Goal: Task Accomplishment & Management: Manage account settings

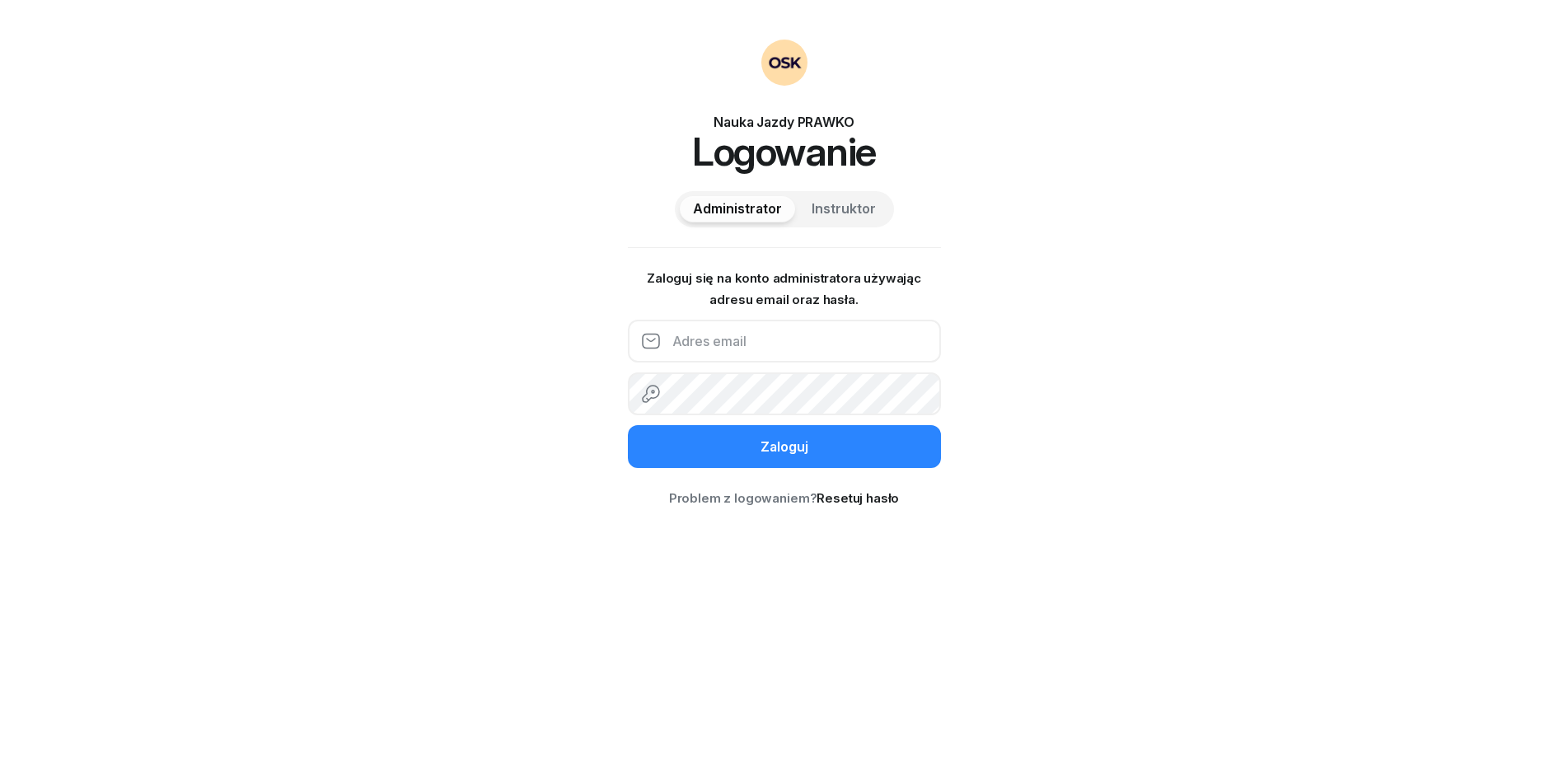
click at [743, 354] on input "email" at bounding box center [784, 341] width 313 height 43
type input "j"
type input "[EMAIL_ADDRESS][DOMAIN_NAME]"
click at [628, 425] on button "Zaloguj" at bounding box center [784, 446] width 313 height 43
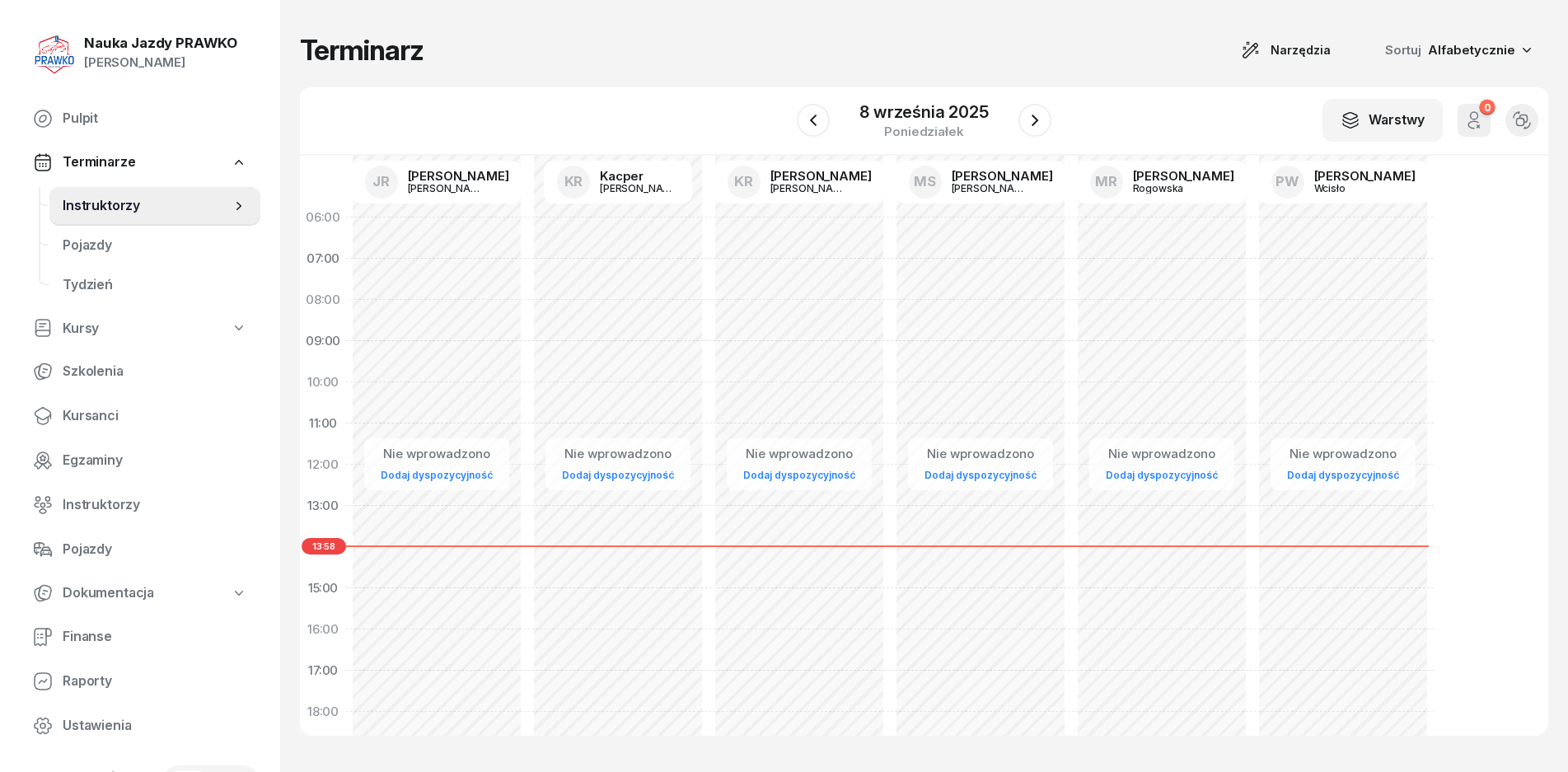
click at [162, 173] on link "Terminarze" at bounding box center [140, 162] width 241 height 37
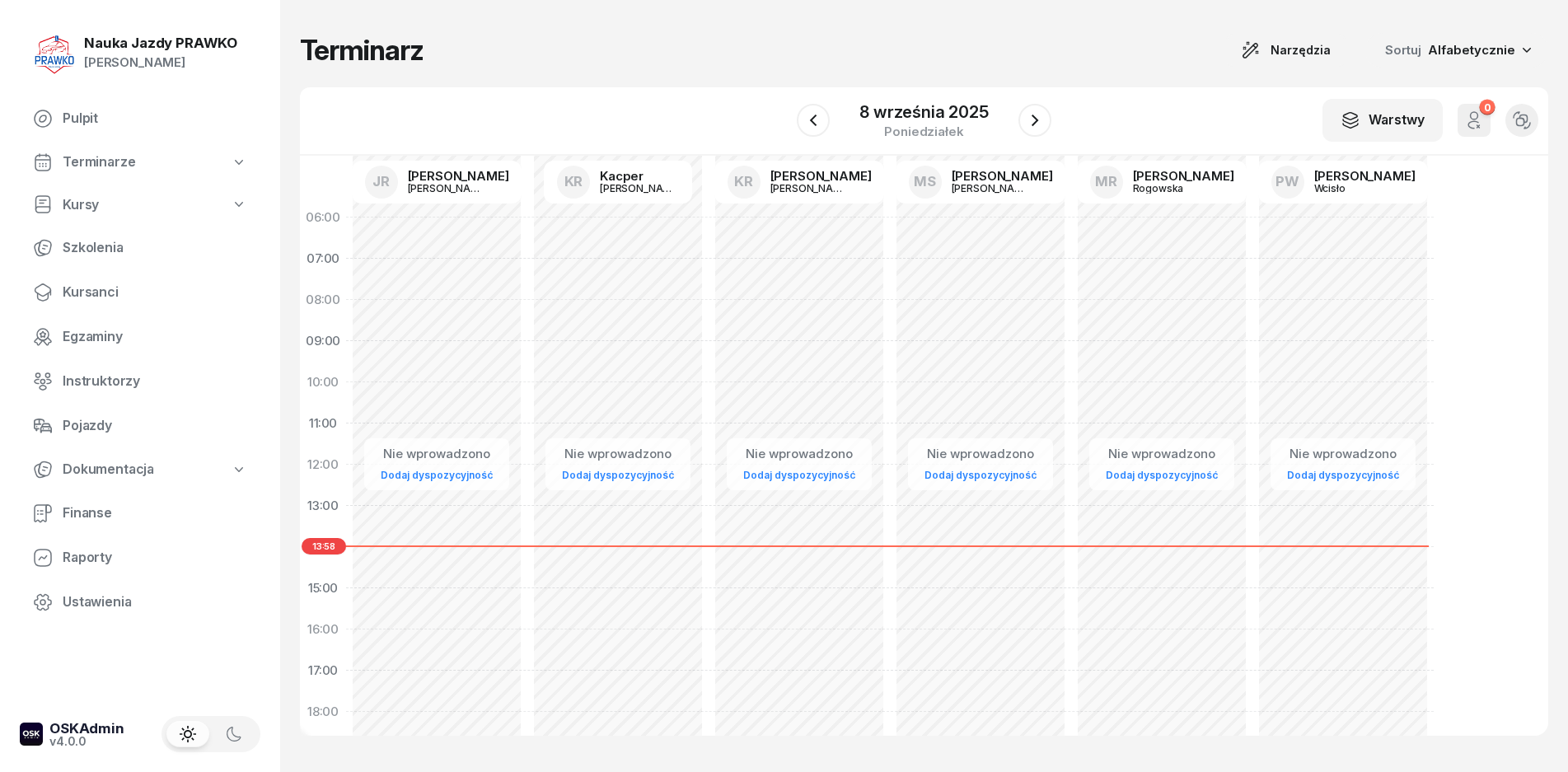
click at [160, 172] on link "Terminarze" at bounding box center [140, 162] width 241 height 37
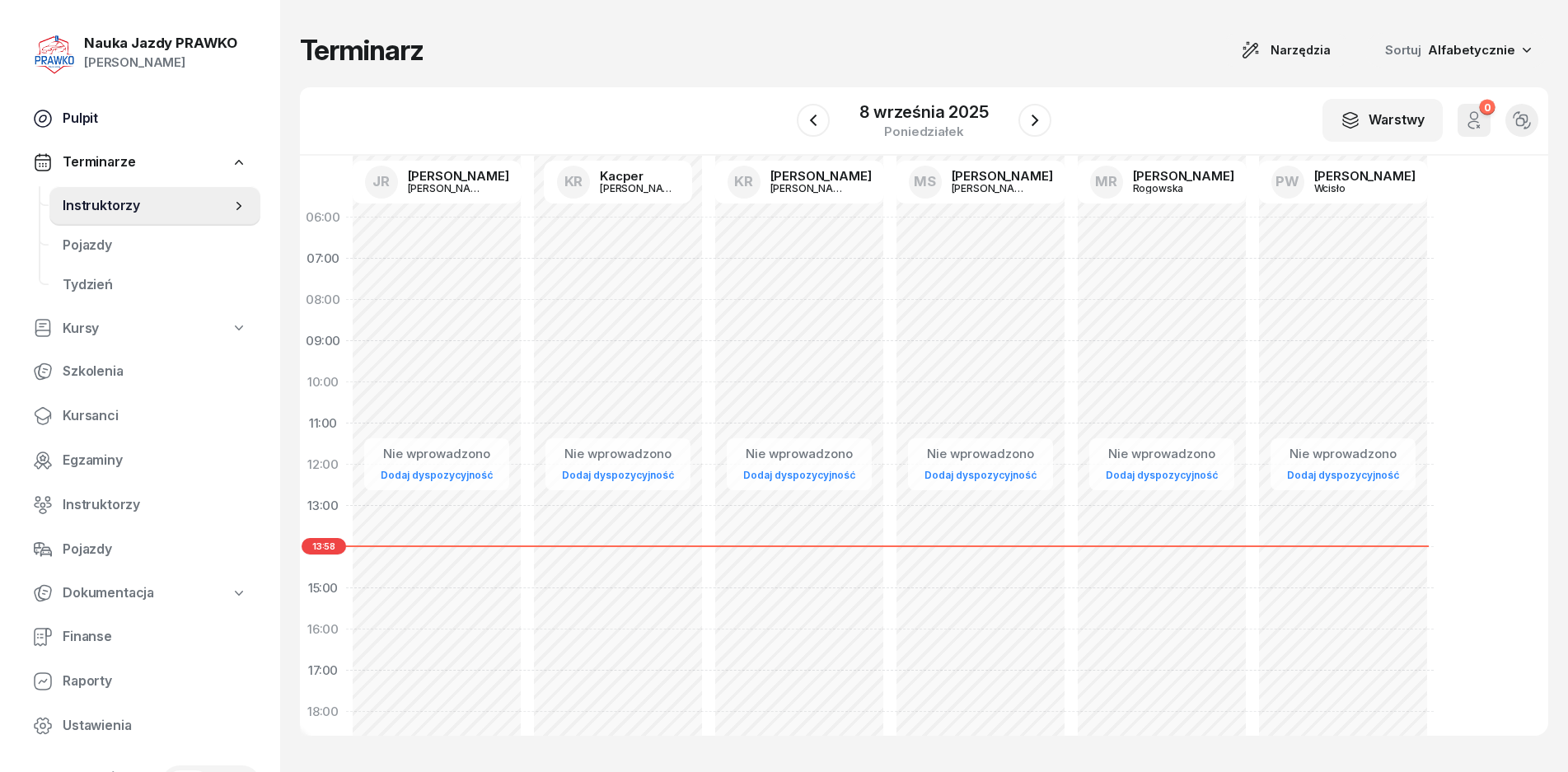
click at [101, 132] on link "Pulpit" at bounding box center [140, 118] width 241 height 39
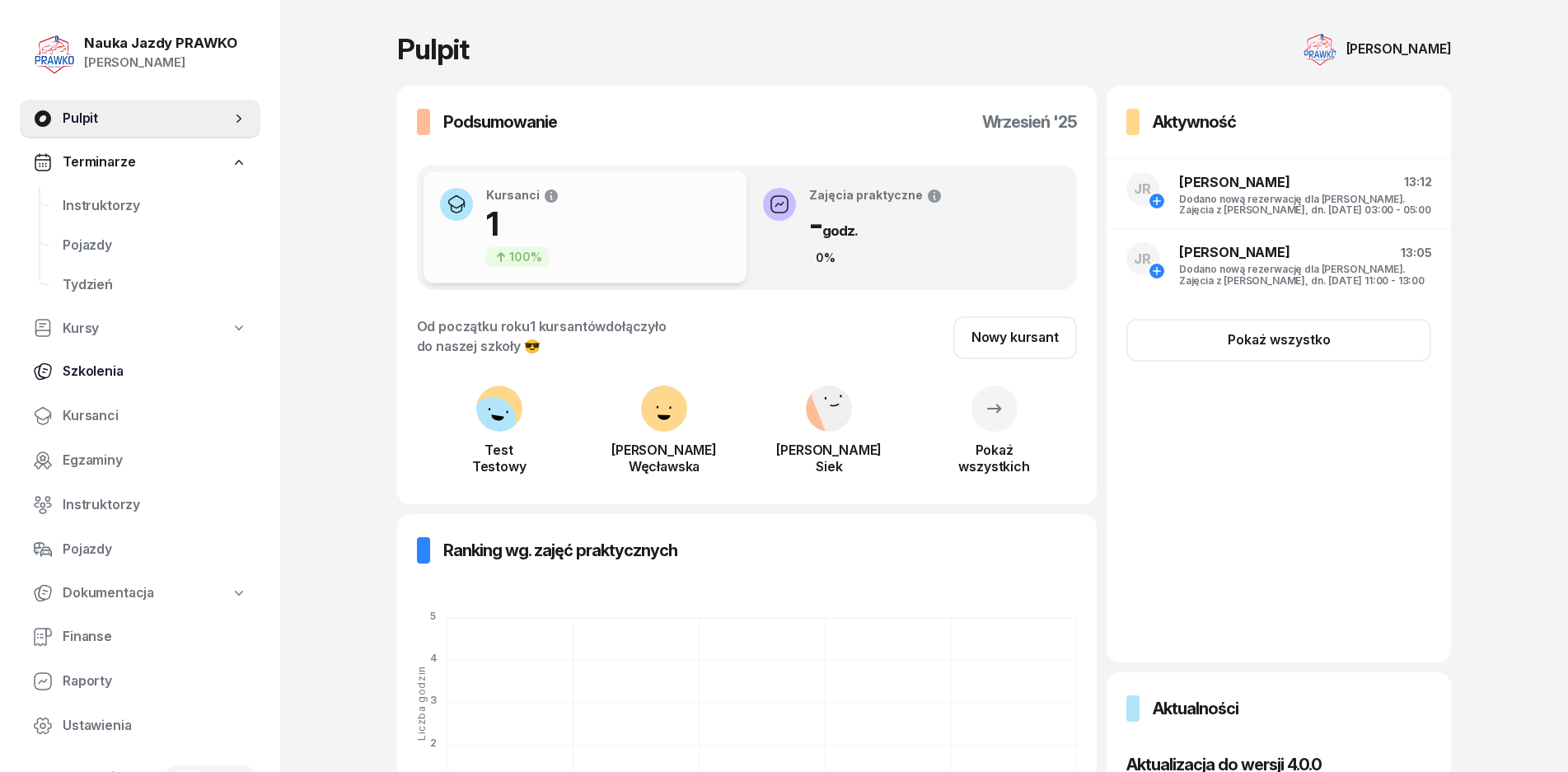
click at [115, 365] on span "Szkolenia" at bounding box center [155, 371] width 185 height 22
select select "createdAt-desc"
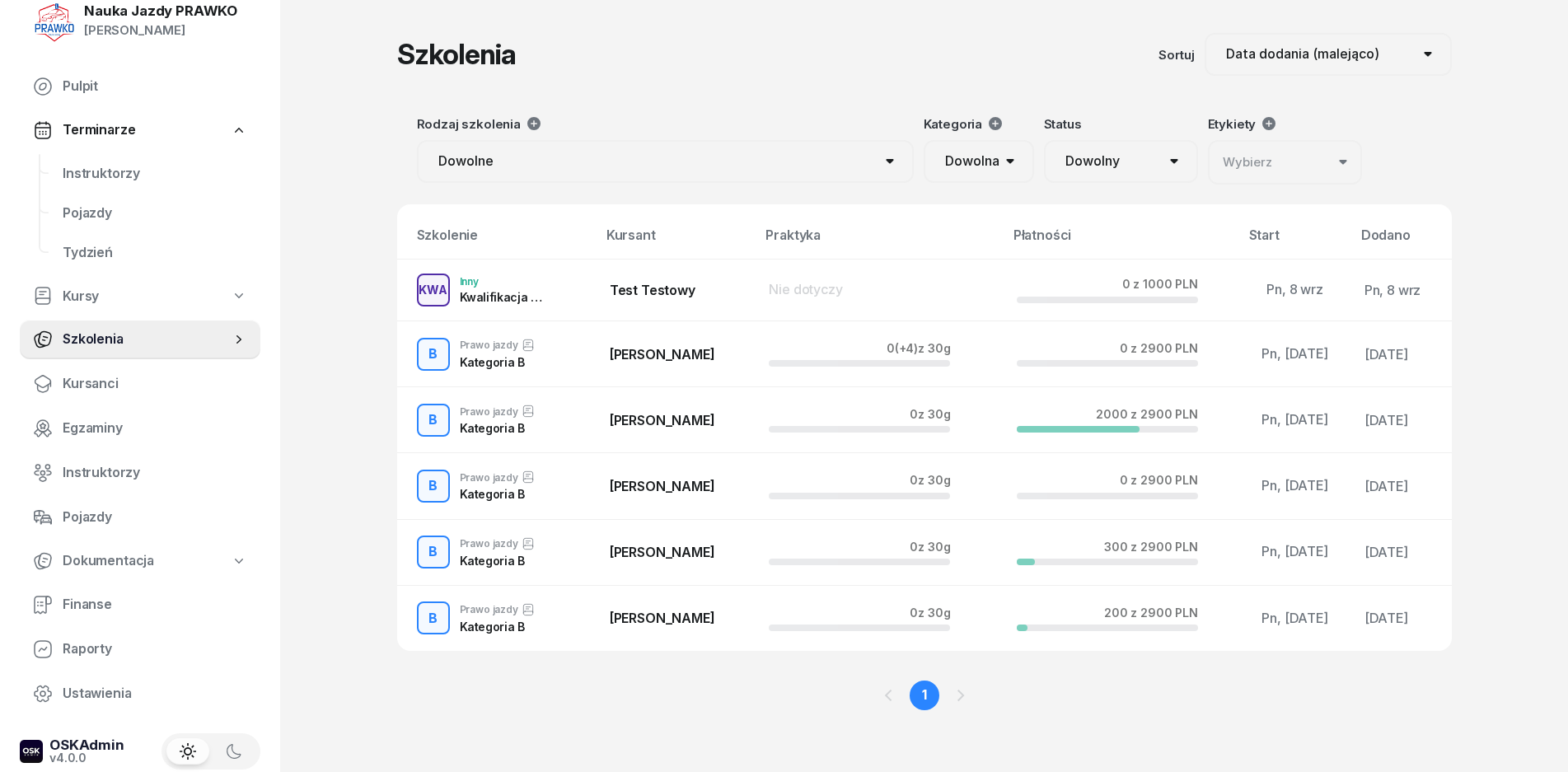
scroll to position [50, 0]
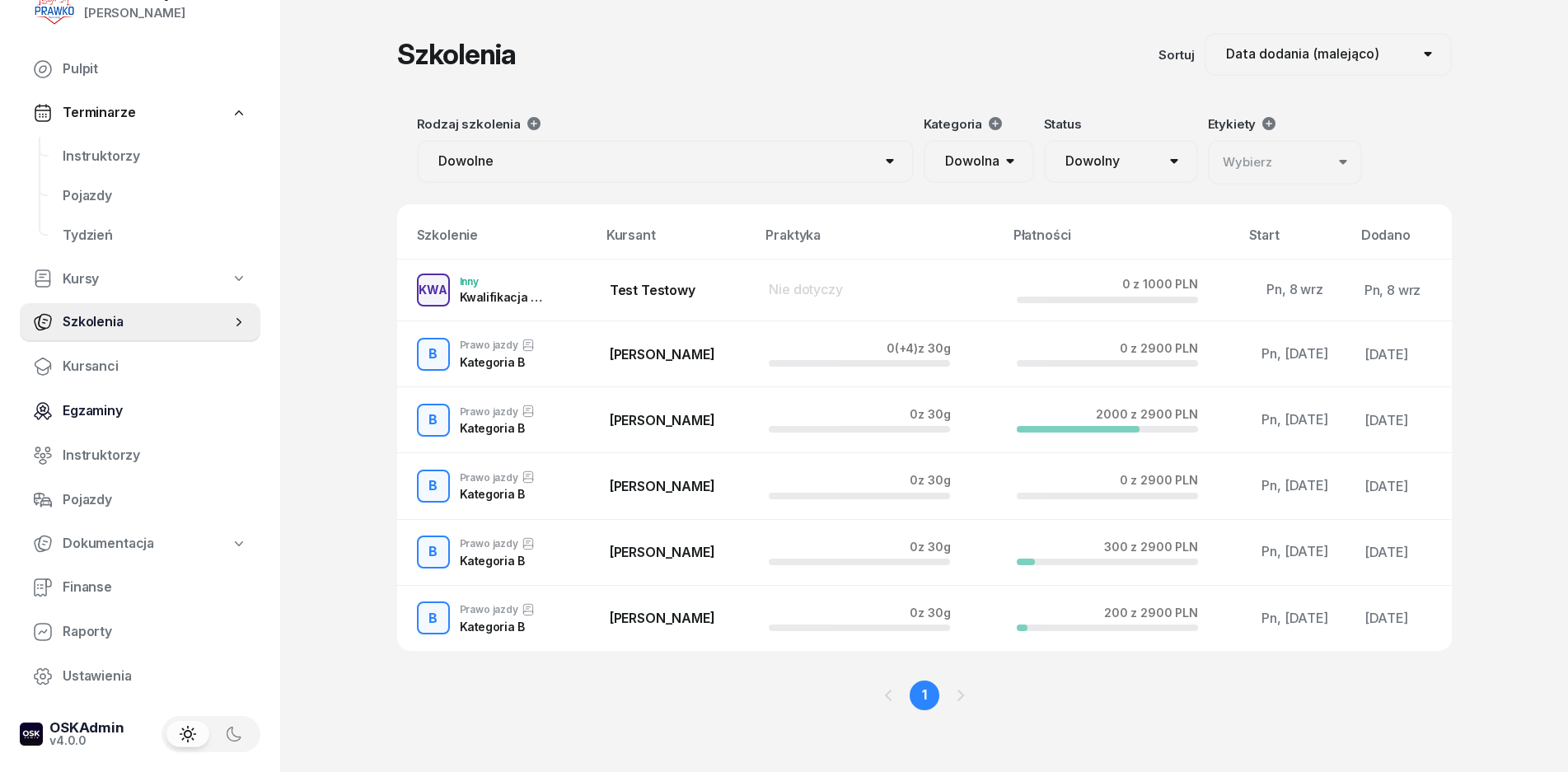
click at [101, 413] on span "Egzaminy" at bounding box center [155, 411] width 185 height 22
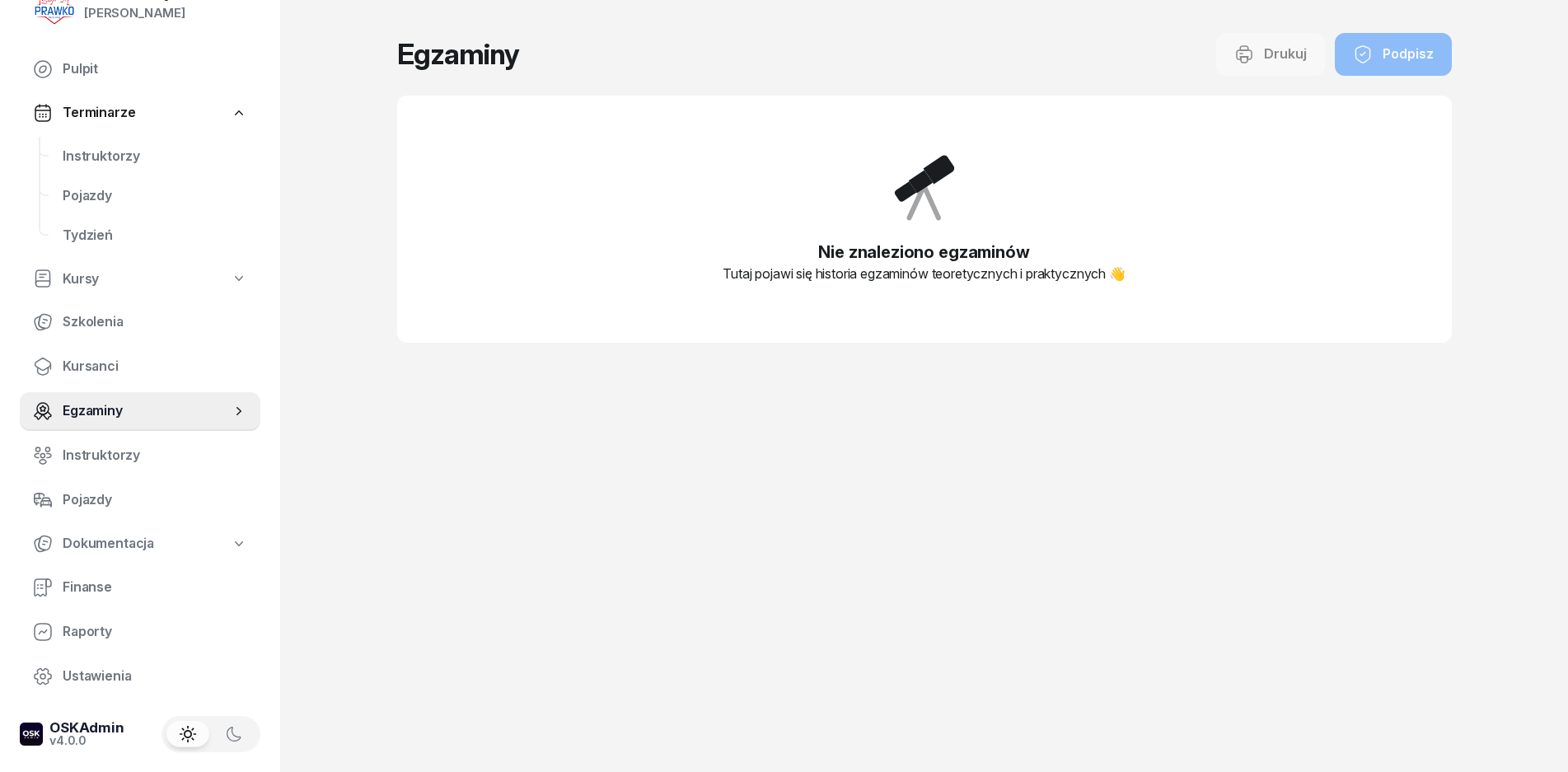
click at [1411, 45] on div "Drukuj Podpisz" at bounding box center [1334, 54] width 235 height 43
click at [1236, 53] on div "Drukuj Podpisz" at bounding box center [1334, 54] width 235 height 43
click at [174, 372] on span "Kursanci" at bounding box center [155, 366] width 185 height 22
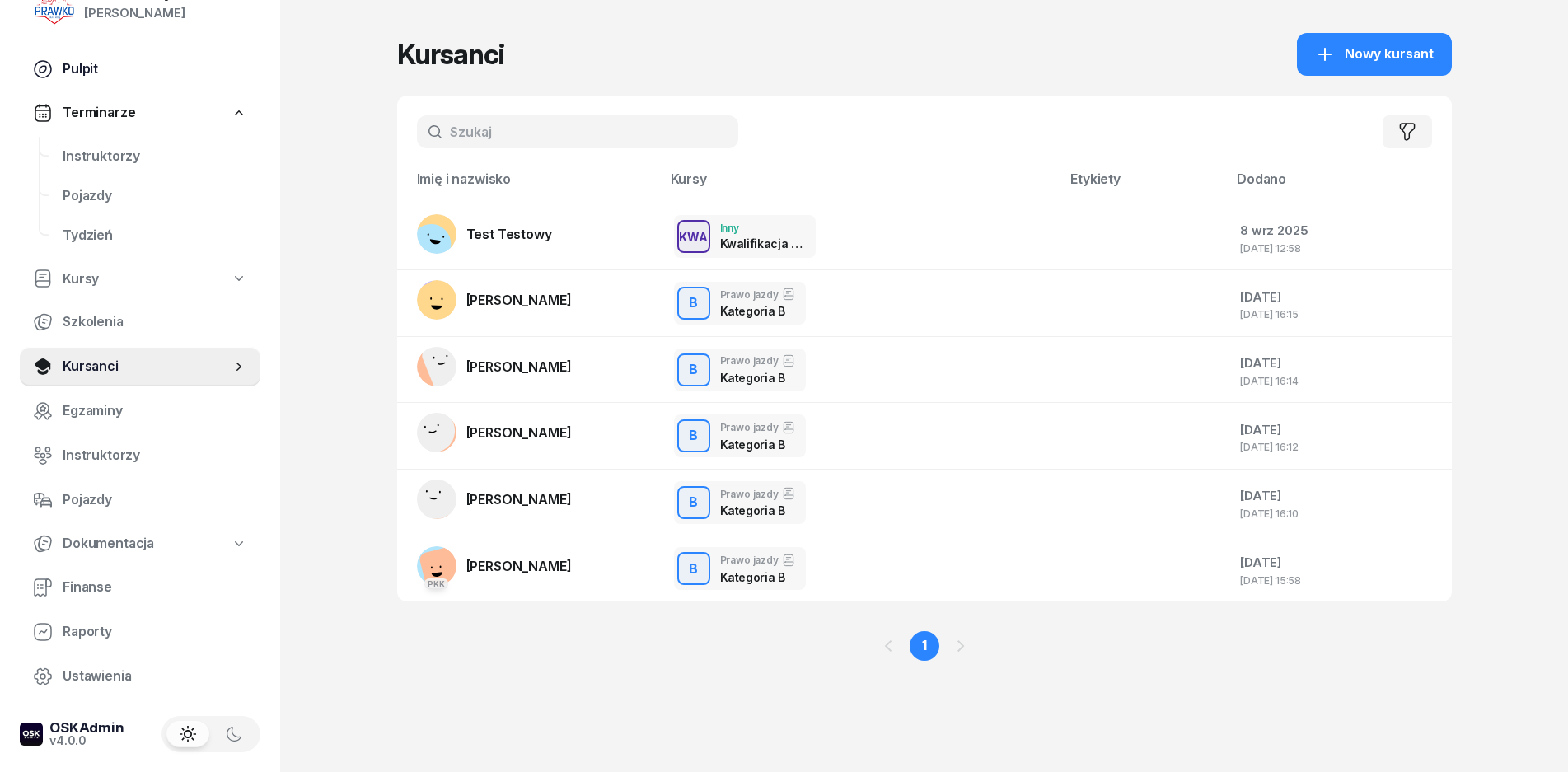
click at [98, 75] on span "Pulpit" at bounding box center [155, 69] width 185 height 22
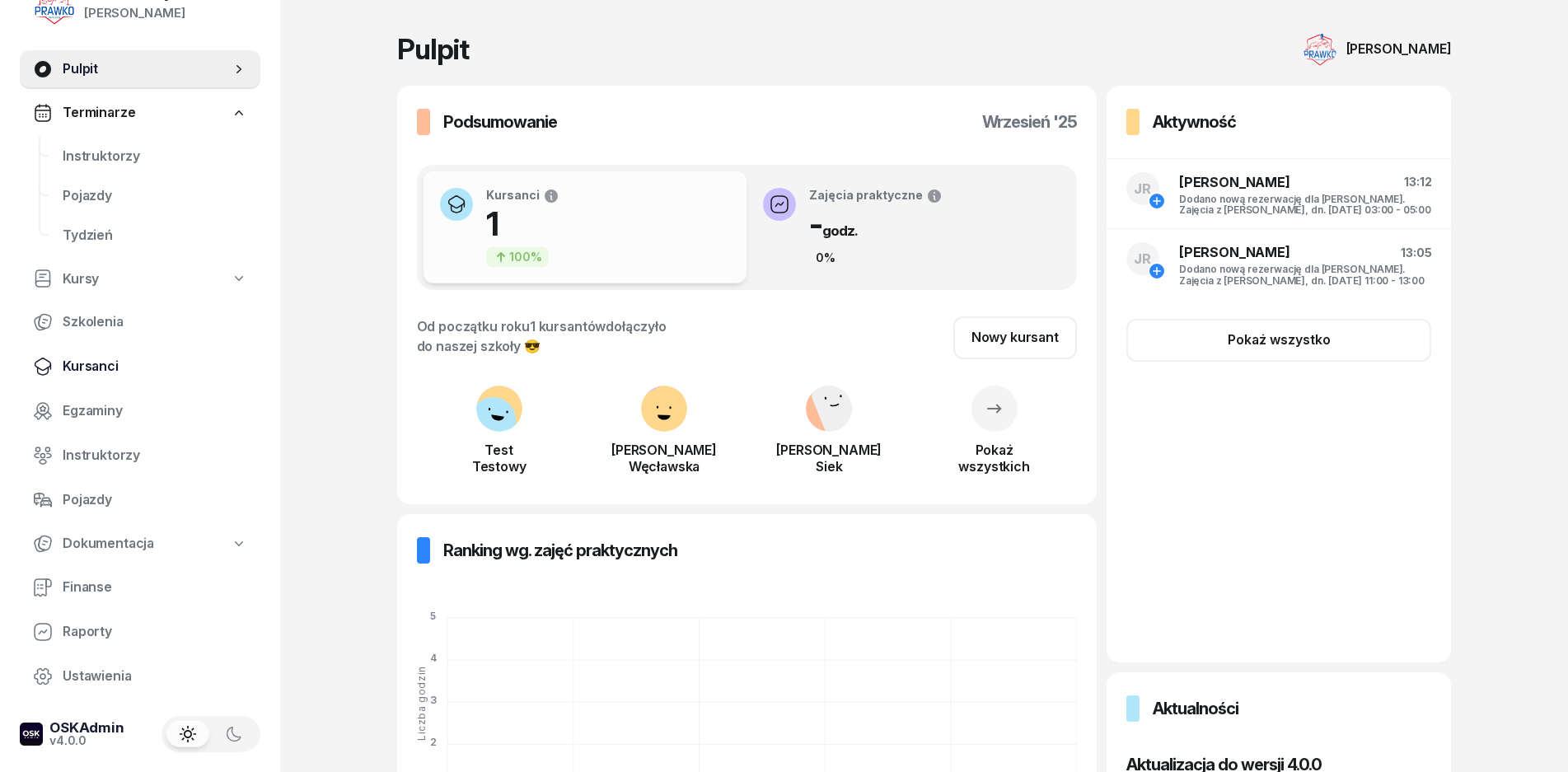
click at [91, 380] on link "Kursanci" at bounding box center [140, 366] width 241 height 39
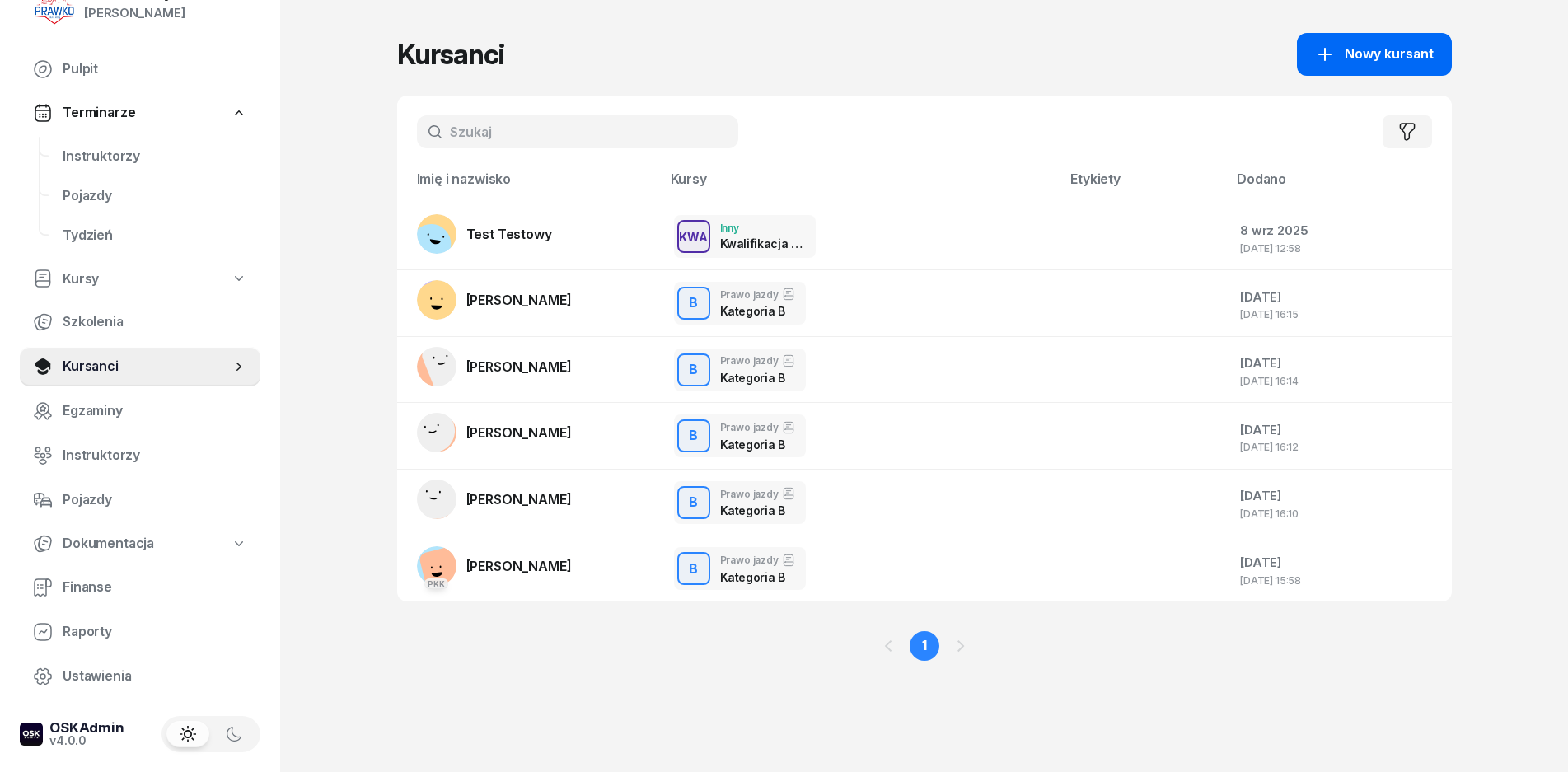
click at [1354, 72] on button "Nowy kursant" at bounding box center [1375, 54] width 155 height 43
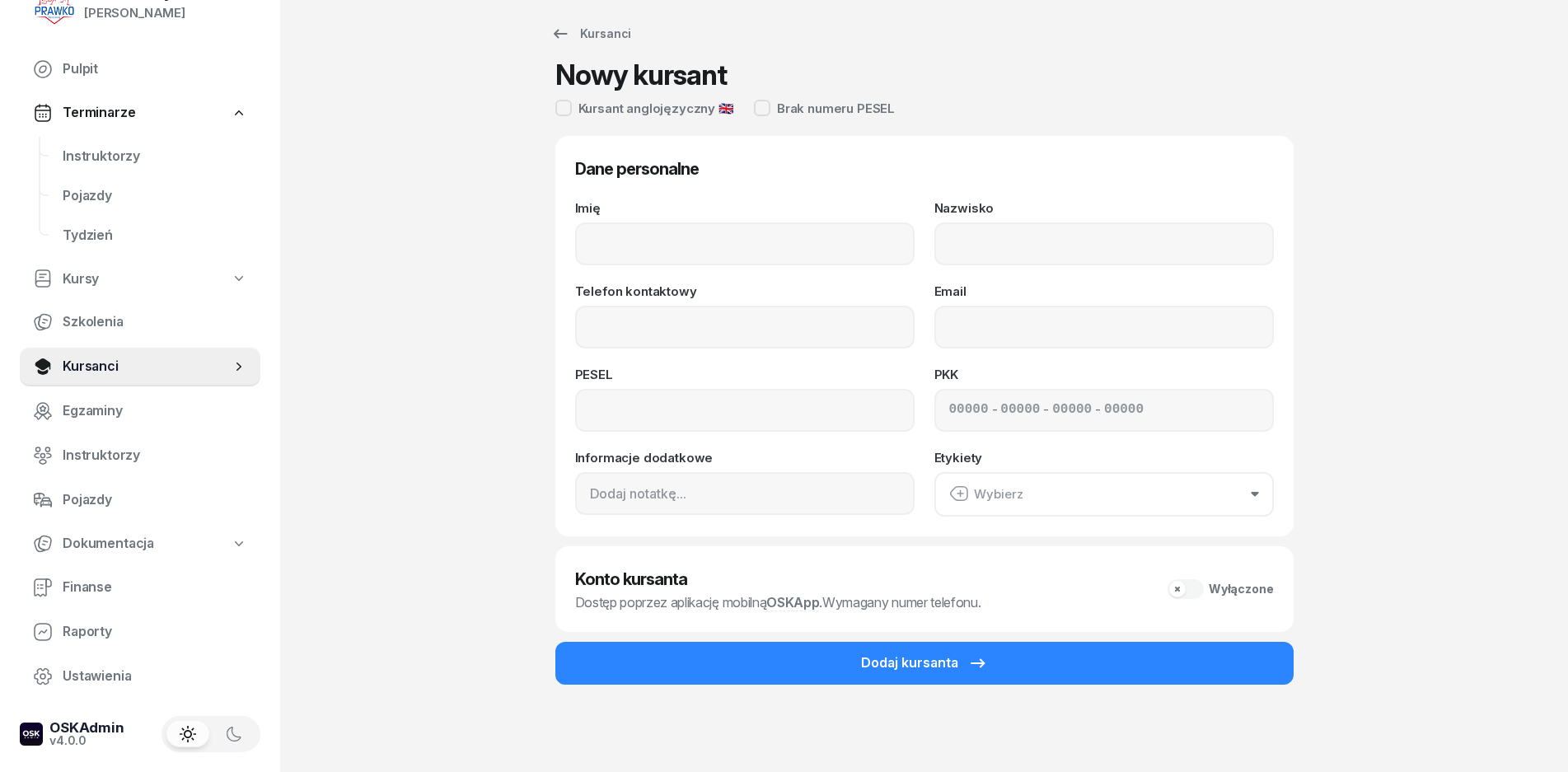
scroll to position [21, 0]
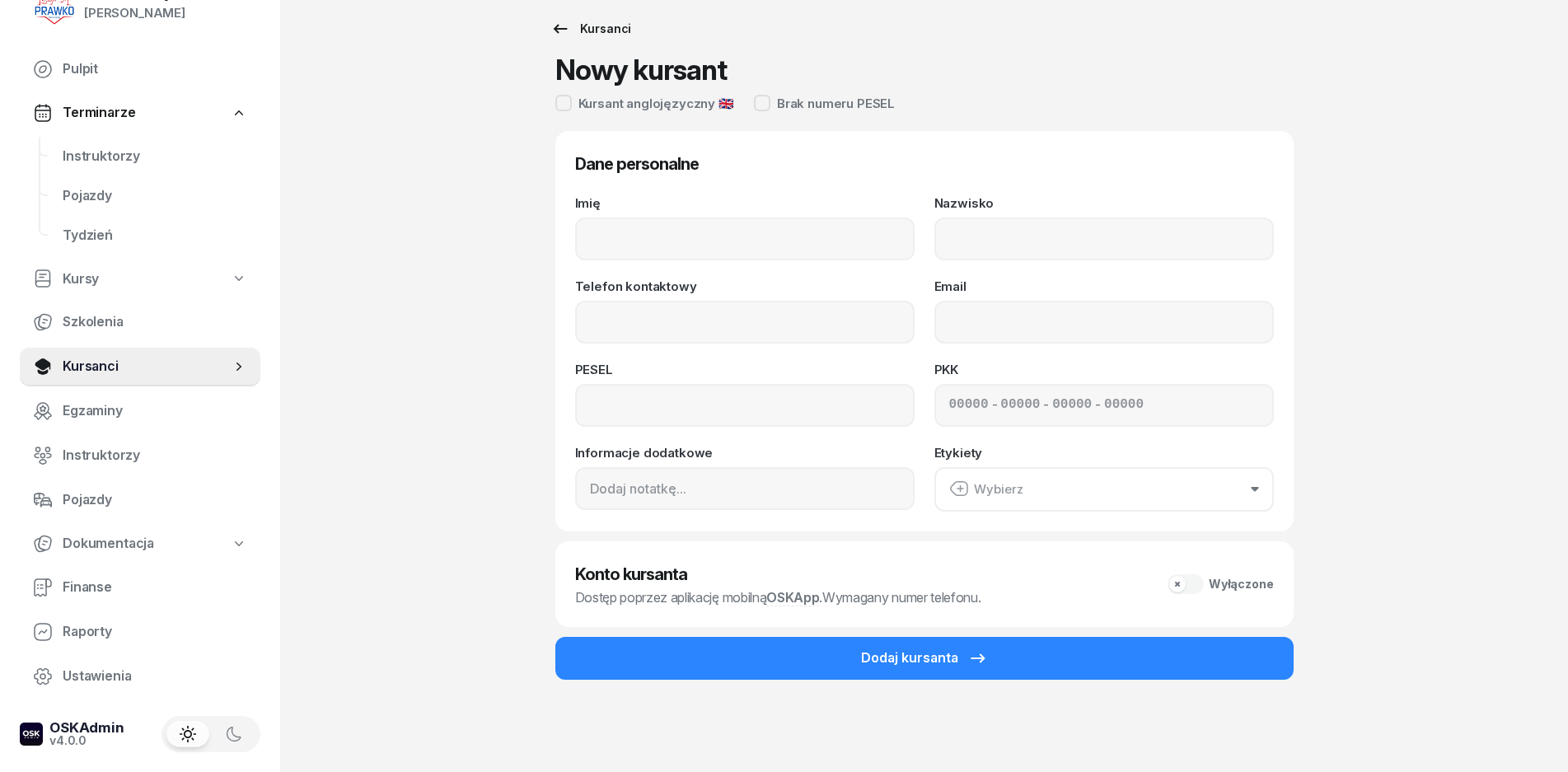
click at [561, 24] on icon at bounding box center [560, 29] width 20 height 20
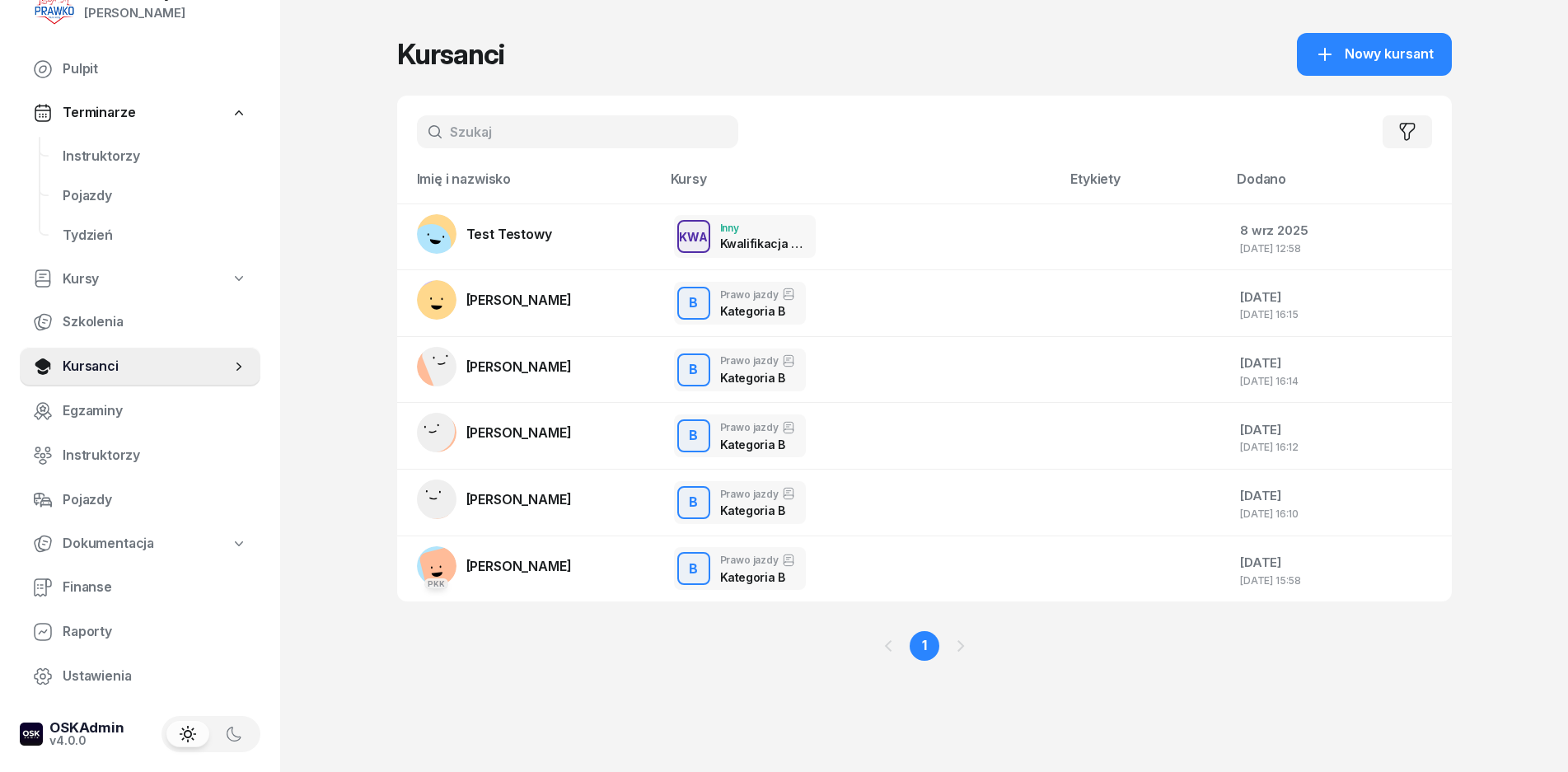
click at [102, 119] on span "Terminarze" at bounding box center [98, 112] width 72 height 22
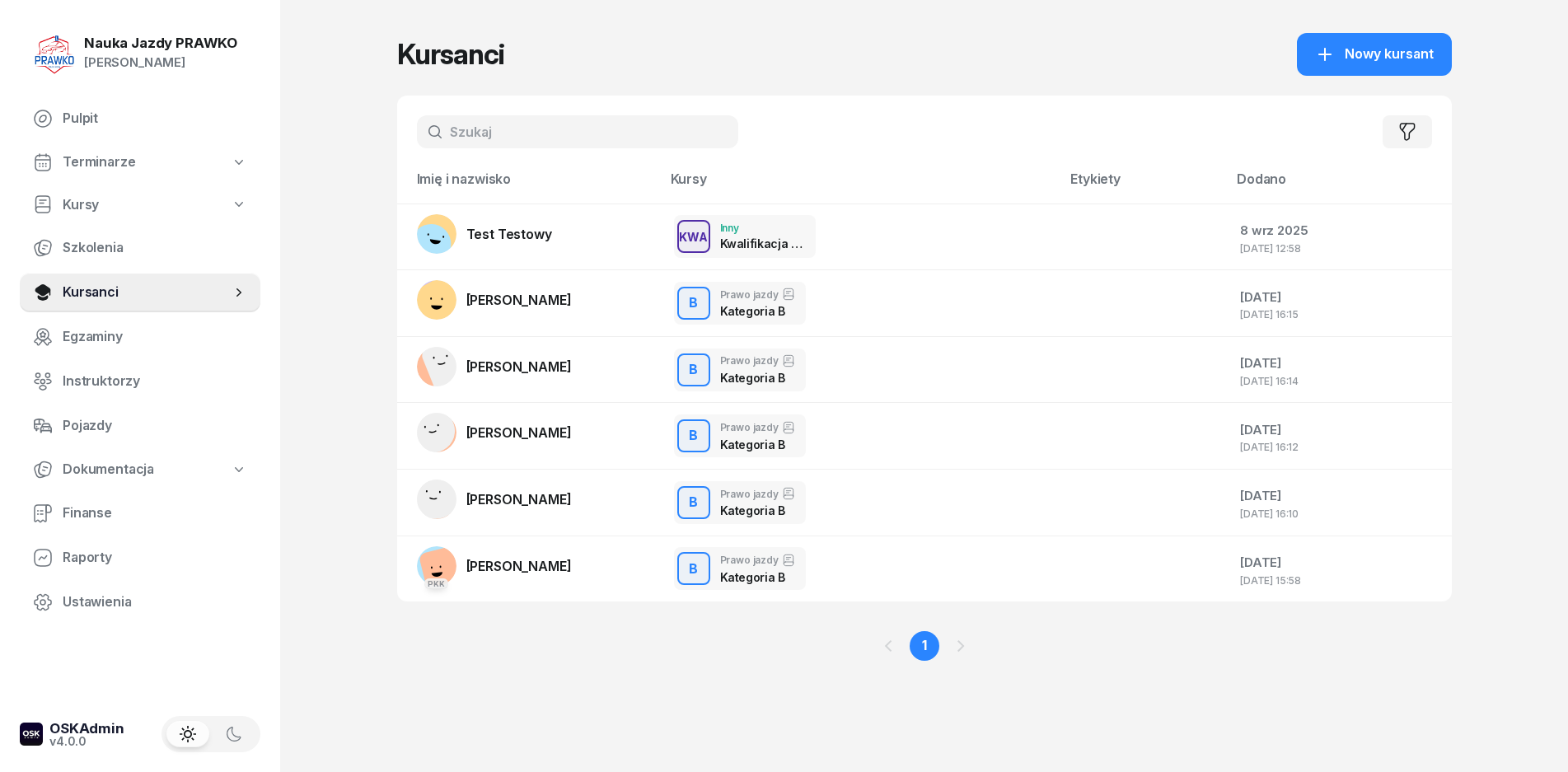
click at [112, 168] on span "Terminarze" at bounding box center [98, 162] width 72 height 22
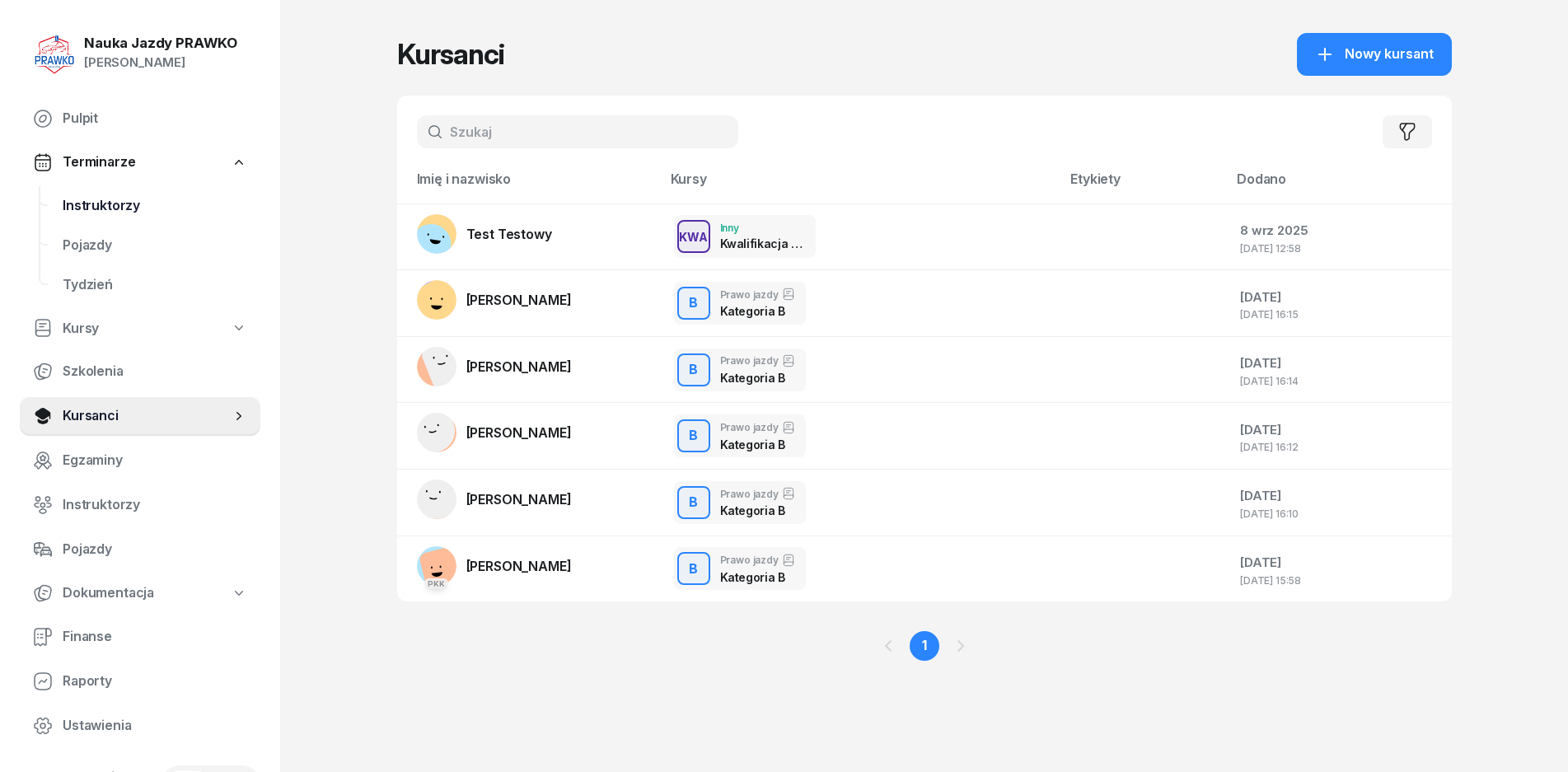
click at [105, 204] on span "Instruktorzy" at bounding box center [155, 206] width 185 height 22
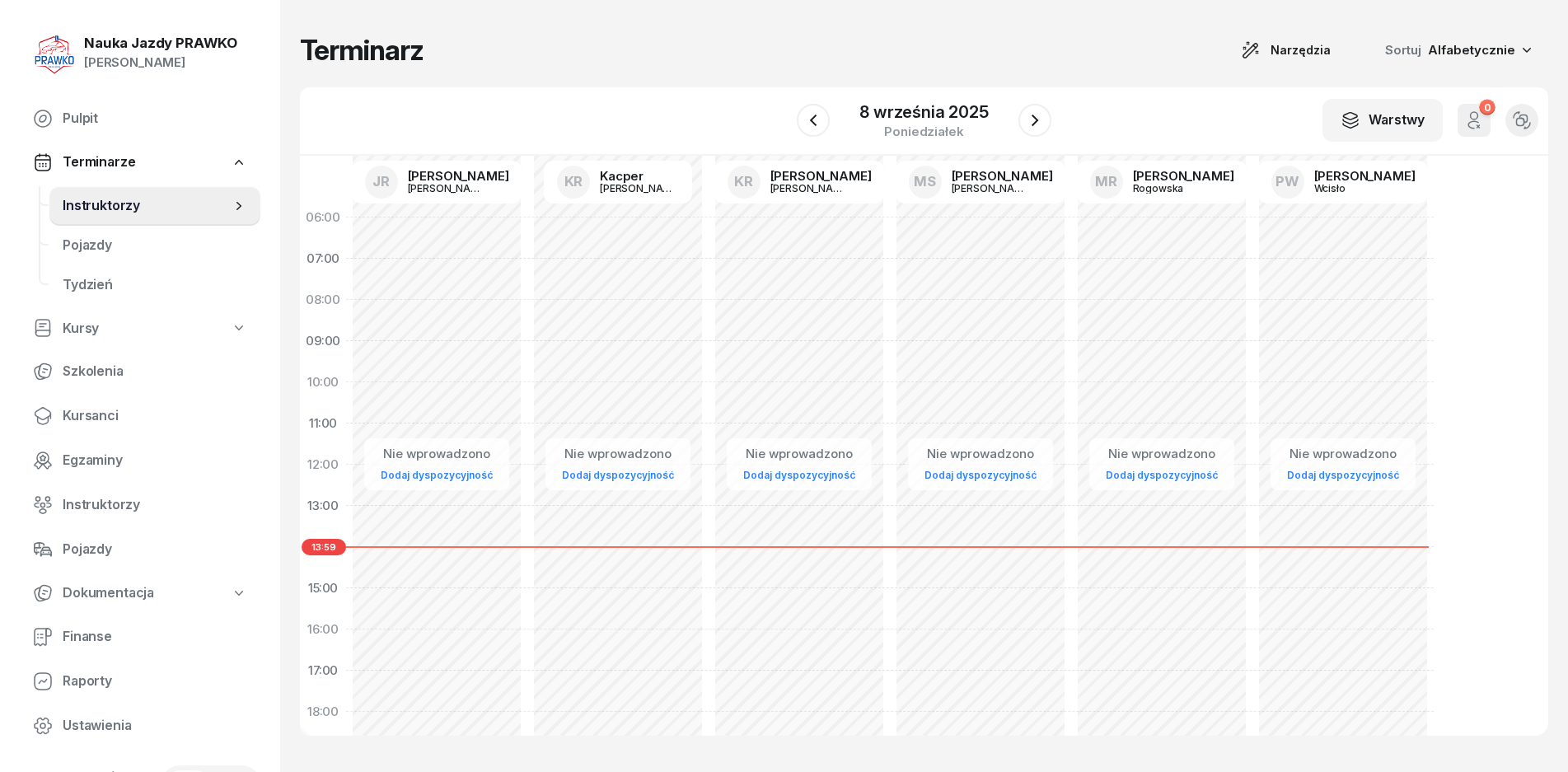
click at [624, 461] on div "Nie wprowadzono" at bounding box center [618, 454] width 126 height 22
select select "08"
select select "16"
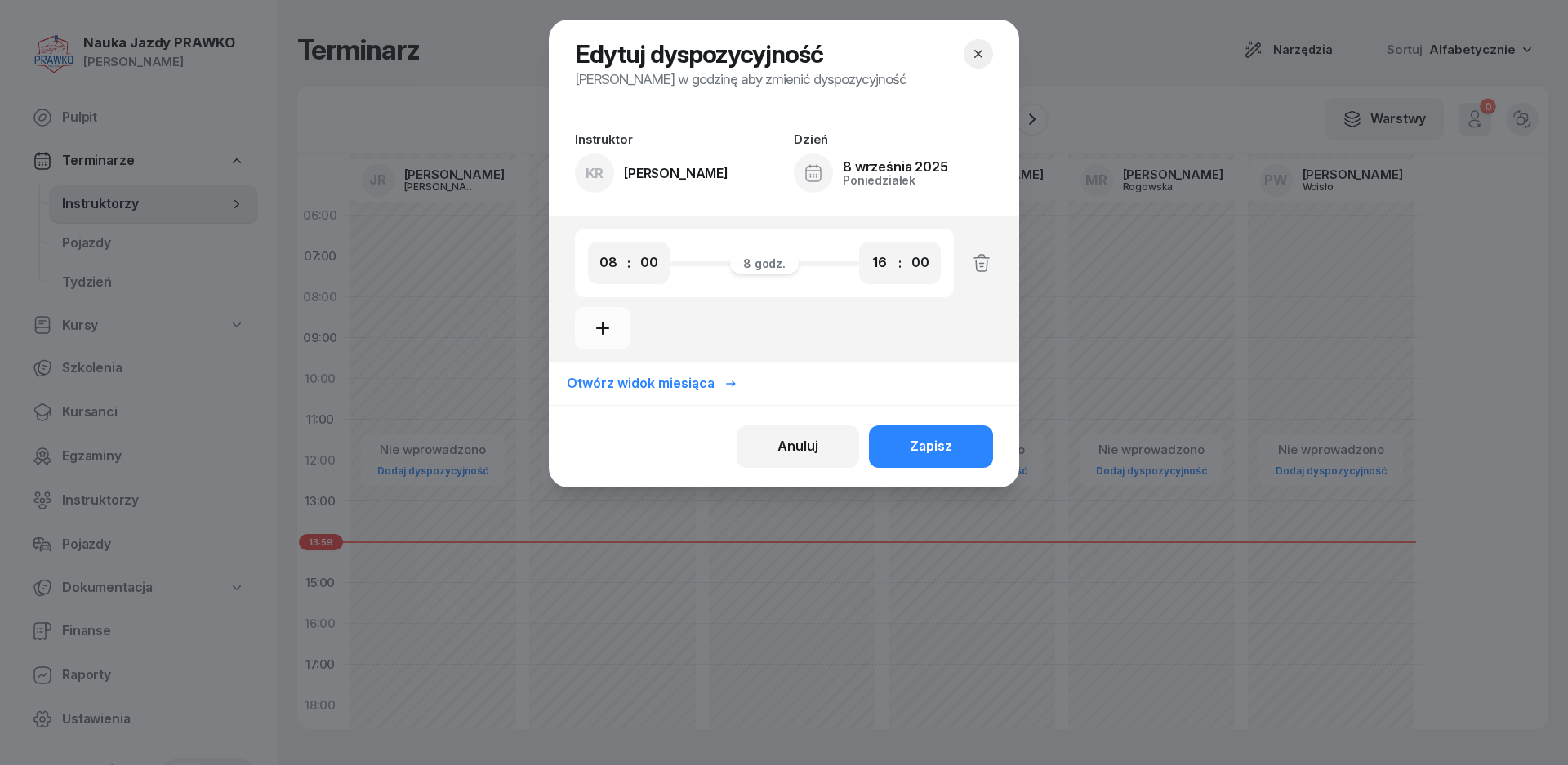
click at [979, 44] on button "button" at bounding box center [979, 54] width 29 height 29
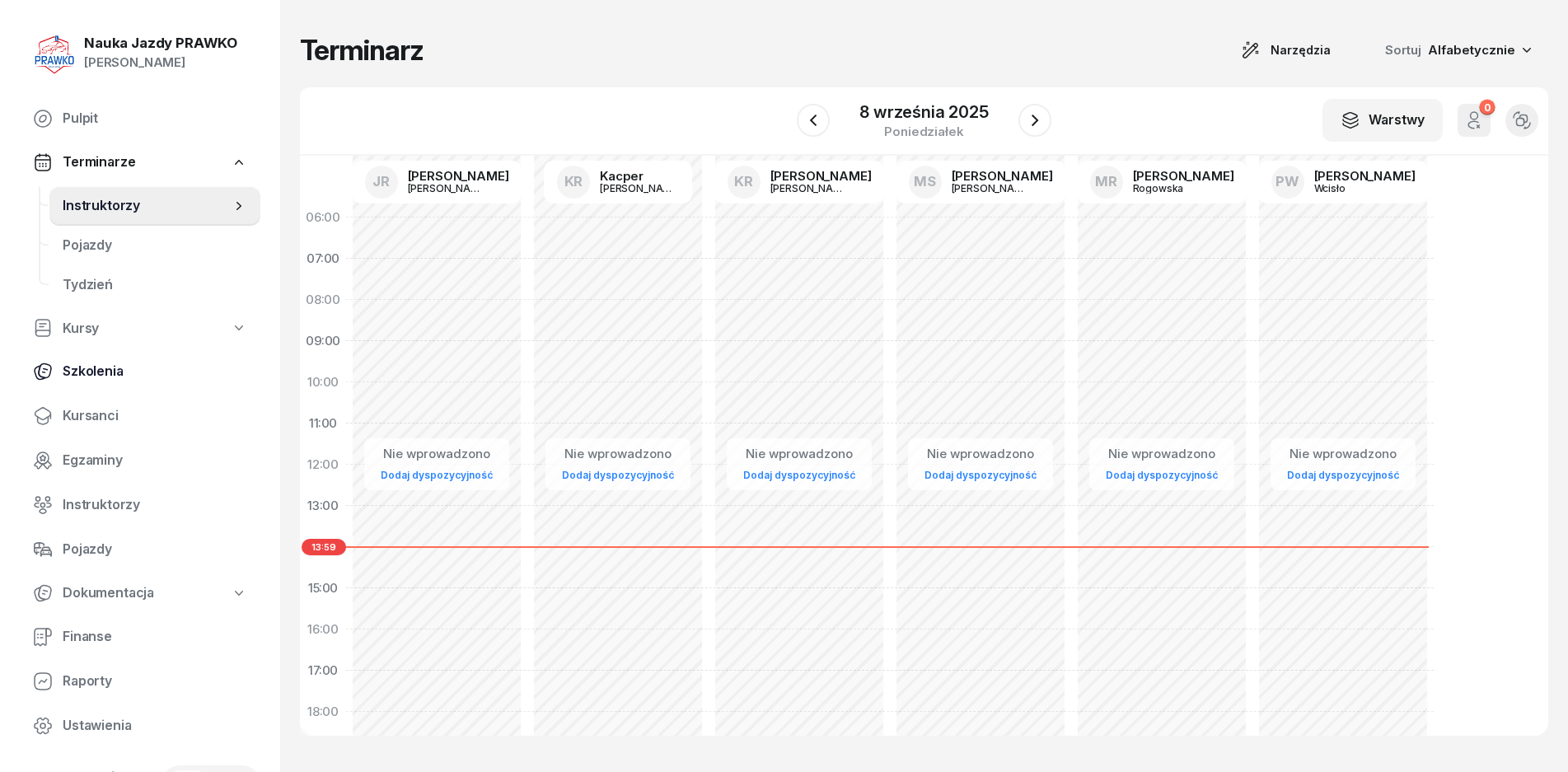
click at [107, 376] on span "Szkolenia" at bounding box center [155, 371] width 185 height 22
select select "createdAt-desc"
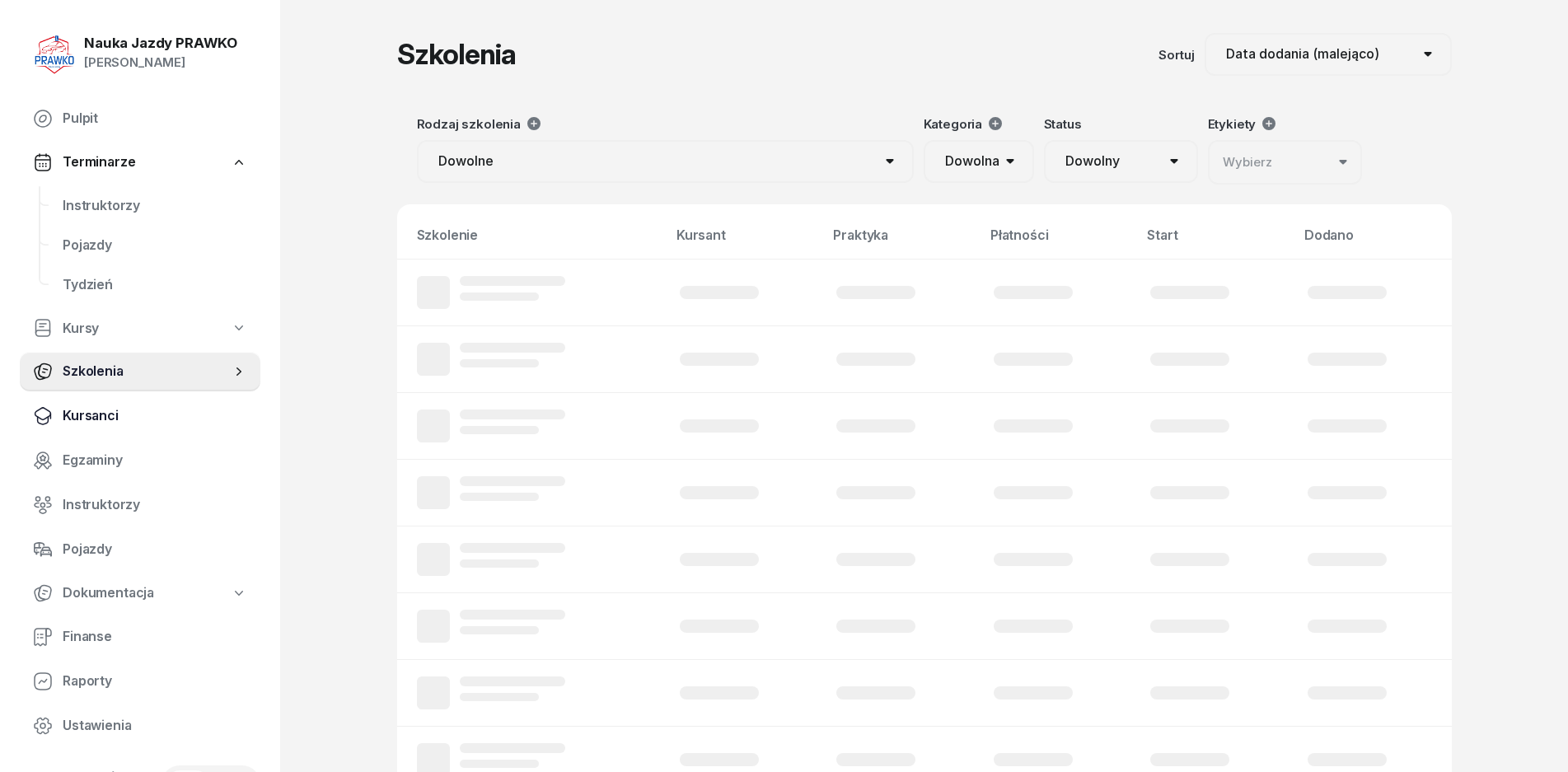
click at [110, 418] on span "Kursanci" at bounding box center [155, 416] width 185 height 22
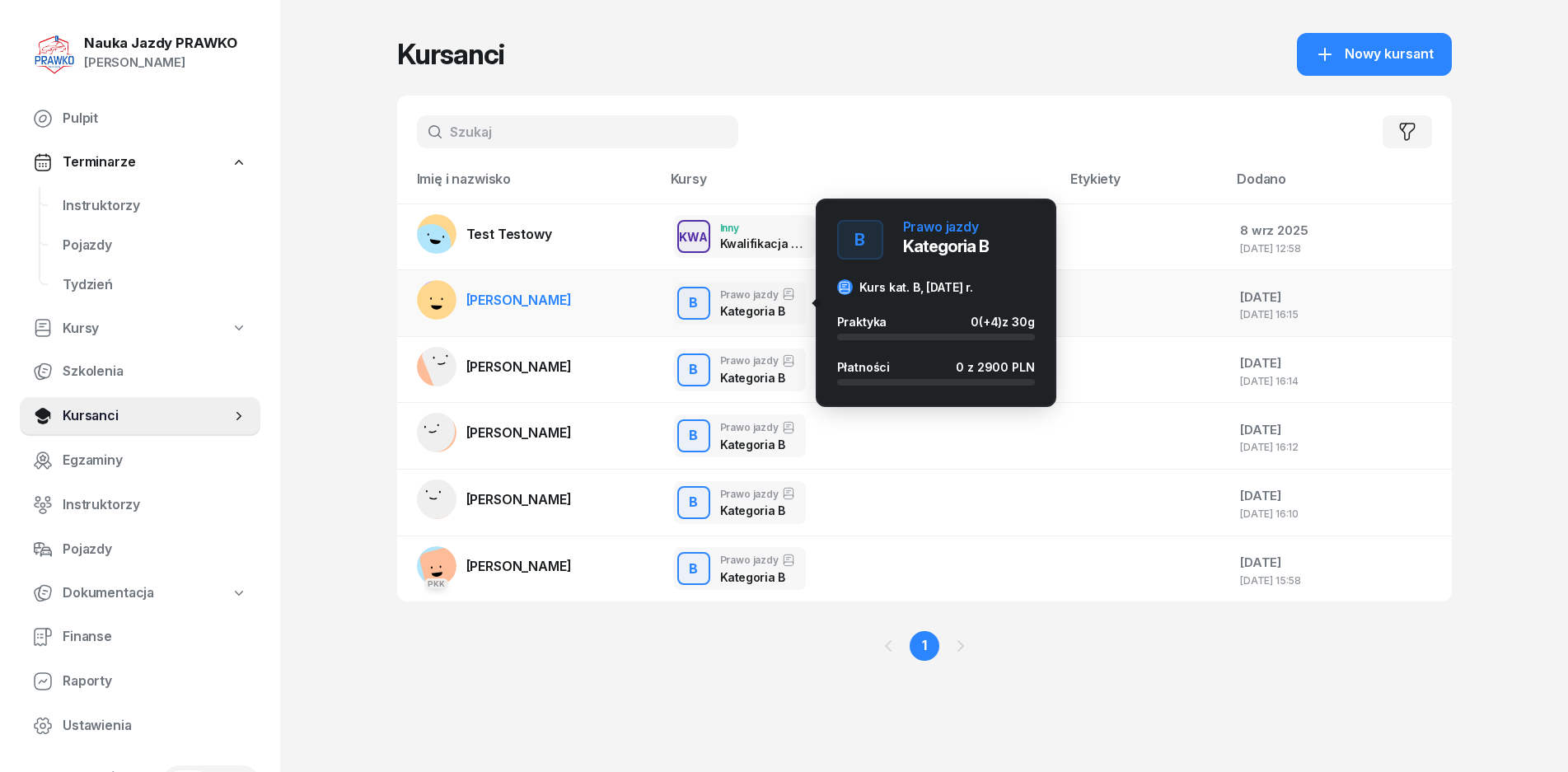
click at [775, 293] on div "Prawo jazdy" at bounding box center [757, 294] width 75 height 13
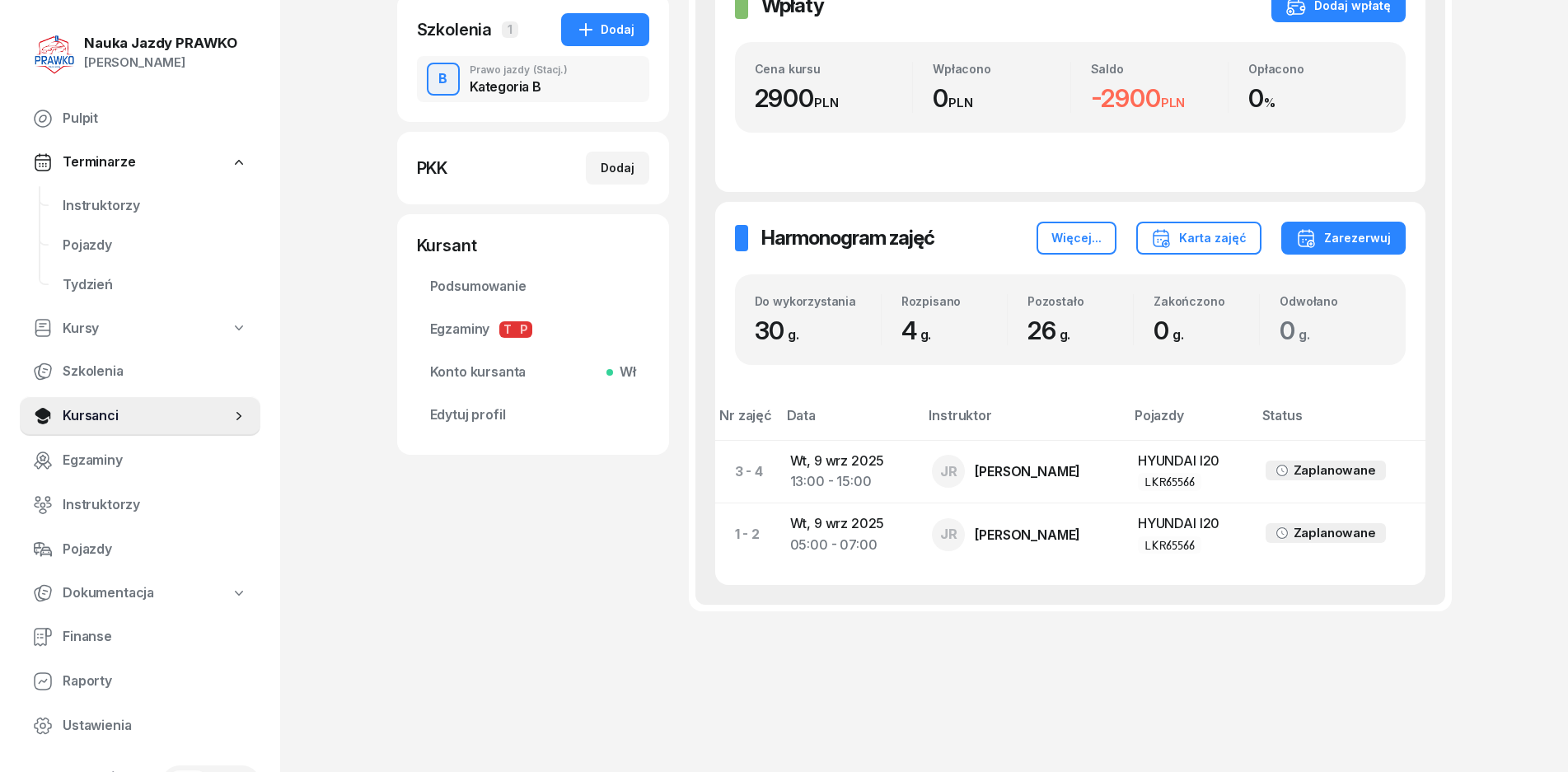
scroll to position [334, 0]
click at [1365, 246] on div "Zarezerwuj" at bounding box center [1343, 237] width 95 height 20
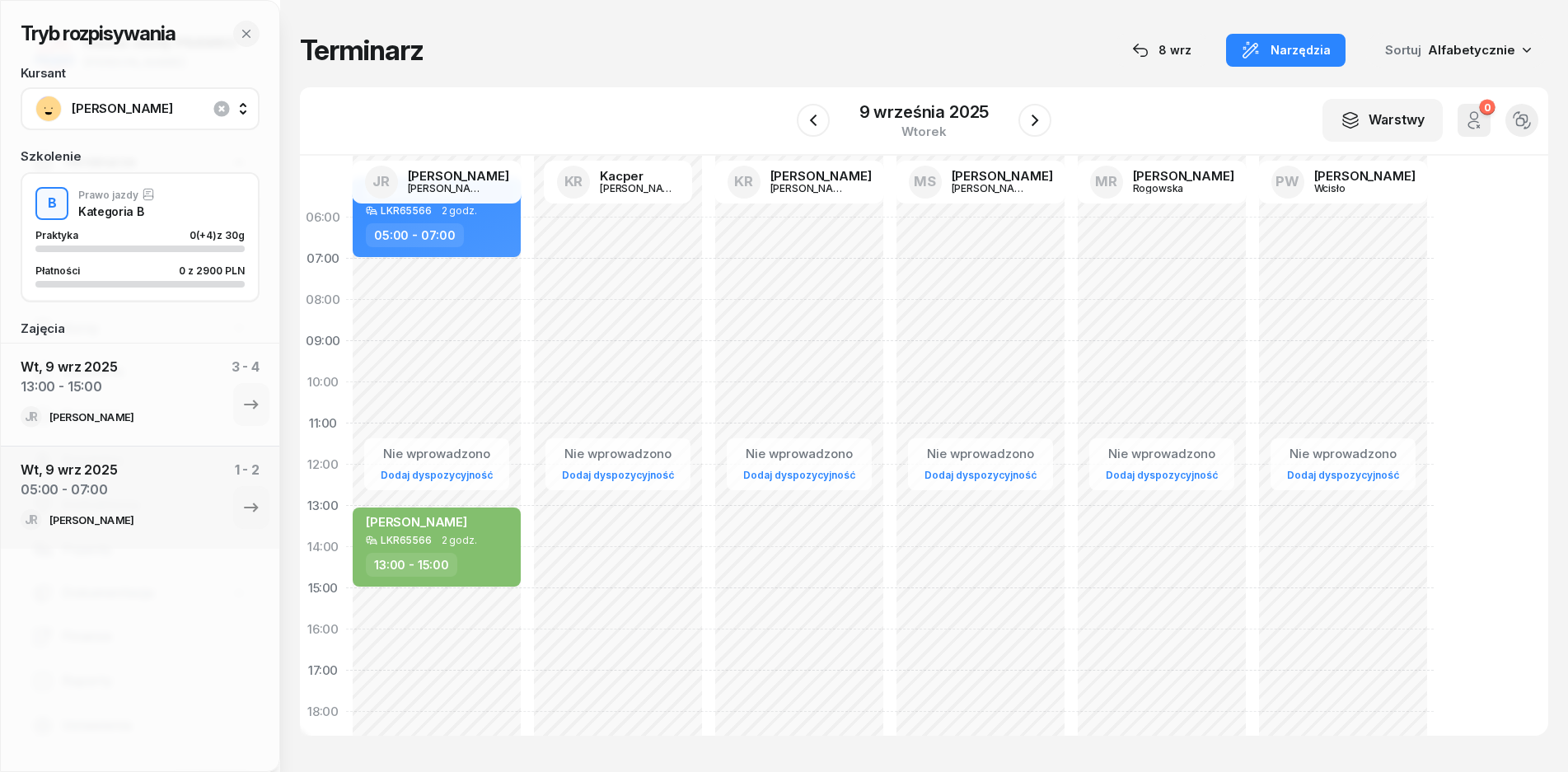
click at [553, 538] on div "Nie wprowadzono Dodaj dyspozycyjność" at bounding box center [618, 588] width 181 height 782
select select "13"
select select "15"
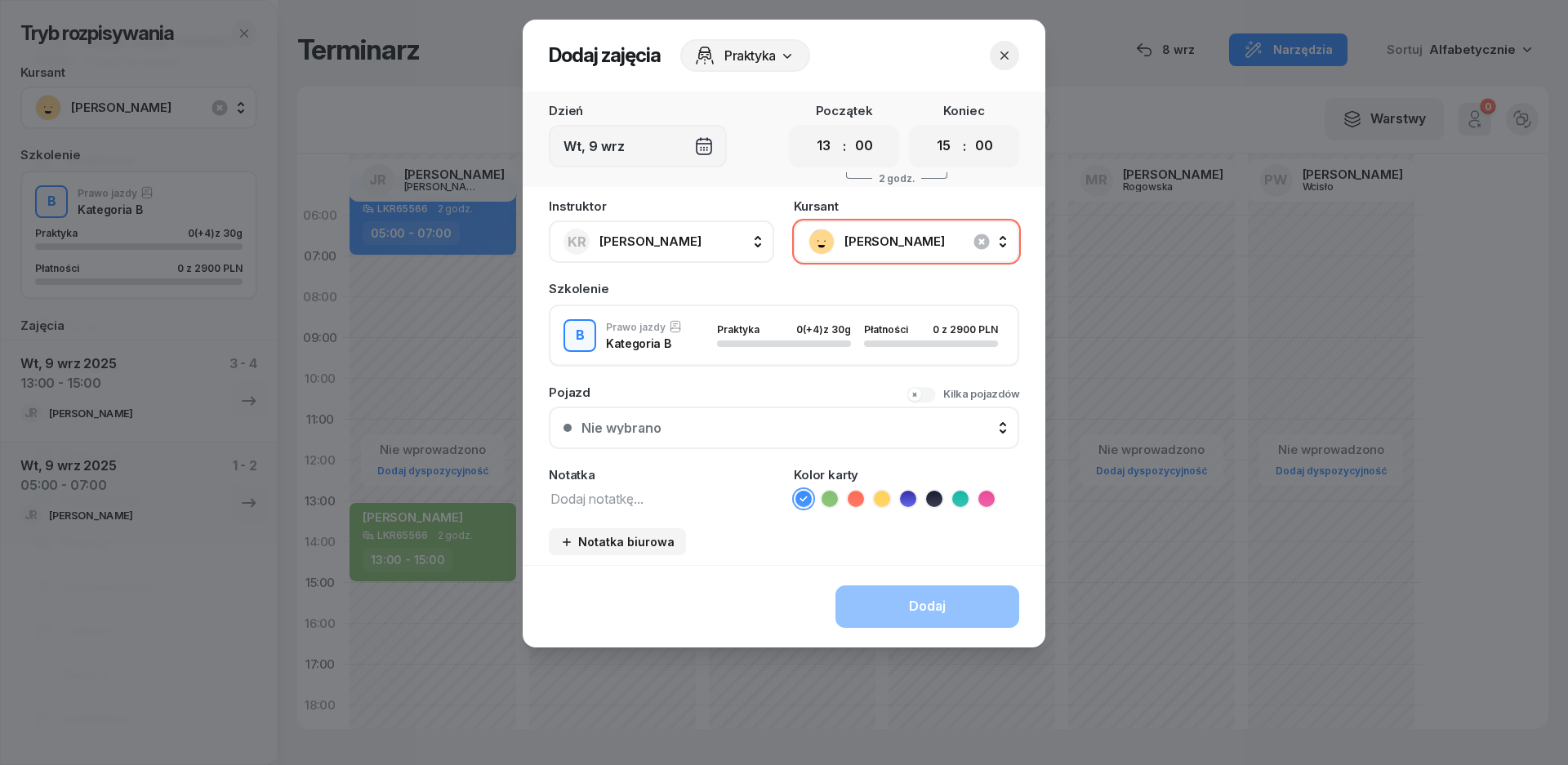
click at [1012, 56] on icon "button" at bounding box center [1005, 55] width 16 height 16
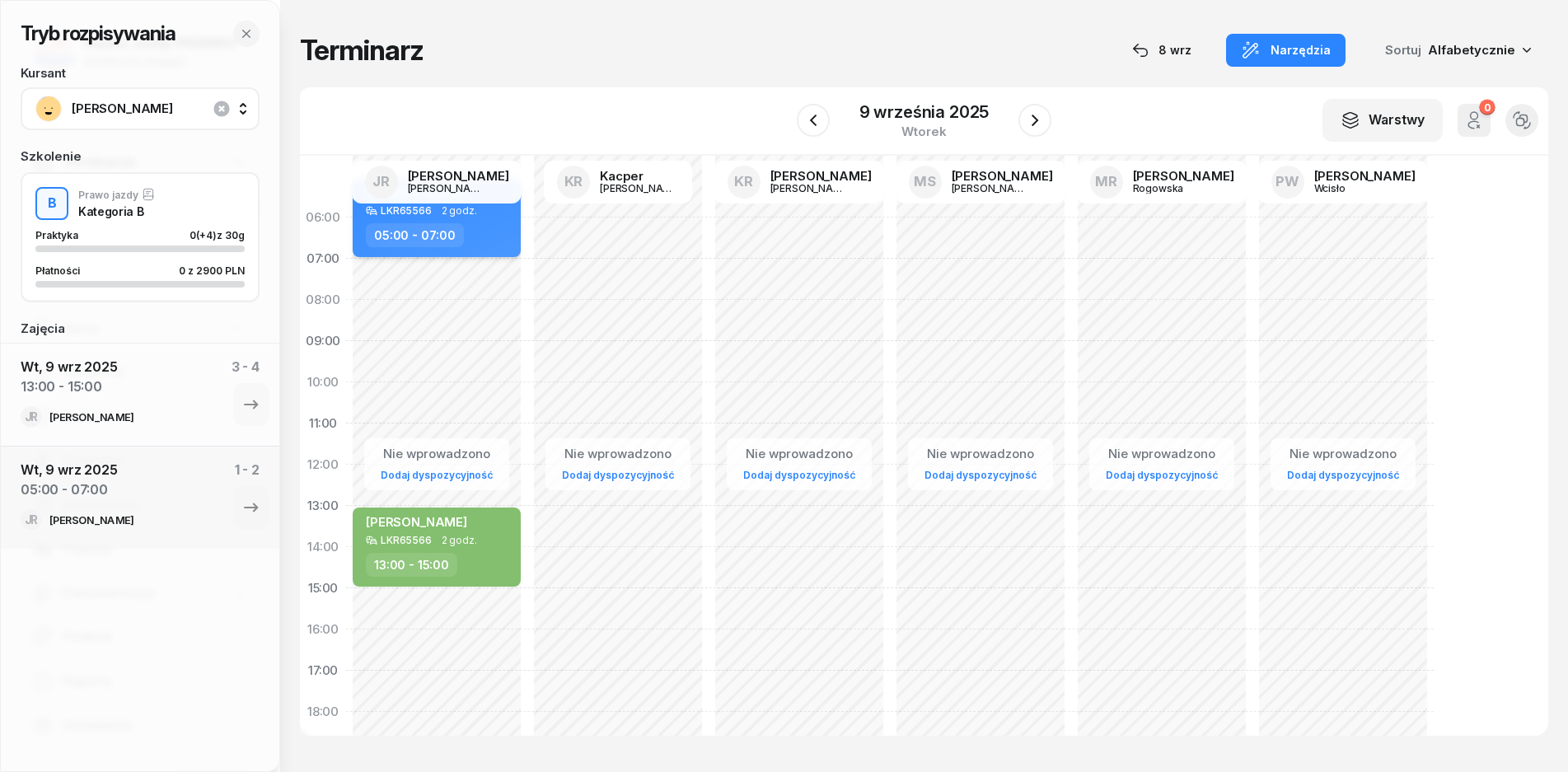
click at [477, 234] on div "05:00 - 07:00" at bounding box center [438, 234] width 145 height 24
select select "05"
select select "07"
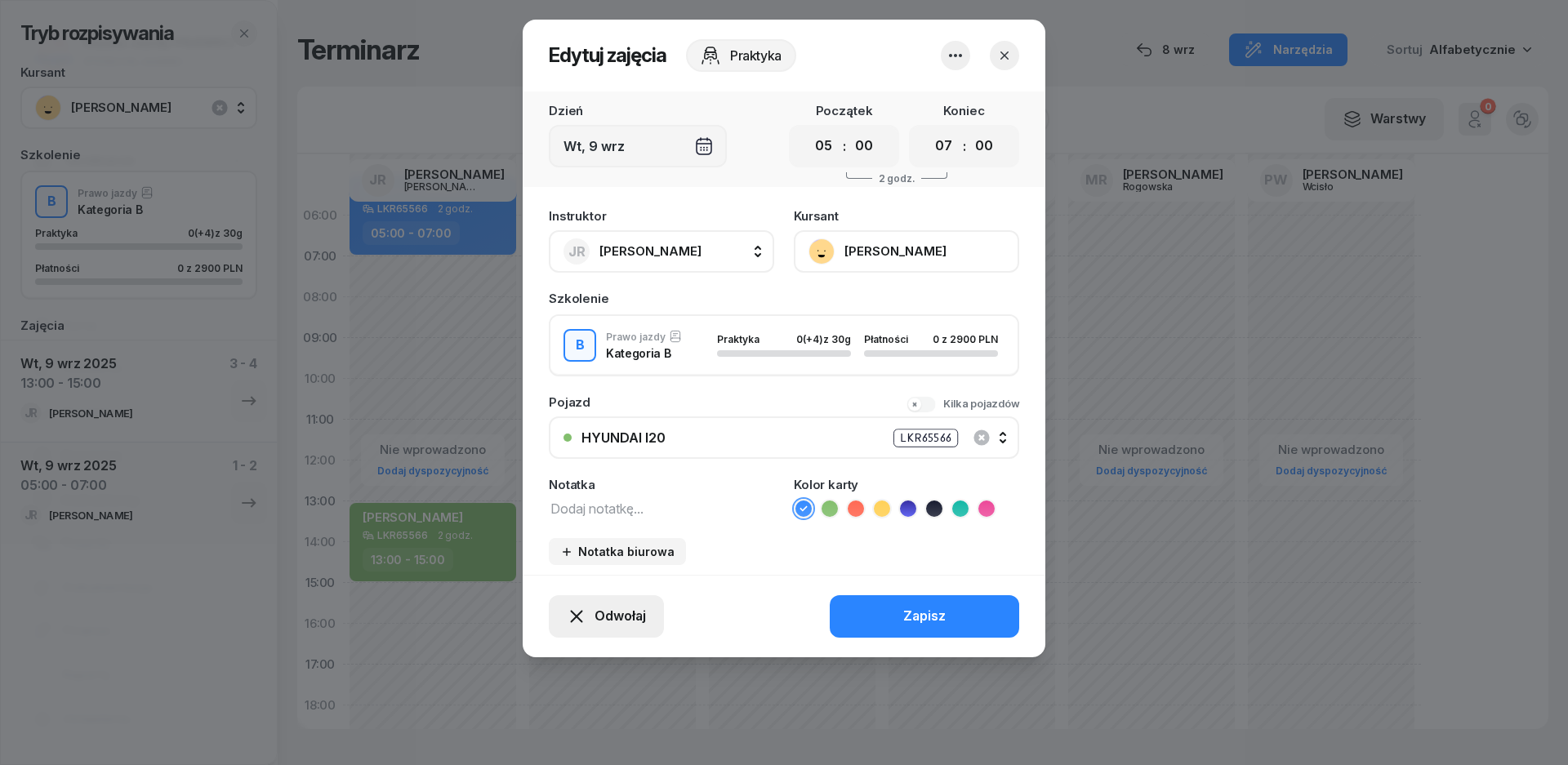
click at [623, 609] on span "Odwołaj" at bounding box center [620, 616] width 52 height 22
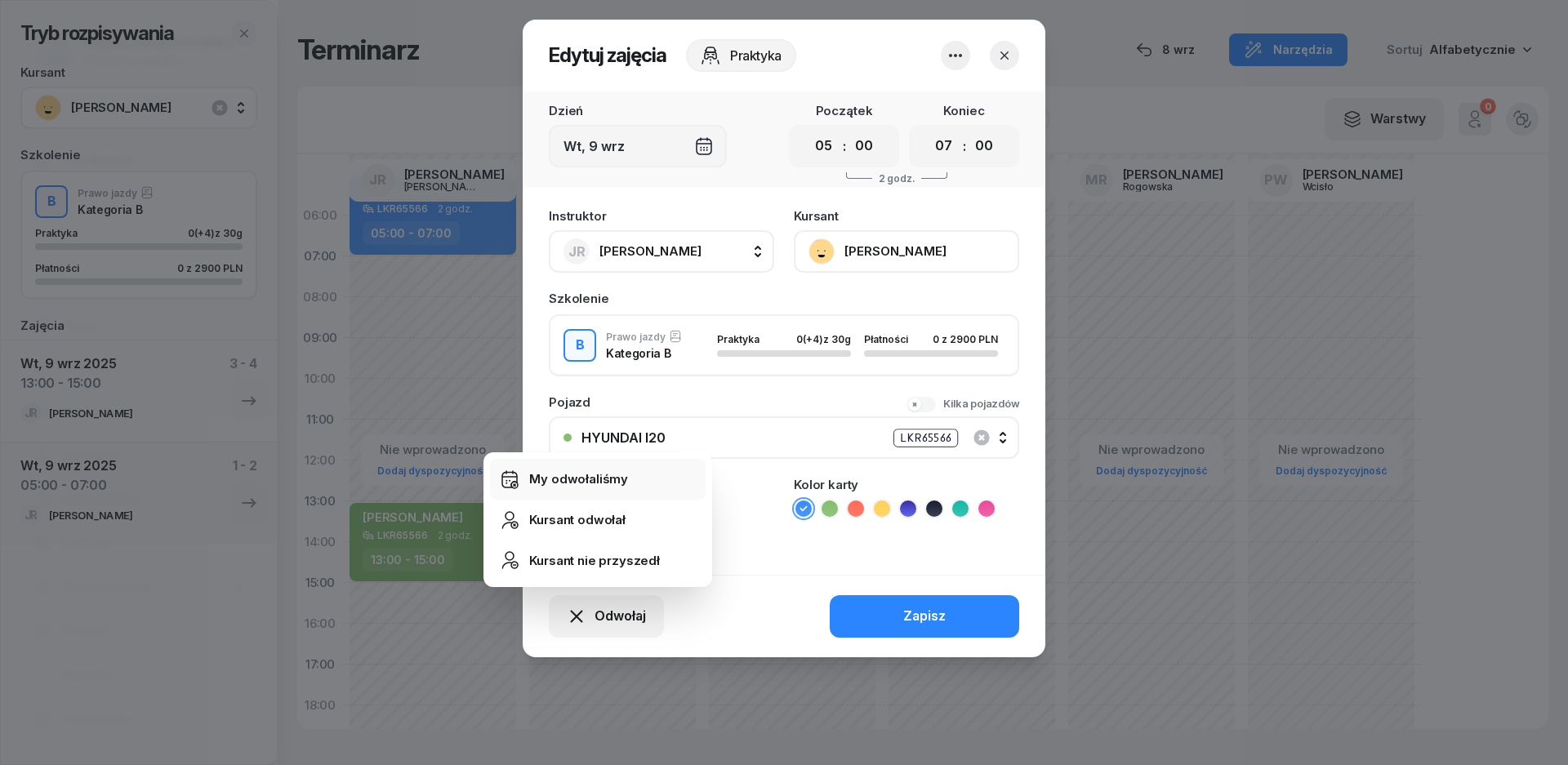
click at [612, 476] on div "My odwołaliśmy" at bounding box center [579, 479] width 98 height 22
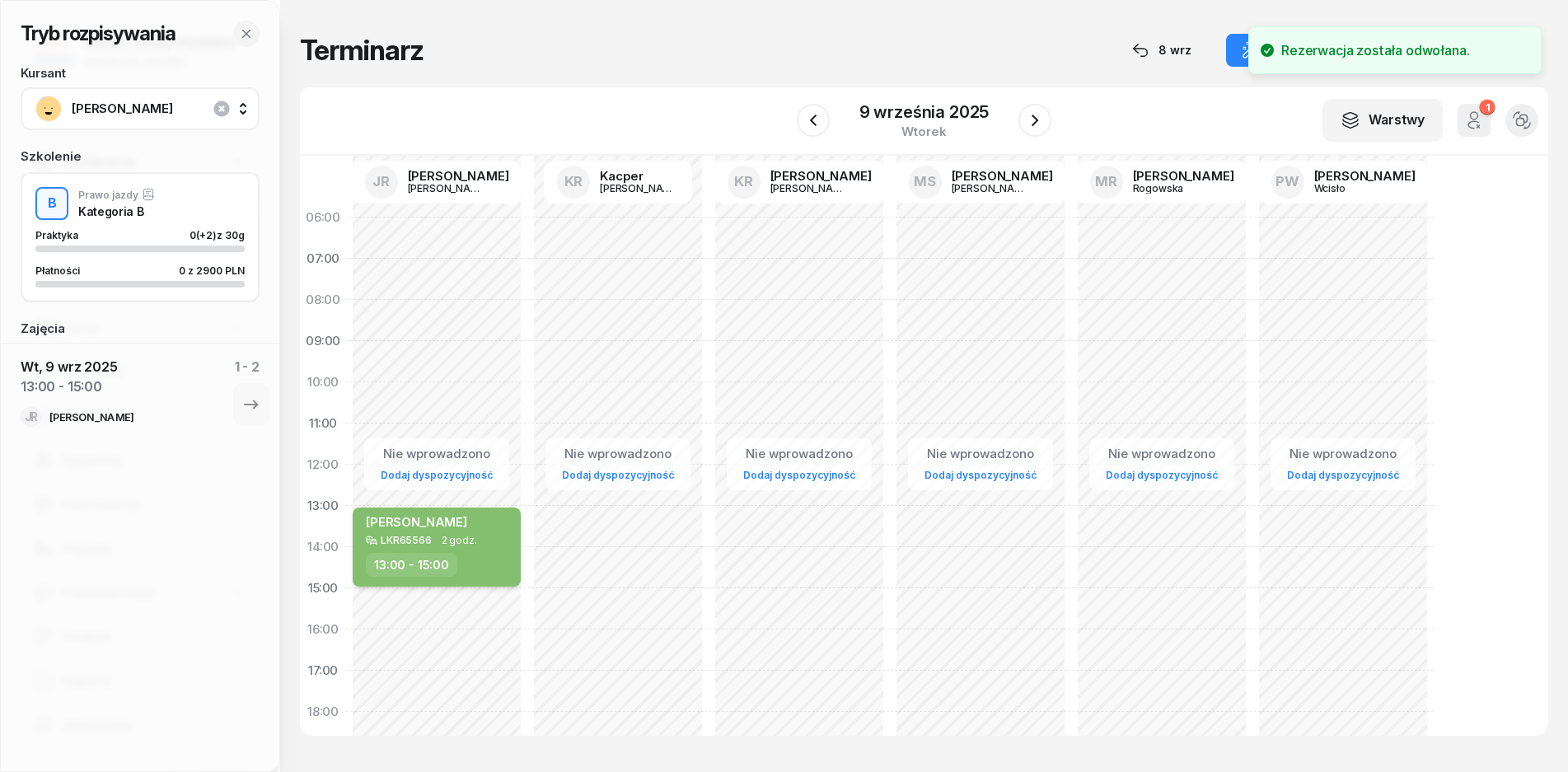
click at [445, 550] on div "[PERSON_NAME] LKR65566 2 godz. 13:00 - 15:00" at bounding box center [437, 546] width 168 height 79
select select "13"
select select "15"
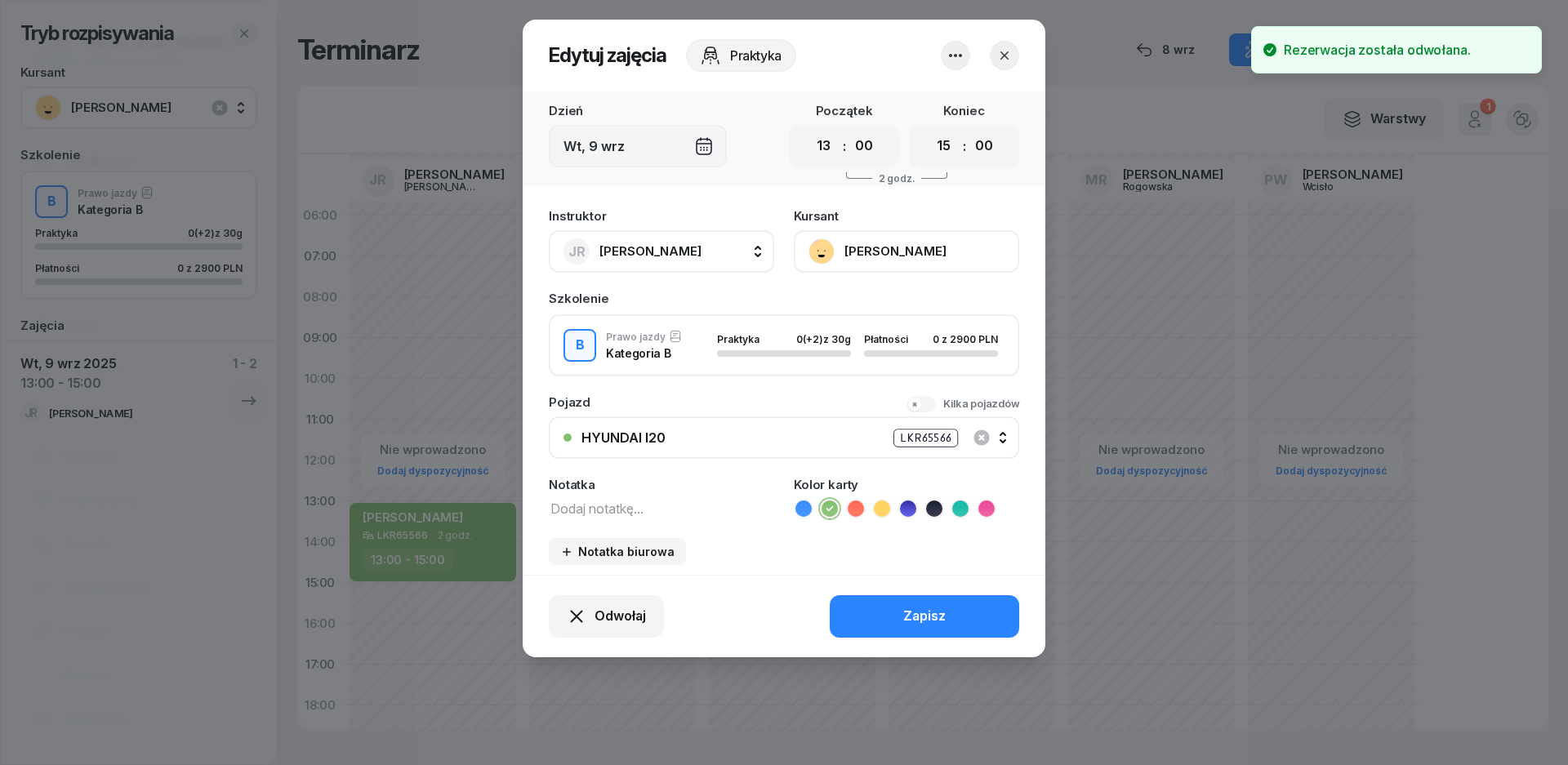
click at [875, 260] on button "[PERSON_NAME]" at bounding box center [906, 251] width 225 height 42
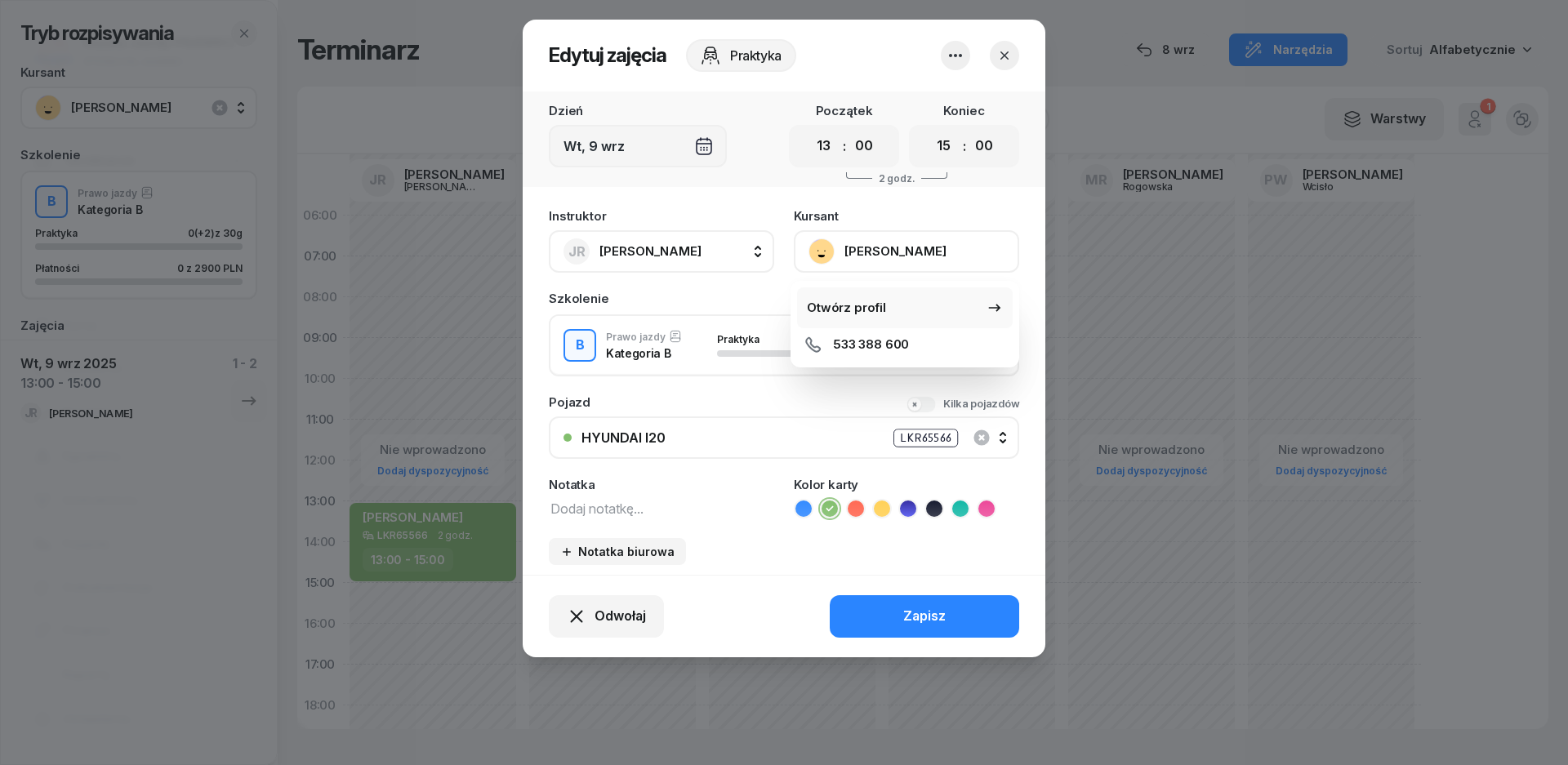
click at [862, 312] on div "Otwórz profil" at bounding box center [847, 307] width 79 height 22
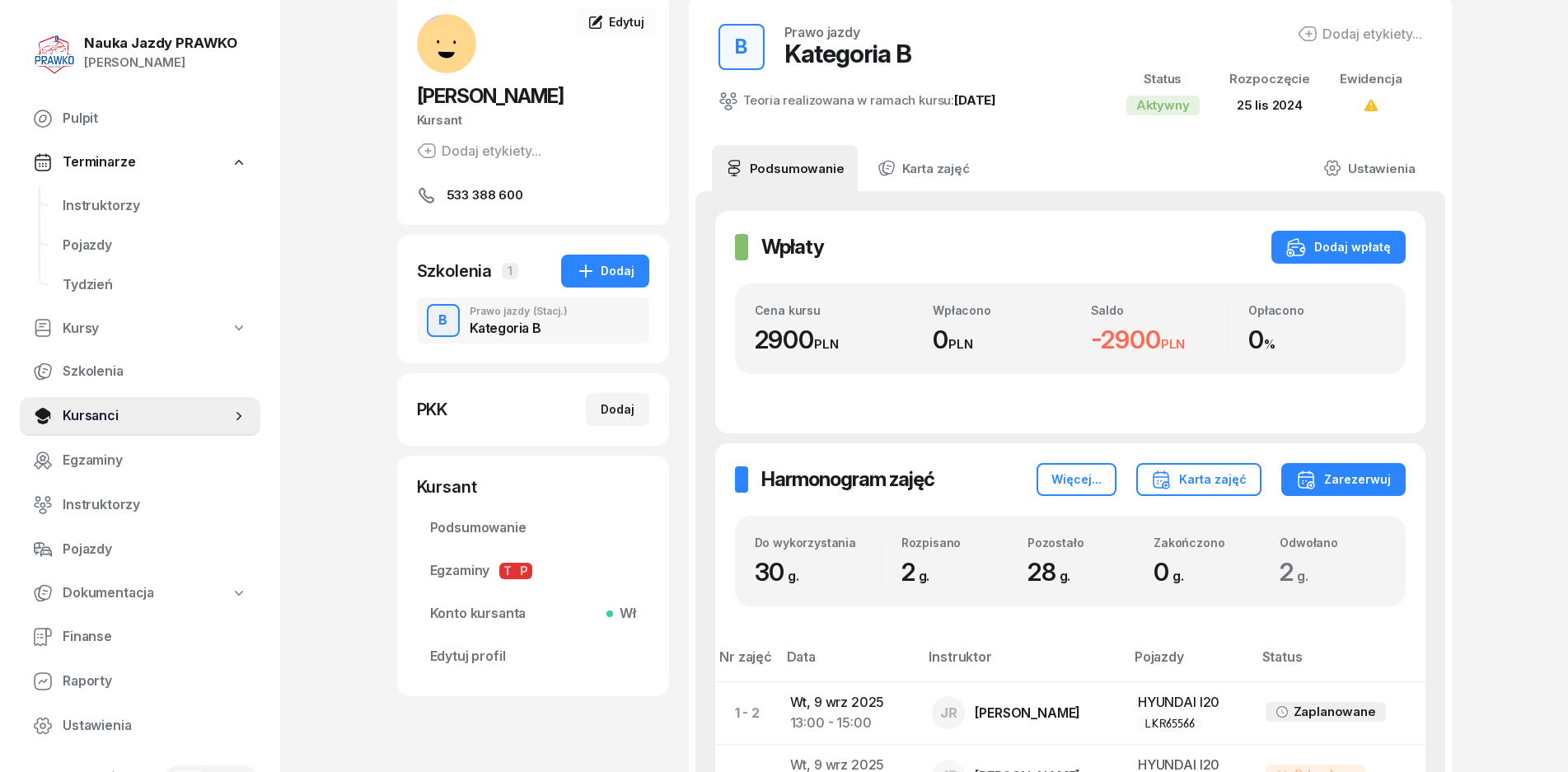
scroll to position [247, 0]
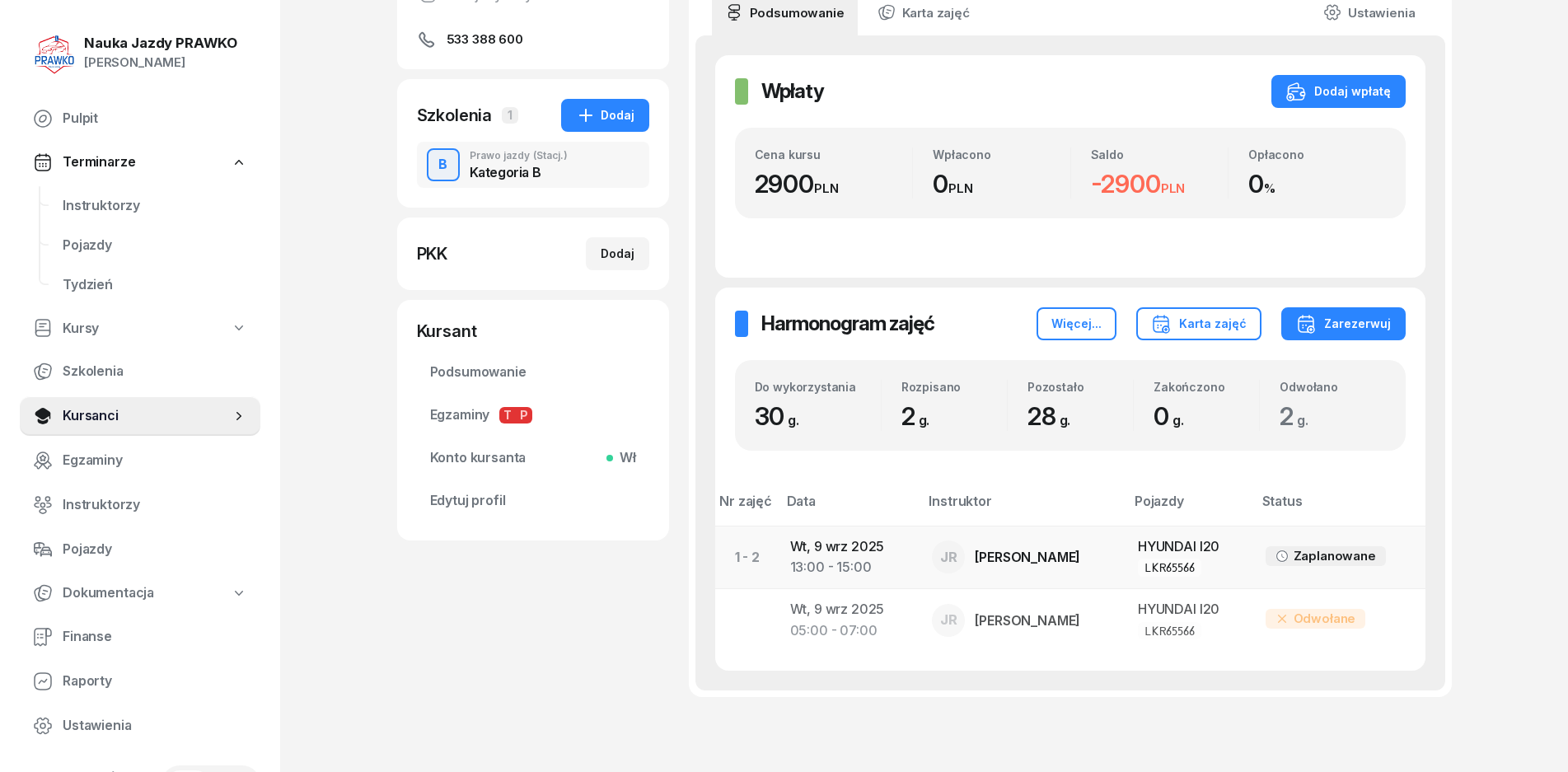
click at [1320, 542] on td "Zaplanowane" at bounding box center [1339, 557] width 173 height 63
click at [1325, 560] on div "Zaplanowane" at bounding box center [1335, 556] width 83 height 22
click at [852, 569] on div "13:00 - 15:00" at bounding box center [848, 567] width 116 height 22
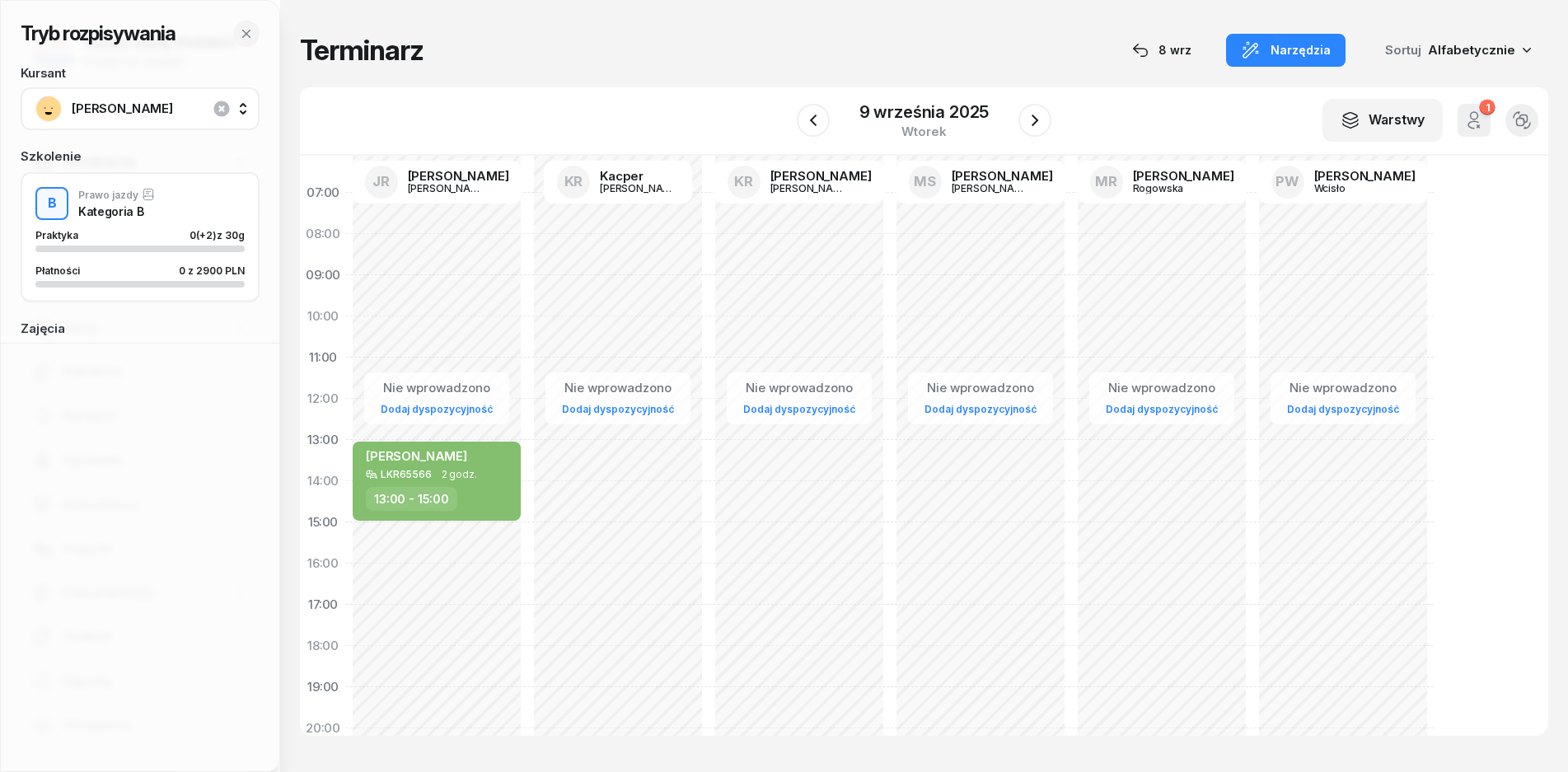
scroll to position [165, 0]
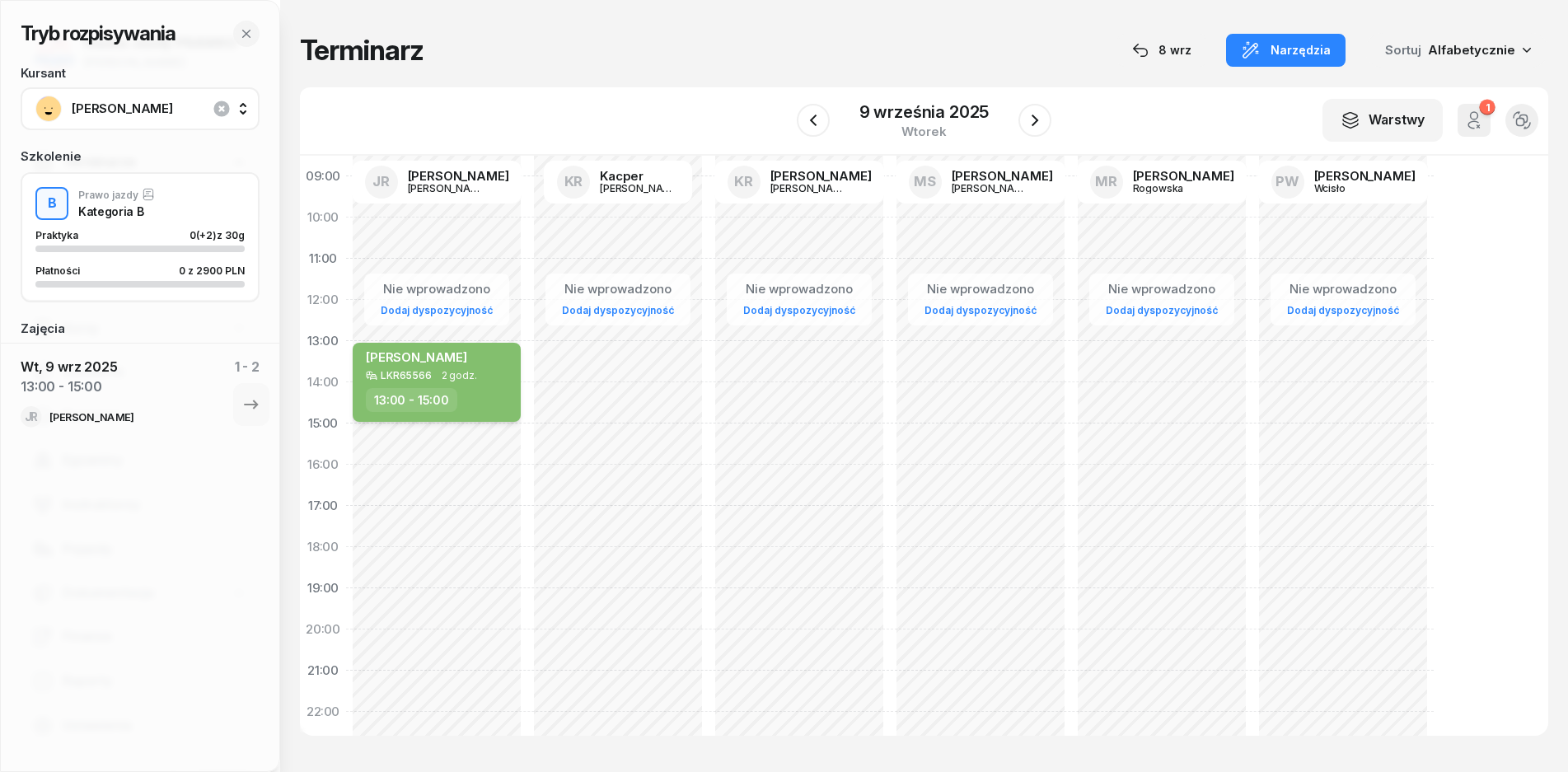
click at [467, 369] on div "[PERSON_NAME]" at bounding box center [417, 360] width 101 height 21
select select "13"
select select "15"
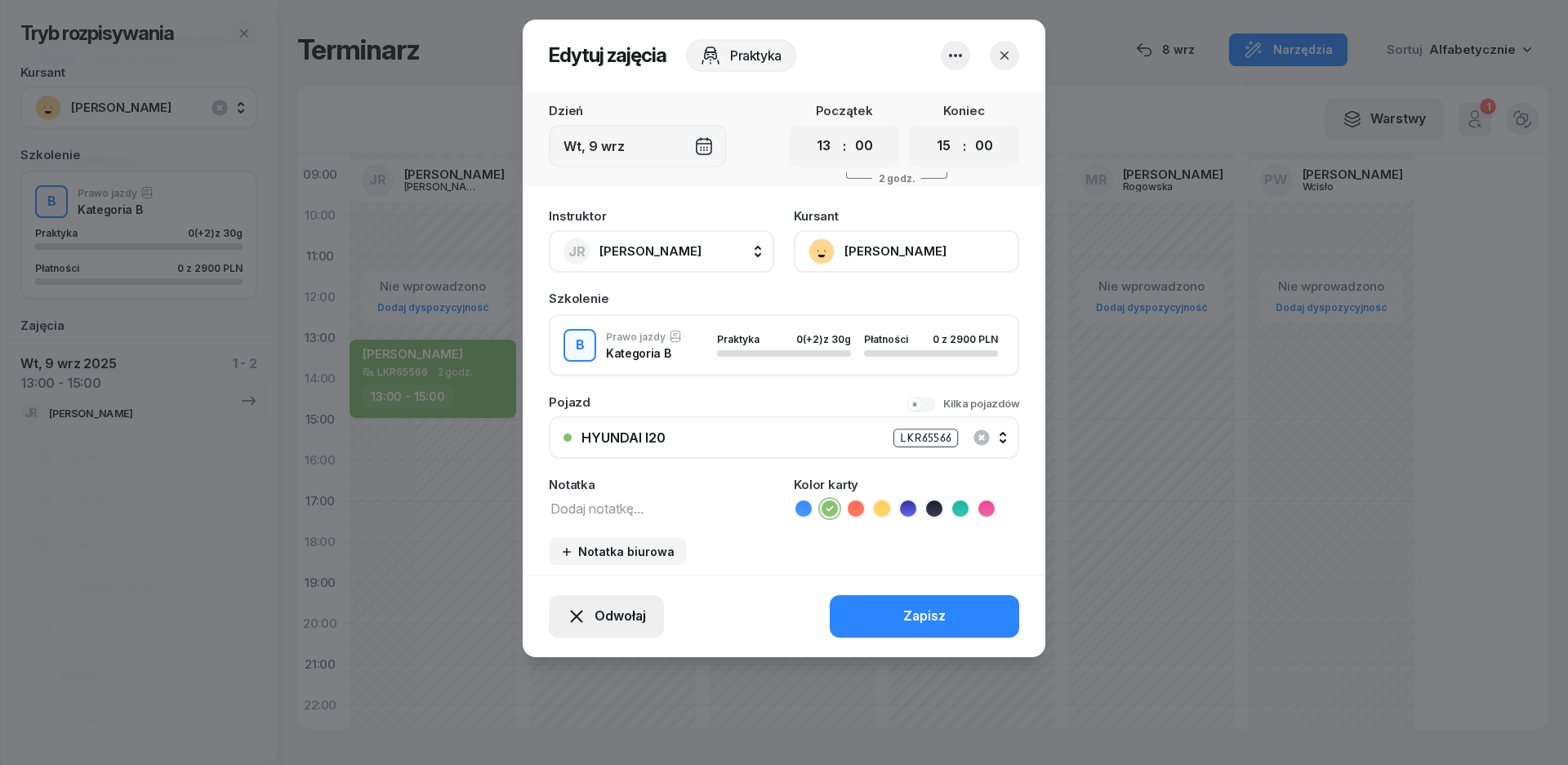
click at [624, 626] on span "Odwołaj" at bounding box center [620, 616] width 52 height 22
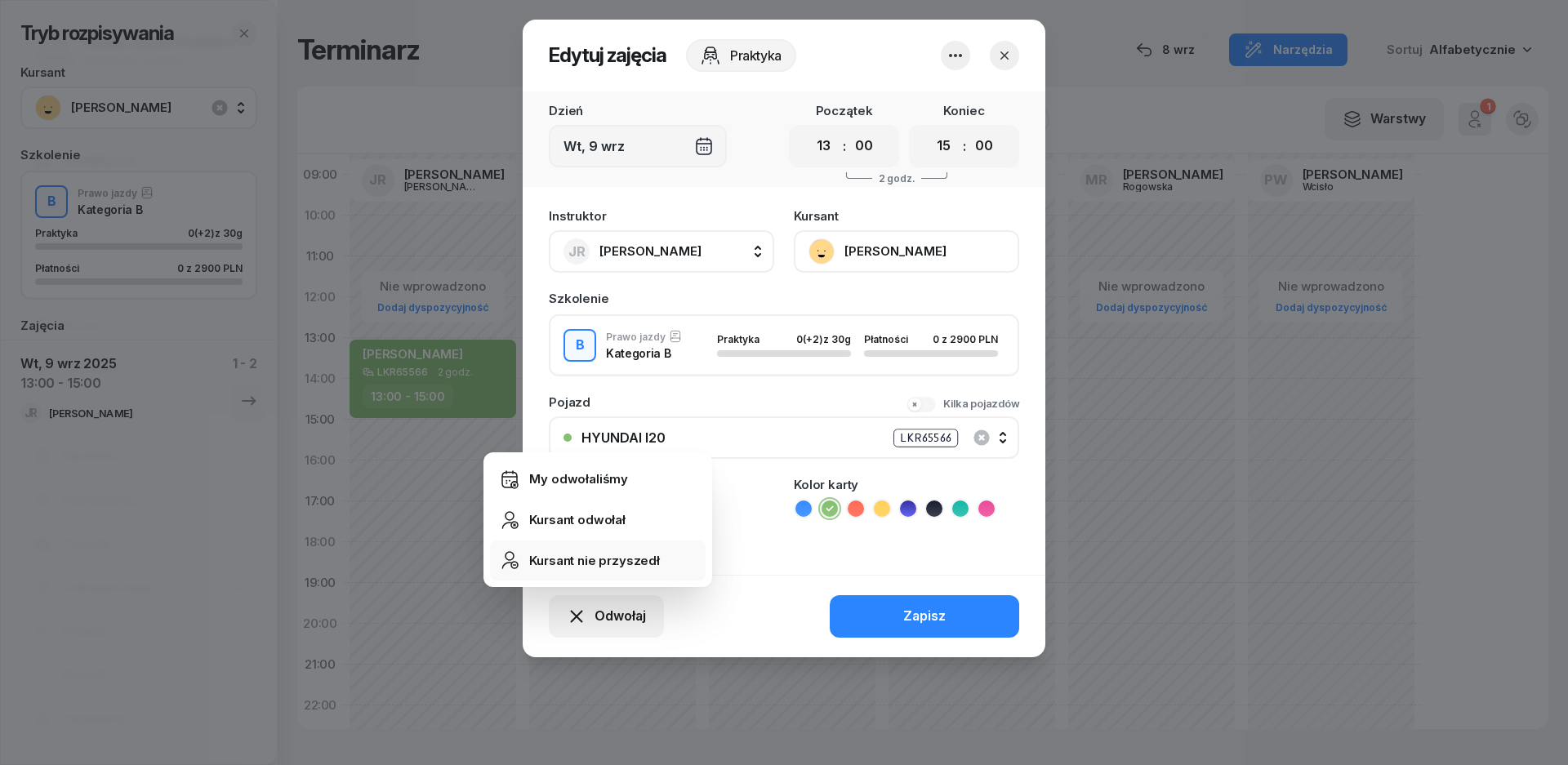
click at [613, 562] on div "Kursant nie przyszedł" at bounding box center [594, 560] width 130 height 22
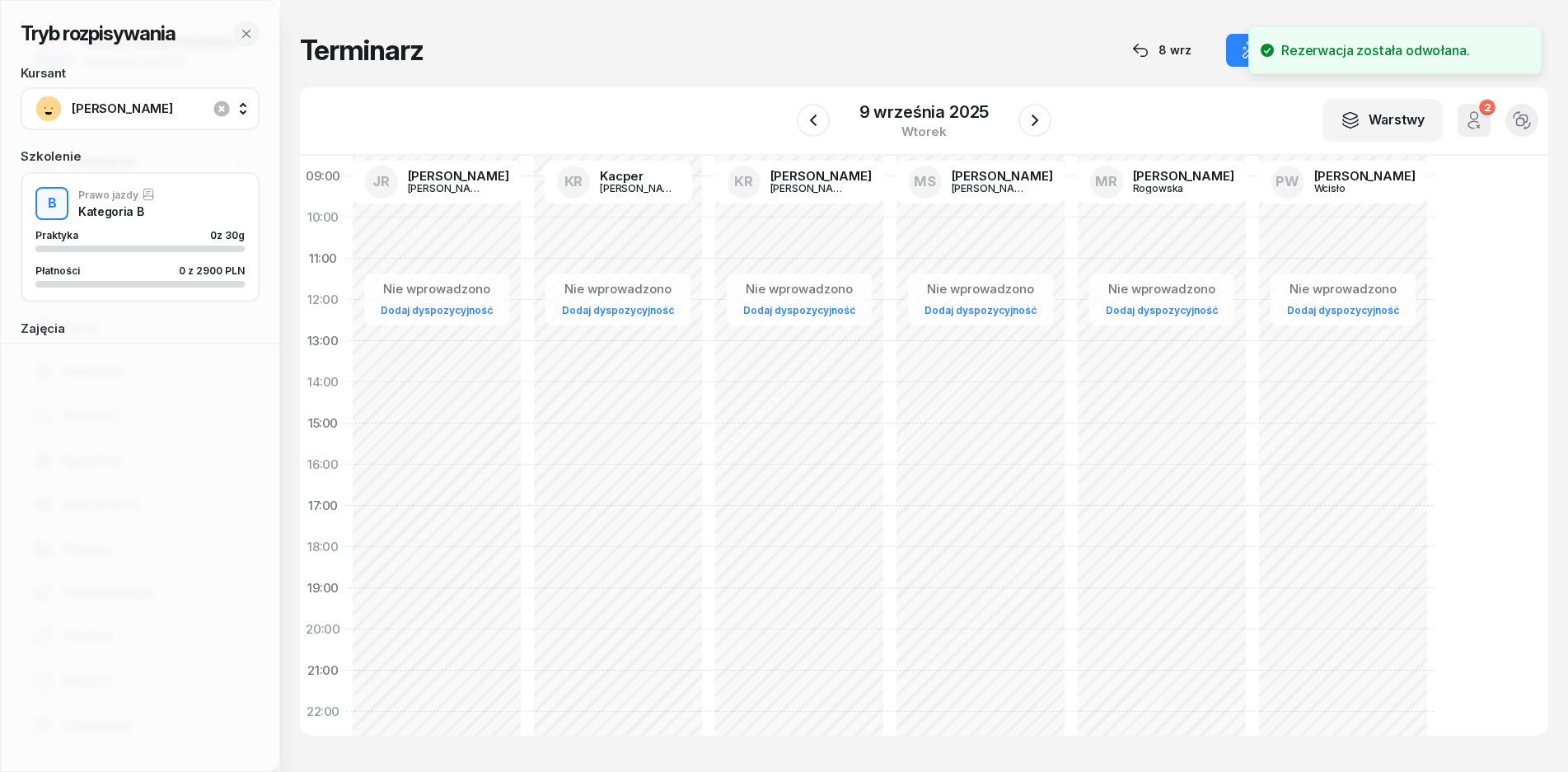
click at [139, 117] on span "[PERSON_NAME]" at bounding box center [158, 109] width 173 height 22
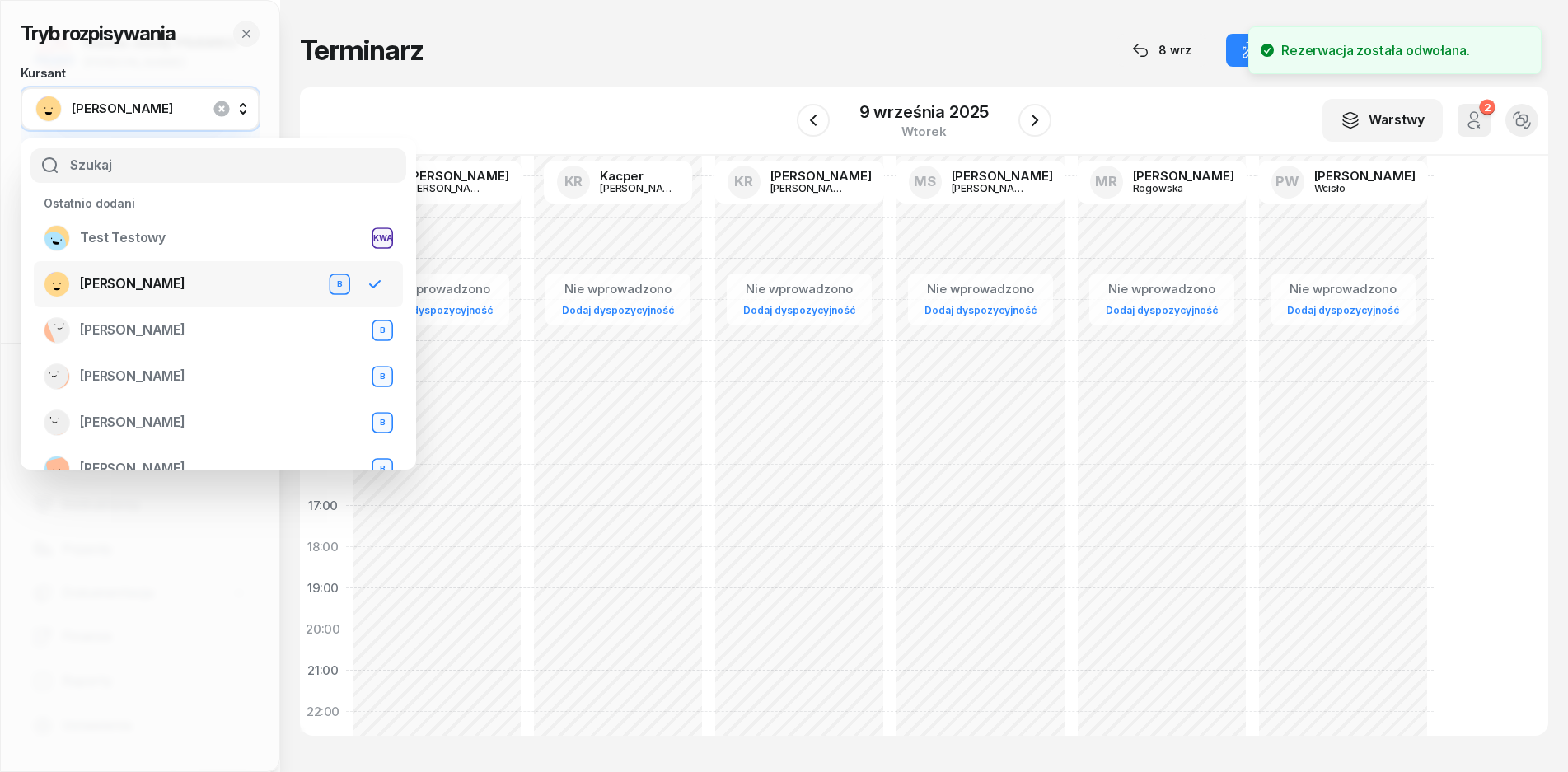
click at [155, 284] on span "[PERSON_NAME]" at bounding box center [132, 284] width 105 height 22
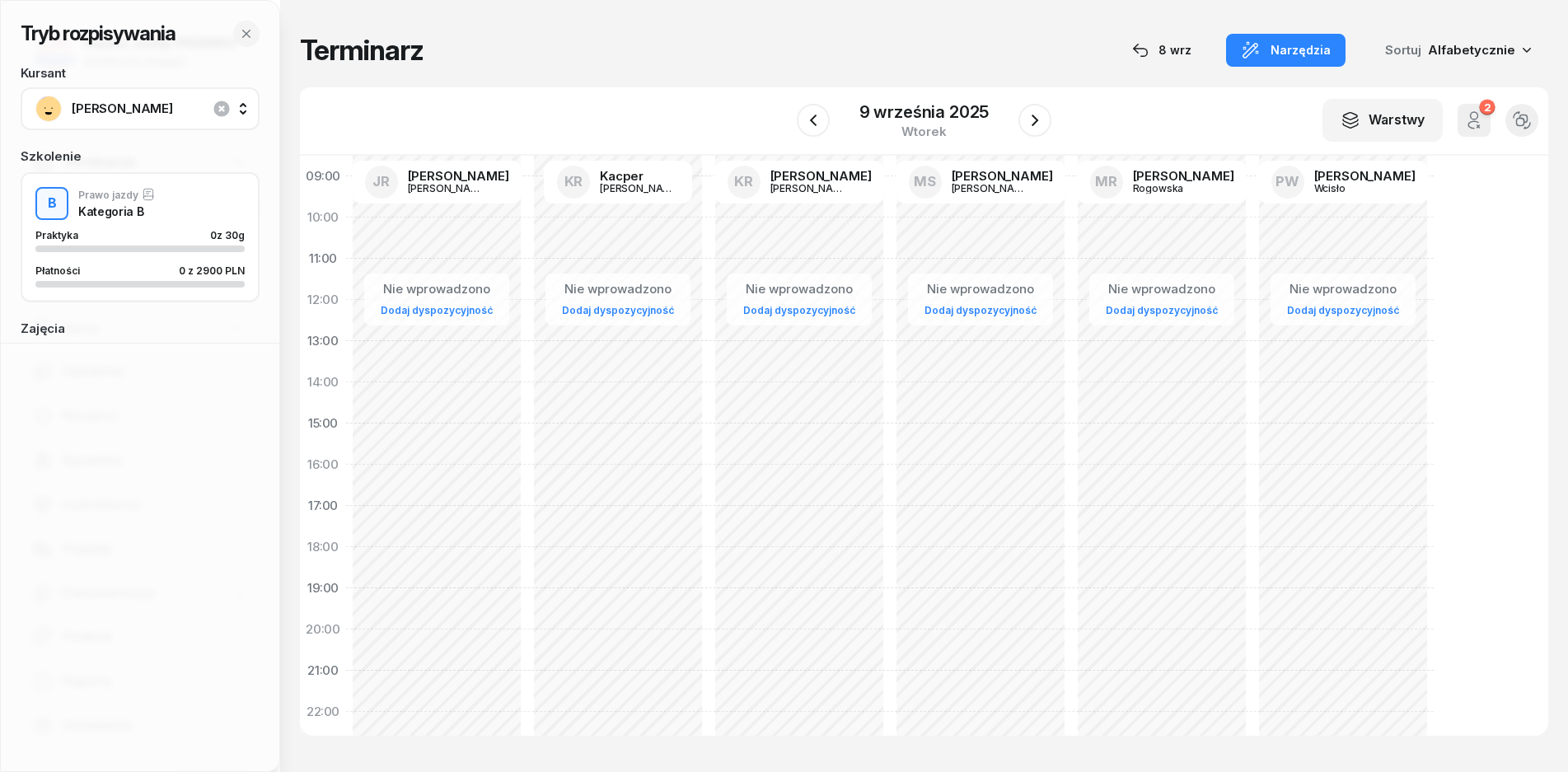
click at [226, 29] on div "Tryb rozpisywania" at bounding box center [140, 34] width 239 height 26
click at [244, 33] on icon "button" at bounding box center [246, 33] width 13 height 13
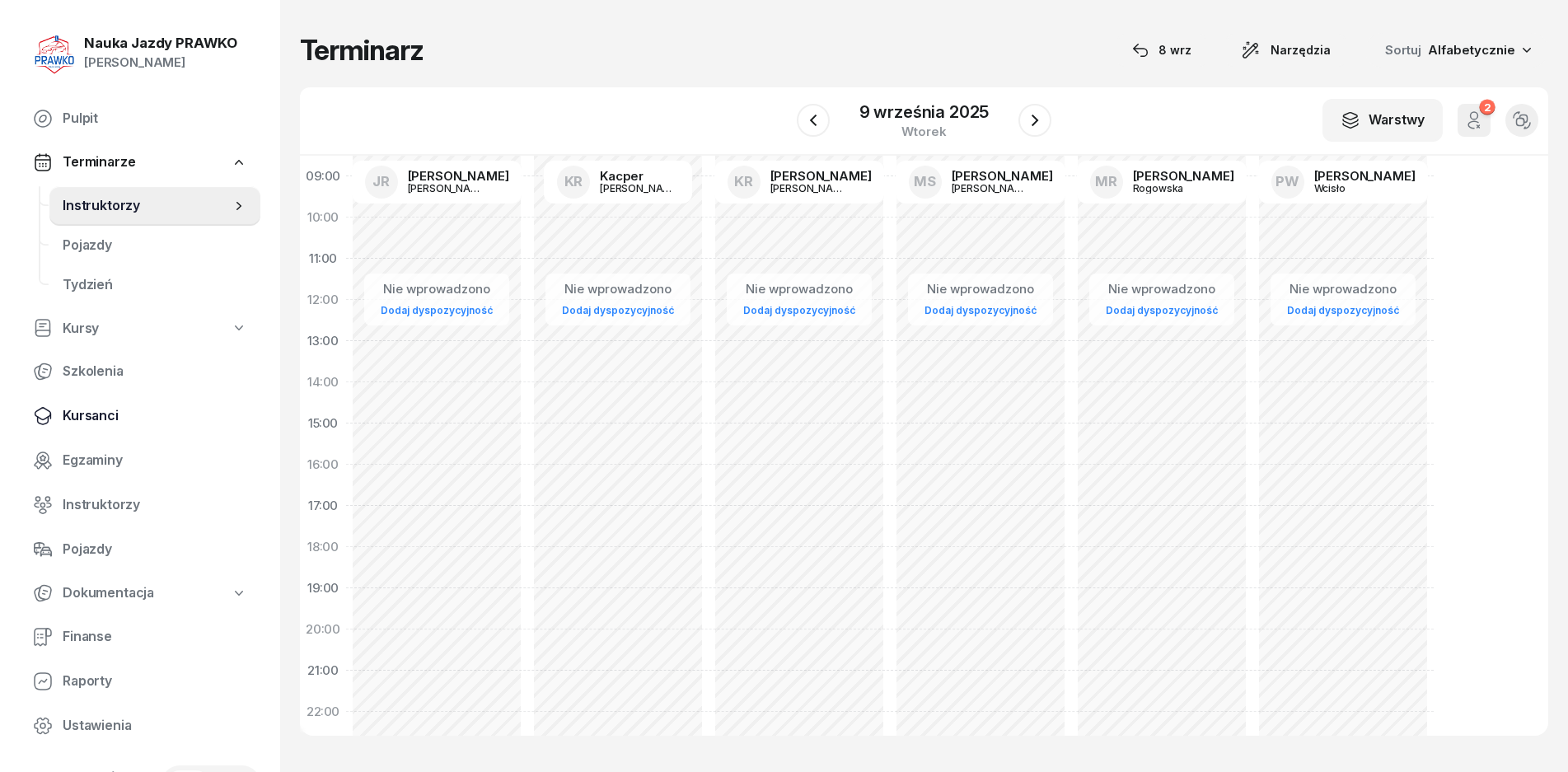
click at [129, 418] on span "Kursanci" at bounding box center [155, 416] width 185 height 22
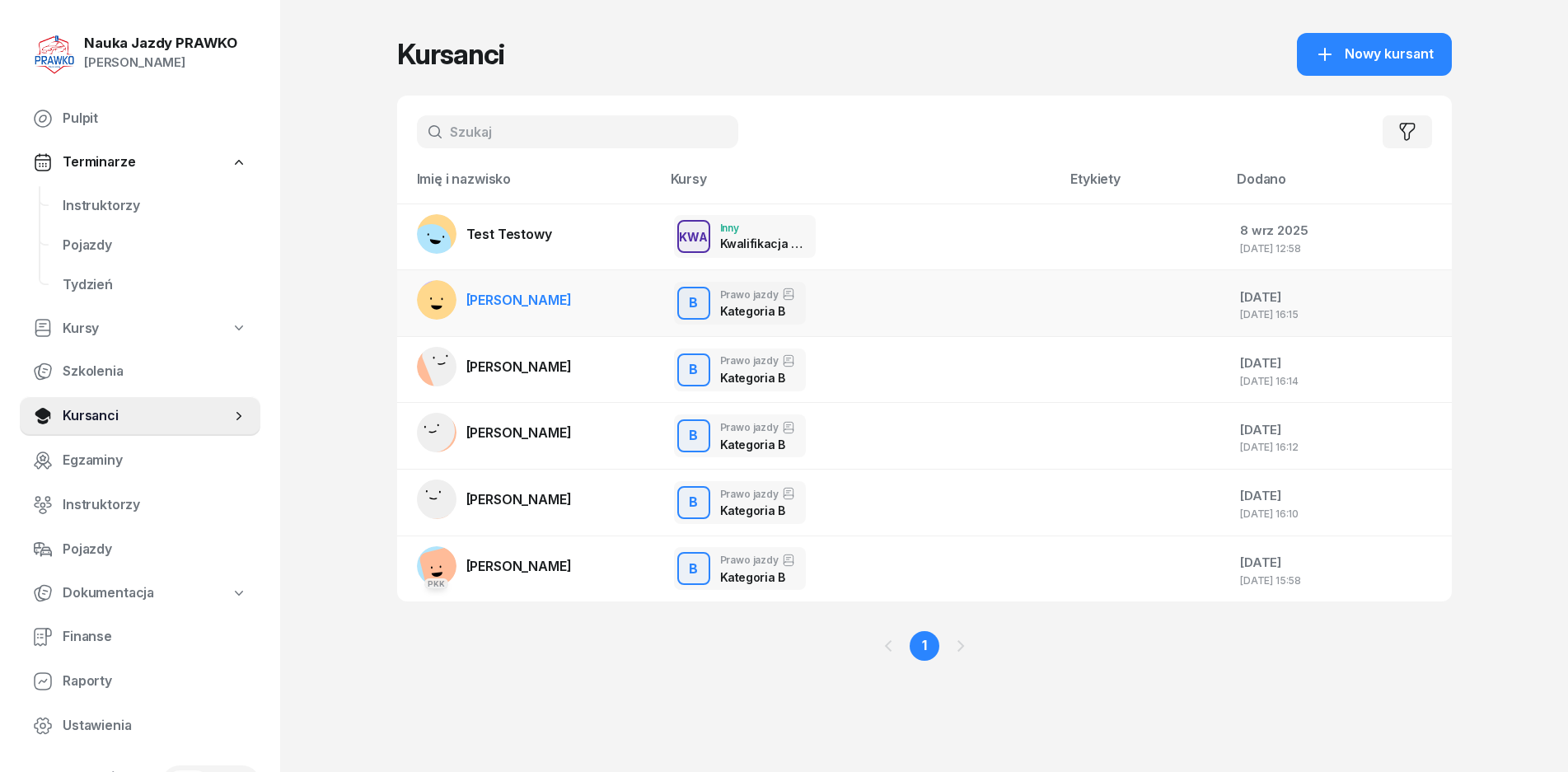
click at [554, 307] on span "[PERSON_NAME]" at bounding box center [519, 300] width 105 height 17
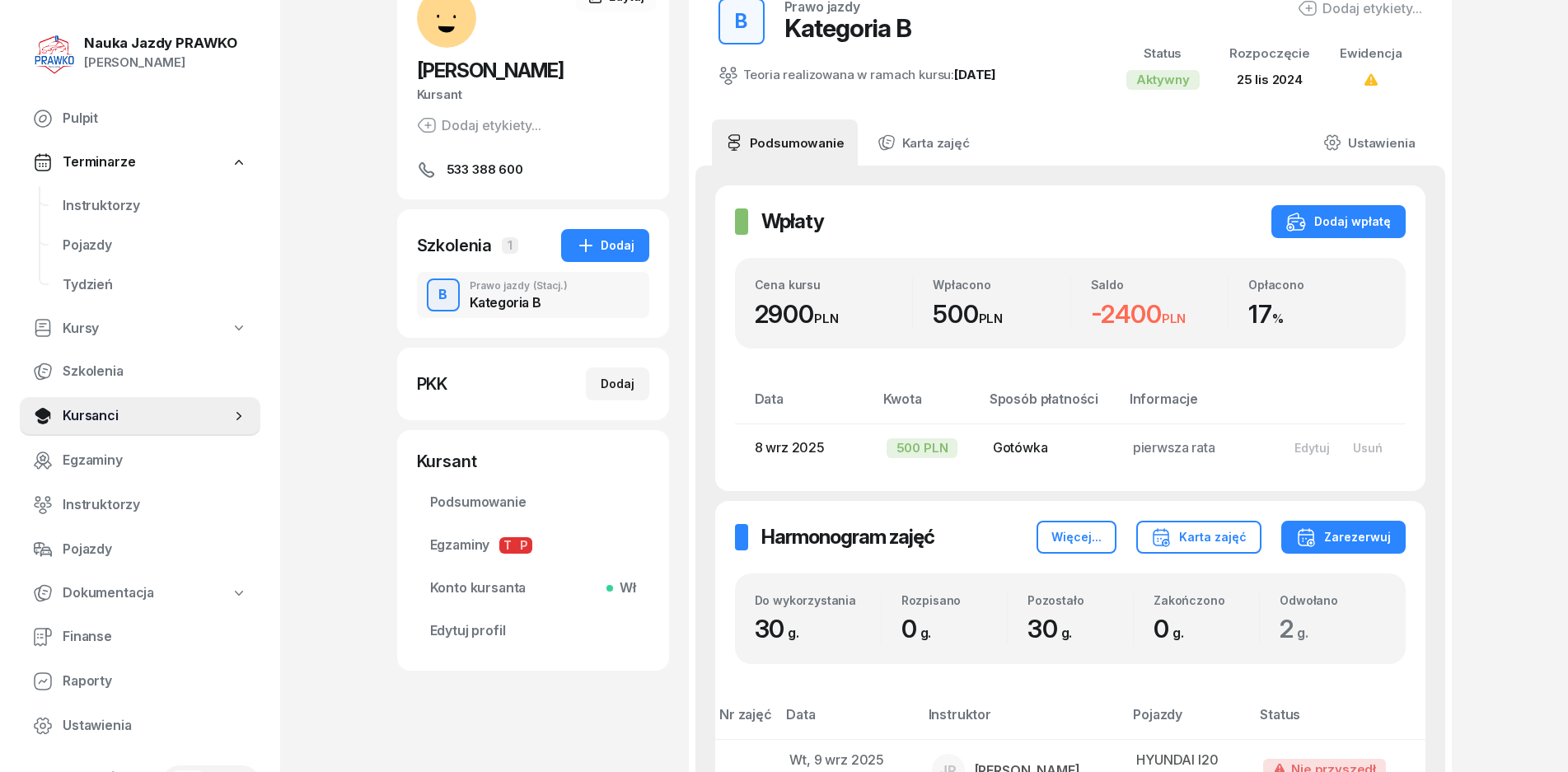
scroll to position [329, 0]
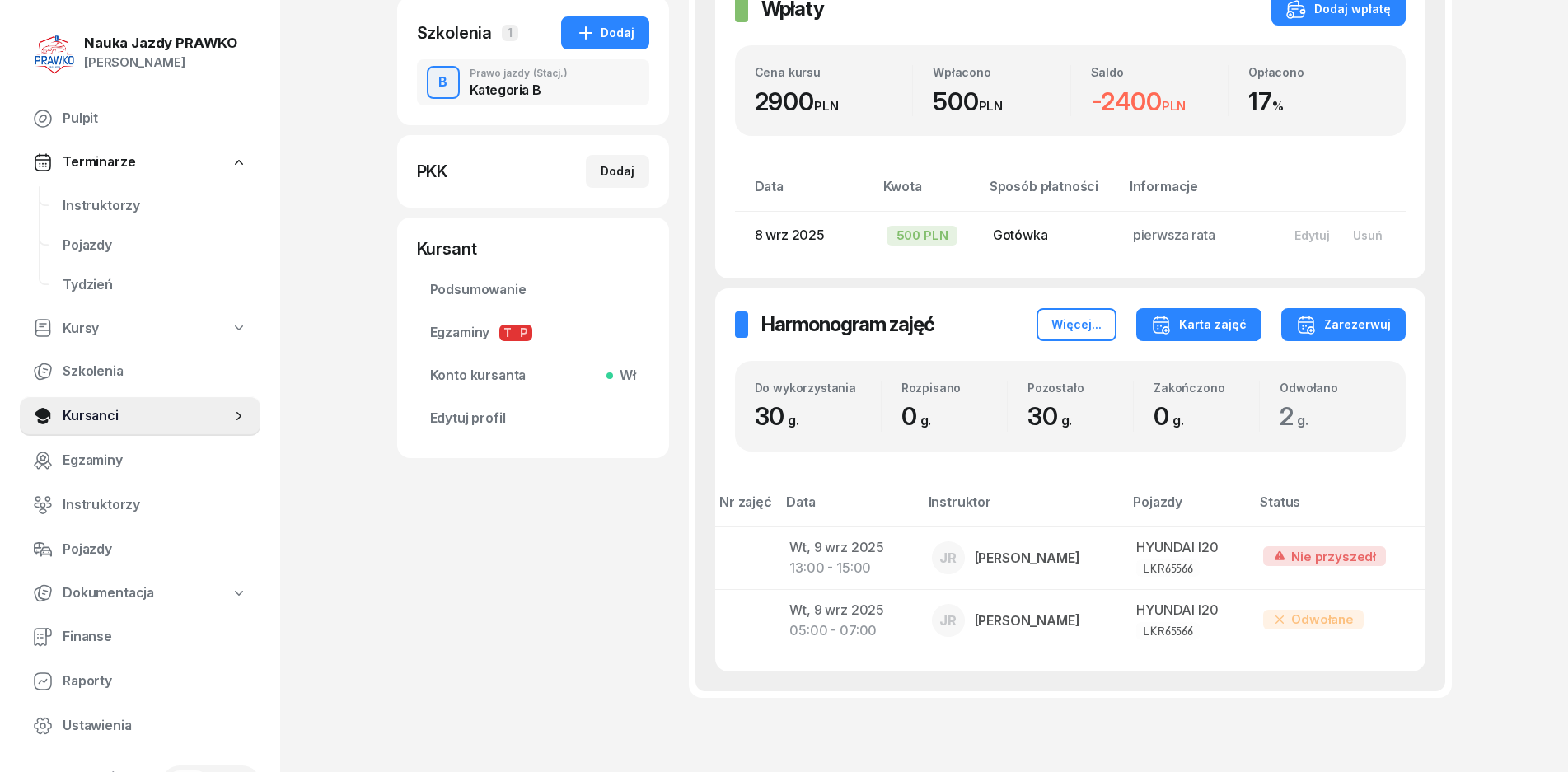
click at [1181, 340] on button "Karta zajęć" at bounding box center [1199, 325] width 126 height 33
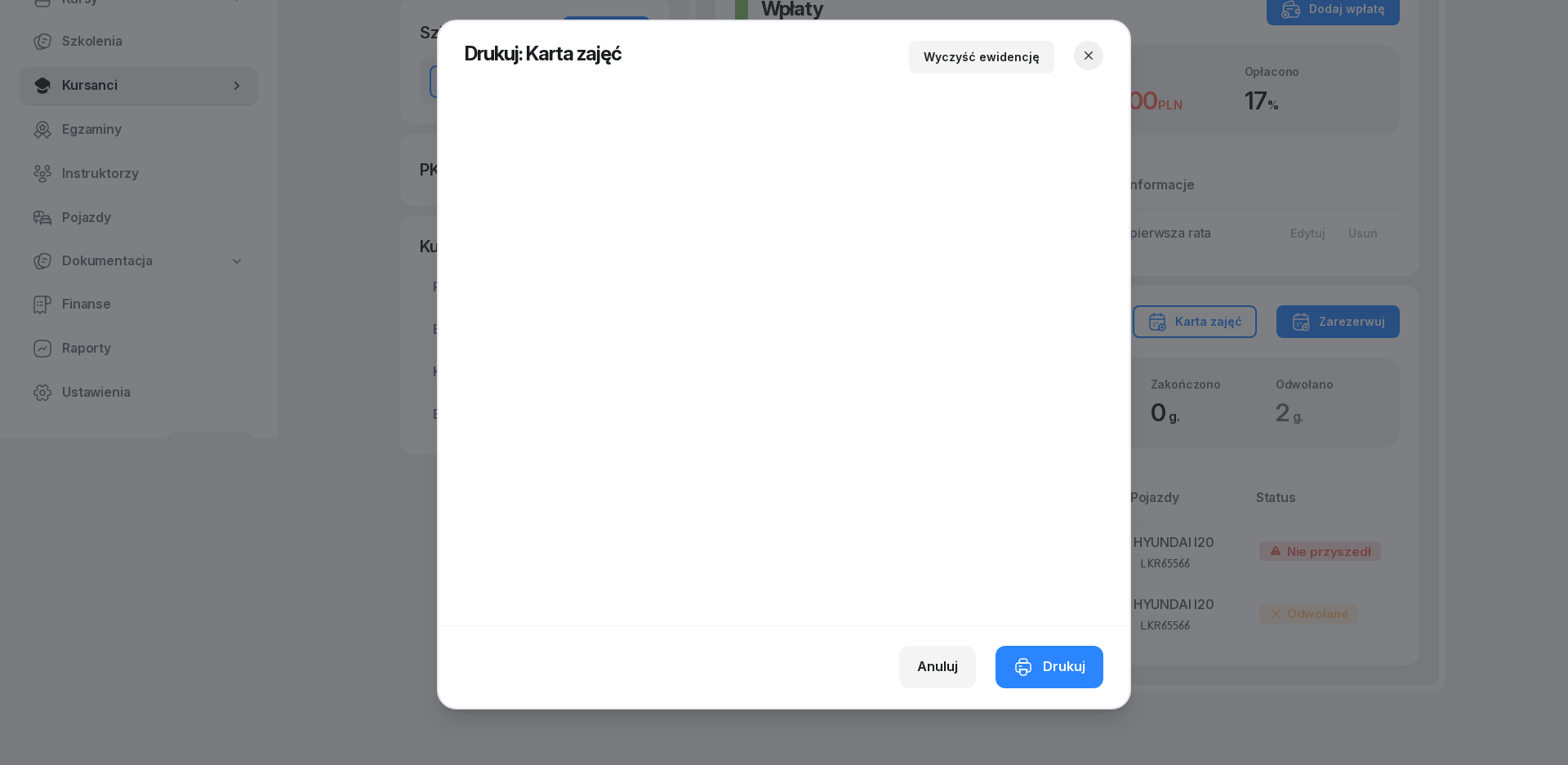
click at [1094, 54] on icon "button" at bounding box center [1089, 55] width 16 height 16
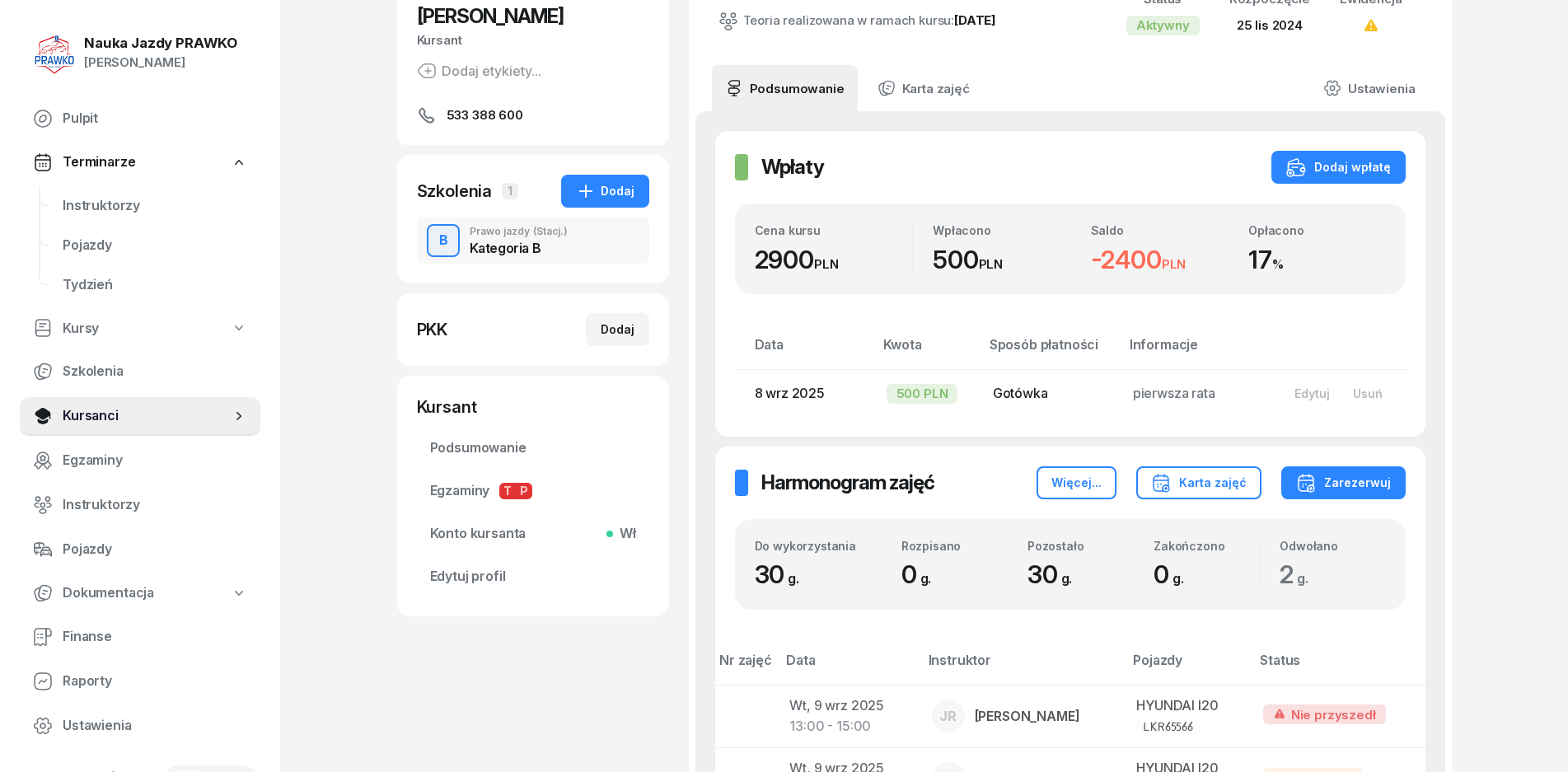
scroll to position [0, 0]
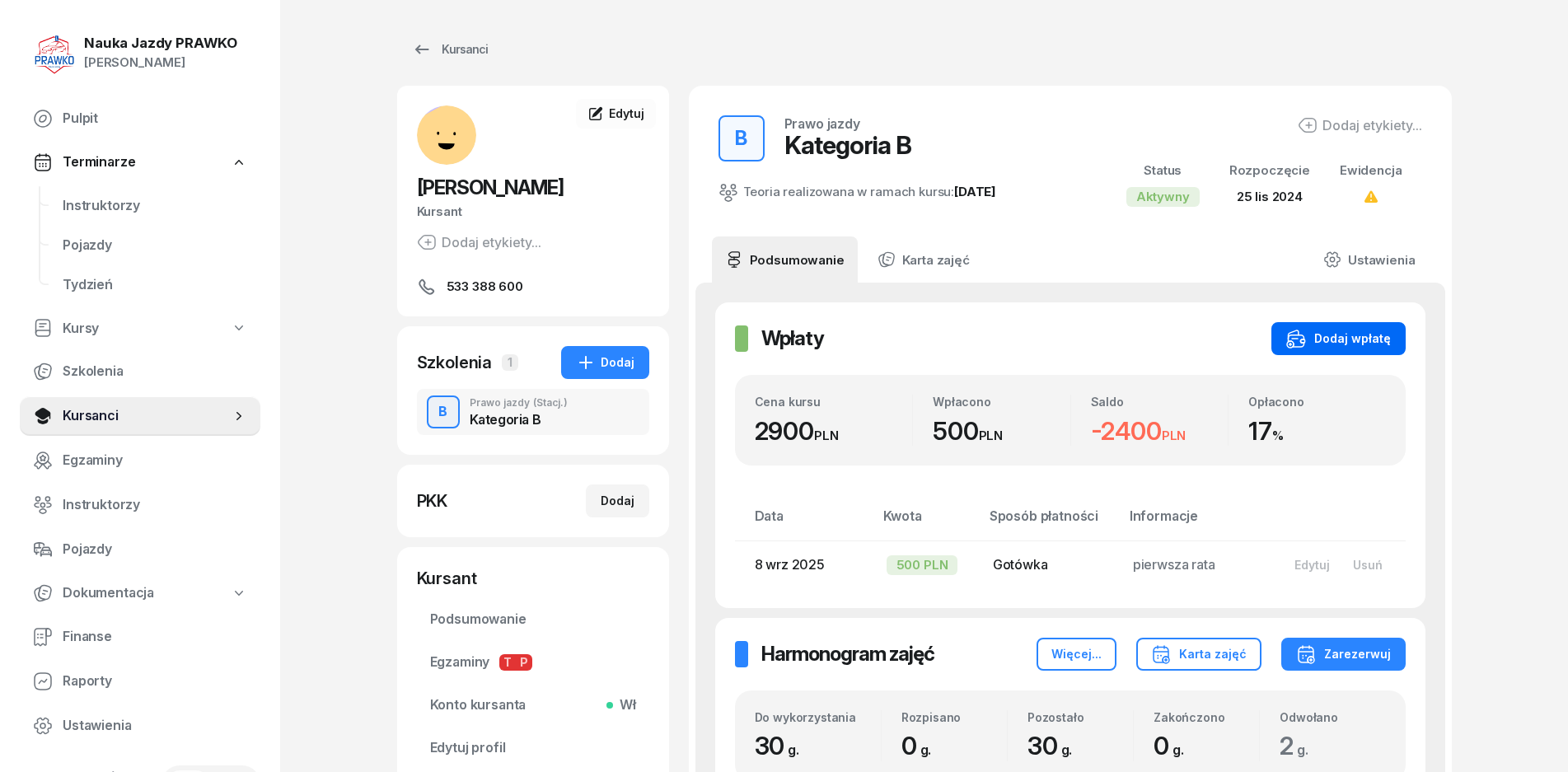
click at [1314, 332] on div "Dodaj wpłatę" at bounding box center [1339, 338] width 105 height 20
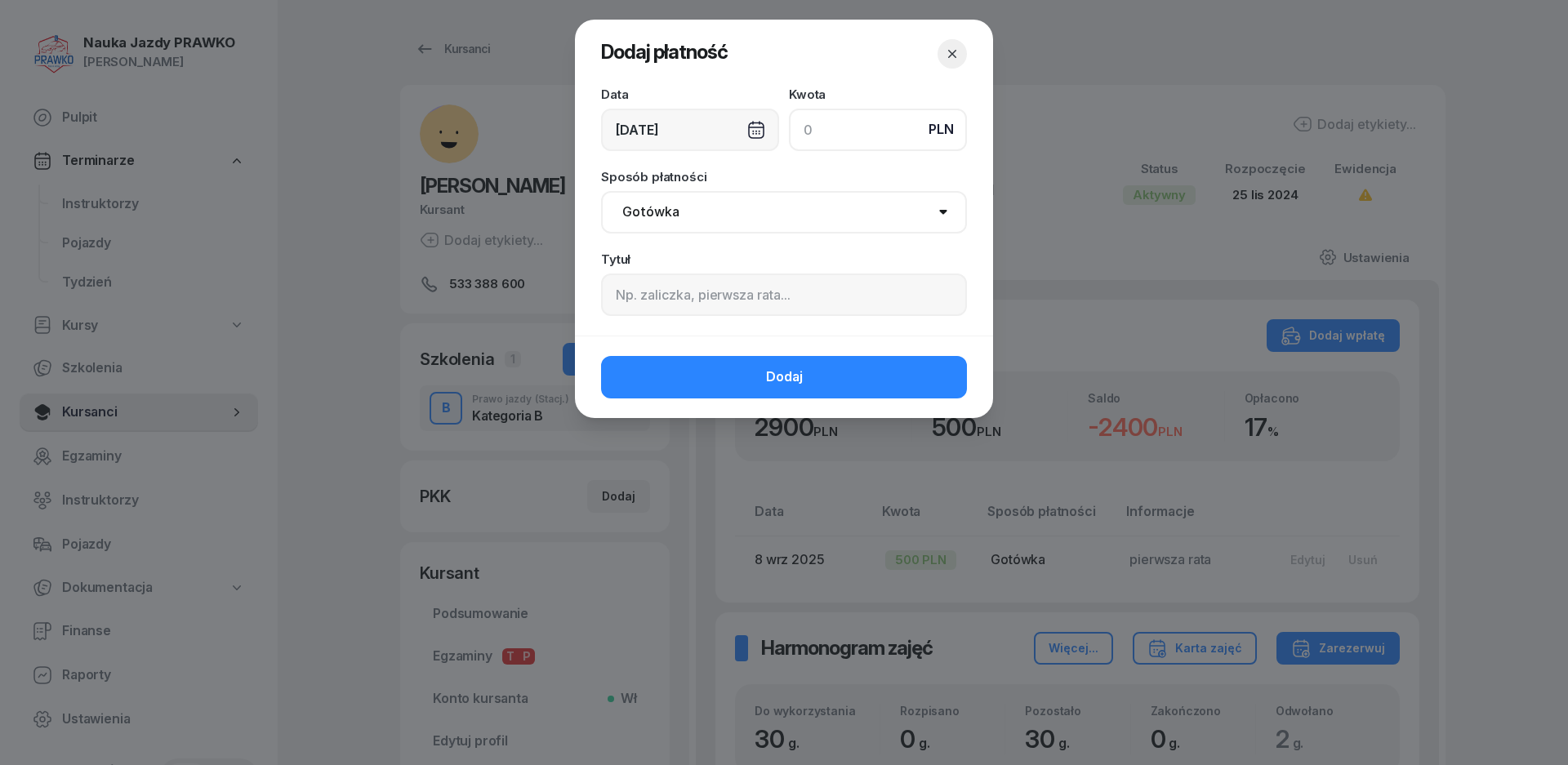
click at [849, 131] on input at bounding box center [878, 130] width 178 height 42
type input "500"
click at [682, 199] on select "Gotówka Karta Przelew Płatności online BLIK" at bounding box center [784, 212] width 366 height 42
select select "transfer"
click at [601, 191] on select "Gotówka Karta Przelew Płatności online BLIK" at bounding box center [784, 212] width 366 height 42
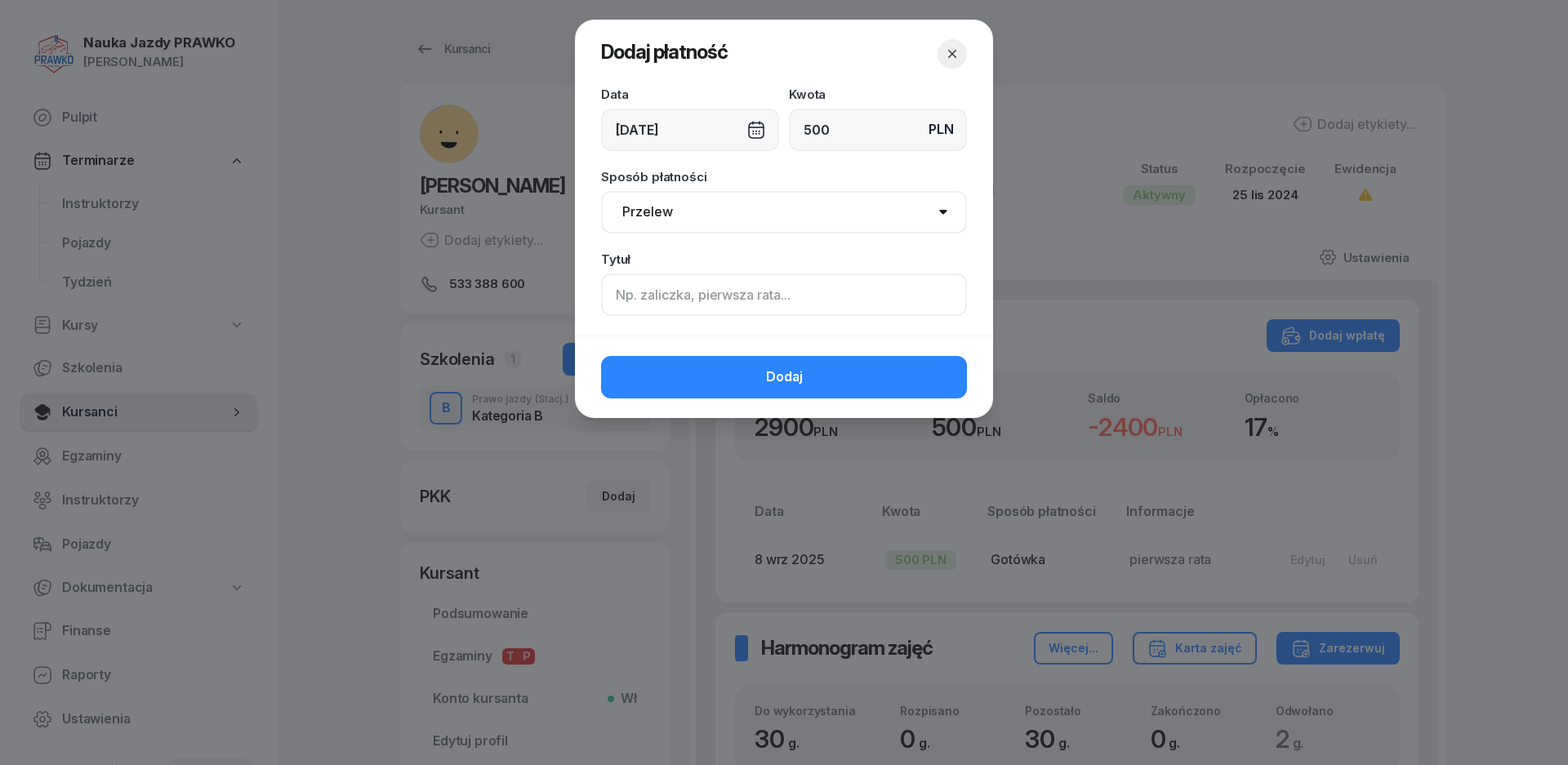
click at [657, 308] on input at bounding box center [784, 294] width 366 height 42
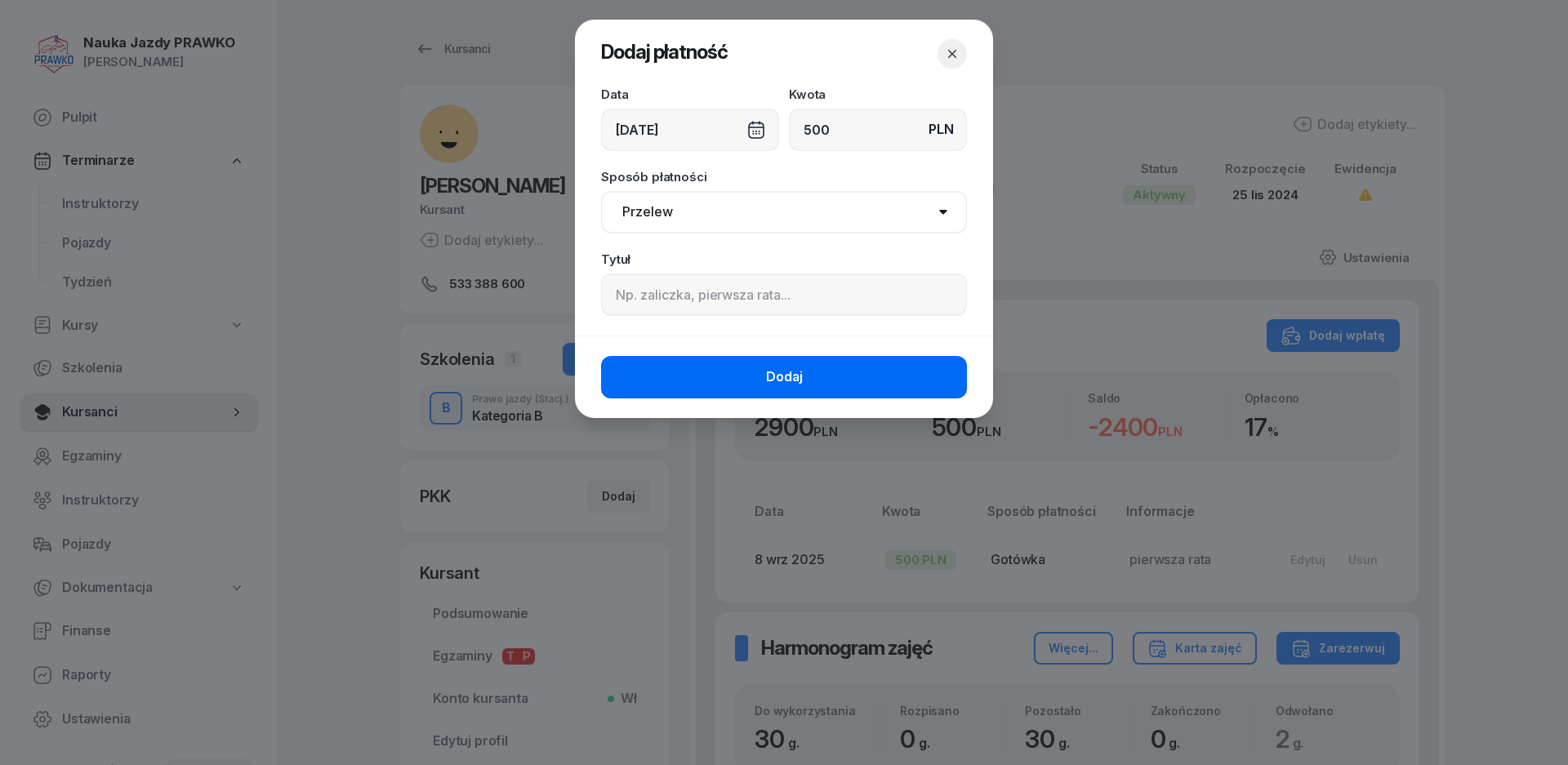
click at [754, 360] on button "Dodaj" at bounding box center [784, 376] width 366 height 42
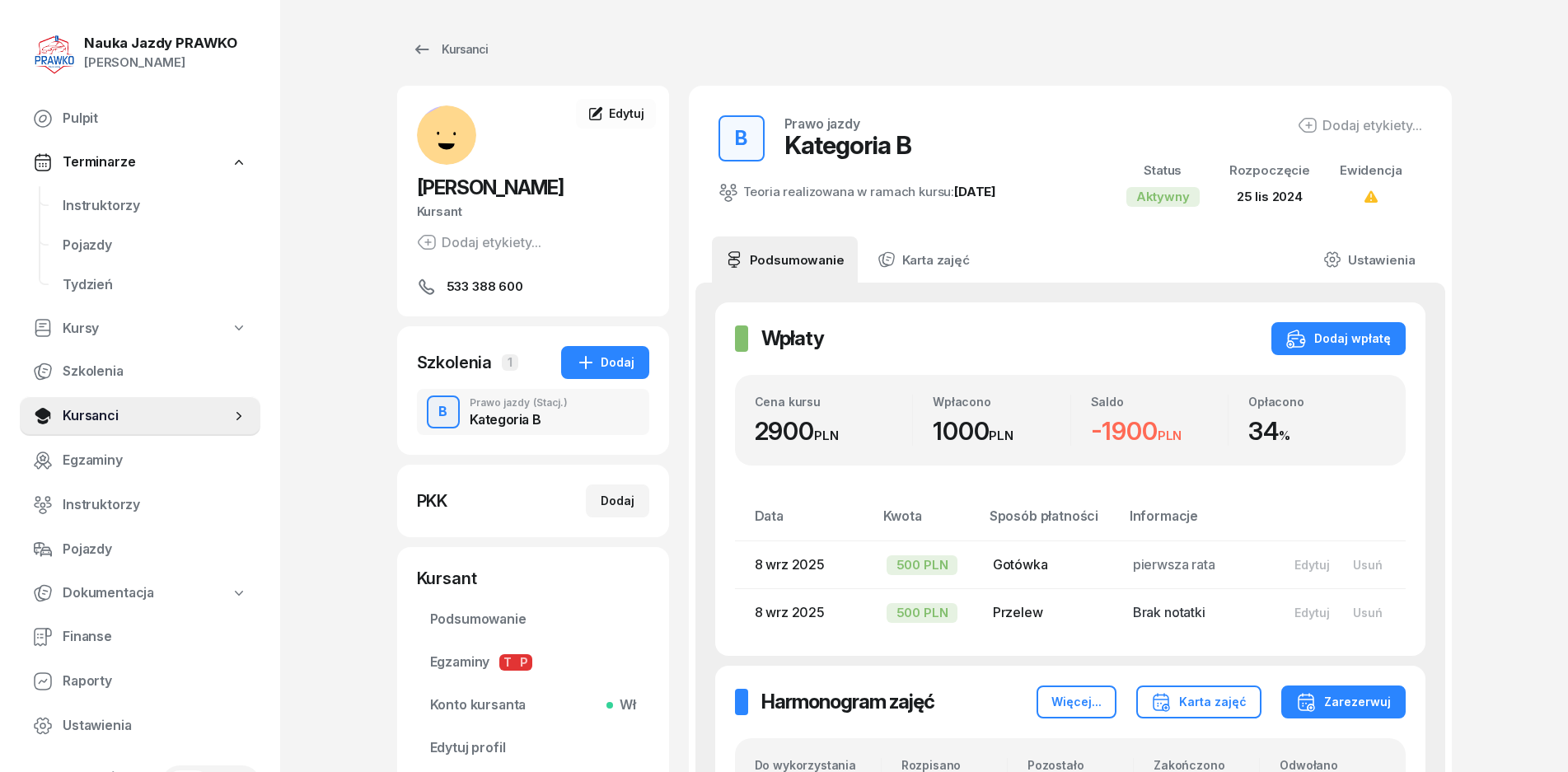
click at [105, 44] on div "Nauka Jazdy PRAWKO" at bounding box center [160, 44] width 153 height 14
click at [101, 37] on div "Nauka Jazdy PRAWKO" at bounding box center [160, 44] width 153 height 14
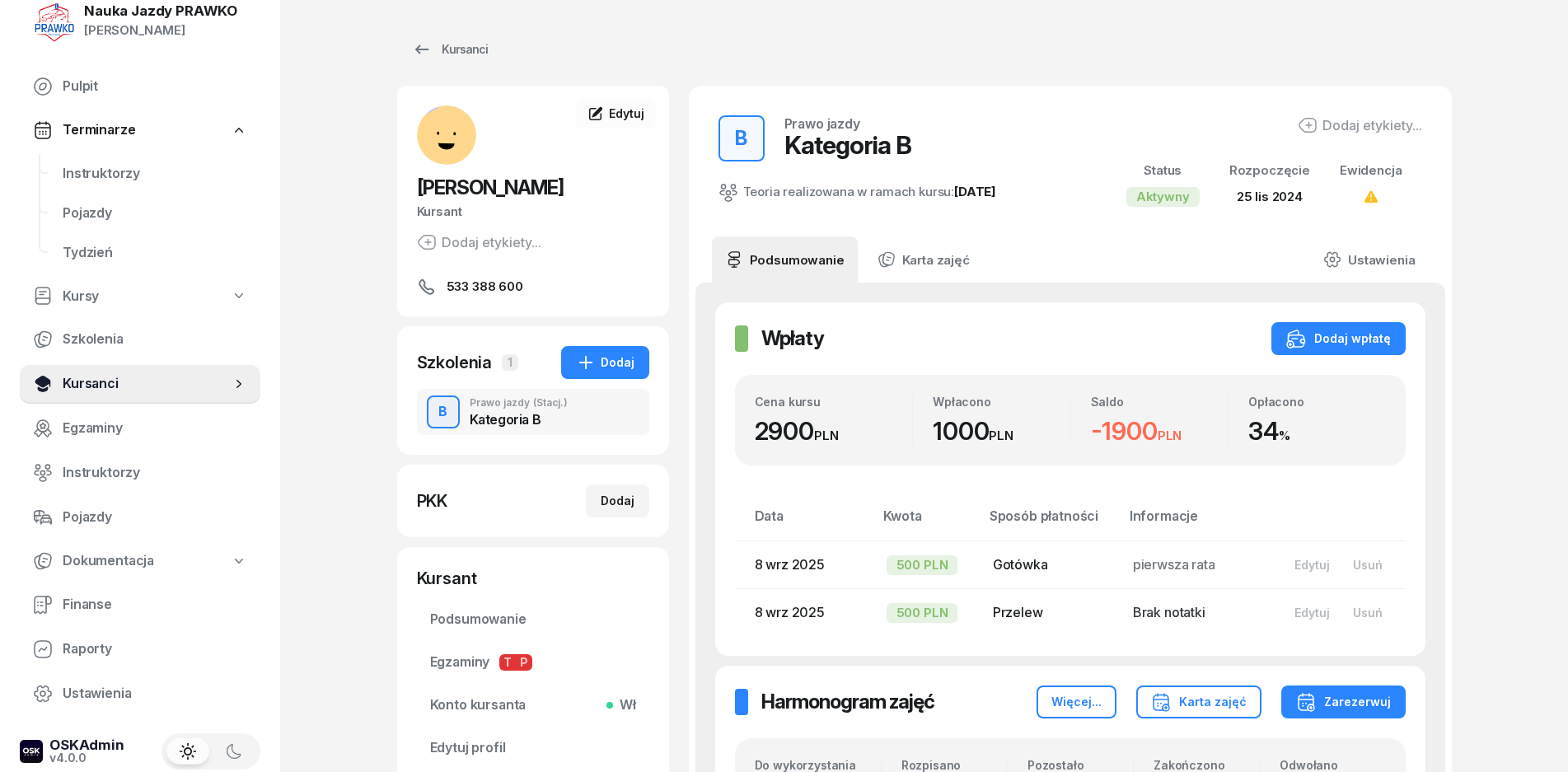
scroll to position [50, 0]
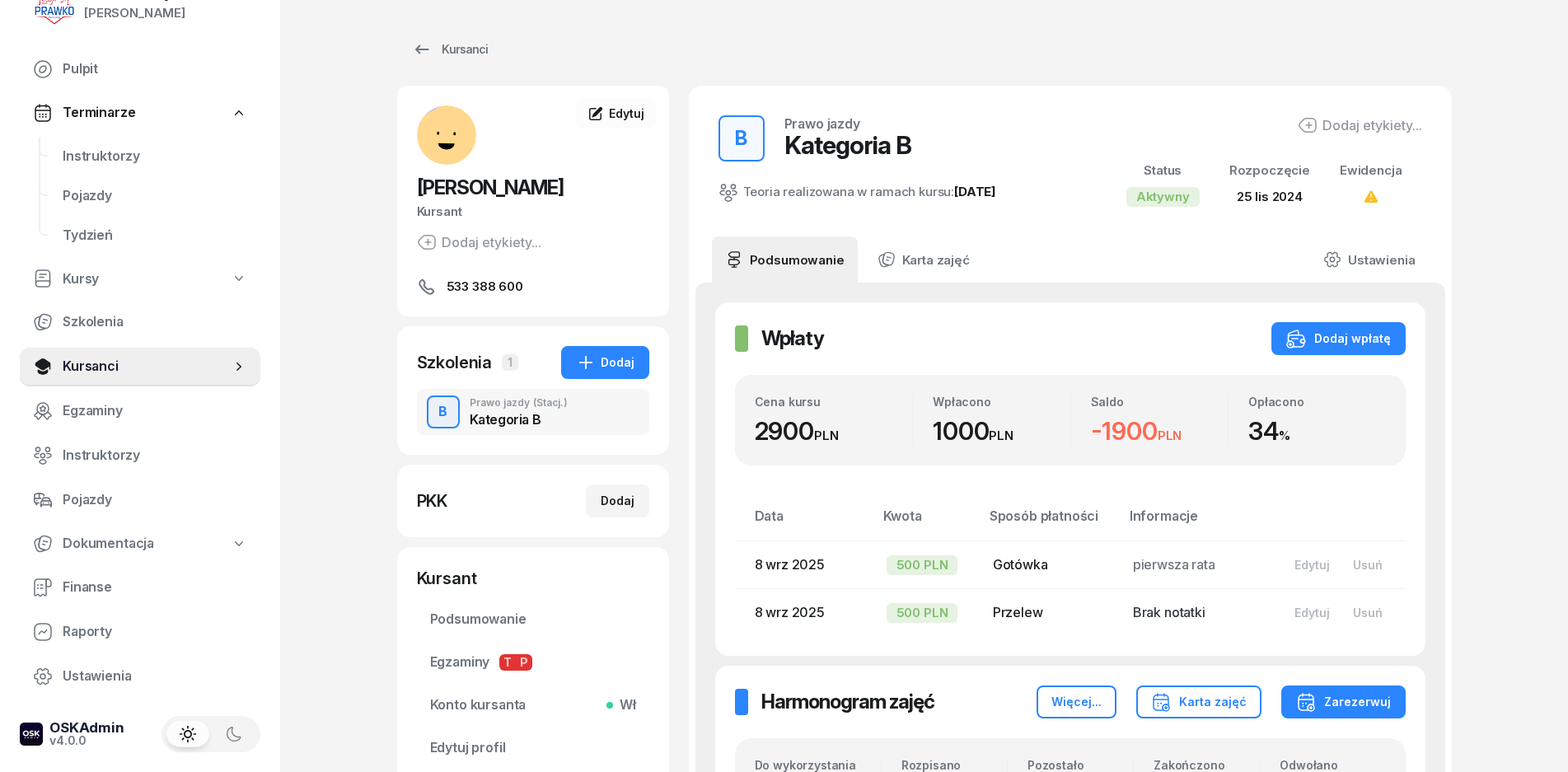
click at [174, 545] on link "Dokumentacja" at bounding box center [140, 543] width 241 height 37
click at [136, 588] on span "Książki ewidencji" at bounding box center [155, 587] width 185 height 22
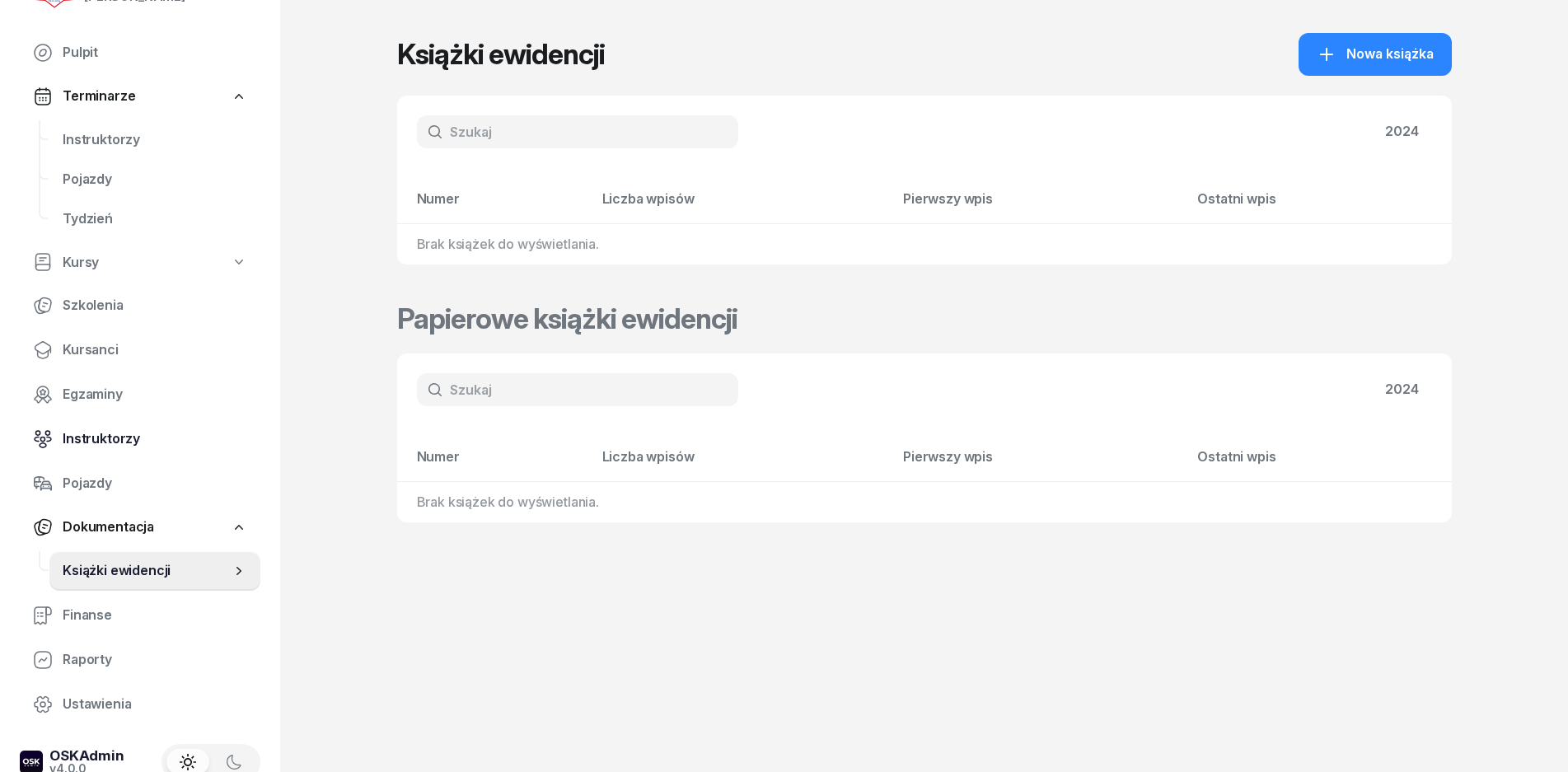
scroll to position [94, 0]
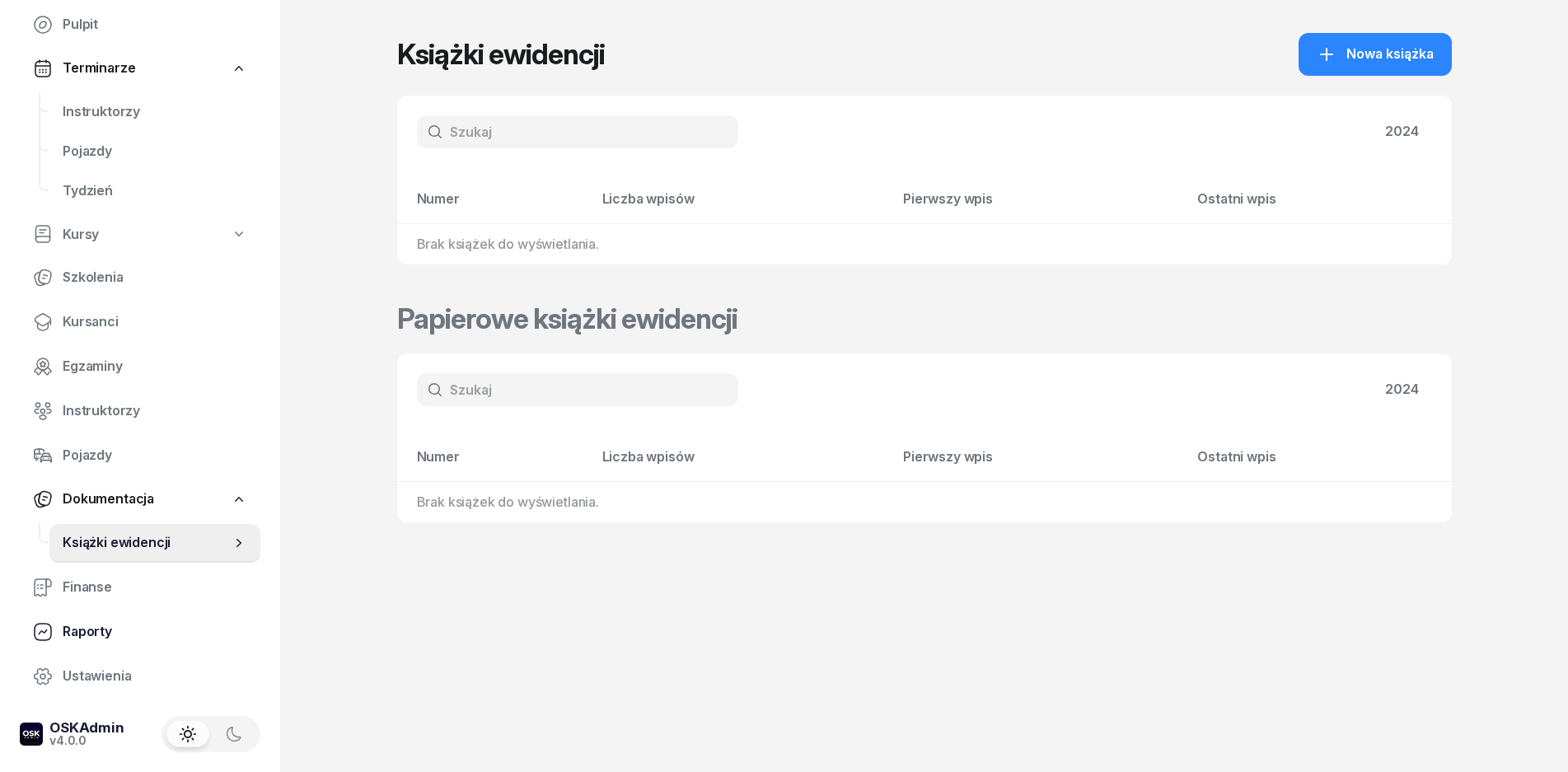
click at [145, 632] on span "Raporty" at bounding box center [155, 632] width 185 height 22
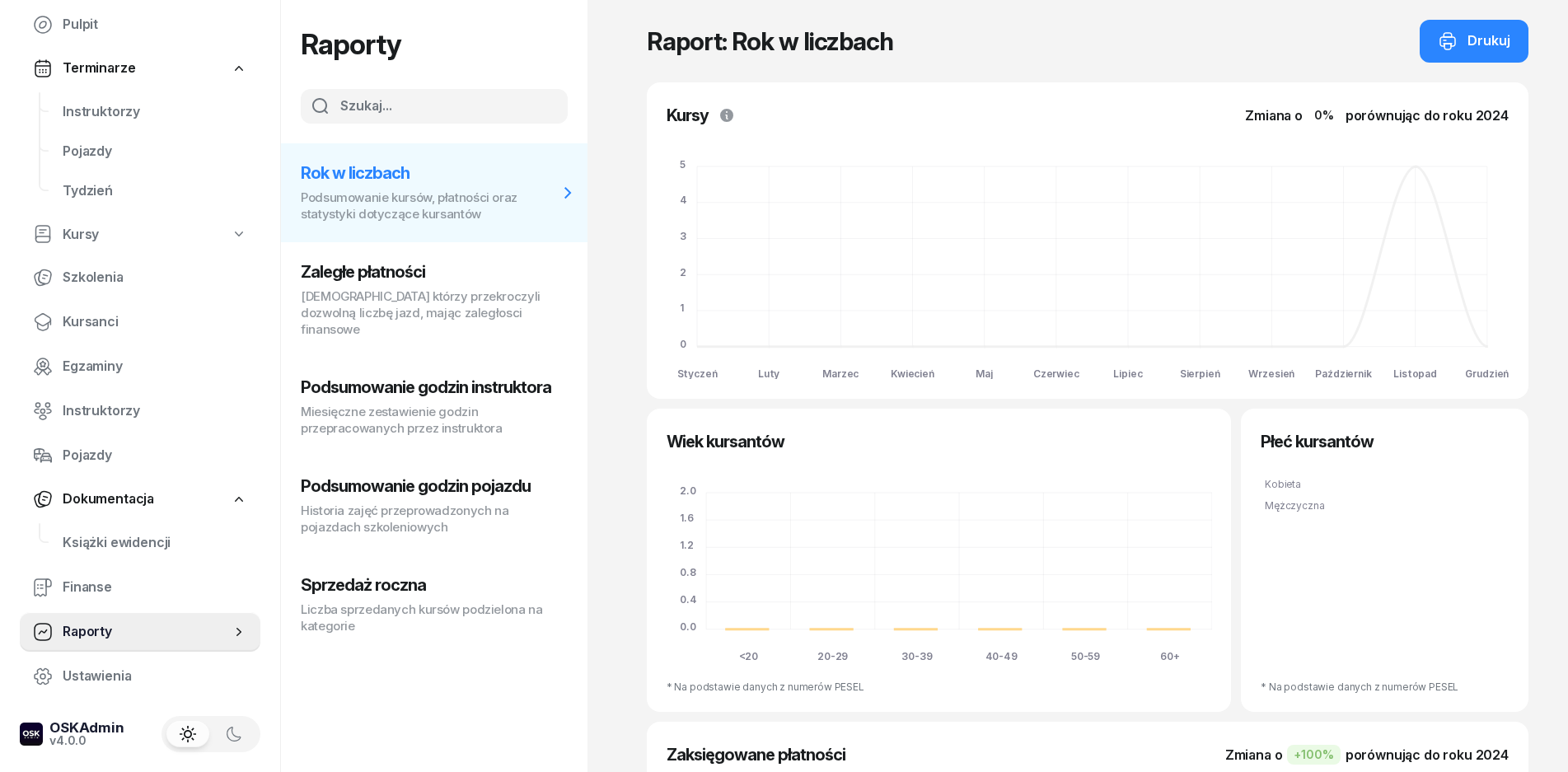
click at [397, 321] on p "[DEMOGRAPHIC_DATA] którzy przekroczyli dozwolną liczbę jazd, mając zaległosci f…" at bounding box center [429, 313] width 257 height 50
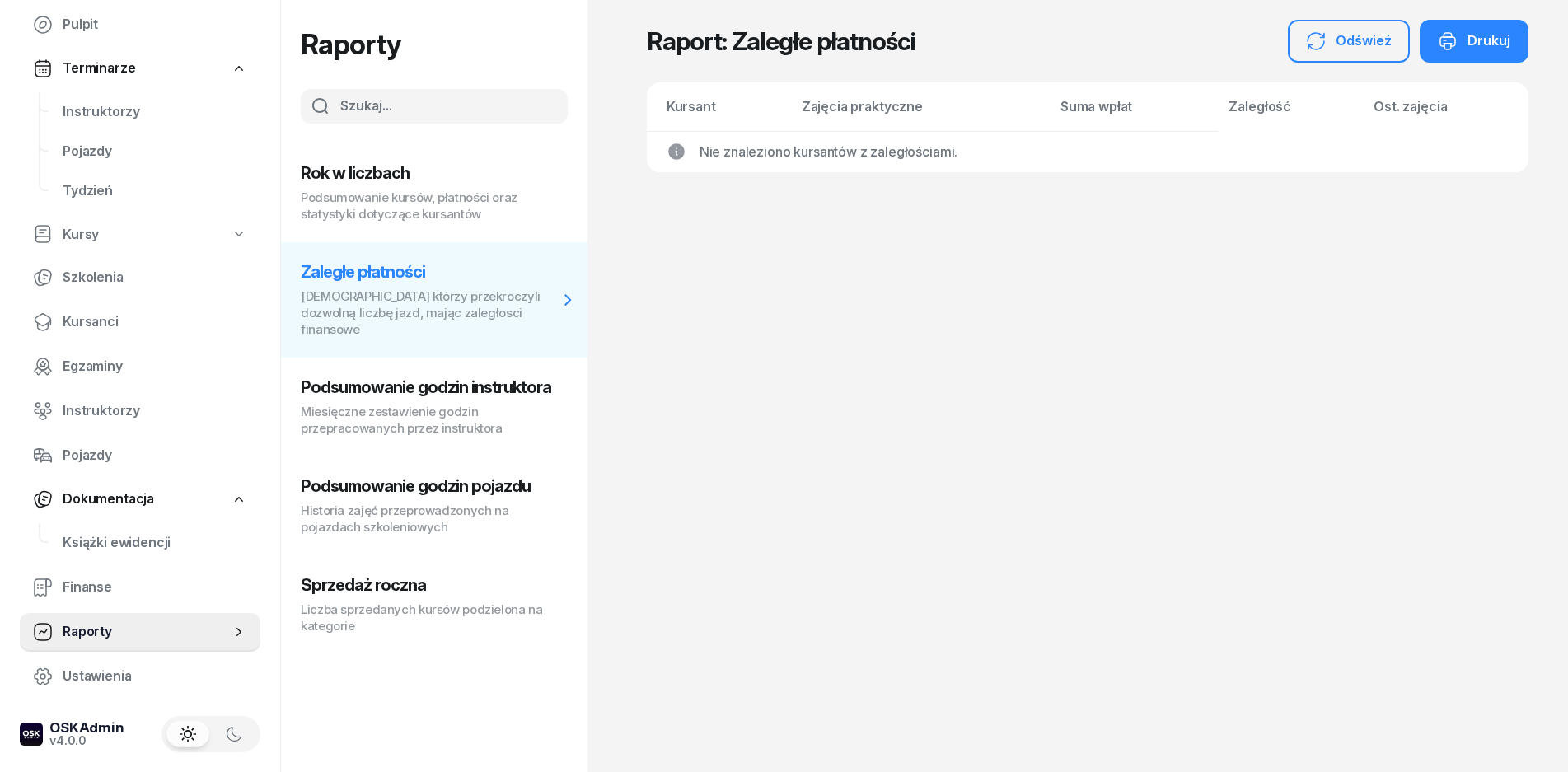
click at [386, 271] on h3 "Zaległe płatności" at bounding box center [429, 272] width 257 height 20
click at [390, 403] on p "Miesięczne zestawienie godzin przepracowanych przez instruktora" at bounding box center [429, 420] width 257 height 33
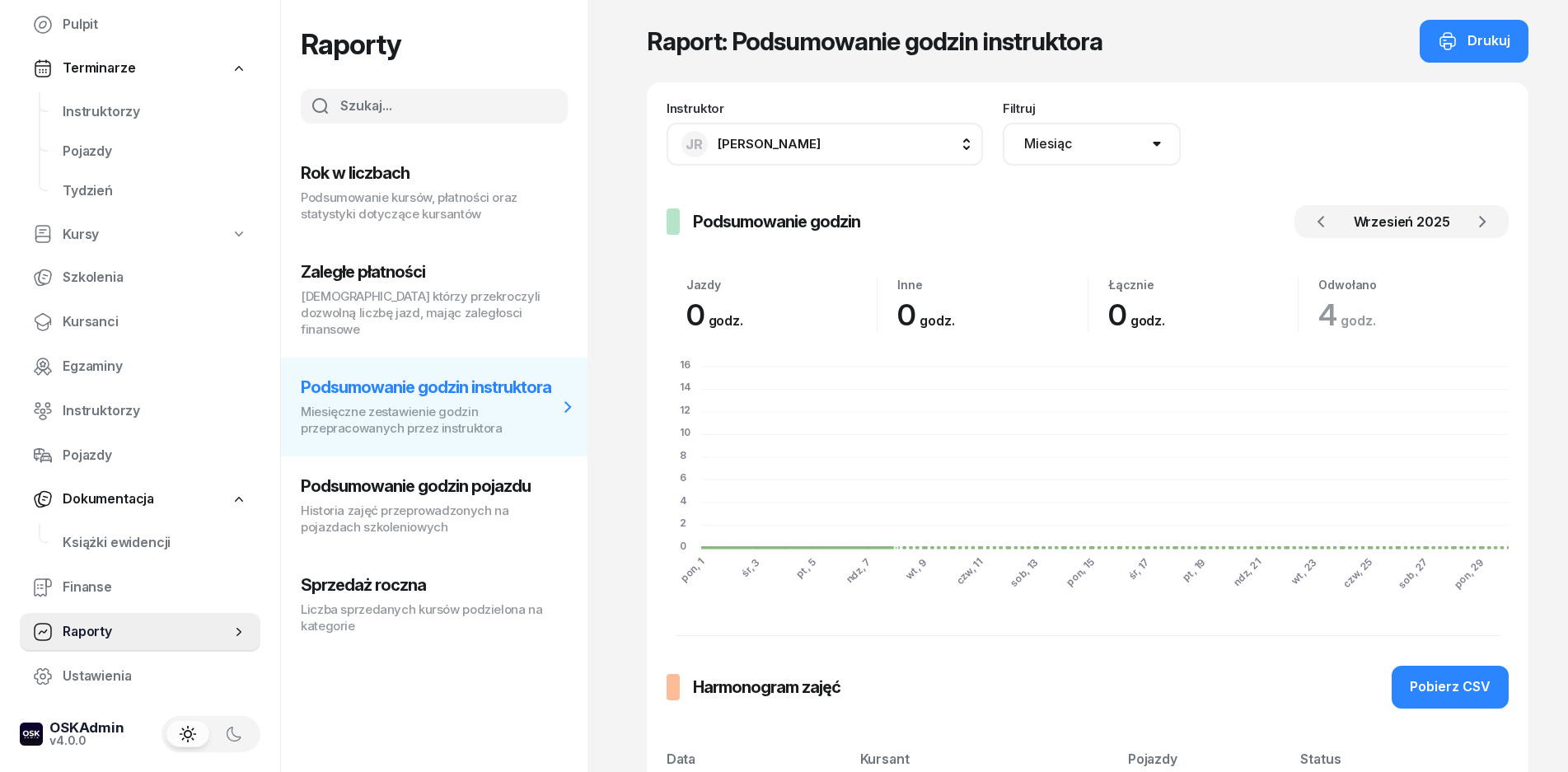
click at [402, 477] on h3 "Podsumowanie godzin pojazdu" at bounding box center [429, 486] width 257 height 20
select select "week"
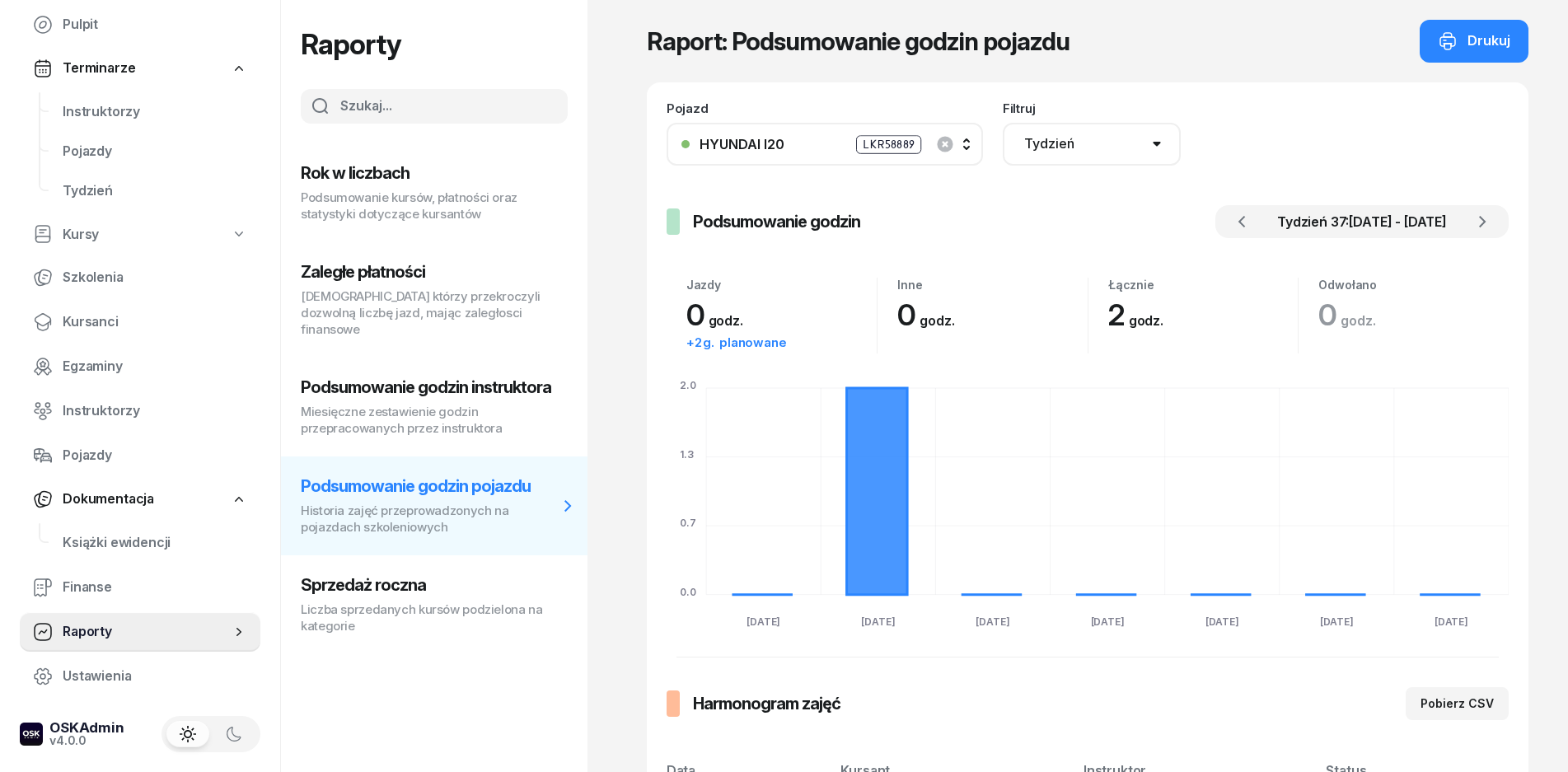
click at [411, 601] on p "Liczba sprzedanych kursów podzielona na kategorie" at bounding box center [429, 618] width 257 height 33
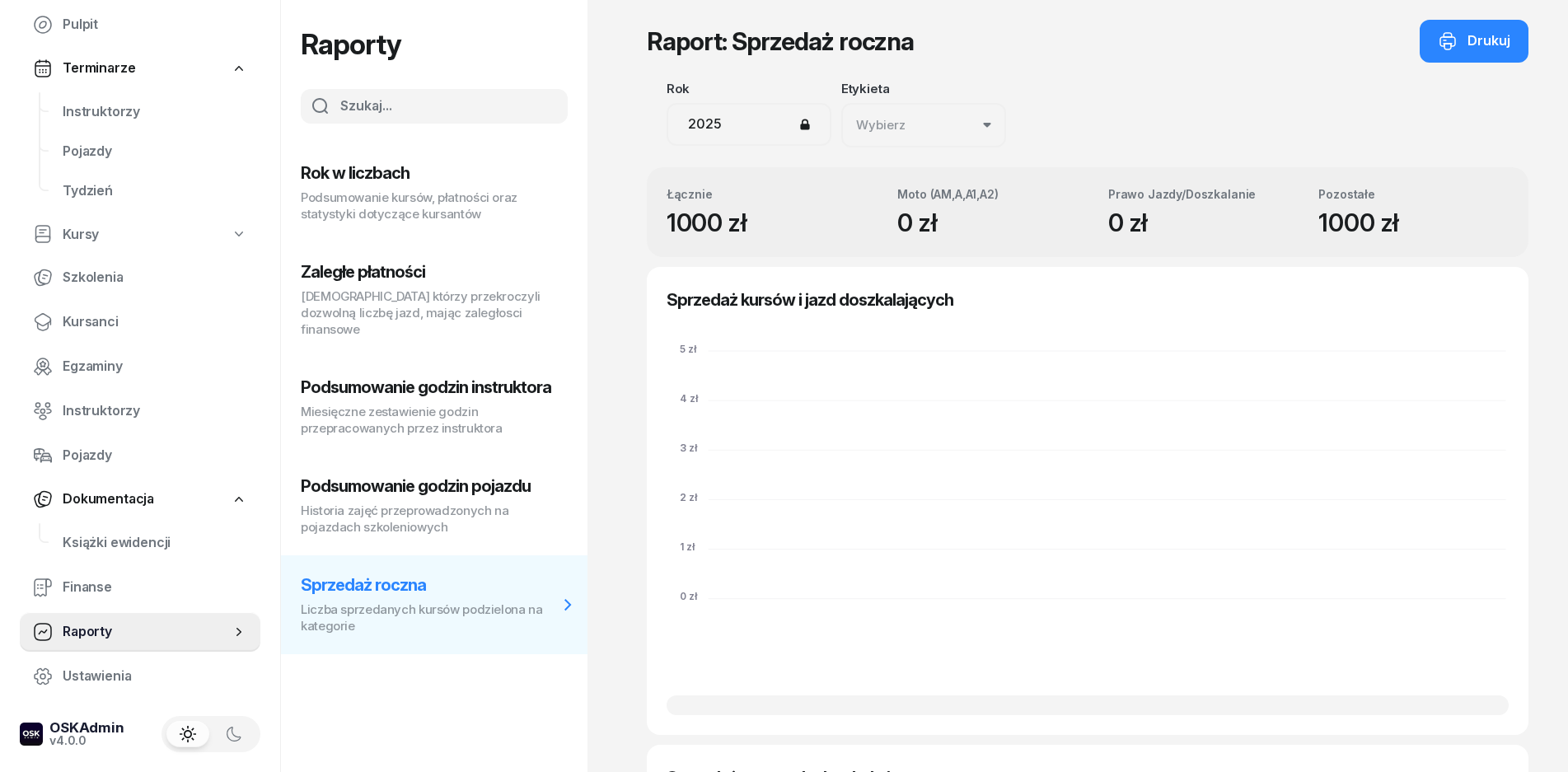
click at [857, 30] on h1 "Raport: Sprzedaż roczna" at bounding box center [780, 41] width 267 height 30
click at [701, 134] on div "2025" at bounding box center [749, 124] width 165 height 43
click at [716, 125] on div "2025" at bounding box center [749, 124] width 165 height 43
click at [874, 125] on div "Wybierz" at bounding box center [880, 125] width 50 height 22
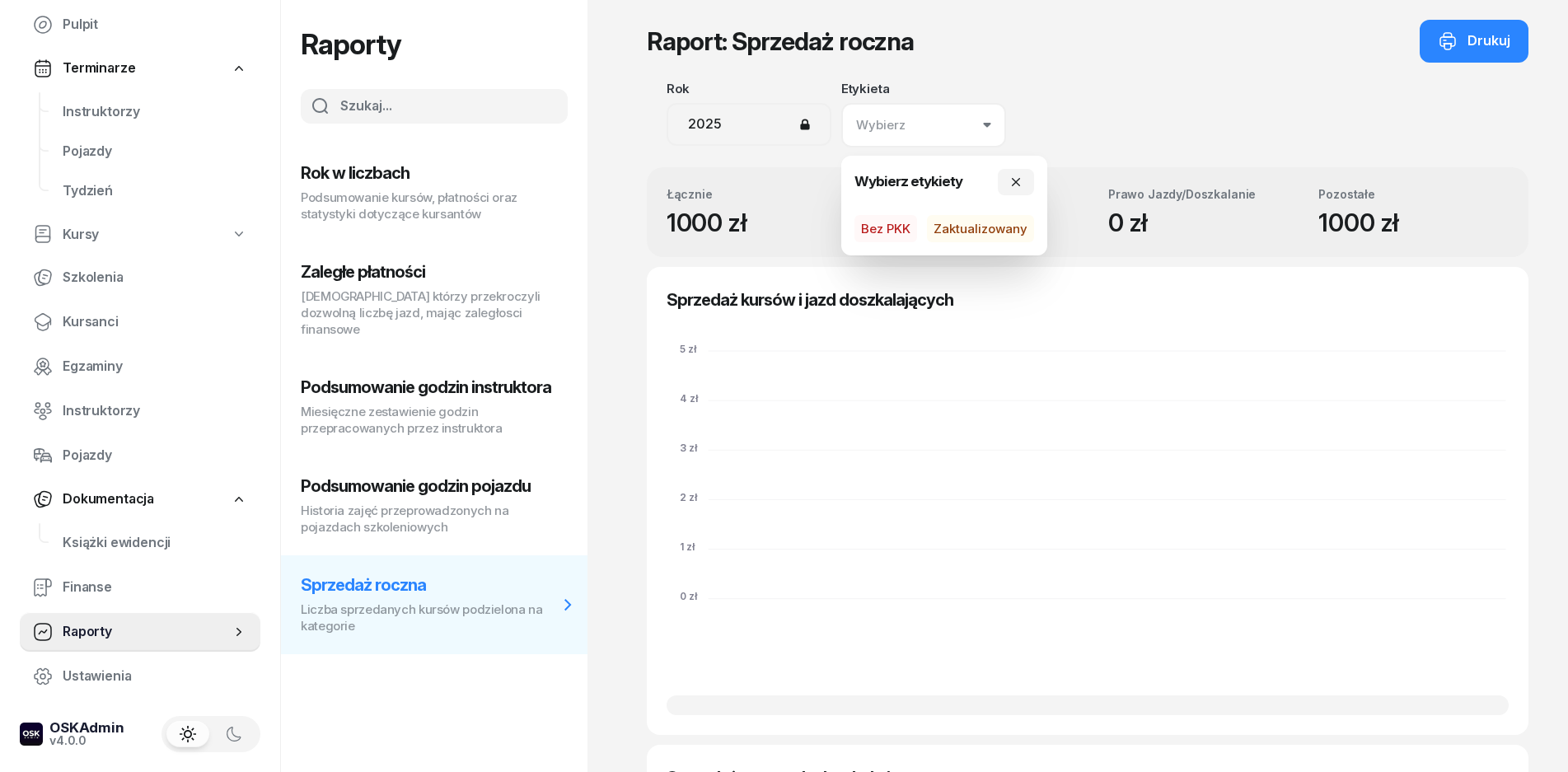
drag, startPoint x: 880, startPoint y: 122, endPoint x: 865, endPoint y: 122, distance: 15.0
click at [879, 122] on div "Wybierz" at bounding box center [880, 125] width 50 height 22
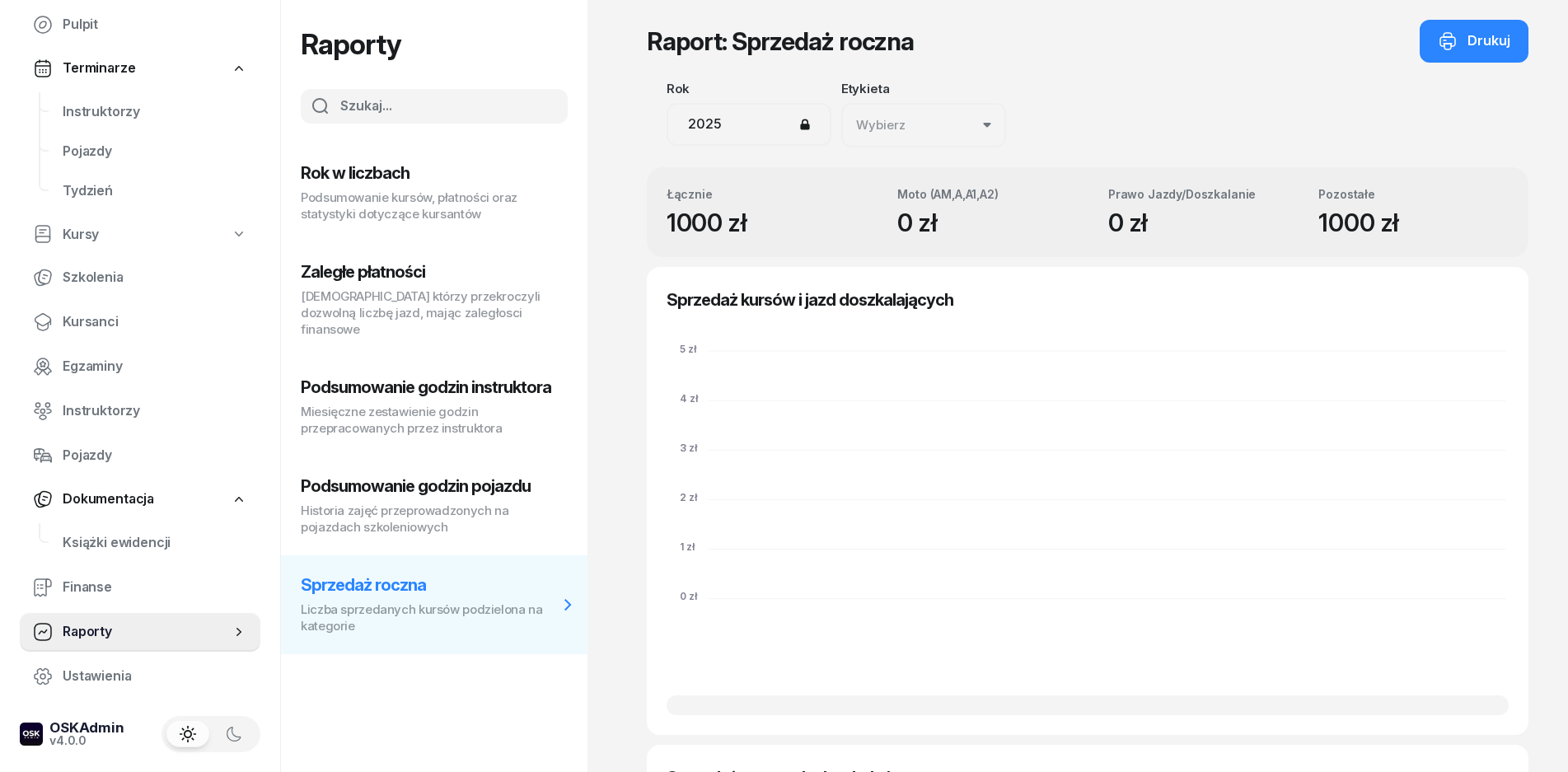
click at [722, 138] on div "2025" at bounding box center [749, 124] width 165 height 43
click at [949, 224] on div "0 zł" at bounding box center [993, 222] width 190 height 30
click at [917, 220] on div "0 zł" at bounding box center [993, 222] width 190 height 30
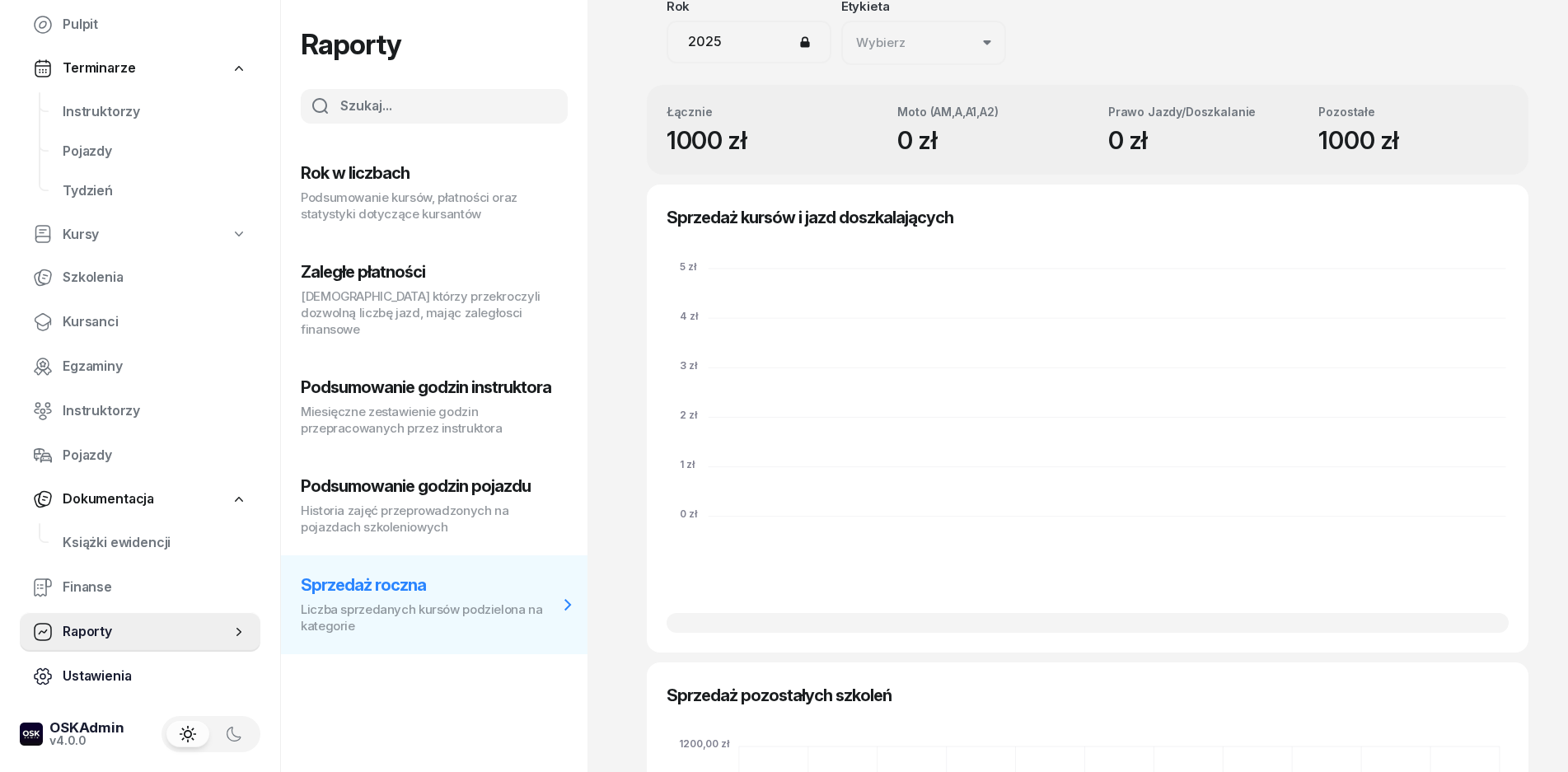
click at [110, 669] on span "Ustawienia" at bounding box center [155, 676] width 185 height 22
select select "06:00"
select select "22:00"
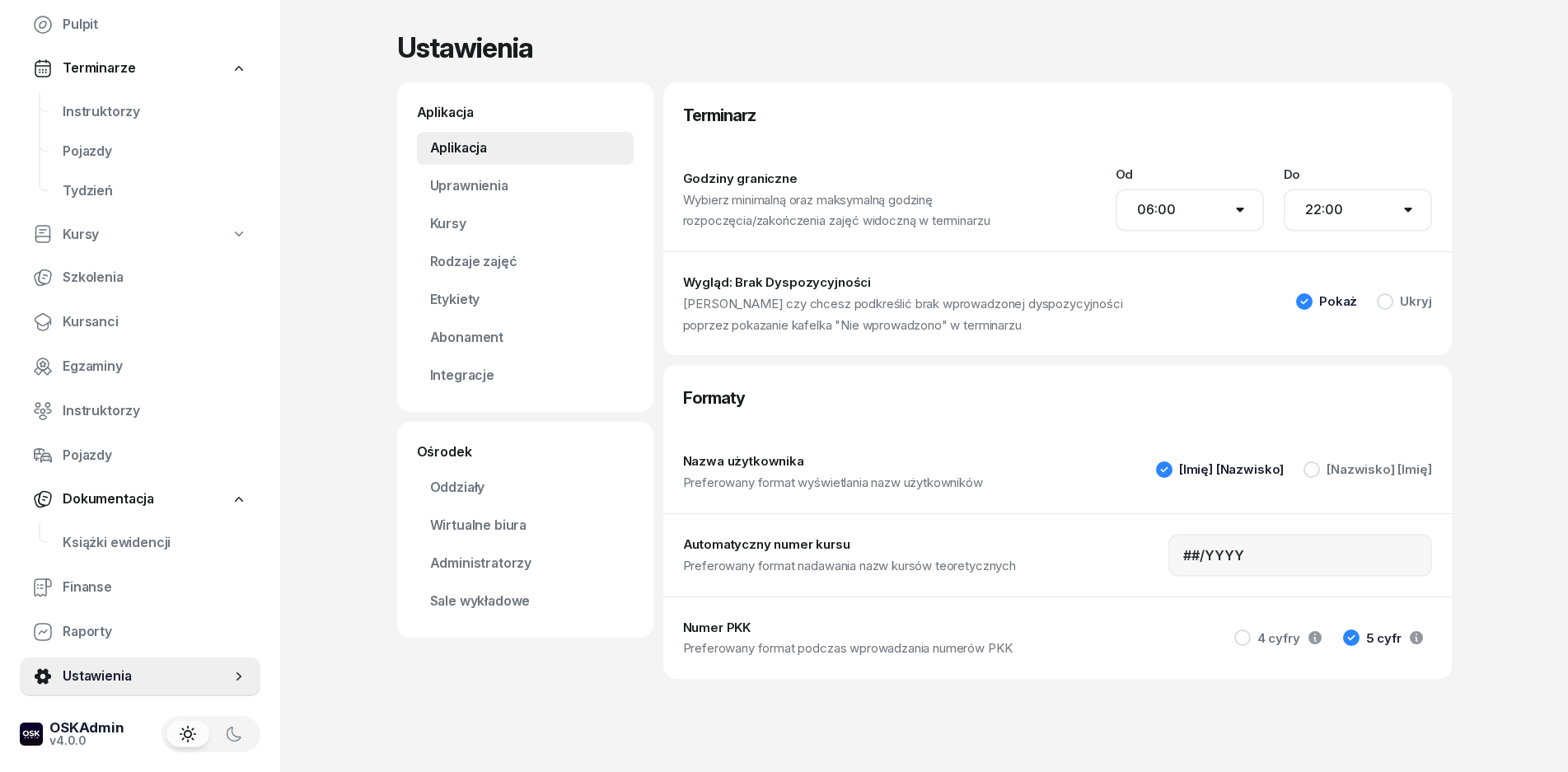
click at [487, 508] on div "Oddziały Wirtualne biura Administratorzy Sale wykładowe" at bounding box center [525, 545] width 217 height 146
click at [464, 500] on link "Oddziały" at bounding box center [525, 488] width 217 height 33
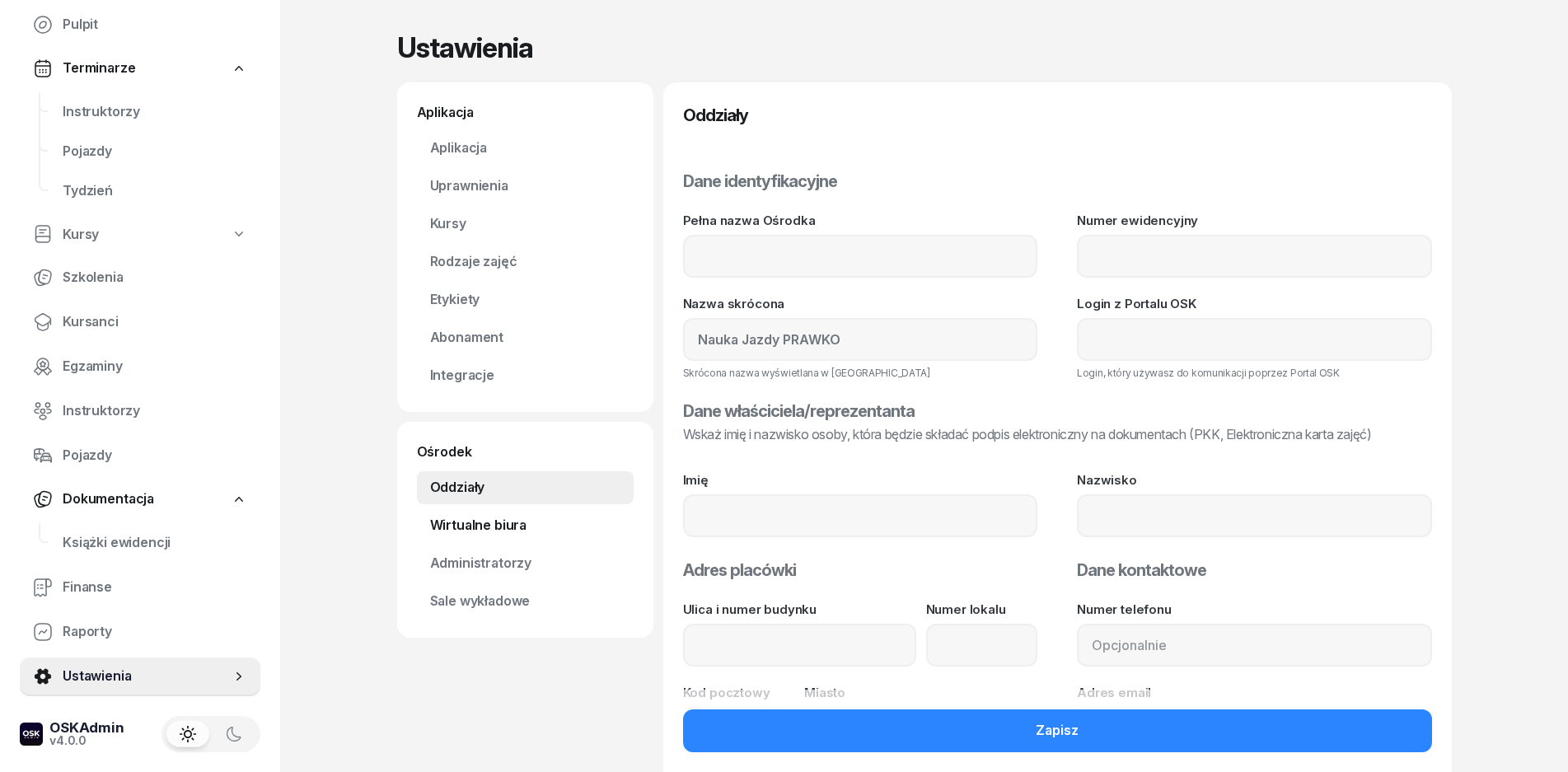
click at [498, 524] on link "Wirtualne biura" at bounding box center [525, 525] width 217 height 33
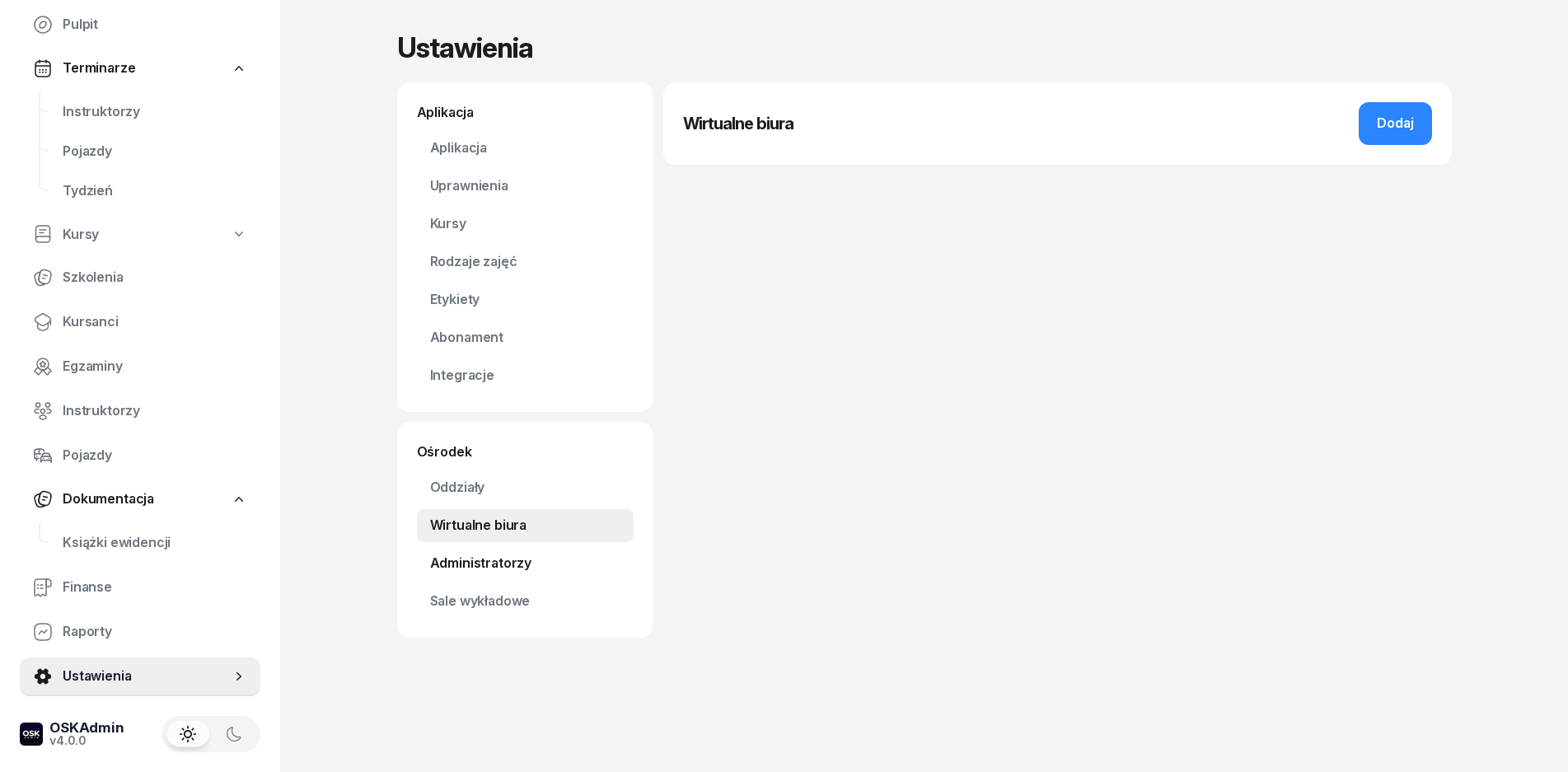
click at [462, 572] on link "Administratorzy" at bounding box center [525, 564] width 217 height 33
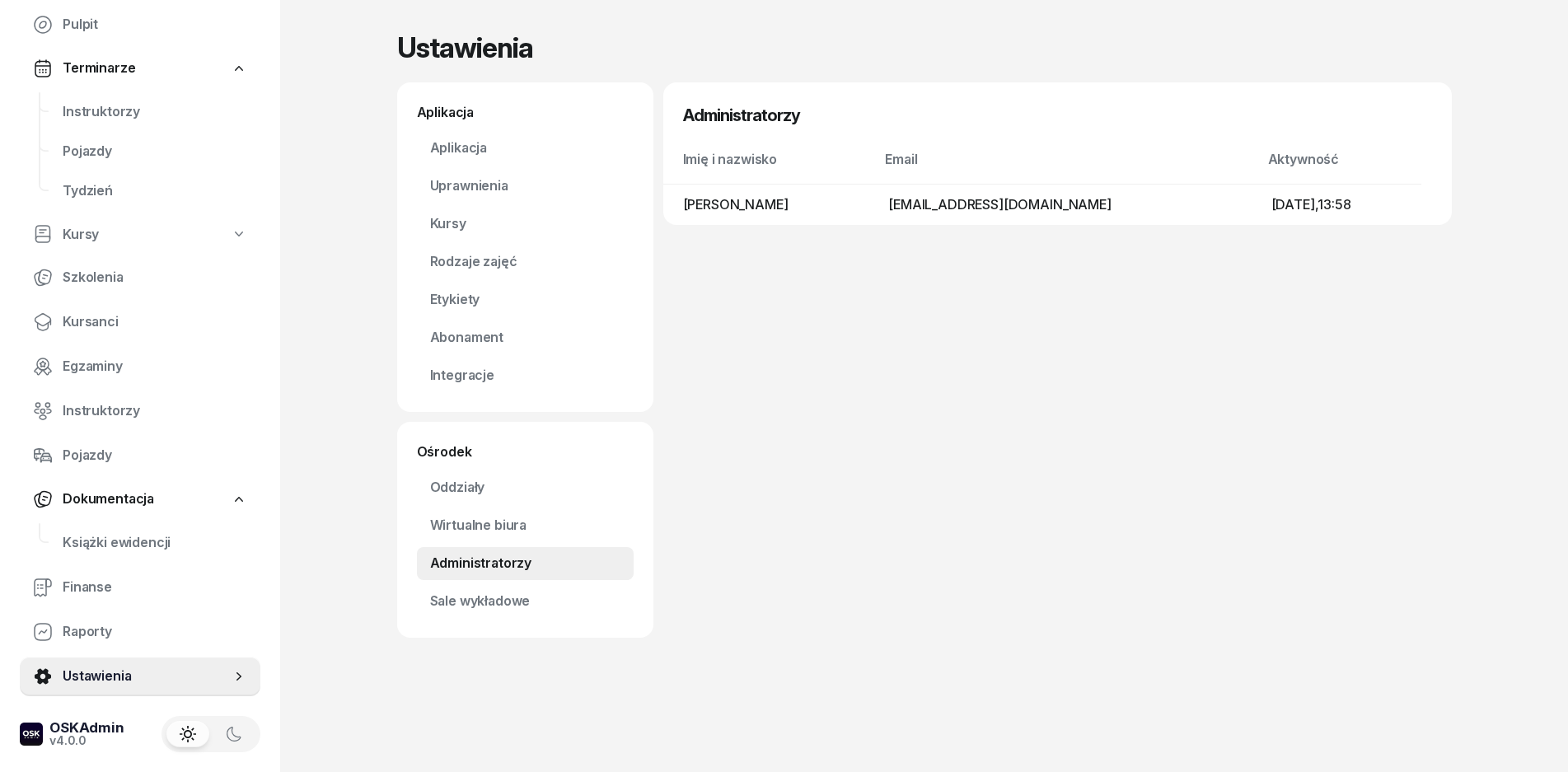
click at [440, 356] on div "Aplikacja Uprawnienia Kursy Rodzaje zajęć Etykiety Abonament Nowość Integracje" at bounding box center [525, 261] width 217 height 261
click at [446, 343] on link "Abonament Nowość" at bounding box center [525, 338] width 217 height 33
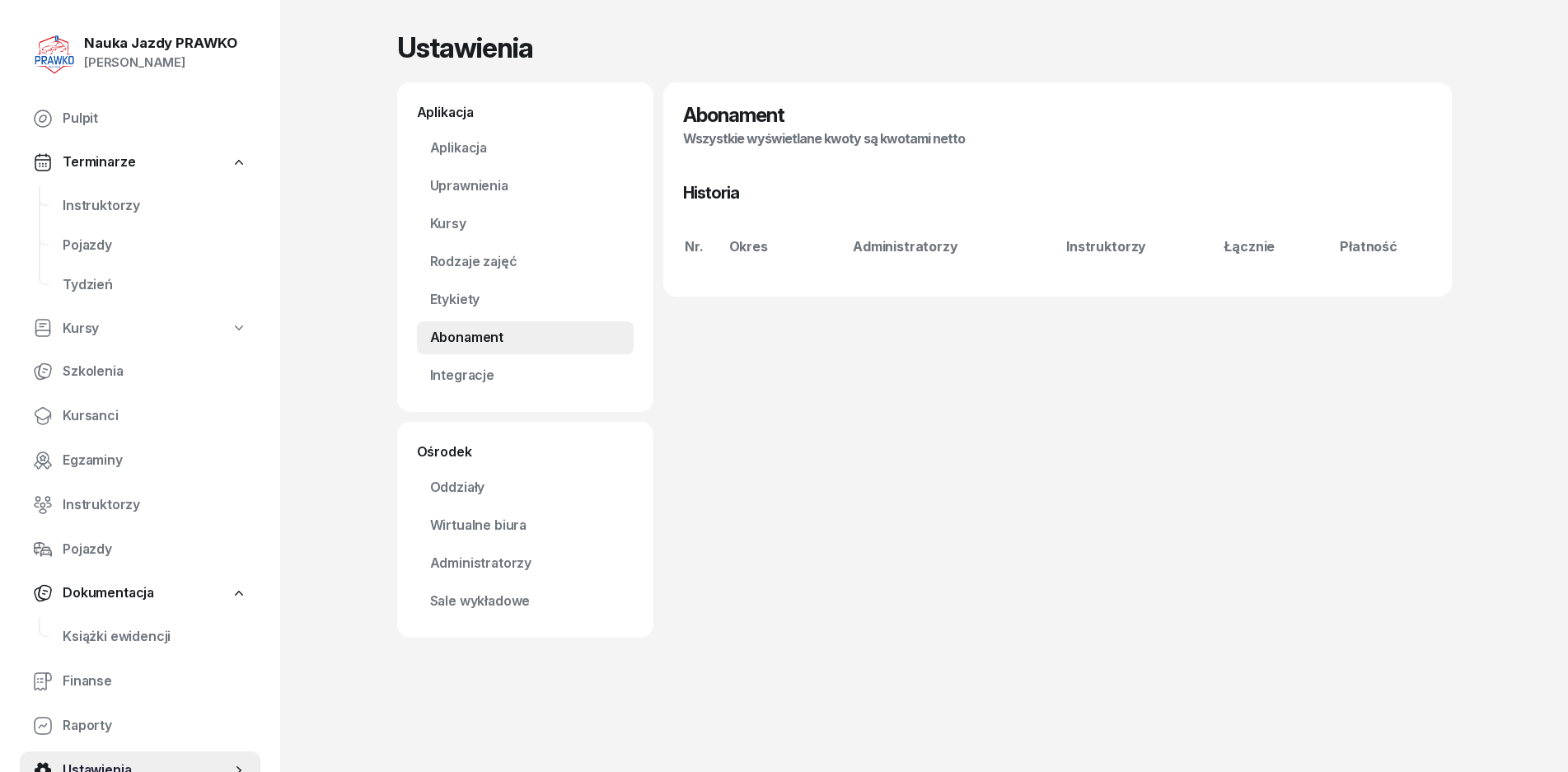
click at [109, 160] on span "Terminarze" at bounding box center [98, 162] width 72 height 22
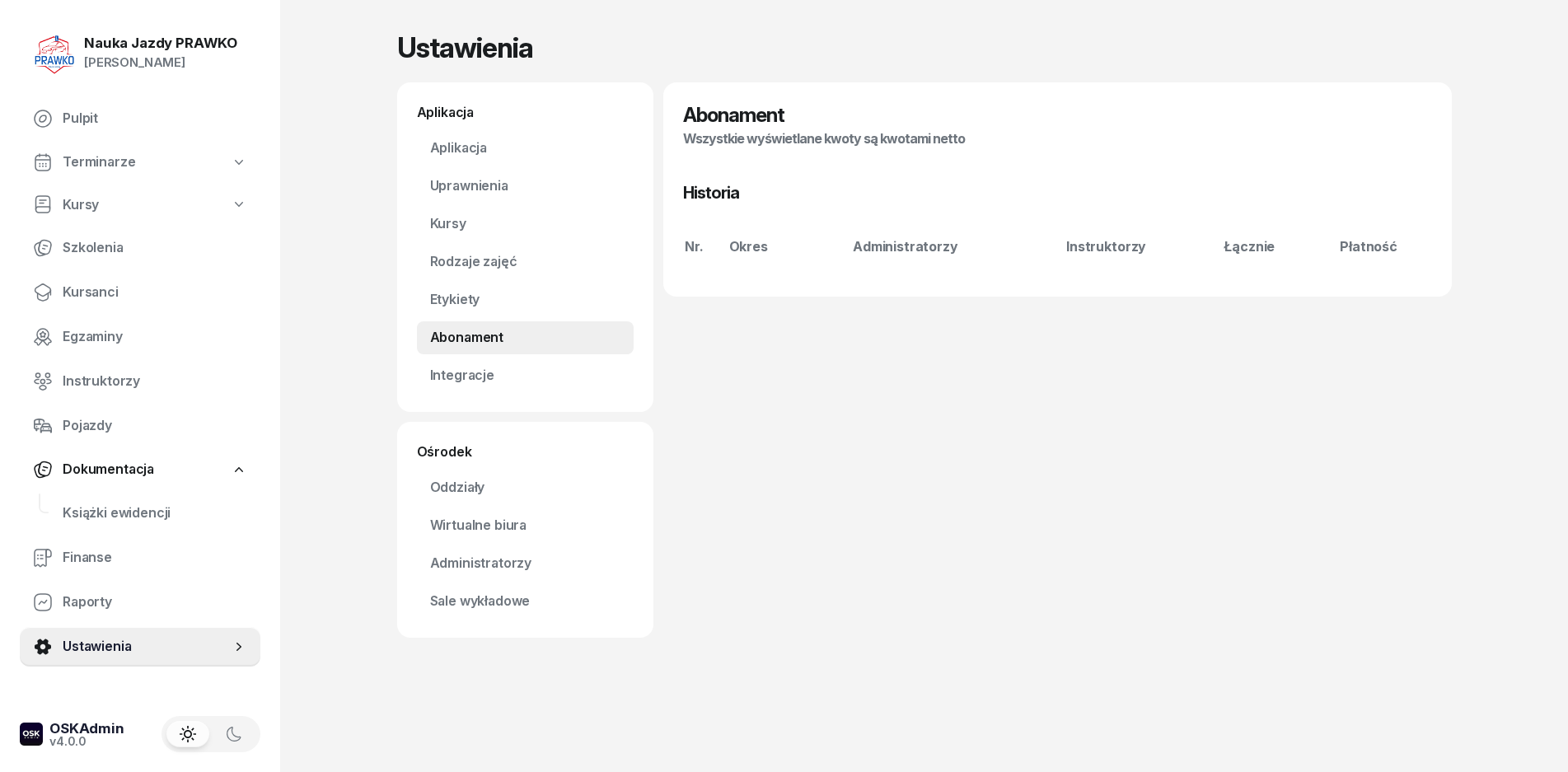
click at [111, 200] on link "Kursy" at bounding box center [140, 205] width 241 height 37
select select
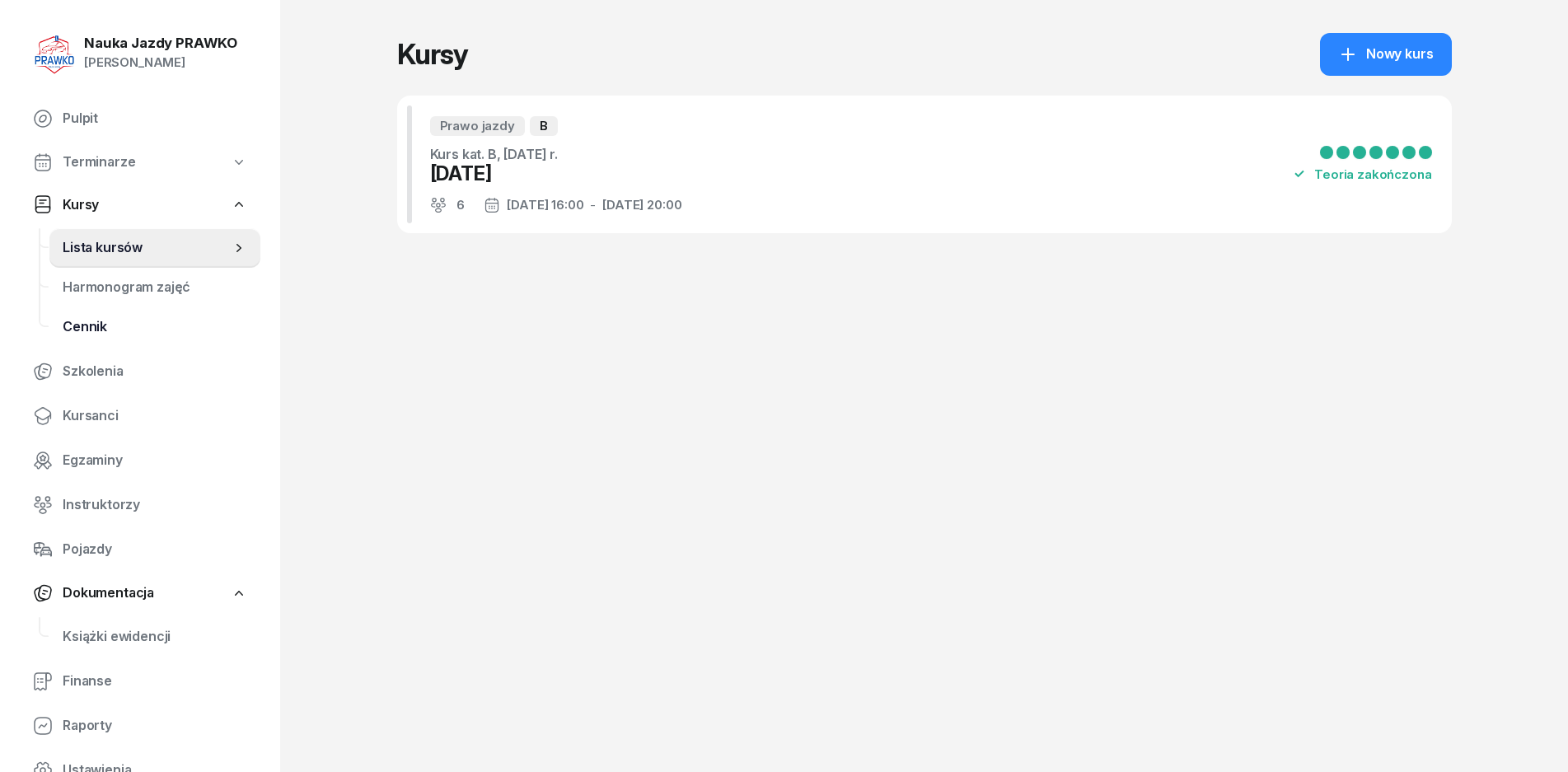
click at [81, 328] on span "Cennik" at bounding box center [155, 327] width 185 height 22
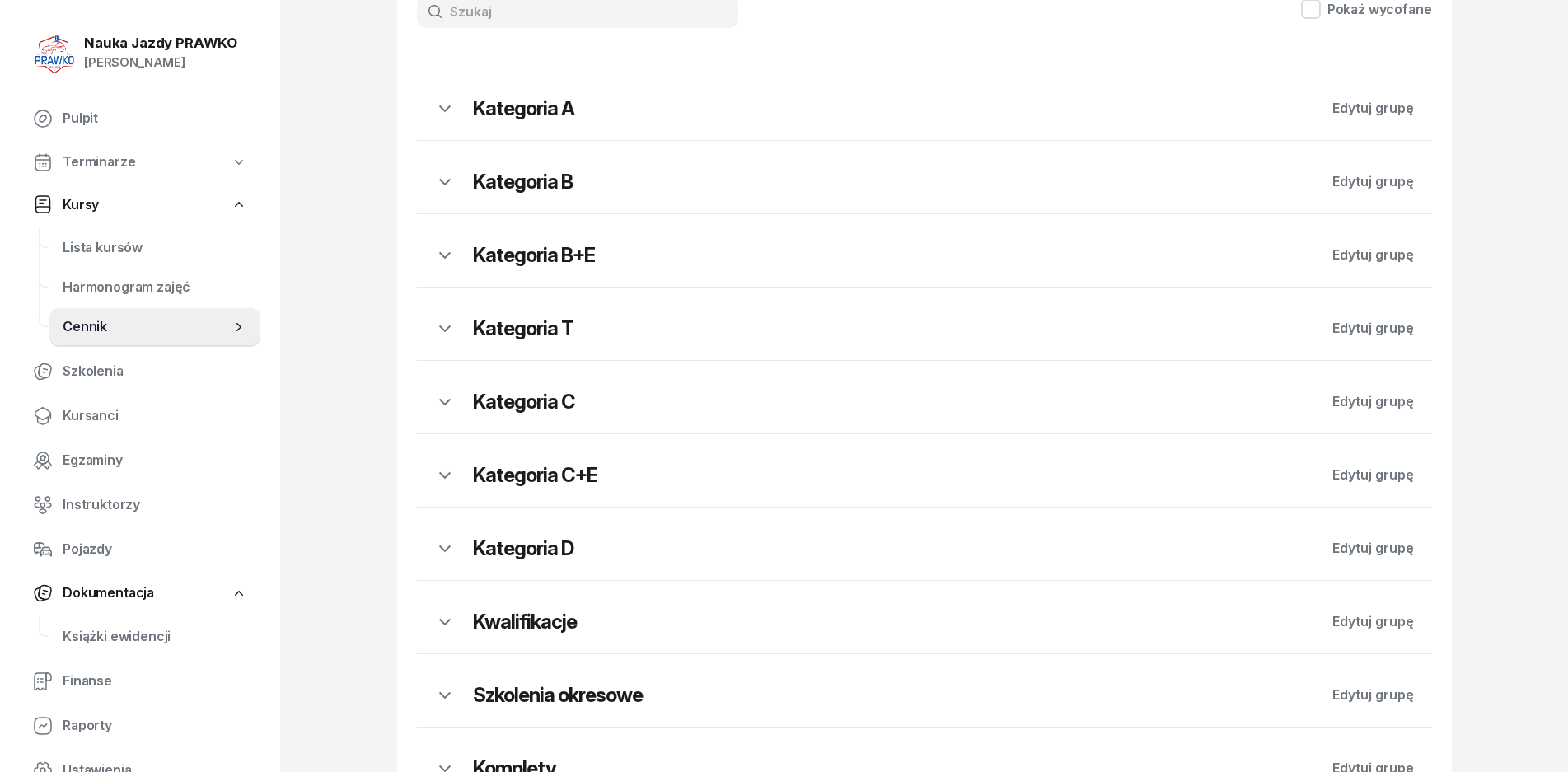
scroll to position [348, 0]
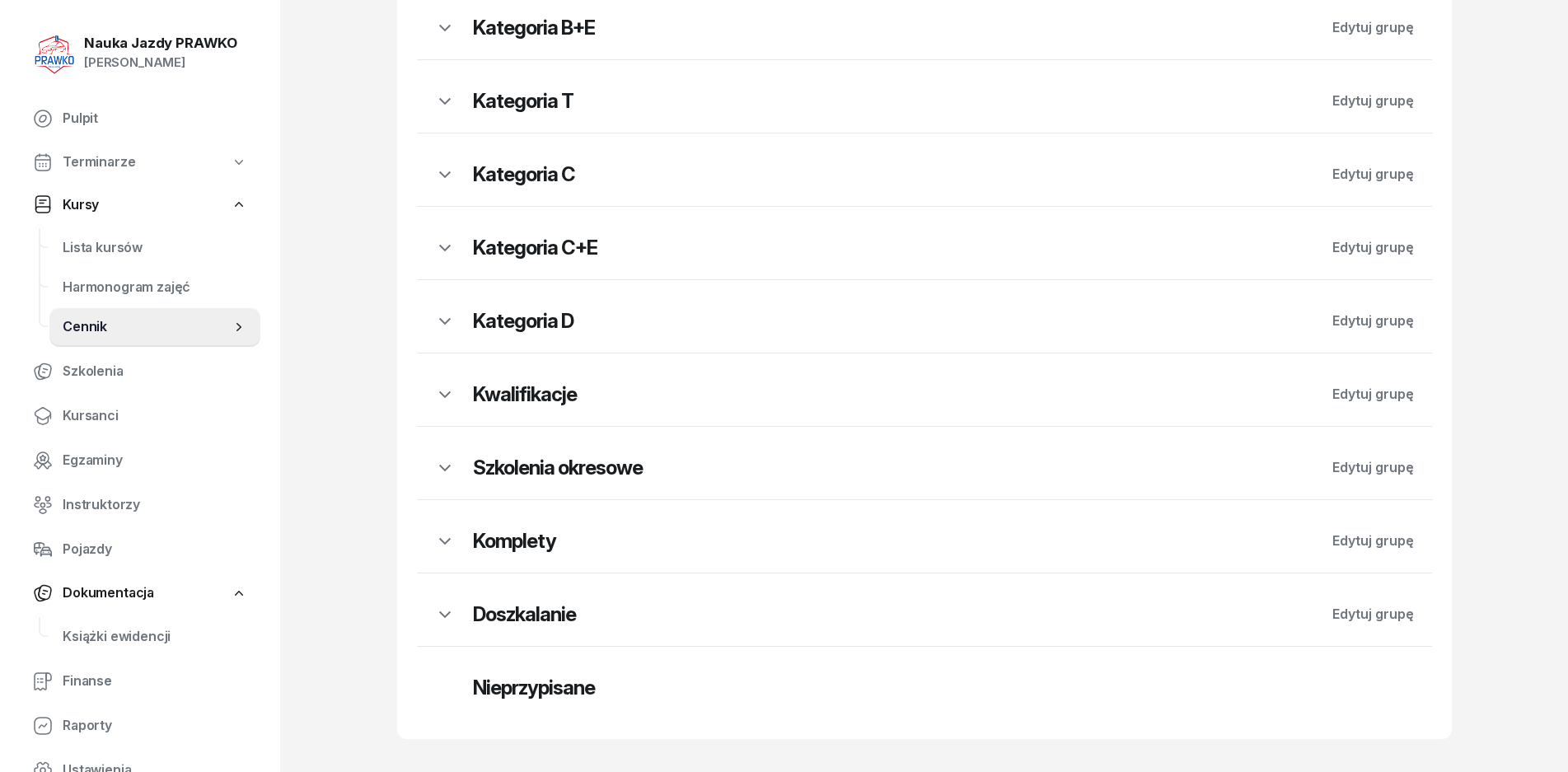
click at [519, 523] on div "Komplety Edytuj grupę" at bounding box center [924, 536] width 1015 height 72
click at [519, 532] on h2 "Komplety" at bounding box center [893, 541] width 841 height 26
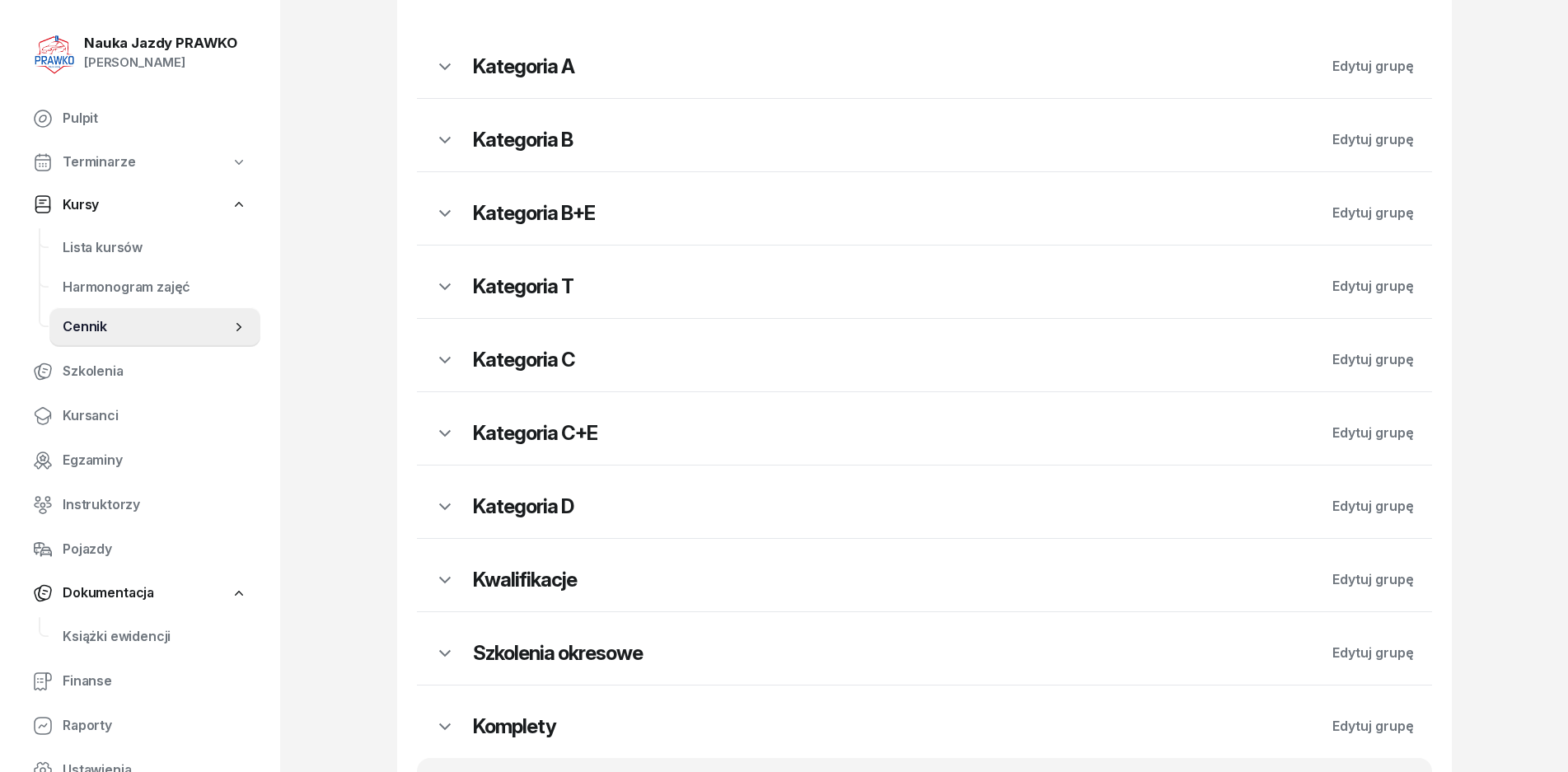
scroll to position [0, 0]
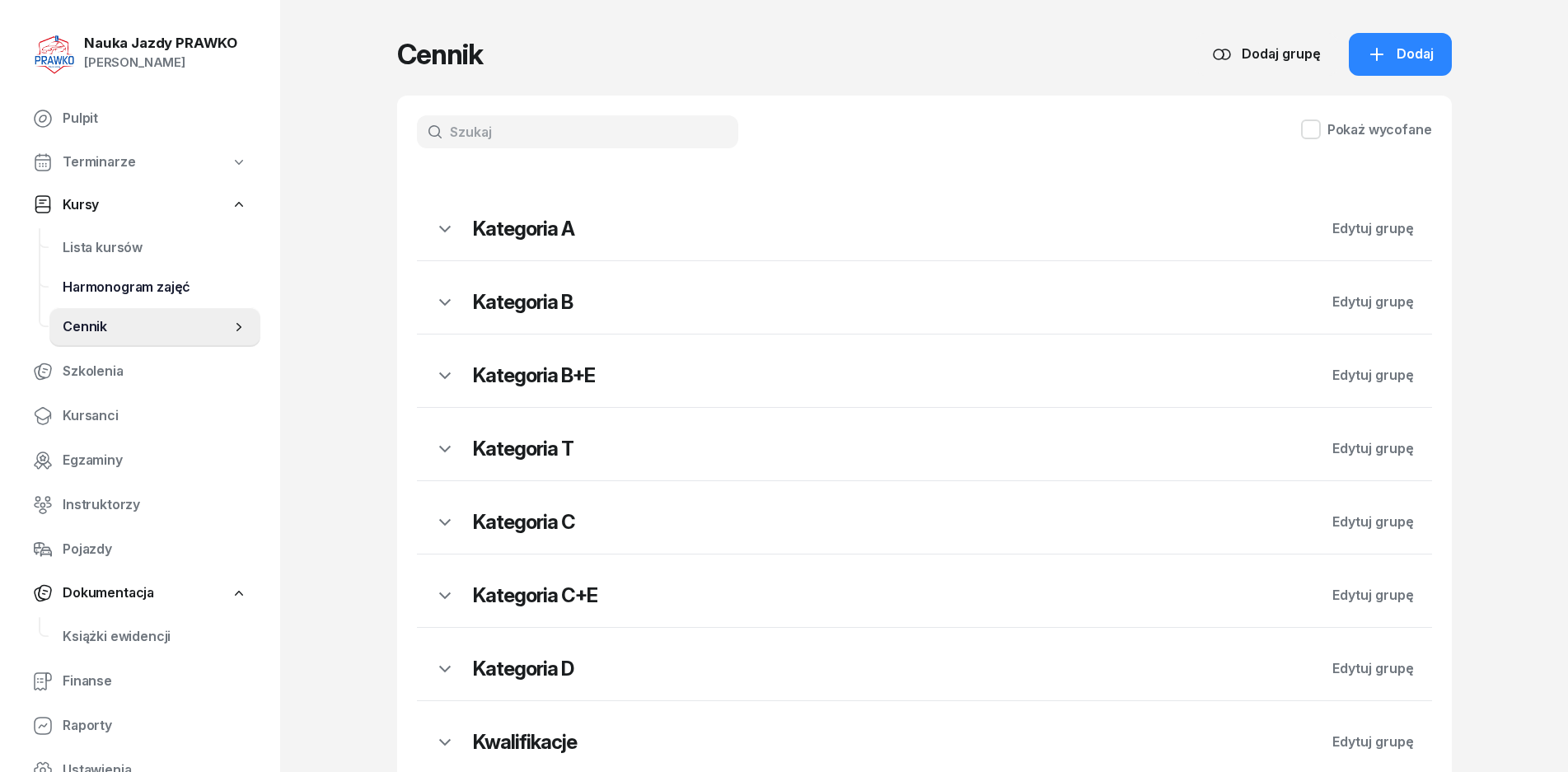
click at [156, 289] on span "Harmonogram zajęć" at bounding box center [155, 288] width 185 height 22
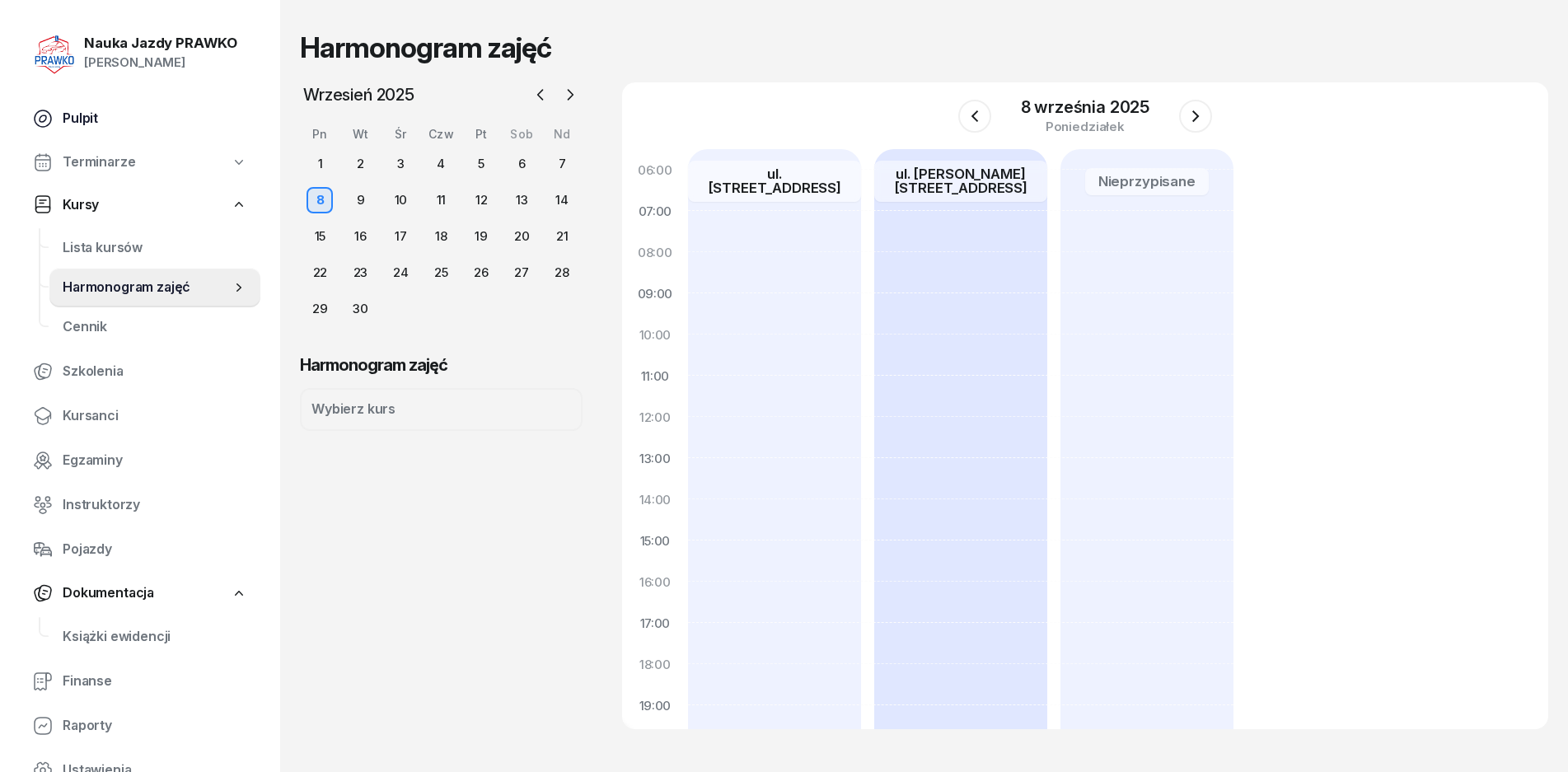
click at [128, 111] on span "Pulpit" at bounding box center [155, 119] width 185 height 22
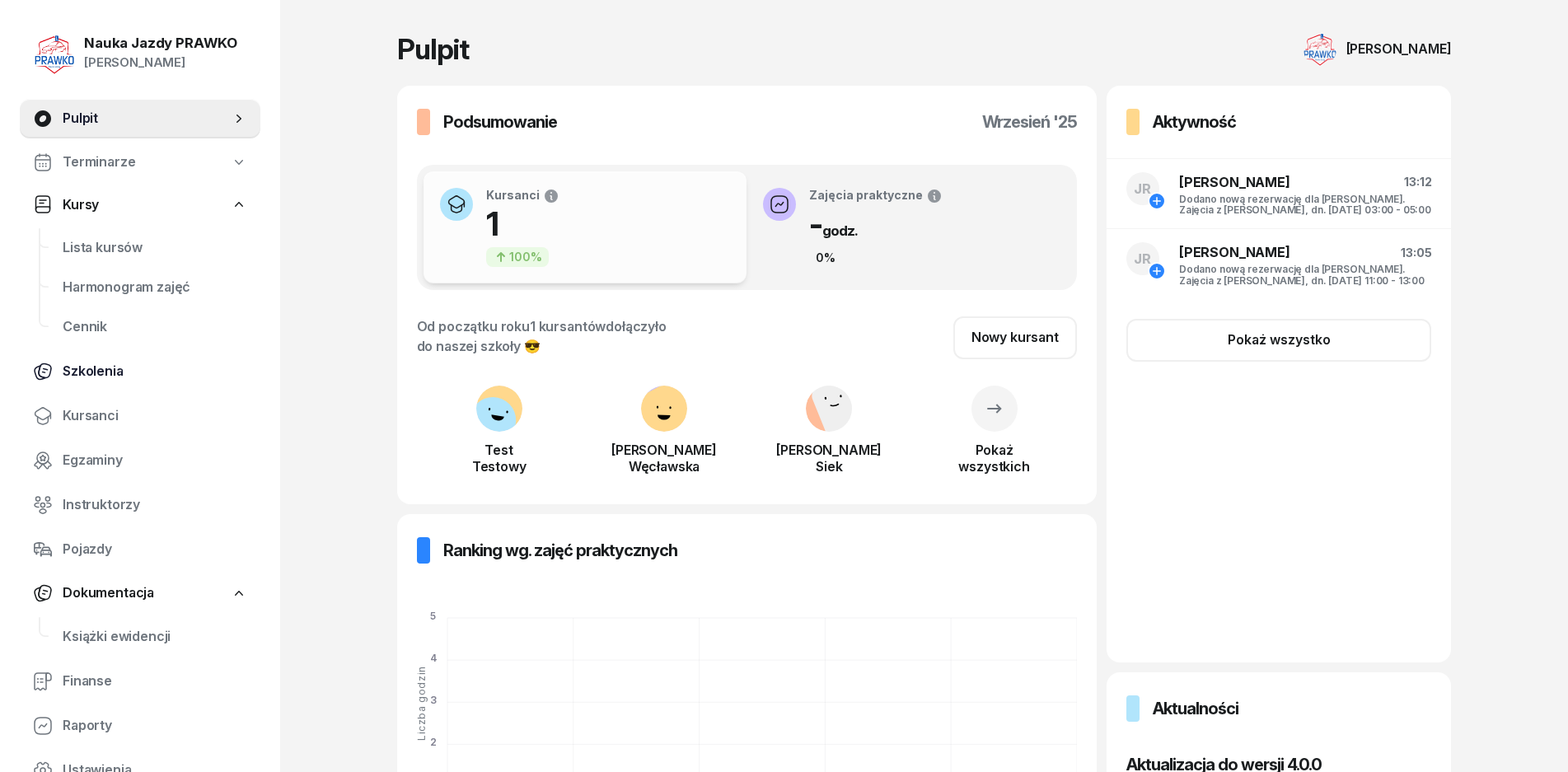
click at [105, 361] on span "Szkolenia" at bounding box center [155, 371] width 185 height 22
select select "createdAt-desc"
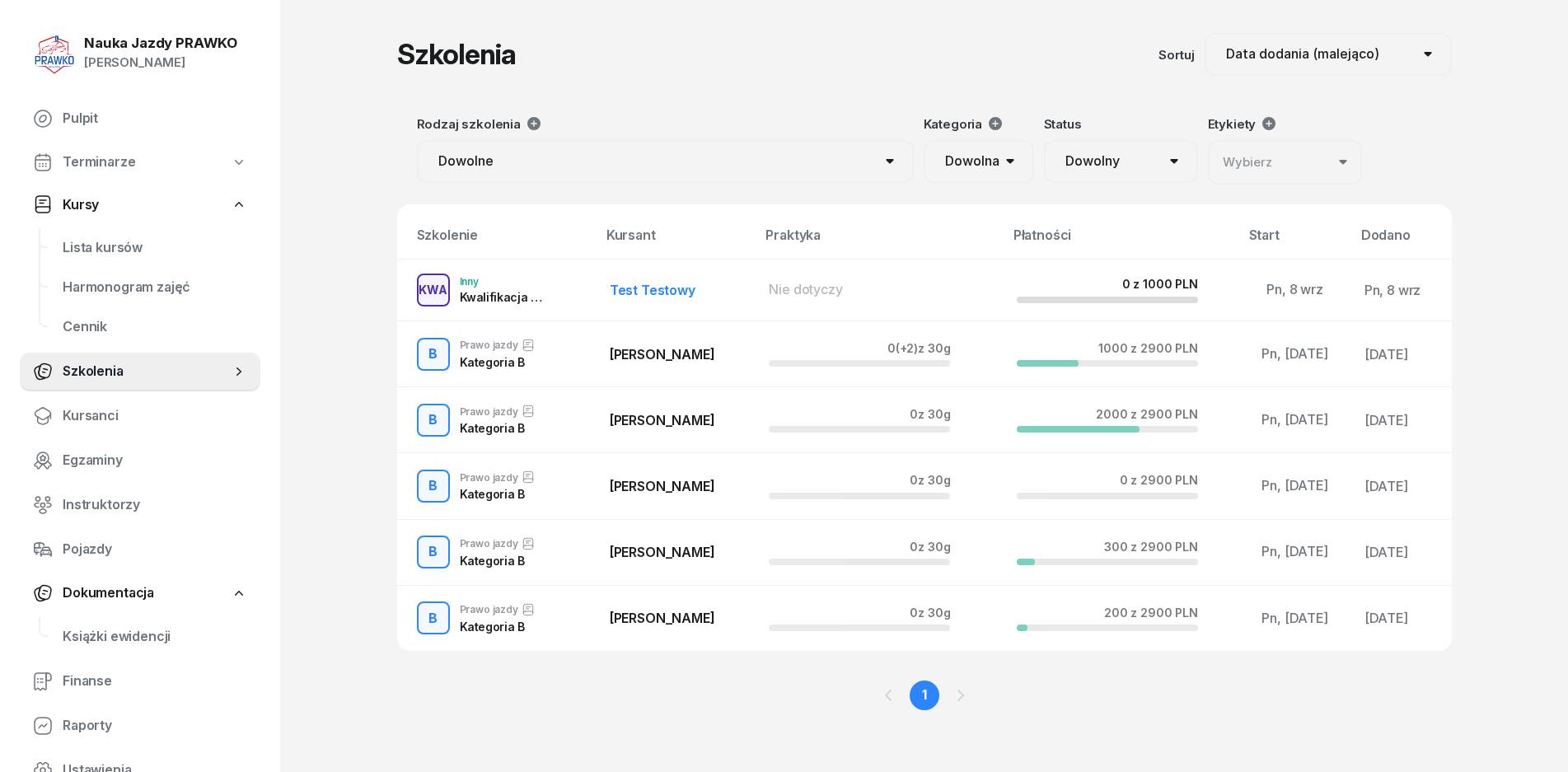
scroll to position [1, 0]
click at [950, 345] on div "0 (+2) z 30g" at bounding box center [919, 348] width 63 height 14
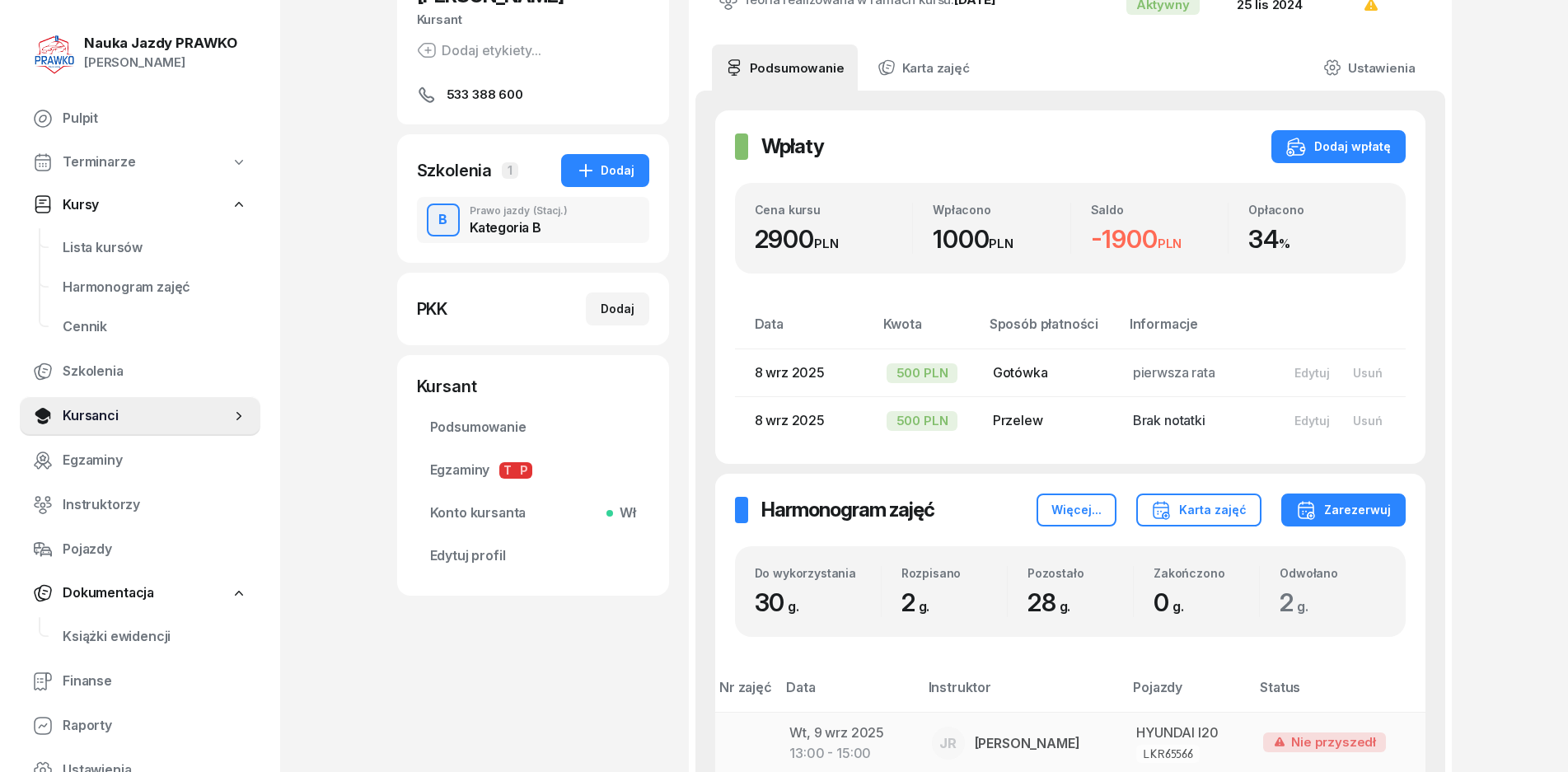
scroll to position [494, 0]
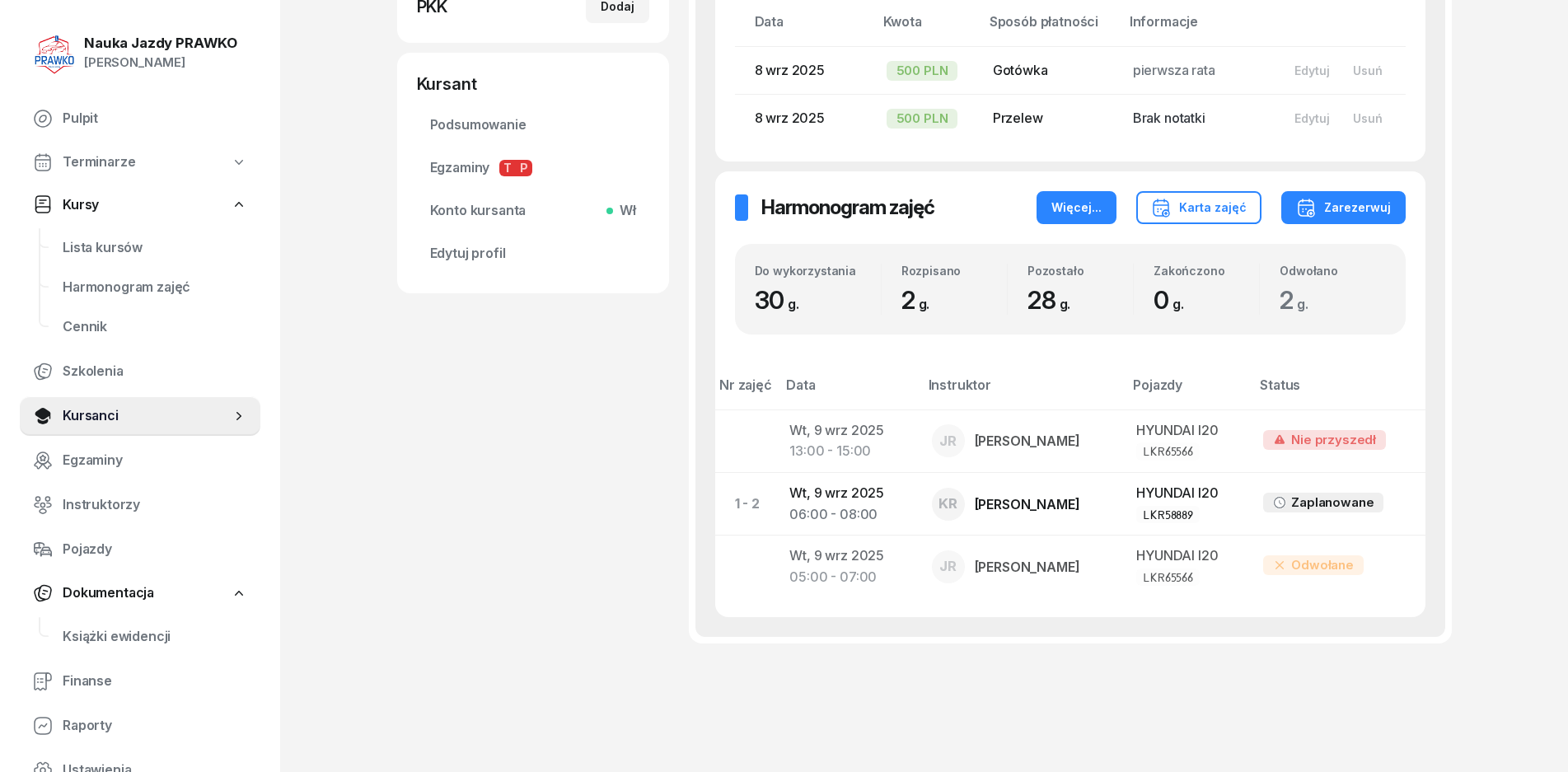
click at [1044, 215] on button "Więcej..." at bounding box center [1077, 207] width 80 height 33
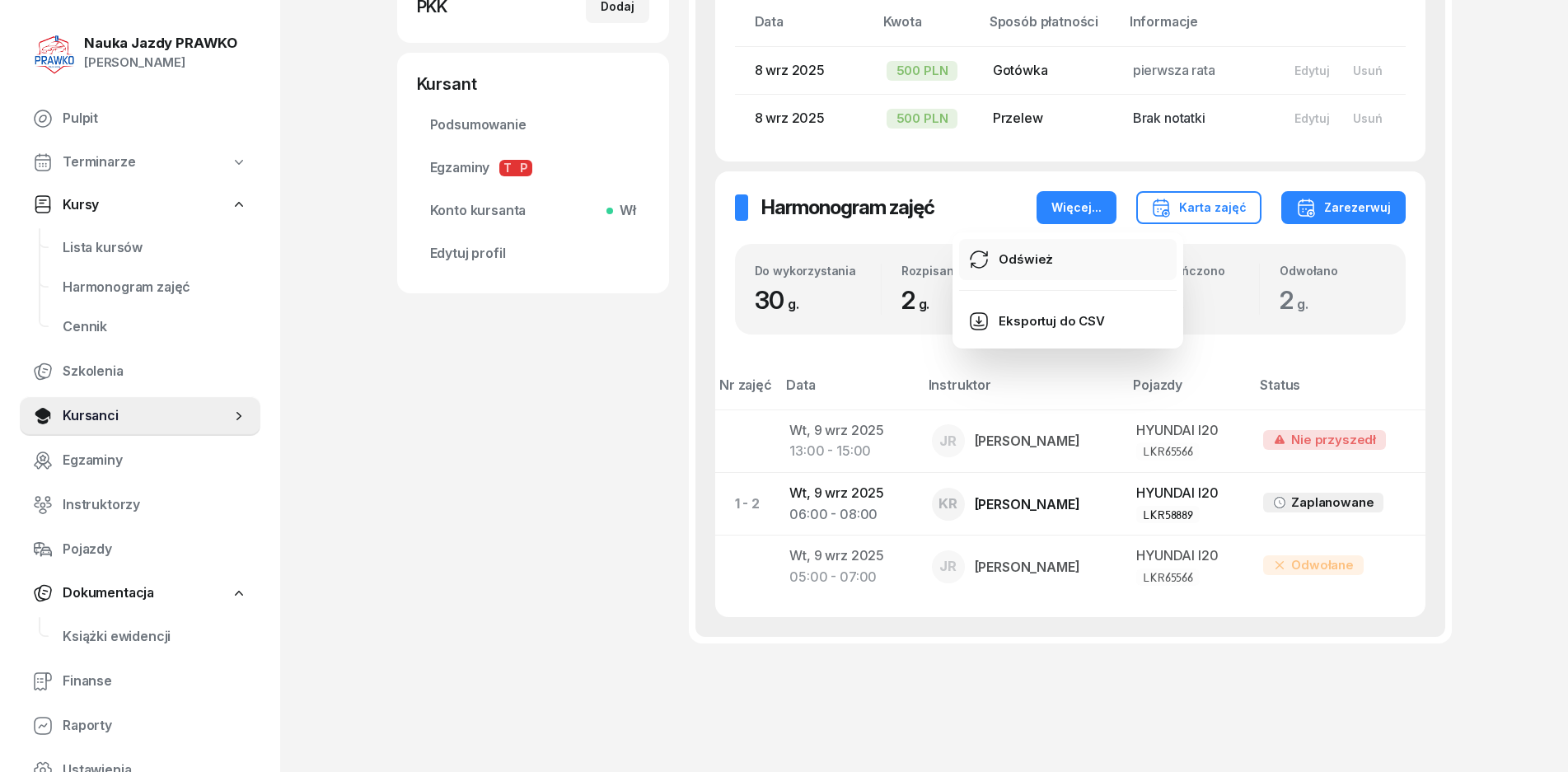
click at [1044, 259] on div "Odśwież" at bounding box center [1026, 260] width 54 height 22
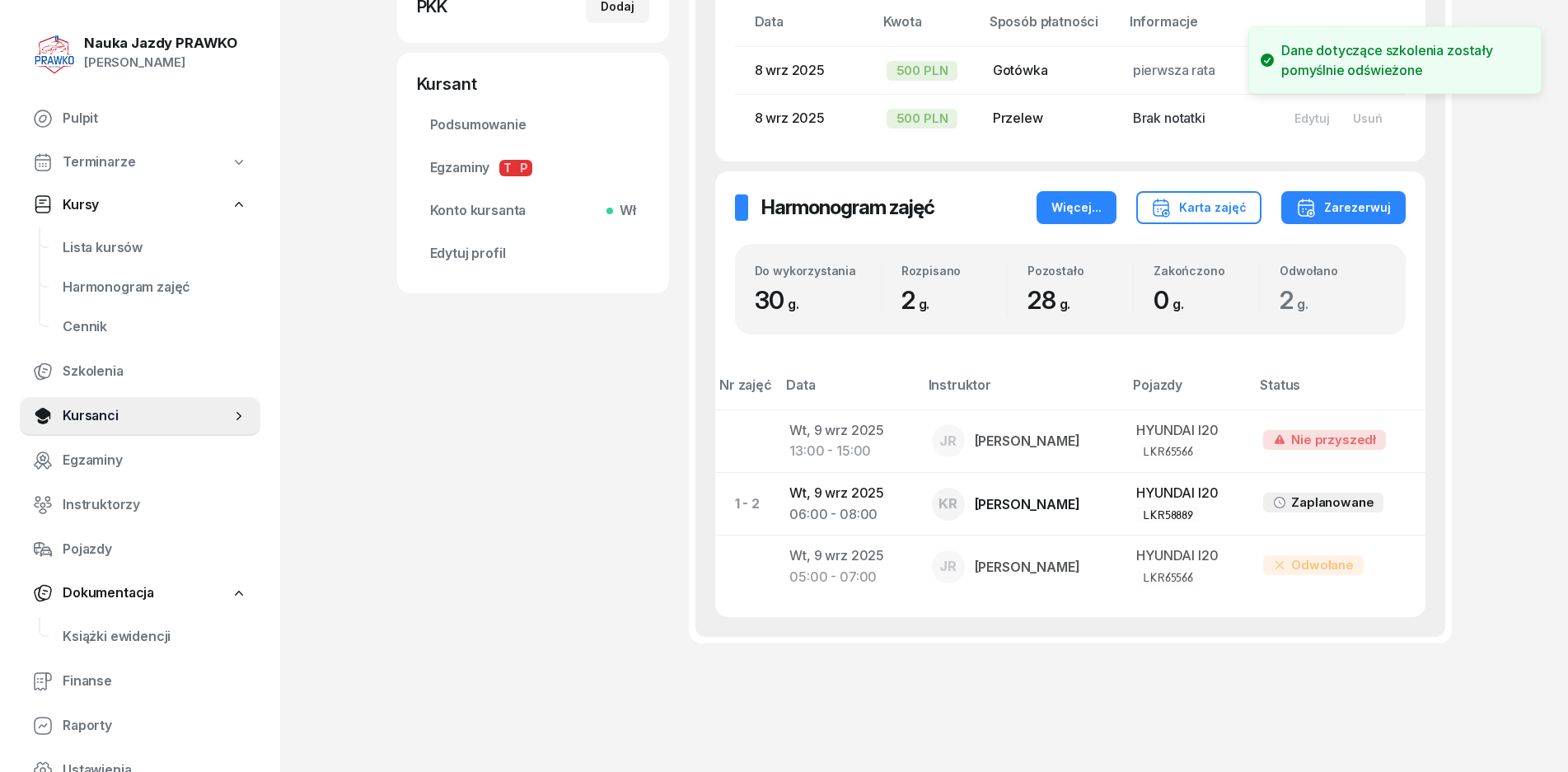
click at [1057, 210] on div "Więcej..." at bounding box center [1077, 207] width 51 height 20
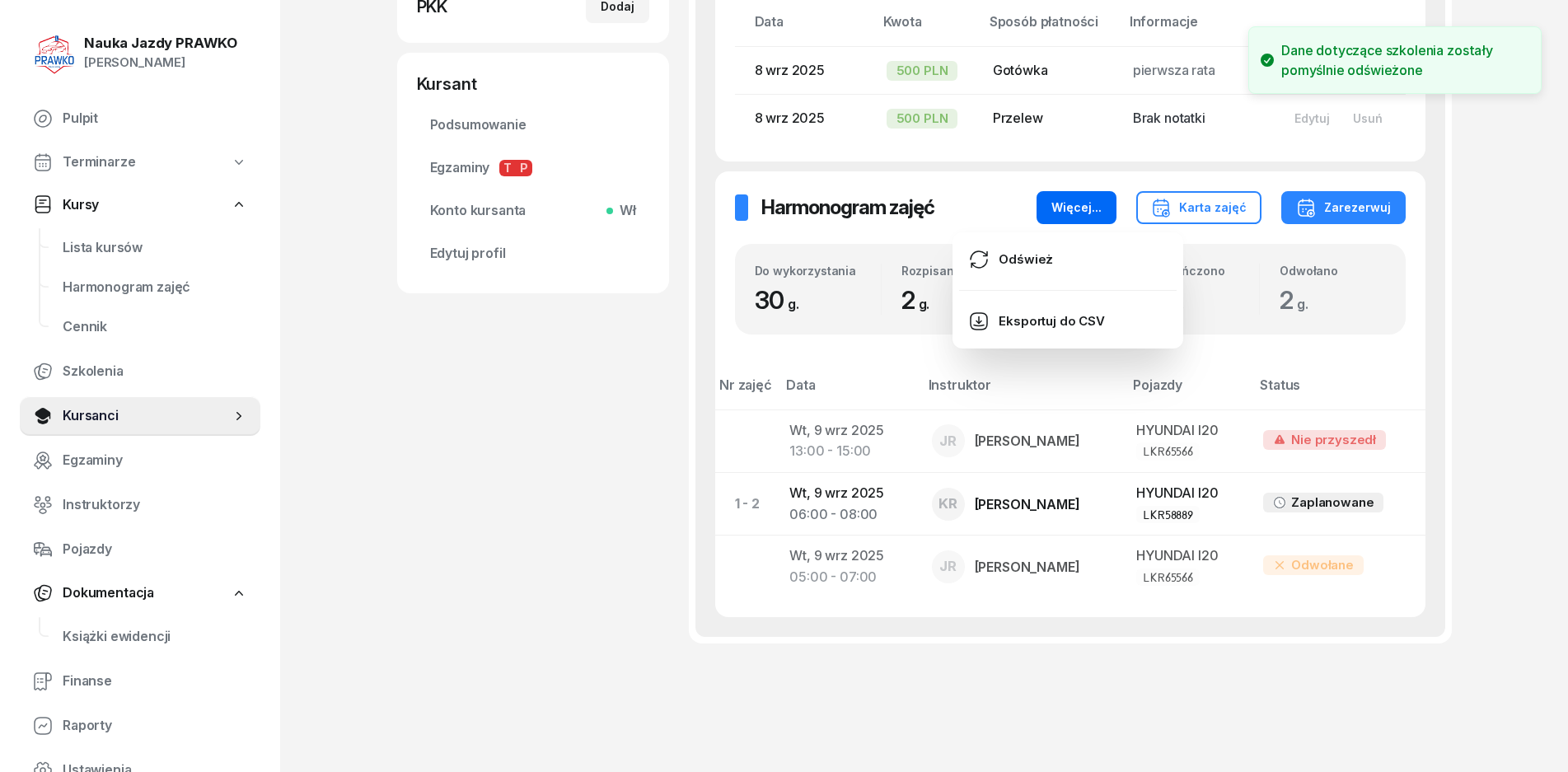
click at [1059, 210] on div "Więcej..." at bounding box center [1077, 207] width 51 height 20
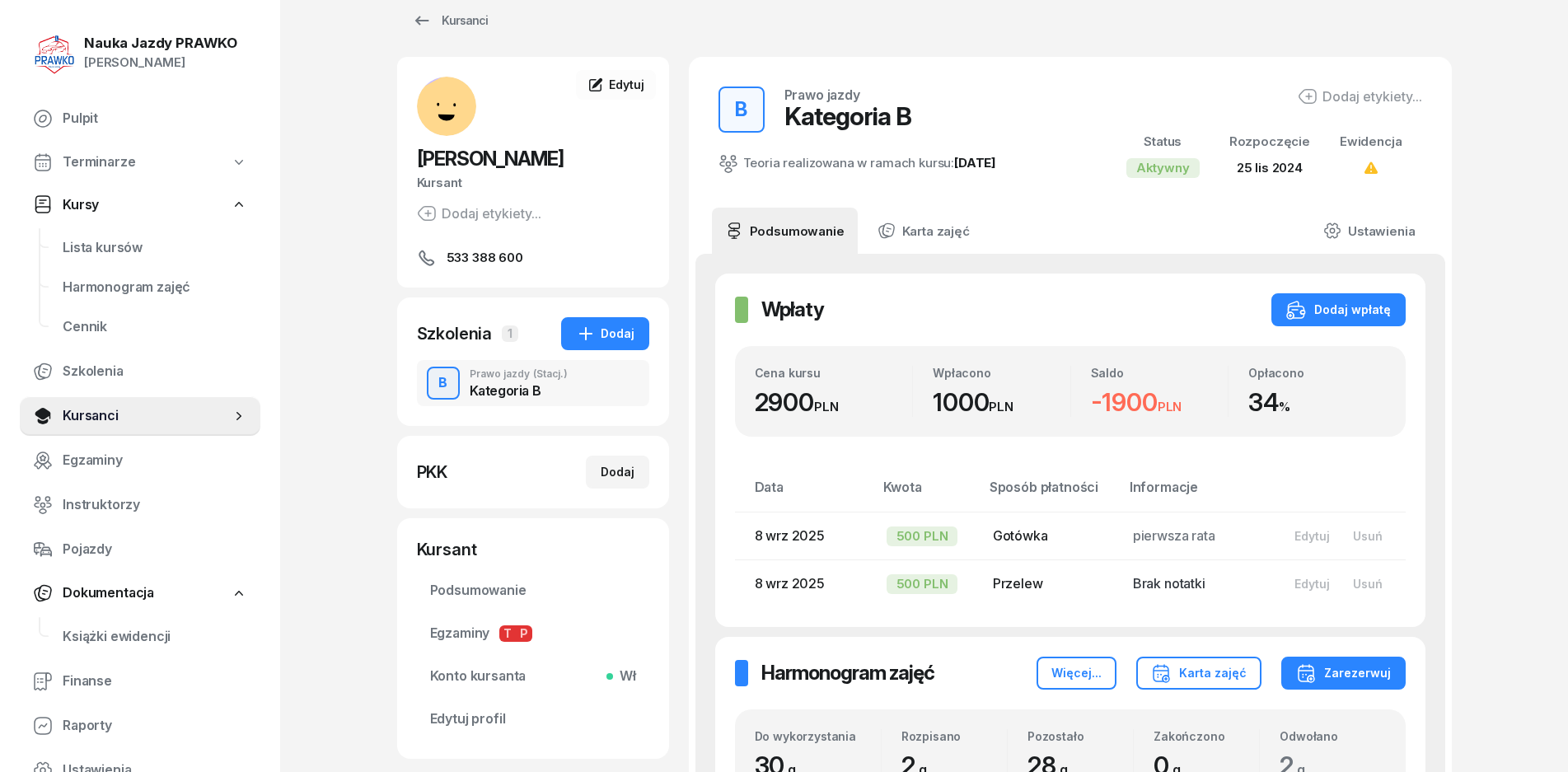
scroll to position [0, 0]
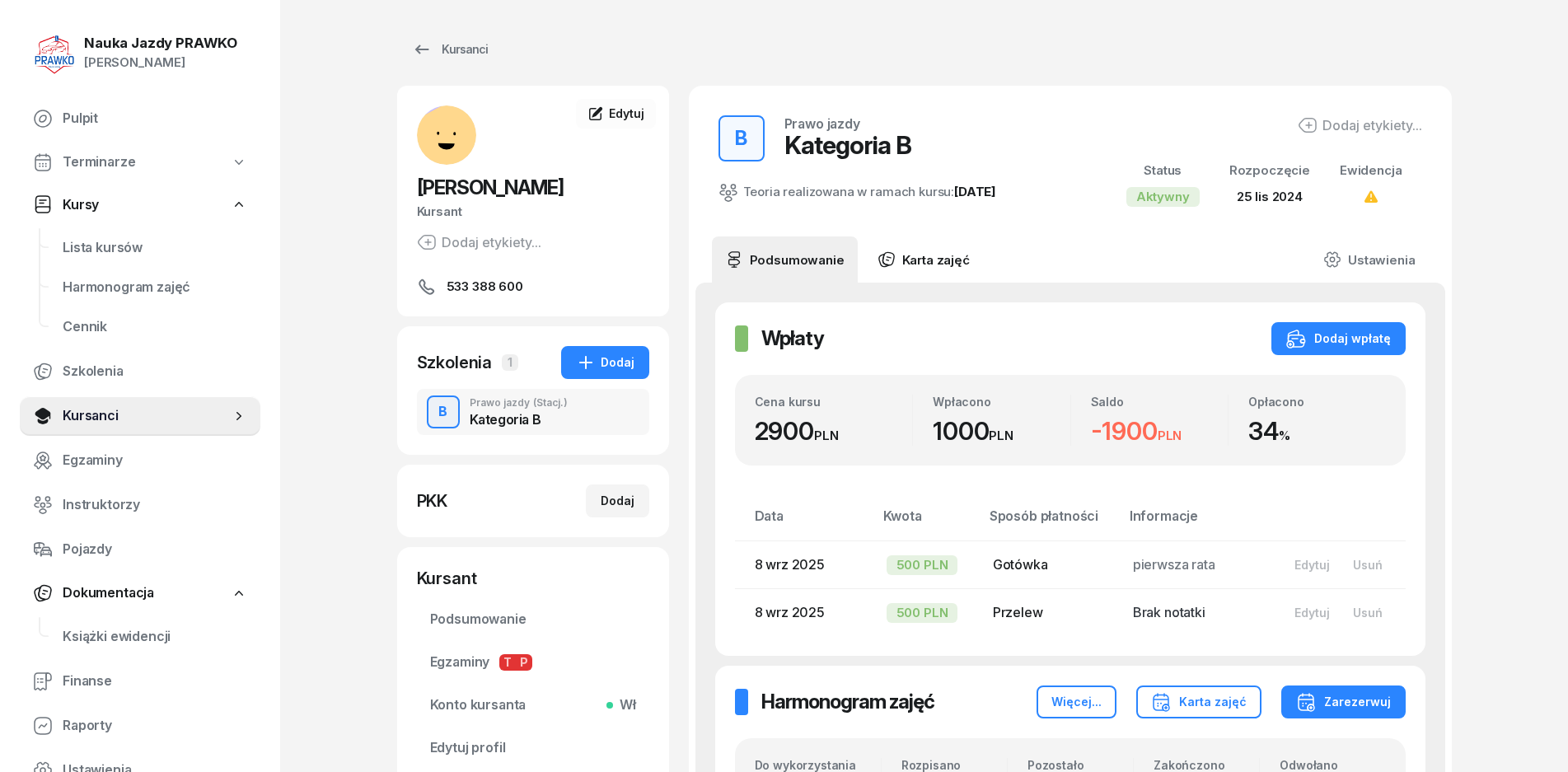
click at [940, 252] on link "Karta zajęć" at bounding box center [924, 259] width 119 height 46
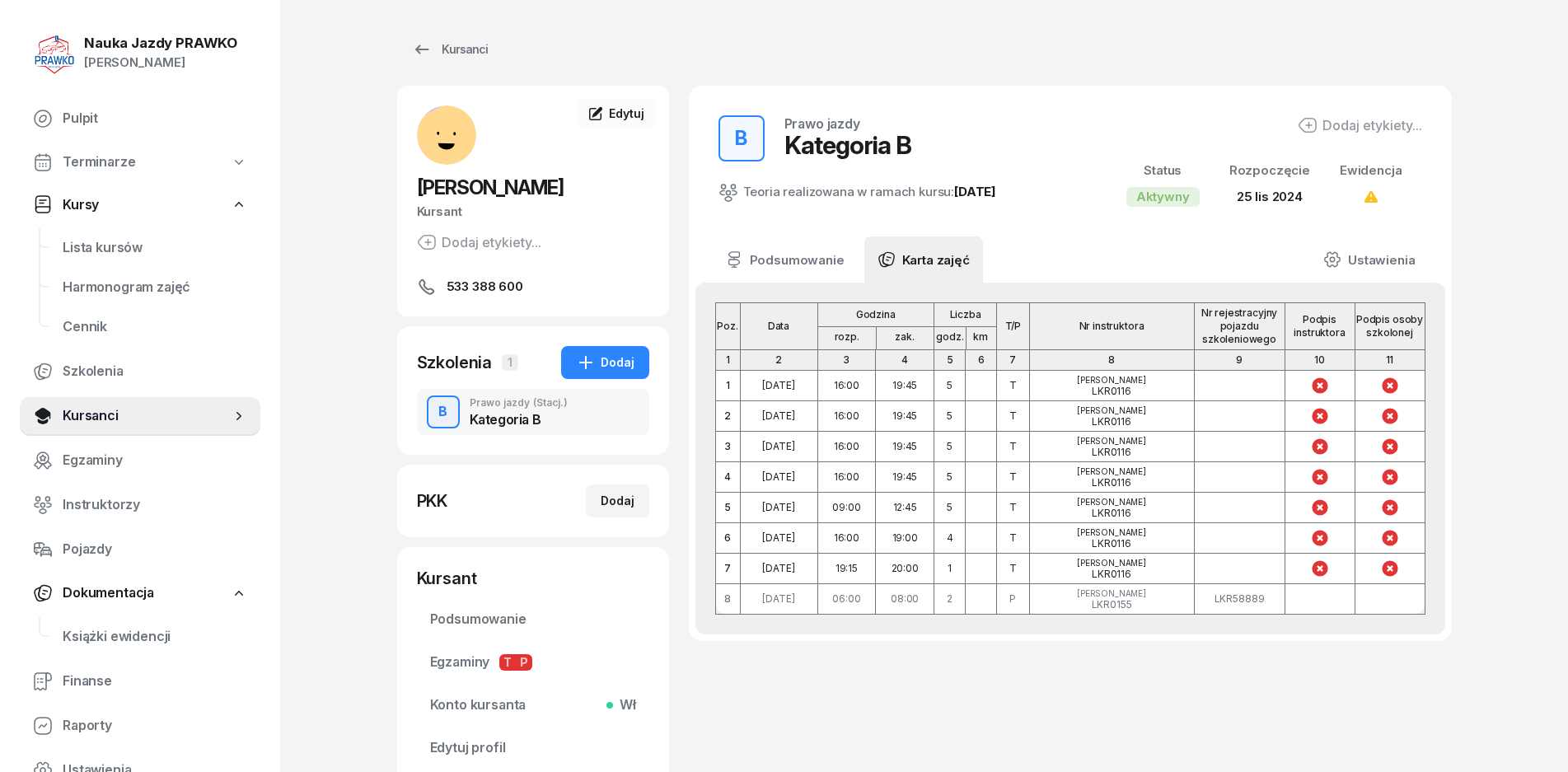
click at [1316, 388] on icon at bounding box center [1320, 386] width 16 height 16
click at [139, 247] on span "Lista kursów" at bounding box center [155, 247] width 185 height 22
select select
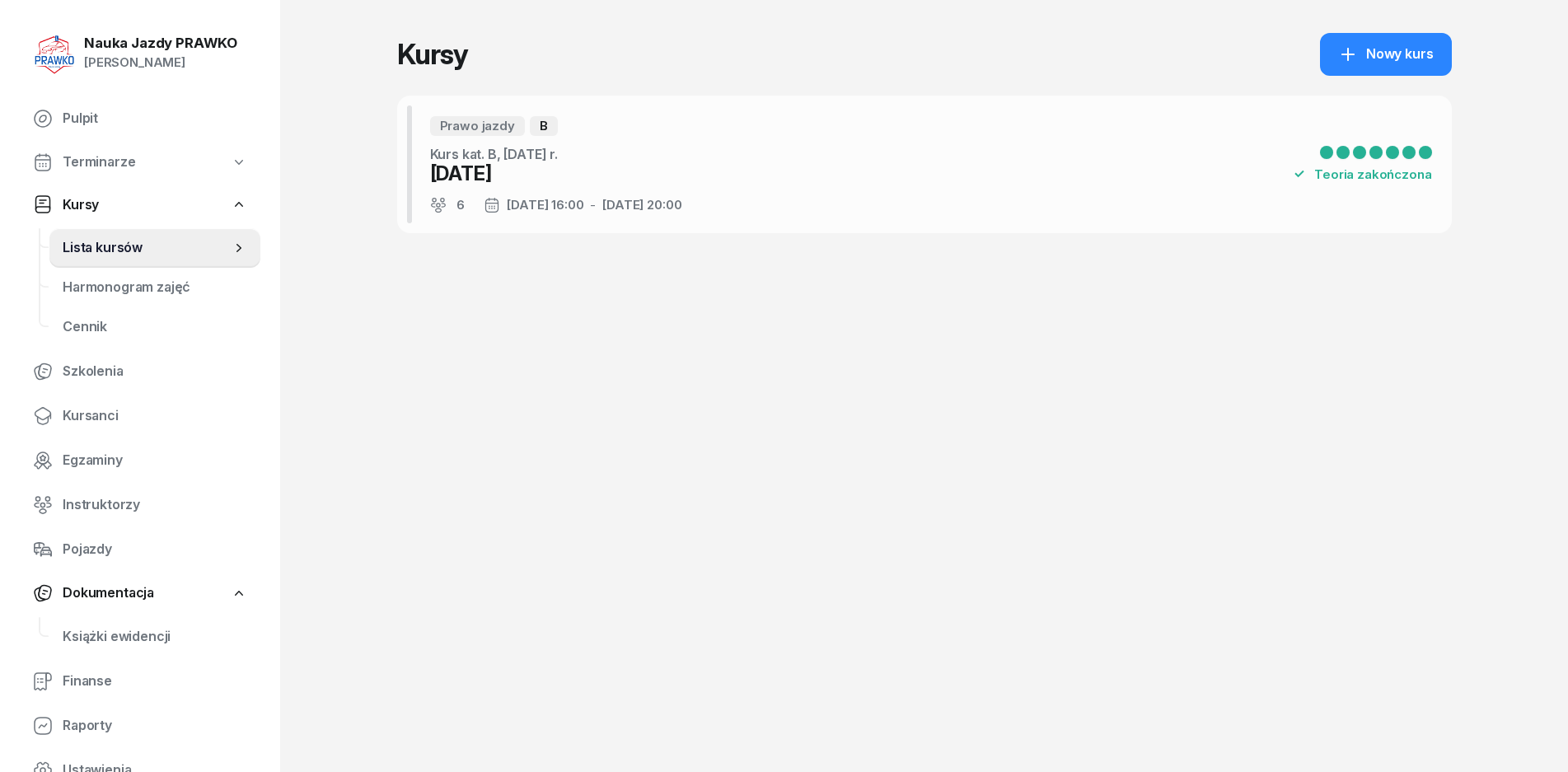
click at [685, 173] on div "Prawo jazdy B Kurs kat. B, [DATE] r. [DATE] 6 [DATE] 16:00 - [DATE] 20:00 Teori…" at bounding box center [925, 165] width 1055 height 138
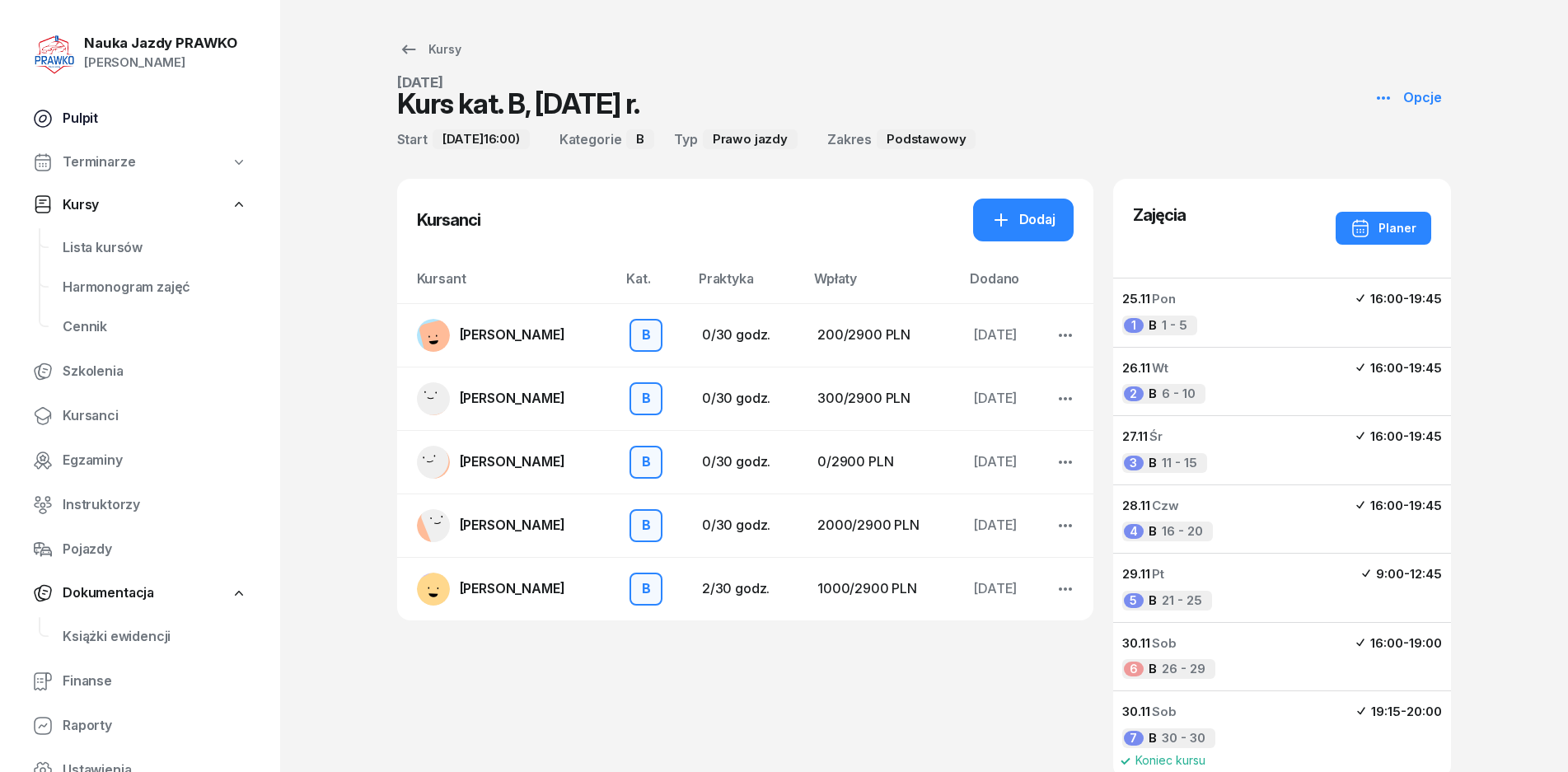
click at [98, 135] on link "Pulpit" at bounding box center [140, 118] width 241 height 39
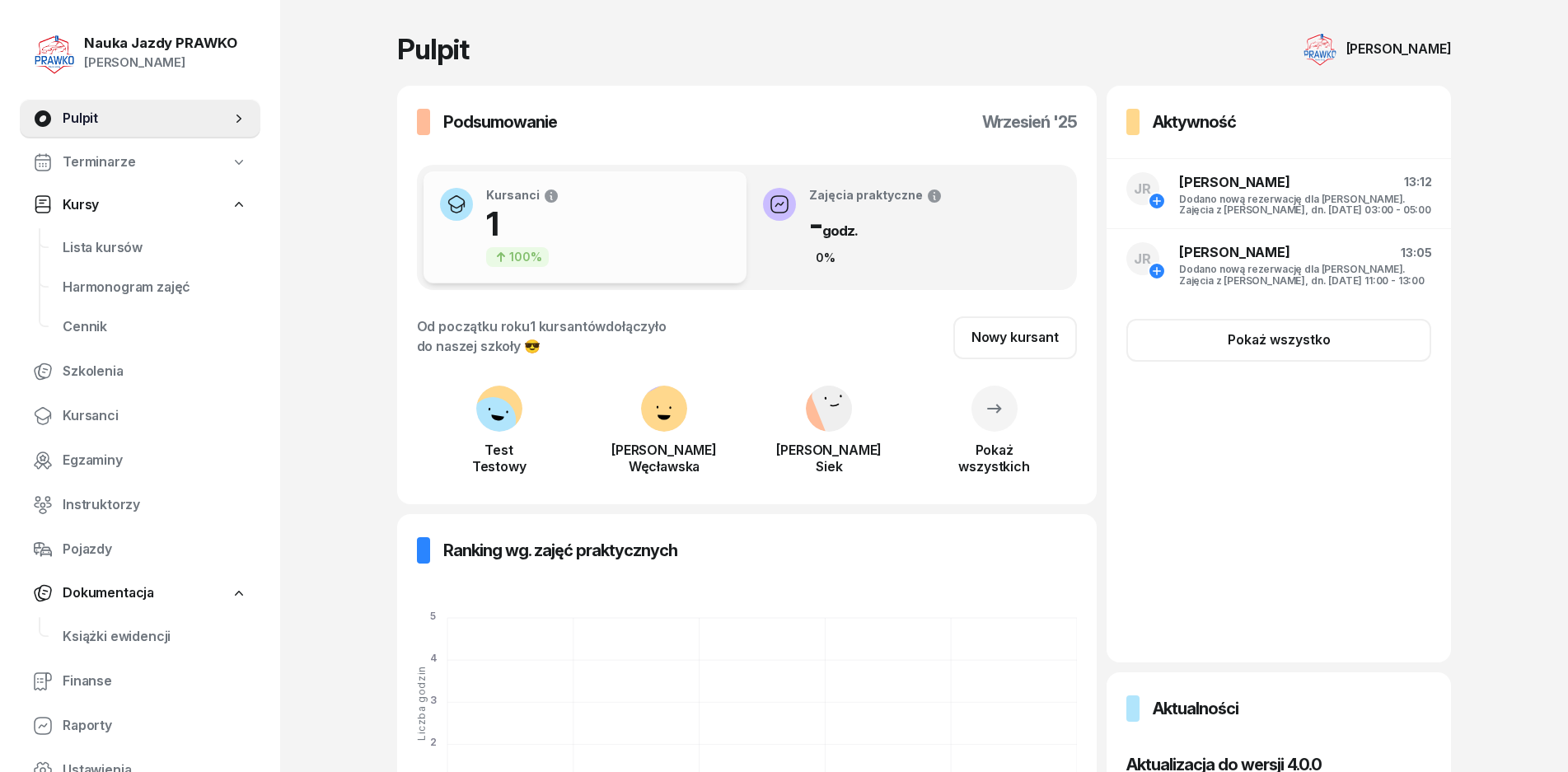
click at [663, 242] on div "Kursanci Porównanie do zeszłego miesiąca (sierpień) w zakresie dni 1-8 1 100%" at bounding box center [586, 228] width 310 height 102
click at [511, 213] on h1 "1" at bounding box center [523, 223] width 73 height 39
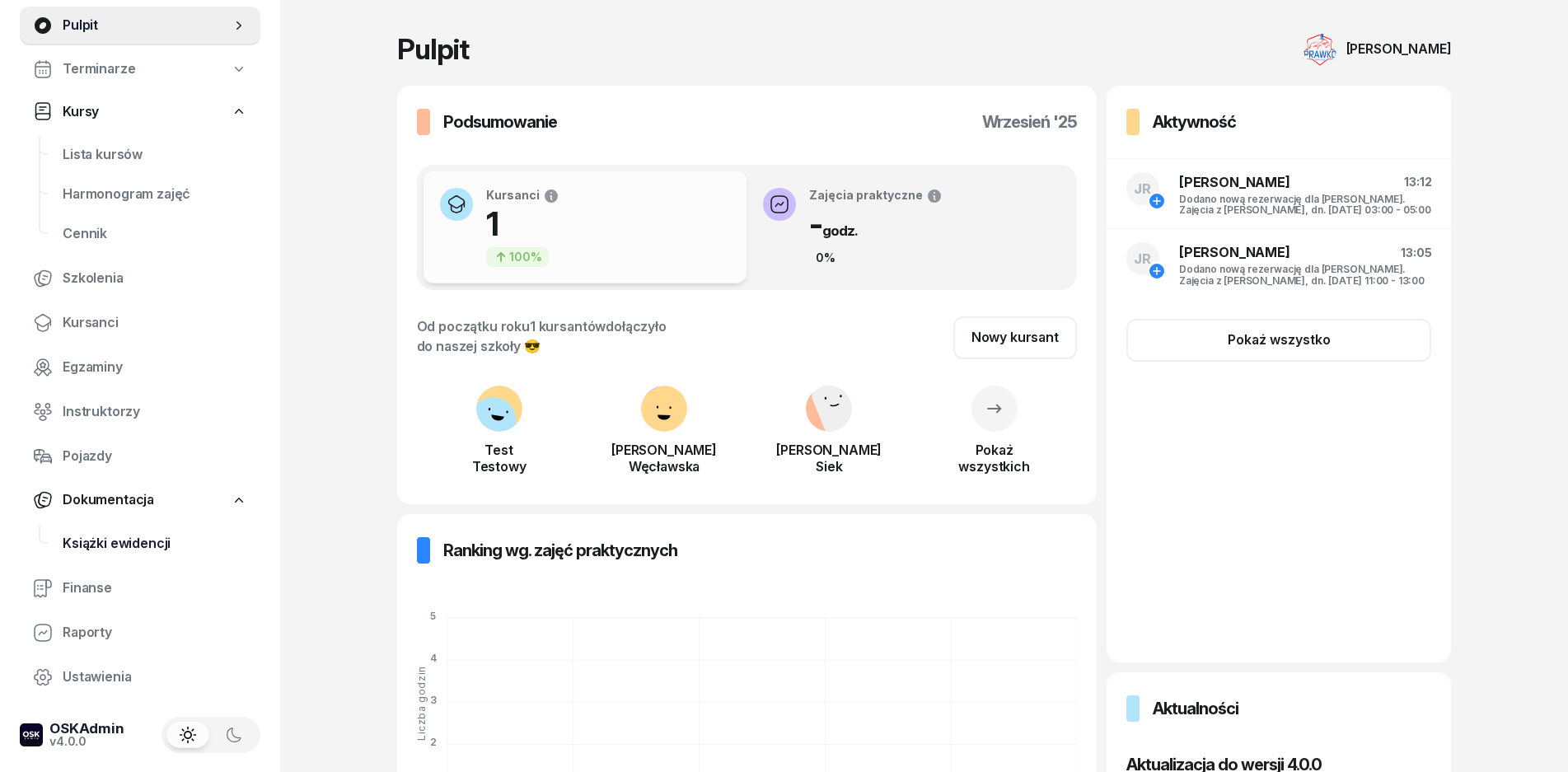
scroll to position [94, 0]
click at [136, 581] on span "Finanse" at bounding box center [155, 587] width 185 height 22
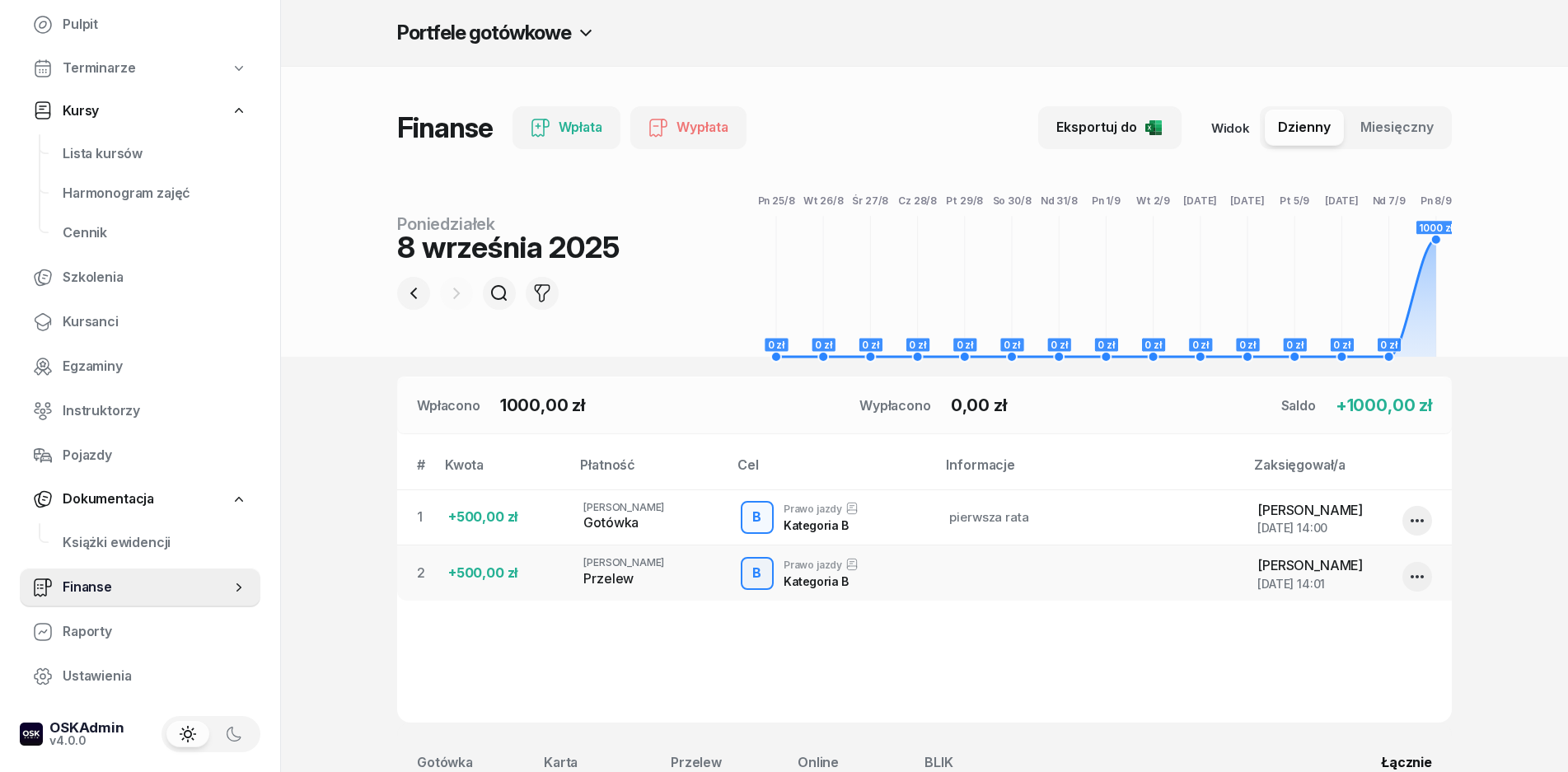
click at [1295, 132] on span "Dzienny" at bounding box center [1305, 127] width 53 height 22
click at [1365, 129] on span "Miesięczny" at bounding box center [1397, 127] width 73 height 22
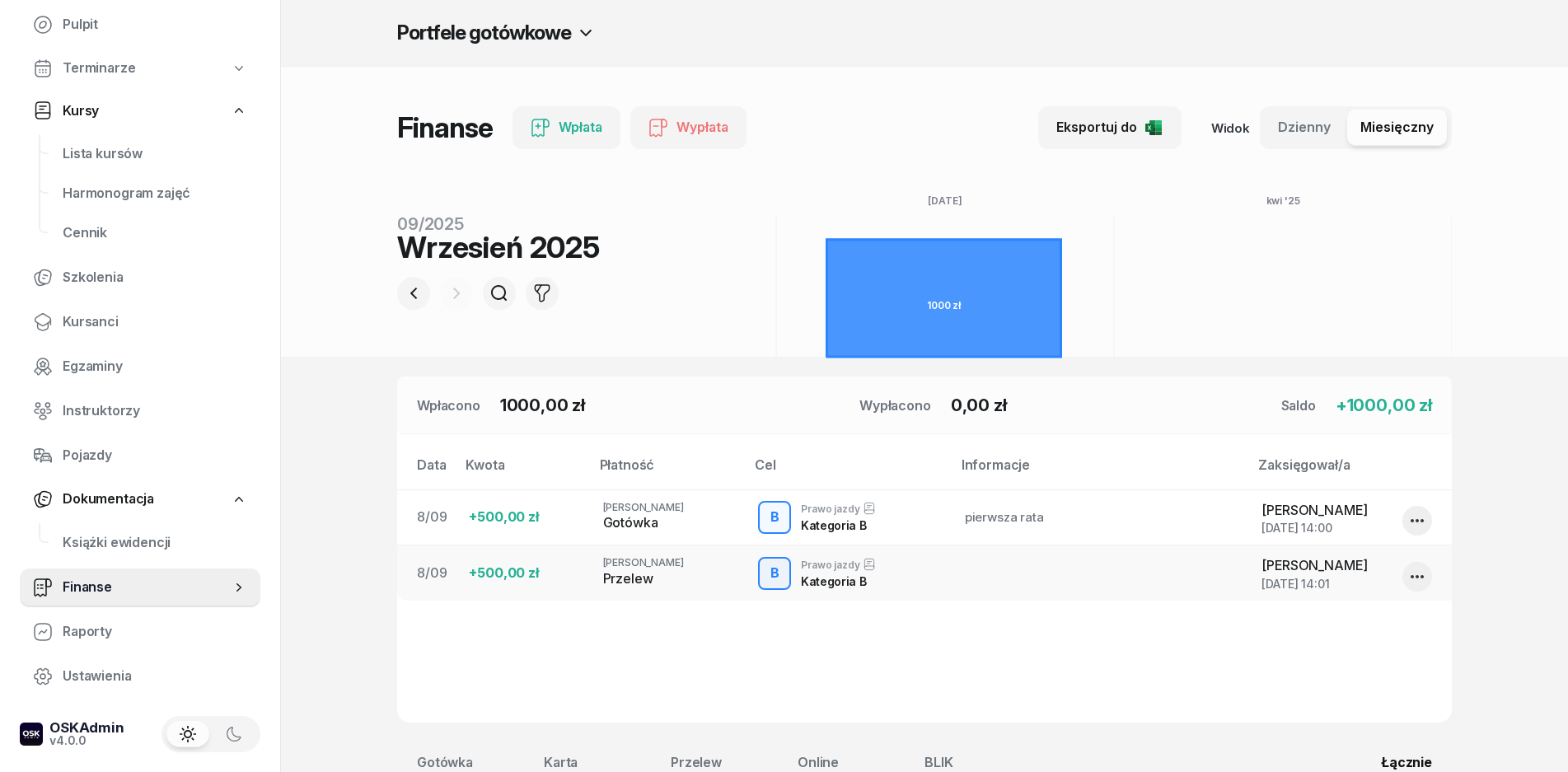
click at [1323, 129] on span "Dzienny" at bounding box center [1305, 127] width 53 height 22
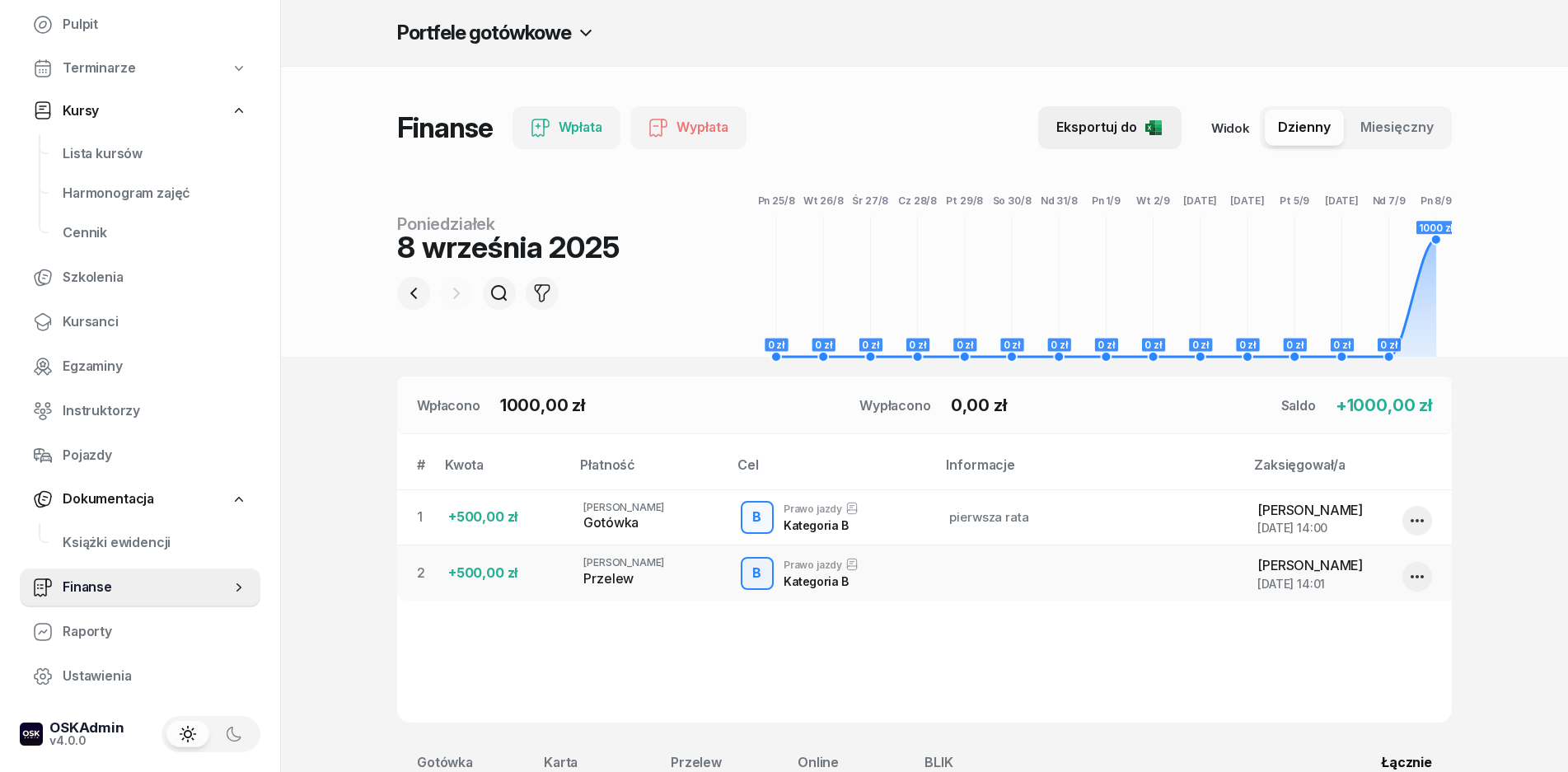
click at [1156, 128] on icon "button" at bounding box center [1153, 126] width 7 height 4
click at [1371, 130] on span "Miesięczny" at bounding box center [1397, 127] width 73 height 22
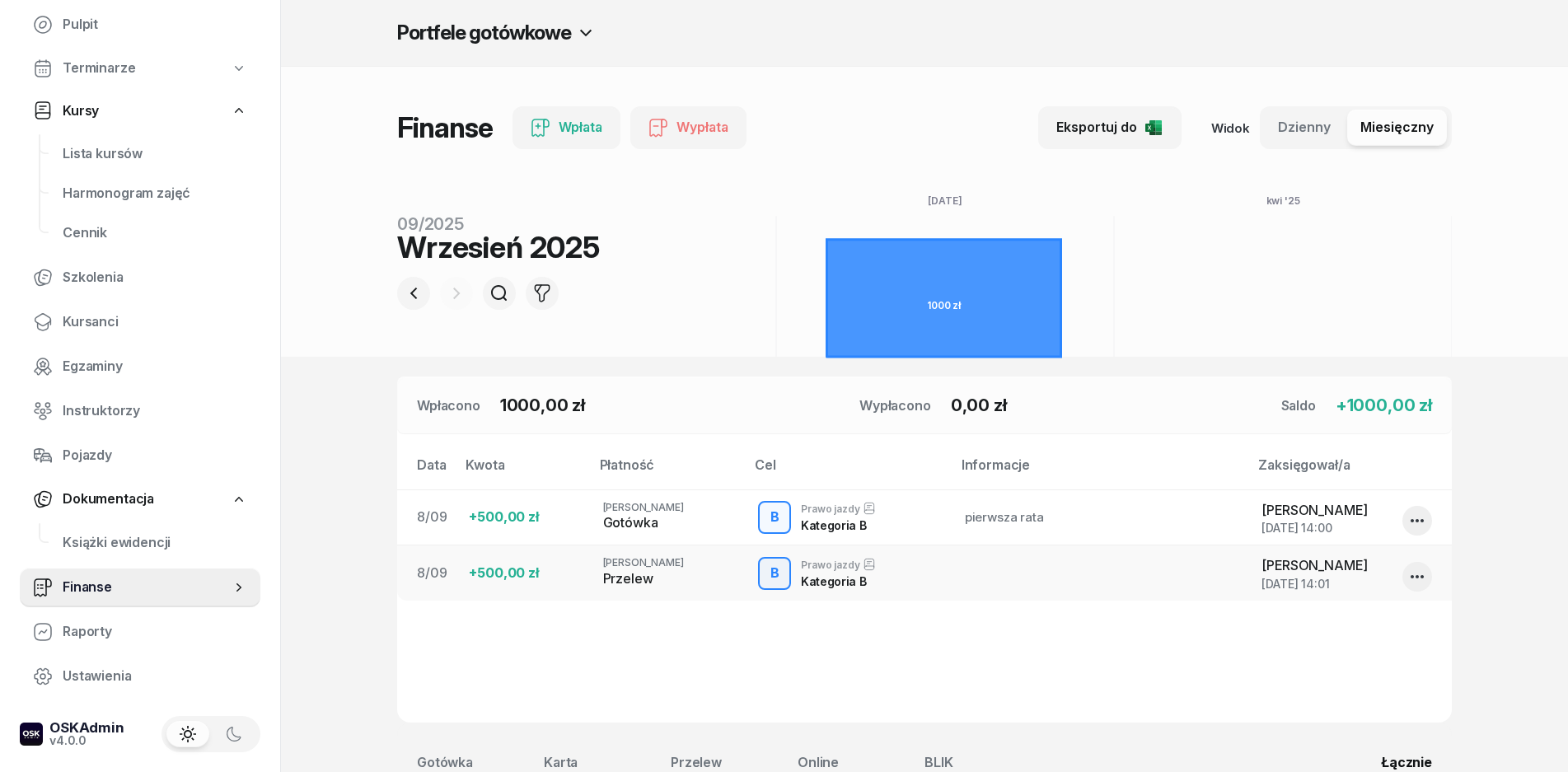
click at [1119, 159] on div "Finanse Wpłata Wypłata Eksportuj do Widok Dzienny Miesięczny 1000 zł [DATE] mar…" at bounding box center [925, 212] width 1055 height 290
click at [1119, 154] on div "Finanse Wpłata Wypłata Eksportuj do Widok Dzienny Miesięczny 1000 zł [DATE] mar…" at bounding box center [925, 212] width 1055 height 290
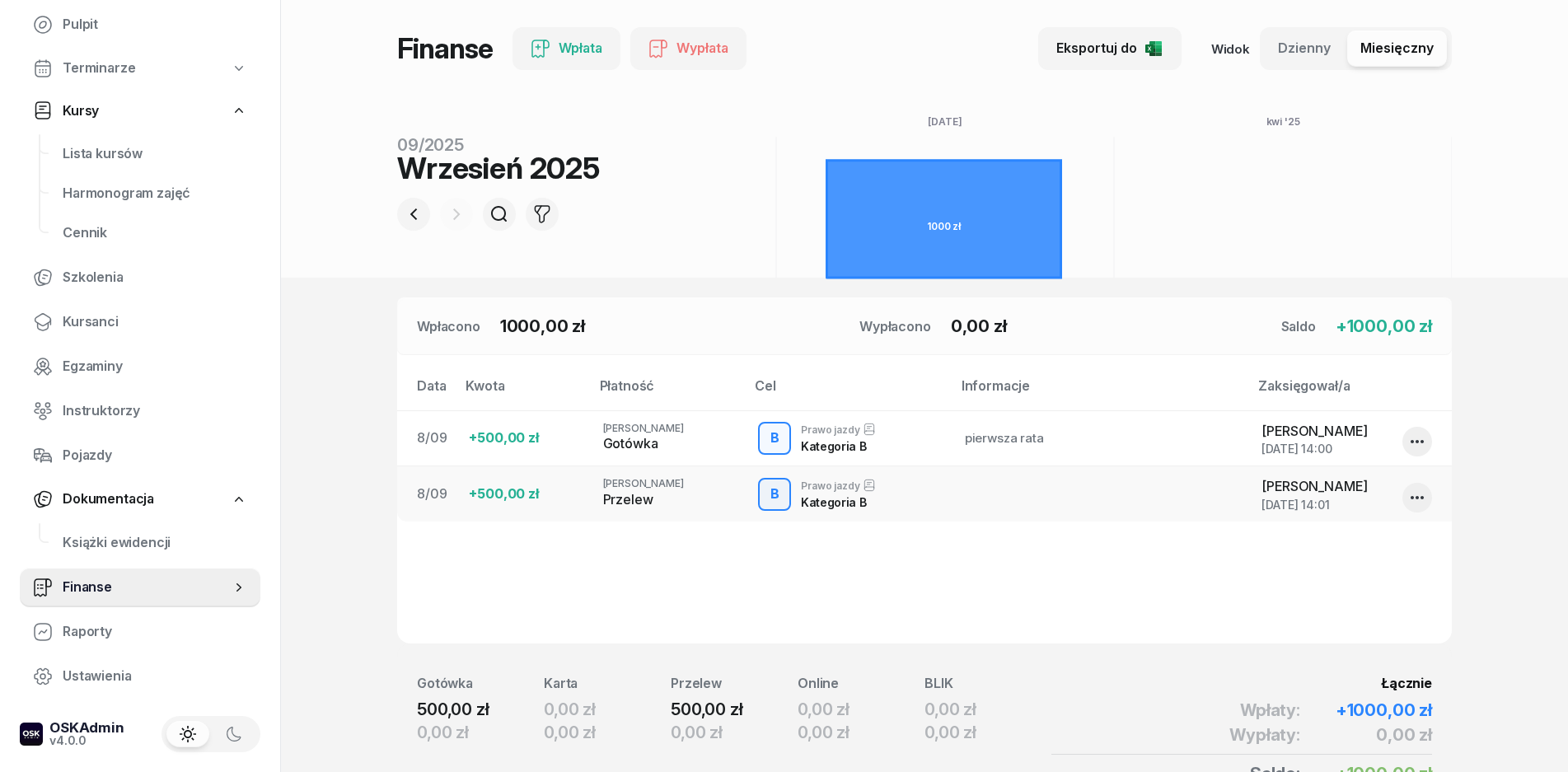
scroll to position [182, 0]
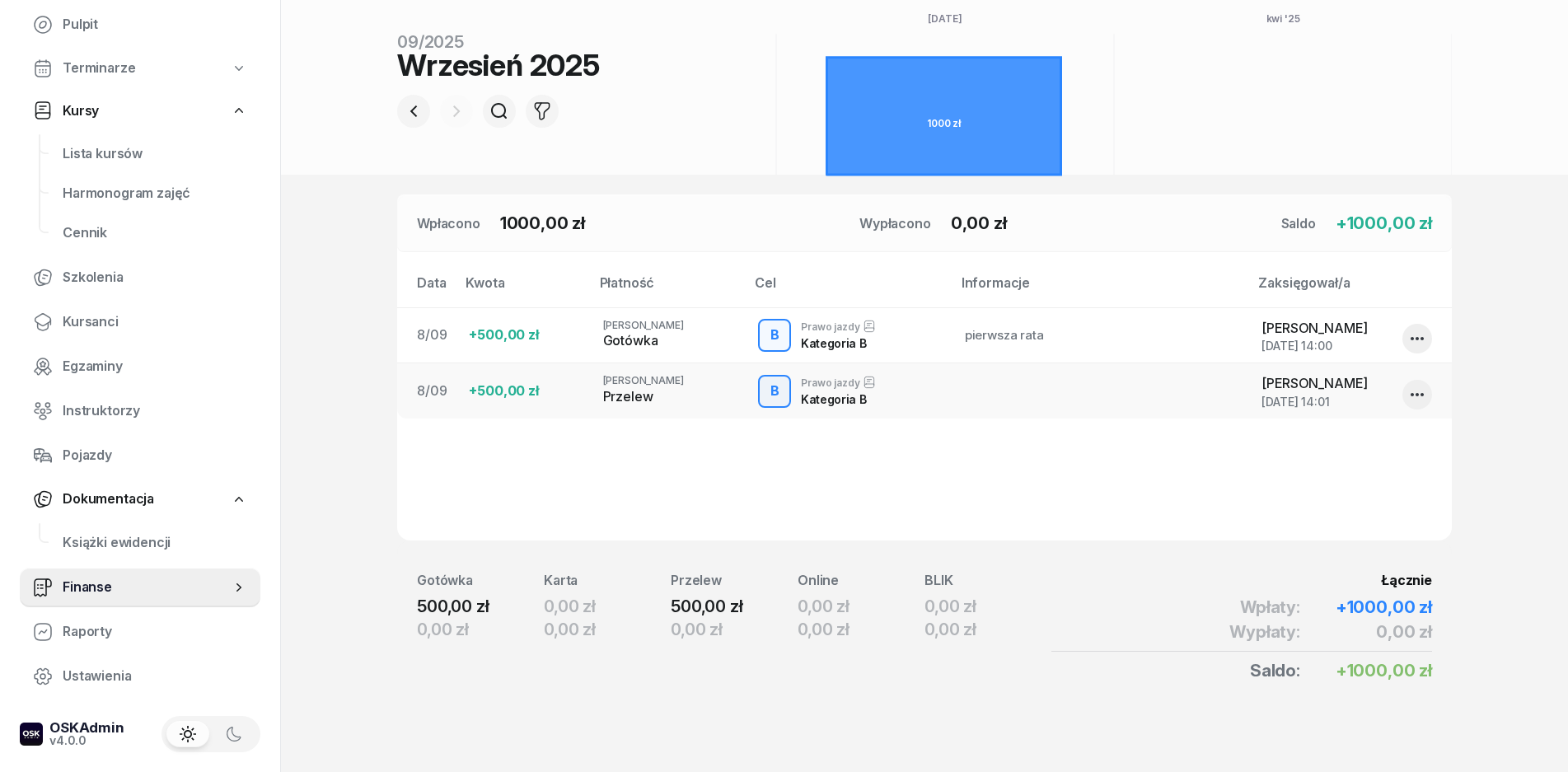
click at [1422, 393] on icon "button" at bounding box center [1417, 395] width 13 height 3
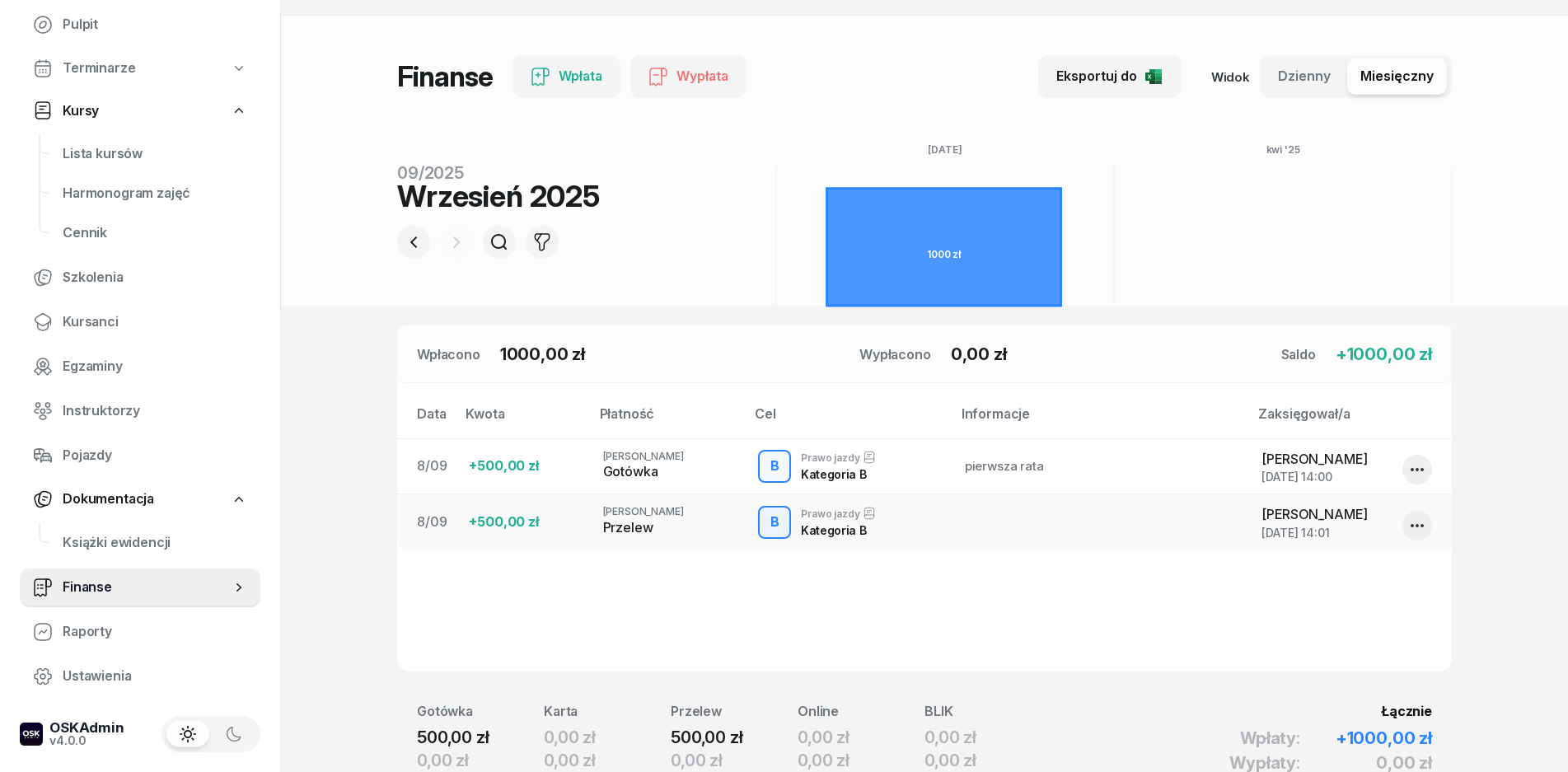
scroll to position [0, 0]
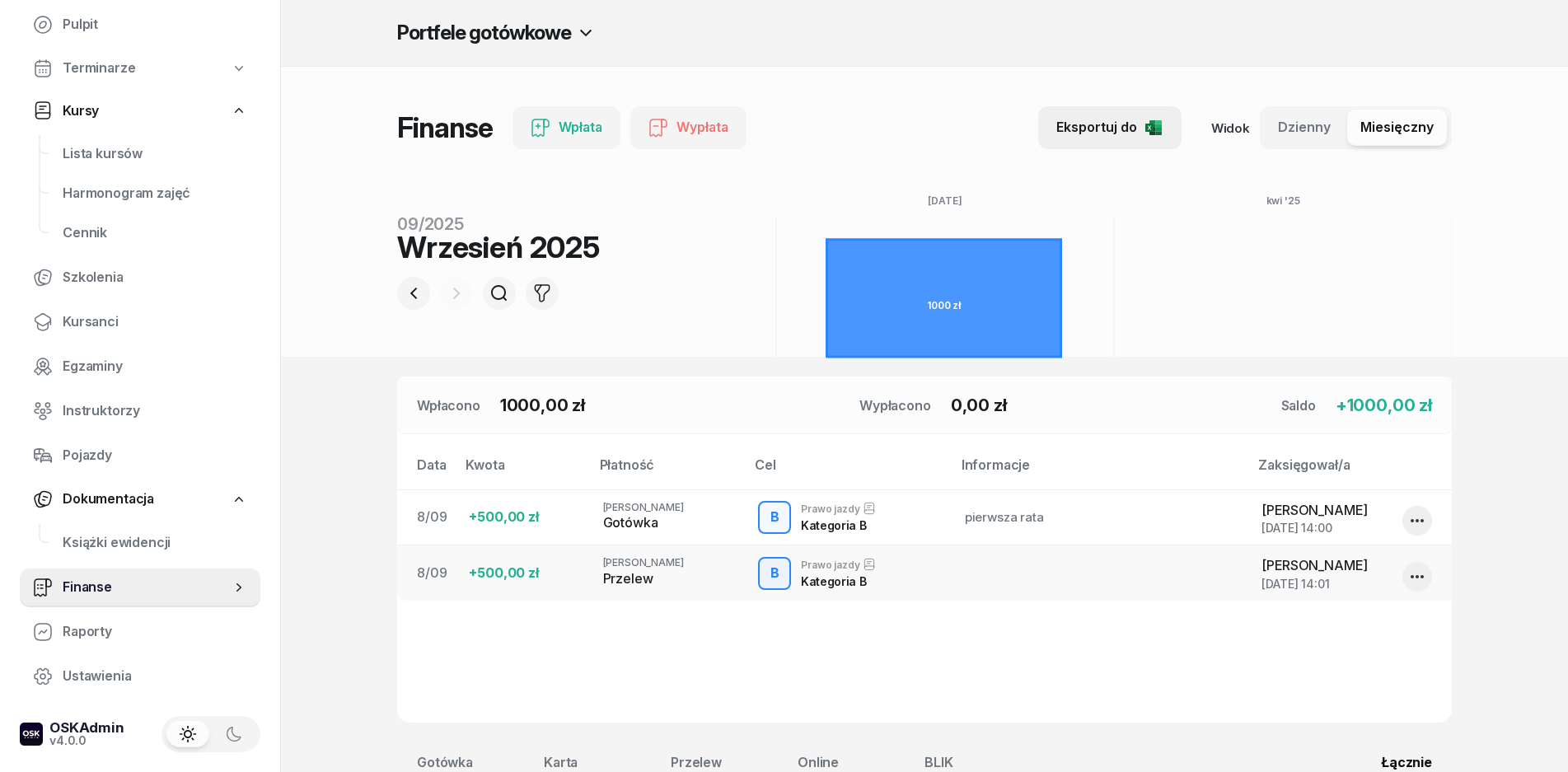
click at [1116, 130] on div "Eksportuj do" at bounding box center [1110, 127] width 107 height 22
click at [506, 511] on div "+500,00 zł" at bounding box center [522, 518] width 107 height 22
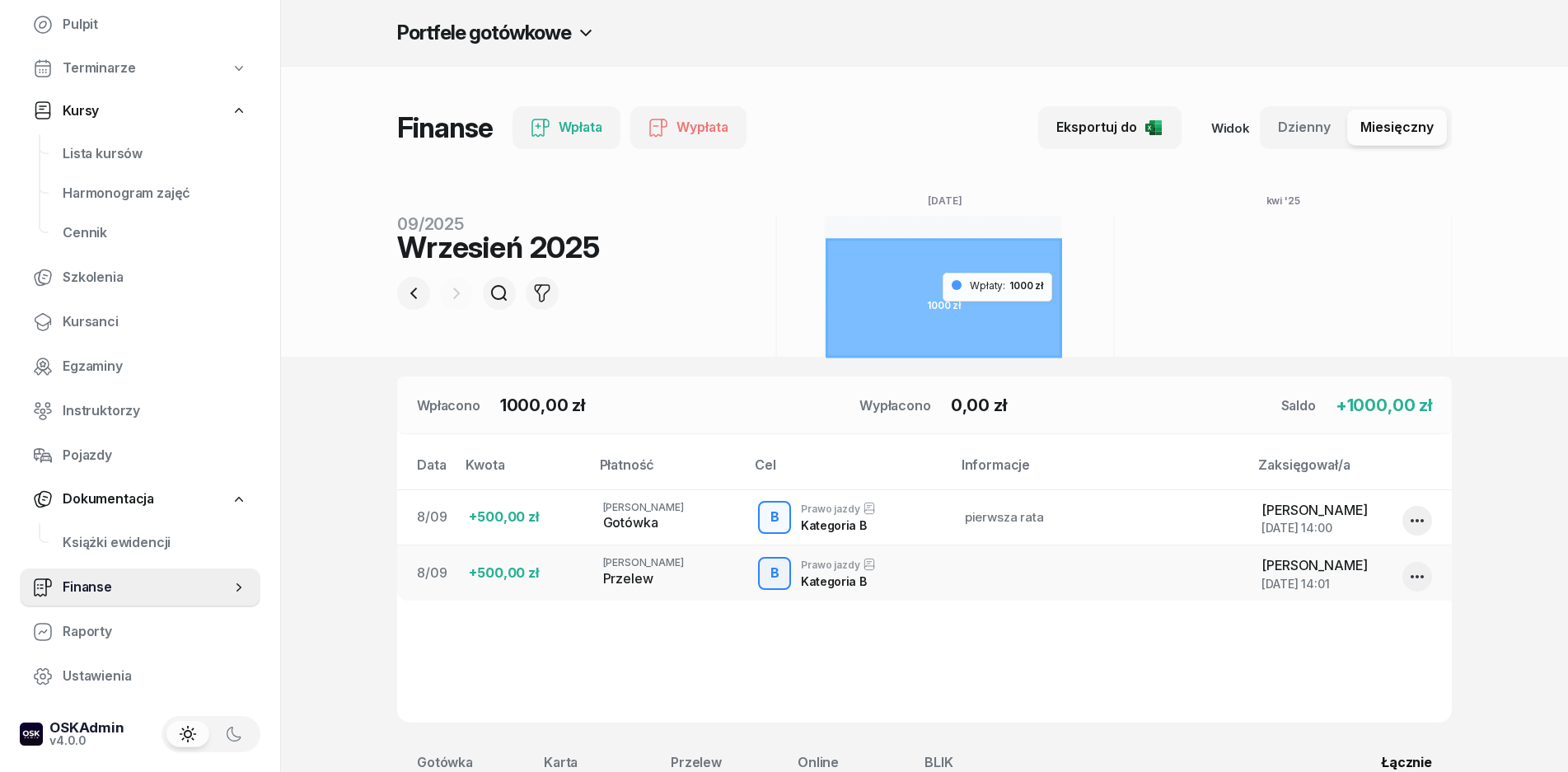
click at [1005, 287] on icon at bounding box center [944, 298] width 234 height 117
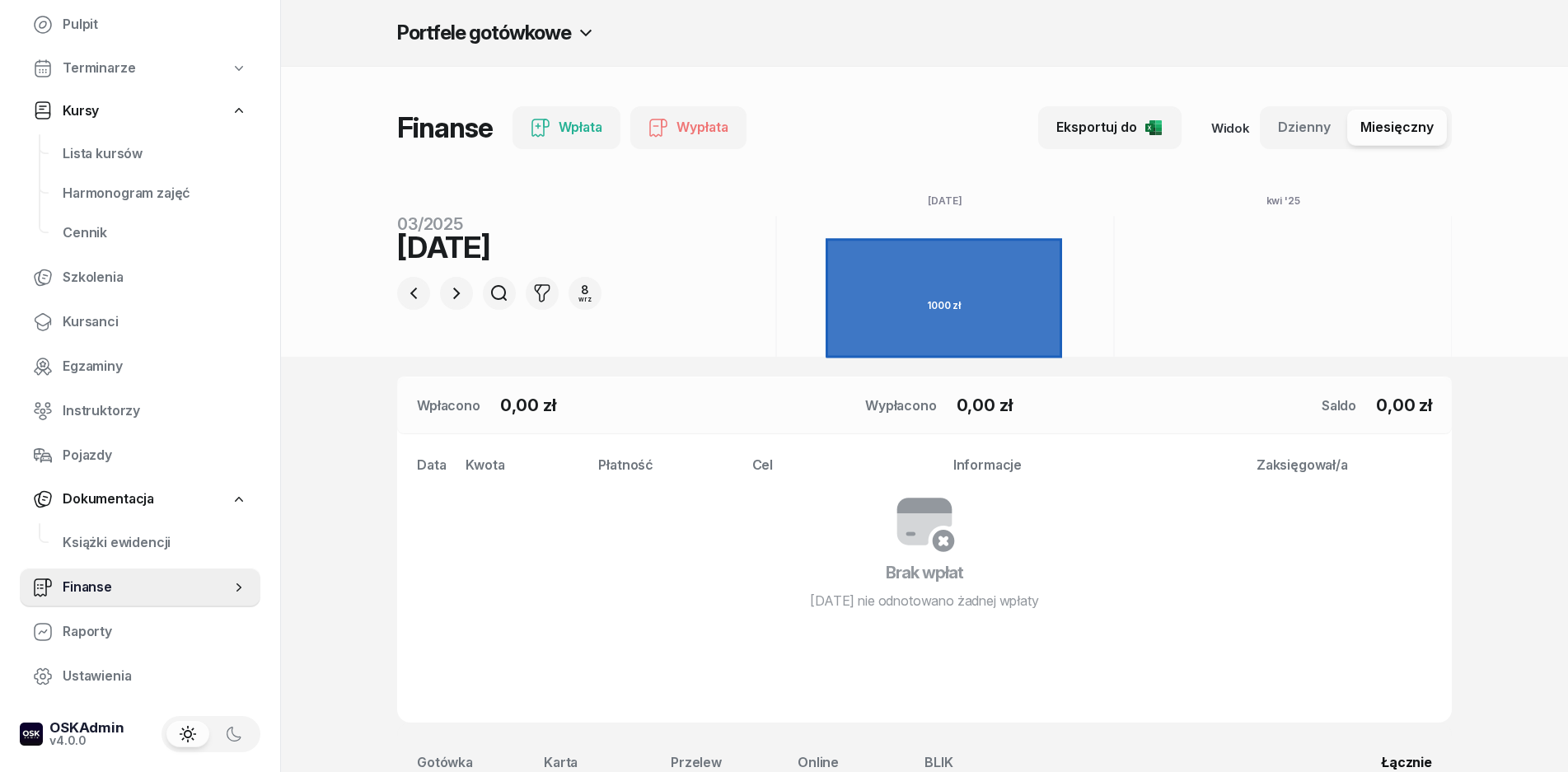
click at [1290, 119] on span "Dzienny" at bounding box center [1305, 127] width 53 height 22
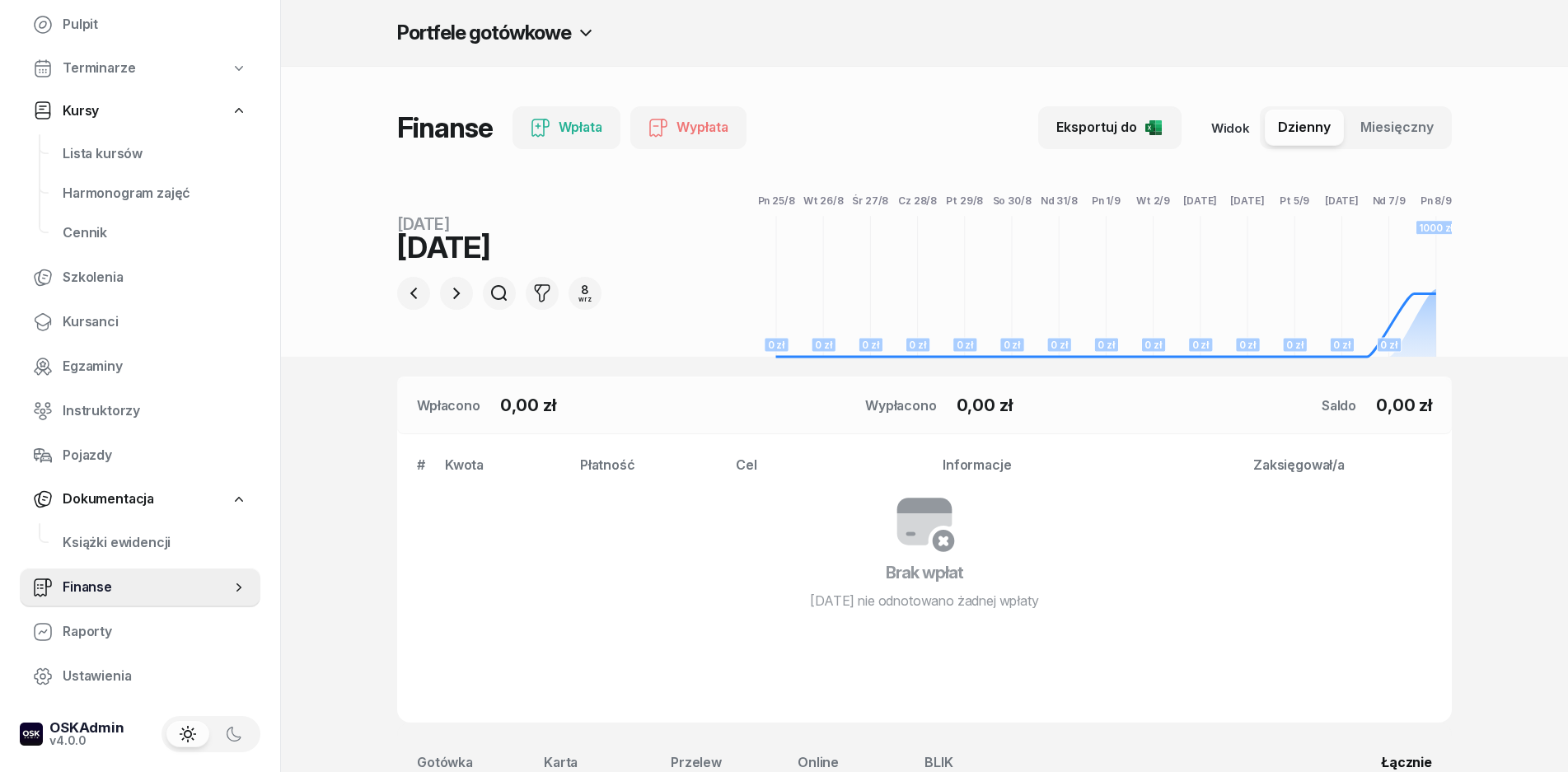
click at [1232, 126] on div "Widok Dzienny Miesięczny" at bounding box center [1332, 127] width 241 height 43
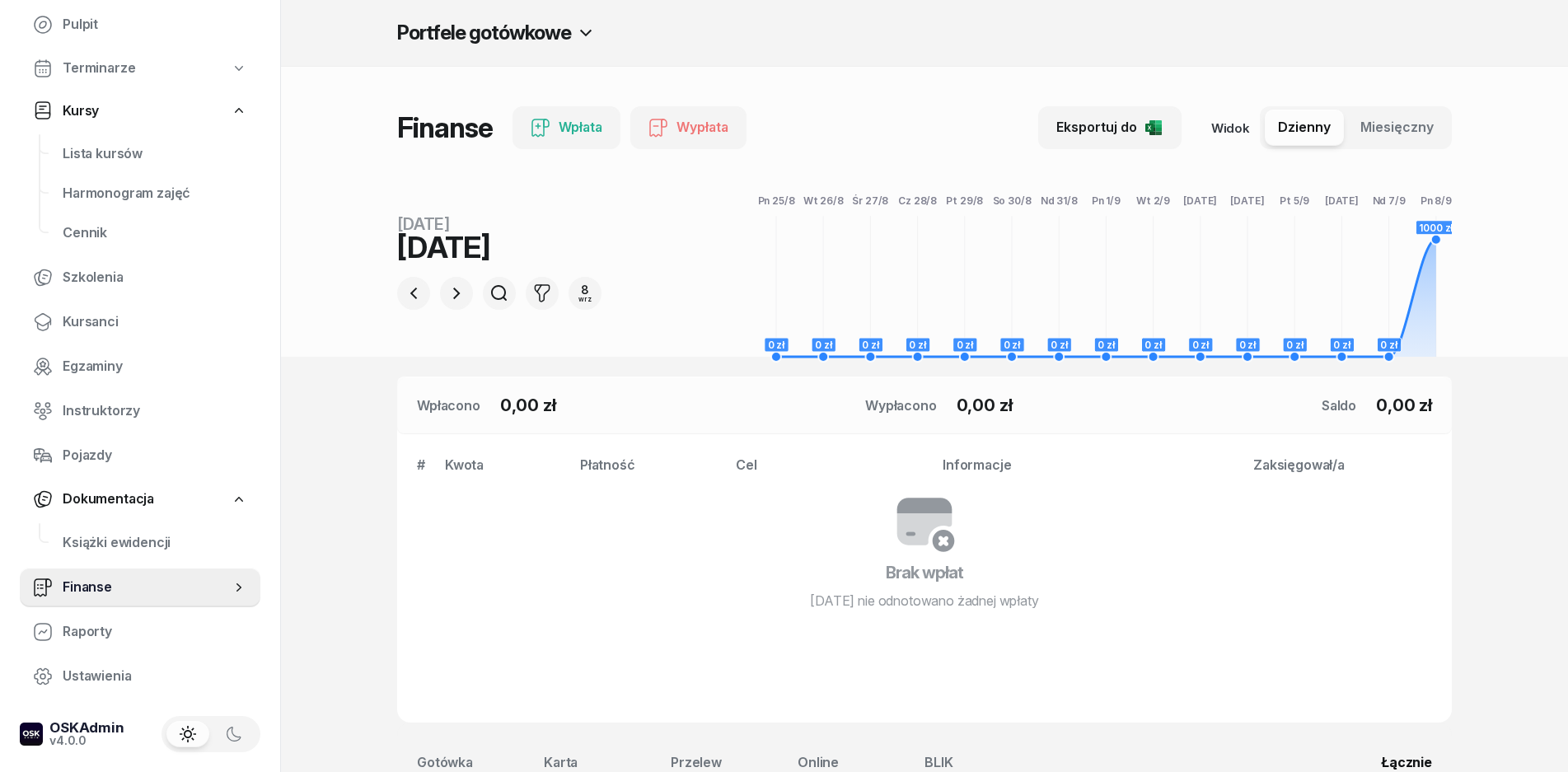
click at [553, 23] on h2 "Portfele gotówkowe" at bounding box center [485, 33] width 174 height 26
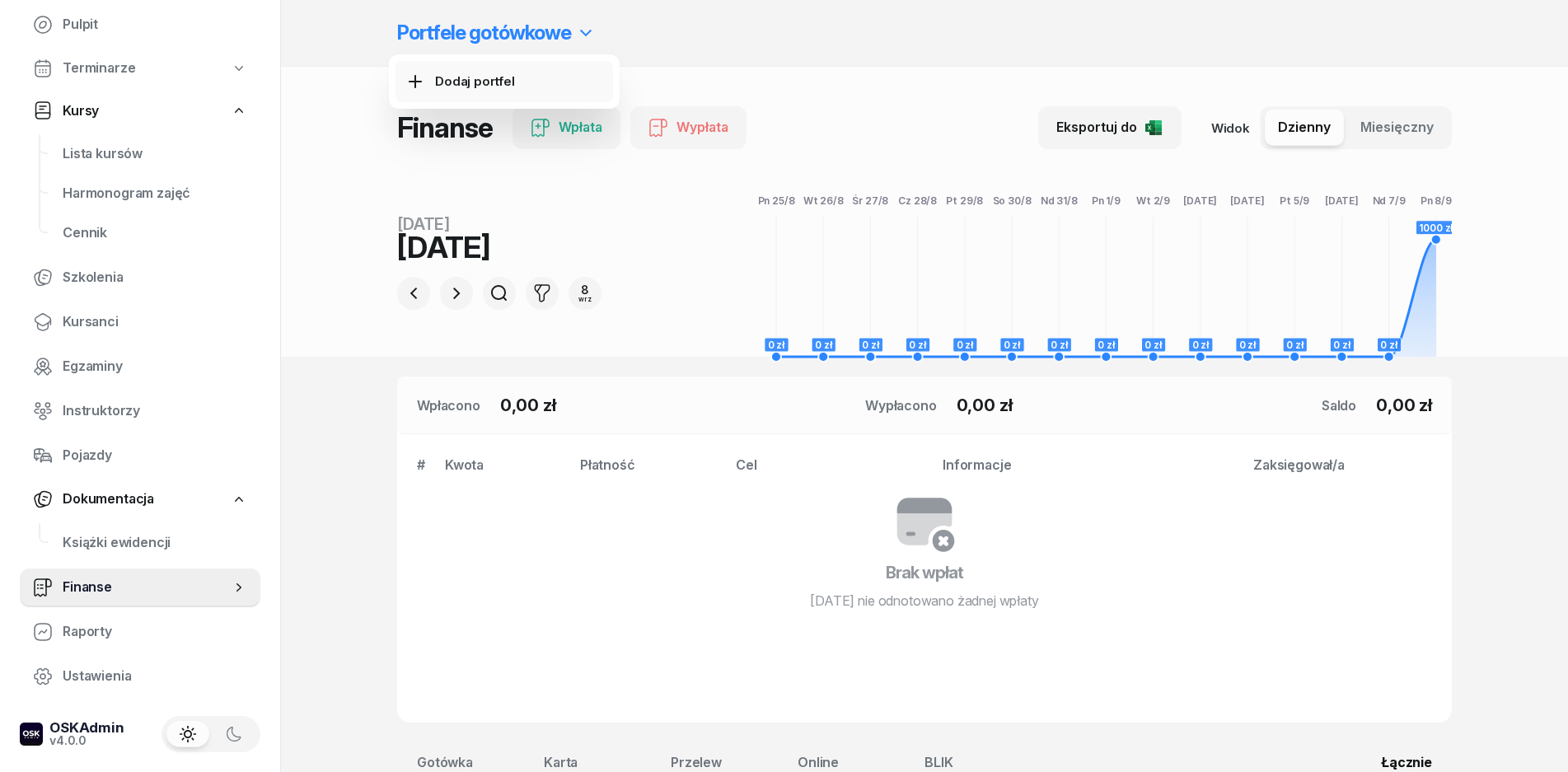
click at [496, 71] on div "Dodaj portfel" at bounding box center [475, 81] width 80 height 22
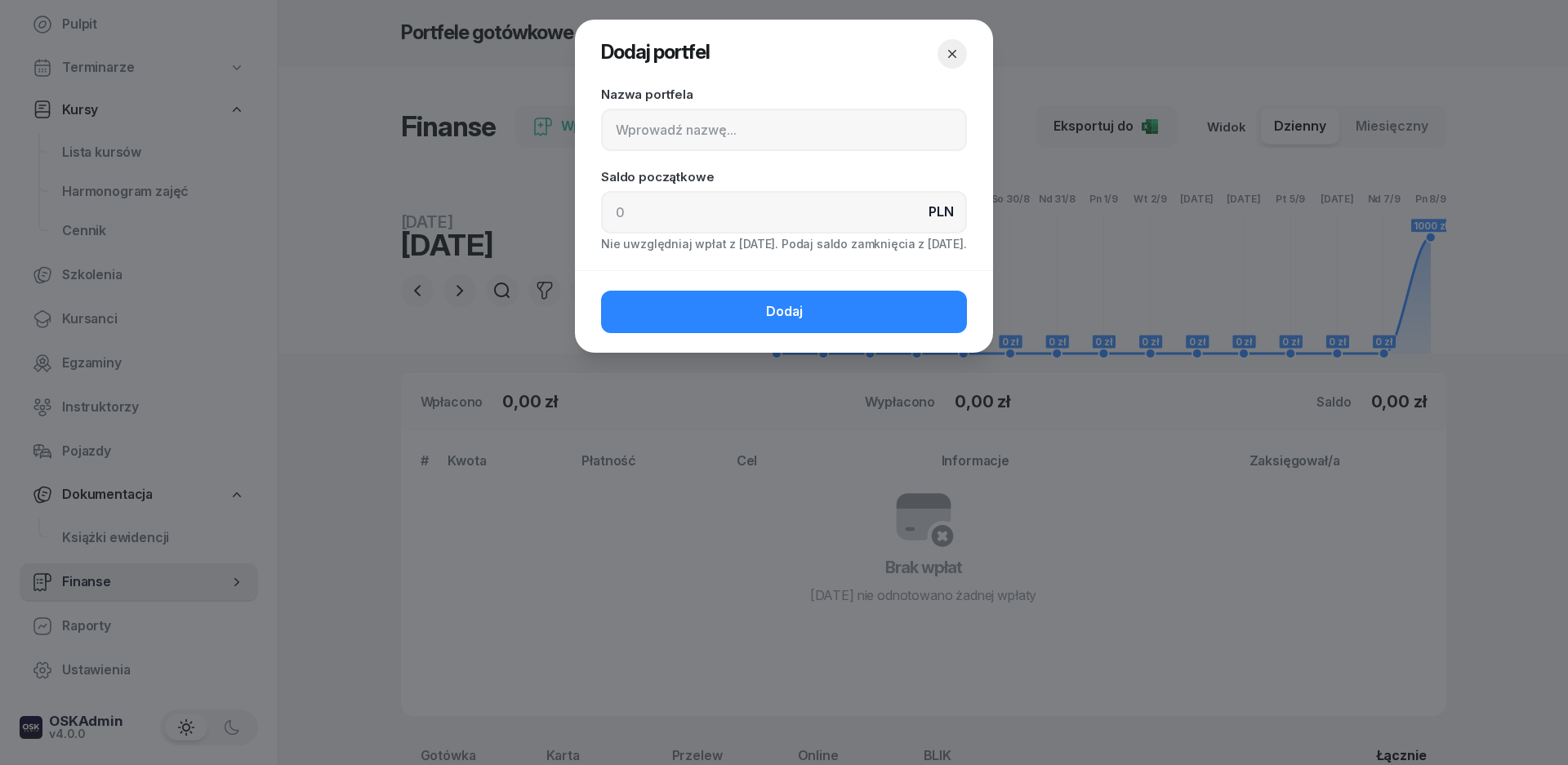
click at [957, 37] on header "Dodaj portfel" at bounding box center [784, 54] width 418 height 68
click at [958, 49] on icon "button" at bounding box center [952, 54] width 16 height 16
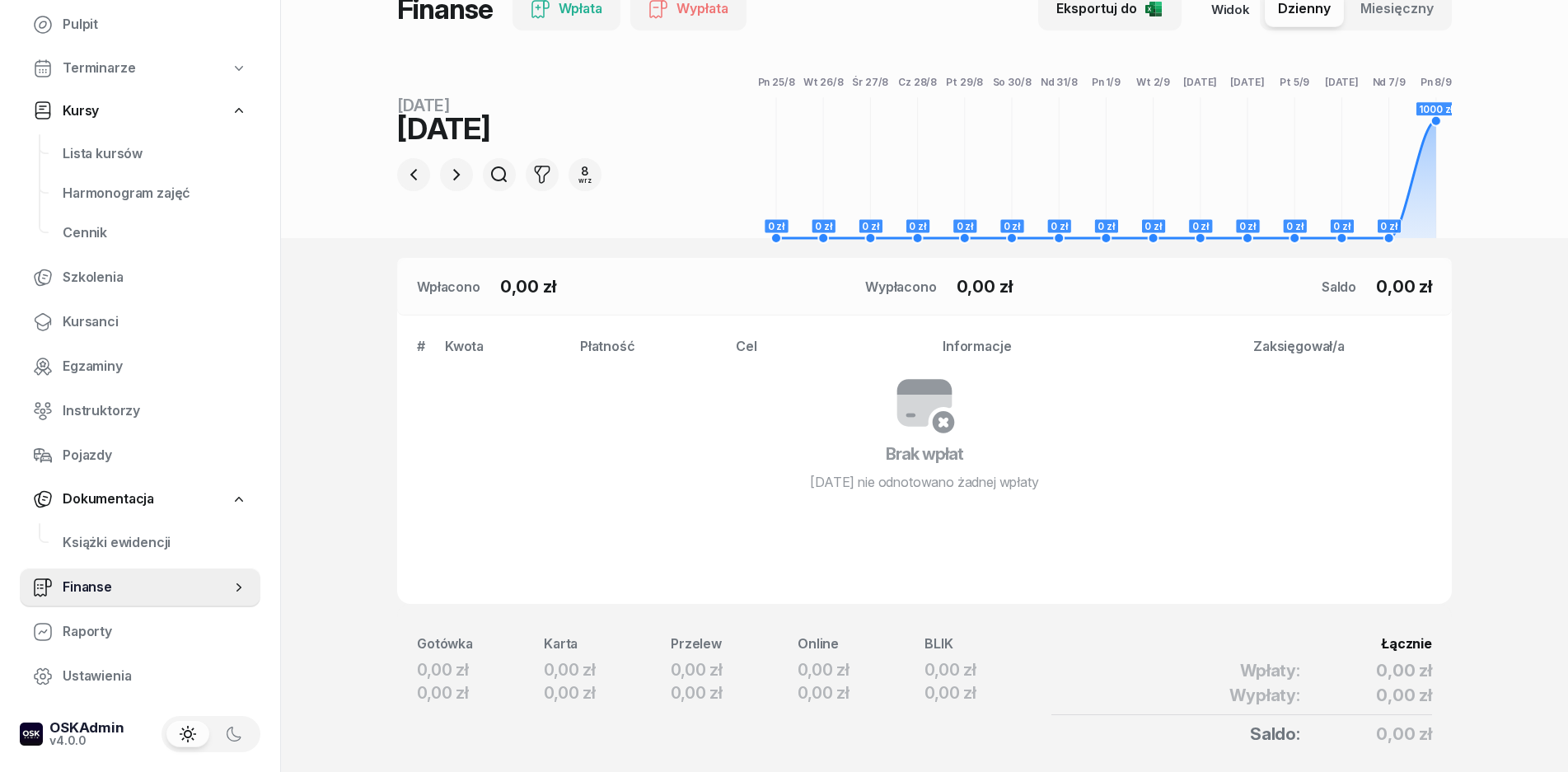
scroll to position [182, 0]
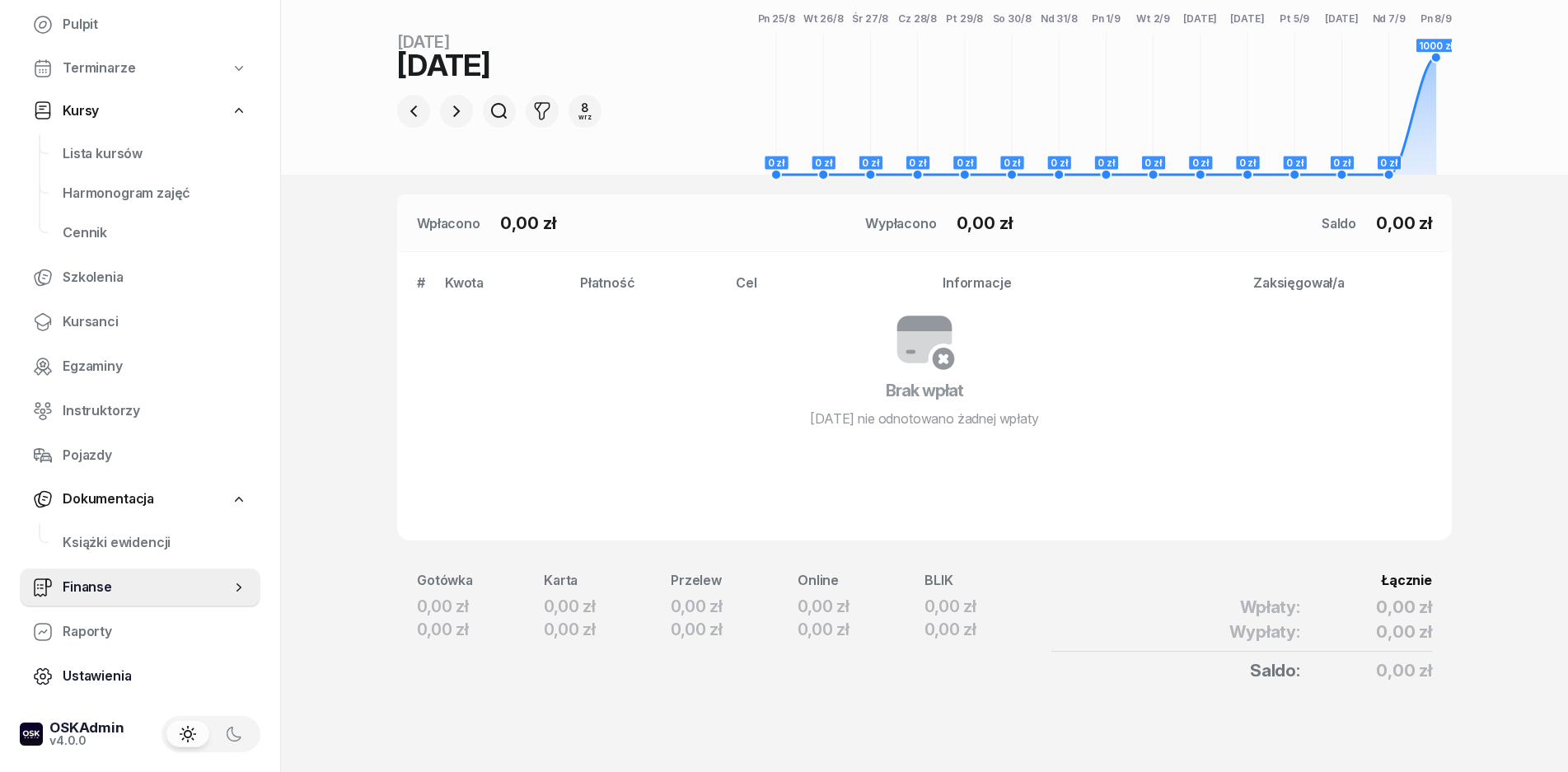
click at [124, 669] on span "Ustawienia" at bounding box center [155, 676] width 185 height 22
select select "06:00"
select select "22:00"
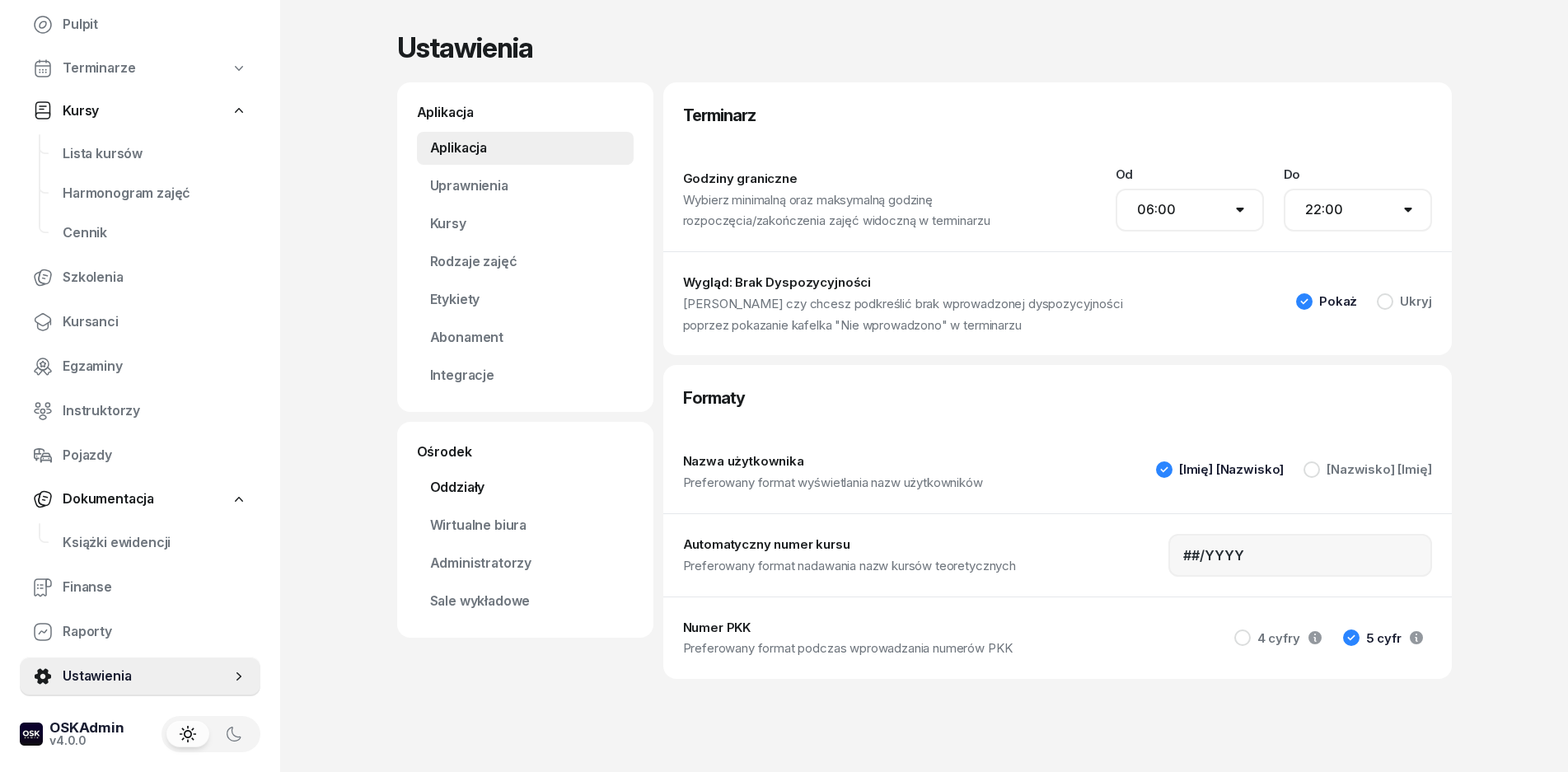
click at [467, 485] on link "Oddziały" at bounding box center [525, 488] width 217 height 33
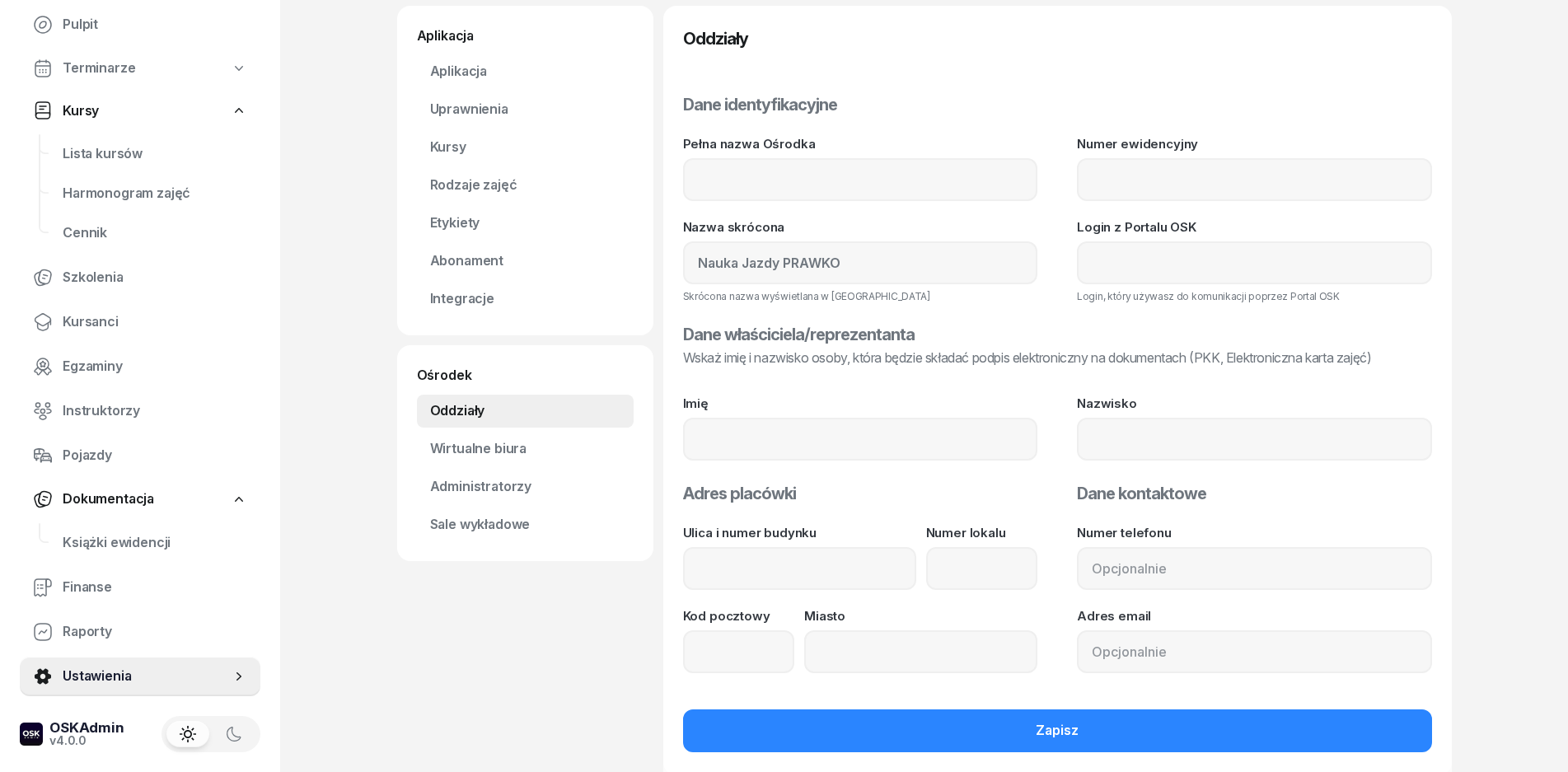
scroll to position [113, 0]
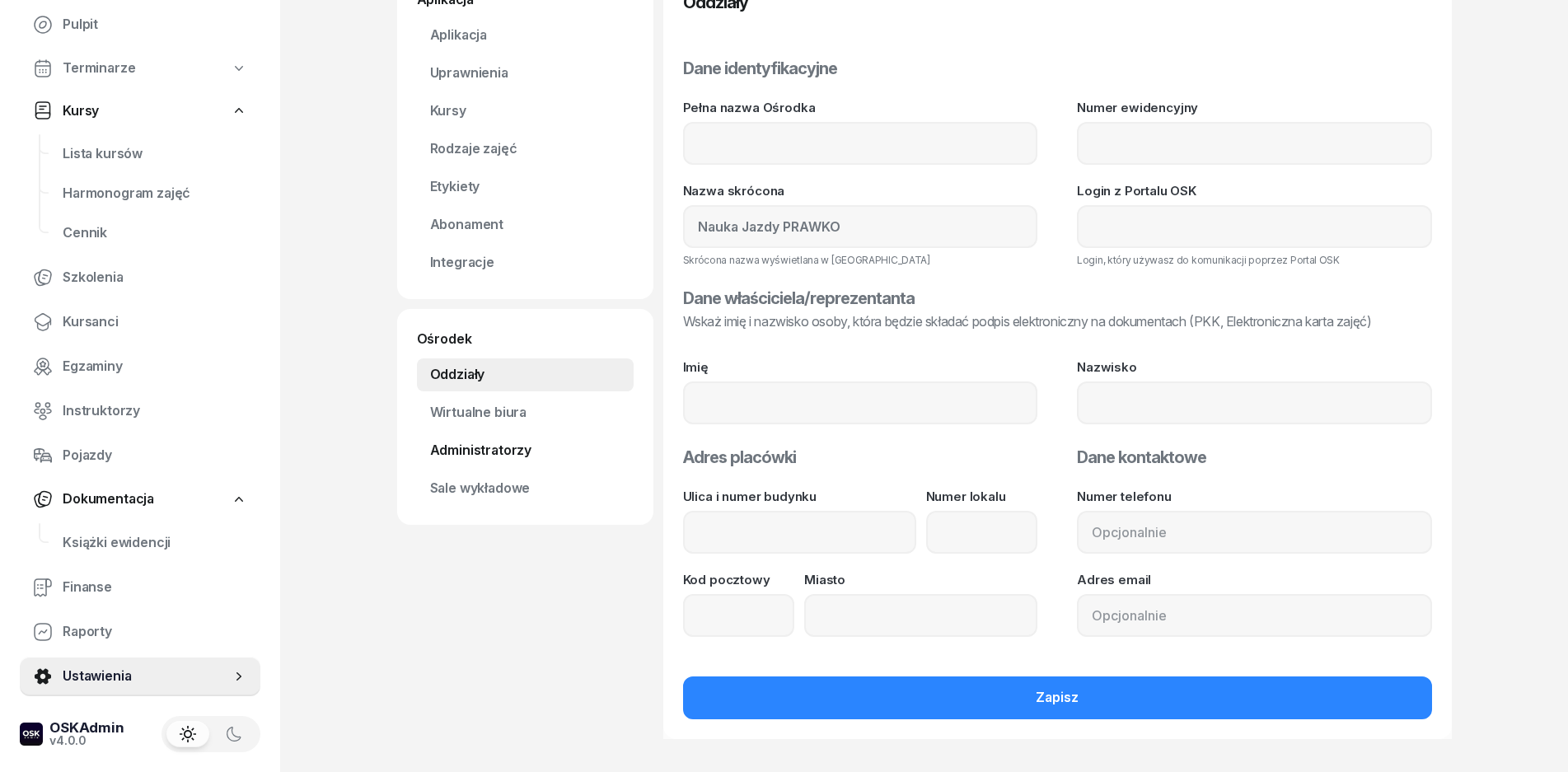
click at [479, 454] on link "Administratorzy" at bounding box center [525, 450] width 217 height 33
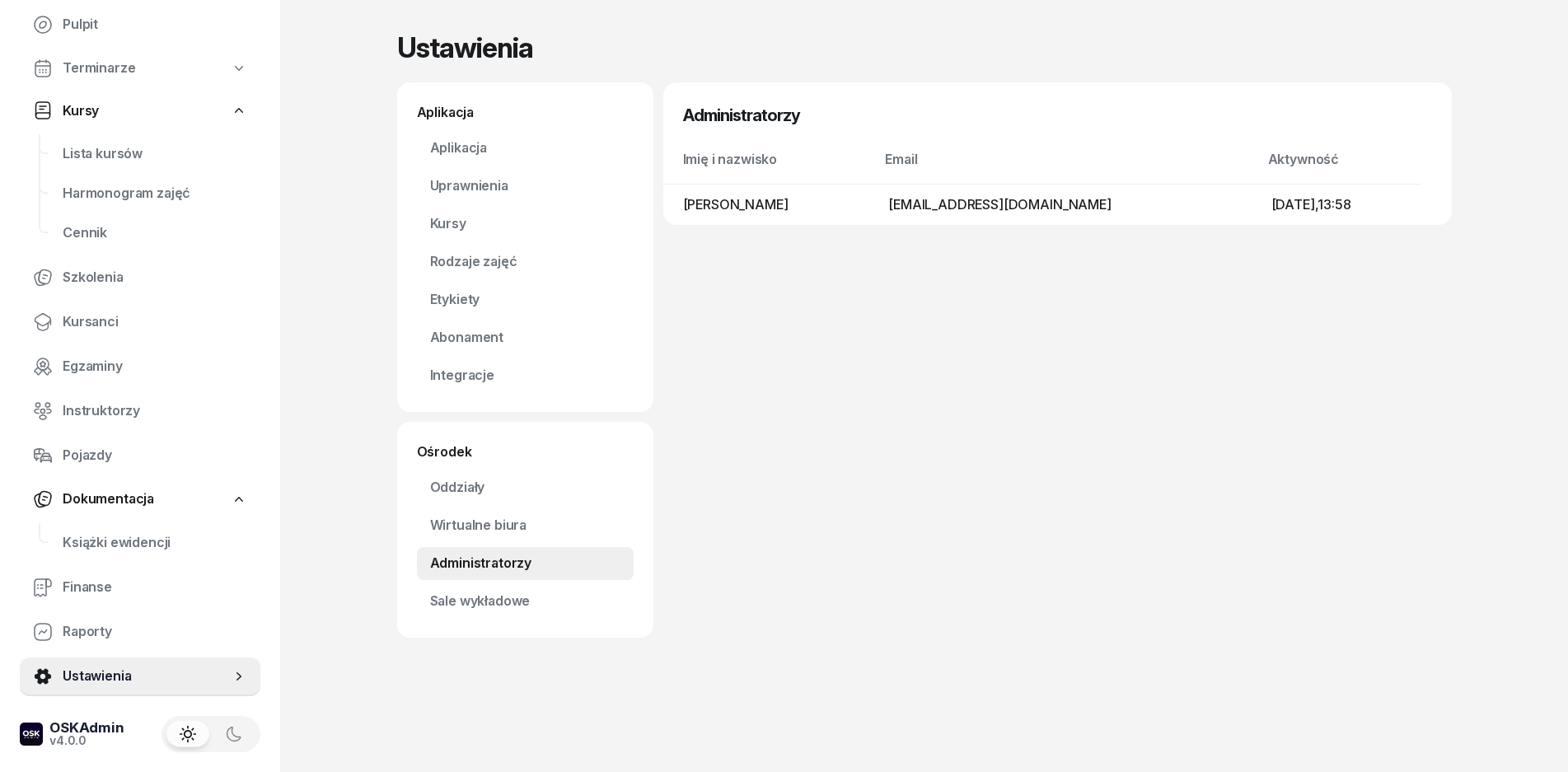
click at [751, 204] on td "[PERSON_NAME]" at bounding box center [770, 204] width 213 height 41
click at [734, 125] on h3 "Administratorzy" at bounding box center [742, 115] width 117 height 26
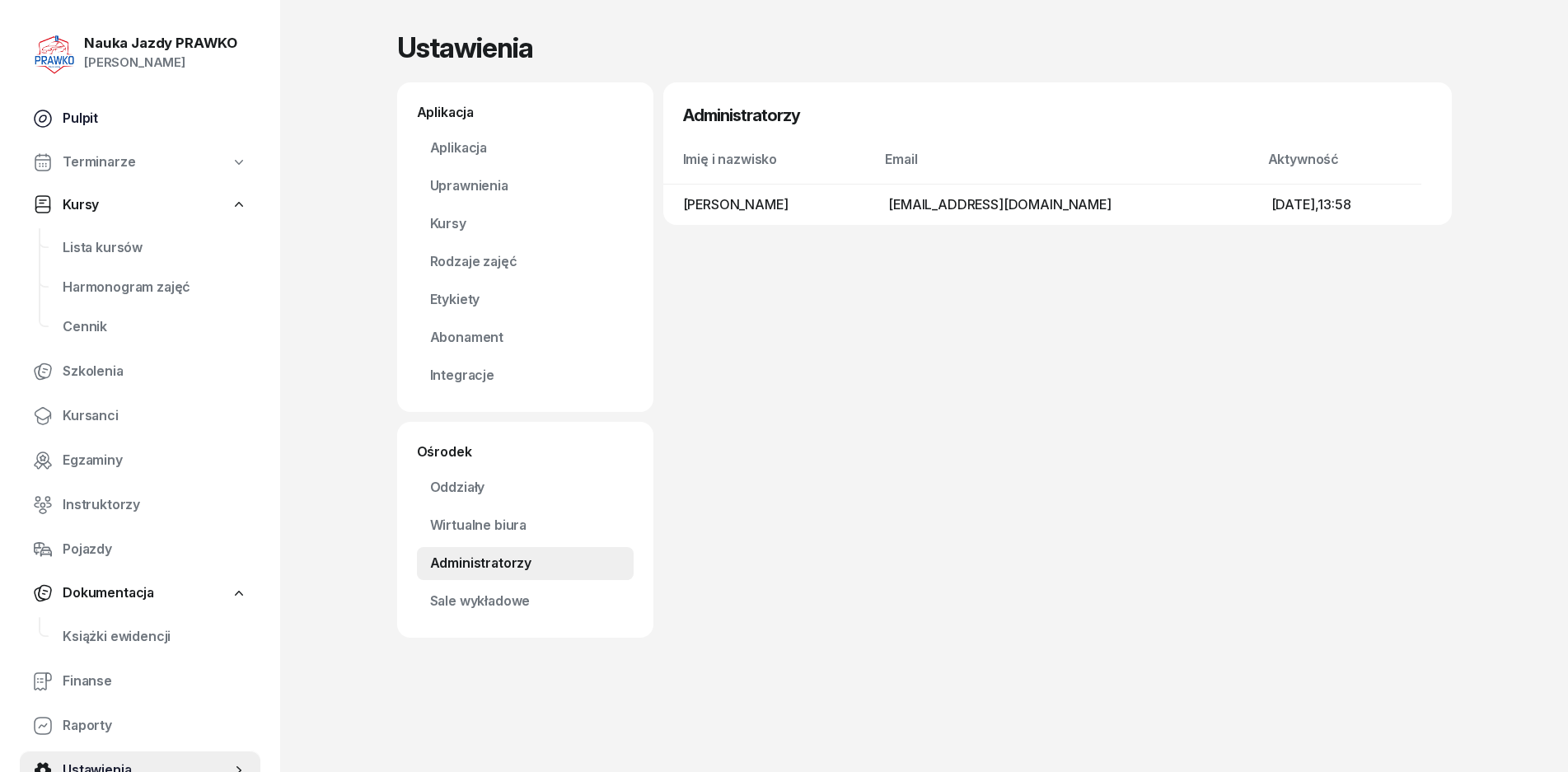
click at [87, 111] on span "Pulpit" at bounding box center [155, 119] width 185 height 22
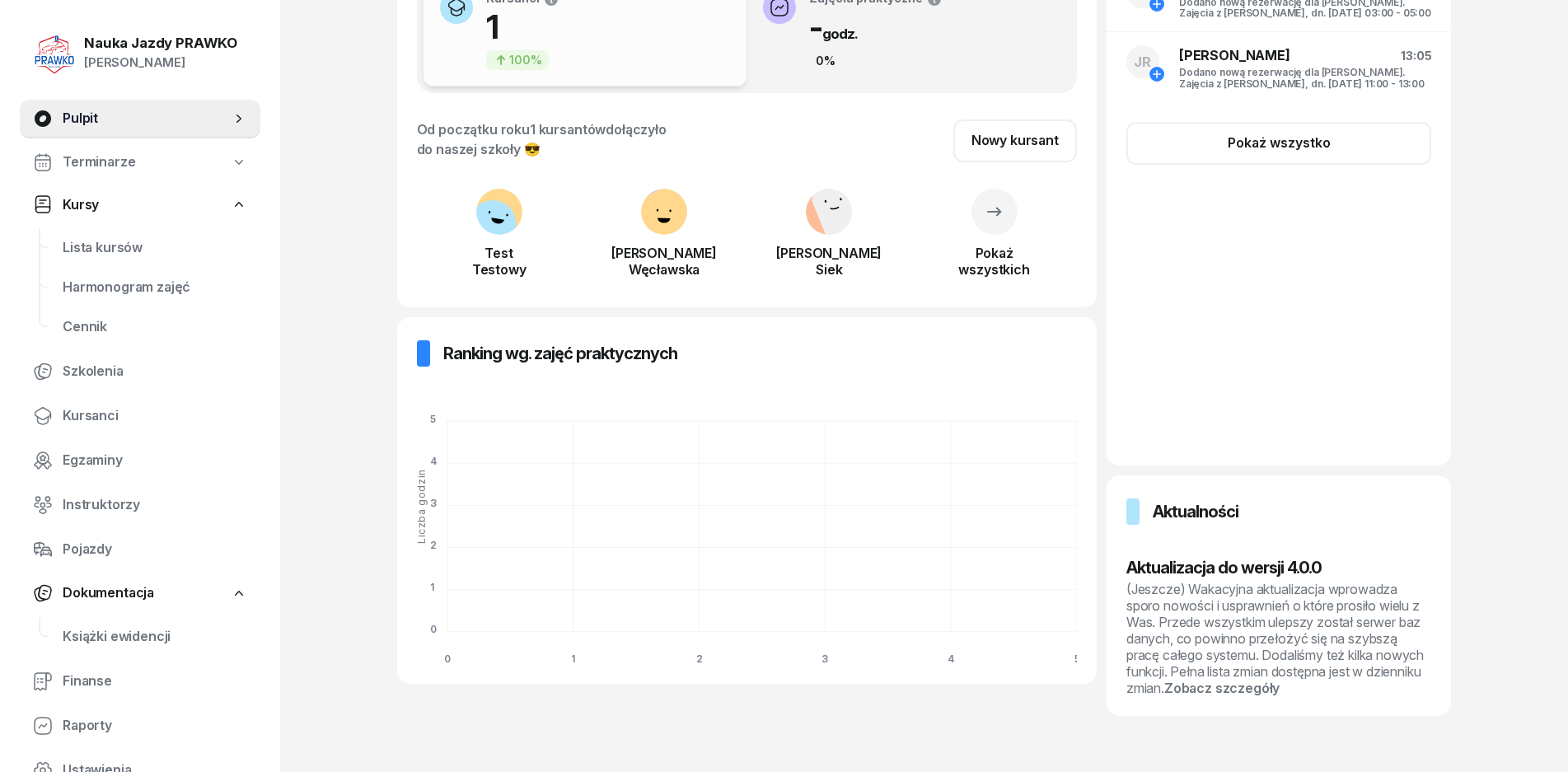
scroll to position [213, 0]
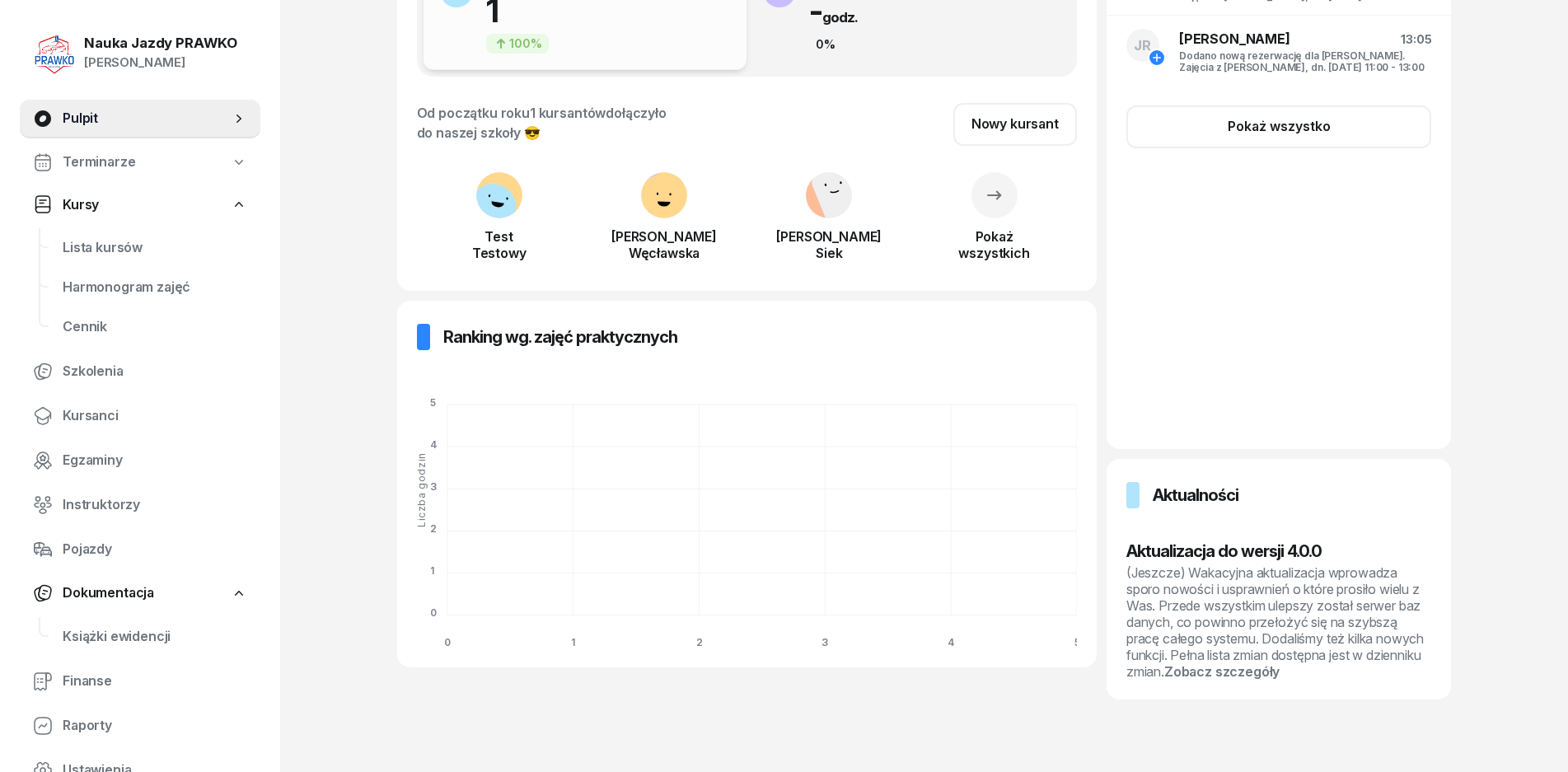
click at [74, 181] on nav "Pulpit Terminarze Kursy Lista kursów Harmonogram zajęć Cennik Szkolenia Kursanc…" at bounding box center [140, 444] width 241 height 691
click at [78, 173] on span "Terminarze" at bounding box center [98, 162] width 72 height 22
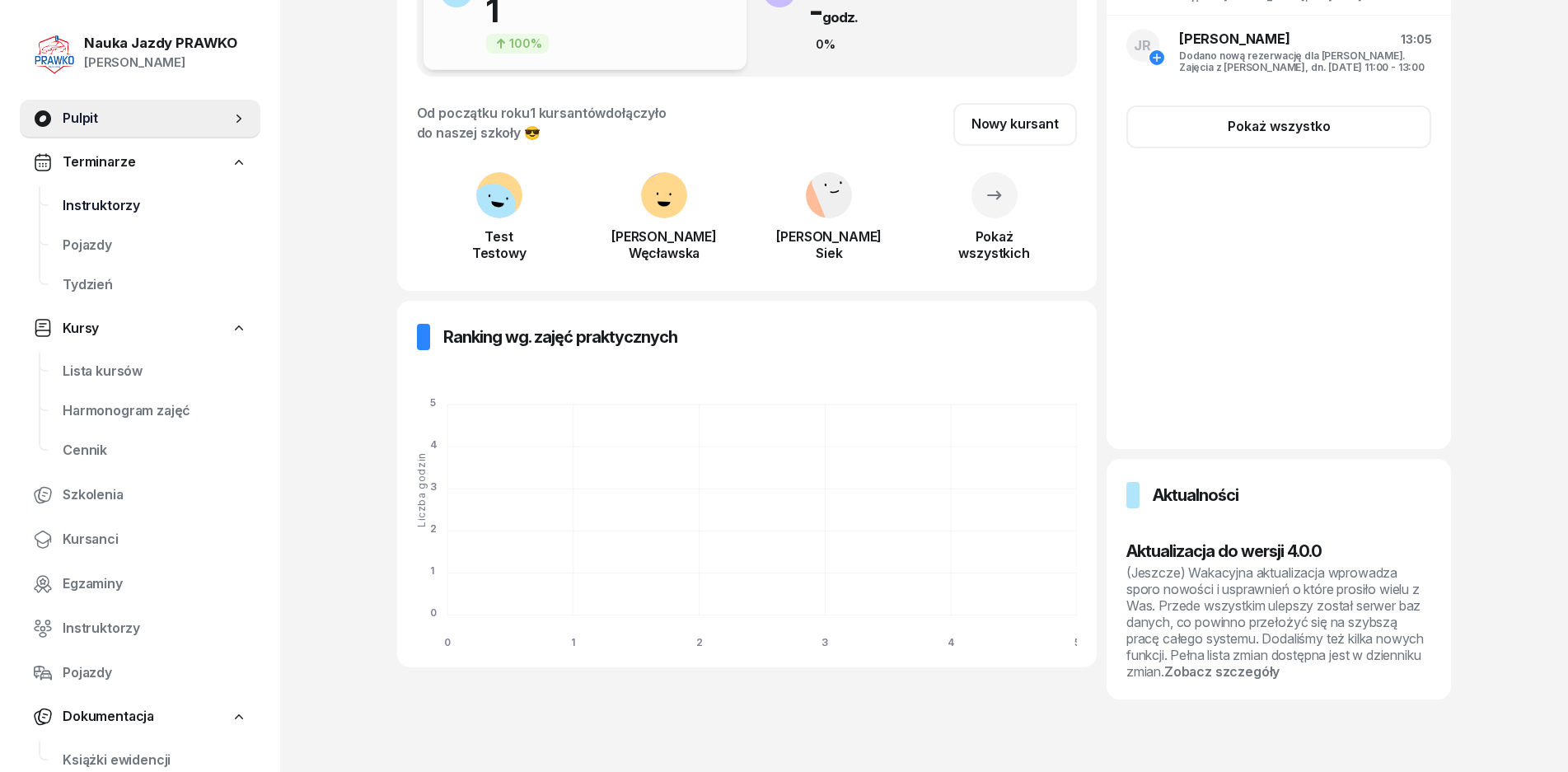
click at [92, 207] on span "Instruktorzy" at bounding box center [155, 206] width 185 height 22
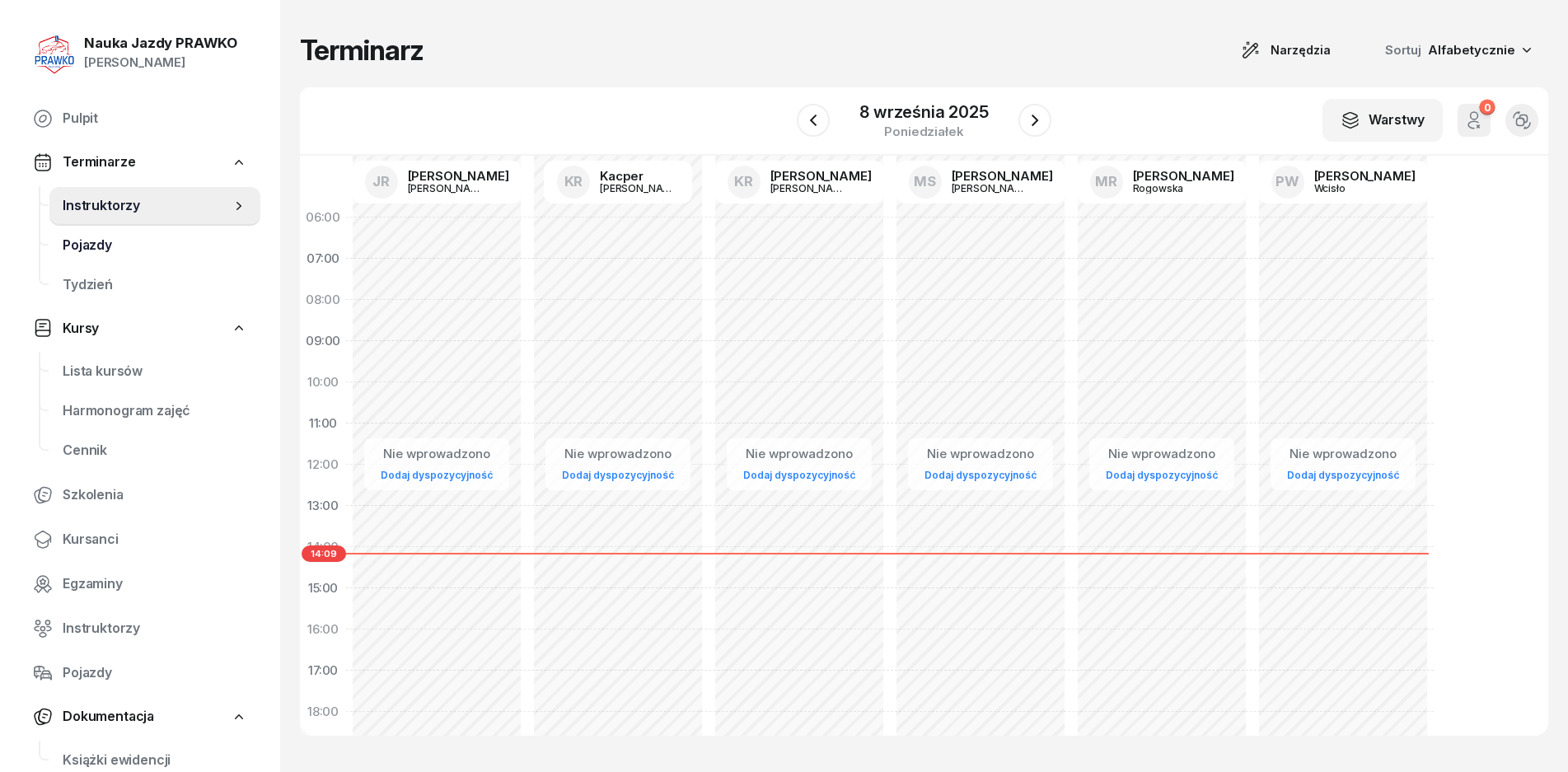
click at [99, 232] on link "Pojazdy" at bounding box center [155, 245] width 211 height 39
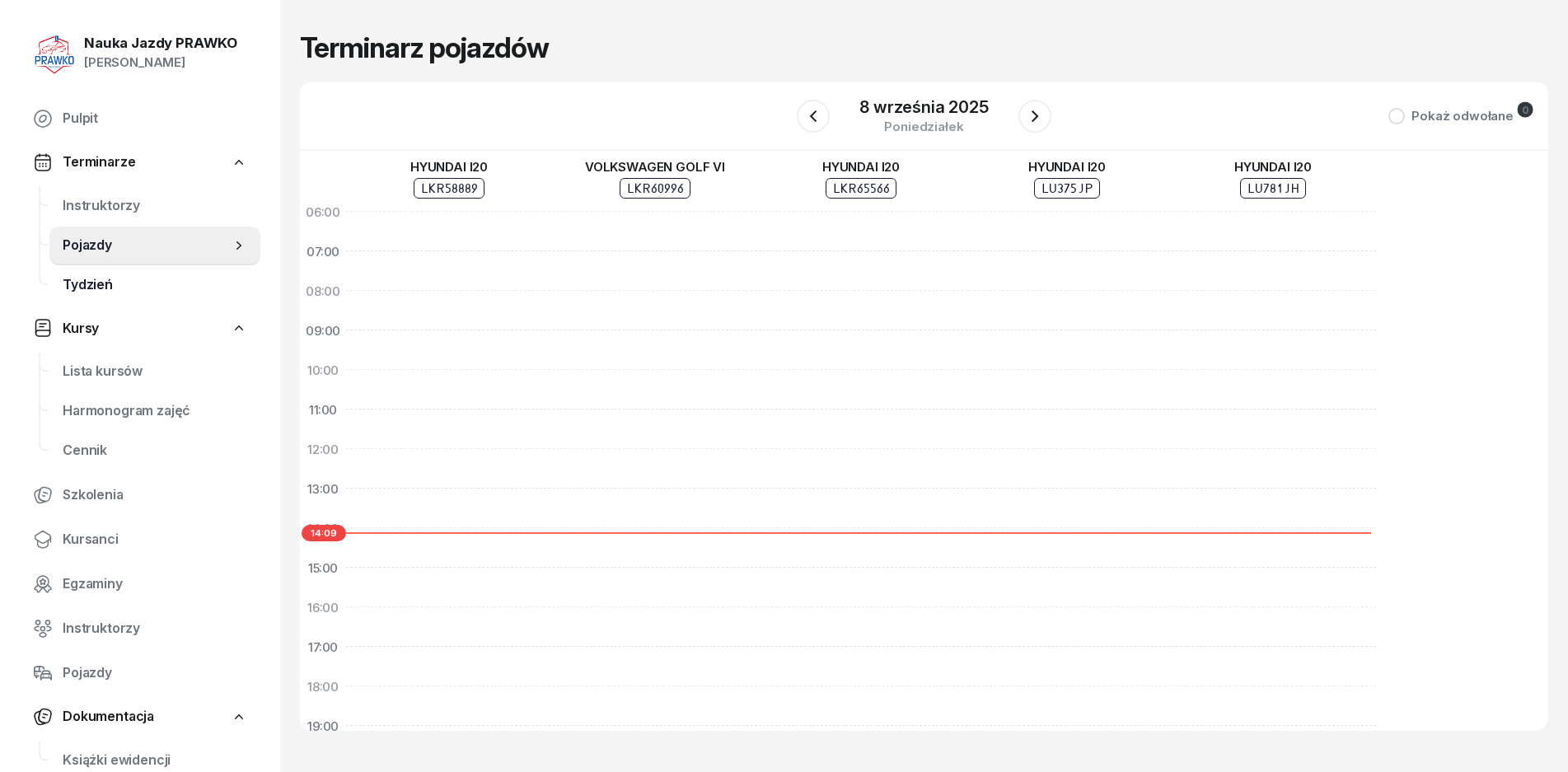
click at [114, 278] on span "Tydzień" at bounding box center [155, 285] width 185 height 22
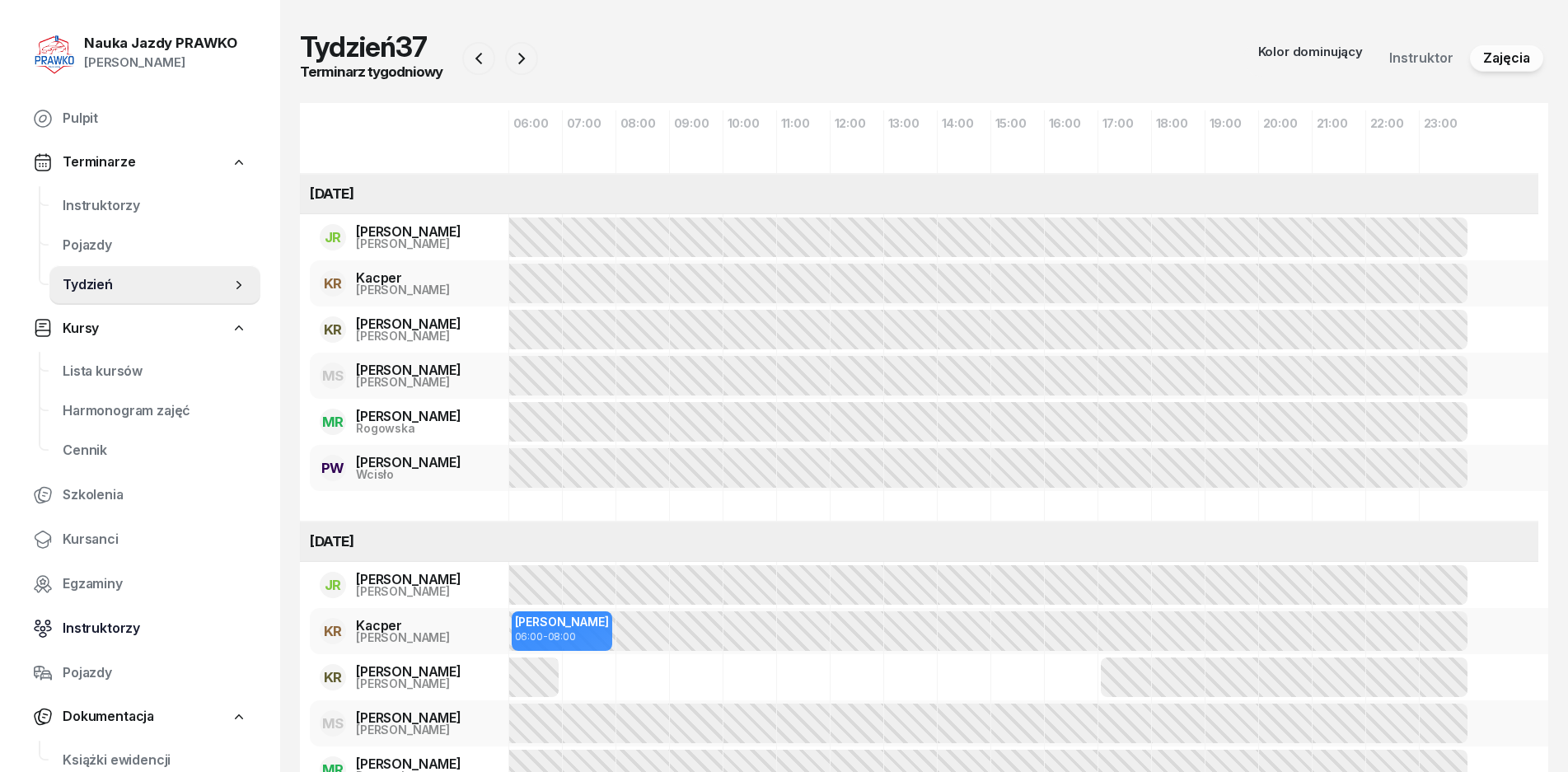
click at [101, 626] on span "Instruktorzy" at bounding box center [155, 628] width 185 height 22
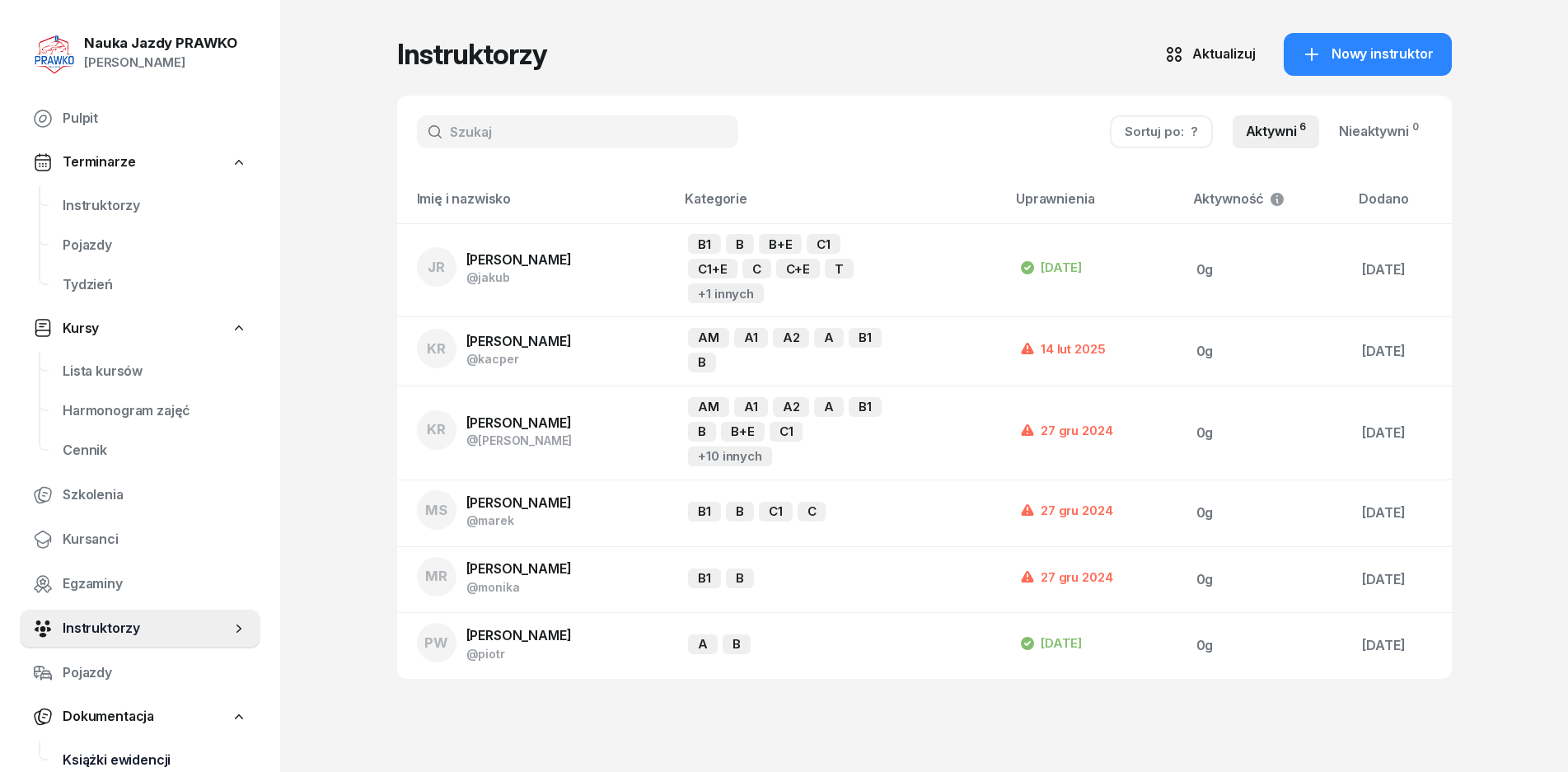
scroll to position [165, 0]
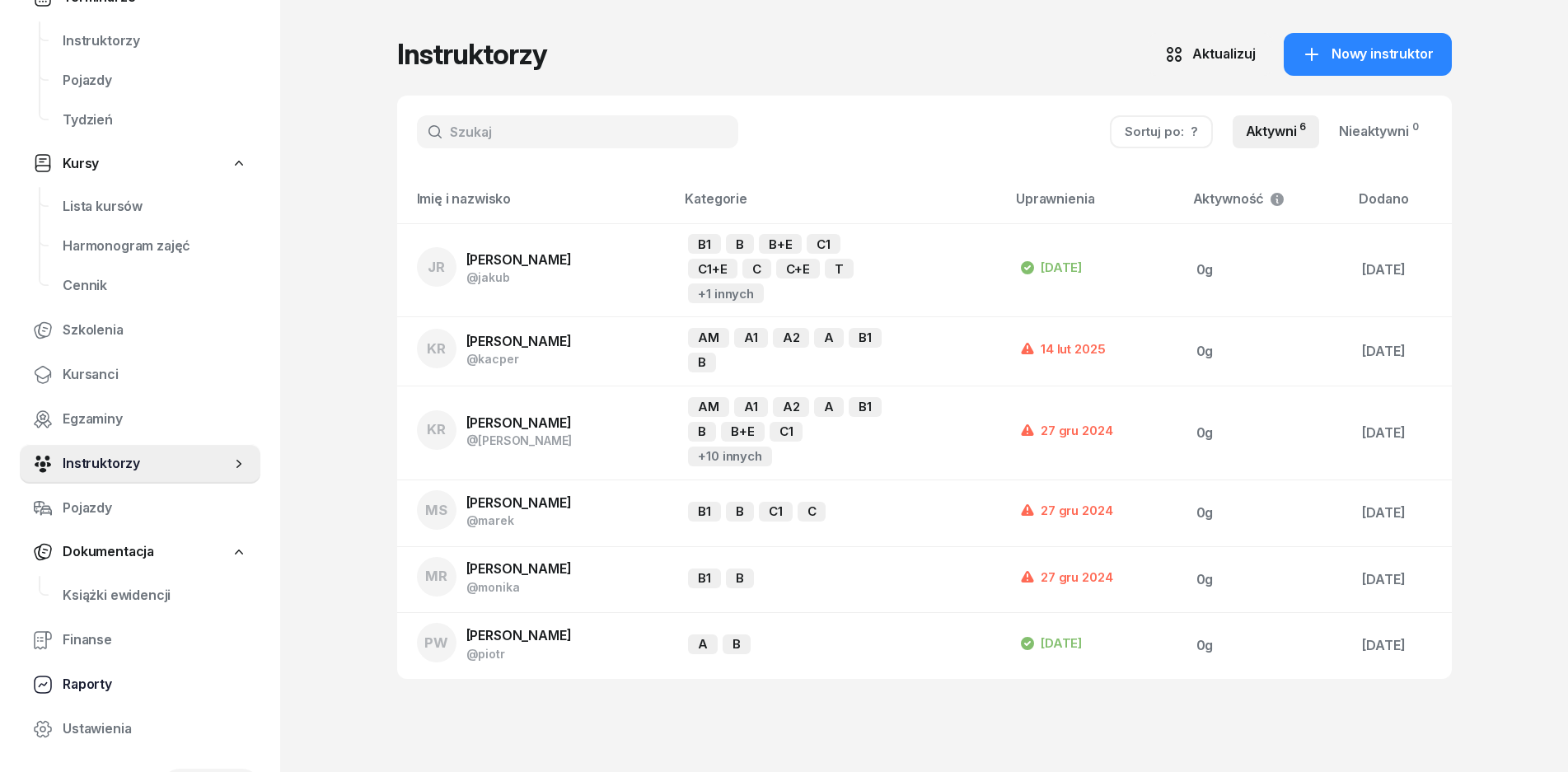
click at [78, 677] on span "Raporty" at bounding box center [155, 684] width 185 height 22
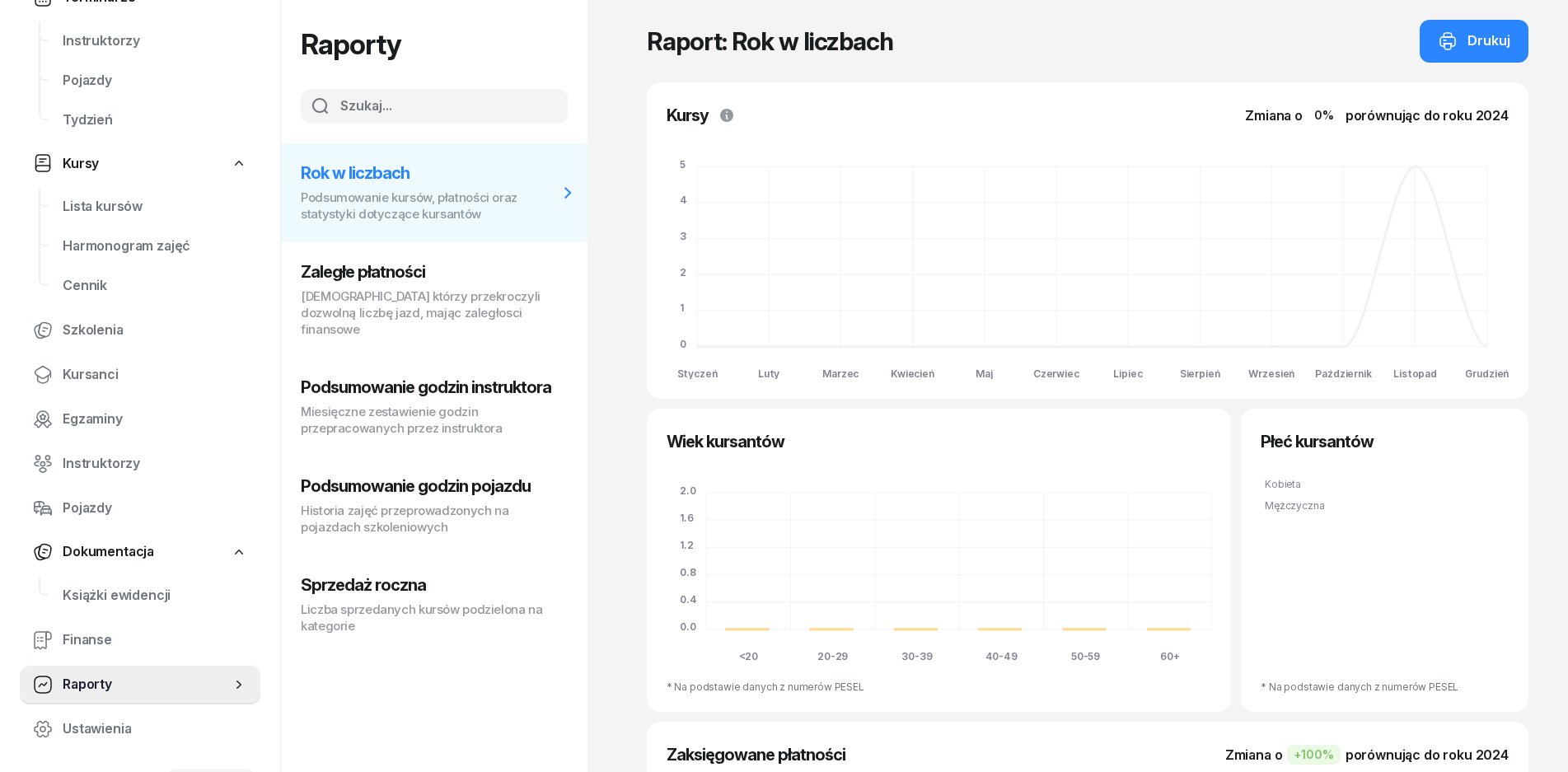
click at [411, 281] on h3 "Zaległe płatności" at bounding box center [429, 272] width 257 height 20
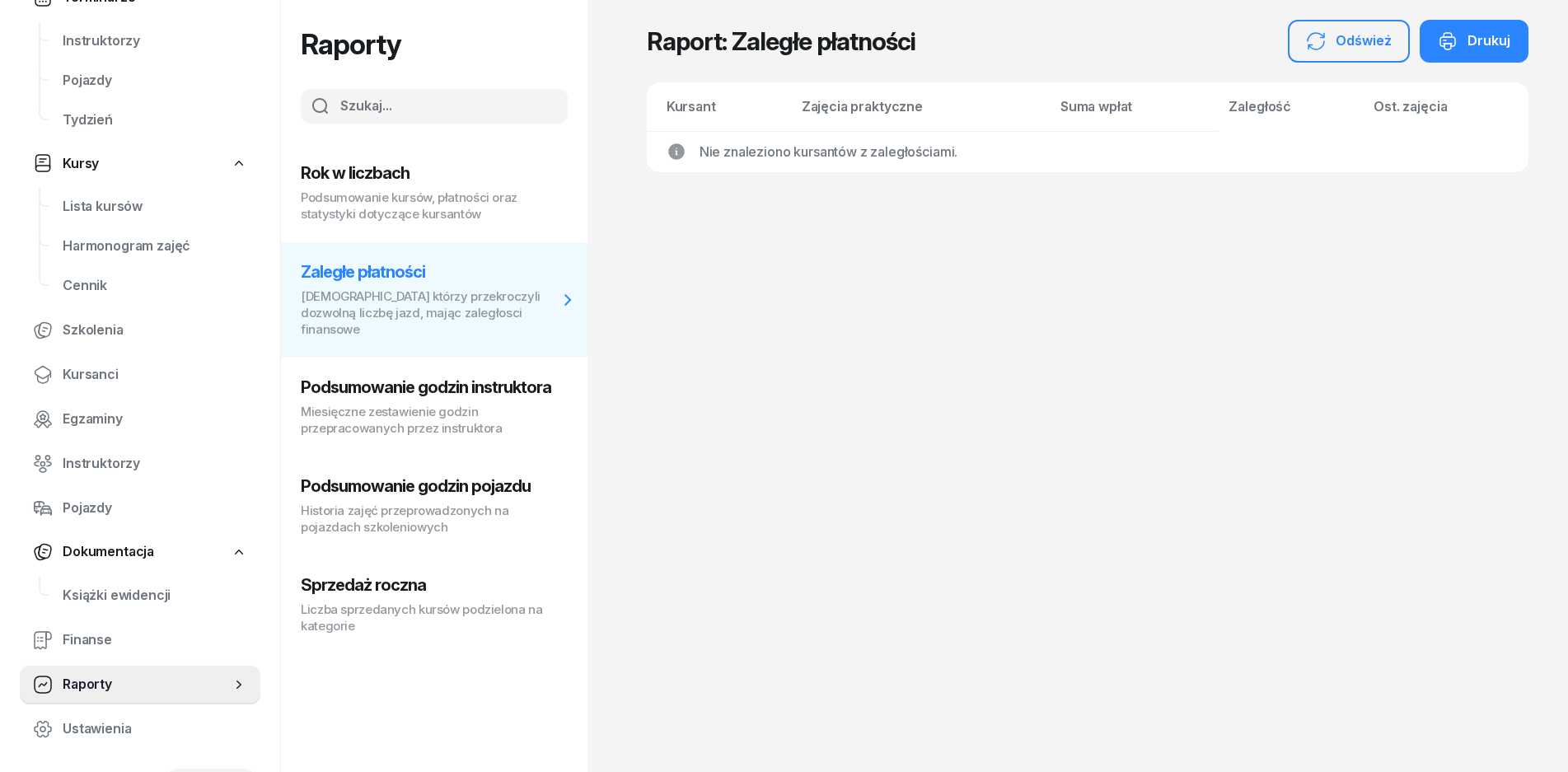
click at [384, 357] on button "Podsumowanie godzin instruktora Miesięczne zestawienie godzin przepracowanych p…" at bounding box center [434, 406] width 307 height 98
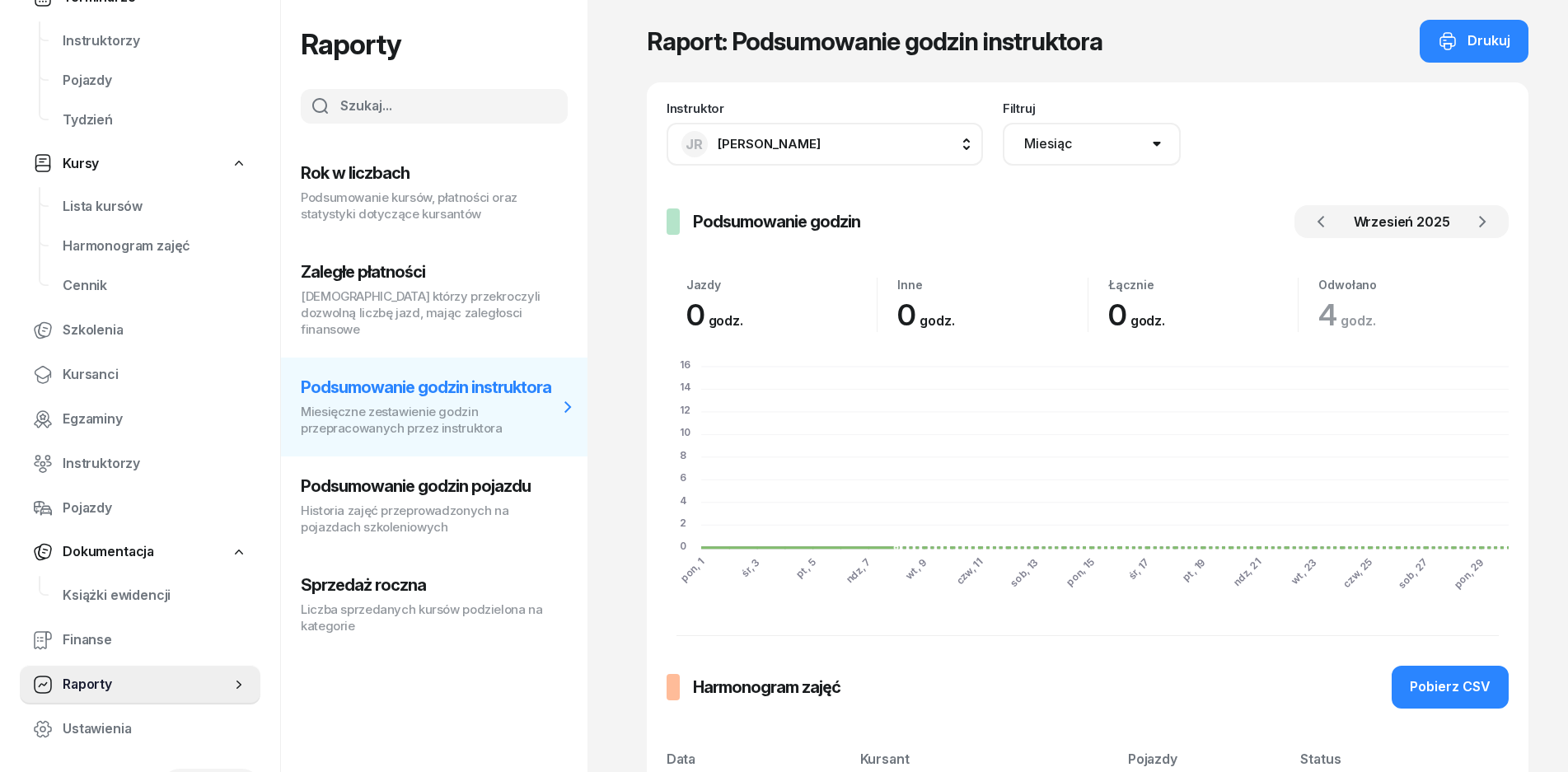
scroll to position [165, 0]
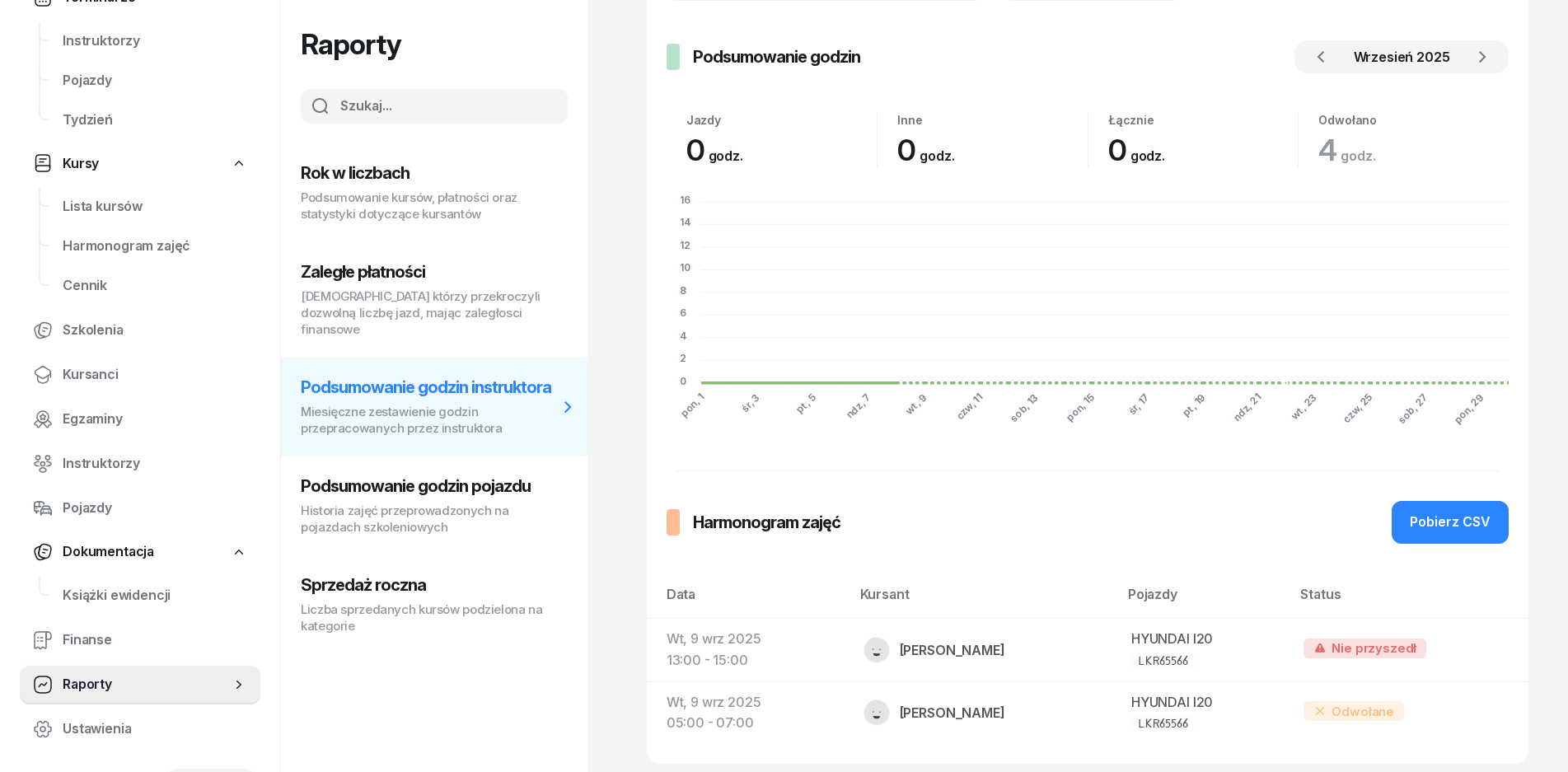
click at [1457, 546] on div "Harmonogram zajęć Pobierz CSV Data Kursant Pojazdy Status [DATE] 13:00 - 15:00 …" at bounding box center [1088, 622] width 842 height 243
click at [1327, 58] on icon "button" at bounding box center [1320, 57] width 20 height 20
click at [1318, 59] on icon "button" at bounding box center [1320, 57] width 20 height 20
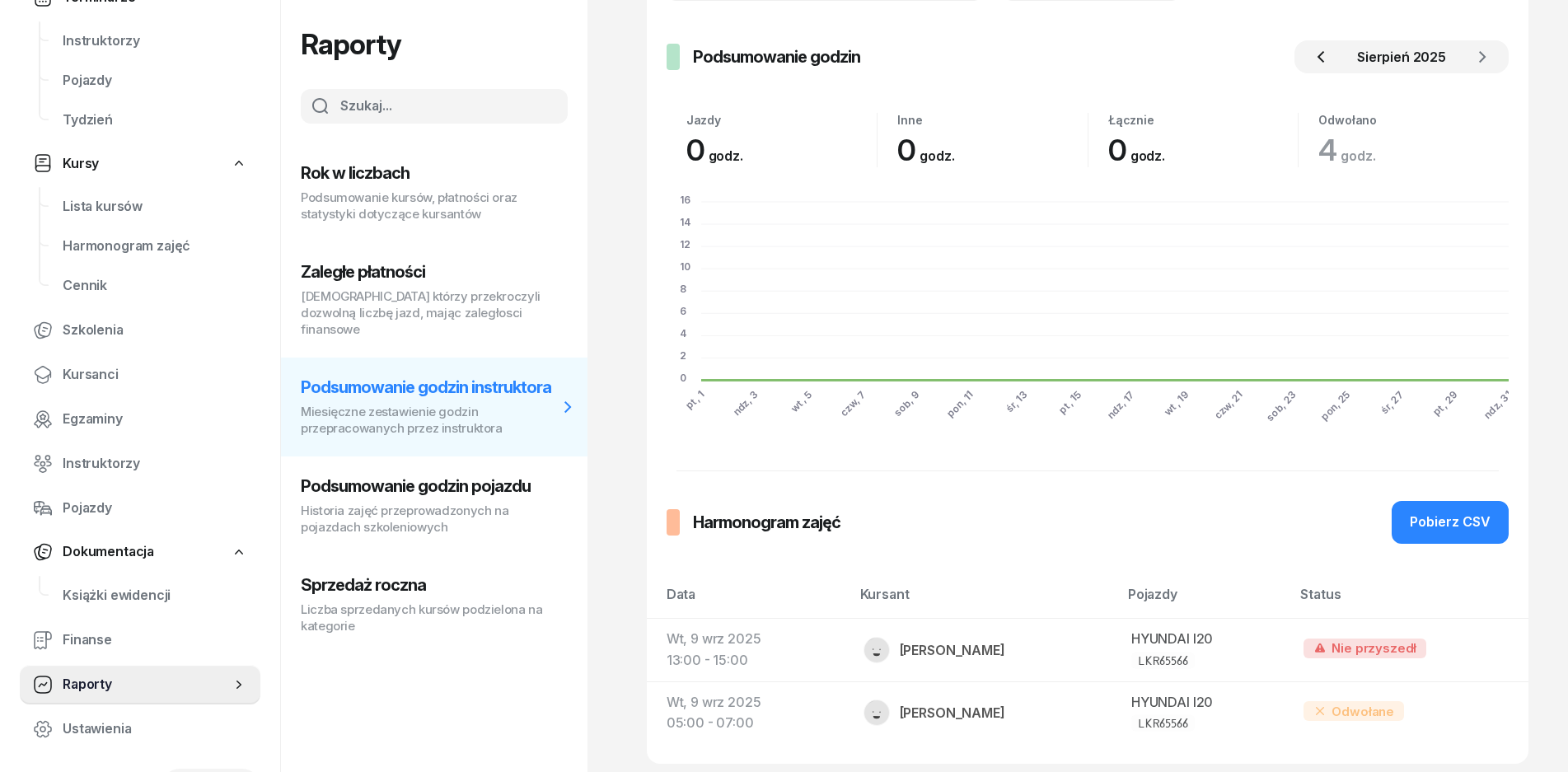
click at [1318, 59] on icon "button" at bounding box center [1320, 57] width 20 height 20
drag, startPoint x: 1318, startPoint y: 59, endPoint x: 1432, endPoint y: 55, distance: 114.1
click at [1318, 60] on icon "button" at bounding box center [1320, 57] width 20 height 20
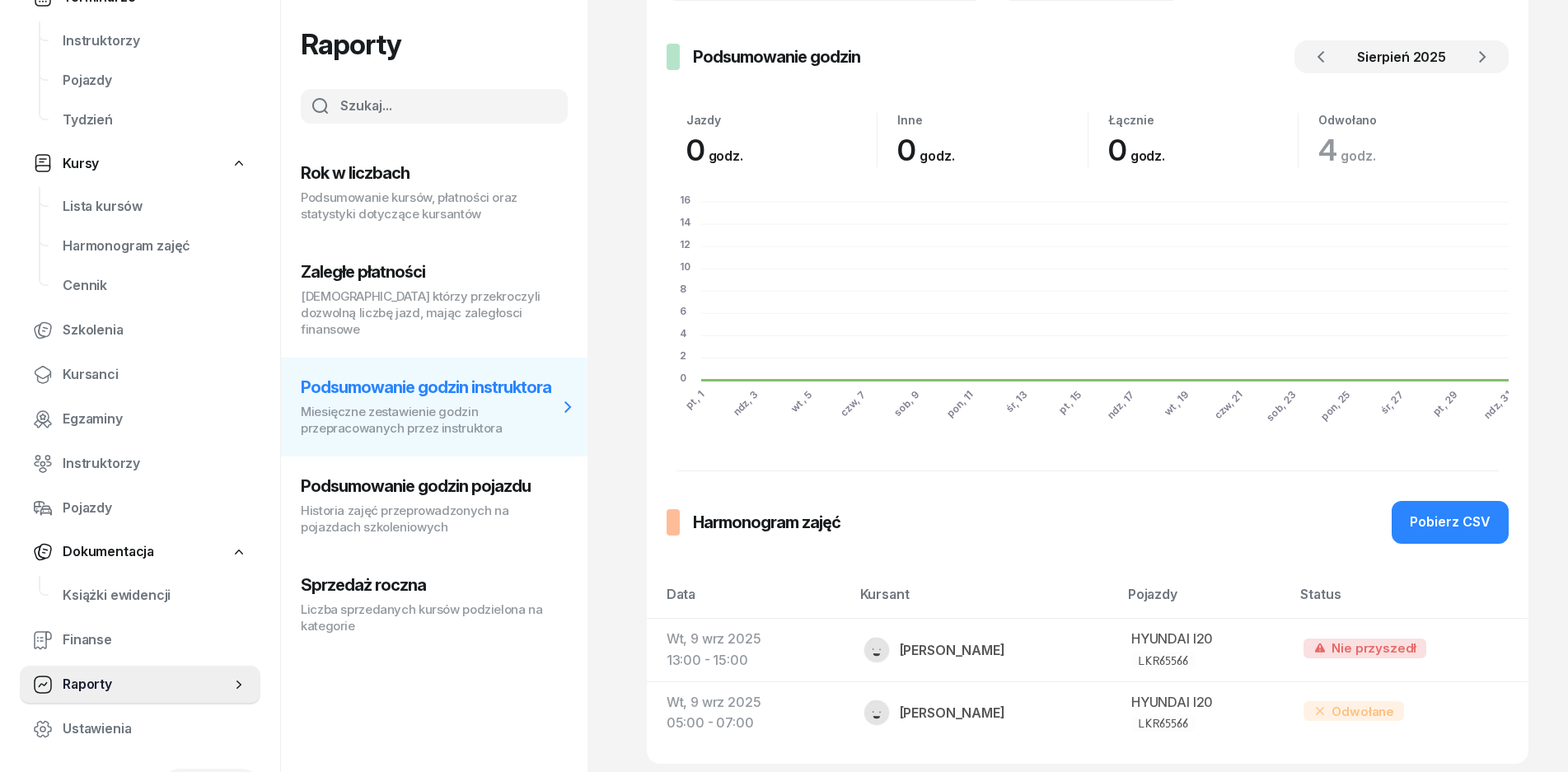
click at [1318, 60] on icon "button" at bounding box center [1320, 57] width 20 height 20
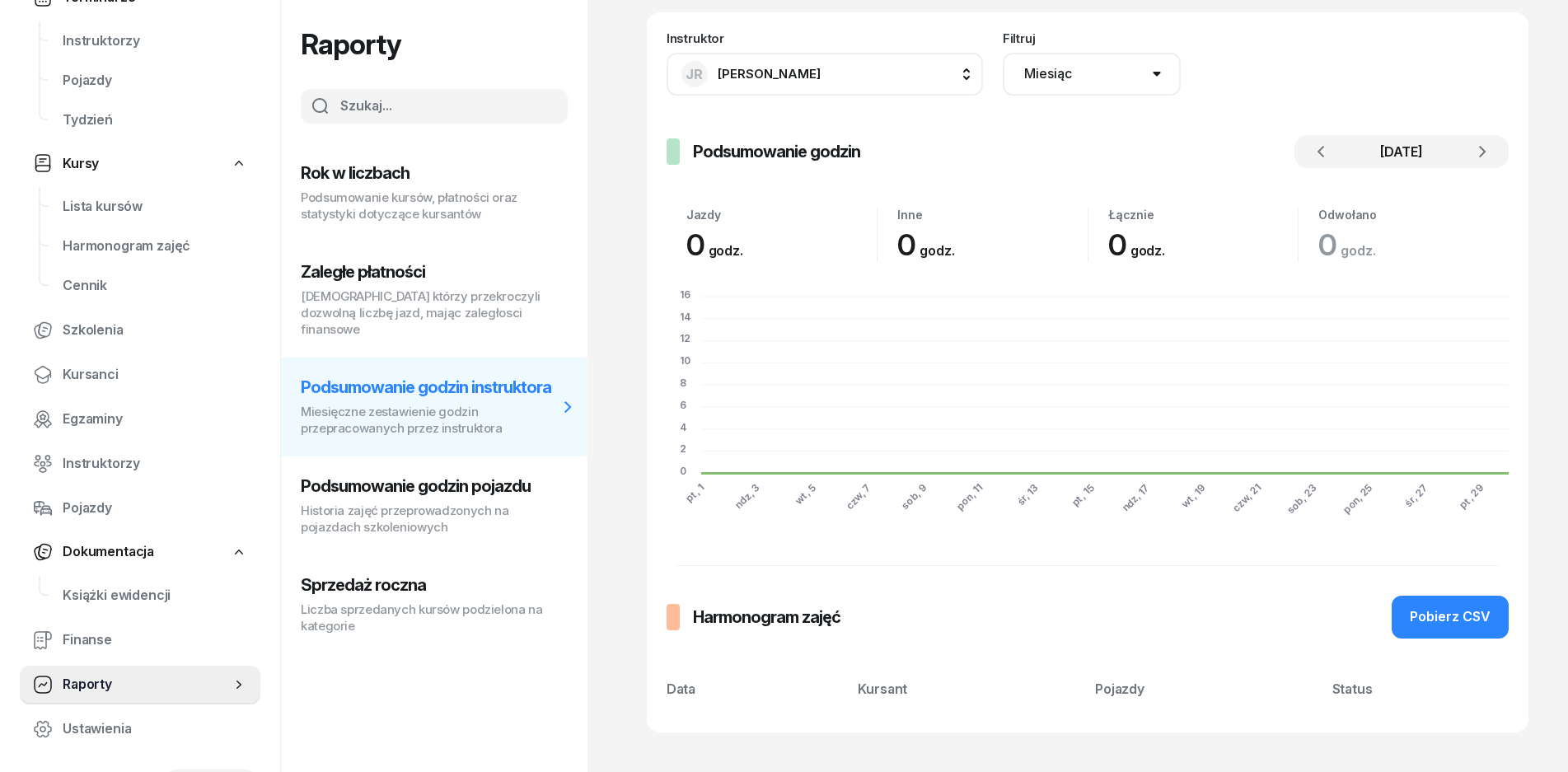
scroll to position [70, 0]
click at [1470, 53] on div "Instruktor JR [PERSON_NAME] D [PERSON_NAME] [PERSON_NAME] KR [PERSON_NAME] KR […" at bounding box center [1088, 84] width 842 height 103
click at [1493, 146] on button "button" at bounding box center [1483, 152] width 33 height 33
click at [1479, 149] on icon "button" at bounding box center [1483, 152] width 20 height 20
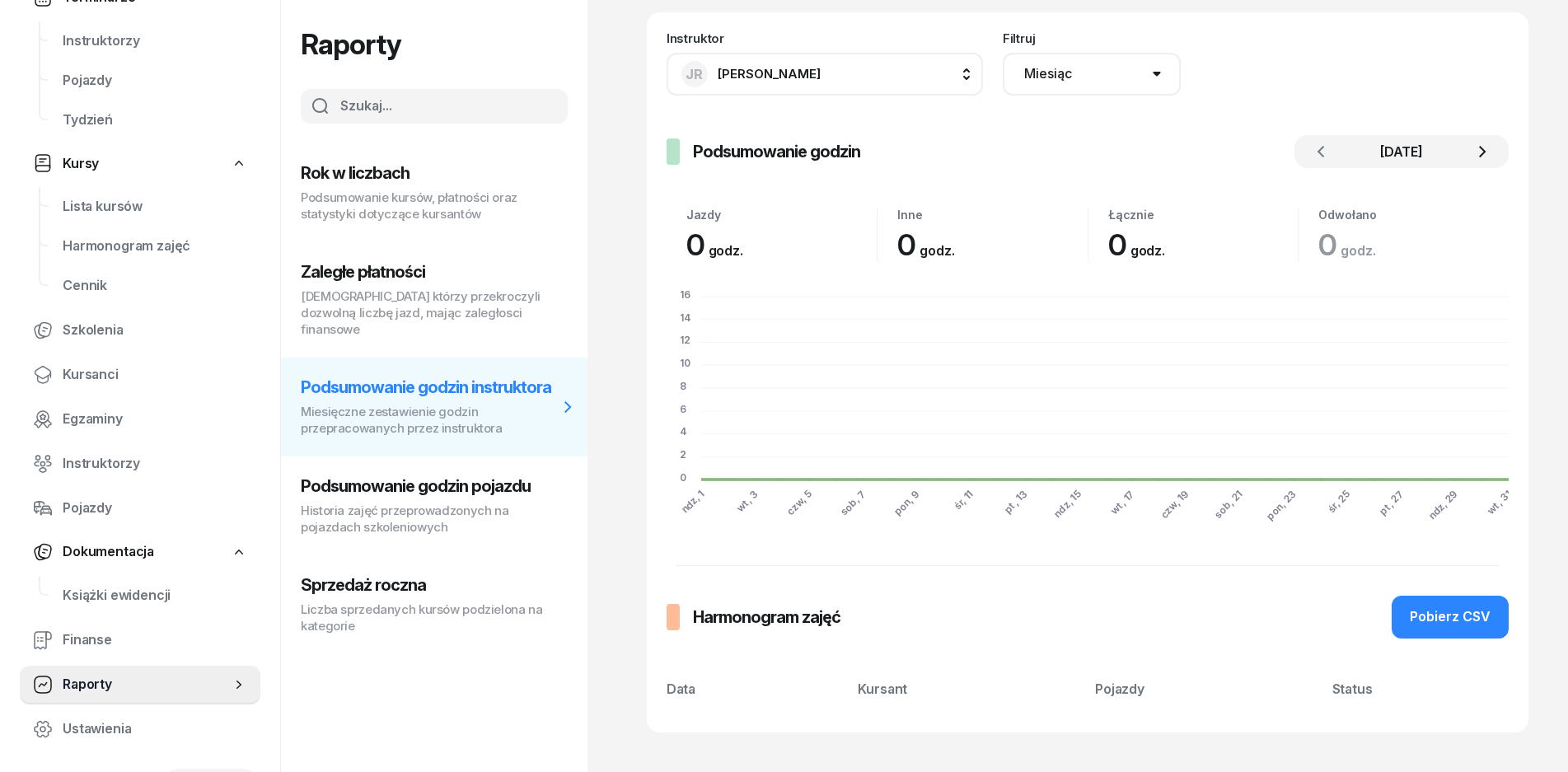
click at [1479, 149] on icon "button" at bounding box center [1483, 152] width 20 height 20
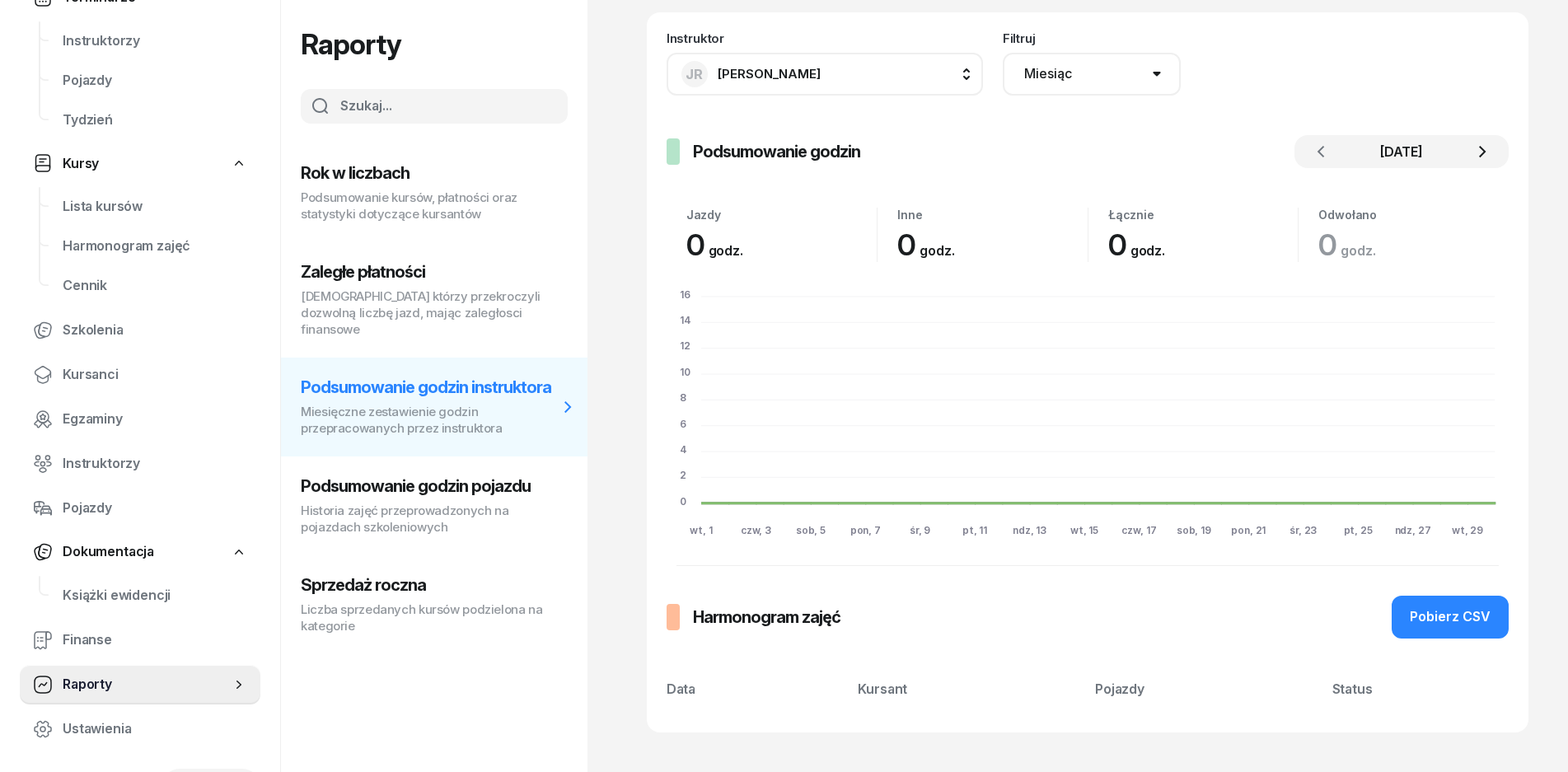
click at [1479, 149] on icon "button" at bounding box center [1483, 152] width 20 height 20
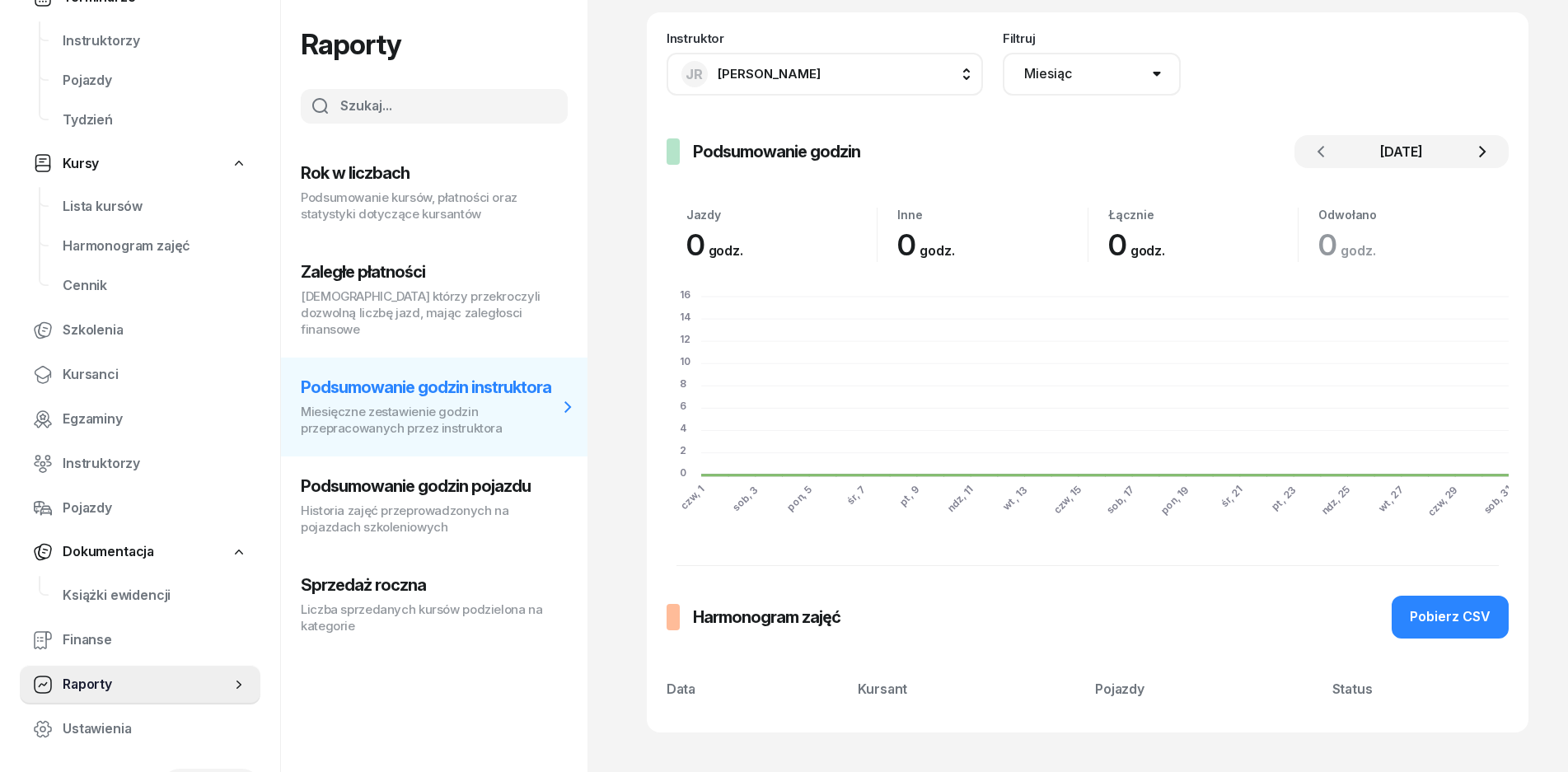
click at [1470, 152] on button "button" at bounding box center [1483, 152] width 33 height 33
click at [1478, 146] on icon "button" at bounding box center [1483, 152] width 20 height 20
click at [1483, 152] on icon "button" at bounding box center [1483, 152] width 20 height 20
click at [1482, 151] on icon "button" at bounding box center [1483, 152] width 20 height 20
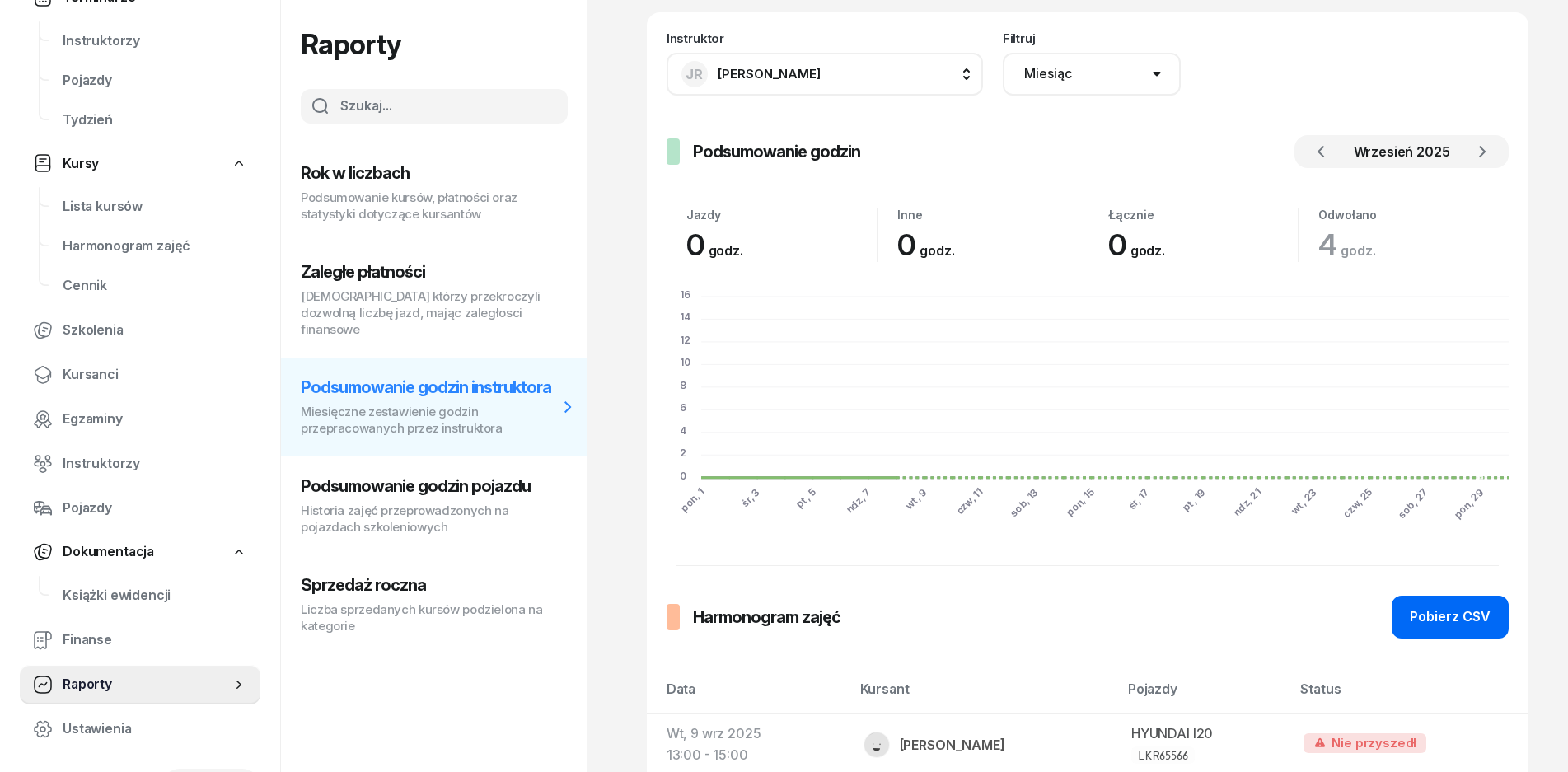
click at [1445, 613] on div "Pobierz CSV" at bounding box center [1450, 617] width 81 height 22
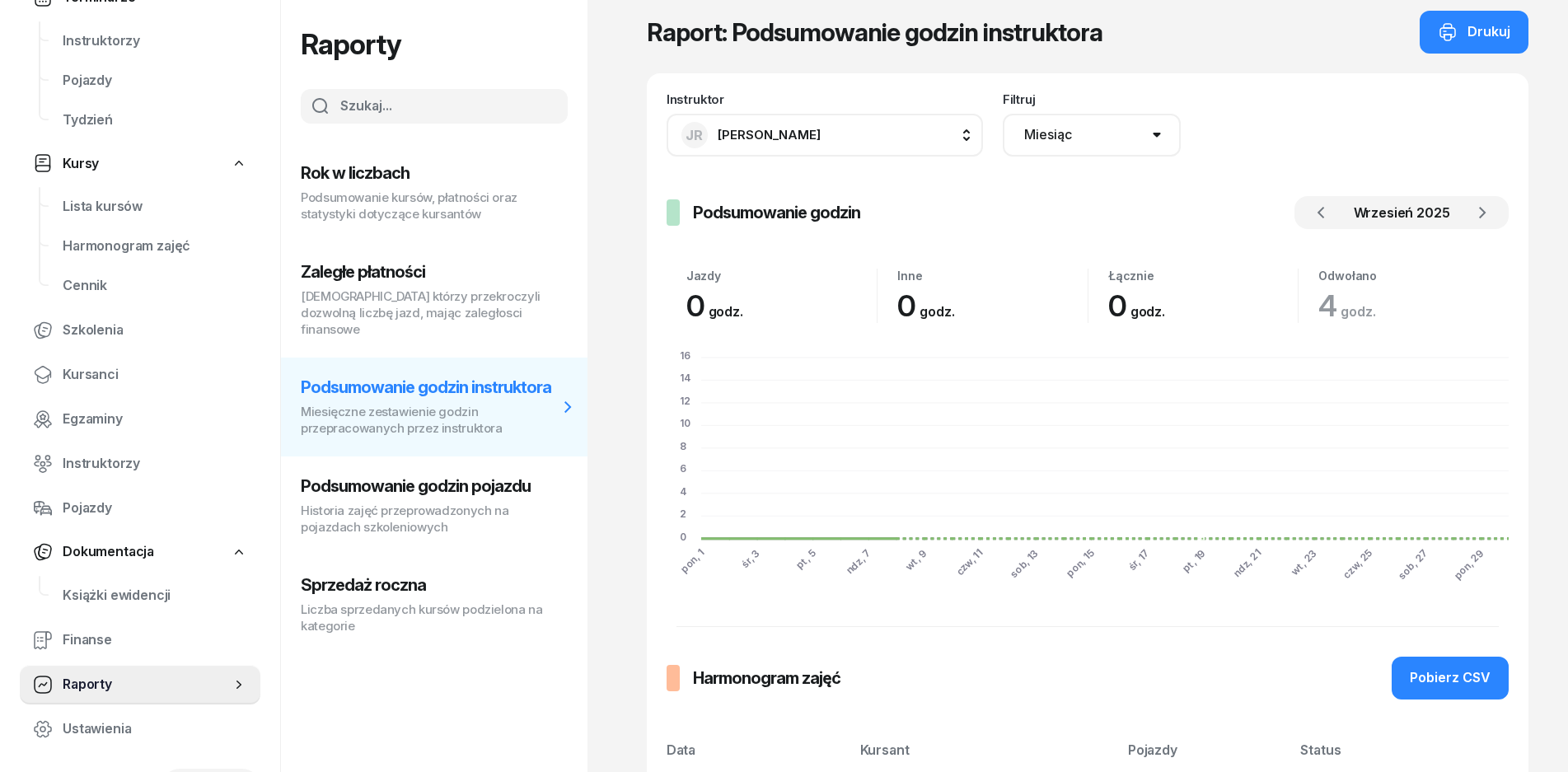
scroll to position [0, 0]
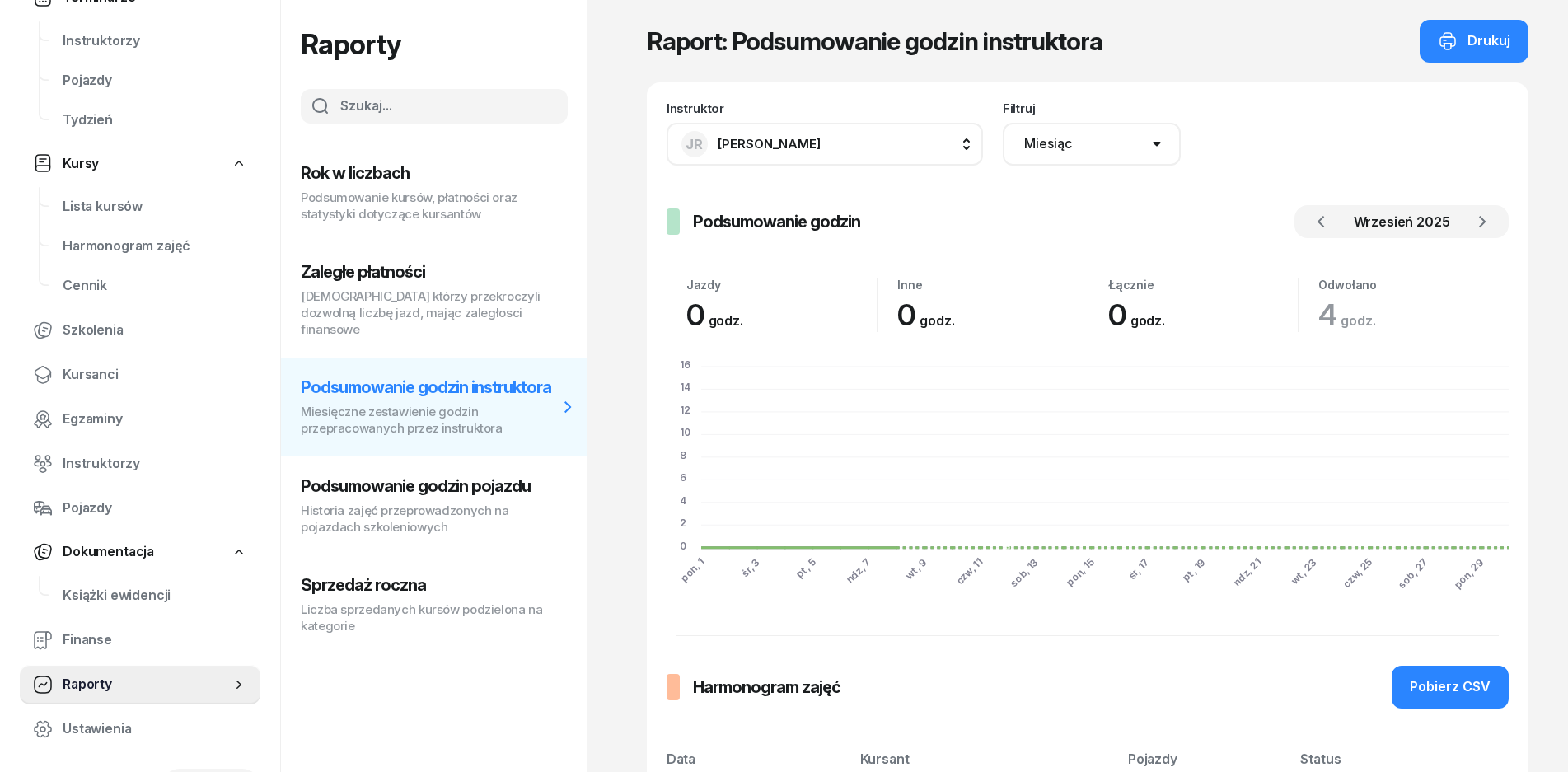
click at [1113, 139] on select "Miesiąc Zakres dat" at bounding box center [1092, 144] width 178 height 43
click at [1089, 152] on select "Miesiąc Zakres dat" at bounding box center [1092, 144] width 178 height 43
click at [1446, 39] on icon "button" at bounding box center [1448, 41] width 20 height 20
click at [356, 311] on p "[DEMOGRAPHIC_DATA] którzy przekroczyli dozwolną liczbę jazd, mając zaległosci f…" at bounding box center [429, 313] width 257 height 50
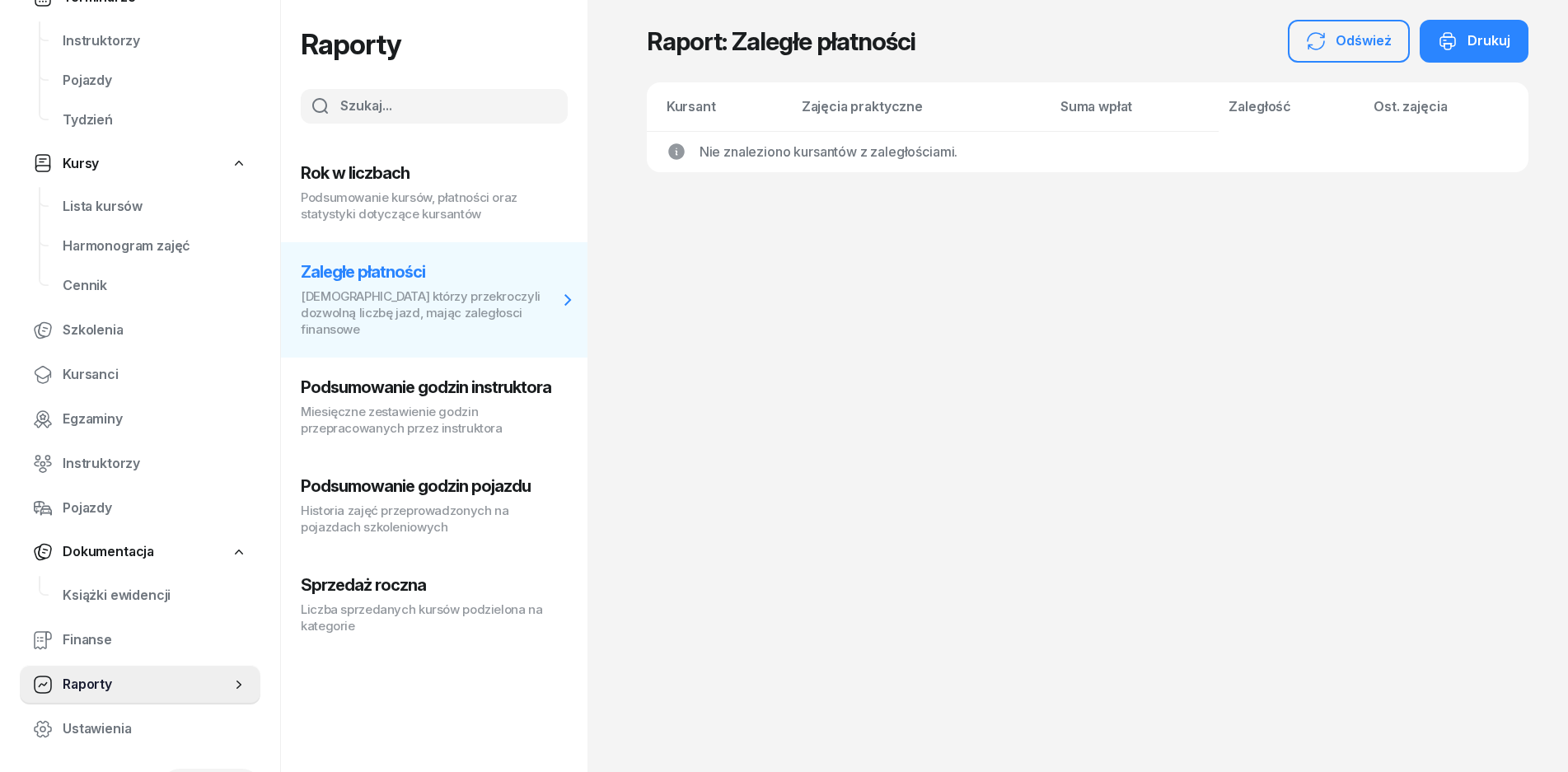
click at [370, 577] on h3 "Sprzedaż roczna" at bounding box center [429, 585] width 257 height 20
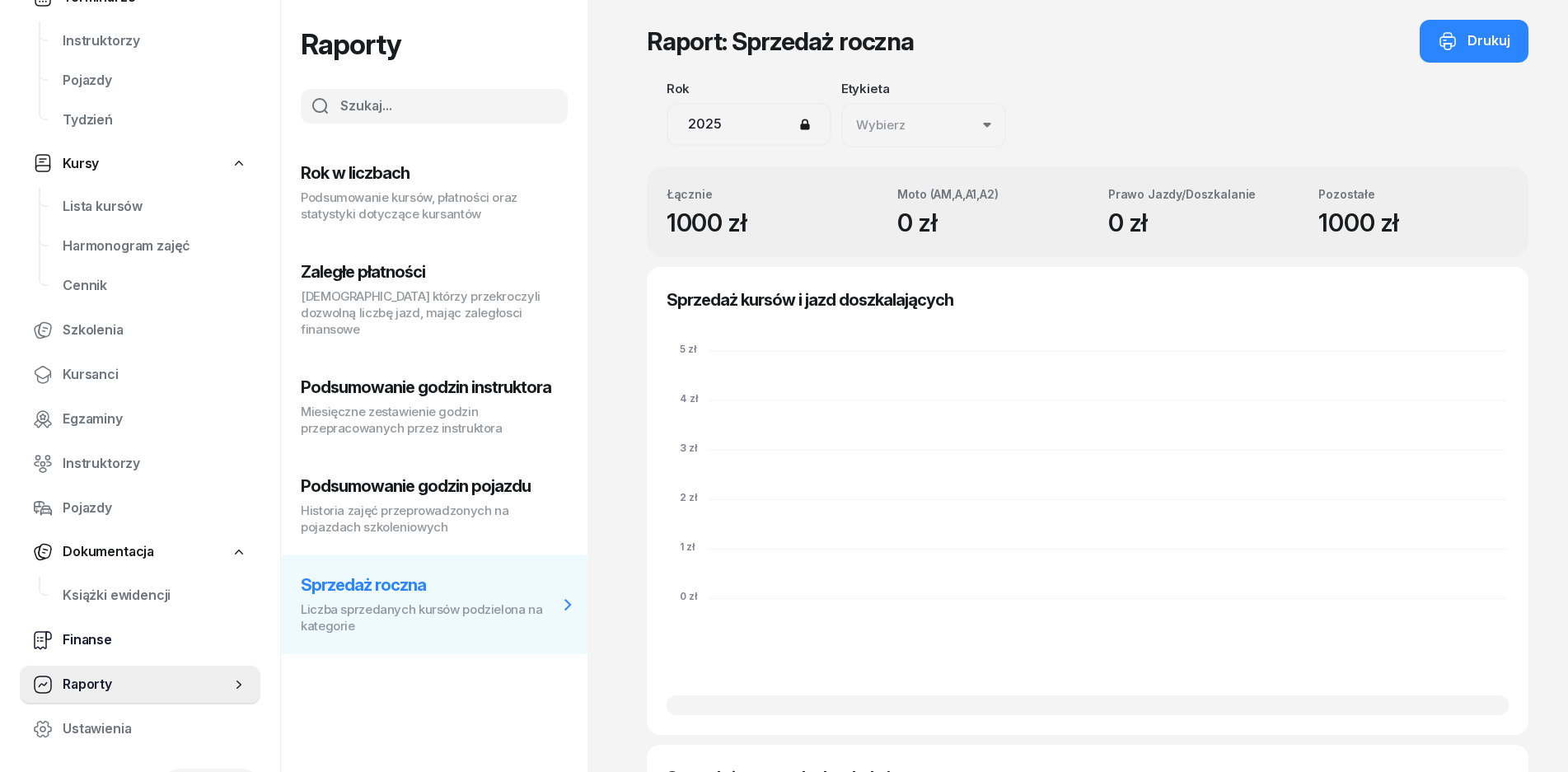
click at [108, 644] on span "Finanse" at bounding box center [155, 640] width 185 height 22
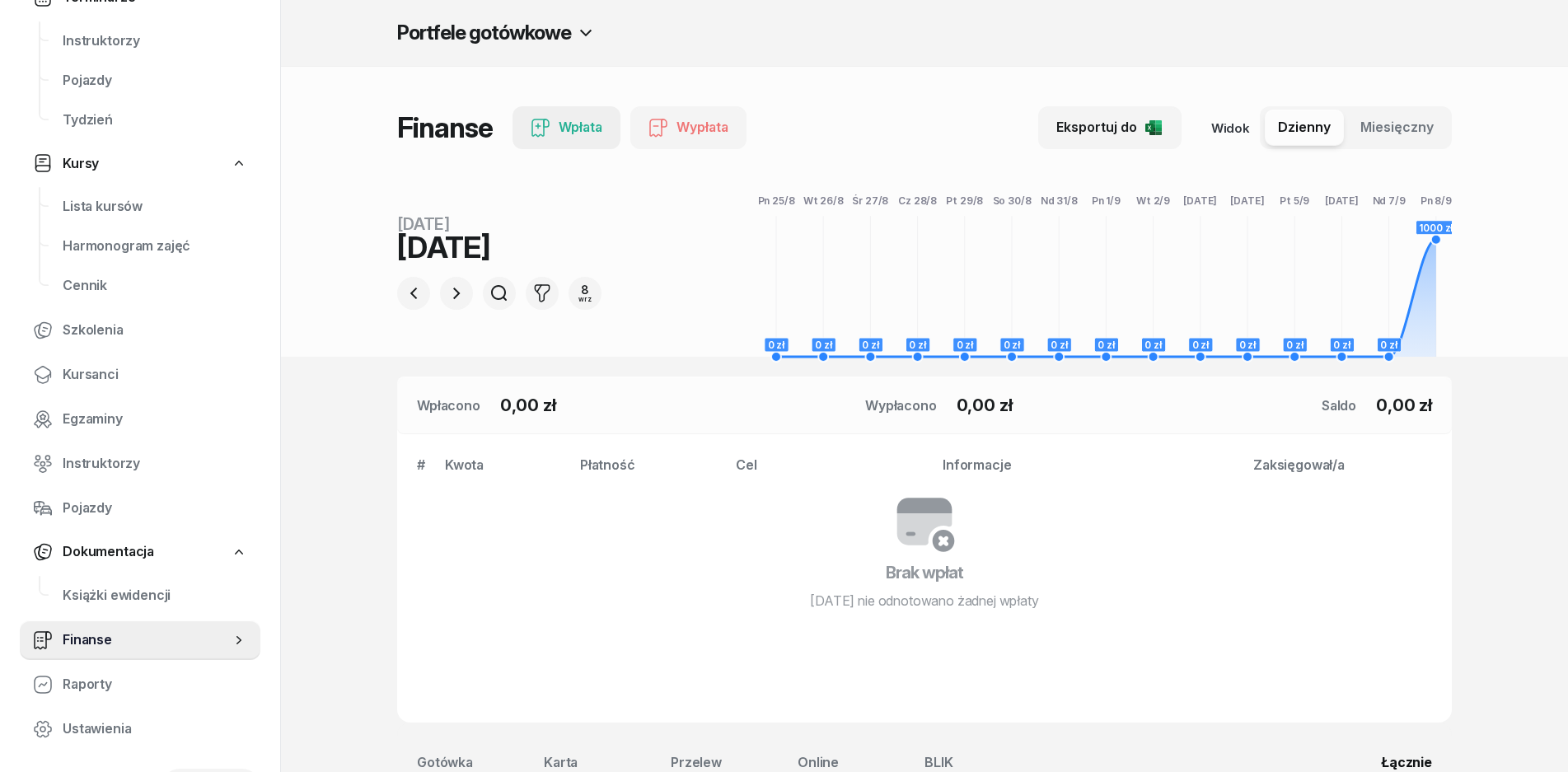
click at [587, 125] on div "Wpłata" at bounding box center [567, 127] width 71 height 22
select select "14"
select select "11"
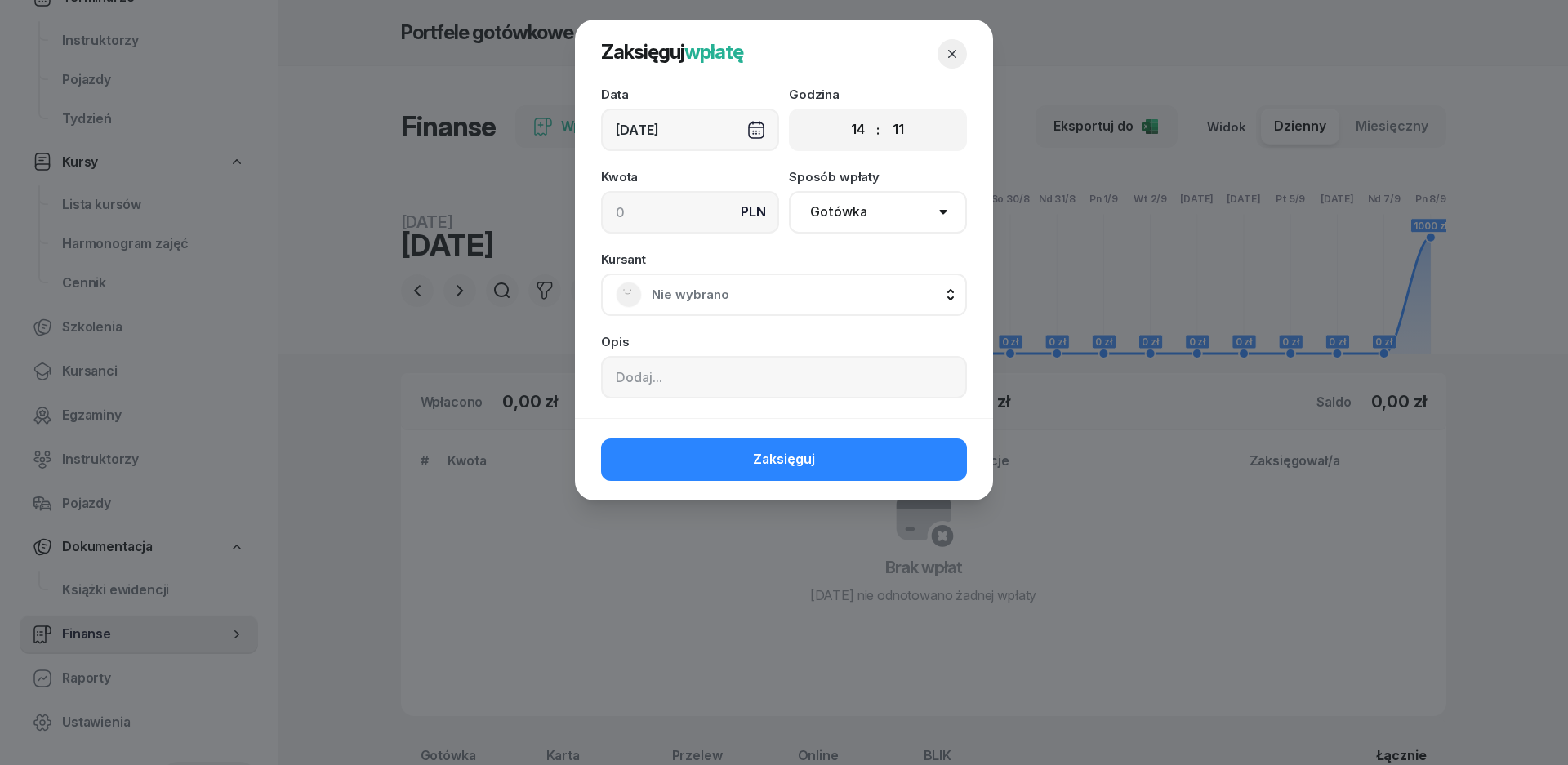
click at [953, 46] on icon "button" at bounding box center [952, 54] width 16 height 16
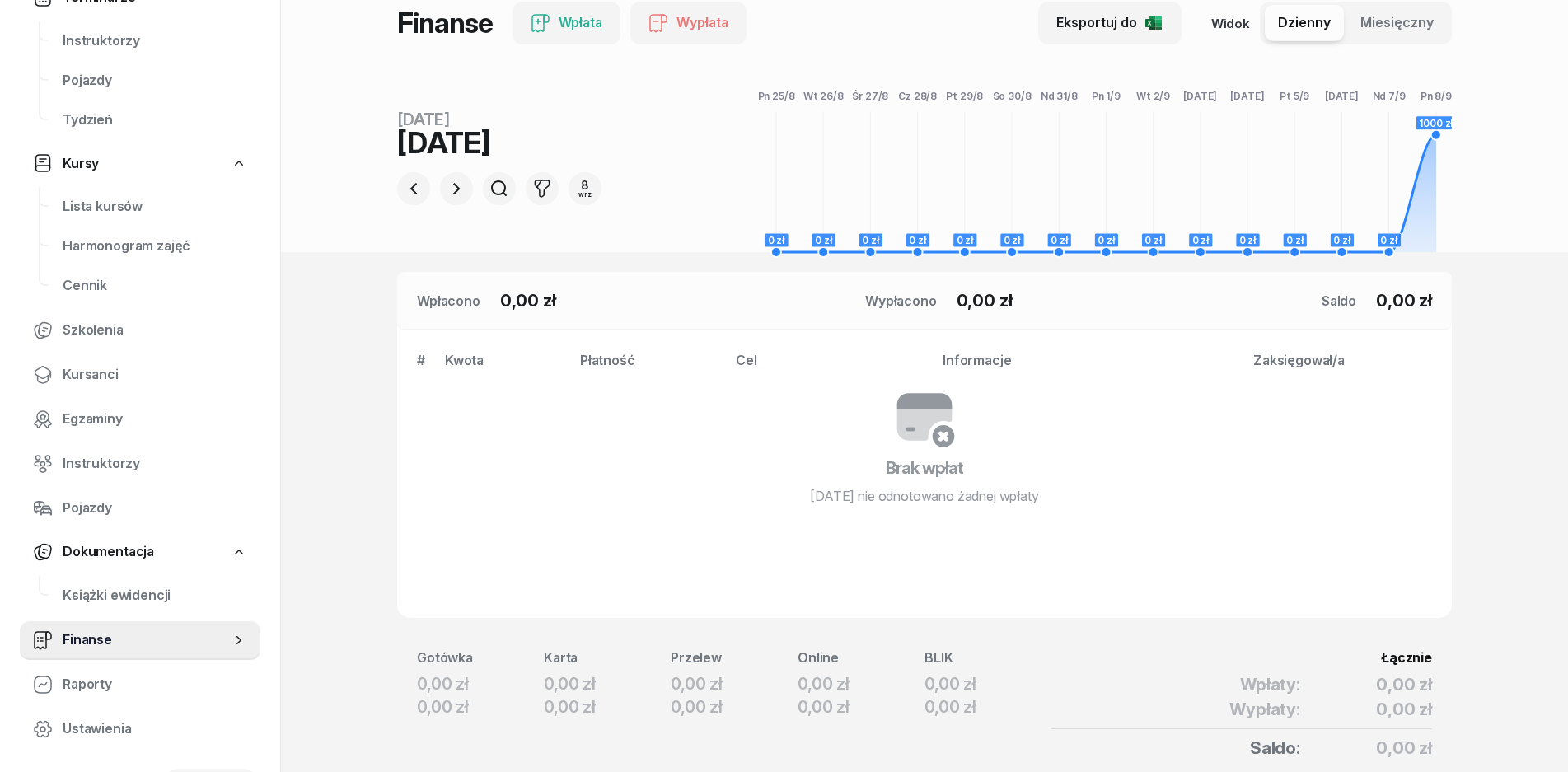
scroll to position [182, 0]
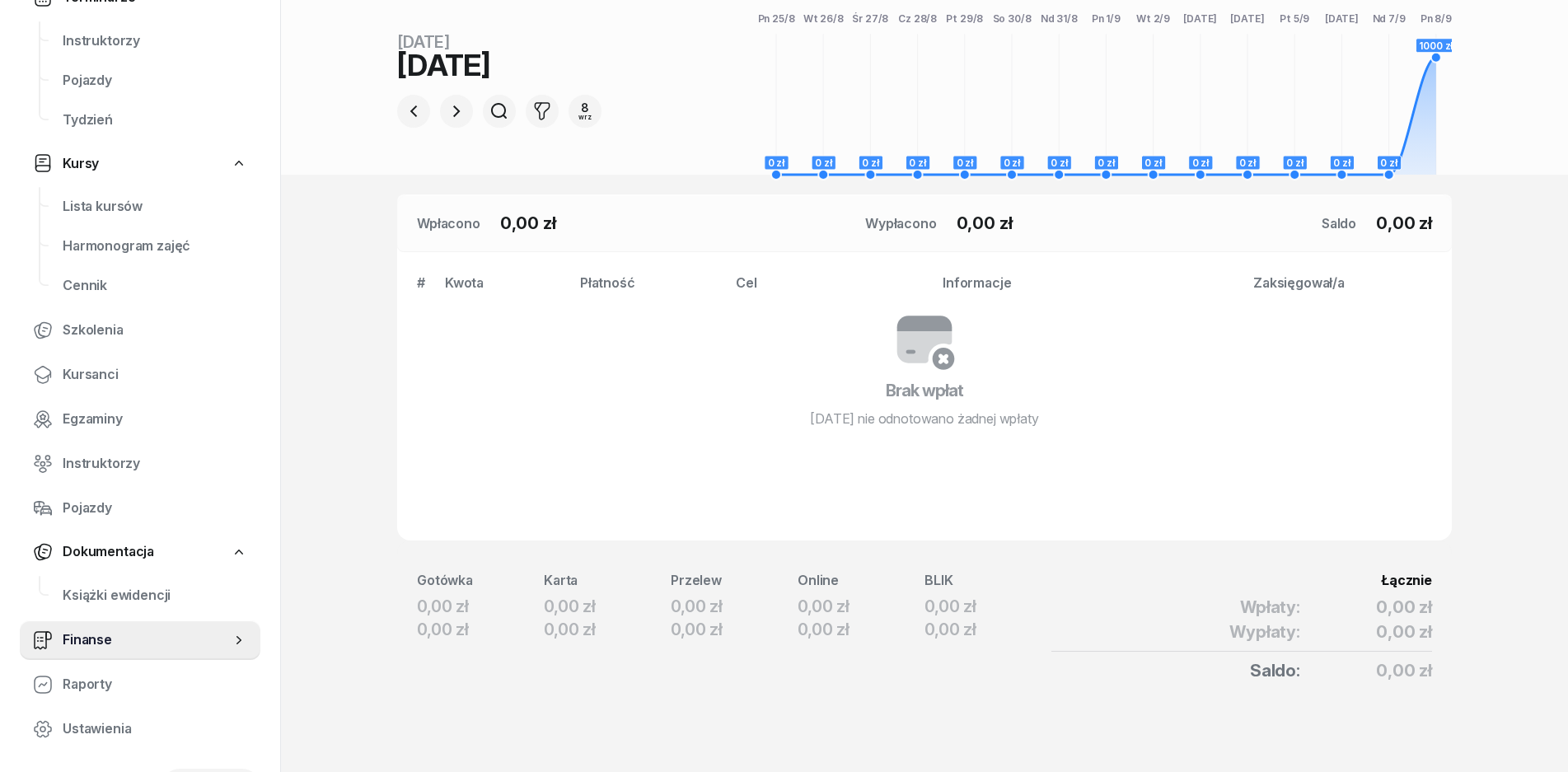
click at [924, 356] on icon at bounding box center [925, 347] width 55 height 32
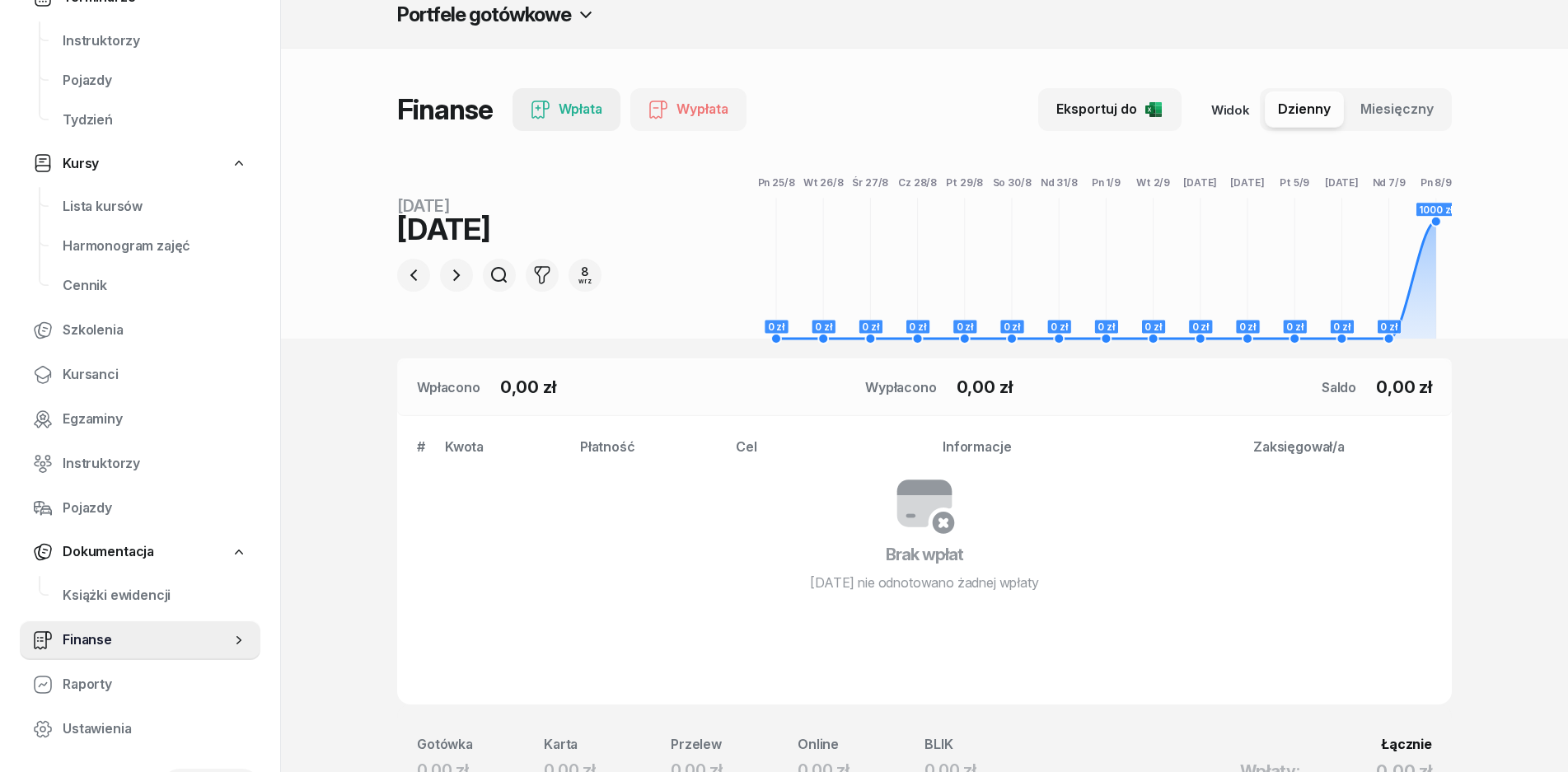
scroll to position [17, 0]
click at [563, 118] on div "Wpłata" at bounding box center [567, 110] width 71 height 22
select select "14"
select select "11"
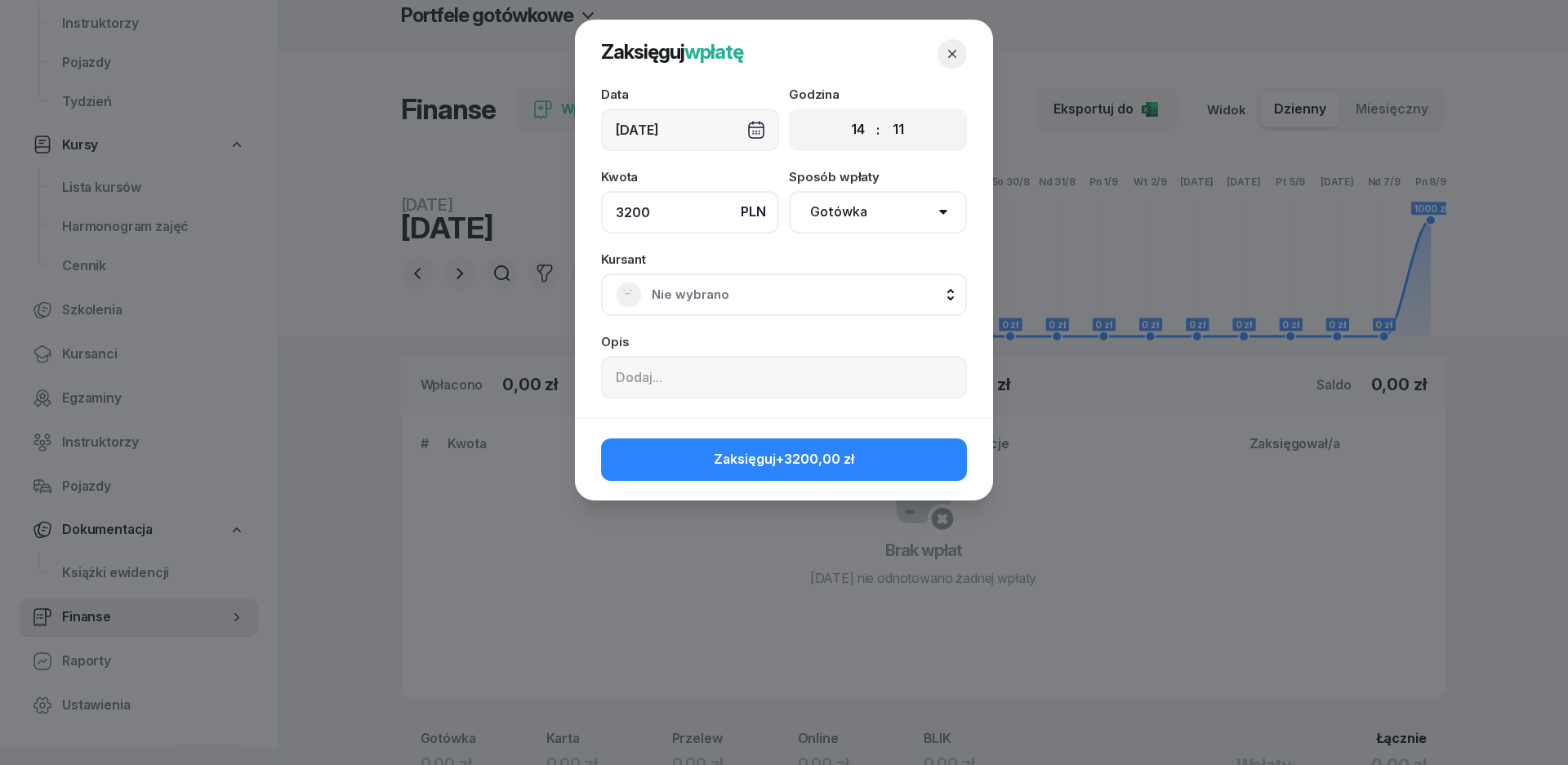
drag, startPoint x: 649, startPoint y: 214, endPoint x: 606, endPoint y: 214, distance: 43.0
click at [606, 214] on input "3200" at bounding box center [690, 212] width 178 height 42
type input "2900"
click at [803, 224] on select "Gotówka Karta Przelew Płatności online BLIK" at bounding box center [878, 212] width 178 height 42
click at [789, 191] on select "Gotówka Karta Przelew Płatności online BLIK" at bounding box center [878, 212] width 178 height 42
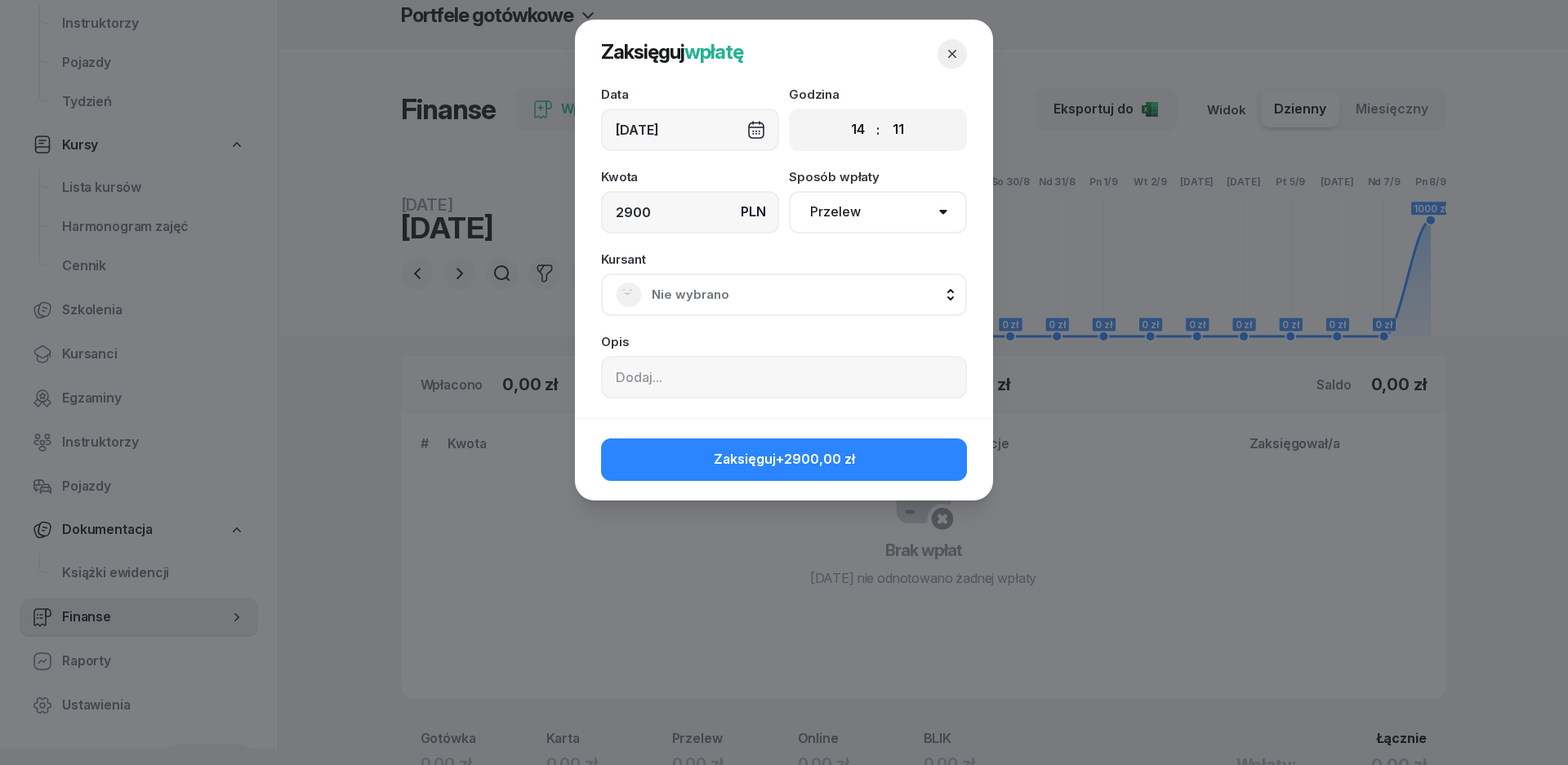
click at [837, 231] on select "Gotówka Karta Przelew Płatności online BLIK" at bounding box center [878, 212] width 178 height 42
select select "cash"
click at [789, 191] on select "Gotówka Karta Przelew Płatności online BLIK" at bounding box center [878, 212] width 178 height 42
click at [680, 300] on span "Nie wybrano" at bounding box center [803, 294] width 301 height 22
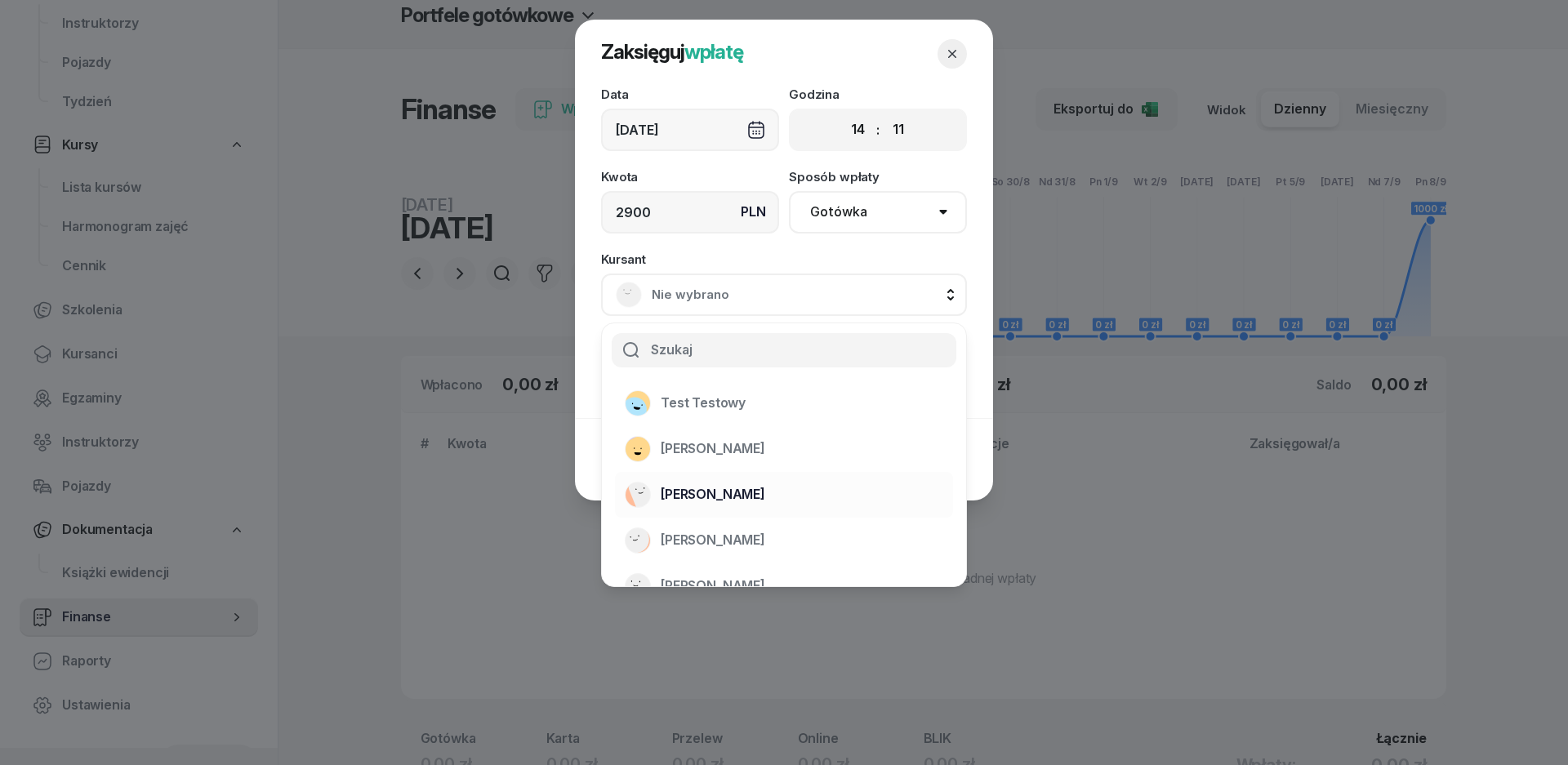
click at [690, 496] on span "[PERSON_NAME]" at bounding box center [713, 495] width 105 height 22
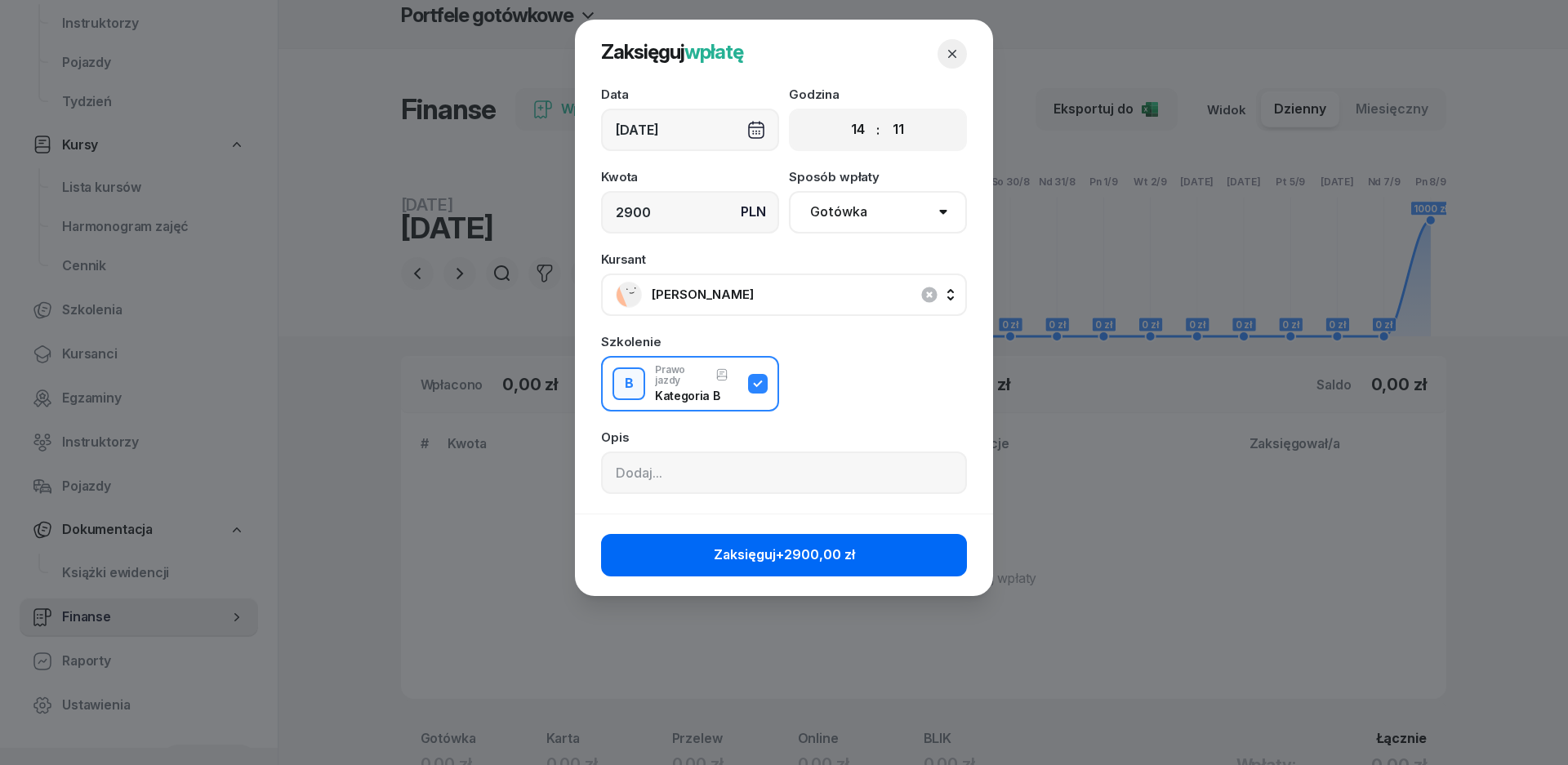
click at [734, 560] on span "Zaksięguj +2900,00 zł" at bounding box center [784, 555] width 142 height 22
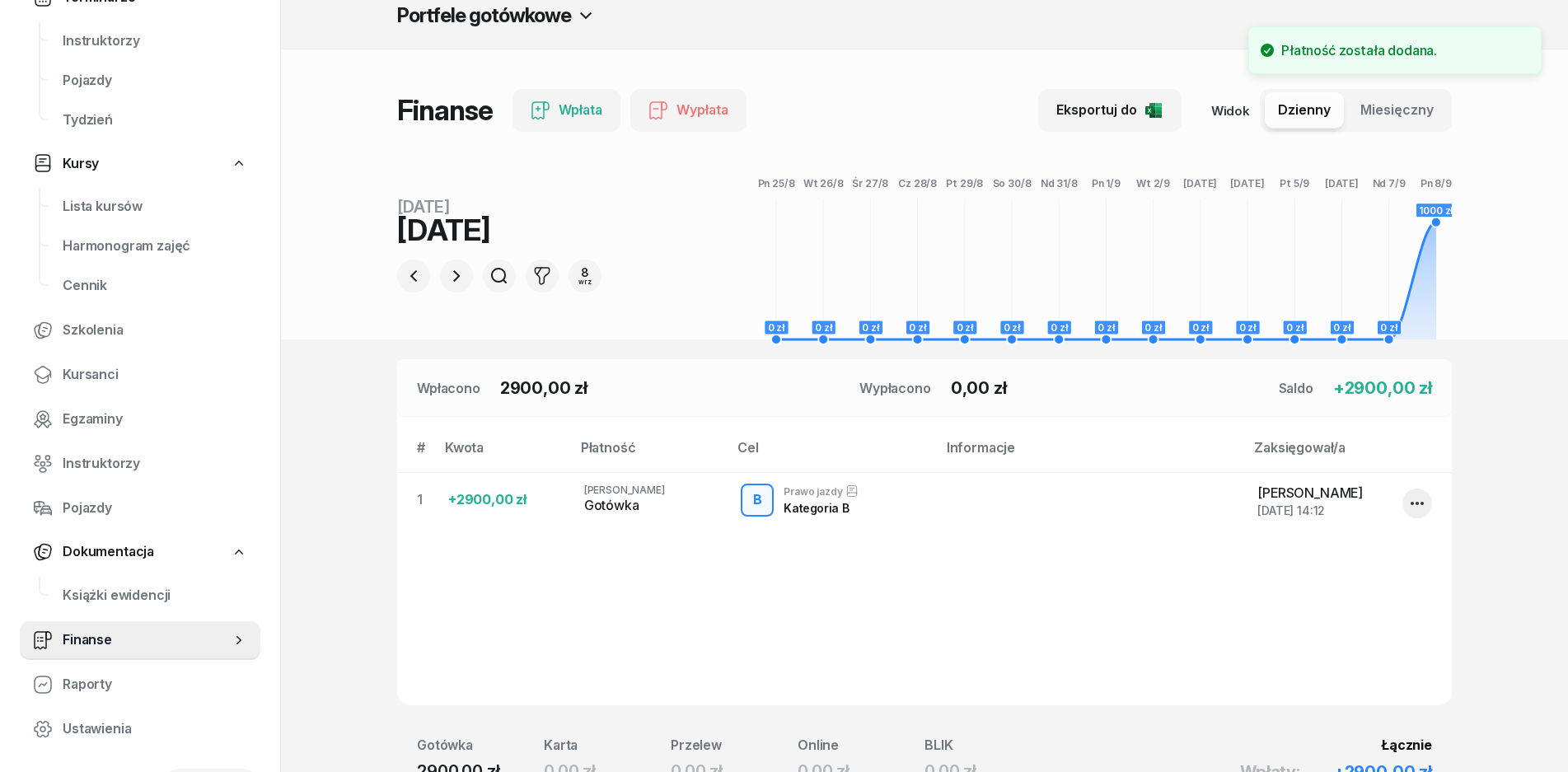
click at [1292, 377] on div "Saldo +" at bounding box center [1356, 388] width 153 height 58
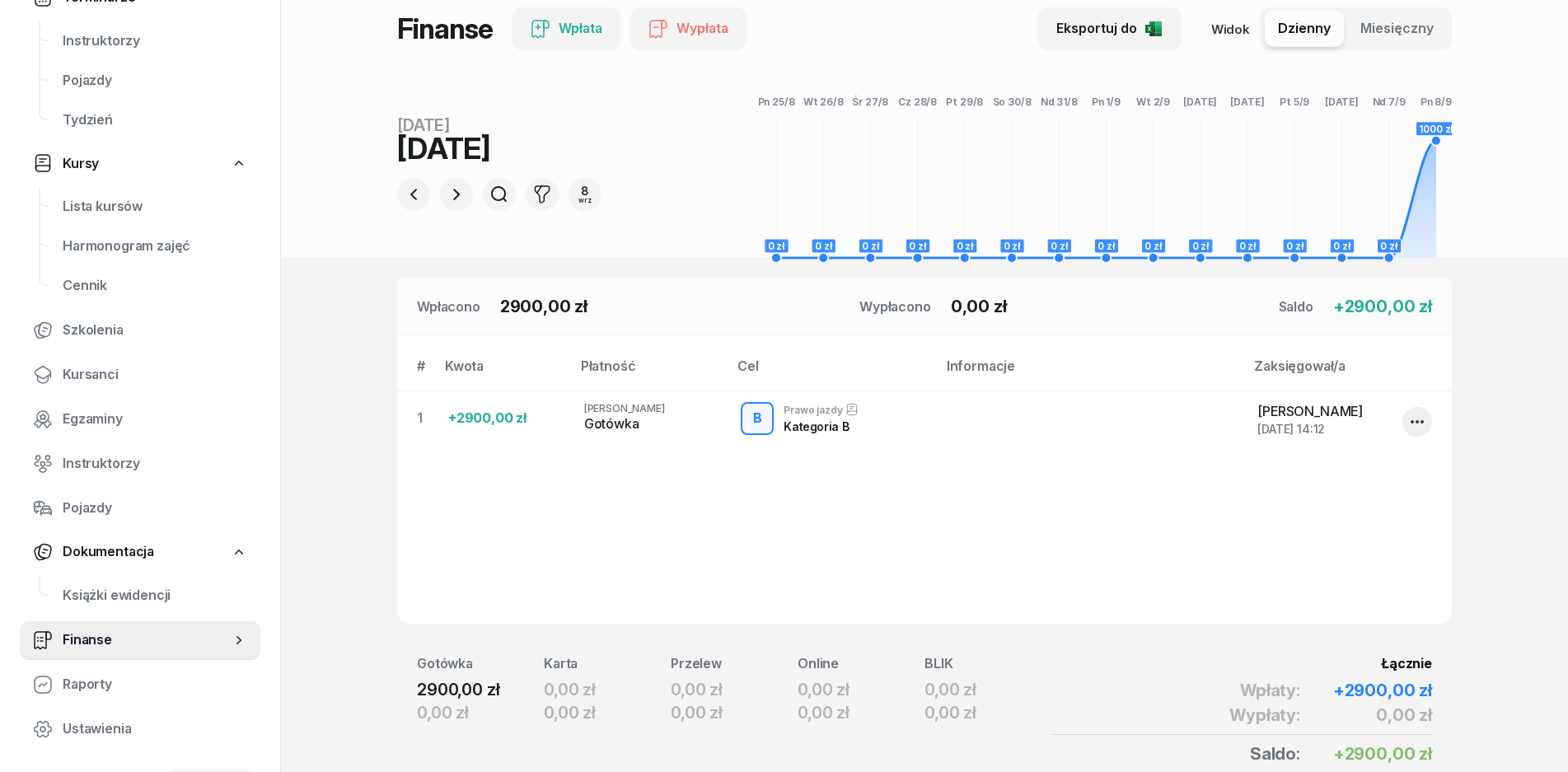
scroll to position [182, 0]
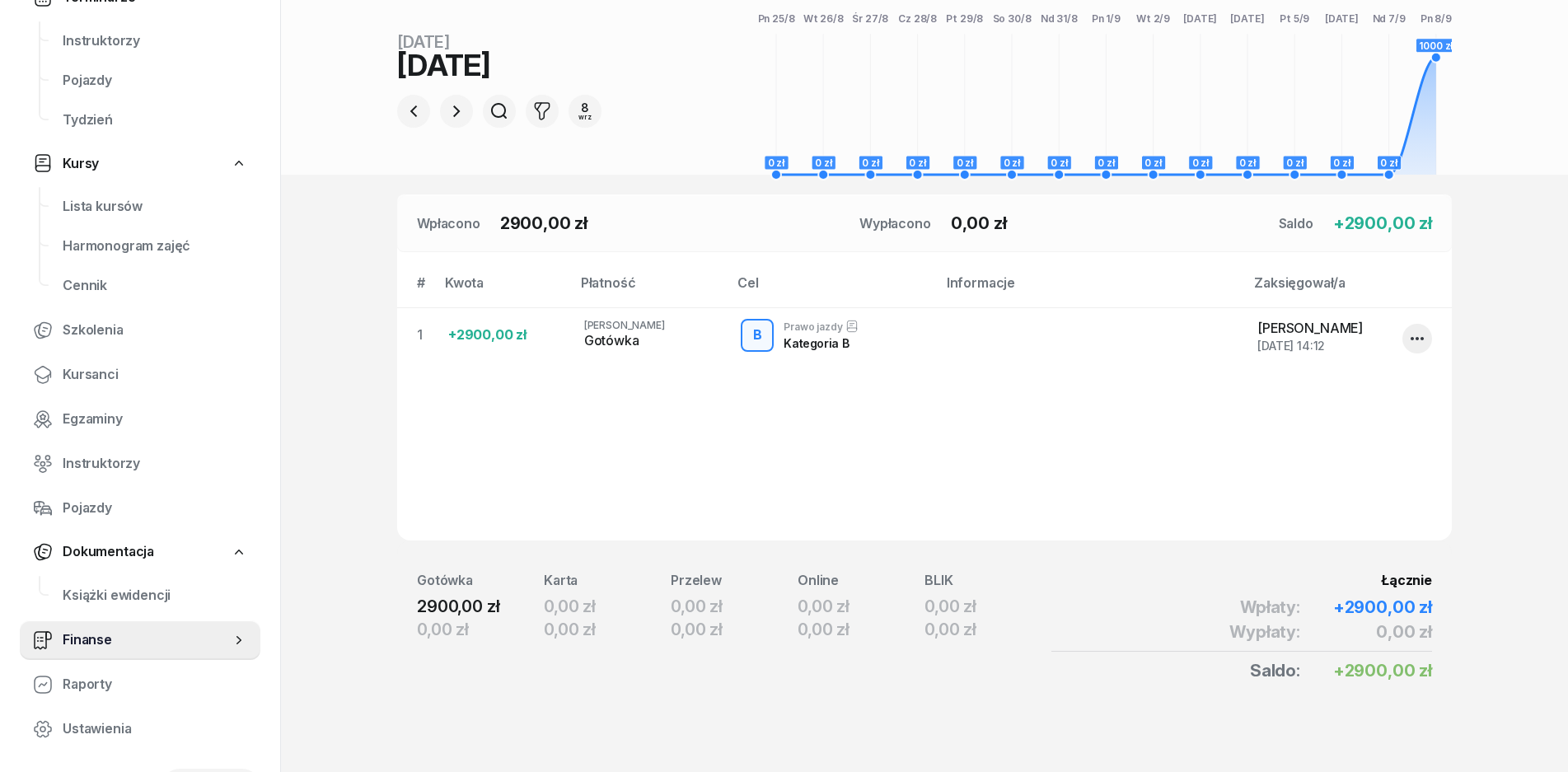
click at [568, 228] on span "0" at bounding box center [565, 224] width 11 height 21
click at [423, 283] on th "#" at bounding box center [416, 289] width 37 height 36
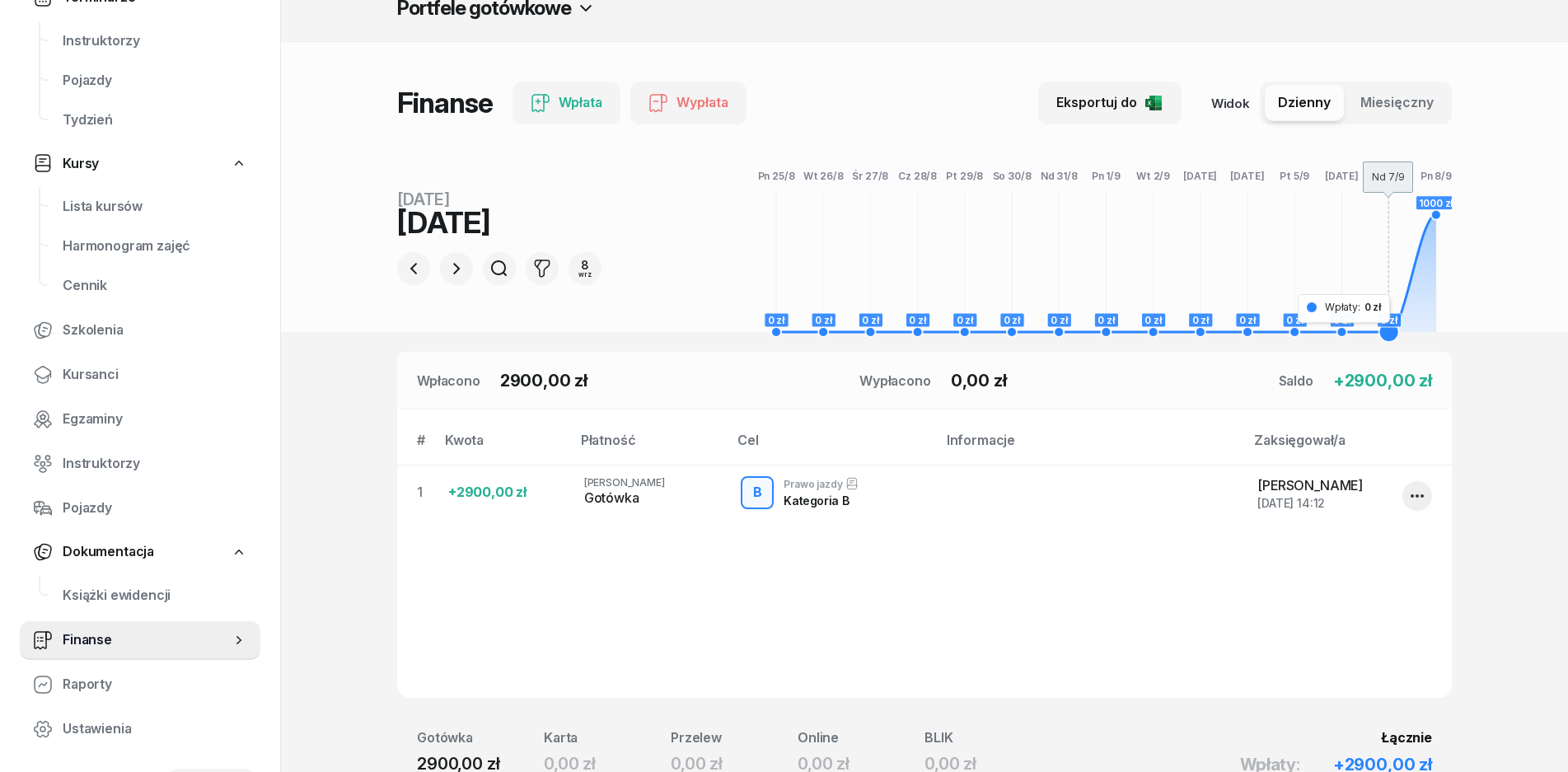
scroll to position [17, 0]
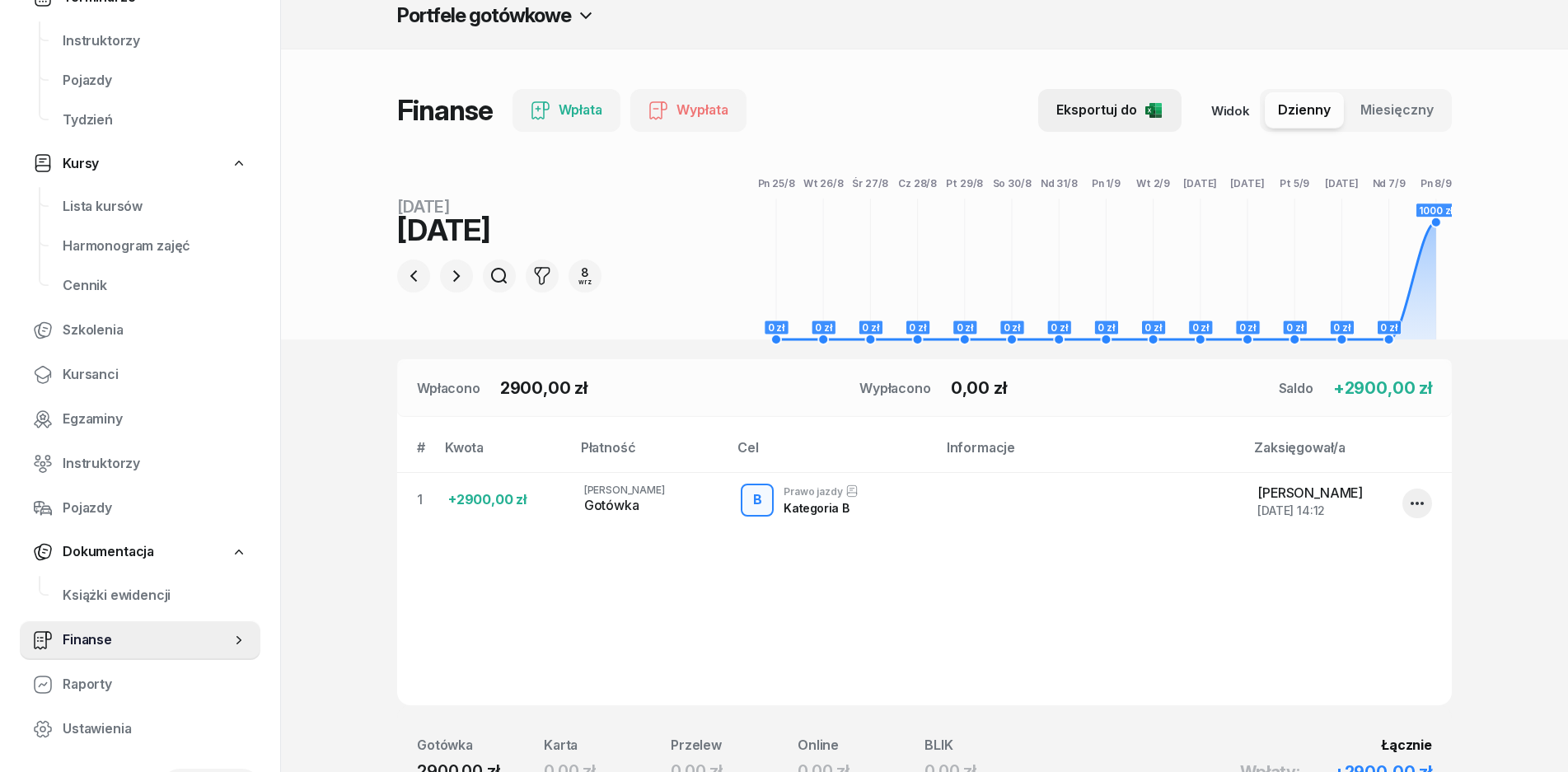
click at [1158, 113] on icon "button" at bounding box center [1159, 112] width 7 height 4
click at [592, 274] on button "8 wrz" at bounding box center [585, 276] width 33 height 33
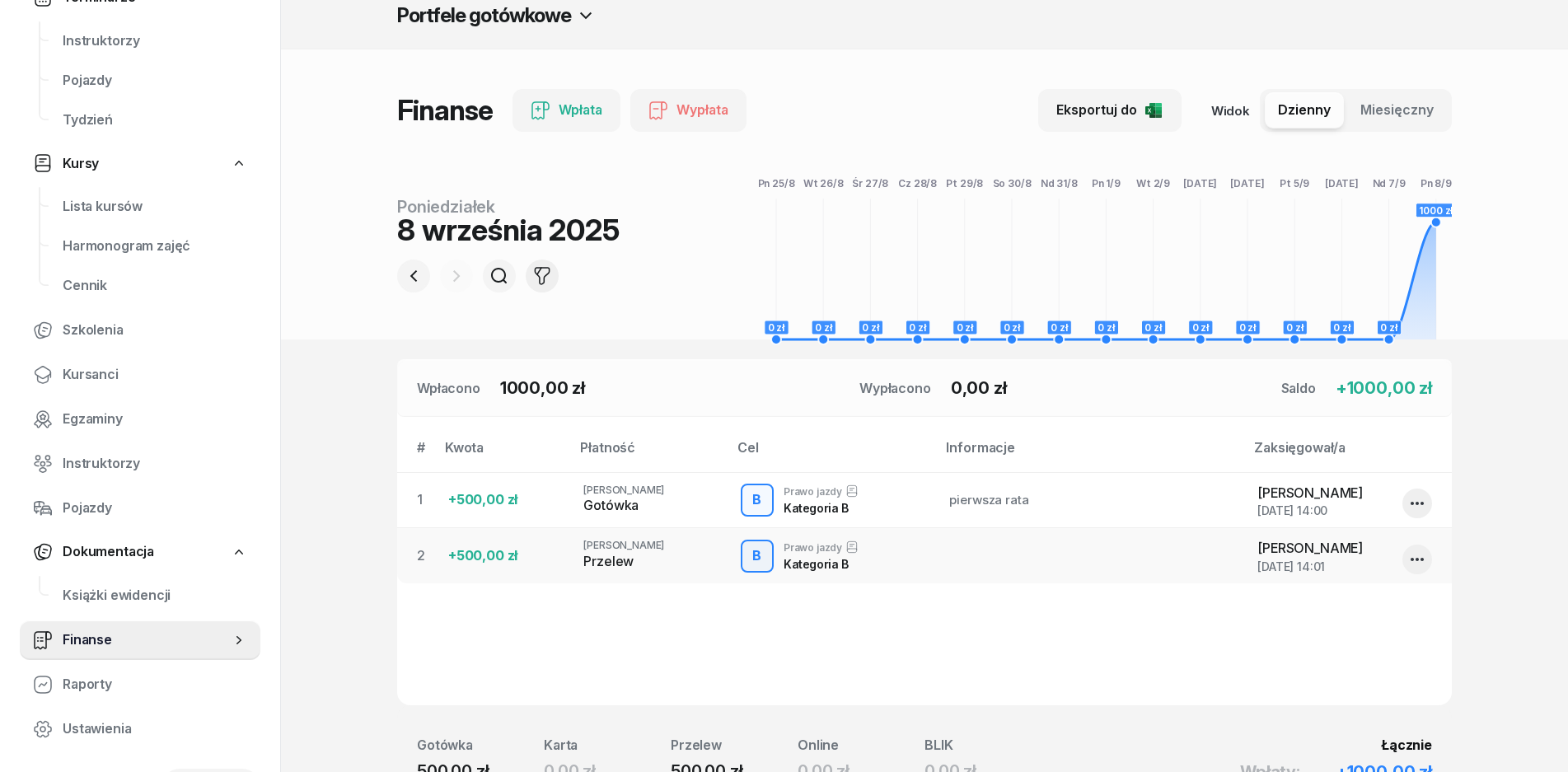
click at [539, 281] on icon "button" at bounding box center [542, 275] width 20 height 20
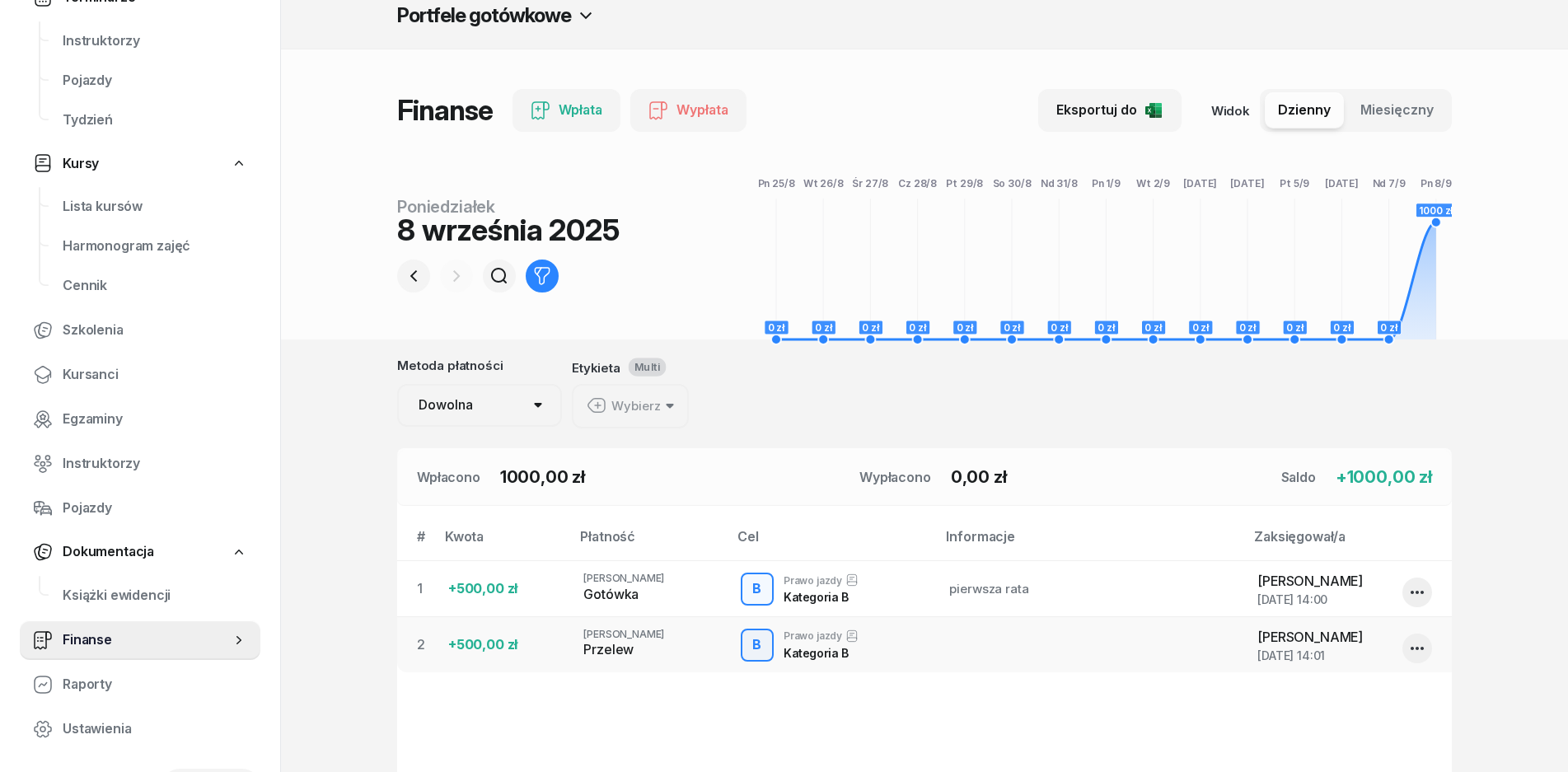
click at [525, 398] on select "Dowolna Gotówka Karta Przelew Online BLIK" at bounding box center [479, 405] width 165 height 43
click at [524, 398] on select "Dowolna Gotówka Karta Przelew Online BLIK" at bounding box center [479, 405] width 165 height 43
click at [545, 272] on icon "button" at bounding box center [542, 275] width 20 height 20
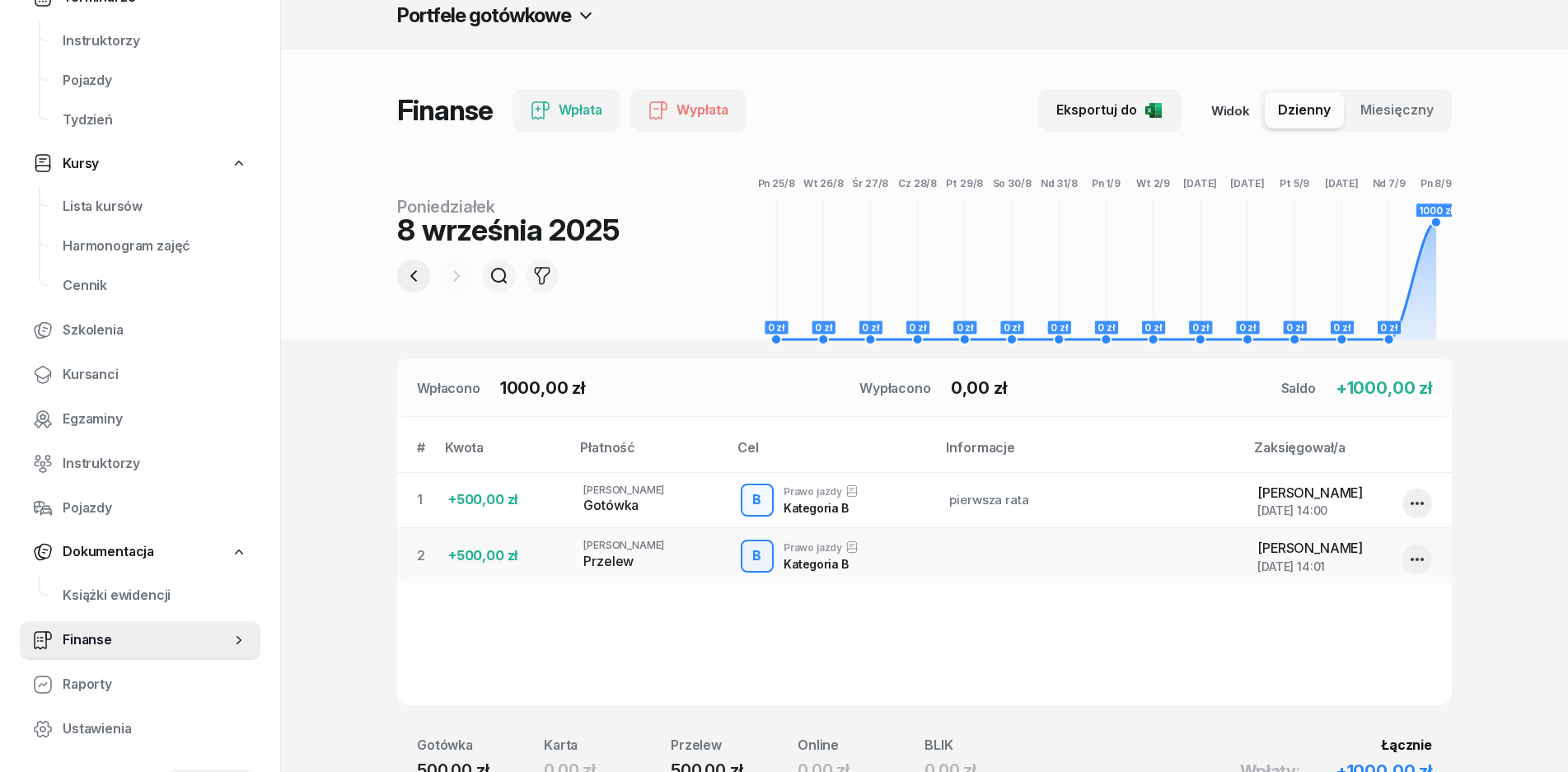
click at [417, 281] on icon "button" at bounding box center [413, 275] width 20 height 20
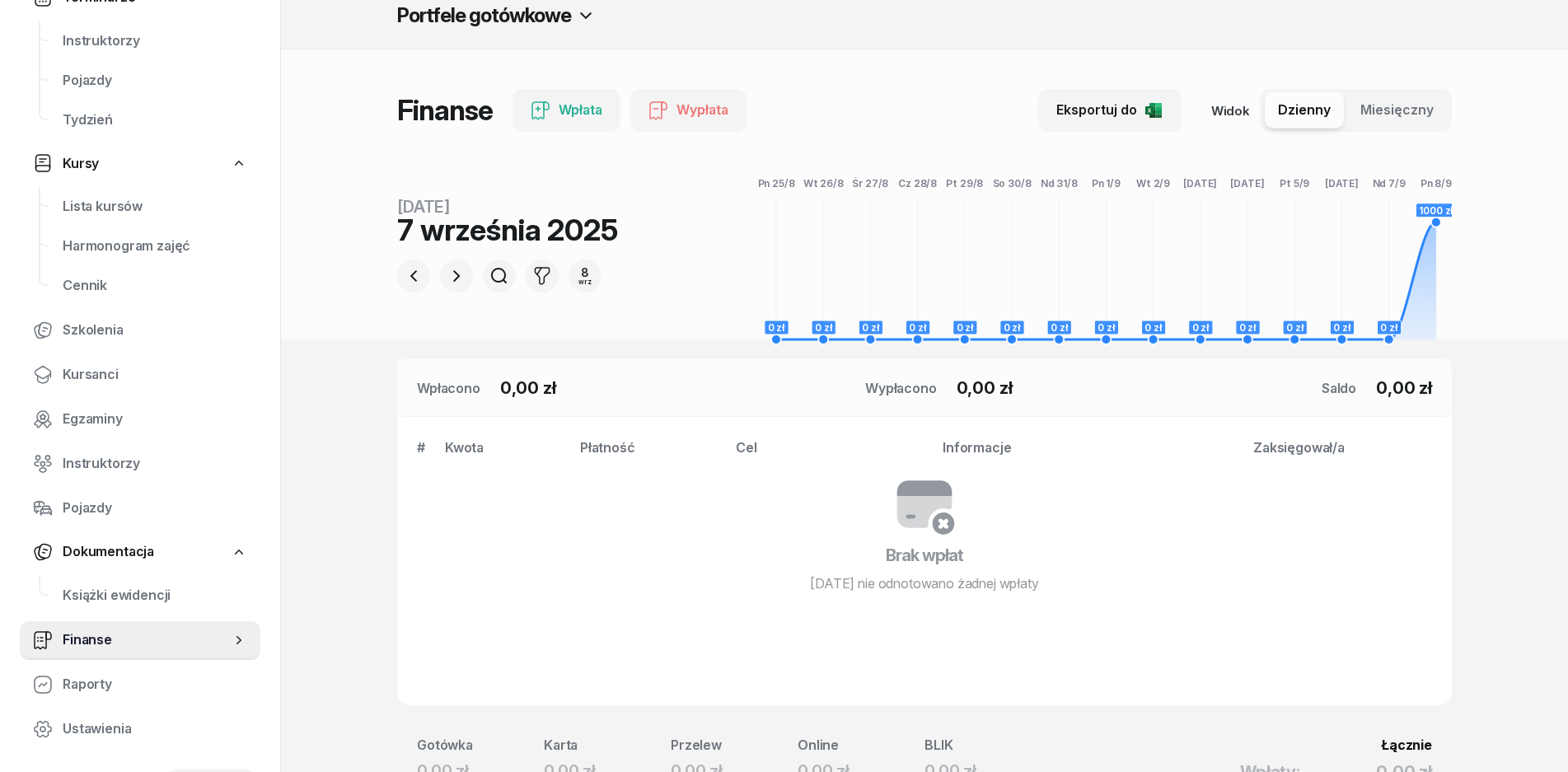
click at [446, 280] on button "button" at bounding box center [457, 276] width 33 height 33
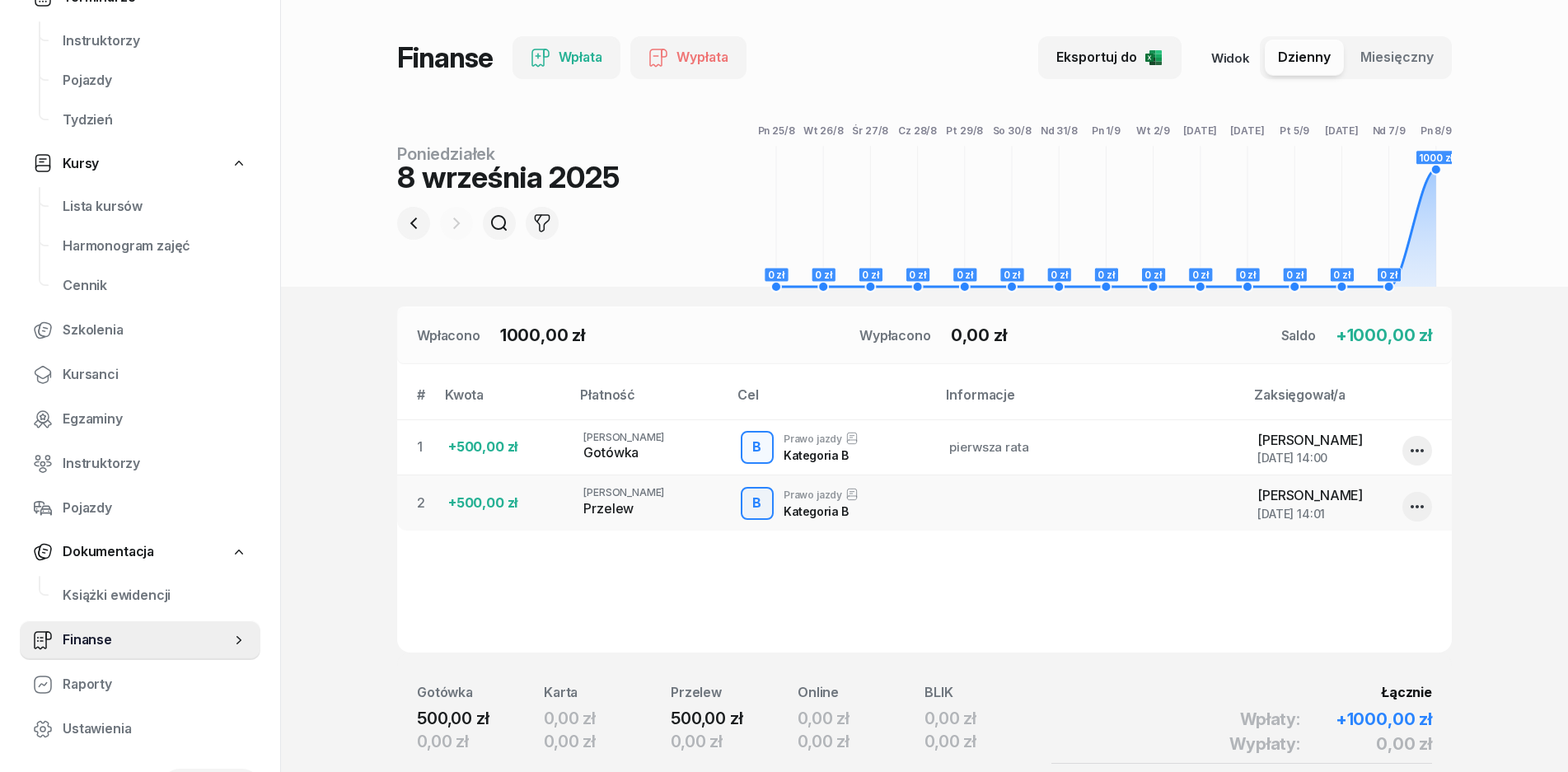
scroll to position [0, 0]
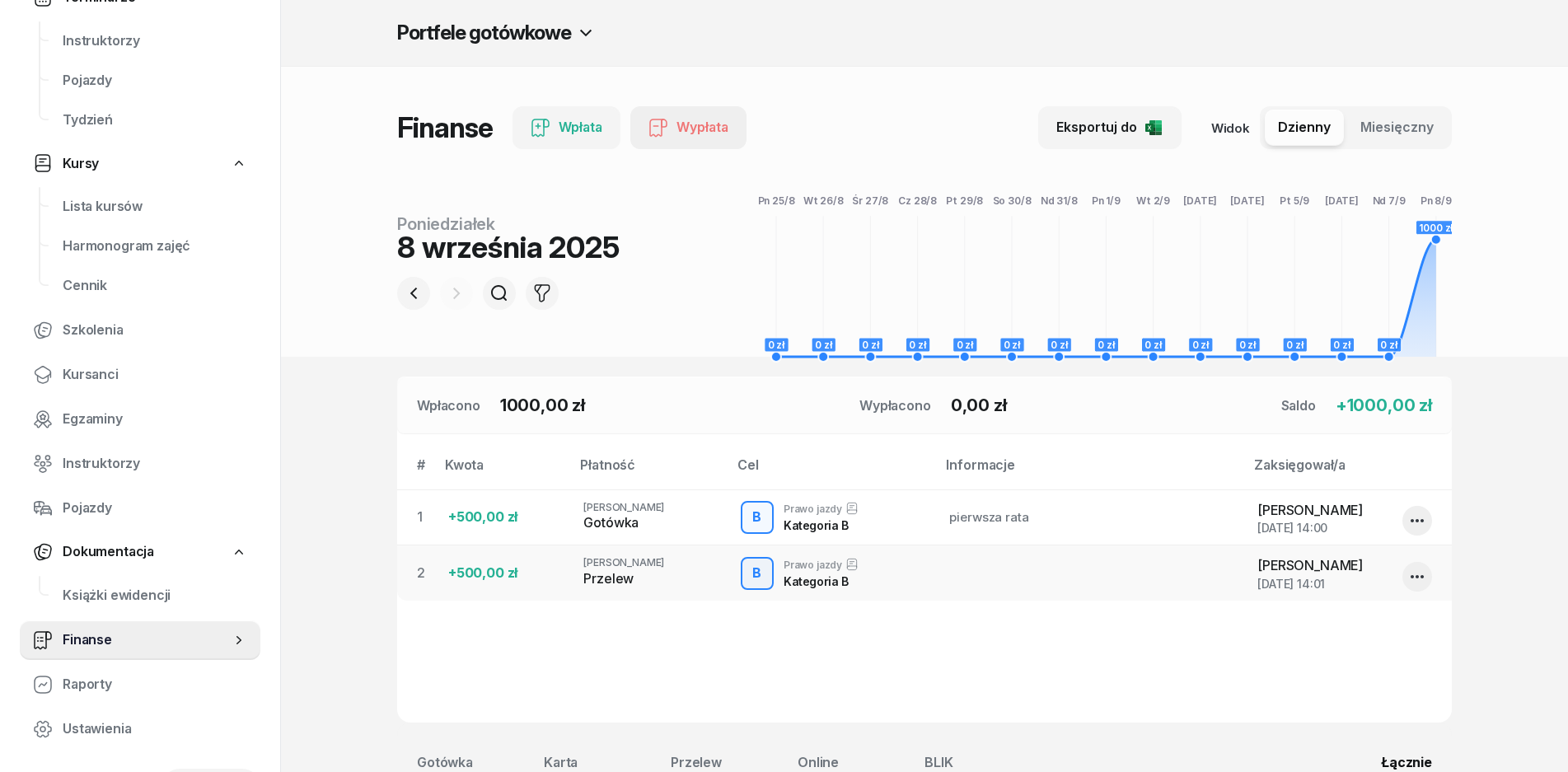
click at [721, 144] on button "Wypłata" at bounding box center [688, 127] width 116 height 43
select select "14"
select select "13"
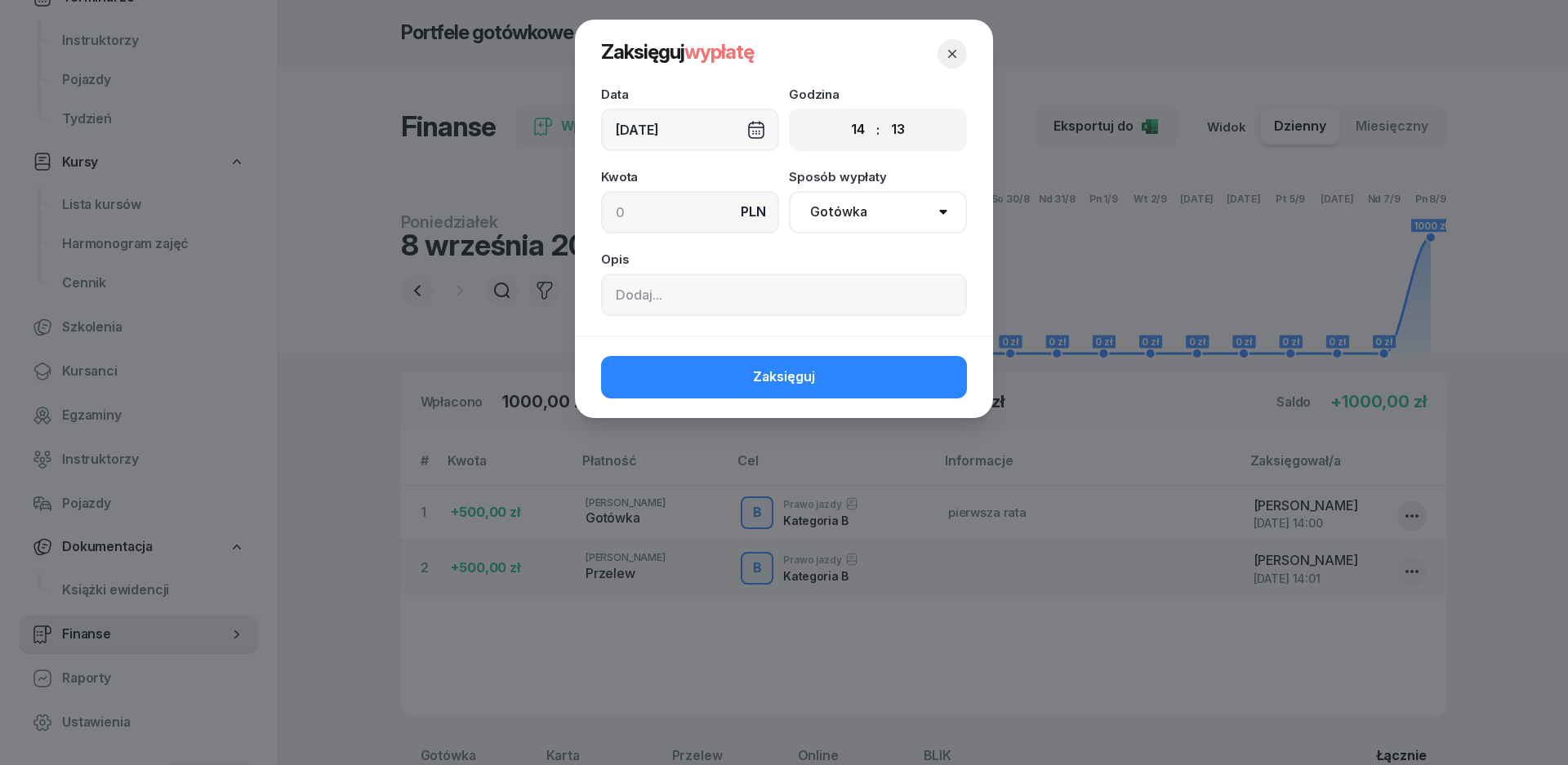
click at [939, 227] on select "Gotówka Karta Przelew Płatności online BLIK" at bounding box center [878, 212] width 178 height 42
click at [938, 224] on select "Gotówka Karta Przelew Płatności online BLIK" at bounding box center [878, 212] width 178 height 42
click at [675, 293] on input at bounding box center [784, 294] width 366 height 42
click at [953, 57] on icon "button" at bounding box center [952, 54] width 16 height 16
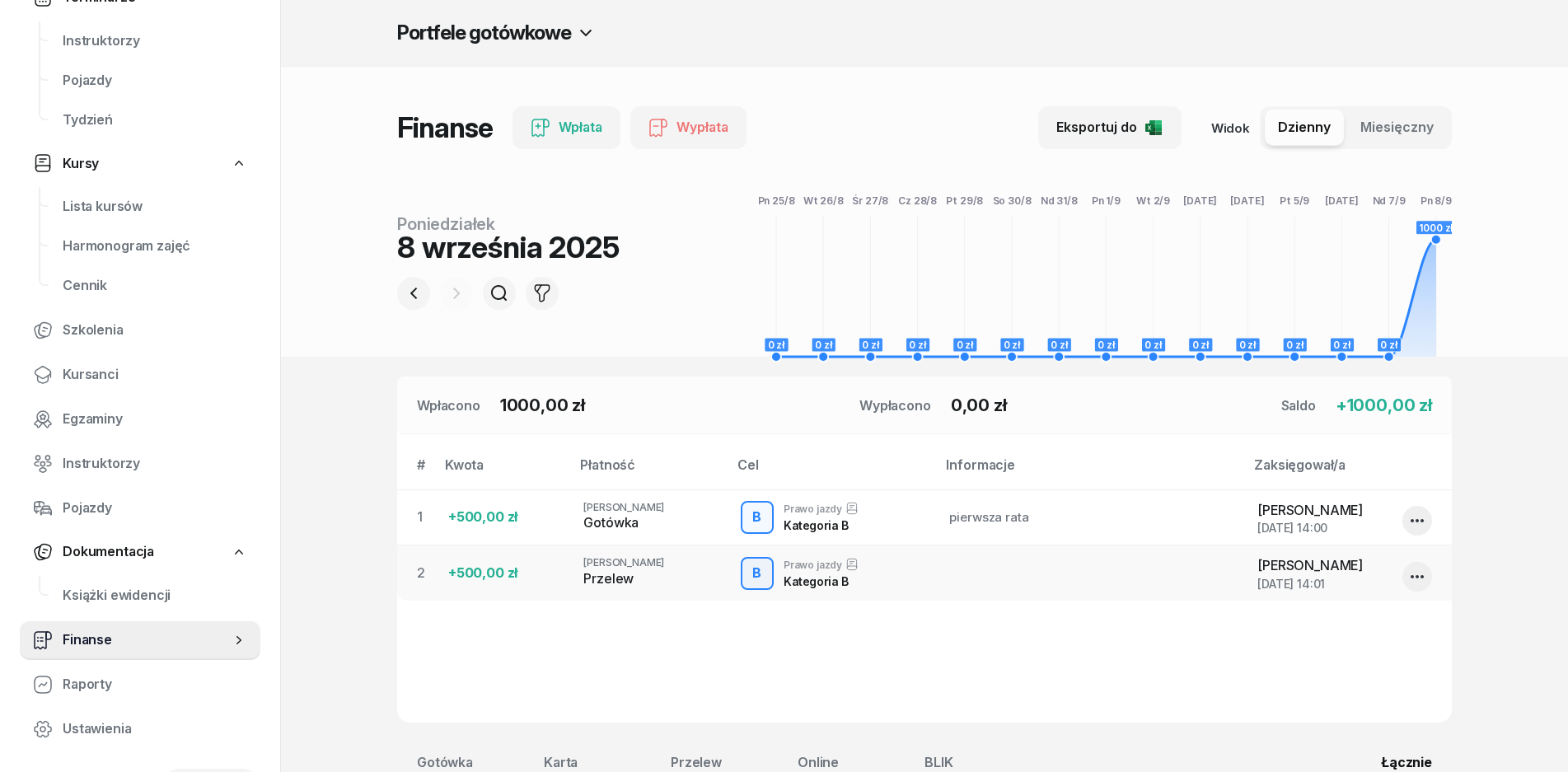
scroll to position [218, 0]
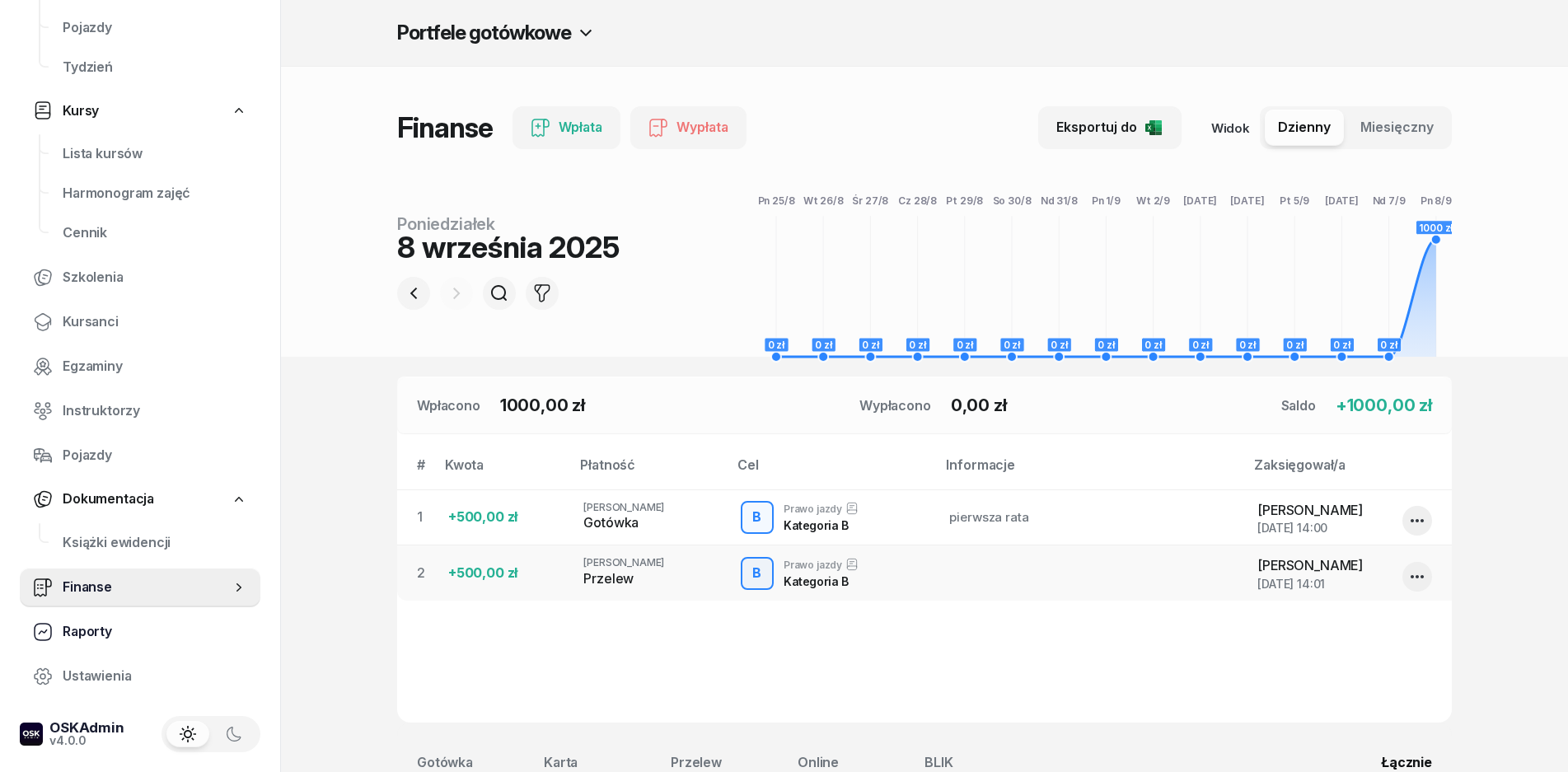
click at [105, 628] on span "Raporty" at bounding box center [155, 632] width 185 height 22
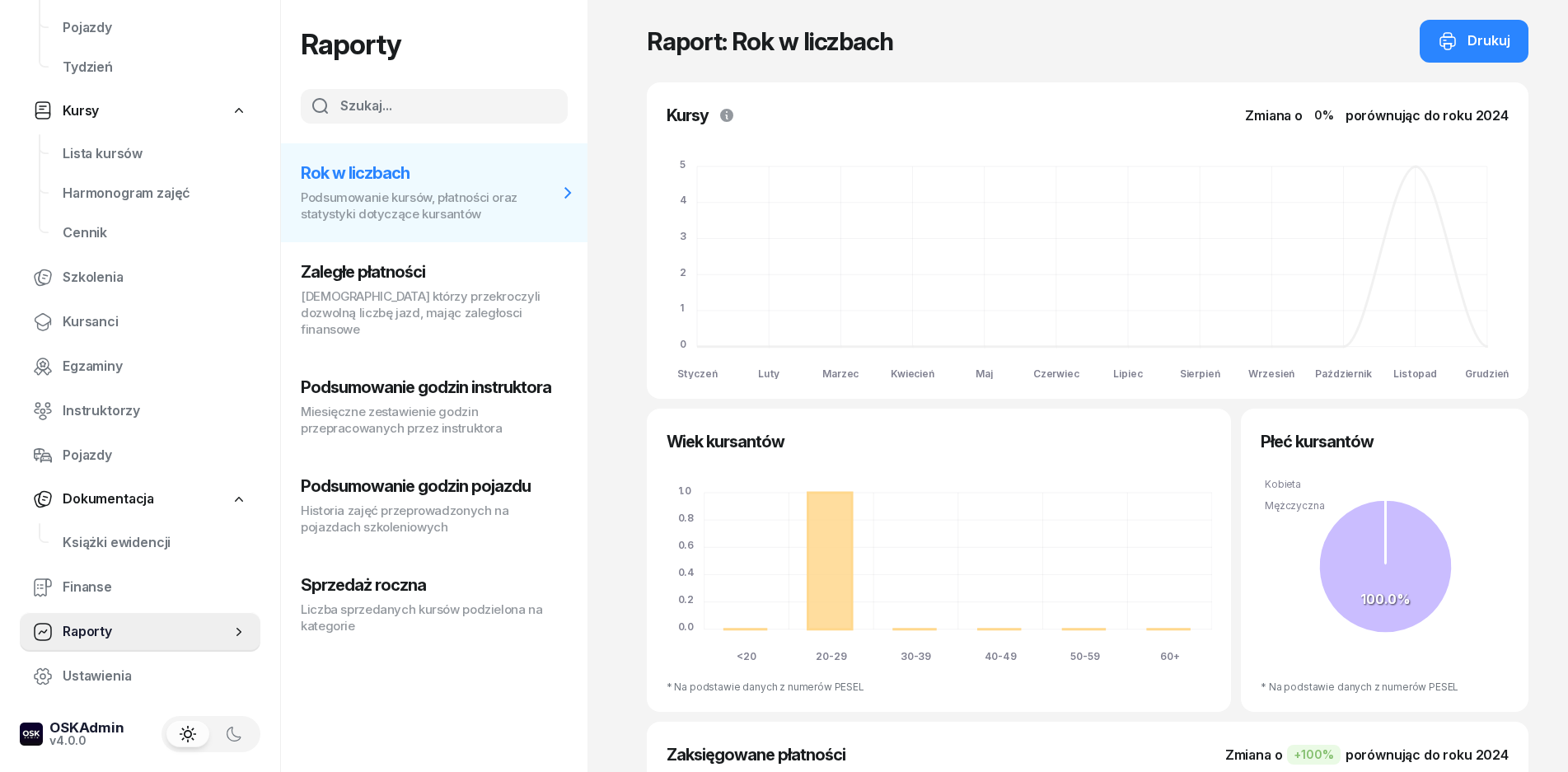
click at [234, 735] on icon "button" at bounding box center [234, 734] width 13 height 14
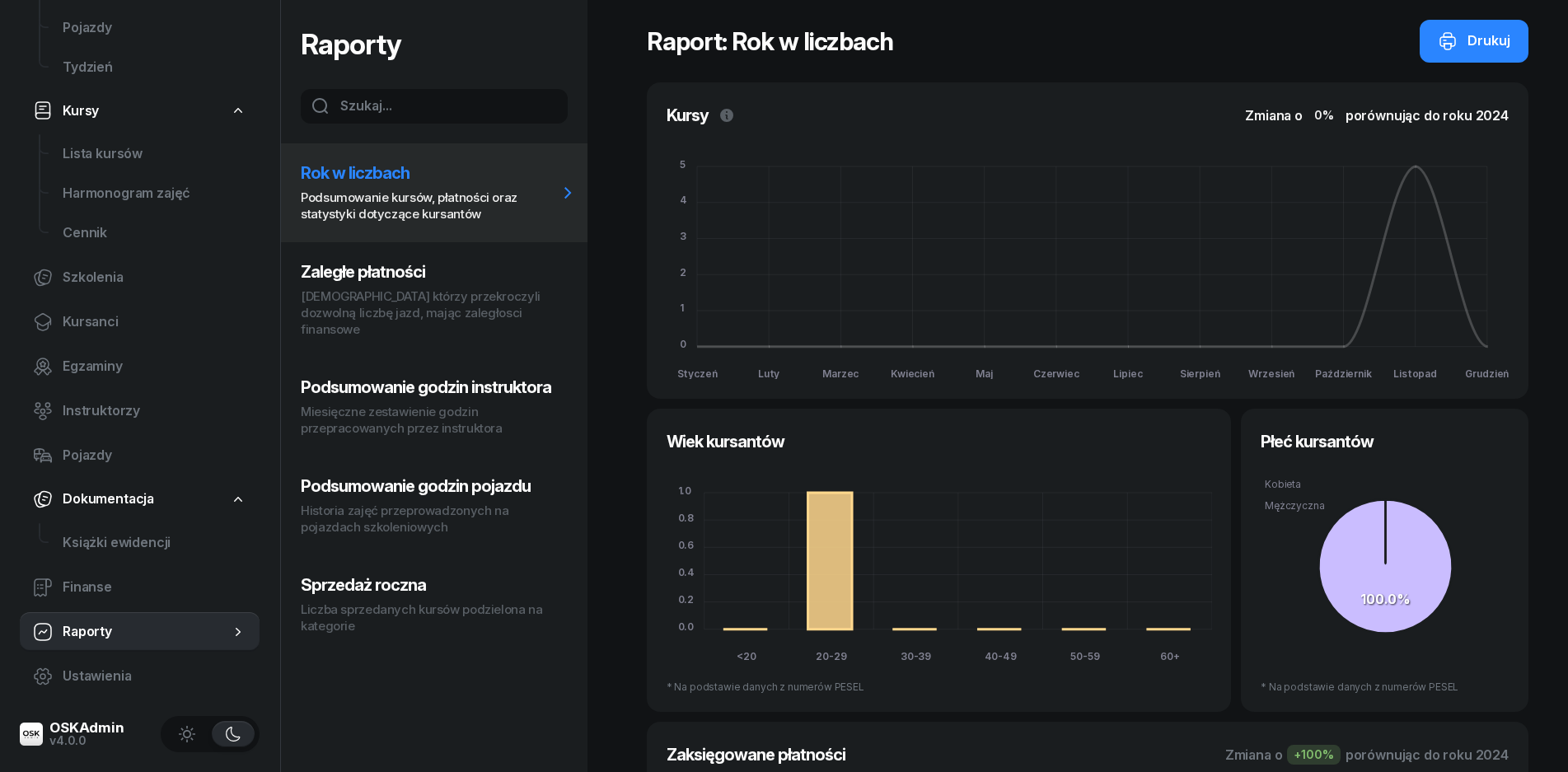
click at [186, 740] on icon "button" at bounding box center [187, 734] width 17 height 17
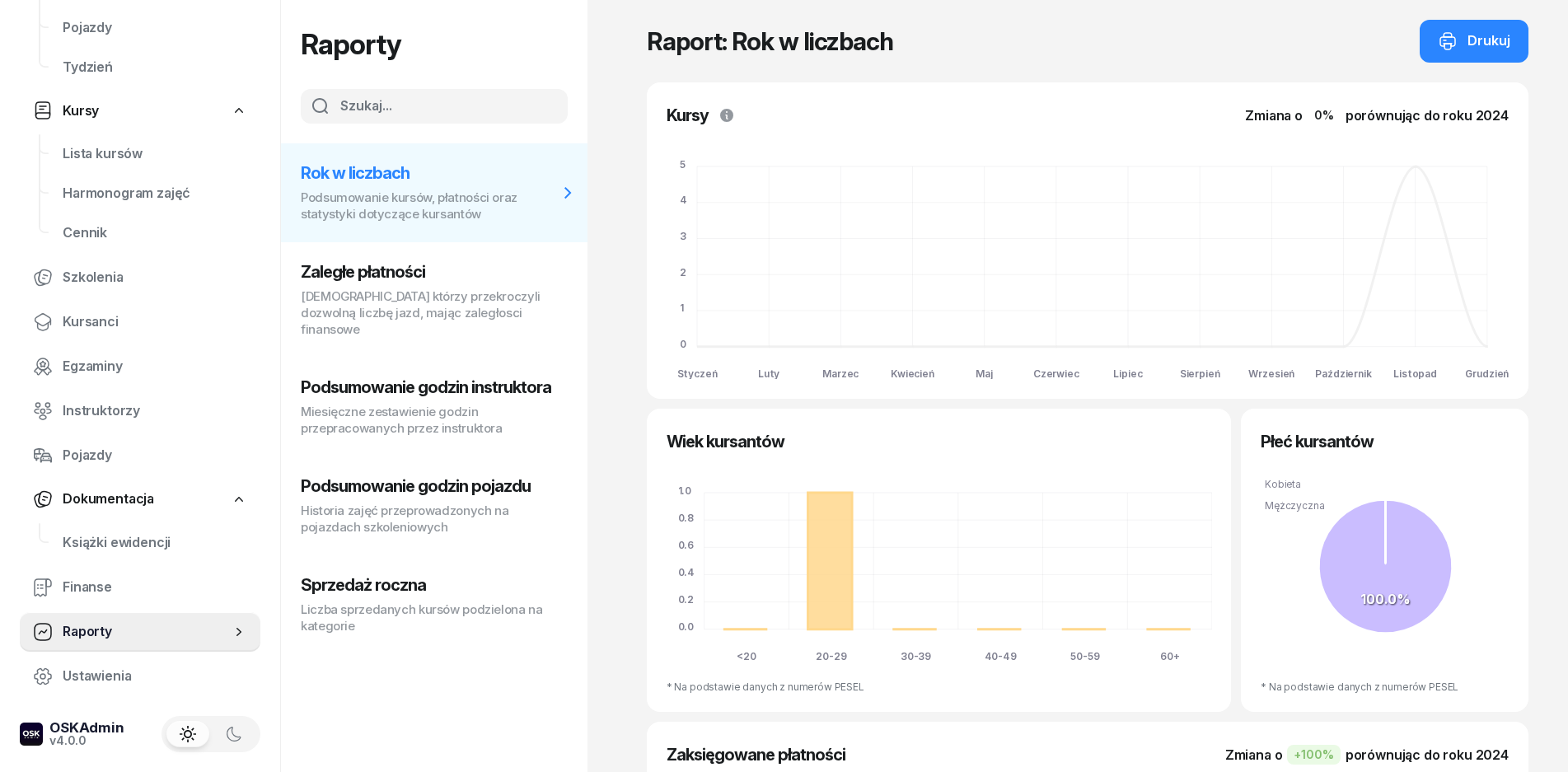
click at [251, 735] on button "button" at bounding box center [234, 734] width 43 height 26
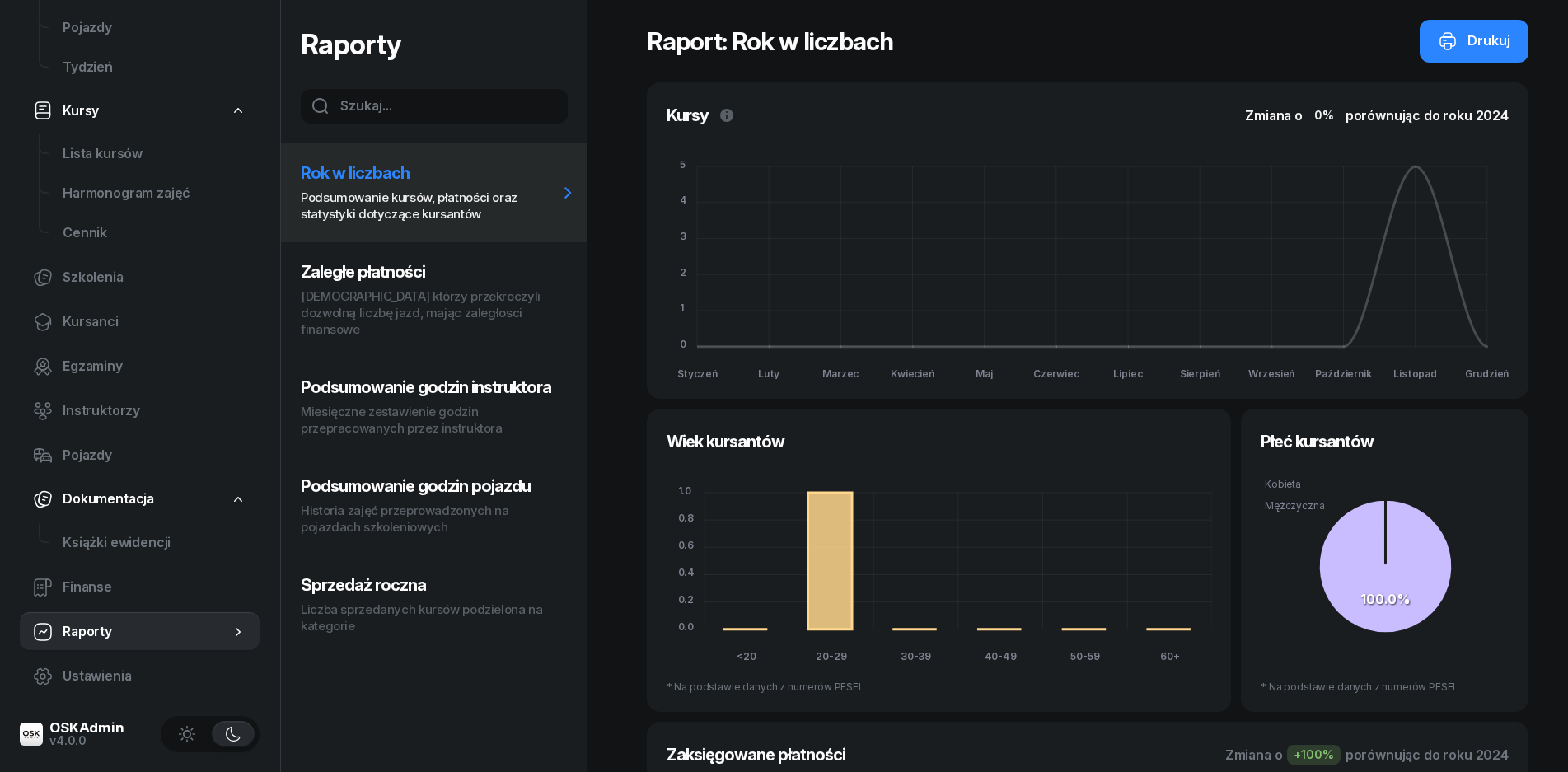
click at [187, 724] on button "button" at bounding box center [187, 734] width 43 height 26
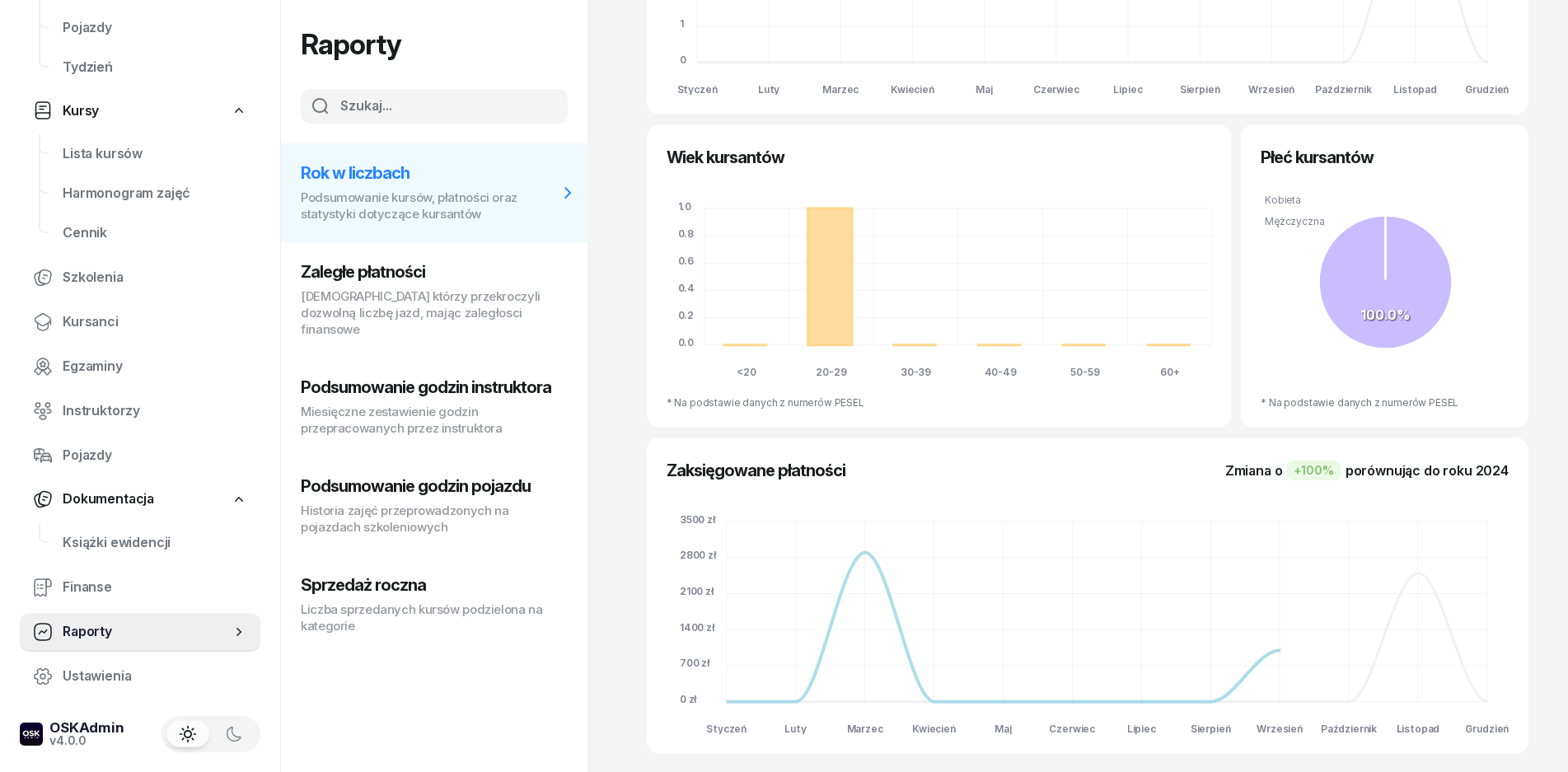
scroll to position [286, 0]
click at [1327, 478] on div "+ 100%" at bounding box center [1313, 469] width 53 height 20
click at [1327, 472] on div "+ 100%" at bounding box center [1313, 469] width 53 height 20
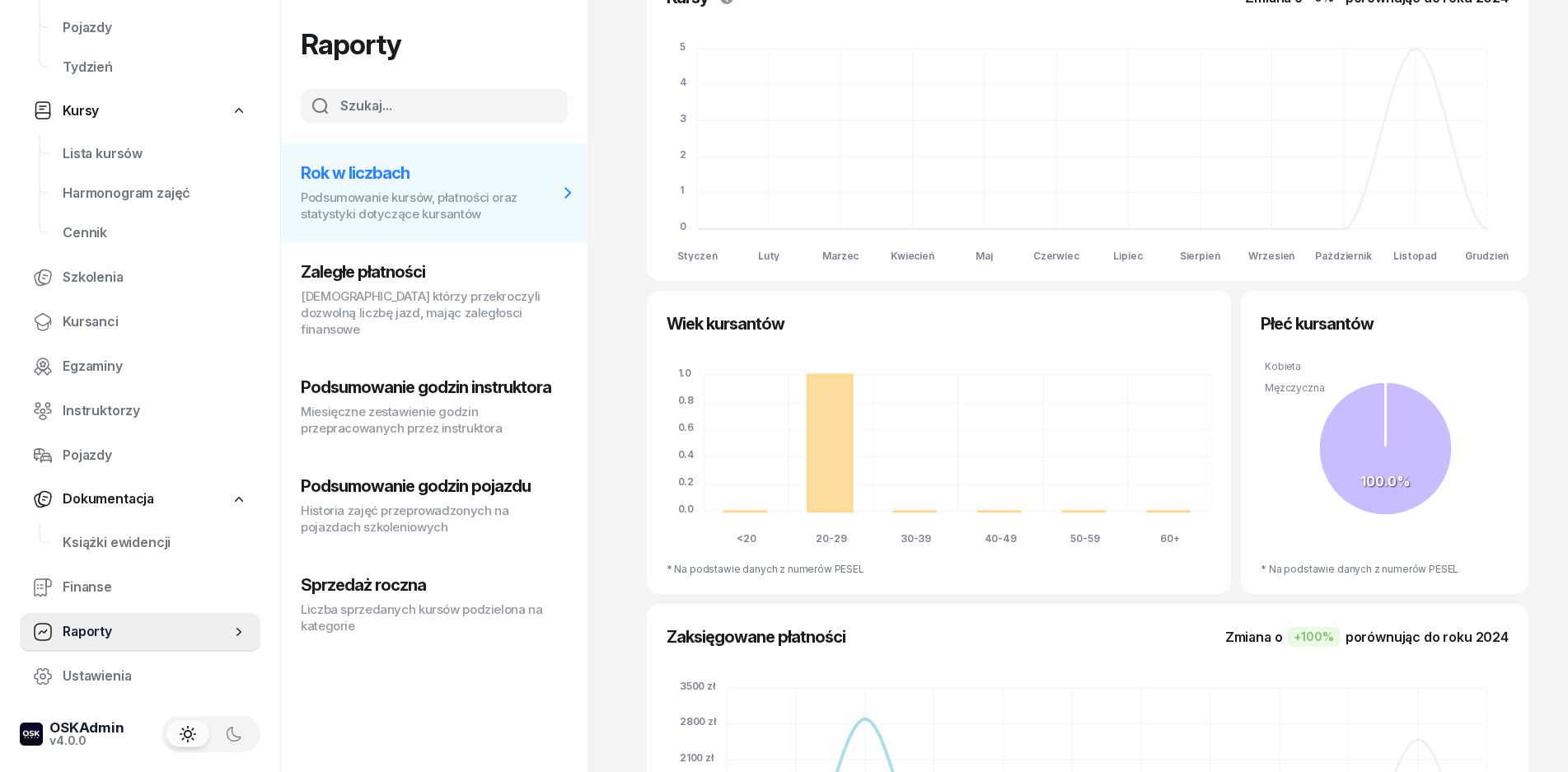
scroll to position [0, 0]
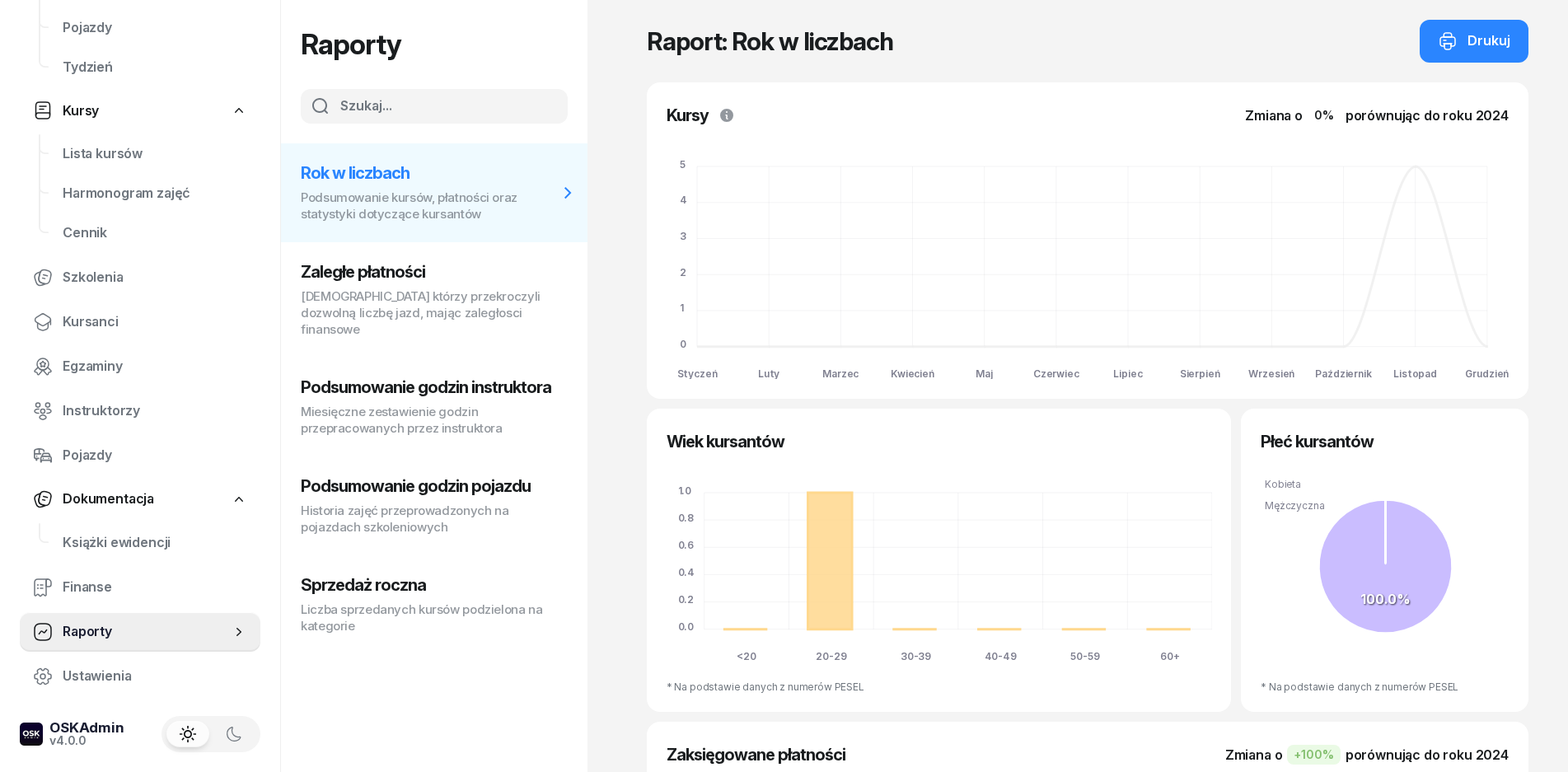
click at [400, 601] on p "Liczba sprzedanych kursów podzielona na kategorie" at bounding box center [429, 618] width 257 height 33
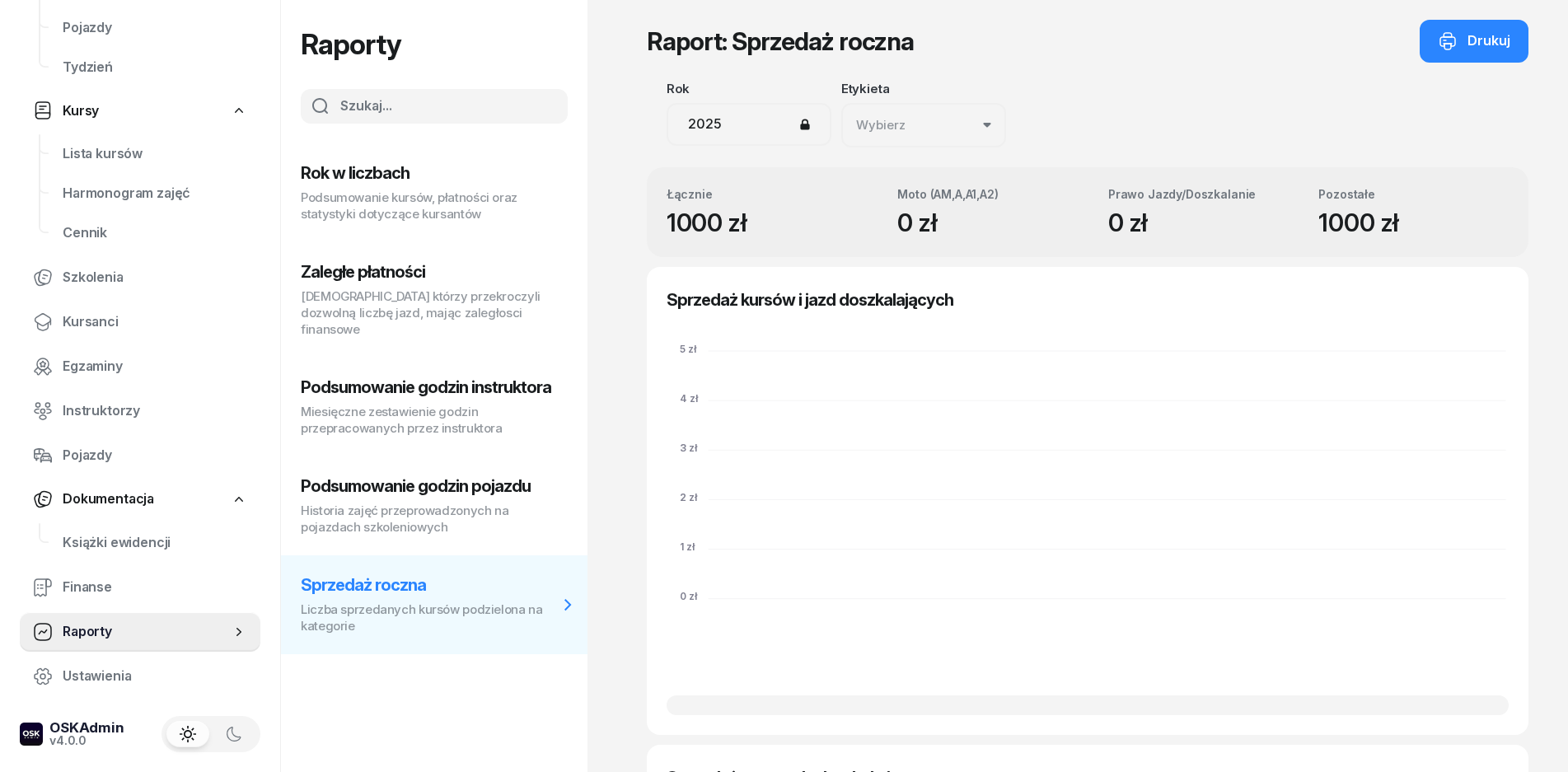
click at [386, 503] on p "Historia zajęć przeprowadzonych na pojazdach szkoleniowych" at bounding box center [429, 519] width 257 height 33
select select "week"
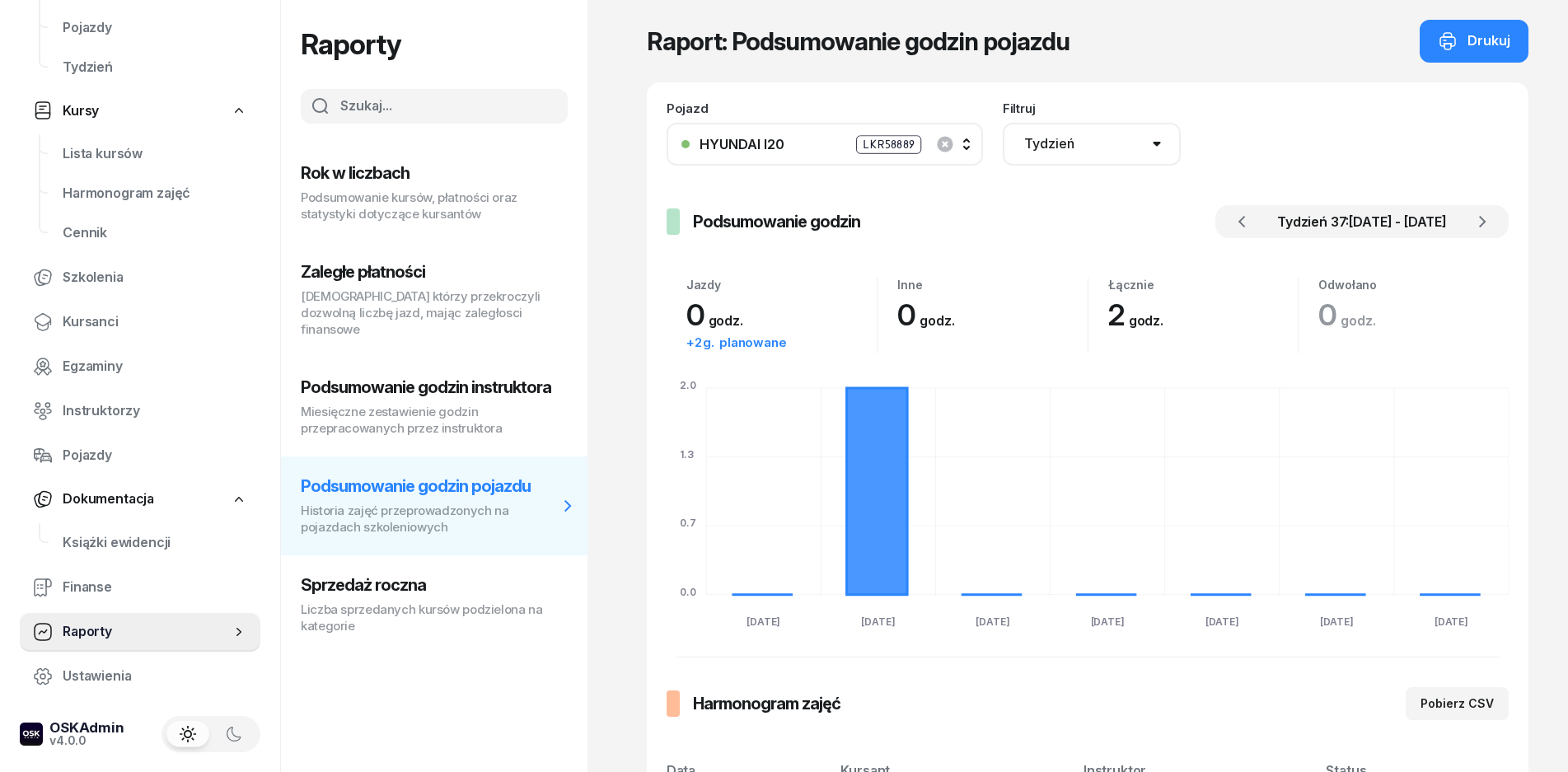
click at [384, 418] on p "Miesięczne zestawienie godzin przepracowanych przez instruktora" at bounding box center [429, 420] width 257 height 33
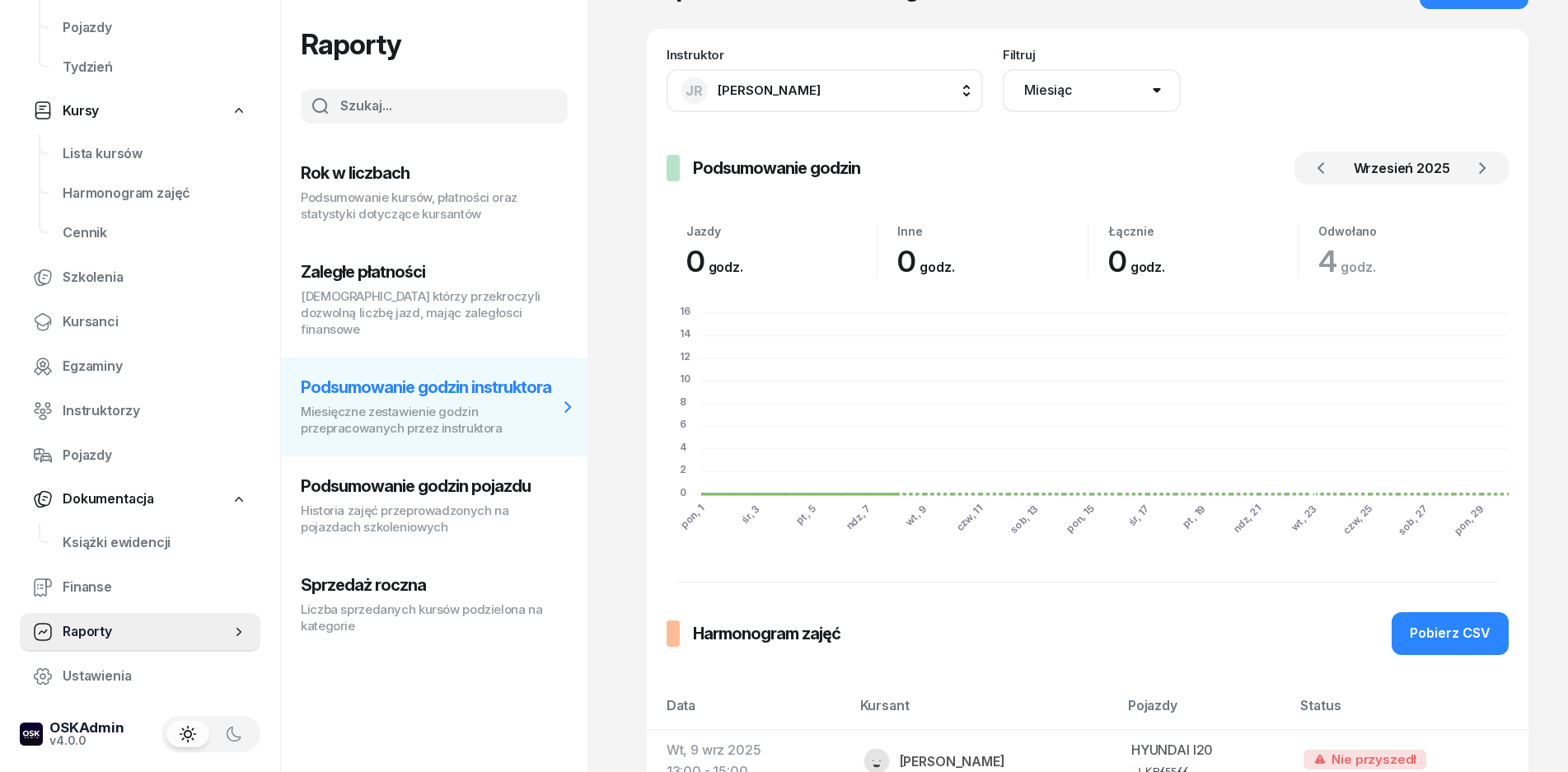
scroll to position [83, 0]
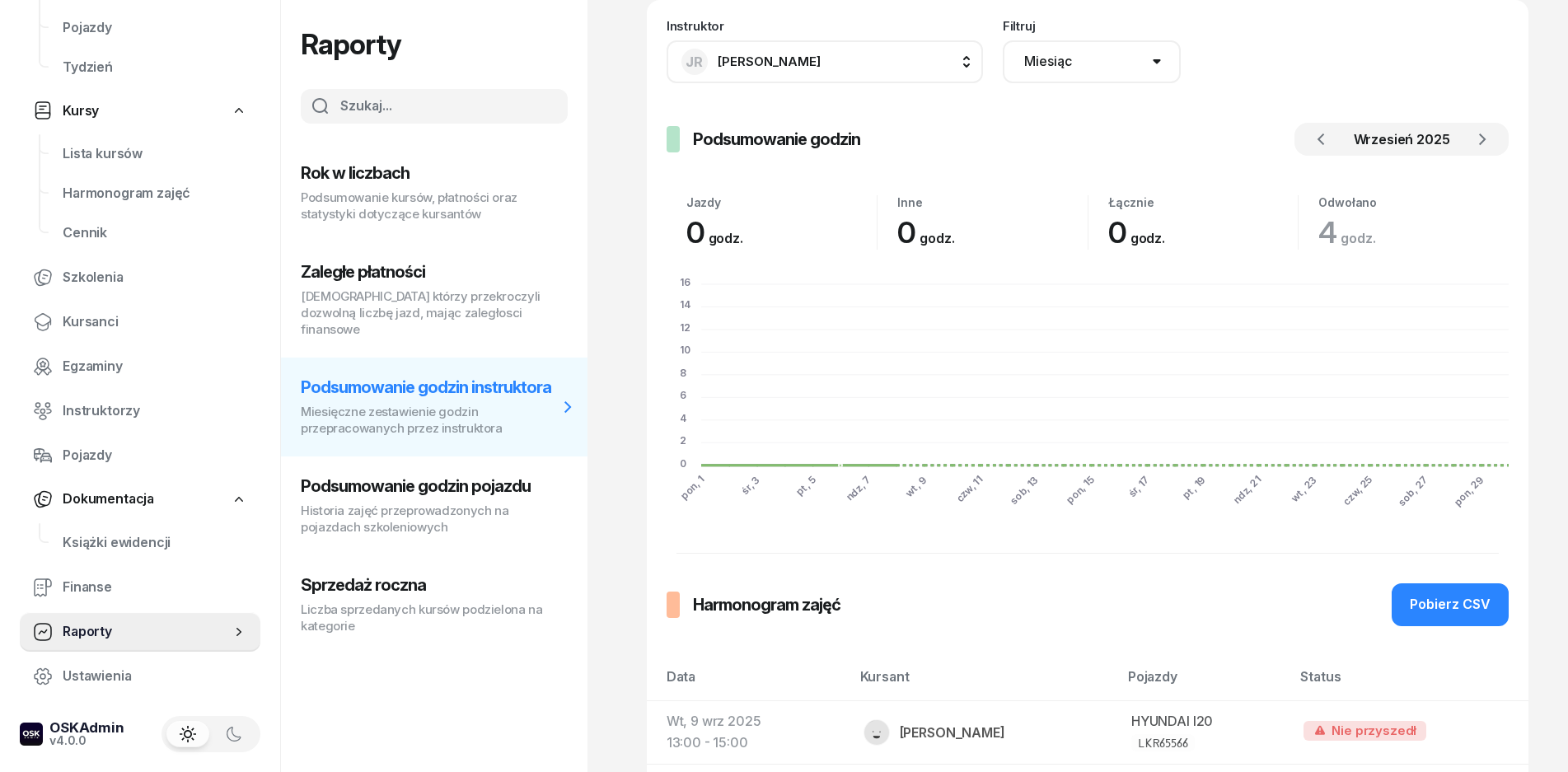
click at [392, 288] on p "[DEMOGRAPHIC_DATA] którzy przekroczyli dozwolną liczbę jazd, mając zaległosci f…" at bounding box center [429, 313] width 257 height 50
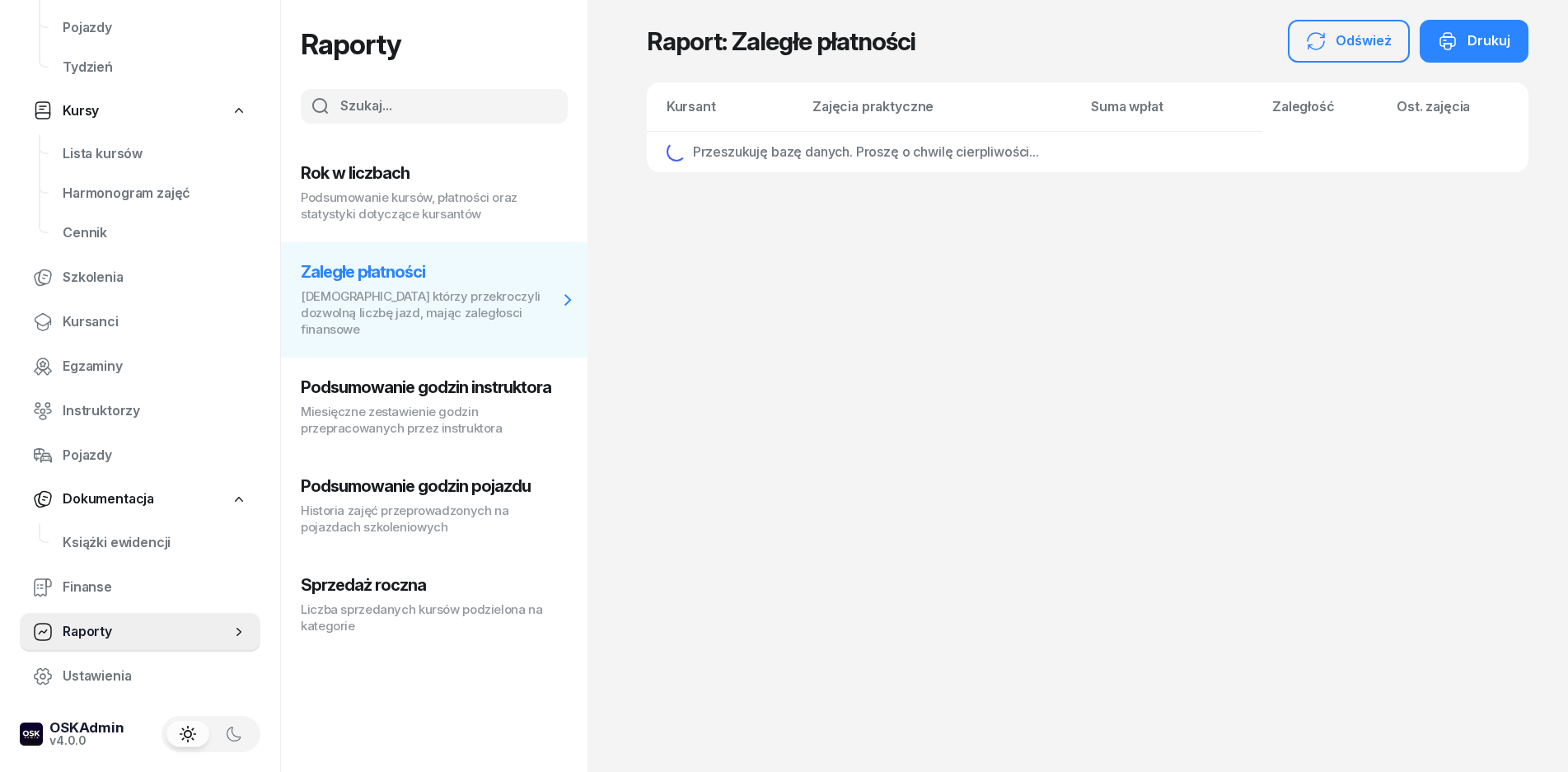
scroll to position [0, 0]
click at [385, 216] on p "Podsumowanie kursów, płatności oraz statystyki dotyczące kursantów" at bounding box center [429, 206] width 257 height 33
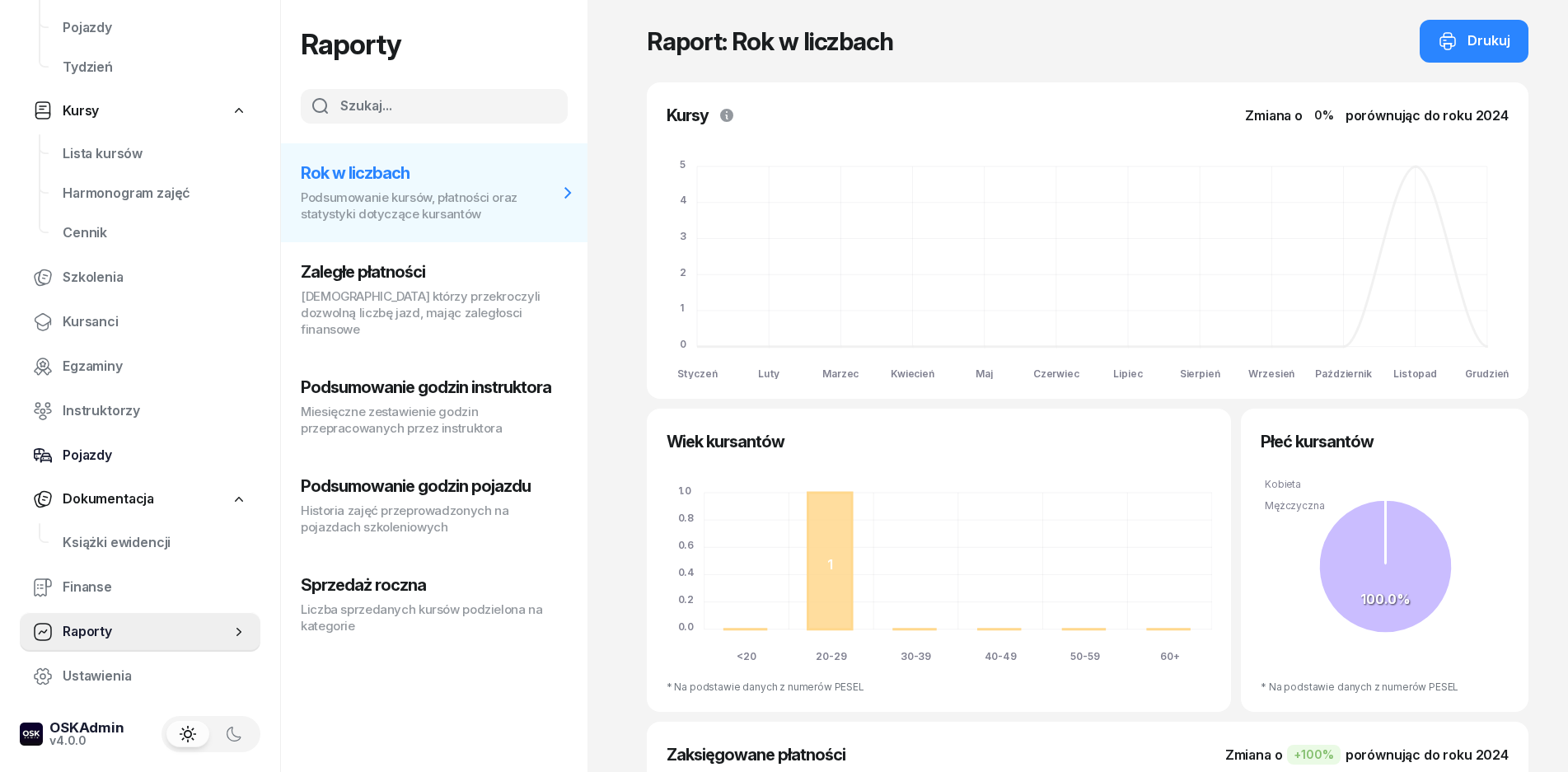
click at [102, 449] on span "Pojazdy" at bounding box center [155, 456] width 185 height 22
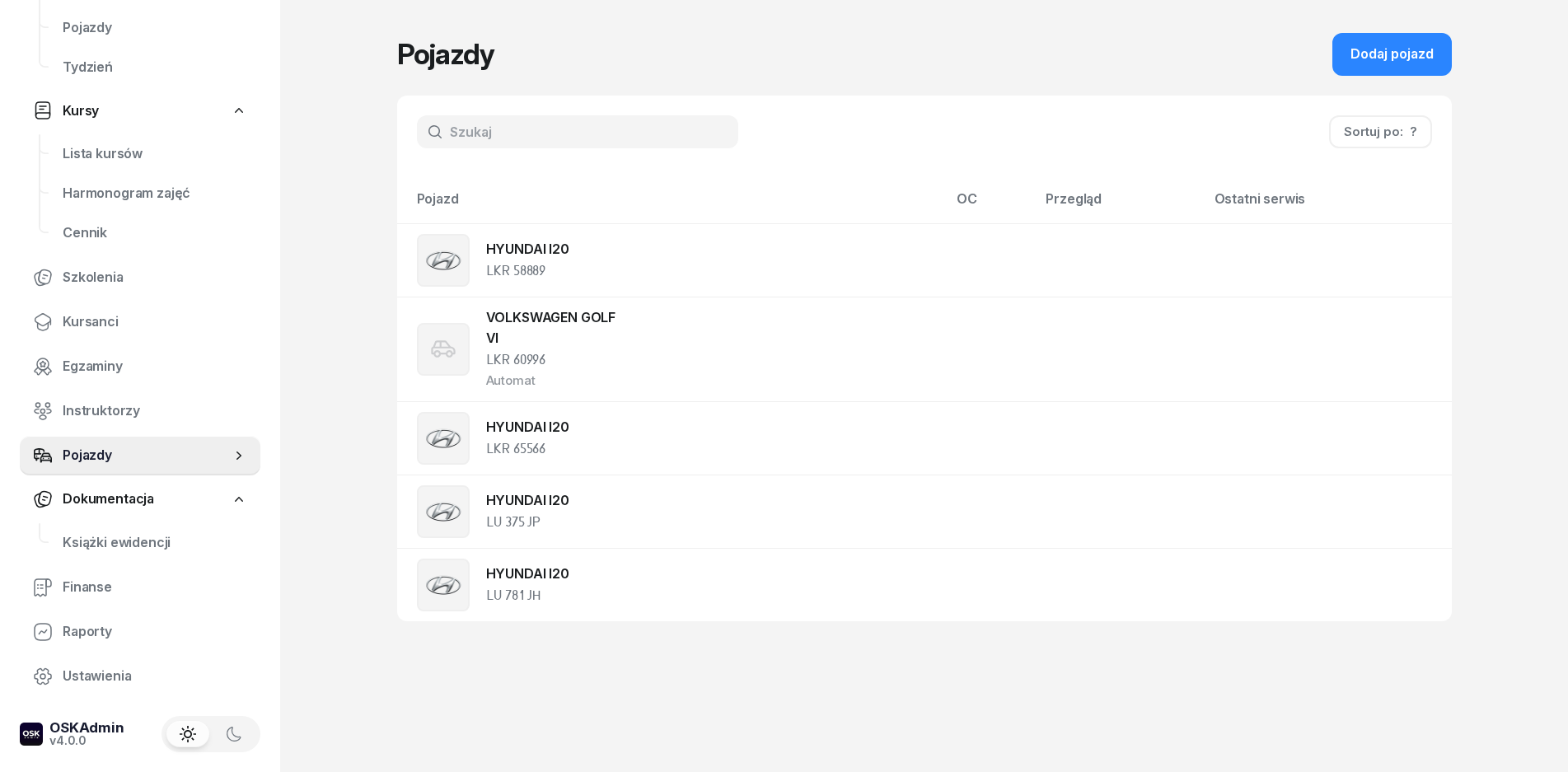
click at [98, 119] on span "Kursy" at bounding box center [81, 111] width 37 height 22
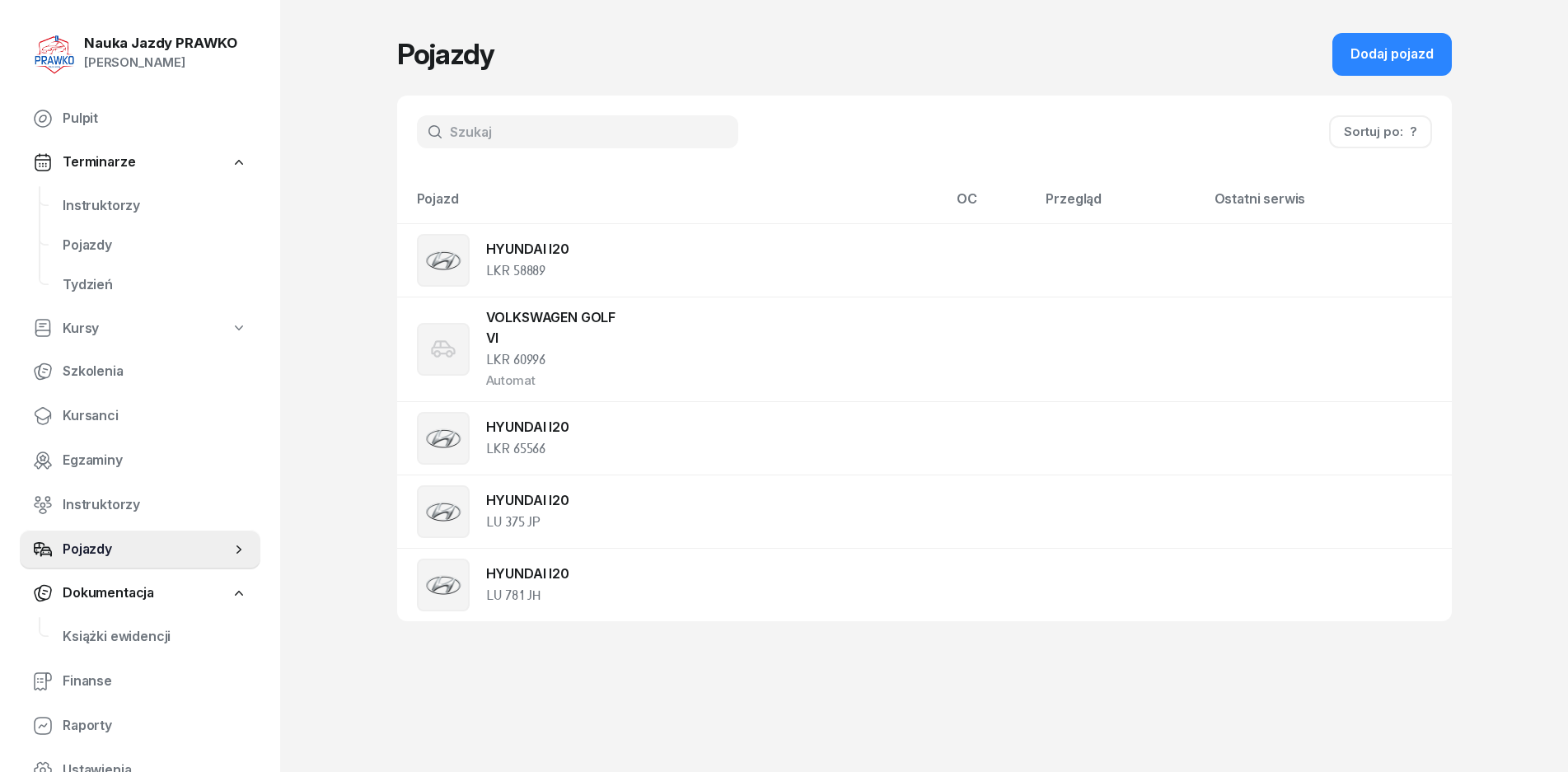
click at [85, 155] on span "Terminarze" at bounding box center [98, 162] width 72 height 22
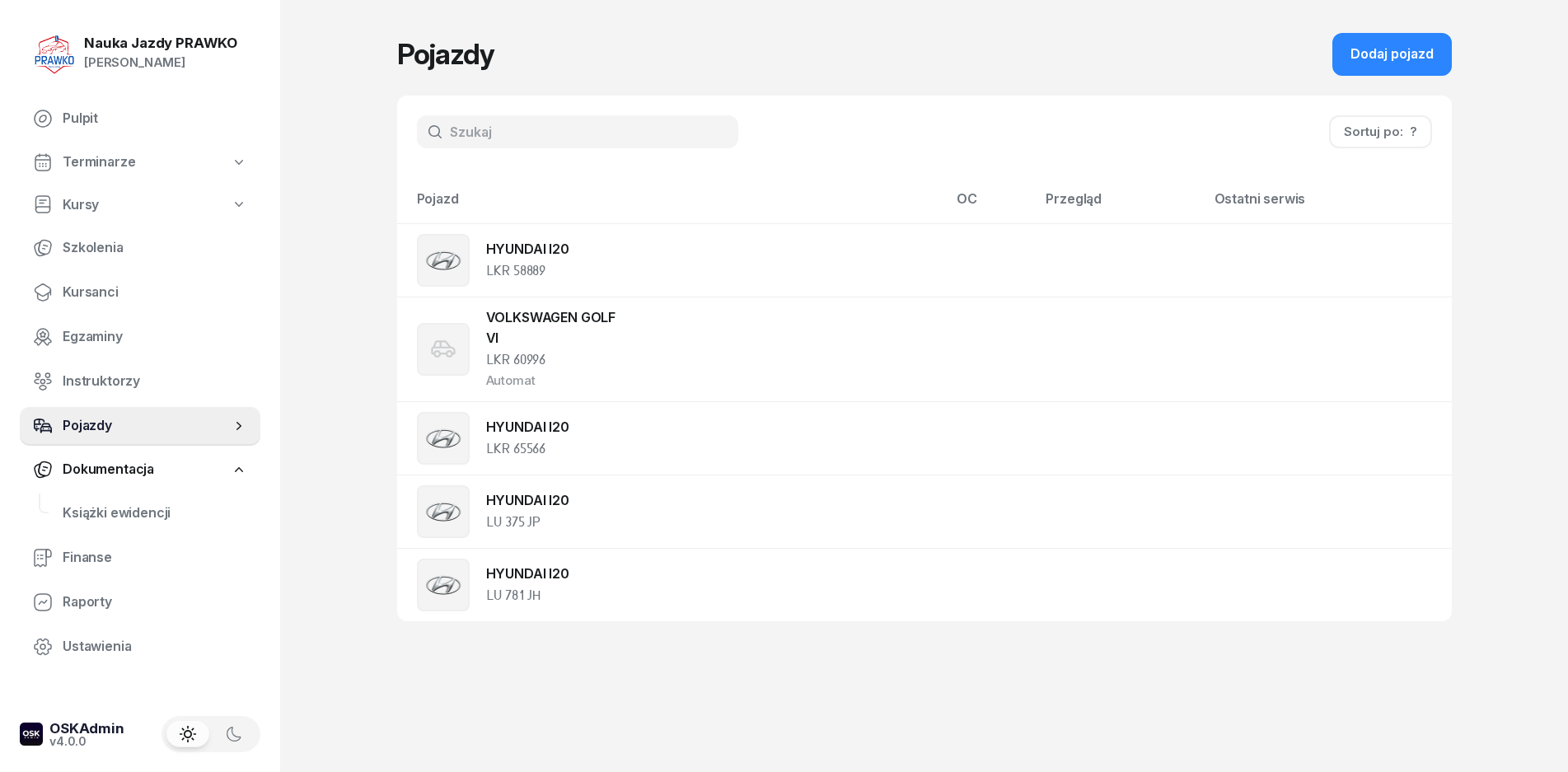
click at [102, 433] on span "Pojazdy" at bounding box center [146, 426] width 168 height 22
click at [221, 471] on link "Dokumentacja" at bounding box center [140, 469] width 241 height 37
click at [75, 514] on span "Finanse" at bounding box center [155, 513] width 185 height 22
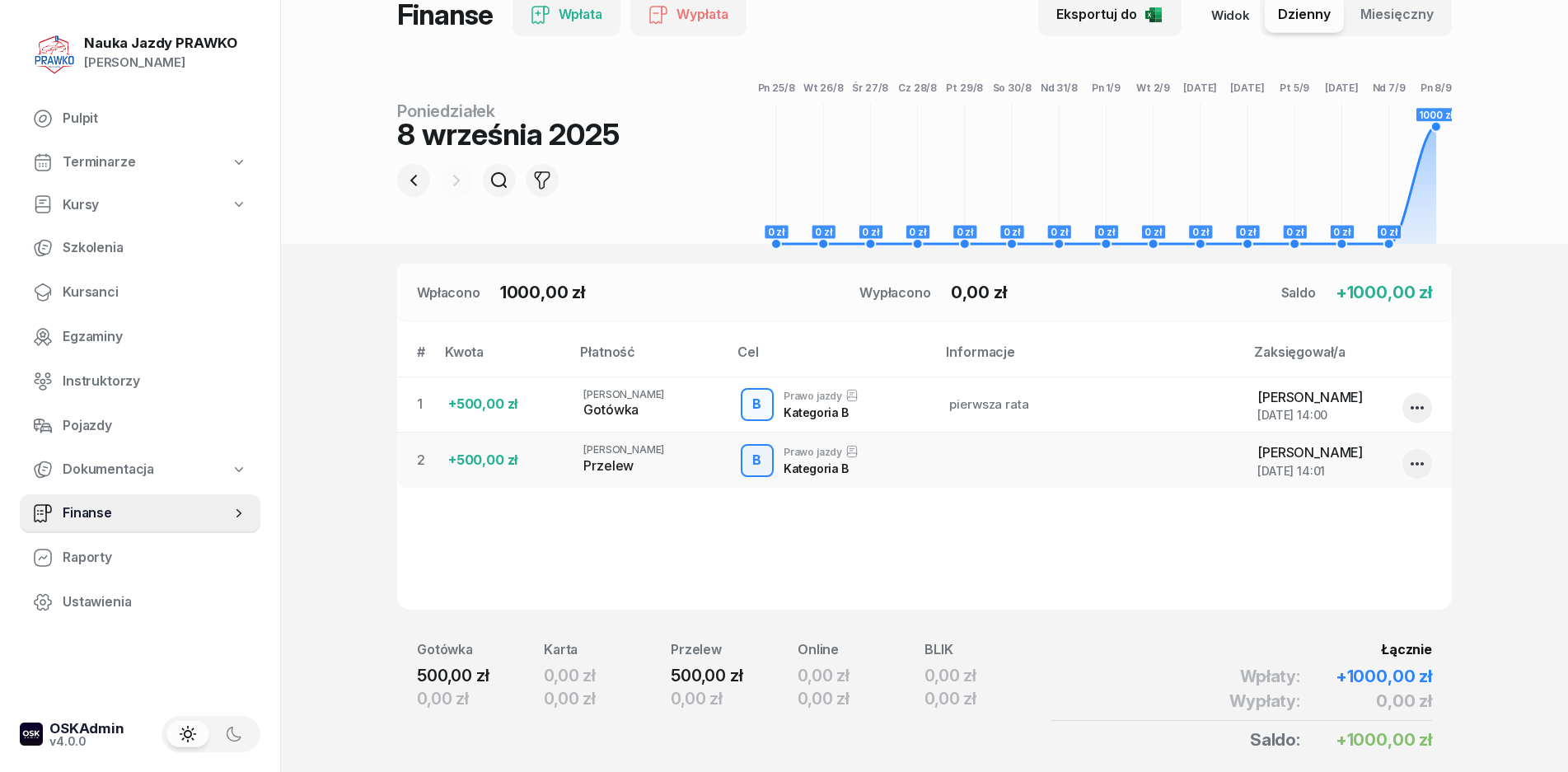
scroll to position [182, 0]
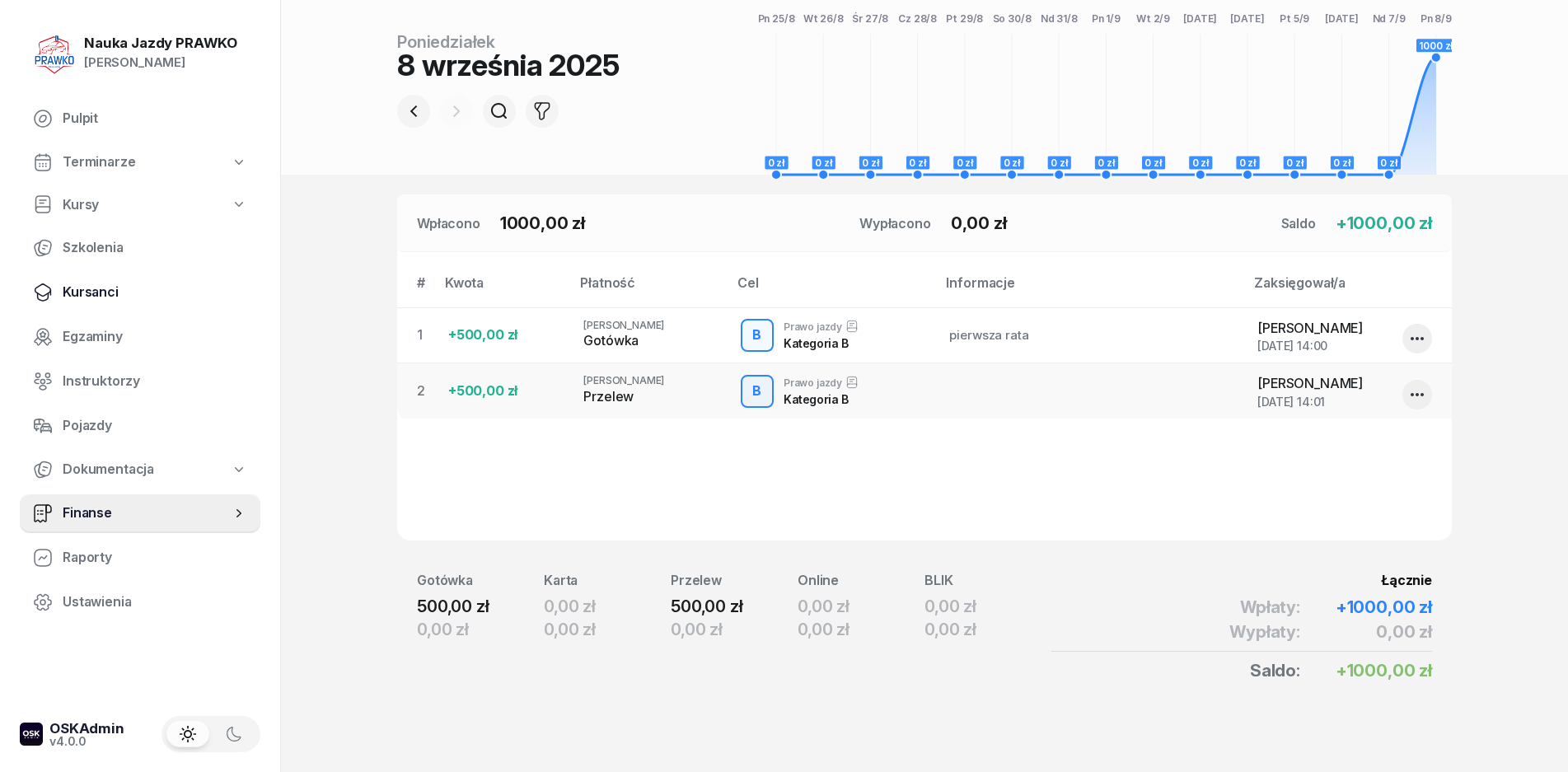
click at [95, 285] on span "Kursanci" at bounding box center [155, 292] width 185 height 22
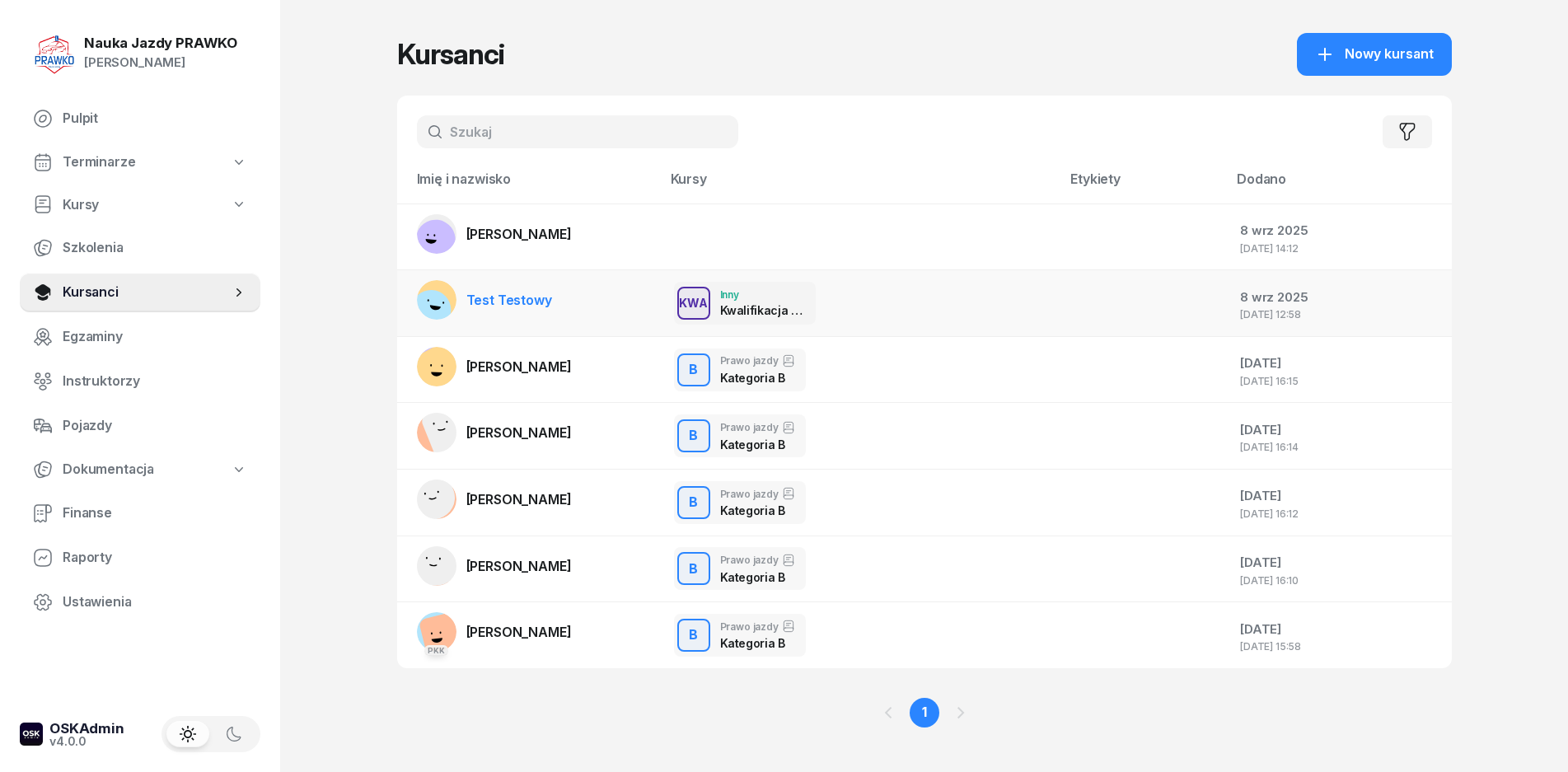
click at [1240, 308] on div "8 wrz 2025" at bounding box center [1339, 297] width 198 height 22
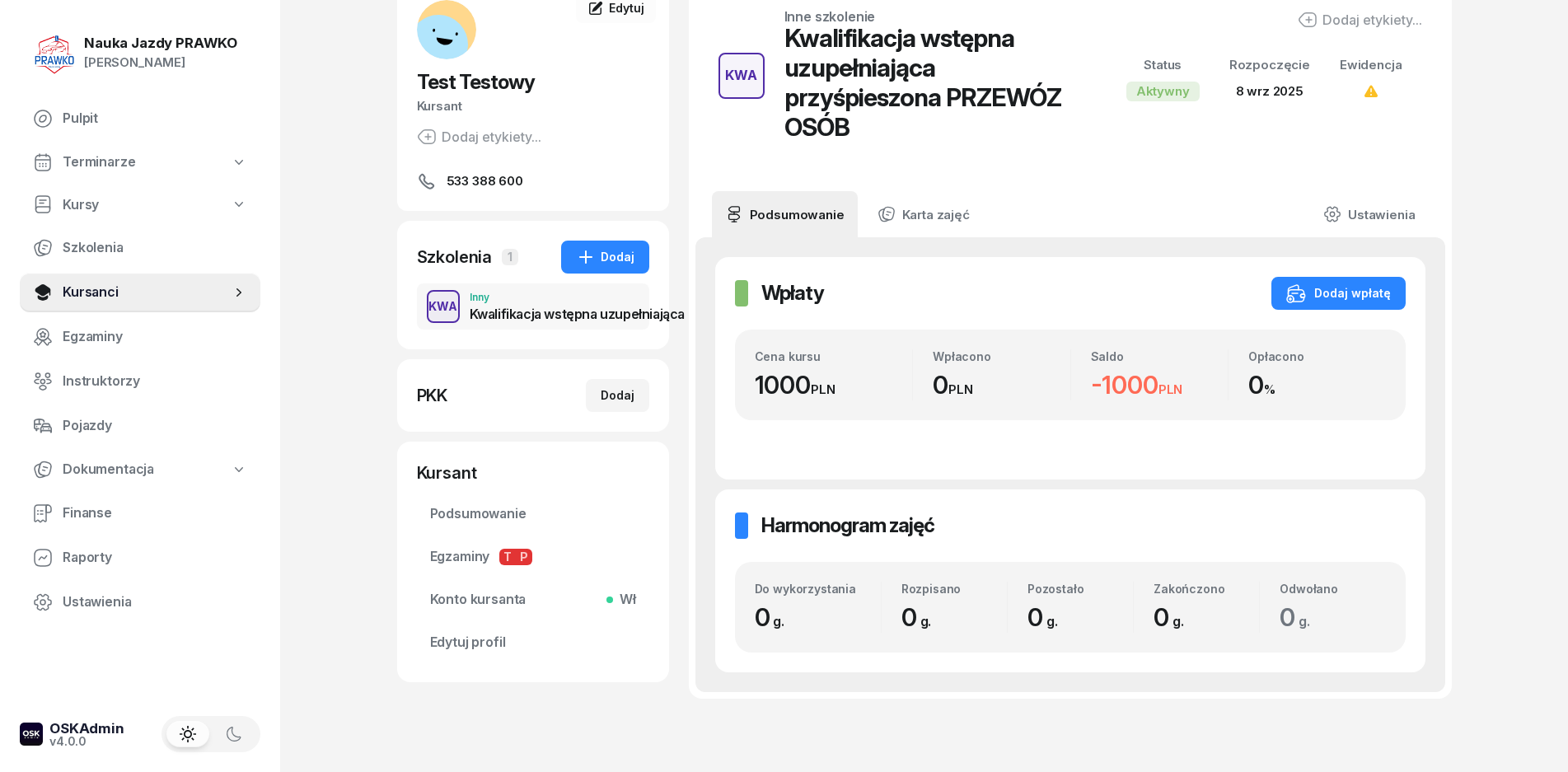
scroll to position [193, 0]
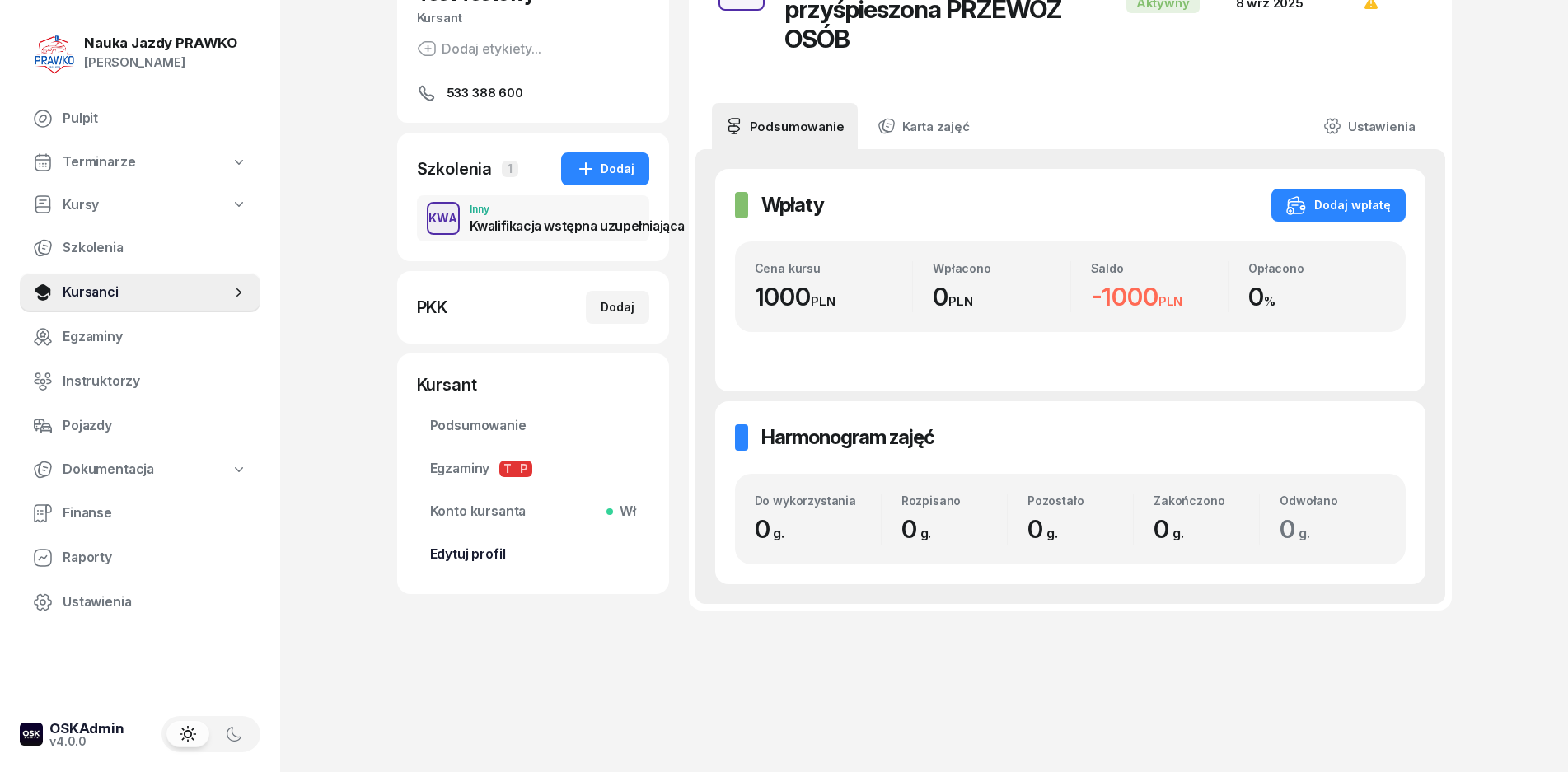
click at [477, 552] on span "Edytuj profil" at bounding box center [533, 554] width 206 height 22
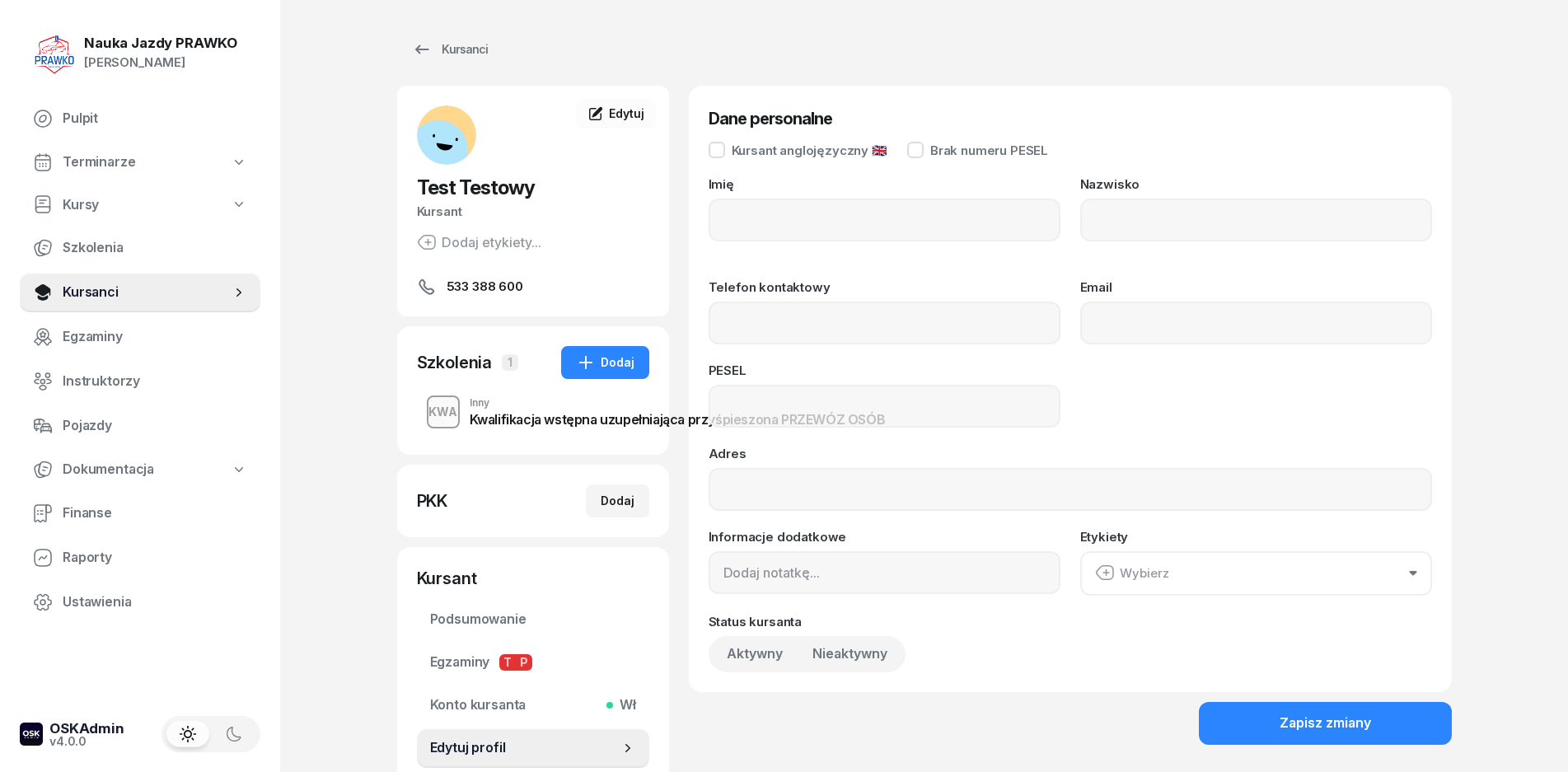
type input "Test"
type input "Testowy"
type input "533388600"
click at [98, 294] on span "Kursanci" at bounding box center [146, 292] width 168 height 22
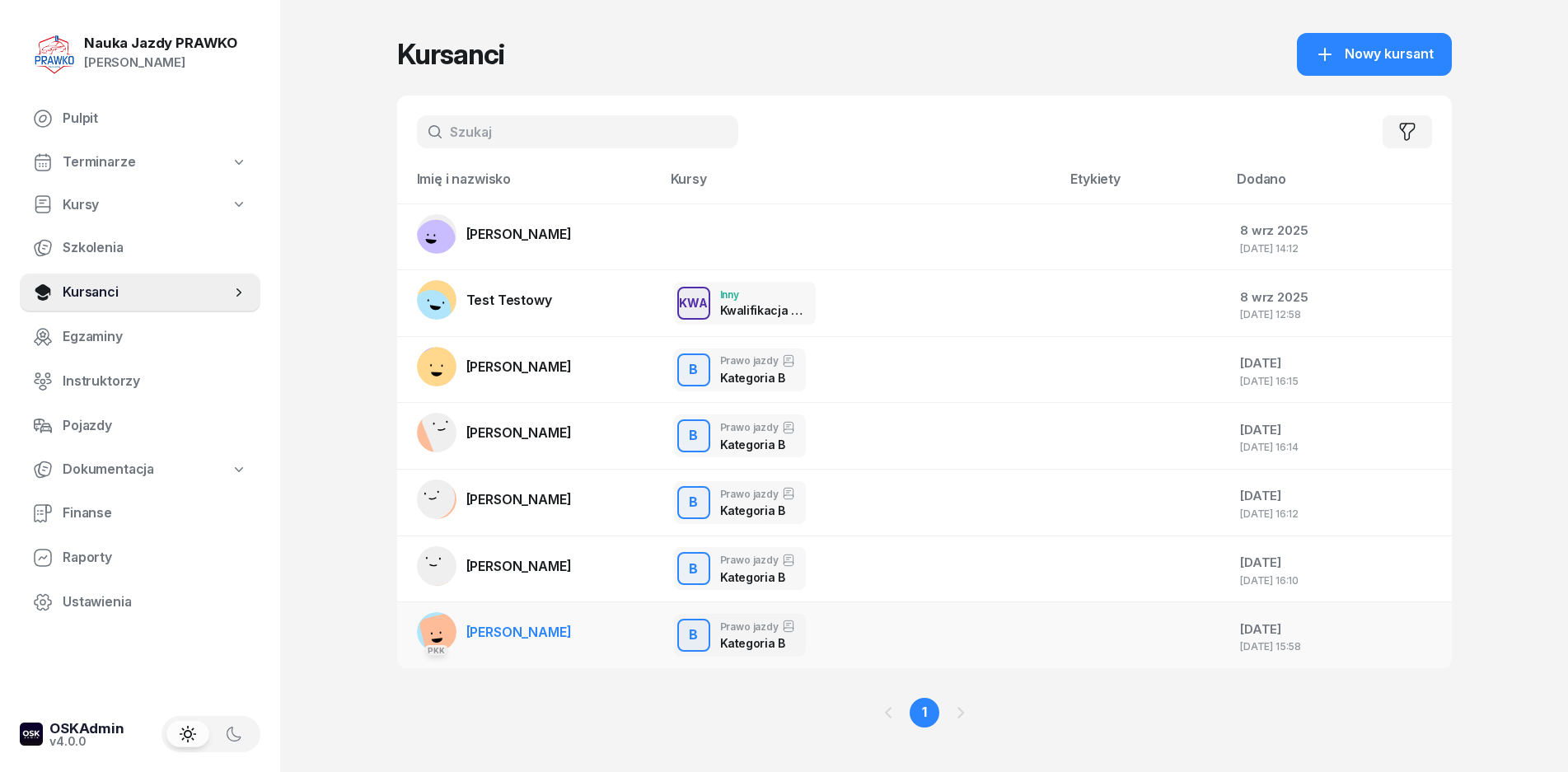
click at [485, 621] on link "PKK [PERSON_NAME]" at bounding box center [494, 632] width 155 height 39
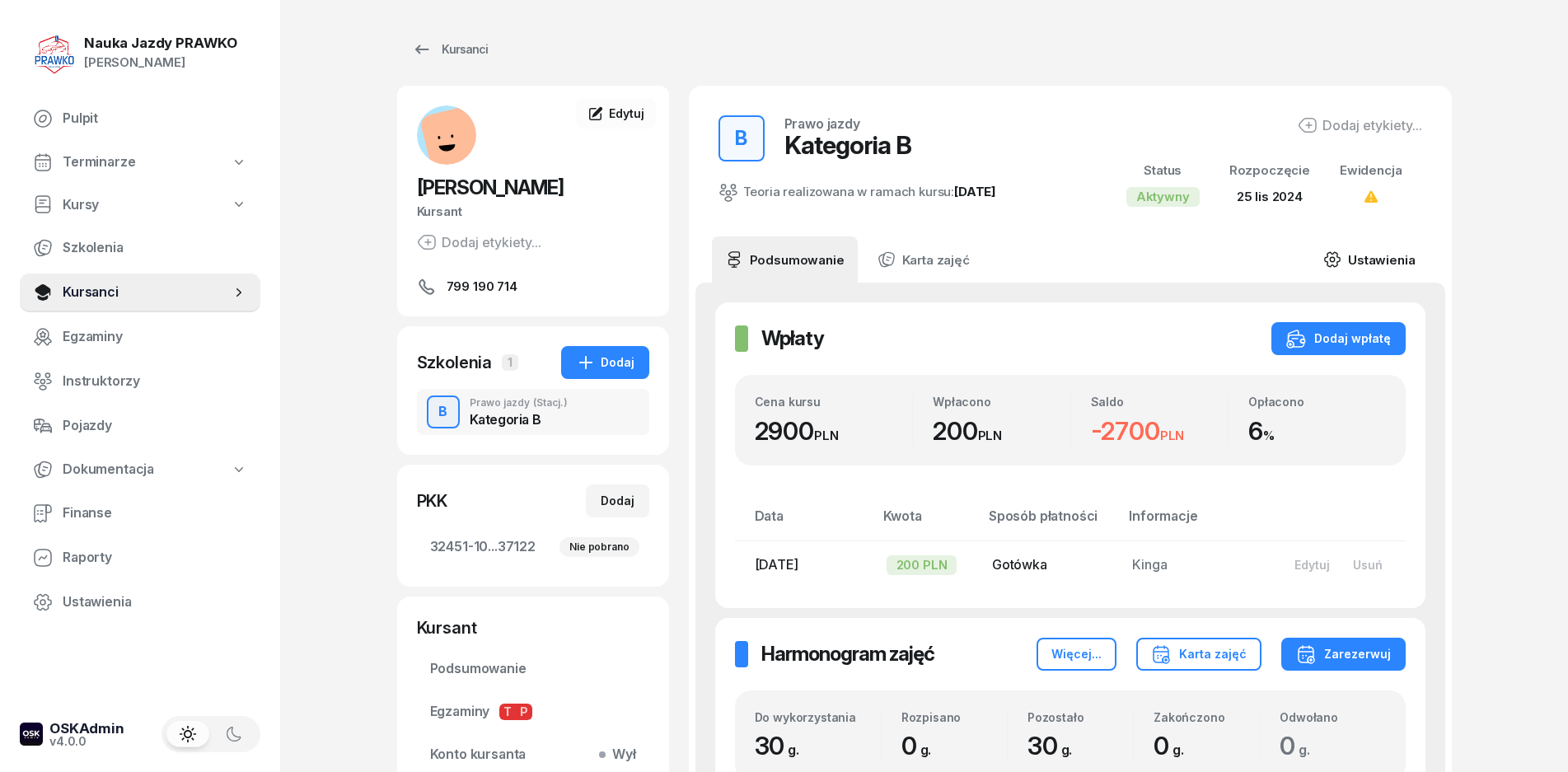
click at [1380, 254] on link "Ustawienia" at bounding box center [1368, 259] width 118 height 46
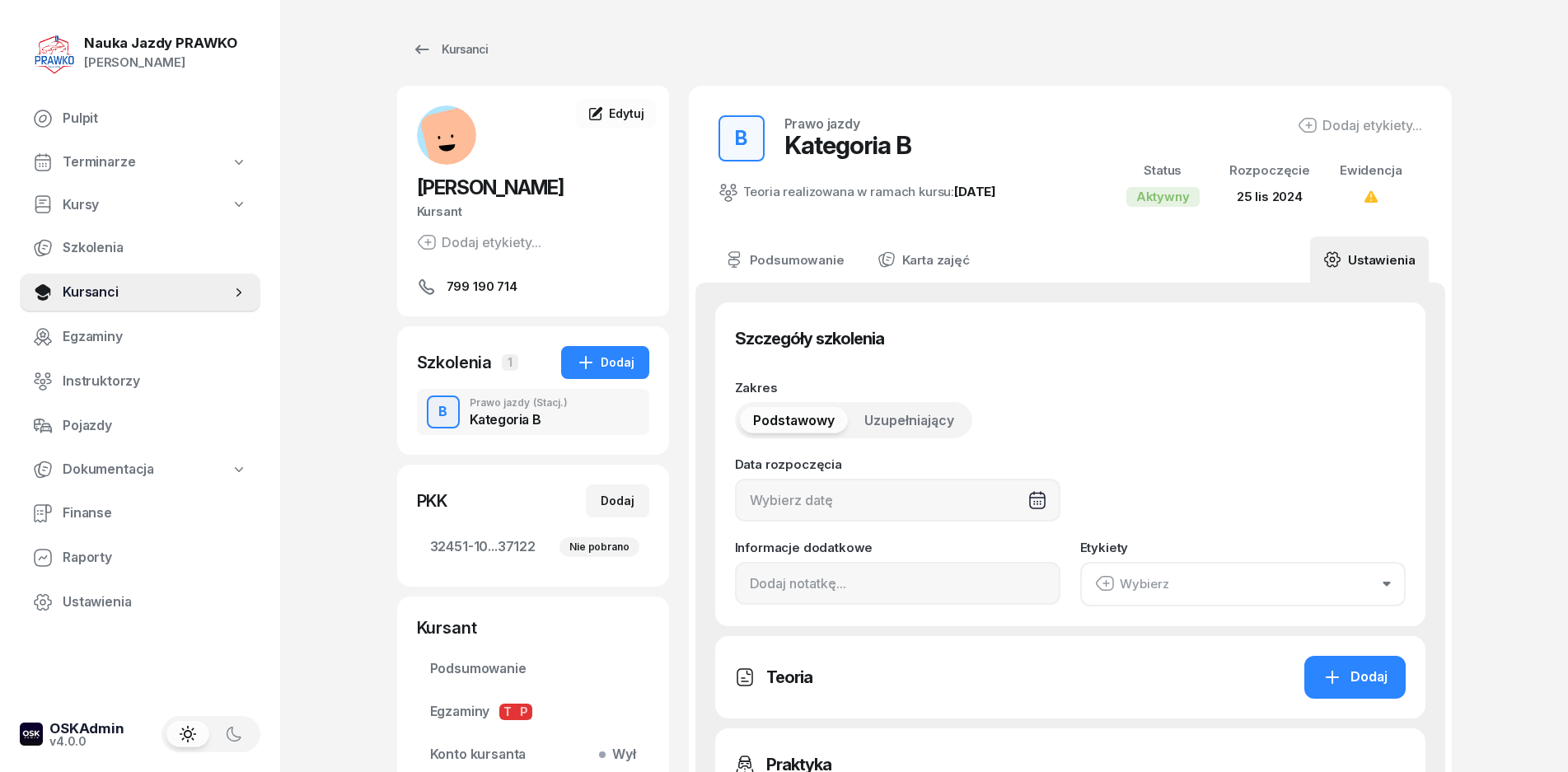
type input "[DATE]"
type input "32451"
type input "10068"
type input "29882"
type input "37122"
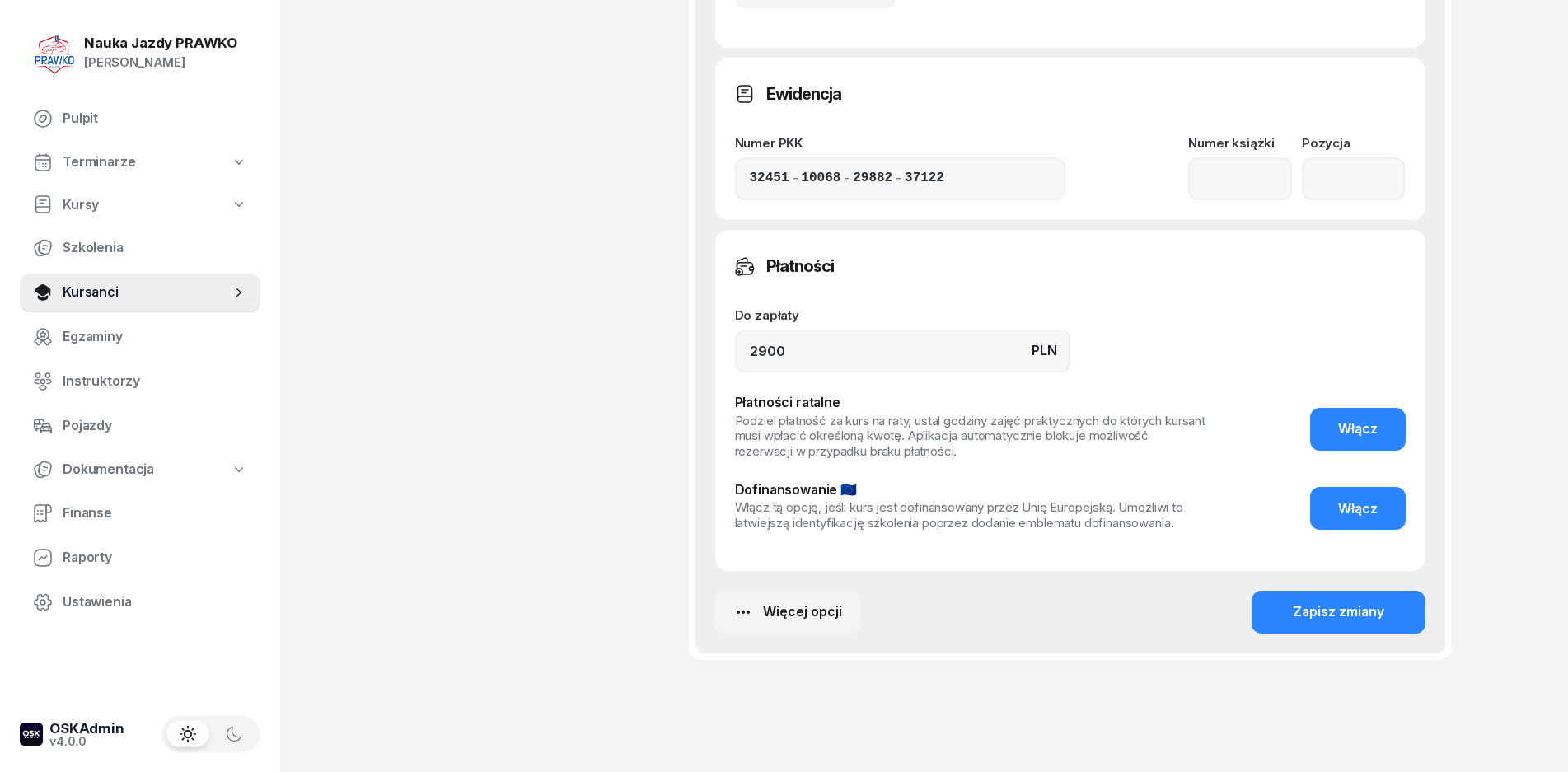
scroll to position [1218, 0]
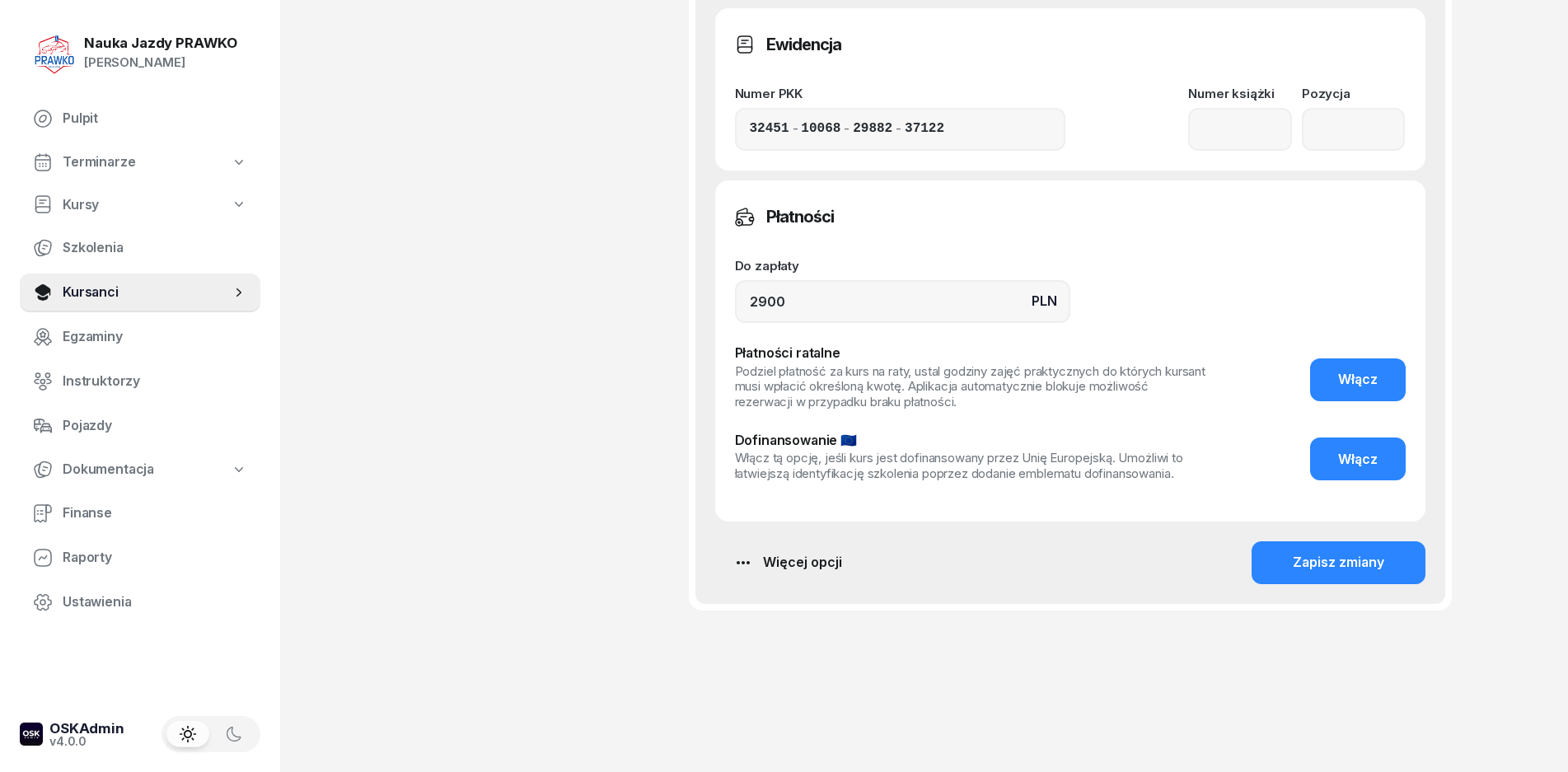
click at [798, 572] on div "Więcej opcji" at bounding box center [788, 563] width 109 height 22
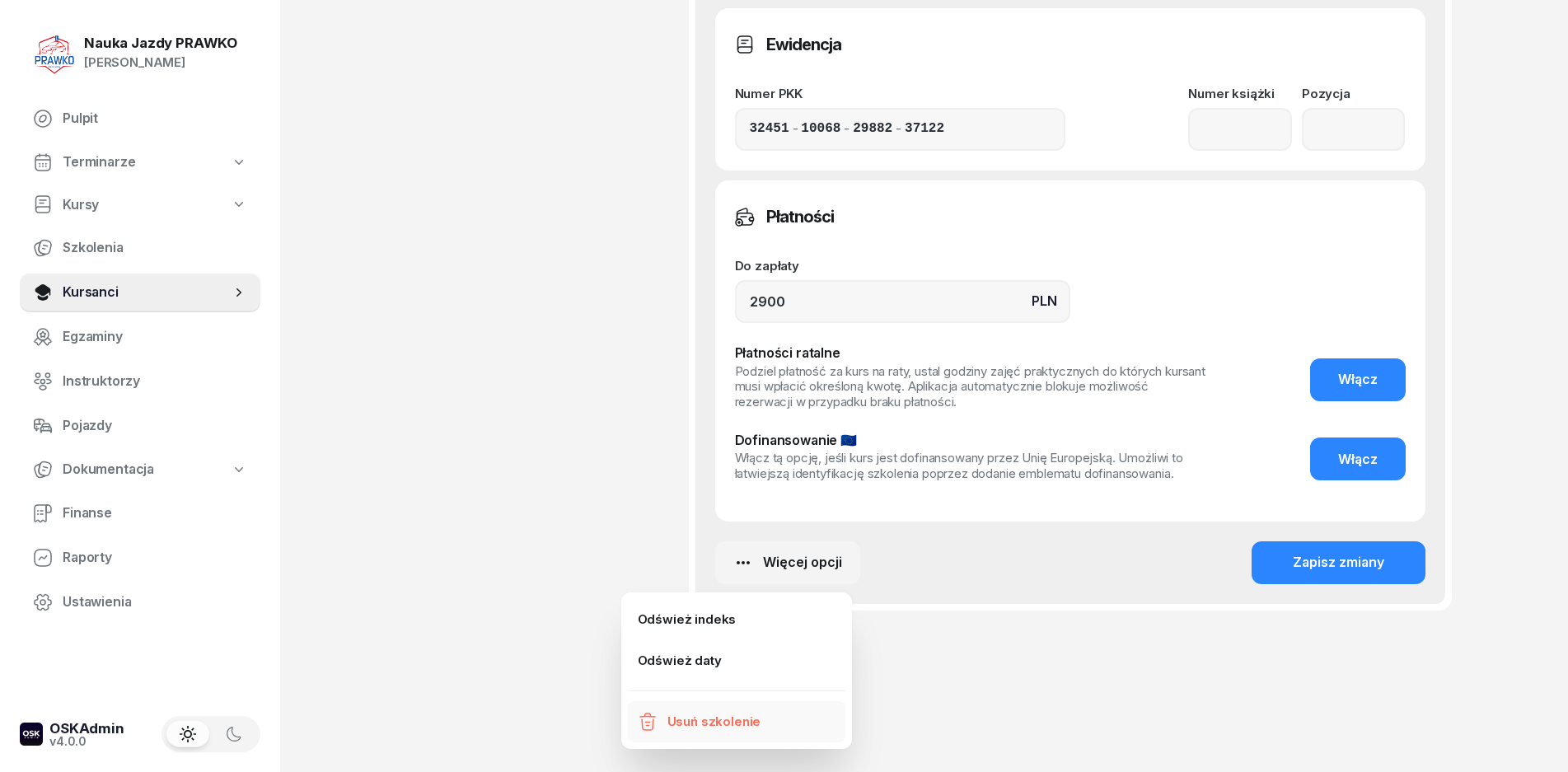
click at [725, 714] on div "Usuń szkolenie" at bounding box center [715, 721] width 94 height 22
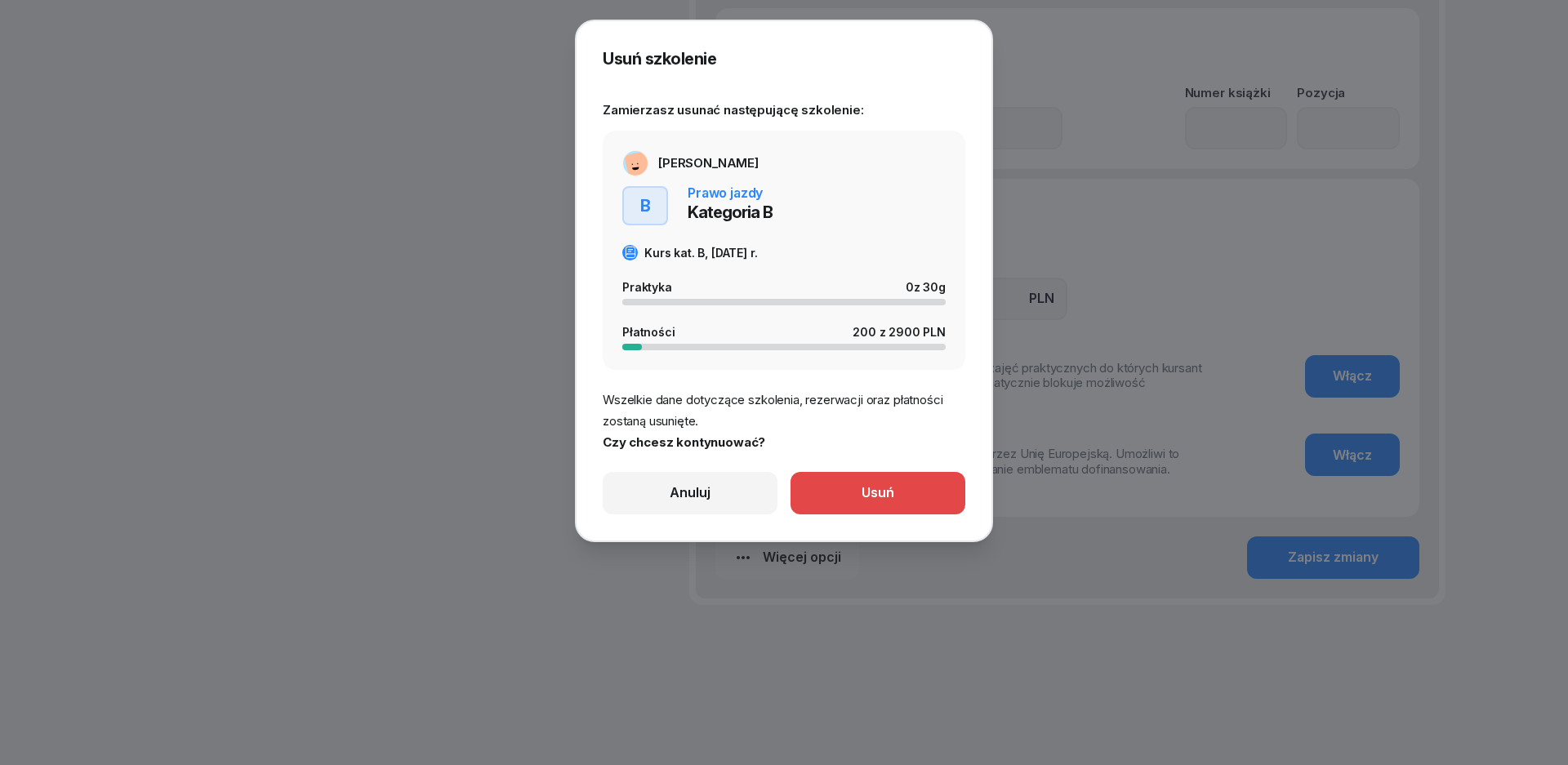
click at [873, 503] on div "Usuń" at bounding box center [879, 493] width 33 height 22
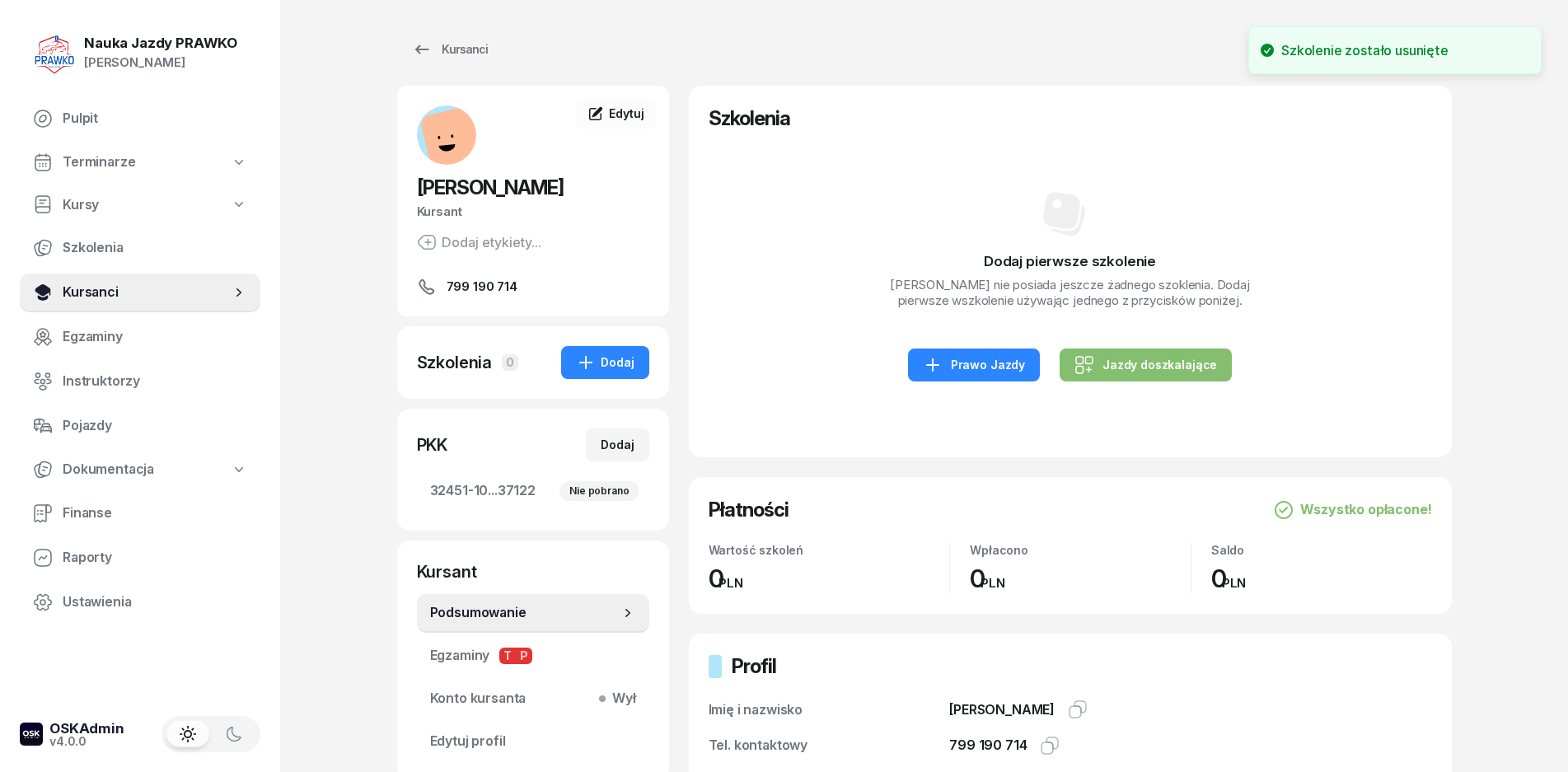
click at [132, 295] on span "Kursanci" at bounding box center [146, 292] width 168 height 22
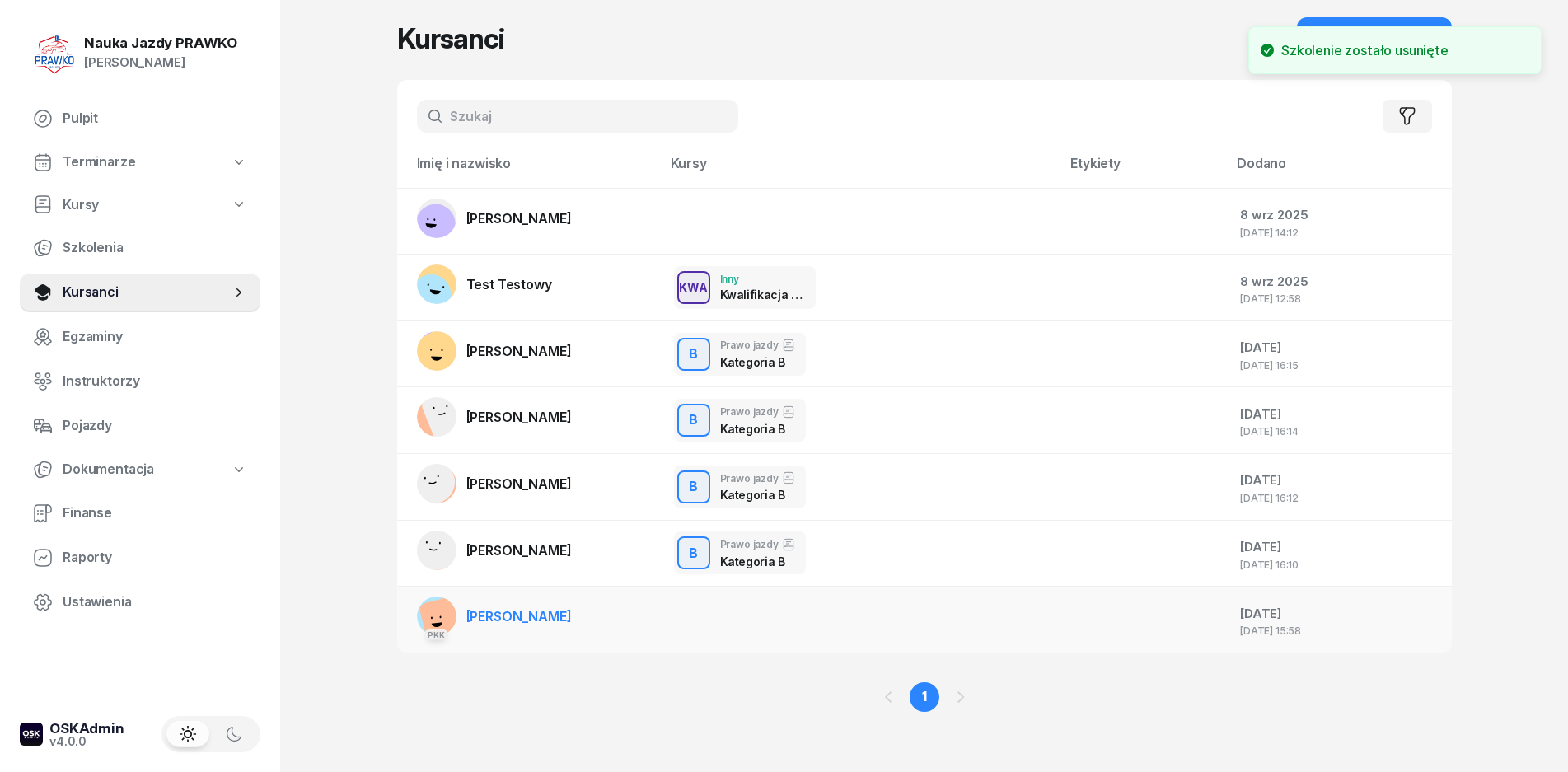
scroll to position [18, 0]
click at [1273, 613] on div "[DATE]" at bounding box center [1339, 611] width 198 height 22
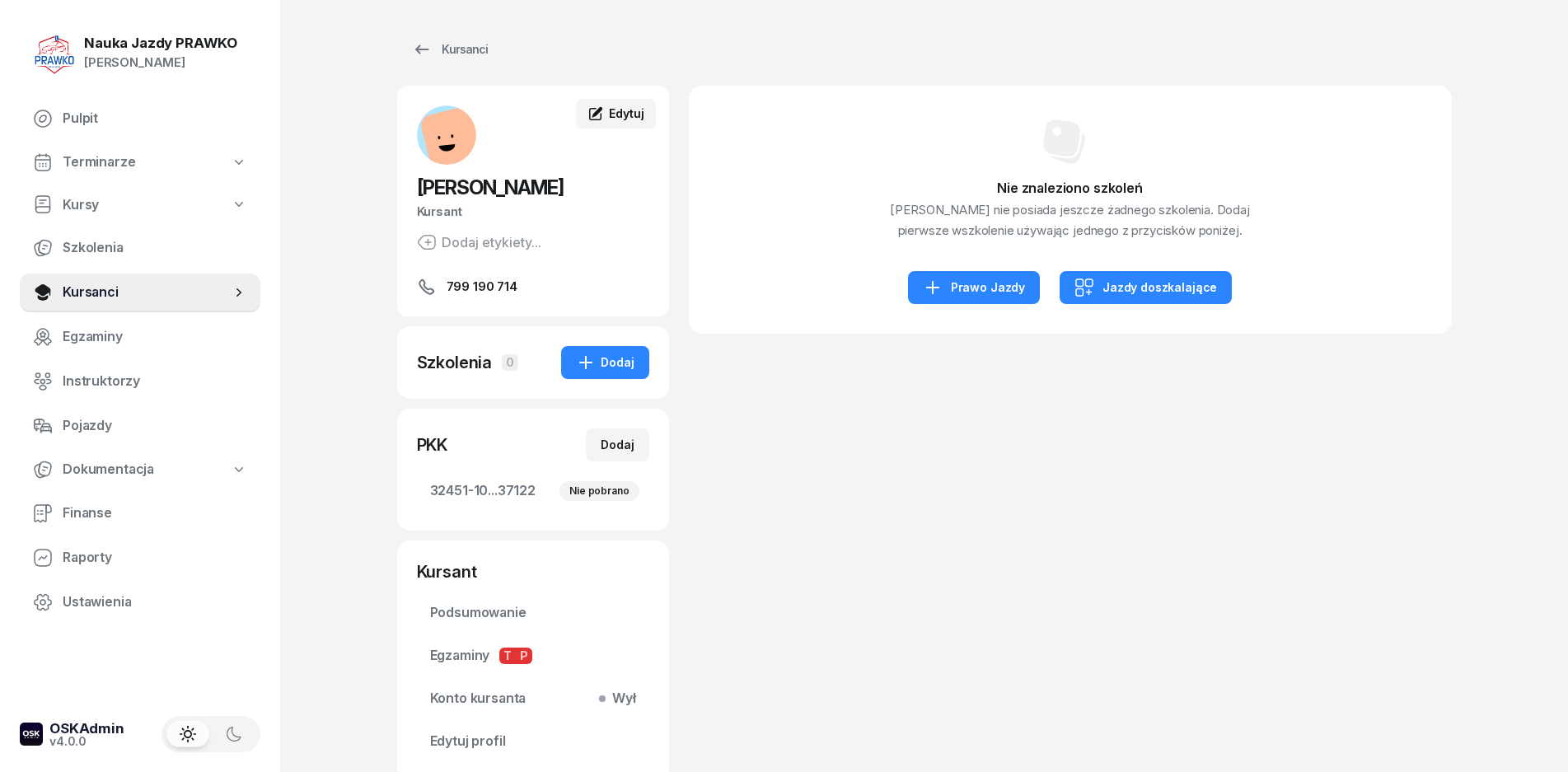
click at [614, 115] on span "Edytuj" at bounding box center [627, 113] width 35 height 14
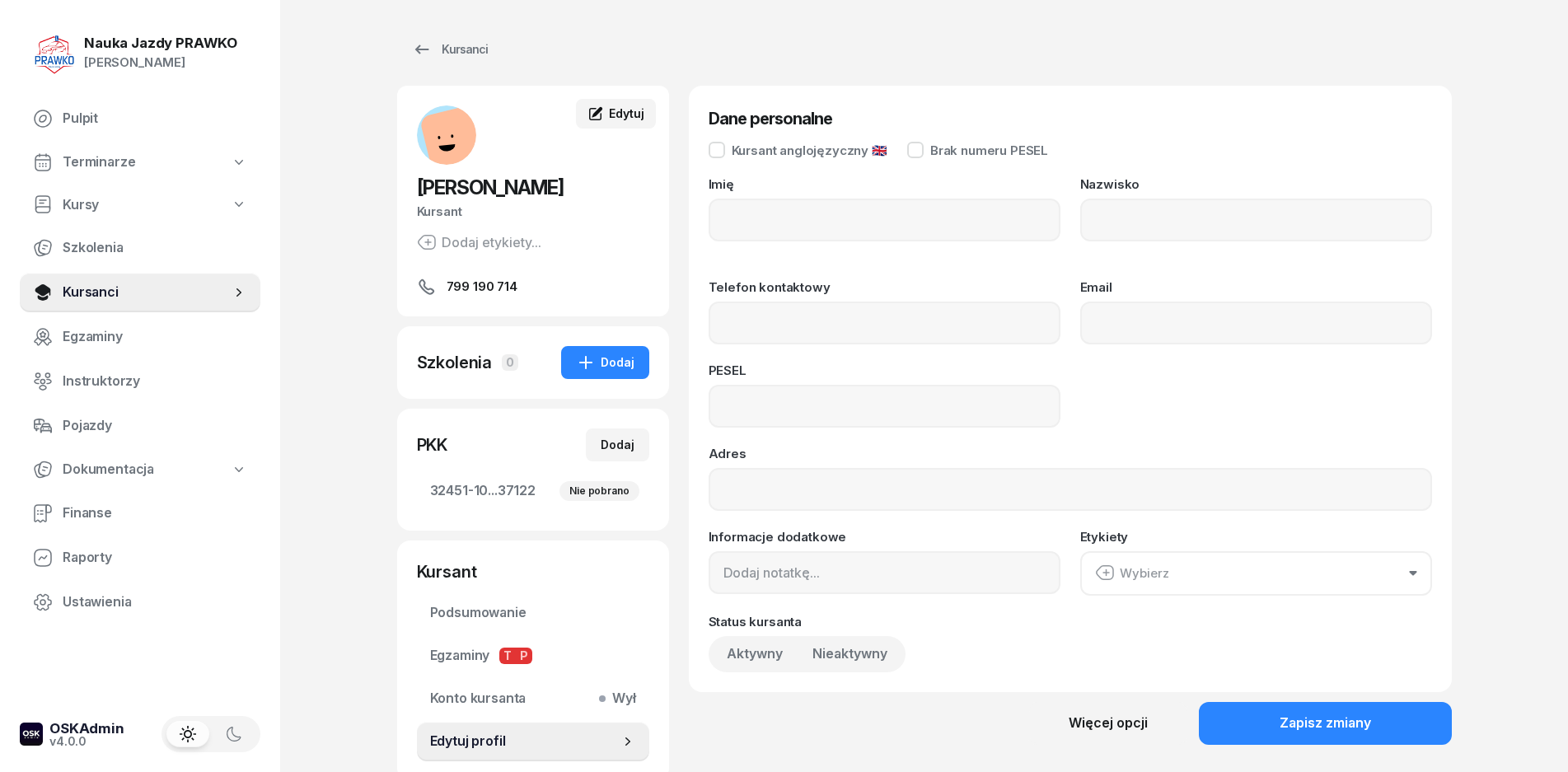
type input "[PERSON_NAME]"
type input "799190714"
type input "07213110751"
type input "UL. WAPIENNA 211, 23-200 KRAŚNIK"
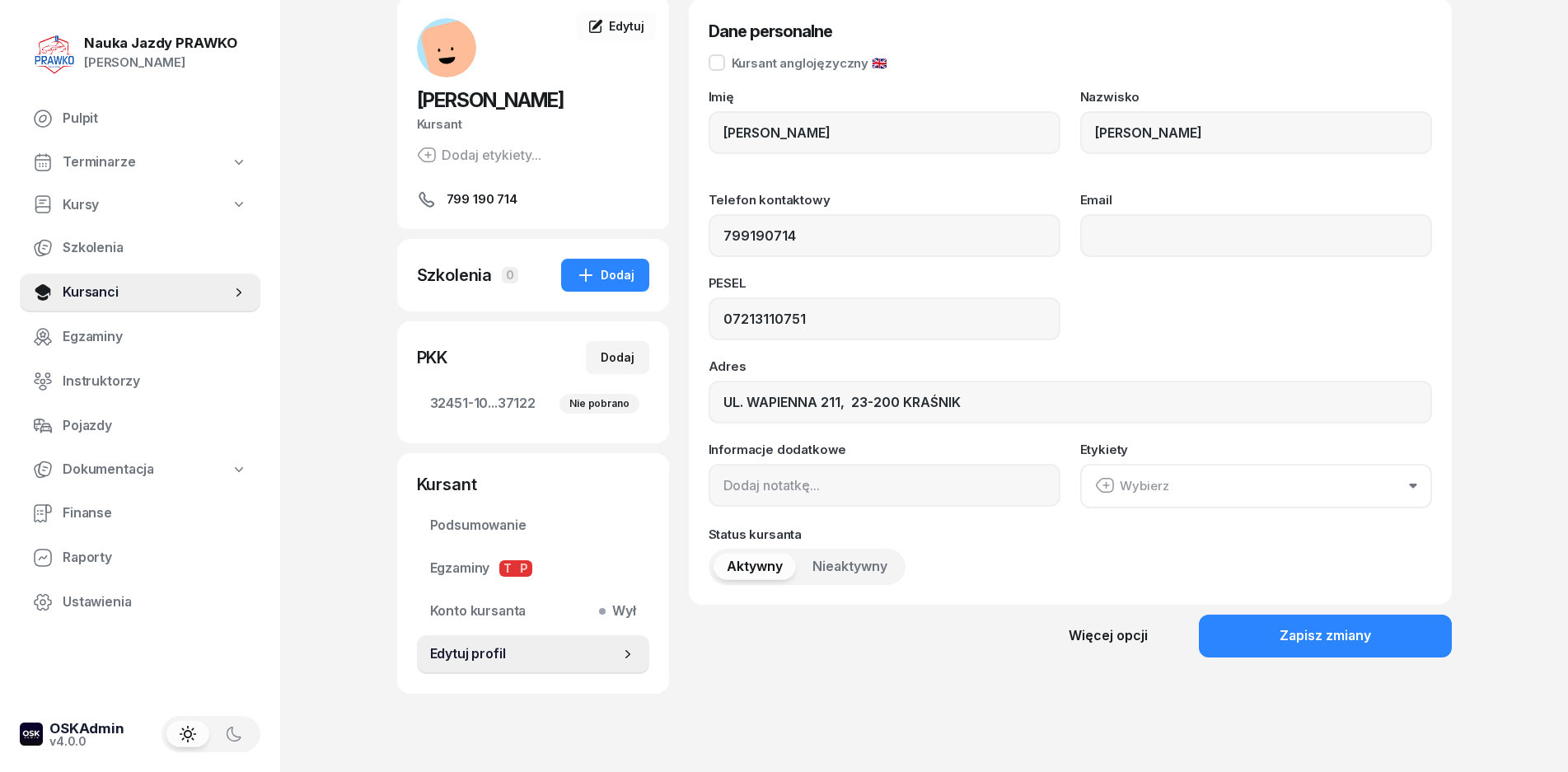
scroll to position [125, 0]
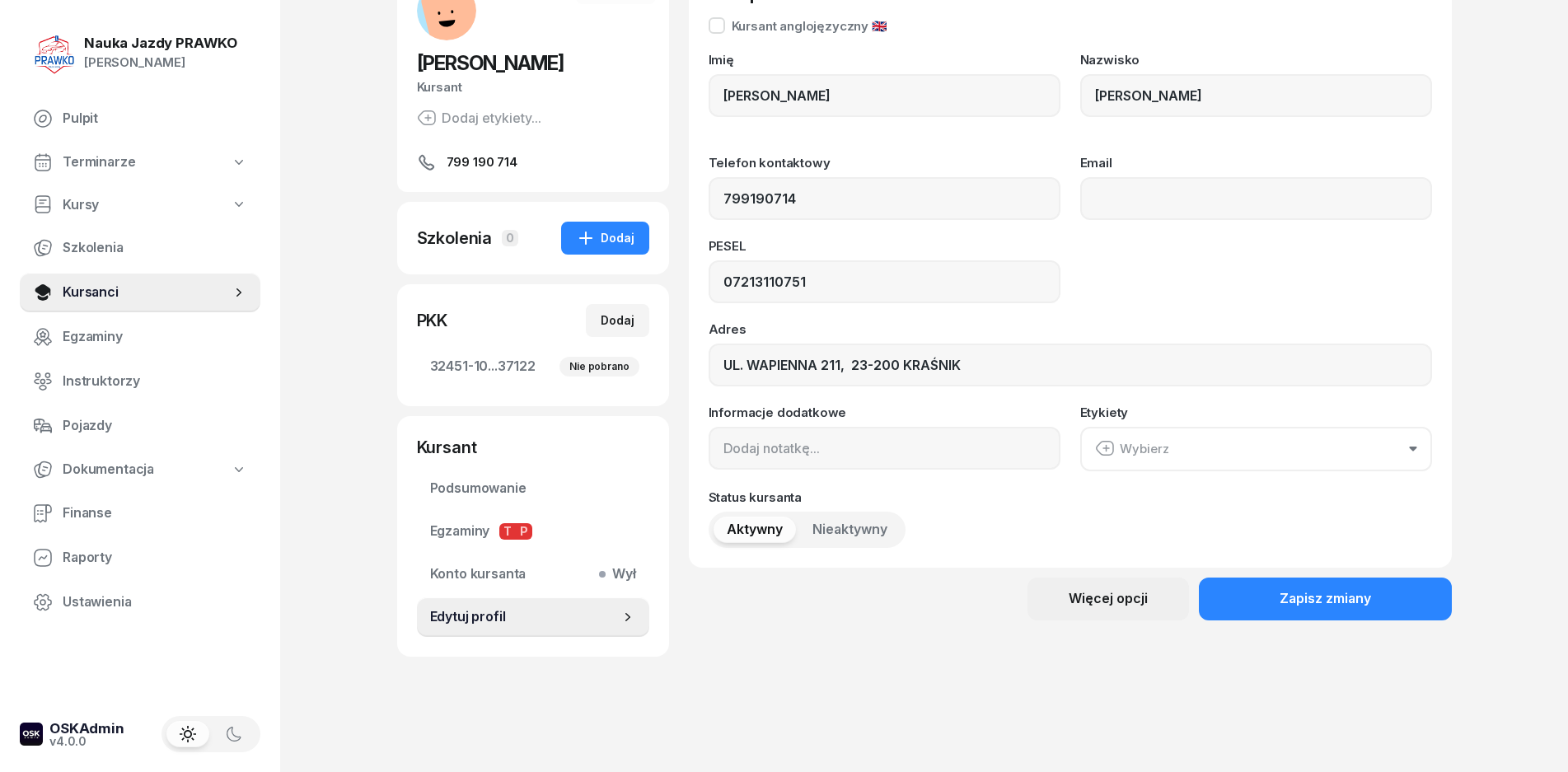
click at [1090, 607] on div "Więcej opcji" at bounding box center [1108, 599] width 79 height 22
click at [1053, 659] on div "Usuń kursanta" at bounding box center [1049, 655] width 86 height 22
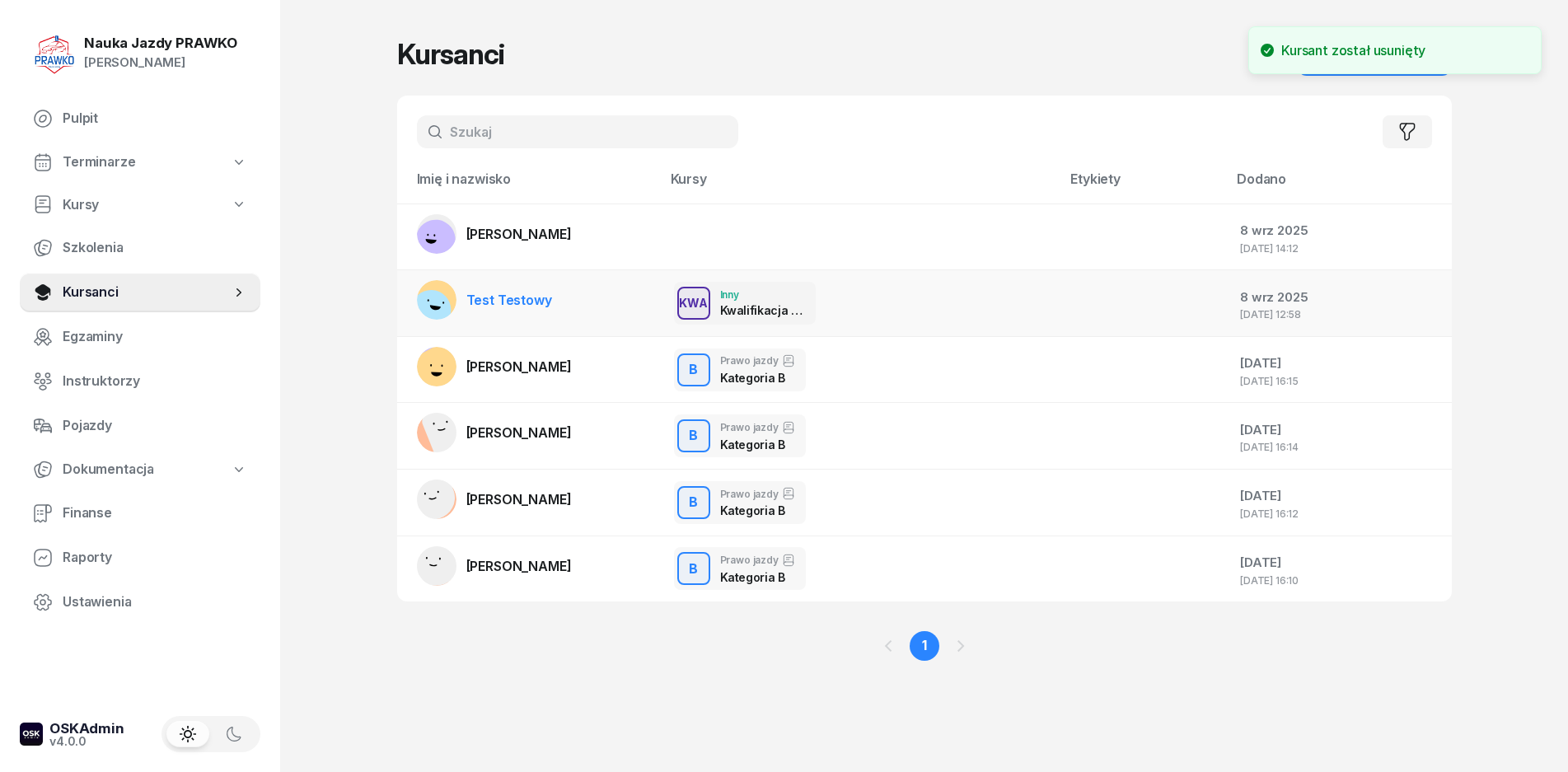
click at [567, 321] on td "Test Testowy" at bounding box center [529, 303] width 264 height 67
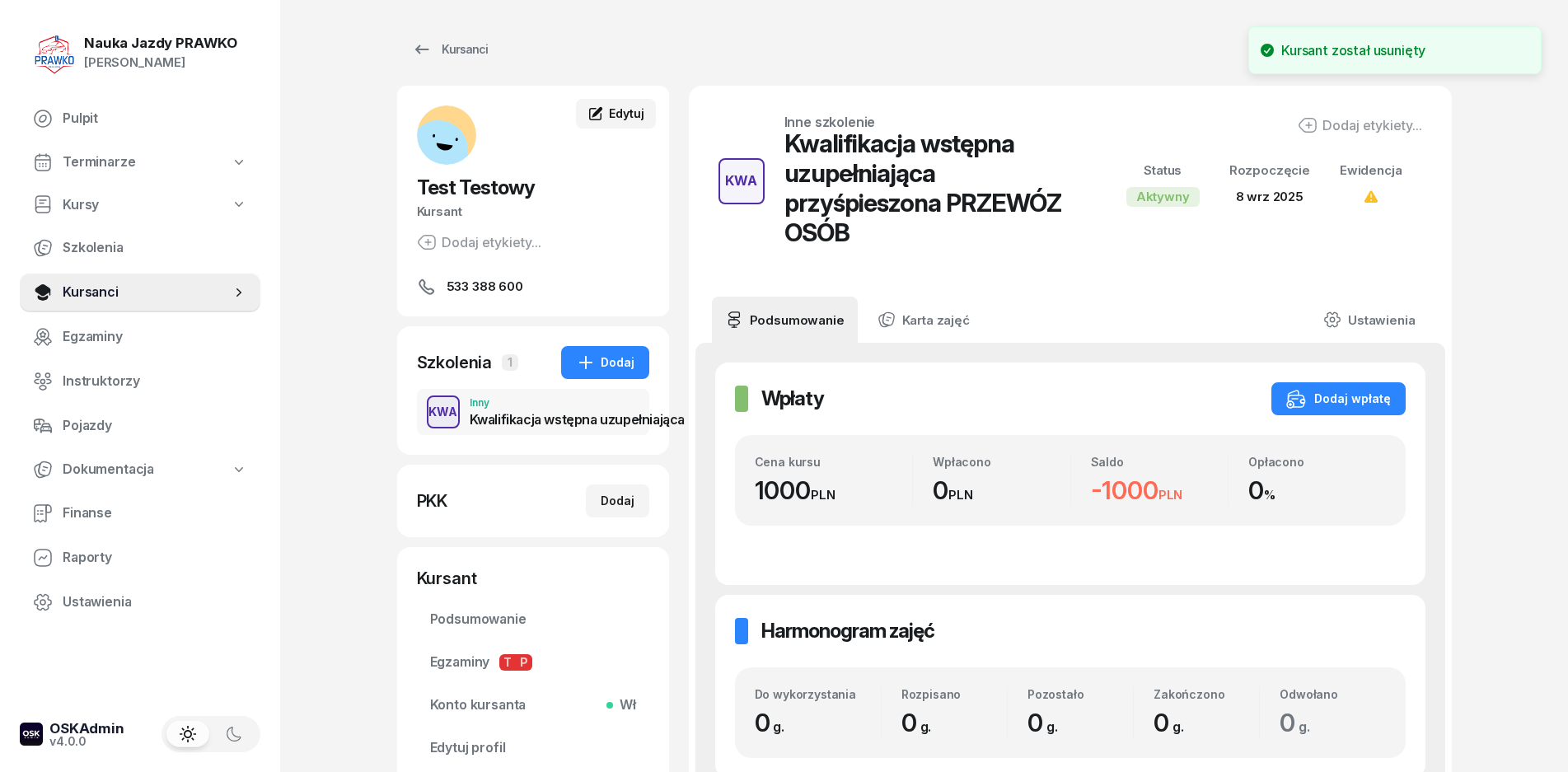
click at [624, 126] on link "Edytuj" at bounding box center [615, 113] width 79 height 30
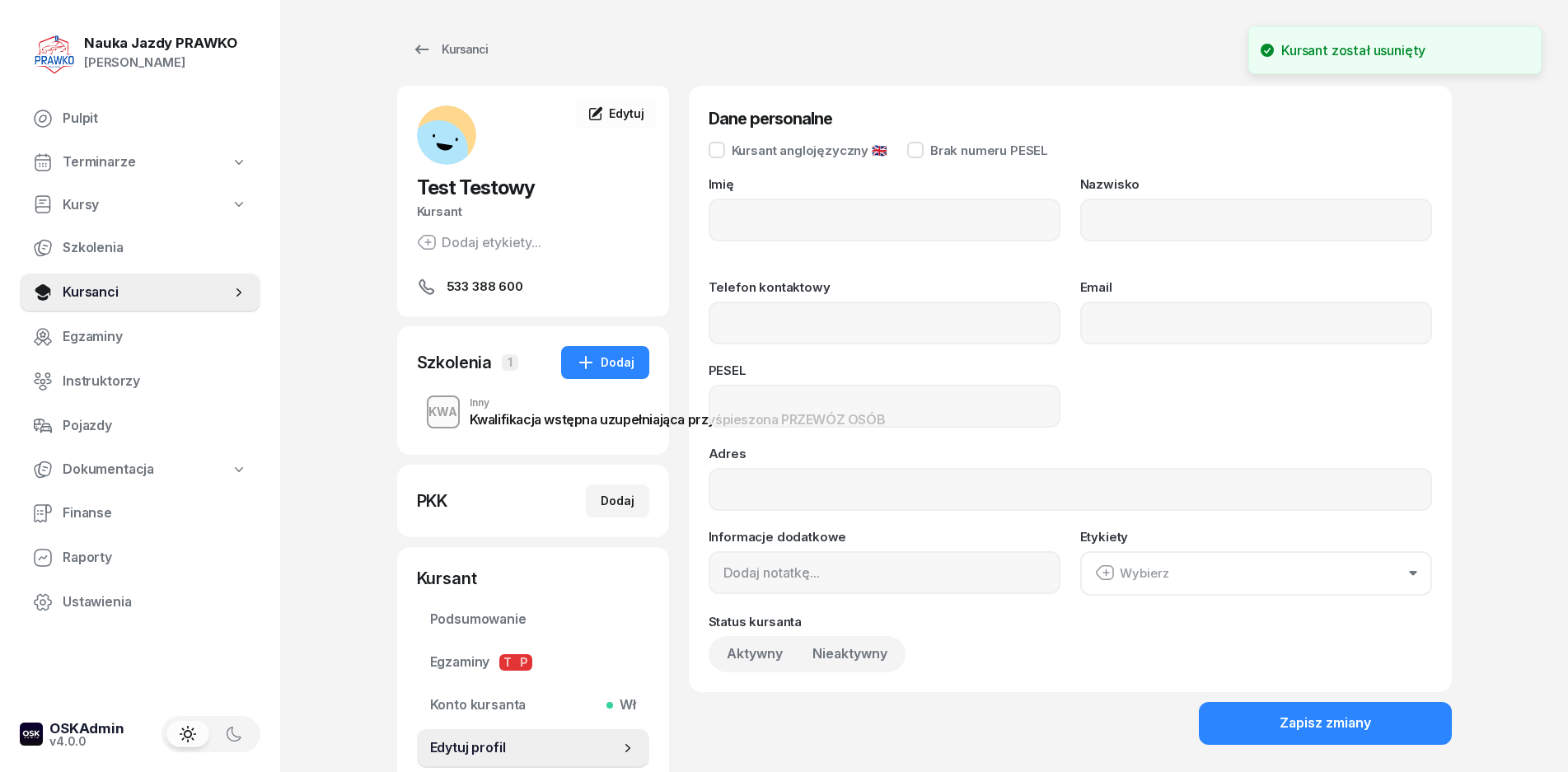
type input "Test"
type input "Testowy"
type input "533388600"
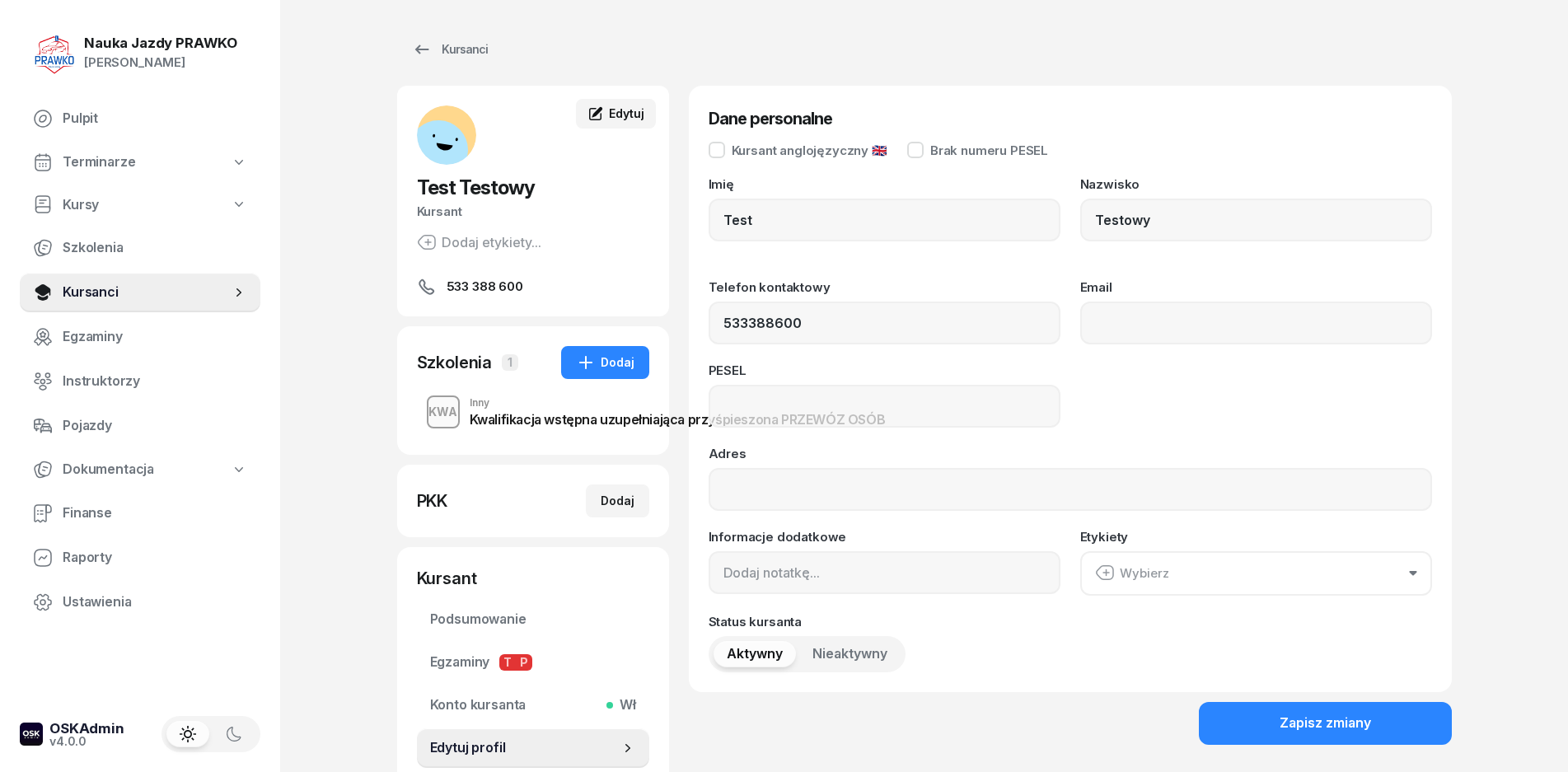
click at [609, 114] on span "Edytuj" at bounding box center [627, 113] width 35 height 14
click at [538, 413] on div "Kwalifikacja wstępna uzupełniająca przyśpieszona PRZEWÓZ OSÓB" at bounding box center [678, 419] width 417 height 13
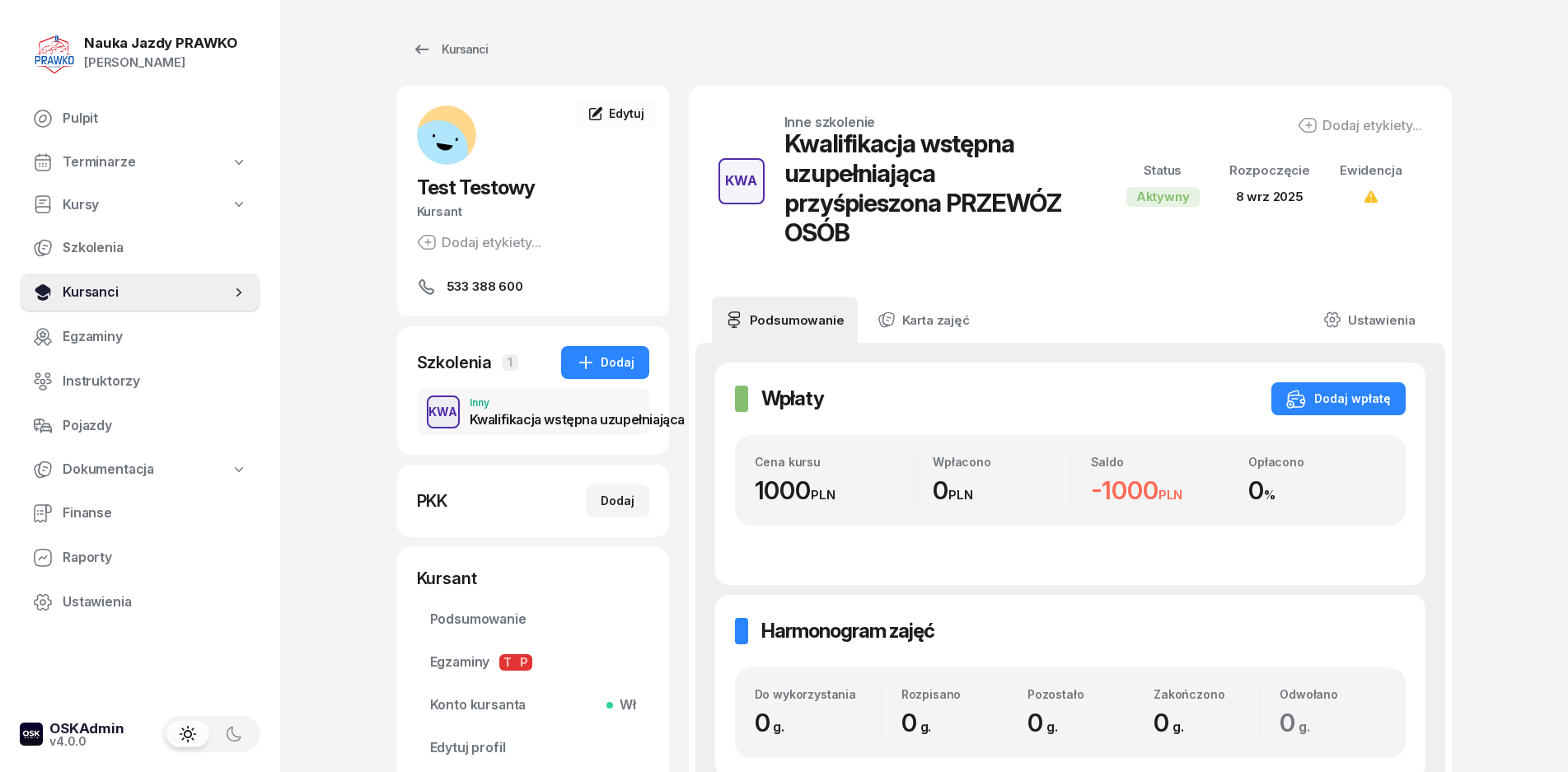
click at [156, 290] on span "Kursanci" at bounding box center [146, 292] width 168 height 22
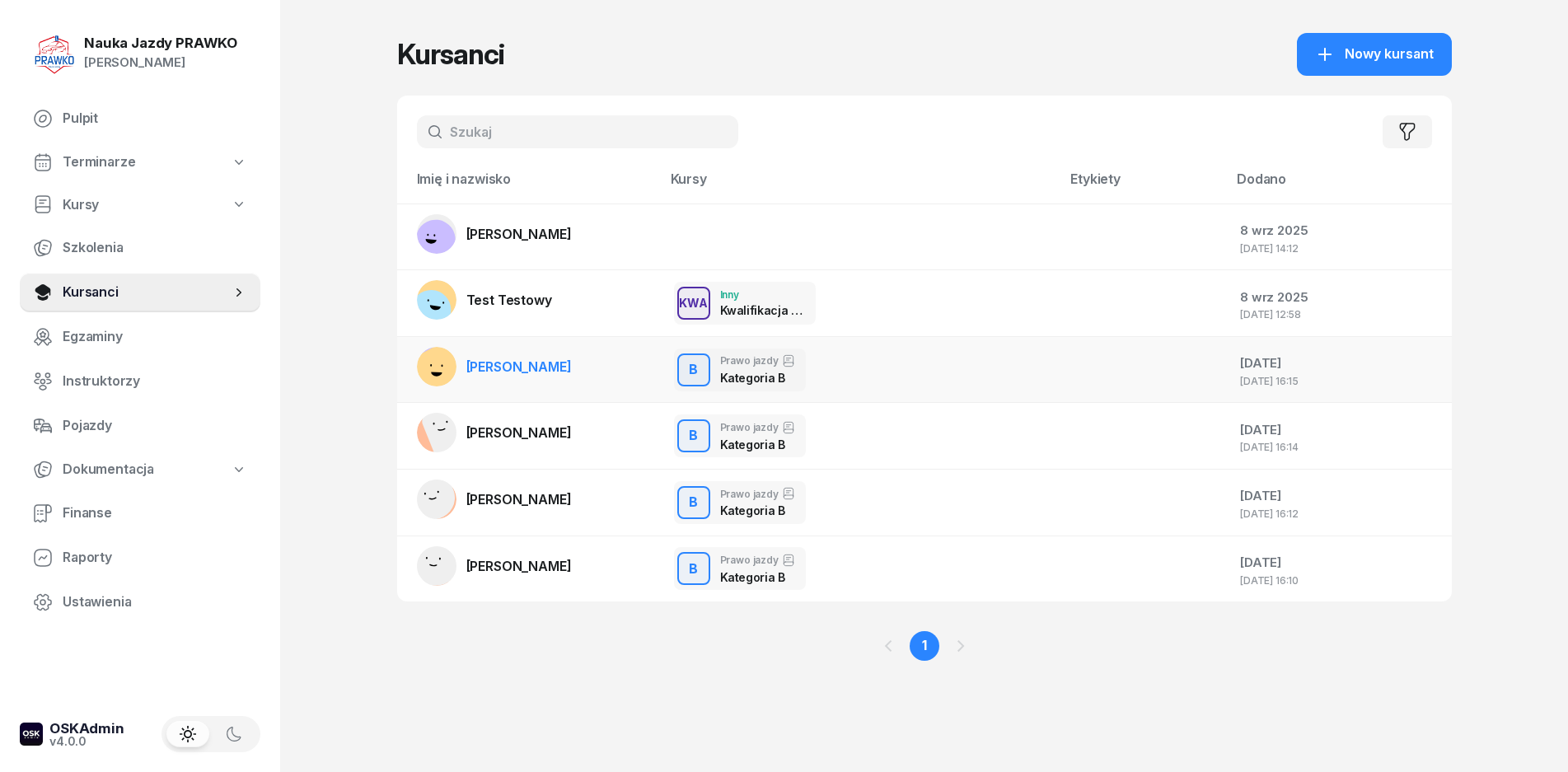
click at [553, 385] on link "[PERSON_NAME]" at bounding box center [494, 366] width 155 height 39
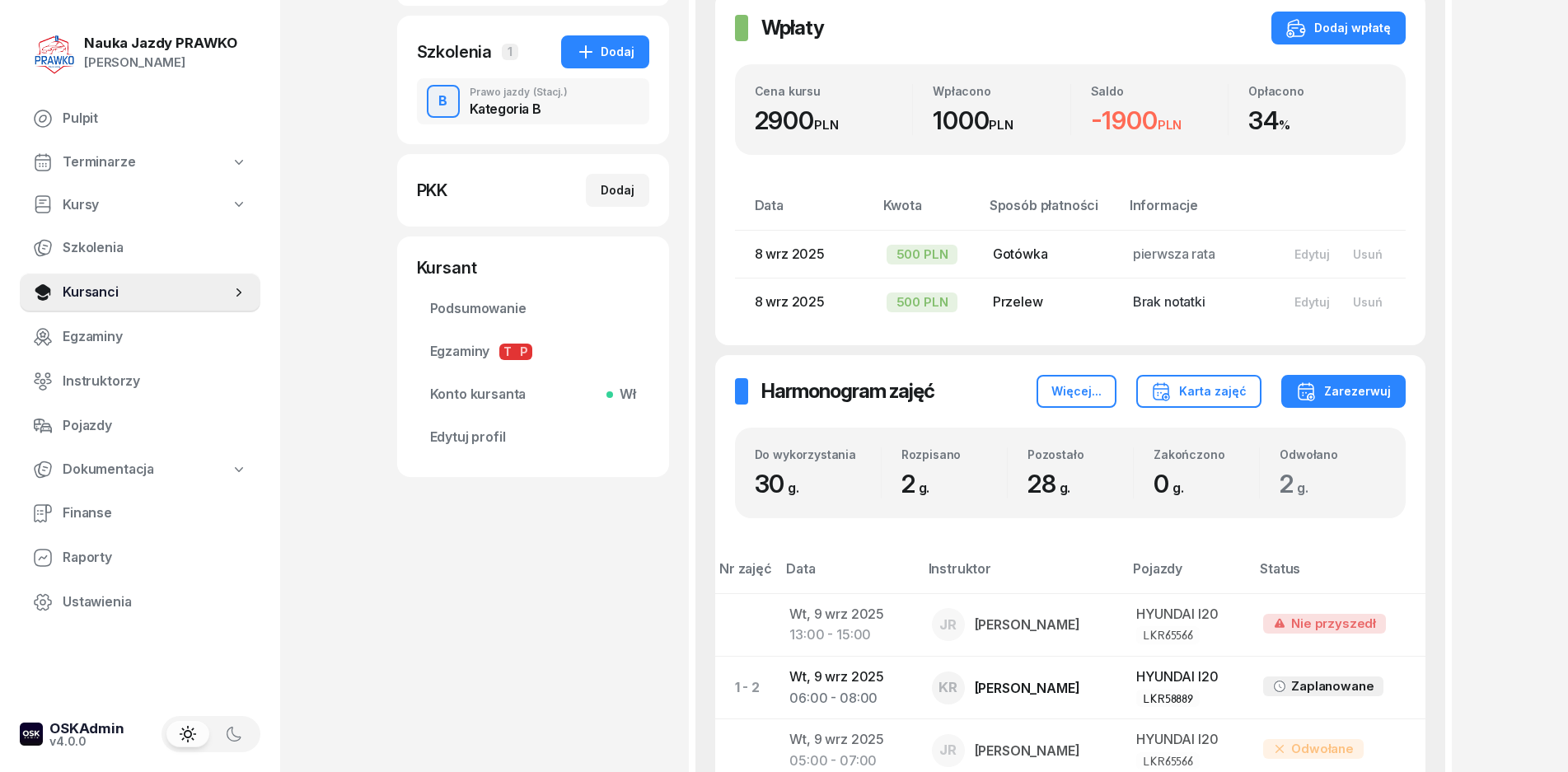
scroll to position [527, 0]
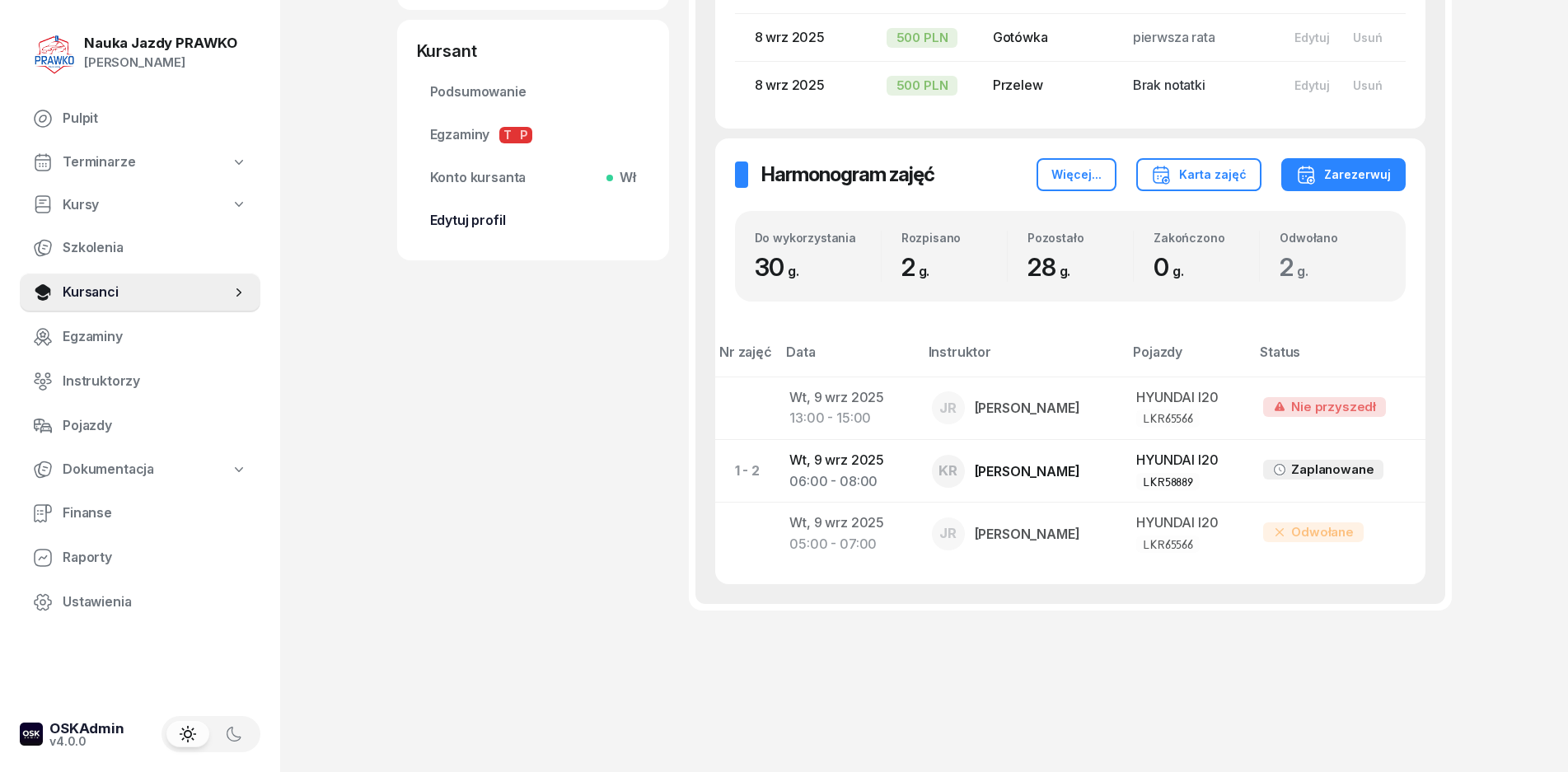
click at [489, 207] on link "Edytuj profil" at bounding box center [533, 220] width 233 height 39
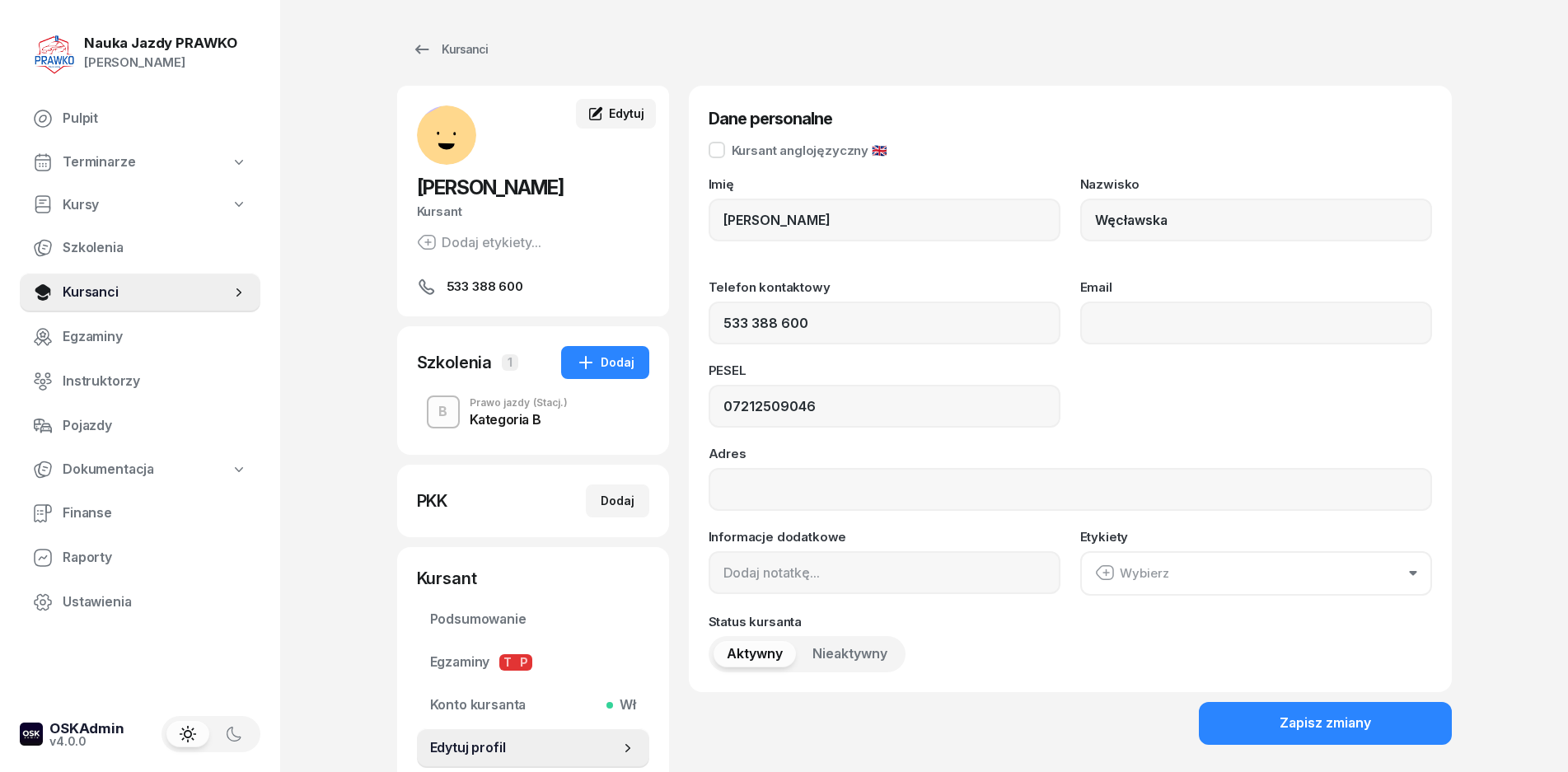
click at [593, 112] on icon at bounding box center [595, 113] width 17 height 17
click at [605, 113] on div "Edytuj" at bounding box center [615, 113] width 56 height 17
click at [497, 424] on div "Kategoria B" at bounding box center [519, 419] width 98 height 13
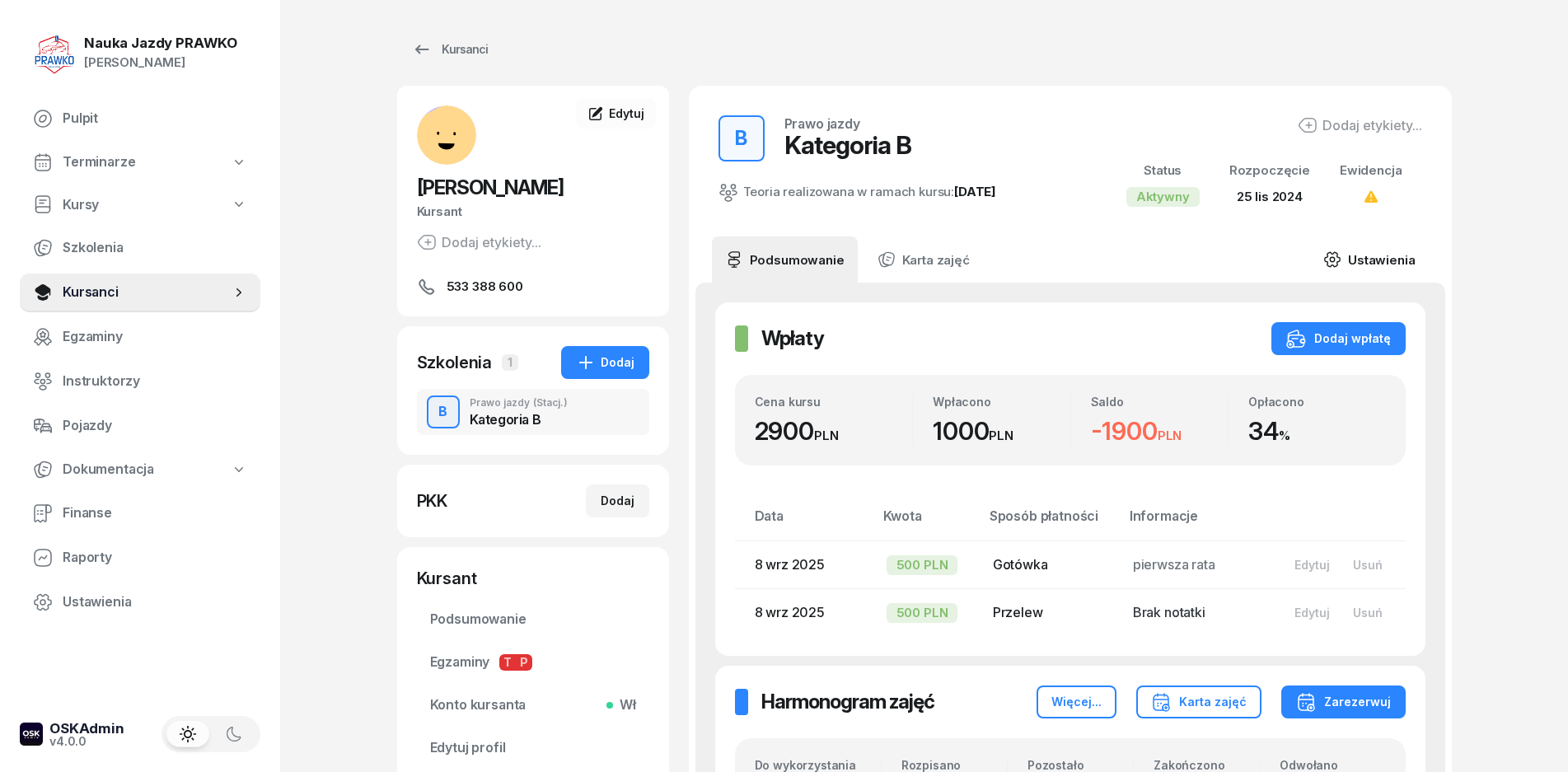
click at [1362, 257] on link "Ustawienia" at bounding box center [1368, 259] width 118 height 46
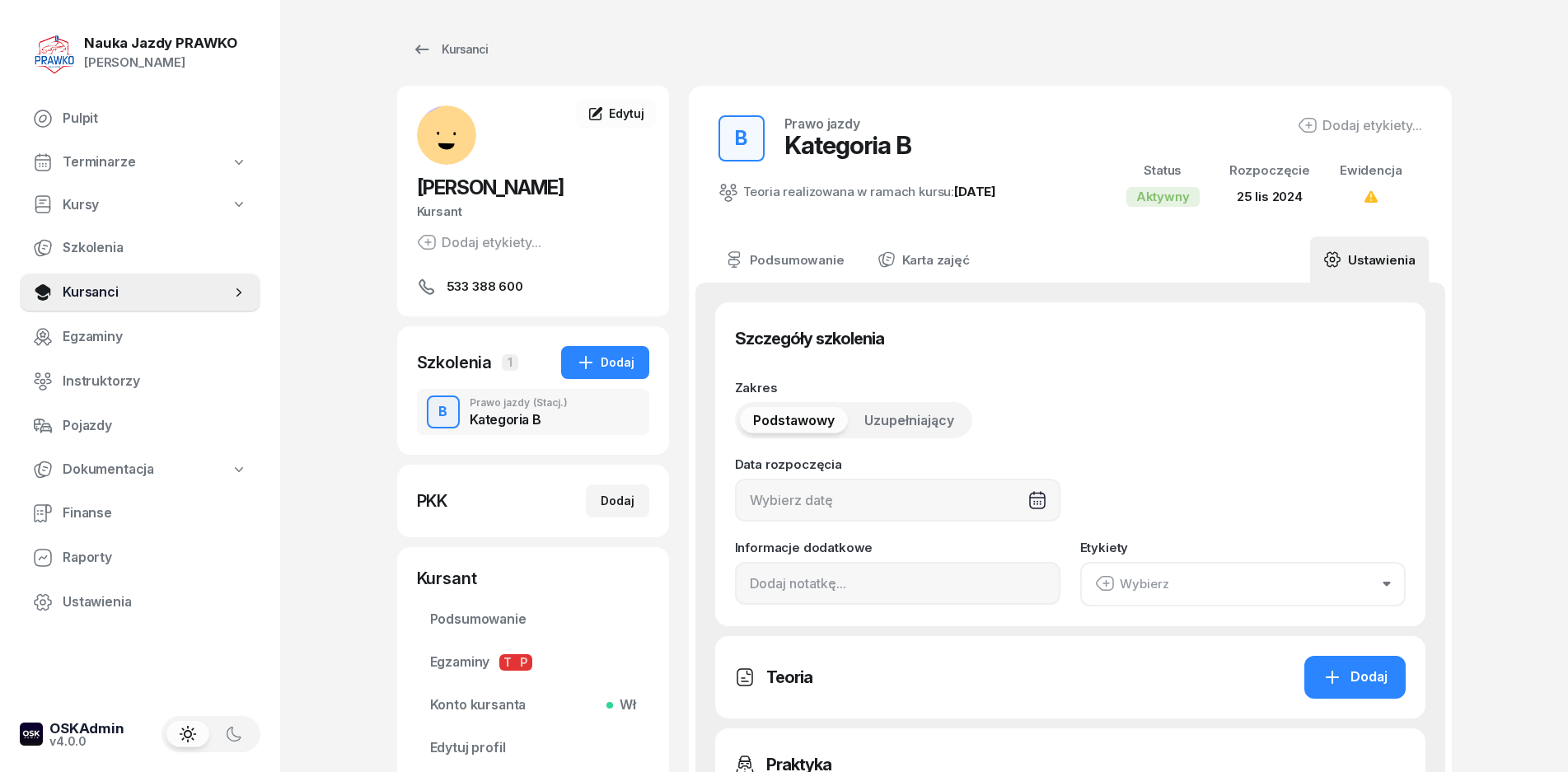
type input "[DATE]"
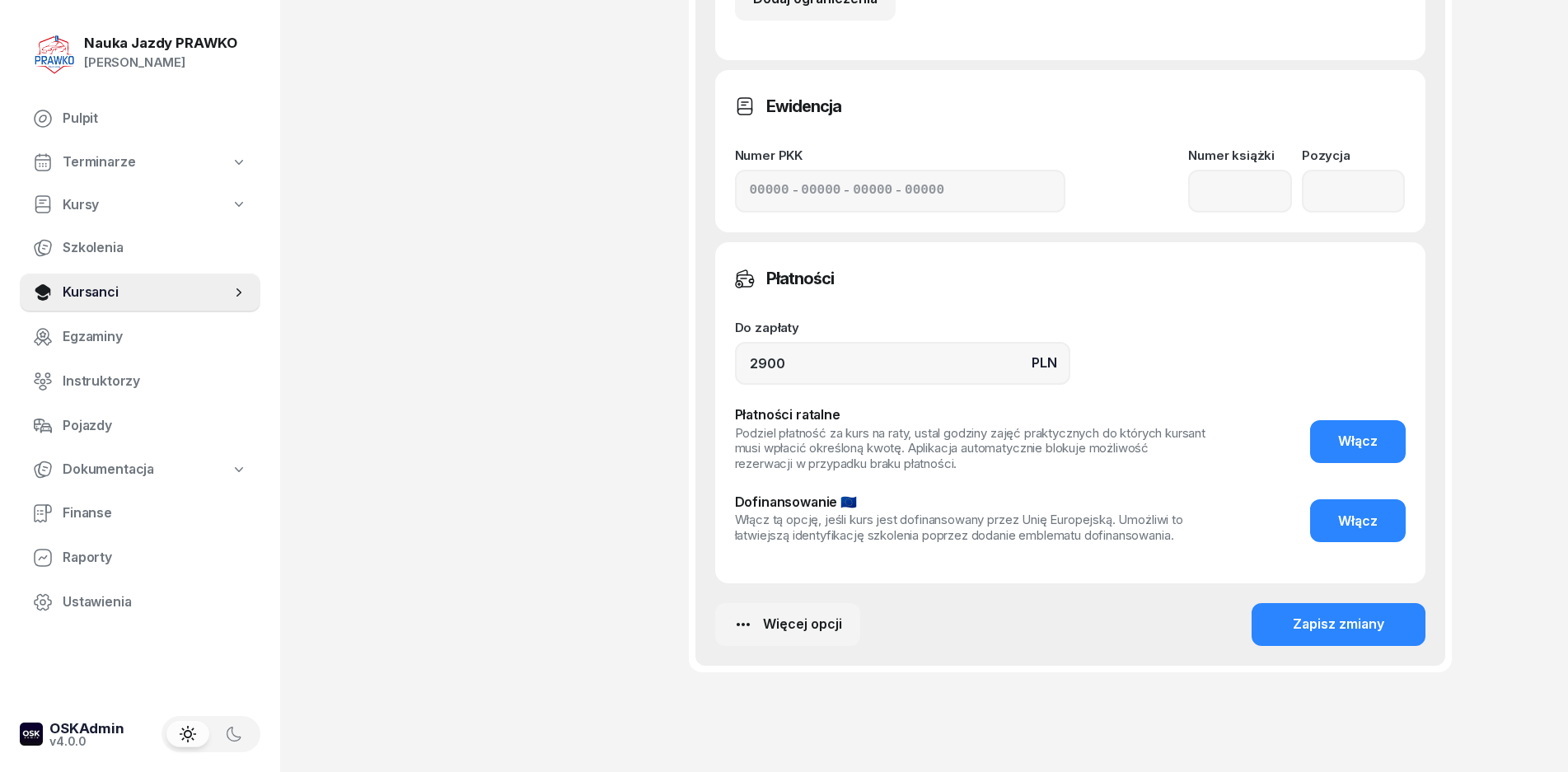
scroll to position [1218, 0]
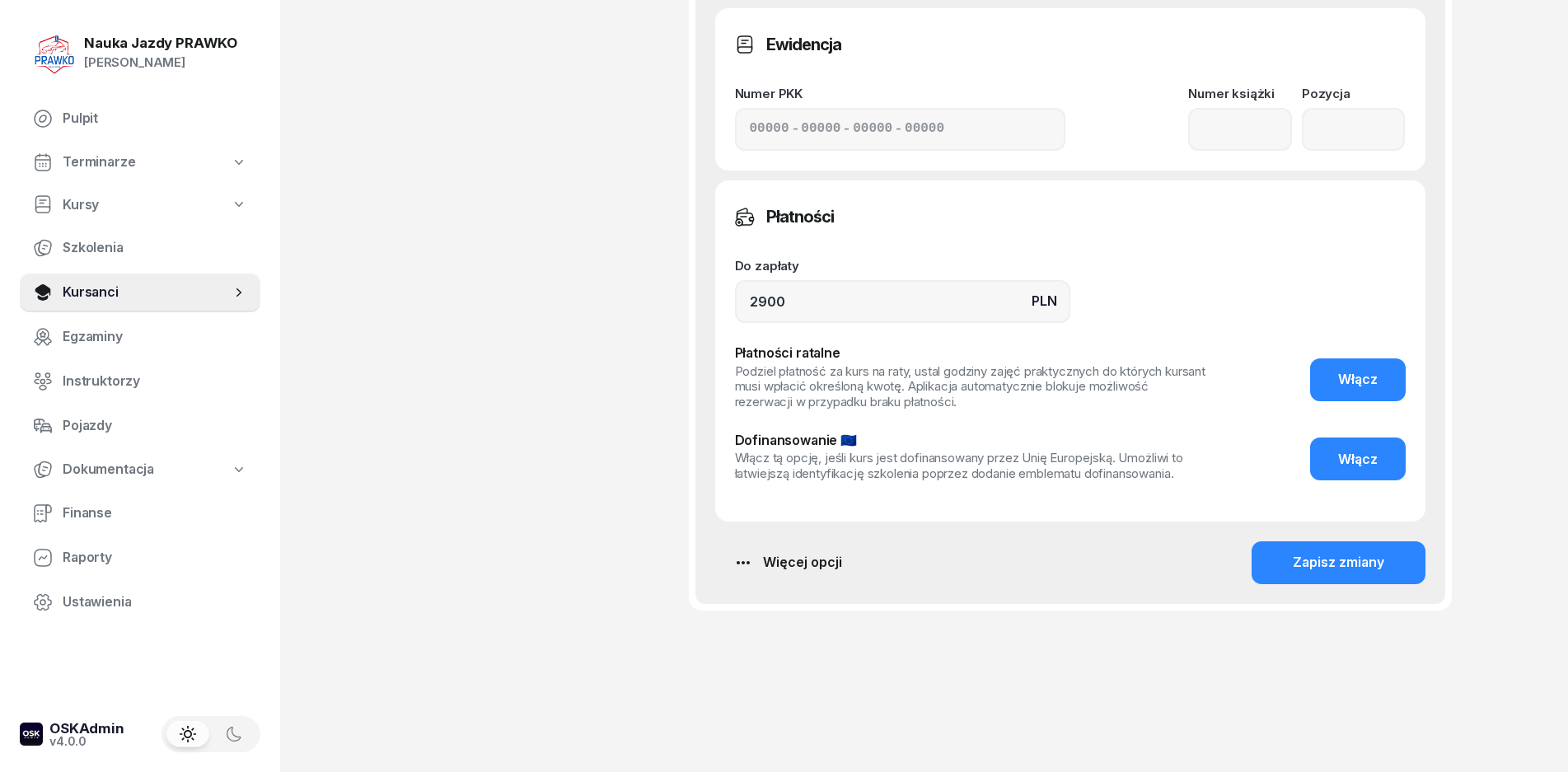
click at [809, 570] on div "Więcej opcji" at bounding box center [788, 563] width 109 height 22
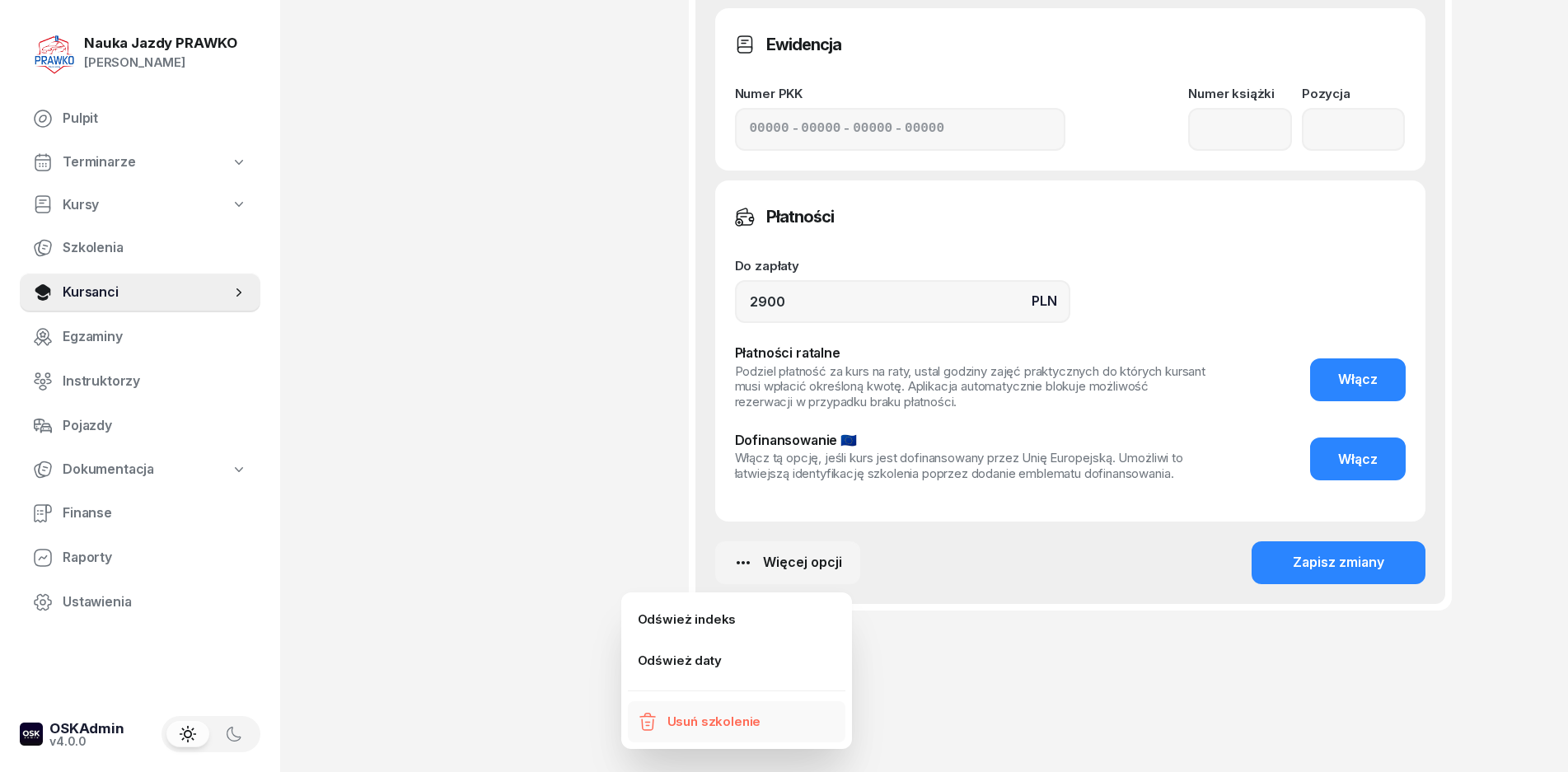
click at [708, 725] on div "Usuń szkolenie" at bounding box center [715, 721] width 94 height 22
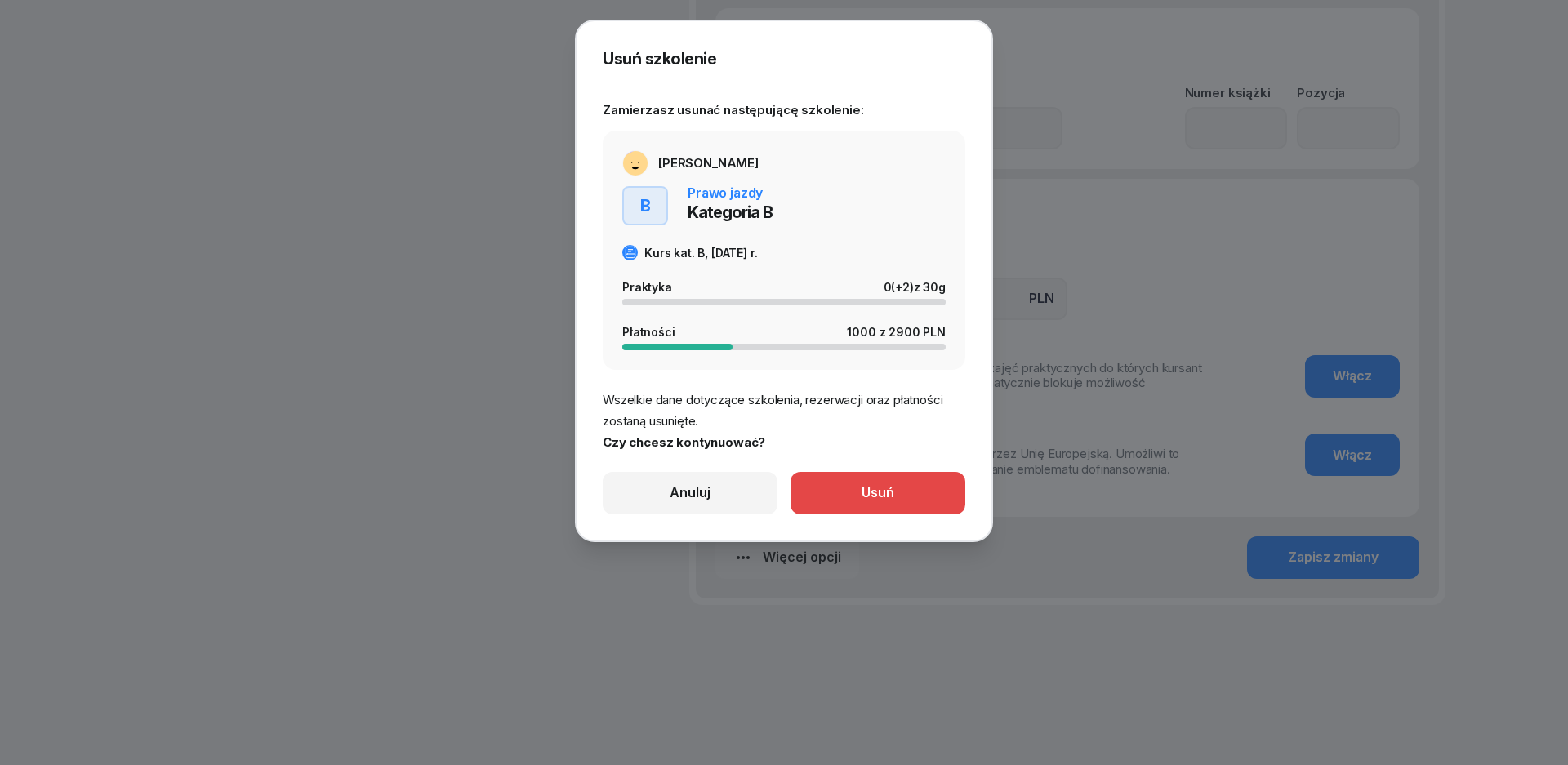
click at [933, 499] on button "Usuń" at bounding box center [878, 493] width 175 height 42
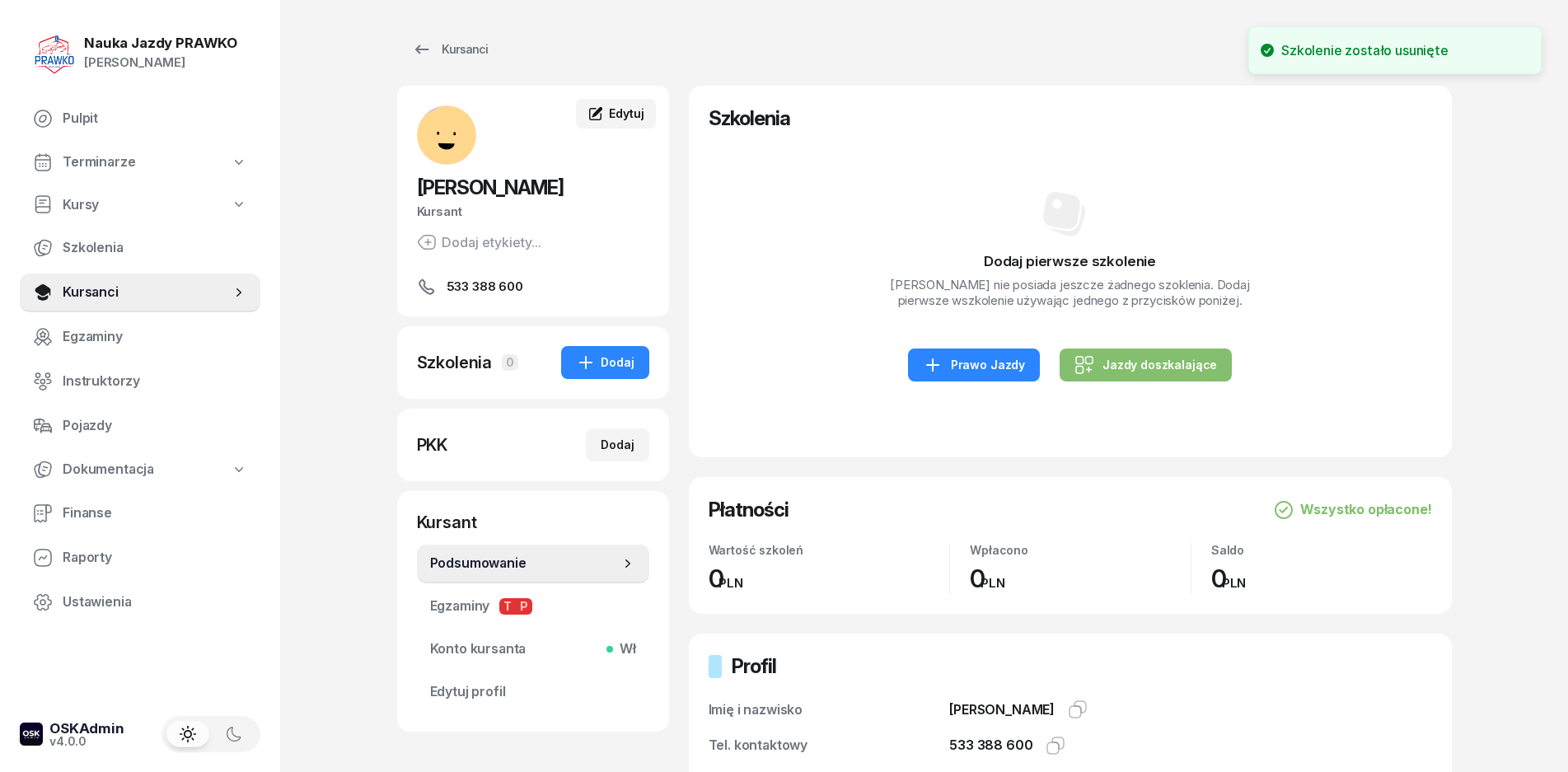
click at [601, 106] on icon at bounding box center [595, 113] width 17 height 17
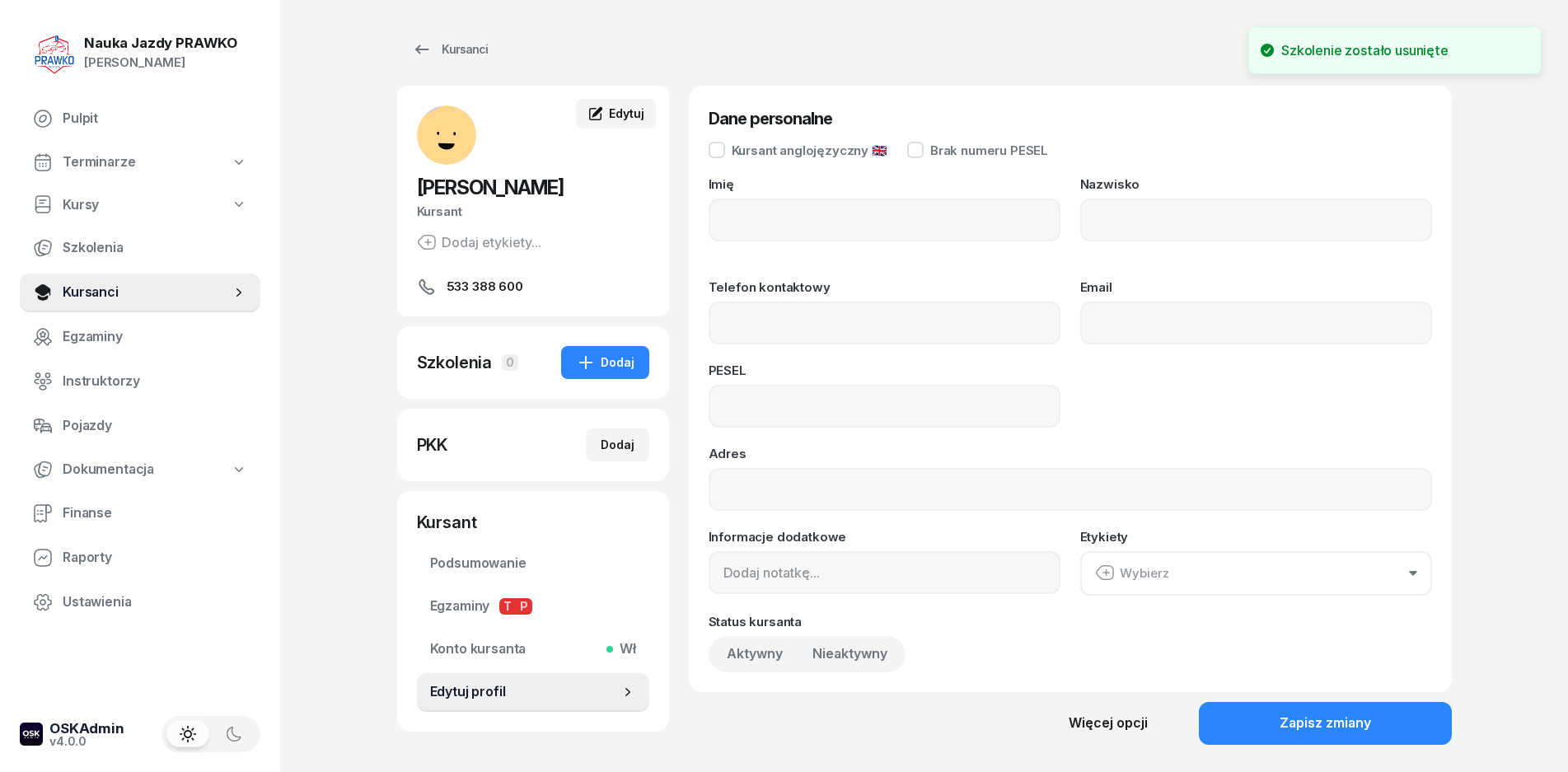
type input "[PERSON_NAME]"
type input "Węcławska"
type input "533388600"
type input "07212509046"
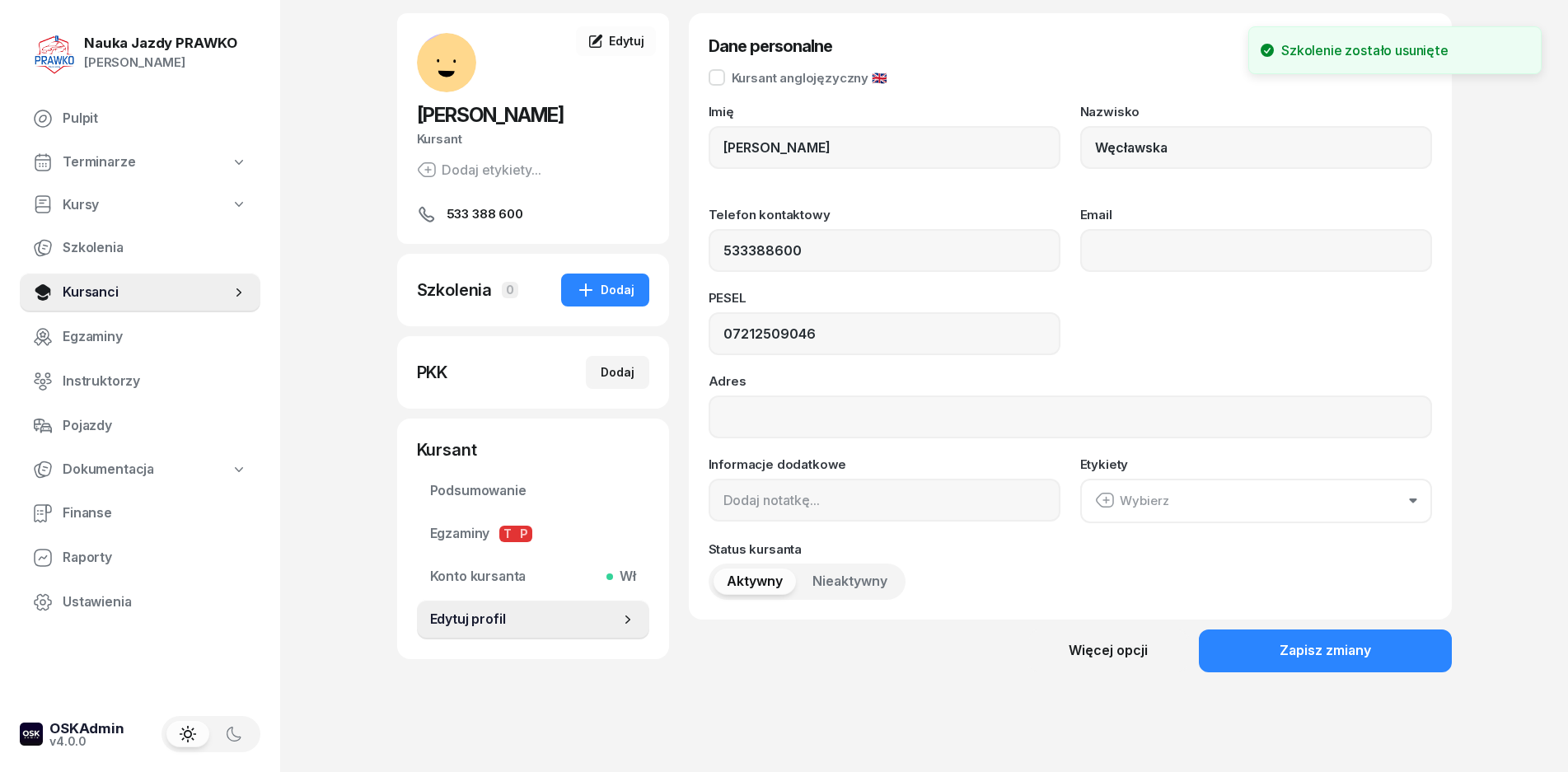
scroll to position [125, 0]
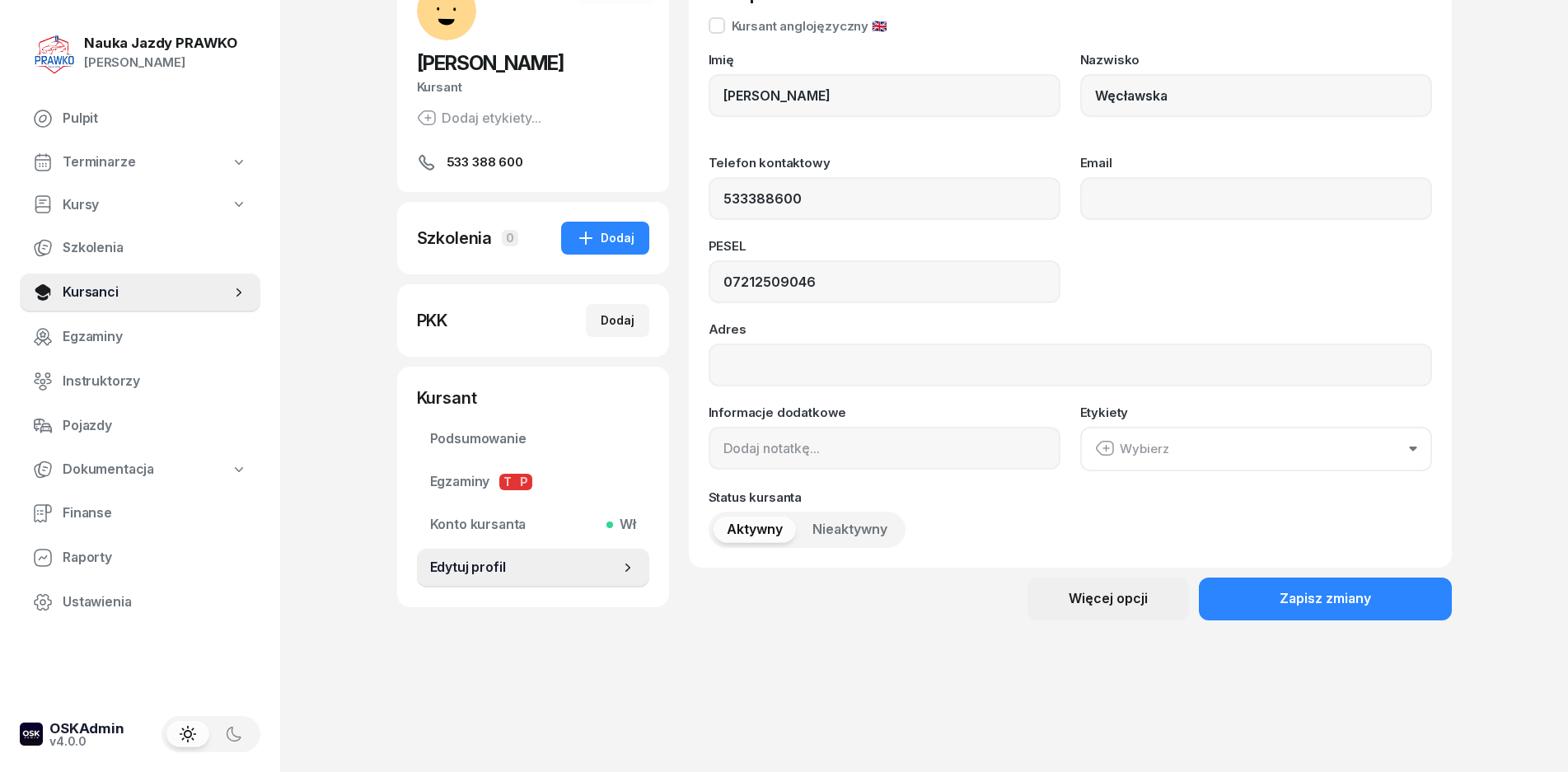
click at [1128, 593] on div "Więcej opcji" at bounding box center [1108, 599] width 79 height 22
click at [1022, 649] on div "Usuń kursanta" at bounding box center [1049, 655] width 86 height 22
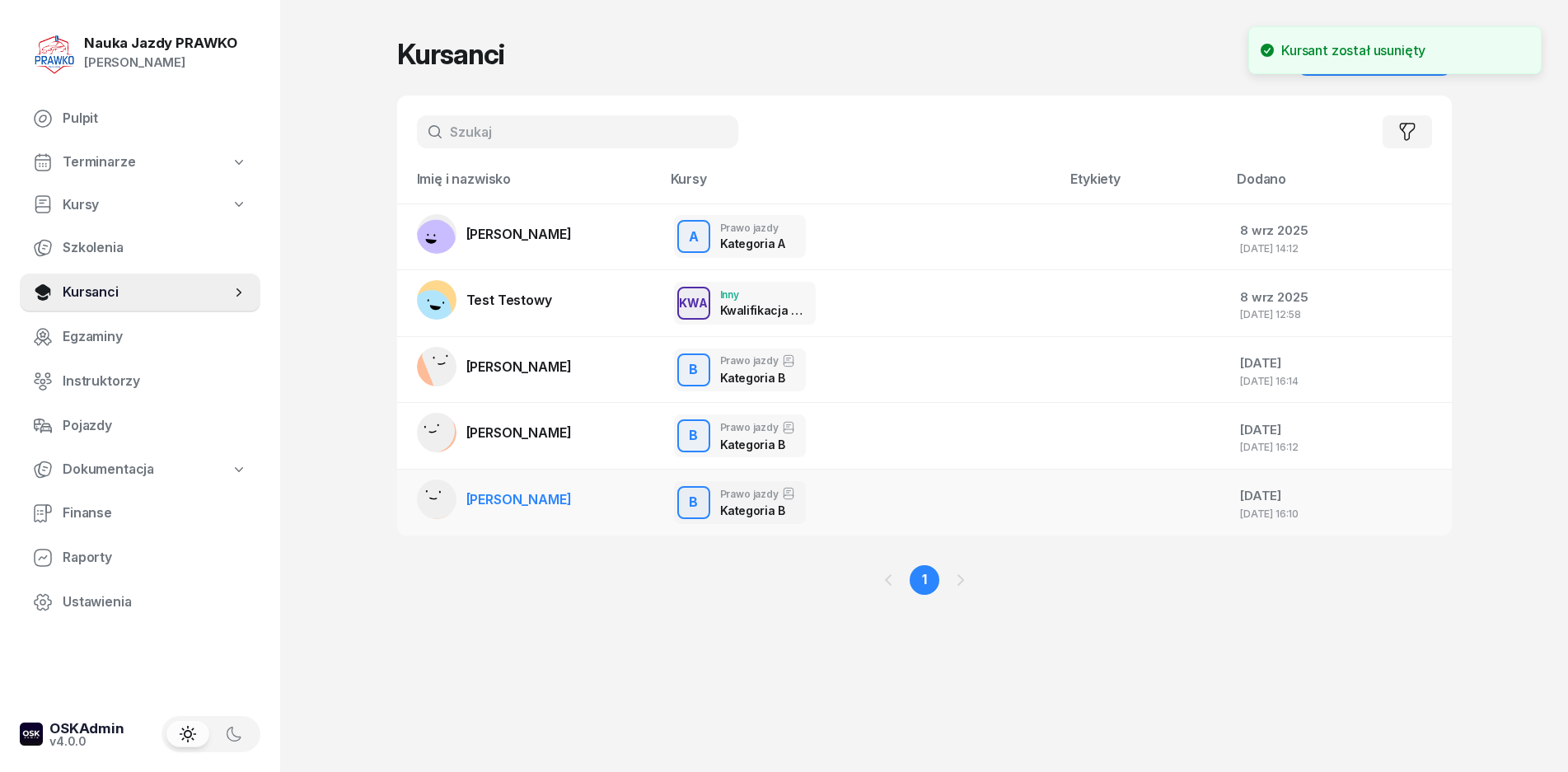
click at [516, 498] on span "[PERSON_NAME]" at bounding box center [519, 499] width 105 height 17
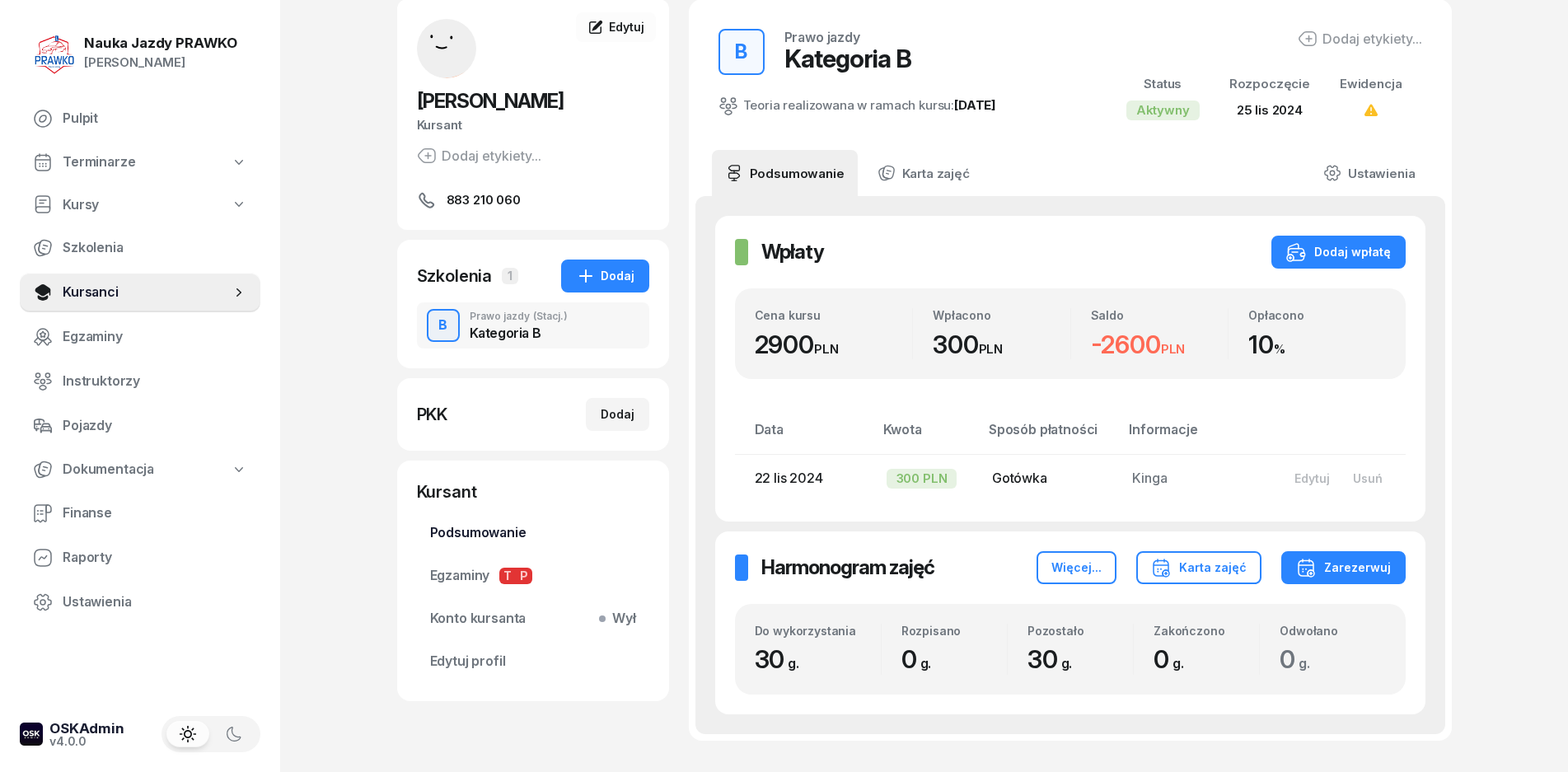
scroll to position [165, 0]
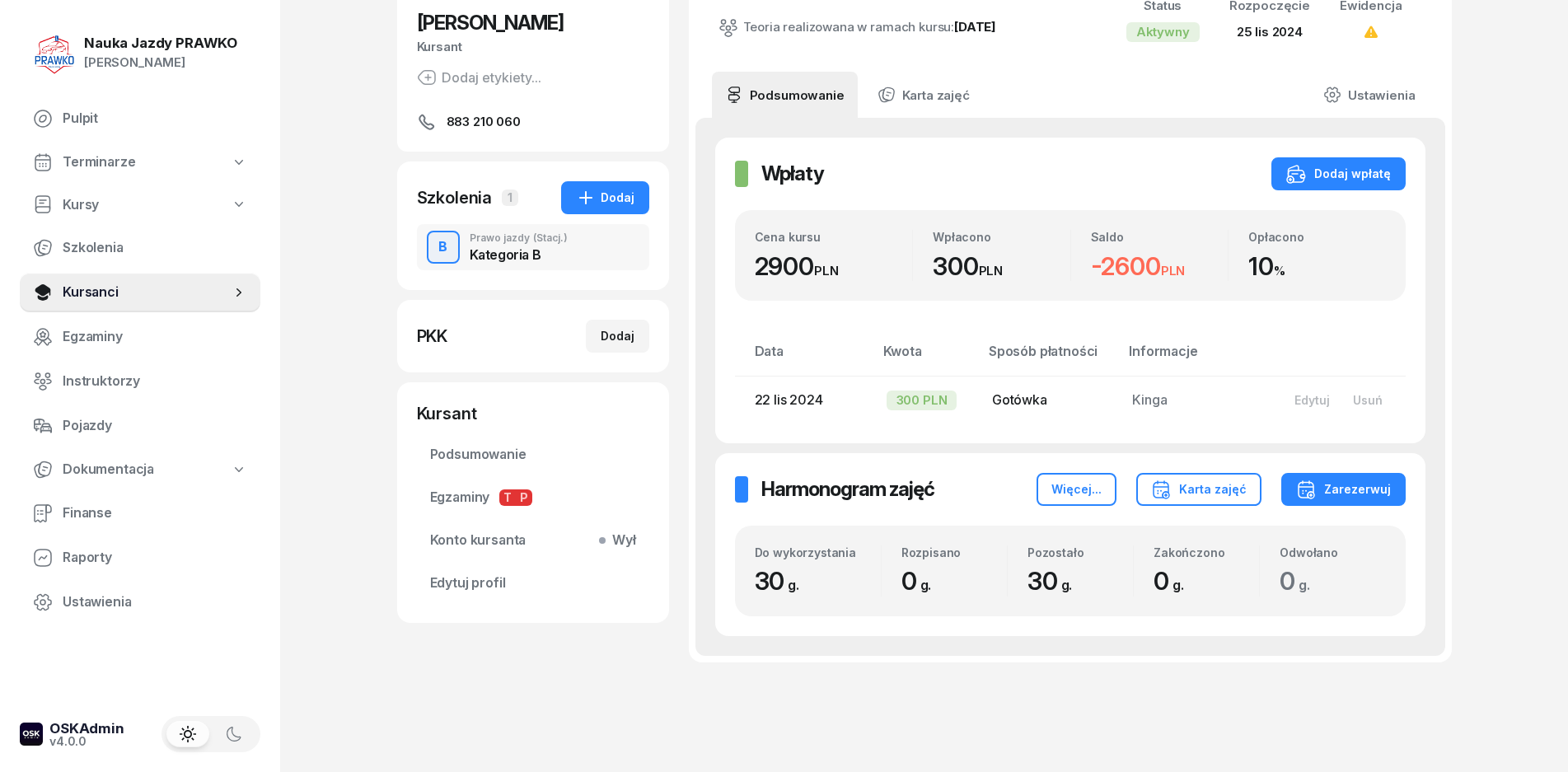
click at [505, 240] on div "Prawo jazdy (Stacj.)" at bounding box center [519, 238] width 98 height 10
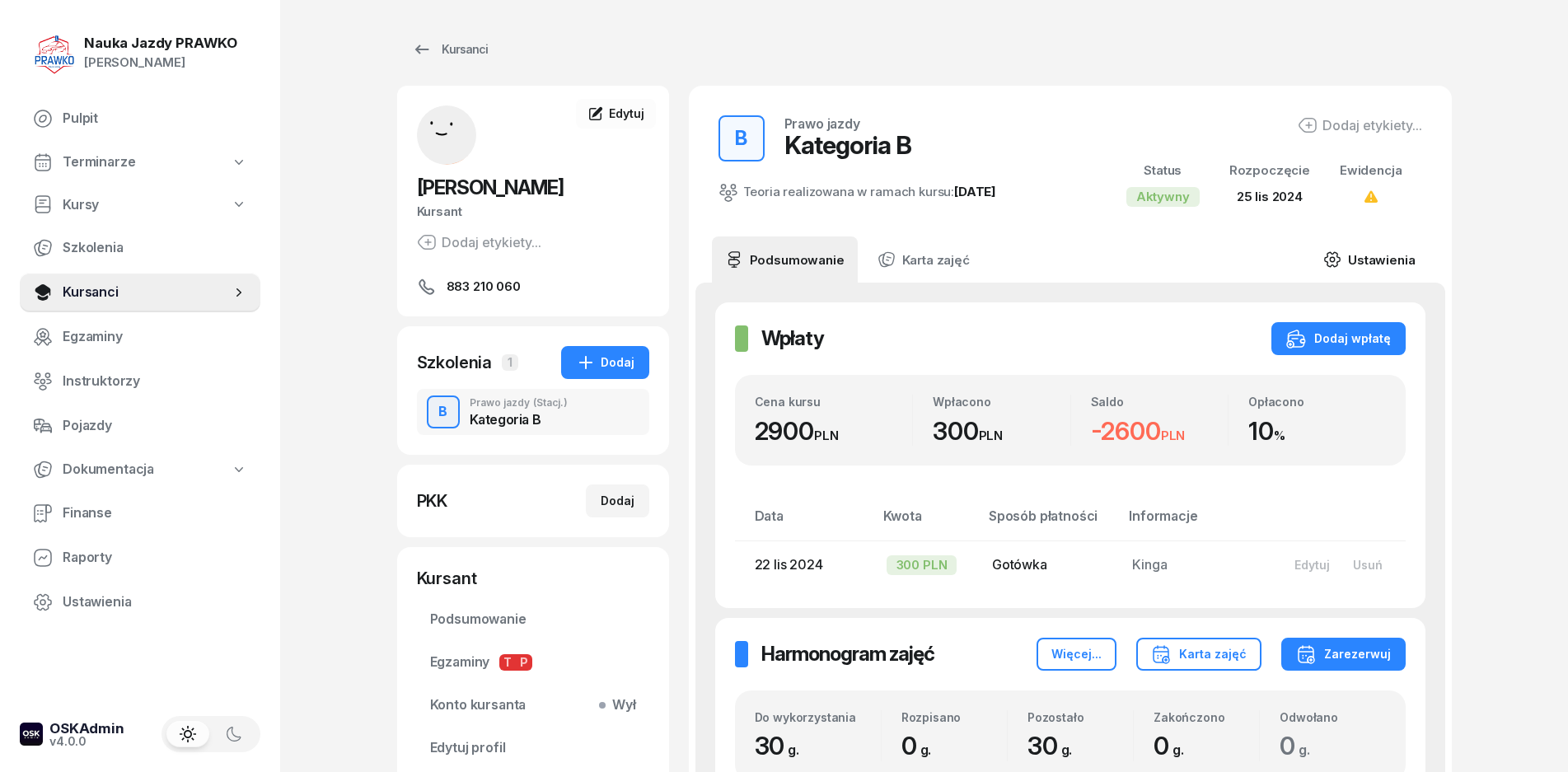
click at [1368, 245] on link "Ustawienia" at bounding box center [1368, 259] width 118 height 46
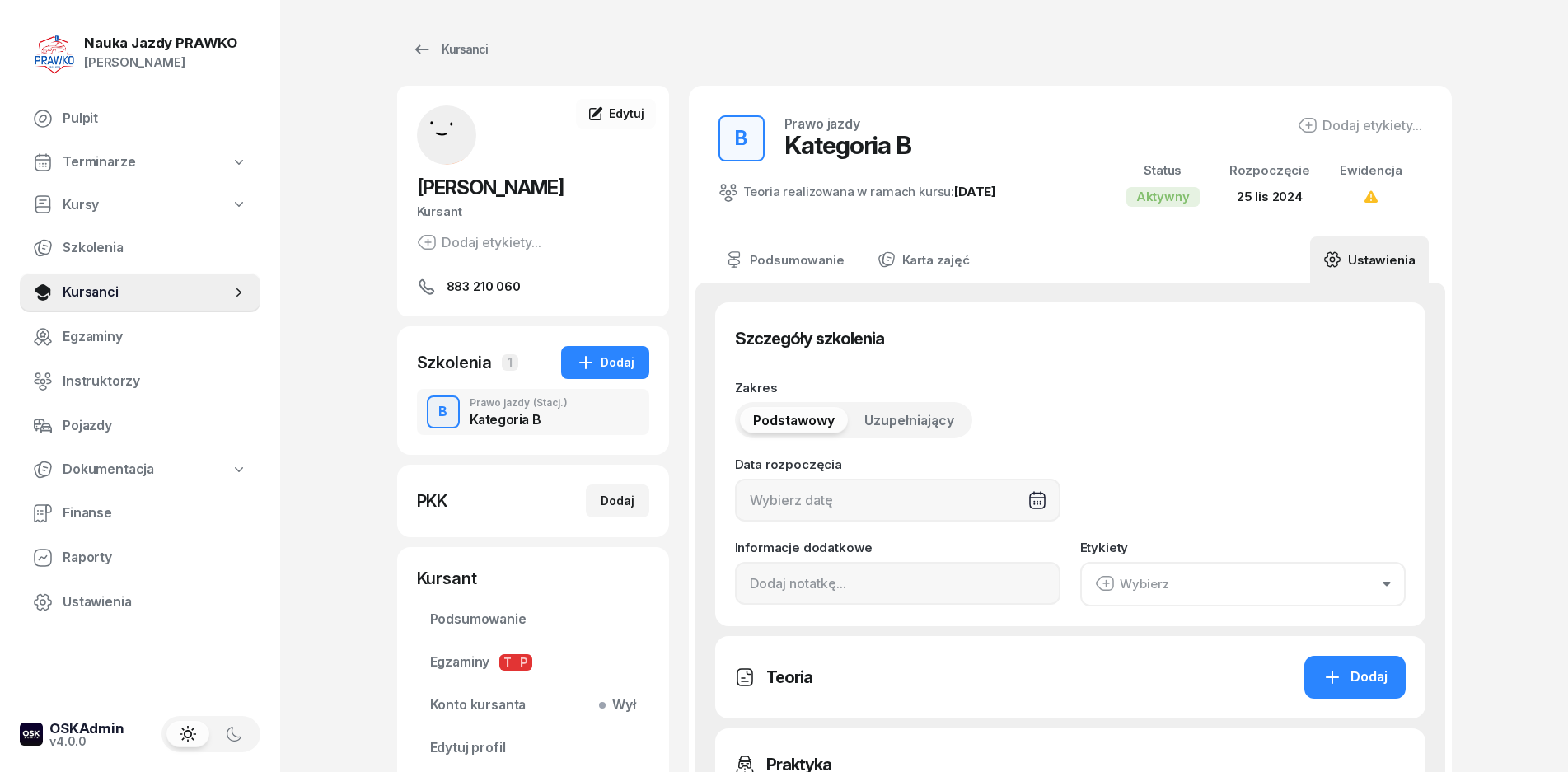
type input "[DATE]"
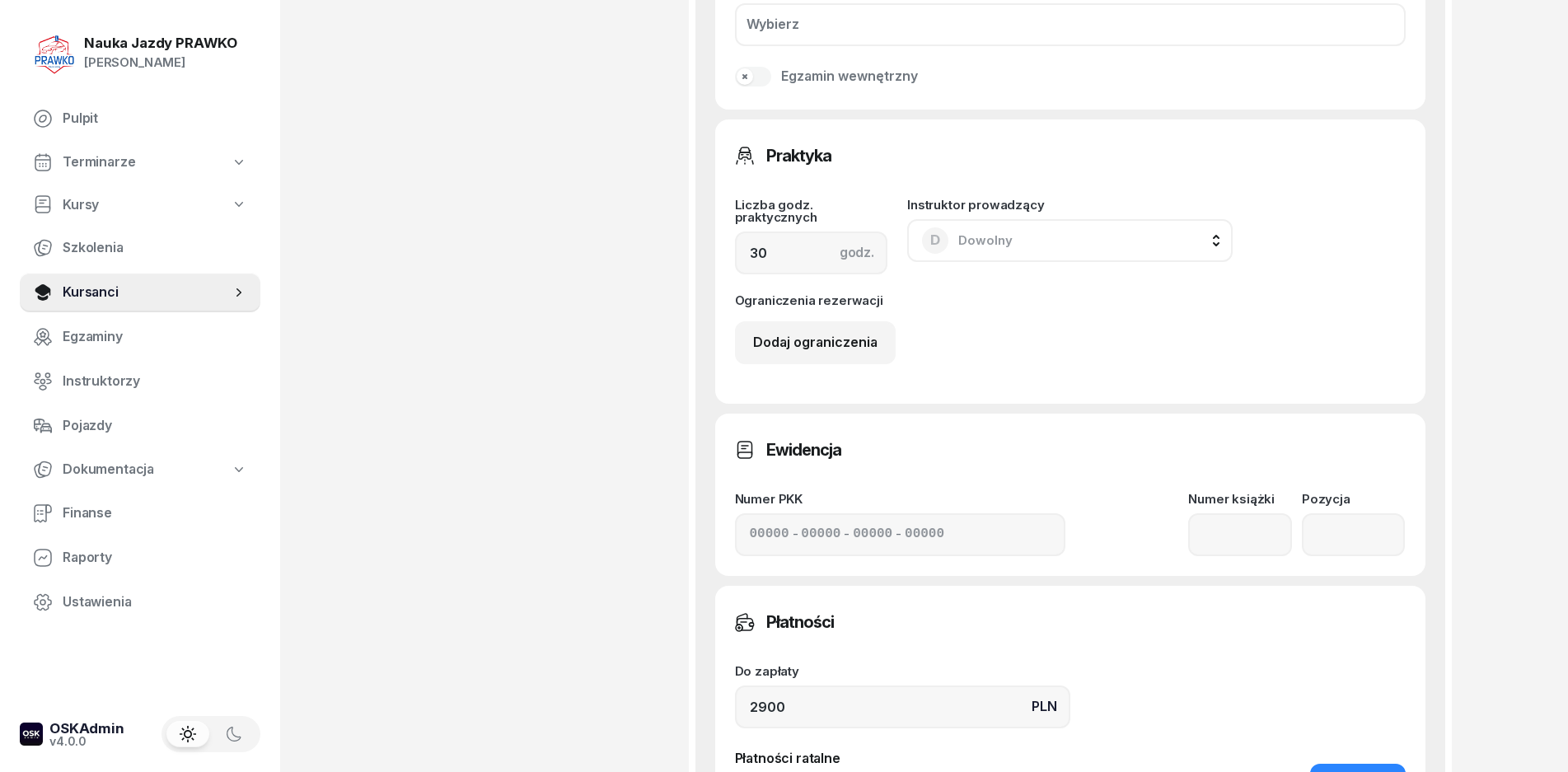
scroll to position [1154, 0]
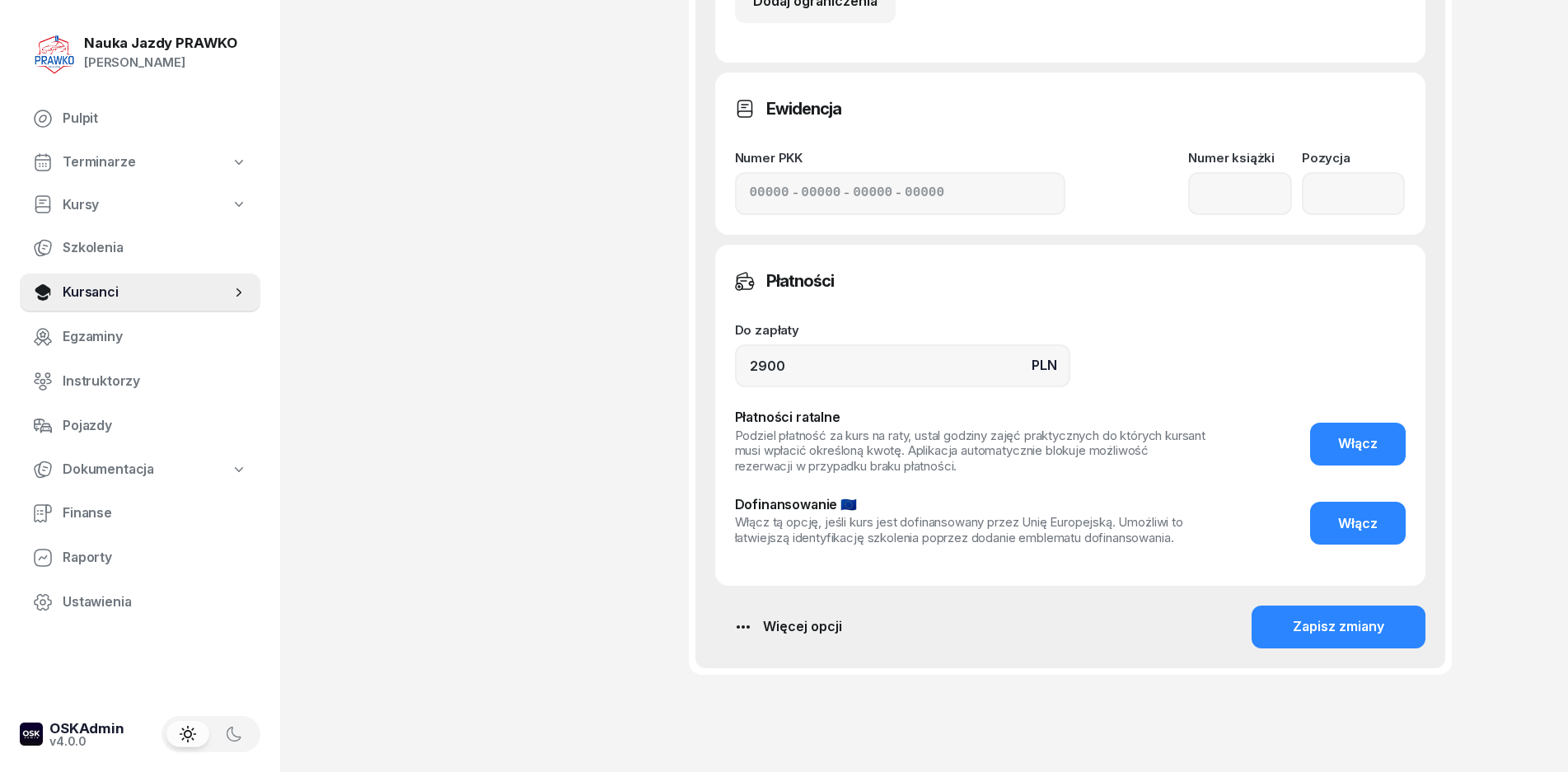
click at [773, 624] on div "Więcej opcji" at bounding box center [788, 626] width 109 height 22
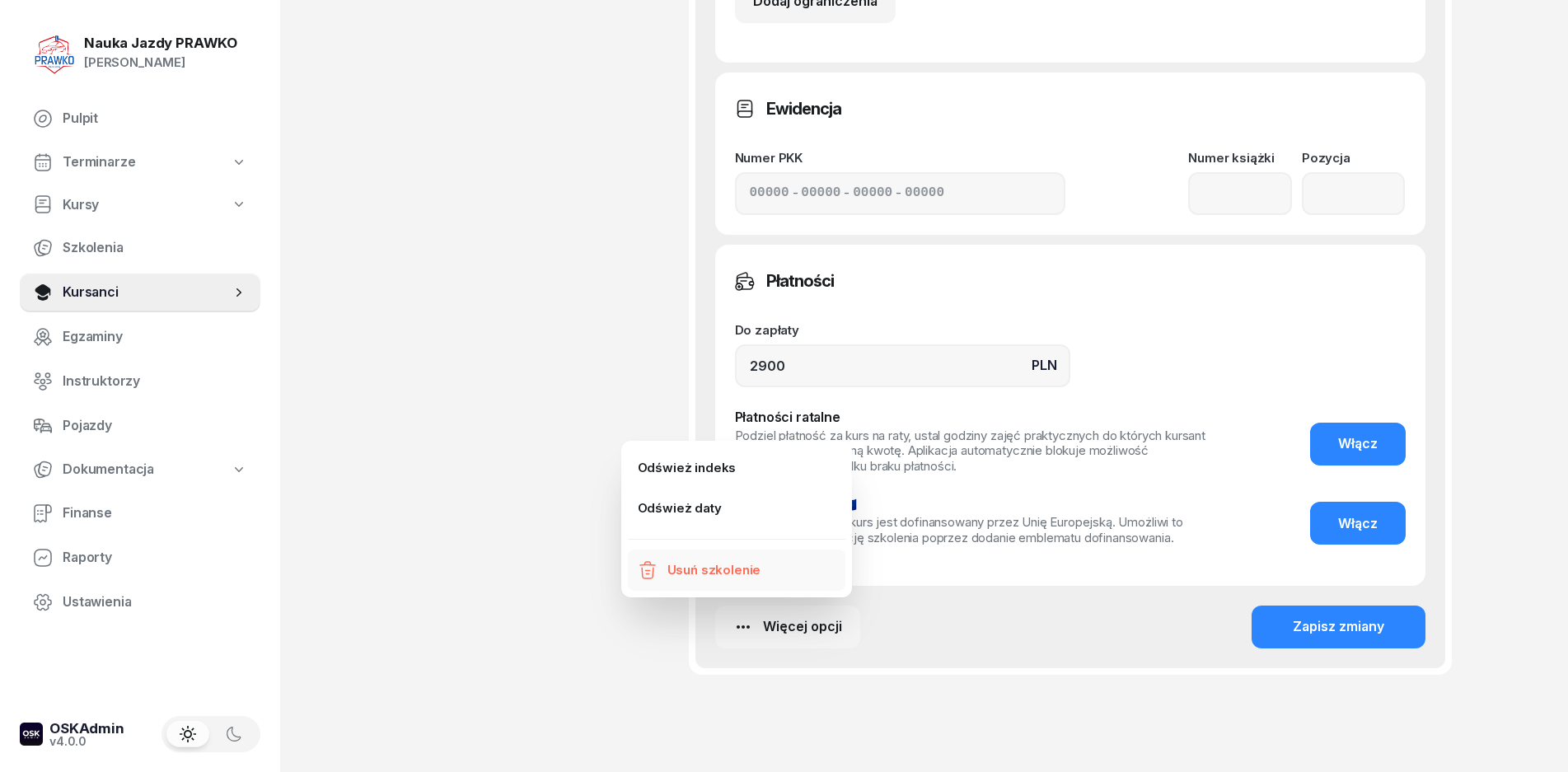
click at [697, 557] on link "Usuń szkolenie" at bounding box center [737, 570] width 218 height 41
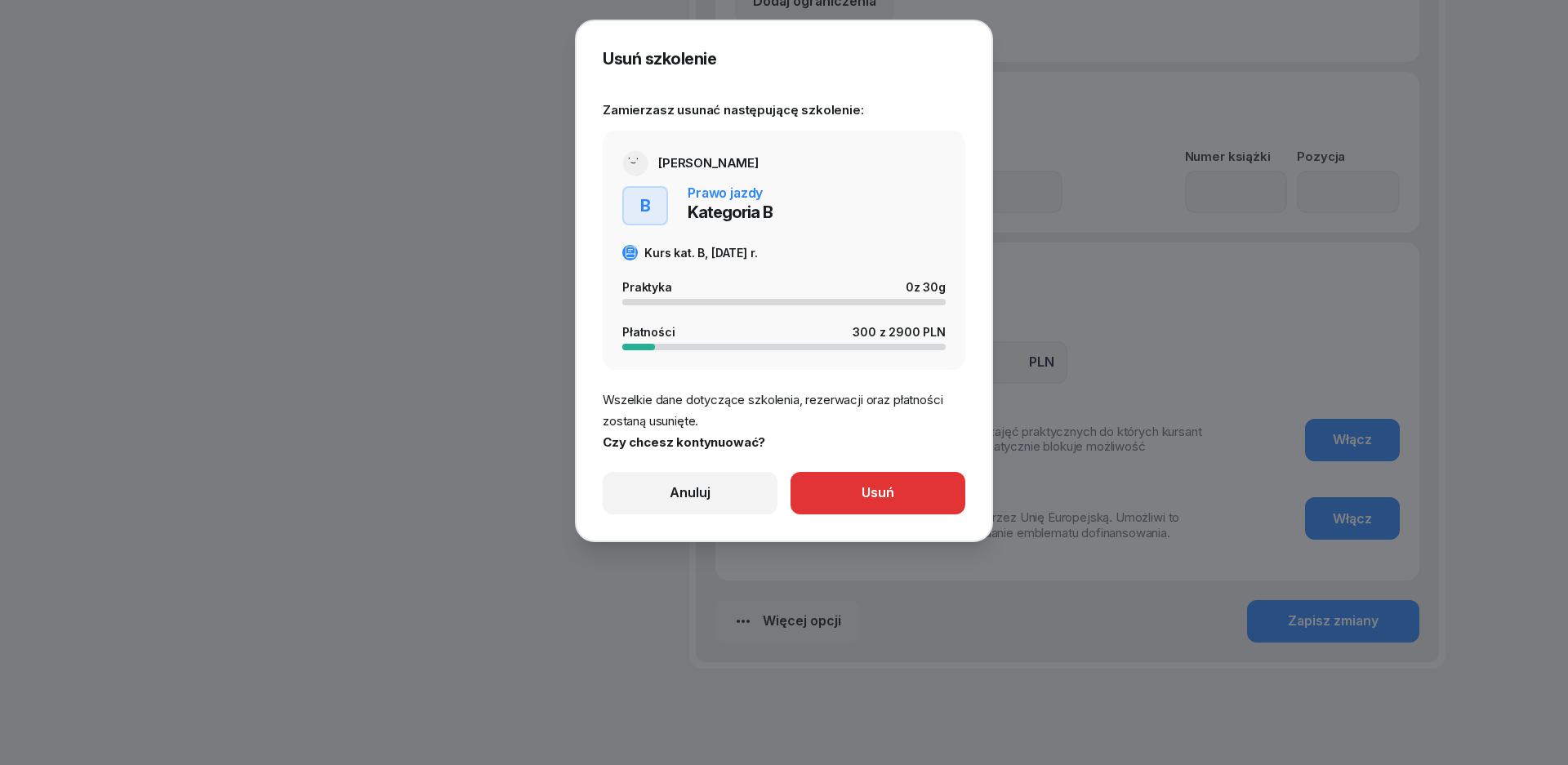
click at [790, 531] on div "Usuń szkolenie Zamierzasz usunać następującę szkolenie: [PERSON_NAME] B Prawo j…" at bounding box center [784, 281] width 415 height 519
click at [812, 513] on button "Usuń" at bounding box center [878, 493] width 175 height 42
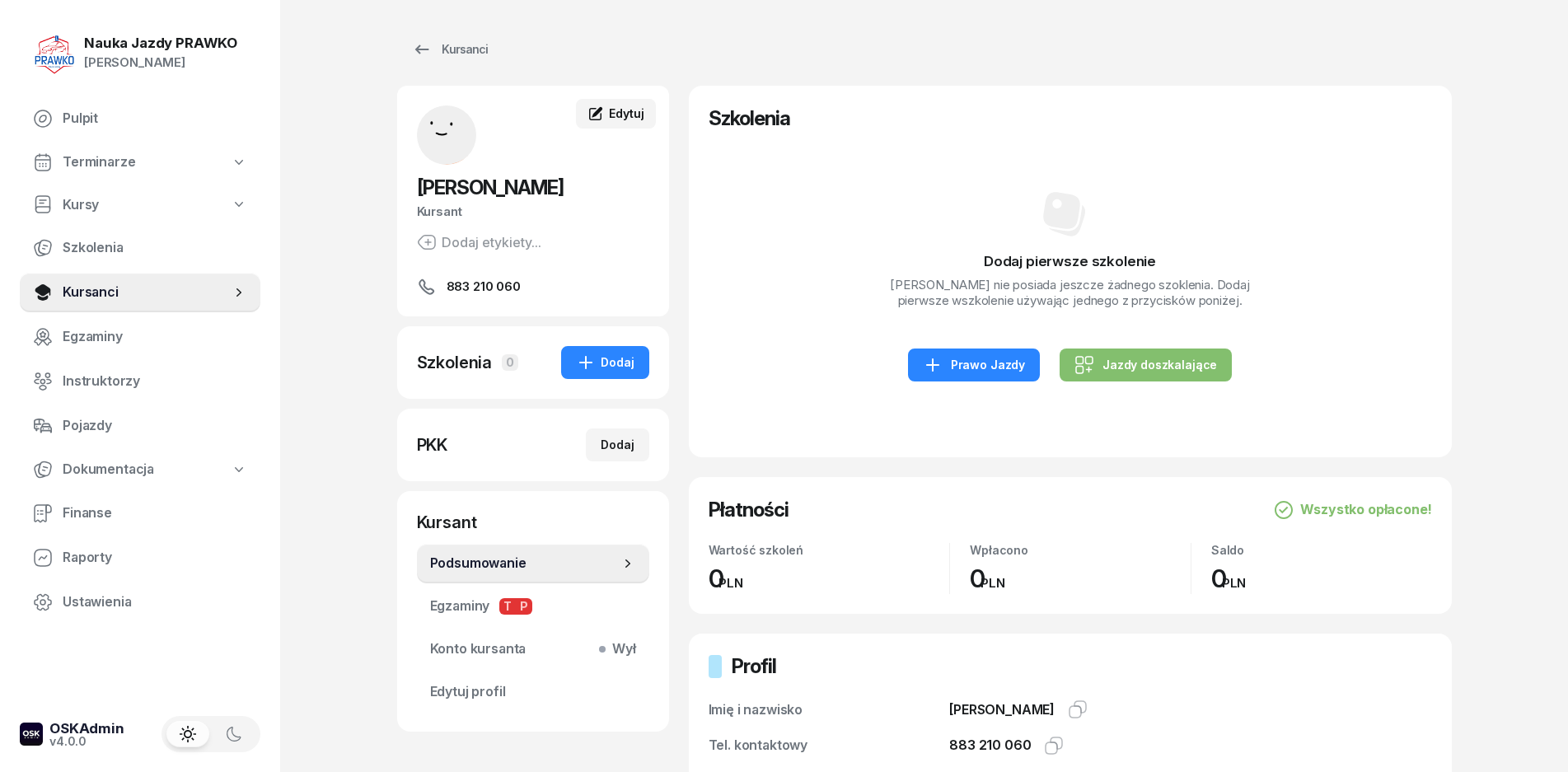
click at [613, 114] on span "Edytuj" at bounding box center [627, 113] width 35 height 14
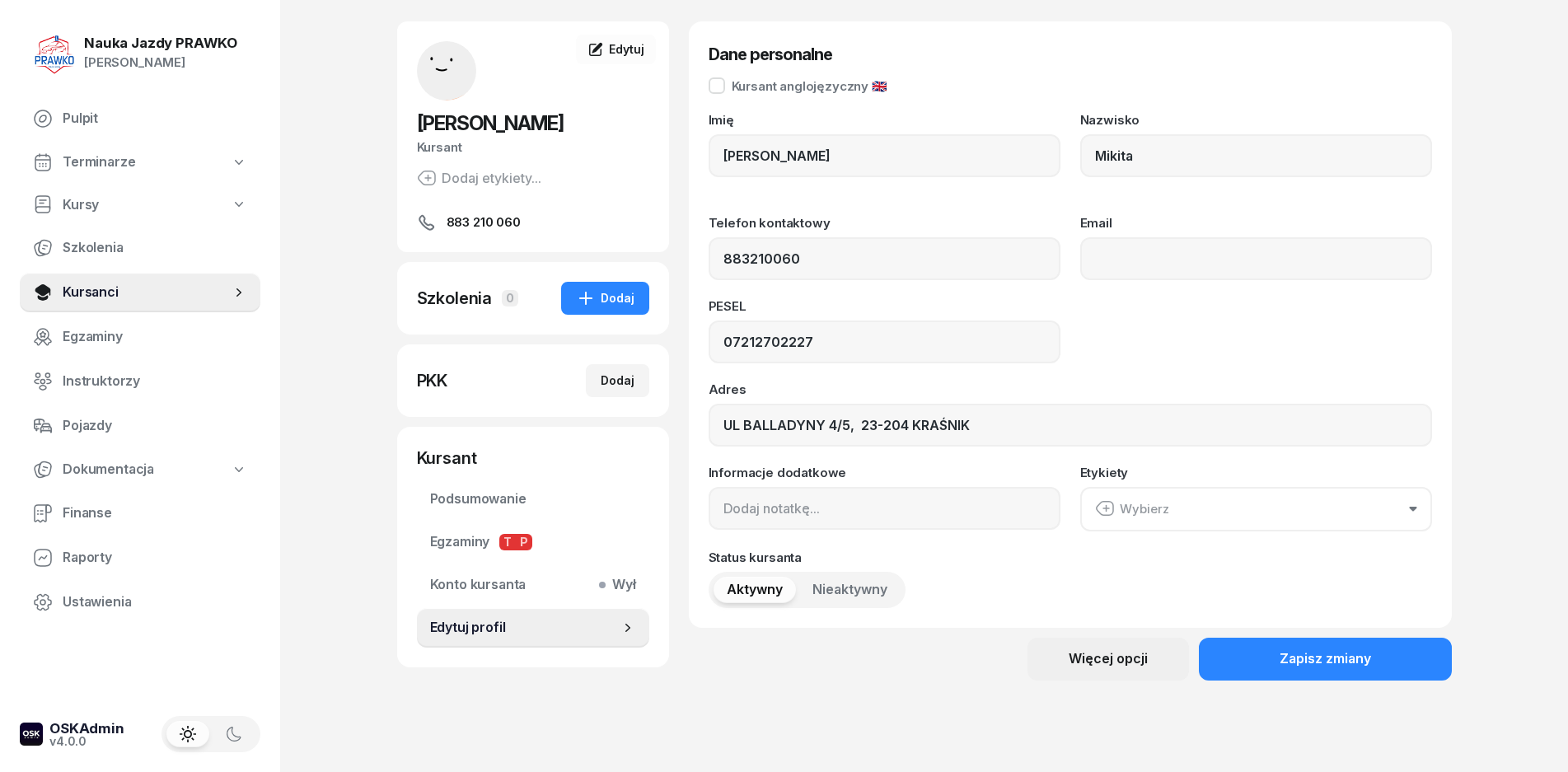
scroll to position [125, 0]
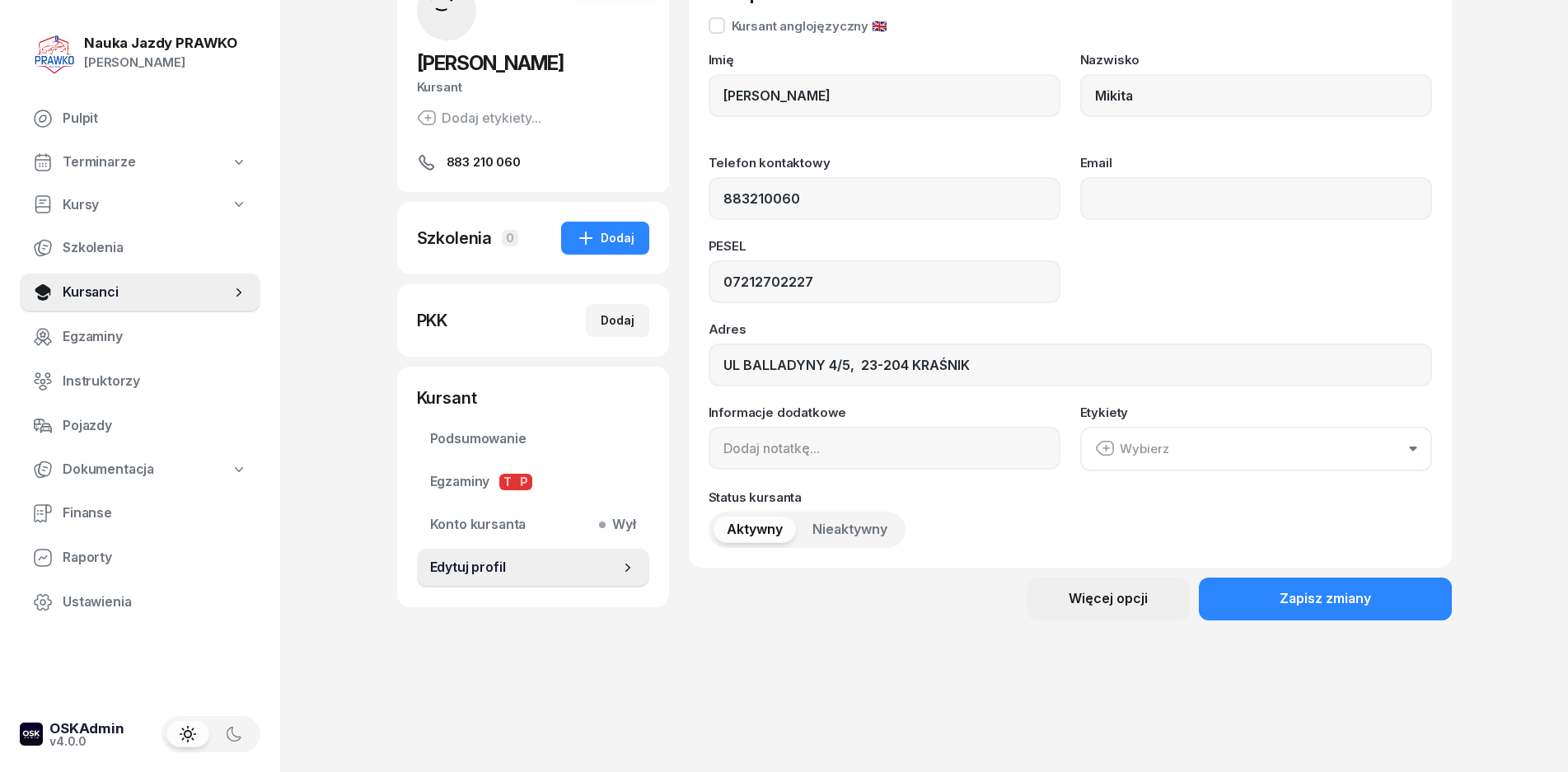
click at [1130, 613] on button "Więcej opcji" at bounding box center [1108, 599] width 161 height 43
click at [1040, 657] on div "Usuń kursanta" at bounding box center [1049, 655] width 86 height 22
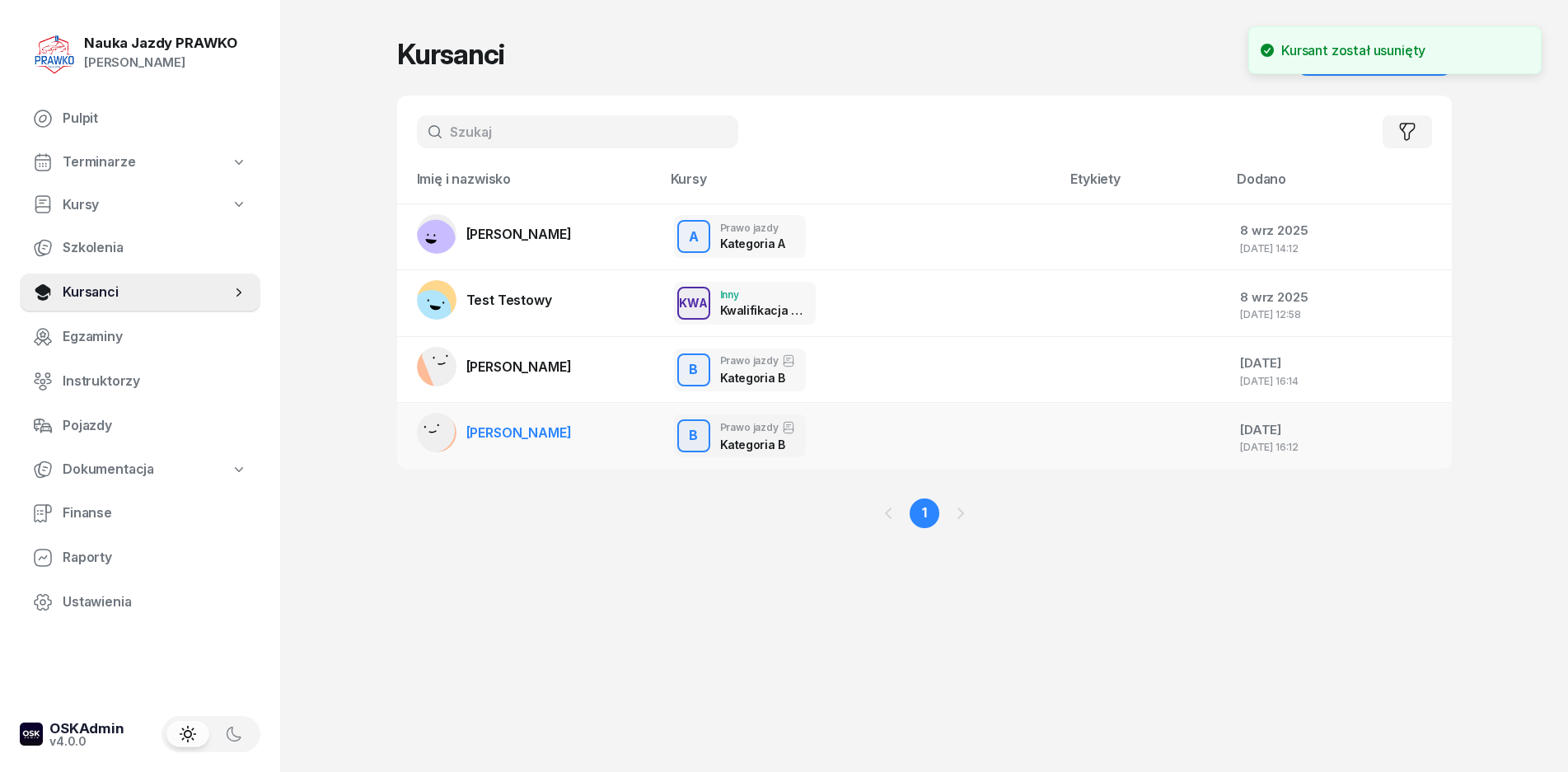
click at [457, 421] on link "[PERSON_NAME]" at bounding box center [494, 432] width 155 height 39
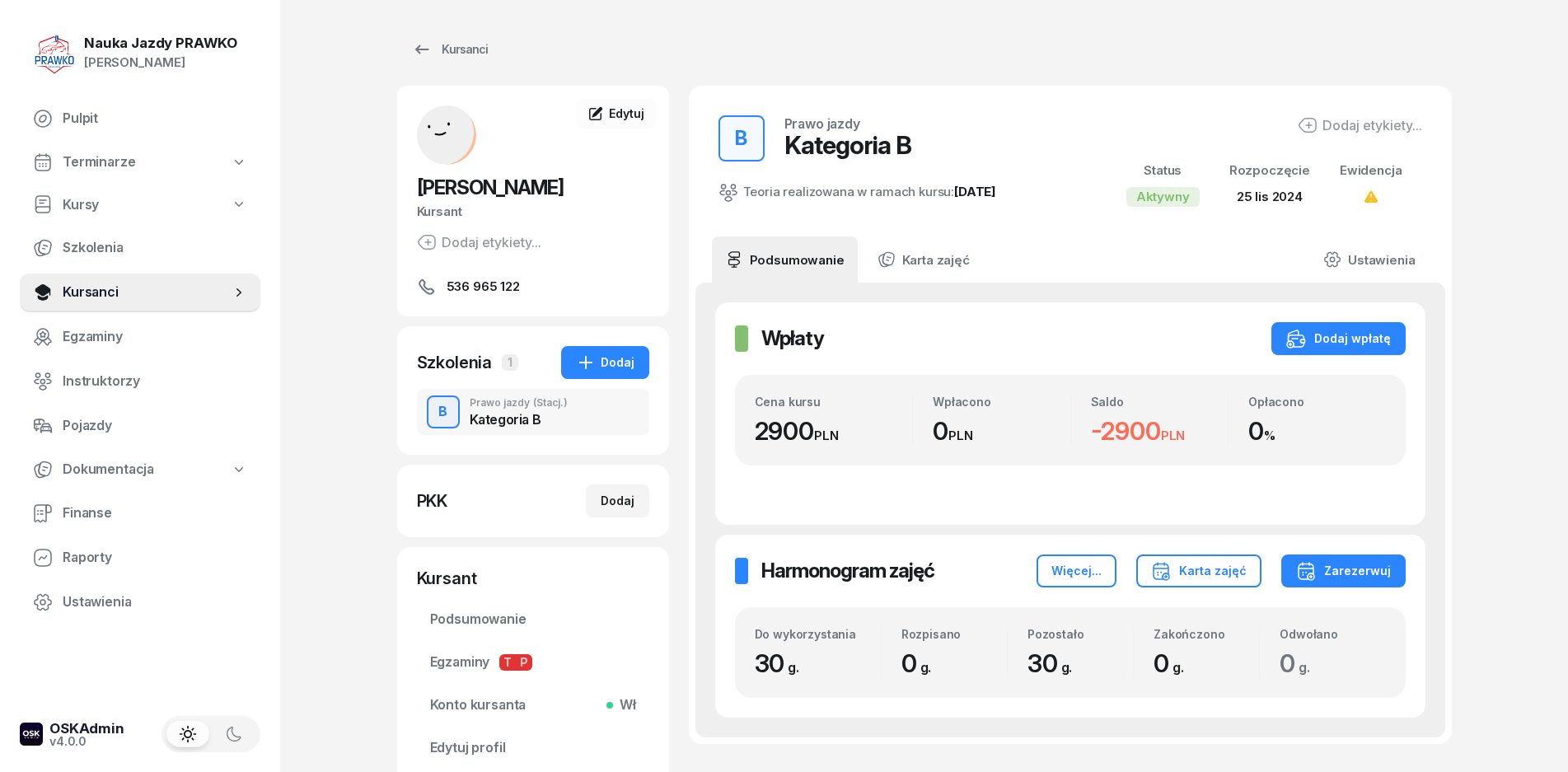
click at [478, 368] on div "Szkolenia" at bounding box center [454, 362] width 76 height 23
click at [526, 437] on div "Szkolenia 1 Dodaj B Prawo jazdy (Stacj.) Kategoria B" at bounding box center [533, 390] width 272 height 129
click at [535, 420] on div "Kategoria B" at bounding box center [519, 419] width 98 height 13
click at [538, 400] on span "(Stacj.)" at bounding box center [551, 403] width 35 height 10
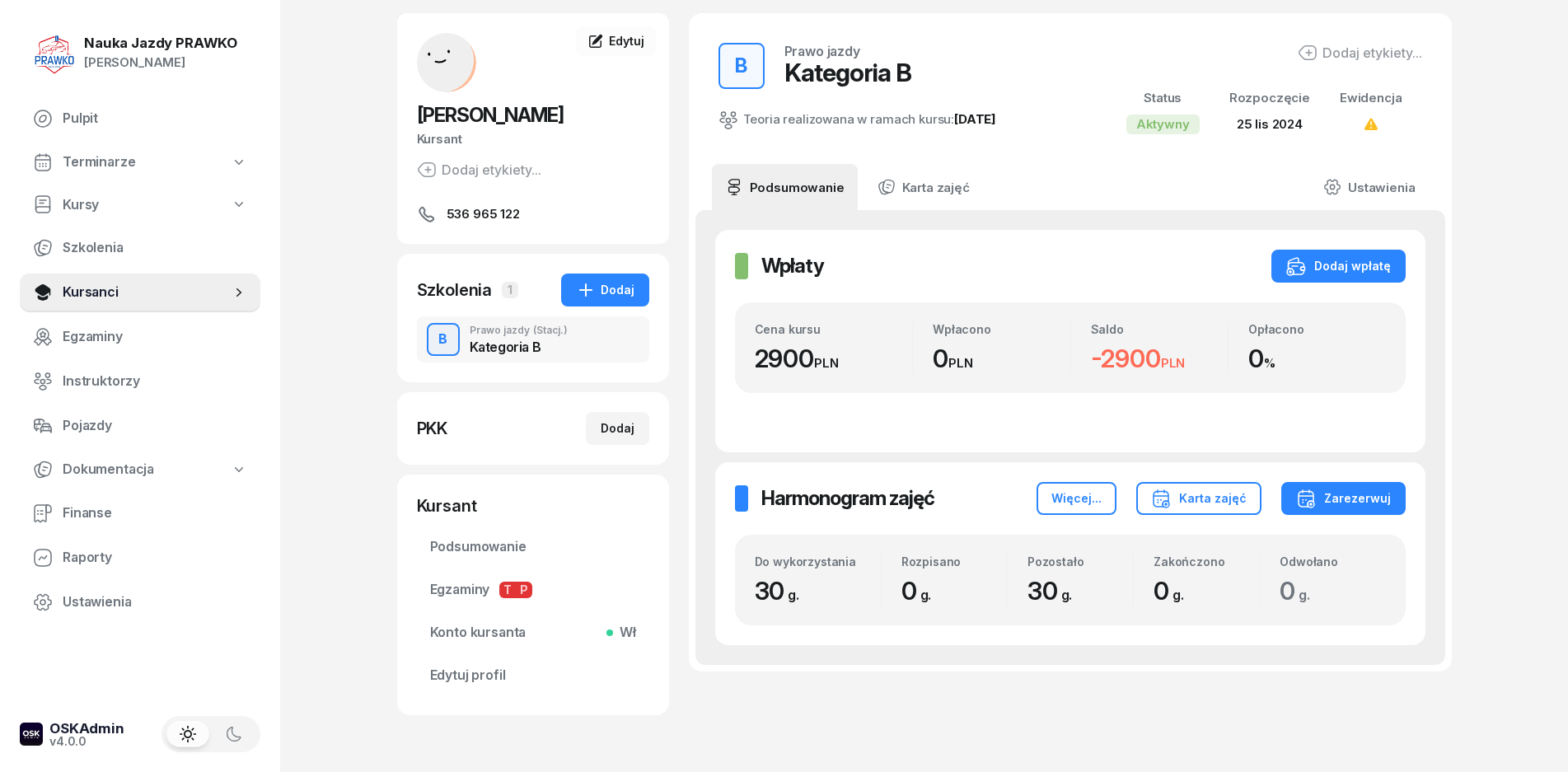
scroll to position [133, 0]
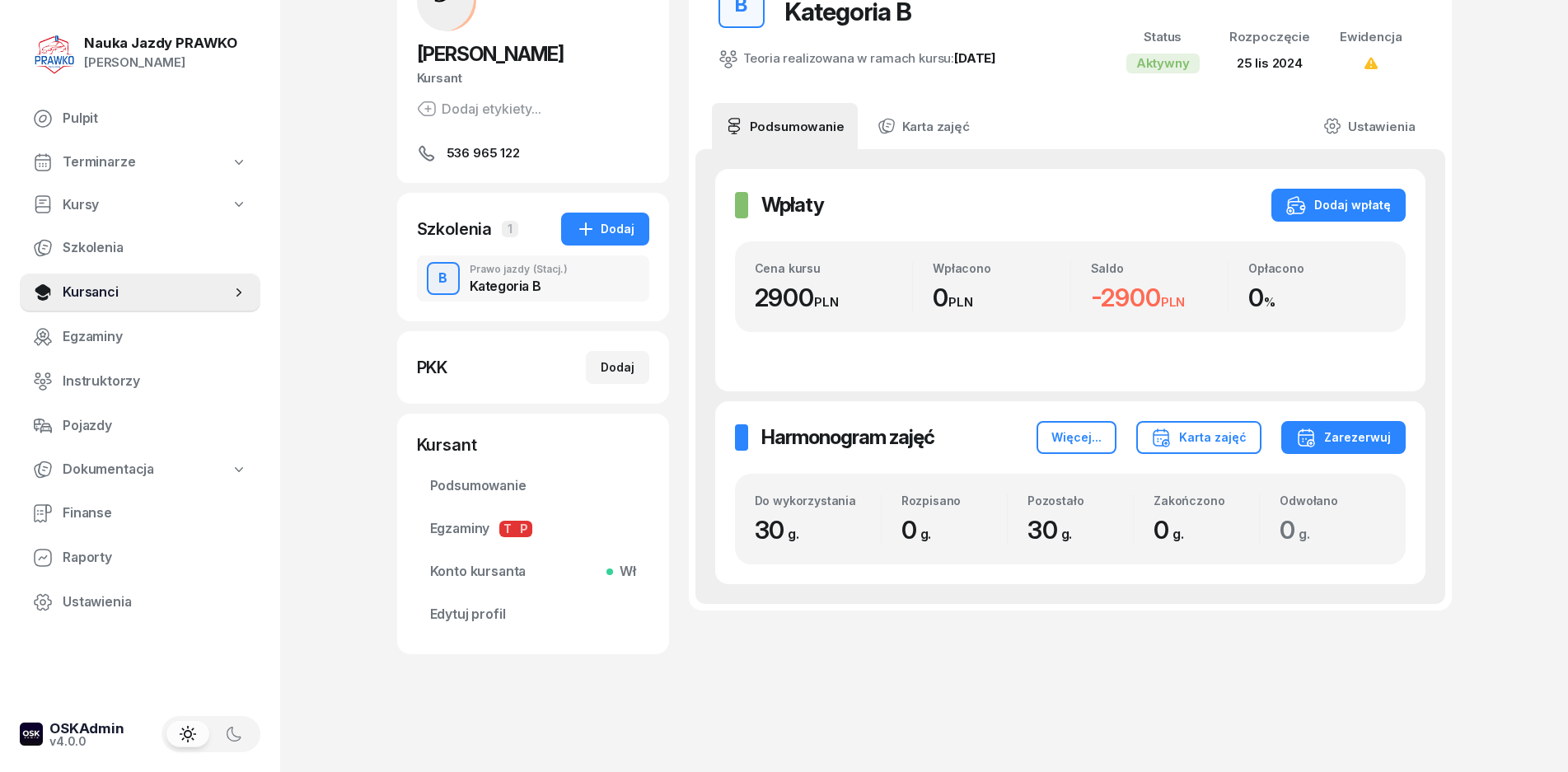
click at [494, 280] on div "Kategoria B" at bounding box center [519, 286] width 98 height 13
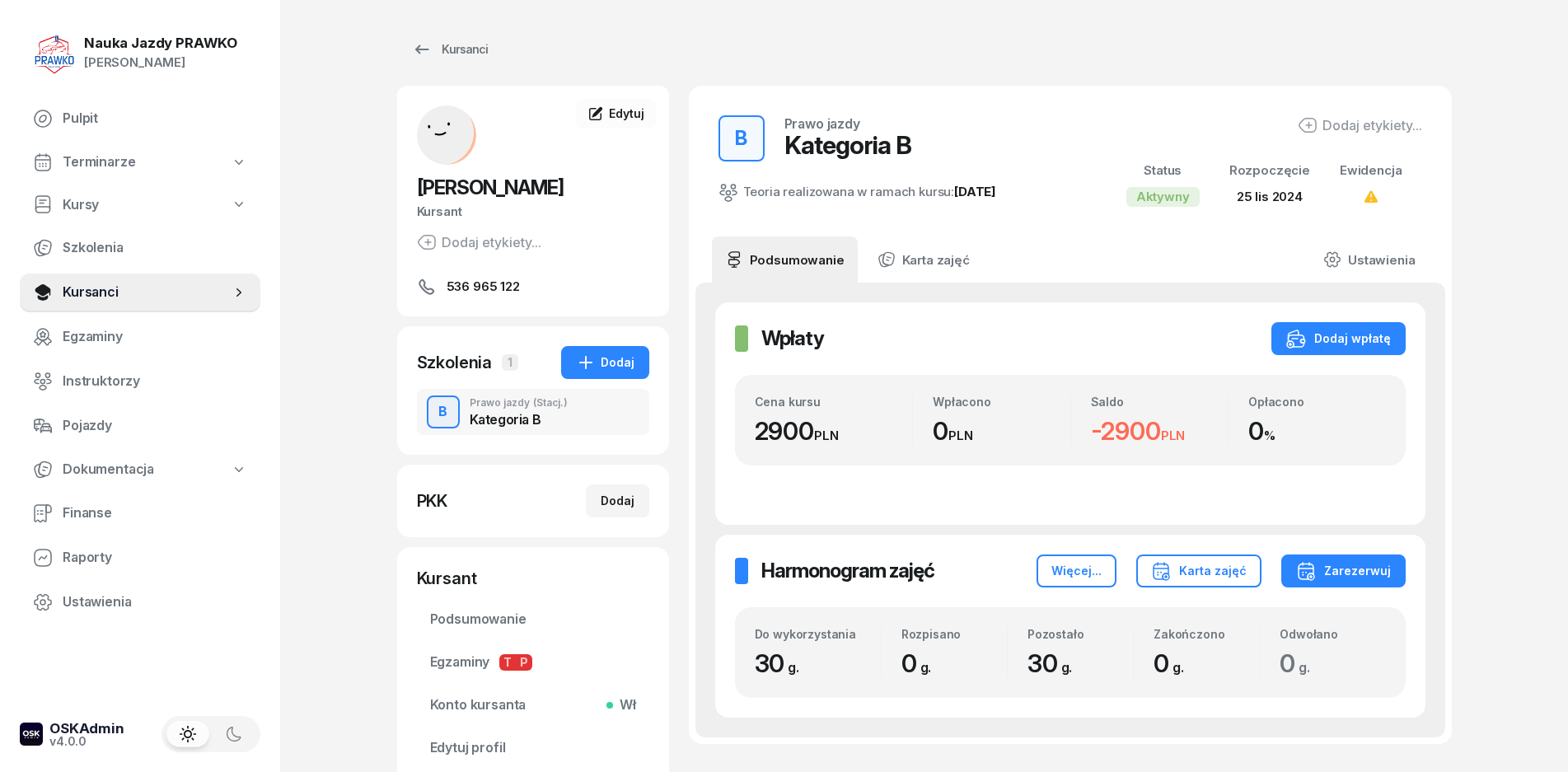
click at [529, 430] on div "B Prawo jazdy (Stacj.) Kategoria B" at bounding box center [533, 411] width 233 height 46
click at [1394, 257] on link "Ustawienia" at bounding box center [1368, 259] width 118 height 46
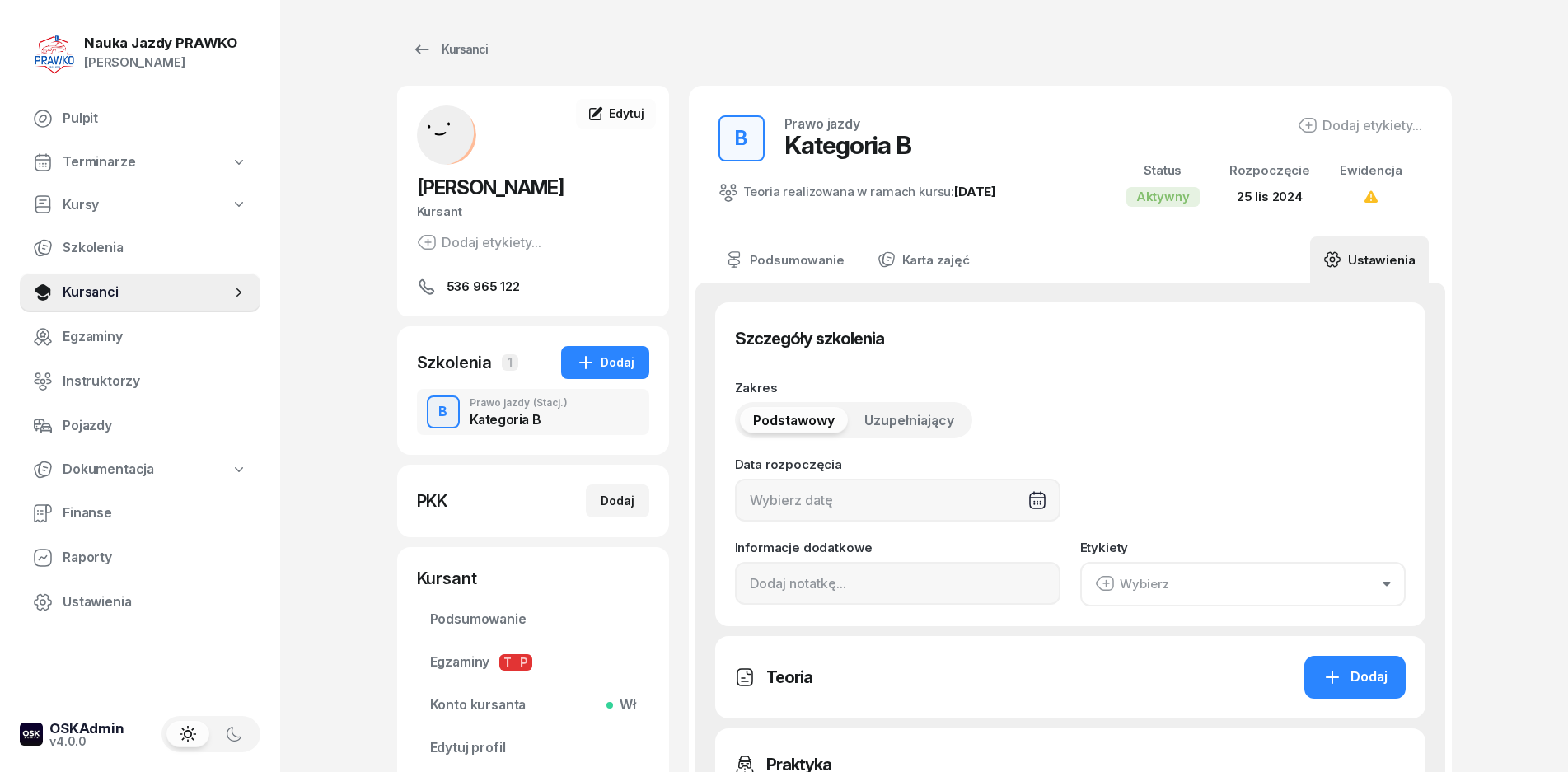
type input "[DATE]"
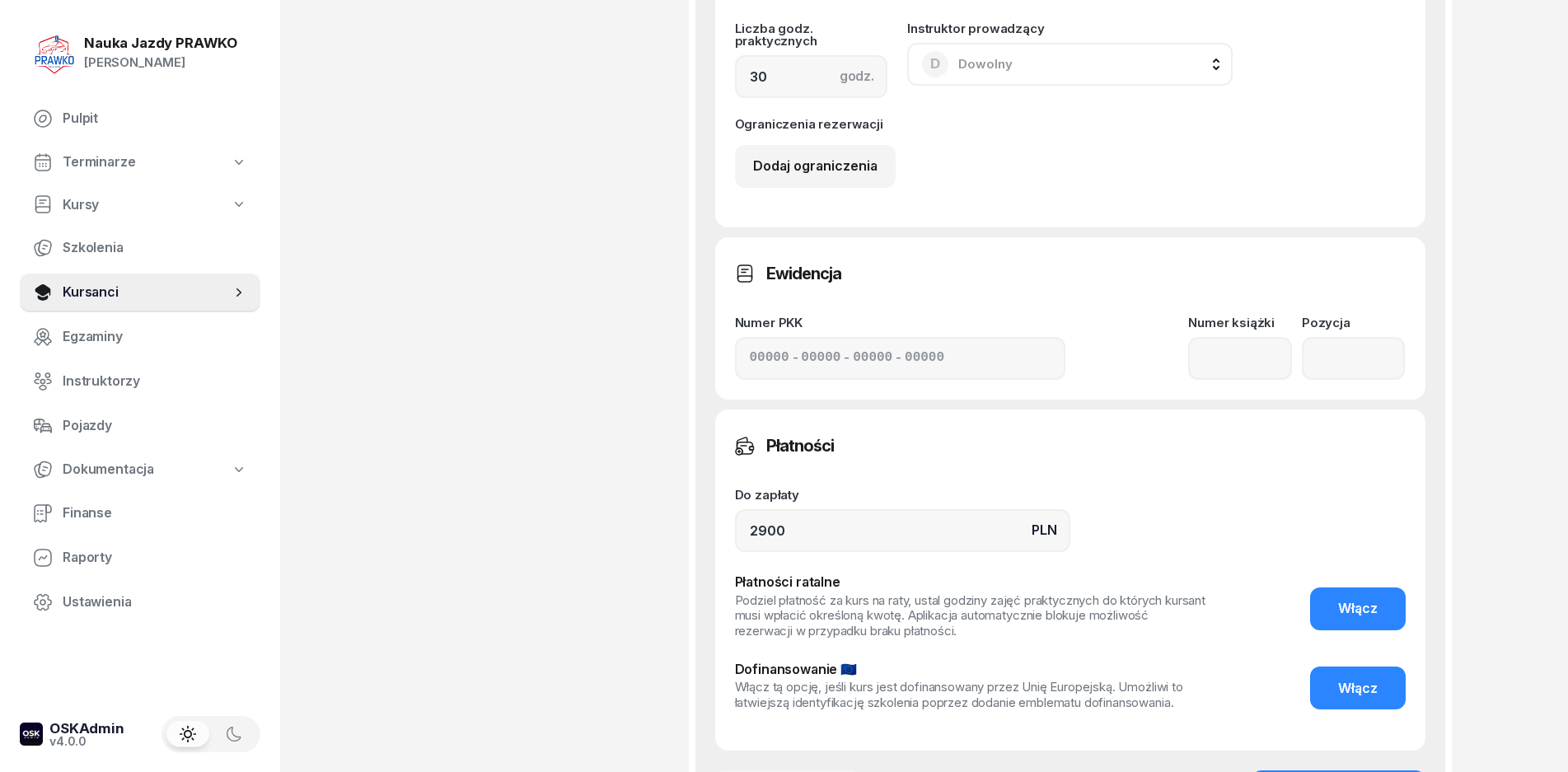
scroll to position [1218, 0]
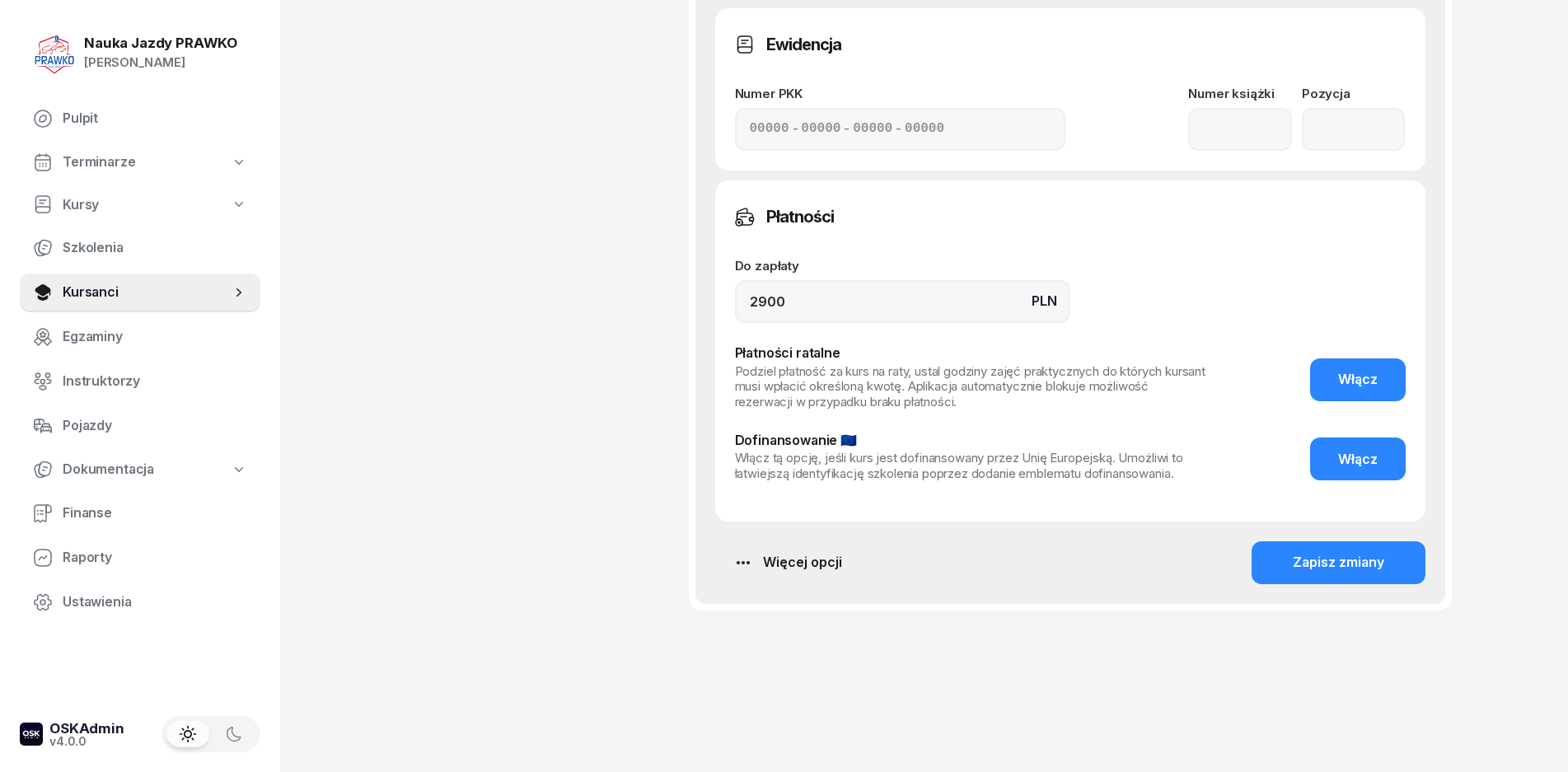
click at [737, 568] on icon "button" at bounding box center [743, 562] width 20 height 20
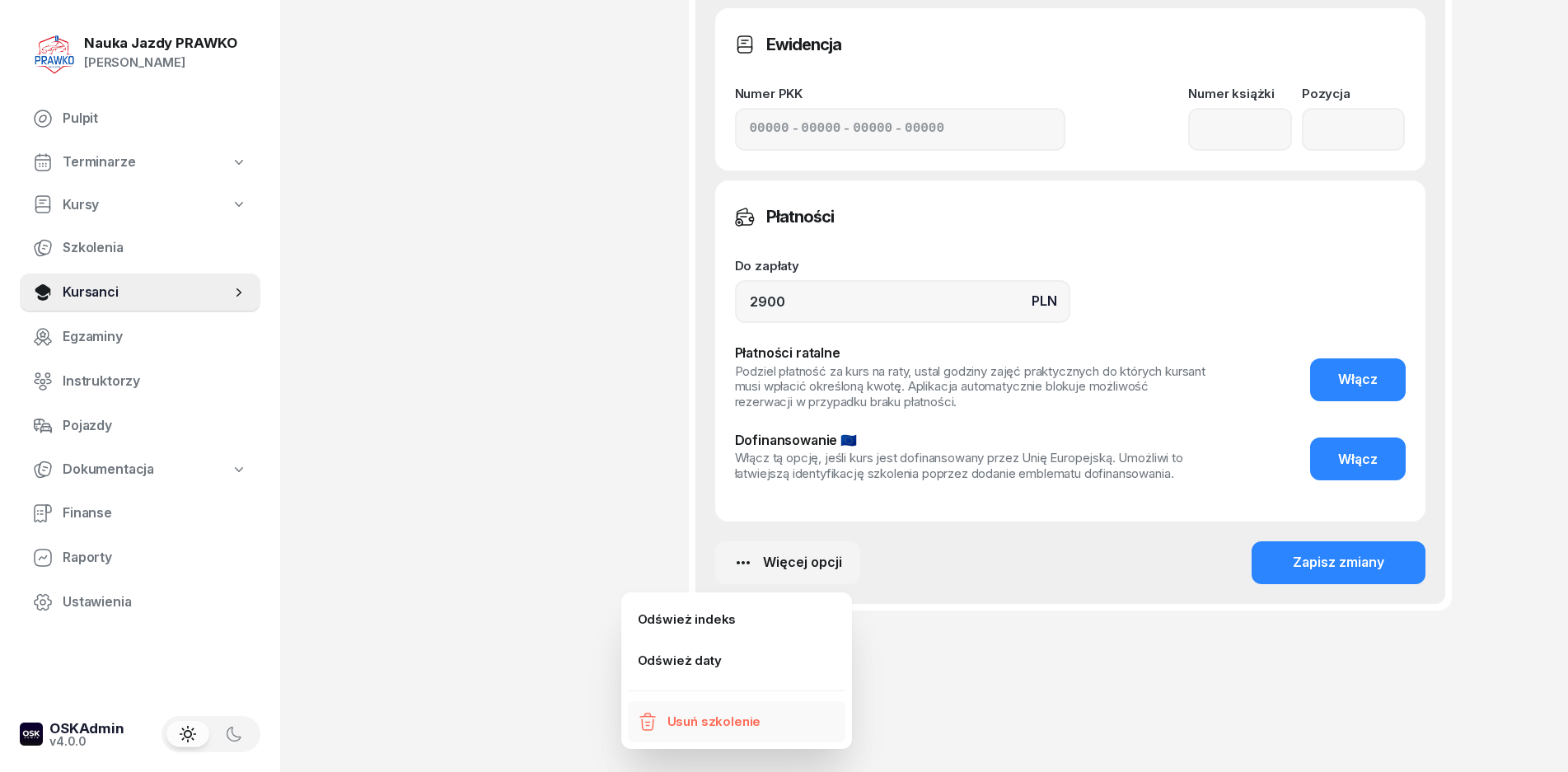
click at [696, 709] on link "Usuń szkolenie" at bounding box center [737, 721] width 218 height 41
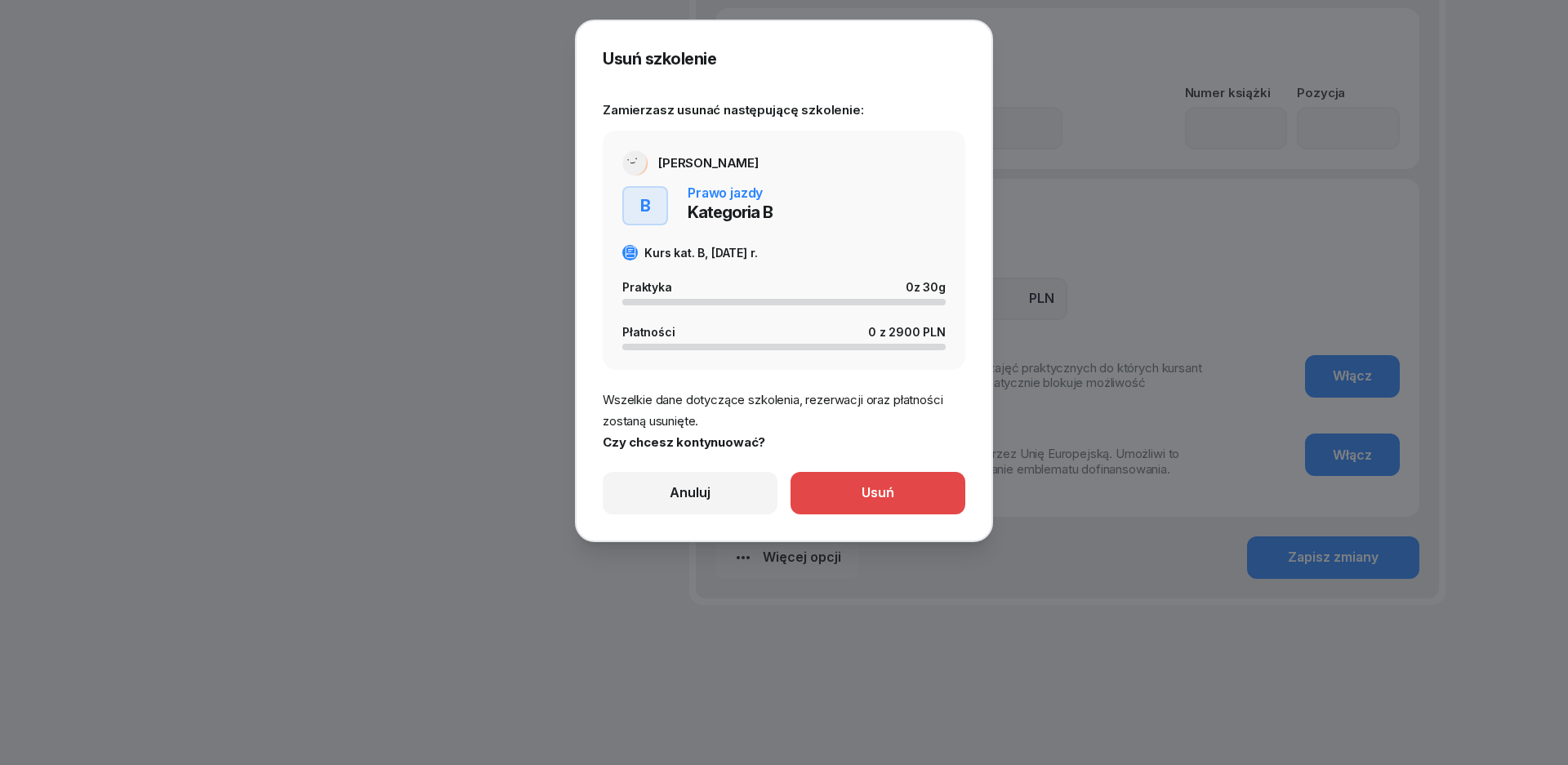
click at [899, 491] on button "Usuń" at bounding box center [878, 493] width 175 height 42
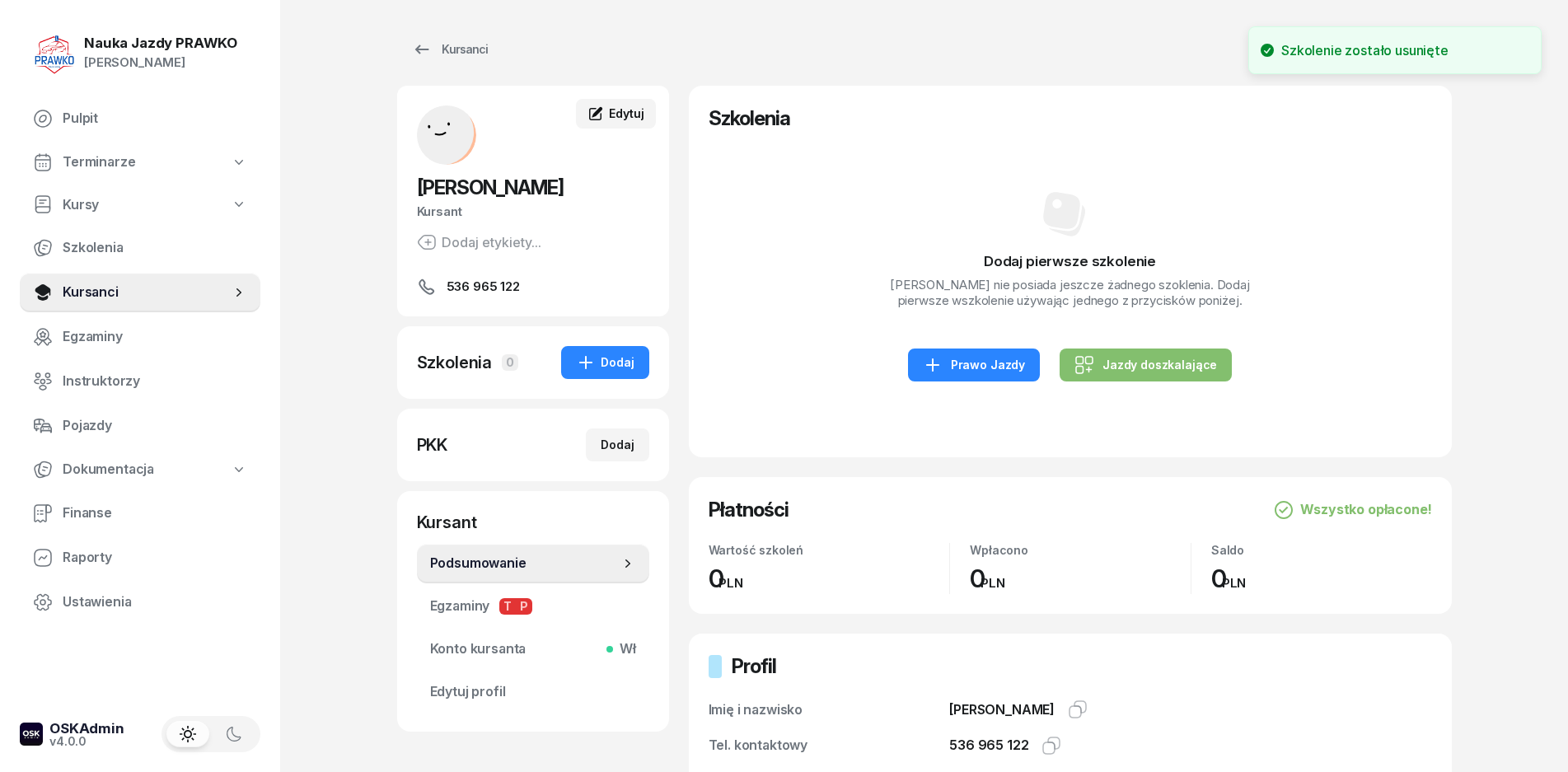
click at [615, 125] on link "Edytuj" at bounding box center [615, 113] width 79 height 30
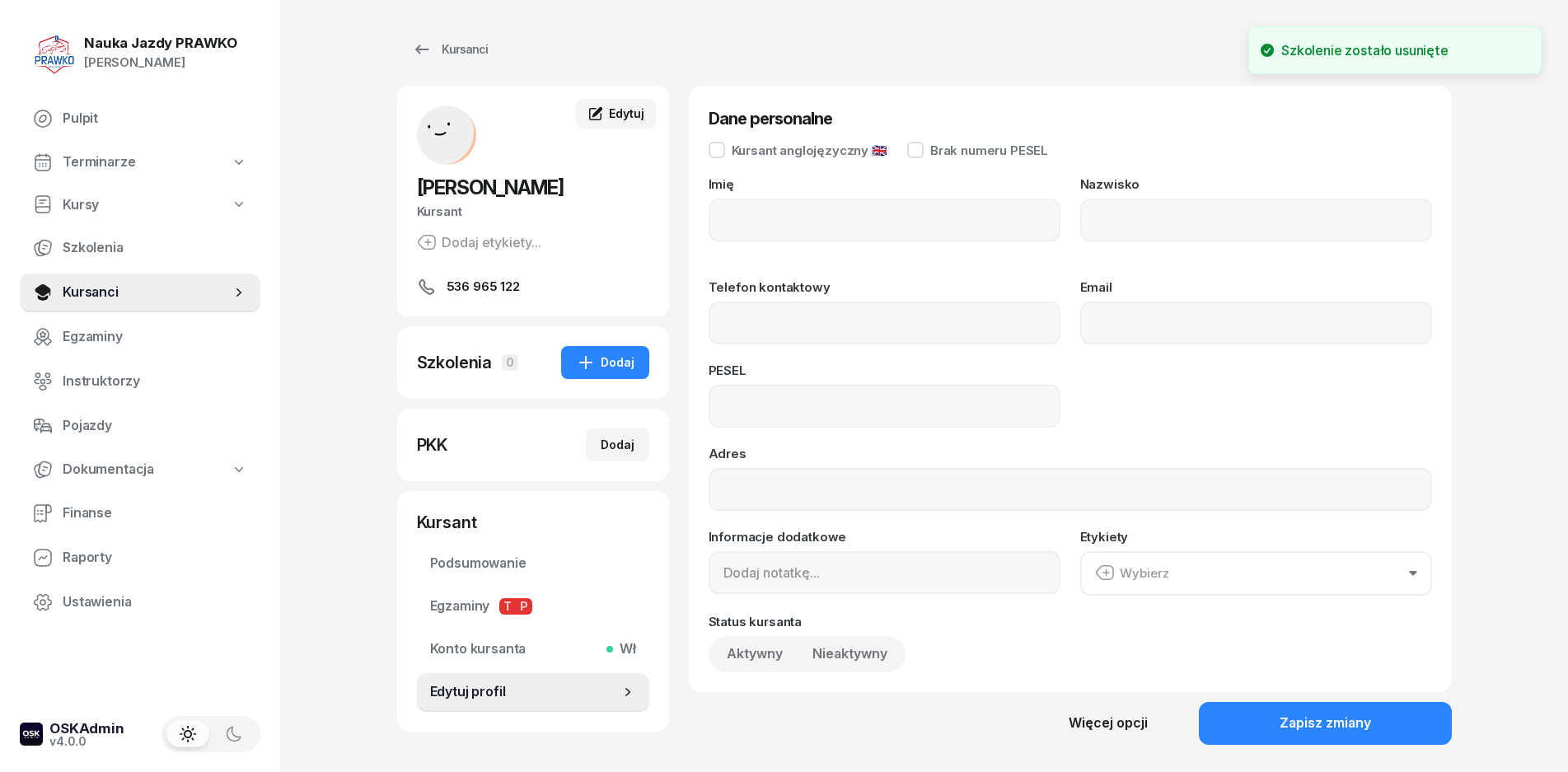
type input "[PERSON_NAME]"
type input "Osojca"
type input "536965122"
type input "06310311632"
type input "UL. NADSTAWNA 3/4, 23-200 KRAŚNIK"
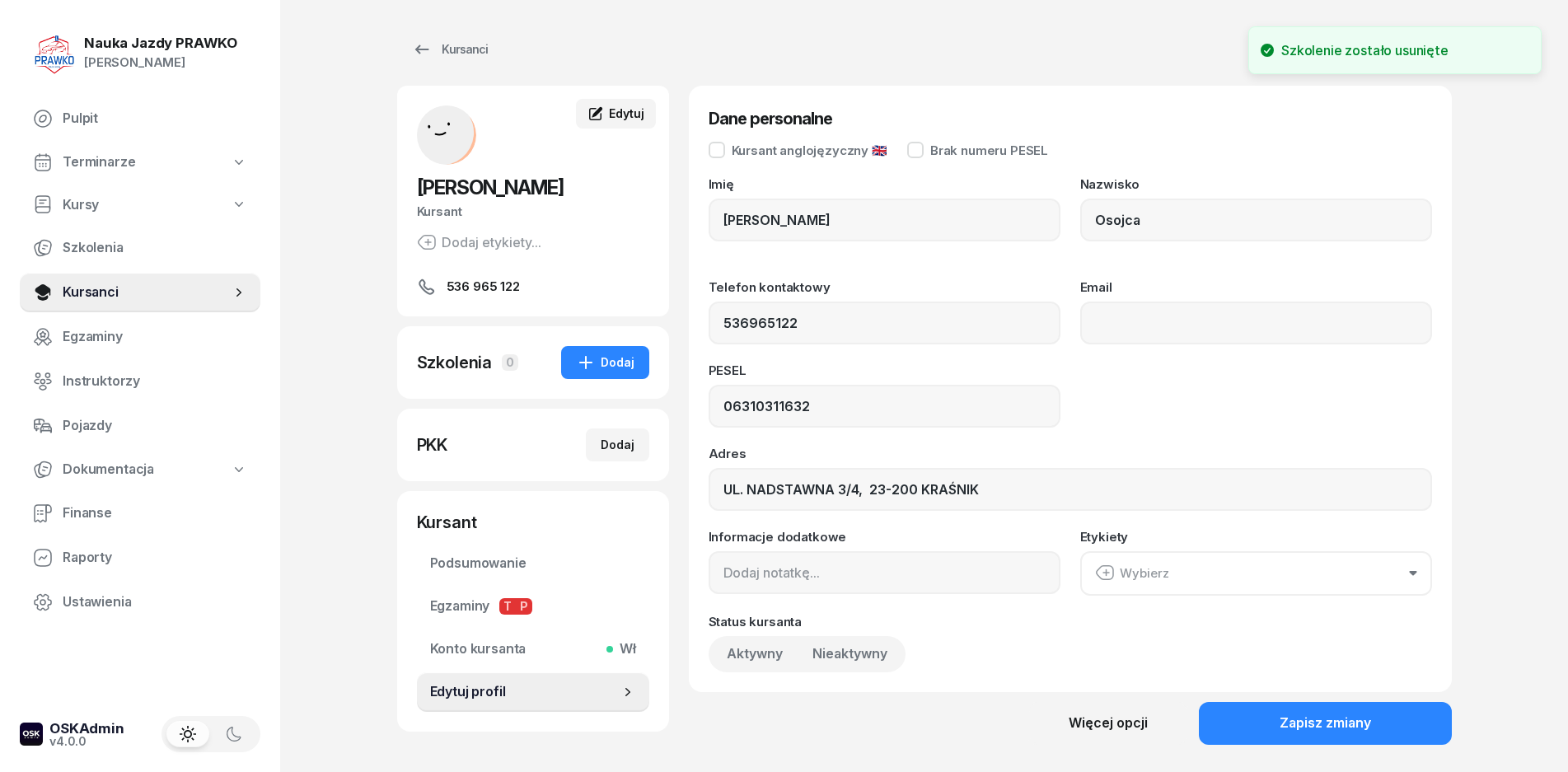
click at [614, 125] on link "Edytuj" at bounding box center [615, 113] width 79 height 30
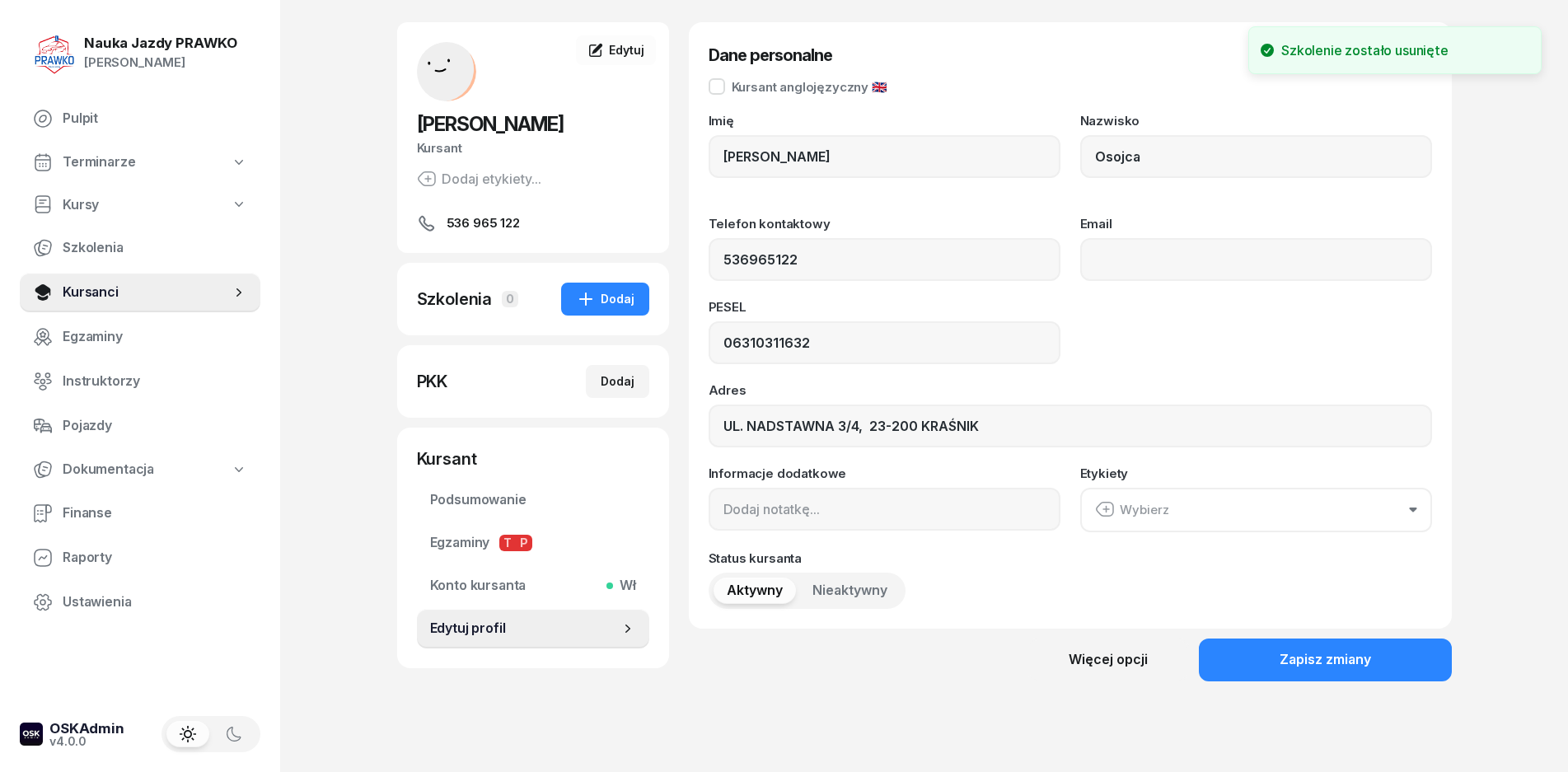
scroll to position [125, 0]
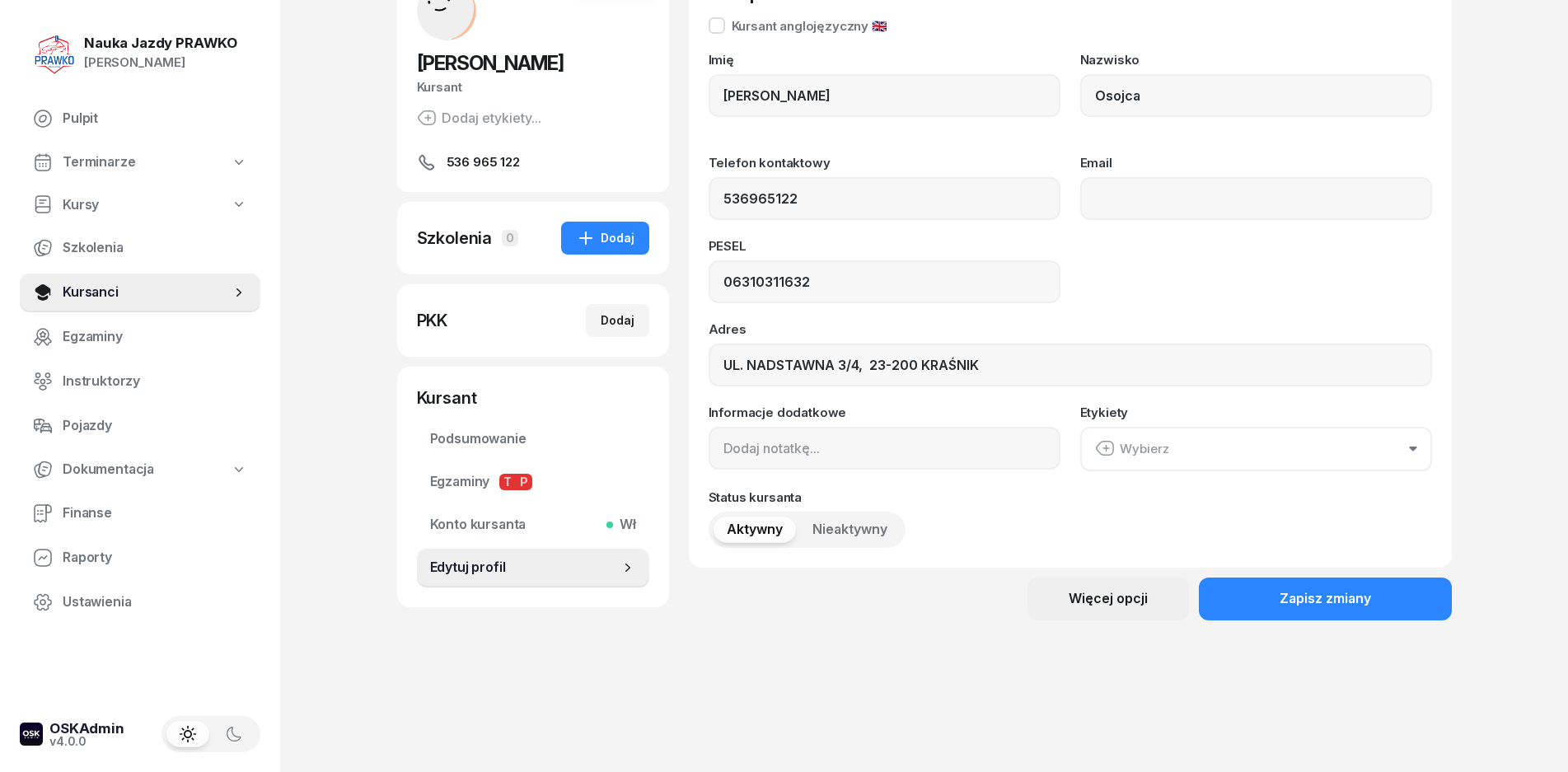
click at [1132, 601] on div "Więcej opcji" at bounding box center [1108, 599] width 79 height 22
click at [1018, 664] on div "Usuń kursanta" at bounding box center [1049, 655] width 86 height 22
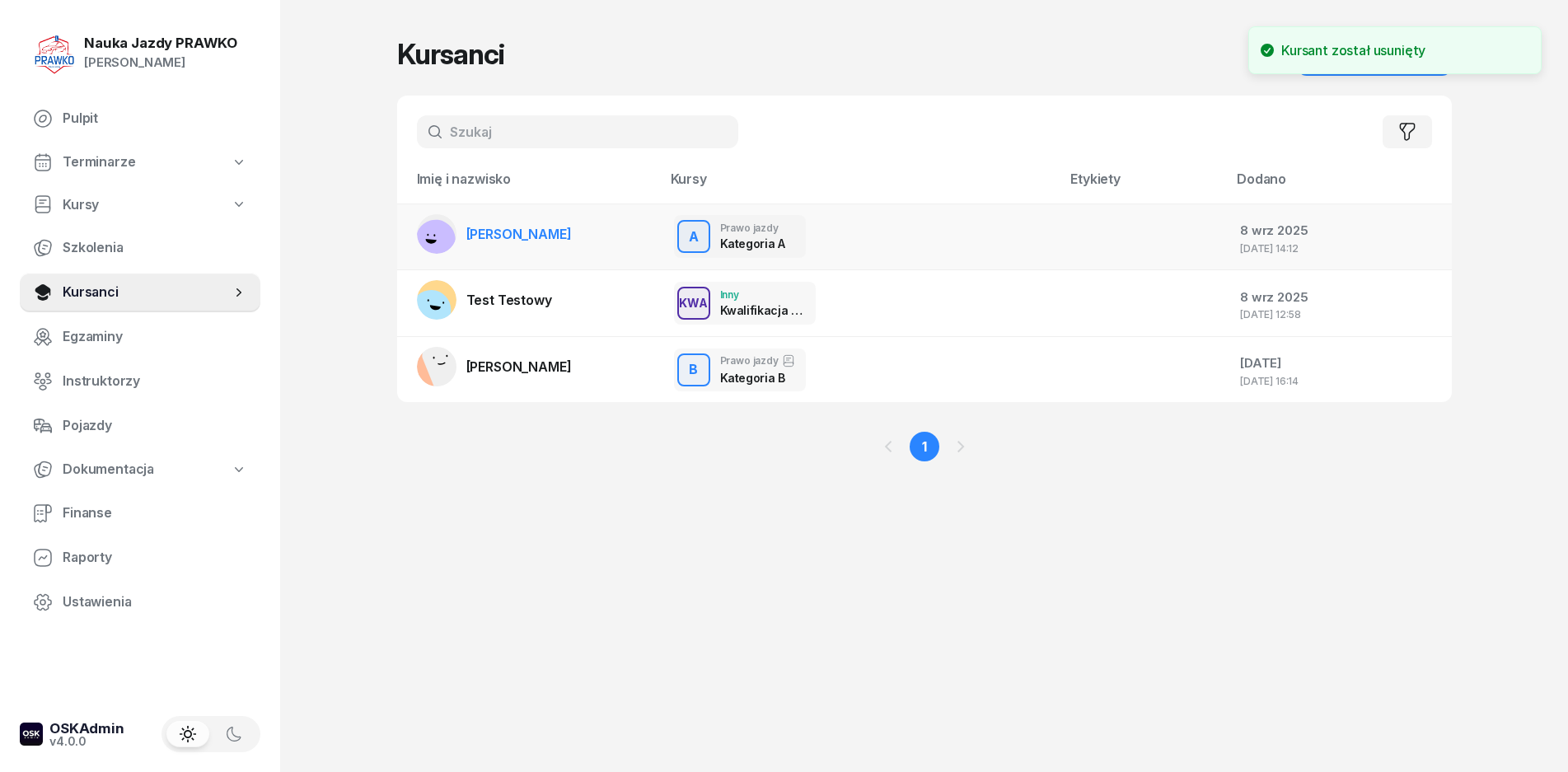
click at [517, 237] on span "[PERSON_NAME]" at bounding box center [519, 234] width 105 height 17
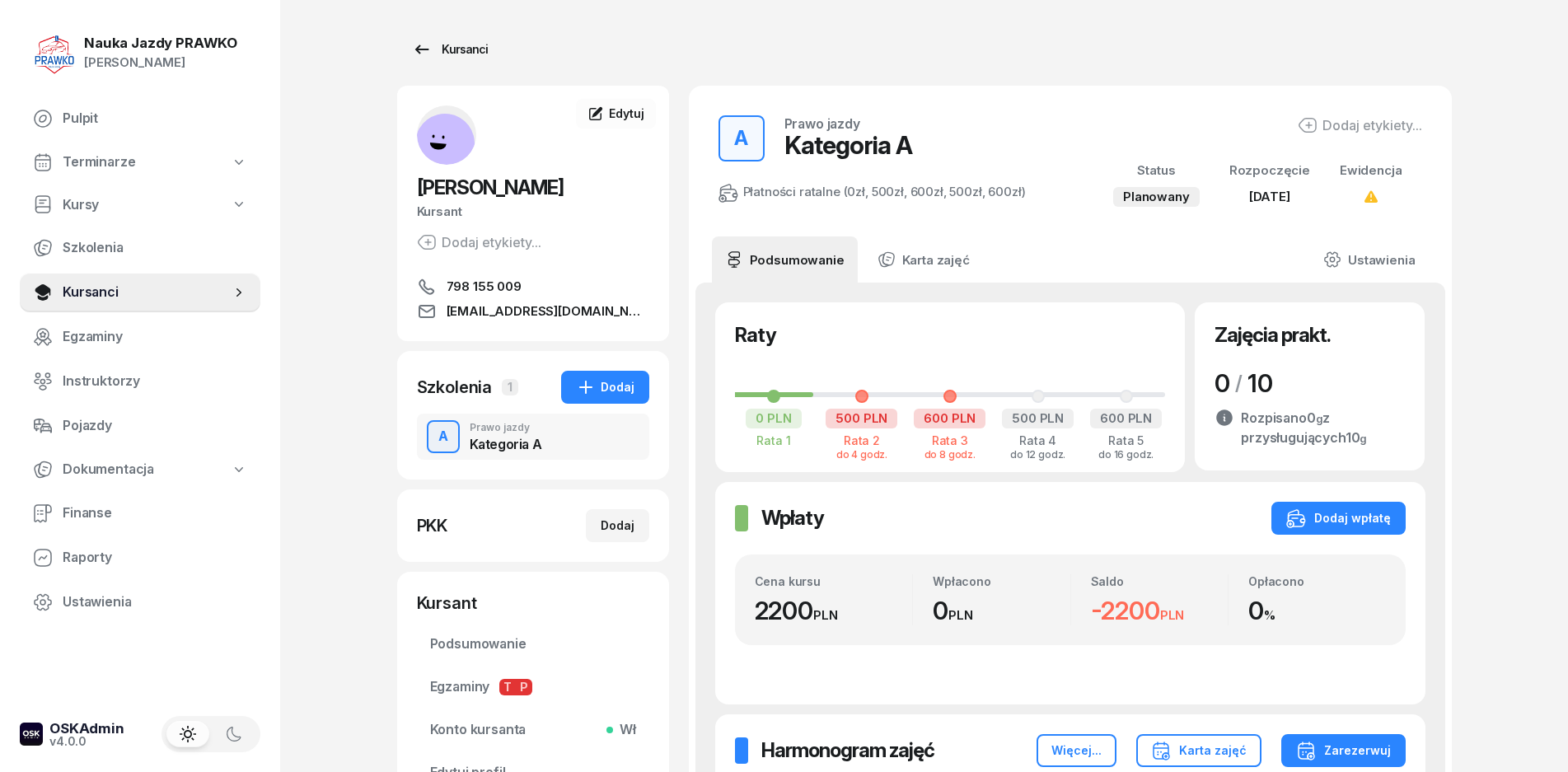
click at [404, 48] on link "Kursanci" at bounding box center [450, 50] width 105 height 33
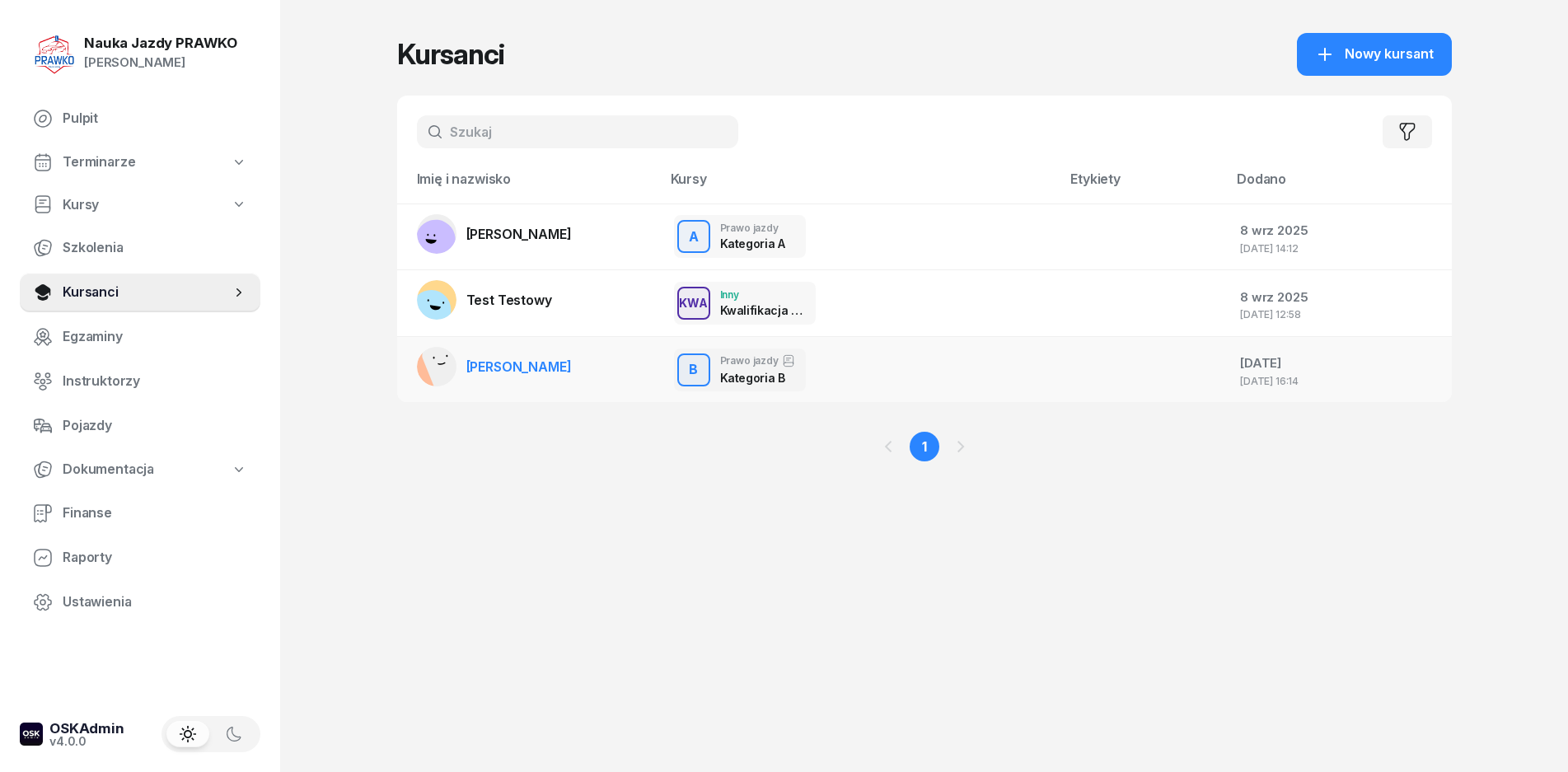
click at [508, 341] on td "[PERSON_NAME]" at bounding box center [529, 369] width 264 height 66
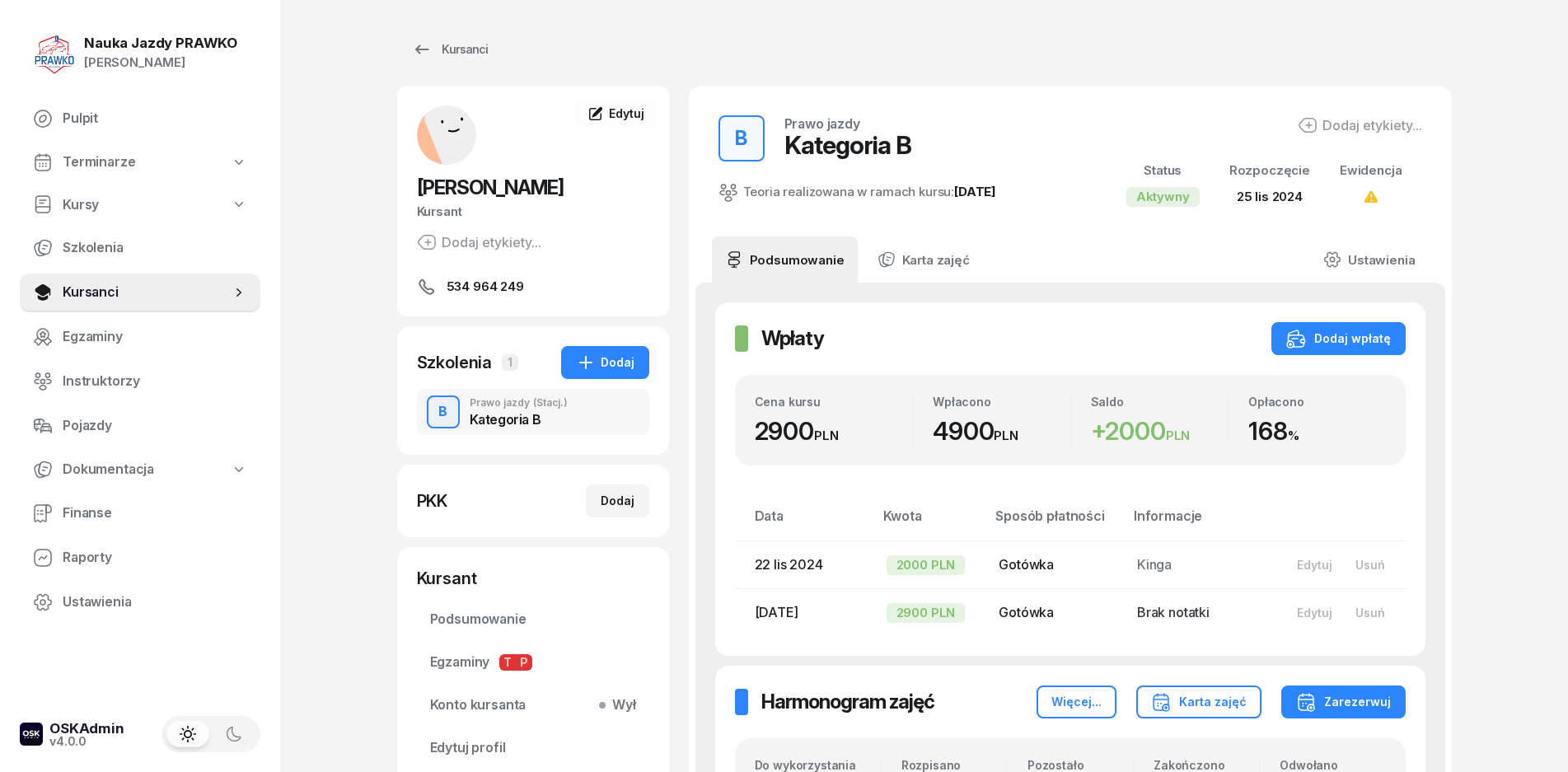
click at [490, 422] on div "Kategoria B" at bounding box center [519, 419] width 98 height 13
click at [506, 403] on div "Prawo jazdy (Stacj.)" at bounding box center [519, 403] width 98 height 10
click at [501, 410] on div "Kategoria B" at bounding box center [519, 416] width 98 height 18
click at [511, 420] on div "Kategoria B" at bounding box center [519, 419] width 98 height 13
click at [443, 416] on div "B" at bounding box center [443, 412] width 23 height 28
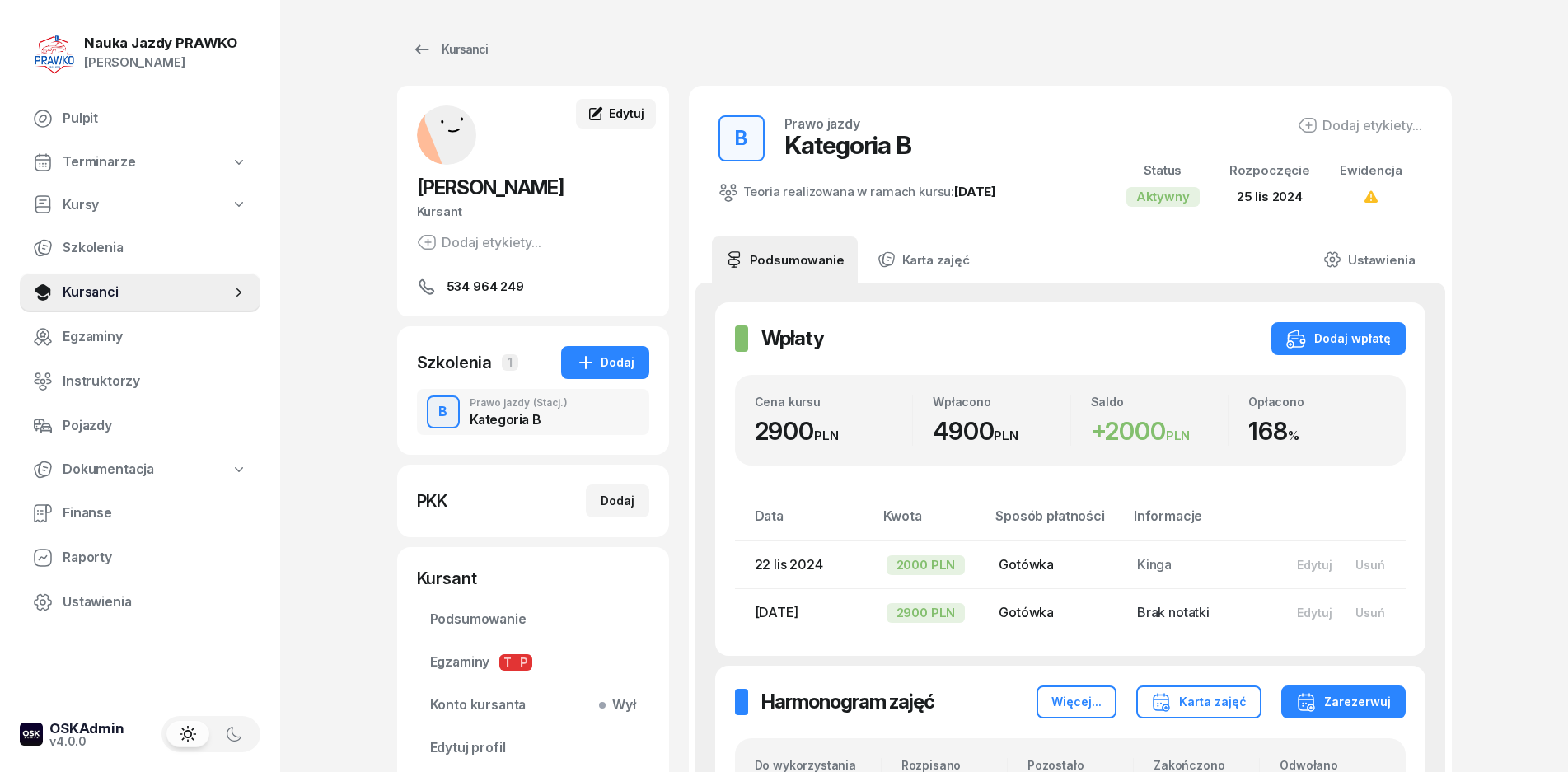
click at [613, 118] on span "Edytuj" at bounding box center [627, 113] width 35 height 14
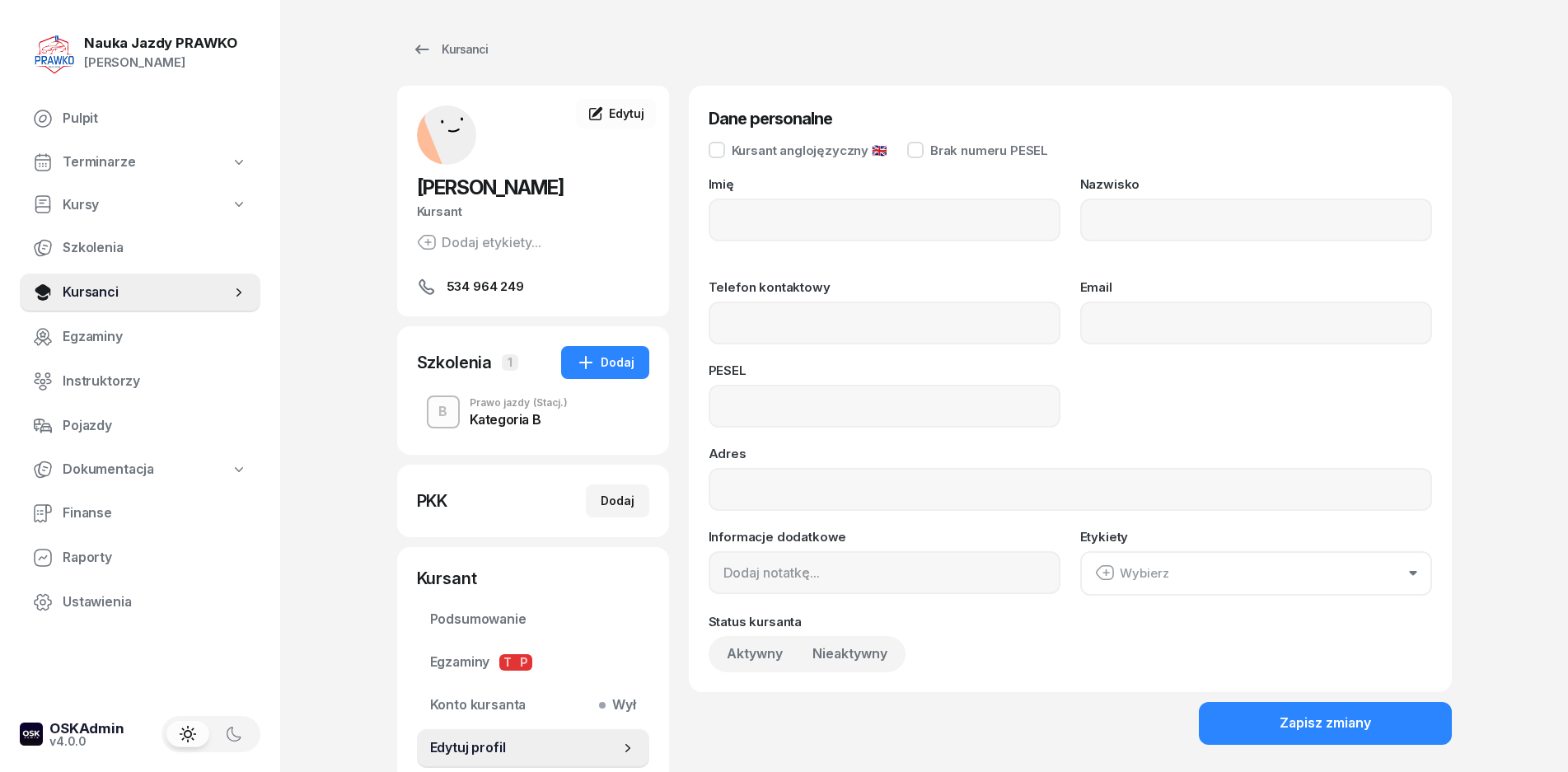
type input "[PERSON_NAME]"
type input "Siek"
type input "534964249"
type input "07221412573"
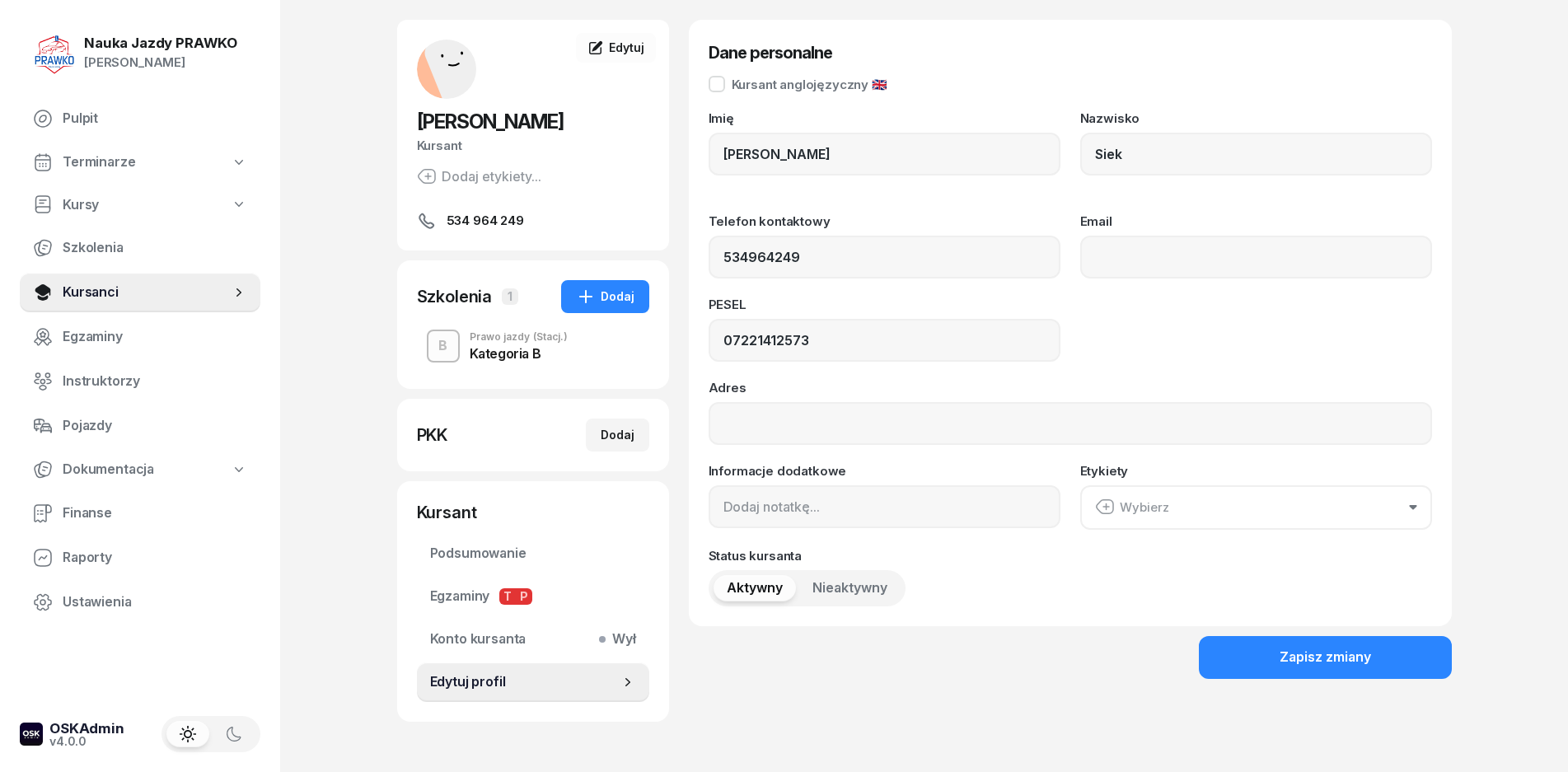
scroll to position [128, 0]
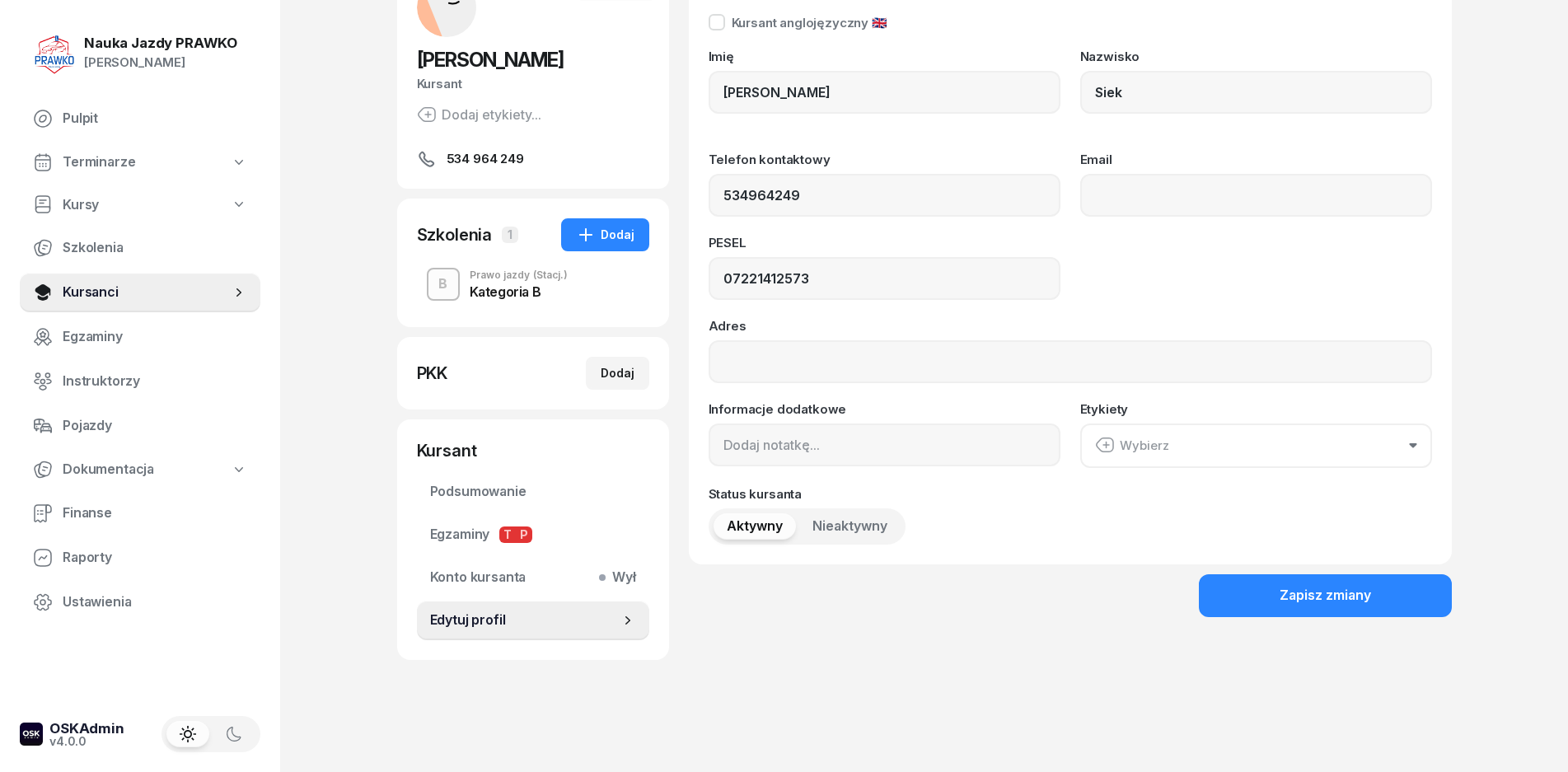
click at [486, 300] on div "B Prawo jazdy (Stacj.) Kategoria B" at bounding box center [533, 284] width 233 height 46
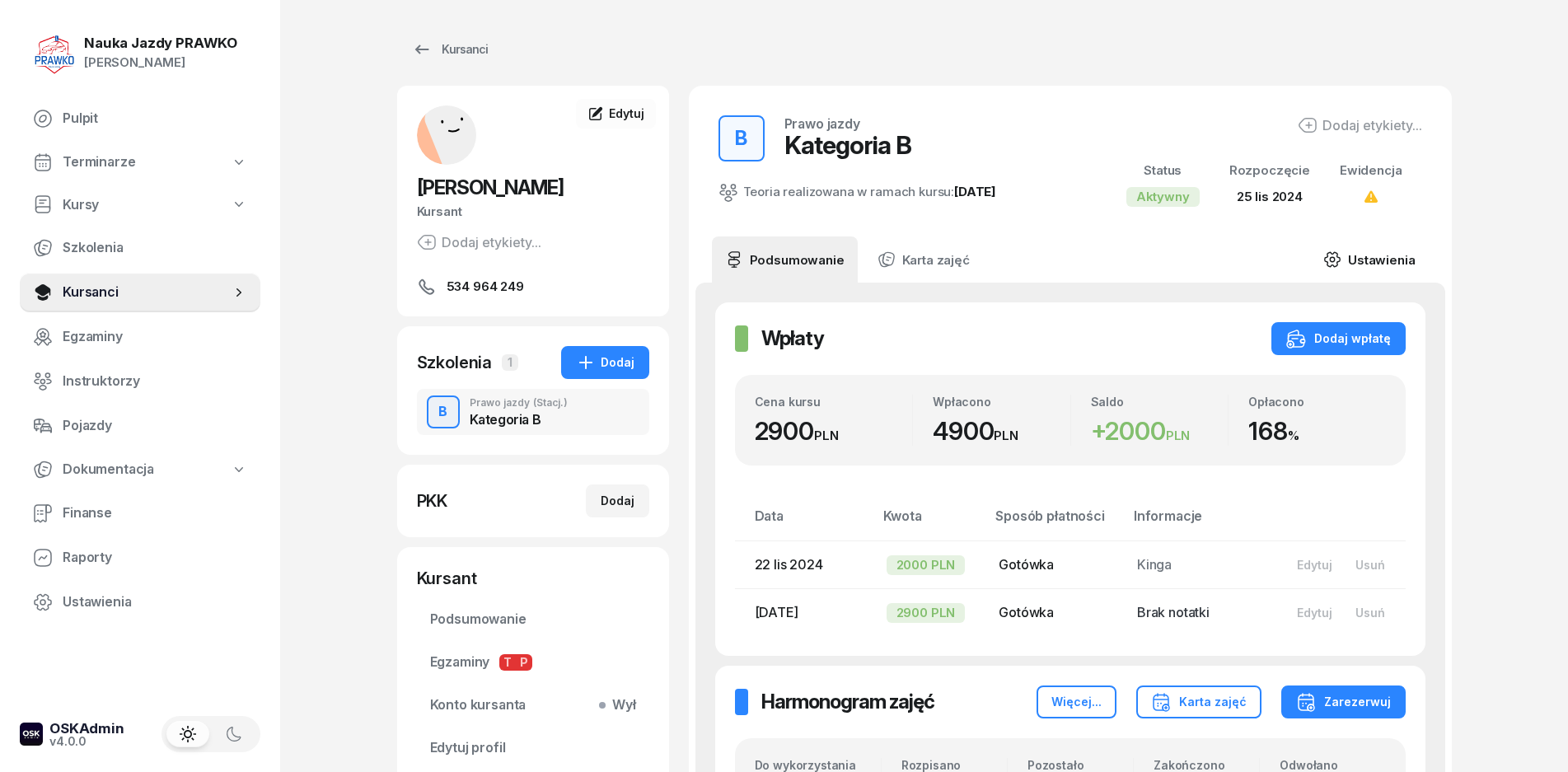
click at [1325, 254] on icon at bounding box center [1333, 259] width 18 height 18
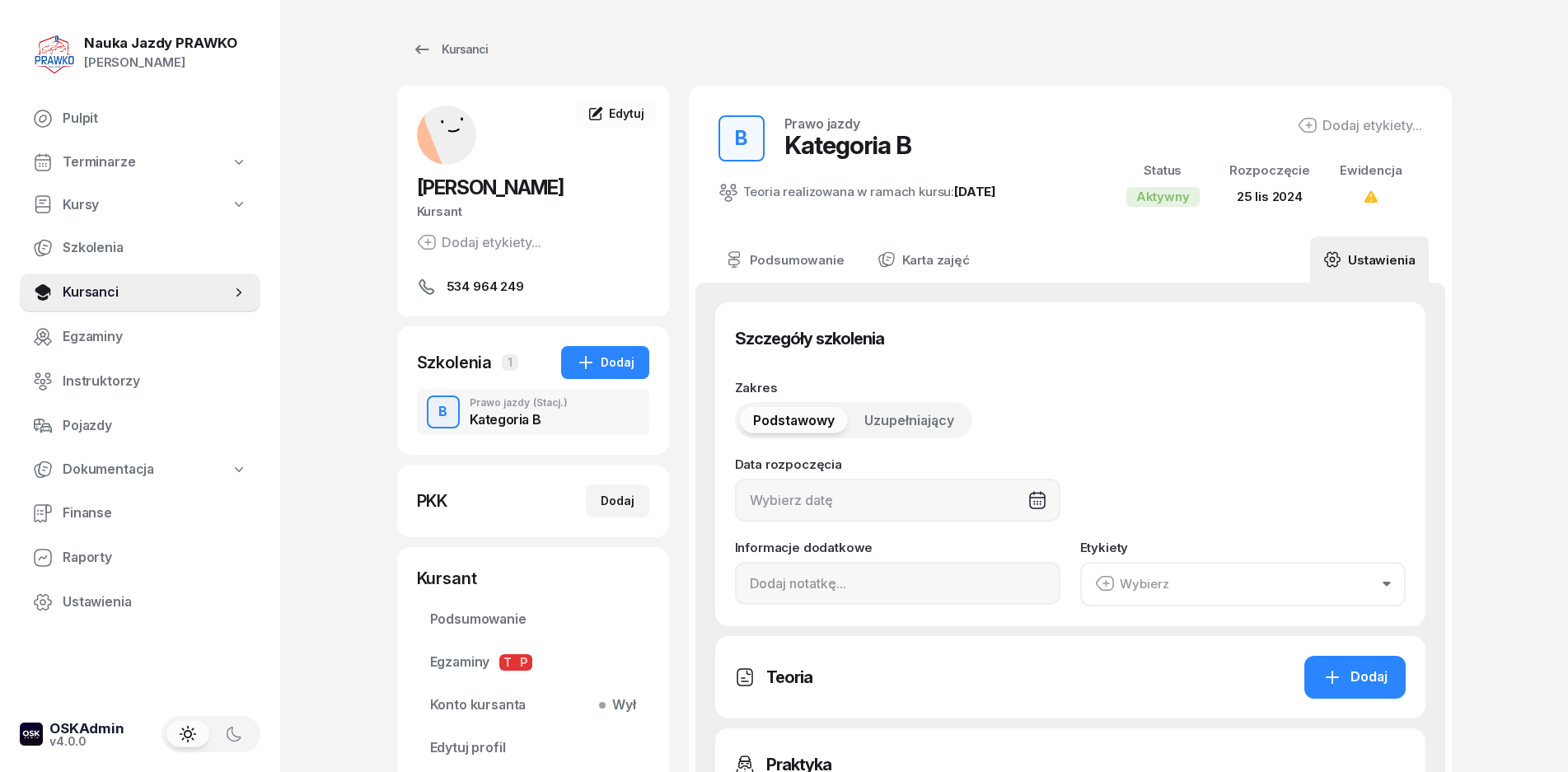
type input "[DATE]"
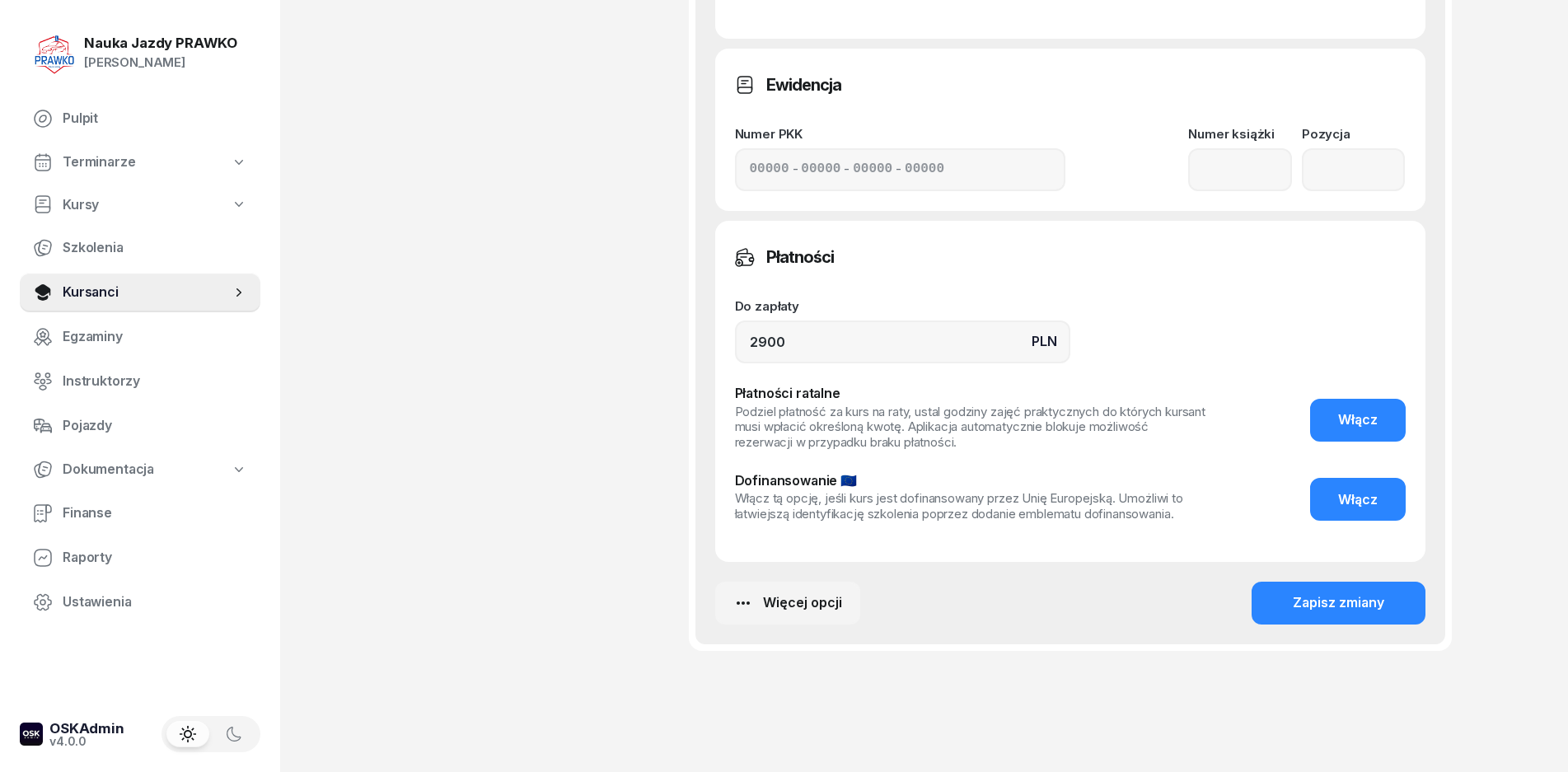
scroll to position [1218, 0]
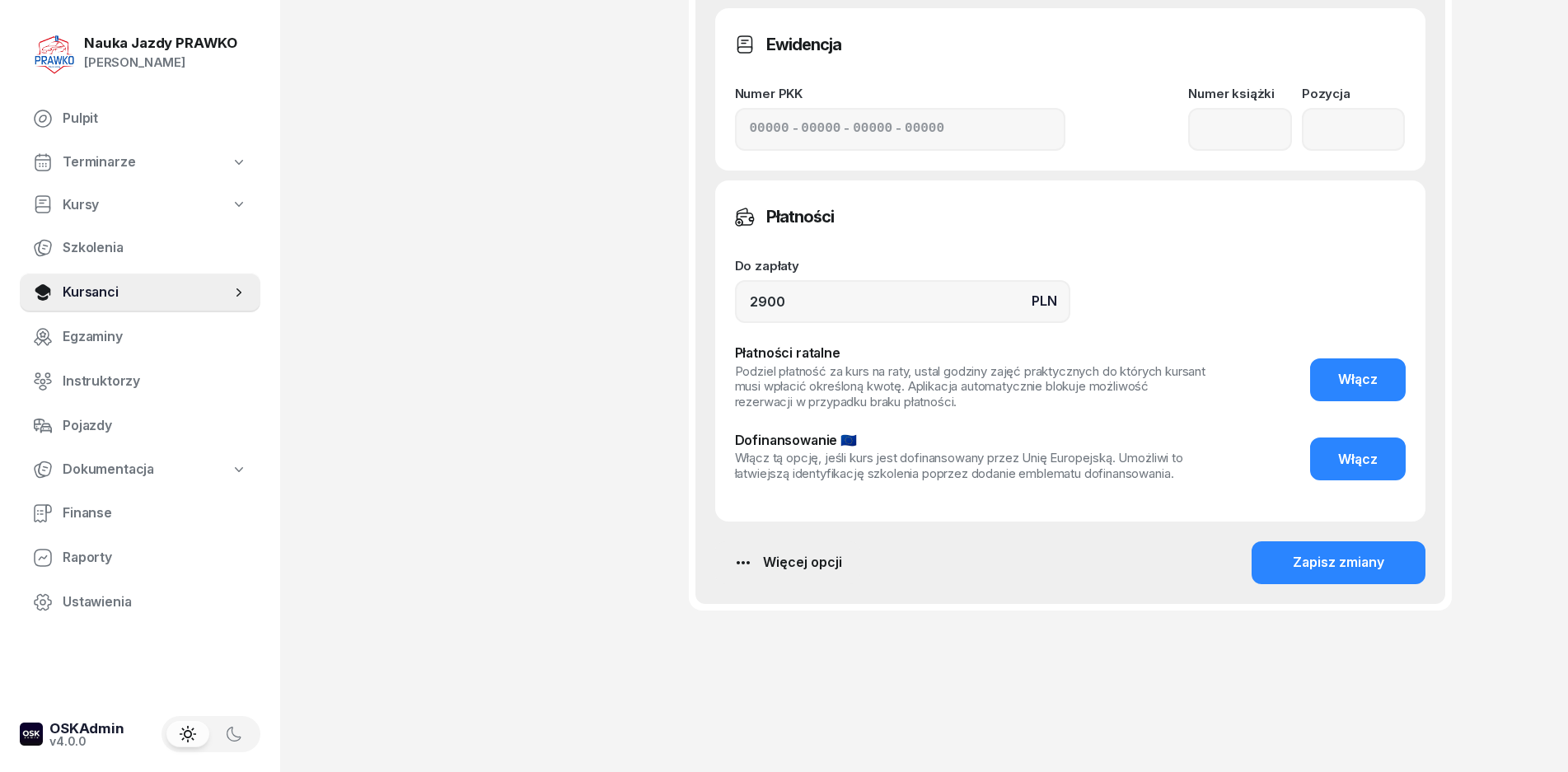
click at [801, 548] on button "Więcej opcji" at bounding box center [788, 562] width 145 height 43
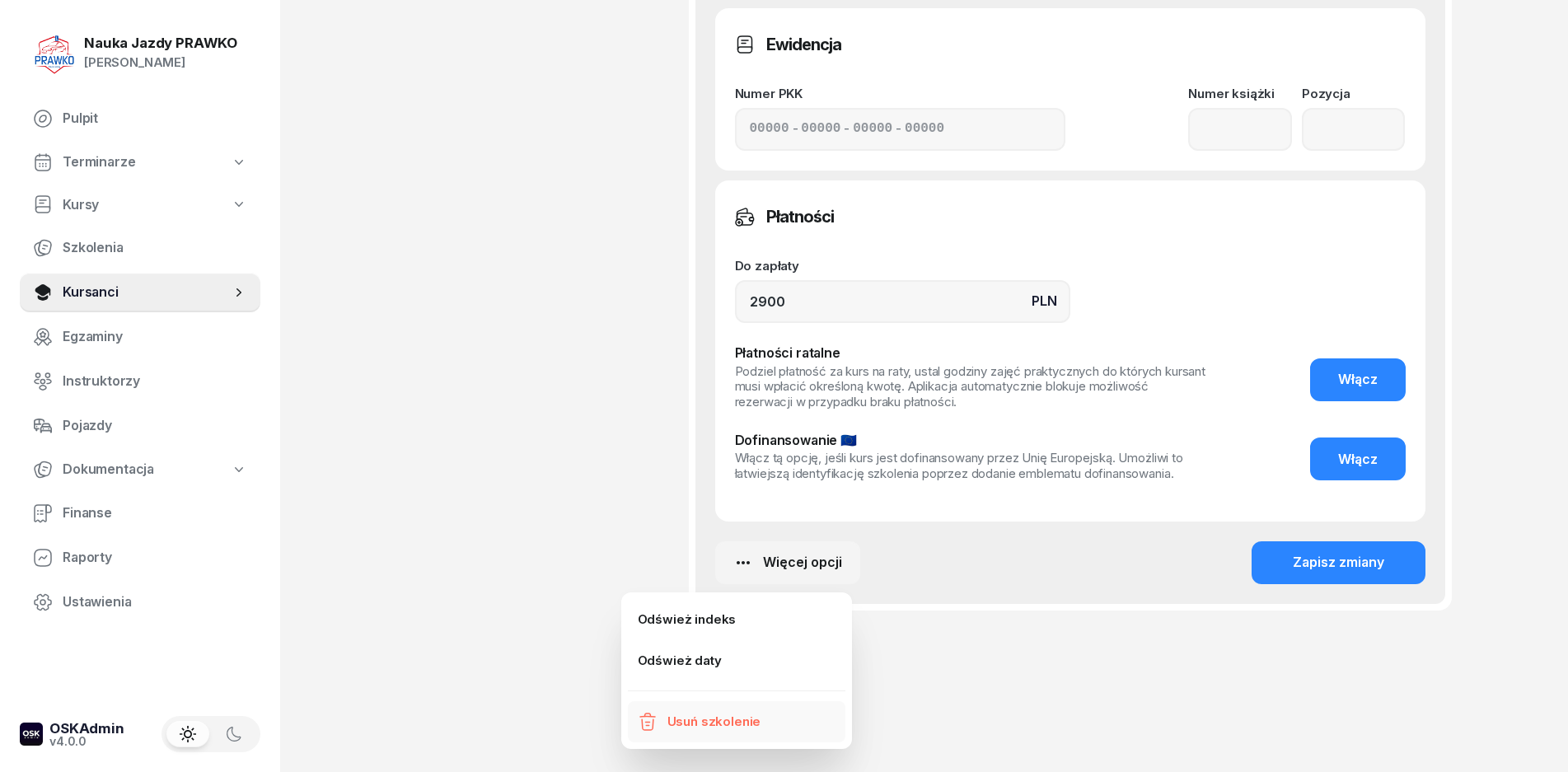
click at [696, 719] on div "Usuń szkolenie" at bounding box center [715, 721] width 94 height 22
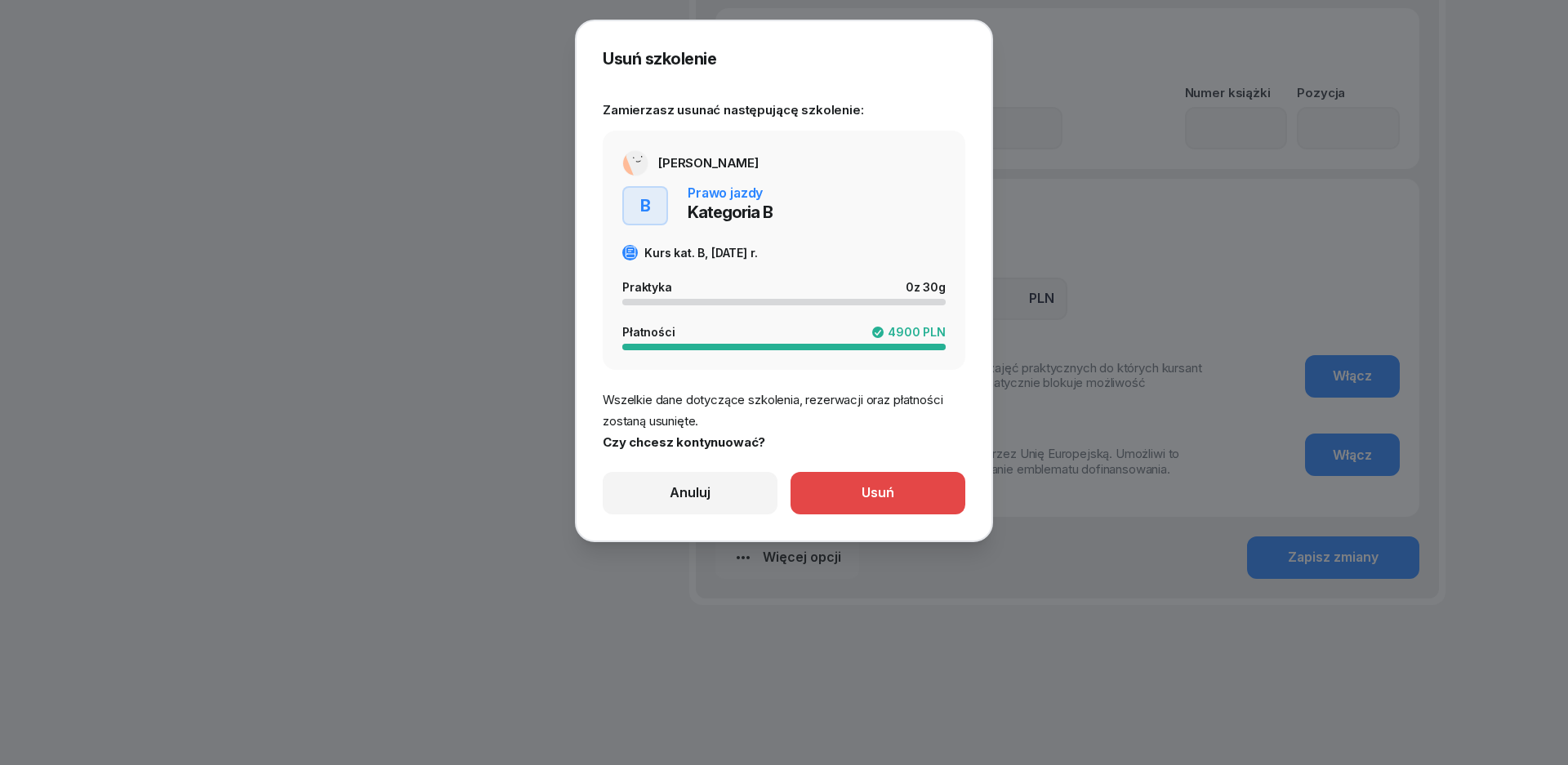
click at [936, 497] on button "Usuń" at bounding box center [878, 493] width 175 height 42
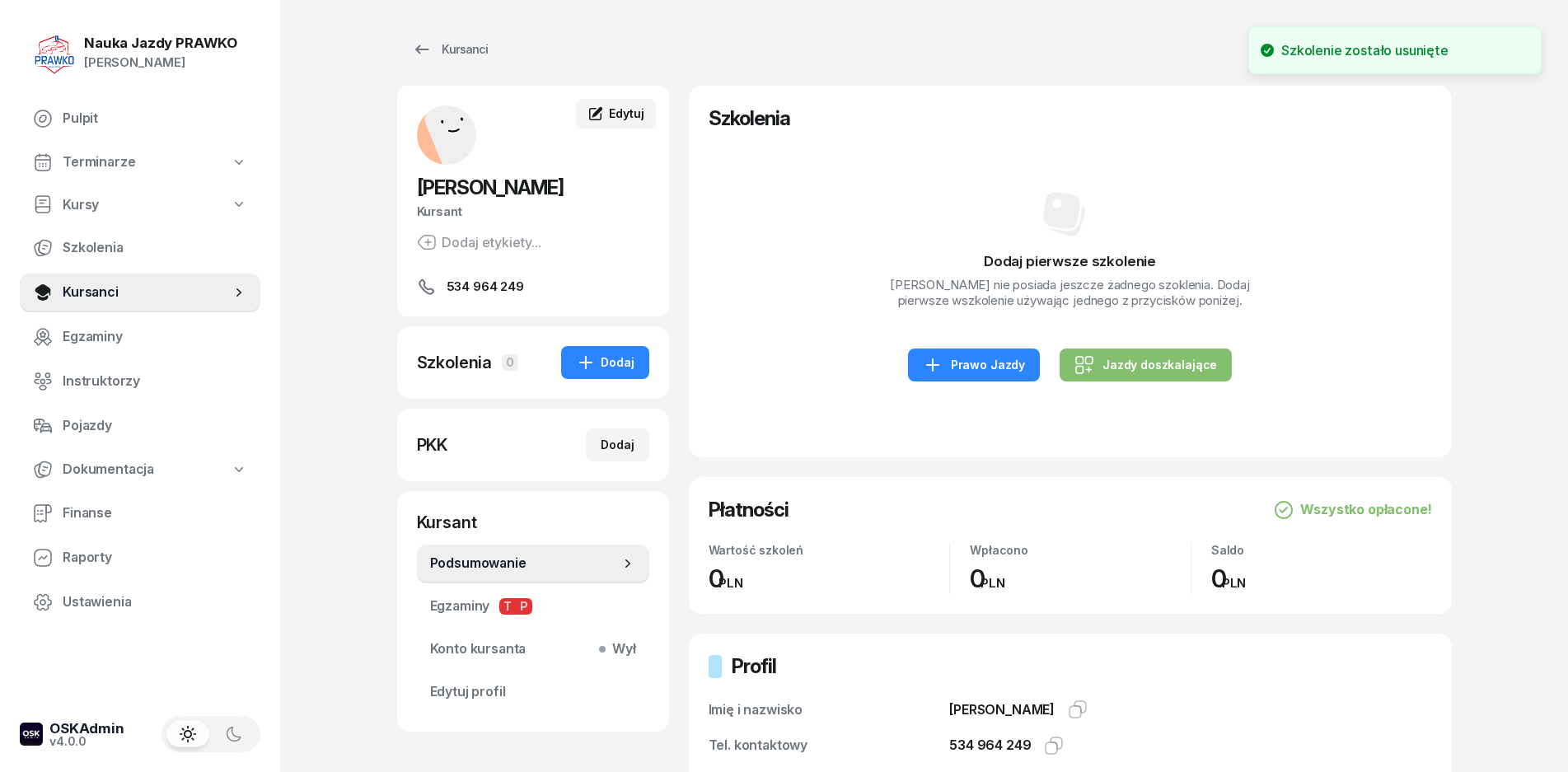
click at [638, 105] on link "Edytuj" at bounding box center [615, 113] width 79 height 30
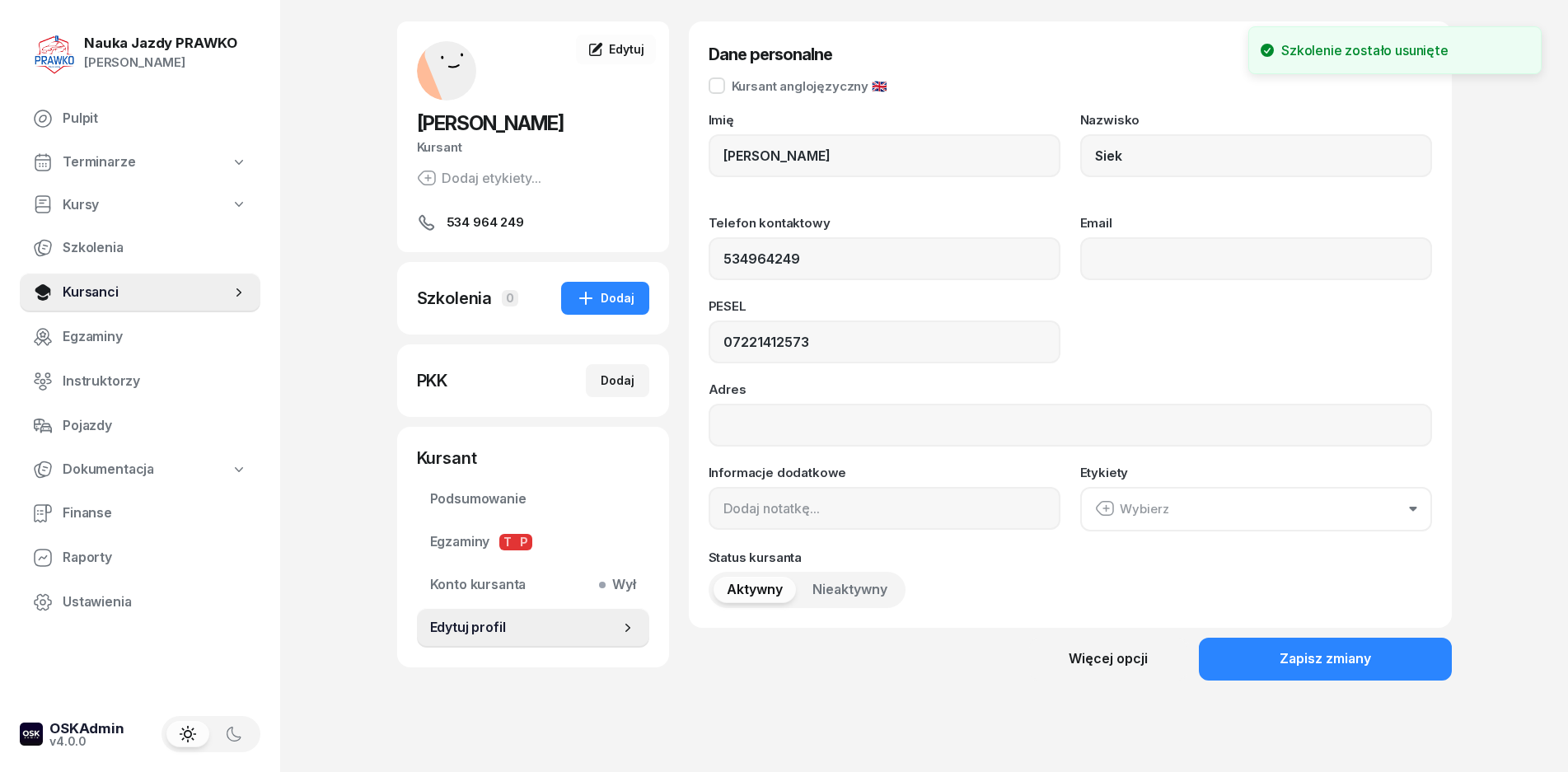
scroll to position [125, 0]
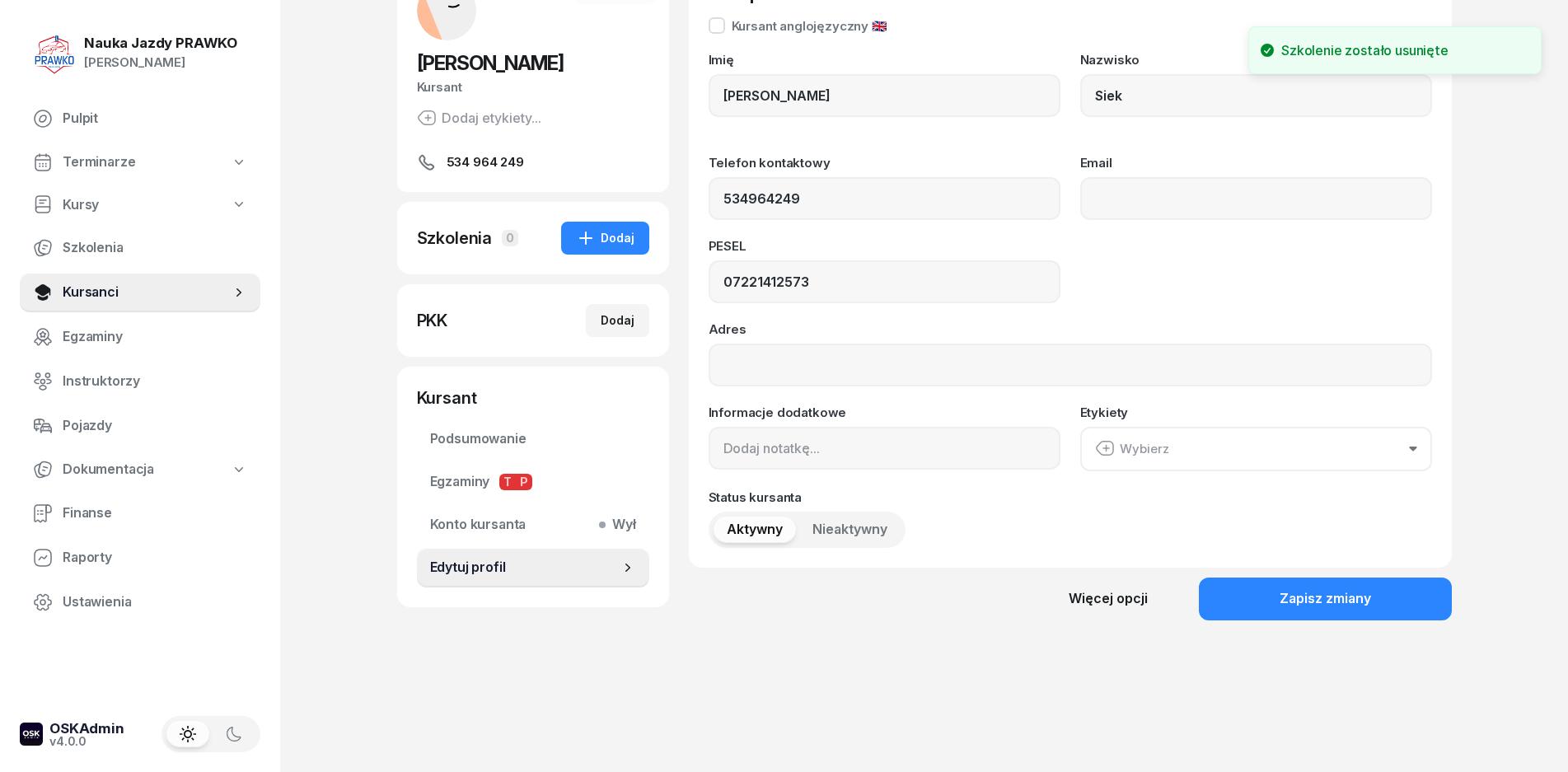
click at [1076, 630] on div "Dane personalne Kursant anglojęzyczny 🇬🇧 Imię [PERSON_NAME] Siek Telefon kontak…" at bounding box center [1070, 311] width 764 height 699
click at [1082, 606] on div "Więcej opcji" at bounding box center [1108, 599] width 79 height 22
click at [994, 658] on icon at bounding box center [986, 655] width 20 height 20
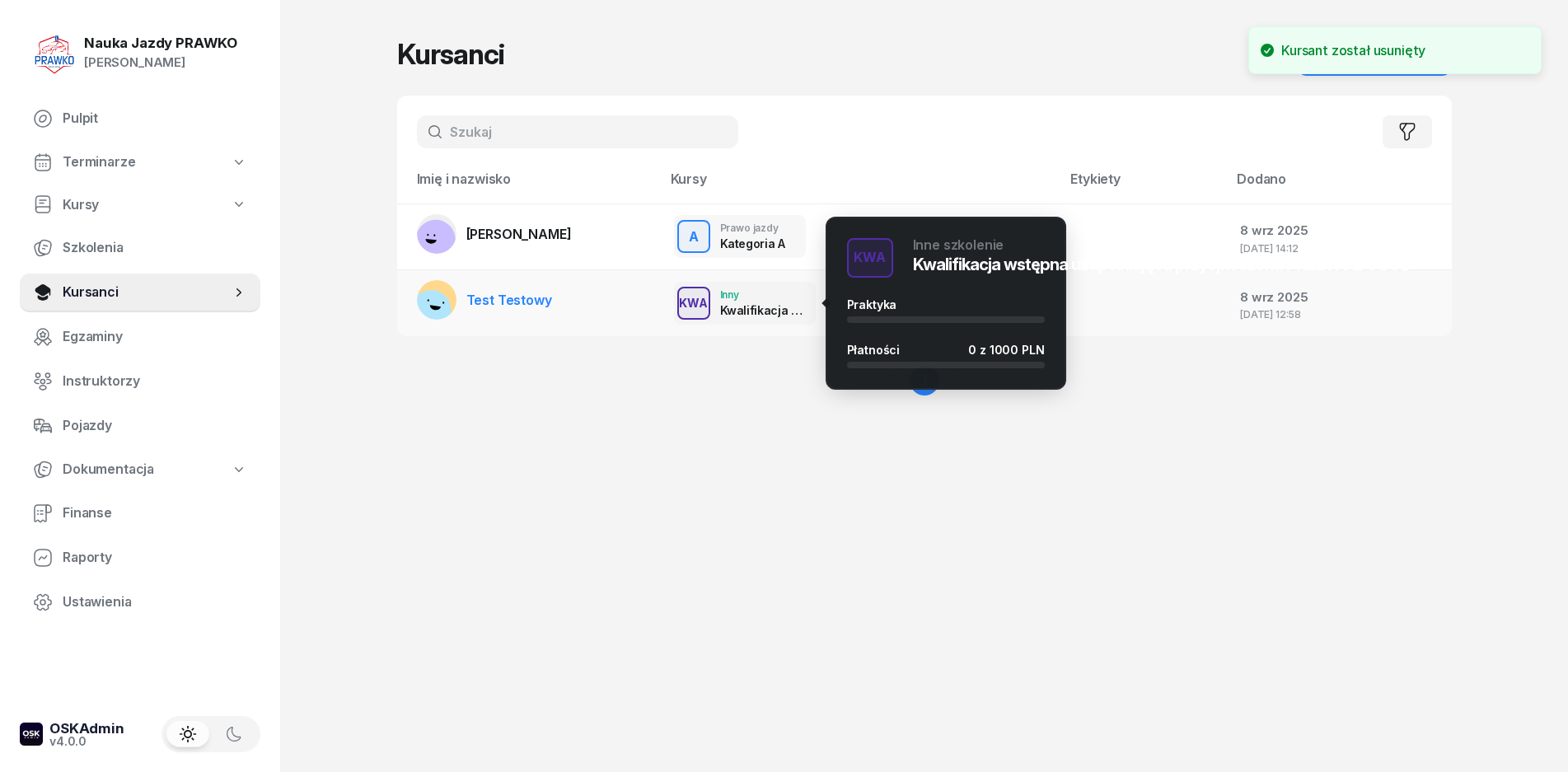
click at [594, 312] on td "Test Testowy" at bounding box center [529, 303] width 264 height 66
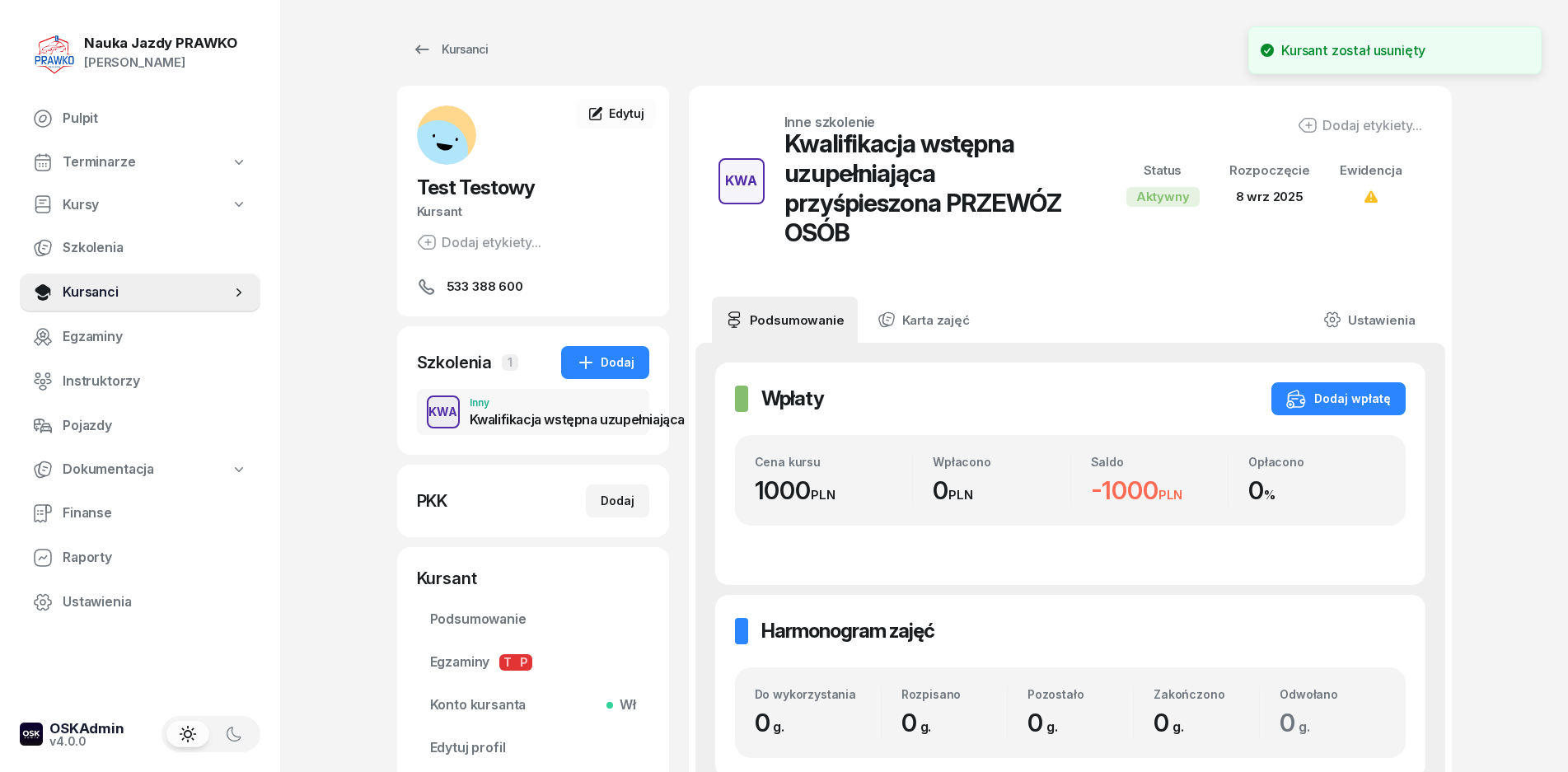
click at [553, 417] on div "Kwalifikacja wstępna uzupełniająca przyśpieszona PRZEWÓZ OSÓB" at bounding box center [678, 419] width 417 height 13
click at [521, 426] on div "Kwalifikacja wstępna uzupełniająca przyśpieszona PRZEWÓZ OSÓB" at bounding box center [678, 419] width 417 height 13
click at [1379, 320] on link "Ustawienia" at bounding box center [1368, 319] width 118 height 46
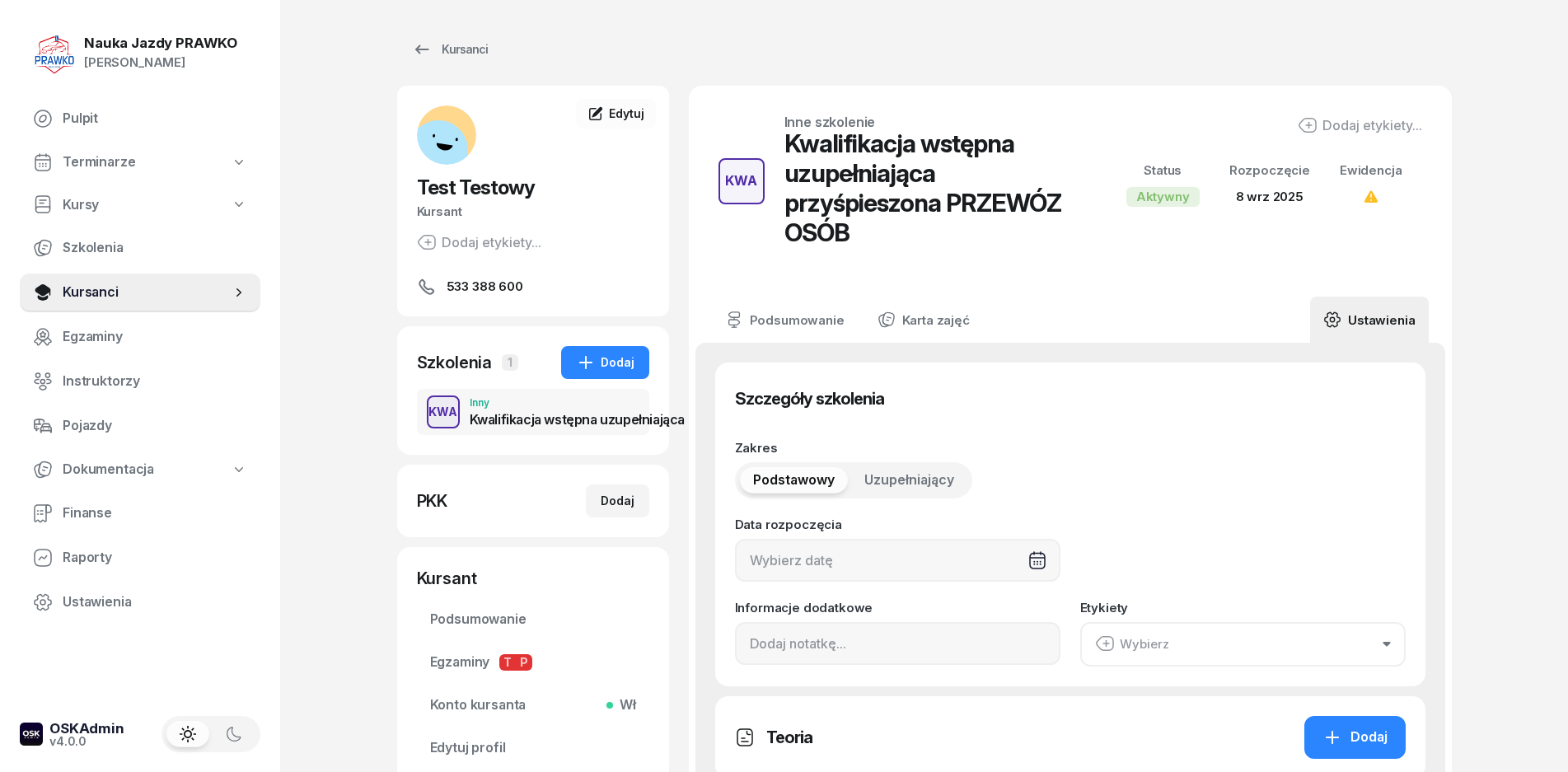
type input "[DATE]"
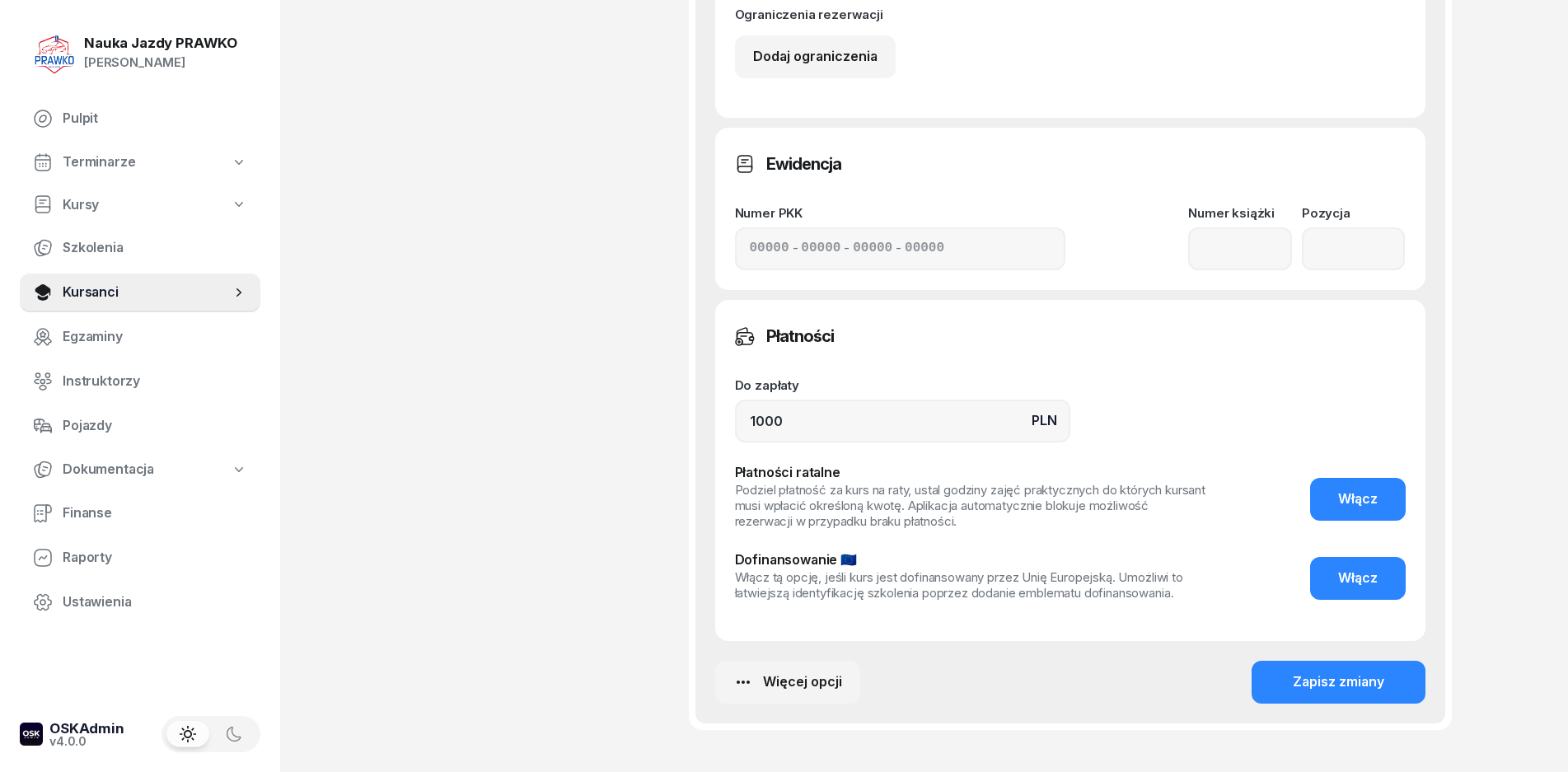
scroll to position [925, 0]
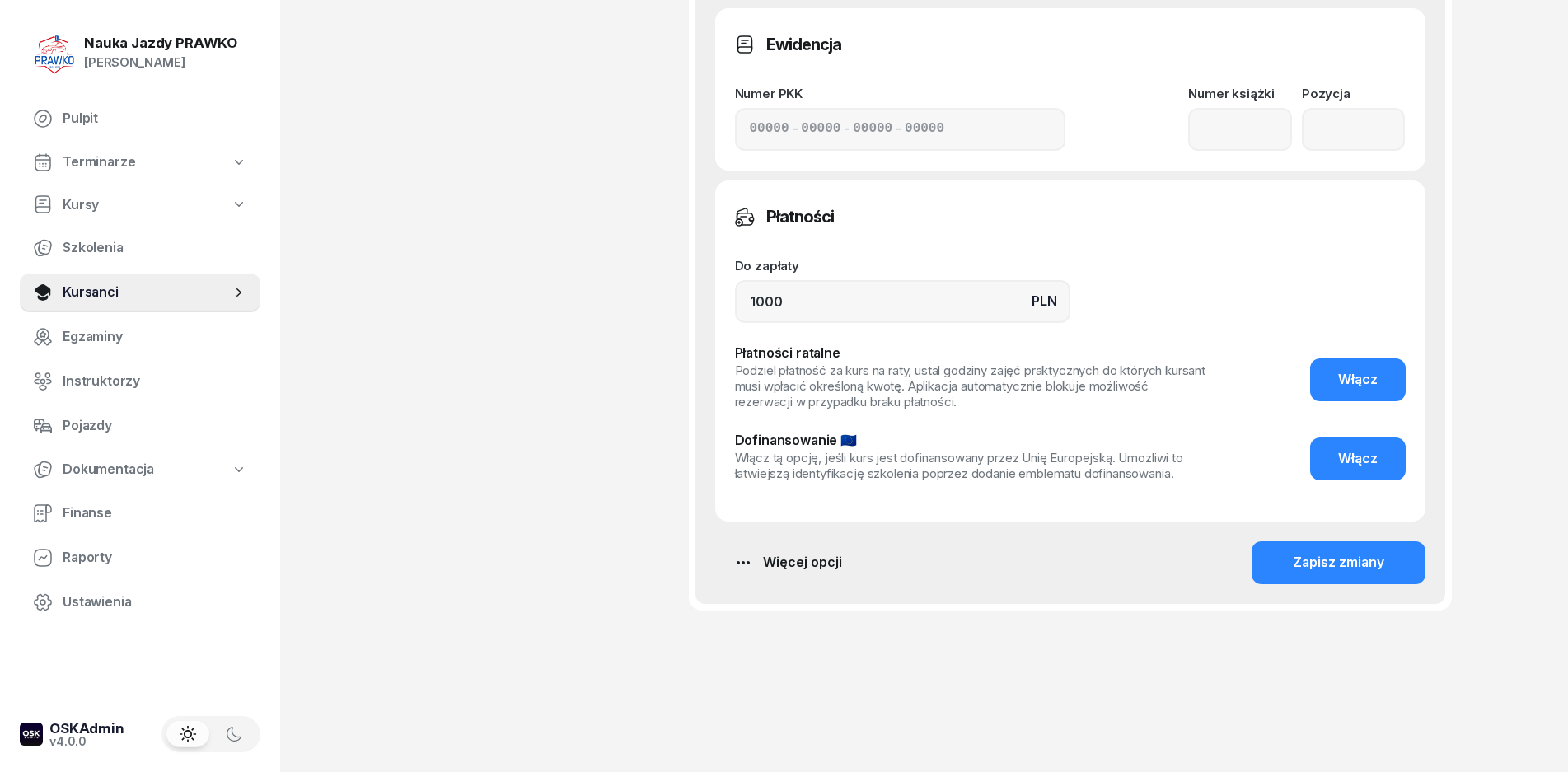
click at [771, 571] on div "Więcej opcji" at bounding box center [788, 563] width 109 height 22
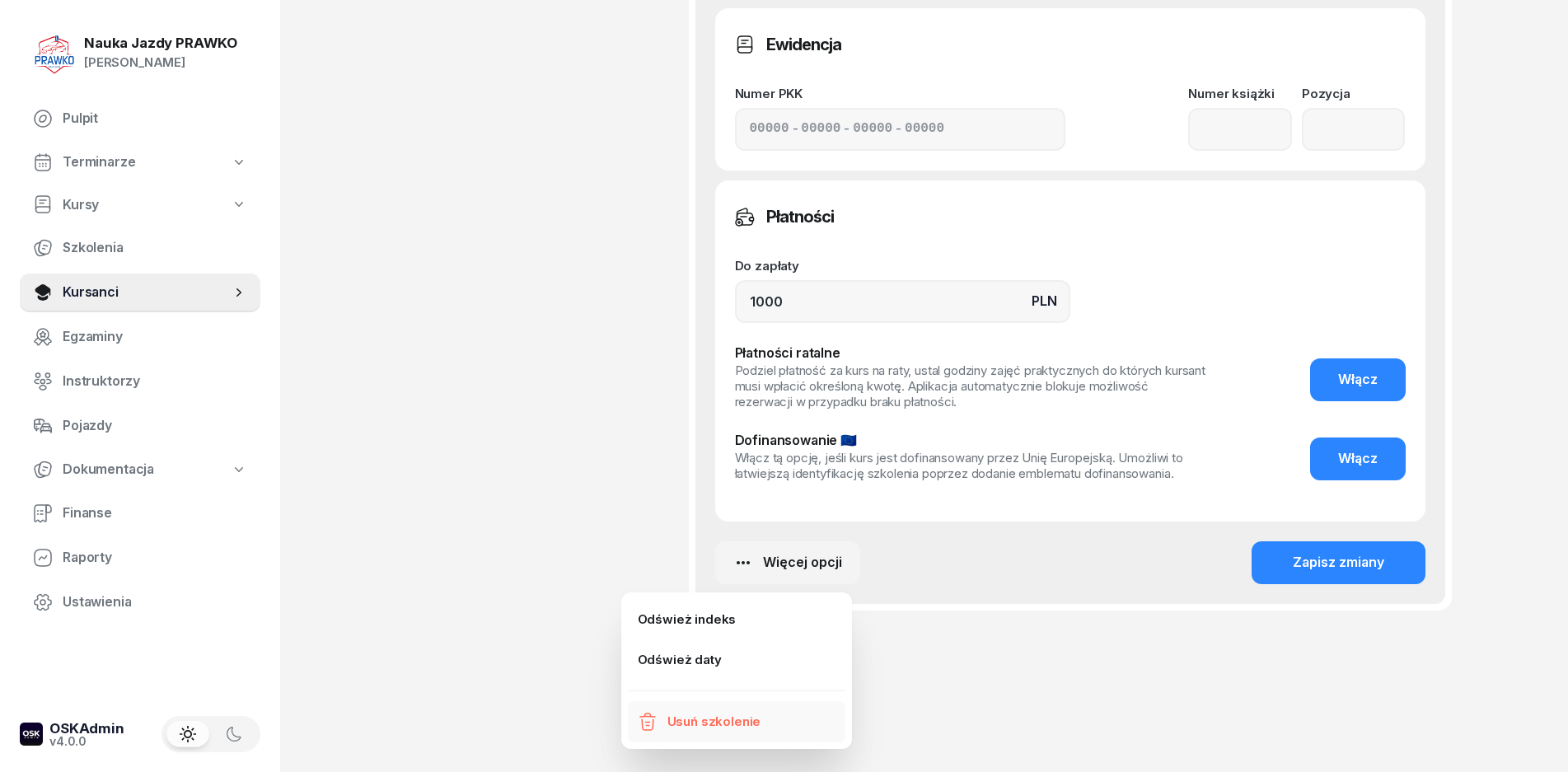
click at [712, 712] on link "Usuń szkolenie" at bounding box center [737, 721] width 218 height 41
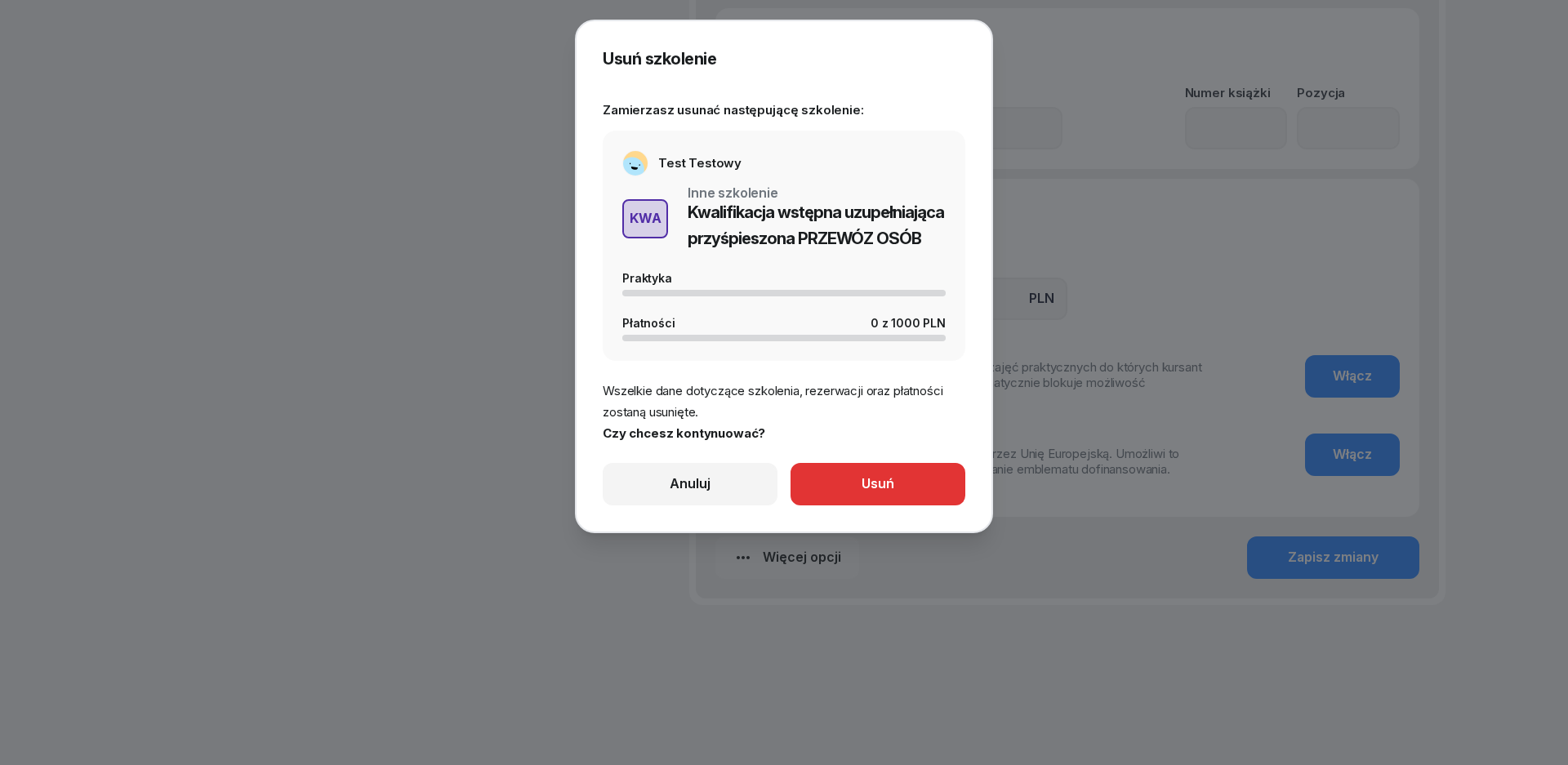
click at [900, 490] on button "Usuń" at bounding box center [878, 484] width 175 height 42
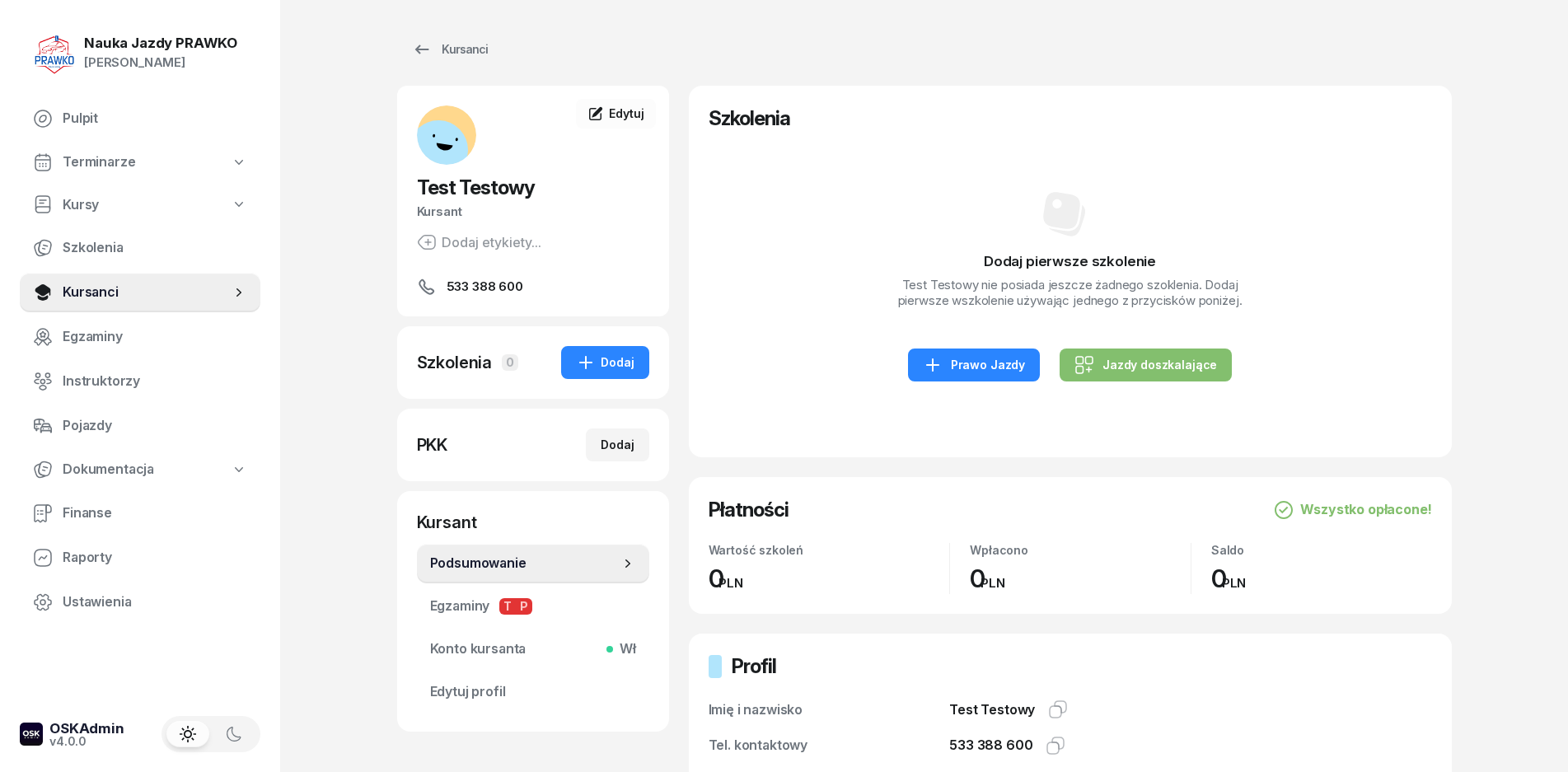
click at [467, 560] on span "Podsumowanie" at bounding box center [525, 563] width 189 height 22
click at [606, 112] on div "Edytuj" at bounding box center [615, 113] width 56 height 17
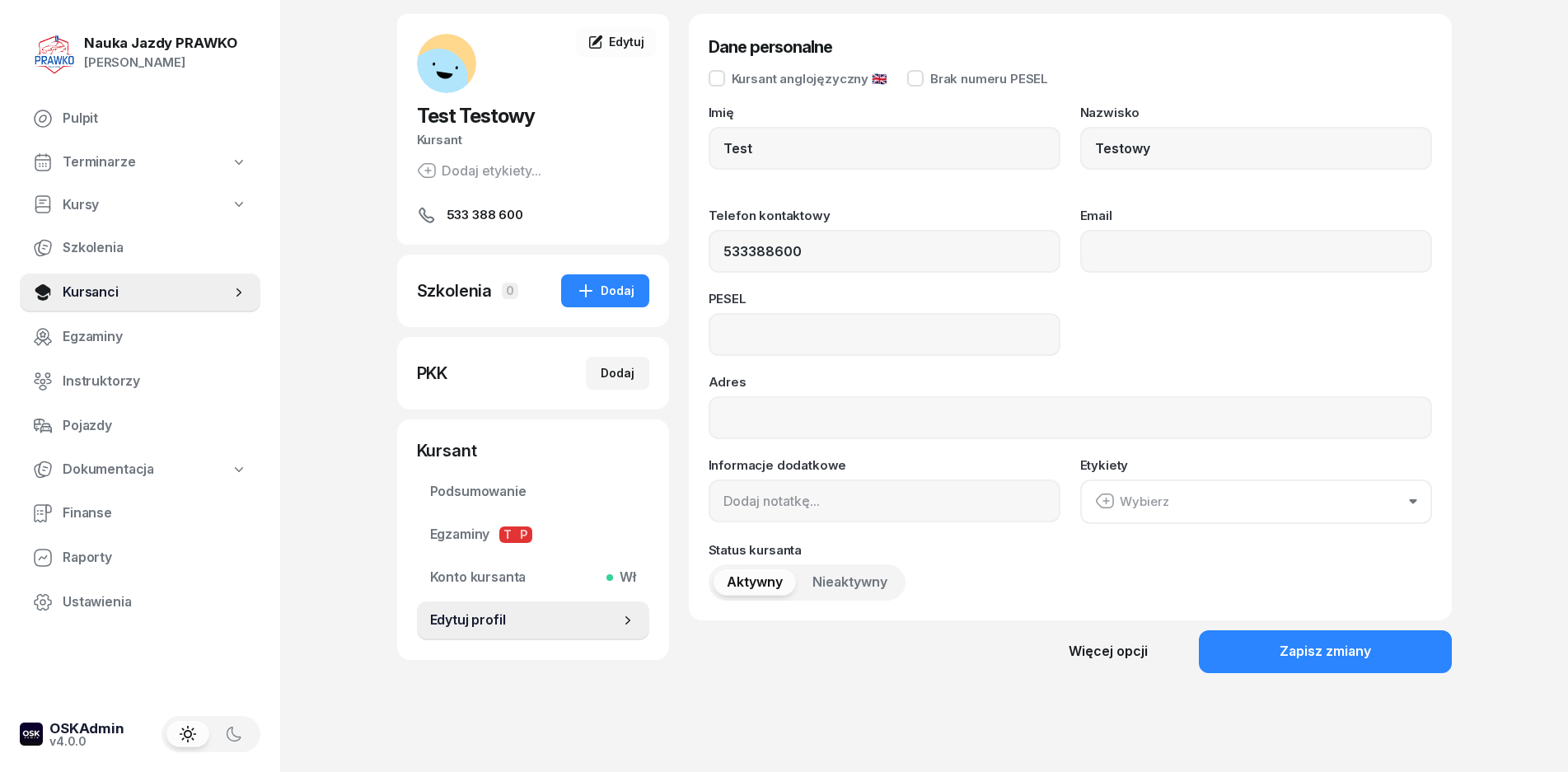
scroll to position [125, 0]
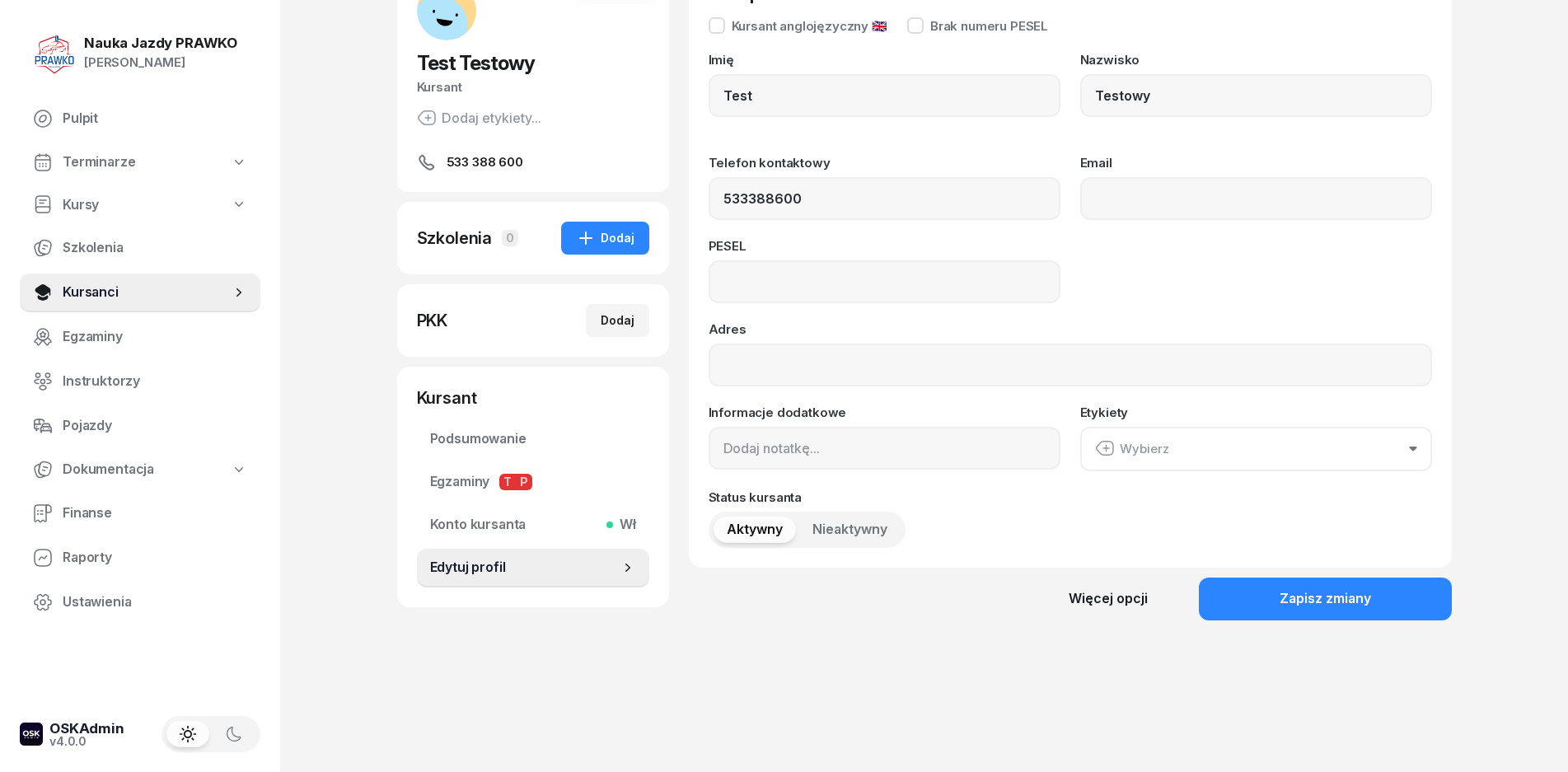
click at [1083, 621] on div "Dane personalne Kursant anglojęzyczny 🇬🇧 Brak numeru PESEL Imię Test Nazwisko T…" at bounding box center [1070, 311] width 764 height 699
click at [1089, 601] on div "Więcej opcji" at bounding box center [1108, 599] width 79 height 22
click at [1019, 652] on div "Usuń kursanta" at bounding box center [1049, 655] width 86 height 22
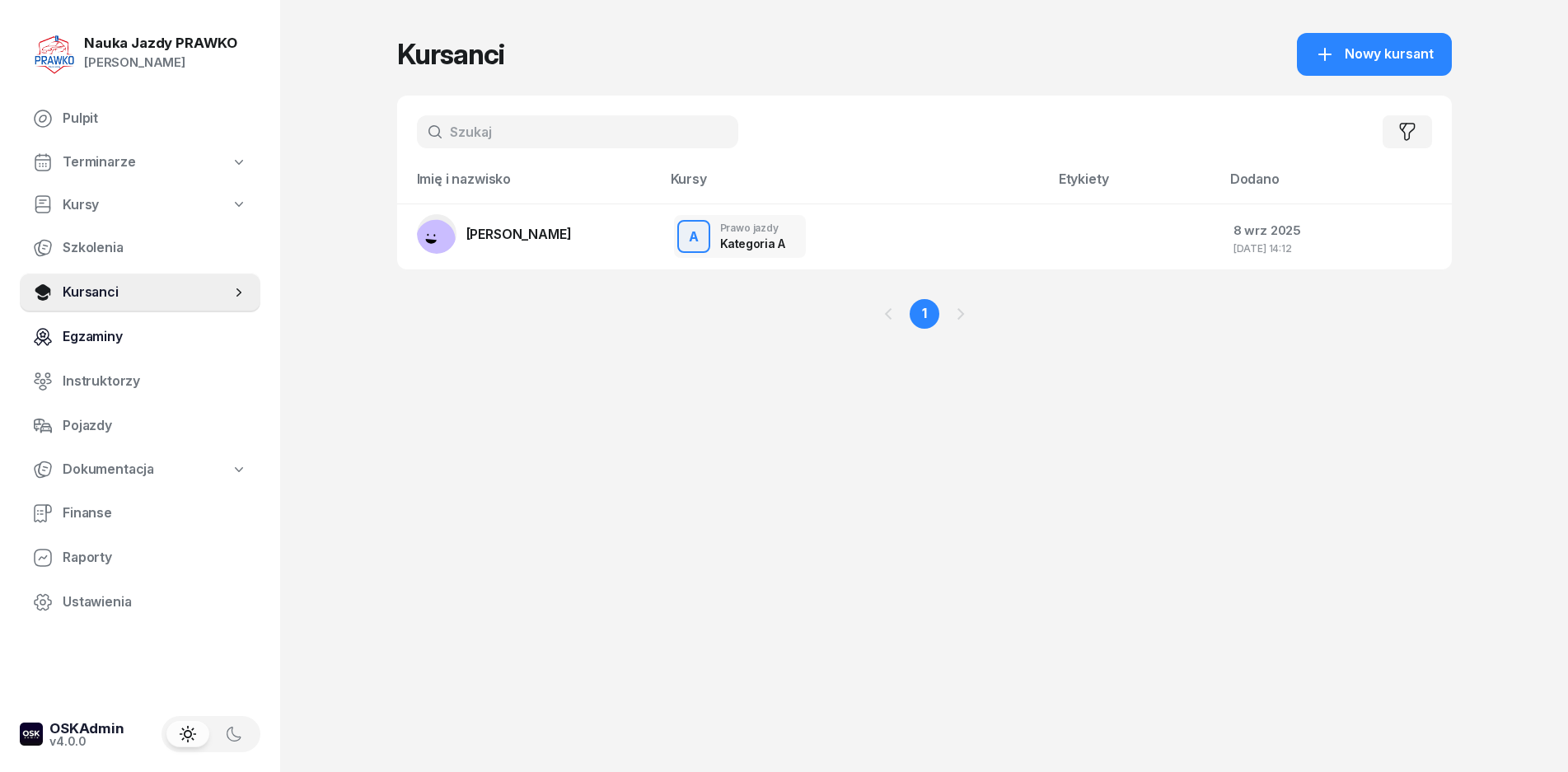
click at [98, 332] on span "Egzaminy" at bounding box center [155, 336] width 185 height 22
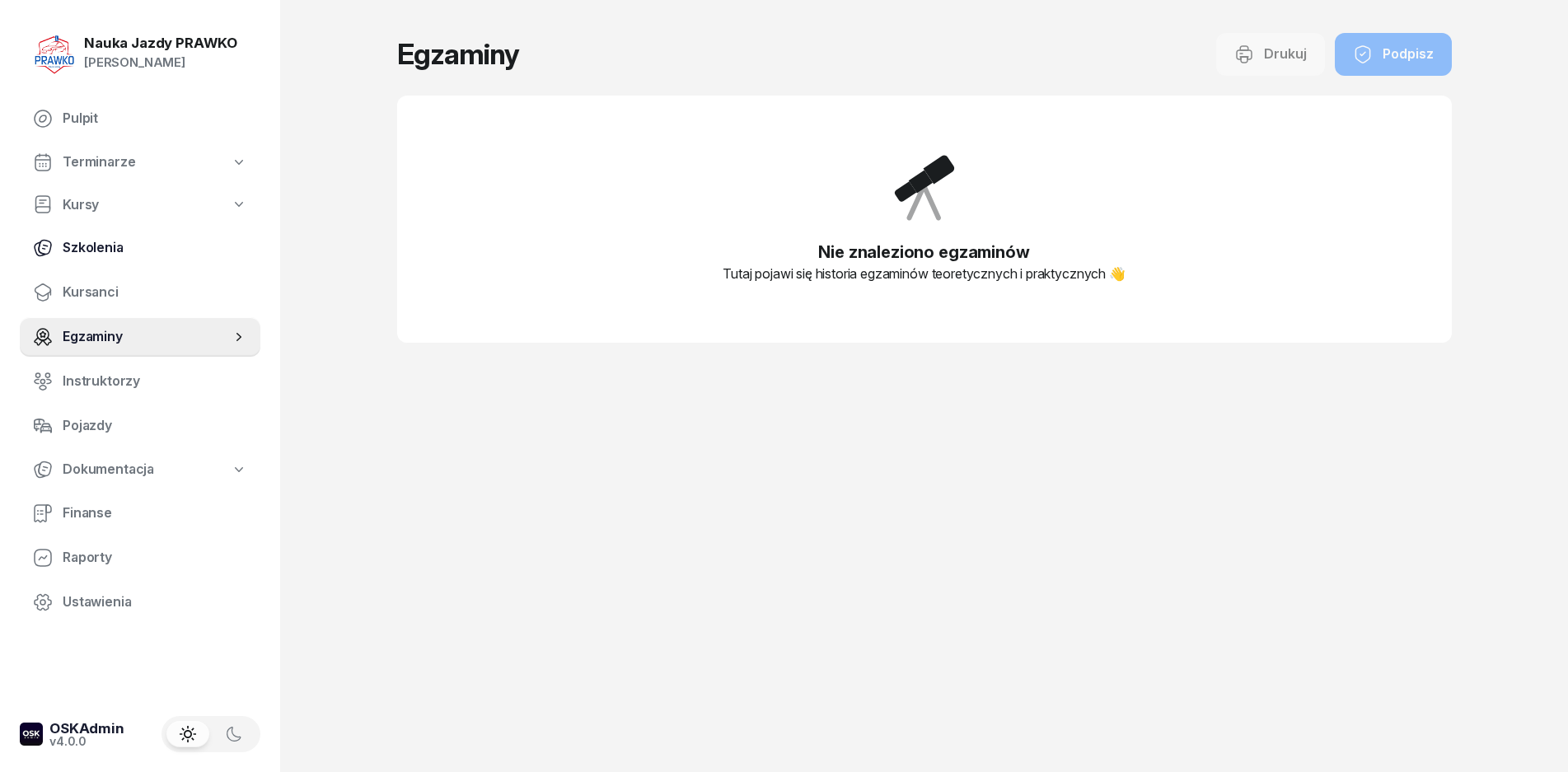
click at [107, 254] on span "Szkolenia" at bounding box center [155, 247] width 185 height 22
select select "createdAt-desc"
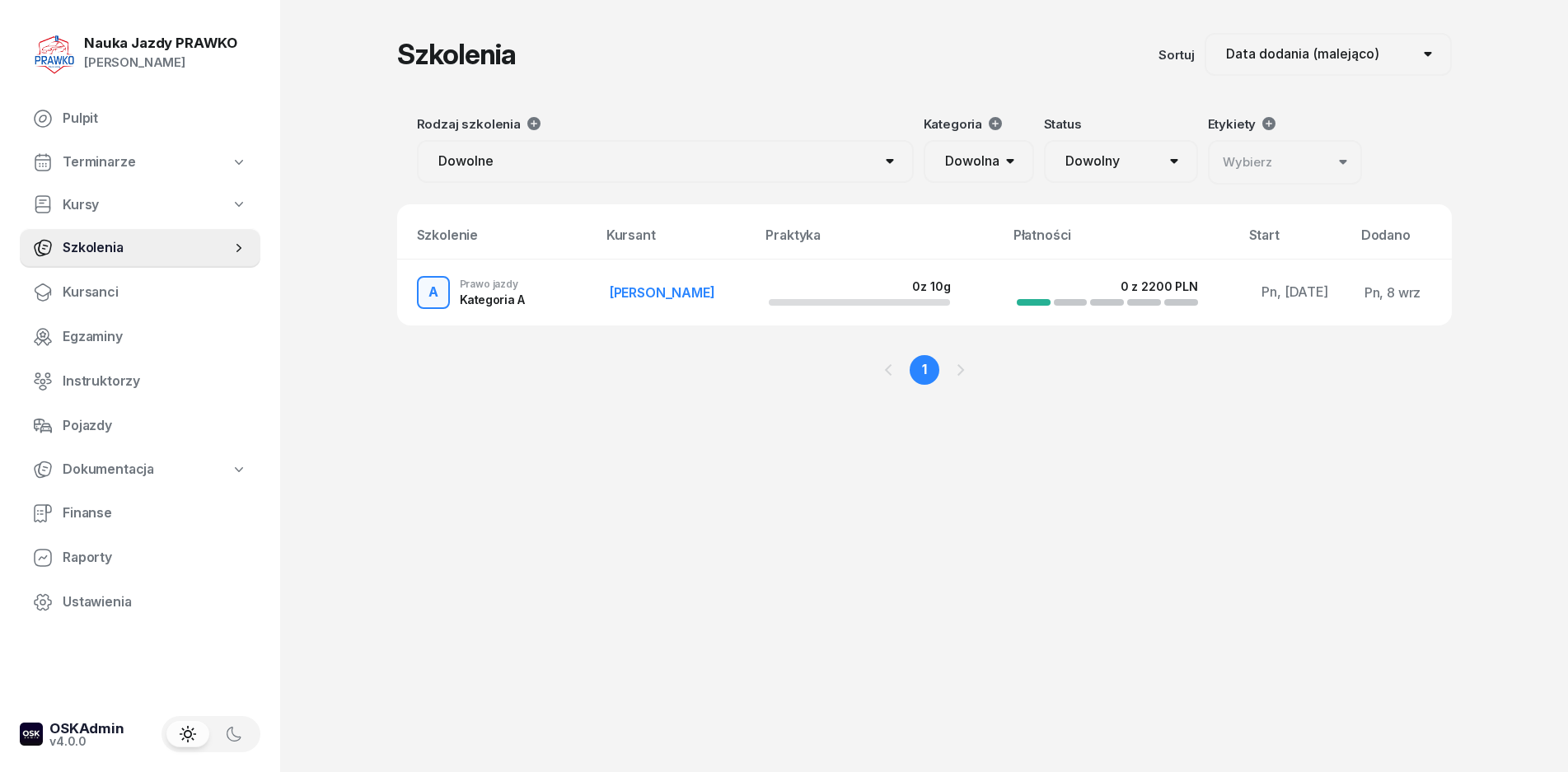
click at [484, 294] on td "A Prawo jazdy Kategoria A" at bounding box center [497, 293] width 200 height 66
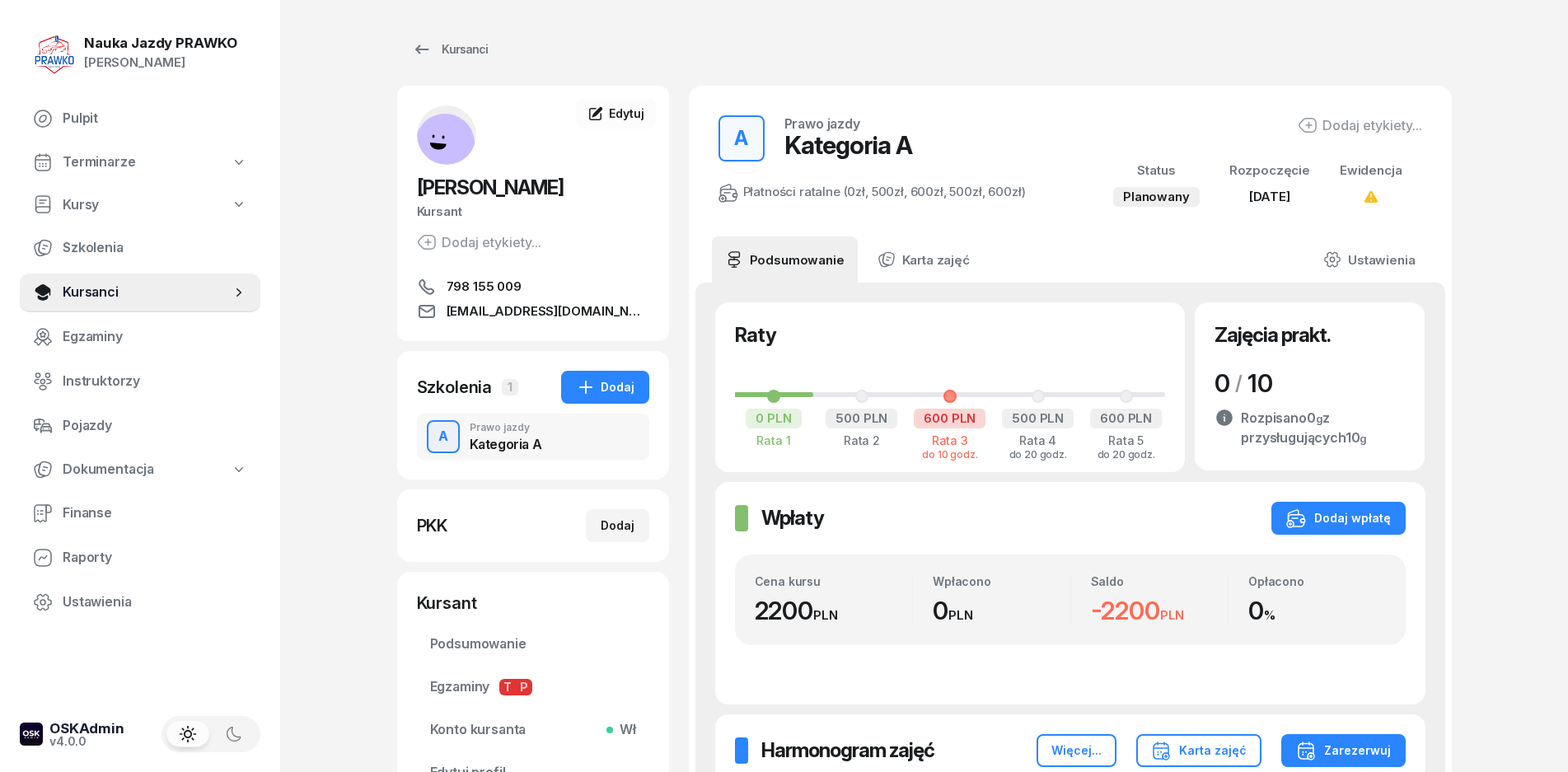
click at [100, 475] on span "Dokumentacja" at bounding box center [108, 470] width 92 height 22
click at [88, 154] on span "Terminarze" at bounding box center [98, 162] width 72 height 22
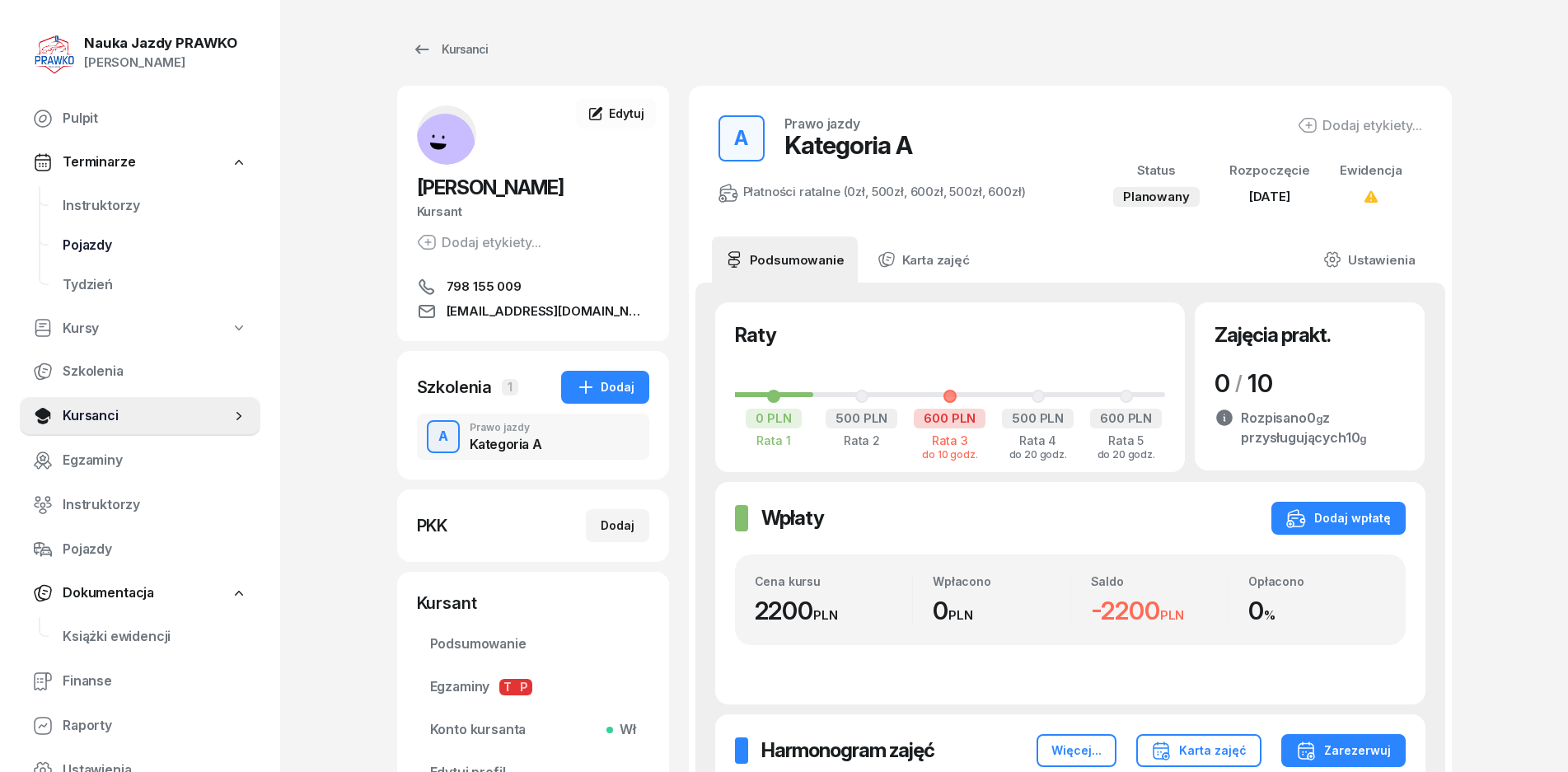
click at [105, 239] on span "Pojazdy" at bounding box center [155, 245] width 185 height 22
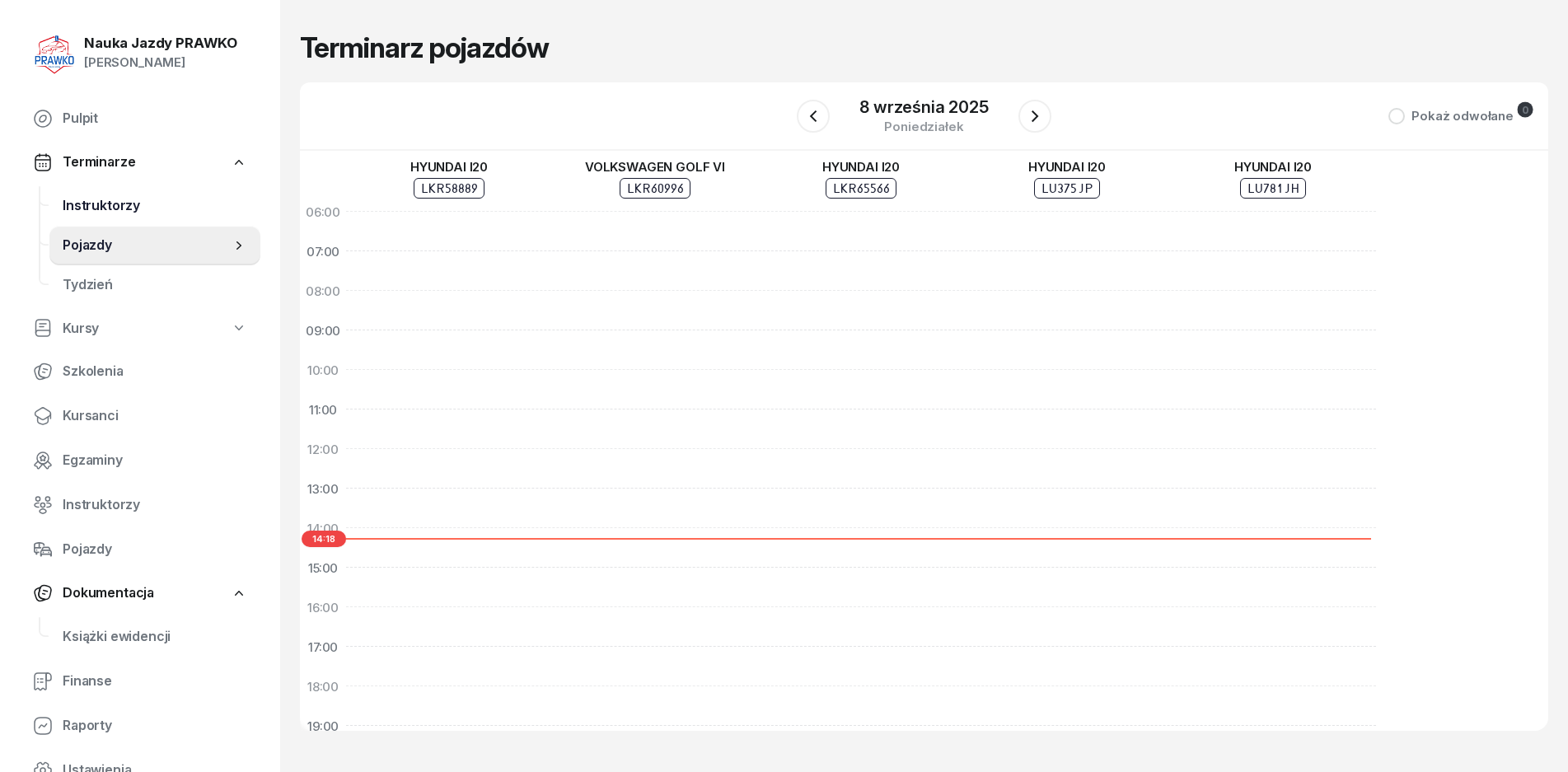
click at [119, 211] on span "Instruktorzy" at bounding box center [155, 206] width 185 height 22
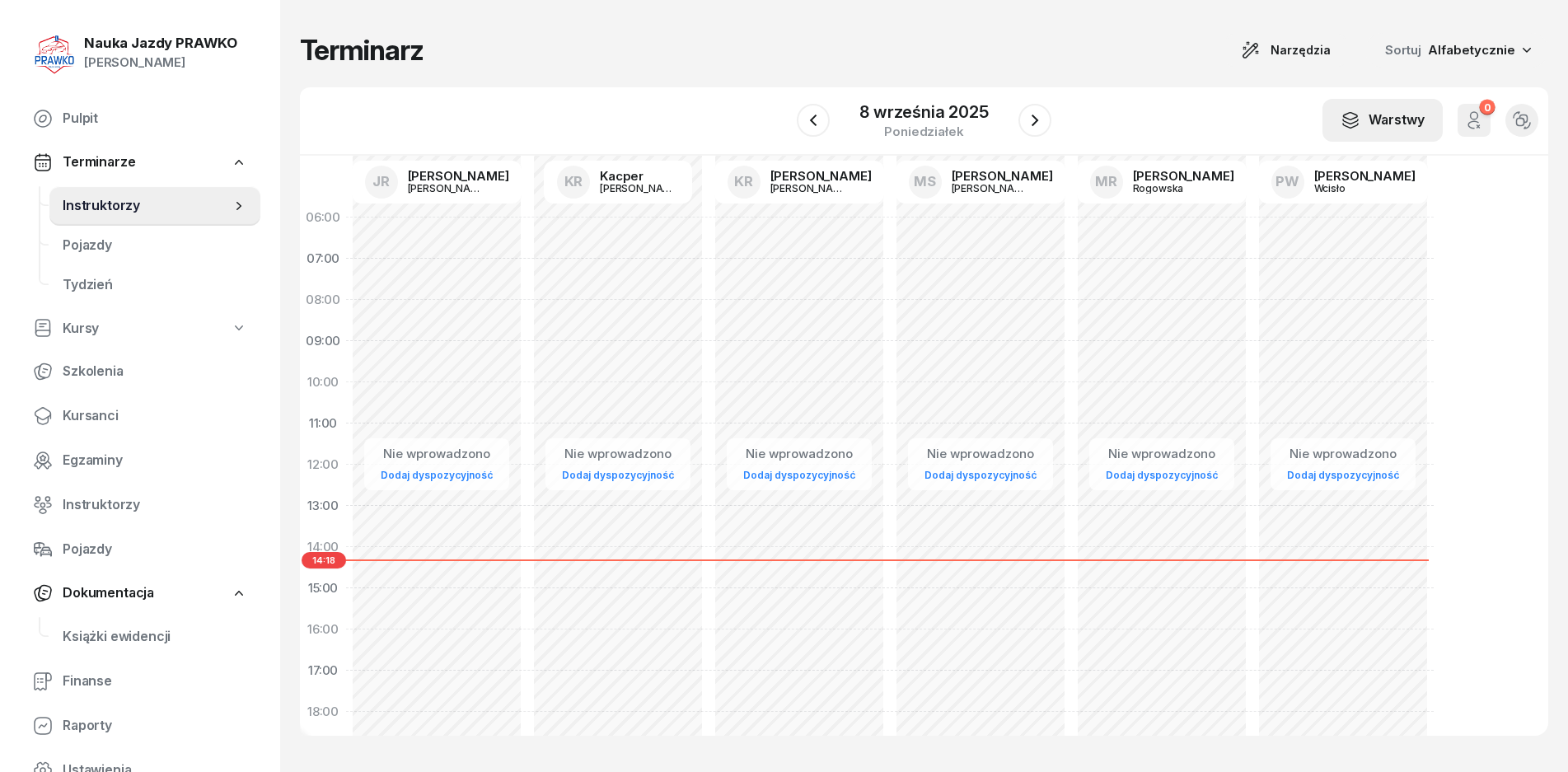
click at [1401, 117] on div "Warstwy" at bounding box center [1382, 120] width 84 height 22
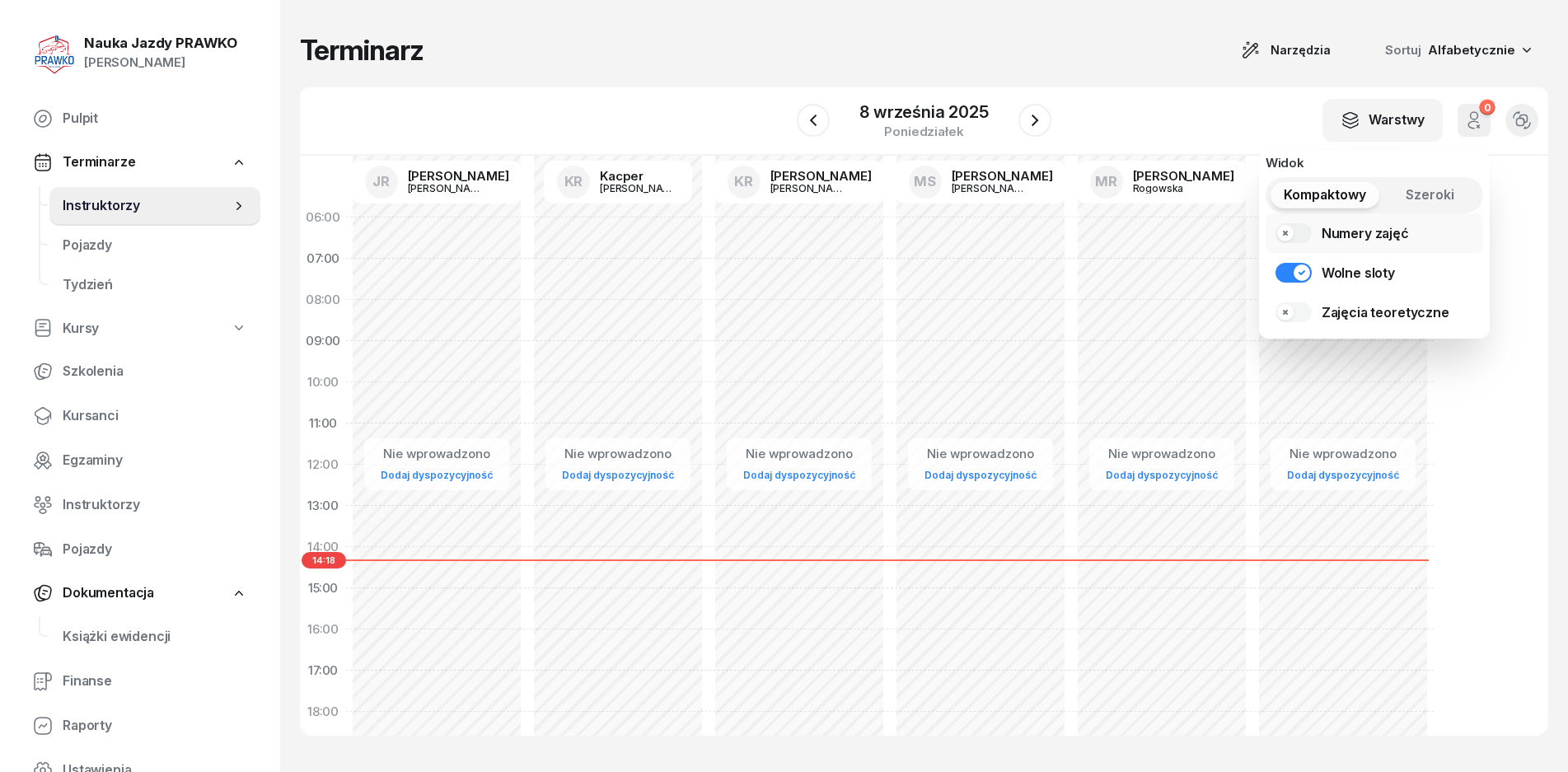
click at [1300, 236] on link "Numery zajęć" at bounding box center [1375, 233] width 218 height 39
click at [1297, 304] on link "Zajęcia teoretyczne" at bounding box center [1375, 312] width 218 height 39
click at [1411, 208] on button "Szeroki" at bounding box center [1431, 195] width 96 height 26
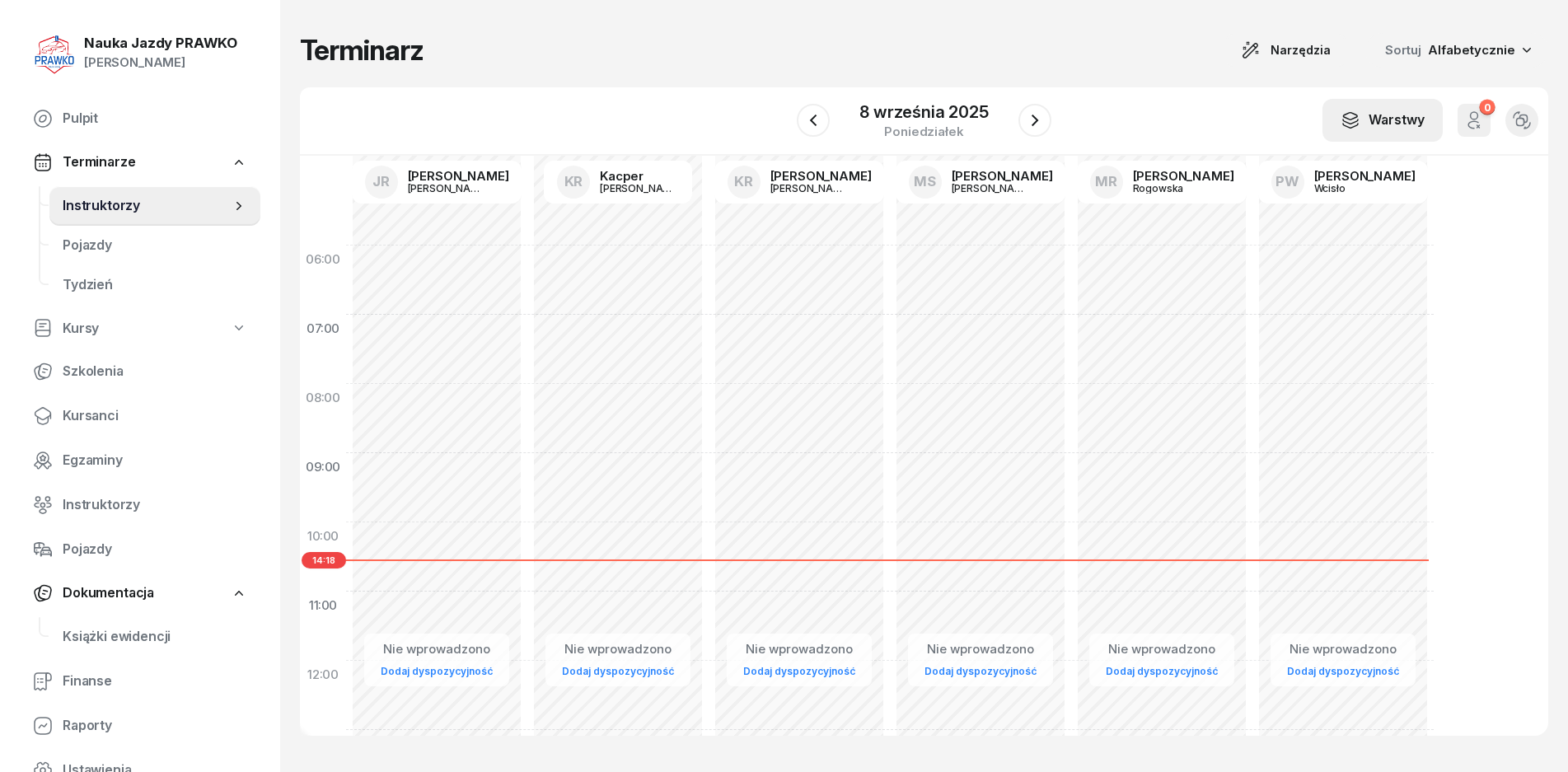
click at [1369, 118] on div "Warstwy" at bounding box center [1382, 120] width 84 height 22
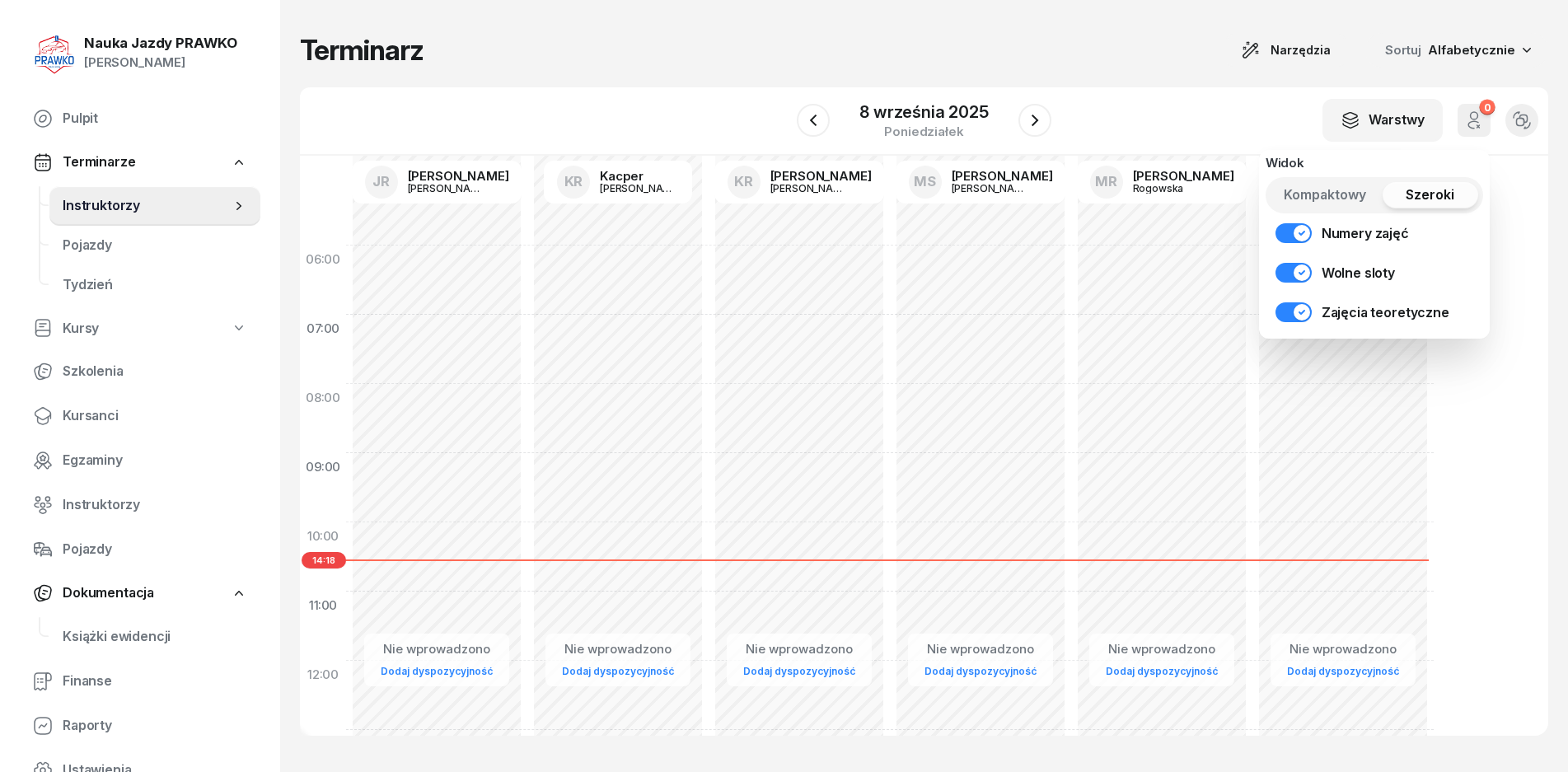
click at [1324, 197] on span "Kompaktowy" at bounding box center [1325, 195] width 83 height 22
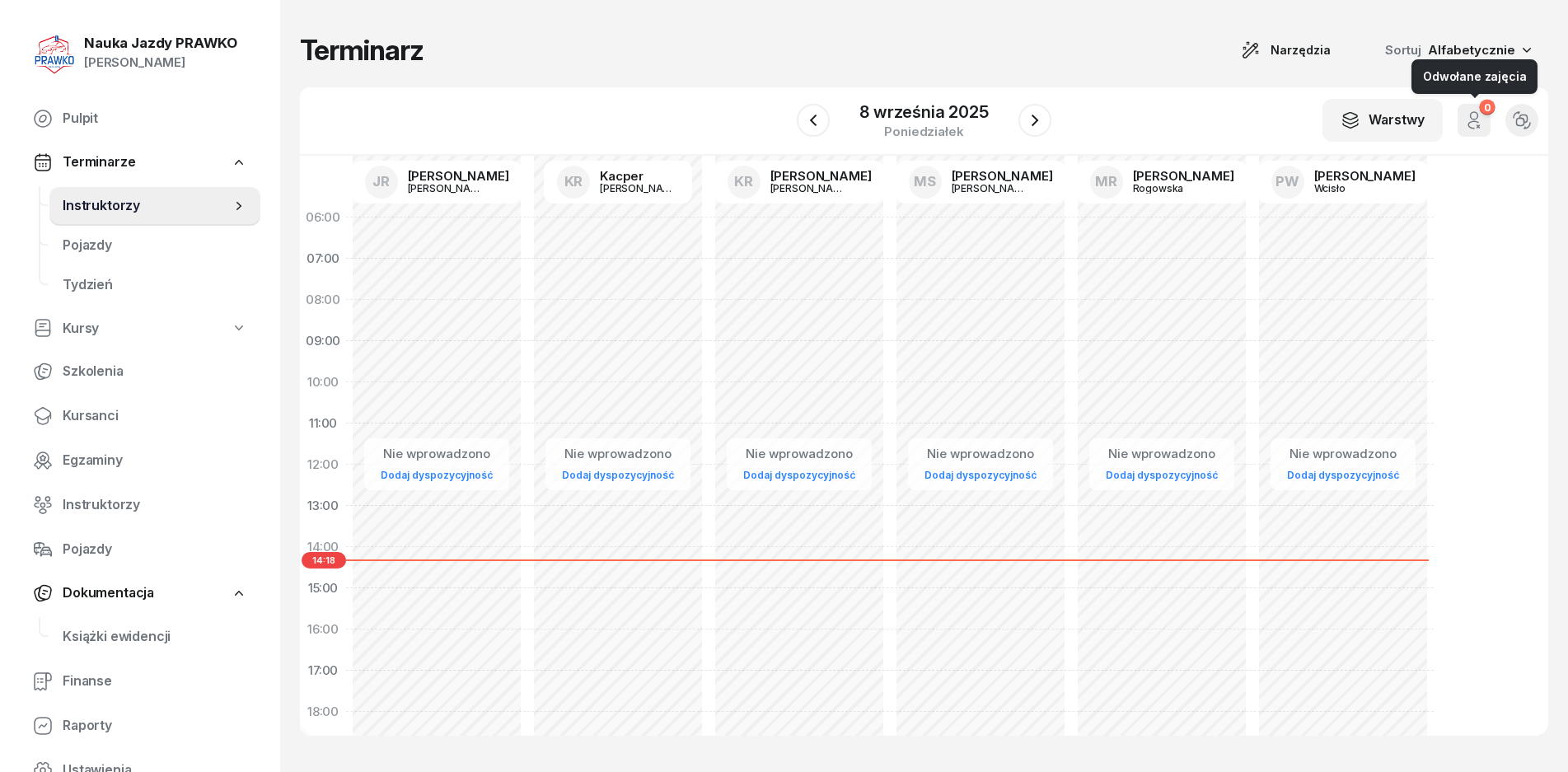
click at [1465, 123] on icon "button" at bounding box center [1474, 120] width 20 height 20
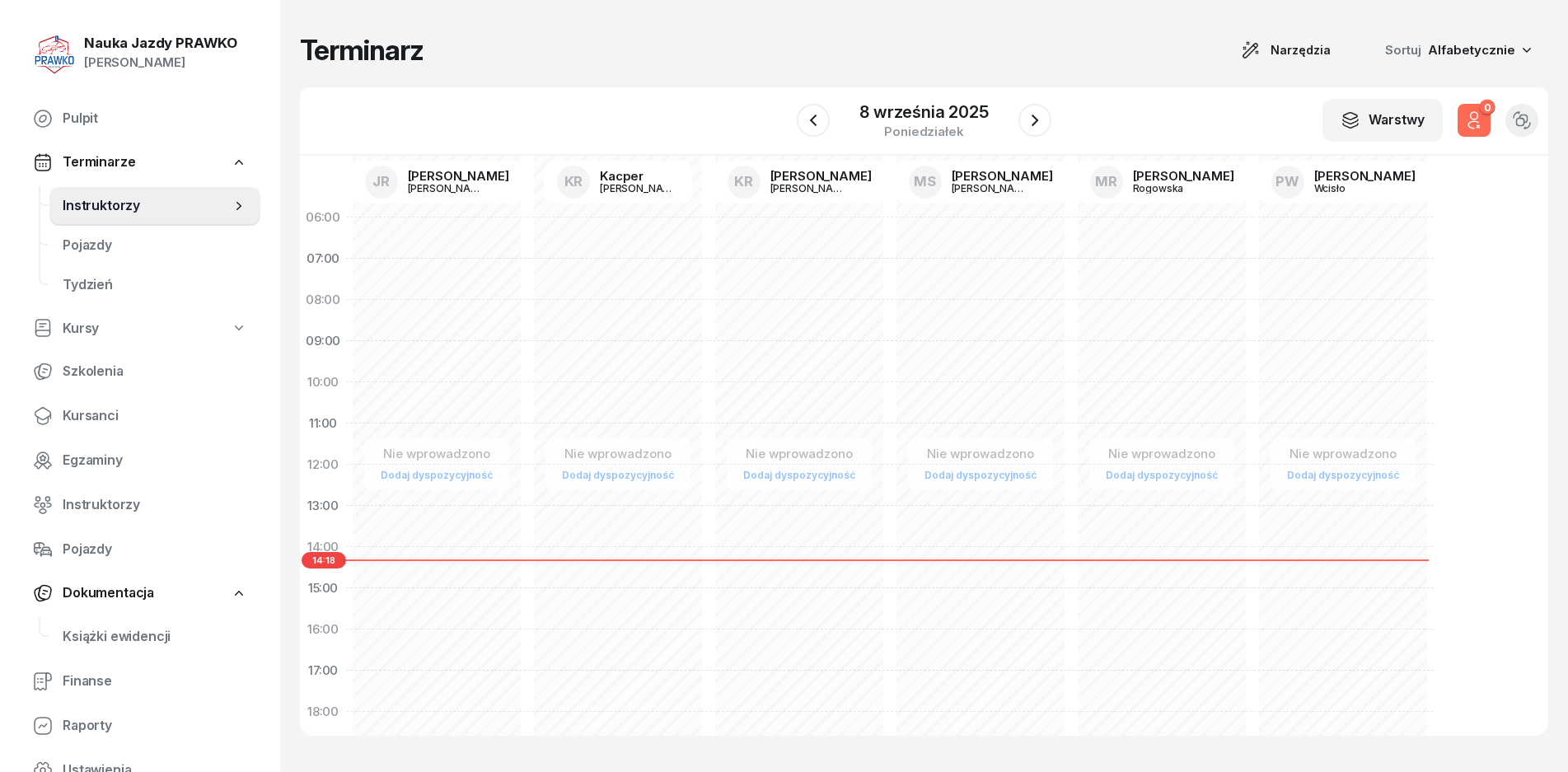
click at [1474, 123] on icon "button" at bounding box center [1474, 120] width 20 height 20
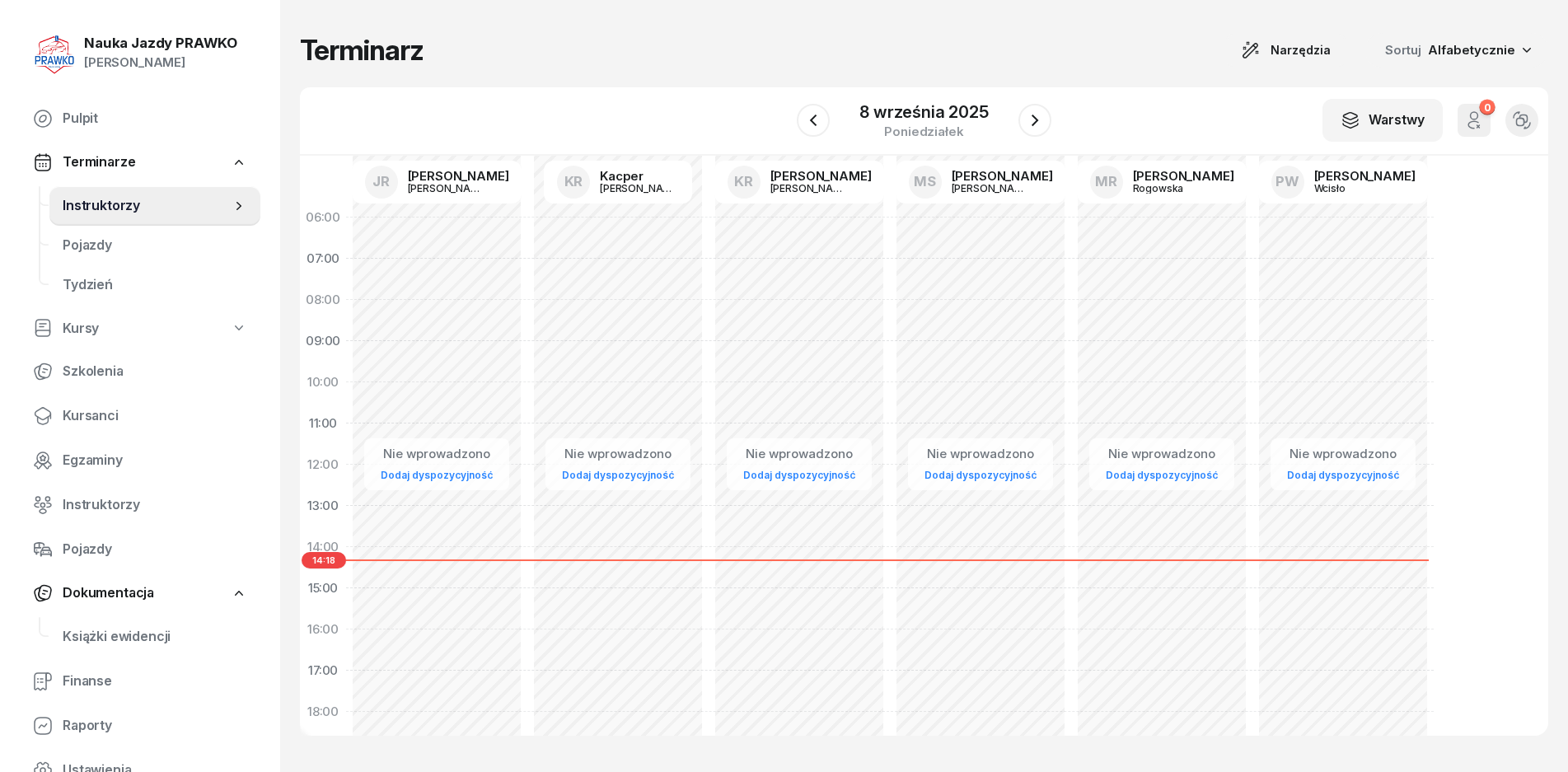
click at [1511, 123] on button "button" at bounding box center [1523, 120] width 33 height 33
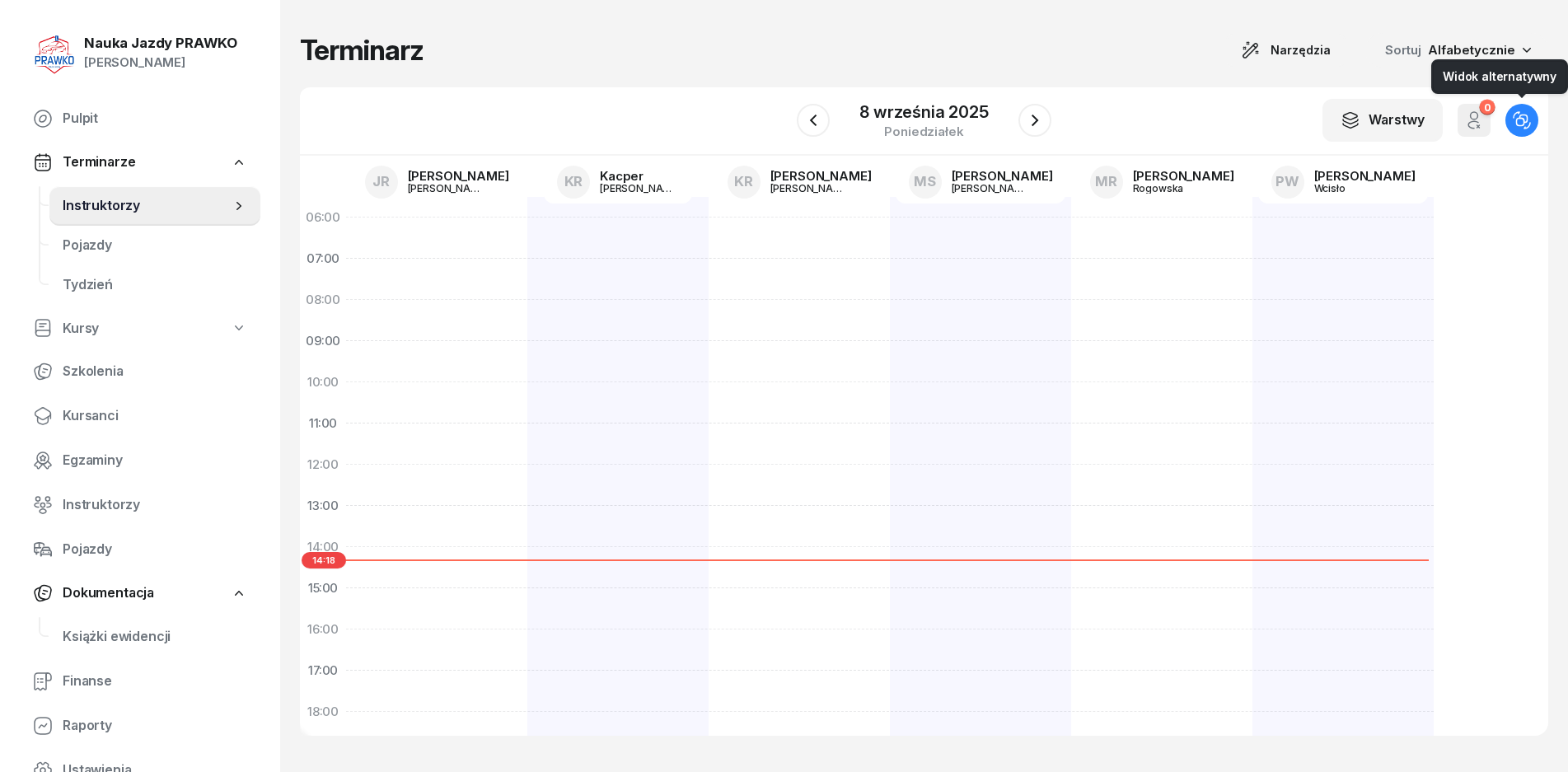
click at [1518, 123] on icon "button" at bounding box center [1522, 120] width 18 height 18
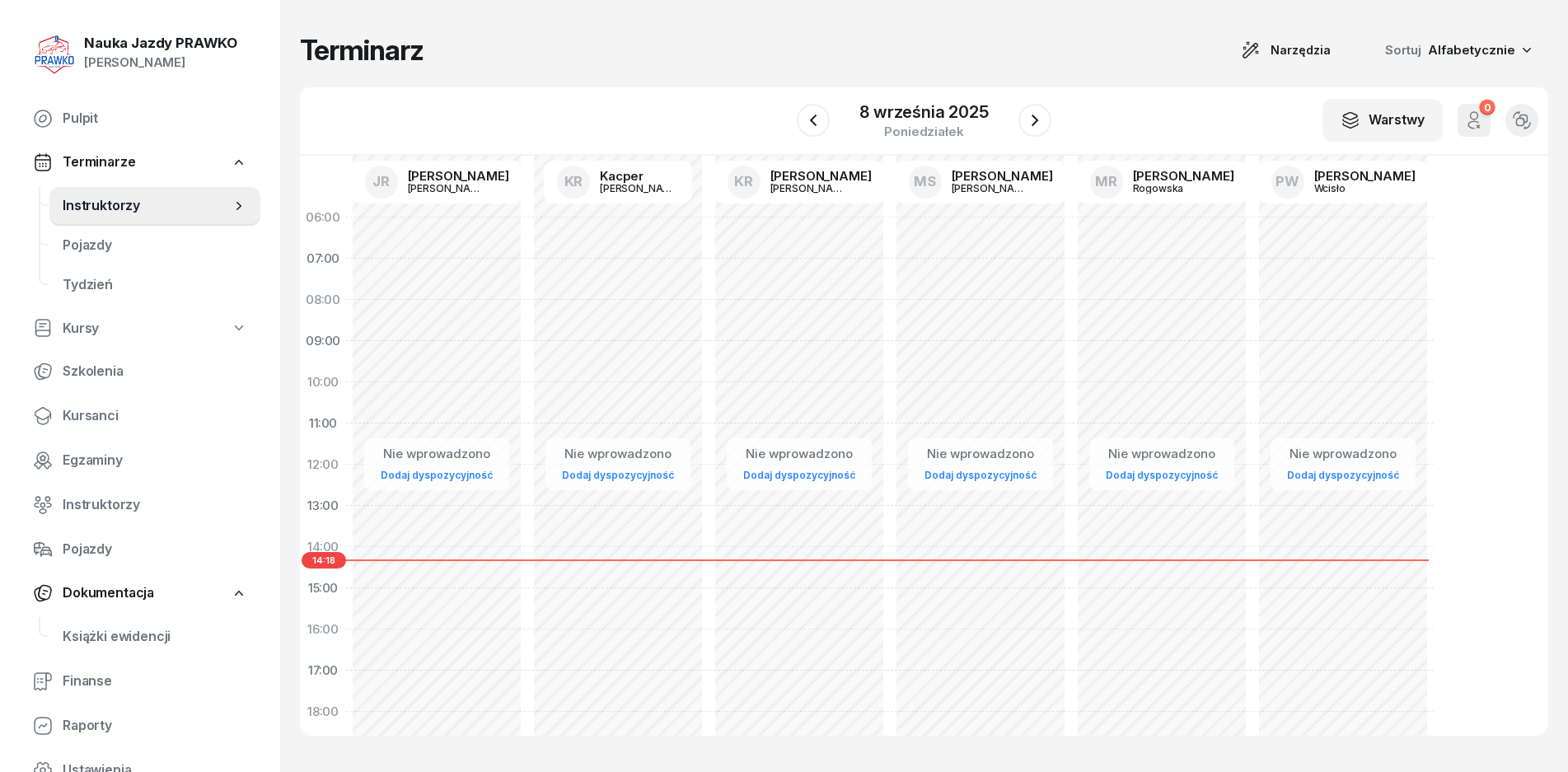
click at [1518, 123] on icon "button" at bounding box center [1522, 120] width 18 height 18
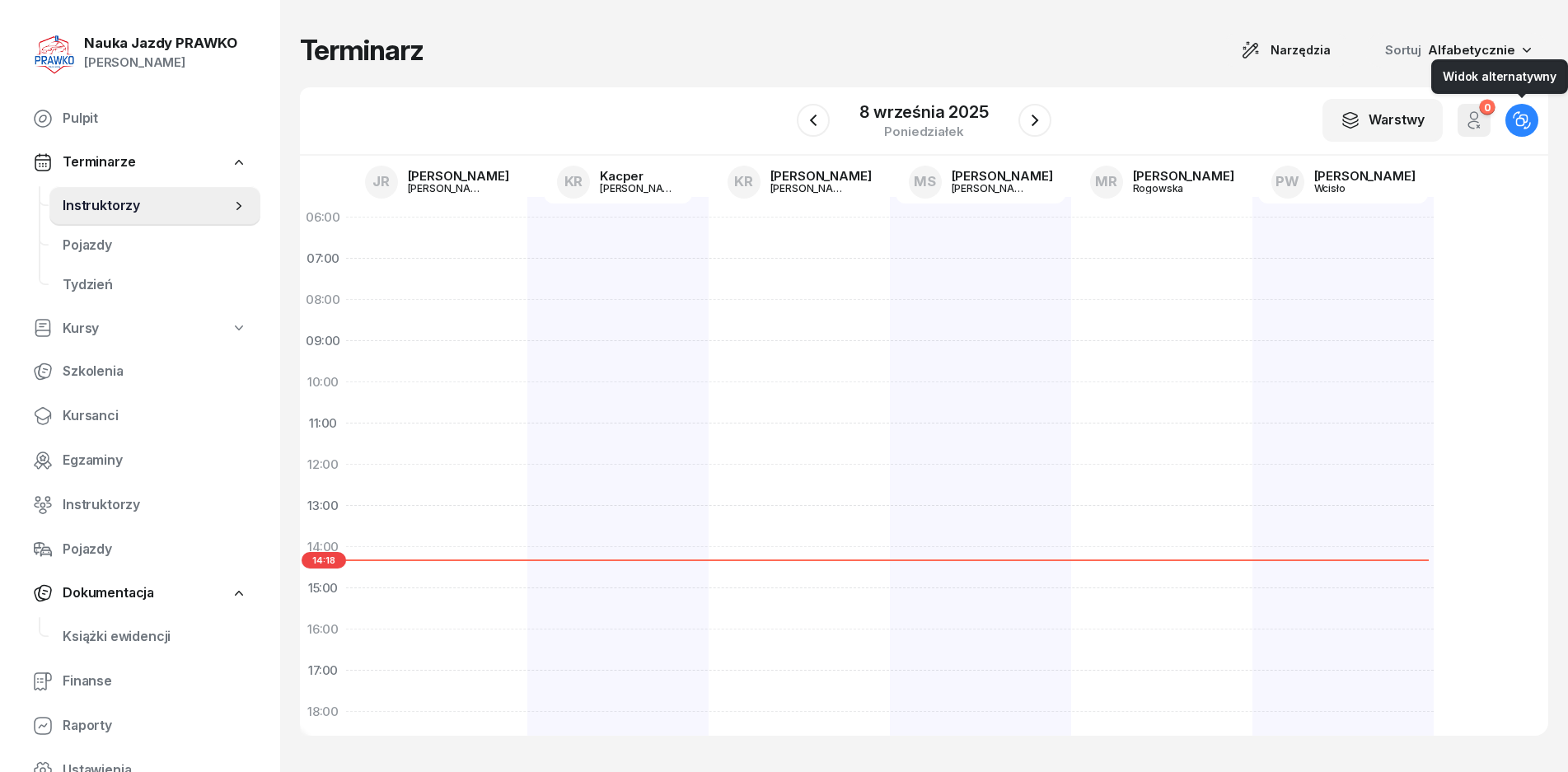
click at [1518, 122] on icon "button" at bounding box center [1522, 120] width 18 height 18
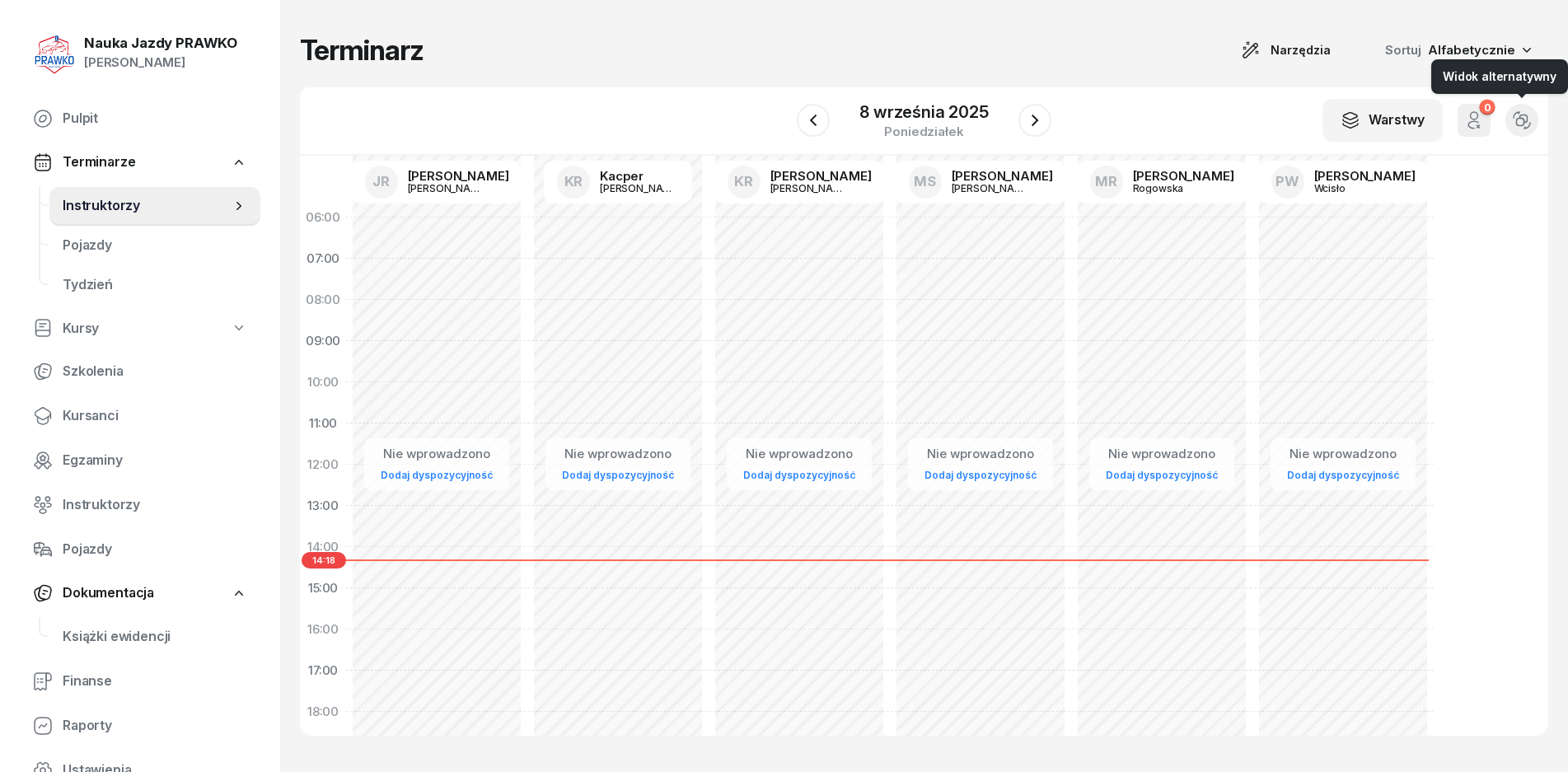
click at [1519, 130] on button "button" at bounding box center [1523, 120] width 33 height 33
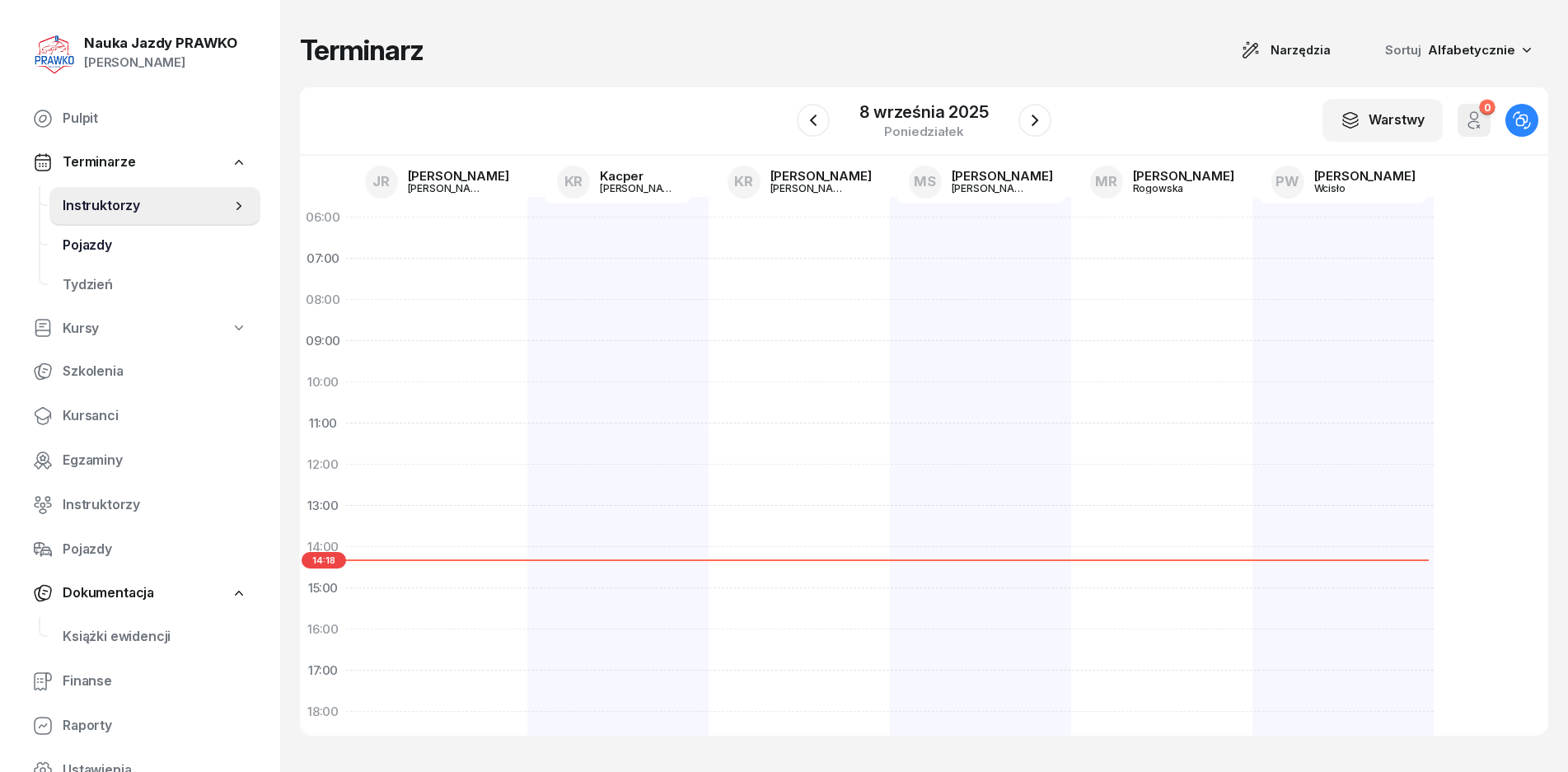
click at [90, 262] on link "Pojazdy" at bounding box center [155, 245] width 211 height 39
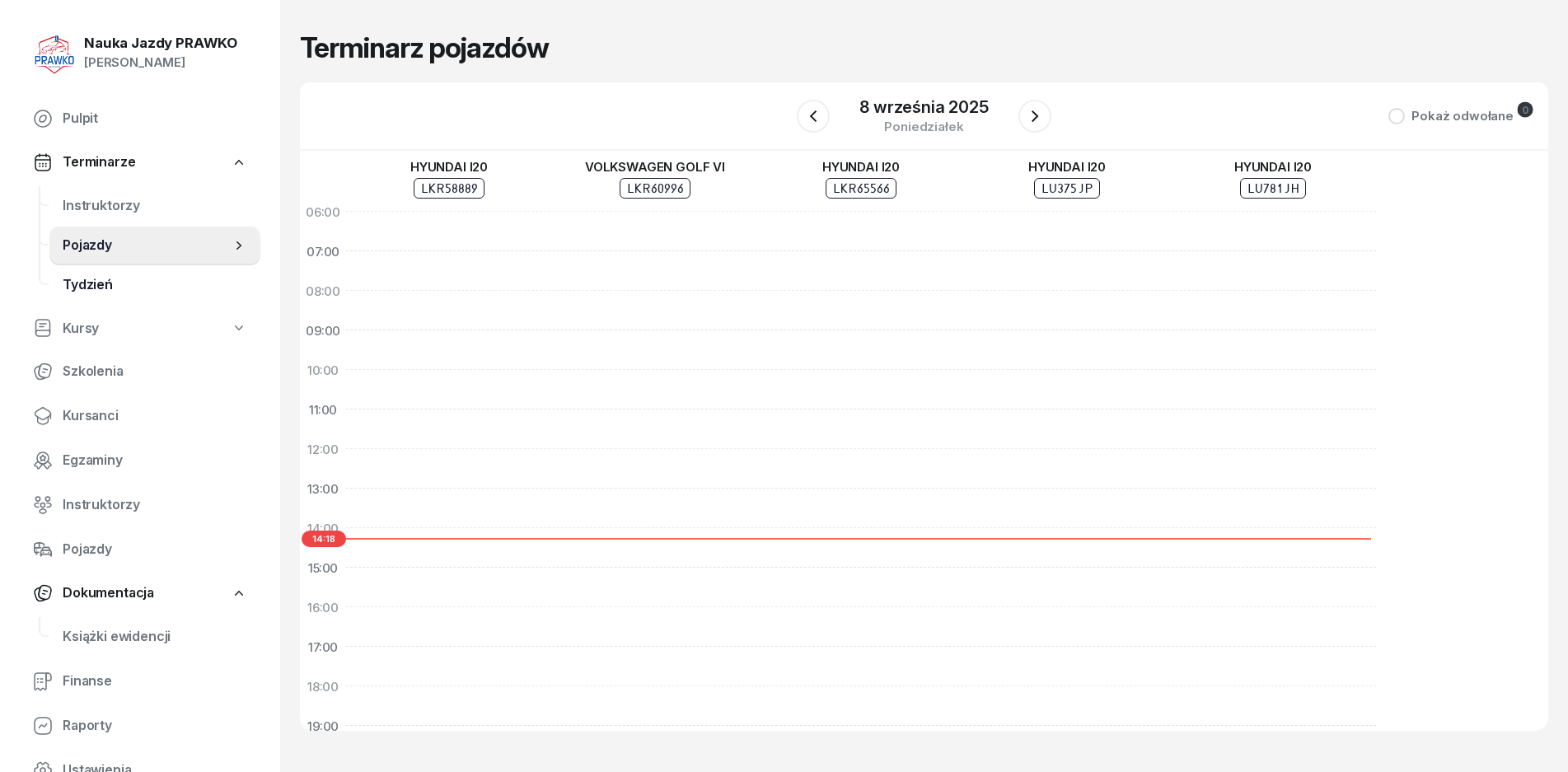
click at [132, 291] on span "Tydzień" at bounding box center [155, 285] width 185 height 22
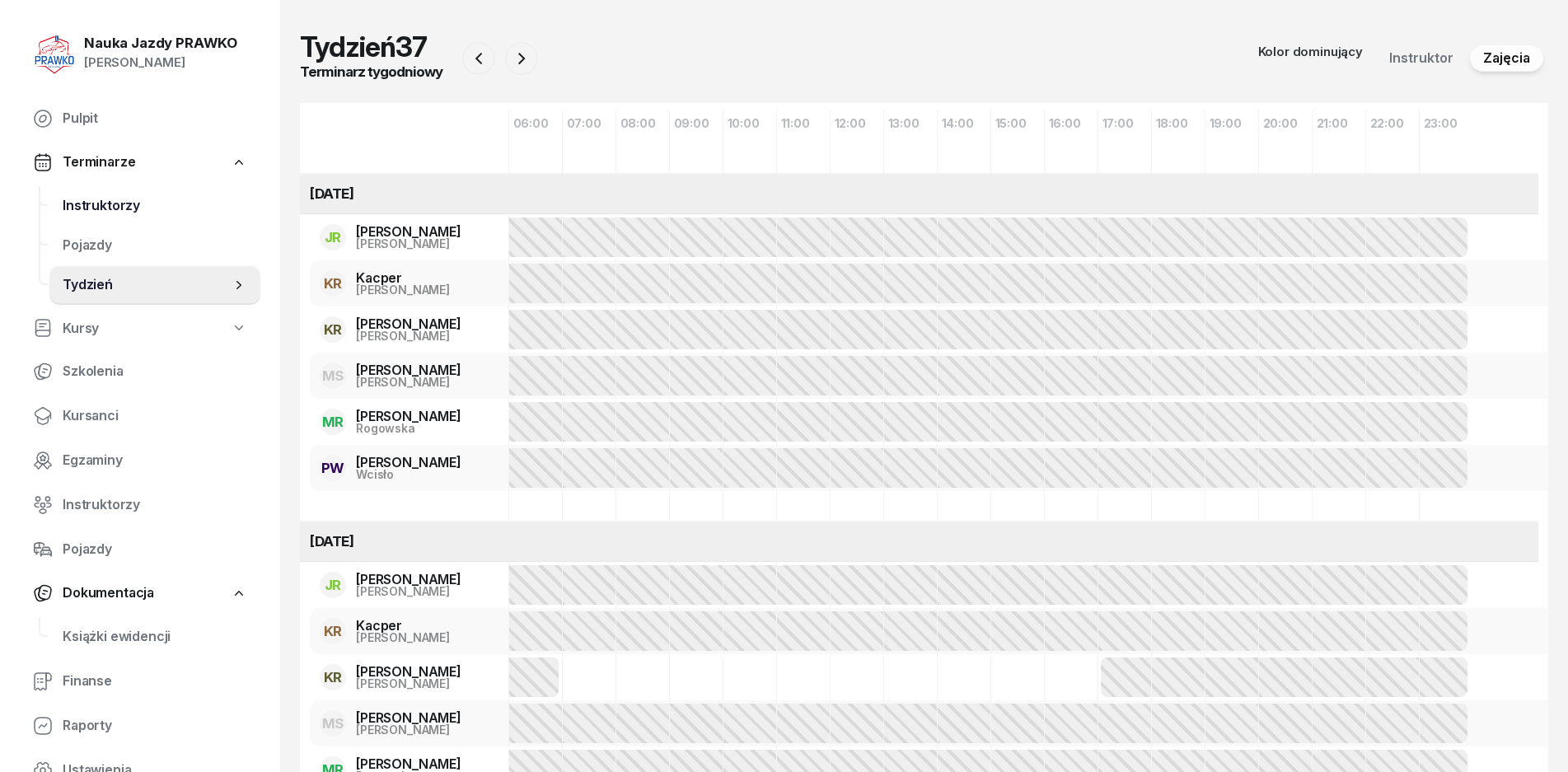
click at [129, 197] on span "Instruktorzy" at bounding box center [155, 206] width 185 height 22
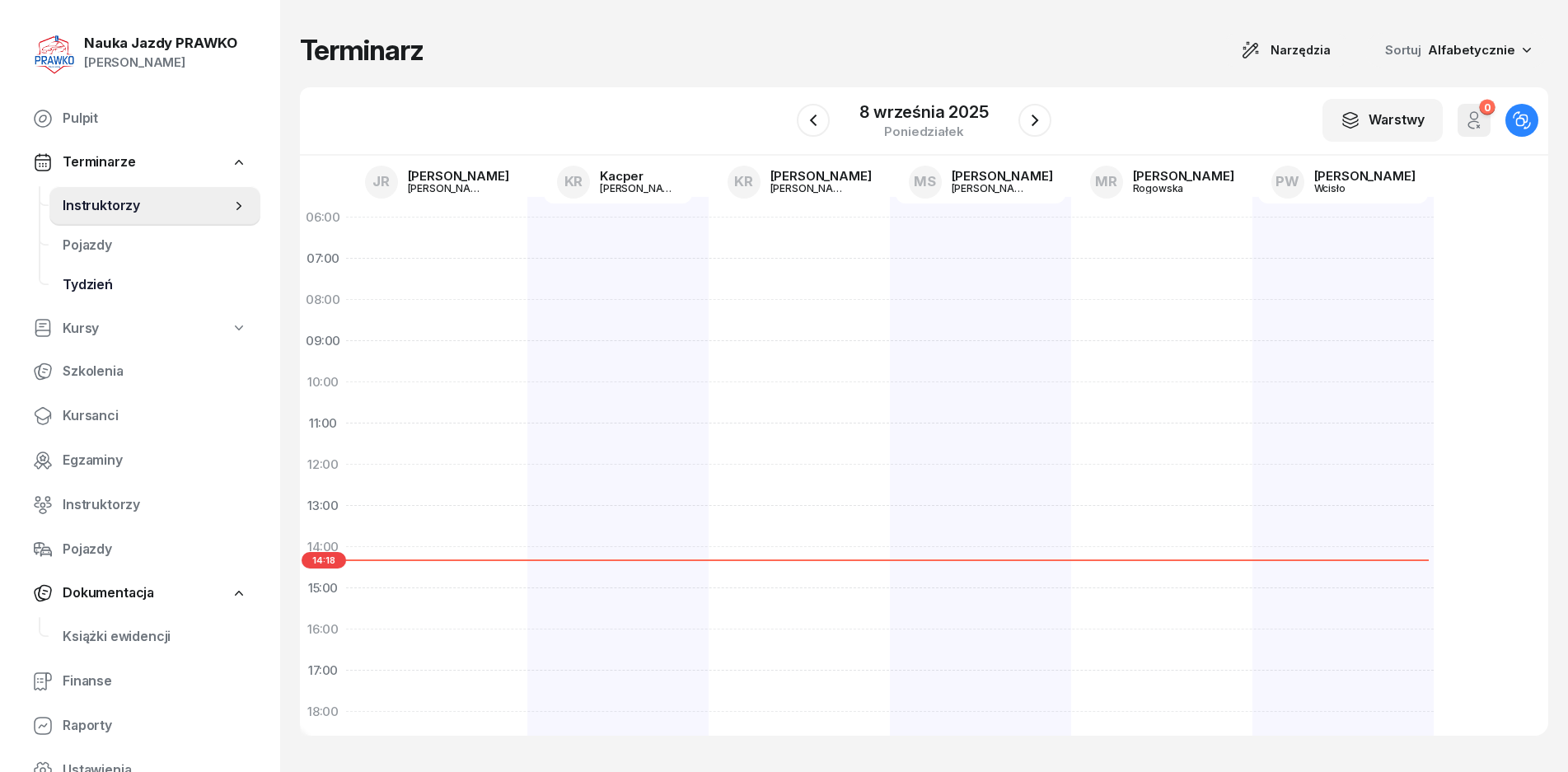
click at [115, 295] on span "Tydzień" at bounding box center [155, 285] width 185 height 22
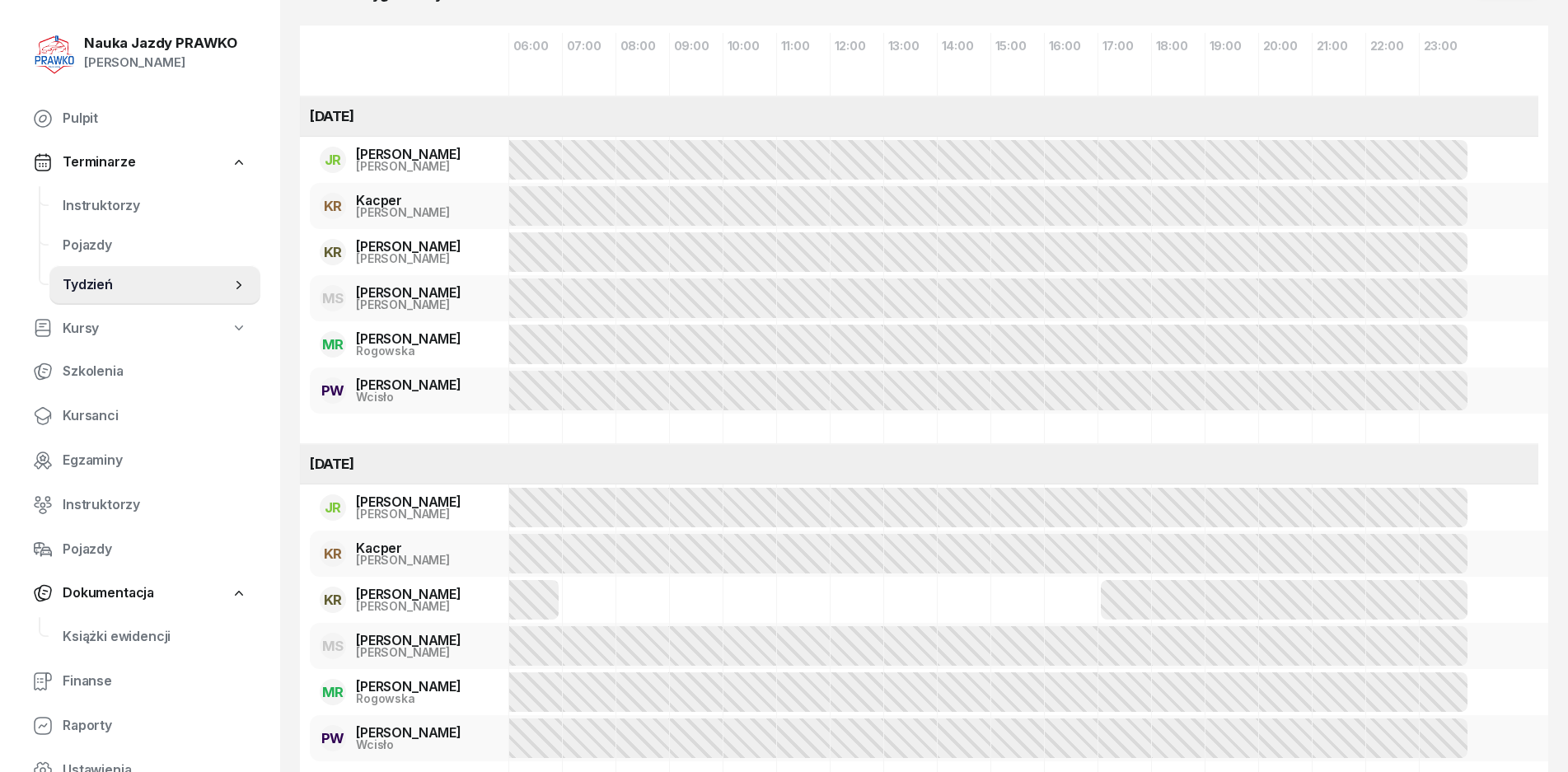
scroll to position [165, 0]
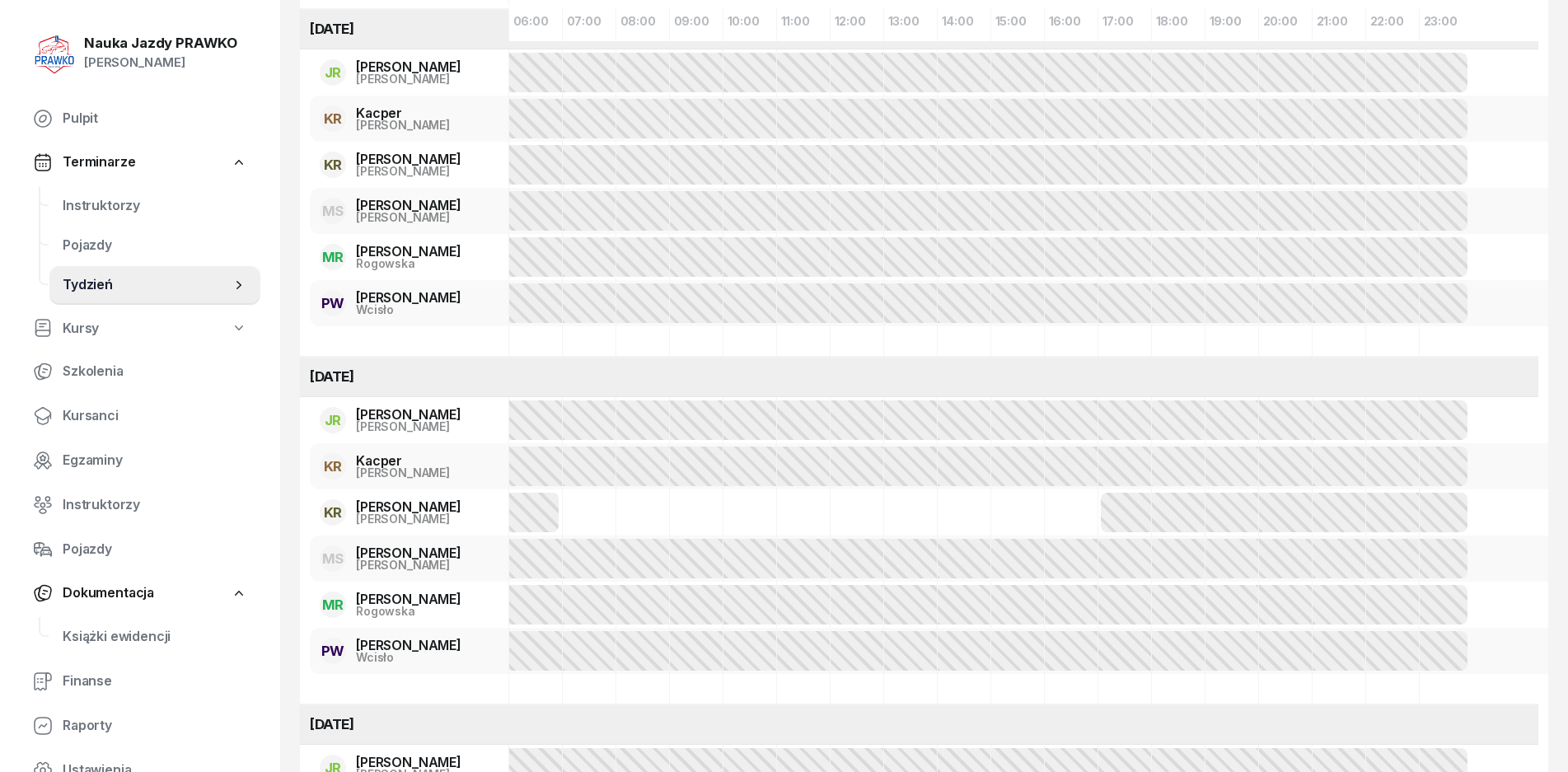
click at [576, 242] on div at bounding box center [829, 256] width 1279 height 39
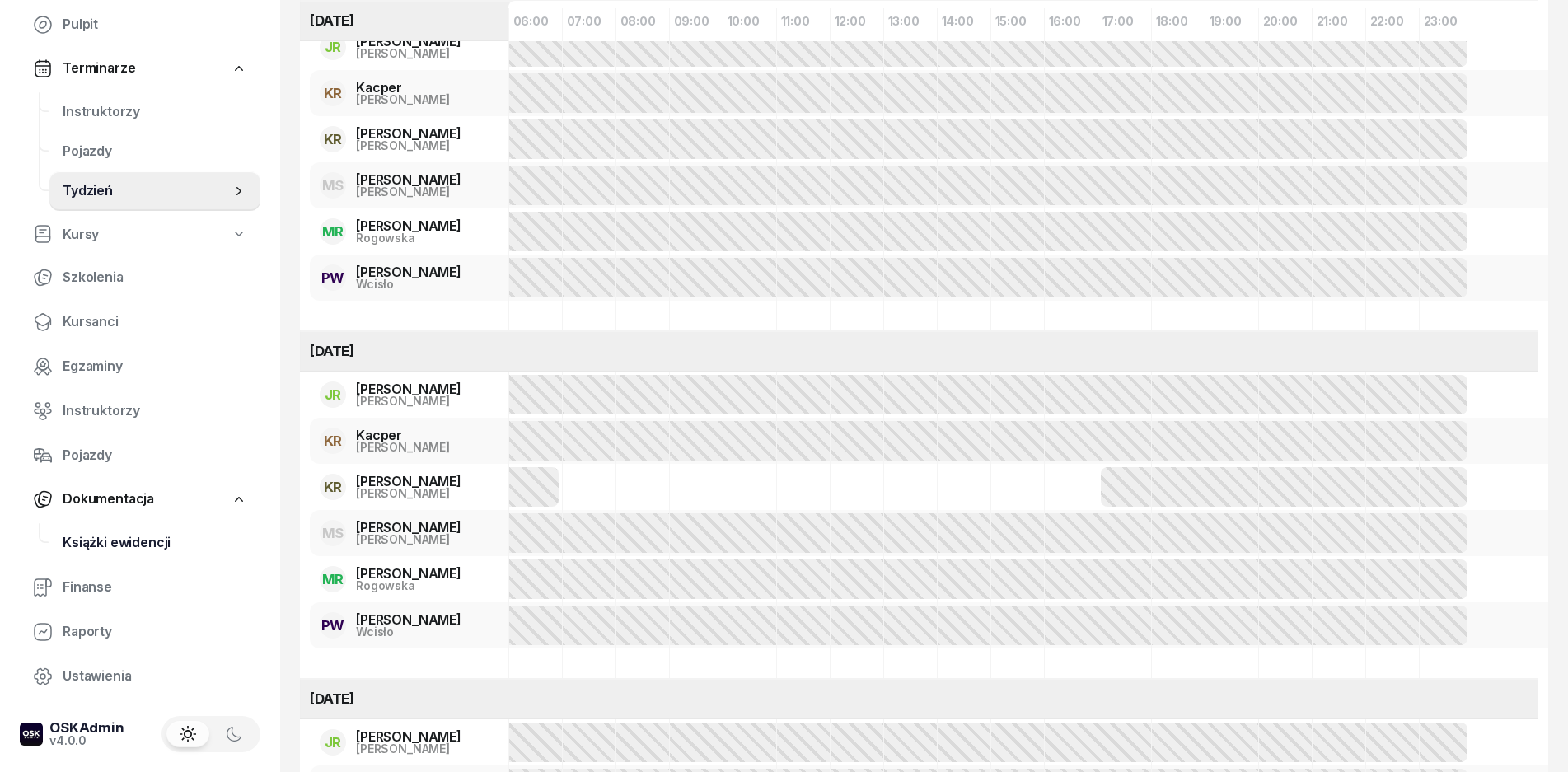
scroll to position [247, 0]
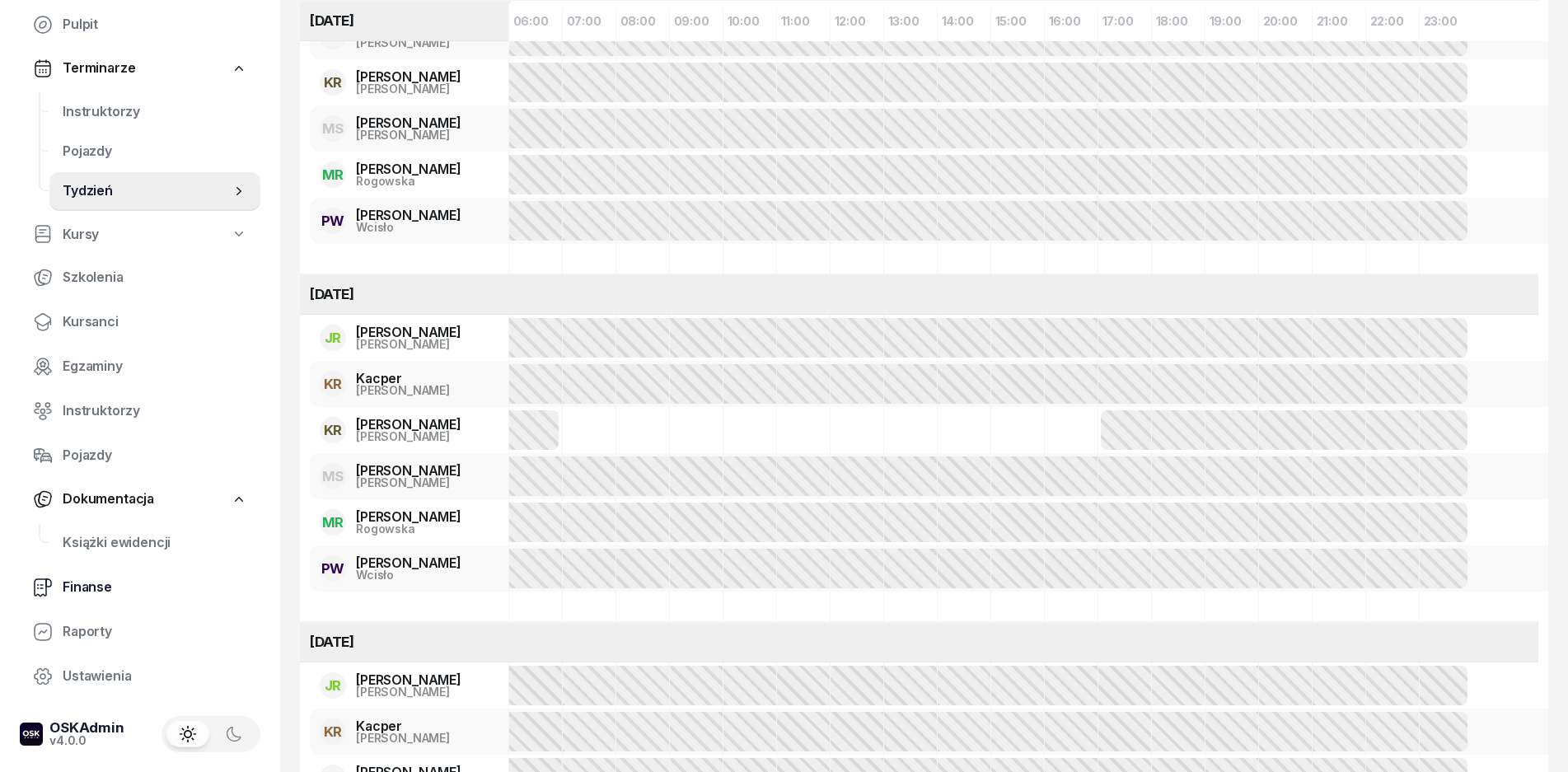
click at [92, 589] on span "Finanse" at bounding box center [155, 587] width 185 height 22
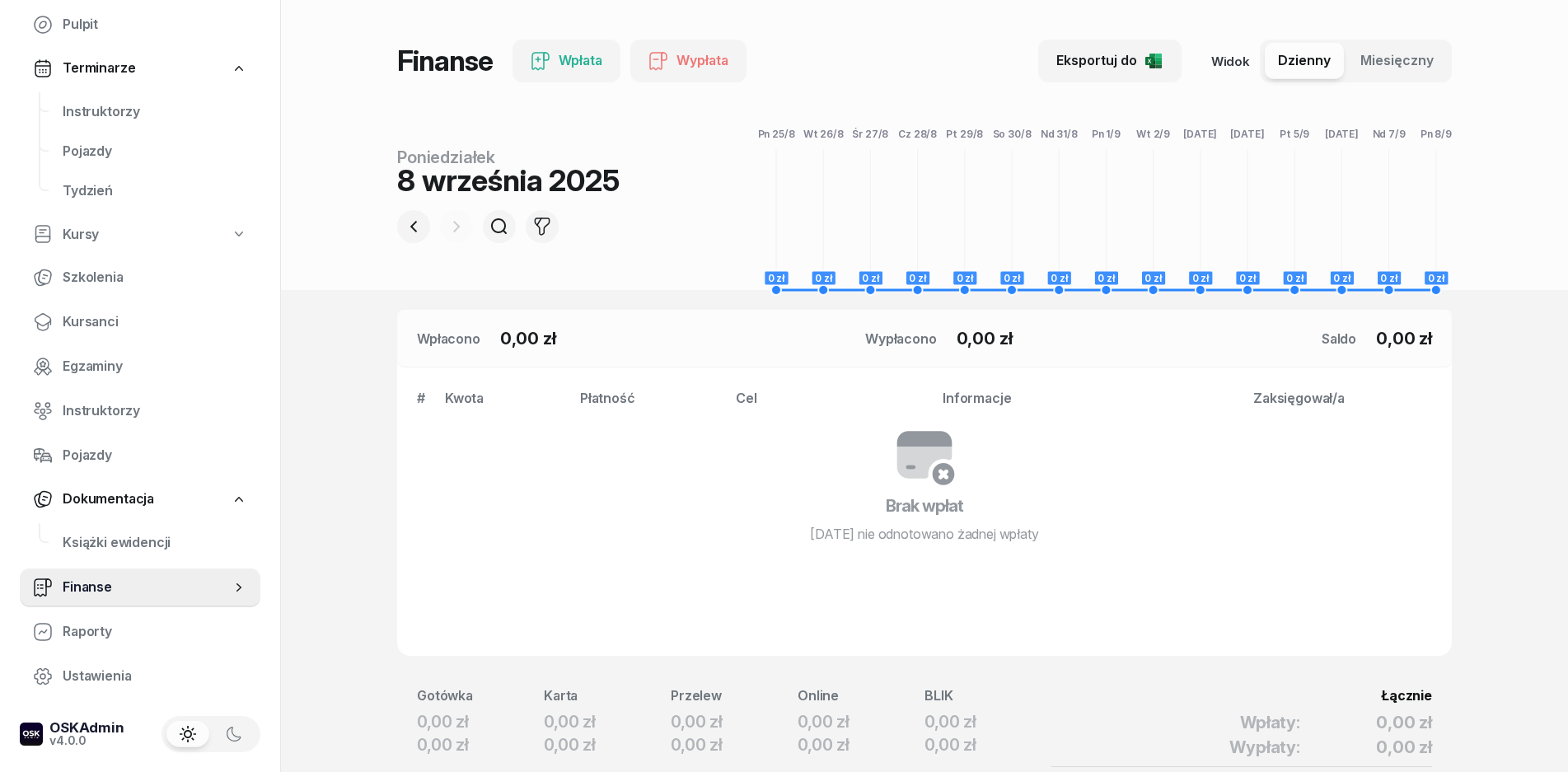
click at [1418, 58] on span "Miesięczny" at bounding box center [1397, 61] width 73 height 22
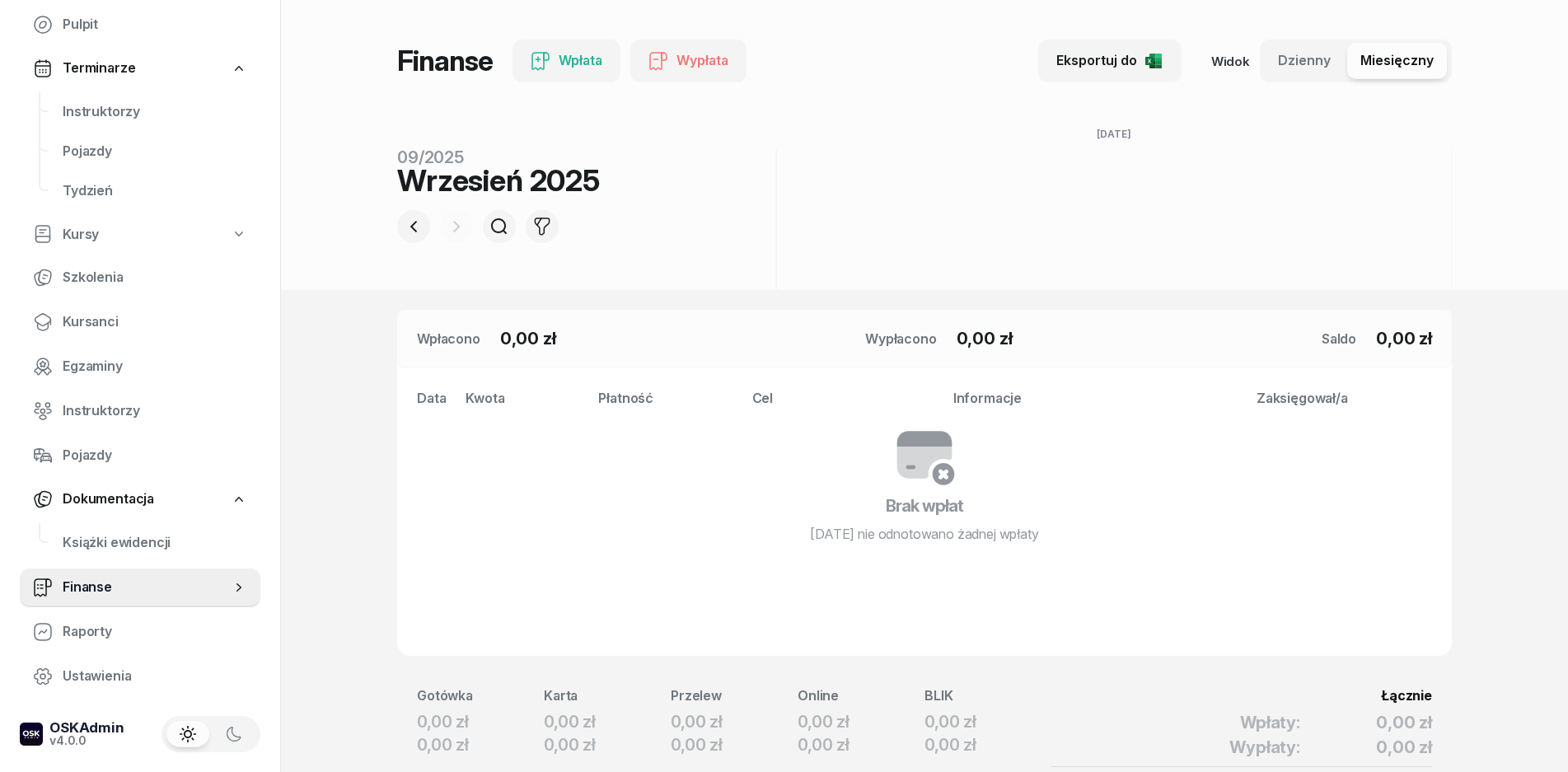
click at [401, 213] on div at bounding box center [414, 227] width 33 height 33
click at [408, 227] on icon "button" at bounding box center [413, 227] width 20 height 20
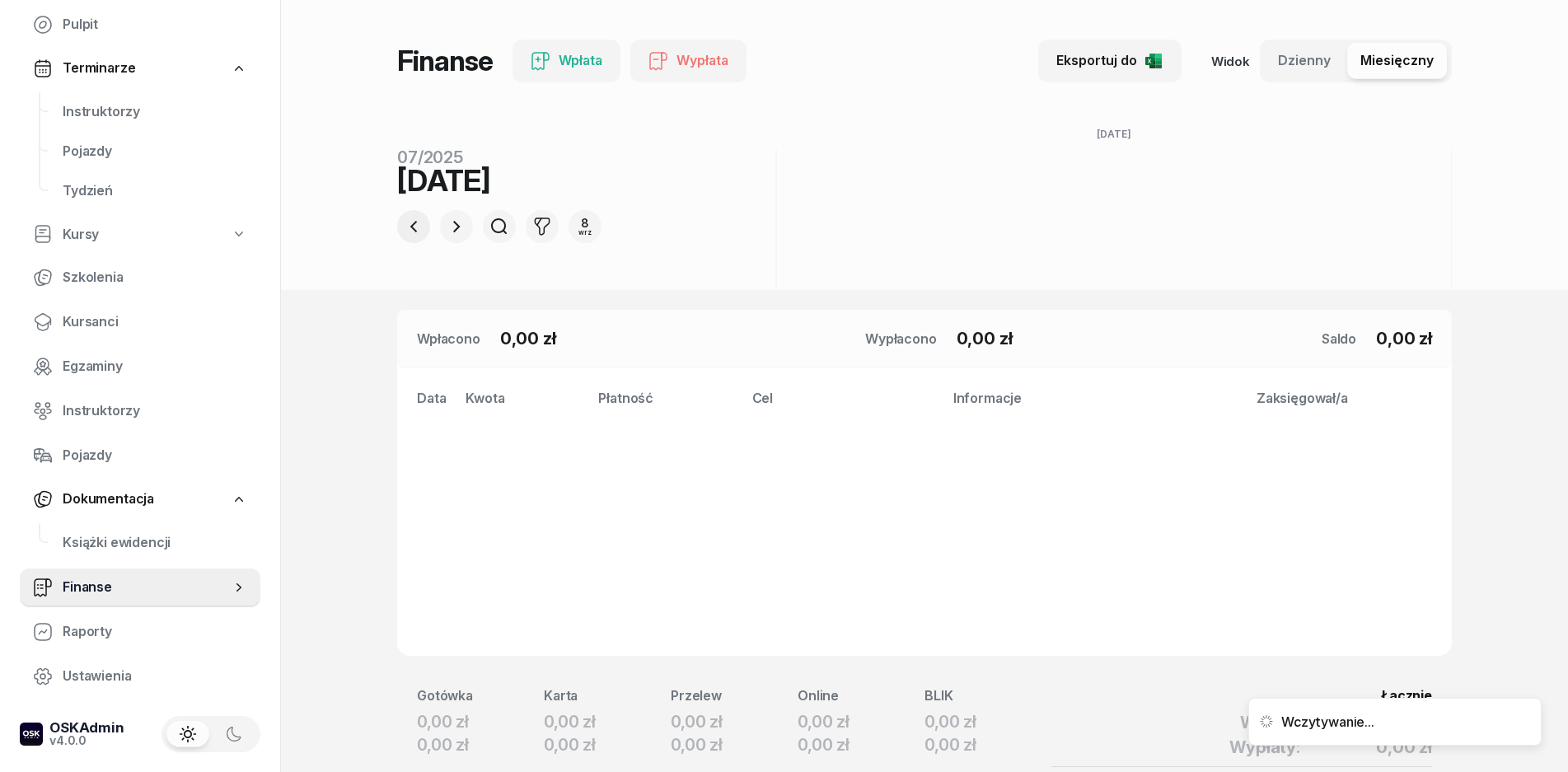
click at [408, 227] on icon "button" at bounding box center [413, 227] width 20 height 20
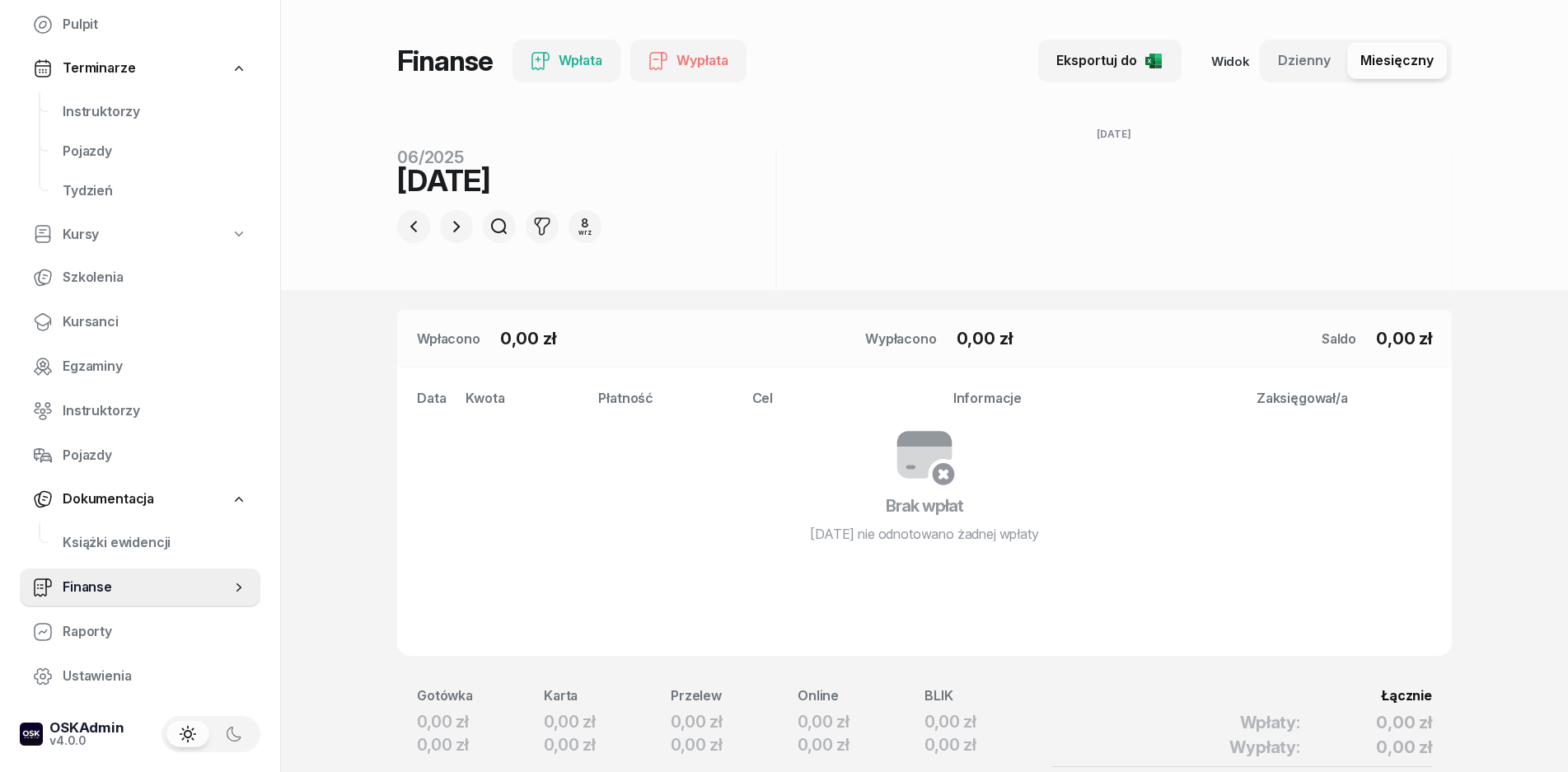
click at [1416, 69] on span "Miesięczny" at bounding box center [1397, 61] width 73 height 22
click at [415, 218] on icon "button" at bounding box center [413, 227] width 20 height 20
click at [416, 220] on icon "button" at bounding box center [413, 227] width 20 height 20
click at [413, 220] on icon "button" at bounding box center [413, 227] width 20 height 20
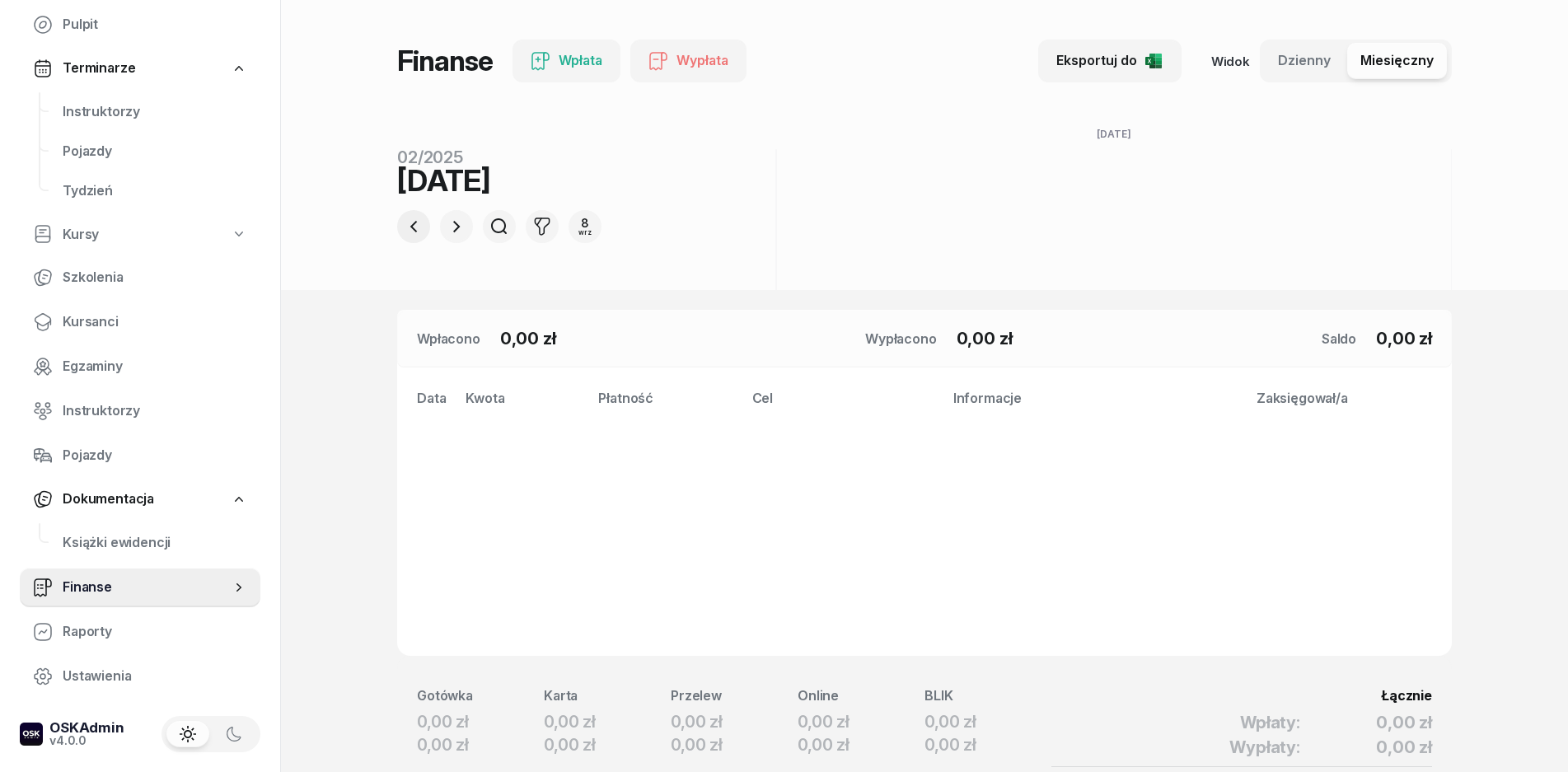
click at [413, 220] on icon "button" at bounding box center [413, 227] width 20 height 20
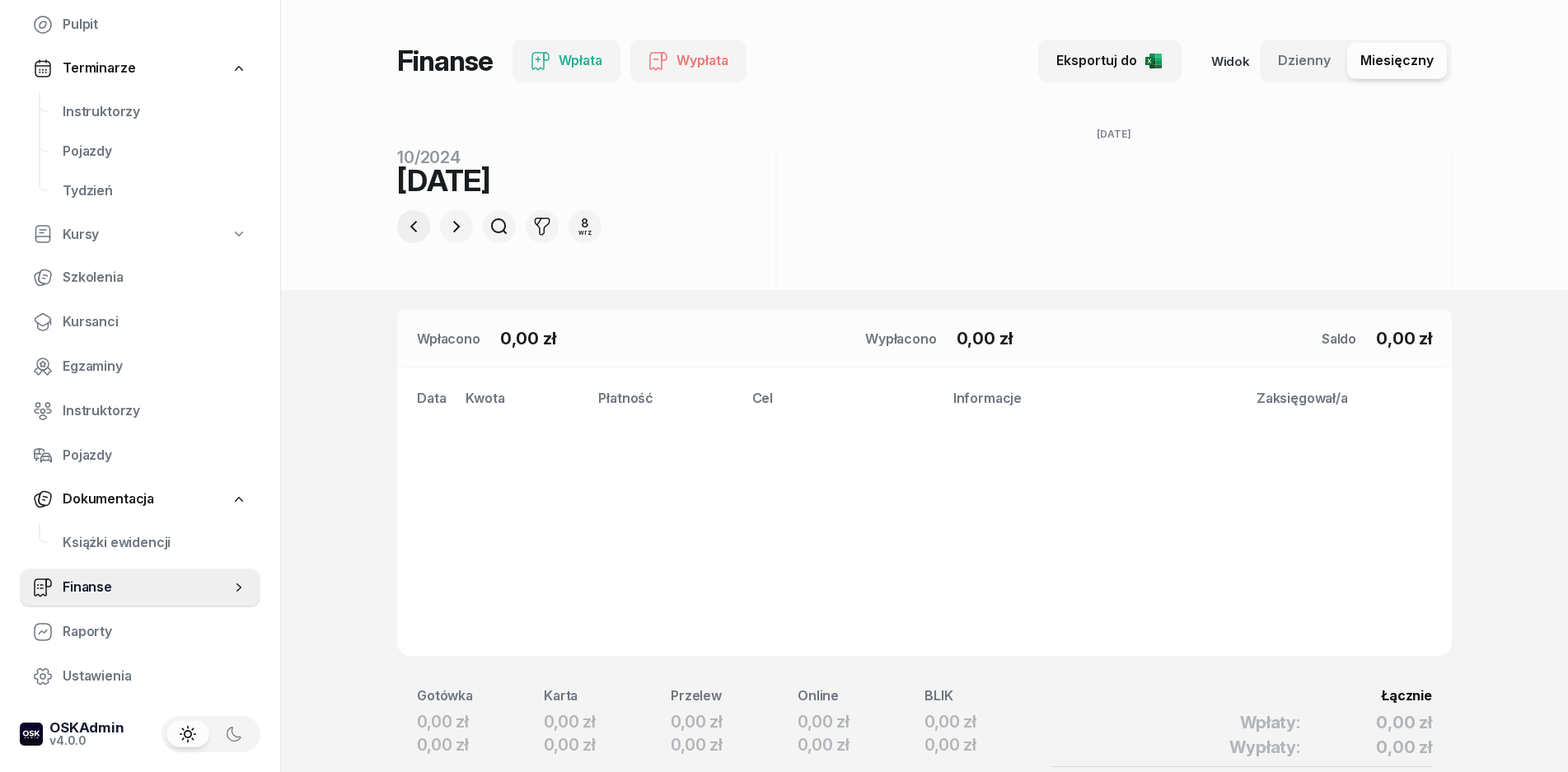
click at [413, 220] on icon "button" at bounding box center [413, 227] width 20 height 20
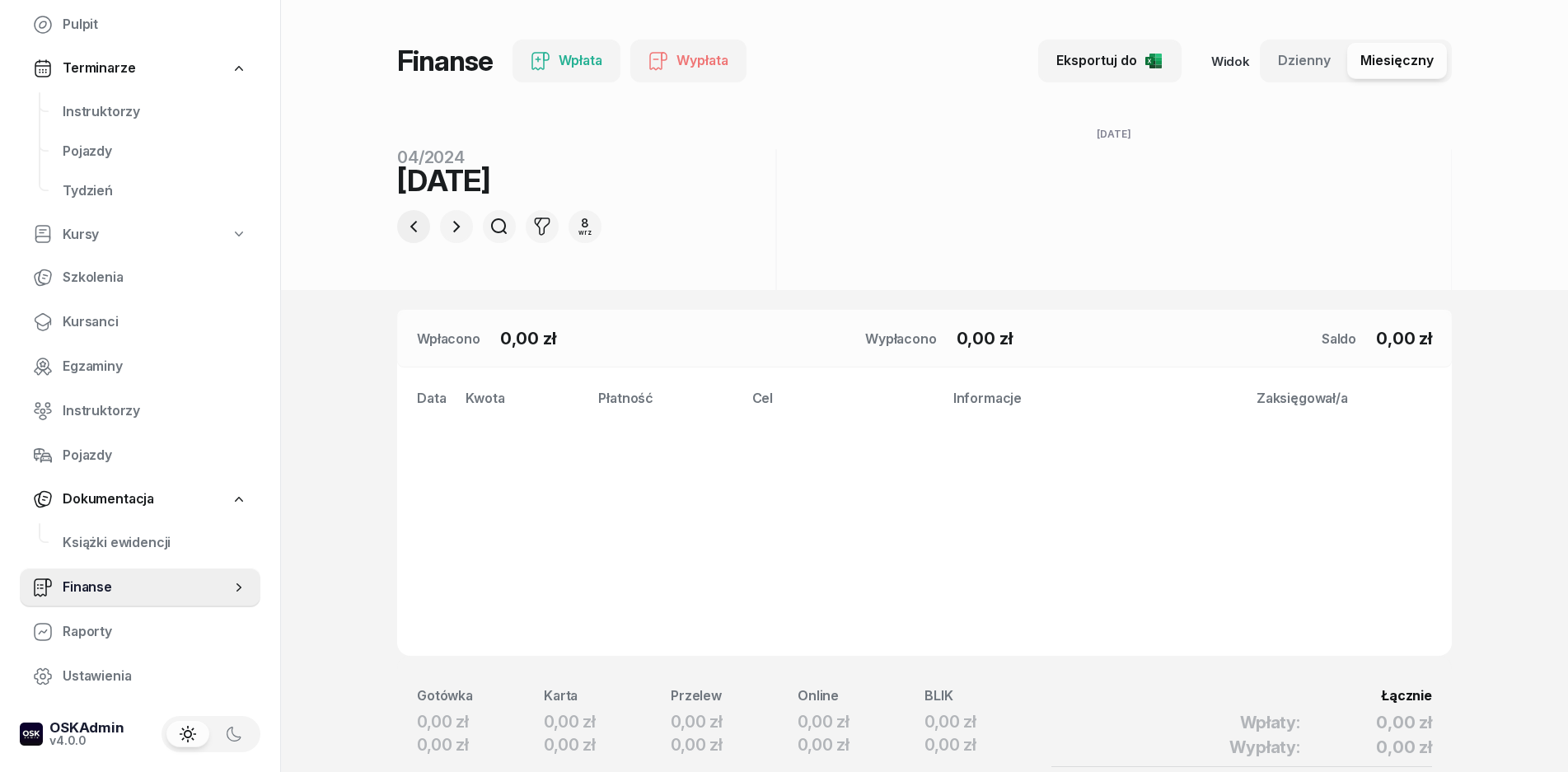
click at [413, 220] on icon "button" at bounding box center [413, 227] width 20 height 20
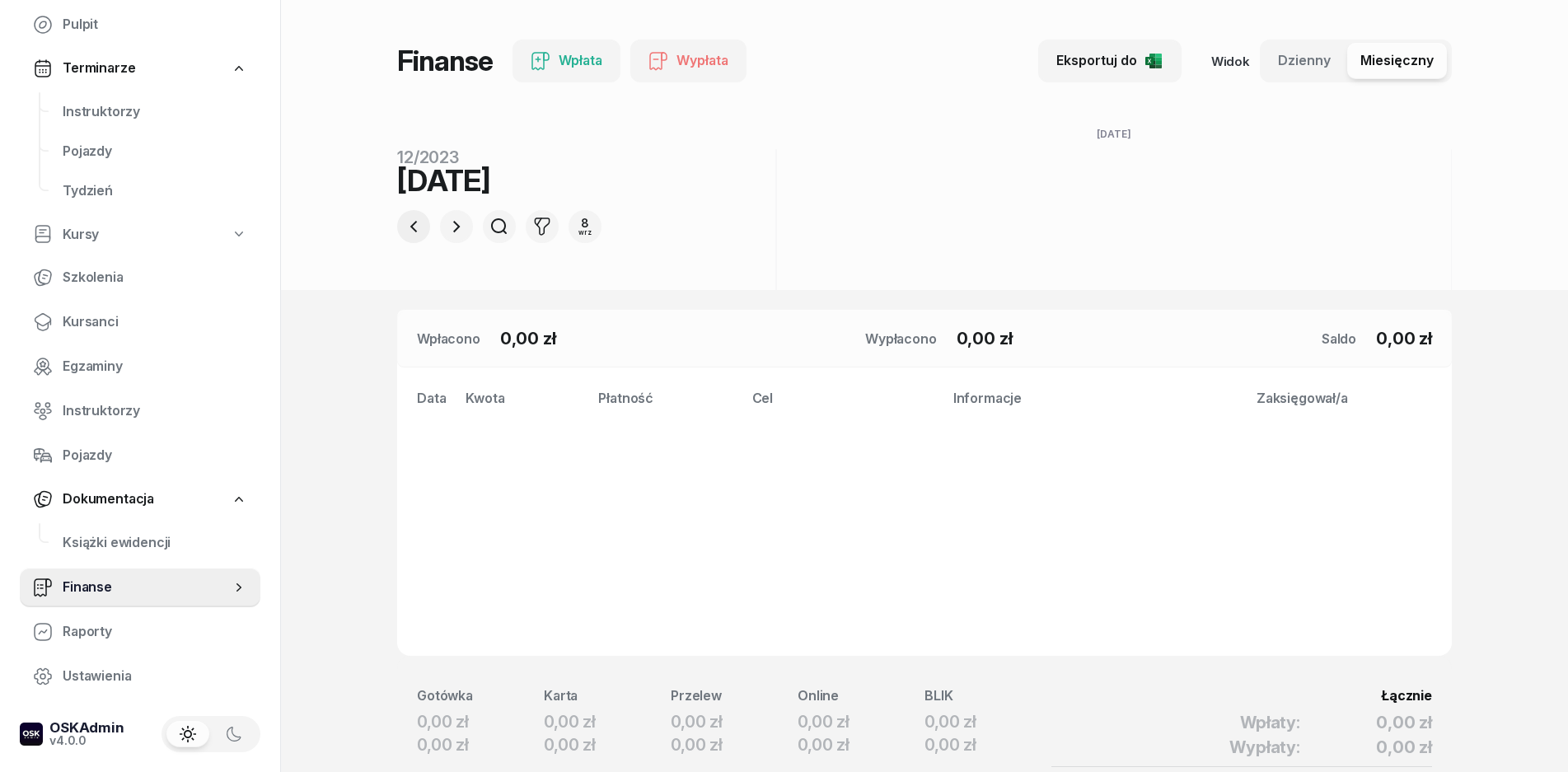
click at [413, 220] on icon "button" at bounding box center [413, 227] width 20 height 20
click at [412, 220] on icon "button" at bounding box center [413, 227] width 20 height 20
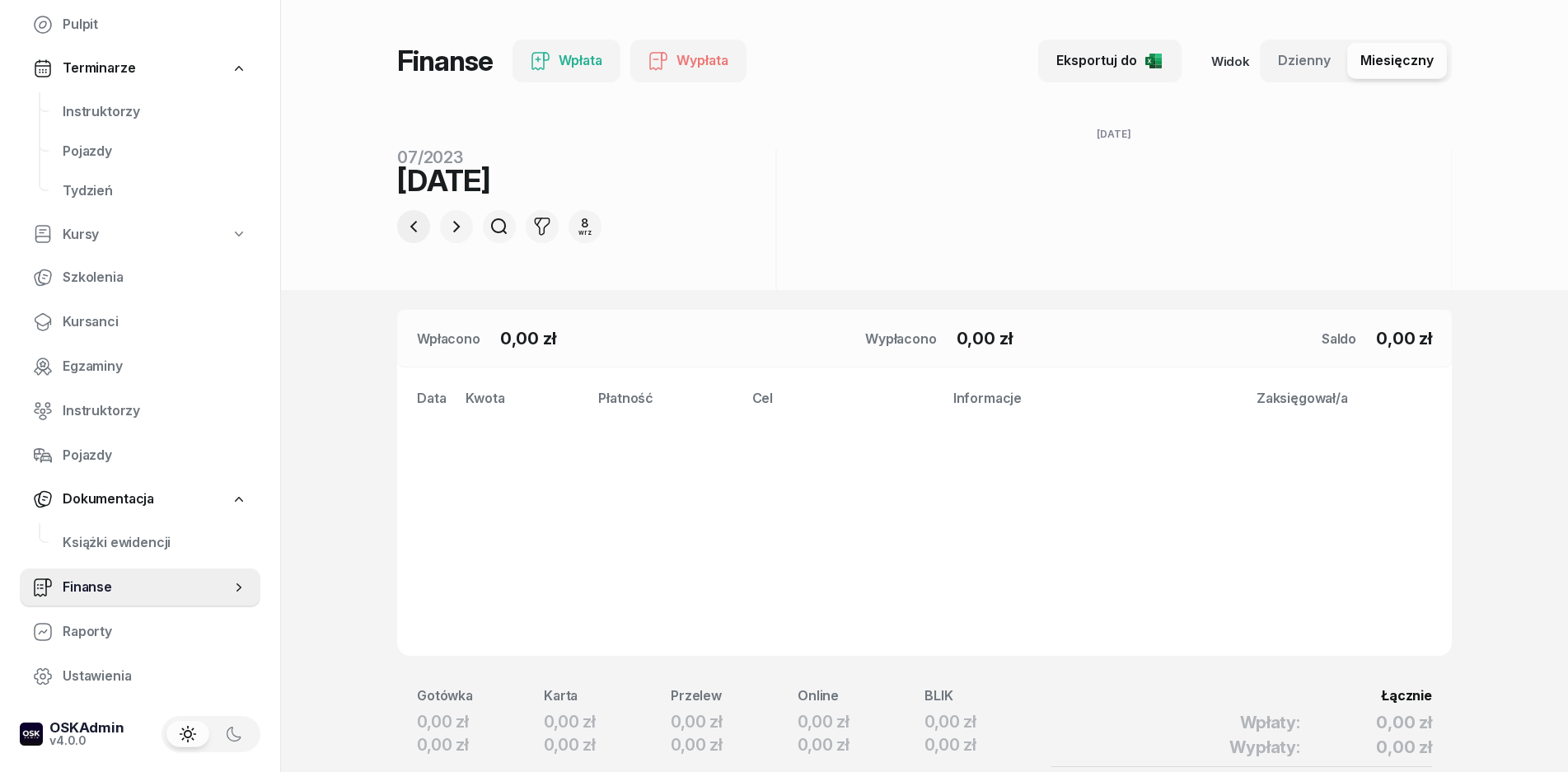
click at [412, 220] on icon "button" at bounding box center [413, 227] width 20 height 20
click at [445, 227] on button "button" at bounding box center [457, 227] width 33 height 33
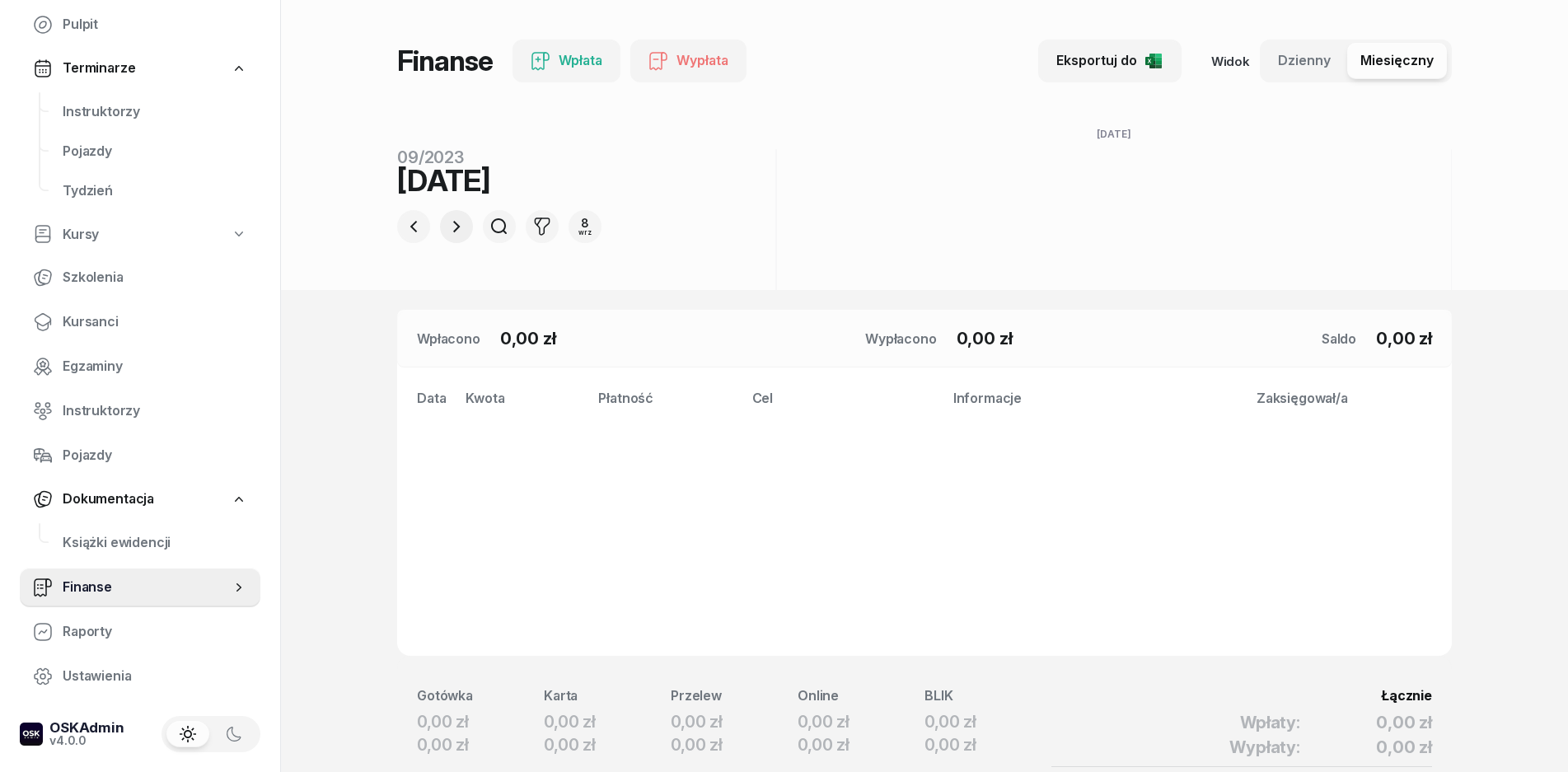
click at [445, 227] on button "button" at bounding box center [457, 227] width 33 height 33
click at [443, 227] on button "button" at bounding box center [457, 227] width 33 height 33
click at [442, 227] on button "button" at bounding box center [457, 227] width 33 height 33
click at [441, 227] on button "button" at bounding box center [457, 227] width 33 height 33
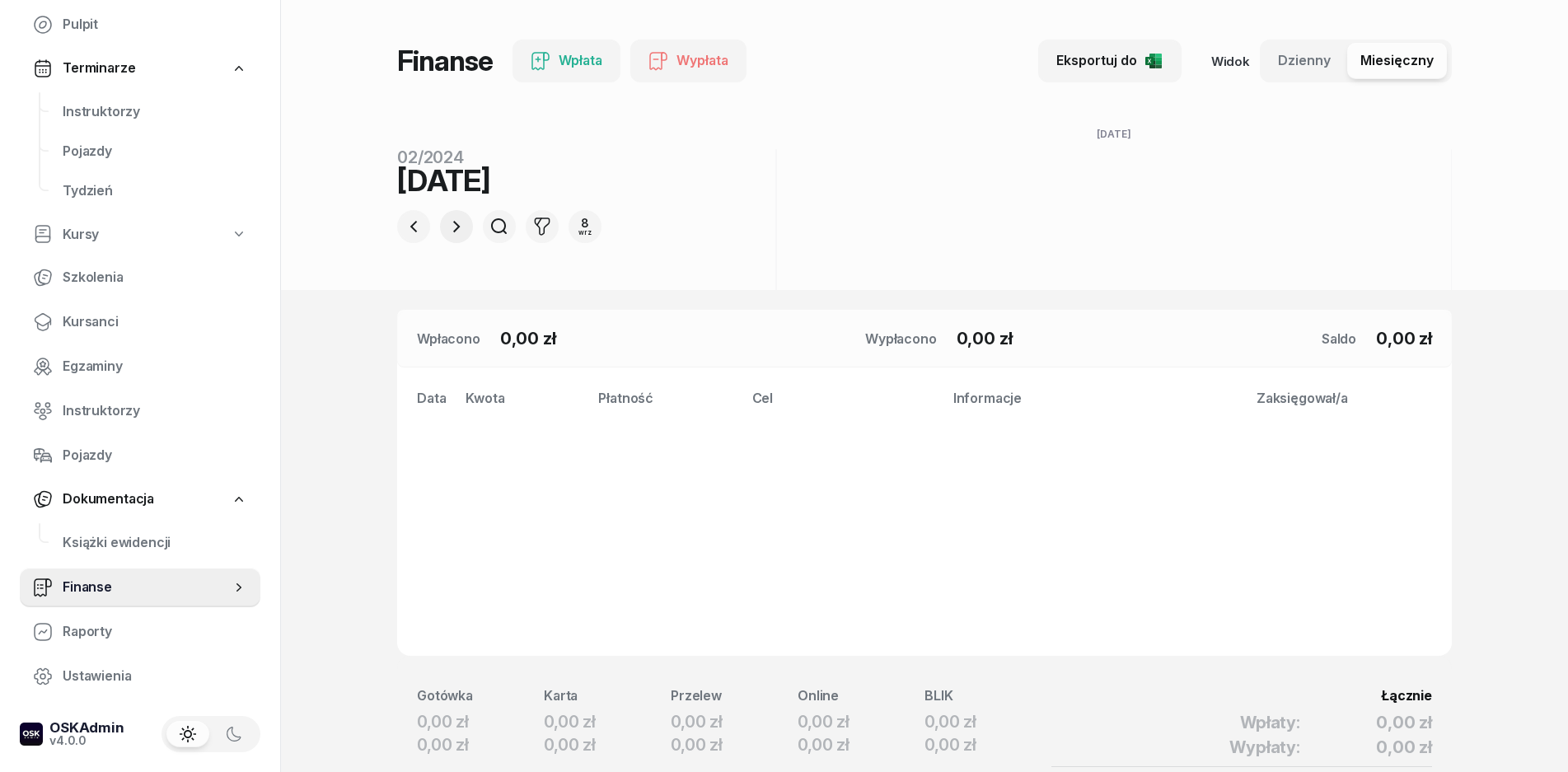
click at [441, 227] on button "button" at bounding box center [457, 227] width 33 height 33
click at [580, 220] on div "8" at bounding box center [585, 223] width 13 height 11
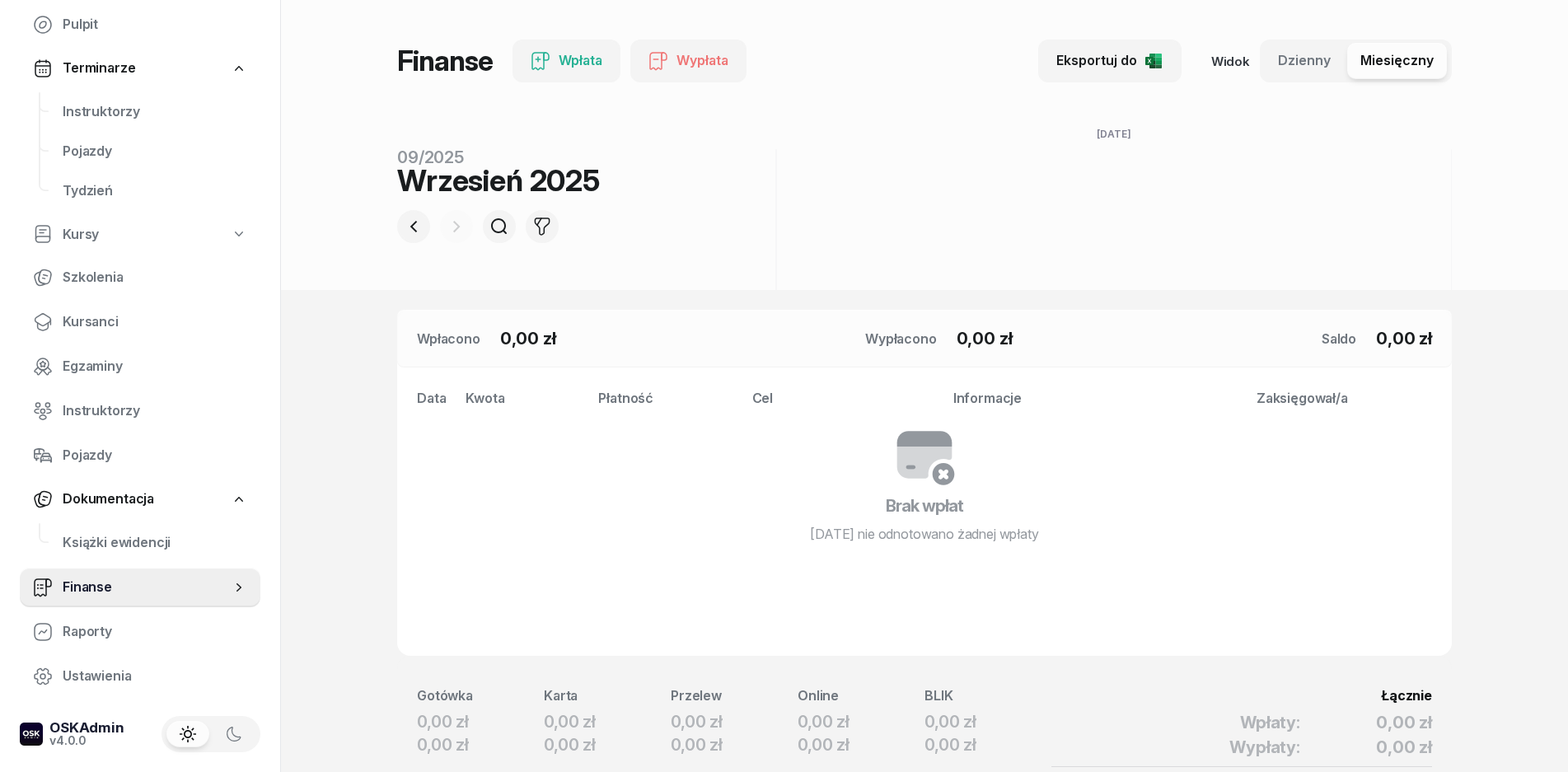
click at [1116, 134] on tspan "[DATE]" at bounding box center [1114, 134] width 34 height 12
click at [581, 234] on div "wrz" at bounding box center [585, 233] width 13 height 7
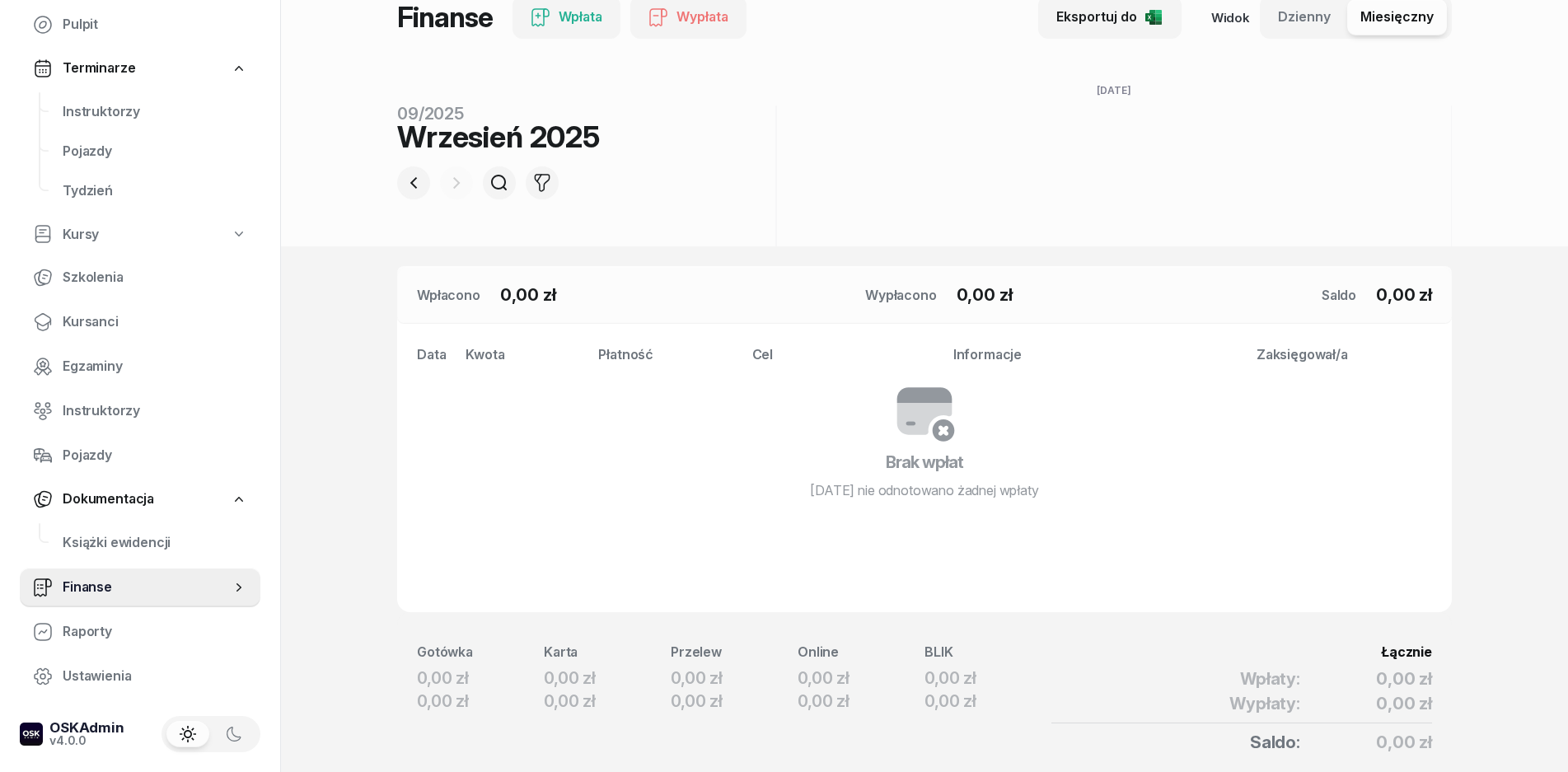
scroll to position [115, 0]
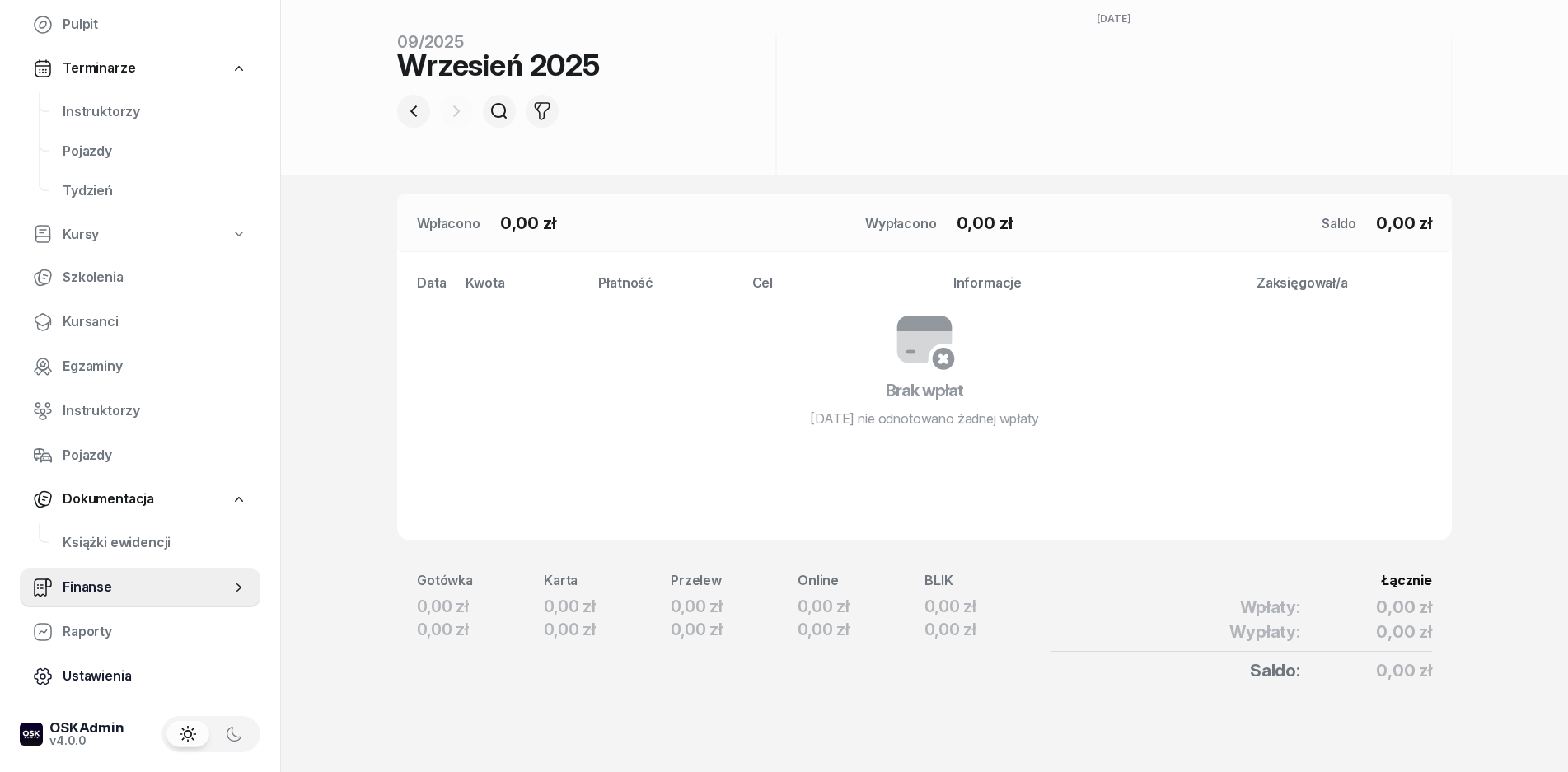
click at [124, 674] on span "Ustawienia" at bounding box center [155, 676] width 185 height 22
select select "06:00"
select select "22:00"
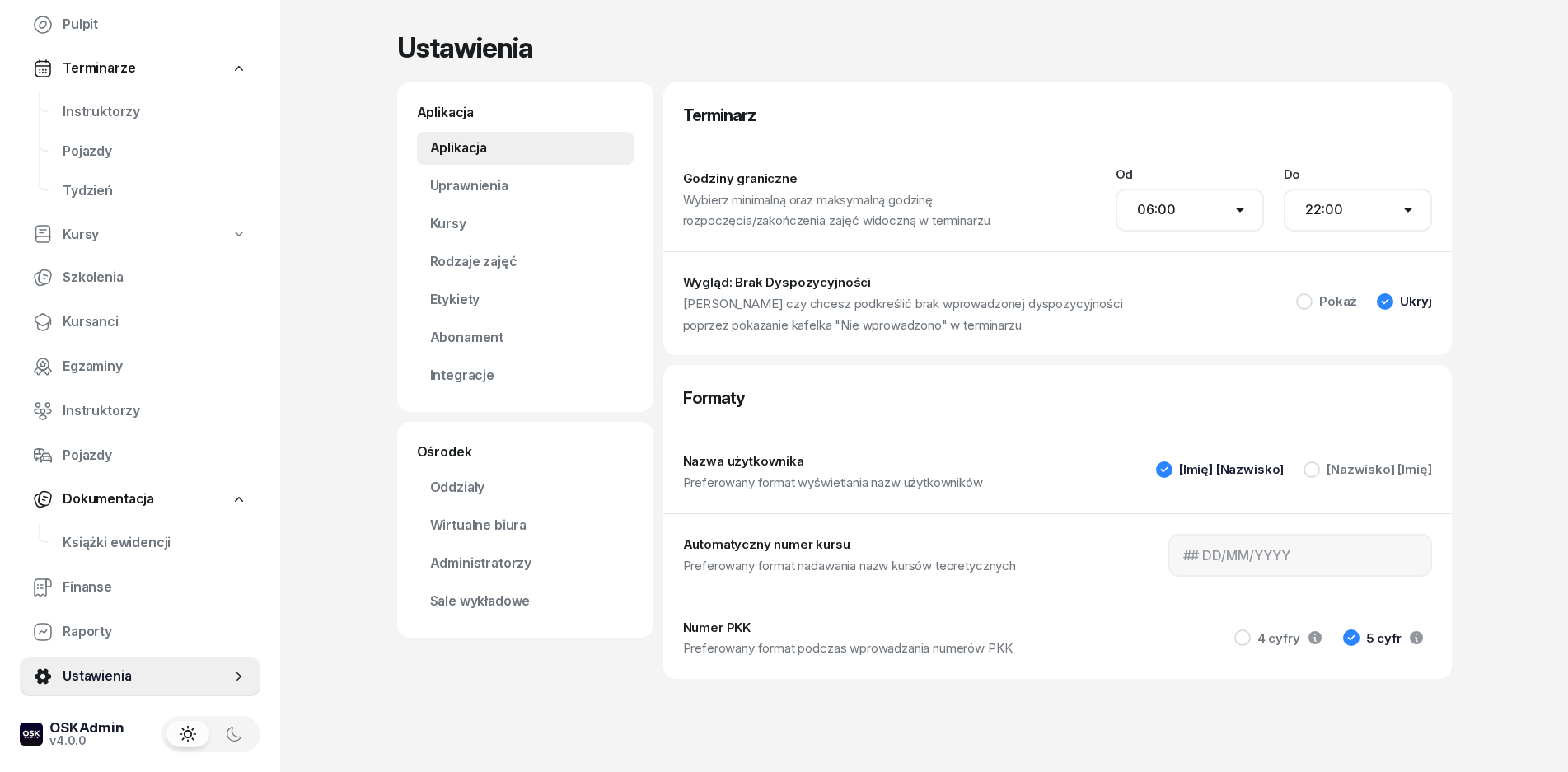
click at [1165, 209] on select "00:00 01:00 02:00 03:00 04:00 05:00 06:00 07:00 08:00 09:00 10:00 11:00 12:00 1…" at bounding box center [1190, 210] width 148 height 43
select select "07:00"
click at [1116, 189] on select "00:00 01:00 02:00 03:00 04:00 05:00 06:00 07:00 08:00 09:00 10:00 11:00 12:00 1…" at bounding box center [1190, 210] width 148 height 43
click at [1355, 210] on select "00:00 01:00 02:00 03:00 04:00 05:00 06:00 07:00 08:00 09:00 10:00 11:00 12:00 1…" at bounding box center [1358, 210] width 148 height 43
select select "20:00"
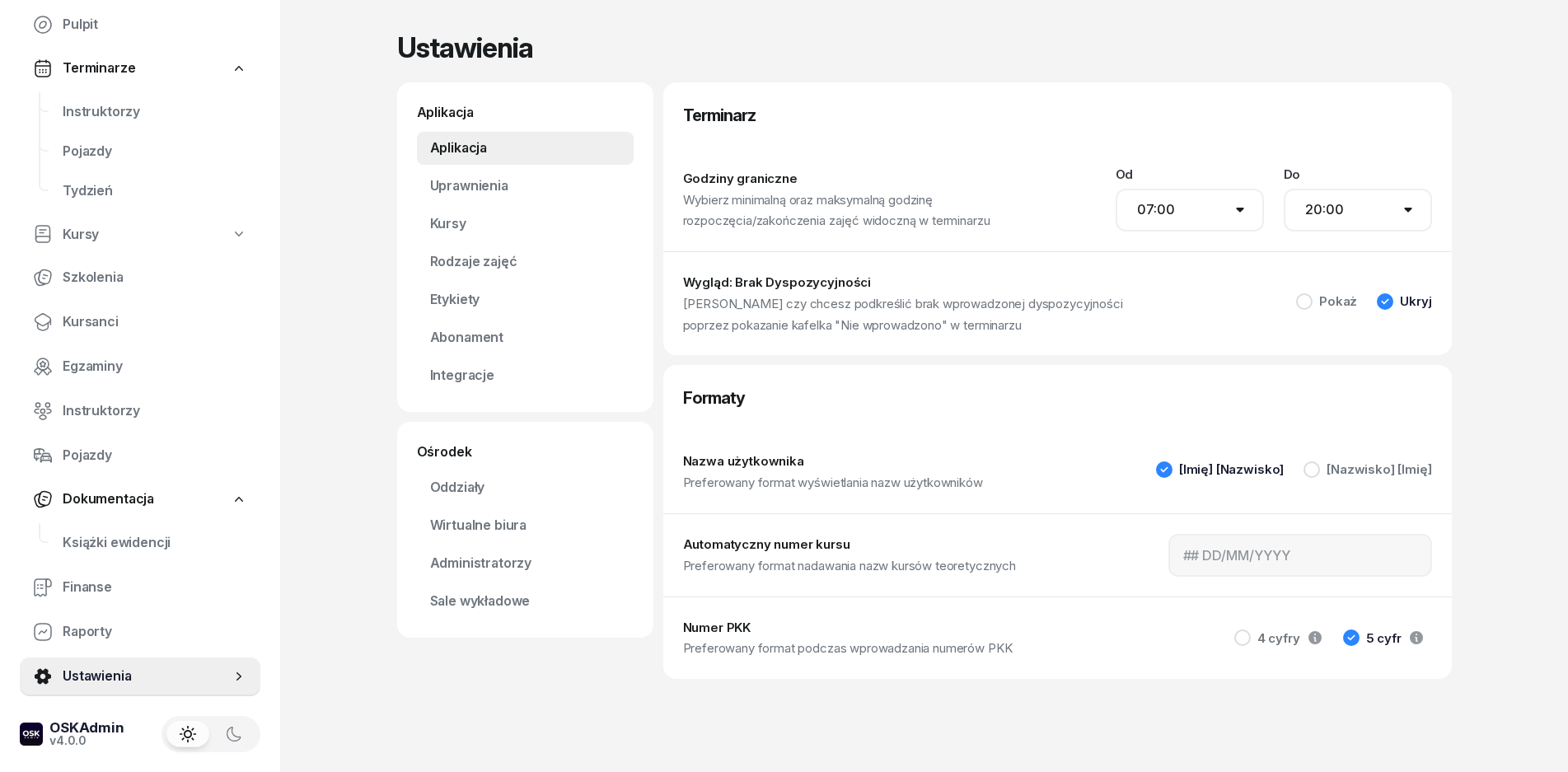
click at [1284, 189] on select "00:00 01:00 02:00 03:00 04:00 05:00 06:00 07:00 08:00 09:00 10:00 11:00 12:00 1…" at bounding box center [1358, 210] width 148 height 43
click at [1341, 306] on div "Pokaż" at bounding box center [1338, 301] width 37 height 12
click at [1368, 469] on div "[Nazwisko] [Imię]" at bounding box center [1379, 469] width 105 height 12
click at [456, 186] on link "Uprawnienia" at bounding box center [525, 186] width 217 height 33
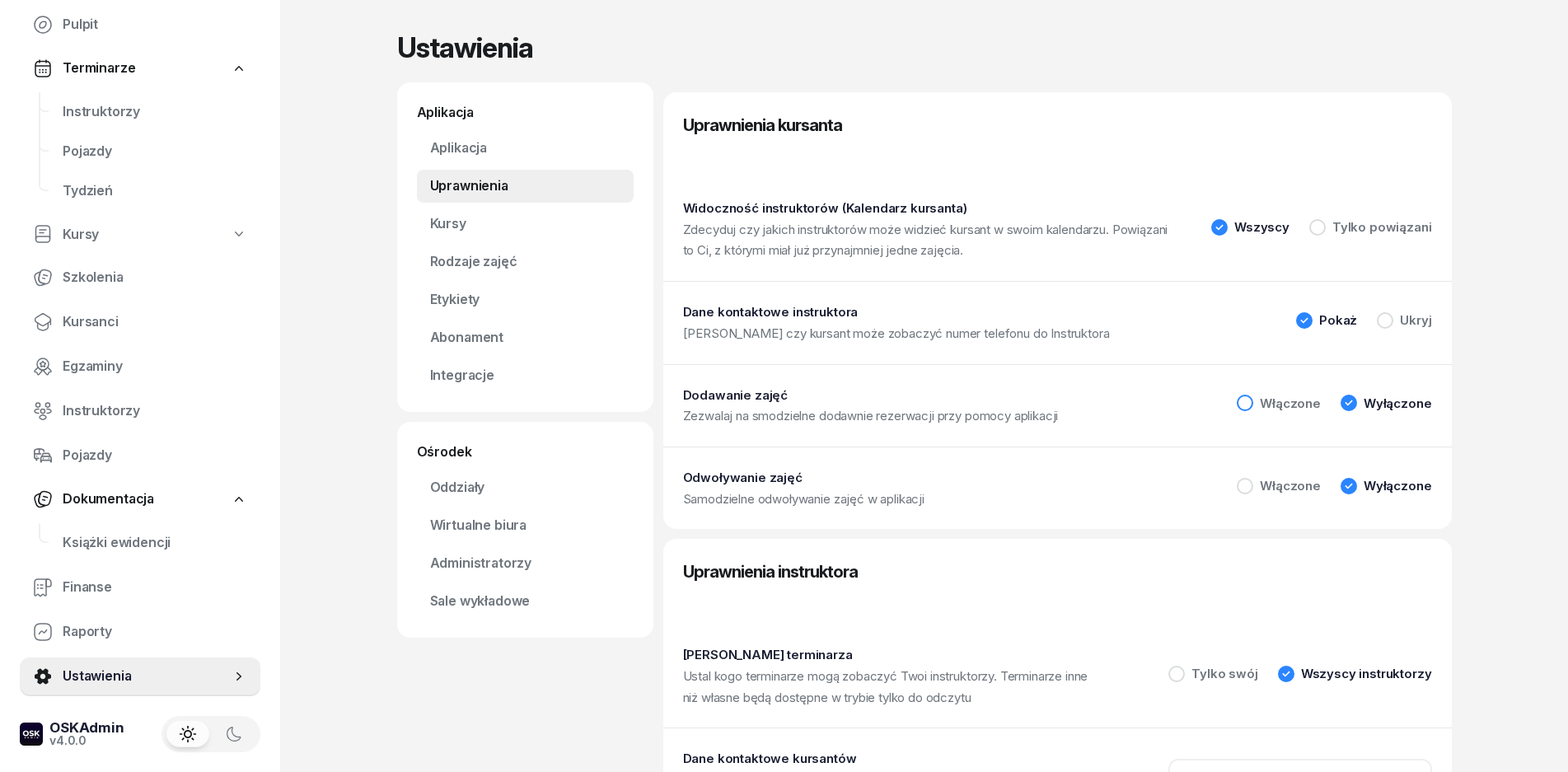
click at [1280, 404] on div "Włączone" at bounding box center [1291, 403] width 61 height 12
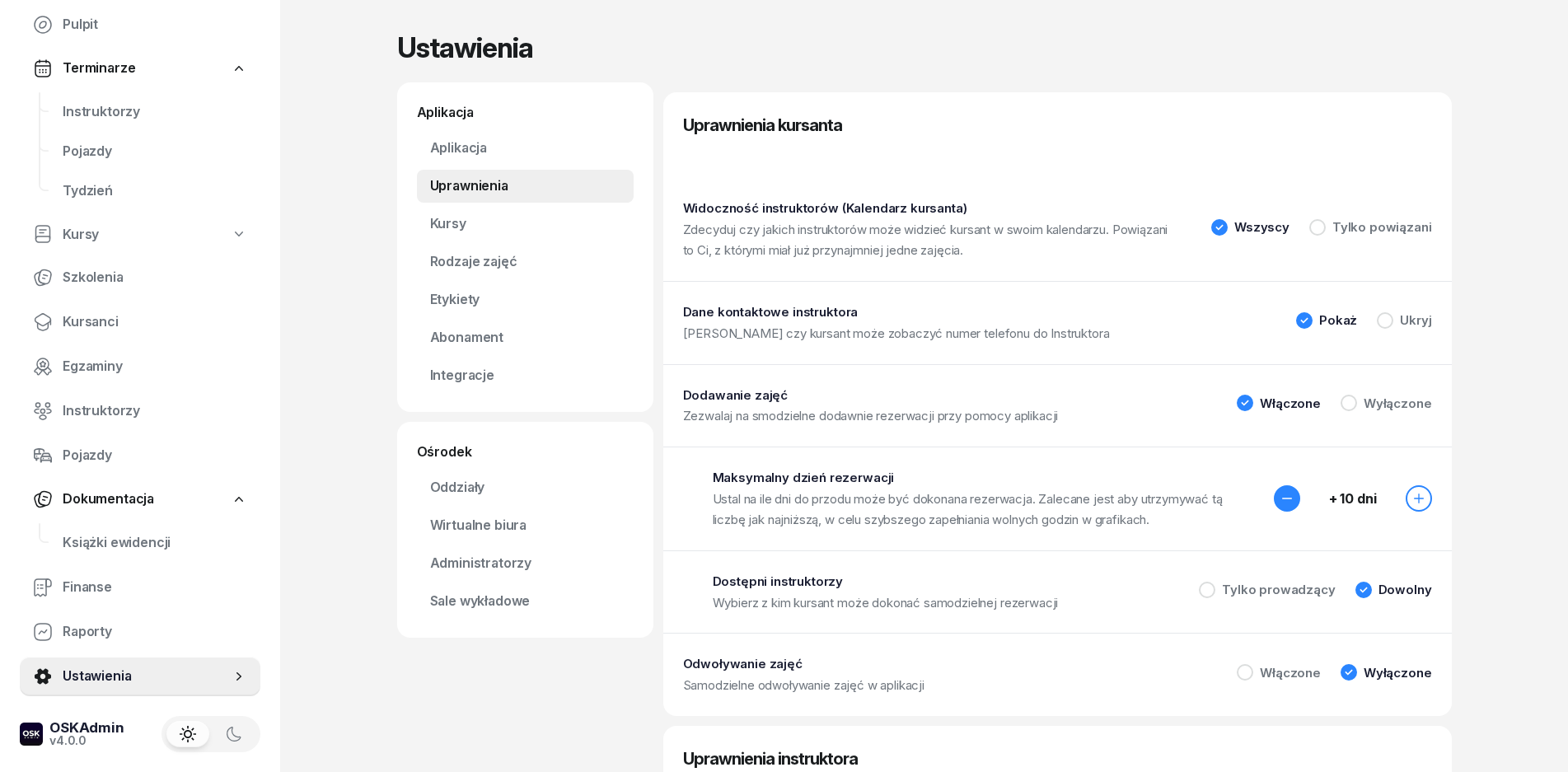
click at [1280, 498] on icon "button" at bounding box center [1286, 498] width 13 height 13
click at [1279, 498] on button "button" at bounding box center [1287, 498] width 26 height 26
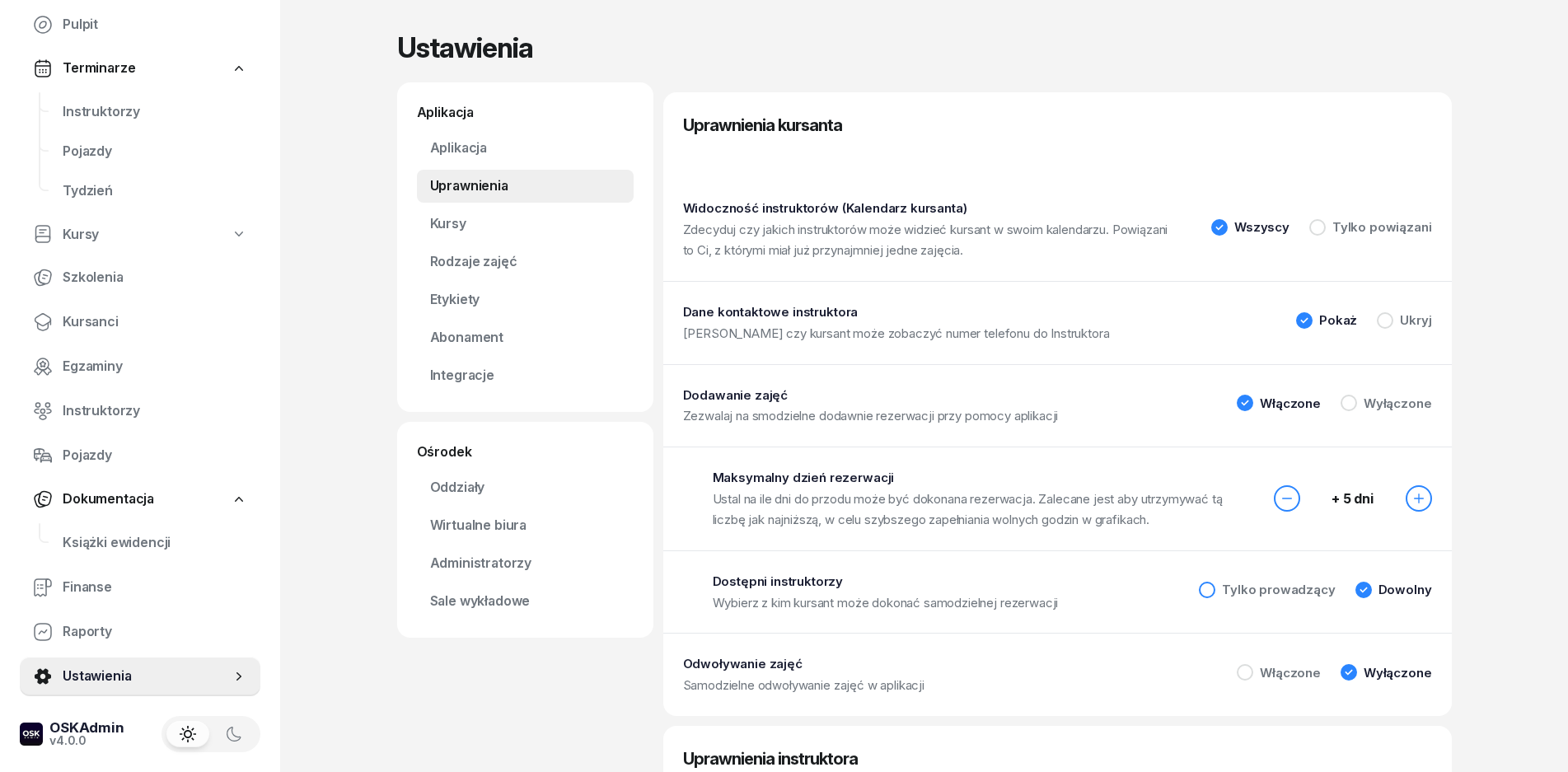
click at [1264, 592] on div "Tylko prowadzący" at bounding box center [1279, 589] width 113 height 12
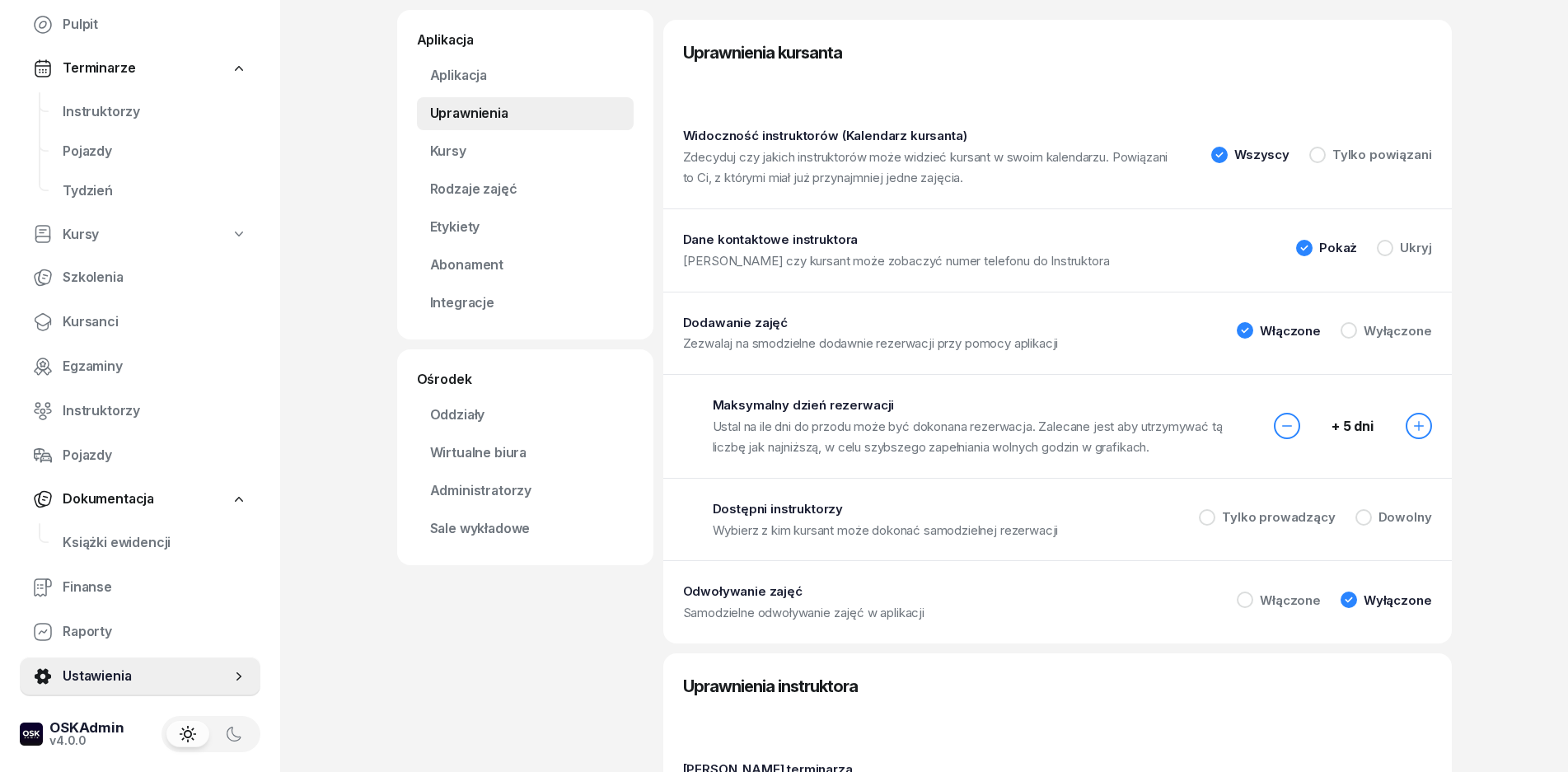
scroll to position [165, 0]
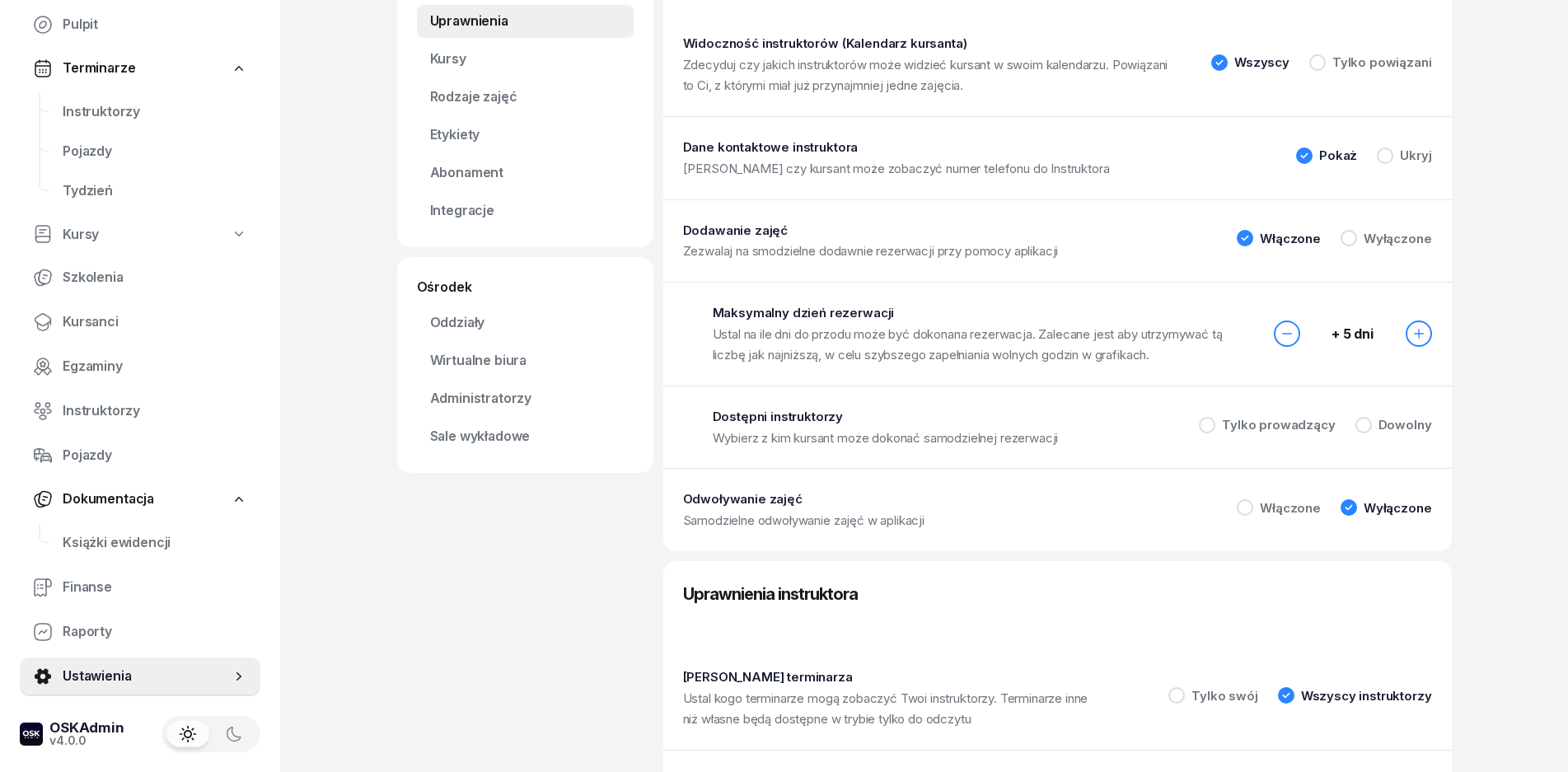
click at [1207, 434] on div "Tylko prowadzący" at bounding box center [1267, 427] width 136 height 22
click at [1210, 429] on div at bounding box center [1207, 424] width 17 height 17
click at [1237, 425] on div "Tylko prowadzący" at bounding box center [1279, 424] width 113 height 12
click at [1375, 414] on div "Dostępni instruktorzy Wybierz z kim kursant może dokonać samodzielnej rezerwacj…" at bounding box center [1057, 427] width 789 height 83
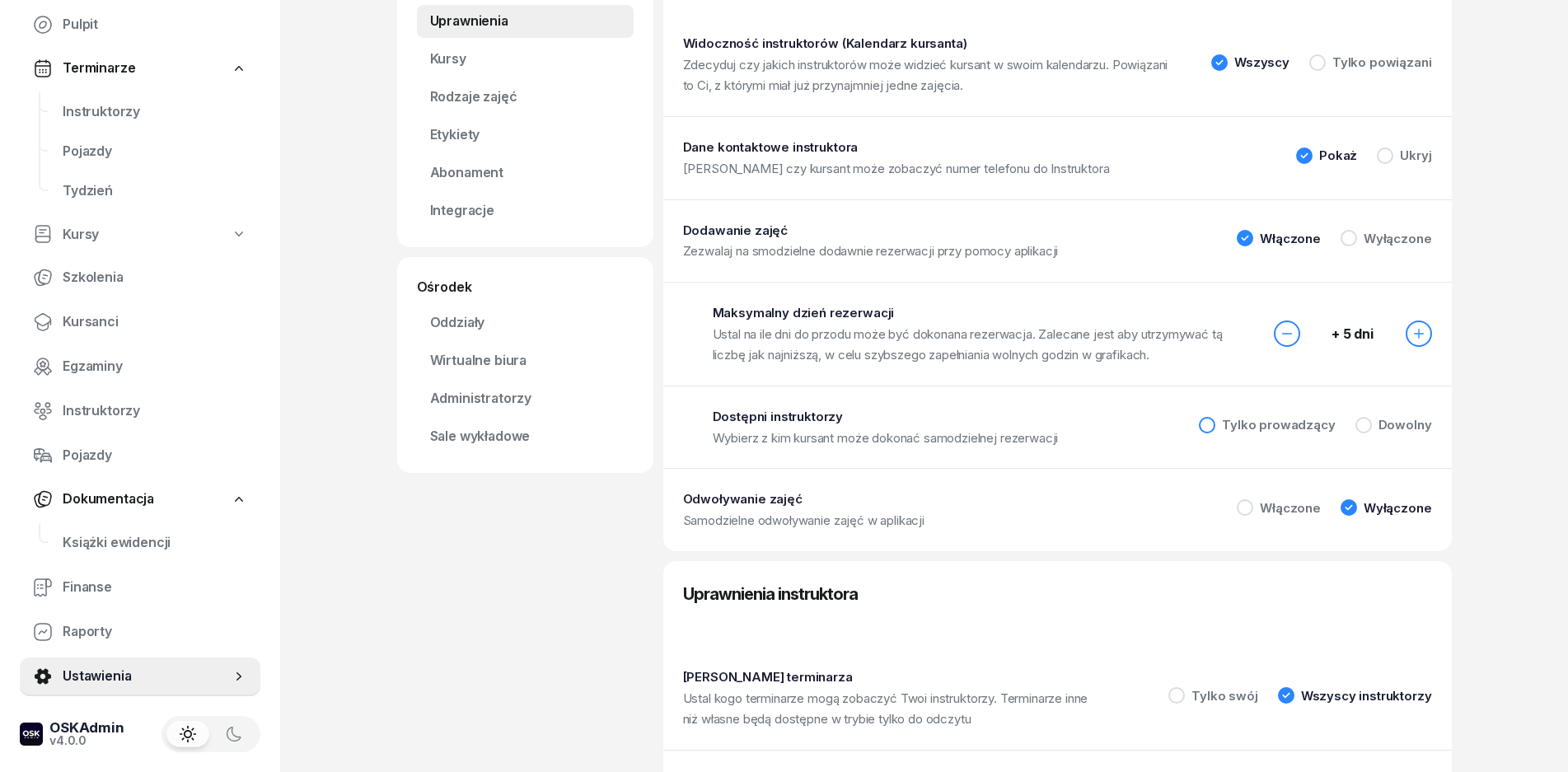
click at [1316, 425] on div "Tylko prowadzący" at bounding box center [1279, 424] width 113 height 12
click at [1381, 431] on div "Dowolny" at bounding box center [1405, 424] width 53 height 12
click at [1248, 431] on div "Tylko prowadzący" at bounding box center [1267, 424] width 136 height 17
click at [1370, 431] on div "Dowolny" at bounding box center [1394, 424] width 77 height 17
click at [1274, 431] on div "Tylko prowadzący" at bounding box center [1279, 424] width 113 height 12
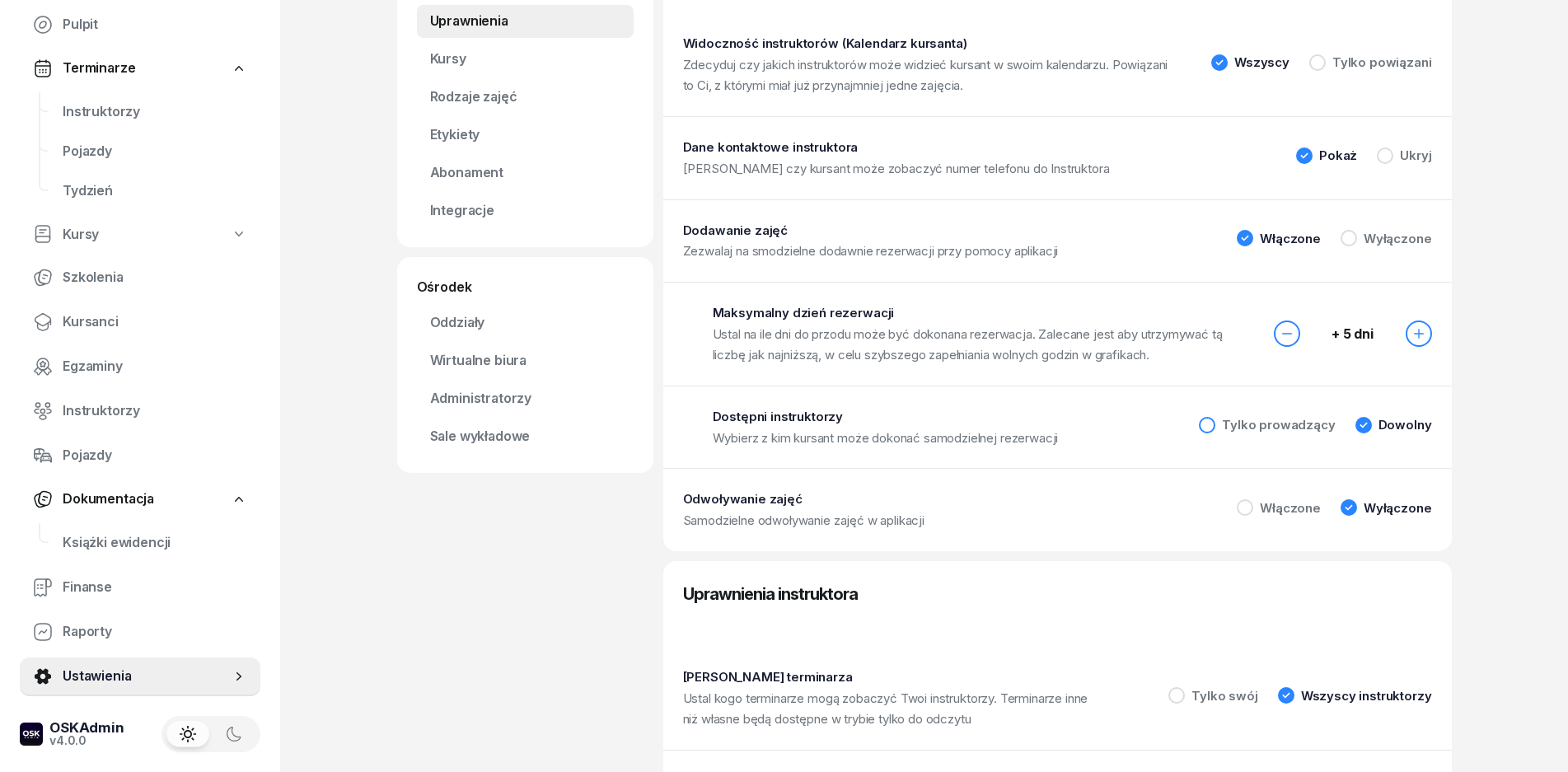
click at [1274, 431] on div "Tylko prowadzący" at bounding box center [1279, 424] width 113 height 12
click at [1218, 427] on div "Tylko prowadzący" at bounding box center [1267, 424] width 136 height 17
click at [1295, 507] on div "Włączone" at bounding box center [1291, 508] width 61 height 12
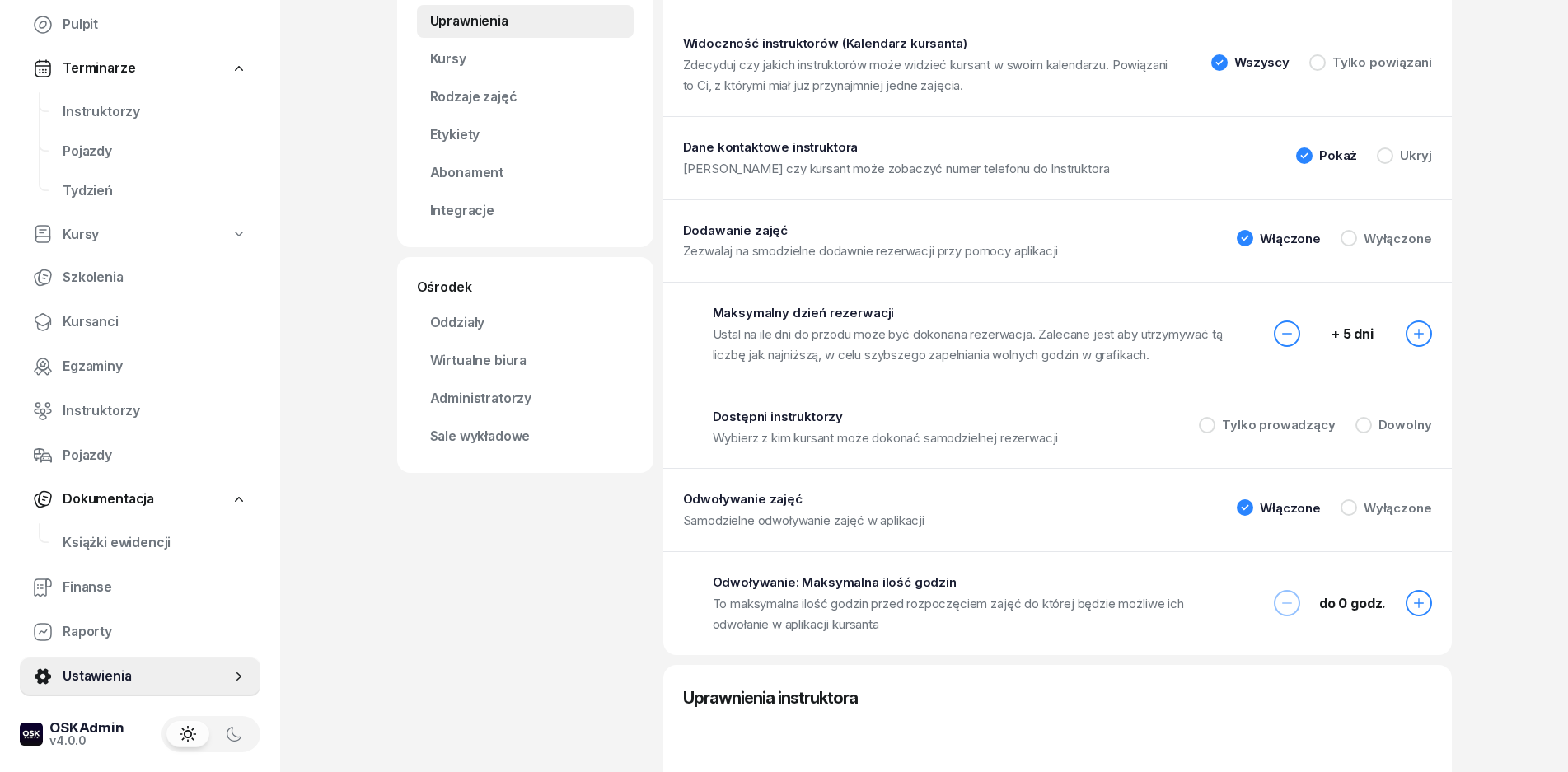
click at [1406, 619] on div "Odwoływanie: Maksymalna ilość godzin To maksymalna ilość godzin przed rozpoczęc…" at bounding box center [1057, 603] width 789 height 104
click at [1417, 611] on button "button" at bounding box center [1419, 603] width 26 height 26
click at [1417, 610] on icon "button" at bounding box center [1419, 603] width 13 height 13
click at [1418, 610] on icon "button" at bounding box center [1419, 603] width 13 height 13
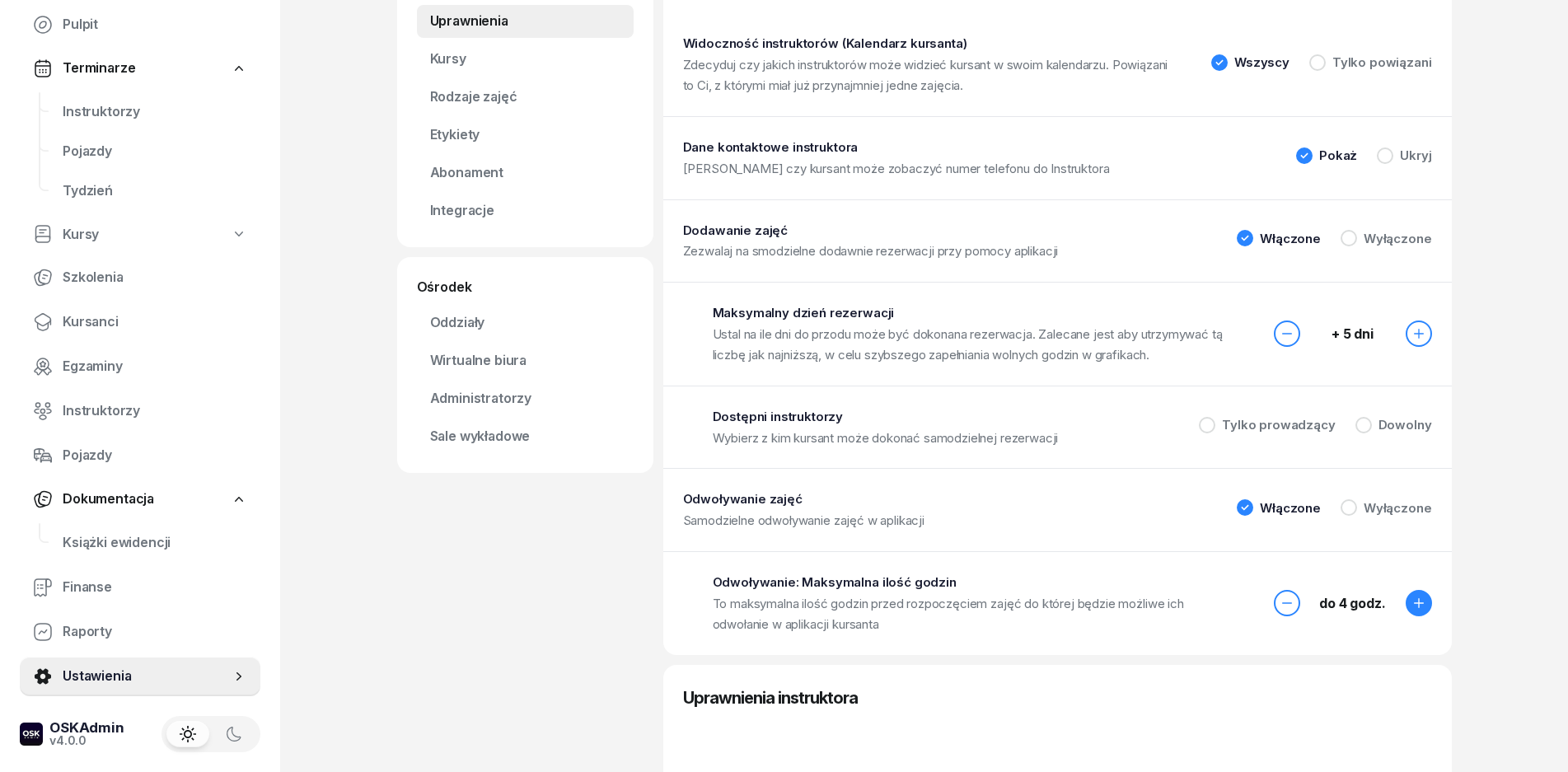
click at [1416, 610] on icon "button" at bounding box center [1419, 603] width 13 height 13
click at [1415, 610] on icon "button" at bounding box center [1419, 603] width 13 height 13
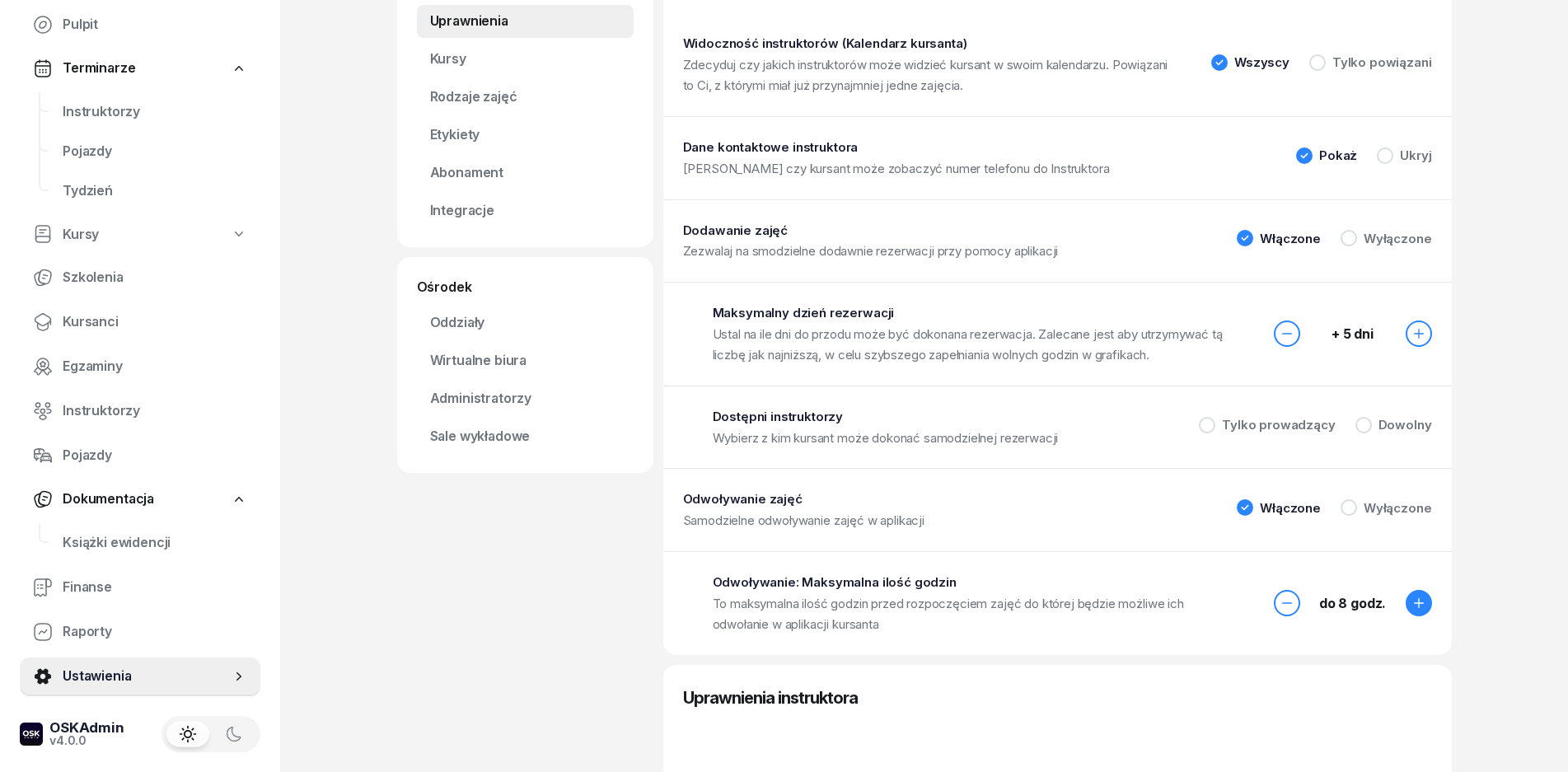
click at [1414, 610] on icon "button" at bounding box center [1419, 603] width 13 height 13
click at [1415, 610] on icon "button" at bounding box center [1419, 603] width 13 height 13
click at [1415, 610] on icon "button" at bounding box center [1419, 603] width 13 height 13
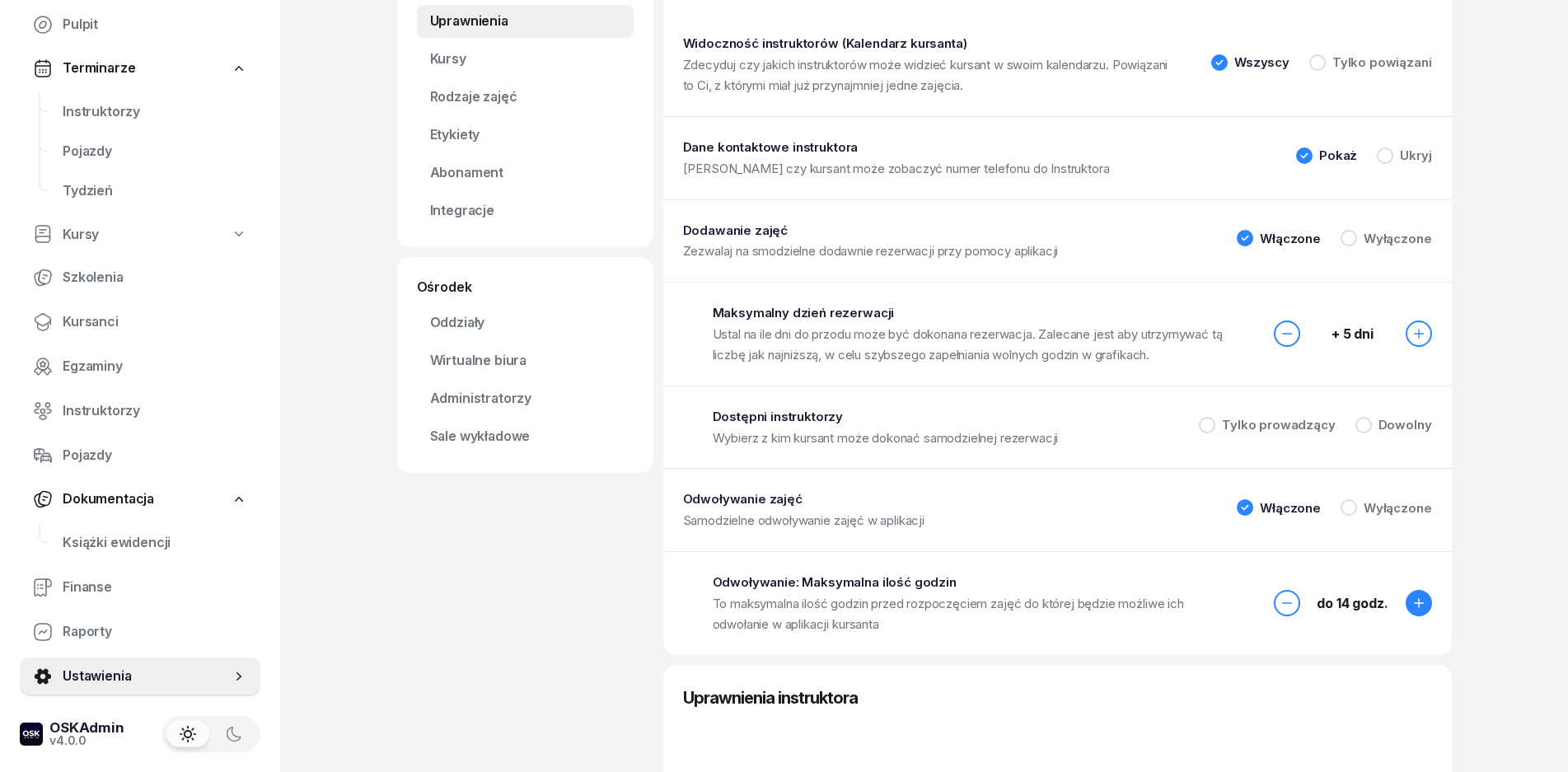
click at [1415, 610] on icon "button" at bounding box center [1419, 603] width 13 height 13
click at [1414, 609] on icon "button" at bounding box center [1419, 603] width 13 height 13
click at [1413, 609] on icon "button" at bounding box center [1419, 603] width 13 height 13
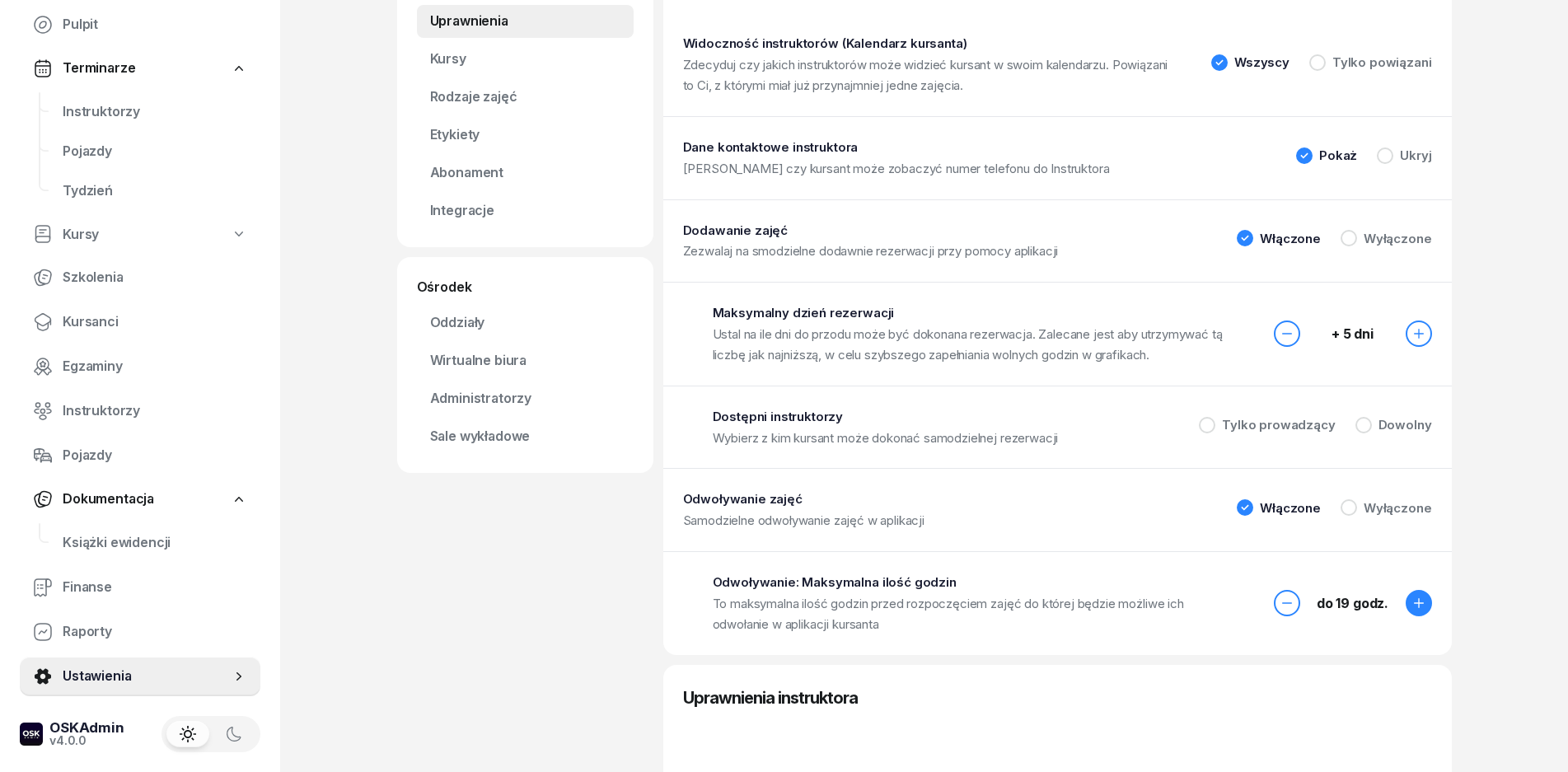
click at [1413, 609] on icon "button" at bounding box center [1419, 603] width 13 height 13
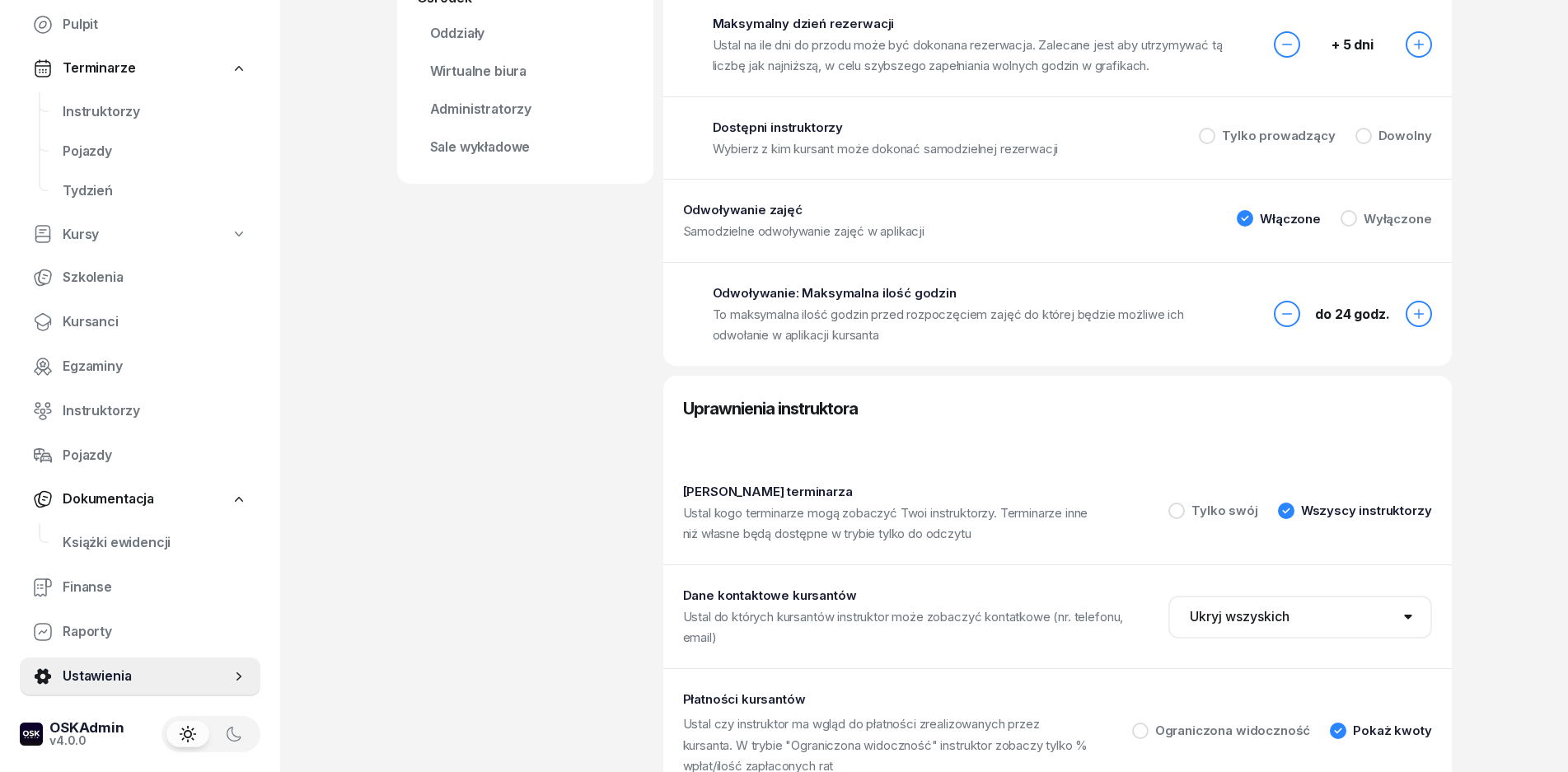
scroll to position [494, 0]
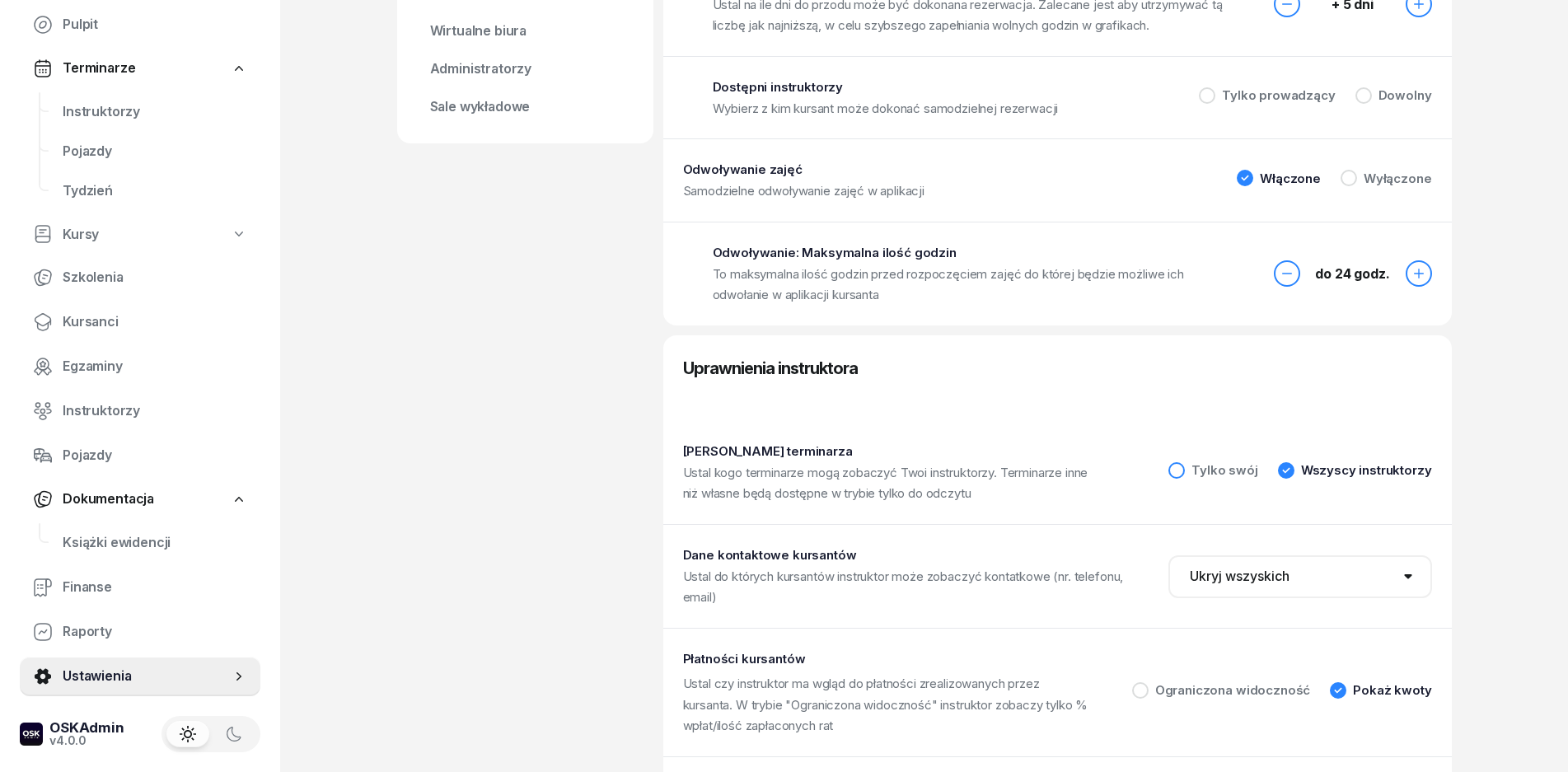
click at [1201, 469] on div "Tylko swój" at bounding box center [1225, 470] width 66 height 12
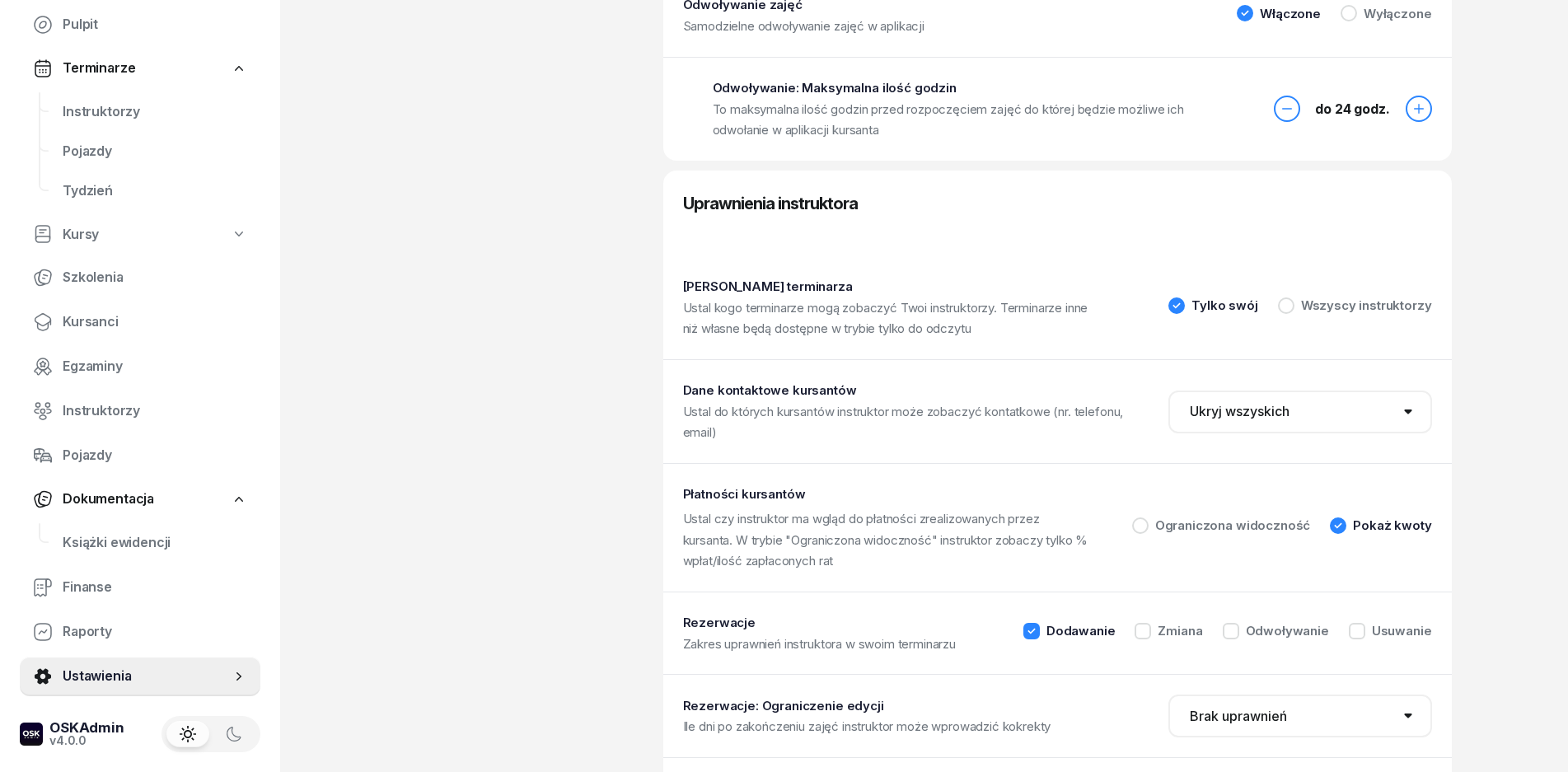
click at [1307, 427] on select "Wszyscy kursanci Tylko zapoznani Ukryj wszyskich" at bounding box center [1300, 411] width 264 height 43
select select "all"
click at [1169, 390] on select "Wszyscy kursanci Tylko zapoznani Ukryj wszyskich" at bounding box center [1300, 411] width 264 height 43
click at [1260, 404] on select "Wszyscy kursanci Tylko zapoznani Ukryj wszyskich" at bounding box center [1300, 411] width 264 height 43
click at [1169, 390] on select "Wszyscy kursanci Tylko zapoznani Ukryj wszyskich" at bounding box center [1300, 411] width 264 height 43
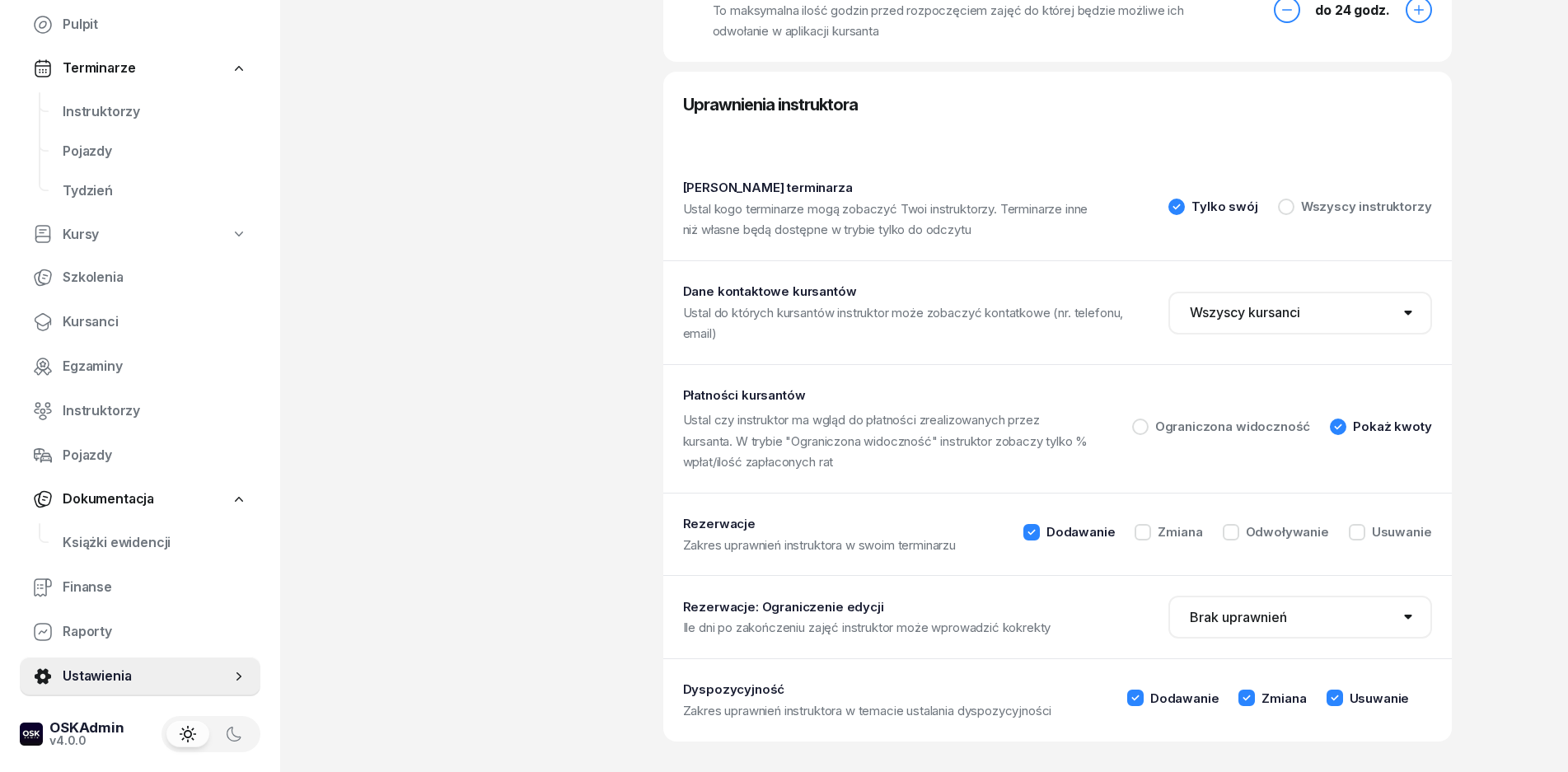
scroll to position [761, 0]
click at [1174, 530] on div "Zmiana" at bounding box center [1180, 529] width 44 height 12
click at [1260, 532] on div "Odwoływanie" at bounding box center [1288, 529] width 84 height 12
click at [1345, 532] on div "Dodawanie Zmiana Odwoływanie Usuwanie" at bounding box center [1227, 532] width 409 height 22
click at [1352, 532] on div at bounding box center [1357, 530] width 17 height 17
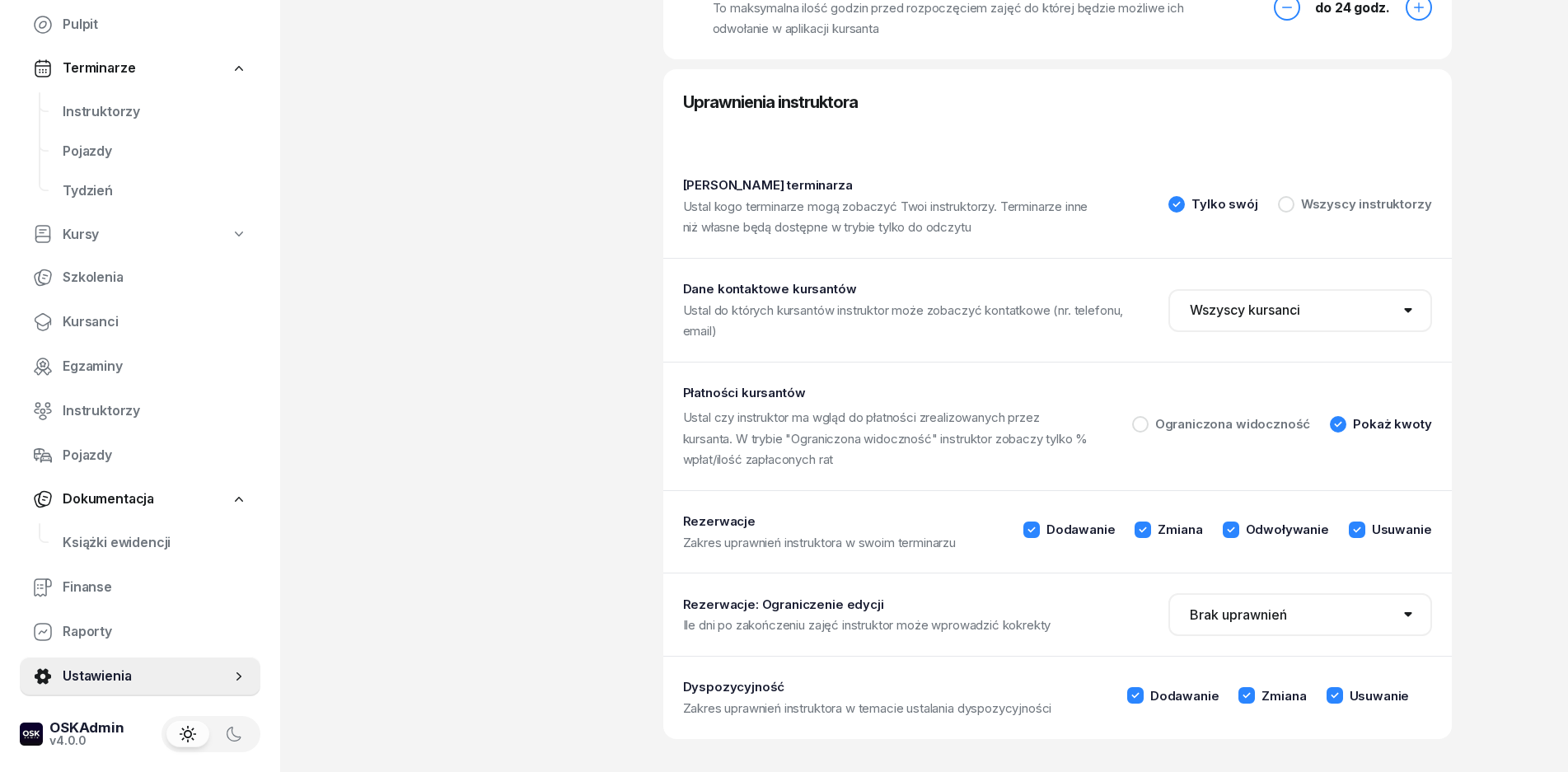
click at [1218, 625] on select "Brak uprawnień 1 dzień 2 dni 3 dni 5 dni 7 dni 10 dni 14 dni" at bounding box center [1300, 614] width 264 height 43
select select "1"
click at [1169, 593] on select "Brak uprawnień 1 dzień 2 dni 3 dni 5 dni 7 dni 10 dni 14 dni" at bounding box center [1300, 614] width 264 height 43
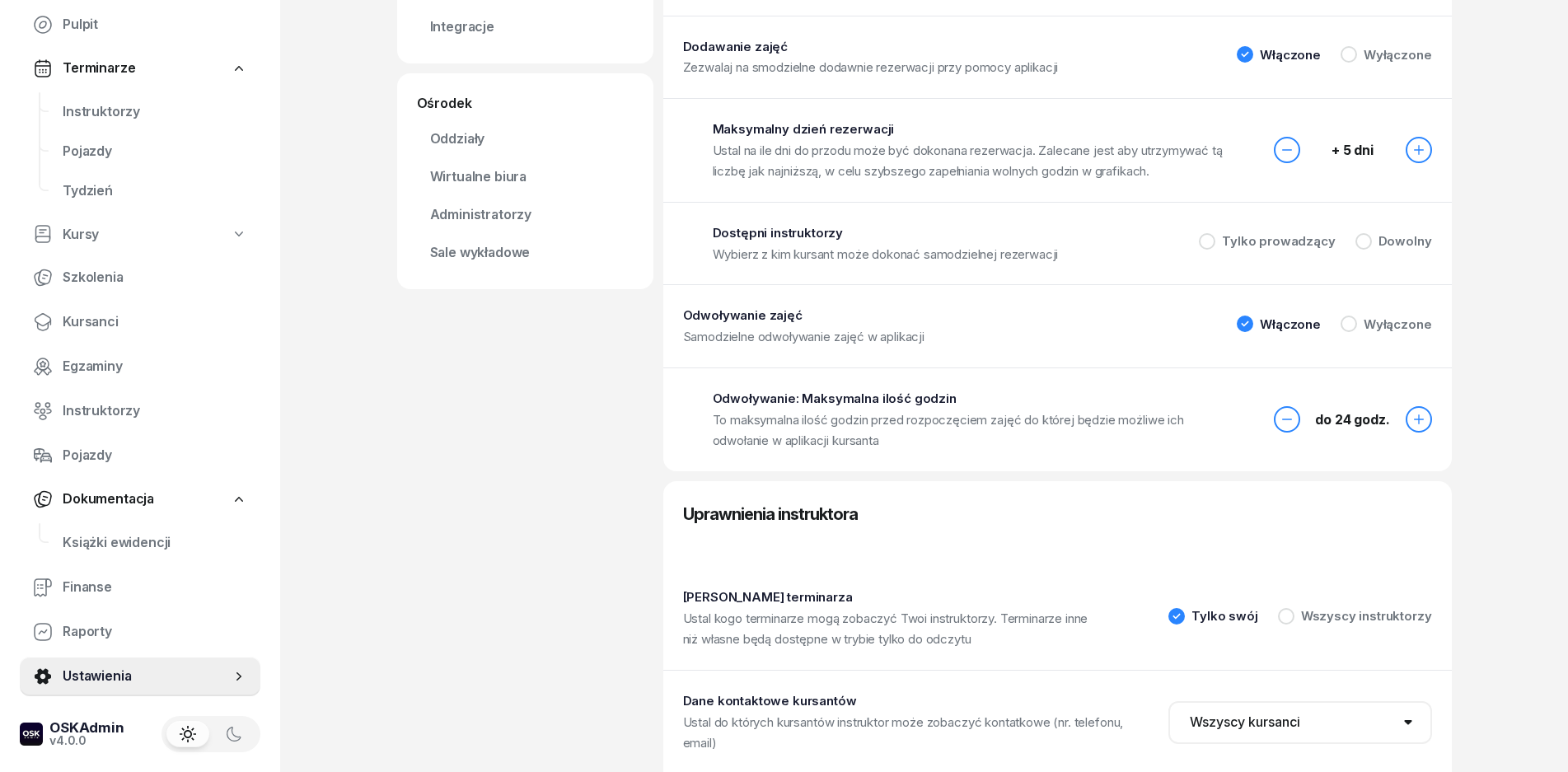
scroll to position [0, 0]
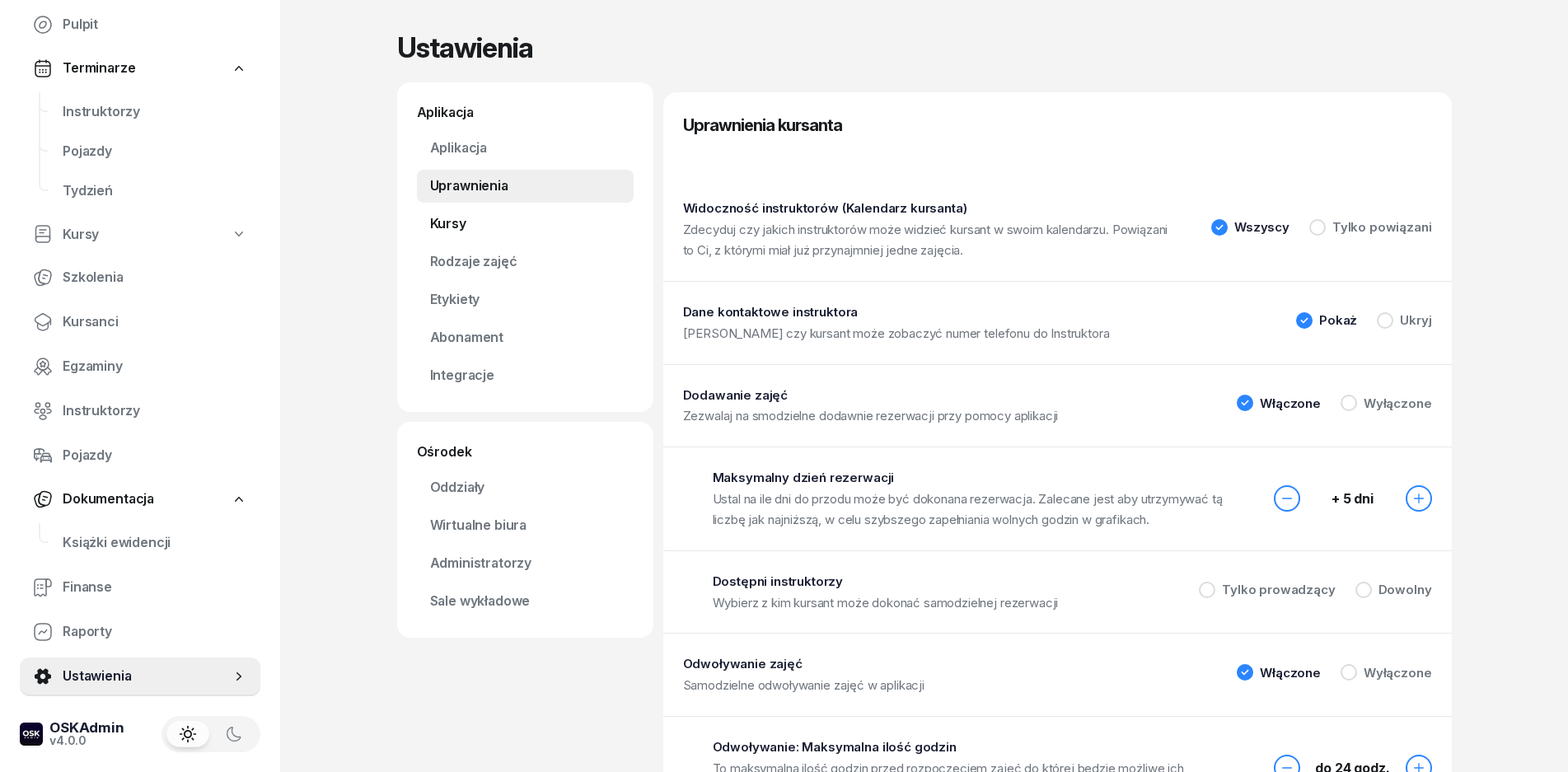
click at [481, 226] on link "Kursy" at bounding box center [525, 224] width 217 height 33
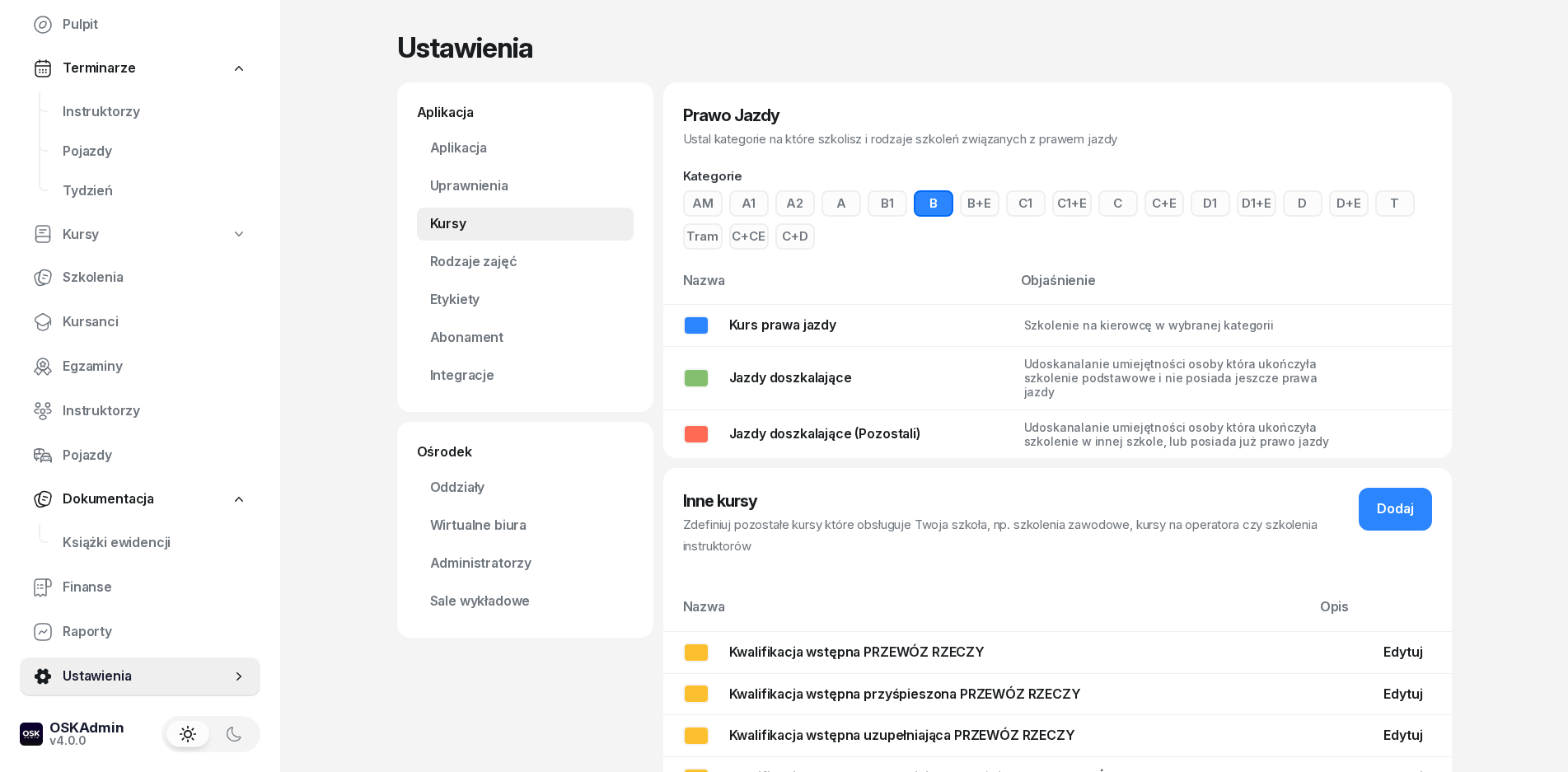
click at [706, 199] on button "AM" at bounding box center [703, 203] width 39 height 26
click at [737, 207] on button "A1" at bounding box center [749, 203] width 39 height 26
click at [781, 204] on button "A2" at bounding box center [795, 203] width 39 height 26
click at [822, 204] on button "A" at bounding box center [841, 203] width 39 height 26
click at [884, 204] on button "B1" at bounding box center [887, 203] width 39 height 26
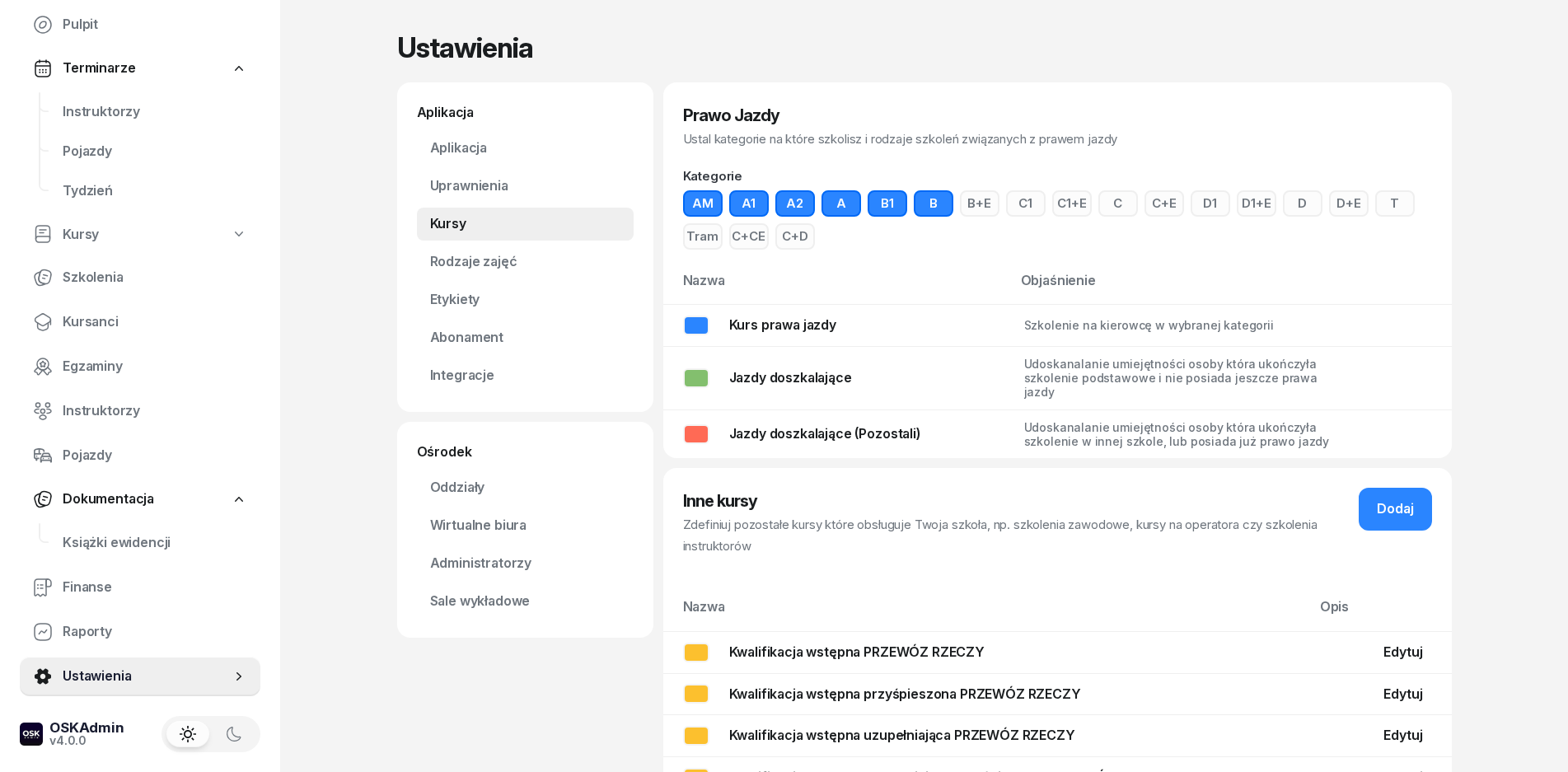
click at [976, 207] on button "B+E" at bounding box center [980, 203] width 39 height 26
click at [1126, 204] on button "C" at bounding box center [1117, 203] width 39 height 26
click at [1147, 201] on button "C+E" at bounding box center [1164, 203] width 39 height 26
click at [1246, 208] on button "D1+E" at bounding box center [1256, 203] width 39 height 26
click at [1261, 208] on button "D1+E" at bounding box center [1256, 203] width 39 height 26
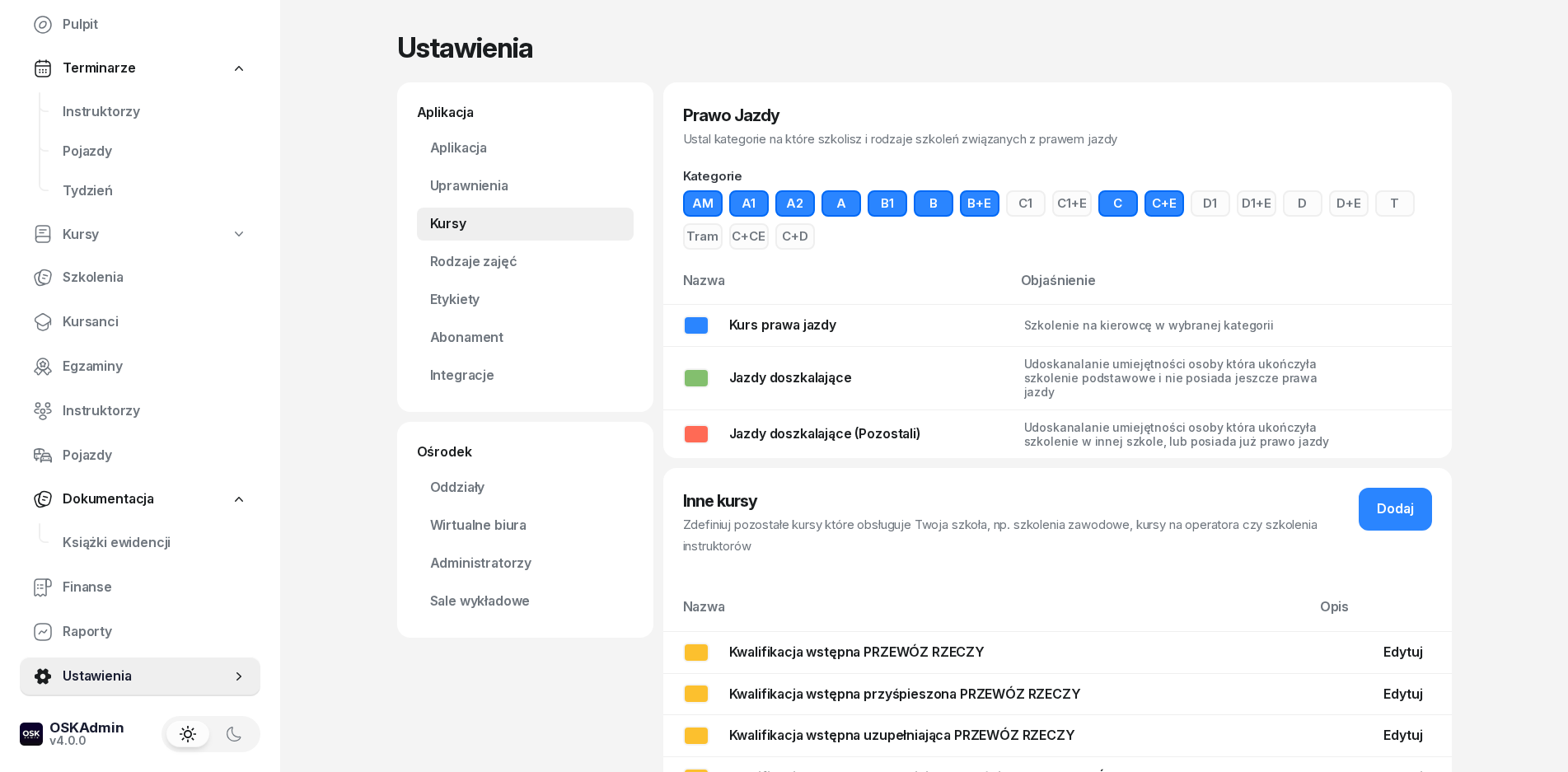
click at [1309, 205] on button "D" at bounding box center [1302, 203] width 39 height 26
click at [1347, 204] on button "D+E" at bounding box center [1348, 203] width 39 height 26
click at [1388, 204] on button "T" at bounding box center [1395, 203] width 39 height 26
click at [1343, 207] on button "D+E" at bounding box center [1348, 203] width 39 height 26
click at [758, 243] on button "C+CE" at bounding box center [749, 236] width 39 height 26
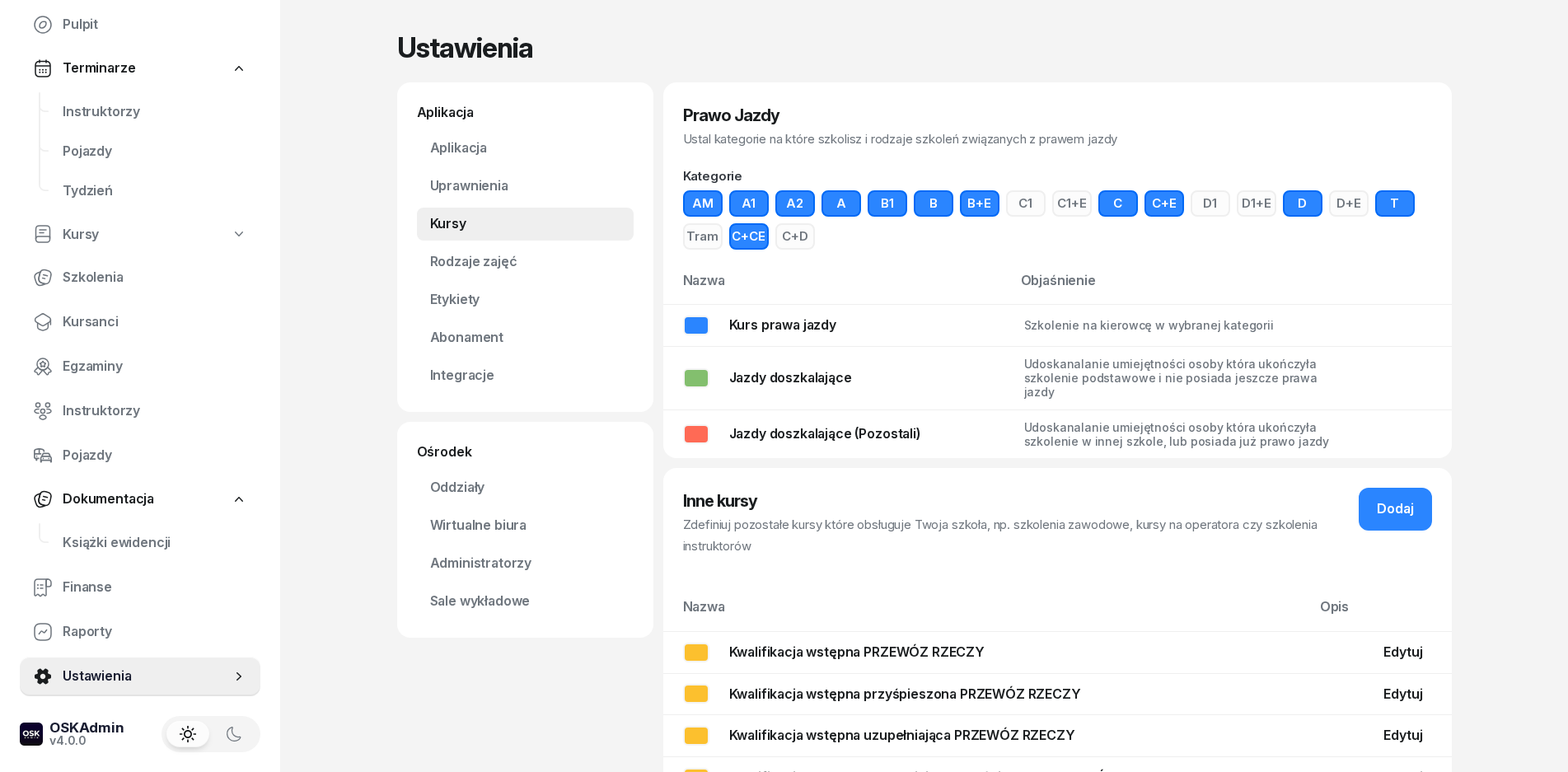
click at [798, 242] on button "C+D" at bounding box center [795, 236] width 39 height 26
click at [805, 239] on button "C+D" at bounding box center [795, 236] width 39 height 26
click at [1102, 443] on div "Udoskanalanie umiejętności osoby która ukończyła szkolenie w innej szkole, lub …" at bounding box center [1182, 434] width 316 height 28
click at [869, 427] on div "Jazdy doszkalające (Pozostali)" at bounding box center [825, 434] width 191 height 22
click at [1056, 285] on th "Objaśnienie" at bounding box center [1232, 287] width 441 height 36
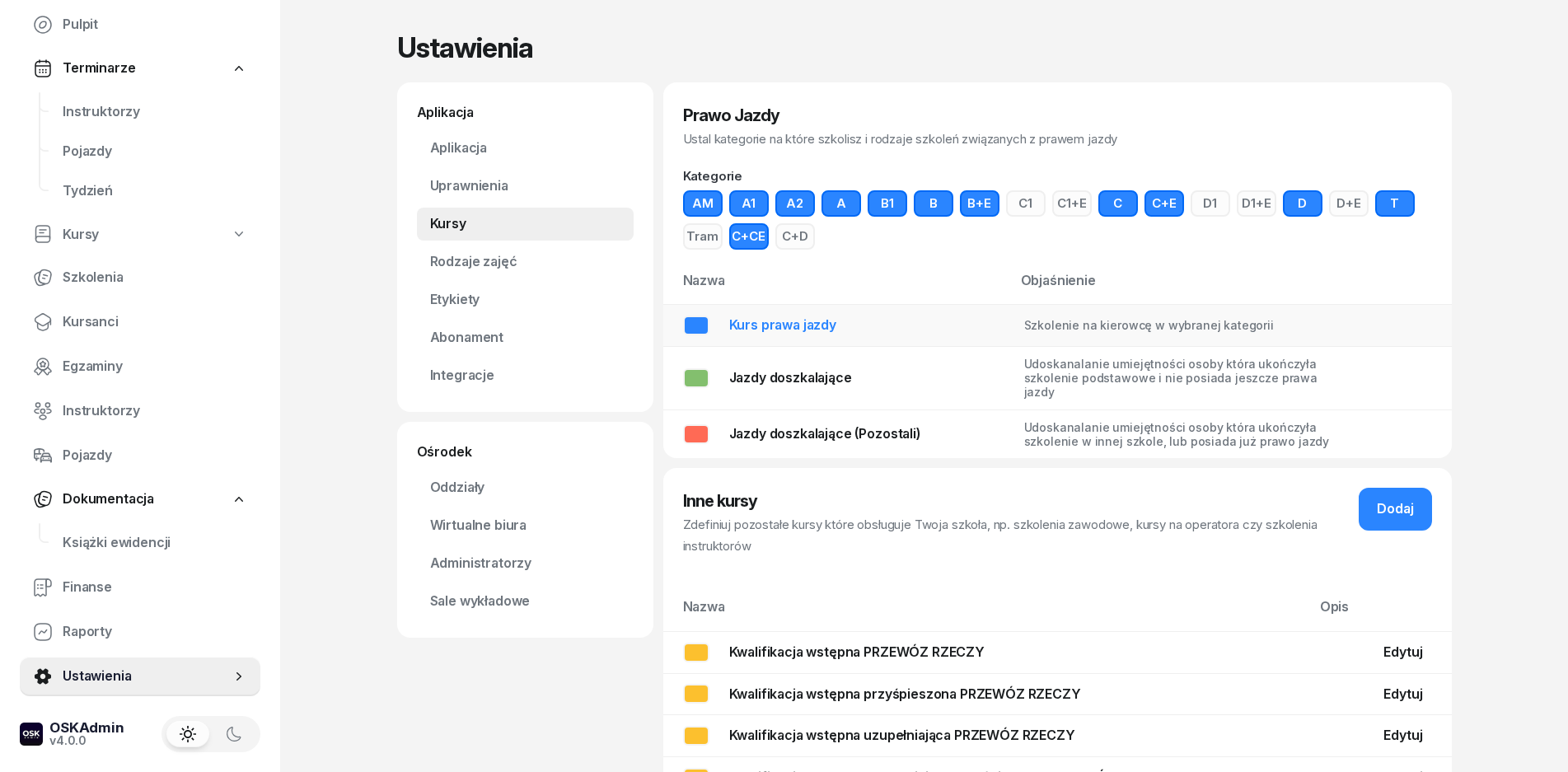
click at [1055, 331] on div "Szkolenie na kierowcę w wybranej kategorii" at bounding box center [1182, 325] width 316 height 14
click at [1103, 379] on div "Udoskanalanie umiejętności osoby która ukończyła szkolenie podstawowe i nie pos…" at bounding box center [1182, 377] width 316 height 43
click at [1062, 439] on div "Udoskanalanie umiejętności osoby która ukończyła szkolenie w innej szkole, lub …" at bounding box center [1182, 434] width 316 height 28
click at [1385, 502] on div "Dodaj" at bounding box center [1395, 509] width 37 height 22
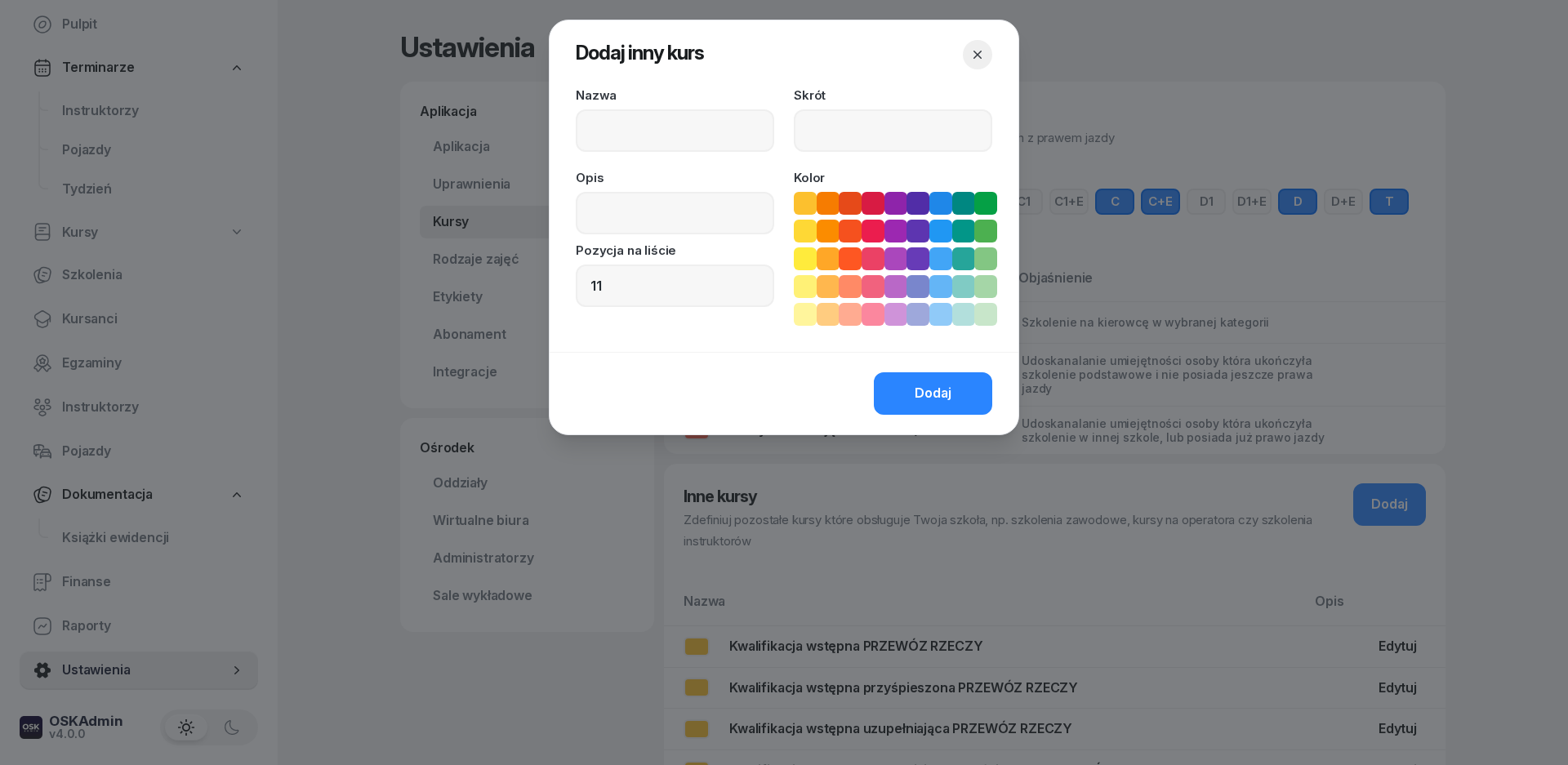
click at [986, 216] on ul at bounding box center [893, 258] width 199 height 134
click at [980, 62] on icon "button" at bounding box center [977, 54] width 16 height 16
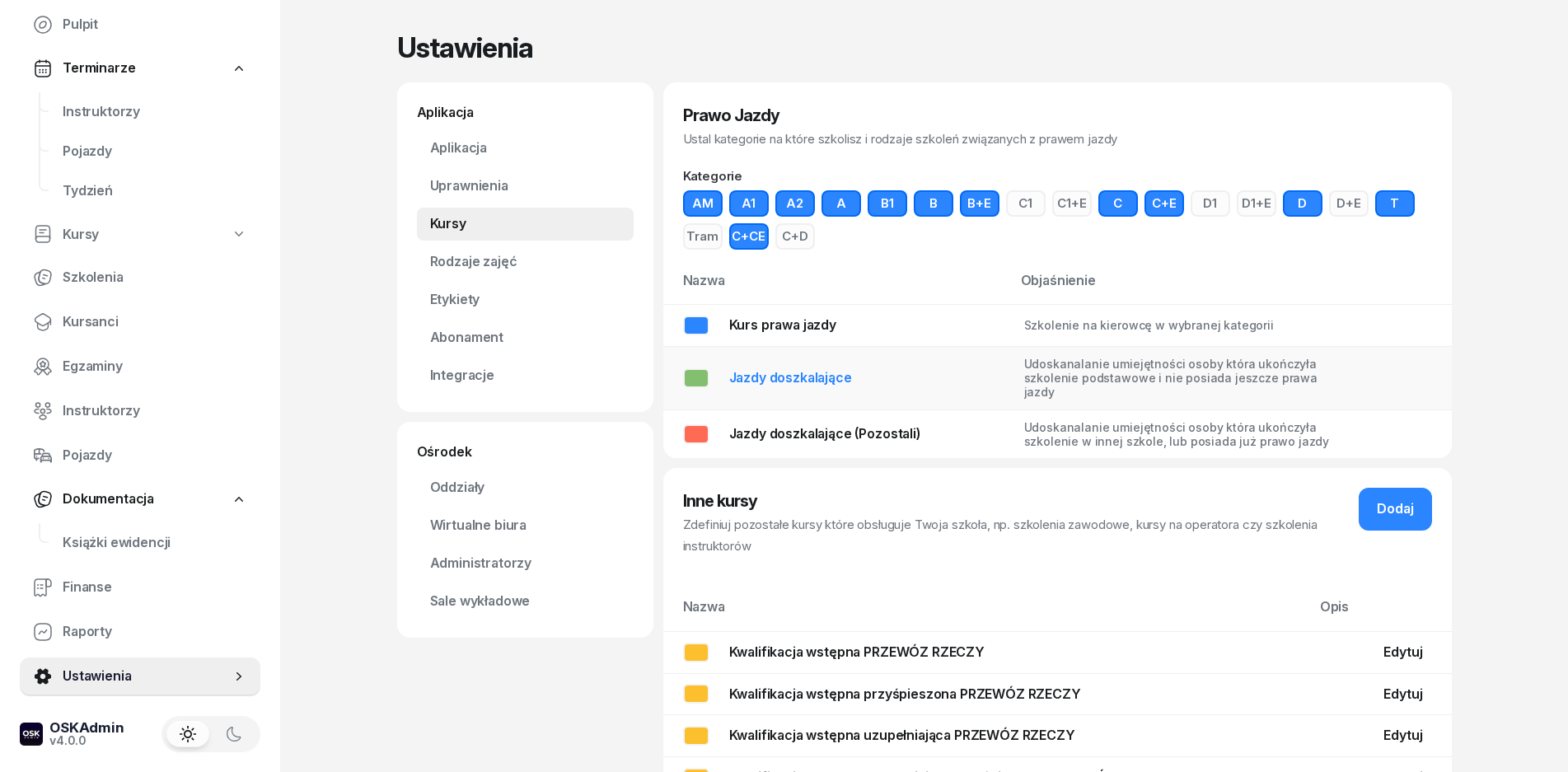
click at [702, 380] on div at bounding box center [696, 378] width 26 height 20
click at [696, 340] on td "Kurs prawa jazdy" at bounding box center [837, 326] width 348 height 42
click at [1404, 519] on div "Dodaj" at bounding box center [1395, 509] width 37 height 22
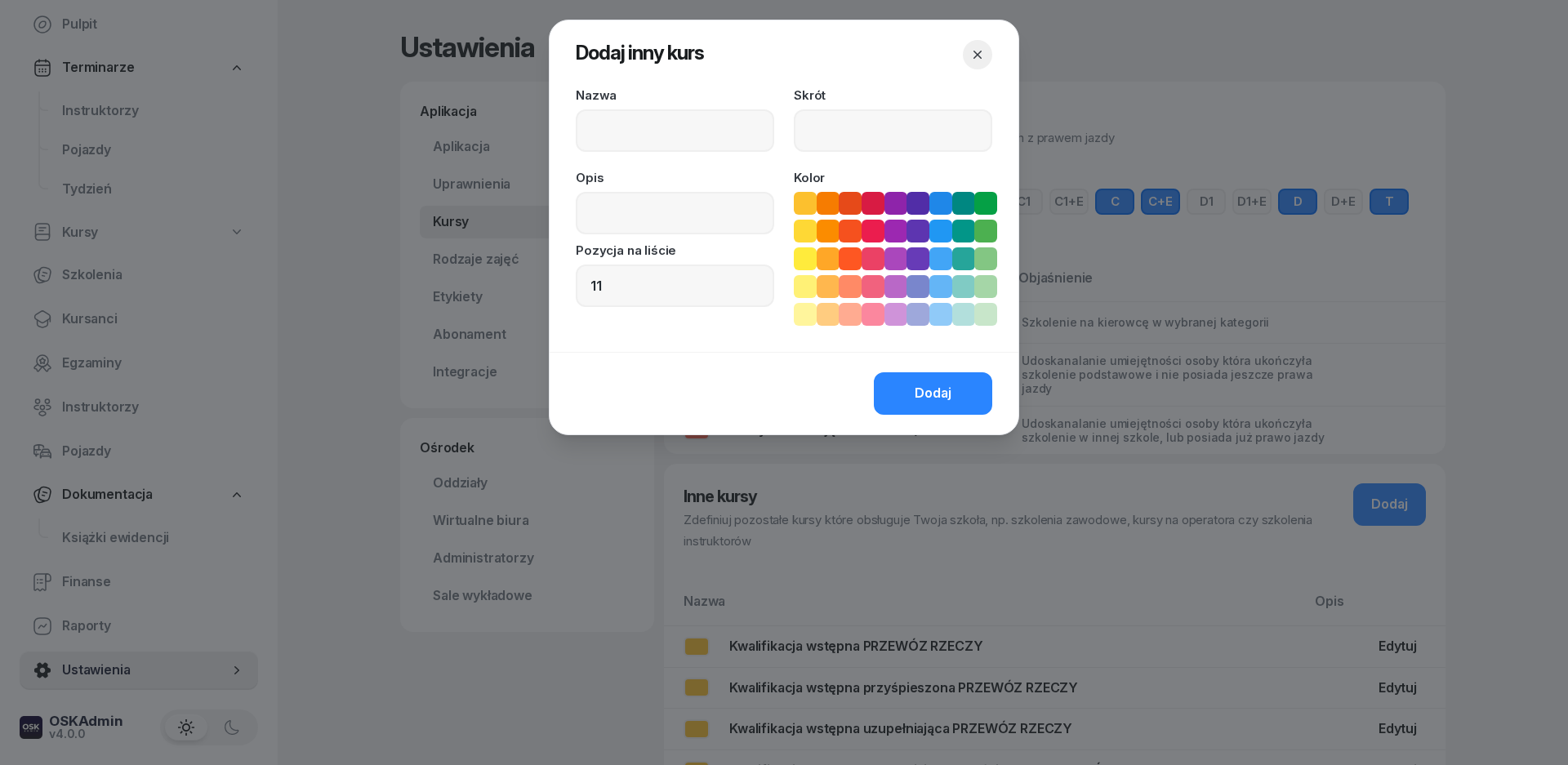
click at [977, 62] on icon "button" at bounding box center [977, 54] width 16 height 16
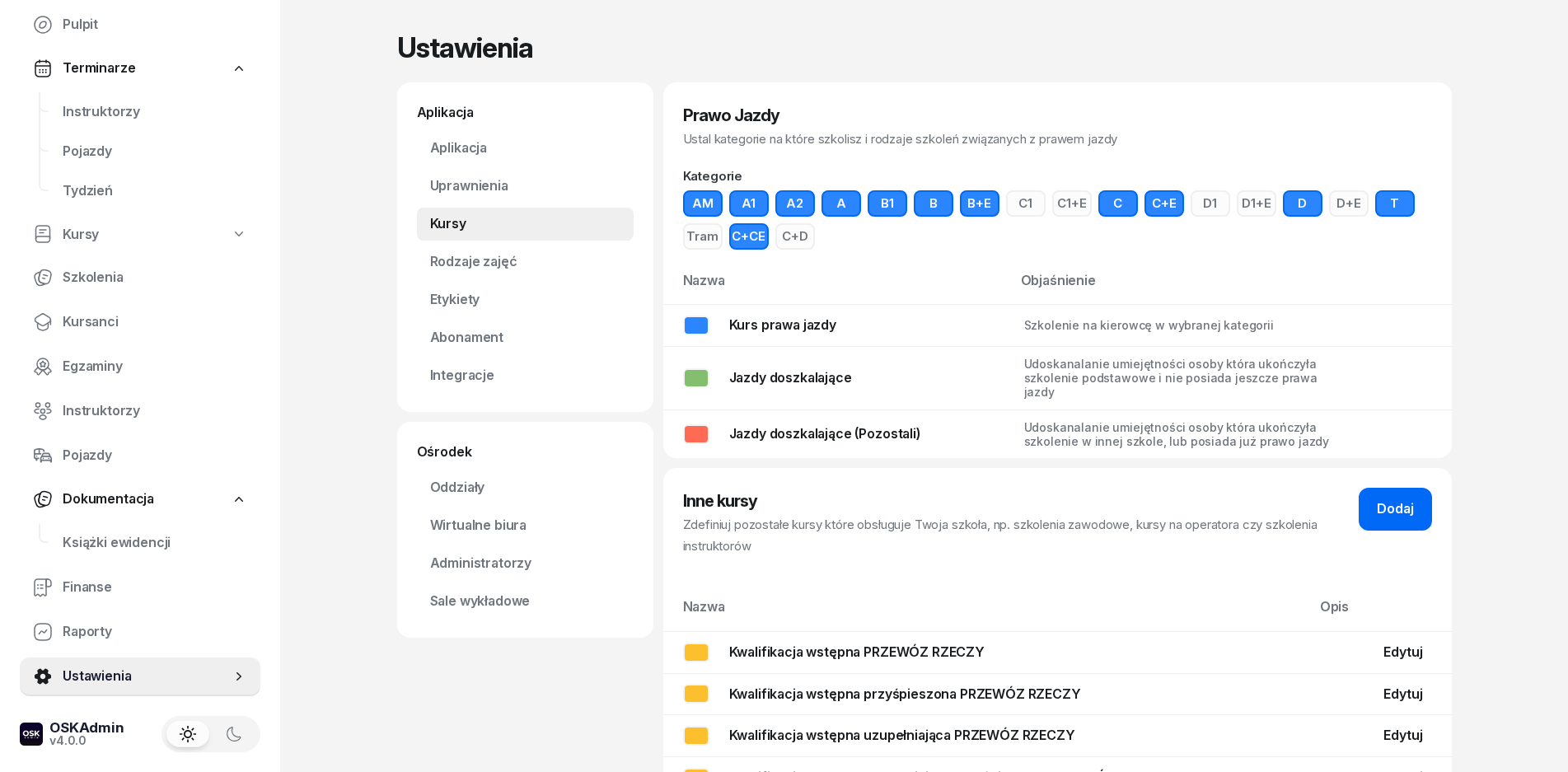
click at [1414, 493] on button "Dodaj" at bounding box center [1395, 509] width 73 height 43
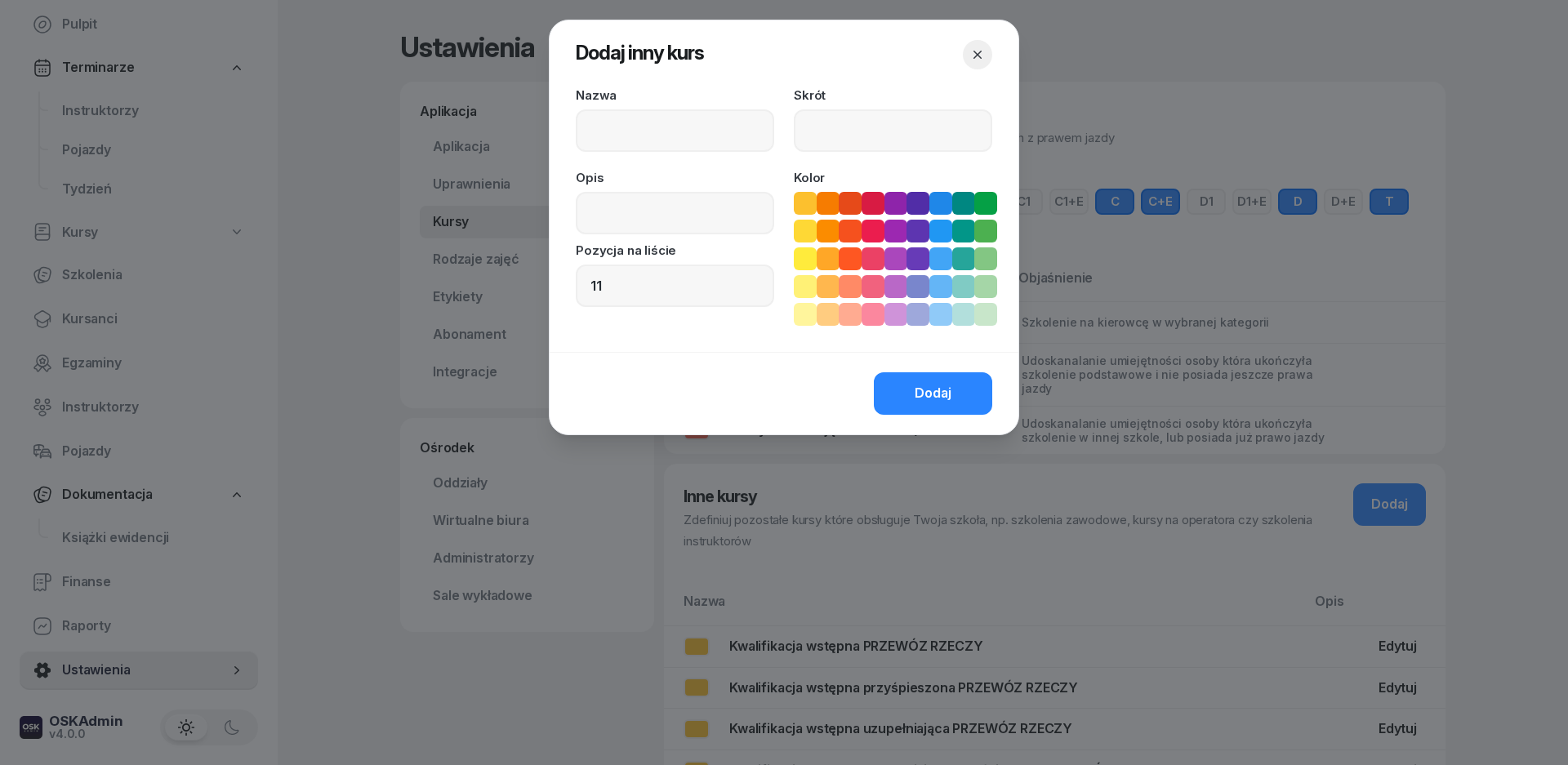
click at [870, 258] on icon at bounding box center [873, 258] width 16 height 16
click at [602, 136] on input at bounding box center [676, 130] width 199 height 42
type input "K"
type input "KW"
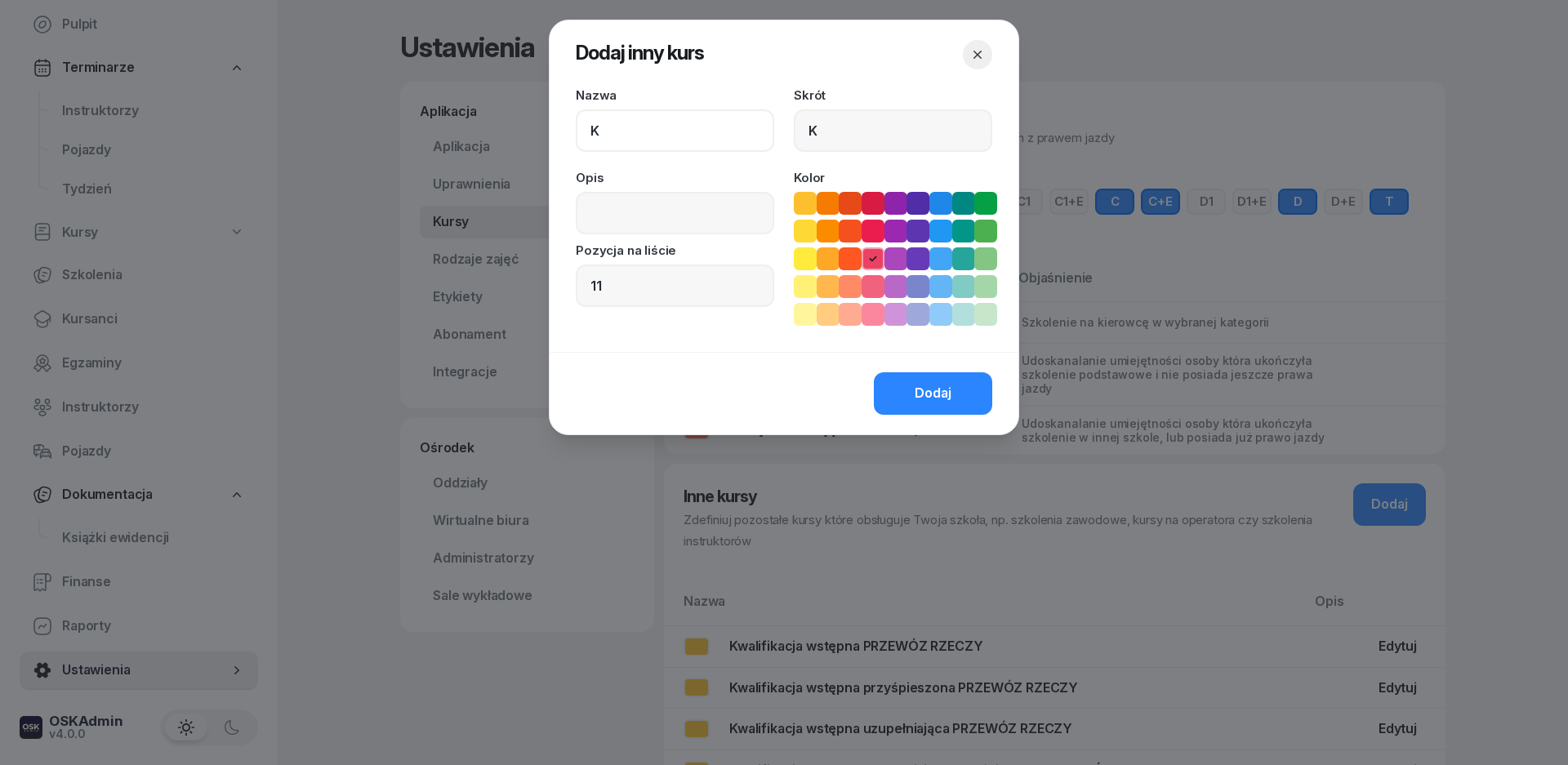
type input "KW"
type input "KWA"
type input "KWALIFIKACJE"
click at [886, 135] on input "KWA" at bounding box center [893, 130] width 199 height 42
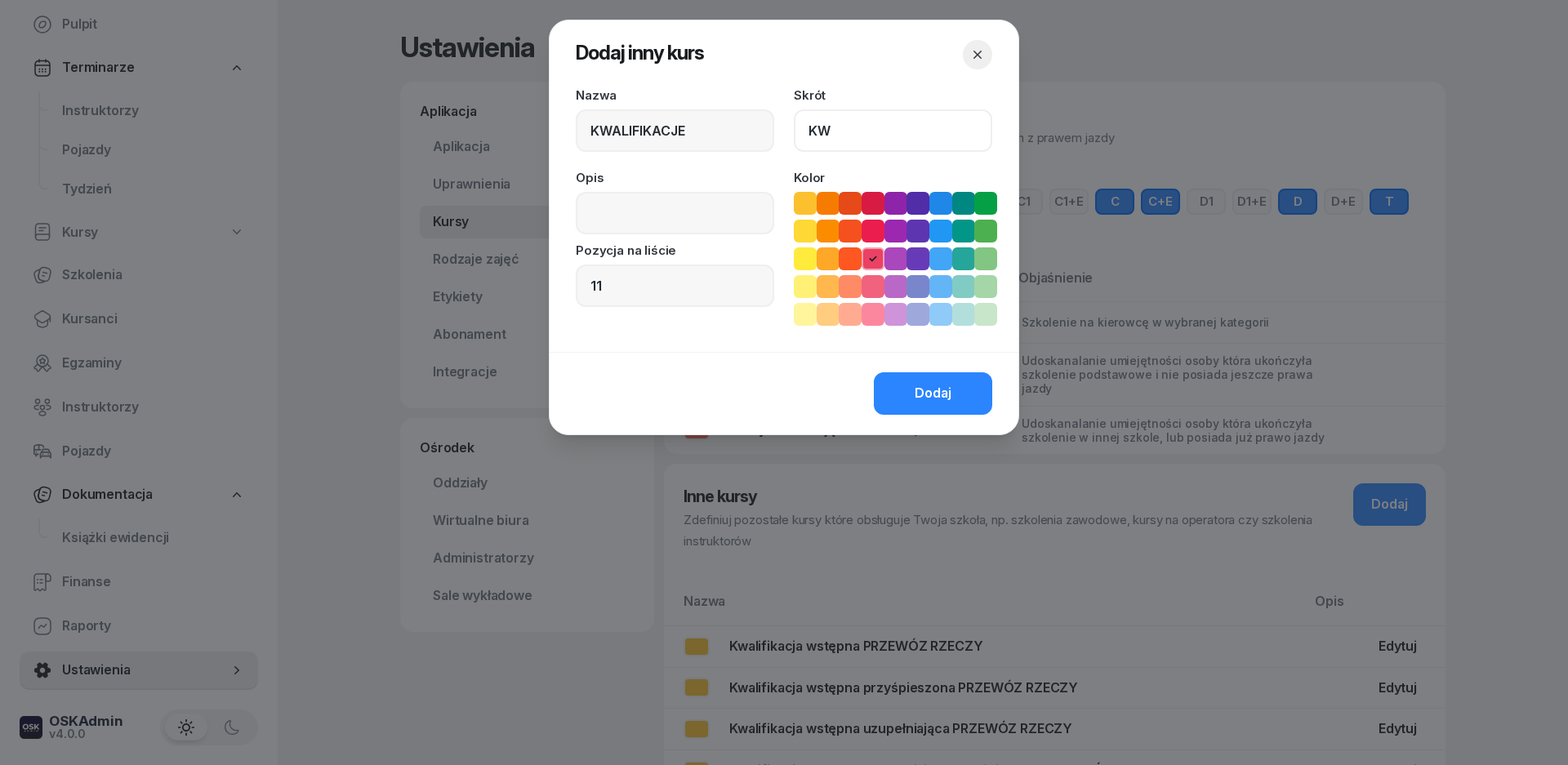
type input "KW"
click at [691, 177] on div "Opis Pozycja na liście 11" at bounding box center [676, 249] width 199 height 155
click at [688, 196] on input at bounding box center [676, 212] width 199 height 42
type input "Kwalifikacje"
click at [929, 389] on span "Dodaj" at bounding box center [933, 393] width 37 height 22
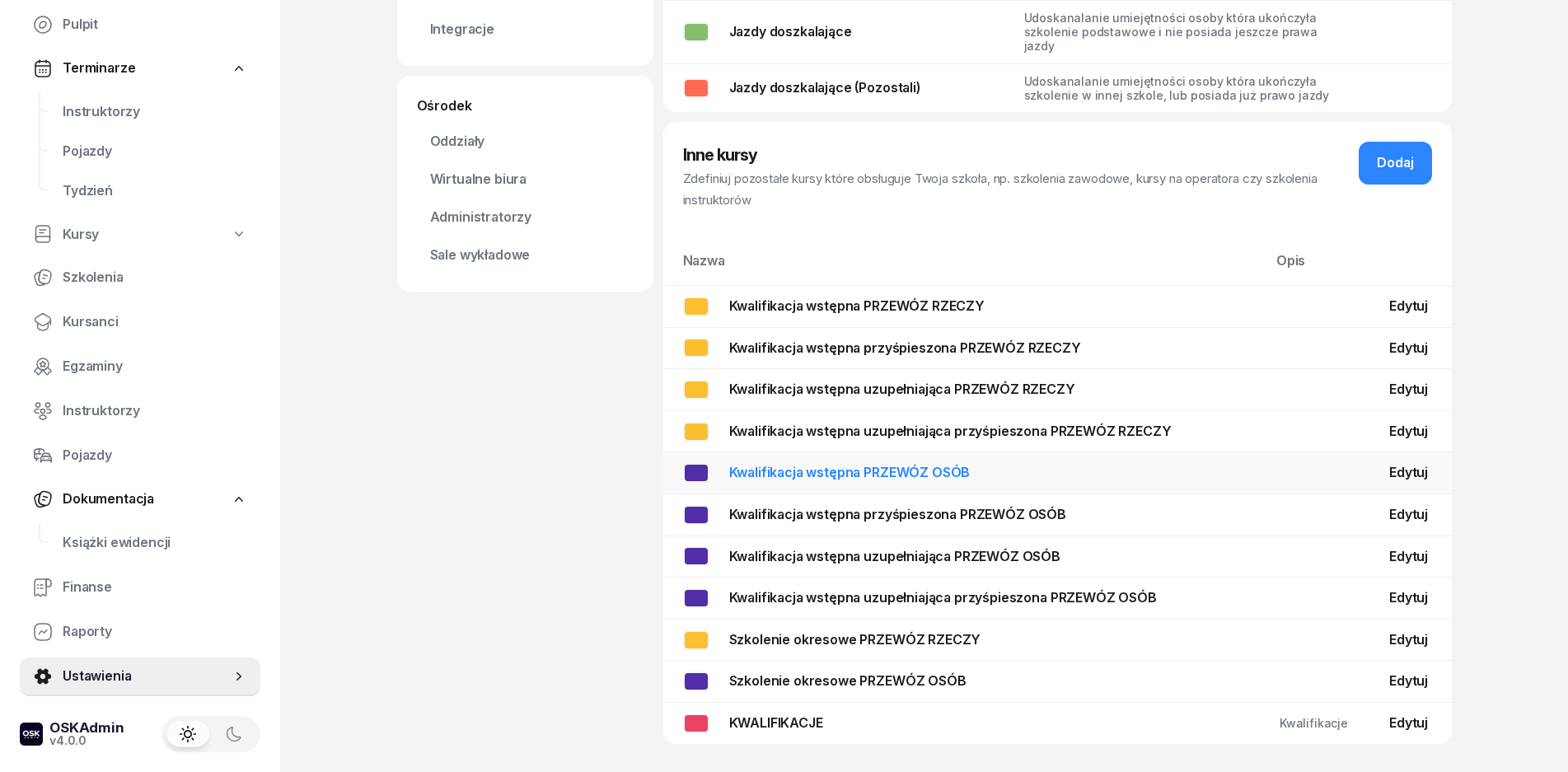
scroll to position [351, 0]
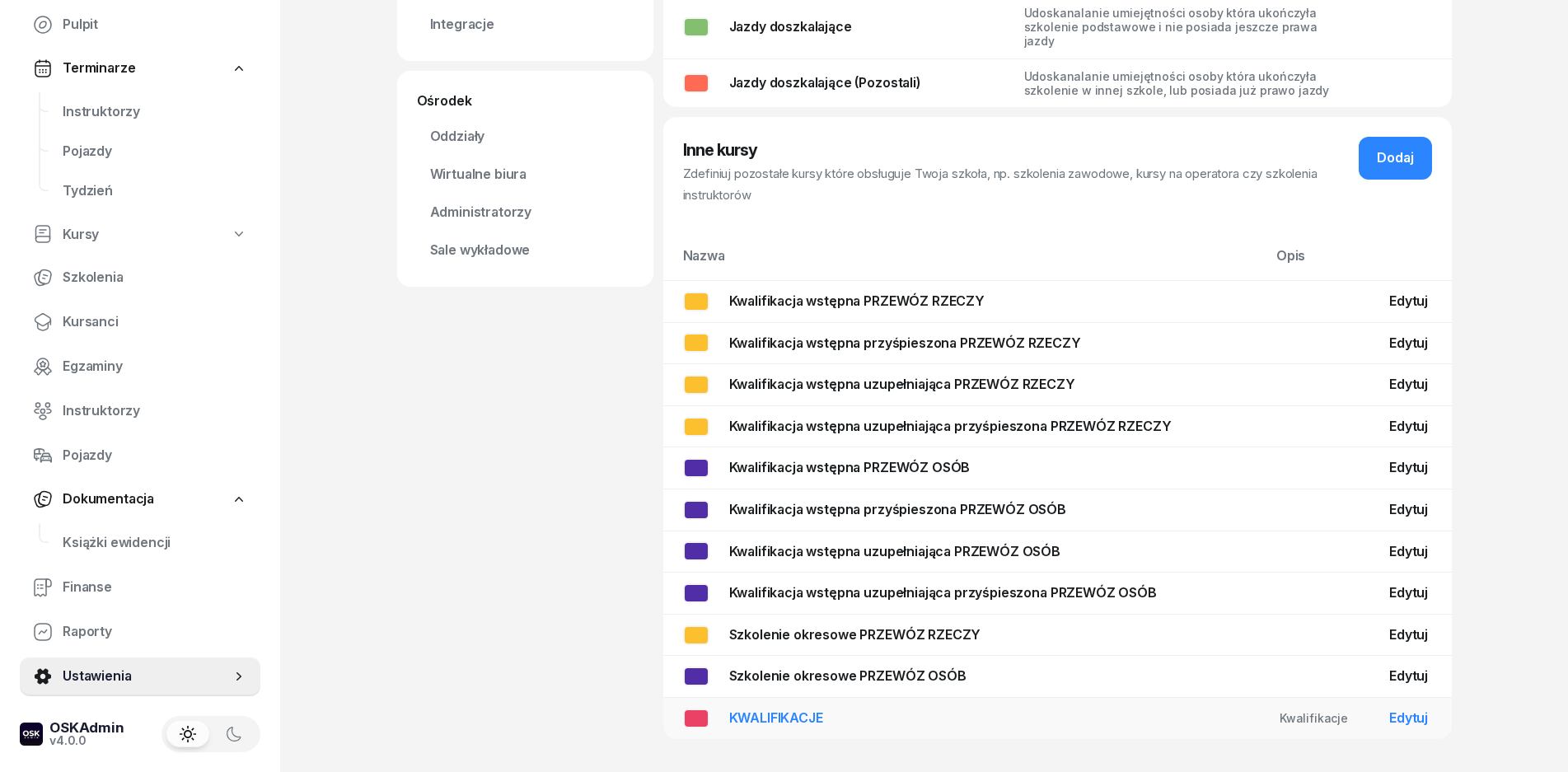
click at [1413, 720] on link "Edytuj" at bounding box center [1408, 717] width 38 height 17
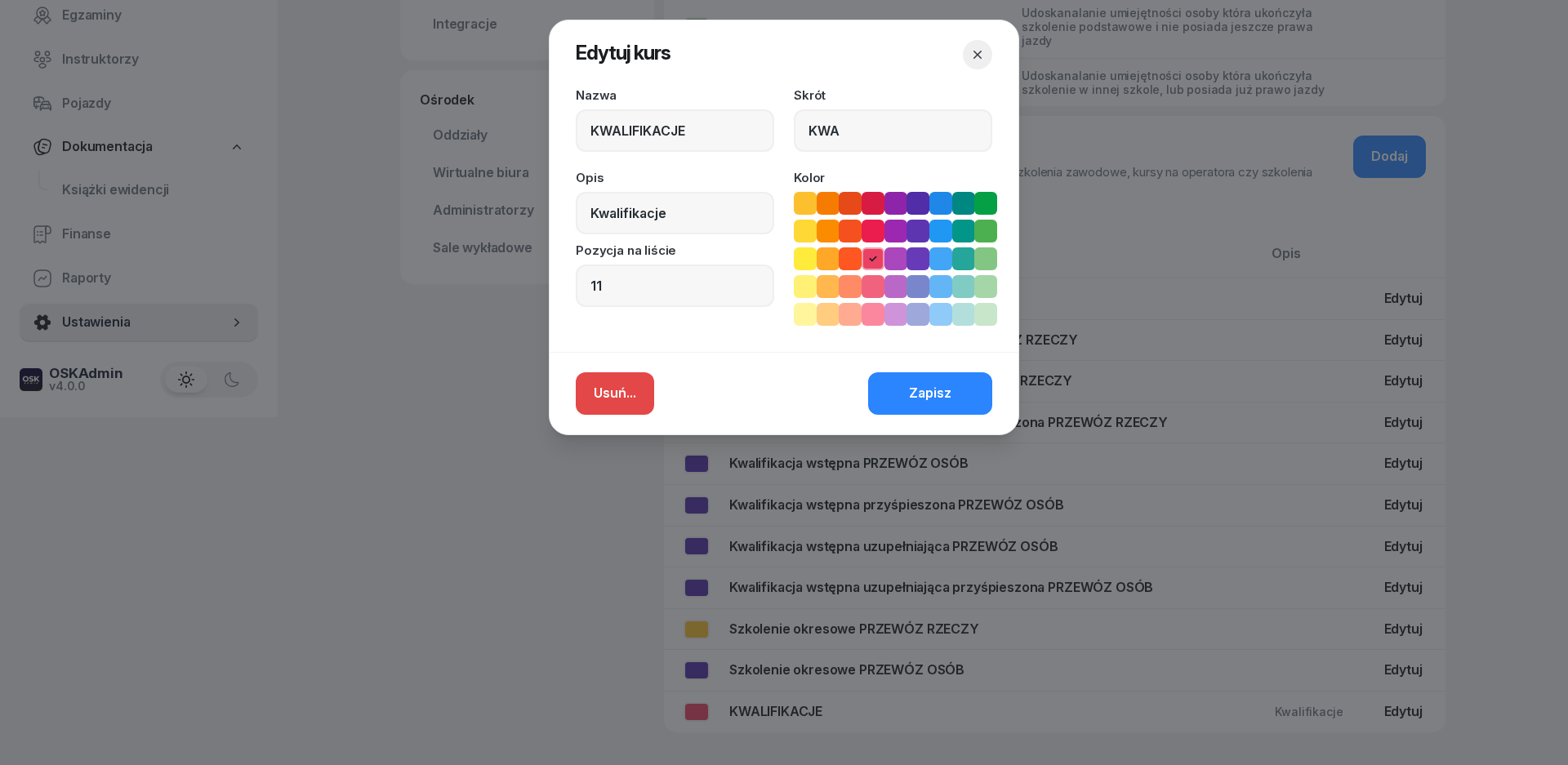
click at [633, 393] on div "Usuń..." at bounding box center [614, 393] width 42 height 22
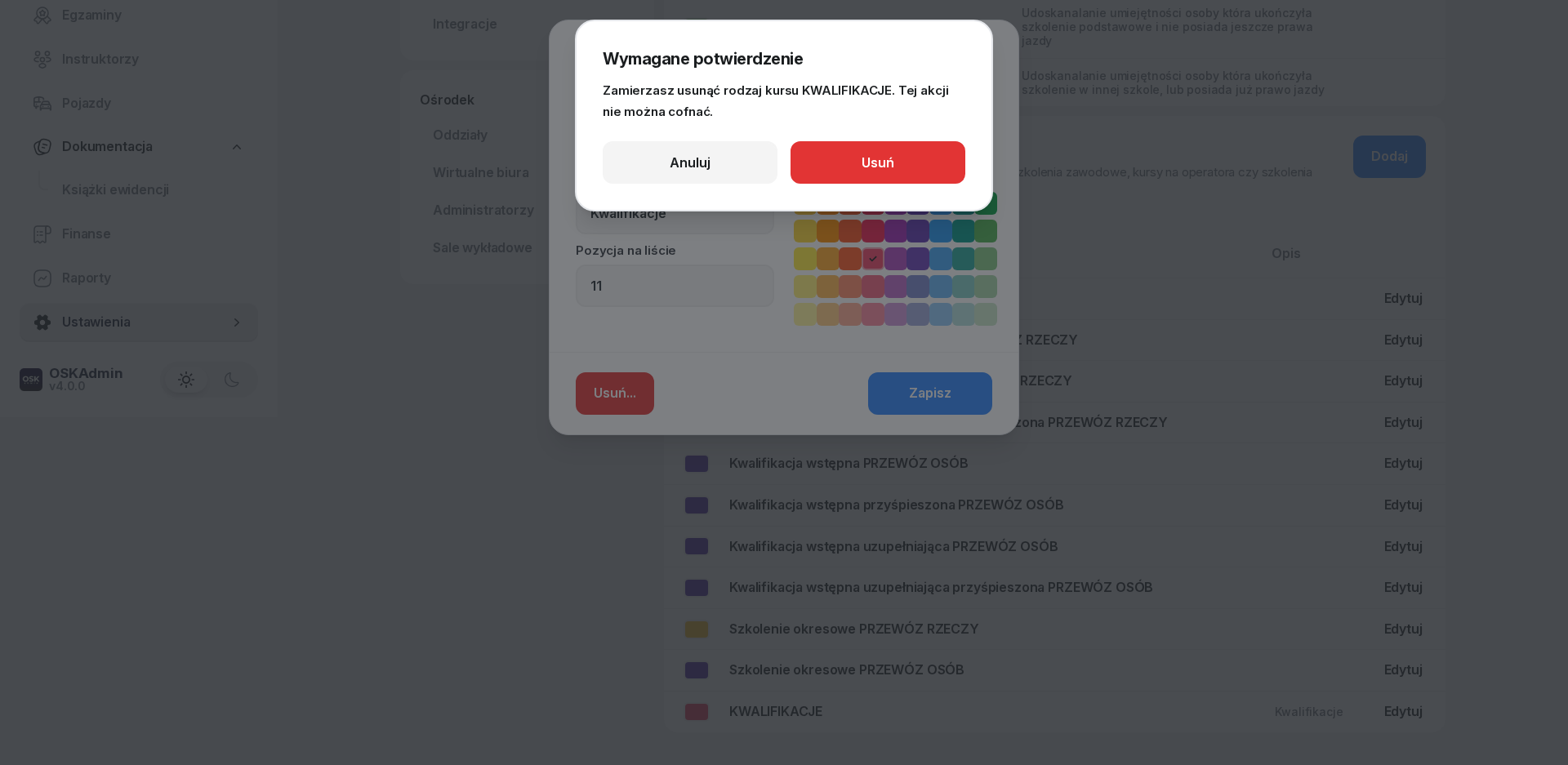
click at [879, 155] on div "Usuń" at bounding box center [879, 163] width 33 height 22
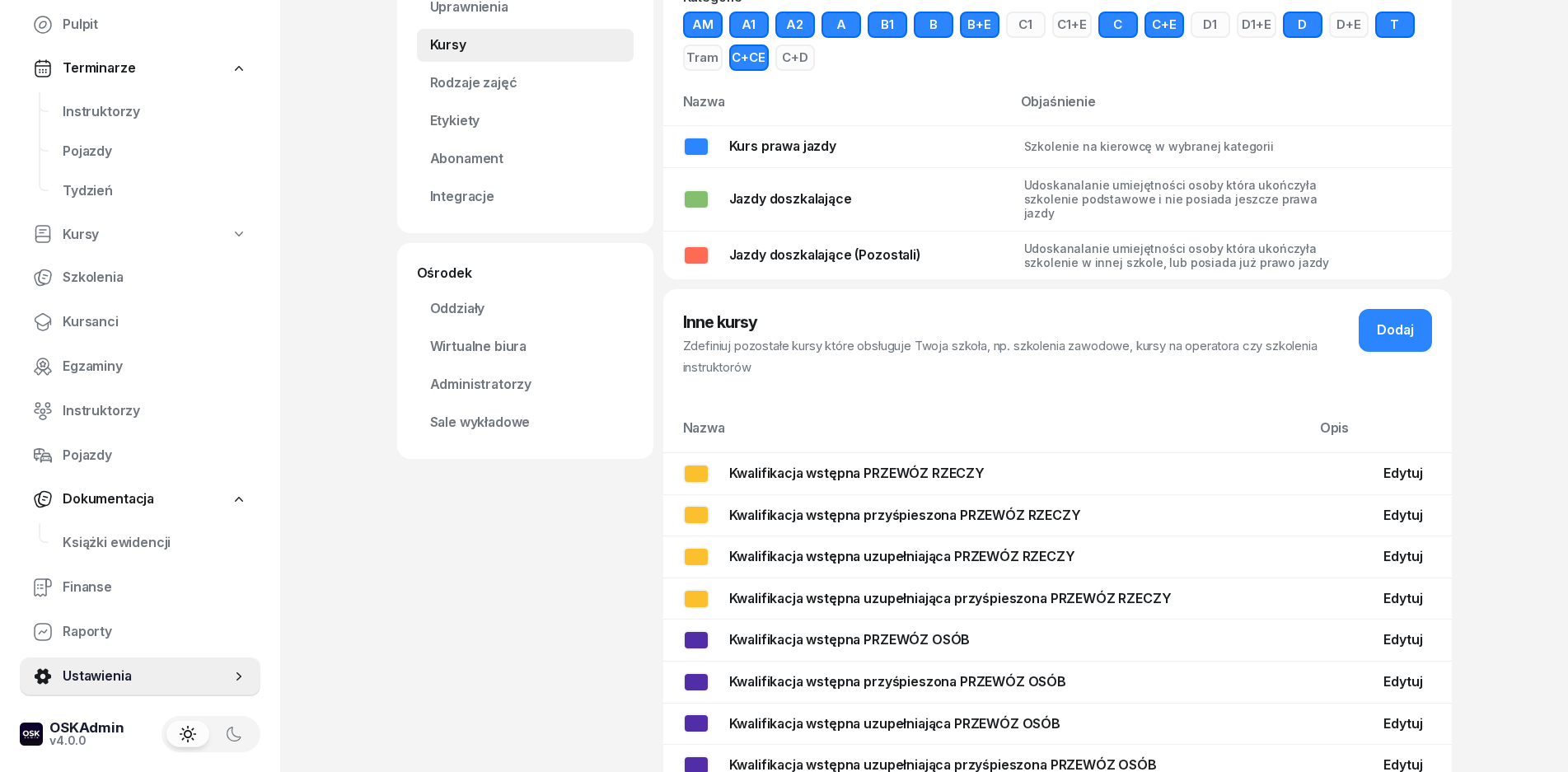
scroll to position [0, 0]
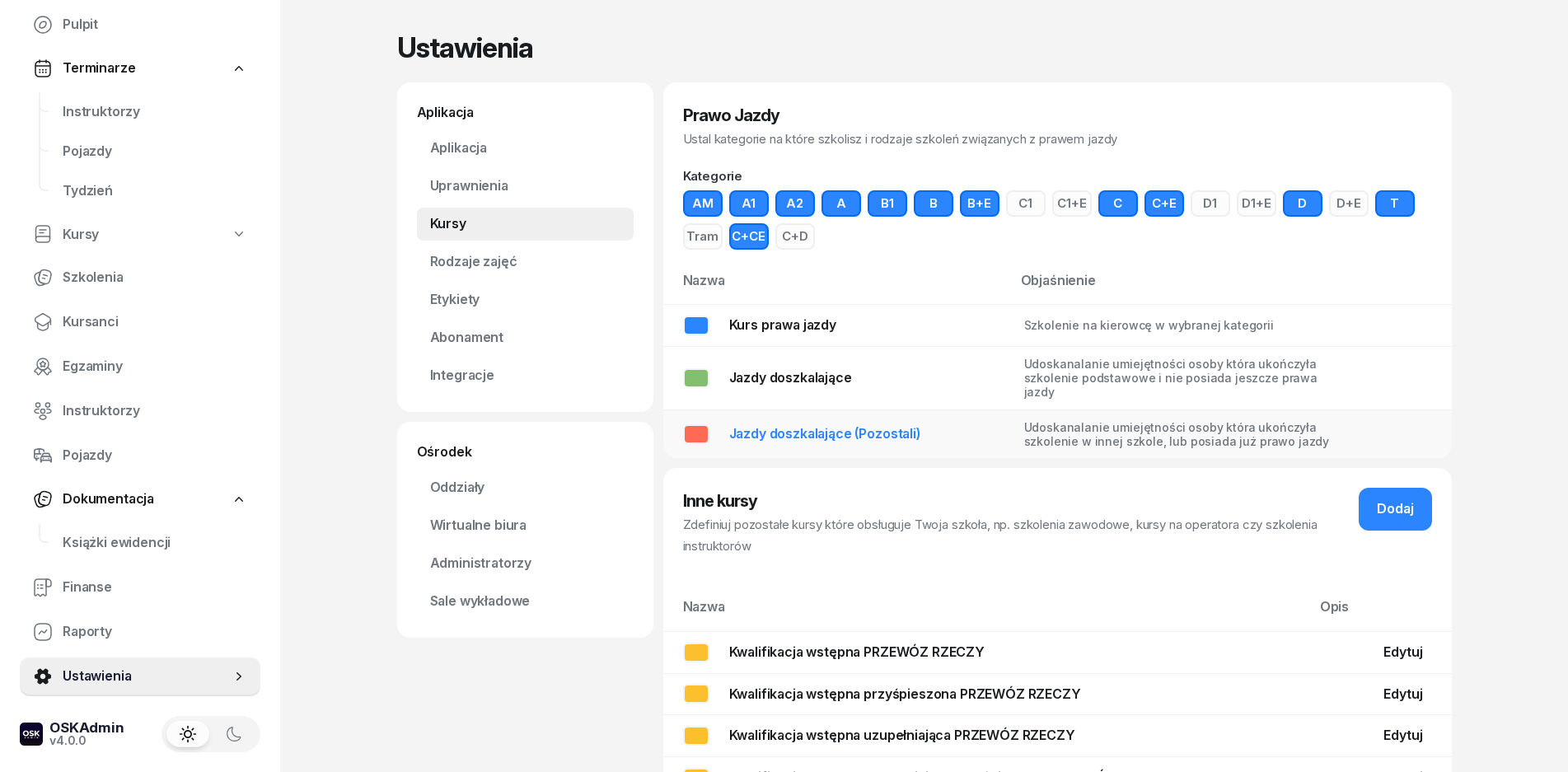
click at [743, 414] on td "Jazdy doszkalające (Pozostali)" at bounding box center [837, 434] width 348 height 49
click at [470, 267] on link "Rodzaje zajęć" at bounding box center [525, 262] width 217 height 33
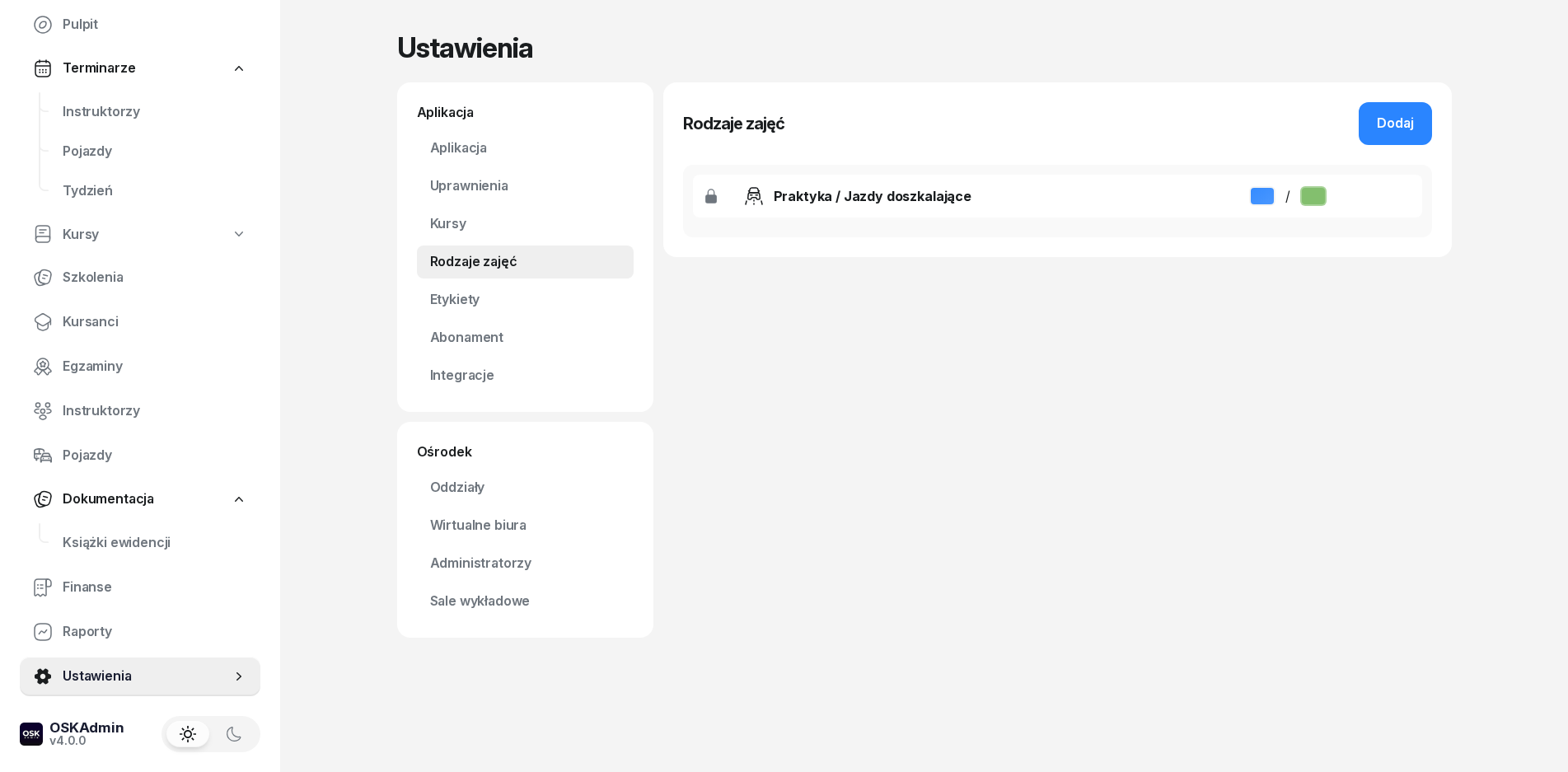
click at [871, 201] on div "Praktyka / Jazdy doszkalające" at bounding box center [872, 196] width 198 height 20
click at [1256, 196] on div at bounding box center [1262, 196] width 26 height 20
click at [494, 287] on link "Etykiety" at bounding box center [525, 300] width 217 height 33
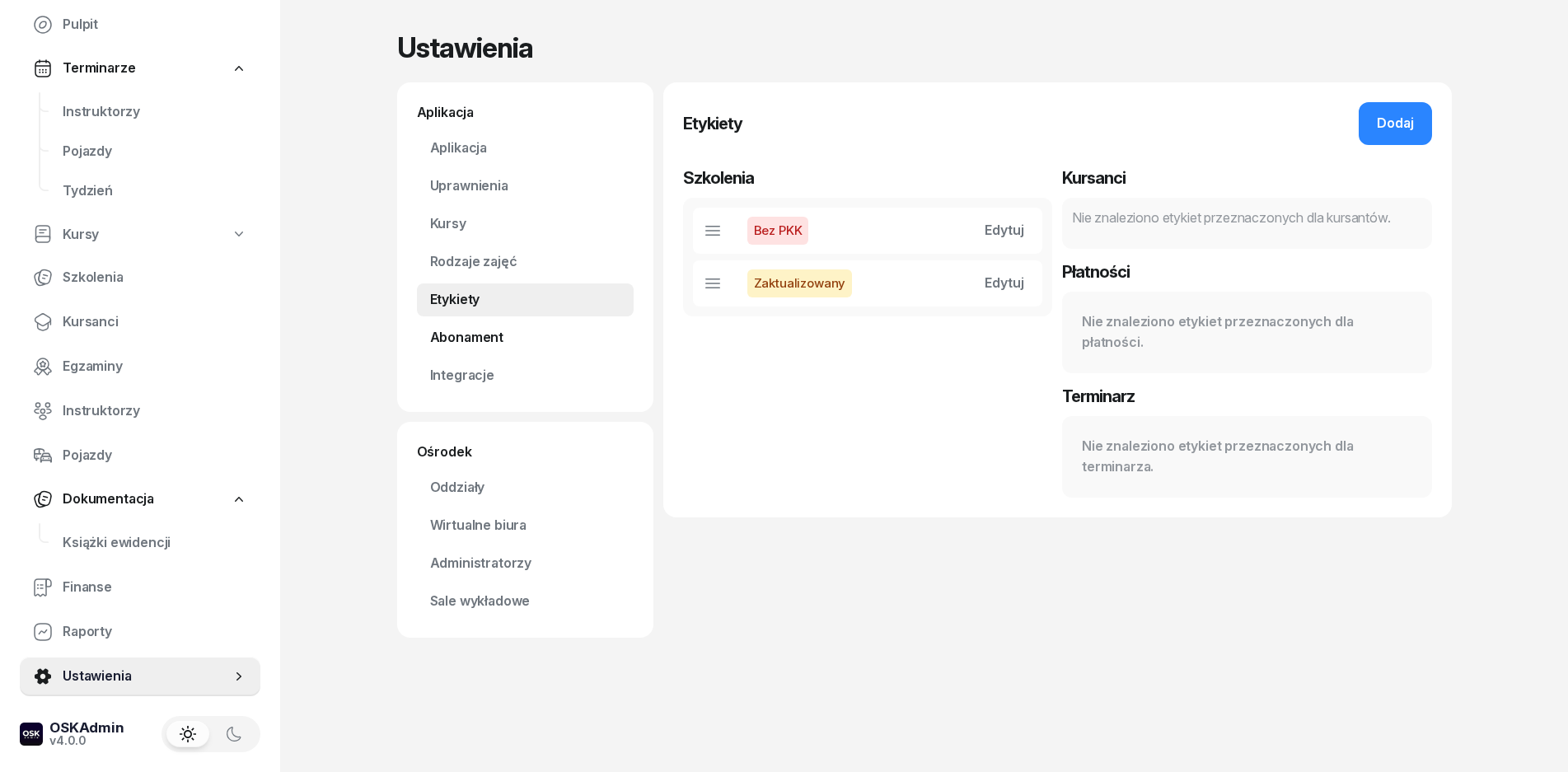
click at [549, 338] on link "Abonament Nowość" at bounding box center [525, 338] width 217 height 33
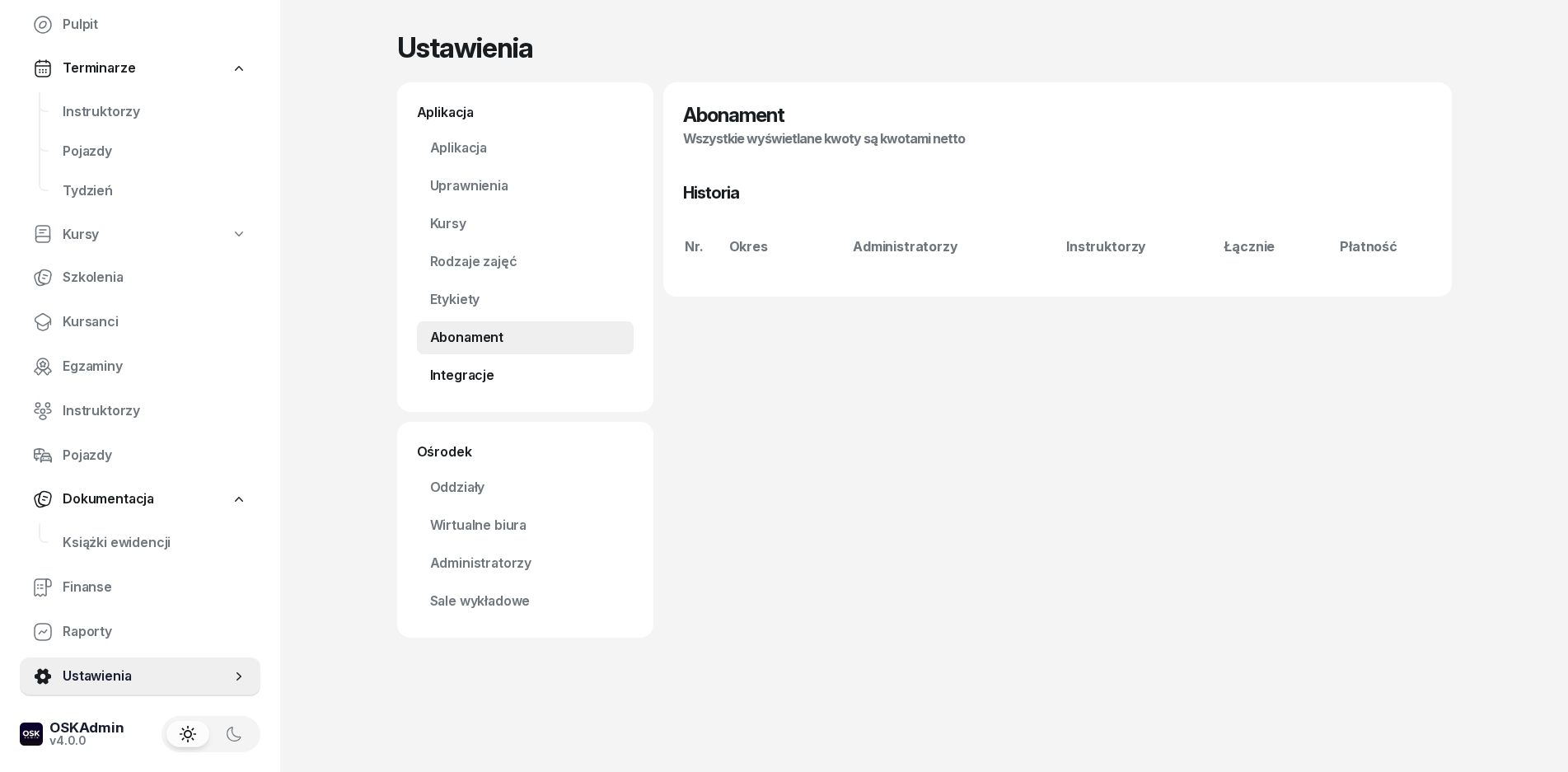
click at [479, 378] on link "Integracje" at bounding box center [525, 376] width 217 height 33
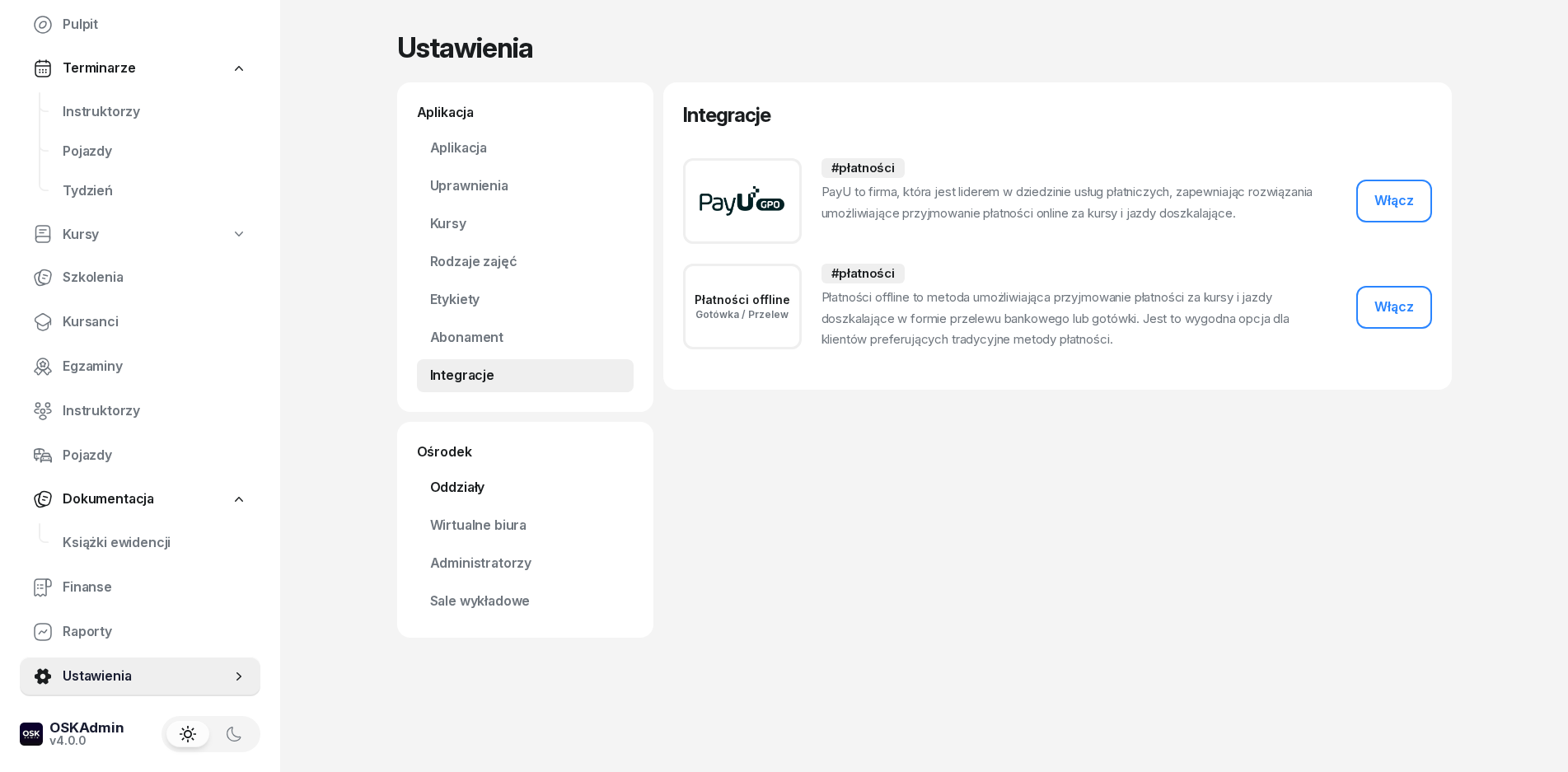
click at [481, 477] on link "Oddziały" at bounding box center [525, 488] width 217 height 33
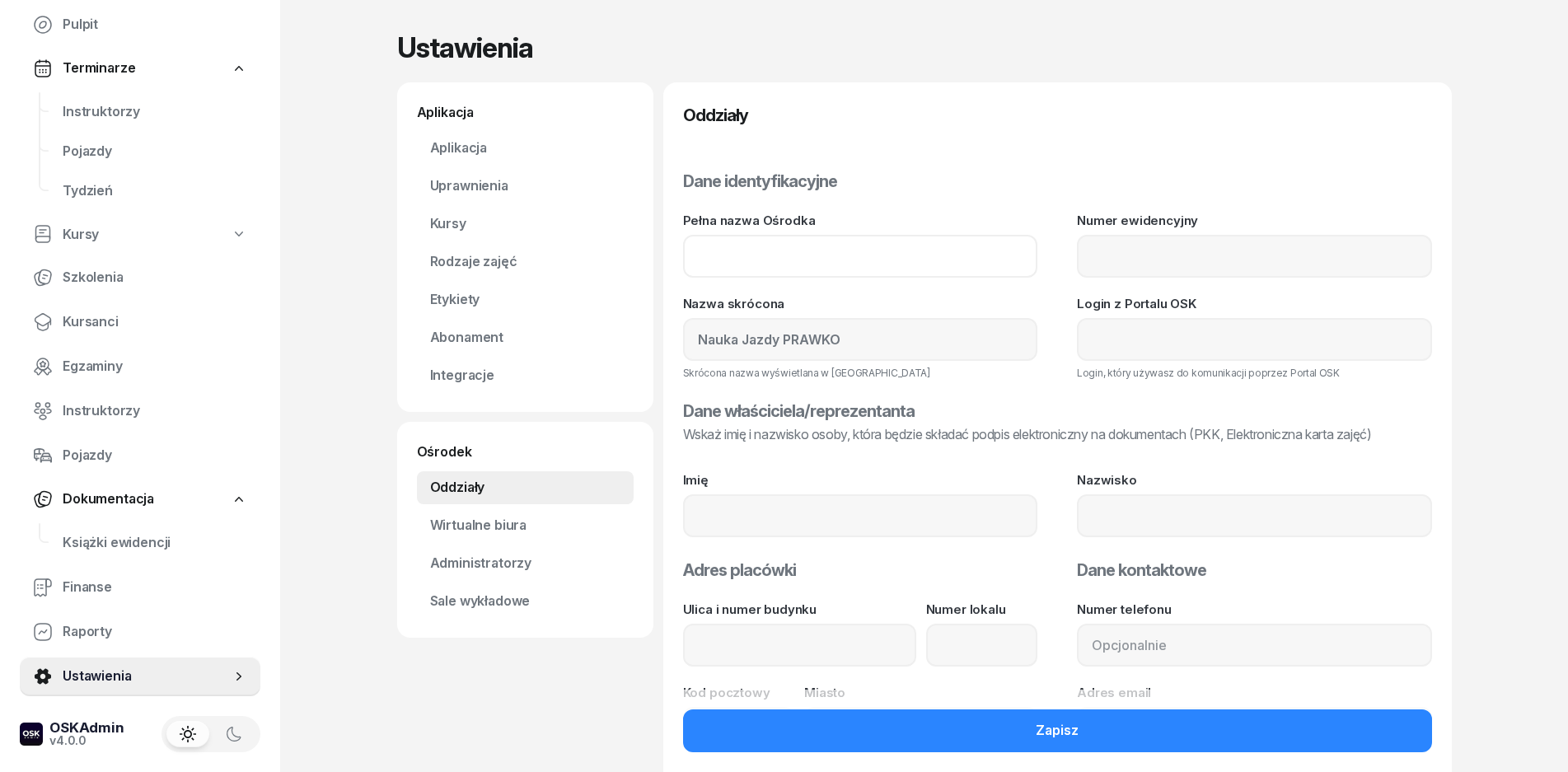
click at [739, 251] on input at bounding box center [861, 255] width 356 height 43
type input "Nauka Jazdy PRAWKO [PERSON_NAME]"
click at [1089, 346] on input at bounding box center [1255, 339] width 356 height 43
click at [1106, 261] on input at bounding box center [1255, 255] width 356 height 43
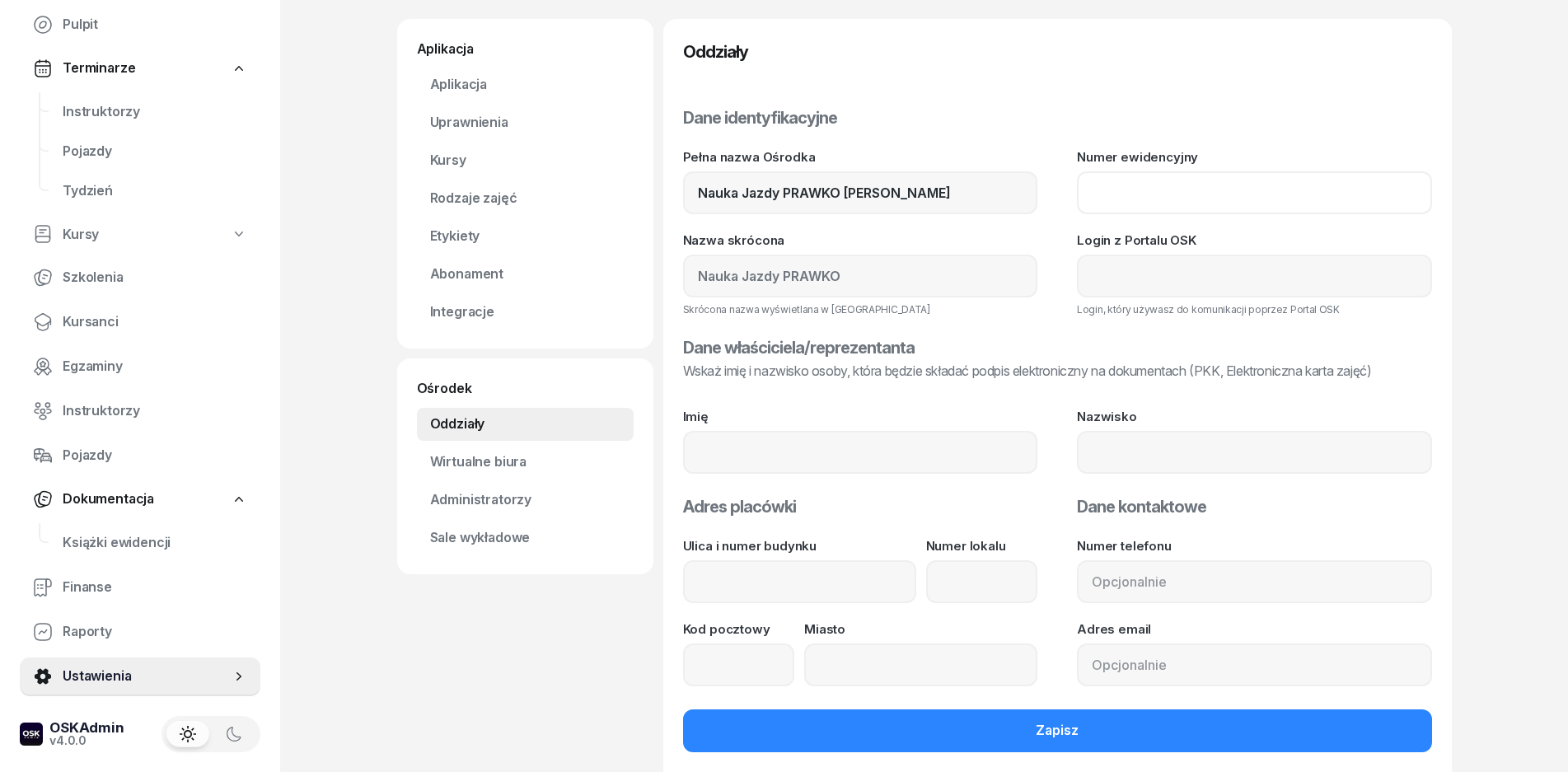
scroll to position [83, 0]
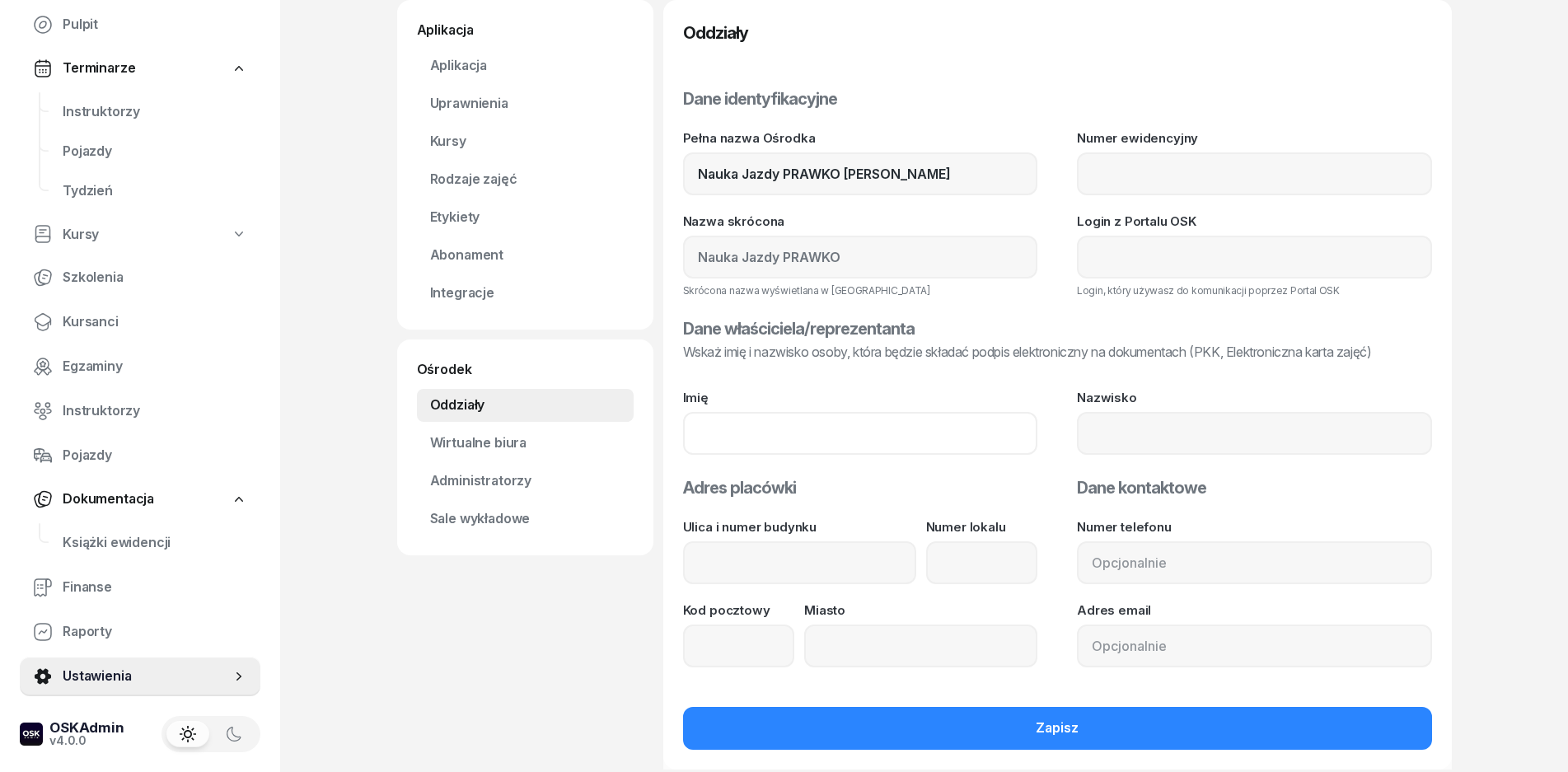
click at [791, 433] on input at bounding box center [861, 433] width 356 height 43
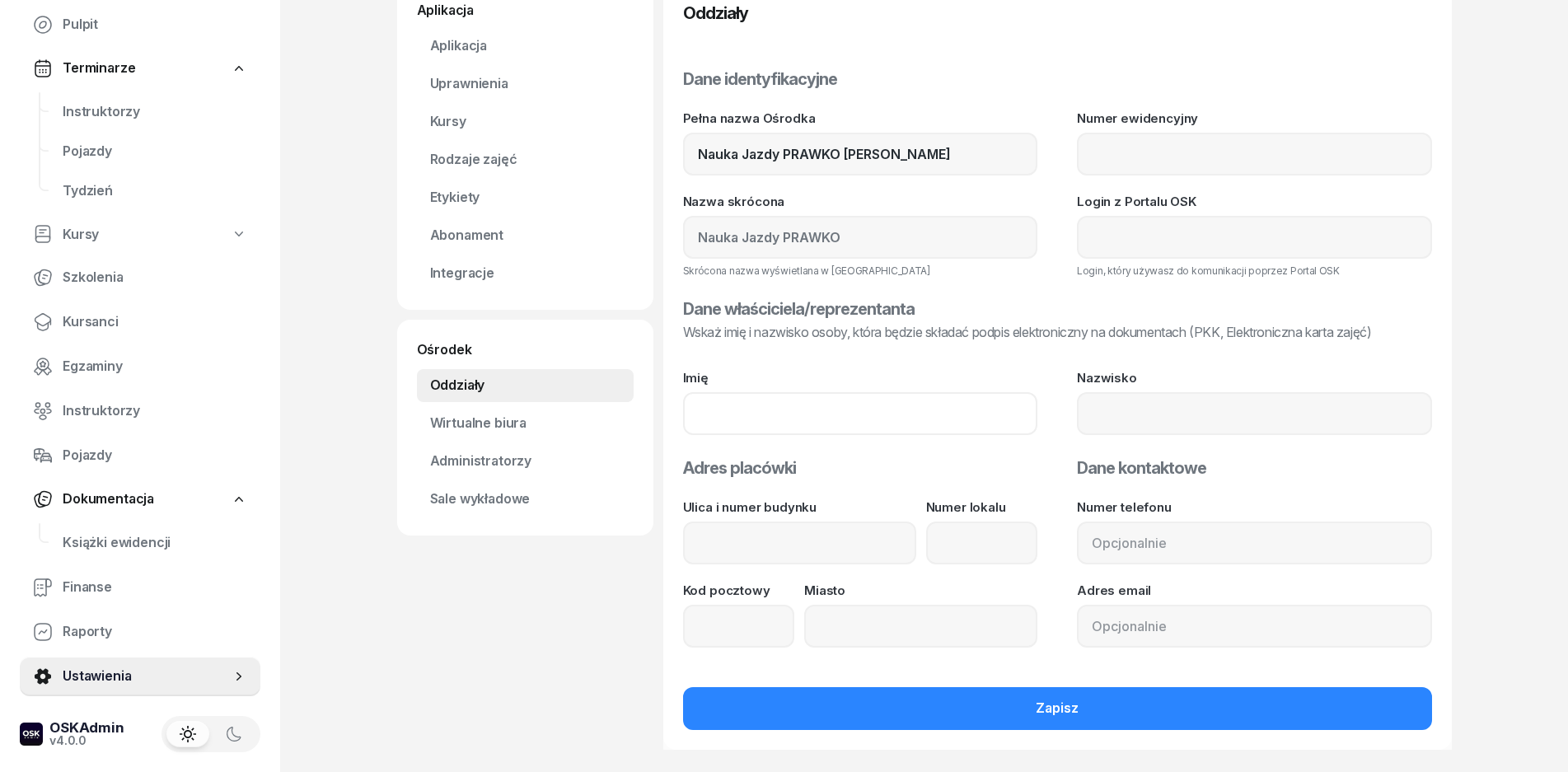
scroll to position [113, 0]
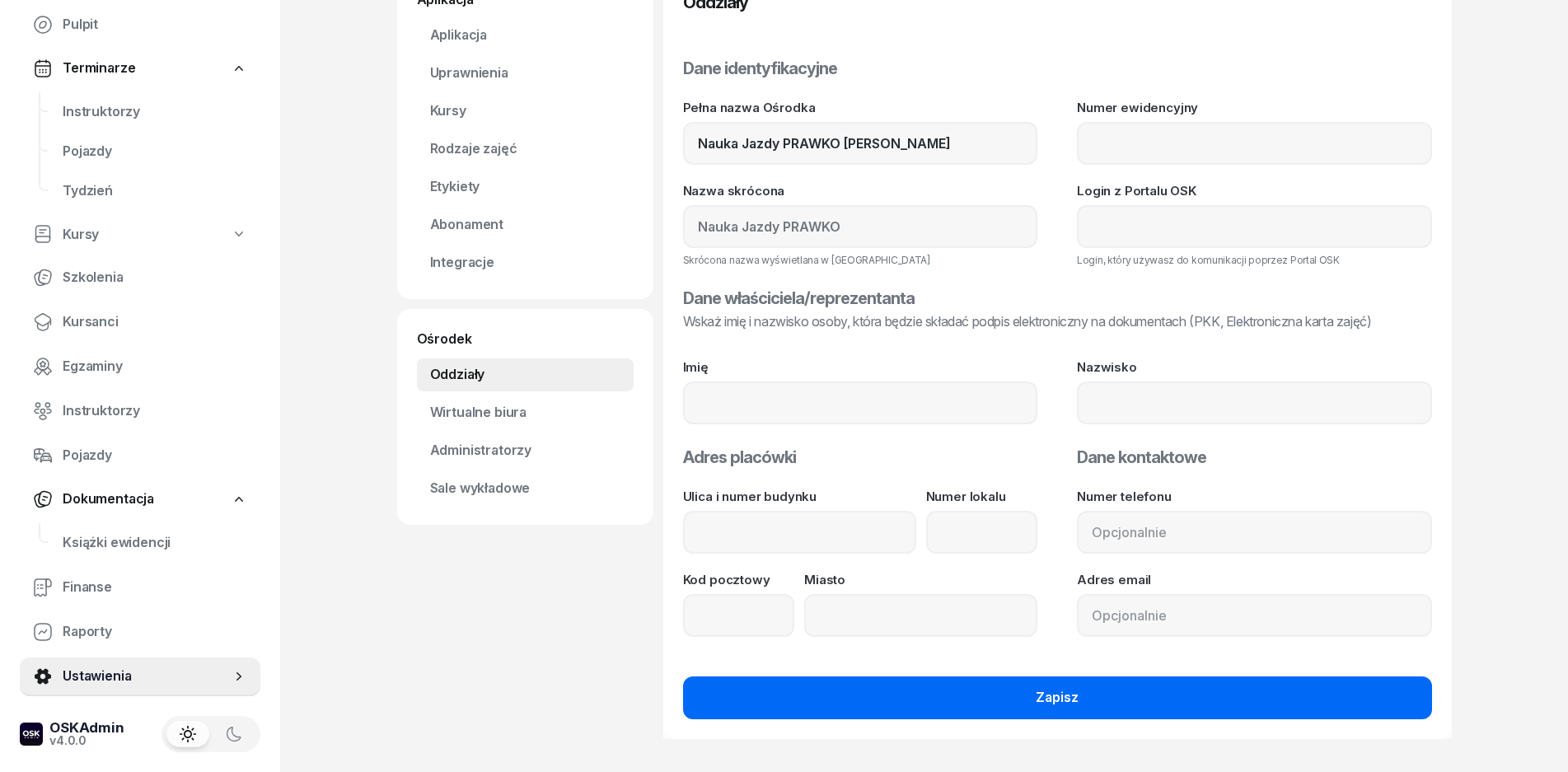
click at [1008, 702] on button "Zapisz" at bounding box center [1058, 697] width 750 height 43
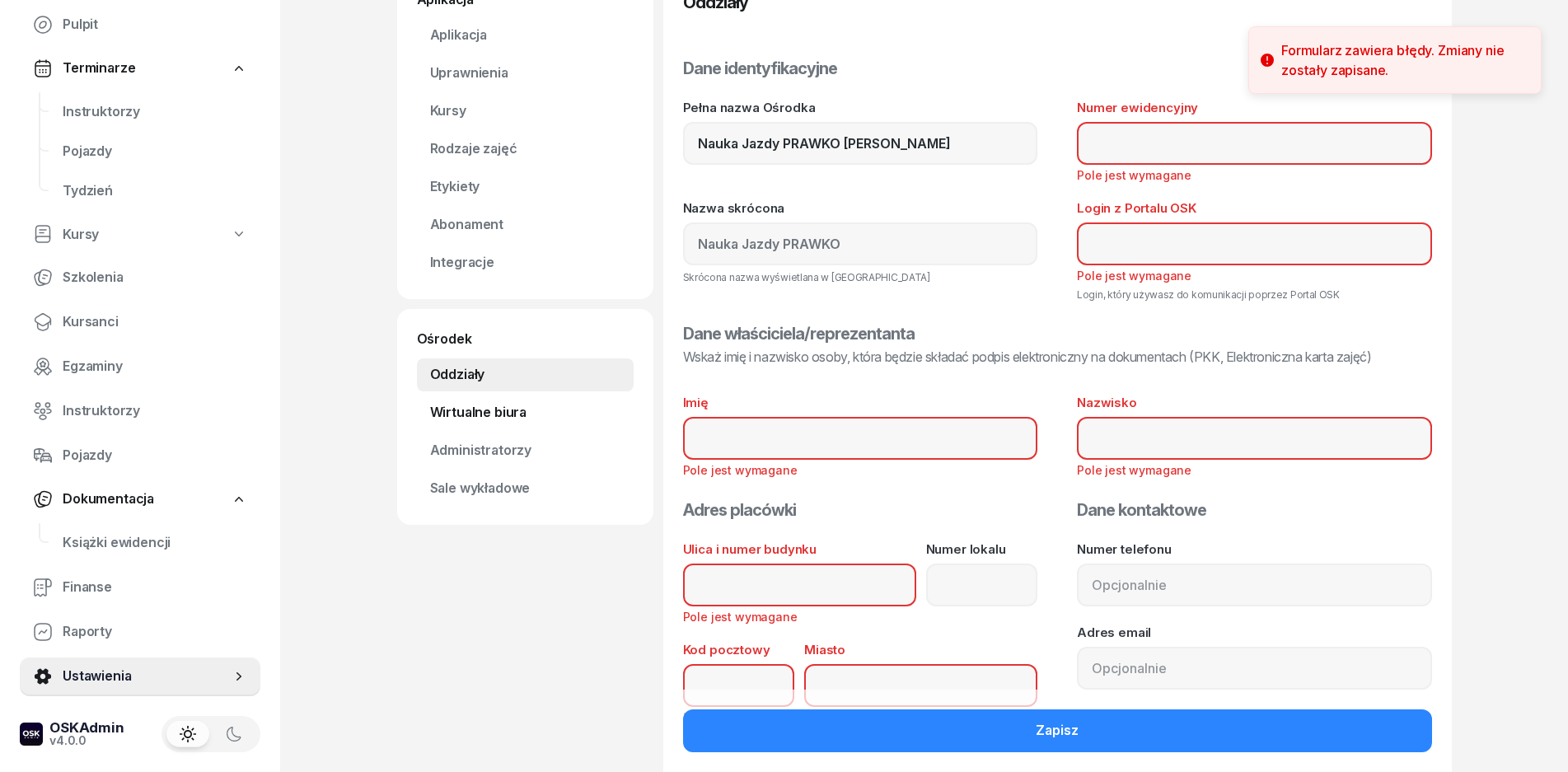
click at [499, 421] on link "Wirtualne biura" at bounding box center [525, 413] width 217 height 33
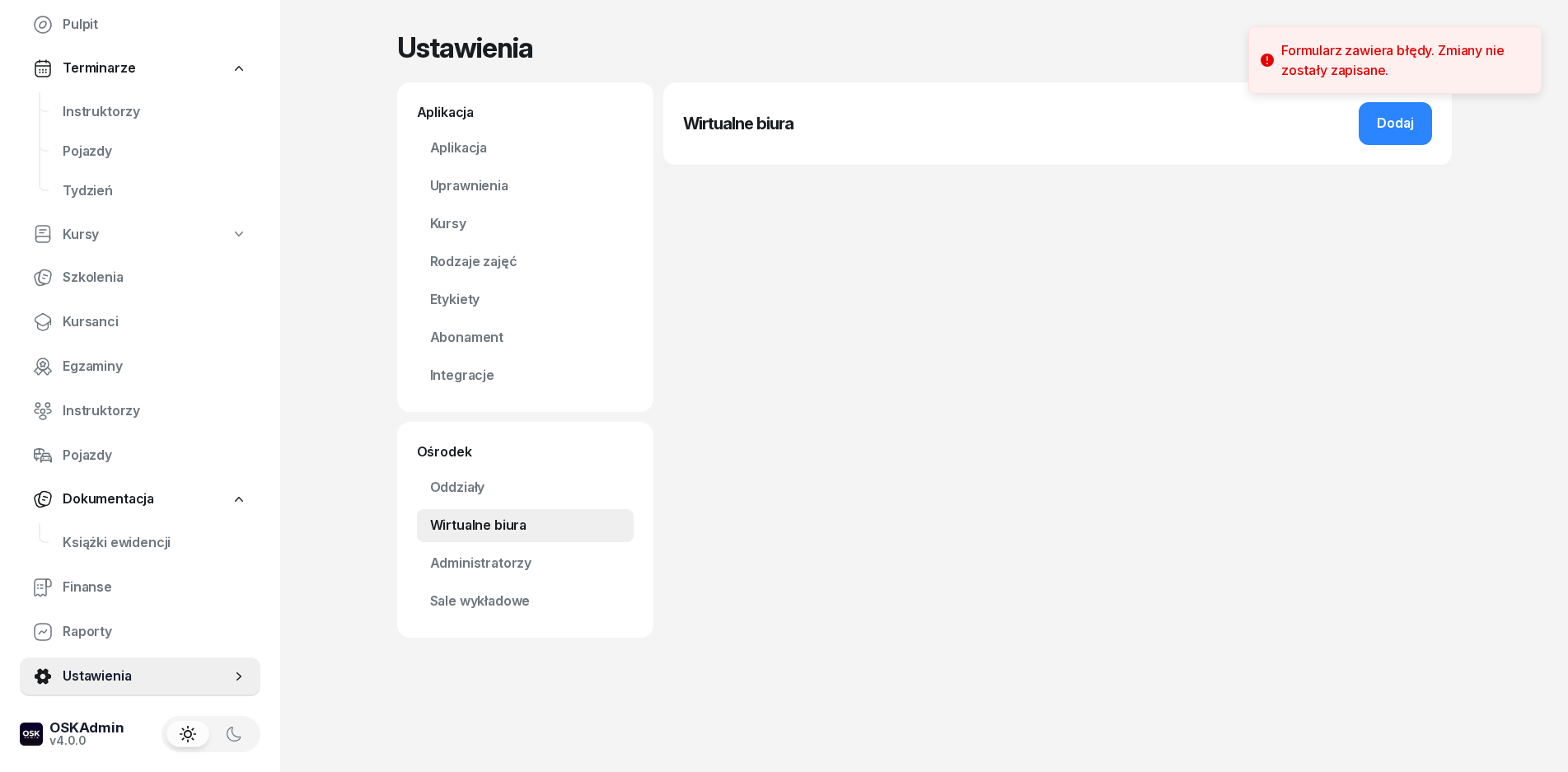
click at [455, 543] on div "Oddziały Wirtualne biura Administratorzy Sale wykładowe" at bounding box center [525, 545] width 217 height 146
click at [455, 565] on link "Administratorzy" at bounding box center [525, 564] width 217 height 33
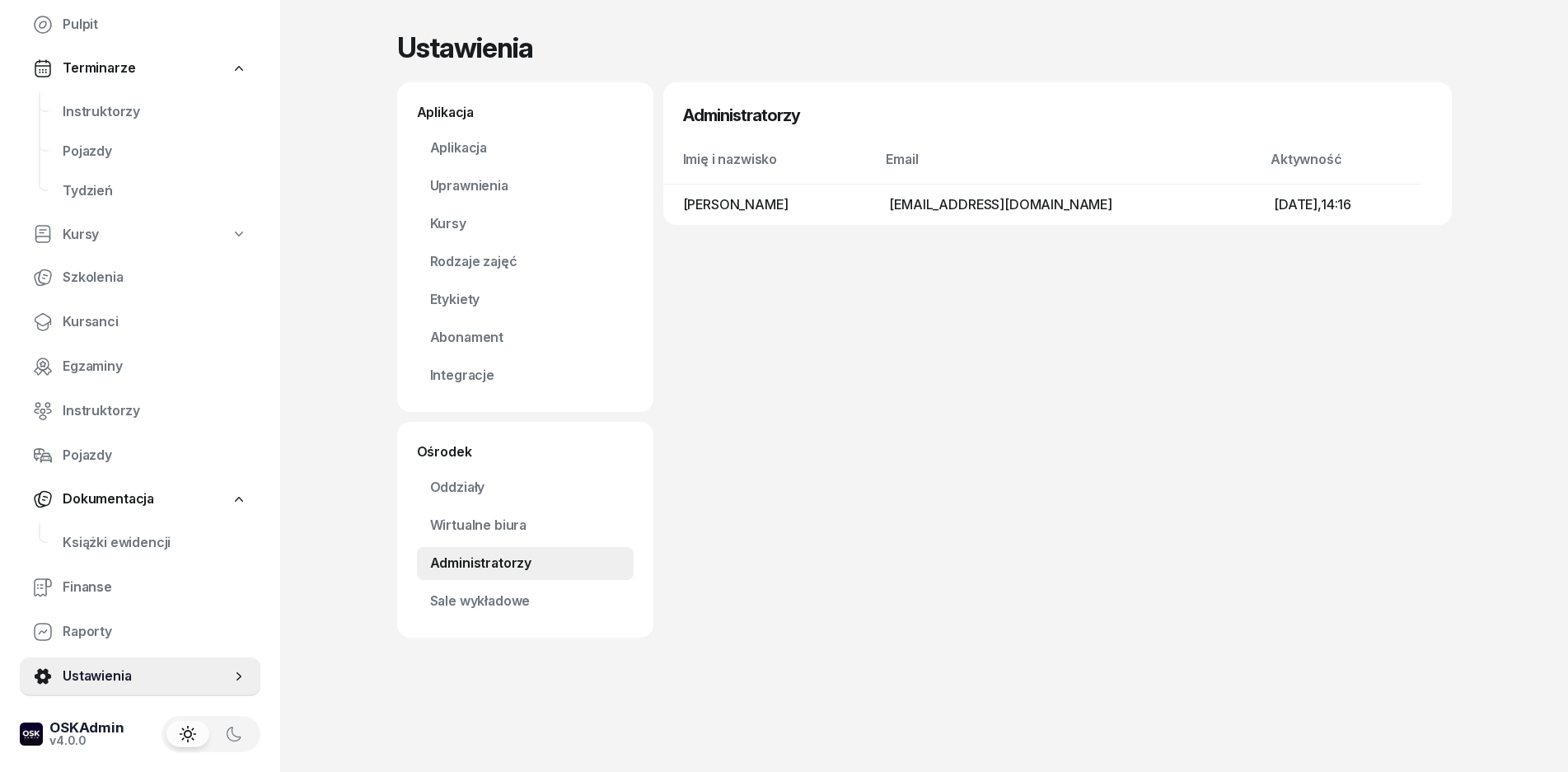
click at [1297, 186] on td "[DATE], 14:16" at bounding box center [1341, 204] width 160 height 41
click at [1239, 226] on div "Administratorzy Imię i nazwisko Email Aktywność [PERSON_NAME] [EMAIL_ADDRESS][D…" at bounding box center [1057, 360] width 789 height 555
click at [520, 607] on link "Sale wykładowe" at bounding box center [525, 601] width 217 height 33
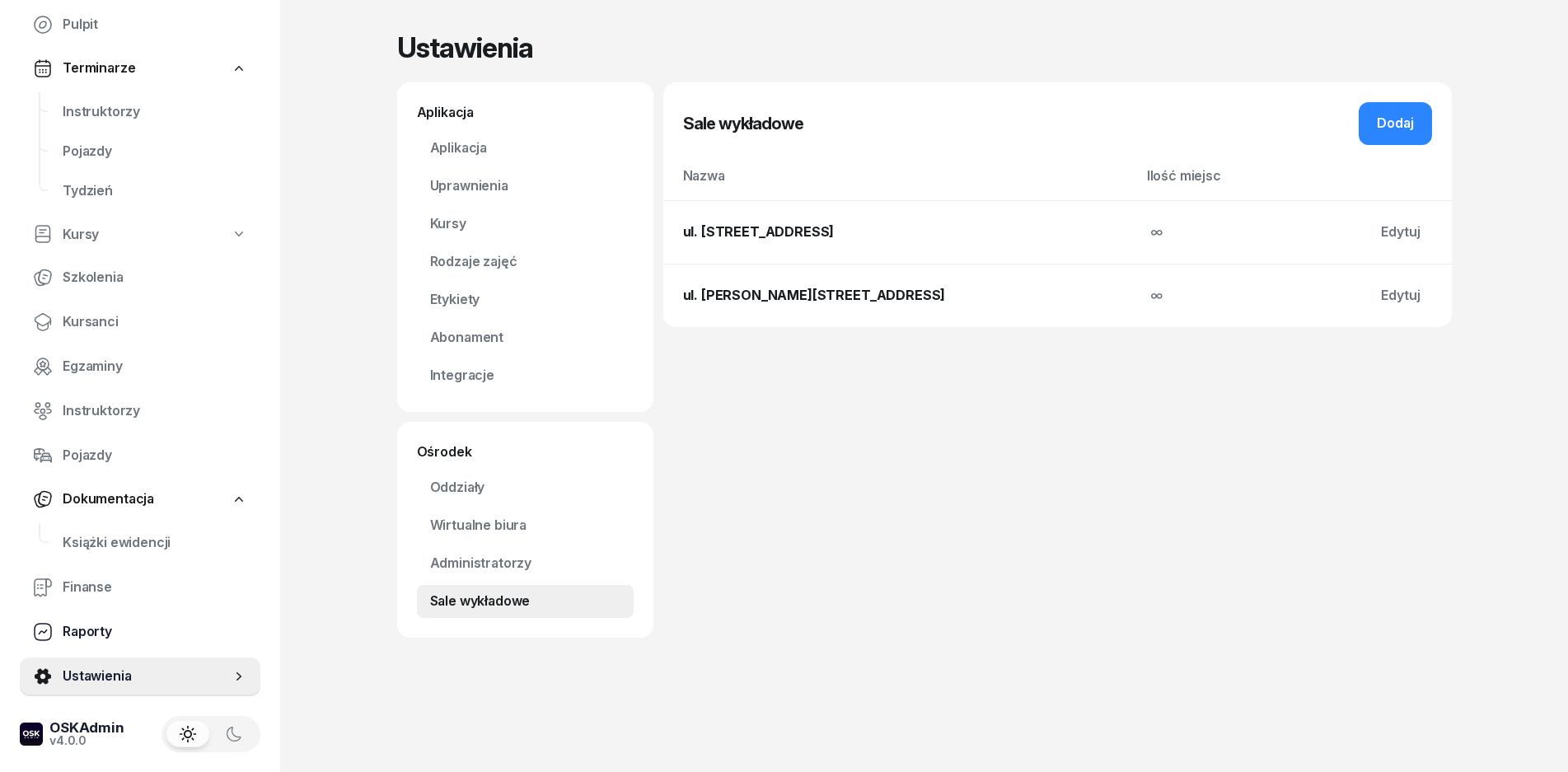
click at [87, 640] on span "Raporty" at bounding box center [155, 632] width 185 height 22
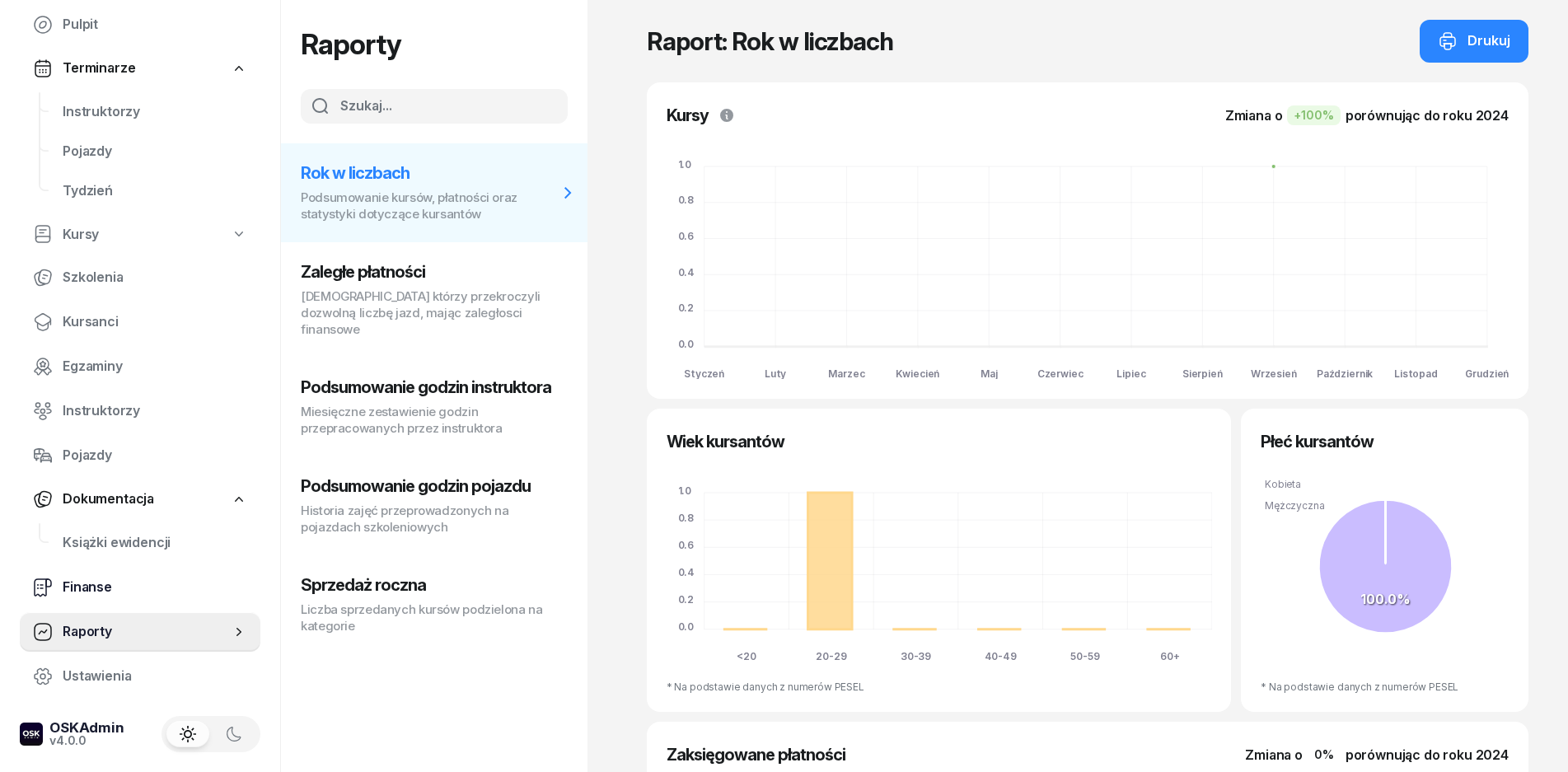
click at [126, 589] on span "Finanse" at bounding box center [155, 587] width 185 height 22
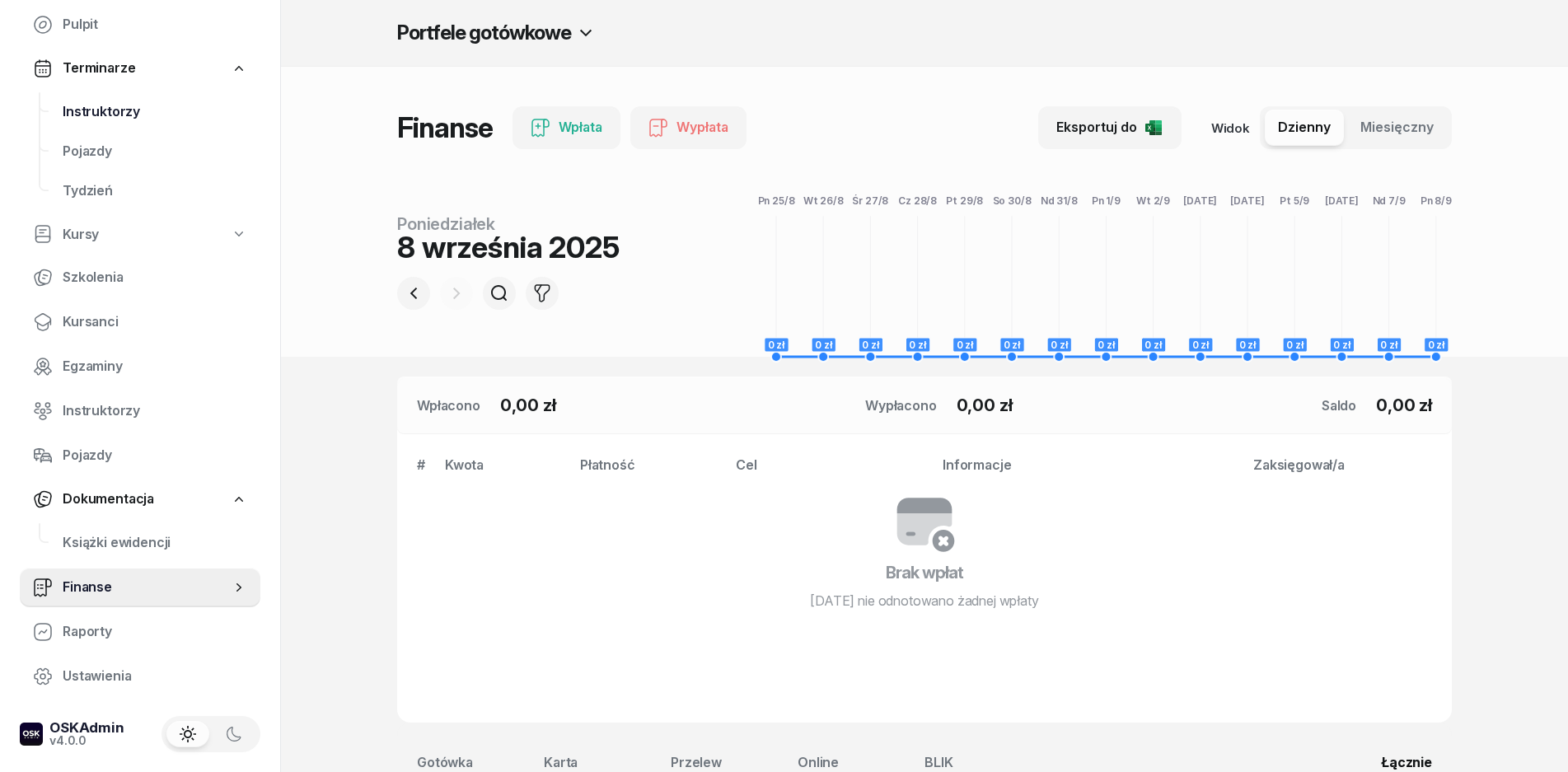
click at [100, 103] on span "Instruktorzy" at bounding box center [155, 112] width 185 height 22
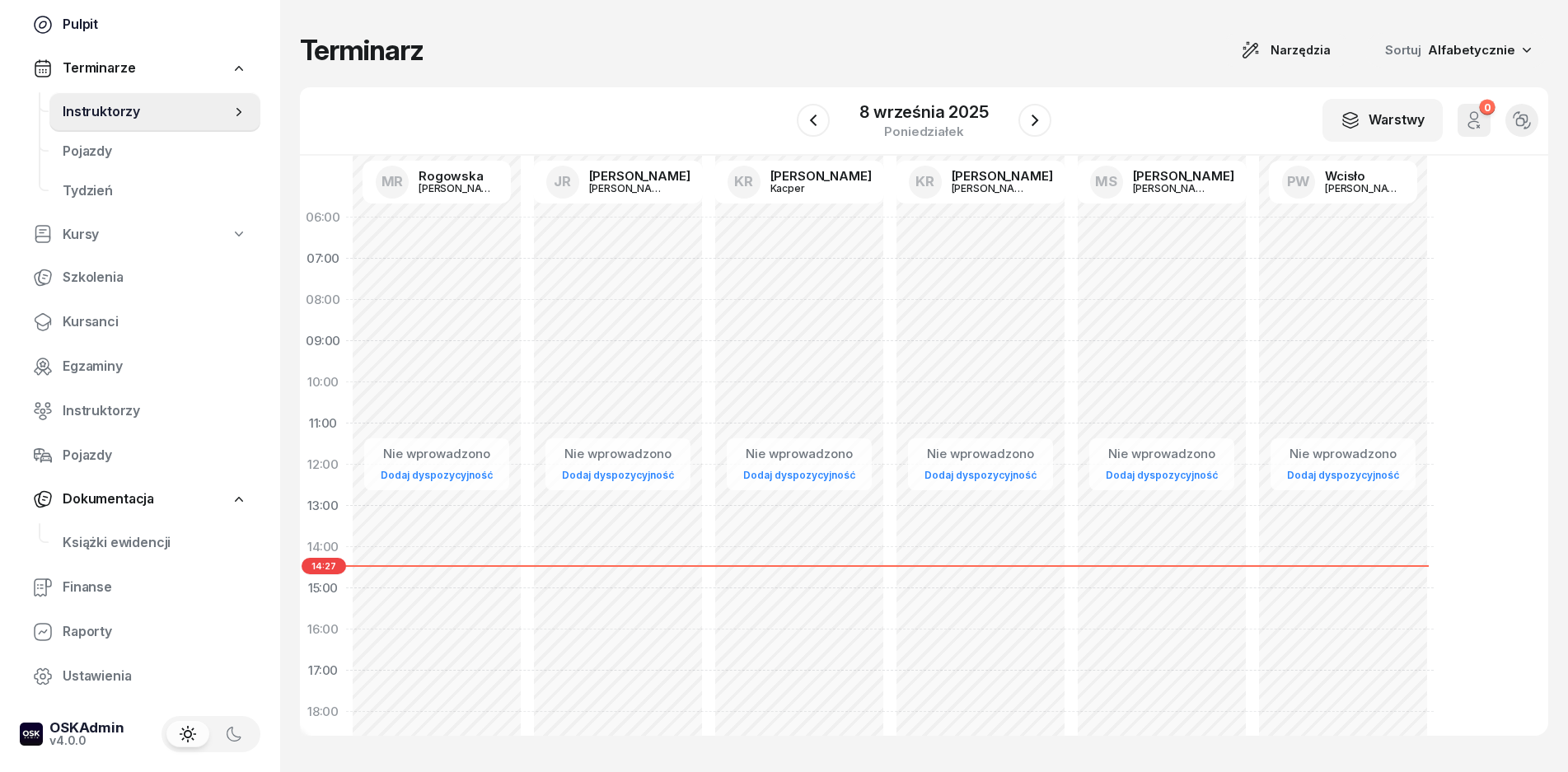
click at [113, 22] on span "Pulpit" at bounding box center [155, 24] width 185 height 22
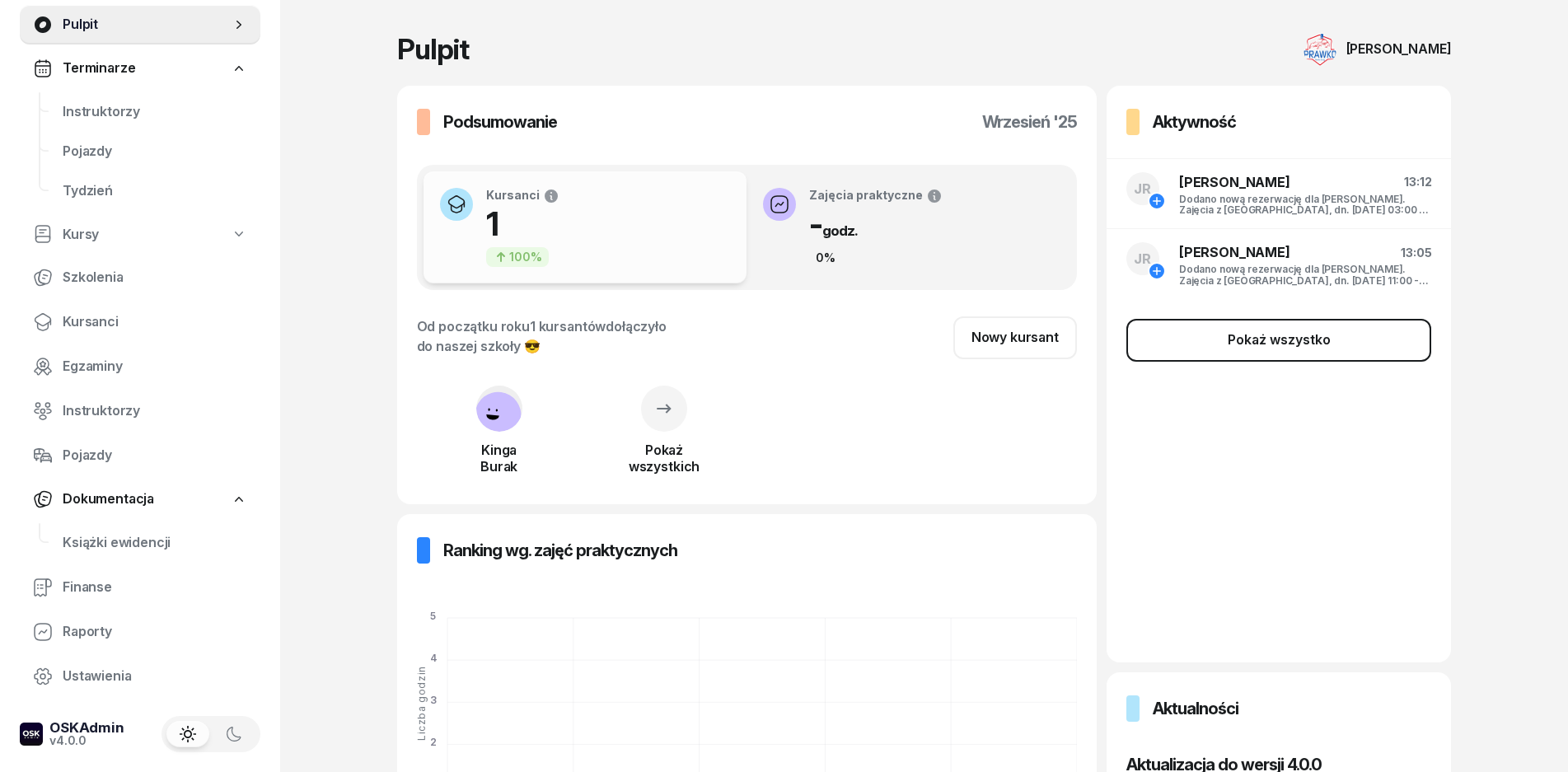
click at [1307, 337] on div "Pokaż wszystko" at bounding box center [1280, 340] width 103 height 22
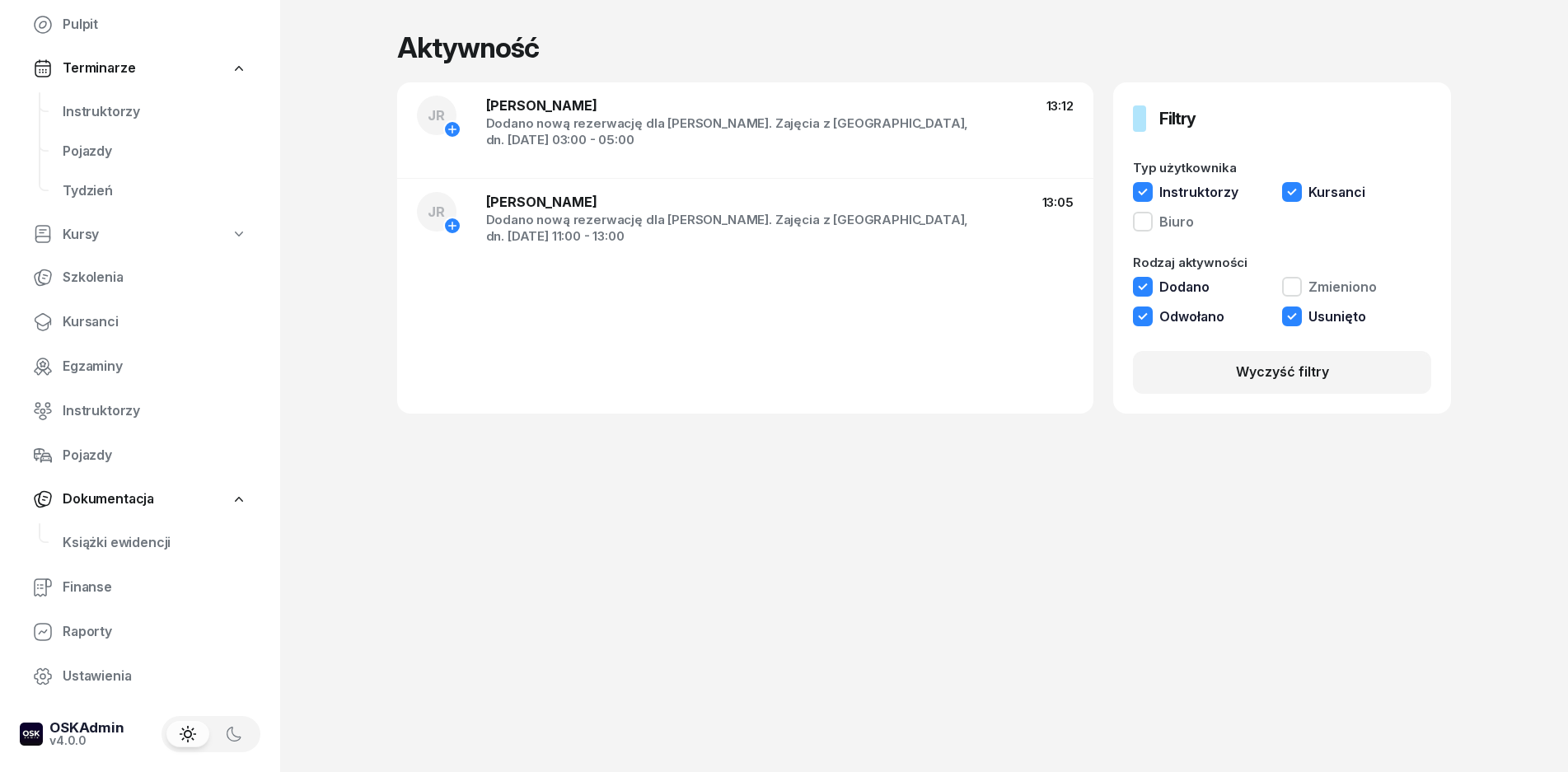
click at [872, 126] on div "Dodano nową rezerwację dla [PERSON_NAME]. Zajęcia z [GEOGRAPHIC_DATA], dn. [DAT…" at bounding box center [766, 132] width 560 height 33
click at [519, 109] on span "[PERSON_NAME]" at bounding box center [542, 105] width 112 height 17
click at [469, 112] on div "[PERSON_NAME] nową rezerwację dla [PERSON_NAME]. Zajęcia z [GEOGRAPHIC_DATA], d…" at bounding box center [745, 131] width 696 height 96
click at [451, 128] on icon at bounding box center [452, 129] width 13 height 13
click at [1297, 283] on button "Zmieniono" at bounding box center [1329, 289] width 95 height 24
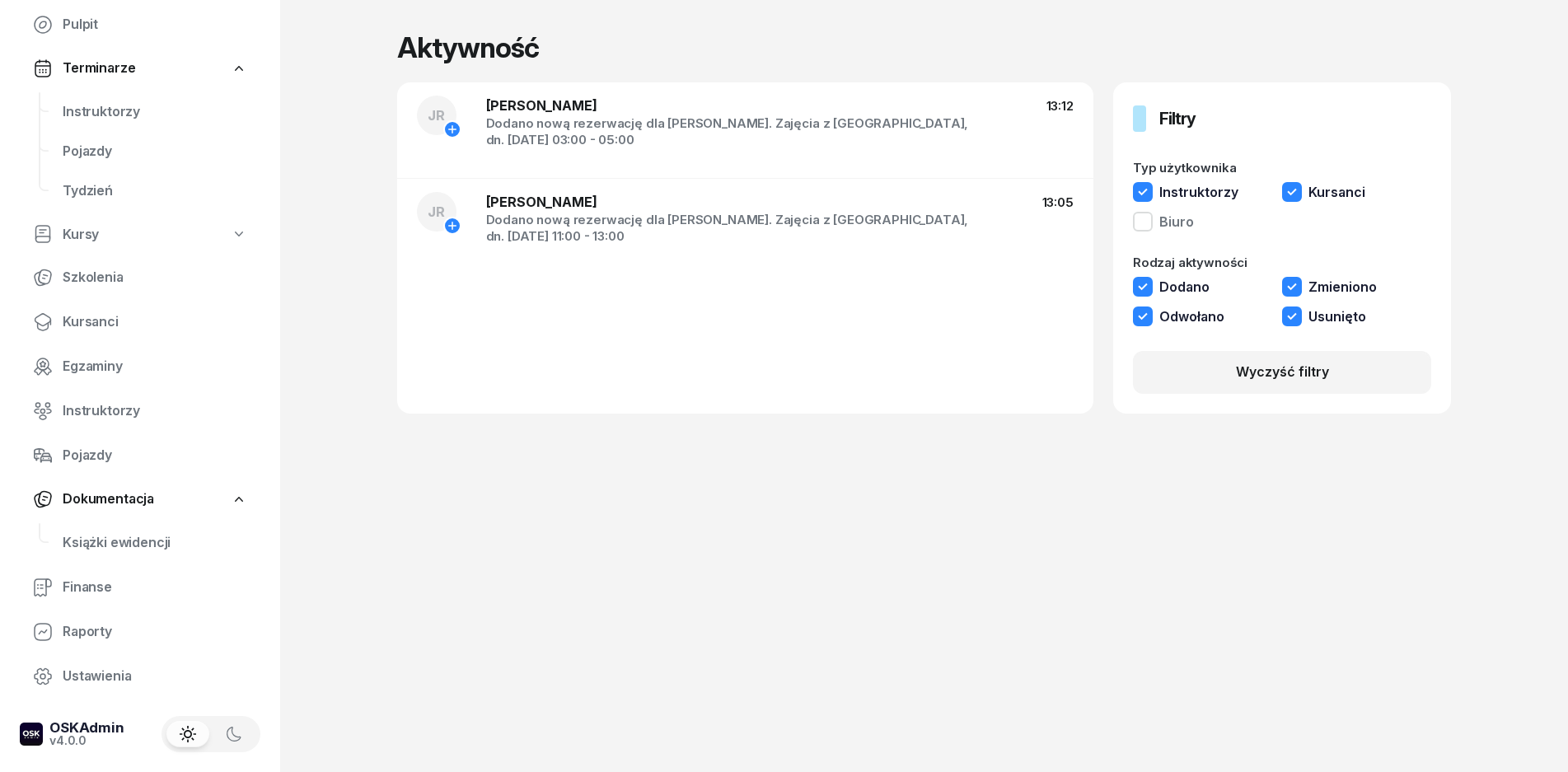
click at [1178, 228] on button "Biuro" at bounding box center [1164, 224] width 61 height 24
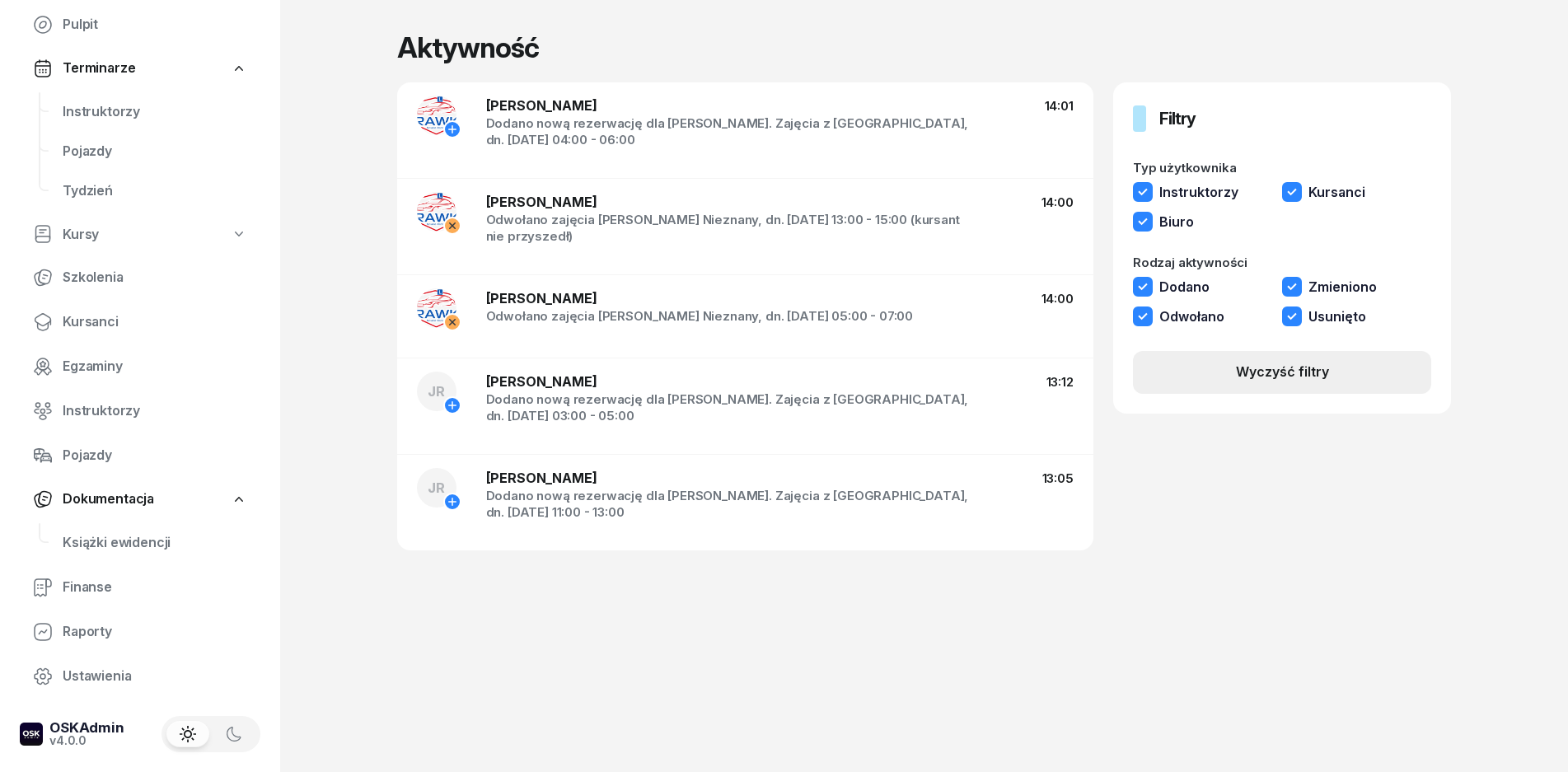
click at [1266, 363] on div "Wyczyść filtry" at bounding box center [1282, 372] width 93 height 22
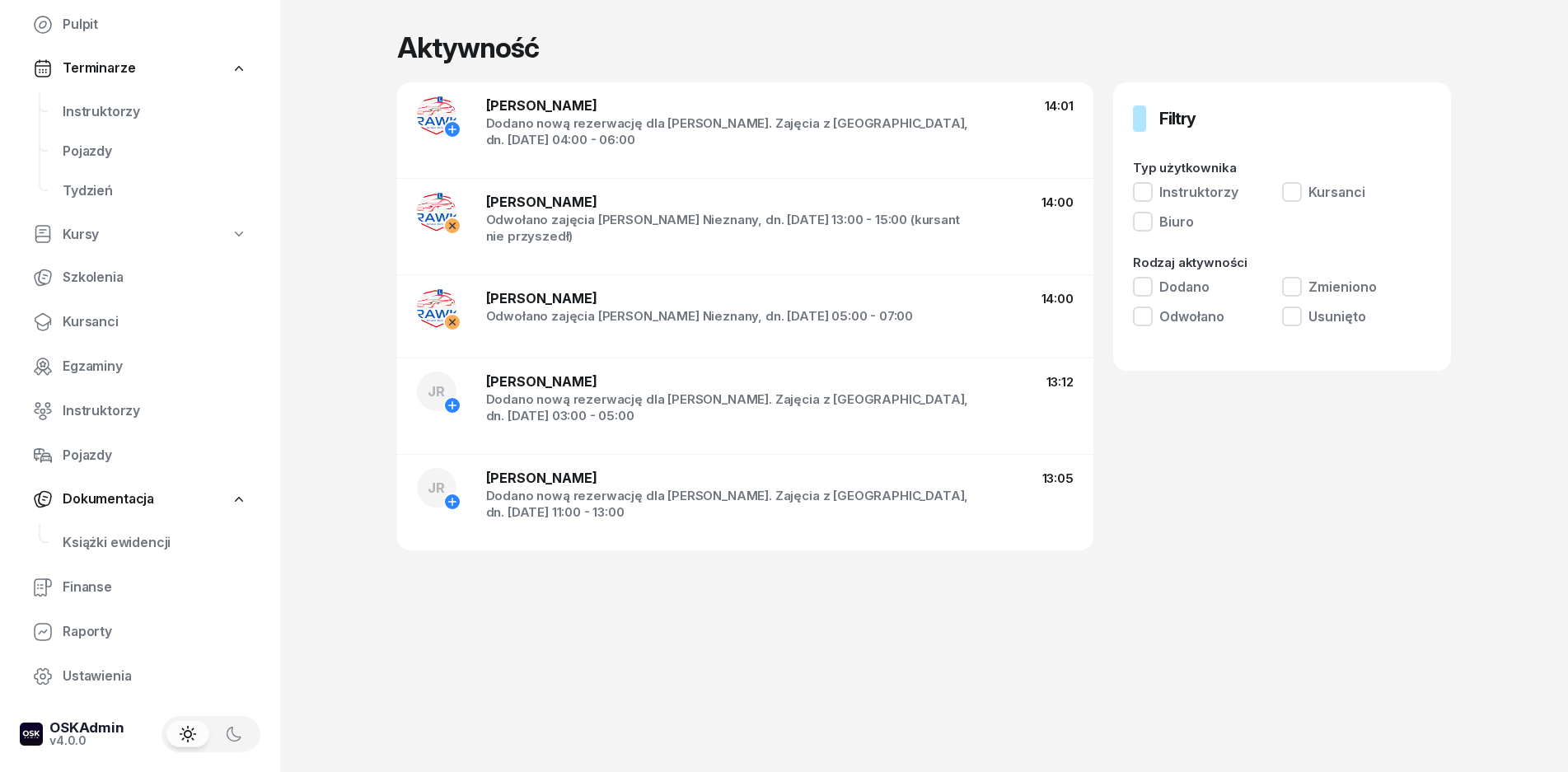
click at [1177, 215] on button "Biuro" at bounding box center [1164, 224] width 61 height 24
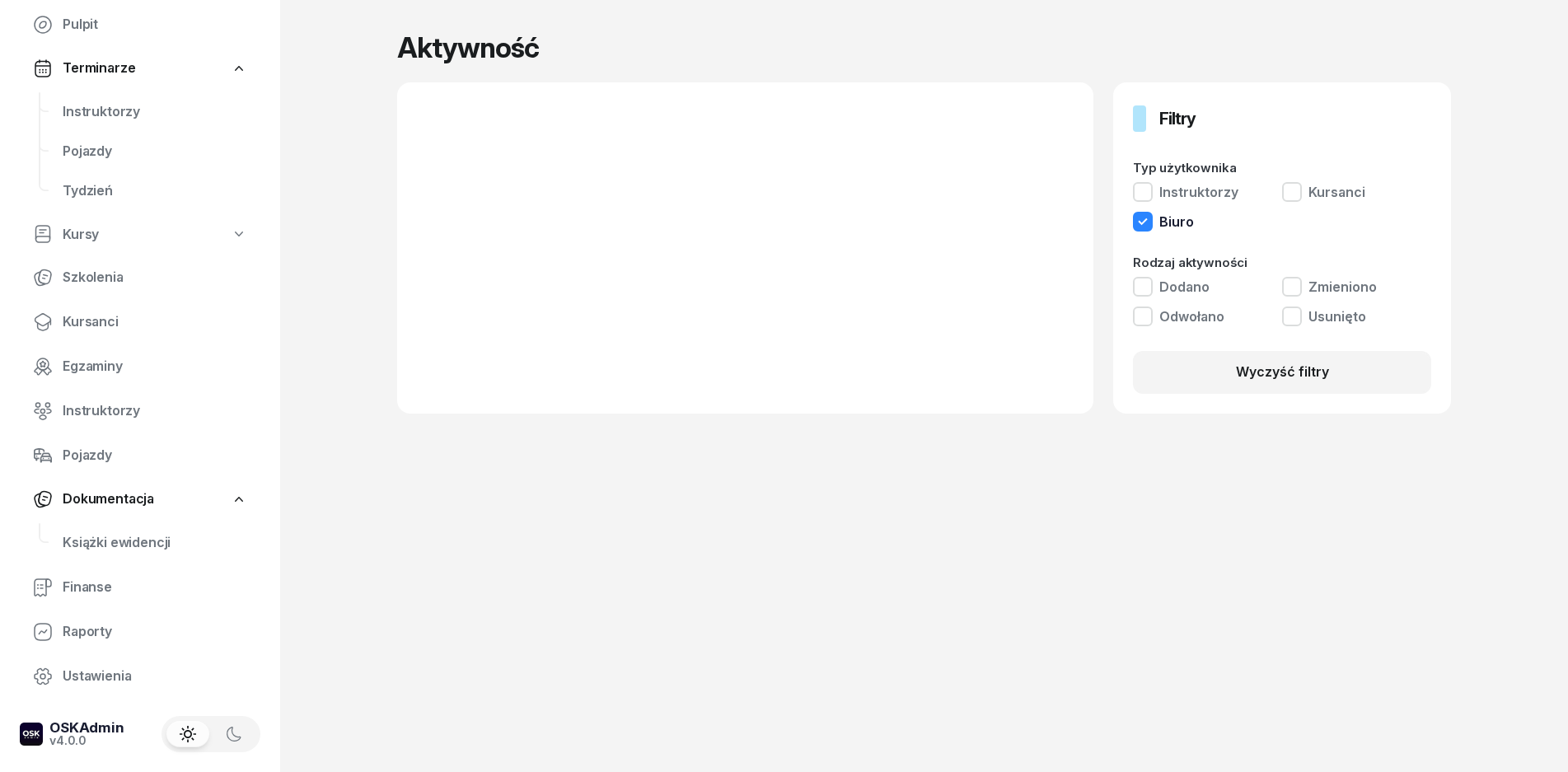
click at [1188, 189] on button "Instruktorzy" at bounding box center [1185, 194] width 105 height 24
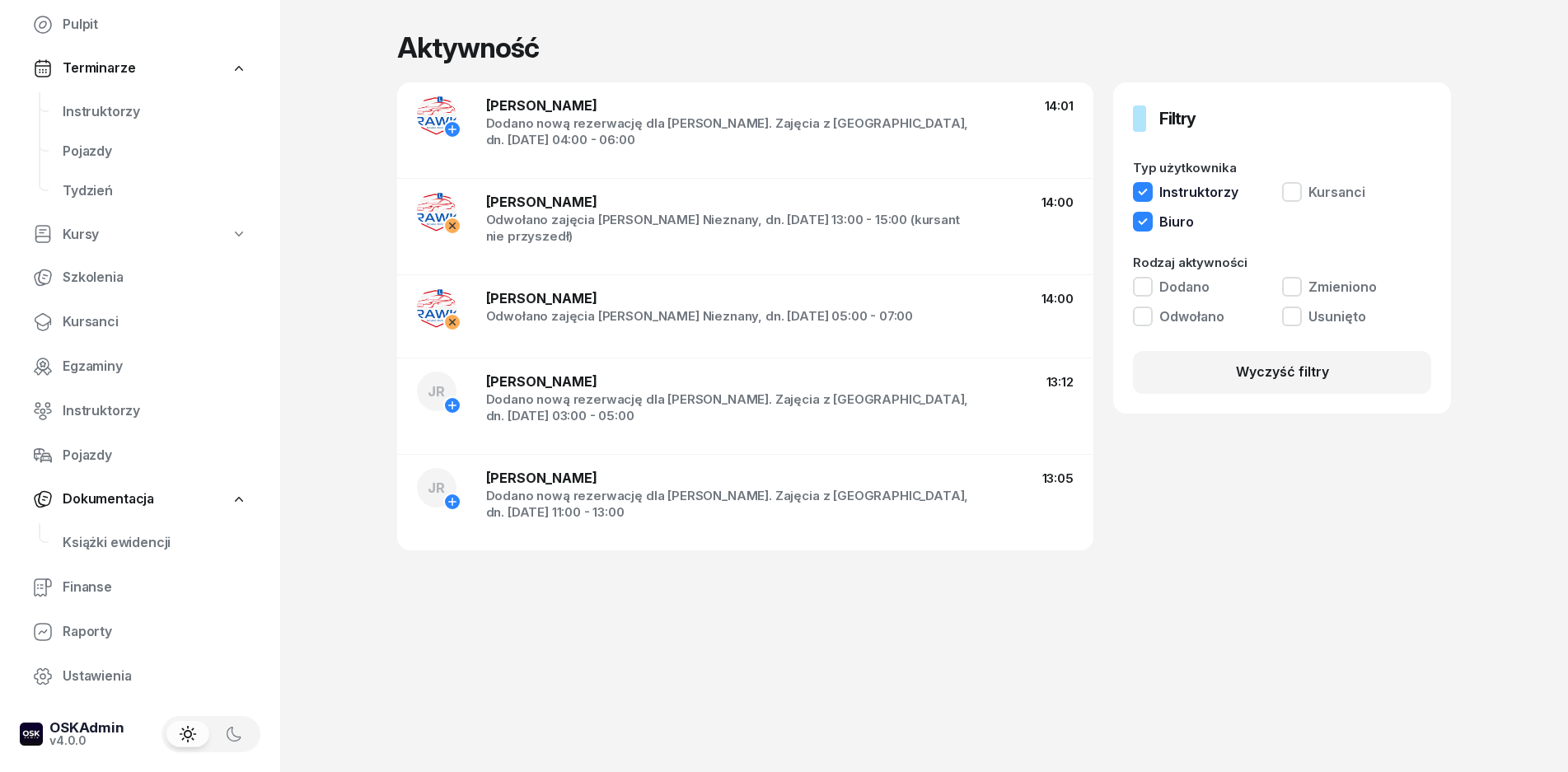
click at [1354, 189] on button "Kursanci" at bounding box center [1324, 194] width 84 height 24
click at [1166, 261] on div "Rodzaj aktywności Dodano Zmieniono Odwołano Usunięto" at bounding box center [1282, 294] width 299 height 75
click at [1151, 301] on div "Dodano Zmieniono Odwołano Usunięto" at bounding box center [1282, 304] width 299 height 54
click at [1171, 319] on button "Odwołano" at bounding box center [1178, 319] width 92 height 24
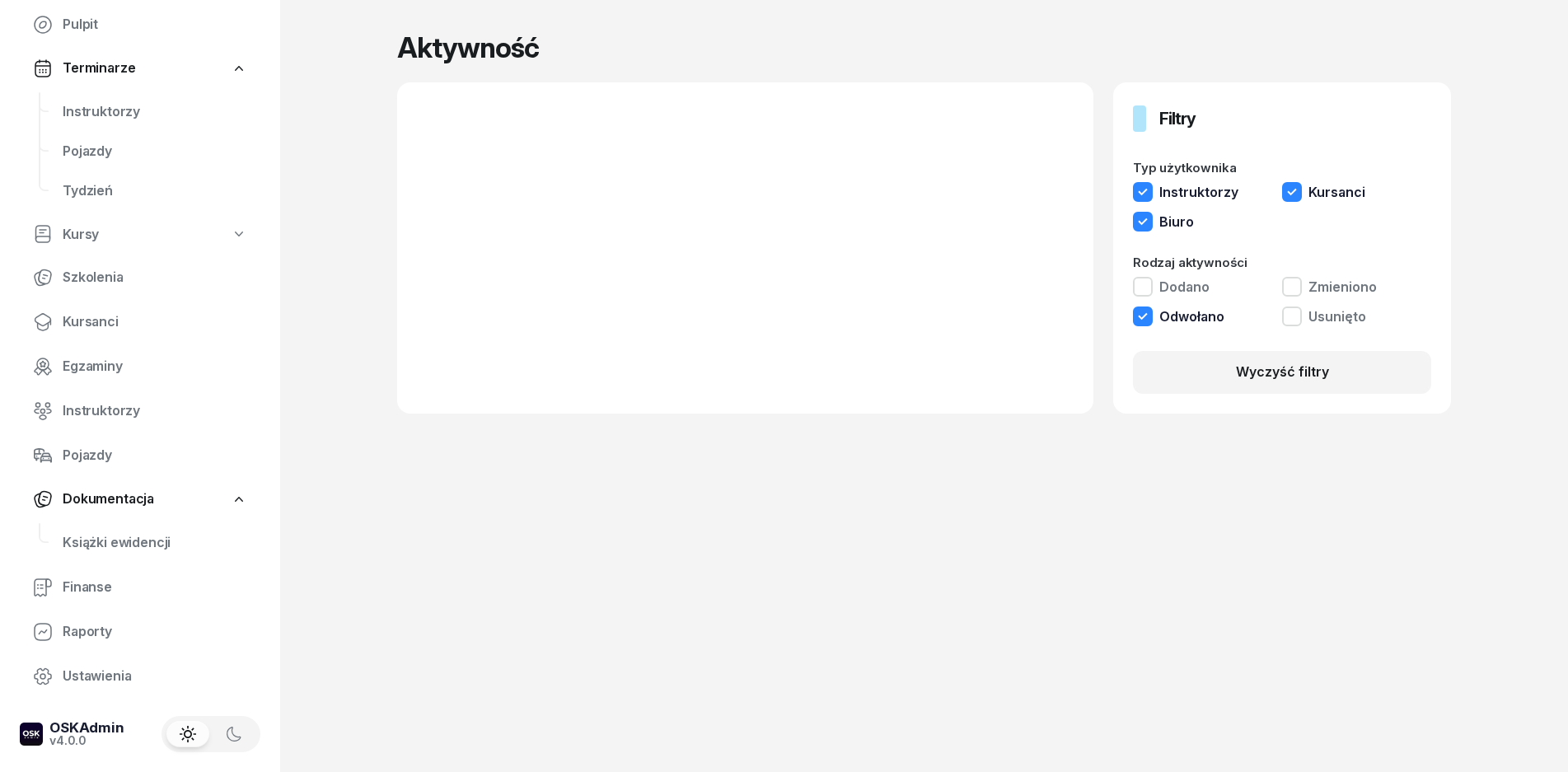
click at [1176, 292] on button "Dodano" at bounding box center [1171, 289] width 77 height 24
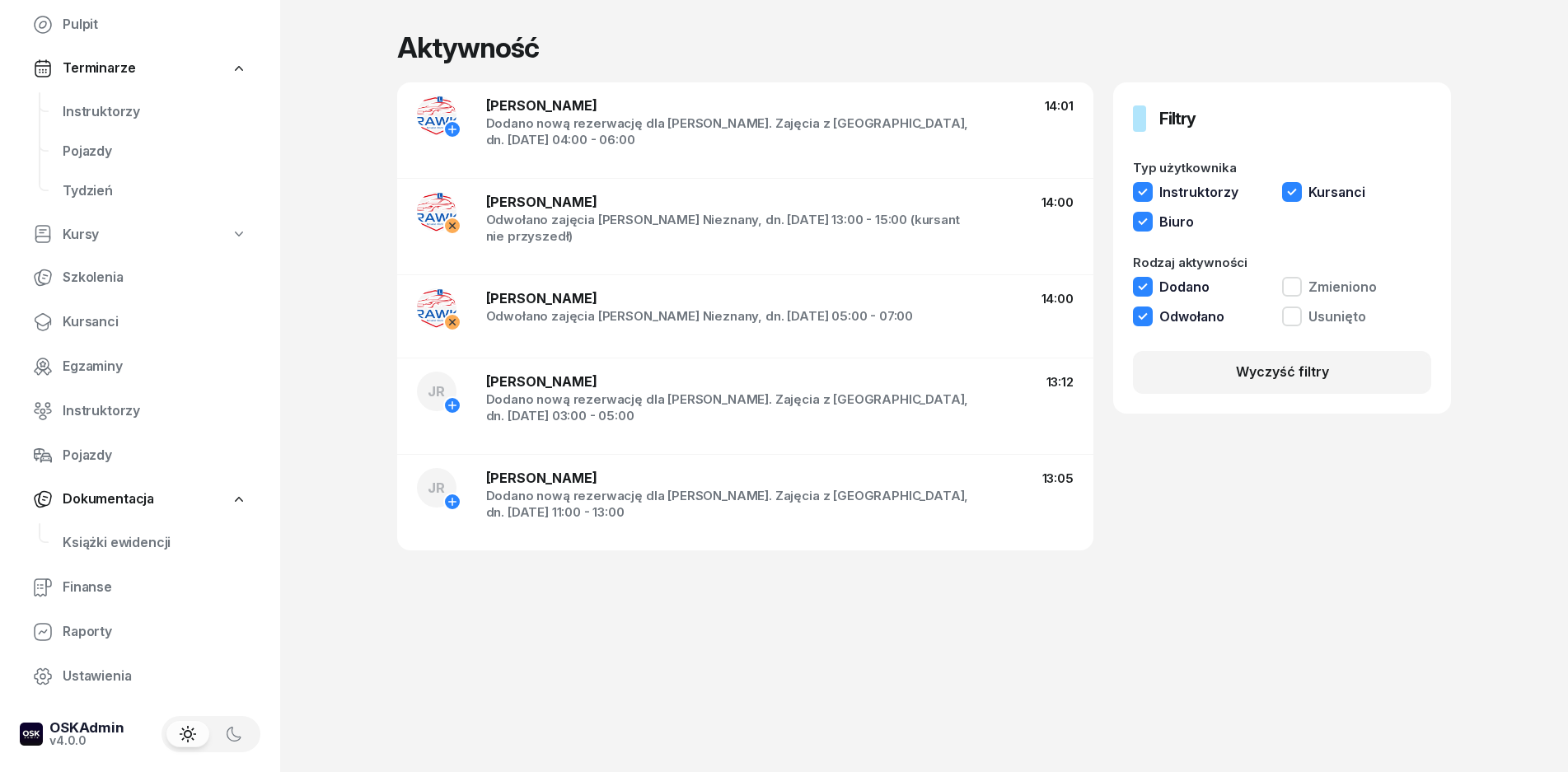
click at [1321, 292] on button "Zmieniono" at bounding box center [1329, 289] width 95 height 24
click at [1322, 311] on button "Usunięto" at bounding box center [1324, 319] width 84 height 24
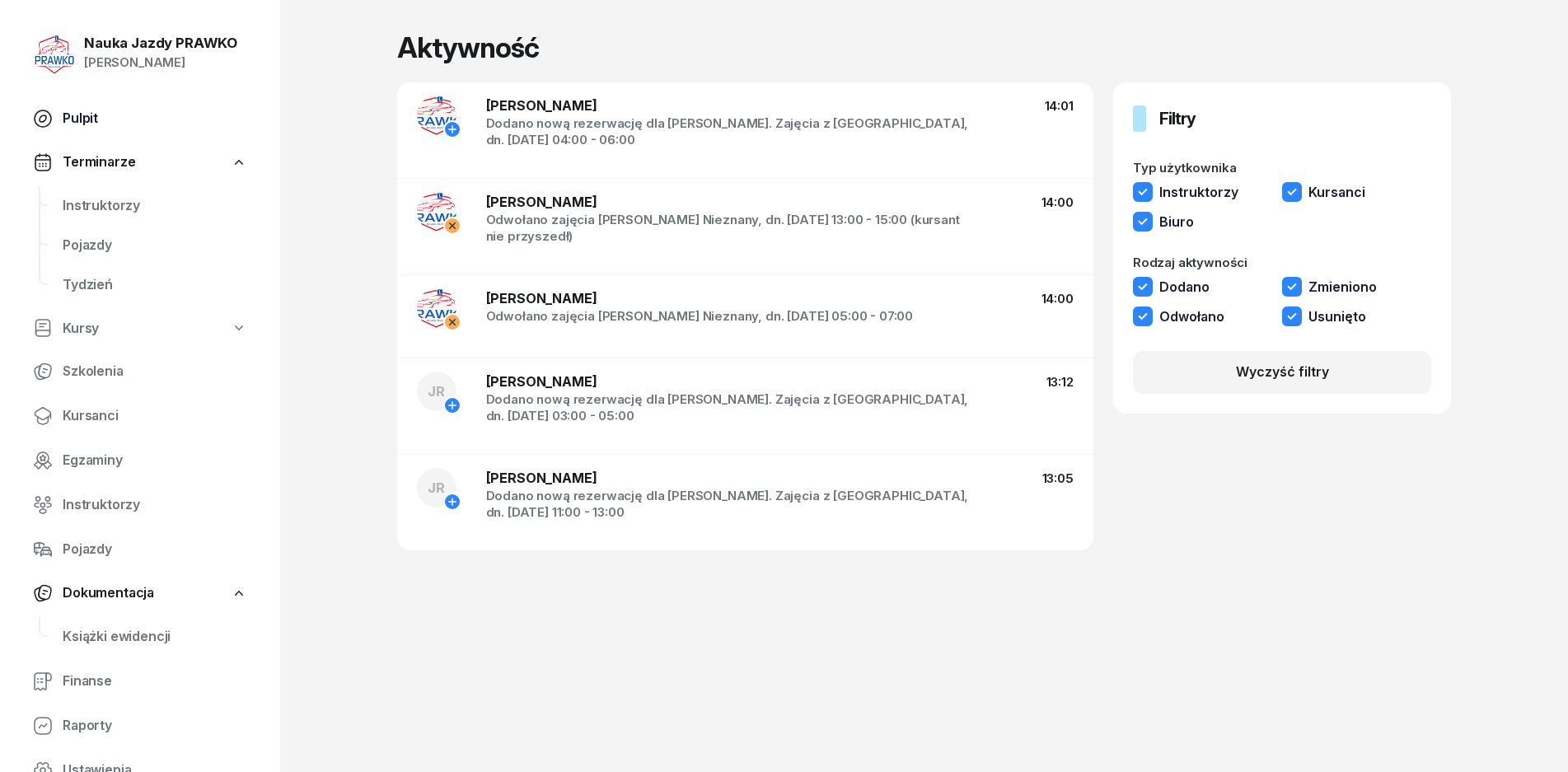
click at [94, 118] on span "Pulpit" at bounding box center [155, 119] width 185 height 22
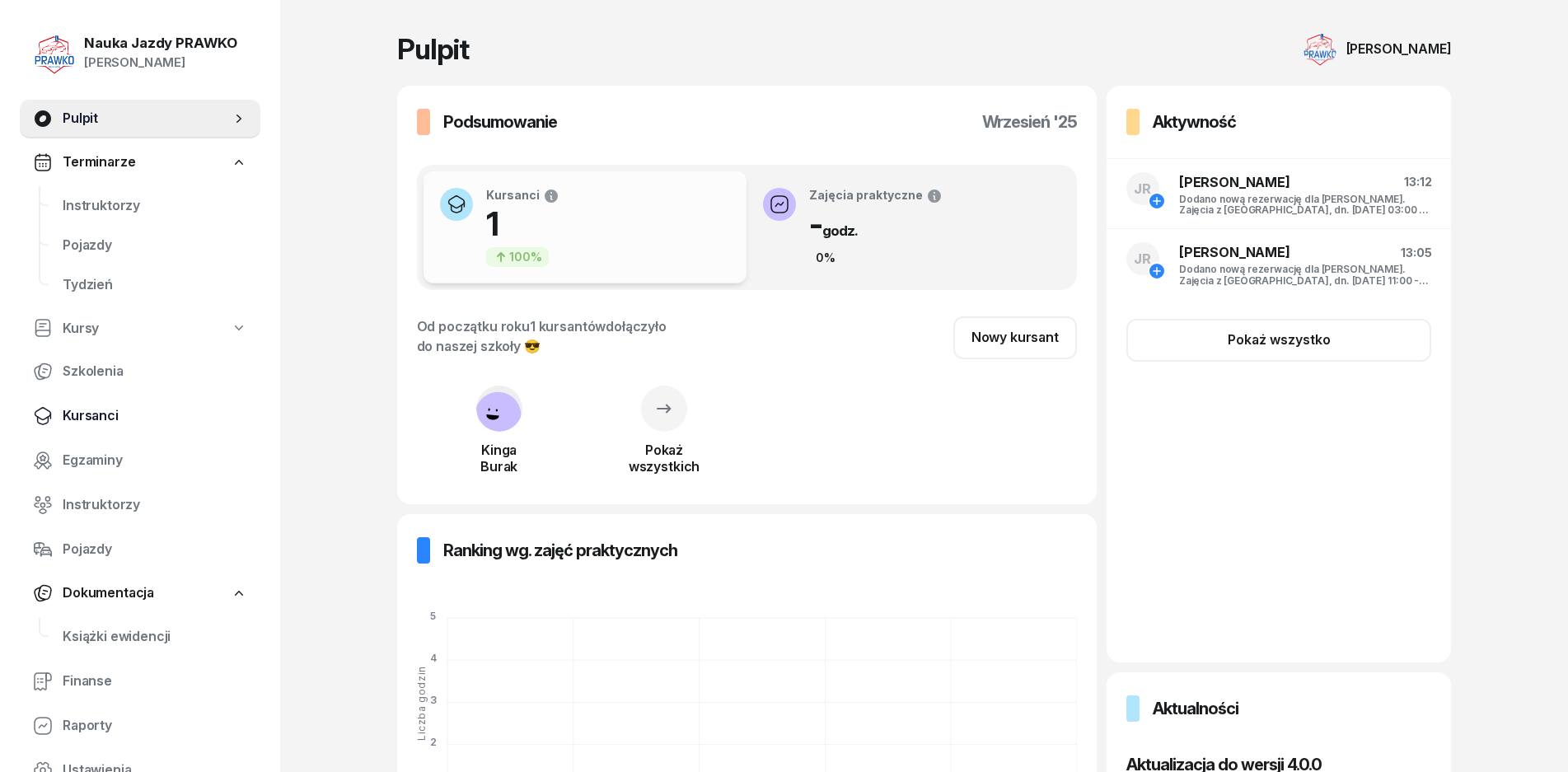
click at [160, 412] on span "Kursanci" at bounding box center [155, 416] width 185 height 22
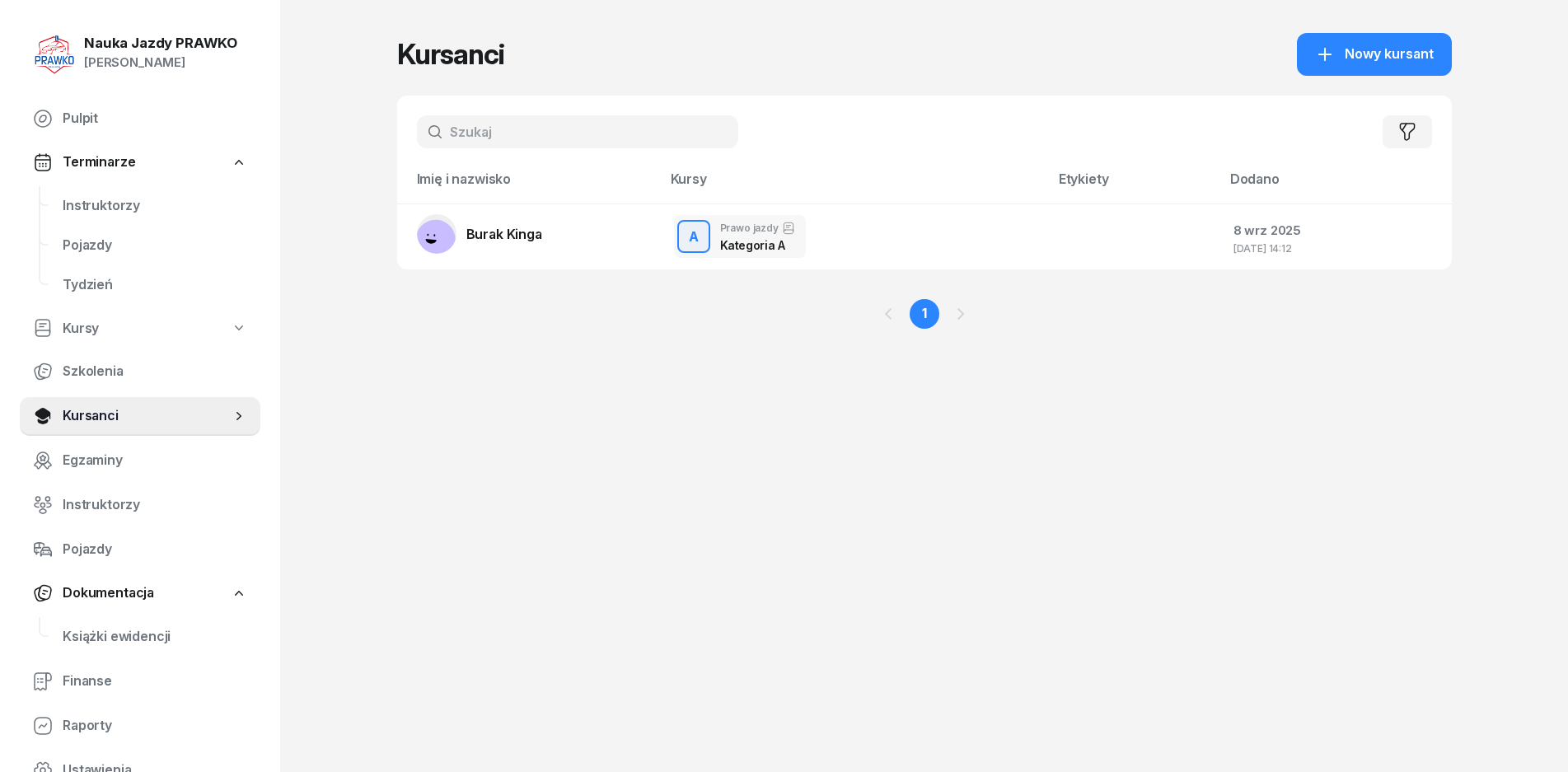
click at [1110, 288] on div "1" at bounding box center [925, 314] width 1055 height 89
click at [1379, 55] on span "Nowy kursant" at bounding box center [1389, 54] width 89 height 22
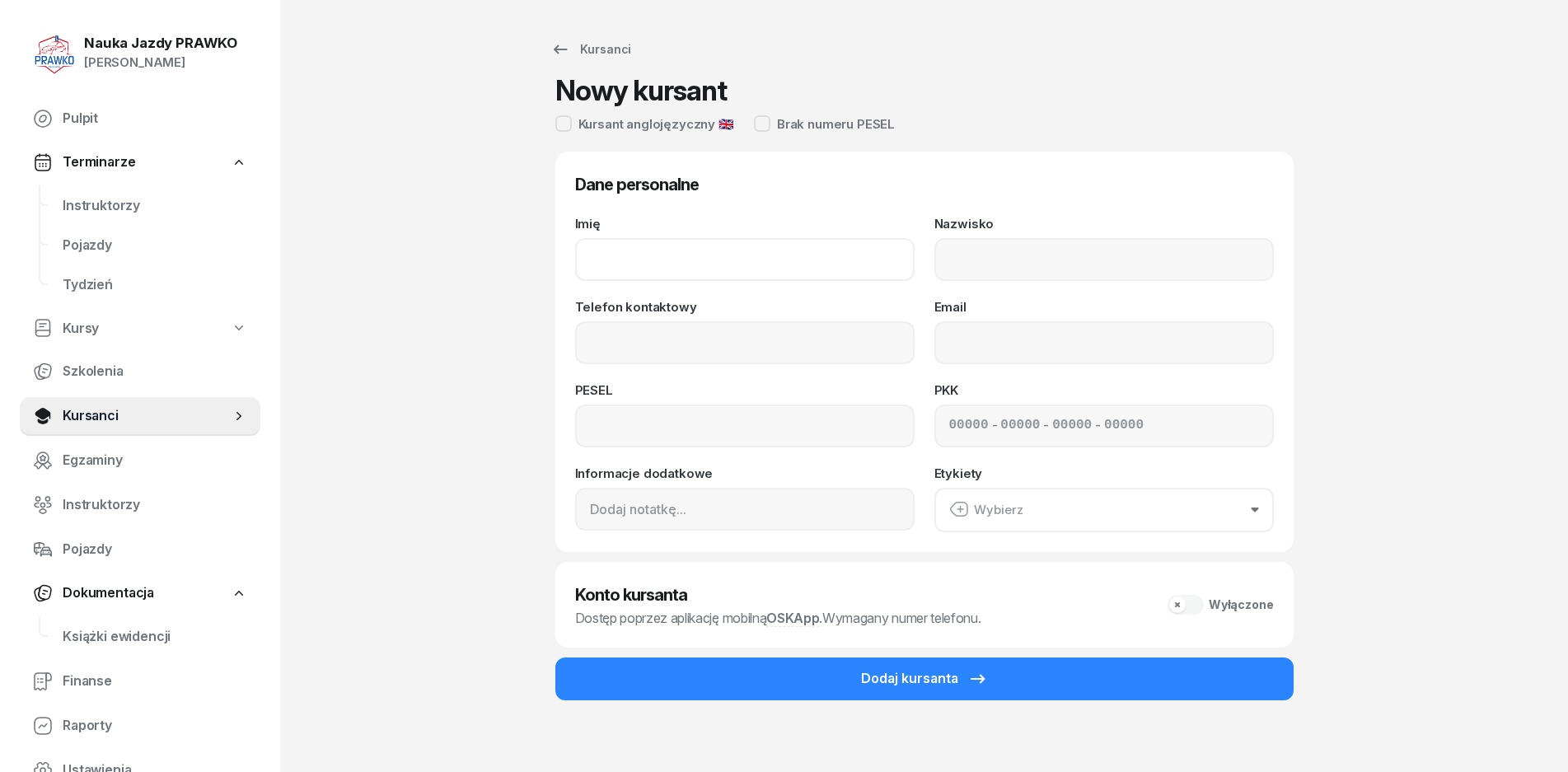
click at [677, 250] on input "Imię" at bounding box center [745, 259] width 340 height 43
type input "[PERSON_NAME]"
type input "726 092 064"
click at [659, 437] on input at bounding box center [745, 425] width 340 height 43
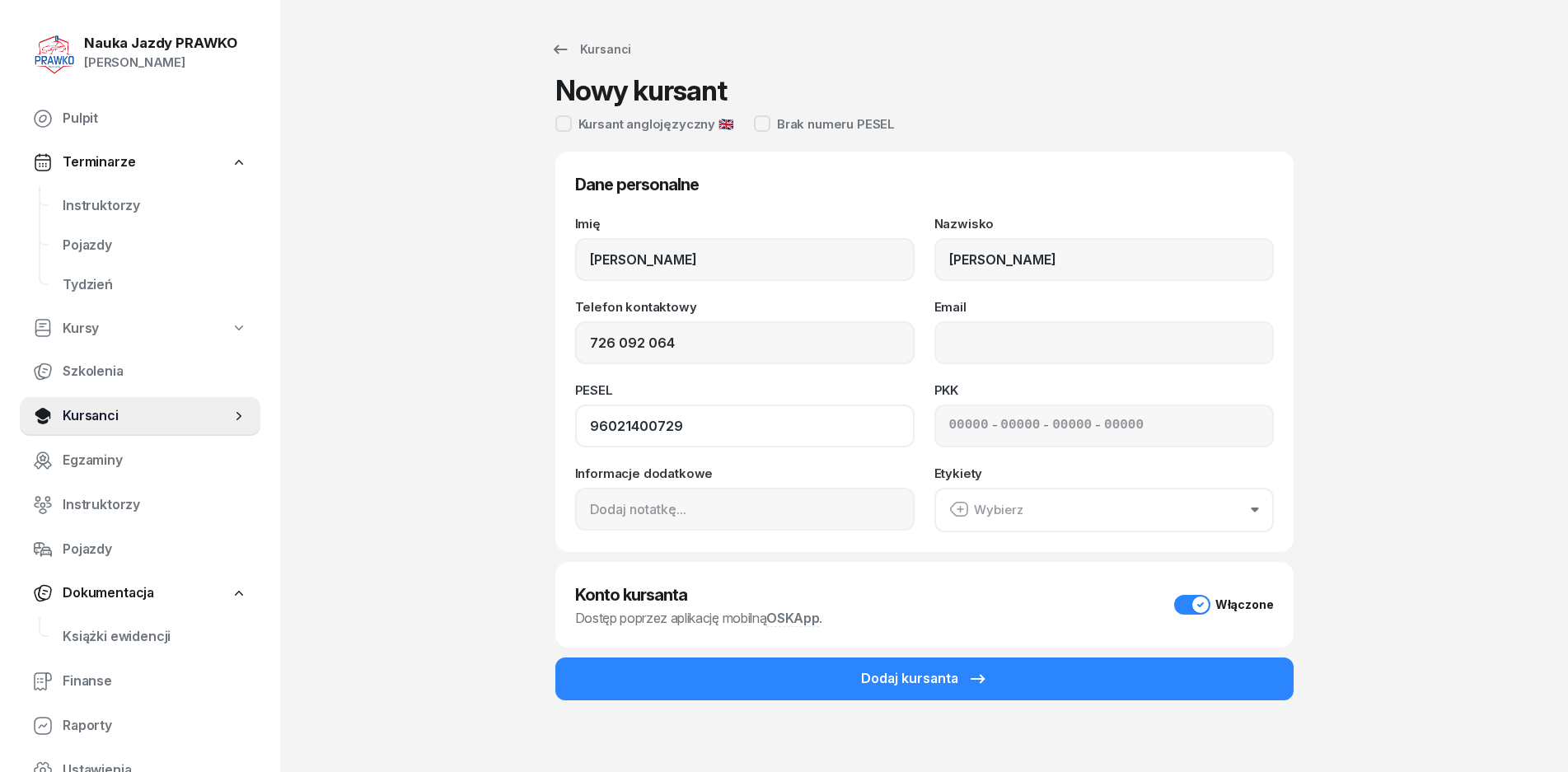
type input "96021400729"
click at [930, 353] on div "Telefon kontaktowy [PHONE_NUMBER] Email" at bounding box center [925, 332] width 699 height 64
click at [994, 348] on input "Email" at bounding box center [1104, 342] width 340 height 43
click at [1000, 416] on div "- - -" at bounding box center [1104, 425] width 340 height 43
click at [998, 429] on div "- - -" at bounding box center [1104, 425] width 340 height 43
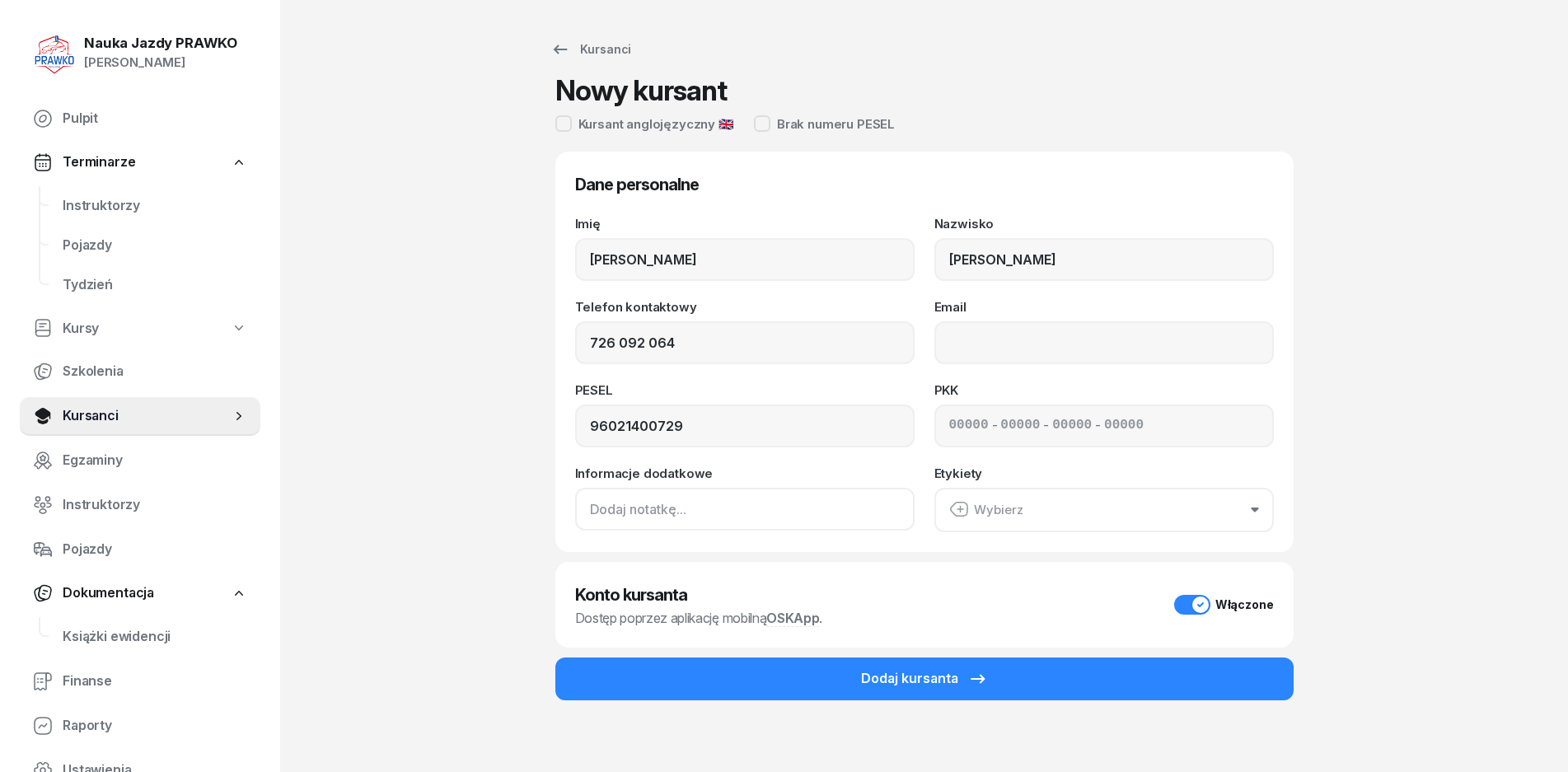
click at [627, 518] on input at bounding box center [745, 509] width 340 height 43
click at [983, 504] on div "Wybierz" at bounding box center [986, 510] width 74 height 22
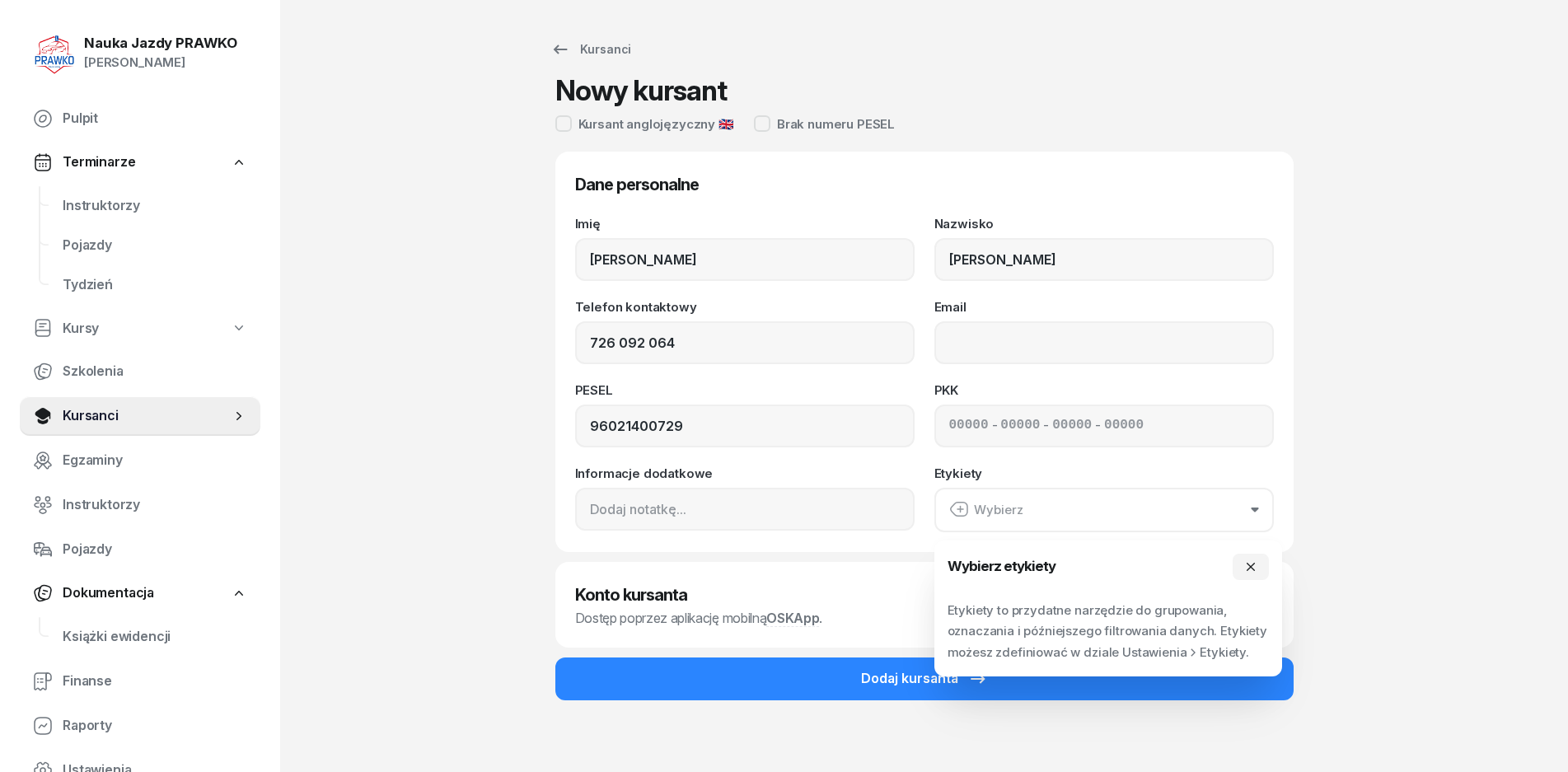
click at [1080, 534] on div "Dane personalne Imię [PERSON_NAME] [PERSON_NAME] Telefon kontaktowy [PHONE_NUMB…" at bounding box center [924, 352] width 738 height 401
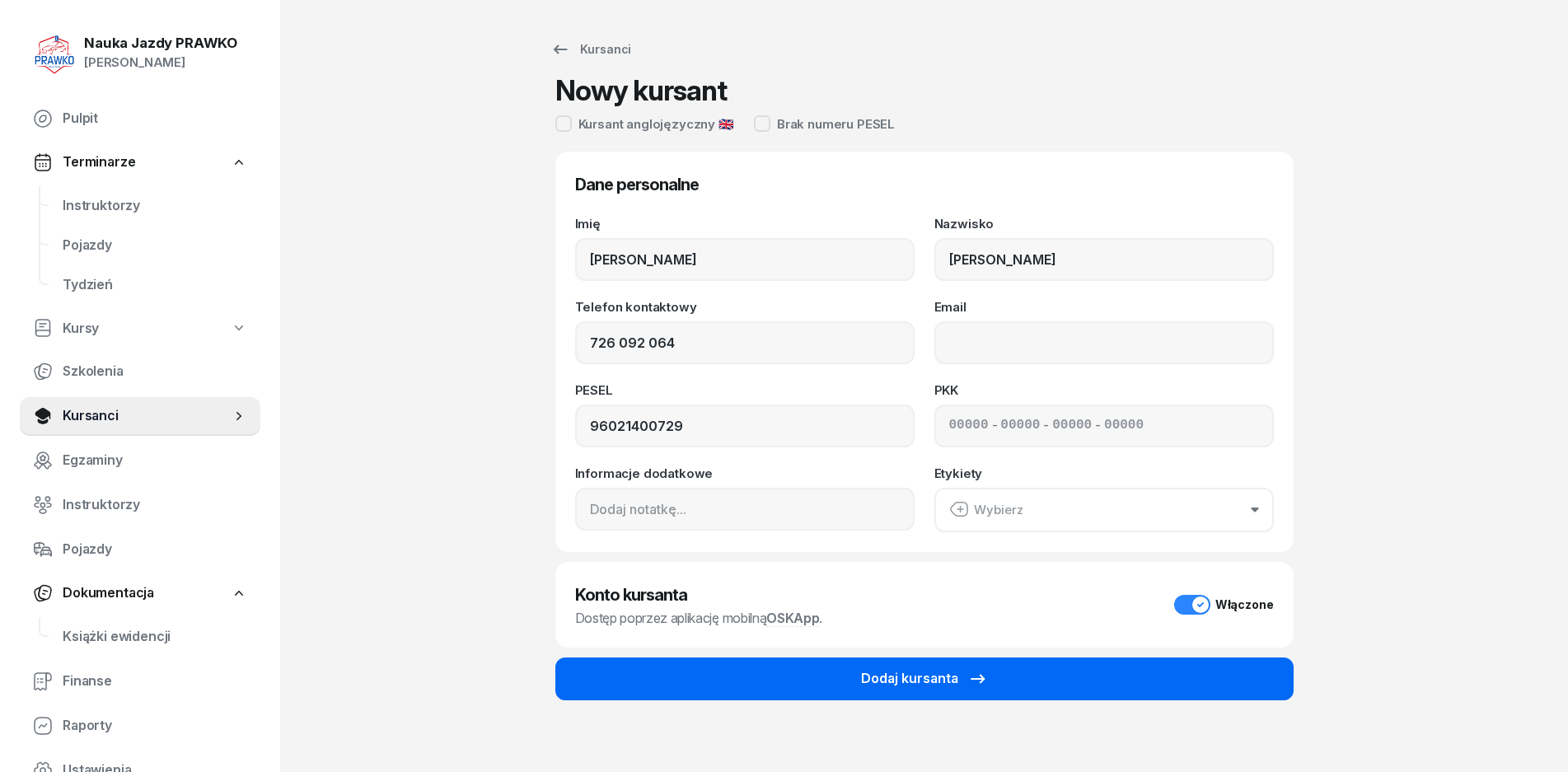
click at [900, 683] on div "Dodaj kursanta" at bounding box center [925, 679] width 127 height 22
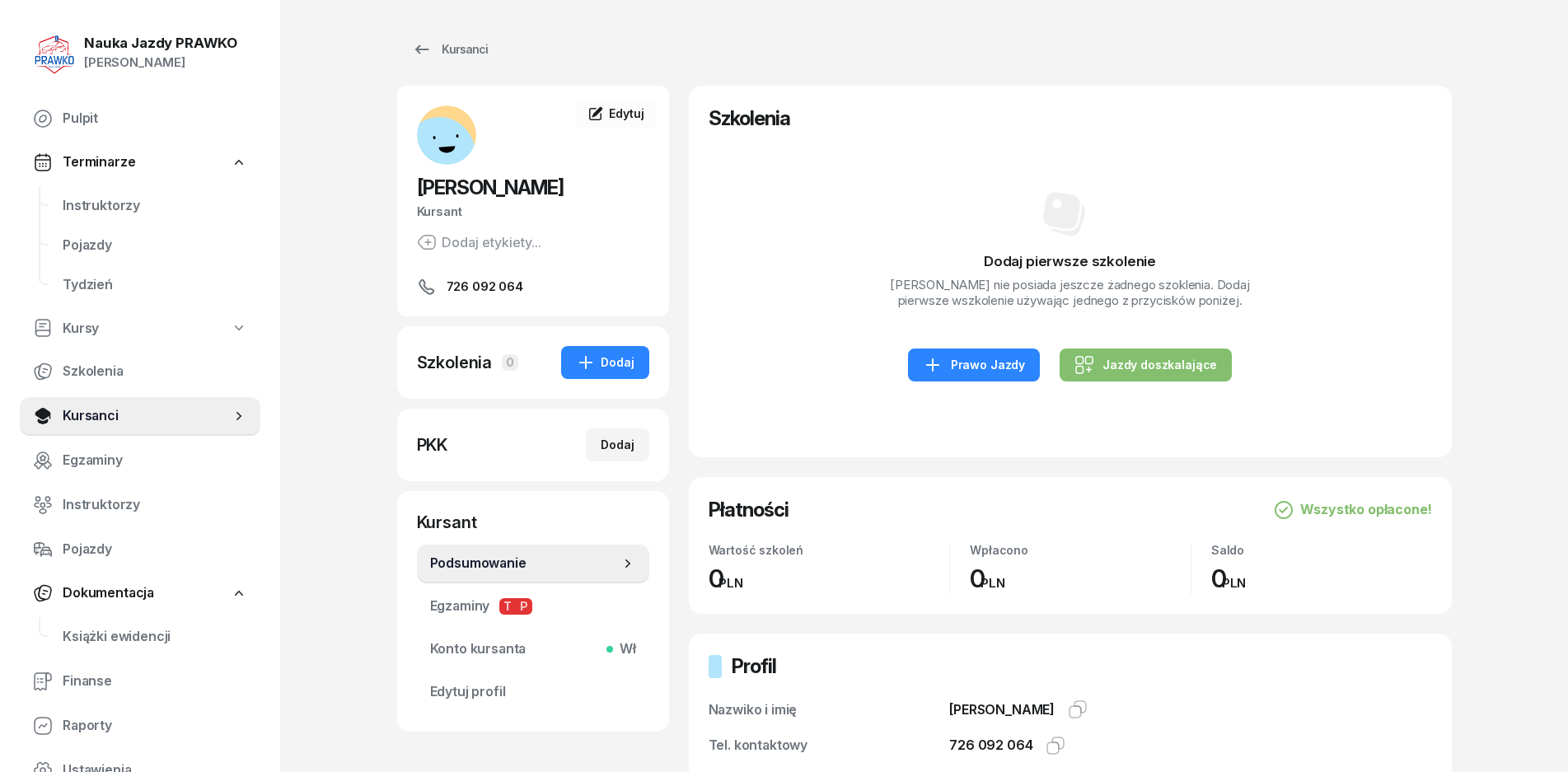
click at [91, 392] on nav "Pulpit Terminarze Instruktorzy Pojazdy Tydzień Kursy Szkolenia Kursanci Egzamin…" at bounding box center [140, 444] width 241 height 691
click at [98, 381] on span "Szkolenia" at bounding box center [155, 371] width 185 height 22
select select "createdAt-desc"
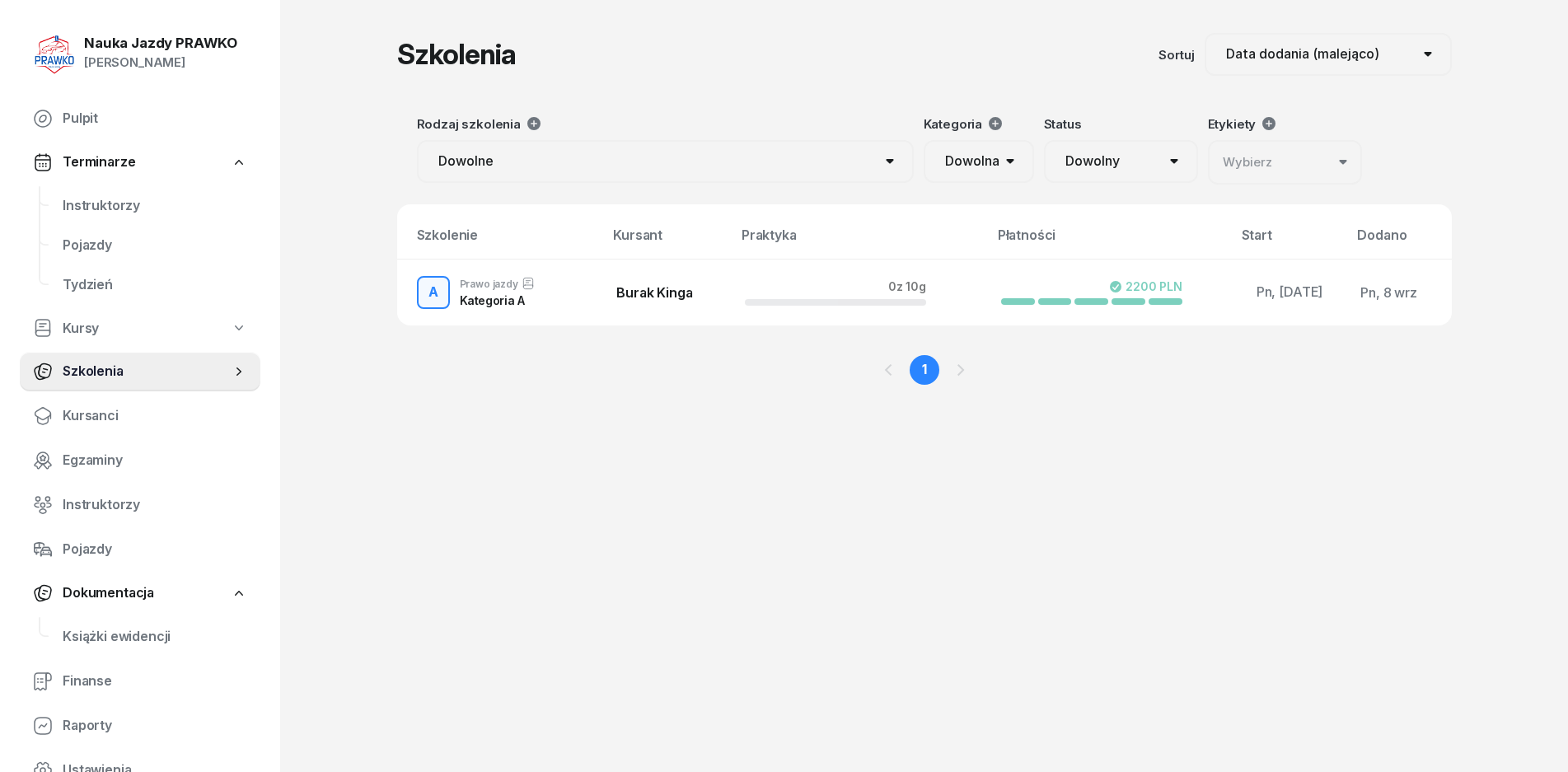
click at [659, 158] on select "Dowolne Prawo Jazdy Jazdy doszkalające Kwalifikacja wstępna PRZEWÓZ RZECZY Kwal…" at bounding box center [665, 161] width 497 height 43
drag, startPoint x: 659, startPoint y: 158, endPoint x: 704, endPoint y: 152, distance: 45.4
click at [659, 158] on select "Dowolne Prawo Jazdy Jazdy doszkalające Kwalifikacja wstępna PRZEWÓZ RZECZY Kwal…" at bounding box center [665, 161] width 497 height 43
click at [113, 362] on span "Szkolenia" at bounding box center [146, 371] width 168 height 22
click at [1249, 166] on div "Wybierz" at bounding box center [1247, 162] width 50 height 22
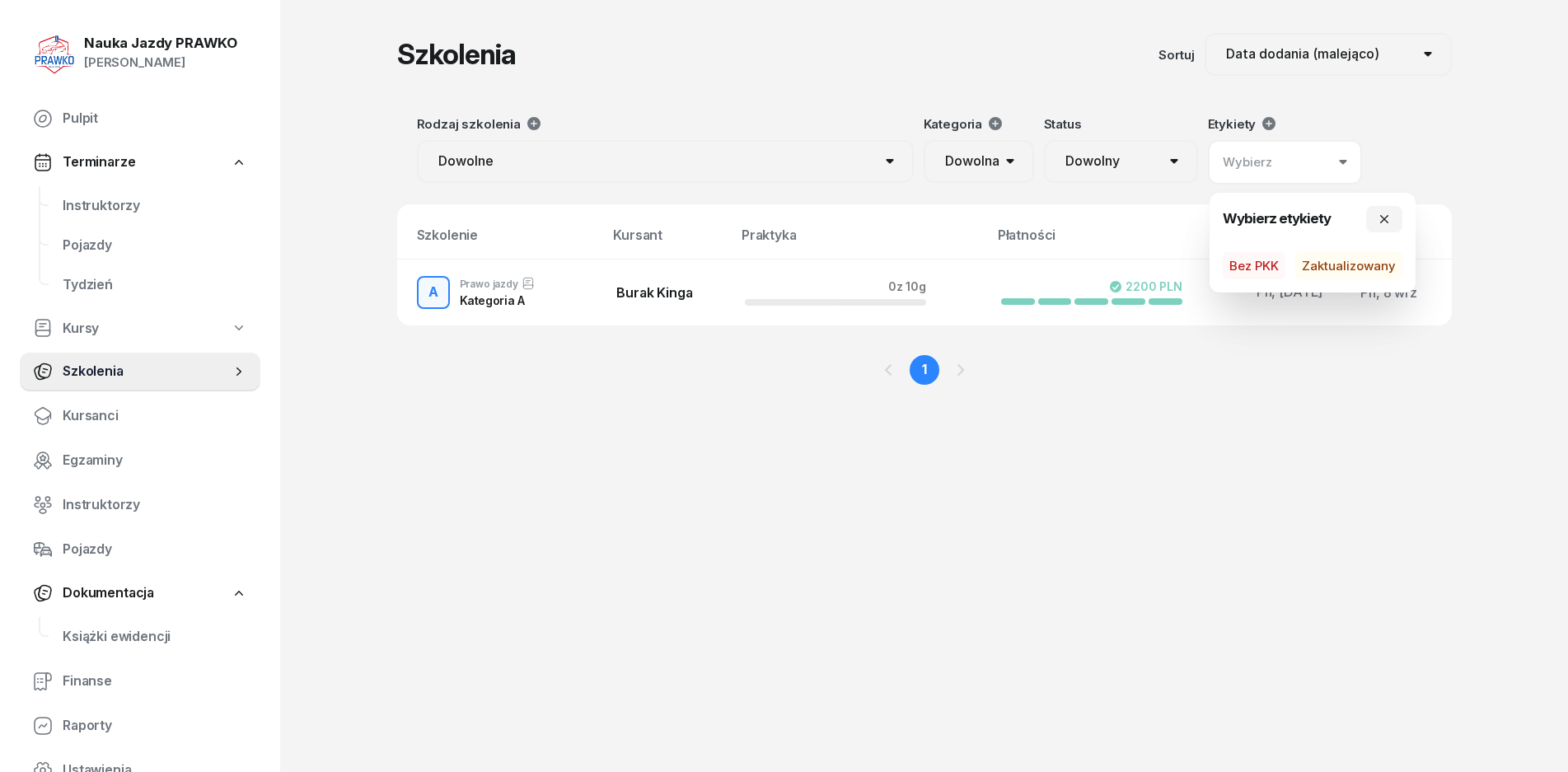
click at [1280, 156] on button "Wybierz" at bounding box center [1285, 162] width 154 height 44
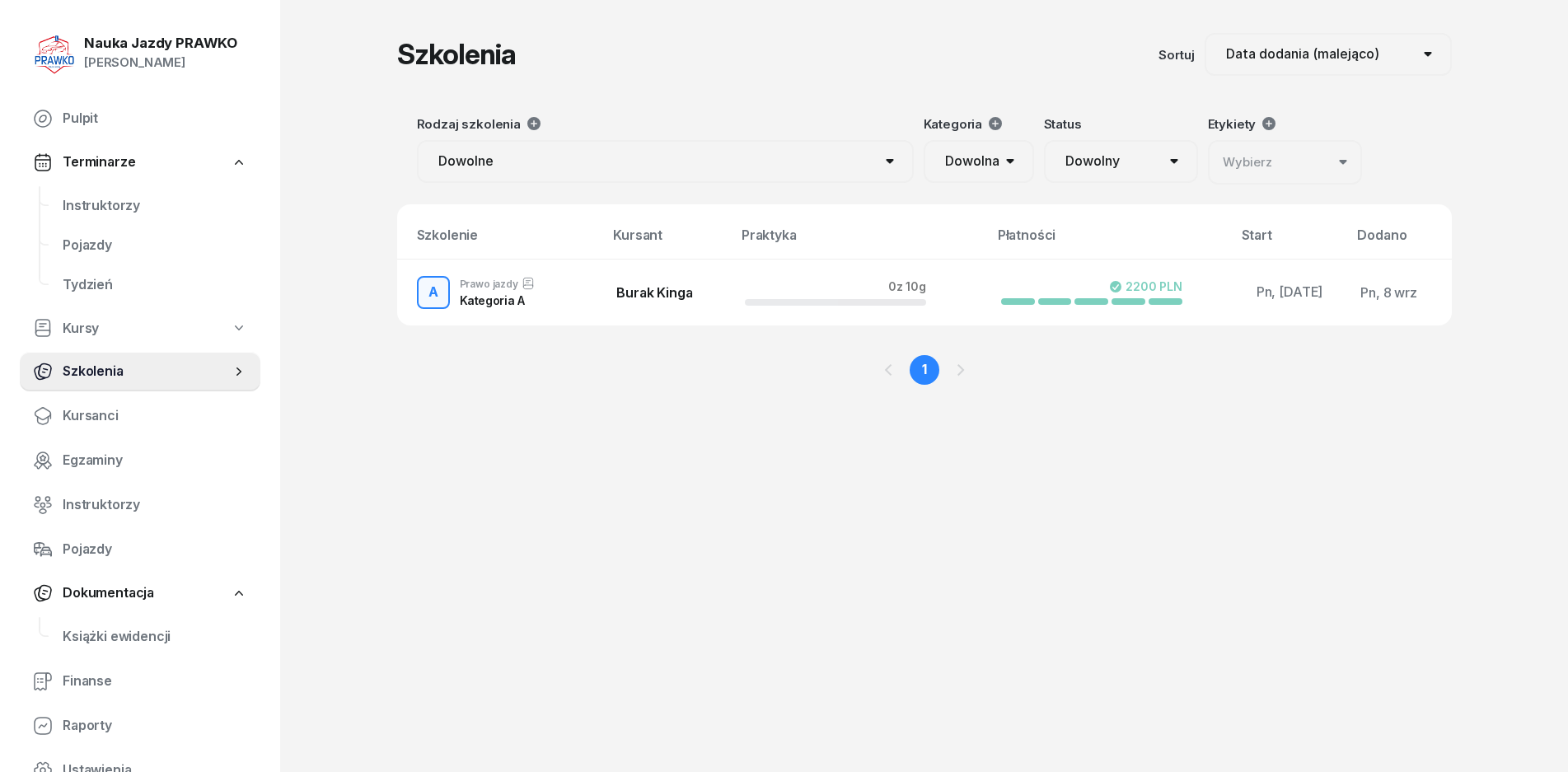
click at [134, 381] on span "Szkolenia" at bounding box center [146, 371] width 168 height 22
click at [255, 380] on link "Szkolenia" at bounding box center [140, 371] width 241 height 39
click at [472, 181] on select "Dowolne Prawo Jazdy Jazdy doszkalające Kwalifikacja wstępna PRZEWÓZ RZECZY Kwal…" at bounding box center [665, 161] width 497 height 43
click at [540, 122] on icon at bounding box center [533, 123] width 17 height 17
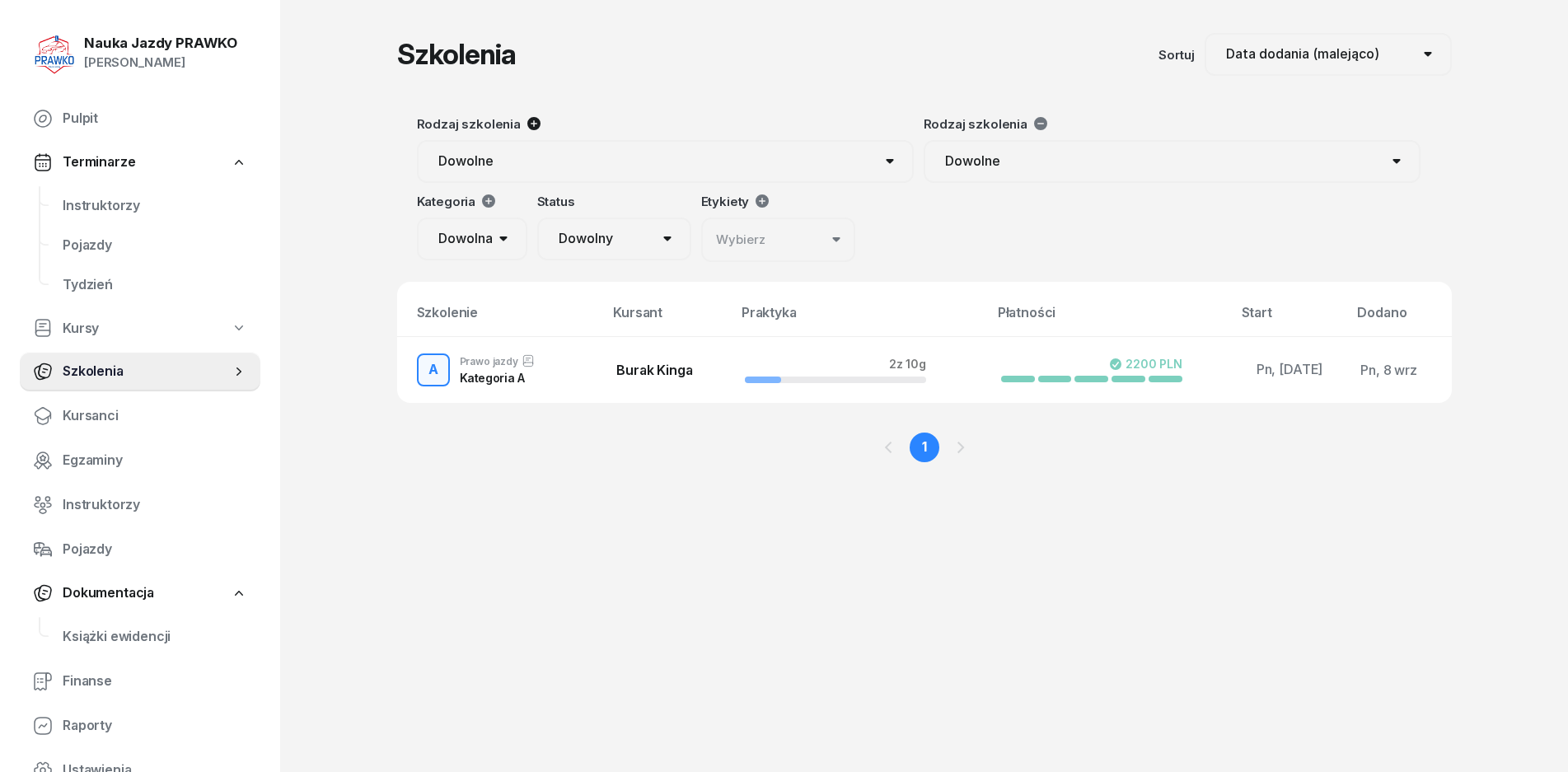
click at [530, 128] on icon at bounding box center [533, 123] width 13 height 13
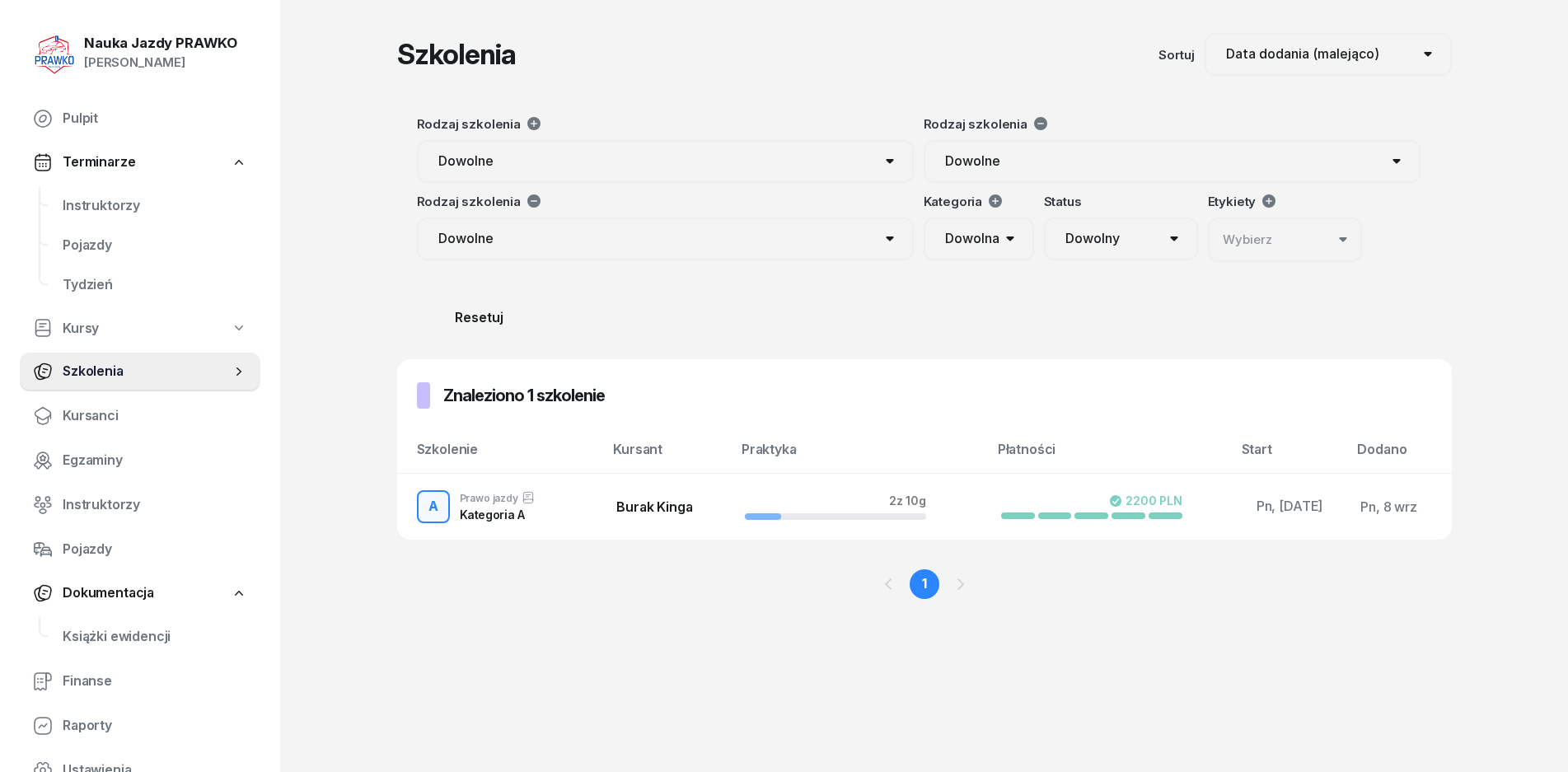
click at [614, 228] on select "Dowolne Prawo Jazdy Jazdy doszkalające Kwalifikacja wstępna PRZEWÓZ RZECZY Kwal…" at bounding box center [665, 239] width 497 height 43
drag, startPoint x: 614, startPoint y: 228, endPoint x: 721, endPoint y: 220, distance: 107.3
click at [614, 228] on select "Dowolne Prawo Jazdy Jazdy doszkalające Kwalifikacja wstępna PRZEWÓZ RZECZY Kwal…" at bounding box center [665, 239] width 497 height 43
click at [109, 411] on span "Kursanci" at bounding box center [155, 416] width 185 height 22
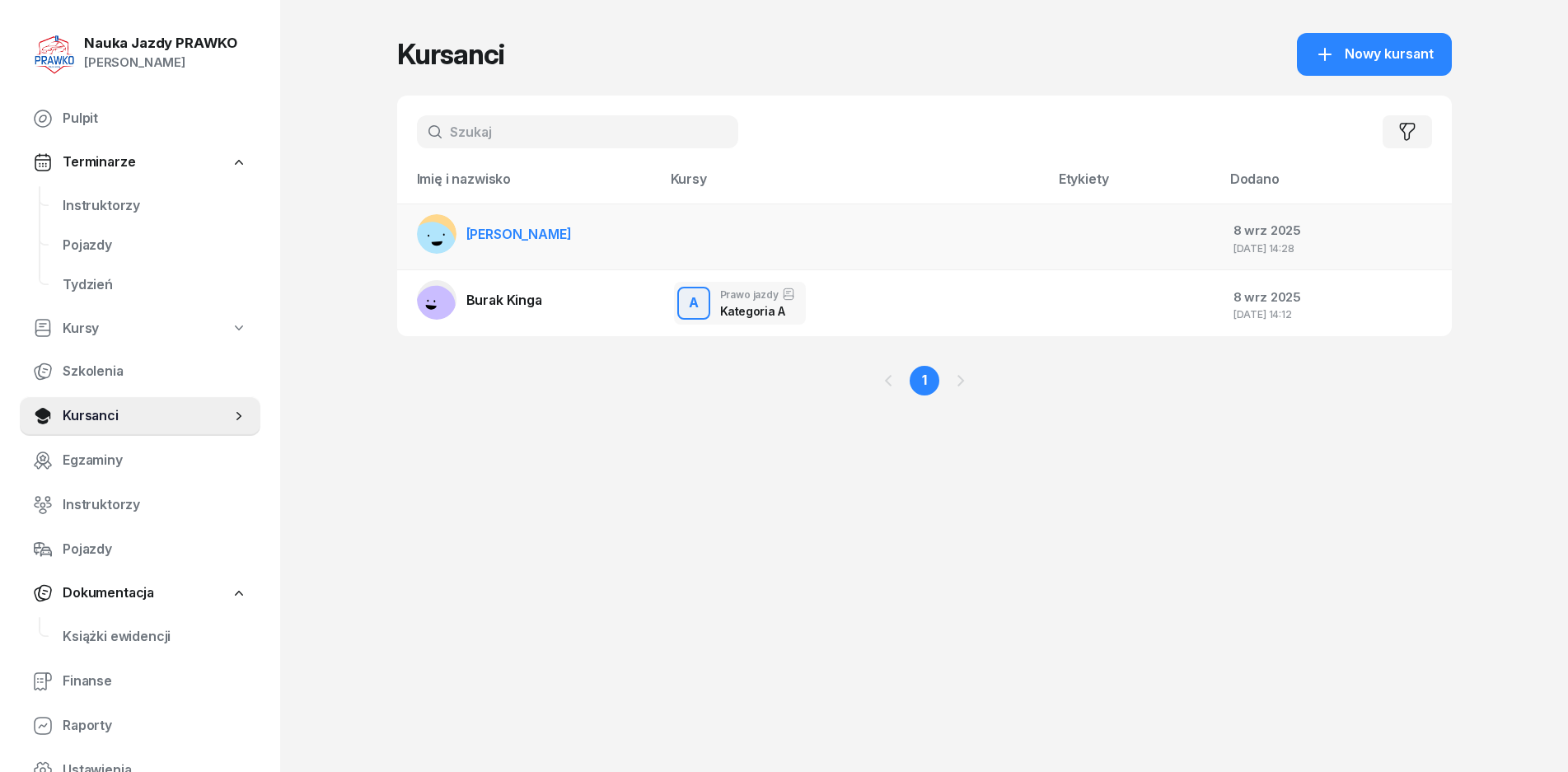
click at [583, 234] on td "[PERSON_NAME]" at bounding box center [529, 237] width 264 height 67
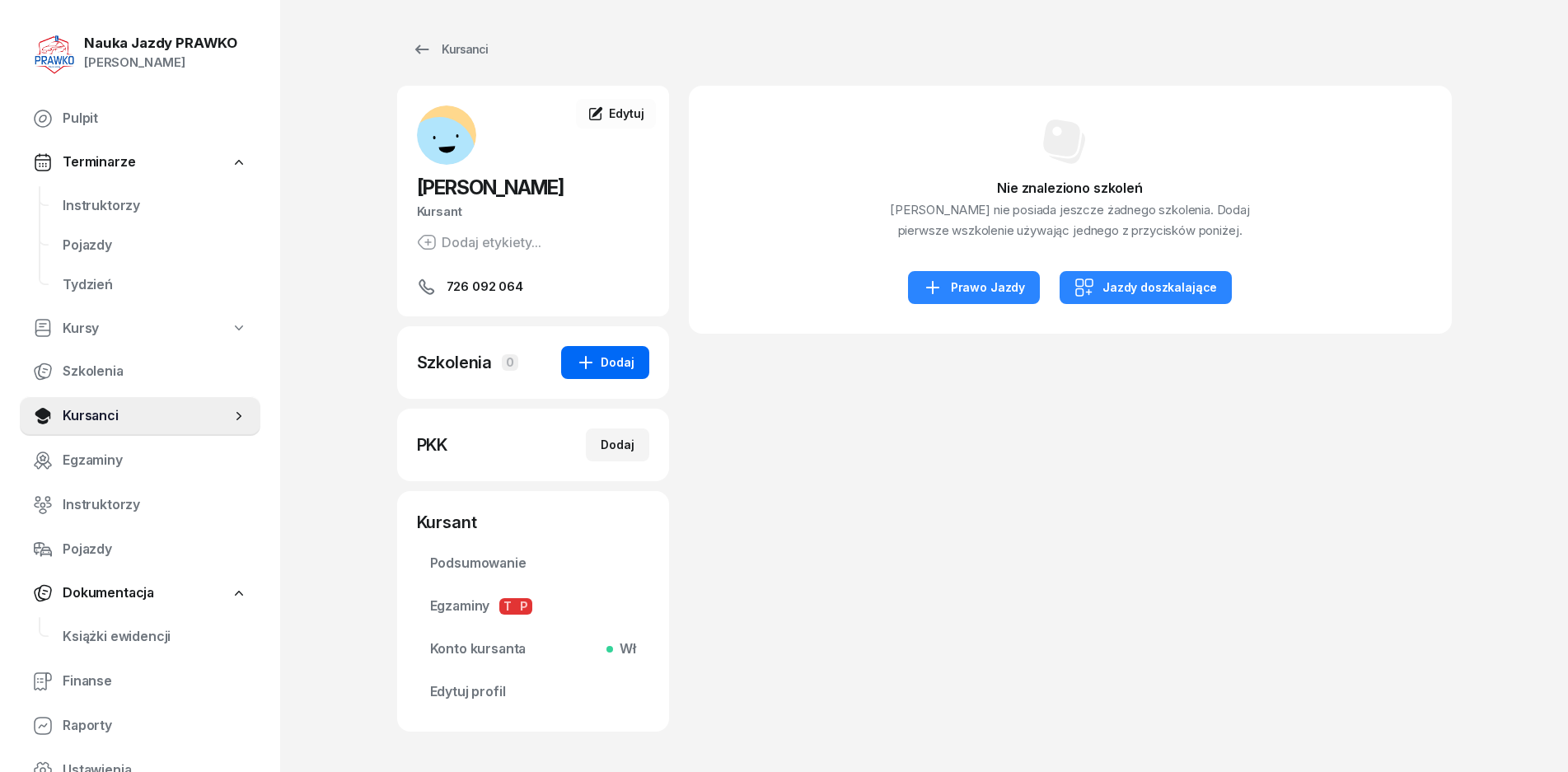
click at [583, 368] on icon "button" at bounding box center [586, 362] width 20 height 20
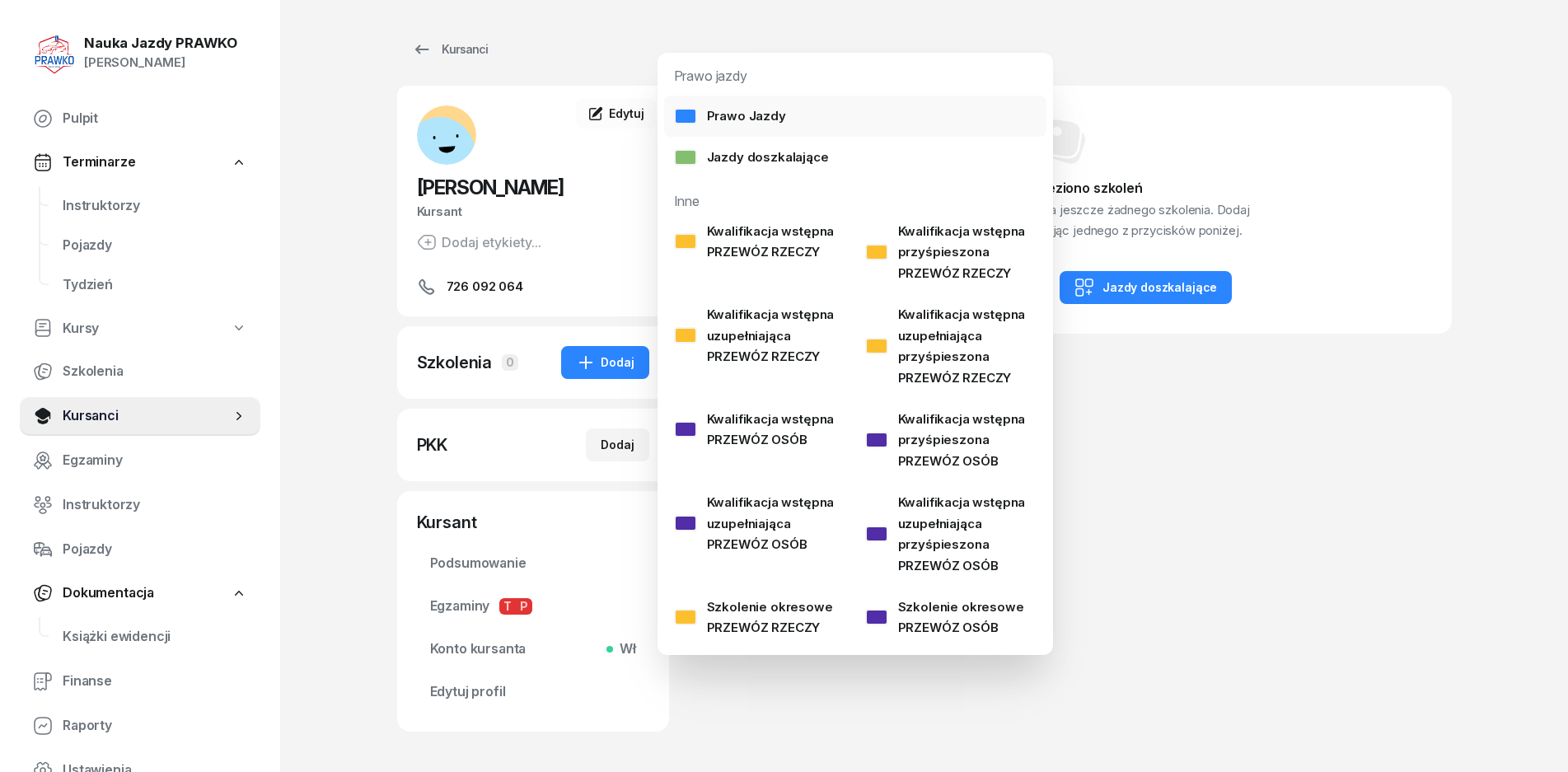
click at [759, 118] on div "Prawo Jazdy" at bounding box center [730, 116] width 112 height 22
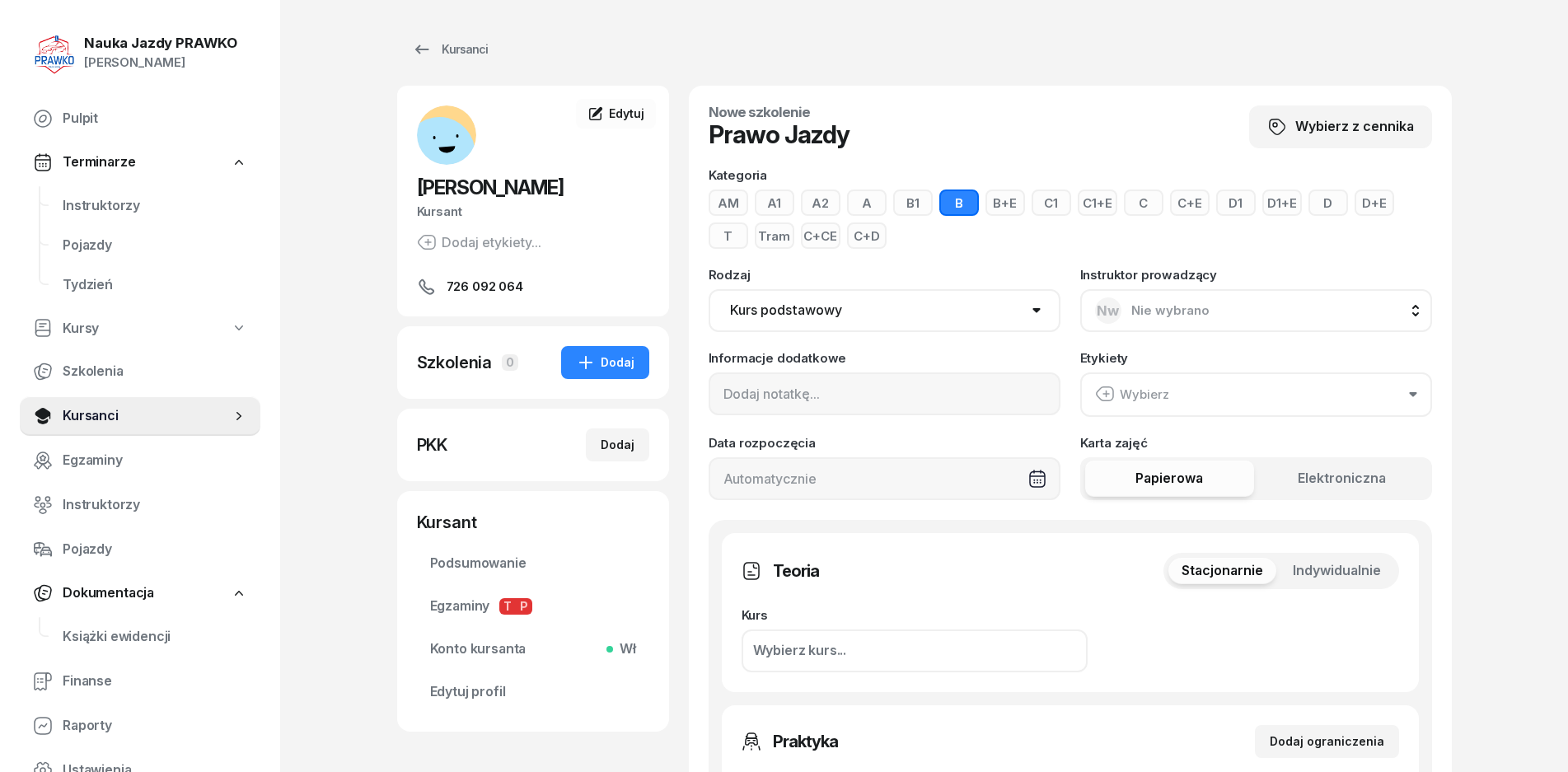
click at [845, 297] on select "Kurs podstawowy Kurs uzupełniający" at bounding box center [885, 310] width 352 height 43
drag, startPoint x: 845, startPoint y: 297, endPoint x: 845, endPoint y: 307, distance: 10.0
click at [845, 297] on select "Kurs podstawowy Kurs uzupełniający" at bounding box center [885, 310] width 352 height 43
click at [781, 387] on input at bounding box center [885, 393] width 352 height 43
click at [1164, 268] on div "Instruktor prowadzący Nw Nie wybrano [PERSON_NAME] wybrano [PERSON_NAME] KR [PE…" at bounding box center [1257, 300] width 352 height 64
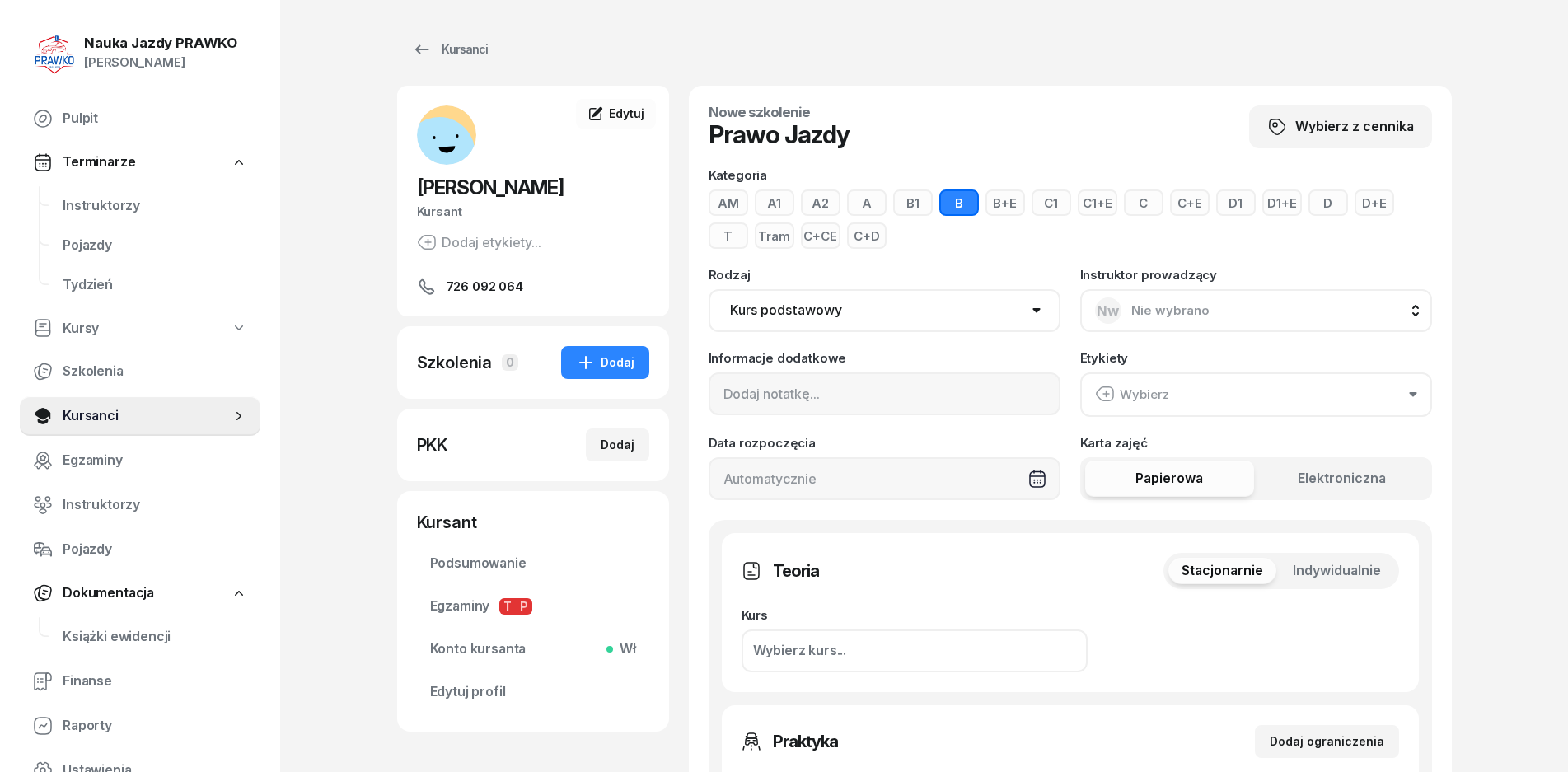
click at [1171, 311] on span "Nie wybrano" at bounding box center [1171, 310] width 78 height 16
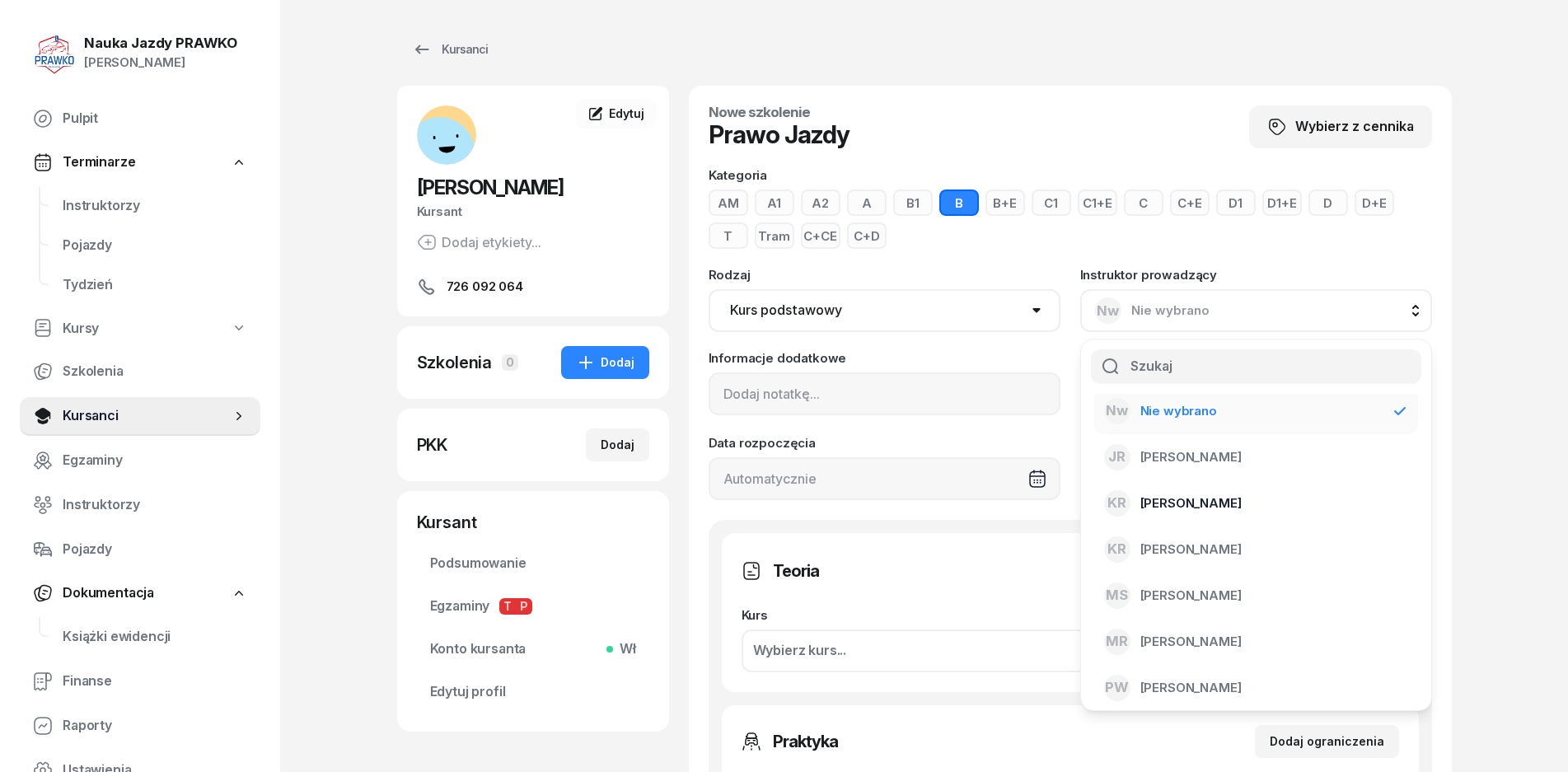
scroll to position [13, 0]
click at [1183, 687] on span "[PERSON_NAME]" at bounding box center [1191, 684] width 101 height 22
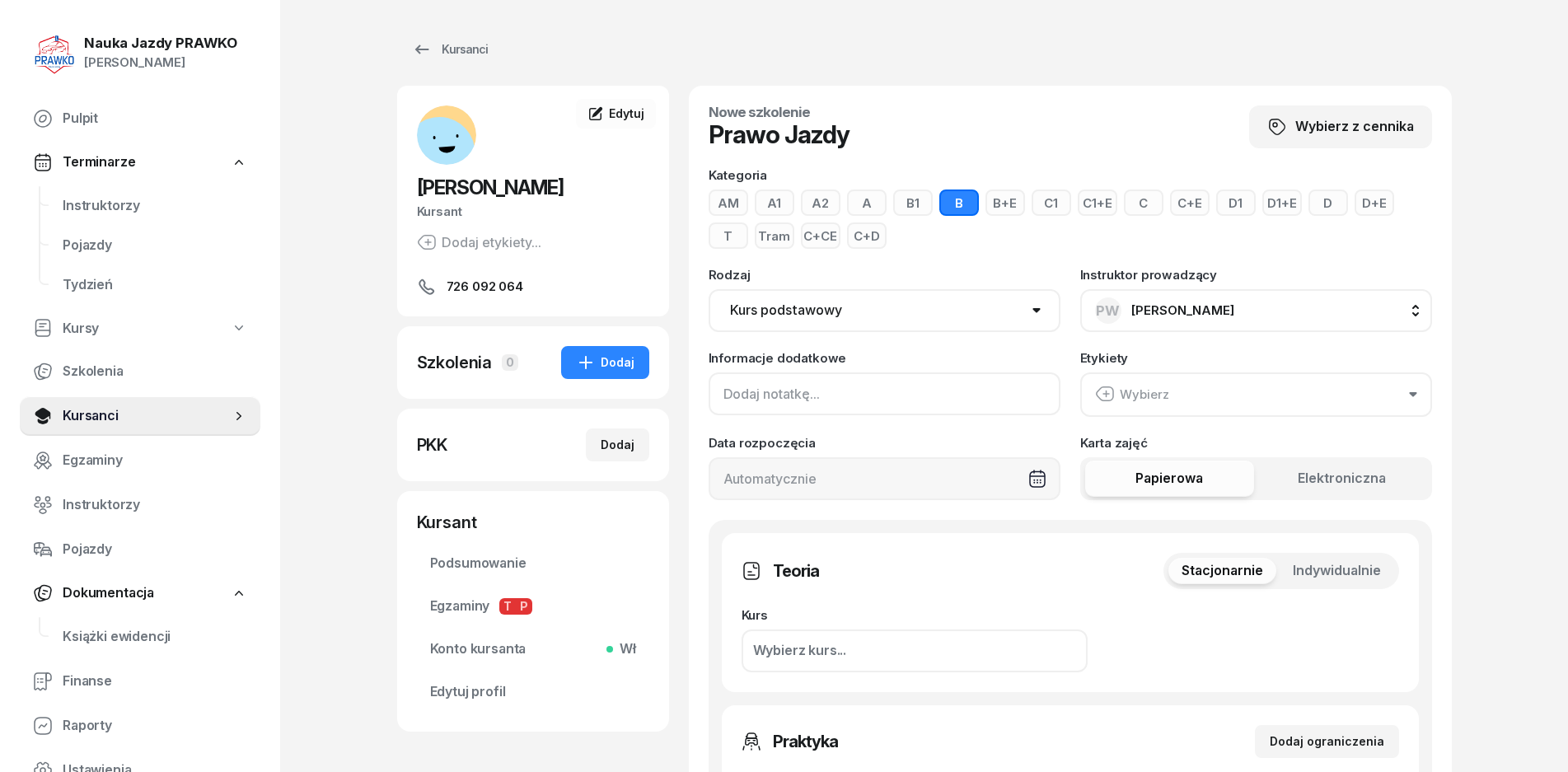
click at [800, 379] on input at bounding box center [885, 393] width 352 height 43
click at [1138, 397] on div "Wybierz" at bounding box center [1132, 395] width 74 height 22
click at [1139, 396] on div "Wybierz" at bounding box center [1132, 395] width 74 height 22
click at [790, 392] on input at bounding box center [885, 393] width 352 height 43
click at [770, 466] on div at bounding box center [885, 478] width 352 height 43
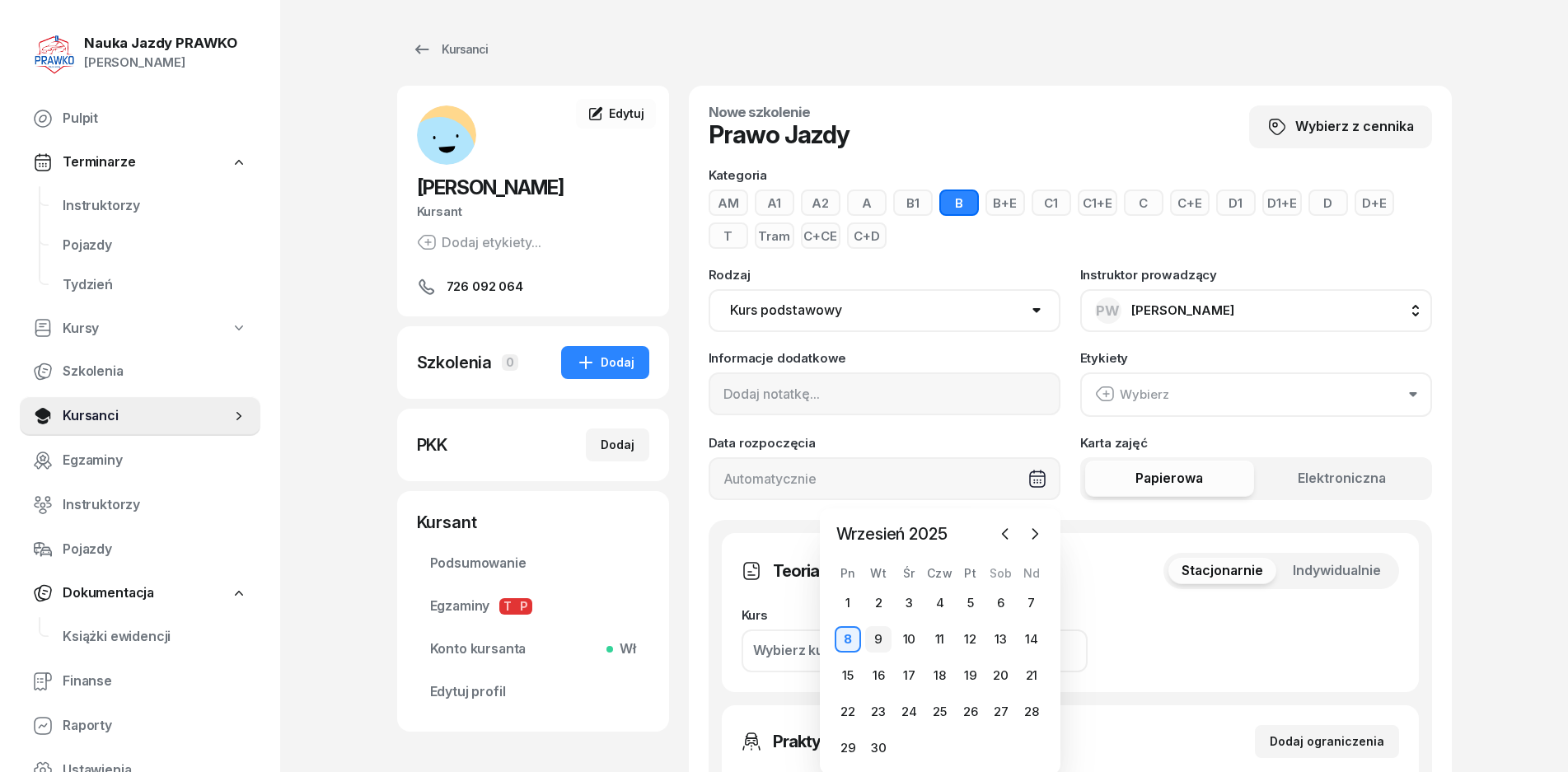
click at [878, 634] on div "9" at bounding box center [879, 640] width 26 height 26
type input "[DATE]"
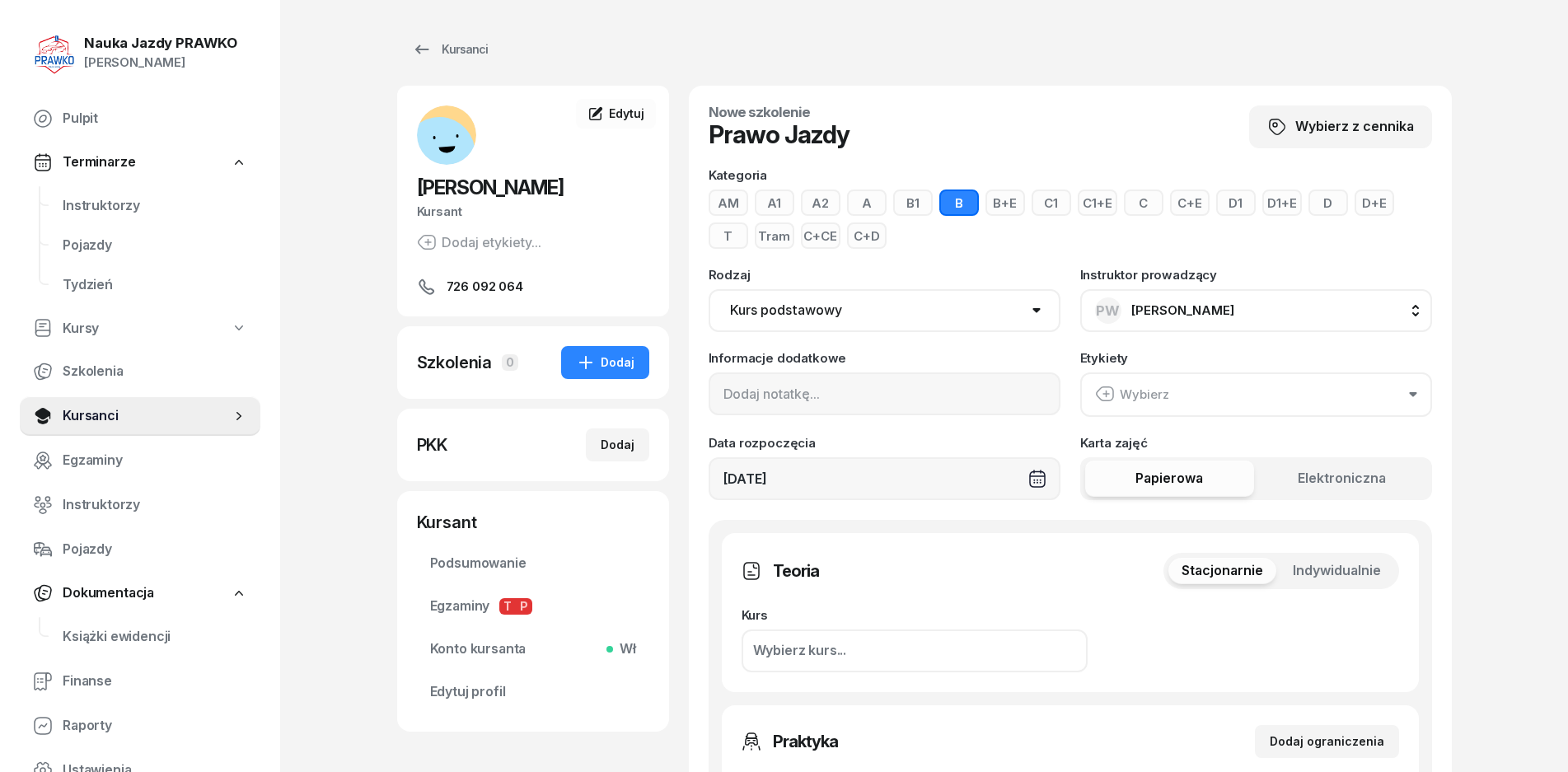
scroll to position [165, 0]
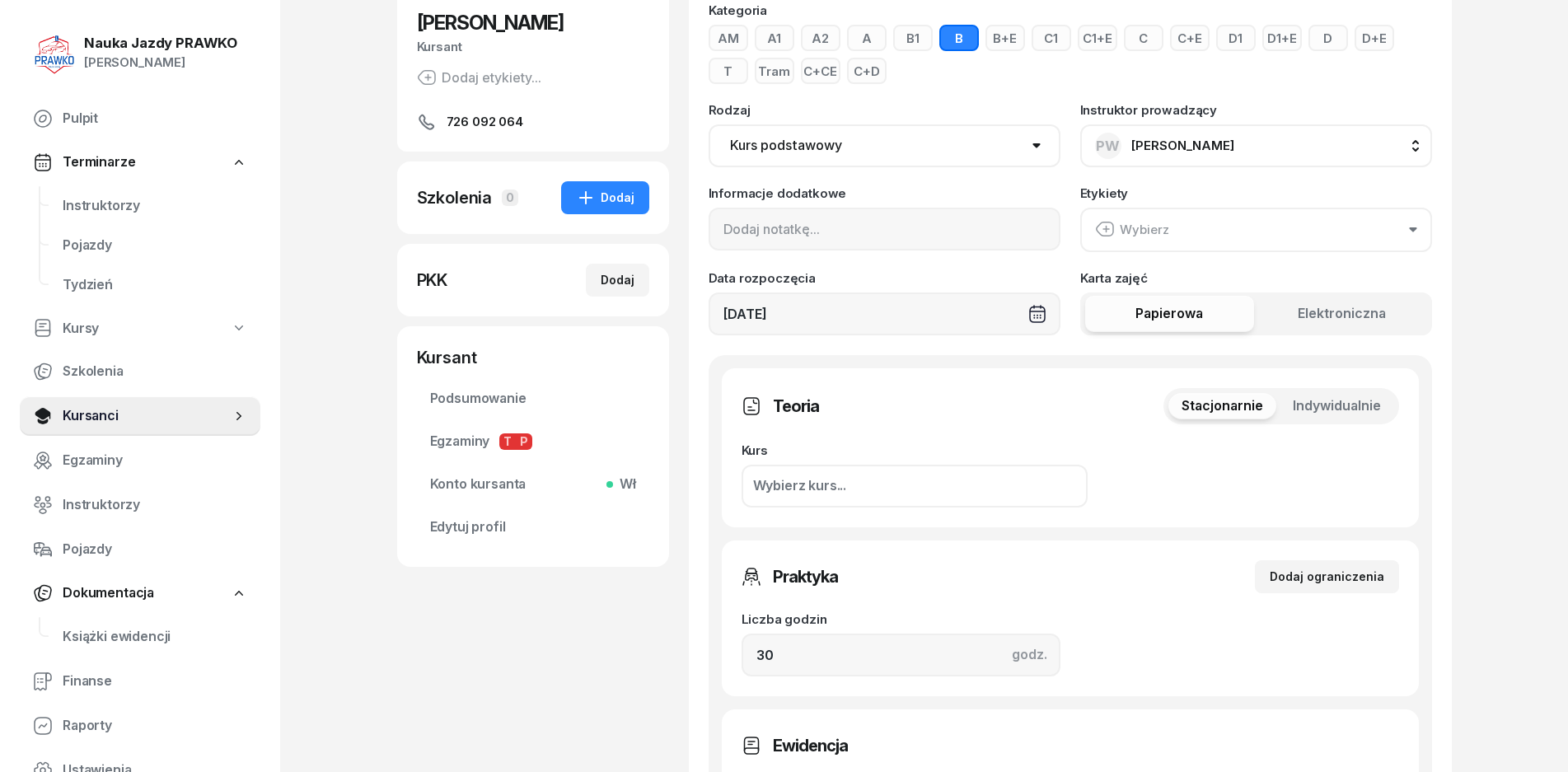
click at [1340, 308] on span "Elektroniczna" at bounding box center [1341, 314] width 88 height 22
click at [1208, 310] on button "Papierowa" at bounding box center [1170, 314] width 170 height 37
click at [794, 498] on div "Wybierz kurs..." at bounding box center [914, 485] width 346 height 43
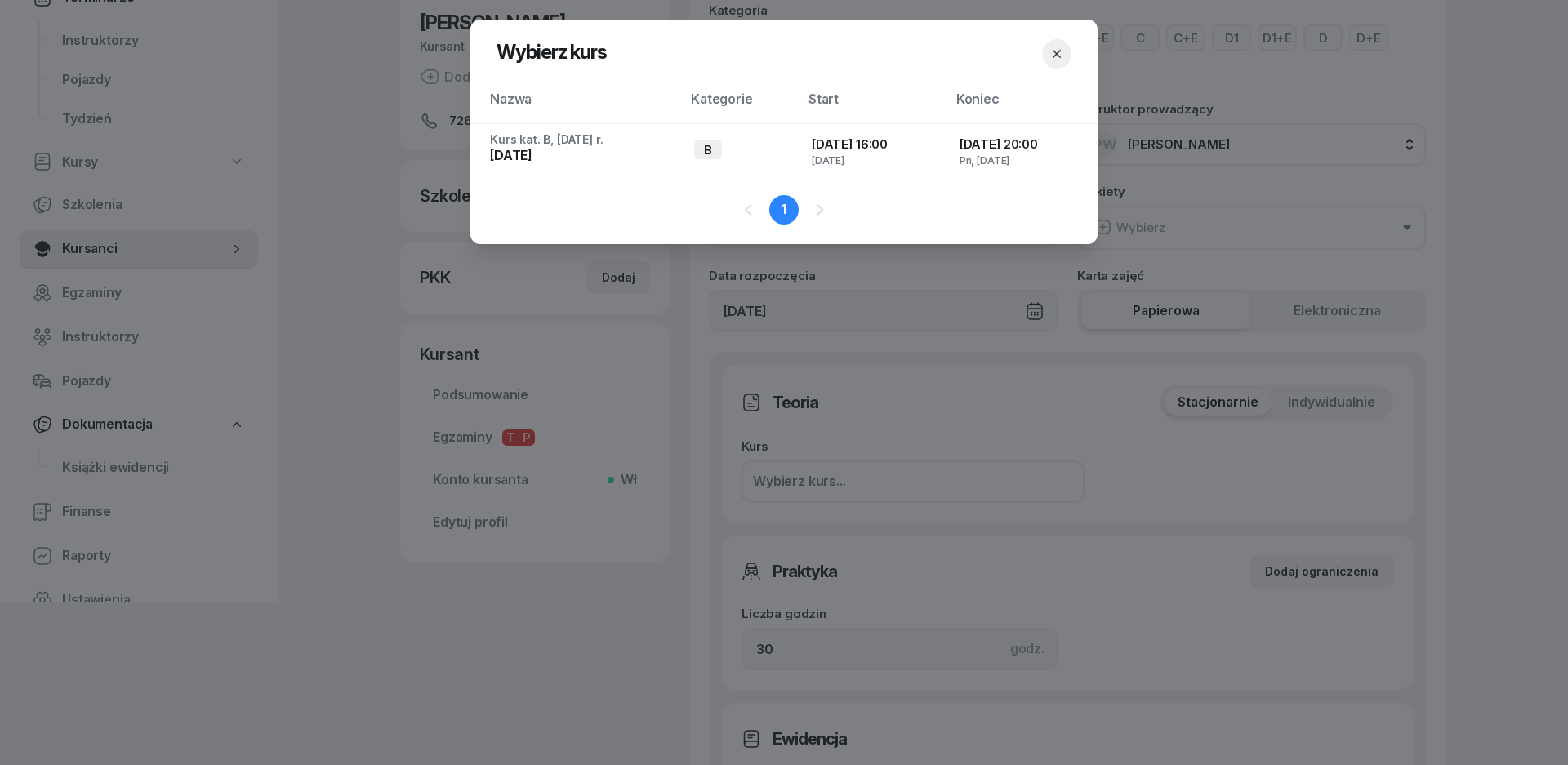
click at [1065, 46] on button "button" at bounding box center [1057, 54] width 29 height 29
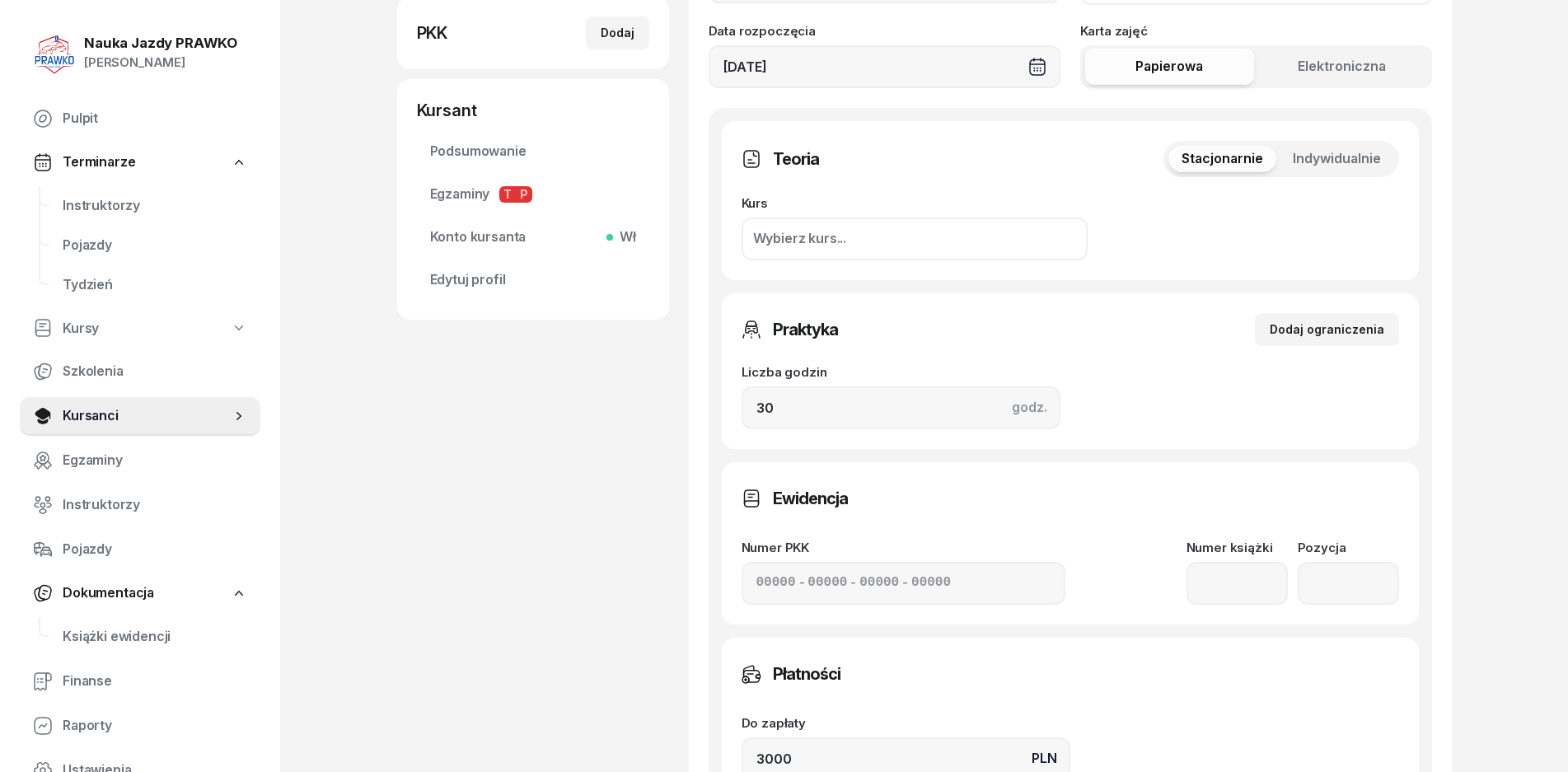
scroll to position [494, 0]
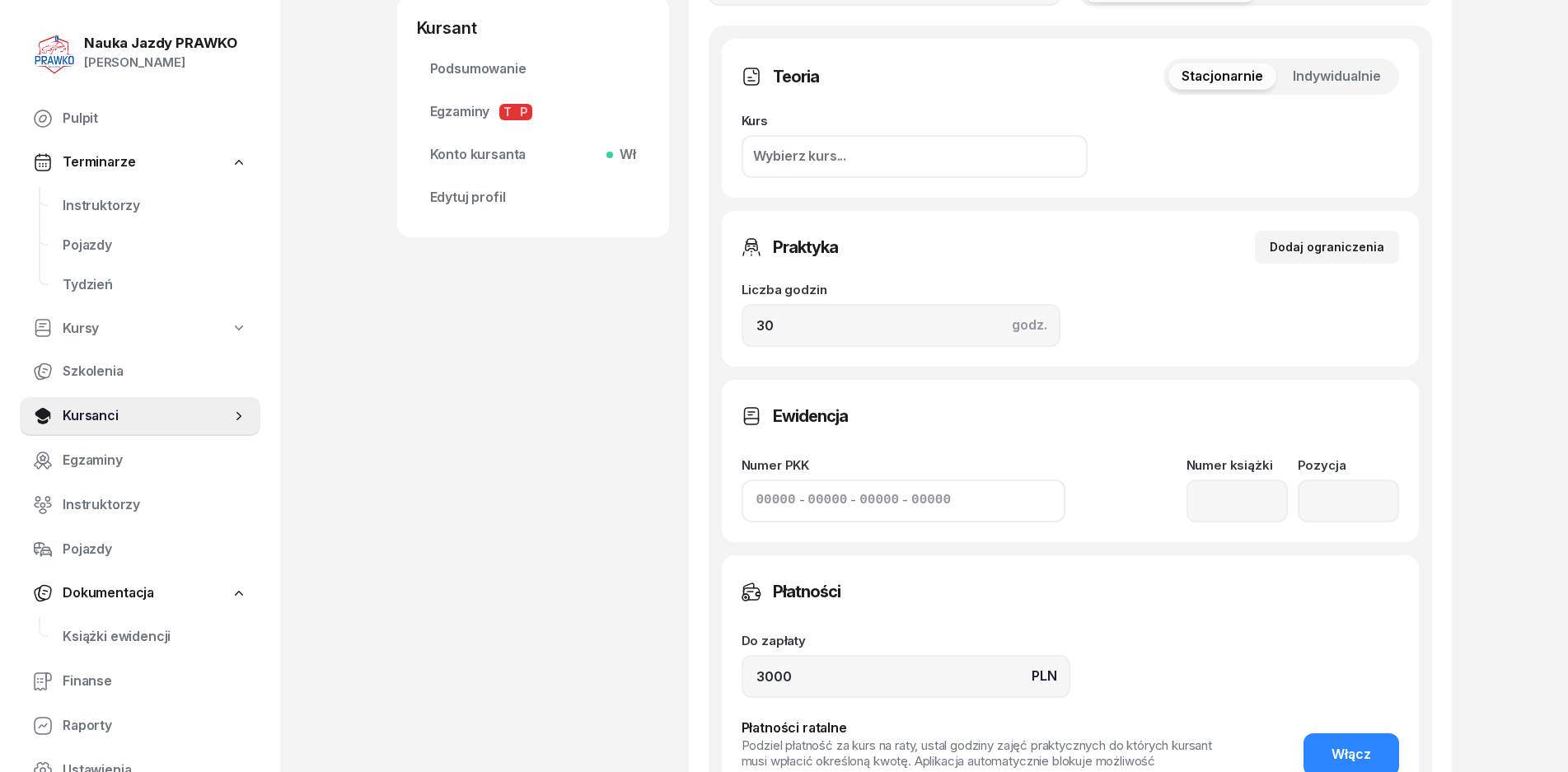
click at [821, 491] on input at bounding box center [827, 501] width 39 height 22
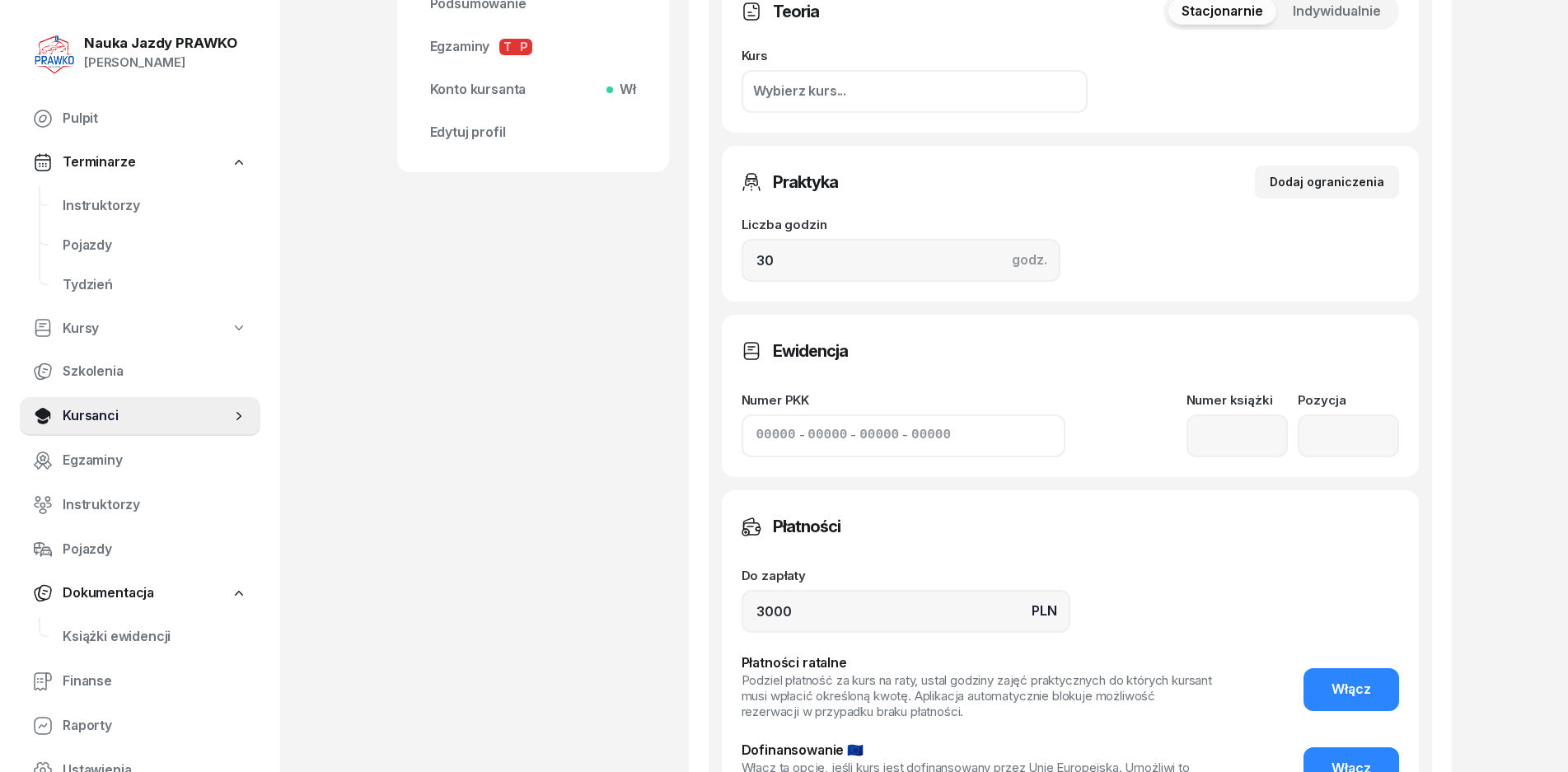
scroll to position [824, 0]
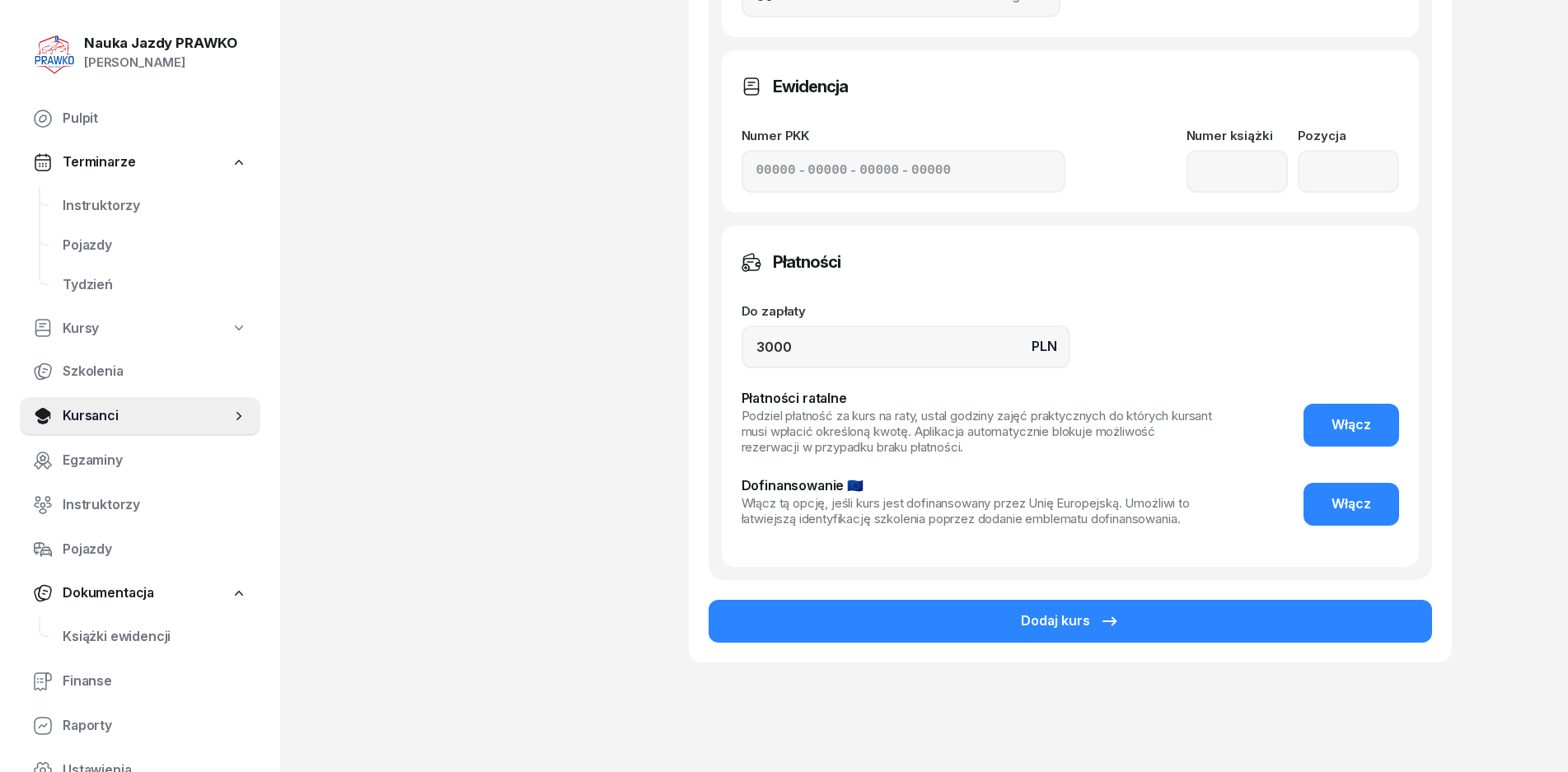
click at [779, 187] on div "- - -" at bounding box center [904, 171] width 324 height 43
click at [761, 180] on input at bounding box center [776, 171] width 39 height 22
type input "12345"
type input "44545"
type input "45454"
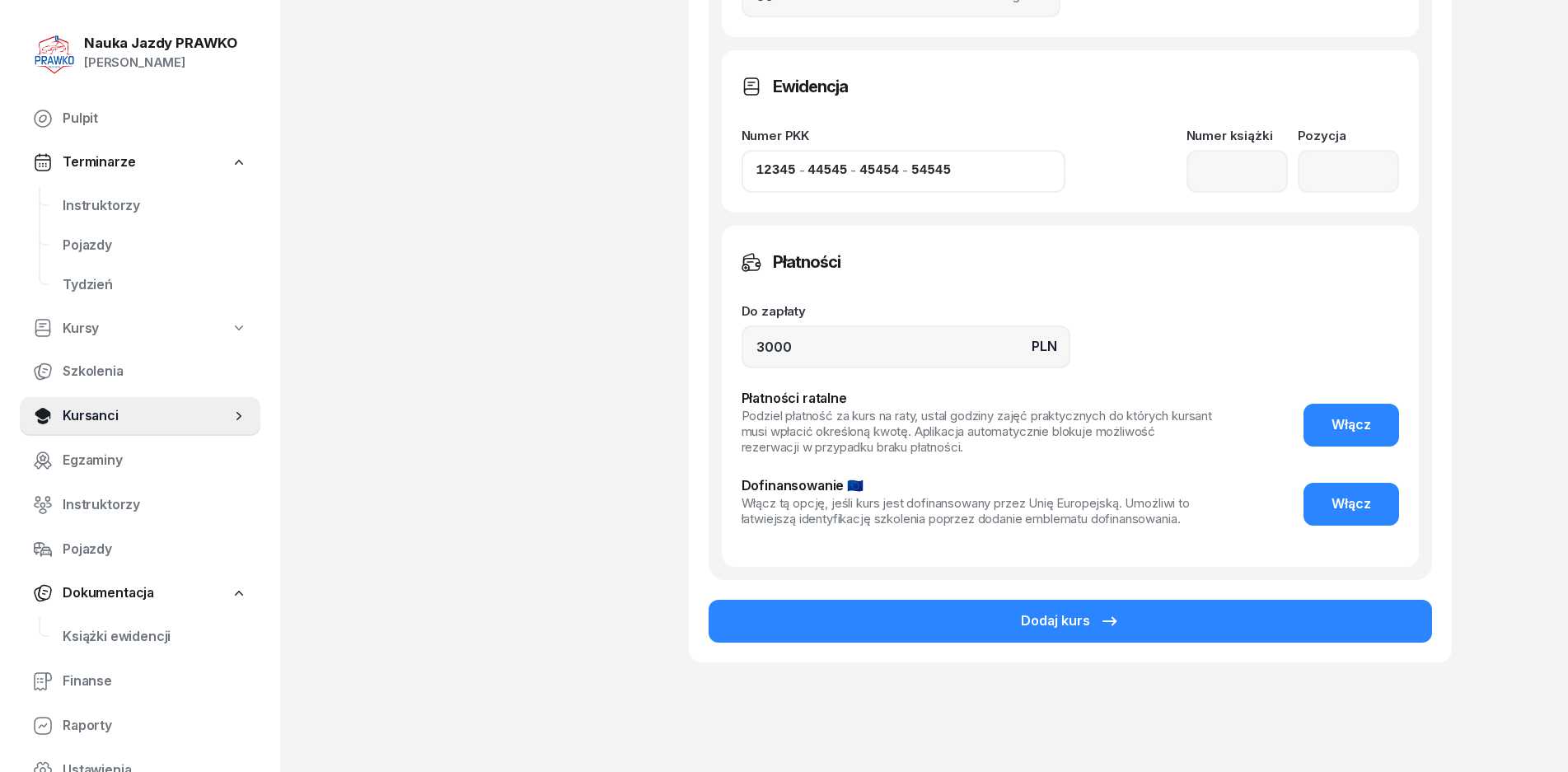
type input "54545"
click at [1197, 166] on input "number" at bounding box center [1238, 171] width 101 height 43
drag, startPoint x: 1240, startPoint y: 171, endPoint x: 1042, endPoint y: 171, distance: 198.0
click at [1067, 171] on div "Numer PKK 12345 - 44545 - 45454 - 54545 Numer książki 2022 Pozycja" at bounding box center [1070, 160] width 658 height 64
type input "1"
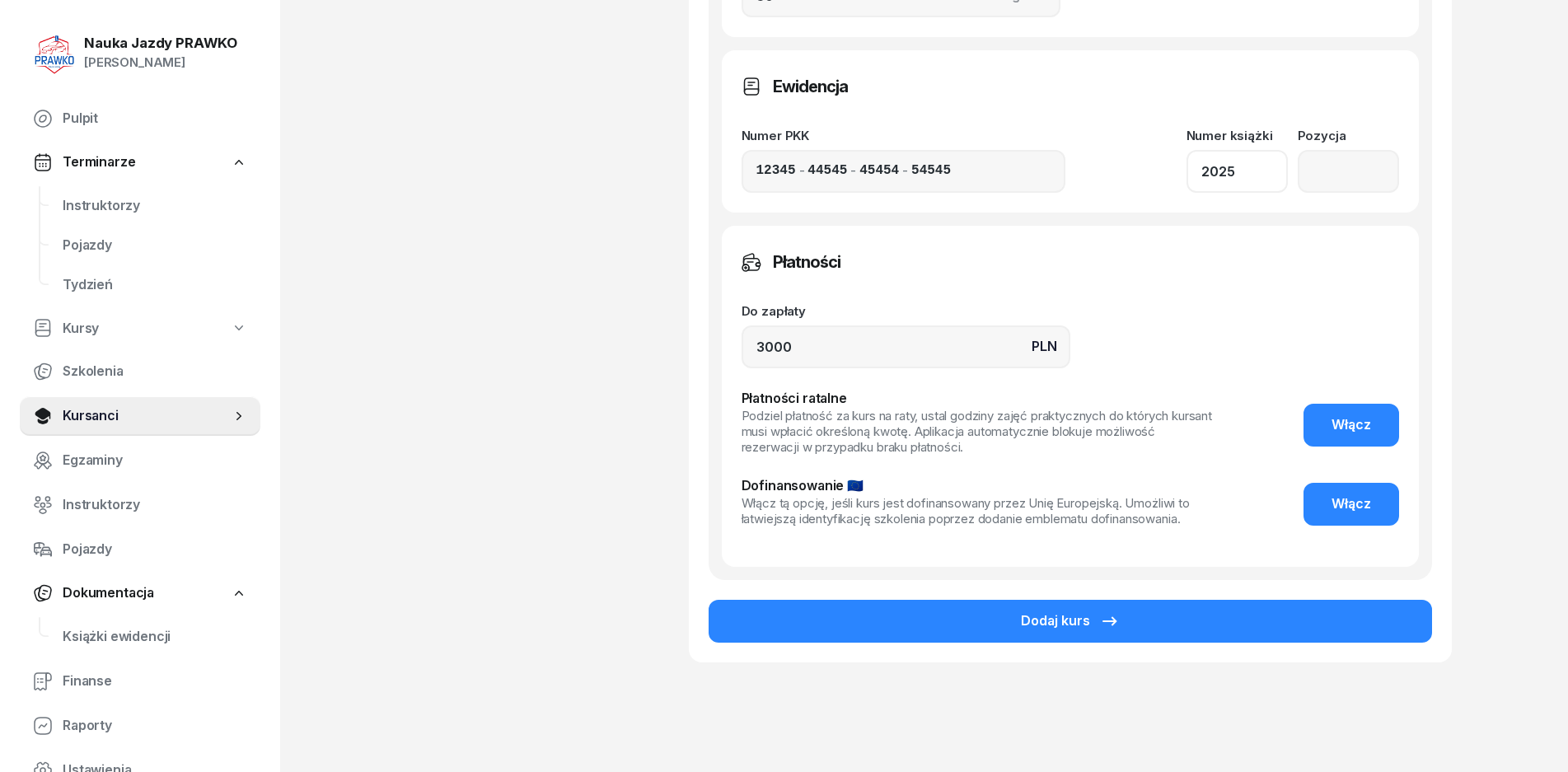
type input "2025"
type input "402"
click at [868, 334] on input "3000" at bounding box center [906, 346] width 329 height 43
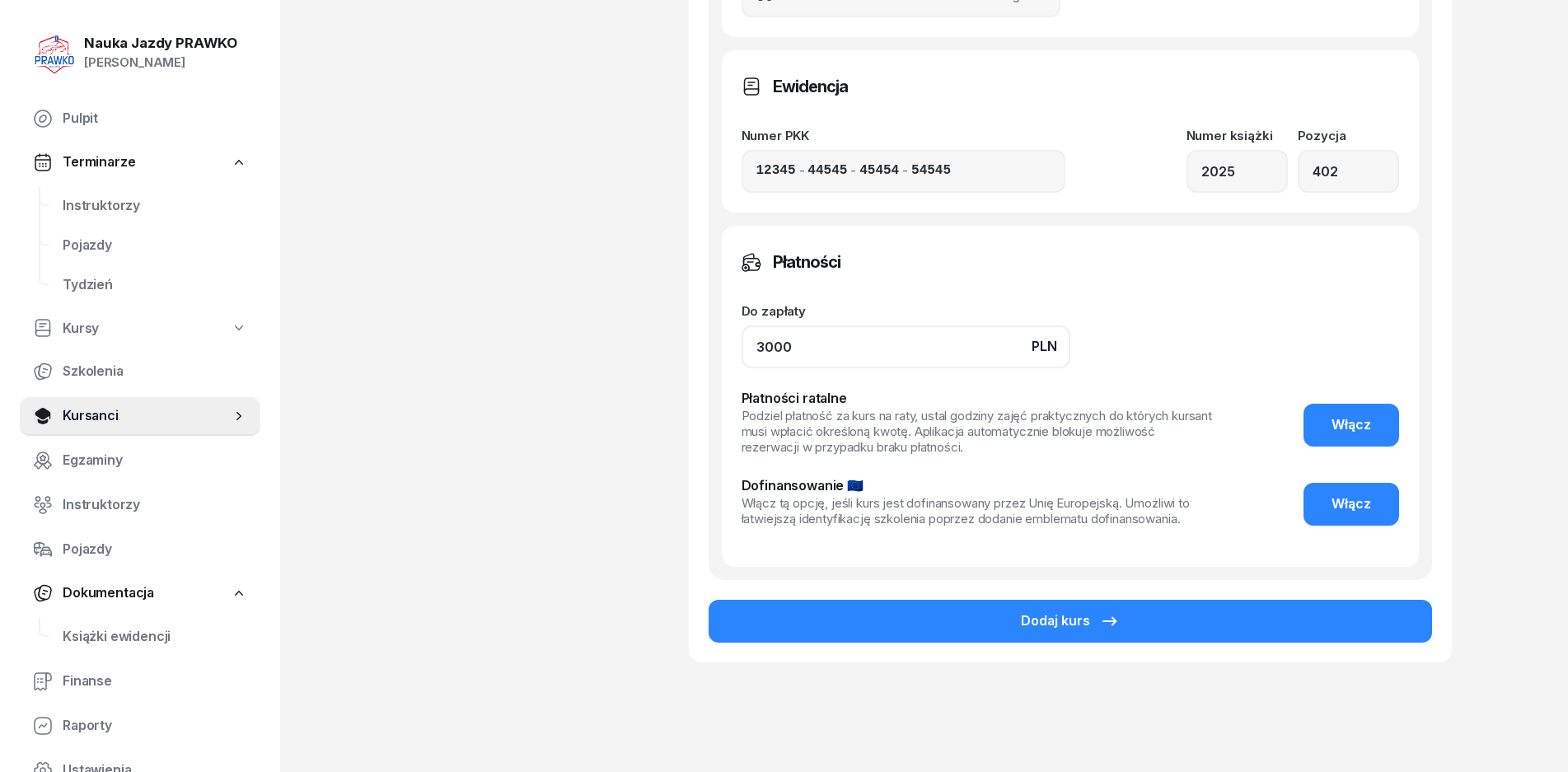
click at [871, 334] on input "3000" at bounding box center [906, 346] width 329 height 43
type input "3200"
click at [1308, 428] on button "Włącz" at bounding box center [1352, 424] width 96 height 43
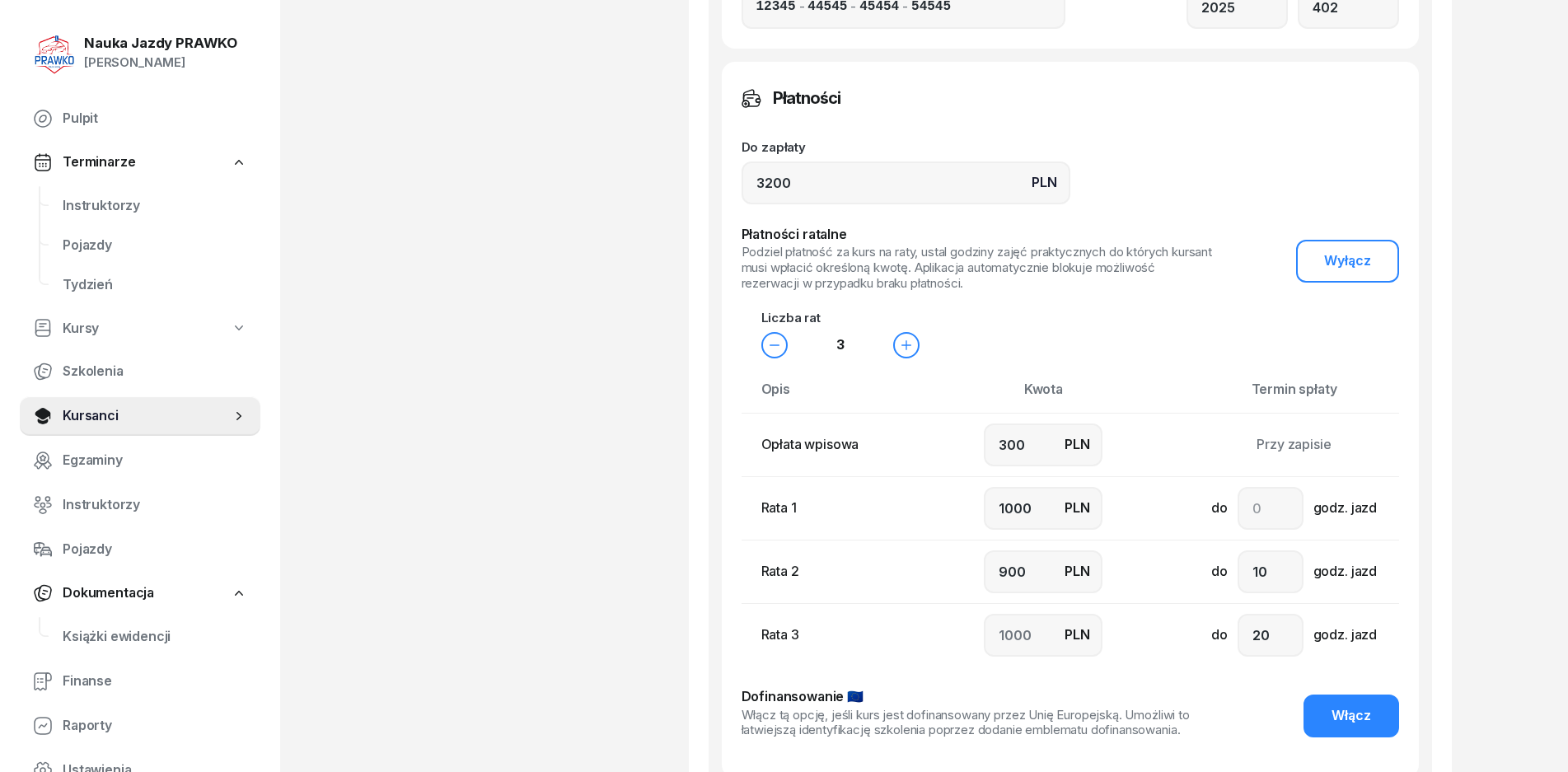
scroll to position [1071, 0]
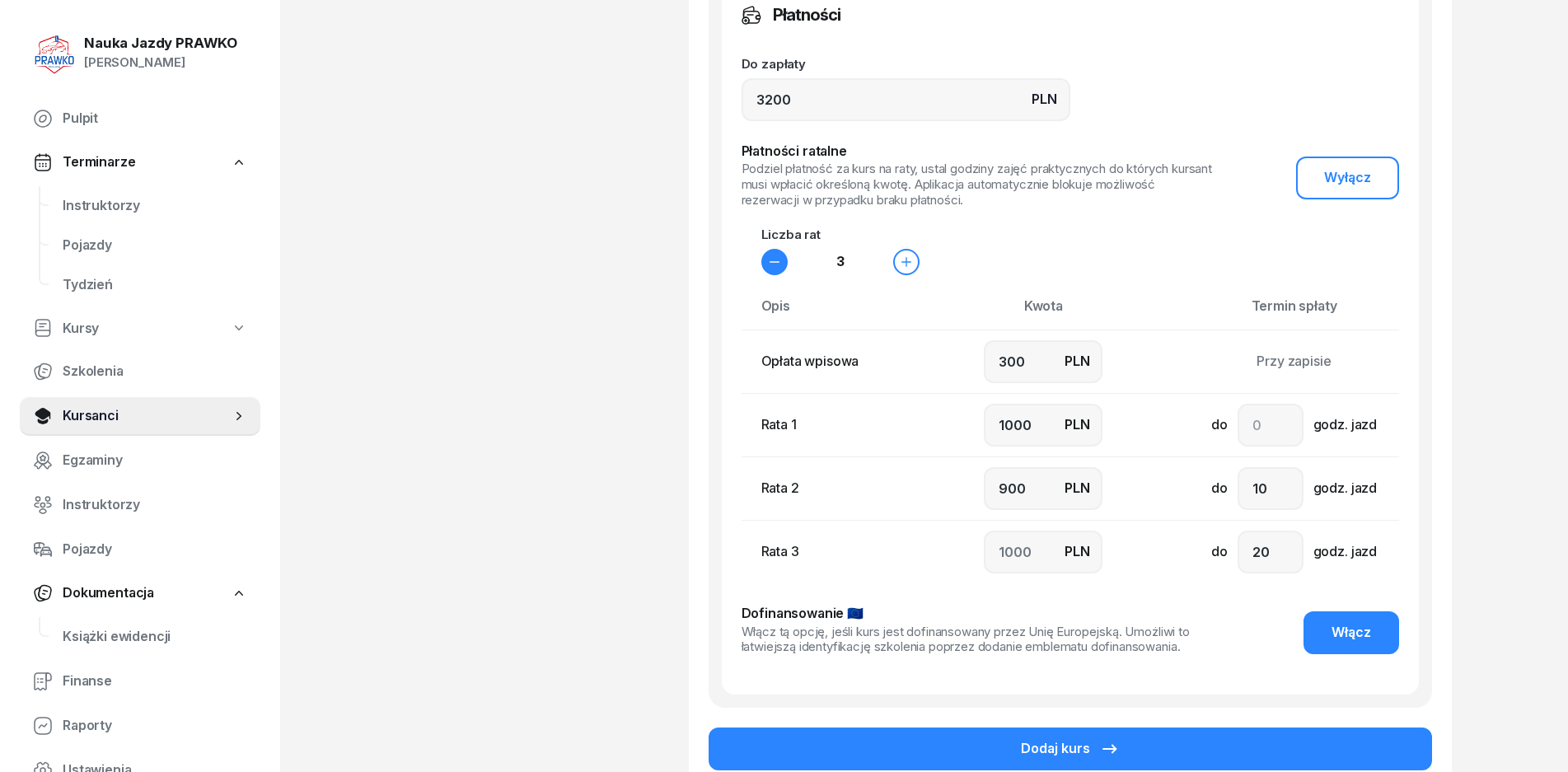
click at [770, 251] on button "button" at bounding box center [775, 262] width 26 height 26
type input "1400"
type input "1500"
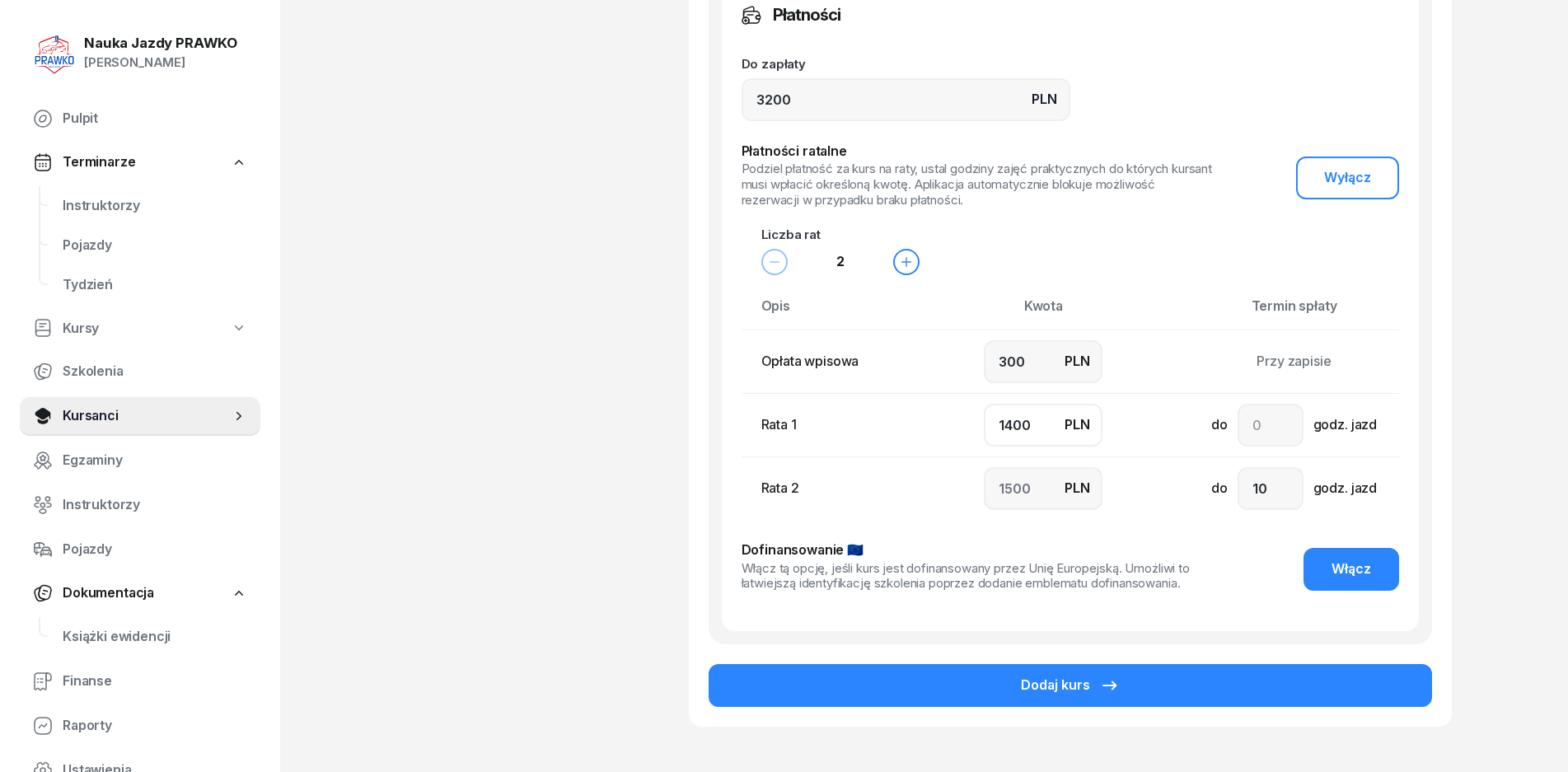
drag, startPoint x: 1031, startPoint y: 423, endPoint x: 946, endPoint y: 423, distance: 85.0
click at [947, 423] on td "PLN 1400" at bounding box center [1044, 425] width 216 height 64
type input "1"
type input "2899"
type input "15"
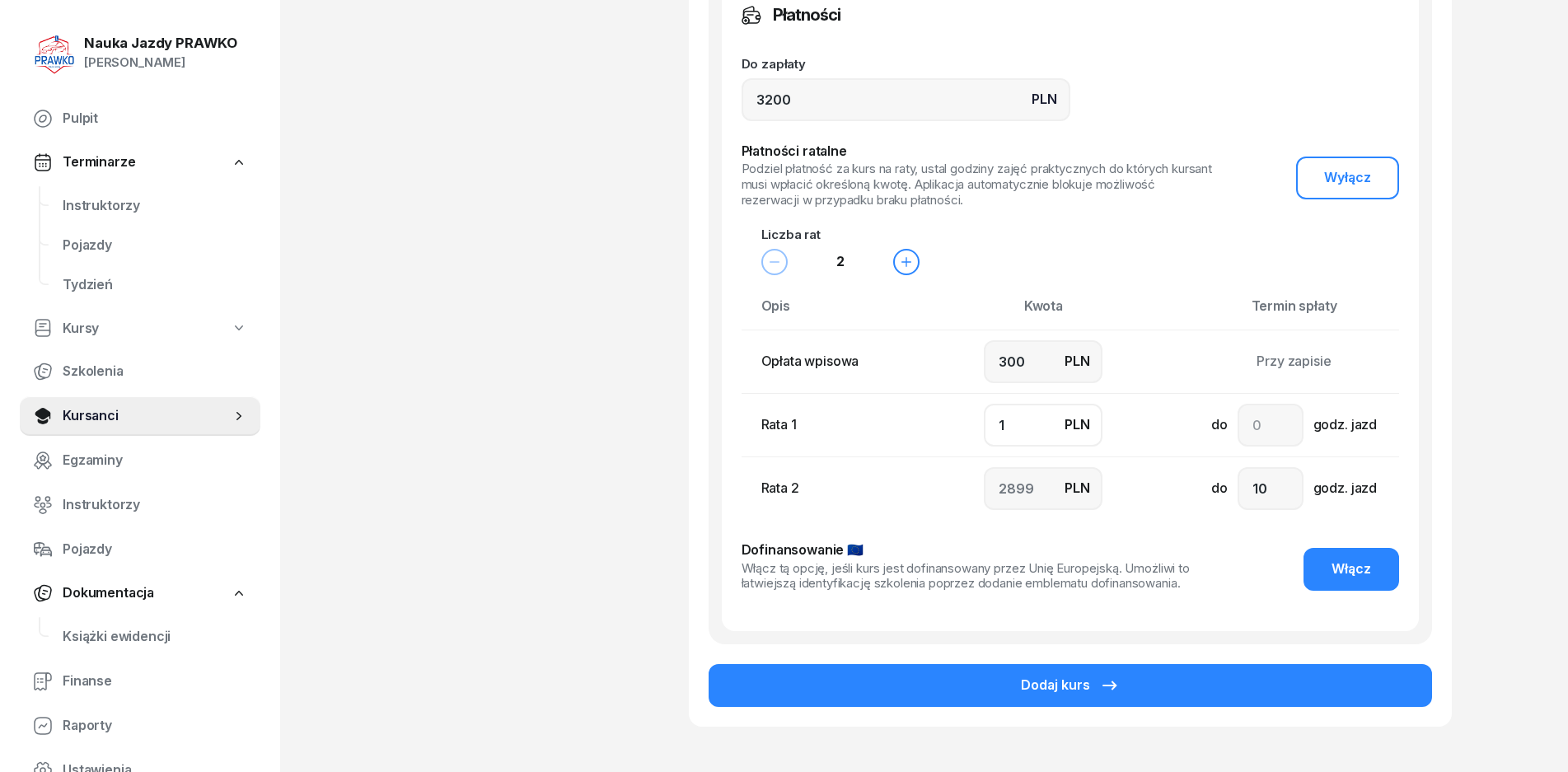
type input "2885"
type input "150"
type input "2750"
type input "1500"
type input "1400"
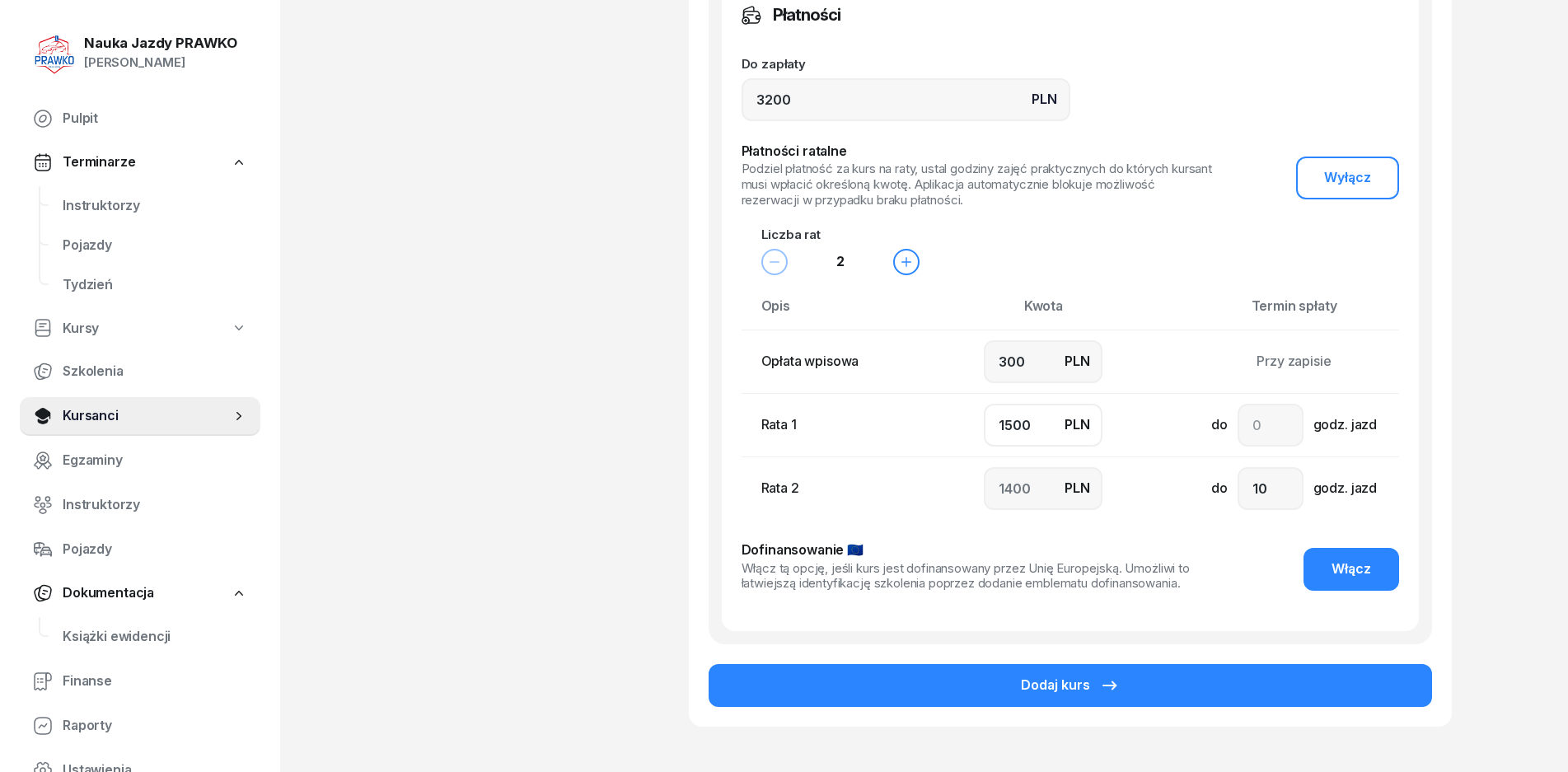
type input "1500"
click at [813, 106] on input "3200" at bounding box center [906, 99] width 329 height 43
drag, startPoint x: 1007, startPoint y: 361, endPoint x: 970, endPoint y: 356, distance: 37.3
click at [971, 356] on td "PLN 300" at bounding box center [1044, 362] width 216 height 64
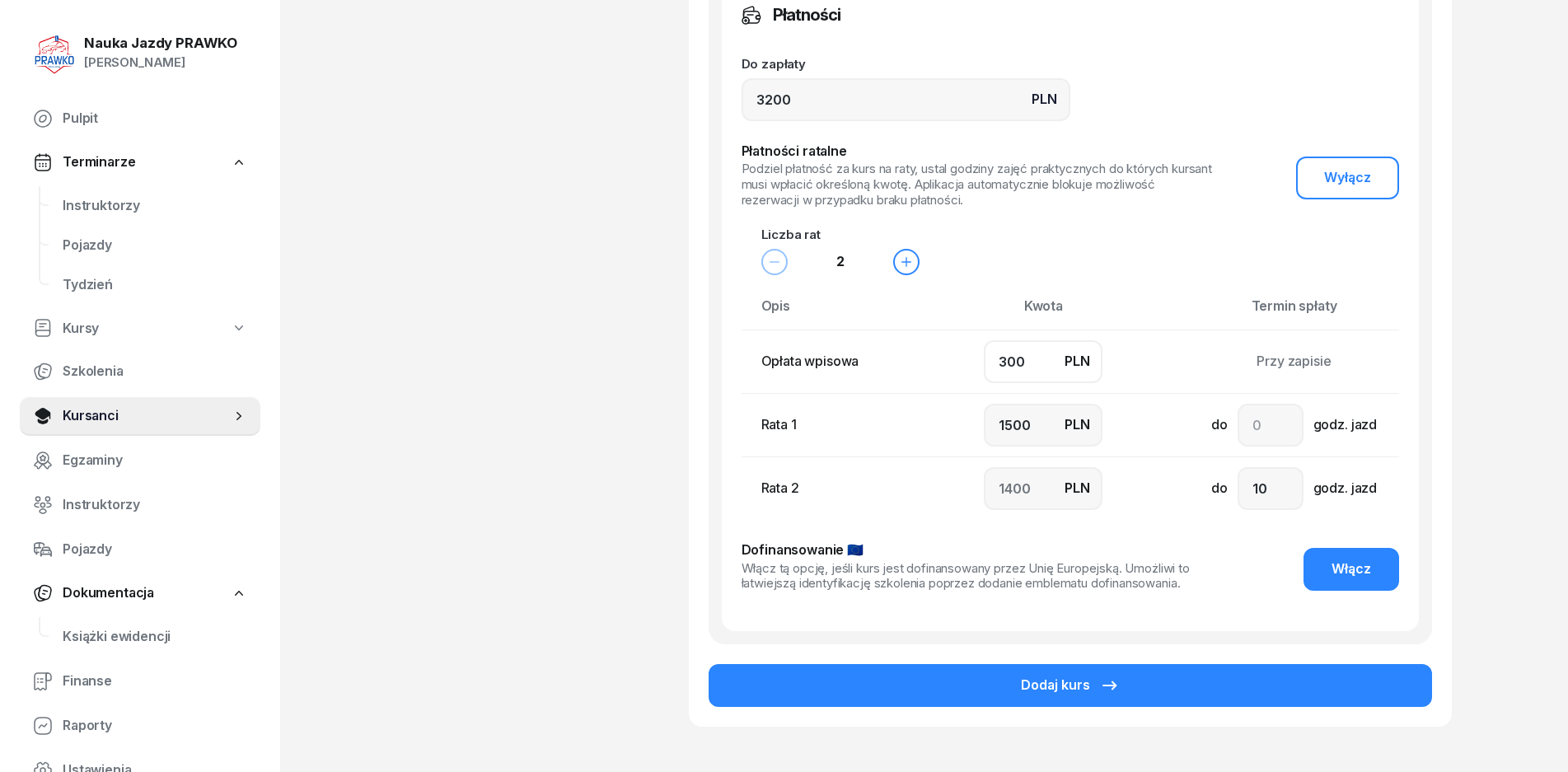
type input "0"
type input "1600"
drag, startPoint x: 950, startPoint y: 367, endPoint x: 884, endPoint y: 367, distance: 66.0
click at [892, 367] on tr "Opłata wpisowa PLN 00 Przy zapisie" at bounding box center [1104, 362] width 725 height 64
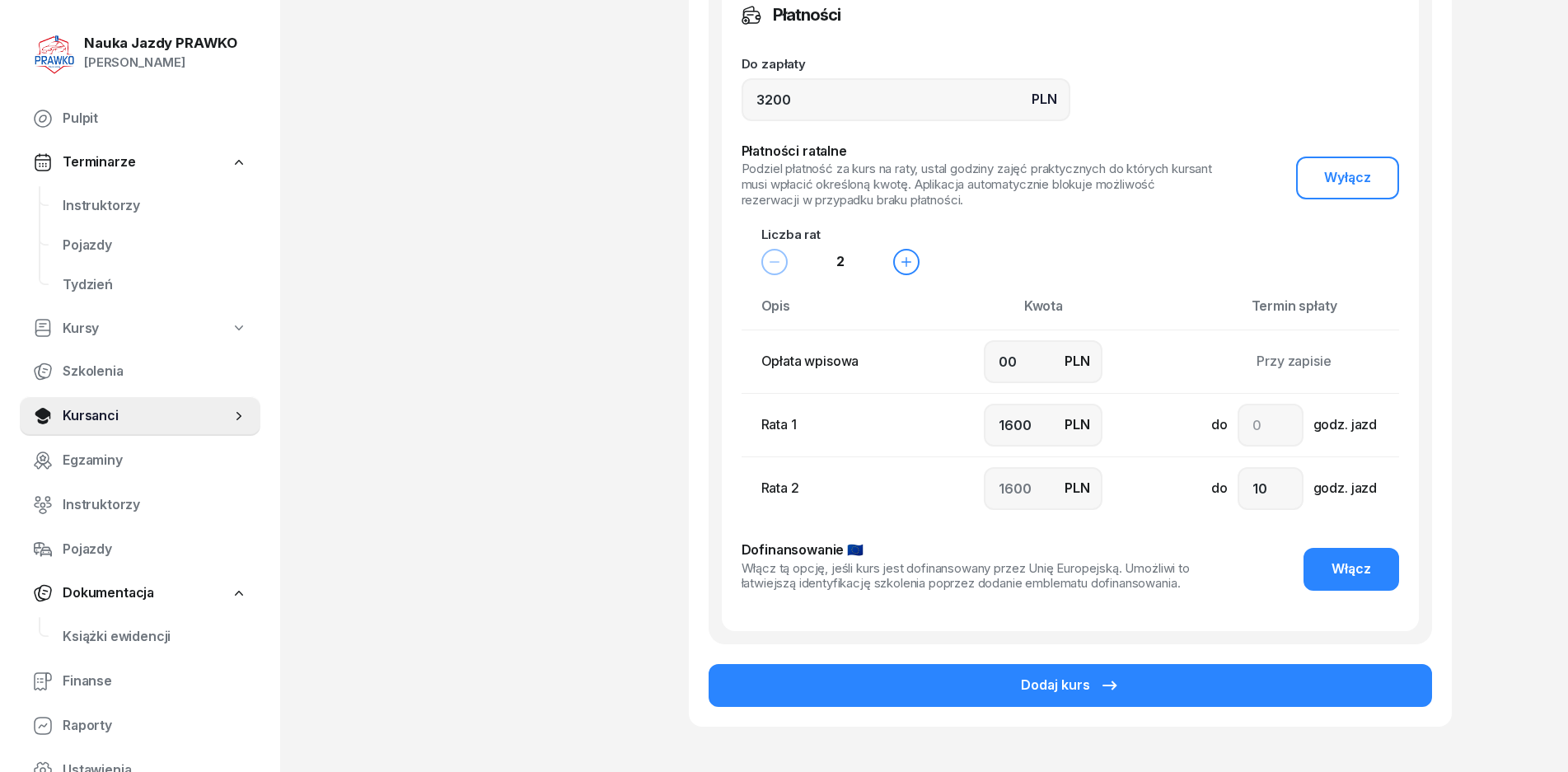
click at [871, 353] on div "Opłata wpisowa" at bounding box center [842, 362] width 161 height 22
click at [845, 357] on div "Opłata wpisowa" at bounding box center [842, 362] width 161 height 22
drag, startPoint x: 1068, startPoint y: 365, endPoint x: 953, endPoint y: 365, distance: 115.0
click at [953, 365] on td "PLN 00" at bounding box center [1044, 362] width 216 height 64
type input "0"
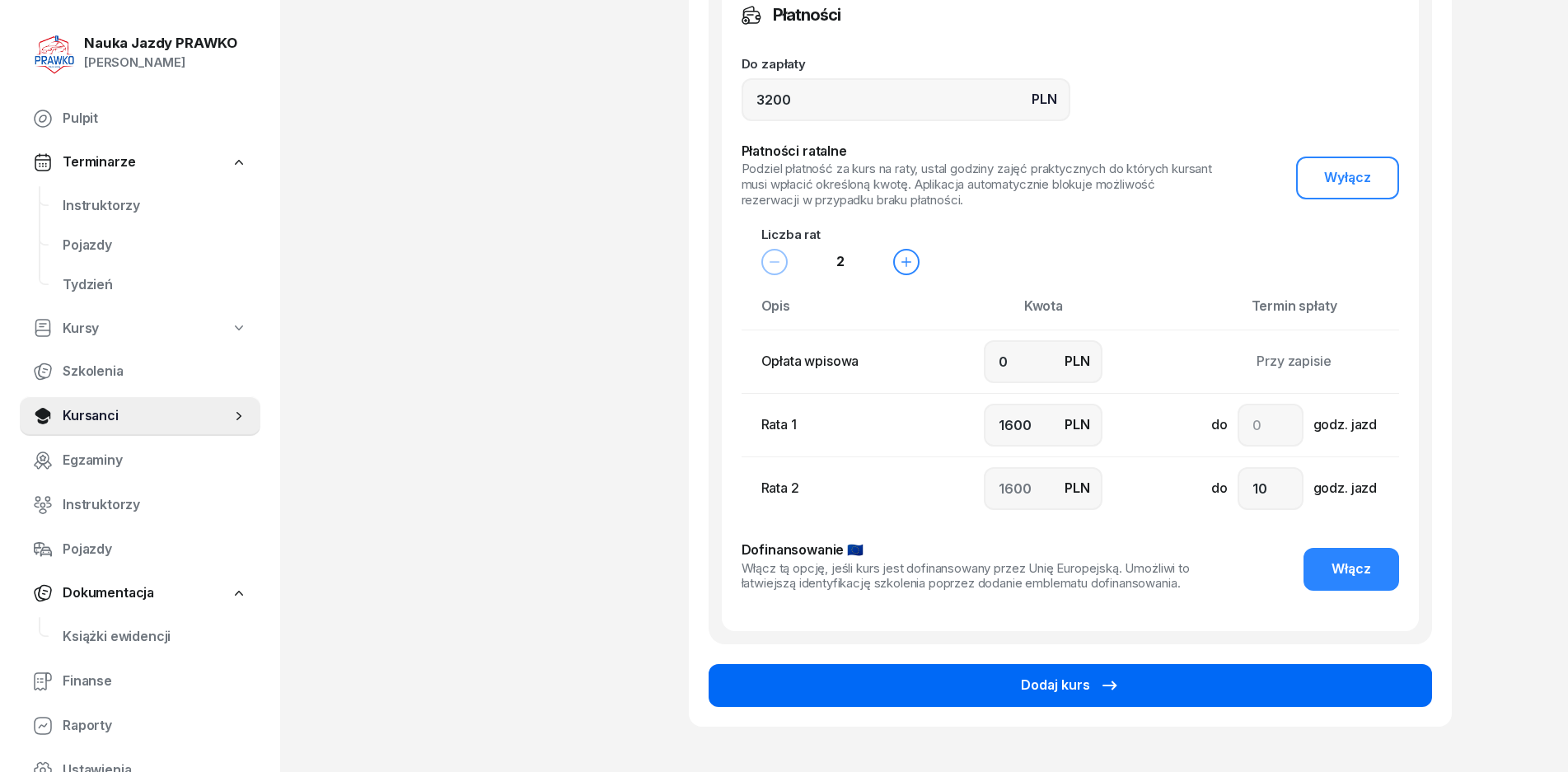
click at [1087, 677] on div "Dodaj kurs" at bounding box center [1070, 685] width 98 height 22
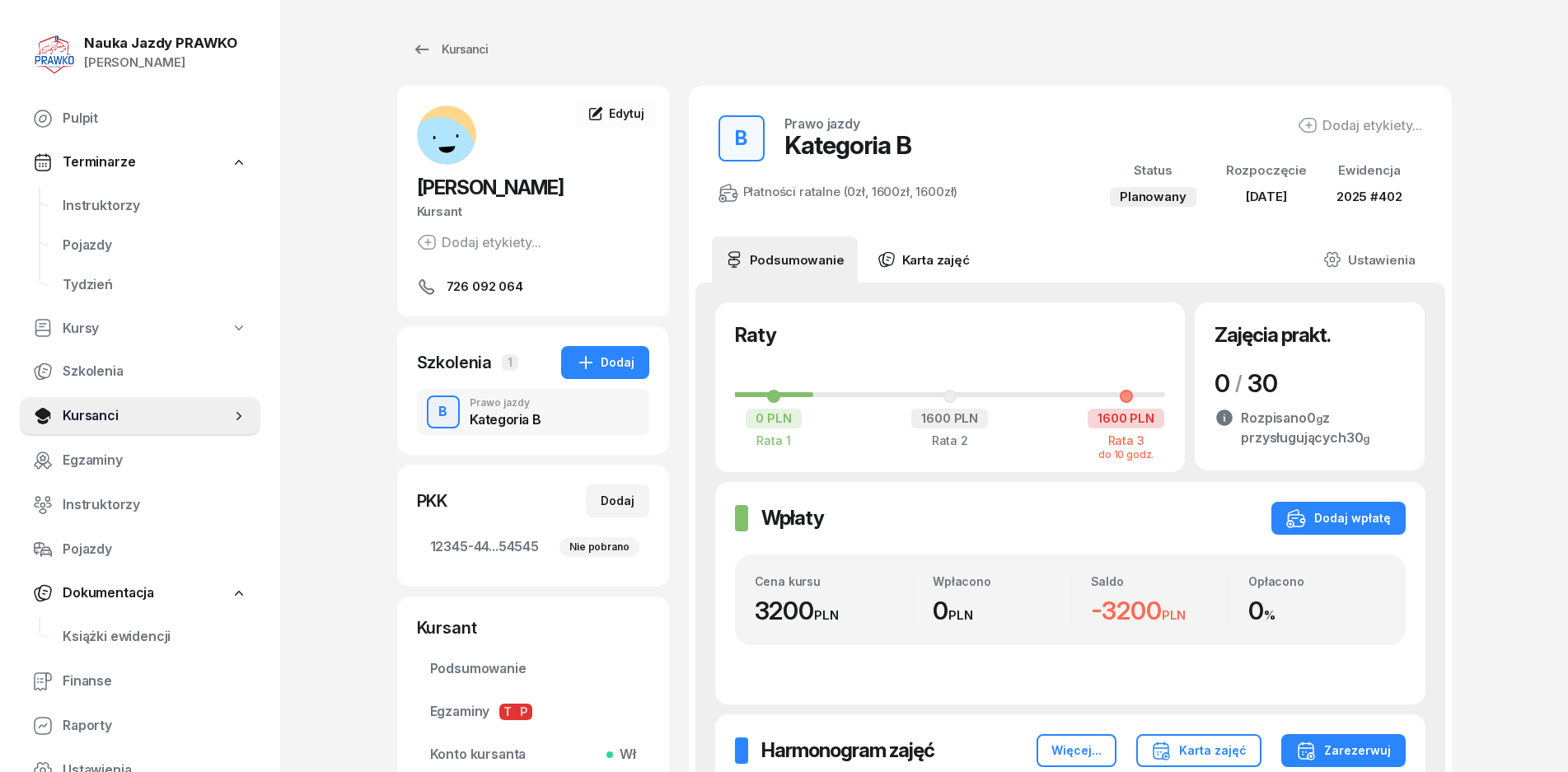
click at [942, 268] on link "Karta zajęć" at bounding box center [924, 259] width 119 height 46
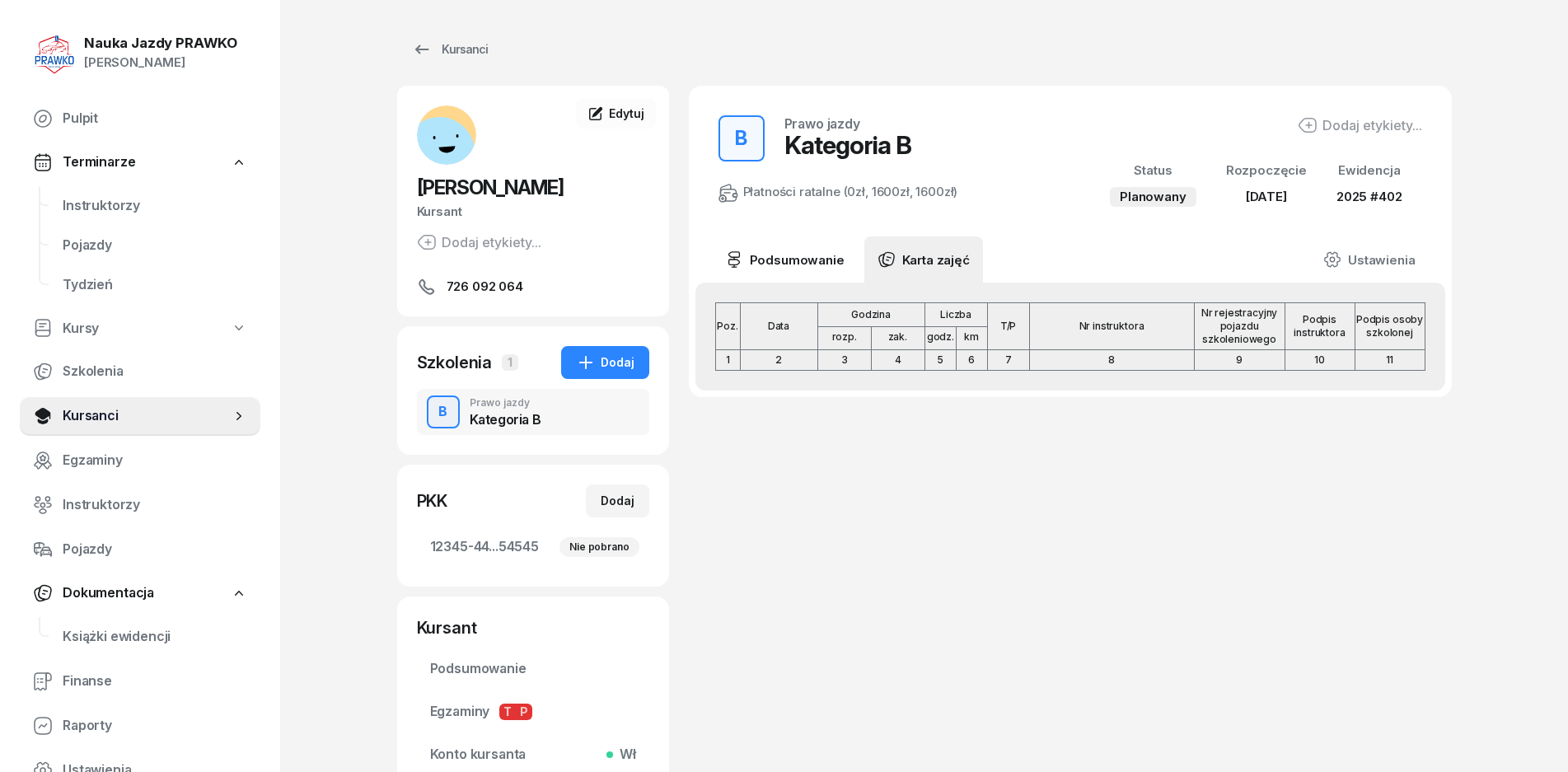
click at [779, 245] on link "Podsumowanie" at bounding box center [784, 259] width 146 height 46
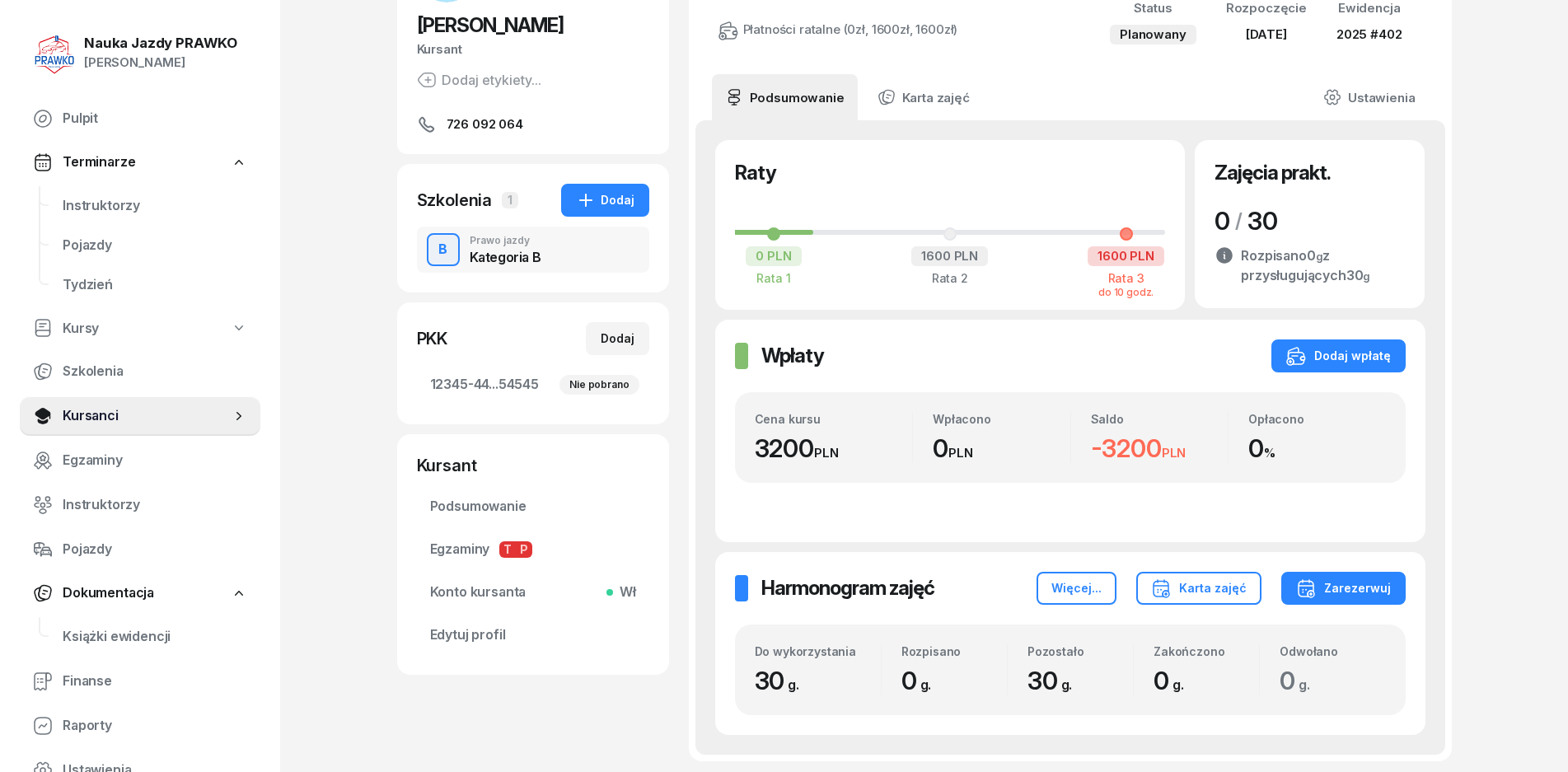
scroll to position [165, 0]
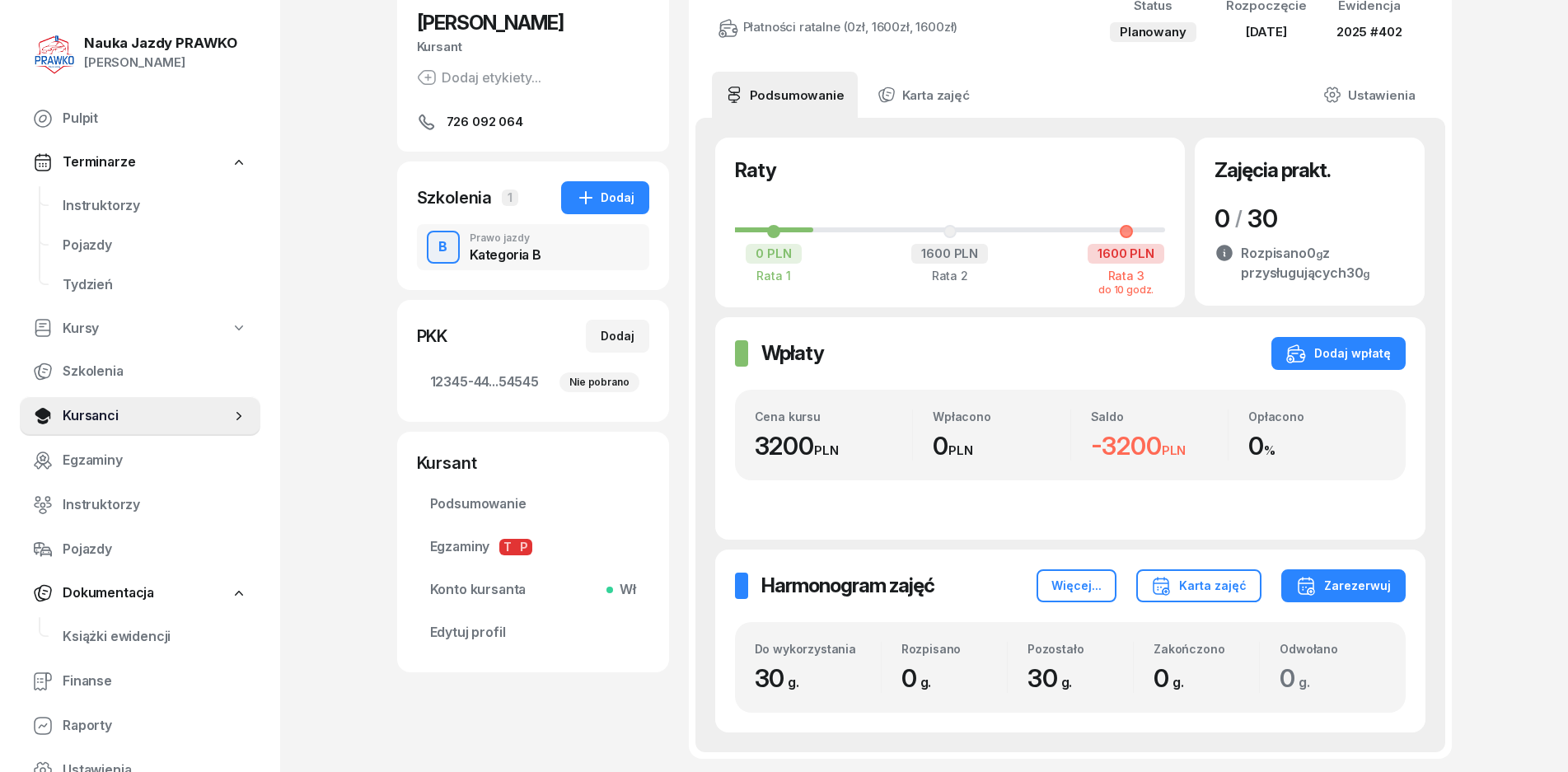
drag, startPoint x: 525, startPoint y: 377, endPoint x: 551, endPoint y: 379, distance: 26.1
click at [524, 377] on span "12345-44...54545 Nie pobrano" at bounding box center [533, 382] width 206 height 22
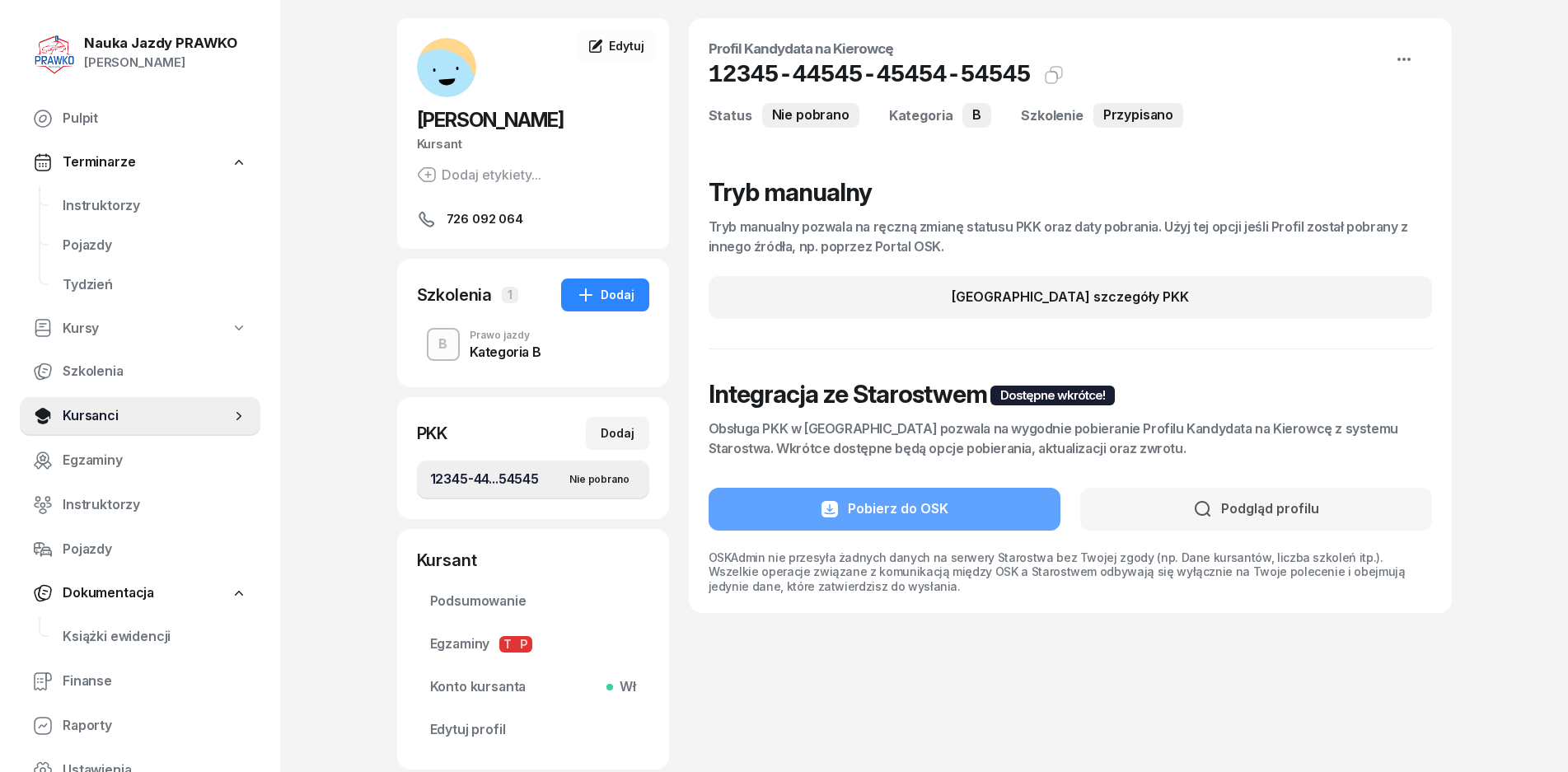
scroll to position [177, 0]
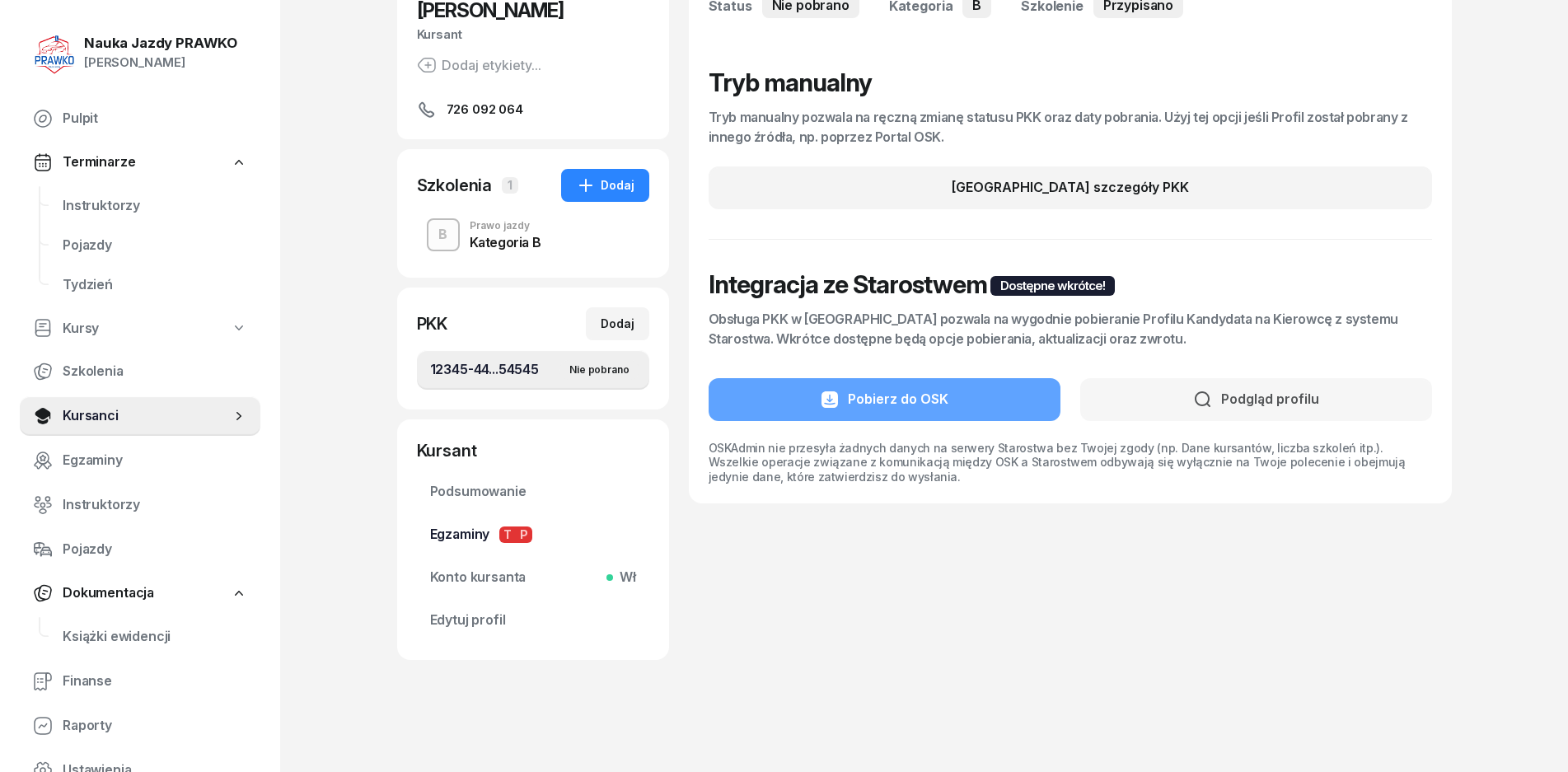
click at [472, 548] on link "Egzaminy T P" at bounding box center [533, 534] width 233 height 39
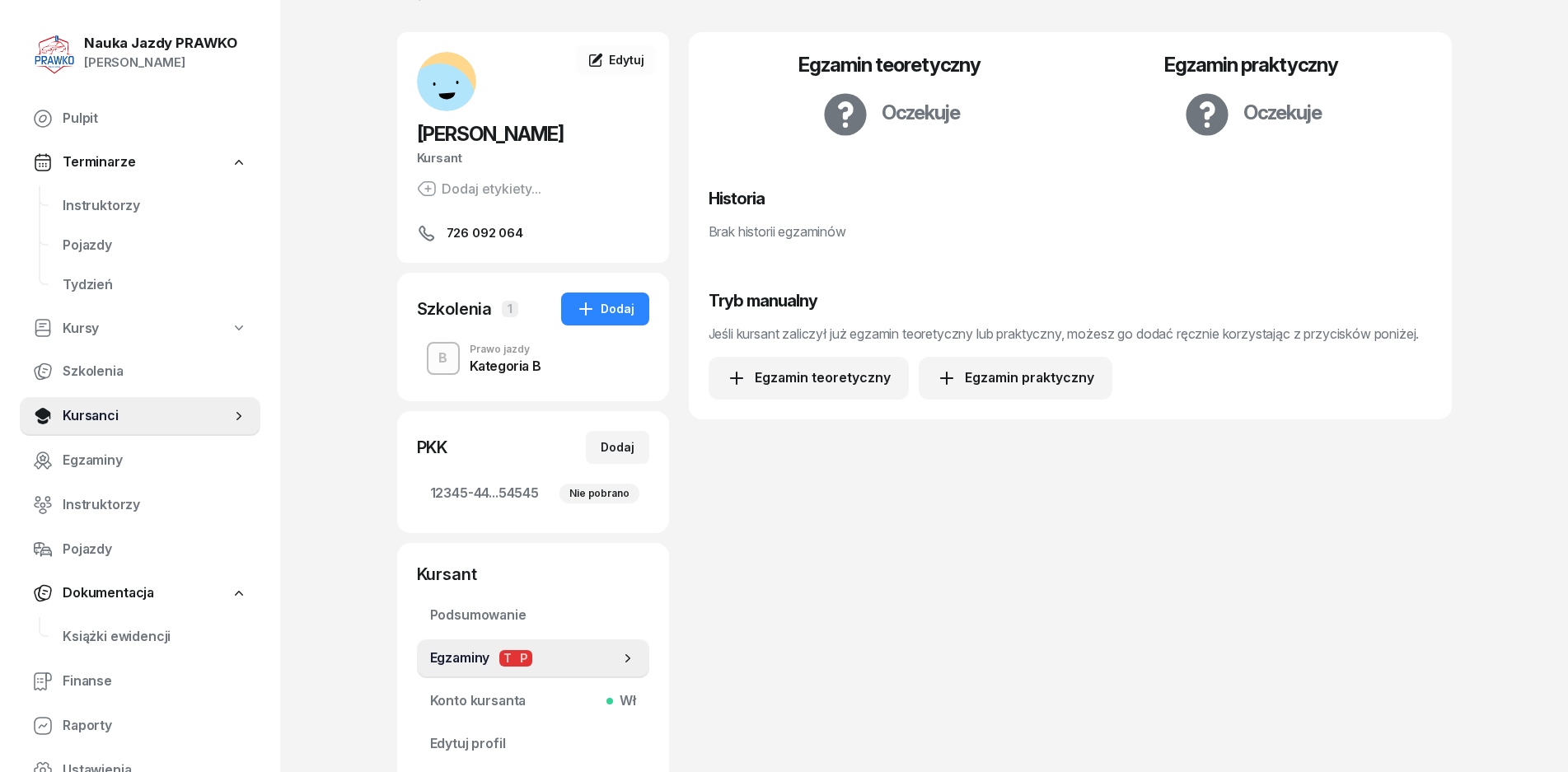
scroll to position [83, 0]
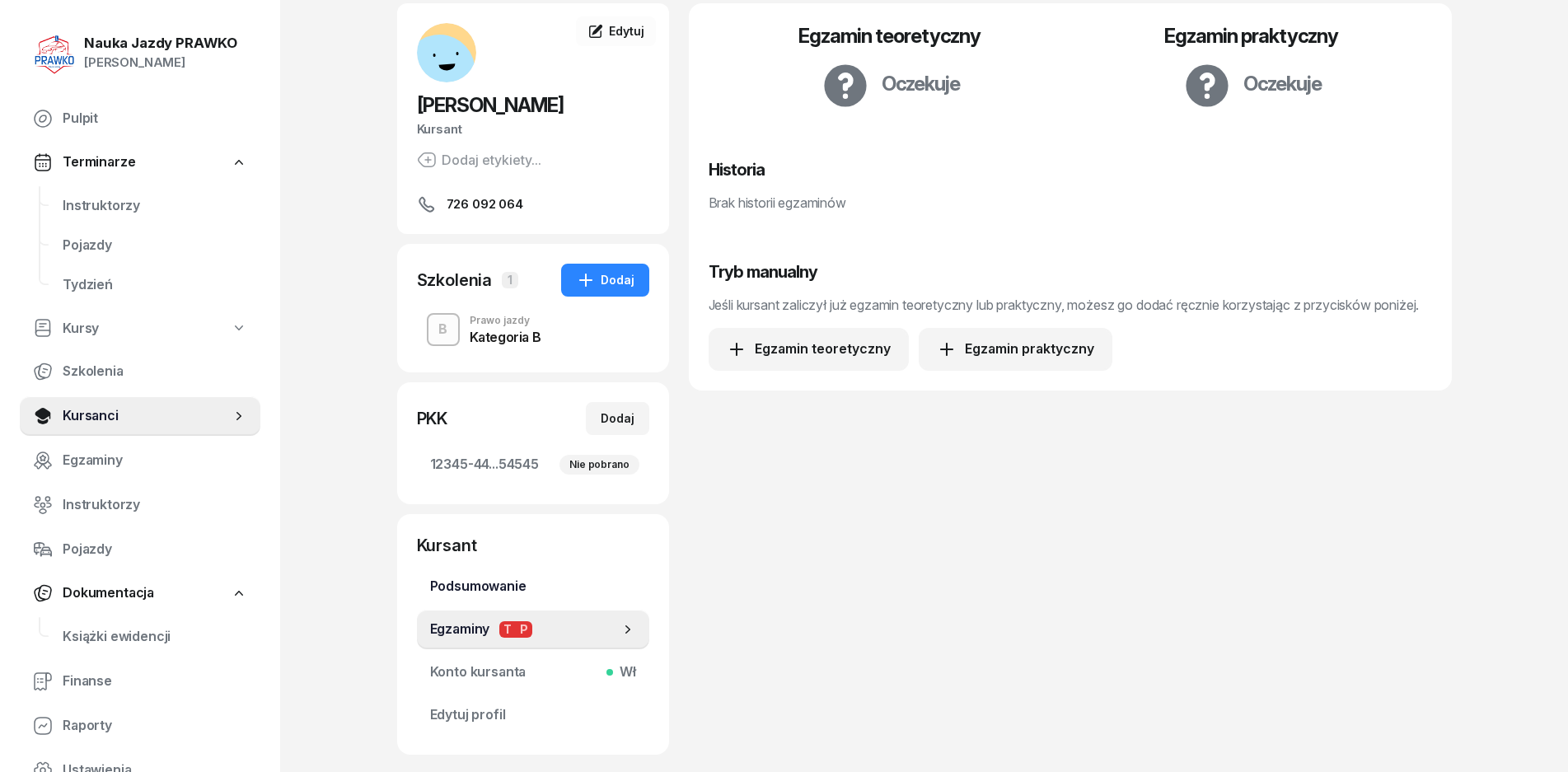
click at [506, 600] on link "Podsumowanie" at bounding box center [533, 586] width 233 height 39
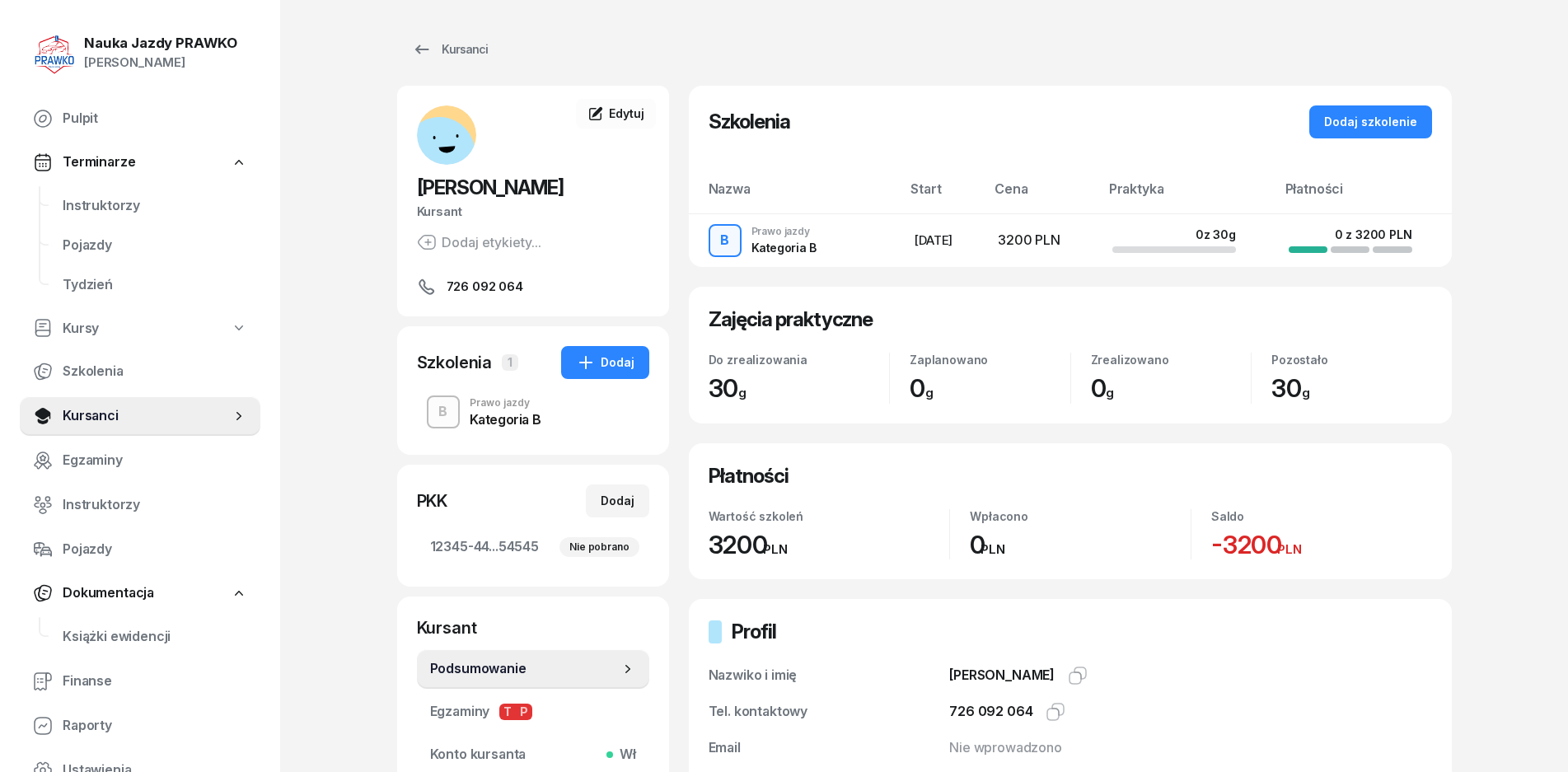
scroll to position [234, 0]
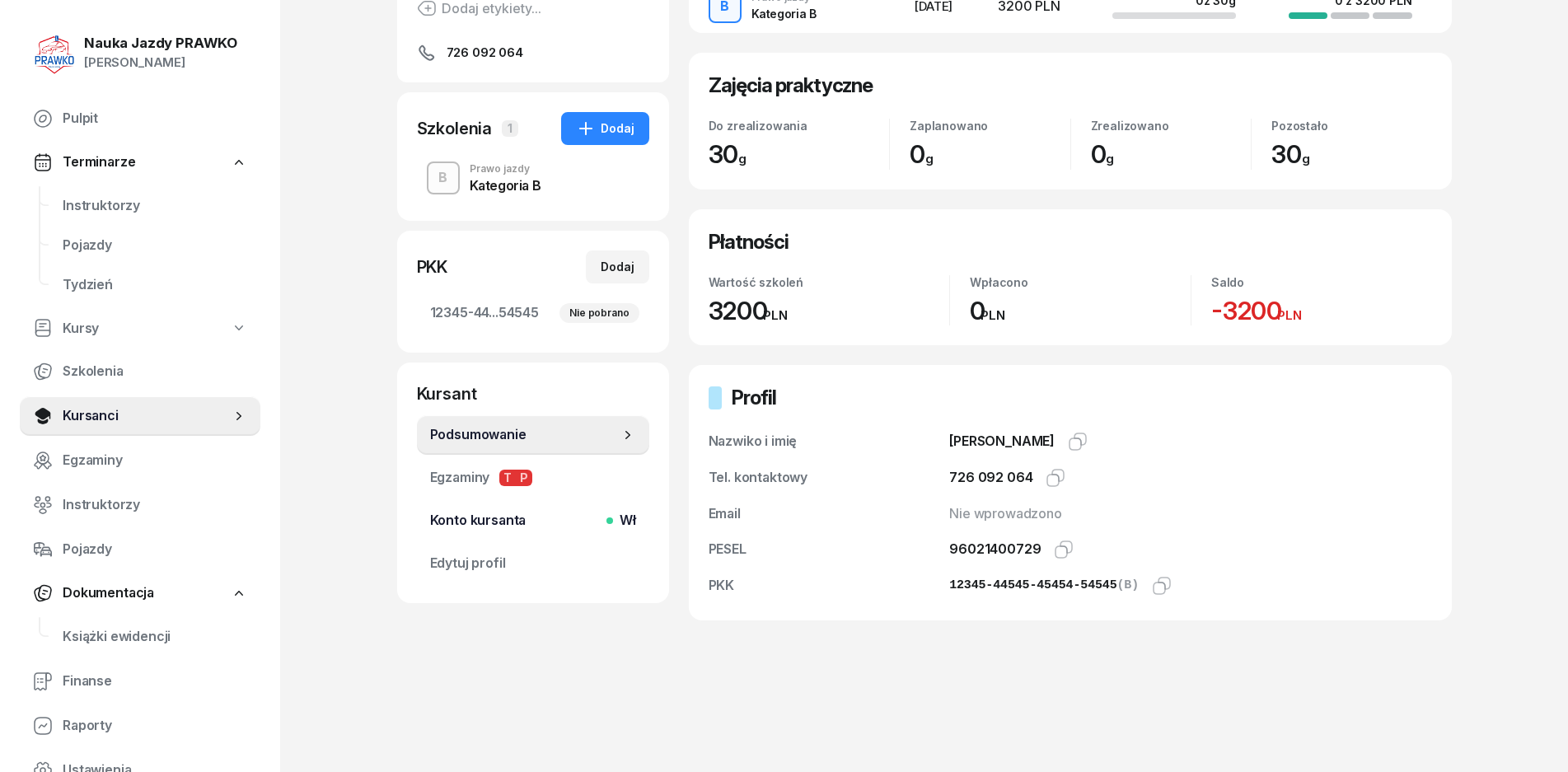
click at [501, 519] on span "Konto kursanta Wł" at bounding box center [533, 520] width 206 height 22
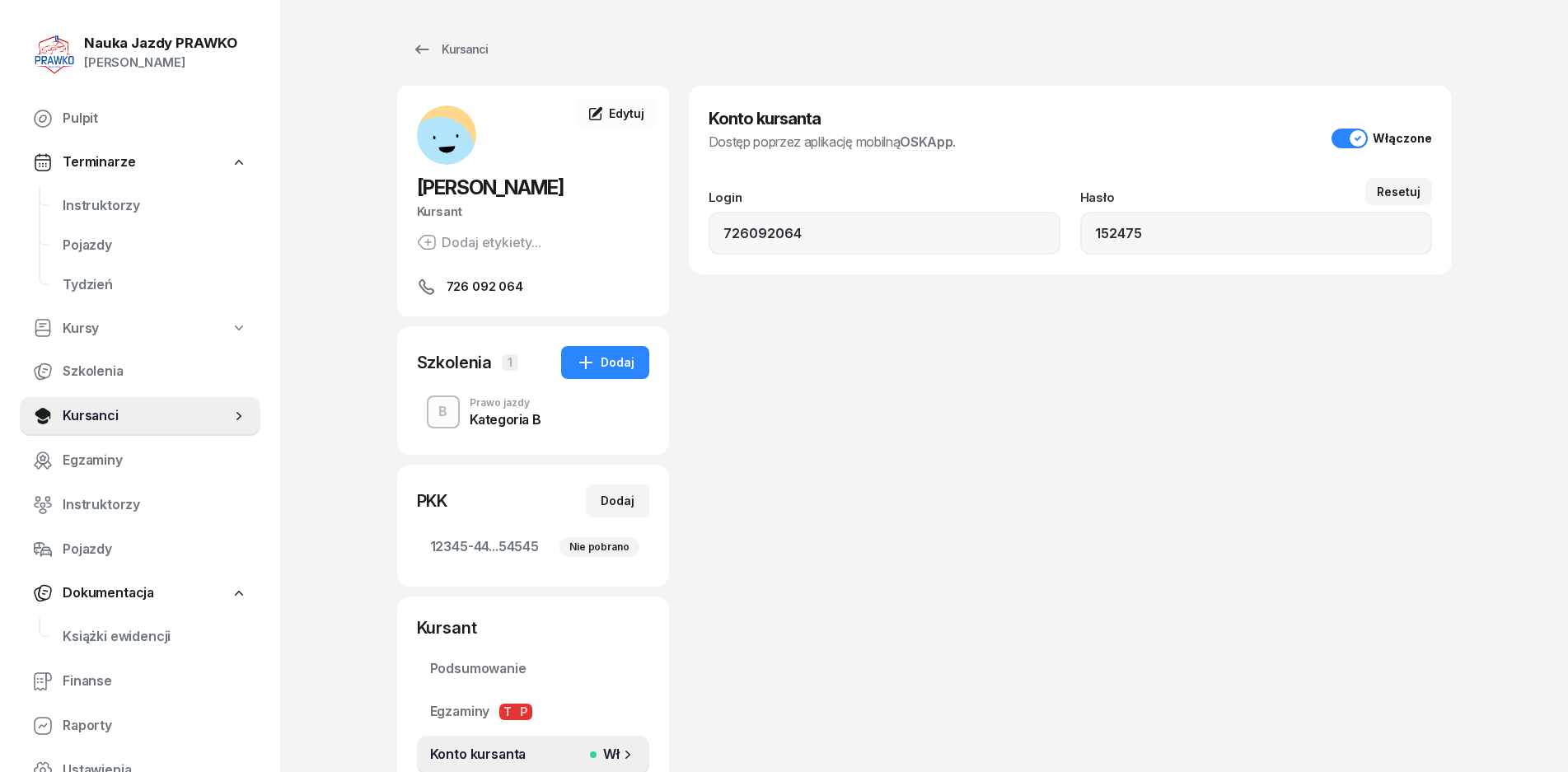
click at [888, 144] on div "Dostęp poprzez aplikację mobilną OSKApp ." at bounding box center [832, 141] width 248 height 20
click at [111, 126] on span "Pulpit" at bounding box center [155, 119] width 185 height 22
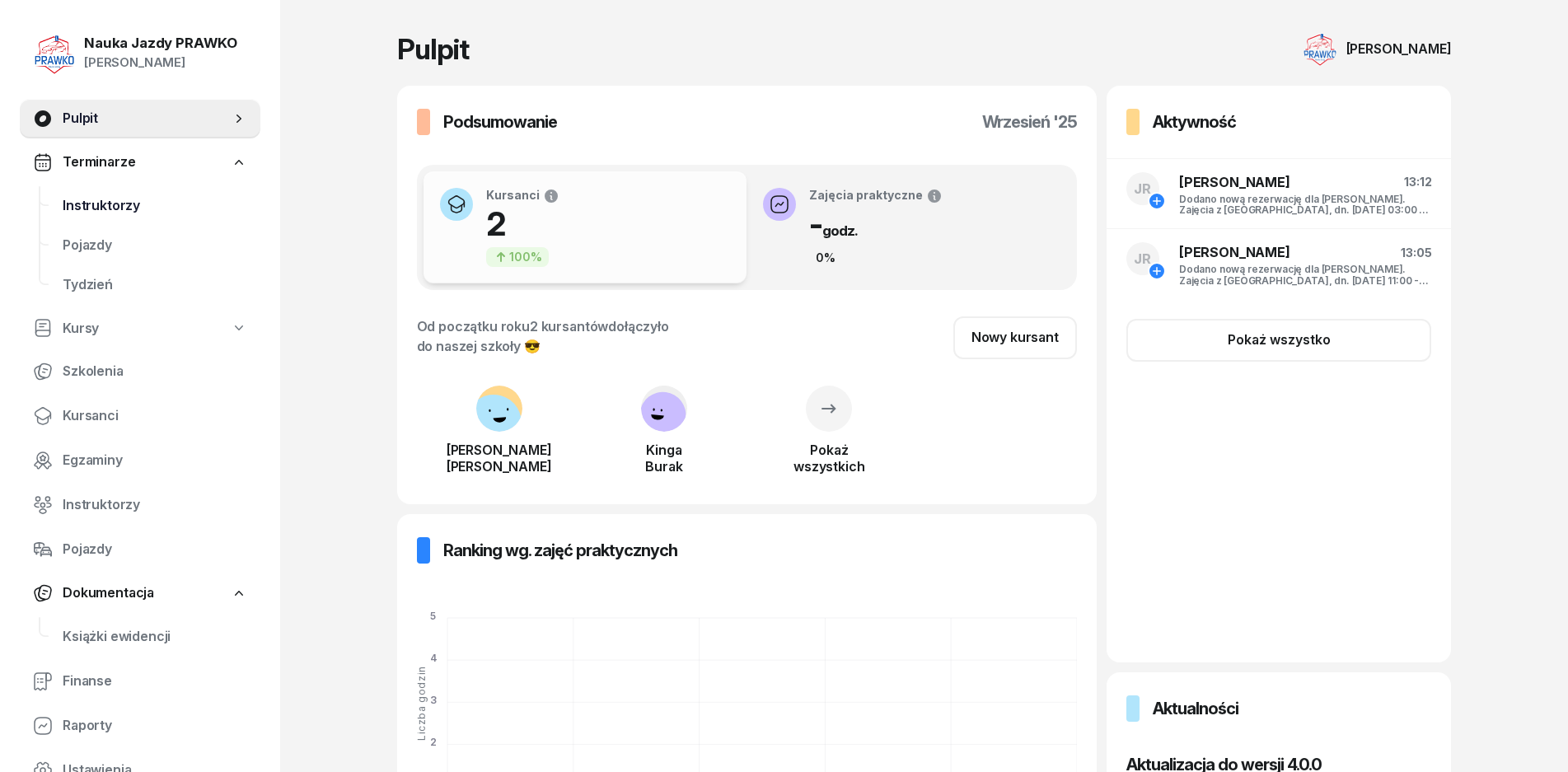
click at [78, 187] on link "Instruktorzy" at bounding box center [155, 206] width 211 height 39
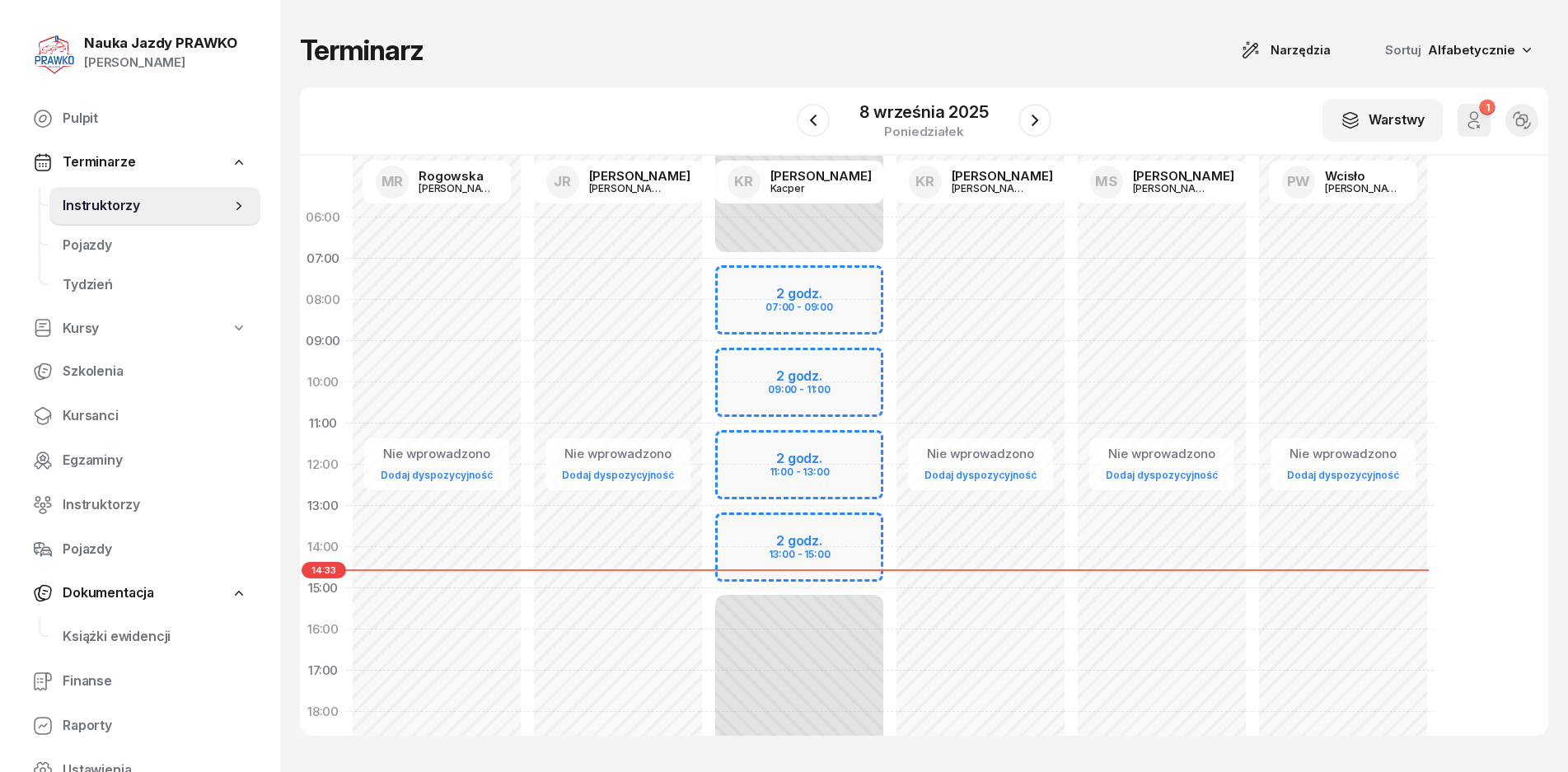
click at [1346, 464] on div "Dodaj dyspozycyjność" at bounding box center [1343, 474] width 126 height 22
select select "08"
select select "16"
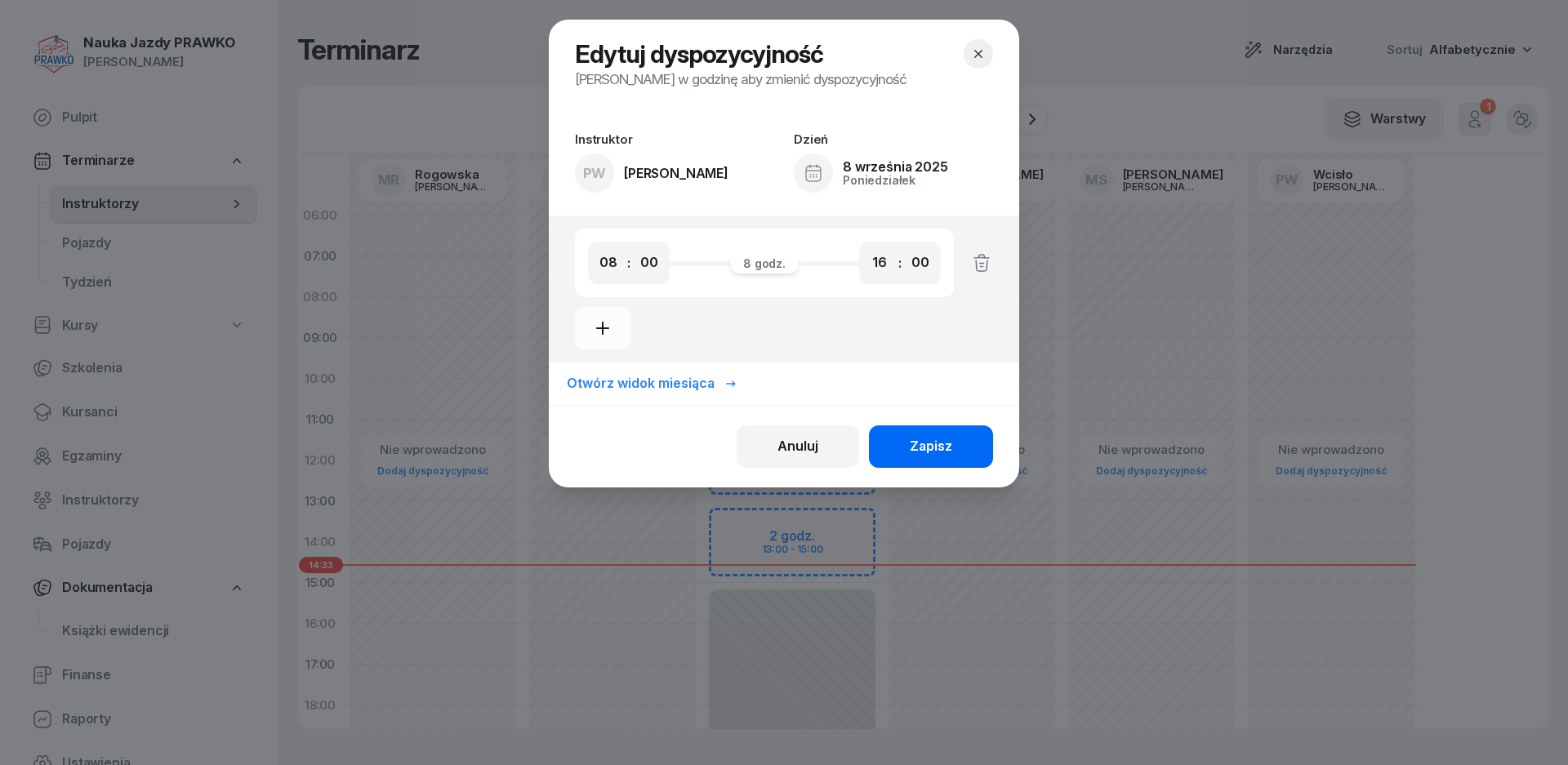
click at [949, 440] on div "Zapisz" at bounding box center [930, 446] width 42 height 22
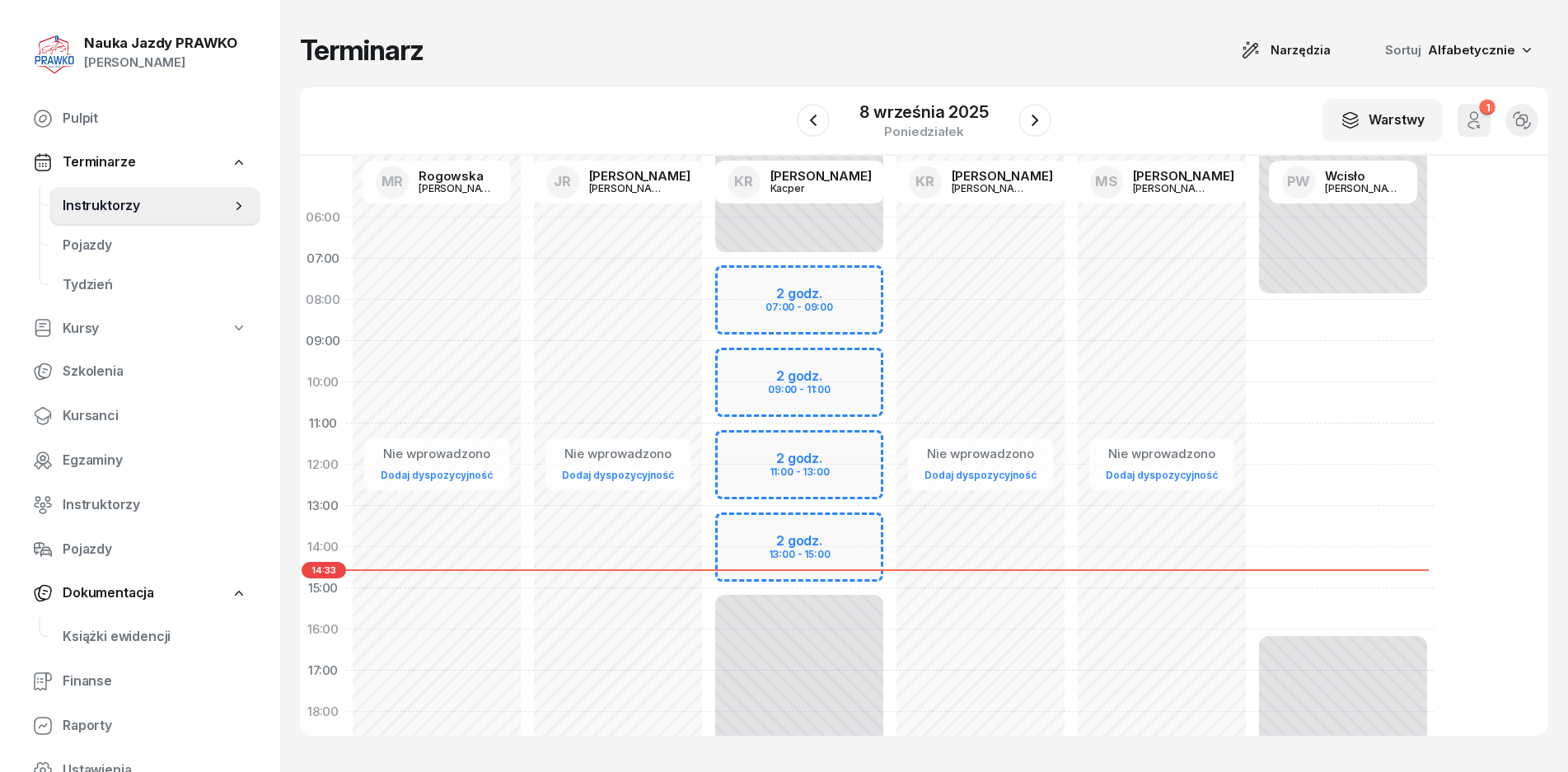
click at [1339, 241] on div "Niedostępny 00:00 - 08:00 Niedostępny 16:00 - 23:59" at bounding box center [1343, 588] width 181 height 782
select select "06"
select select "08"
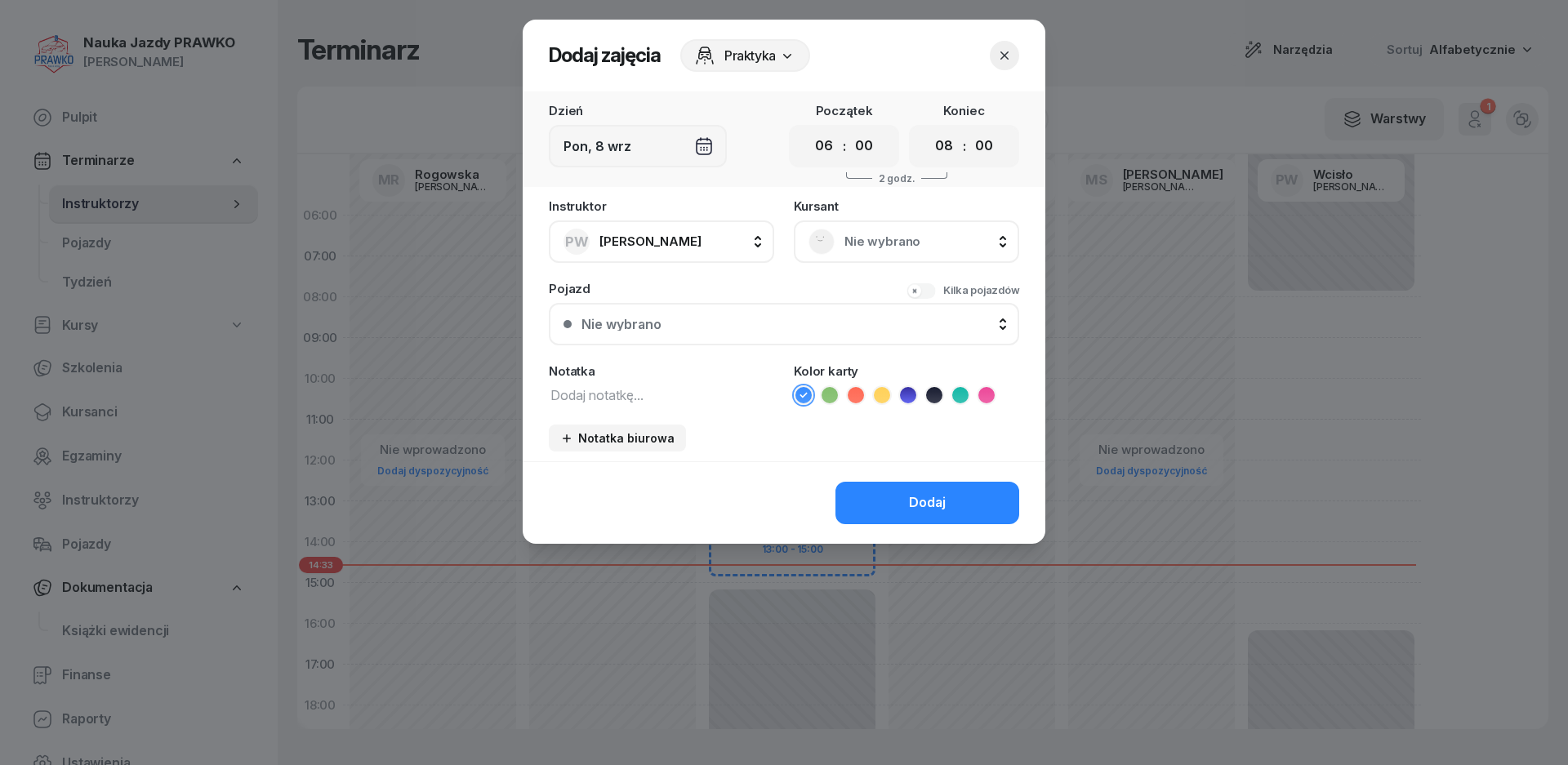
click at [646, 255] on button "PW [PERSON_NAME]" at bounding box center [661, 241] width 225 height 42
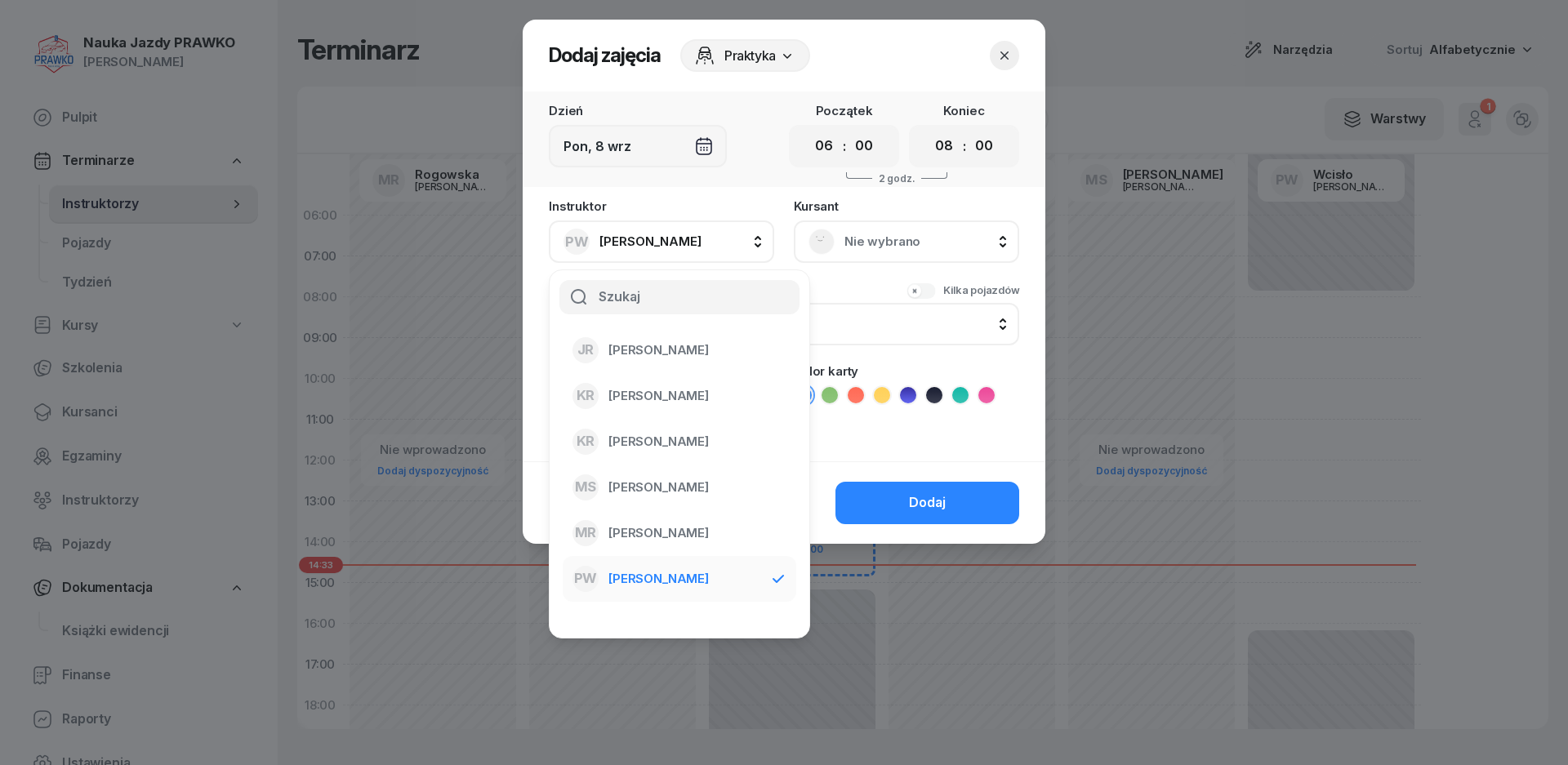
click at [668, 579] on span "[PERSON_NAME]" at bounding box center [658, 578] width 100 height 22
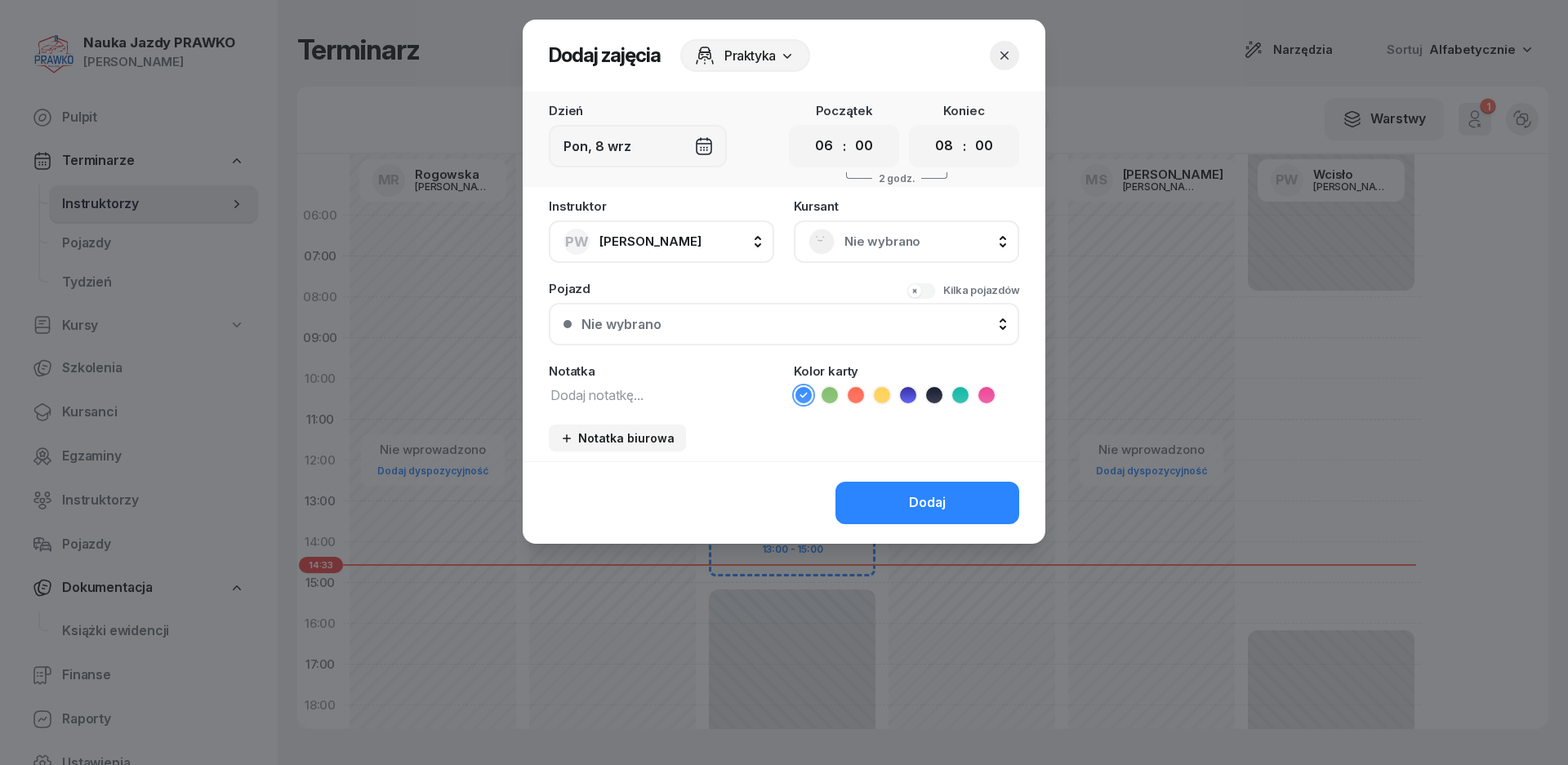
click at [992, 400] on icon at bounding box center [987, 395] width 16 height 16
click at [676, 321] on div "Nie wybrano" at bounding box center [793, 324] width 423 height 13
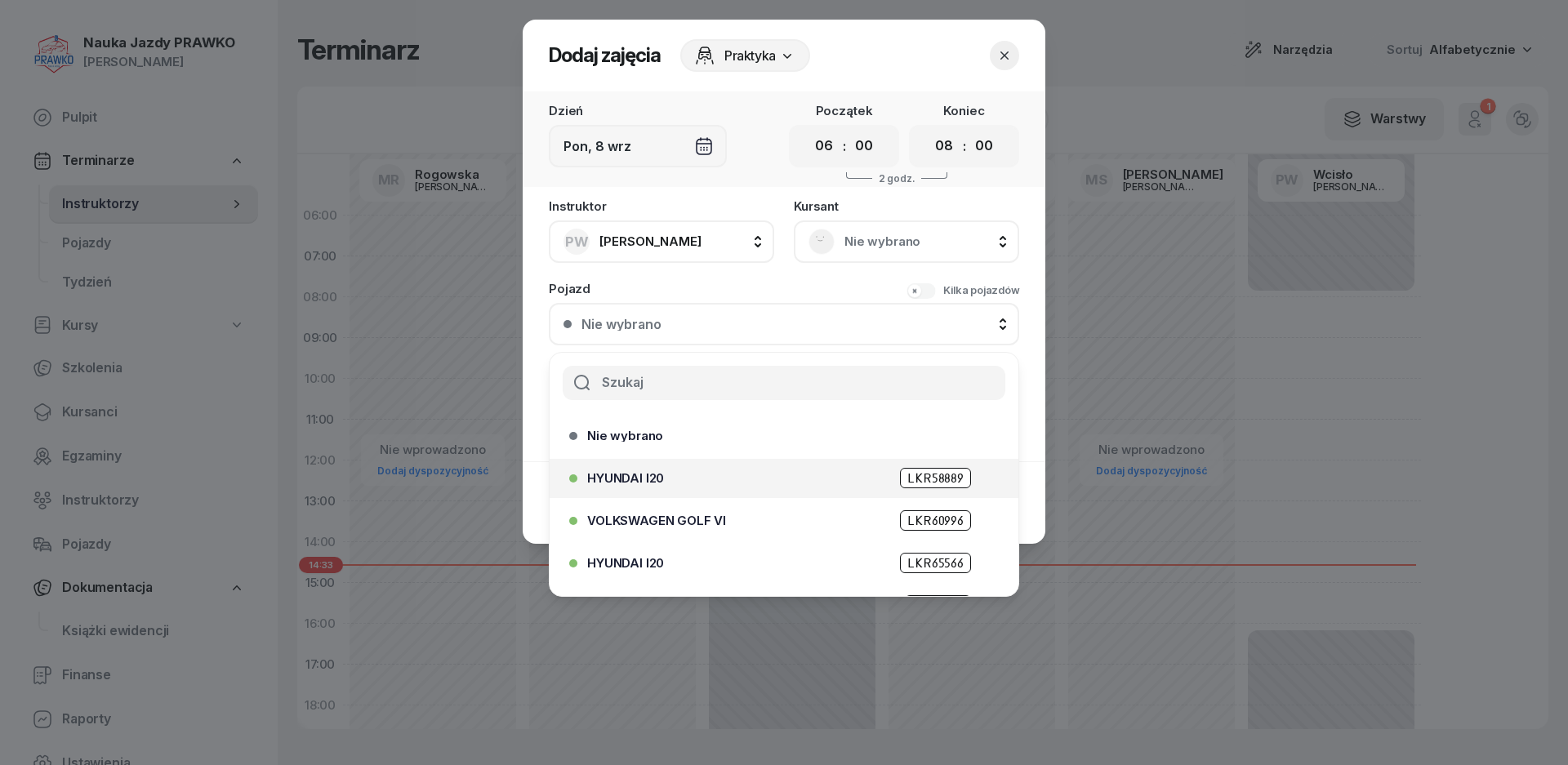
click at [662, 485] on div "HYUNDAI I20 LKR58889" at bounding box center [788, 478] width 402 height 21
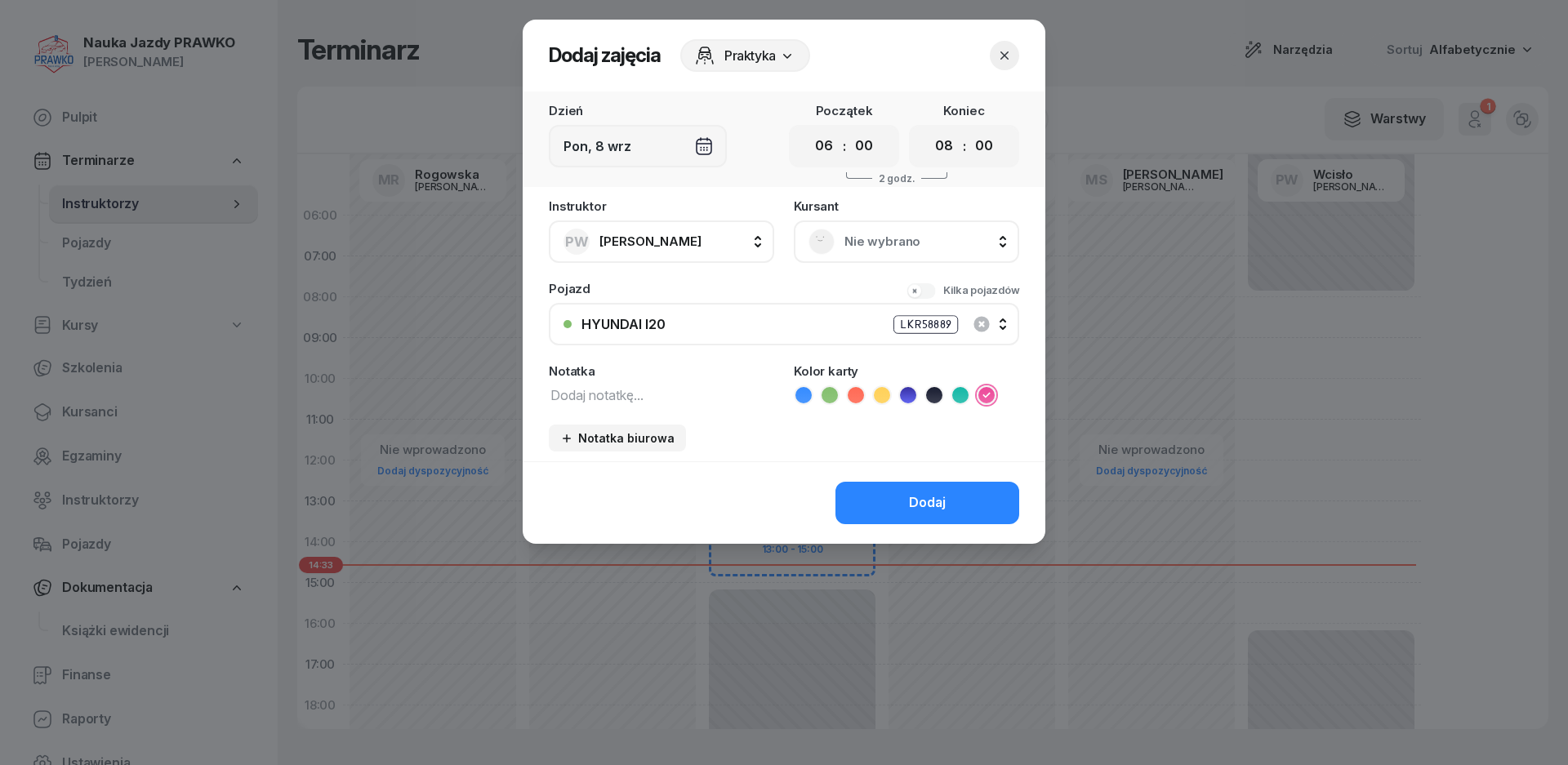
click at [675, 337] on button "HYUNDAI I20 LKR58889" at bounding box center [784, 324] width 471 height 42
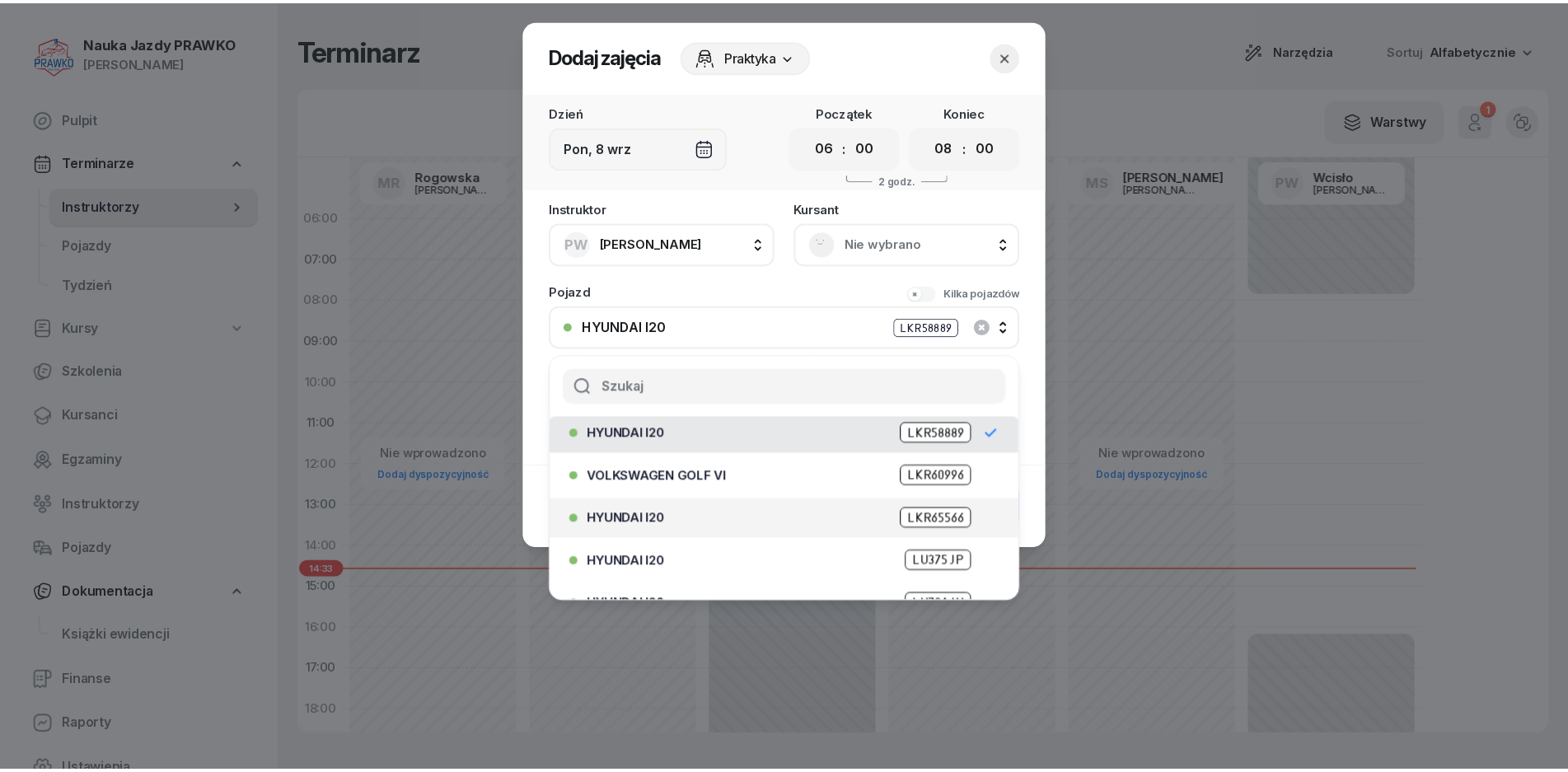
scroll to position [76, 0]
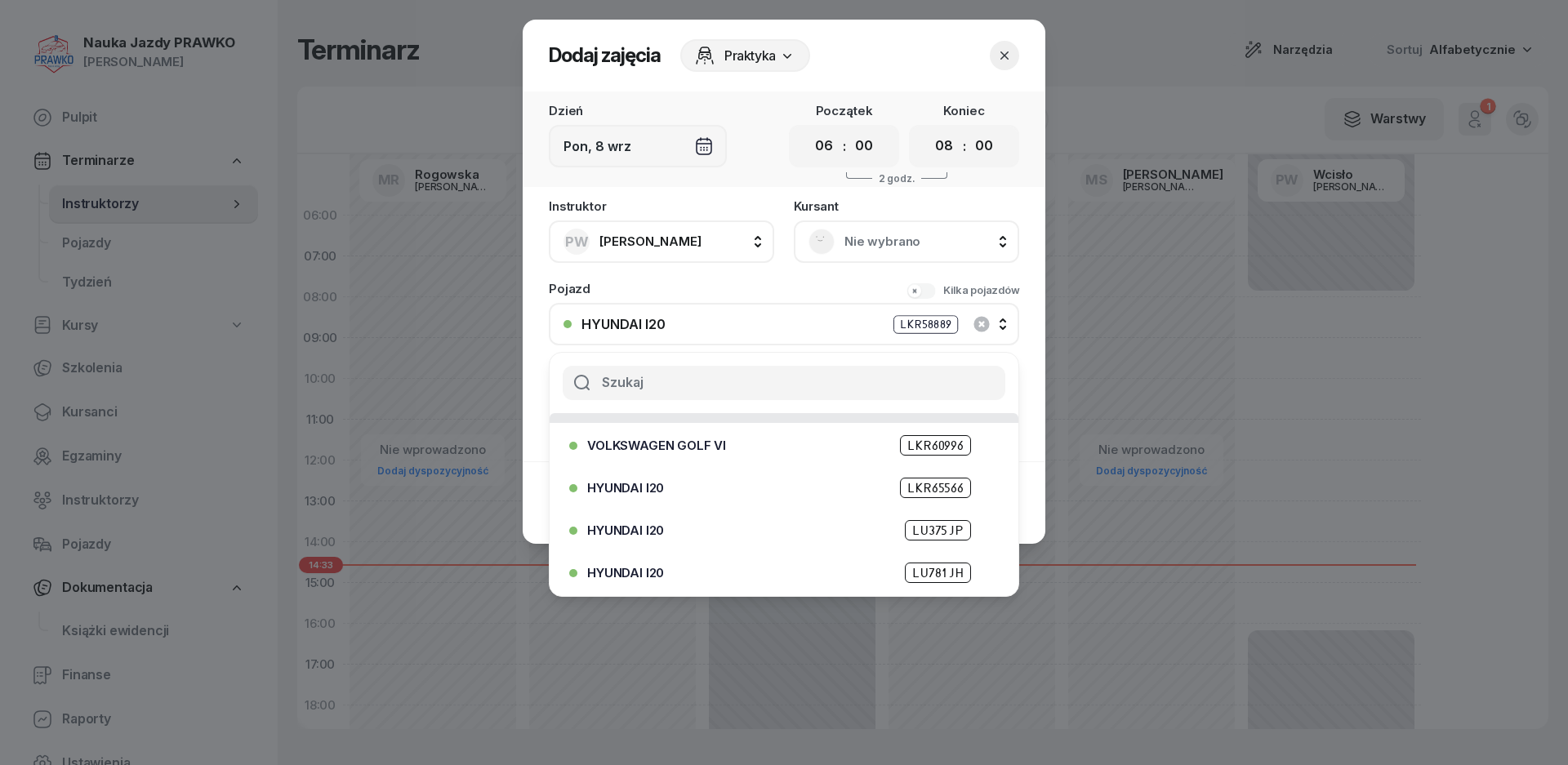
click at [626, 338] on button "HYUNDAI I20 LKR58889" at bounding box center [784, 324] width 471 height 42
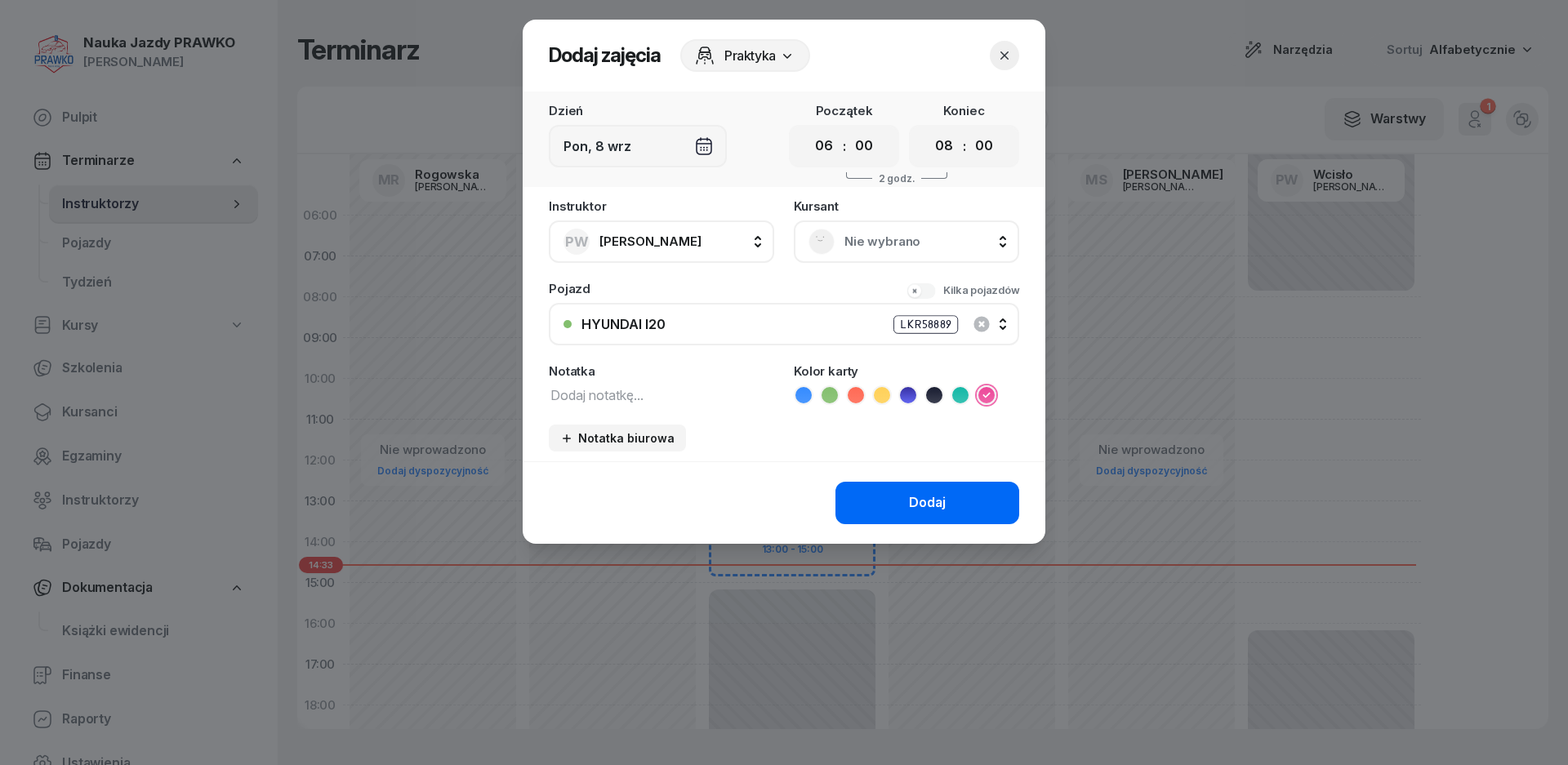
click at [949, 519] on button "Dodaj" at bounding box center [927, 503] width 184 height 42
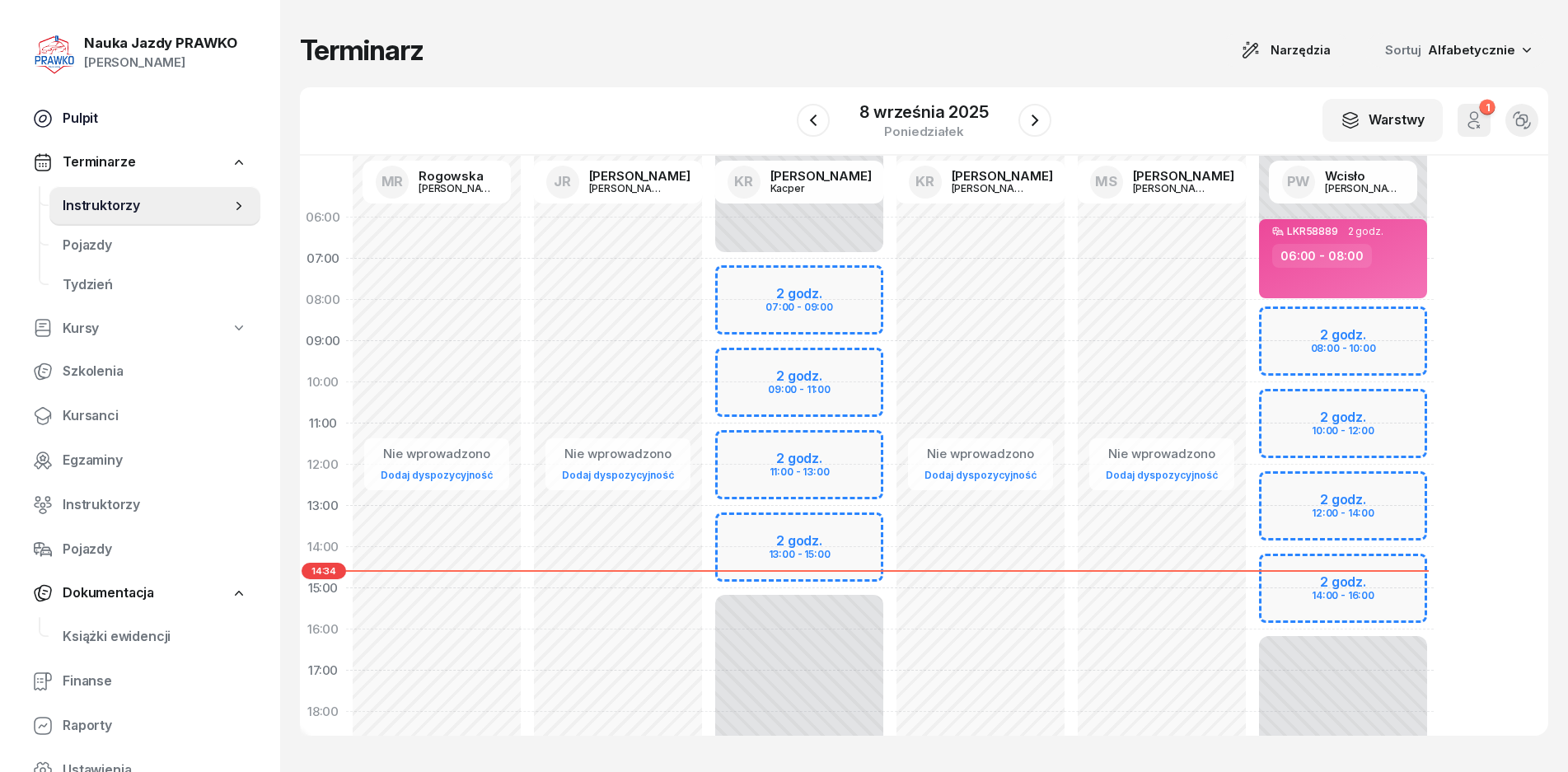
click at [97, 123] on span "Pulpit" at bounding box center [155, 119] width 185 height 22
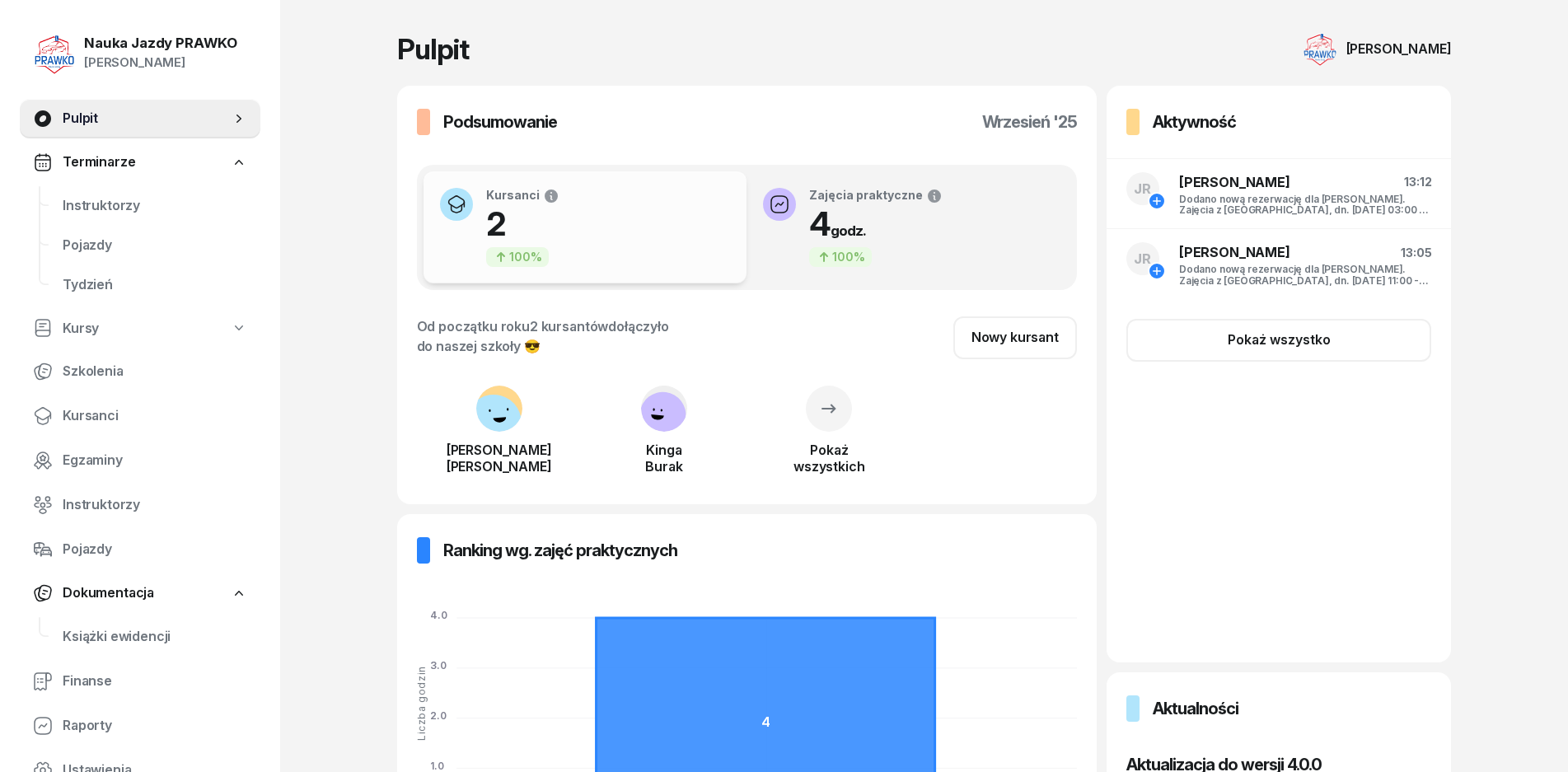
click at [504, 422] on rect at bounding box center [493, 422] width 67 height 67
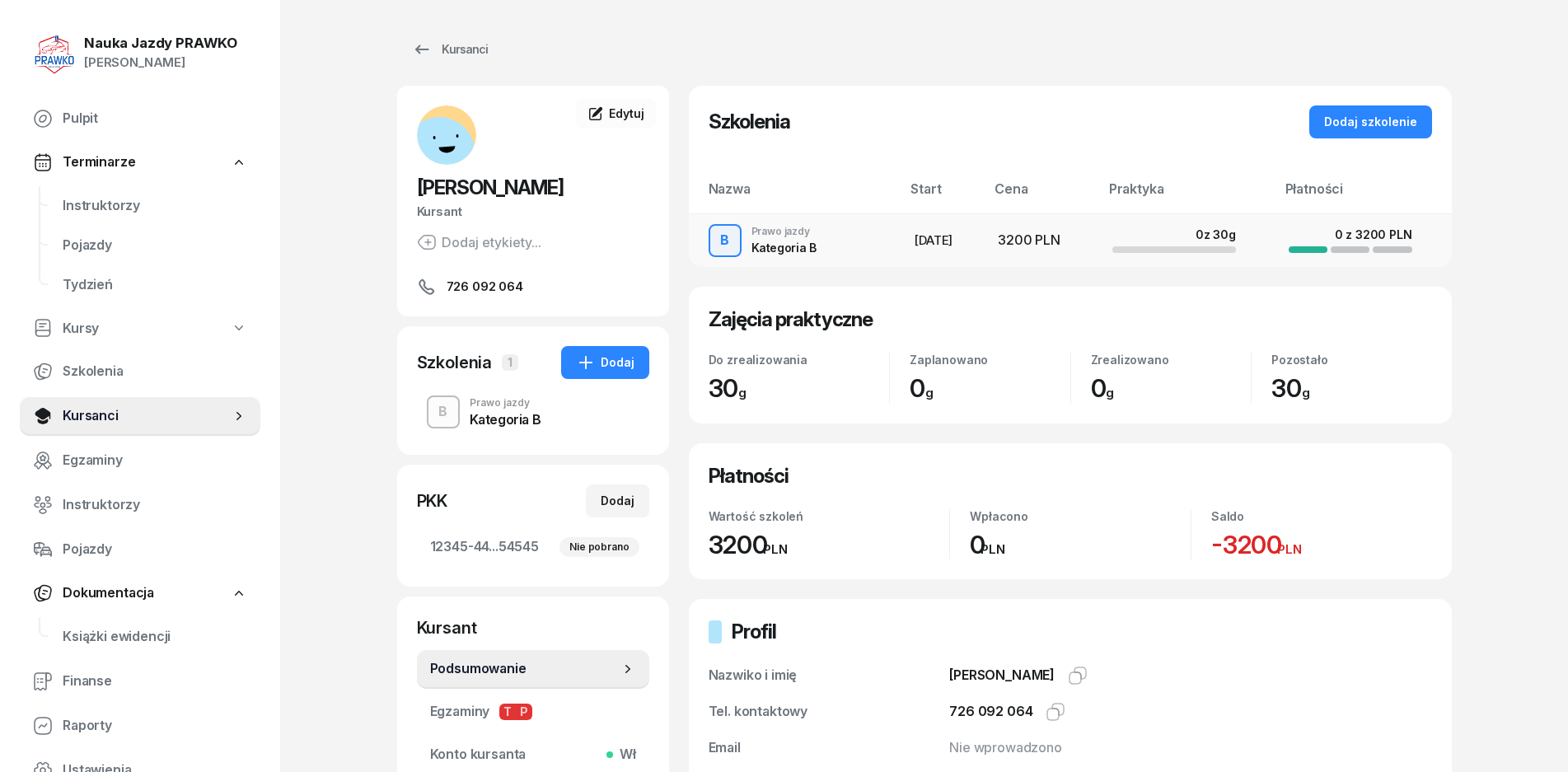
click at [867, 234] on td "B Prawo jazdy Kategoria B" at bounding box center [795, 240] width 213 height 53
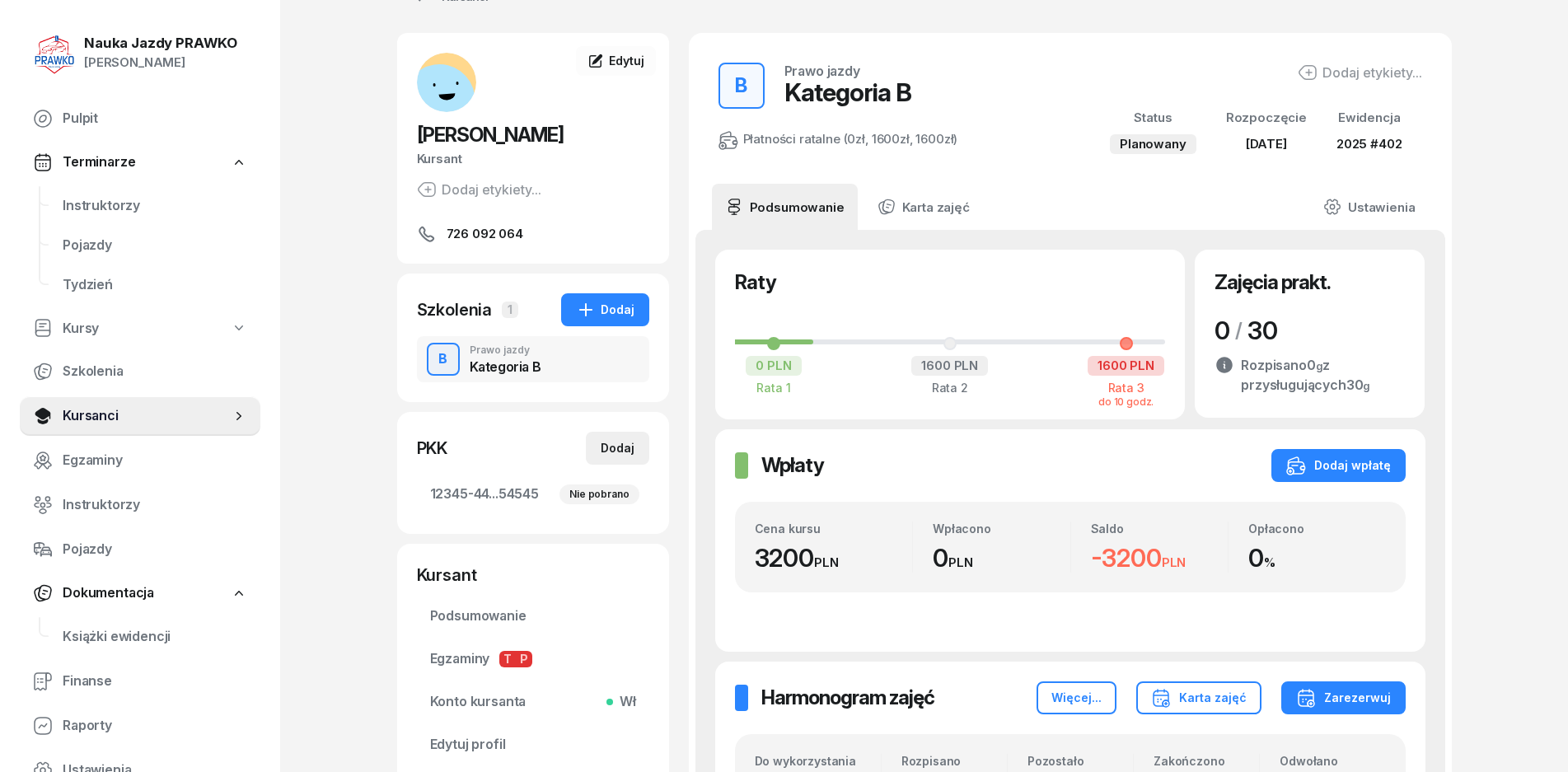
scroll to position [83, 0]
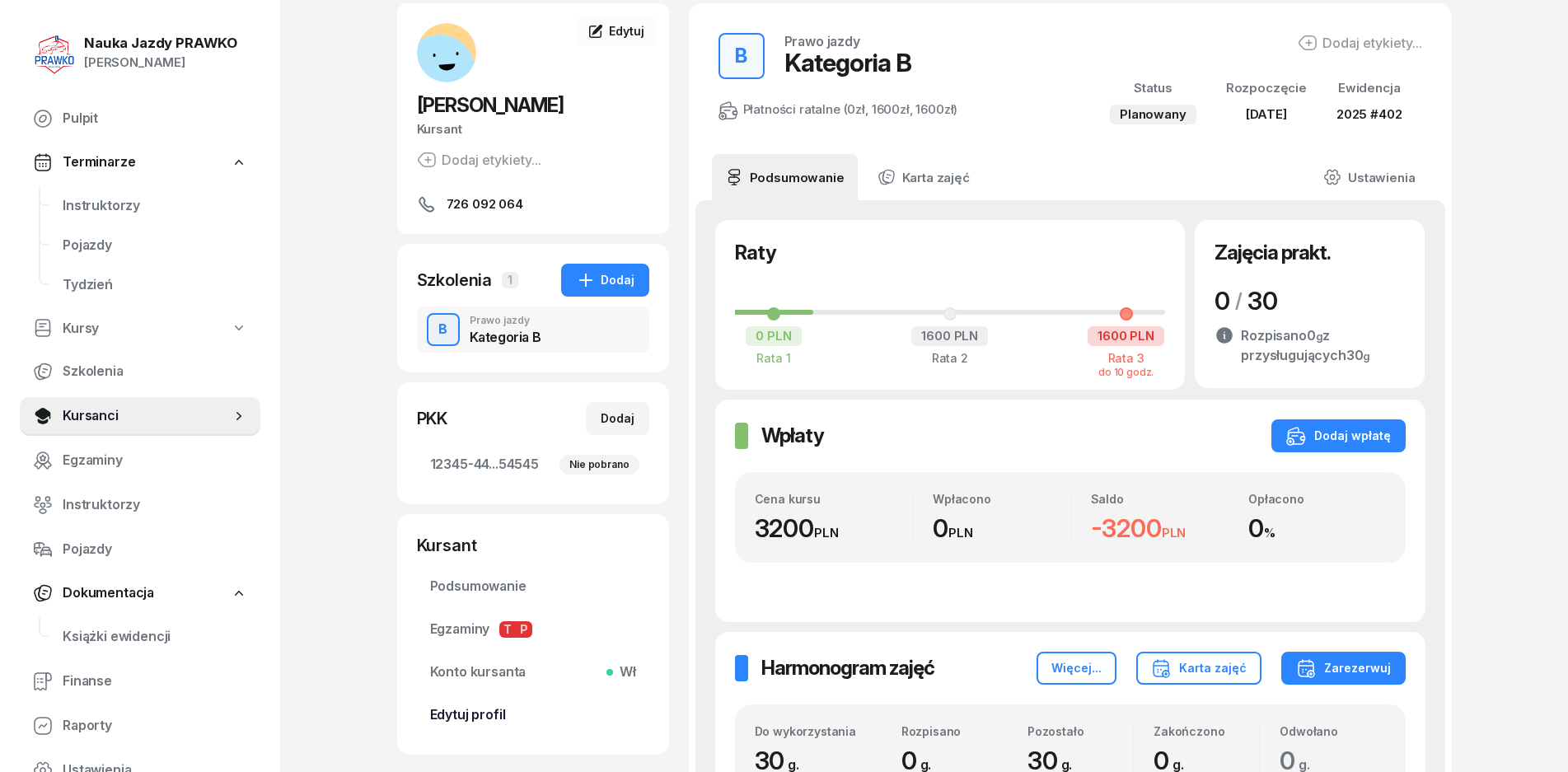
click at [487, 717] on span "Edytuj profil" at bounding box center [533, 714] width 206 height 22
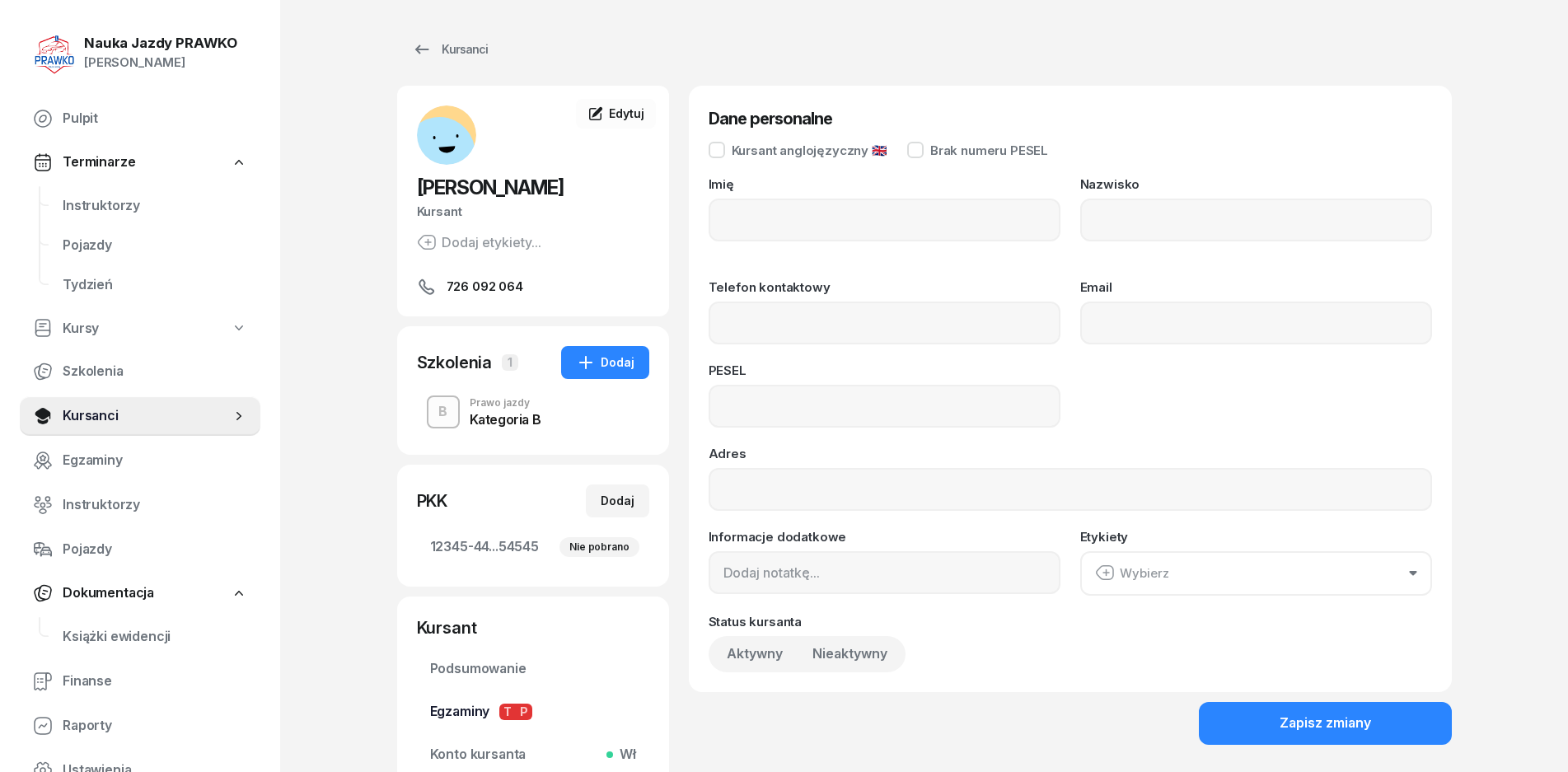
type input "[PERSON_NAME]"
type input "726092064"
type input "96021400729"
click at [538, 418] on div "Kategoria B" at bounding box center [506, 419] width 71 height 13
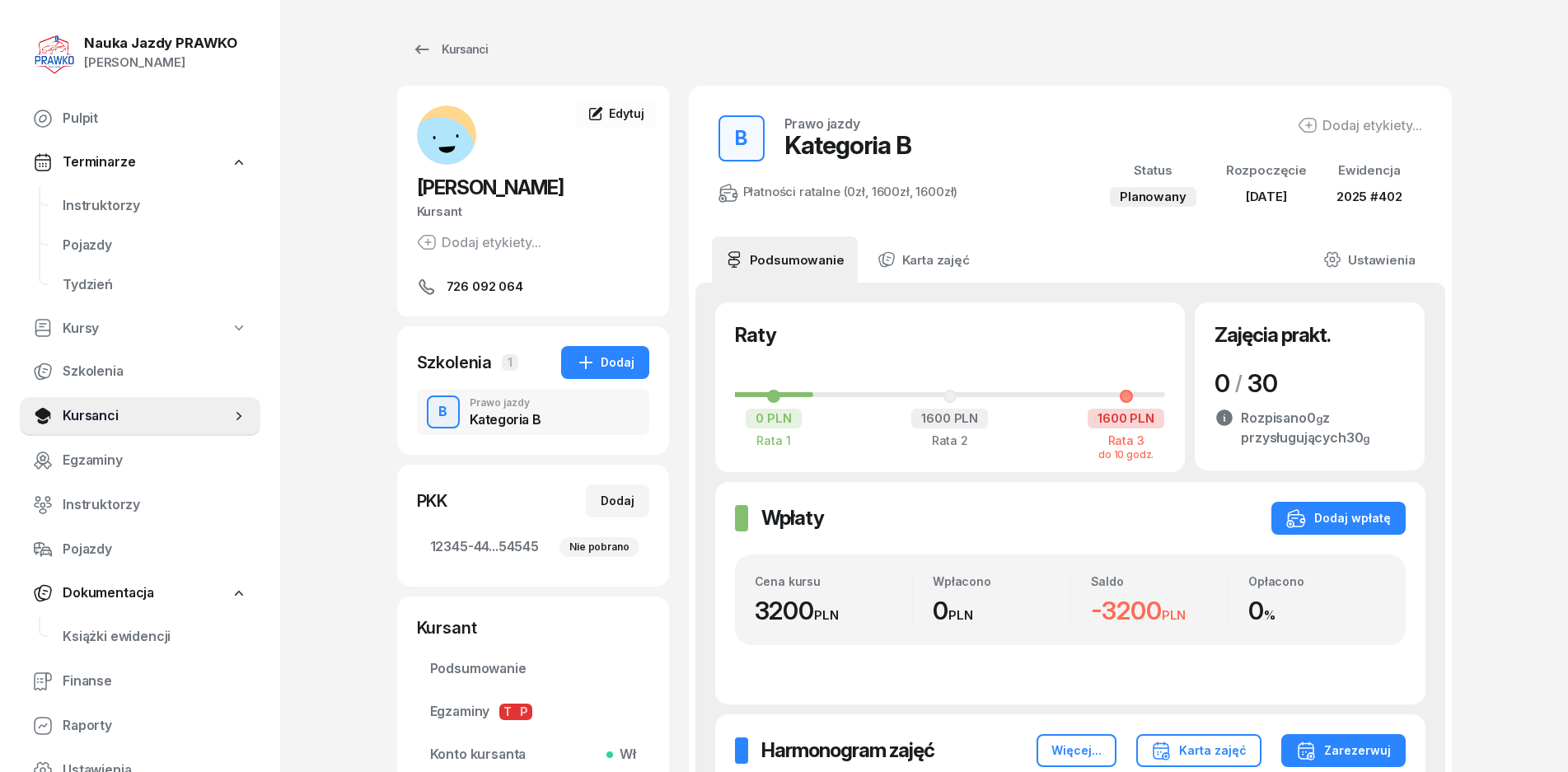
scroll to position [313, 0]
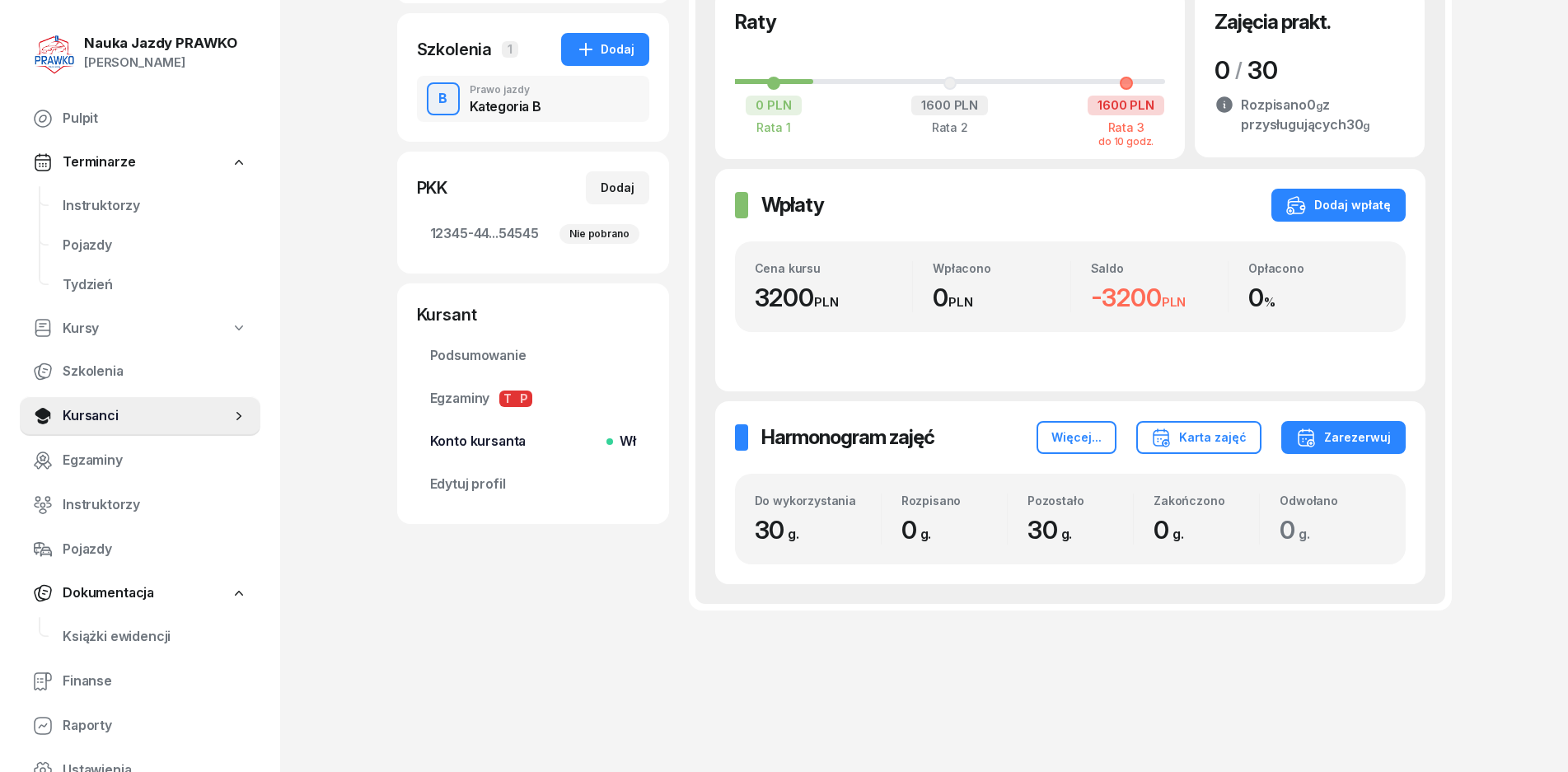
click at [507, 434] on span "Konto kursanta Wł" at bounding box center [533, 442] width 206 height 22
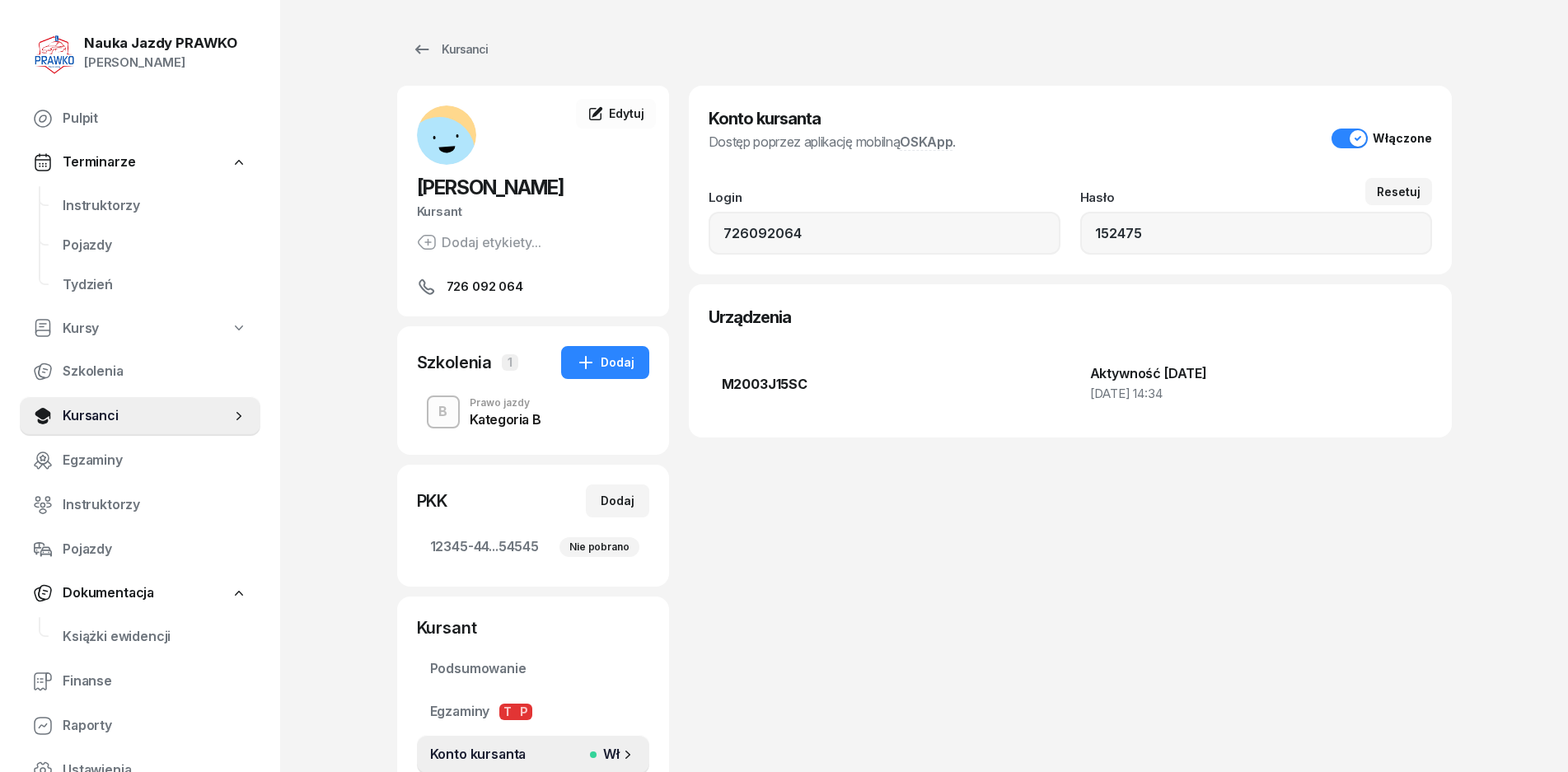
click at [507, 405] on div "Prawo jazdy" at bounding box center [506, 403] width 71 height 10
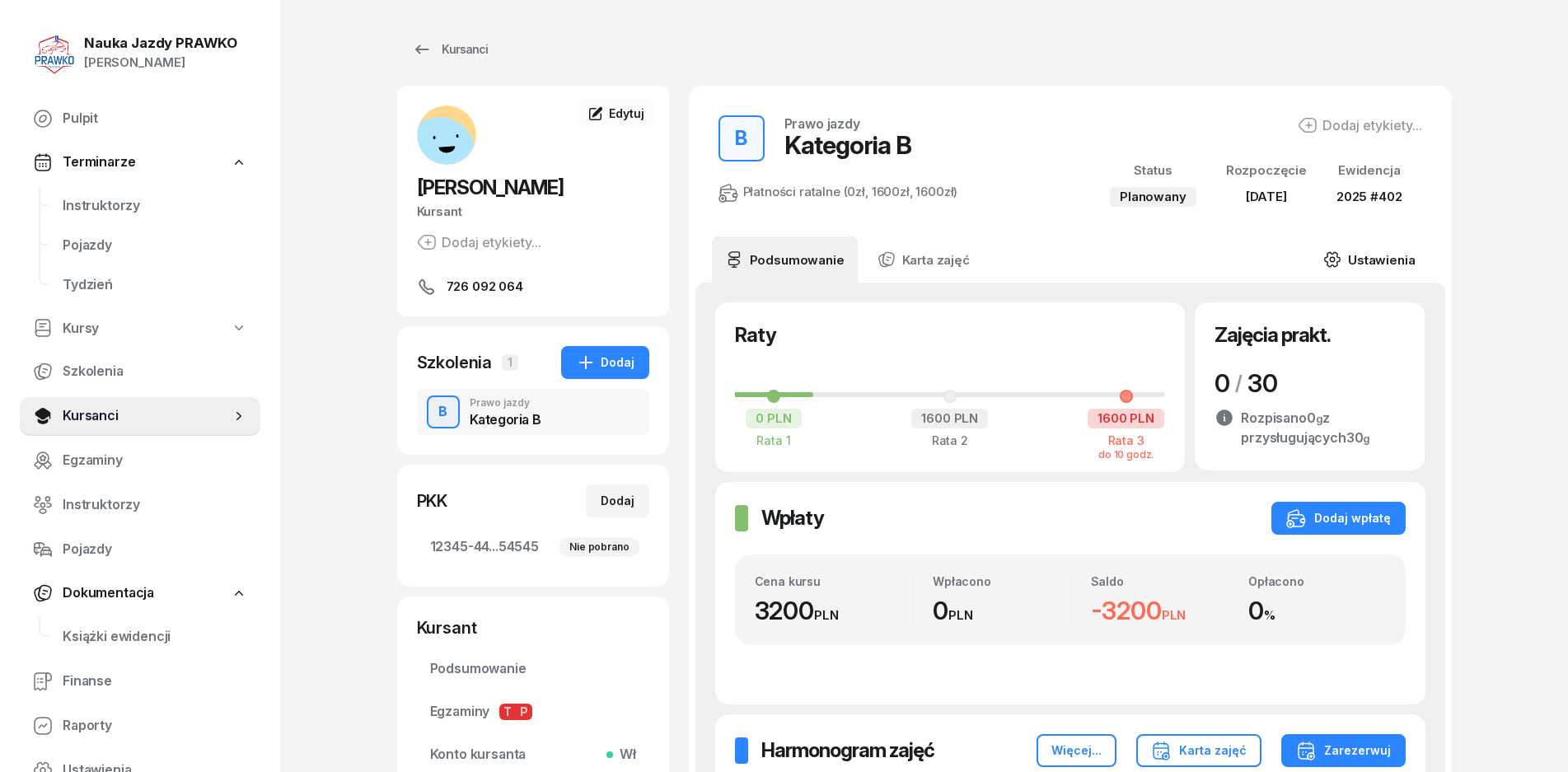
click at [1396, 260] on link "Ustawienia" at bounding box center [1368, 259] width 118 height 46
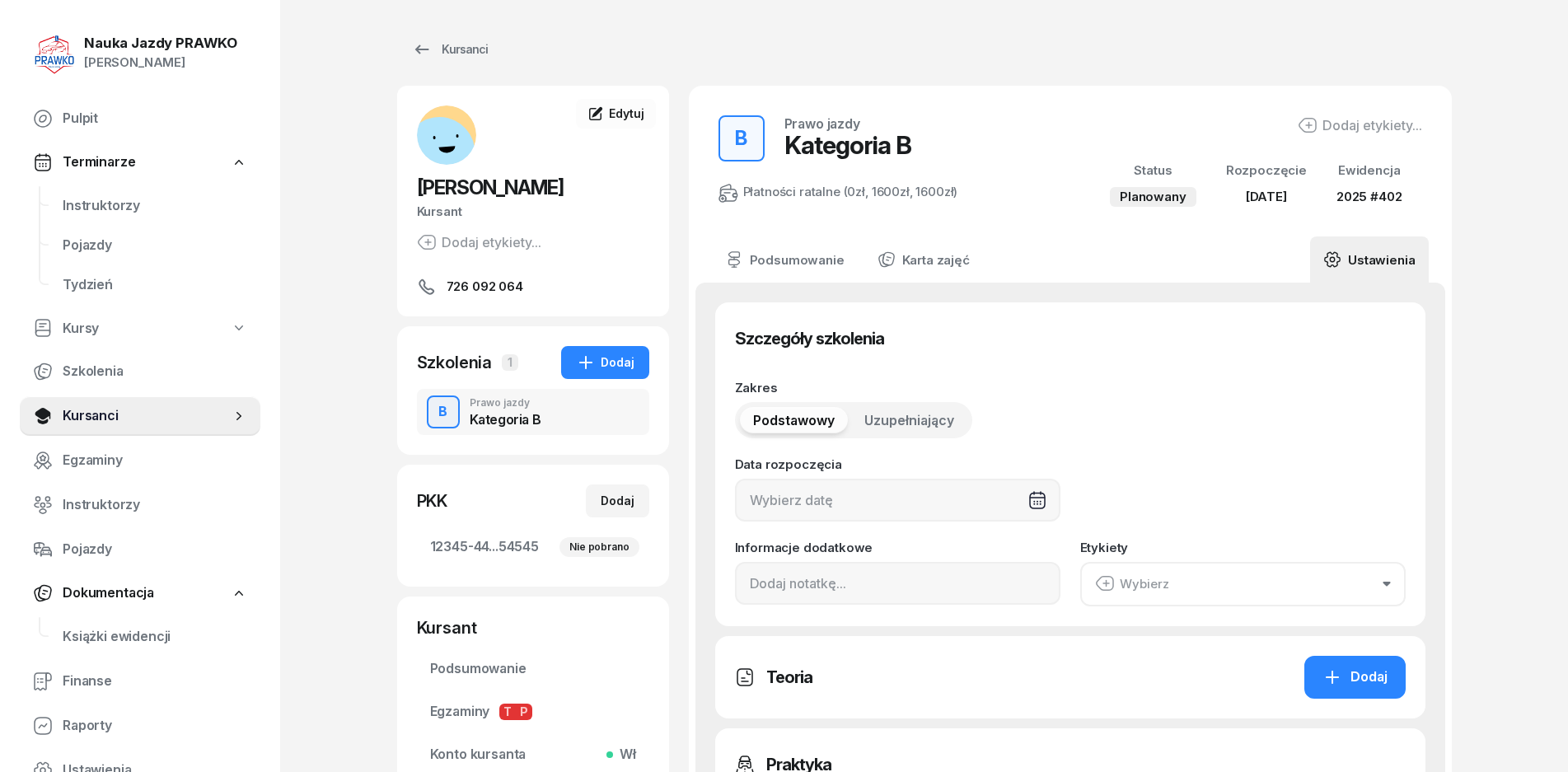
type input "[DATE]"
type input "12345"
type input "44545"
type input "45454"
type input "54545"
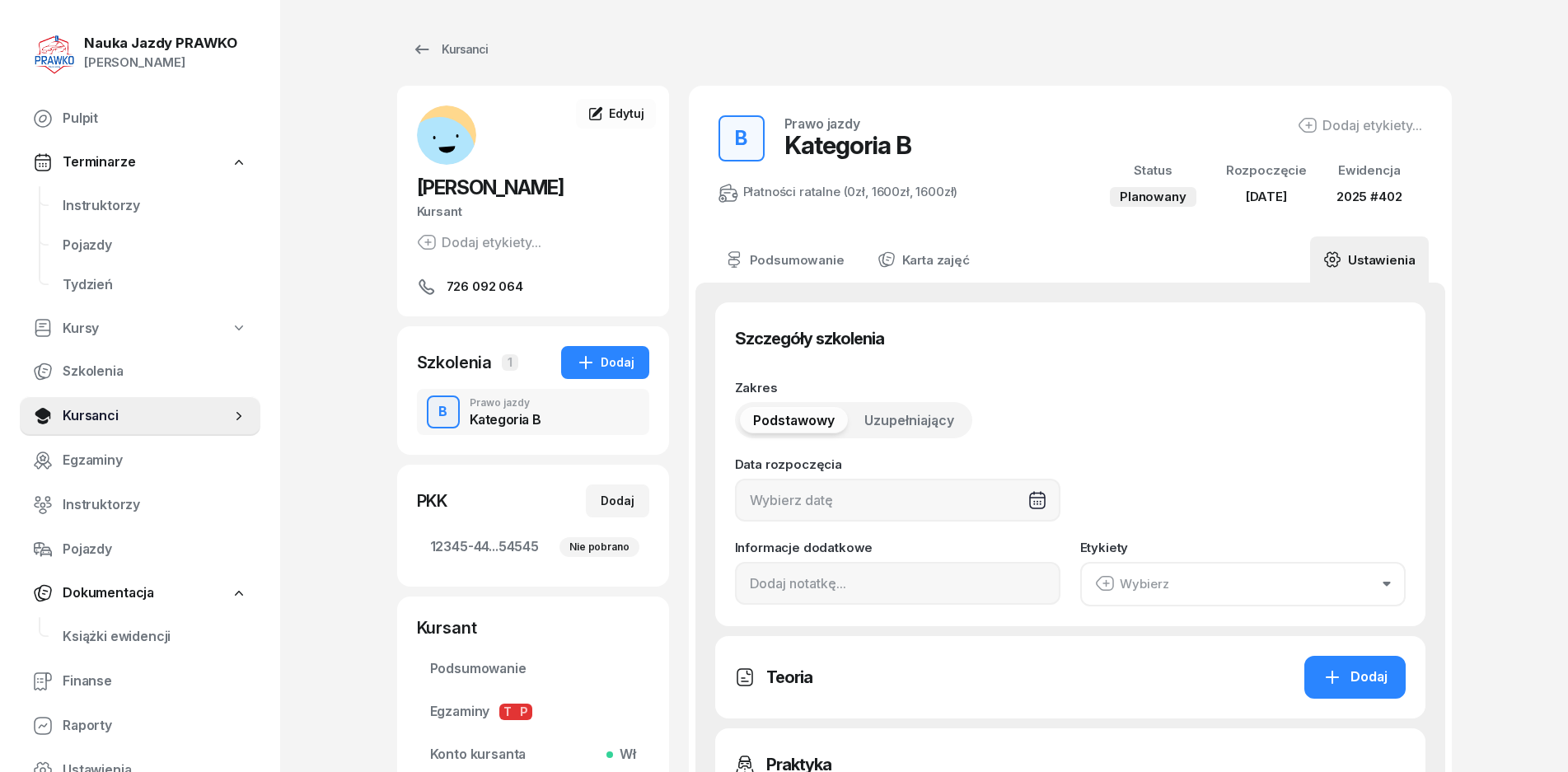
type input "2025"
type input "402"
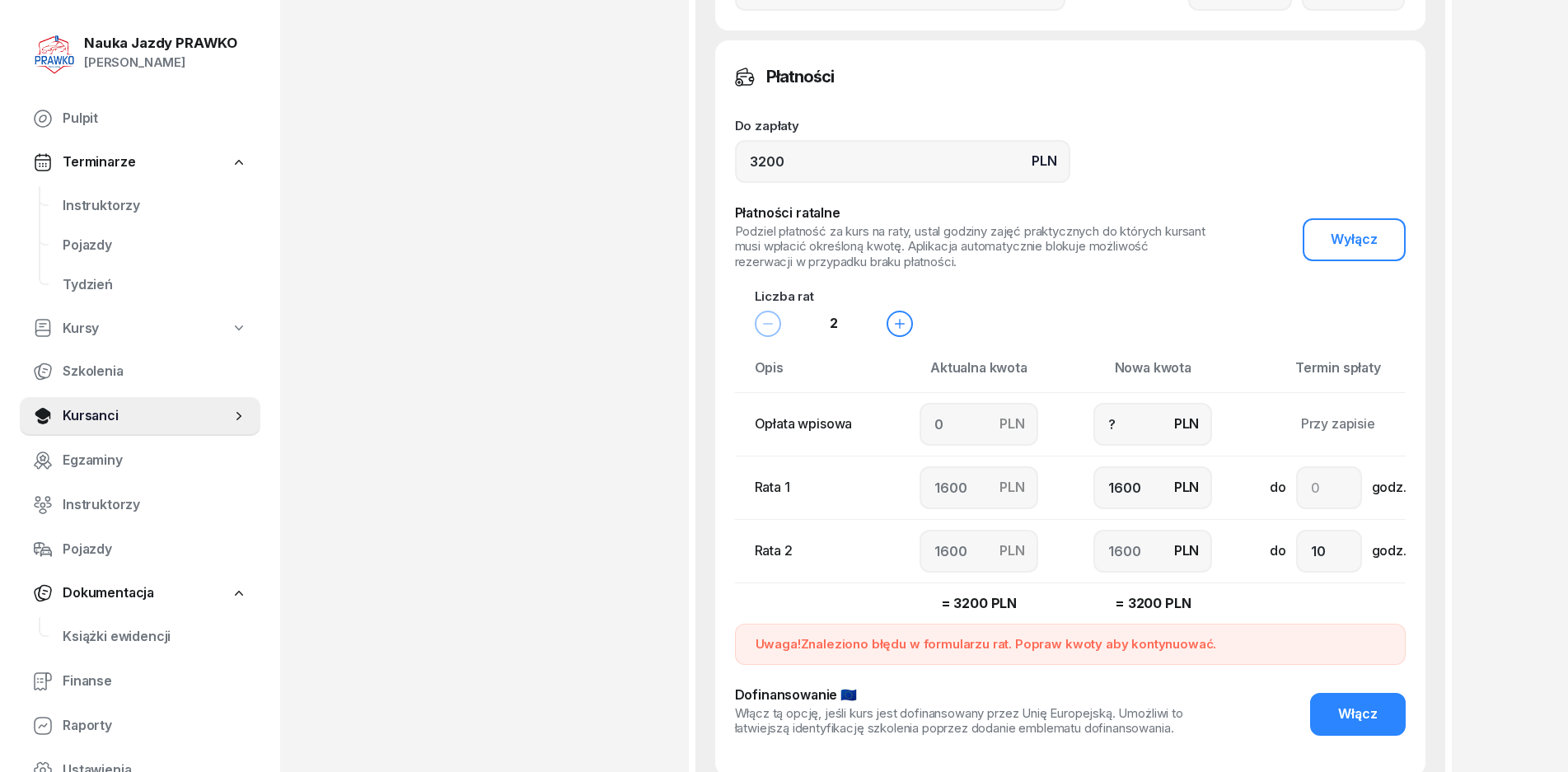
scroll to position [1318, 0]
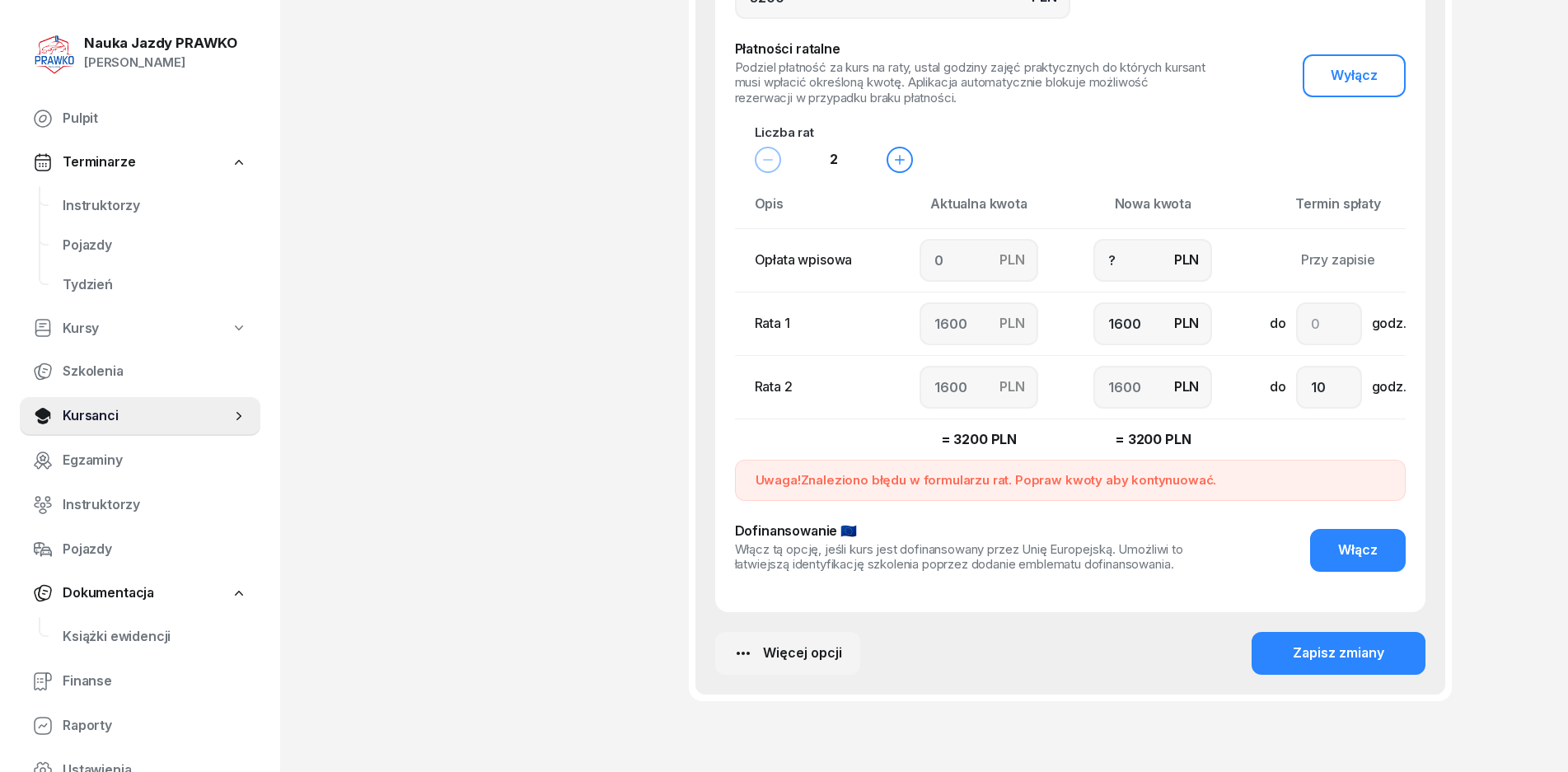
click at [801, 643] on div "Więcej opcji" at bounding box center [788, 653] width 109 height 22
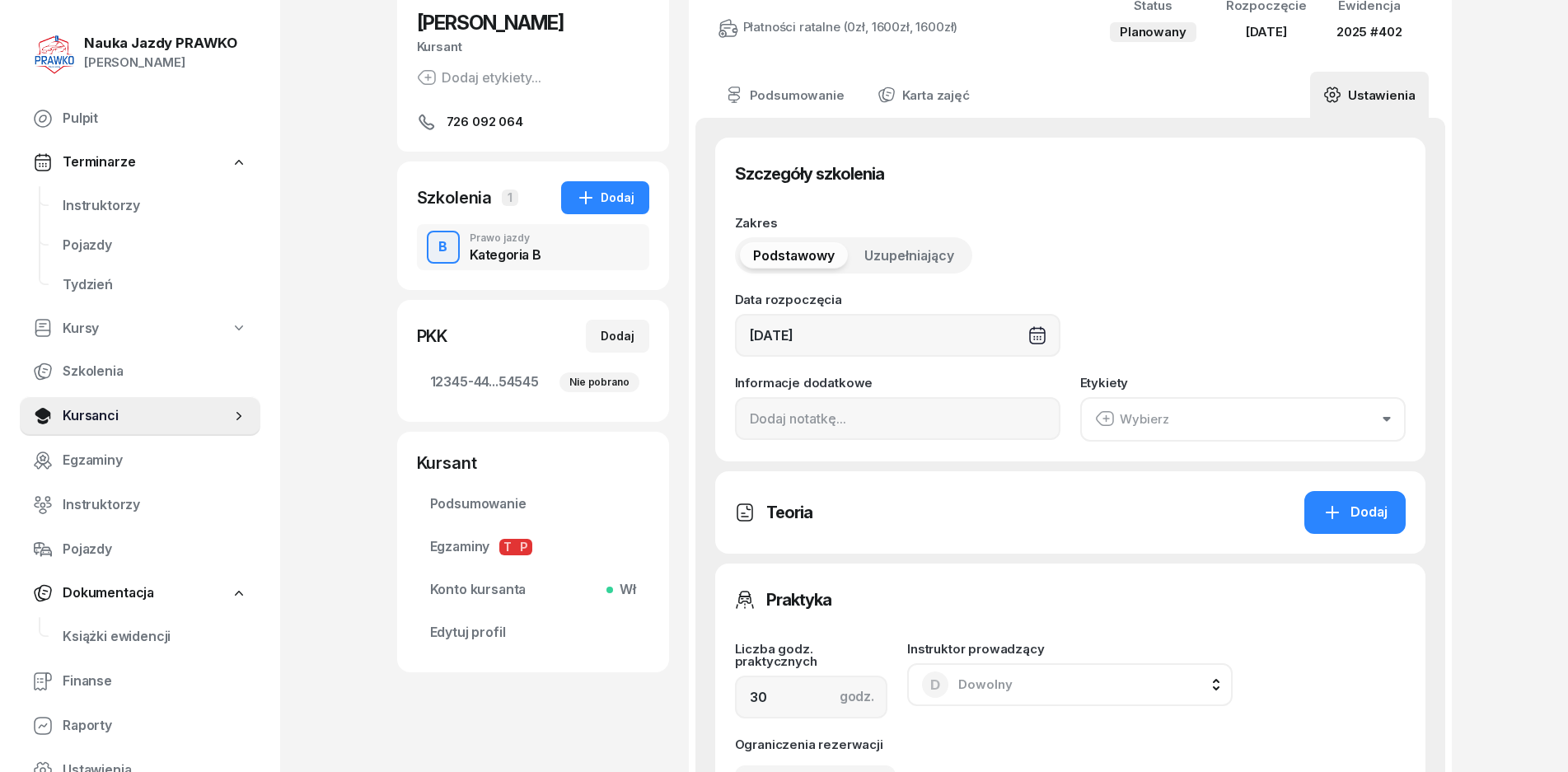
scroll to position [0, 0]
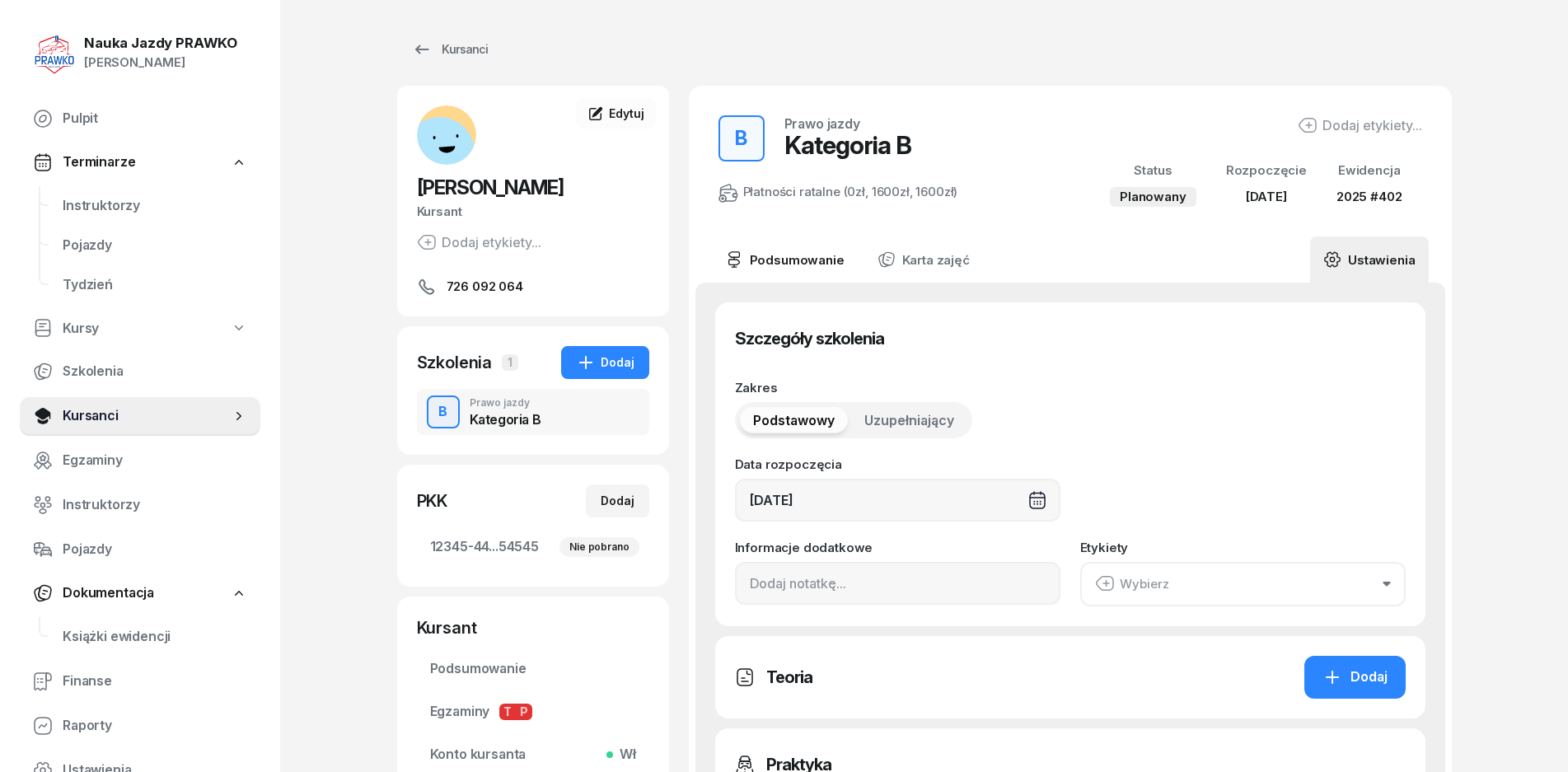
click at [832, 265] on link "Podsumowanie" at bounding box center [784, 259] width 146 height 46
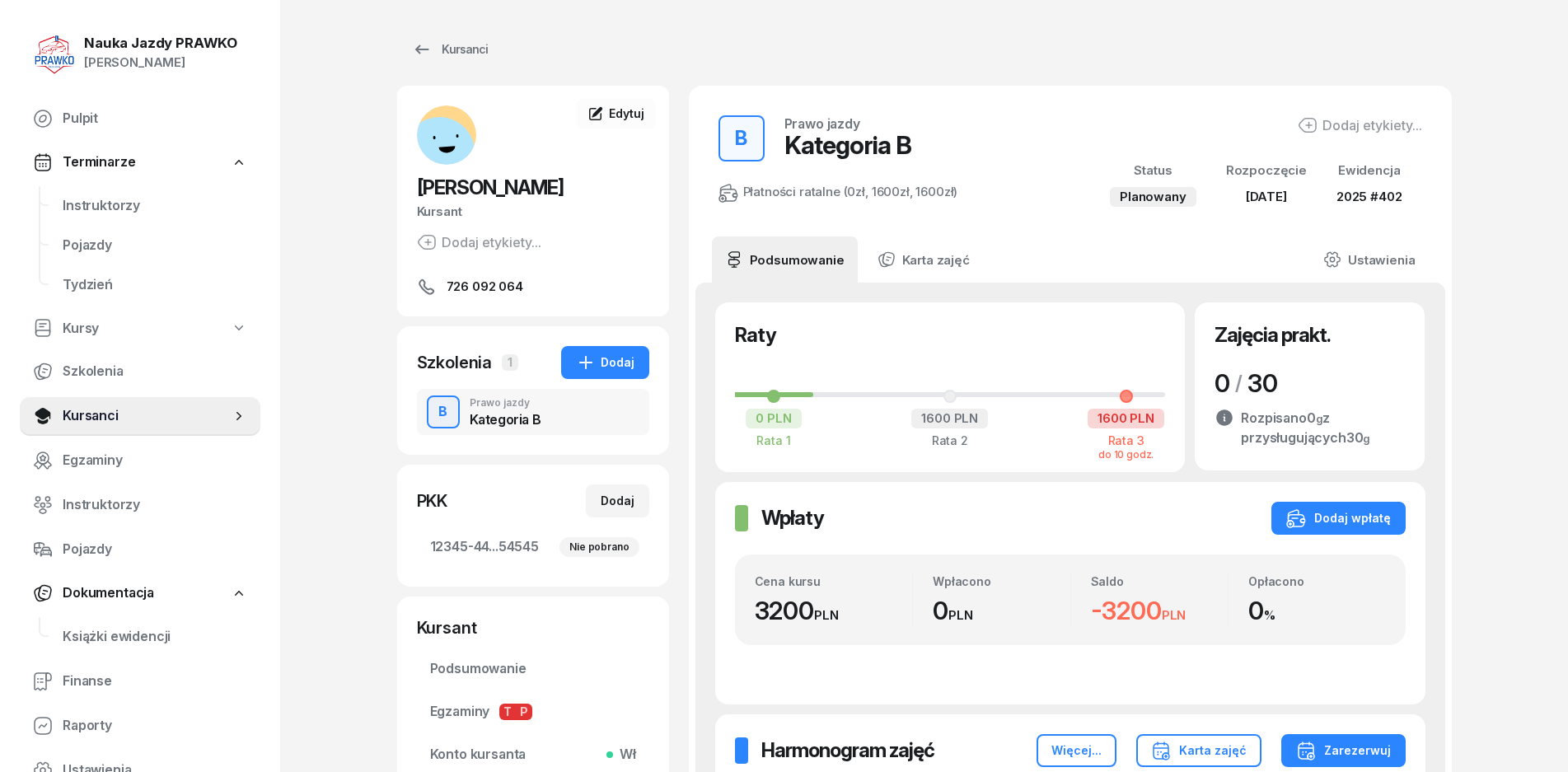
scroll to position [313, 0]
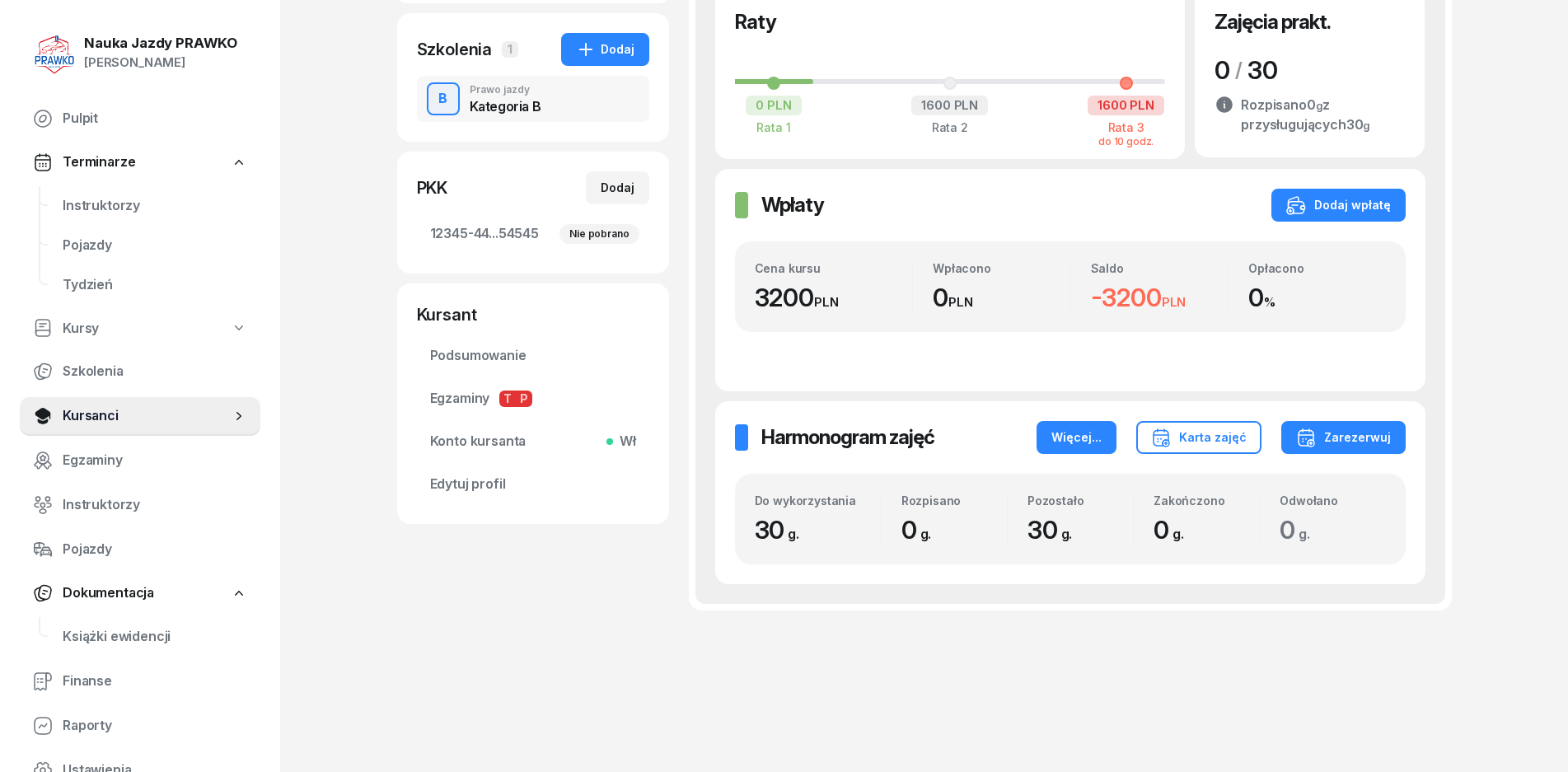
click at [1065, 423] on button "Więcej..." at bounding box center [1077, 437] width 80 height 33
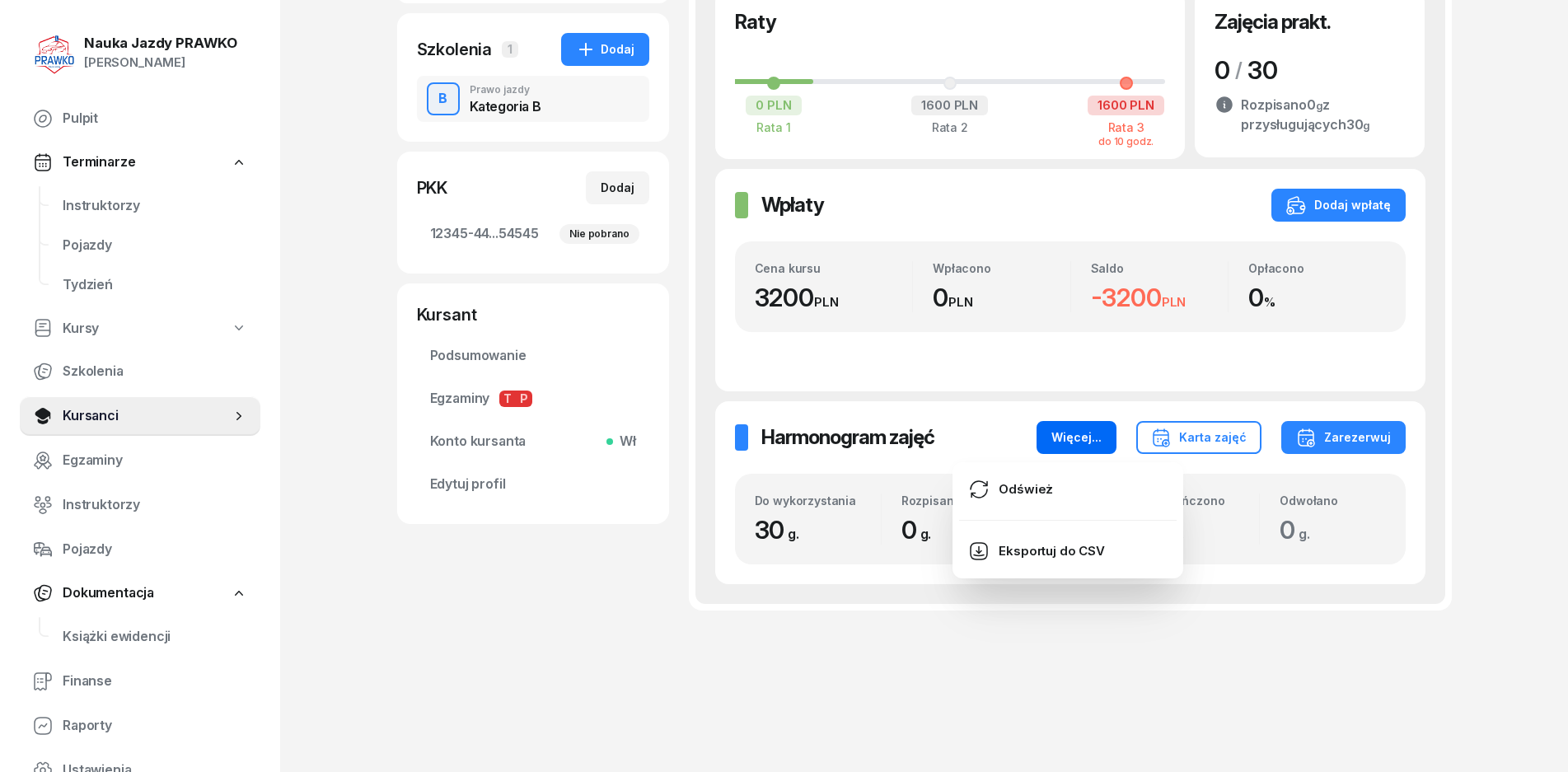
click at [1067, 429] on div "Więcej..." at bounding box center [1077, 437] width 51 height 20
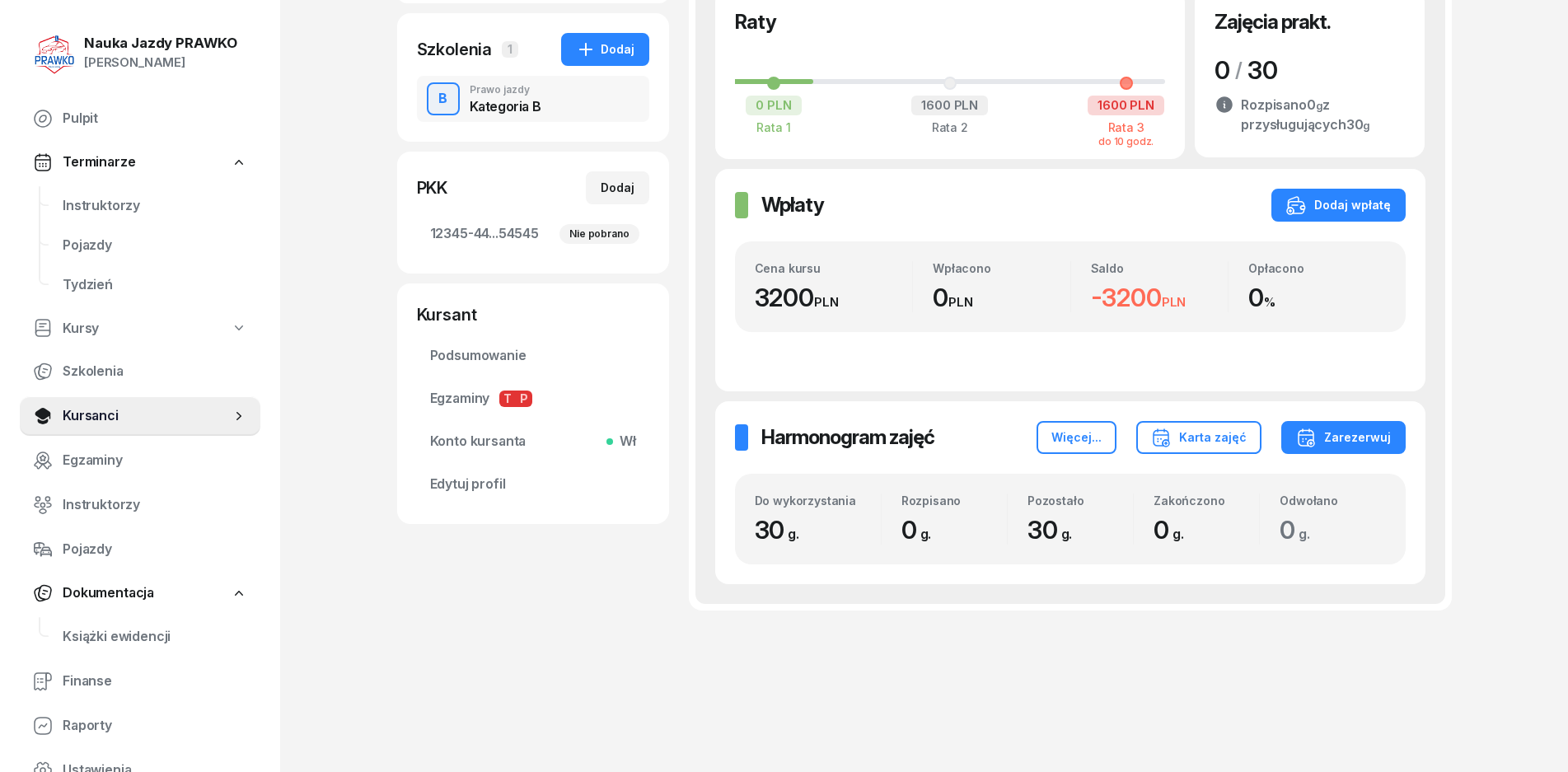
scroll to position [0, 0]
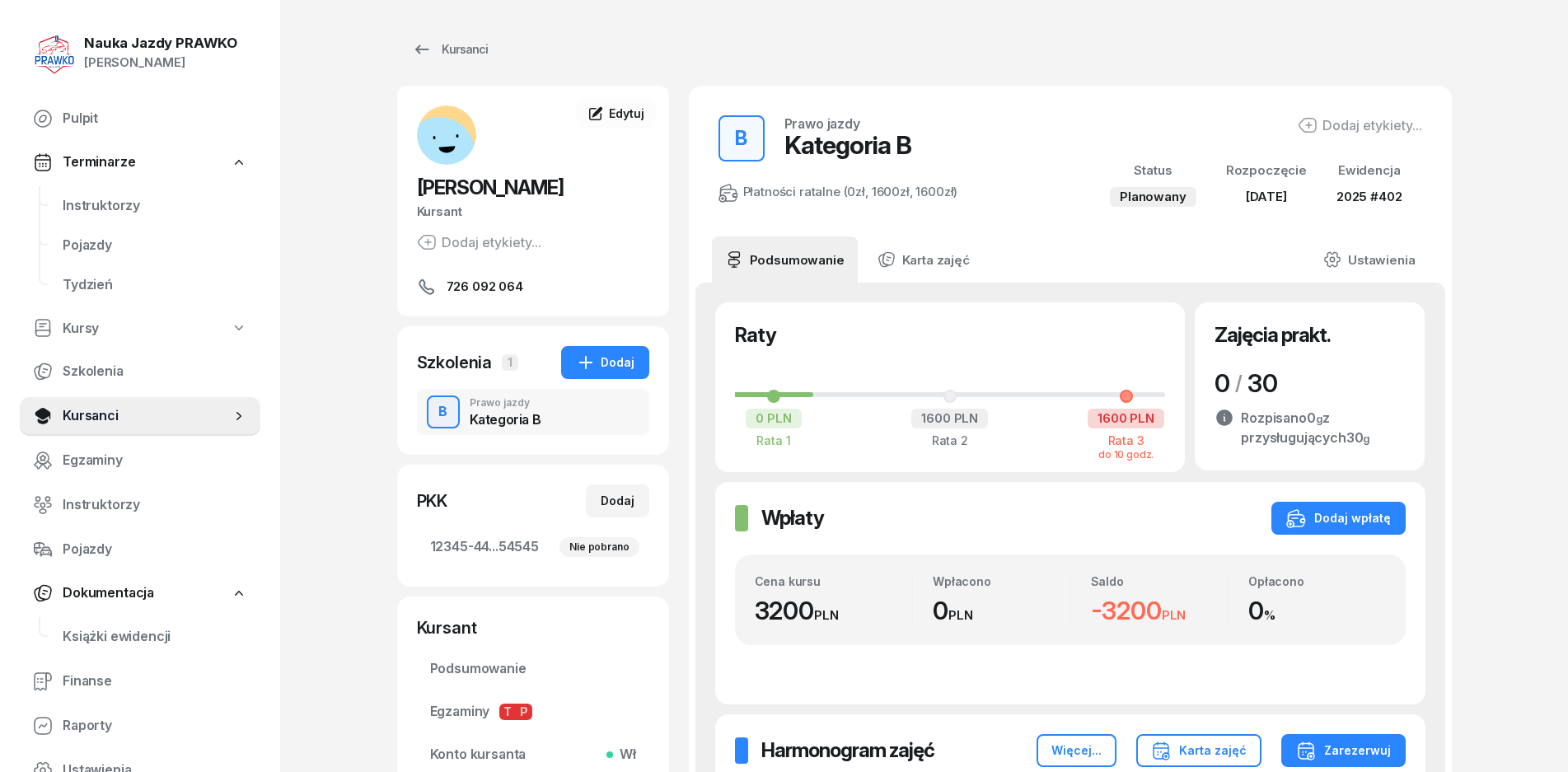
click at [510, 393] on div "B Prawo jazdy Kategoria B" at bounding box center [533, 411] width 233 height 46
click at [523, 421] on div "Kategoria B" at bounding box center [506, 419] width 71 height 13
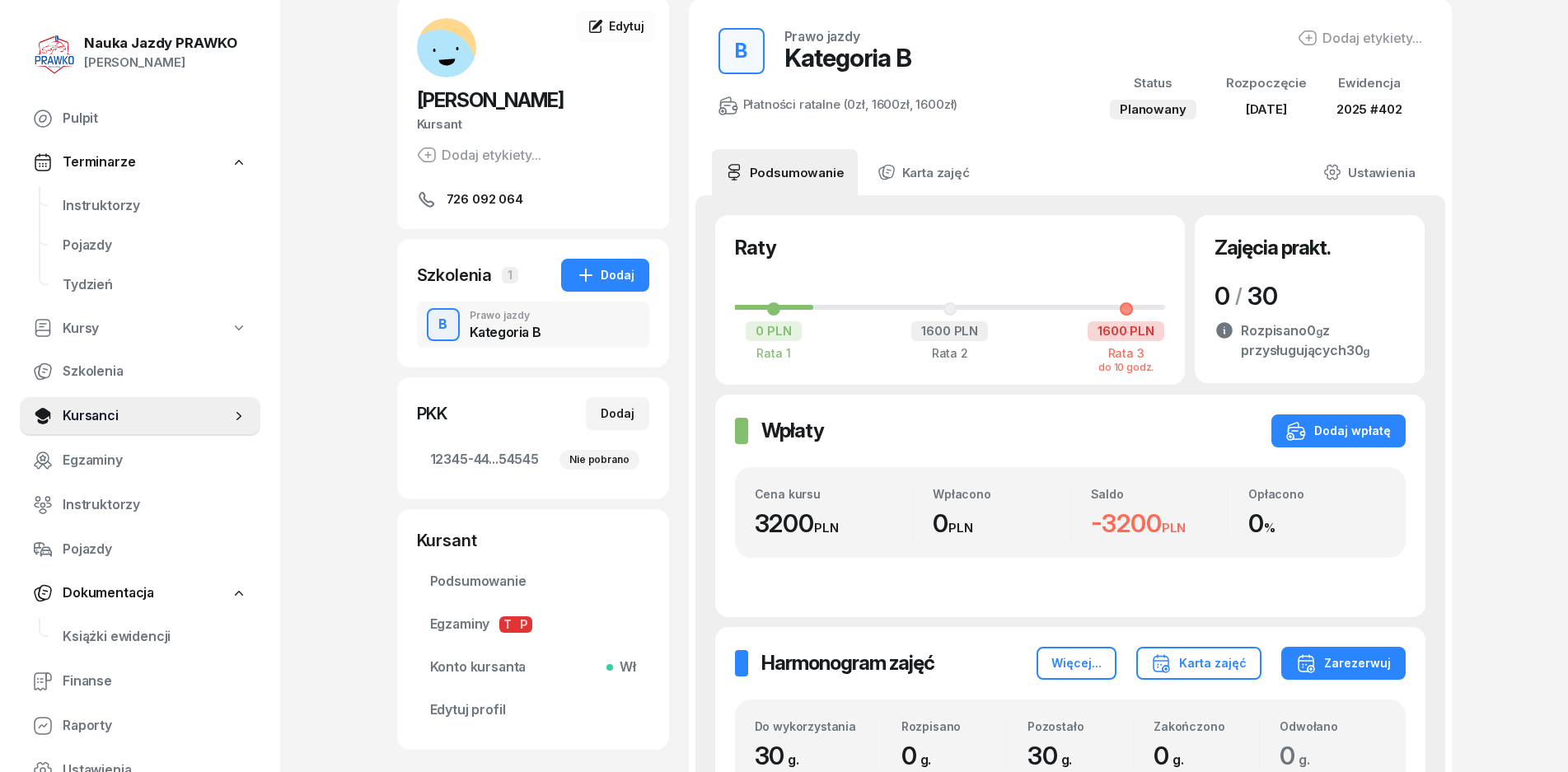
scroll to position [165, 0]
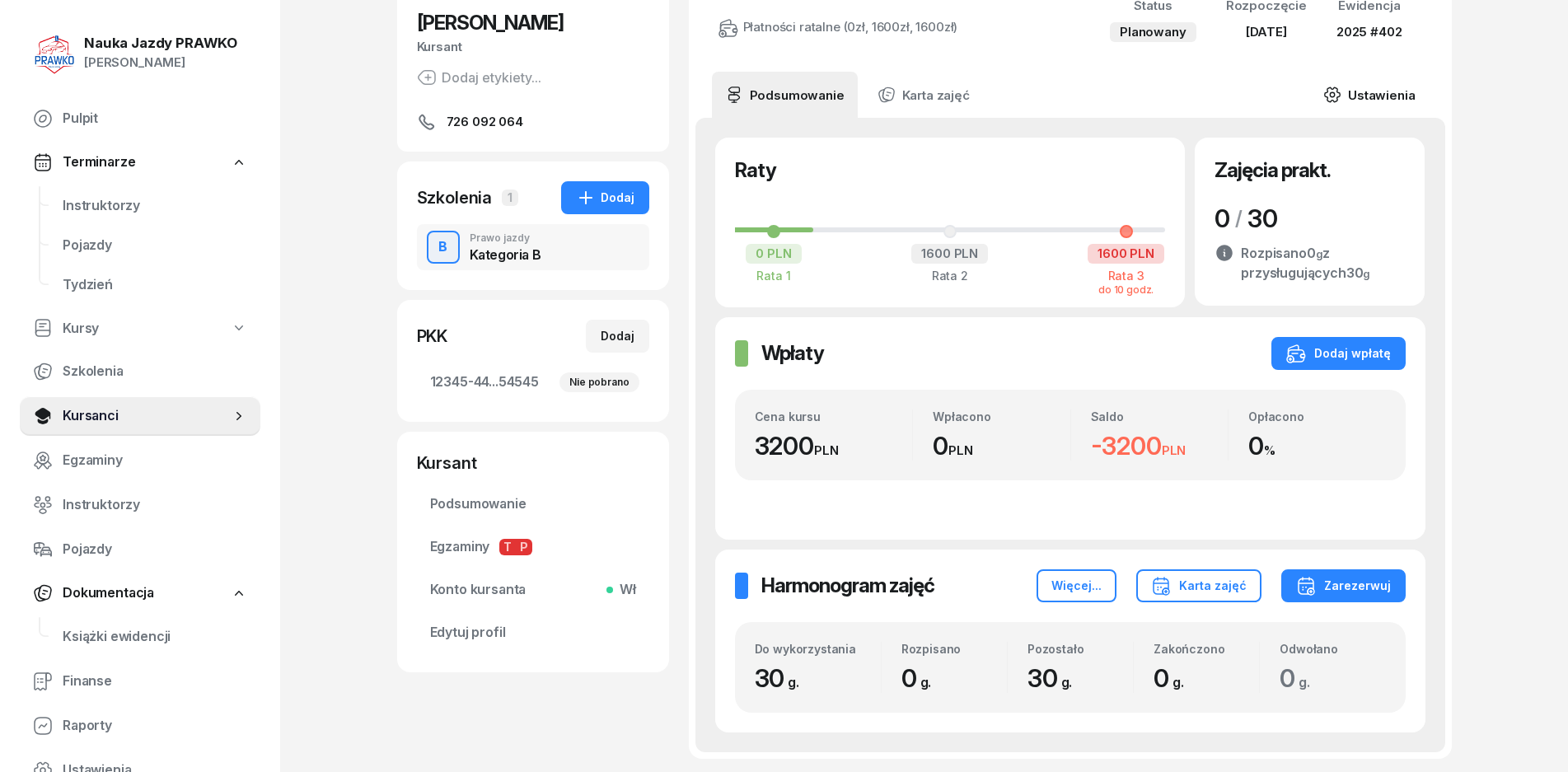
click at [1365, 98] on link "Ustawienia" at bounding box center [1368, 94] width 118 height 46
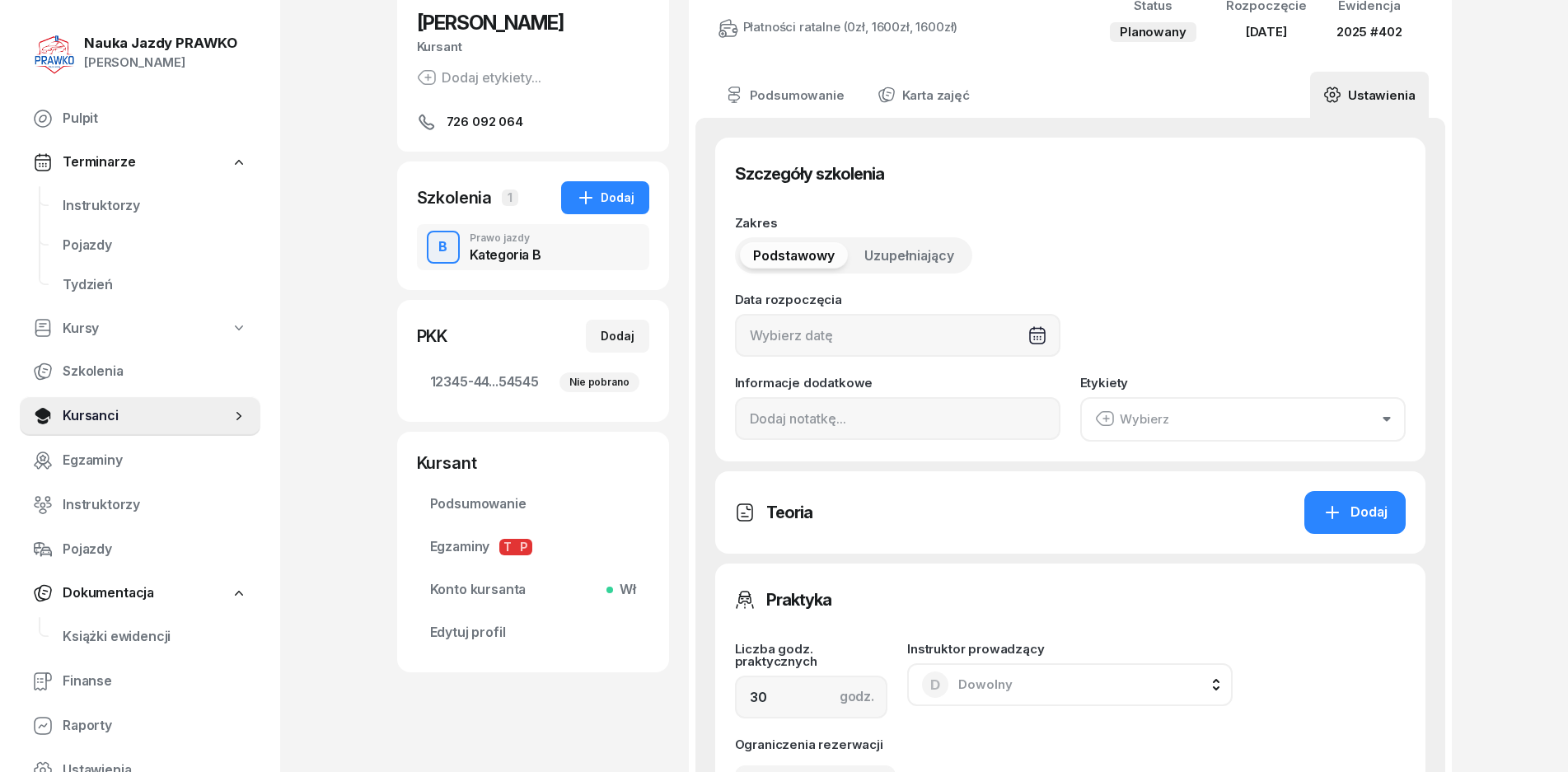
type input "[DATE]"
type input "12345"
type input "44545"
type input "45454"
type input "54545"
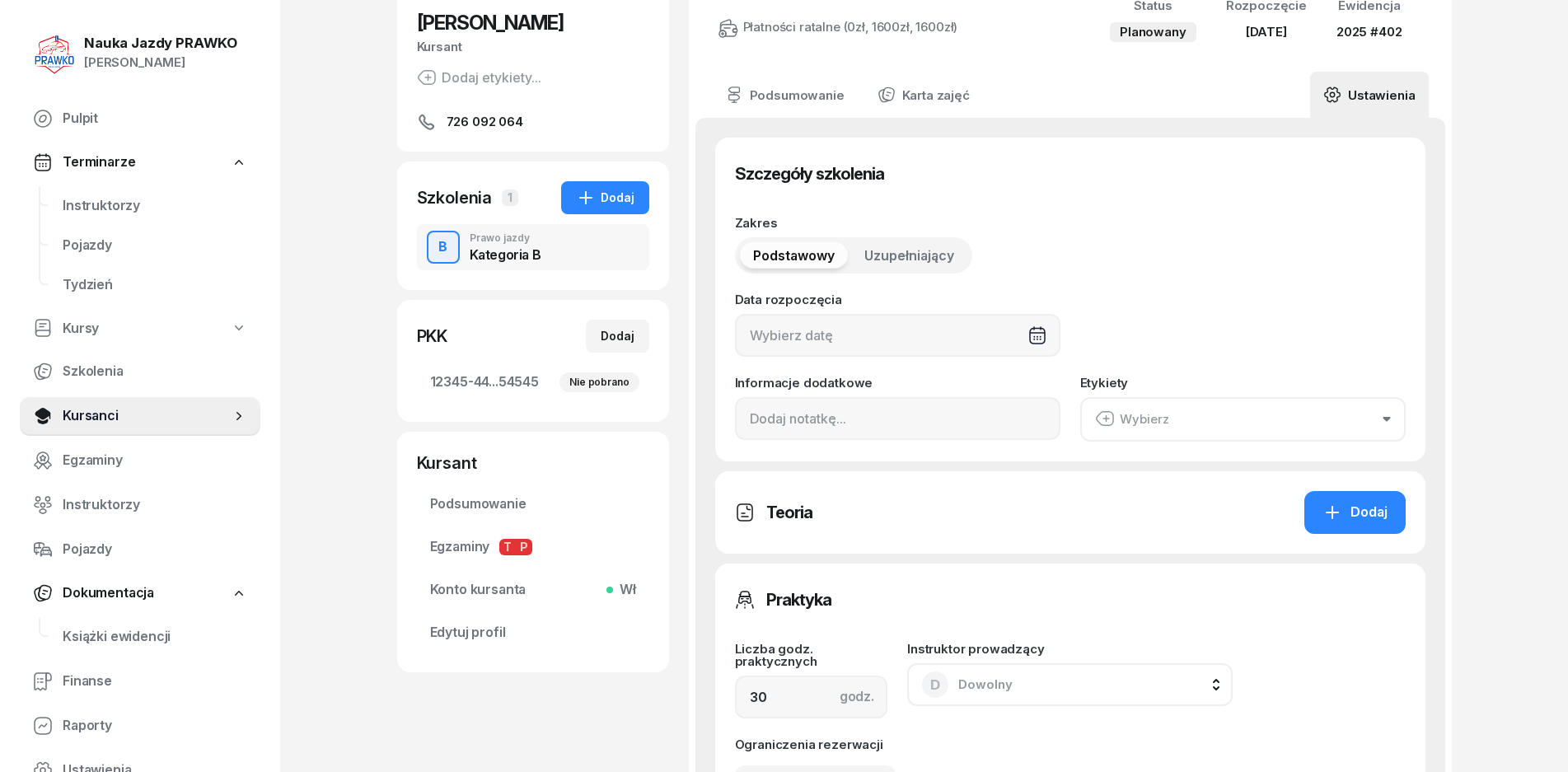
type input "2025"
type input "402"
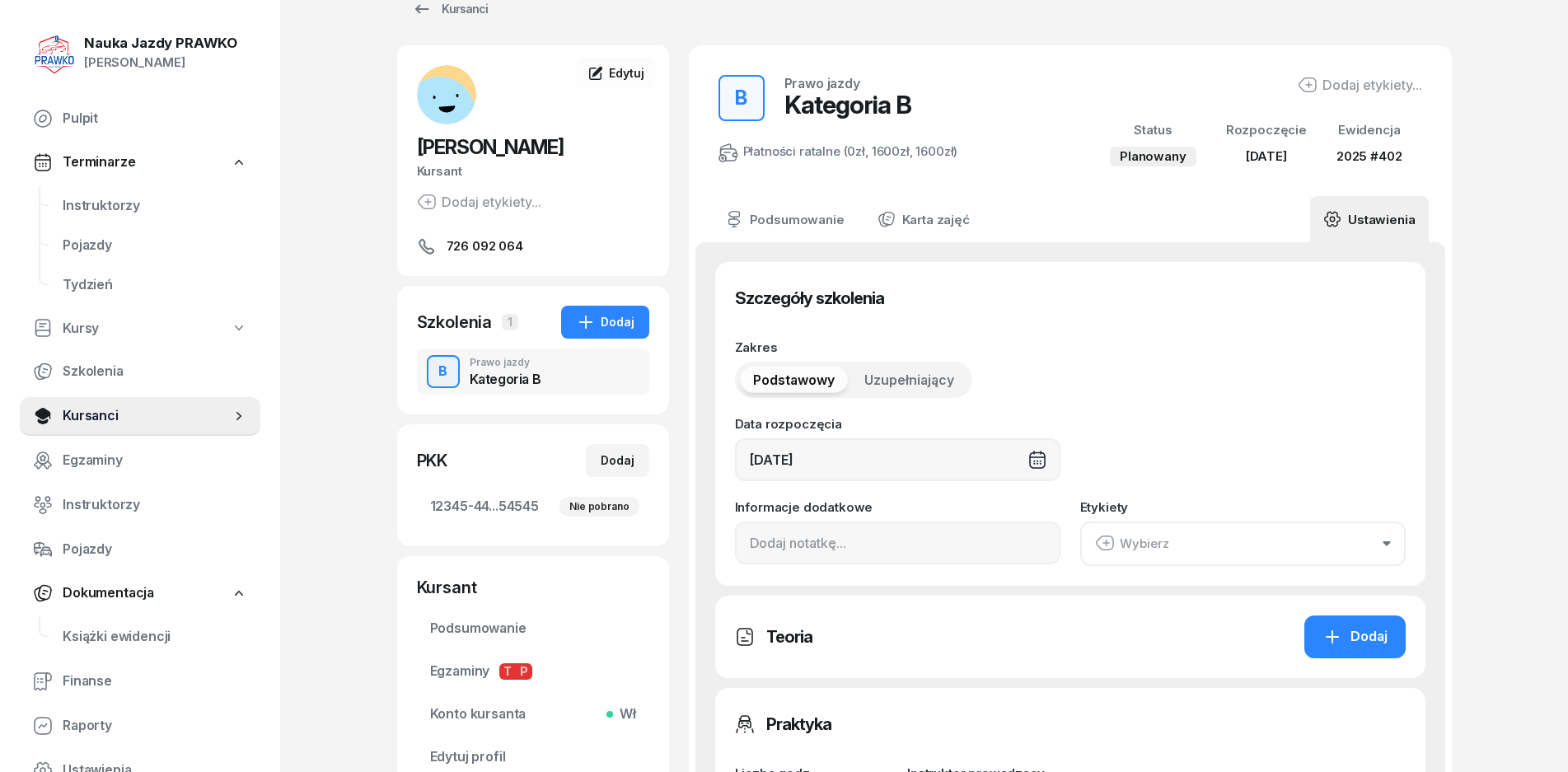
scroll to position [0, 0]
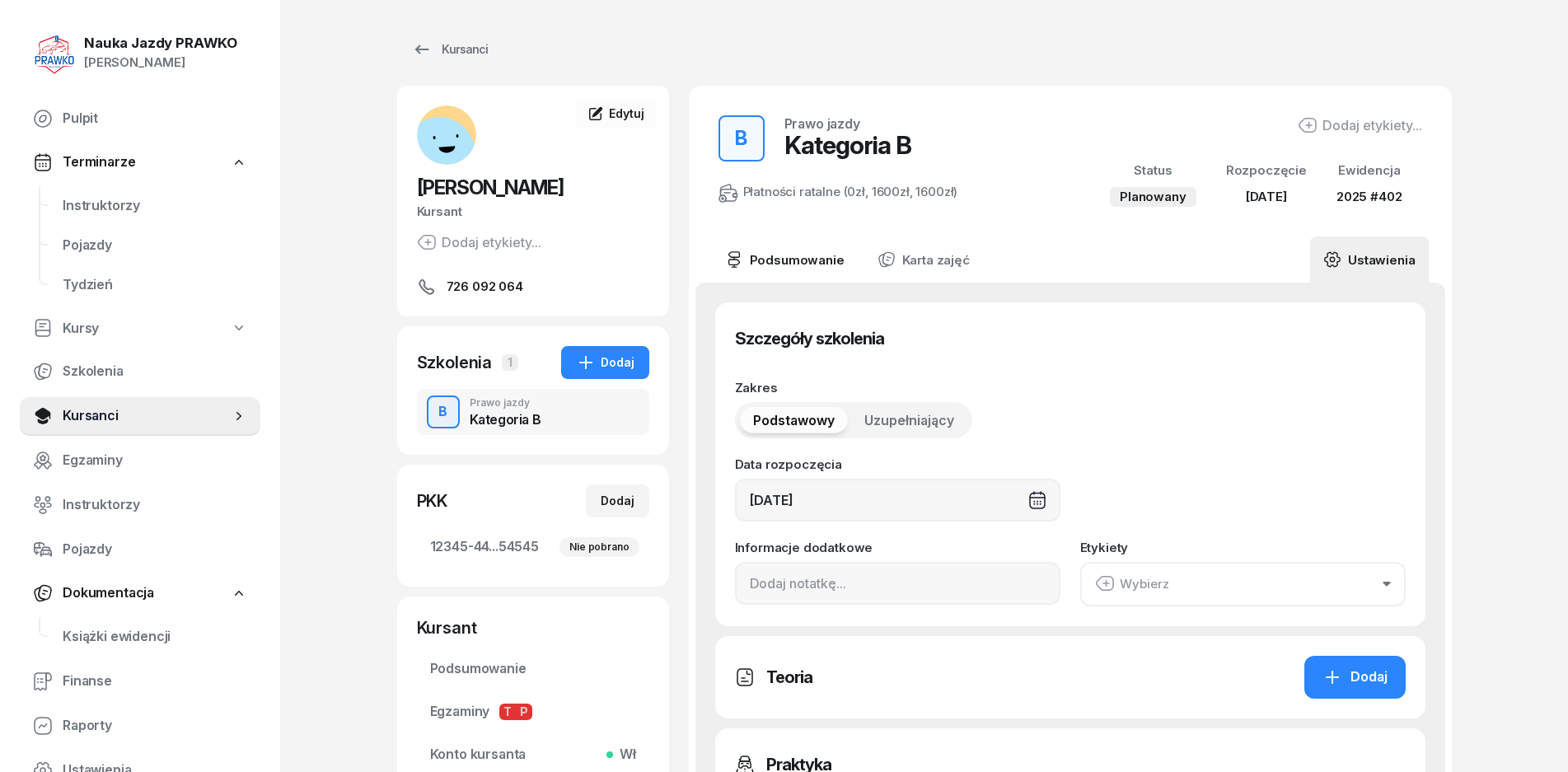
click at [840, 261] on link "Podsumowanie" at bounding box center [784, 259] width 146 height 46
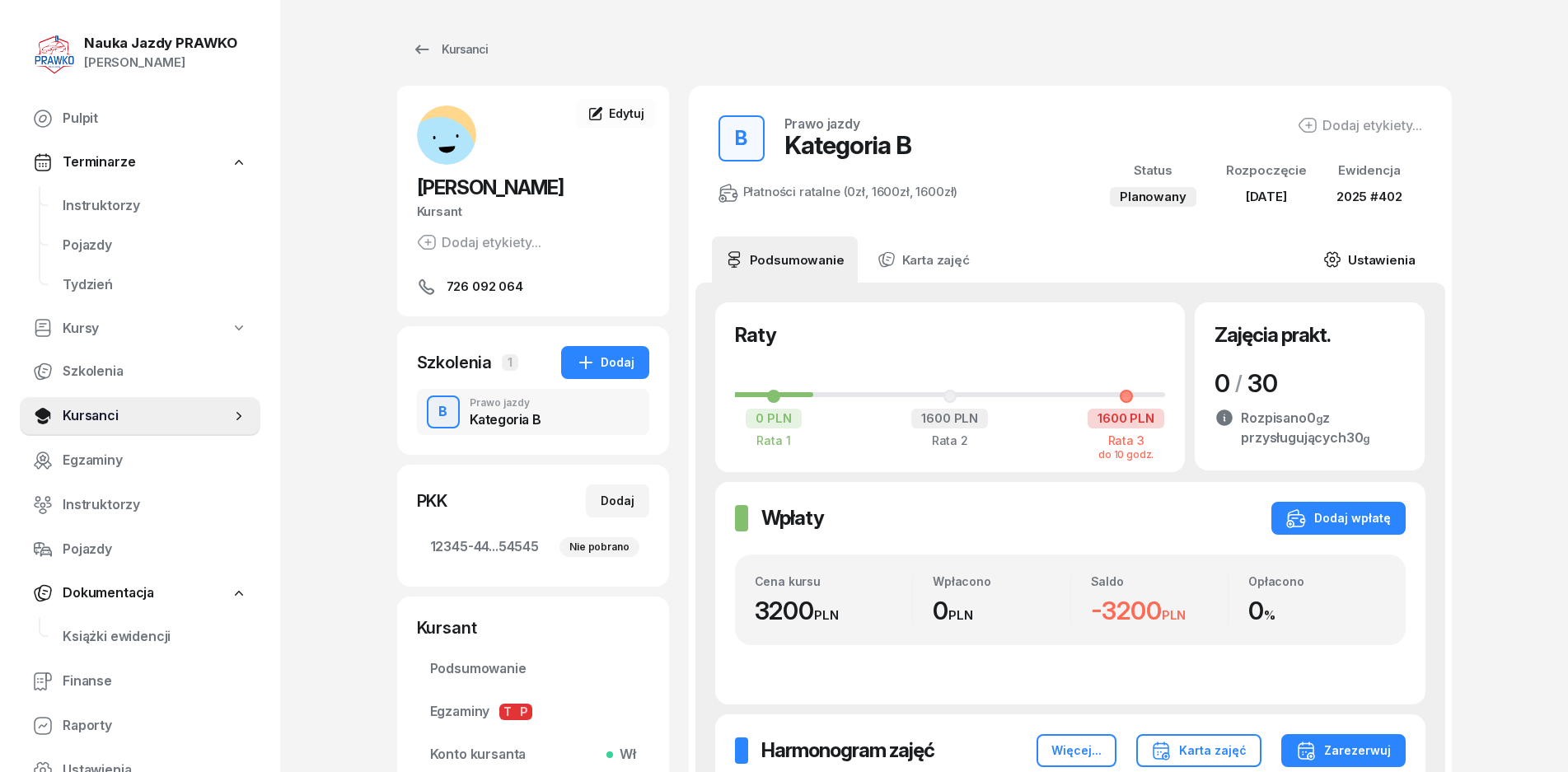
click at [1386, 261] on link "Ustawienia" at bounding box center [1368, 259] width 118 height 46
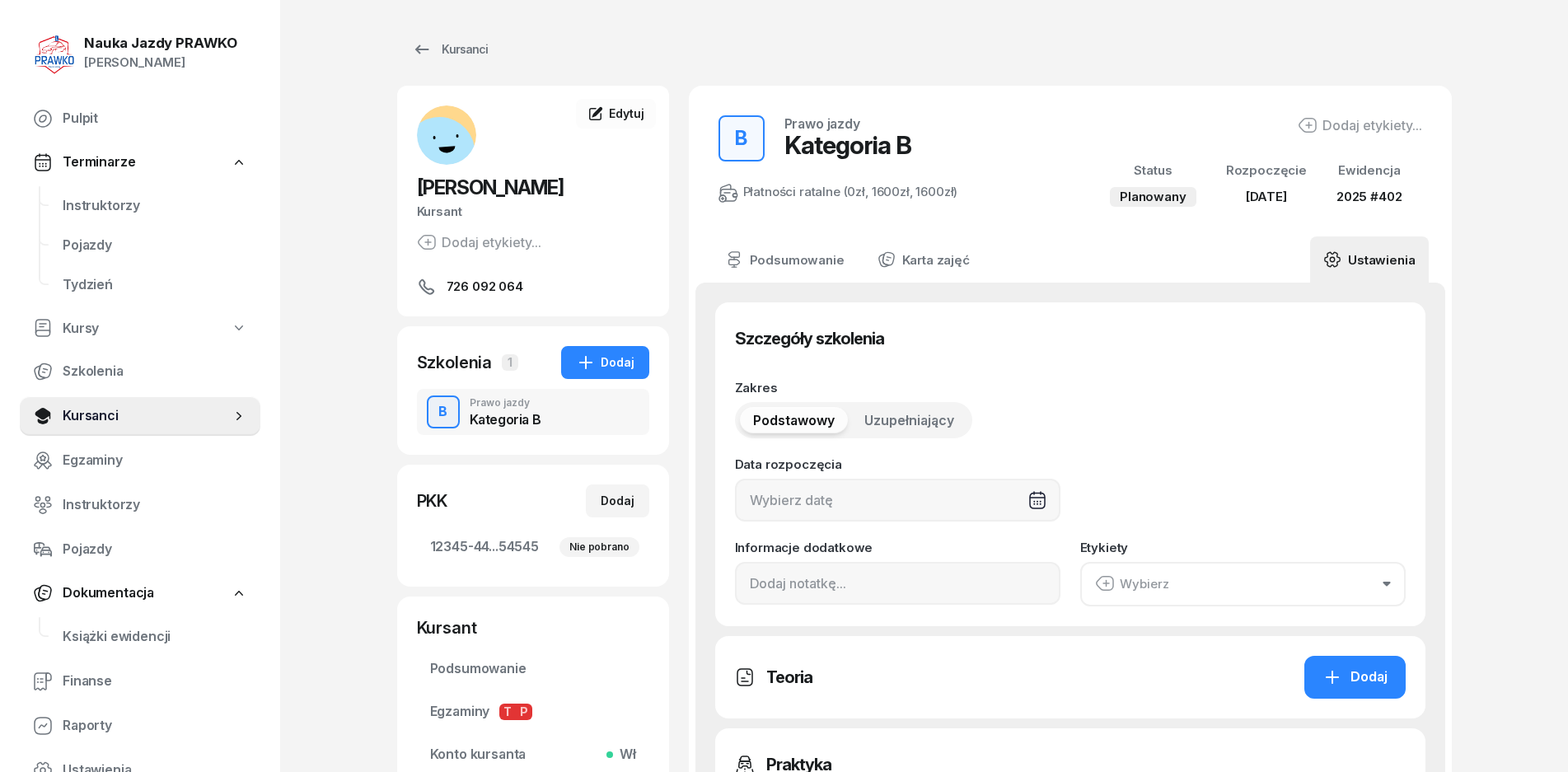
type input "[DATE]"
type input "12345"
type input "44545"
type input "45454"
type input "54545"
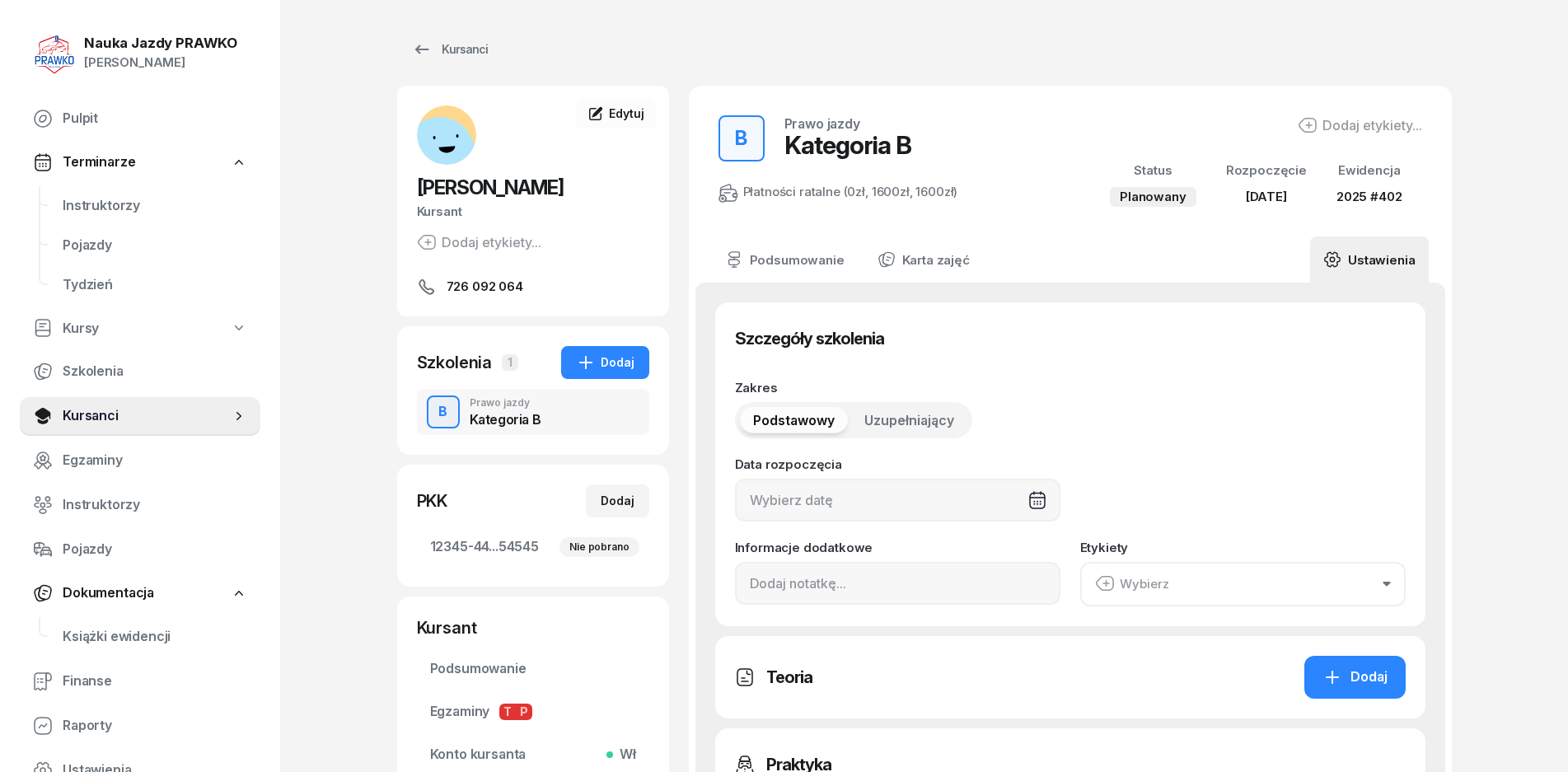
type input "2025"
type input "402"
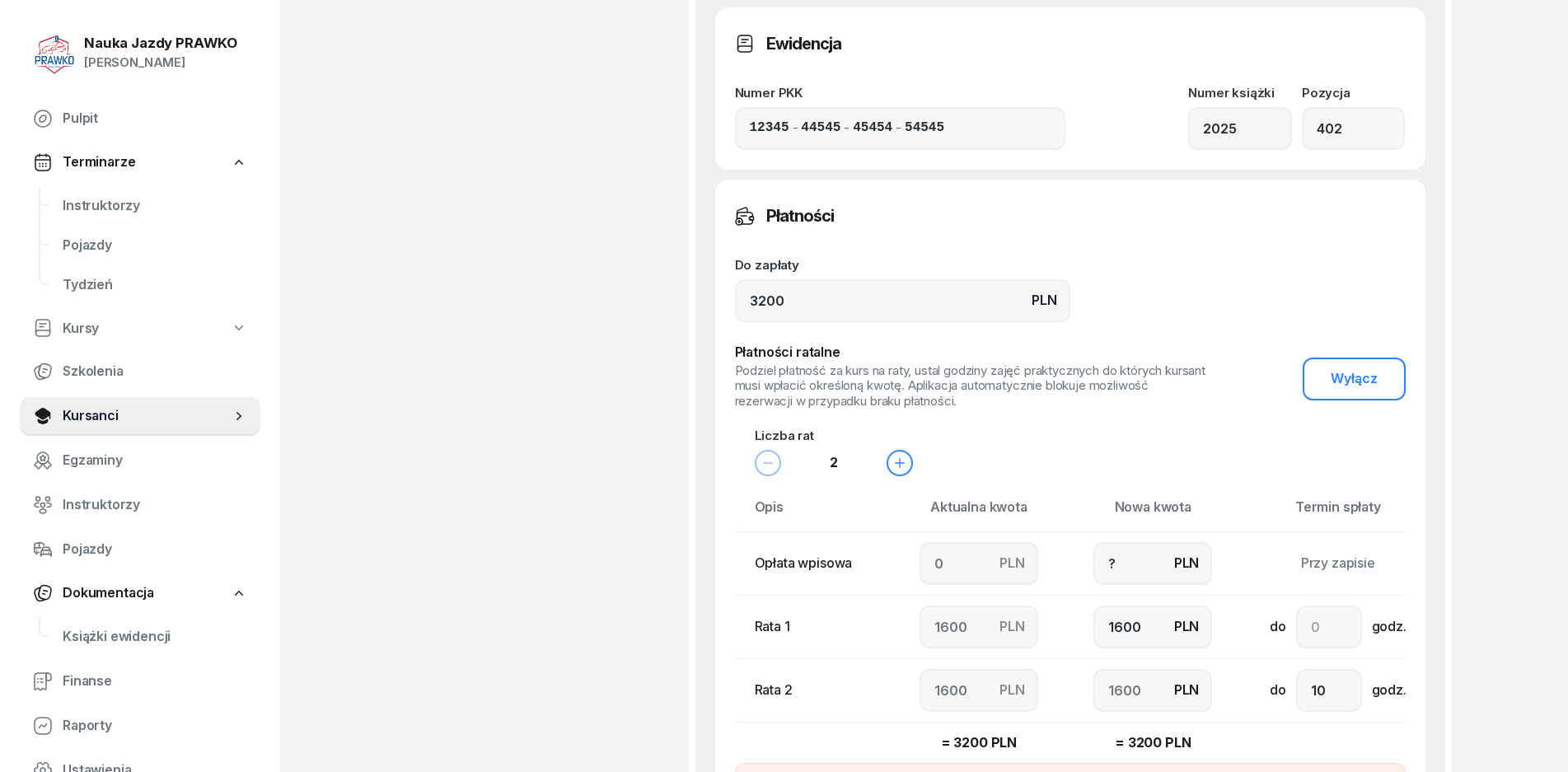
scroll to position [1154, 0]
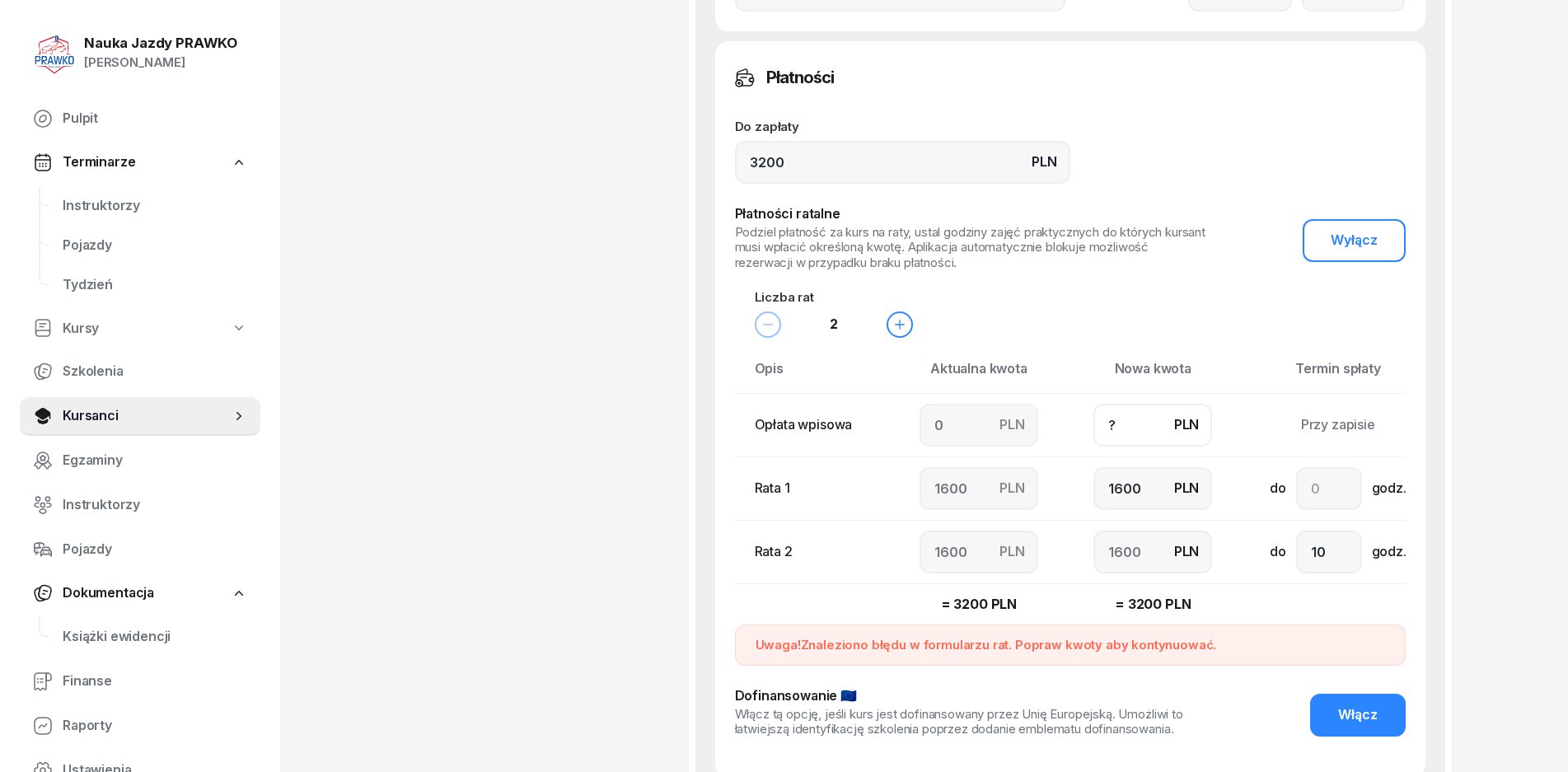
click at [1130, 430] on input "?" at bounding box center [1153, 424] width 119 height 43
drag, startPoint x: 1130, startPoint y: 430, endPoint x: 1073, endPoint y: 428, distance: 57.0
click at [1073, 428] on td "PLN ?" at bounding box center [1154, 424] width 174 height 64
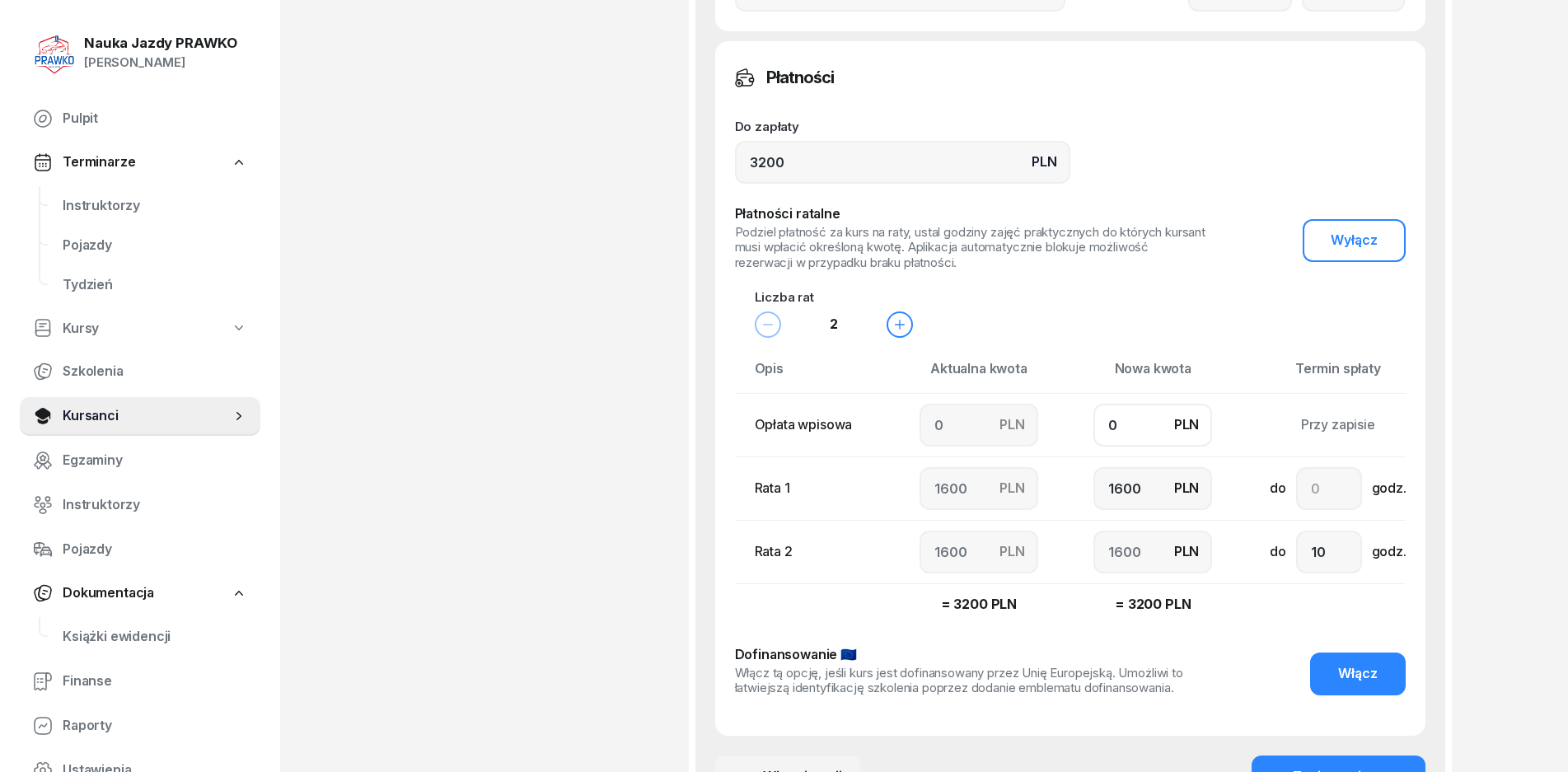
type input "0"
click at [1344, 687] on button "Włącz" at bounding box center [1358, 674] width 96 height 43
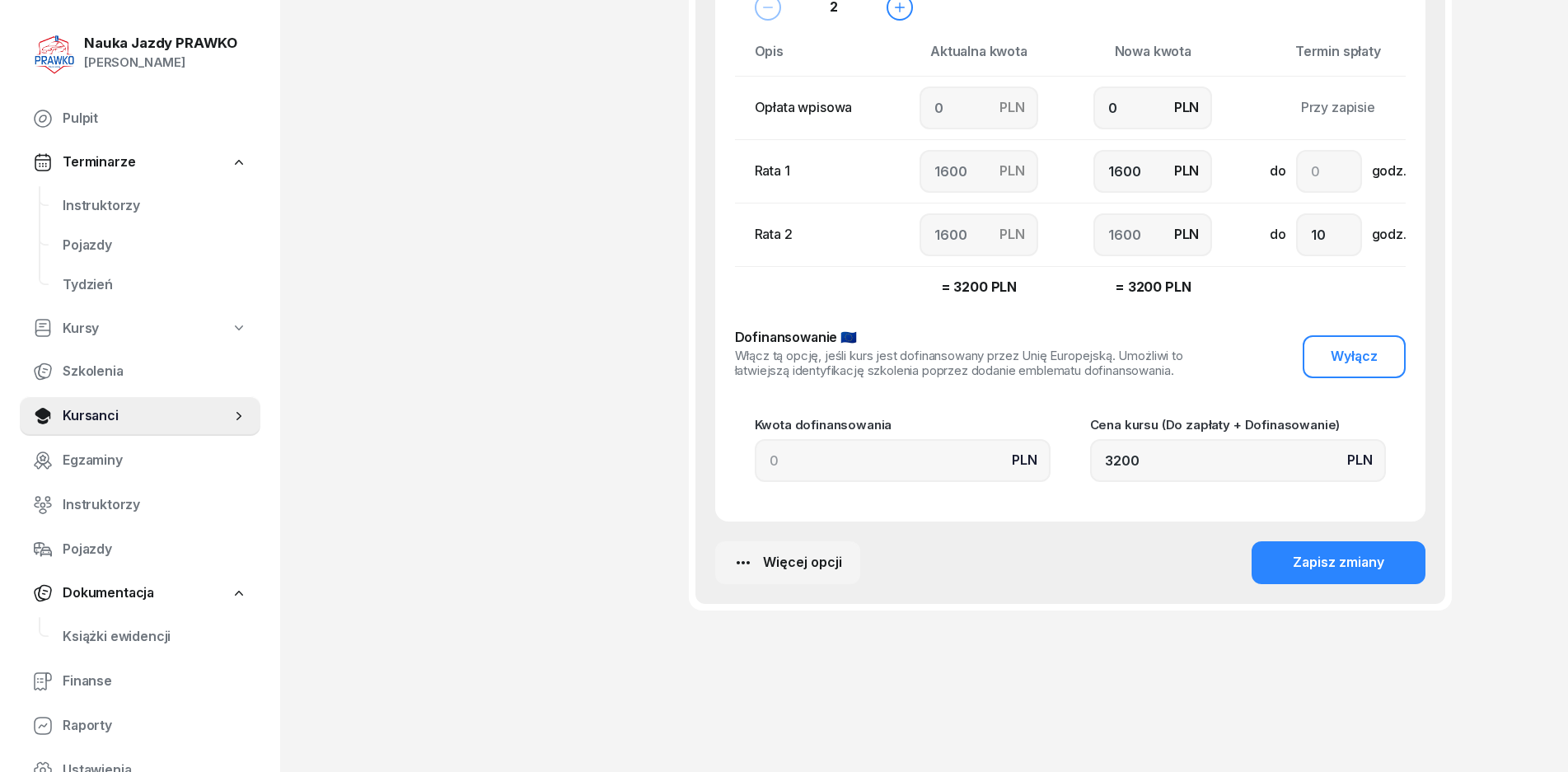
click at [1340, 326] on div "Do zapłaty PLN 3200 Płatności ratalne Podziel płatność za kurs na raty, ustal g…" at bounding box center [1070, 152] width 671 height 699
click at [1354, 349] on span "Wyłącz" at bounding box center [1354, 356] width 47 height 22
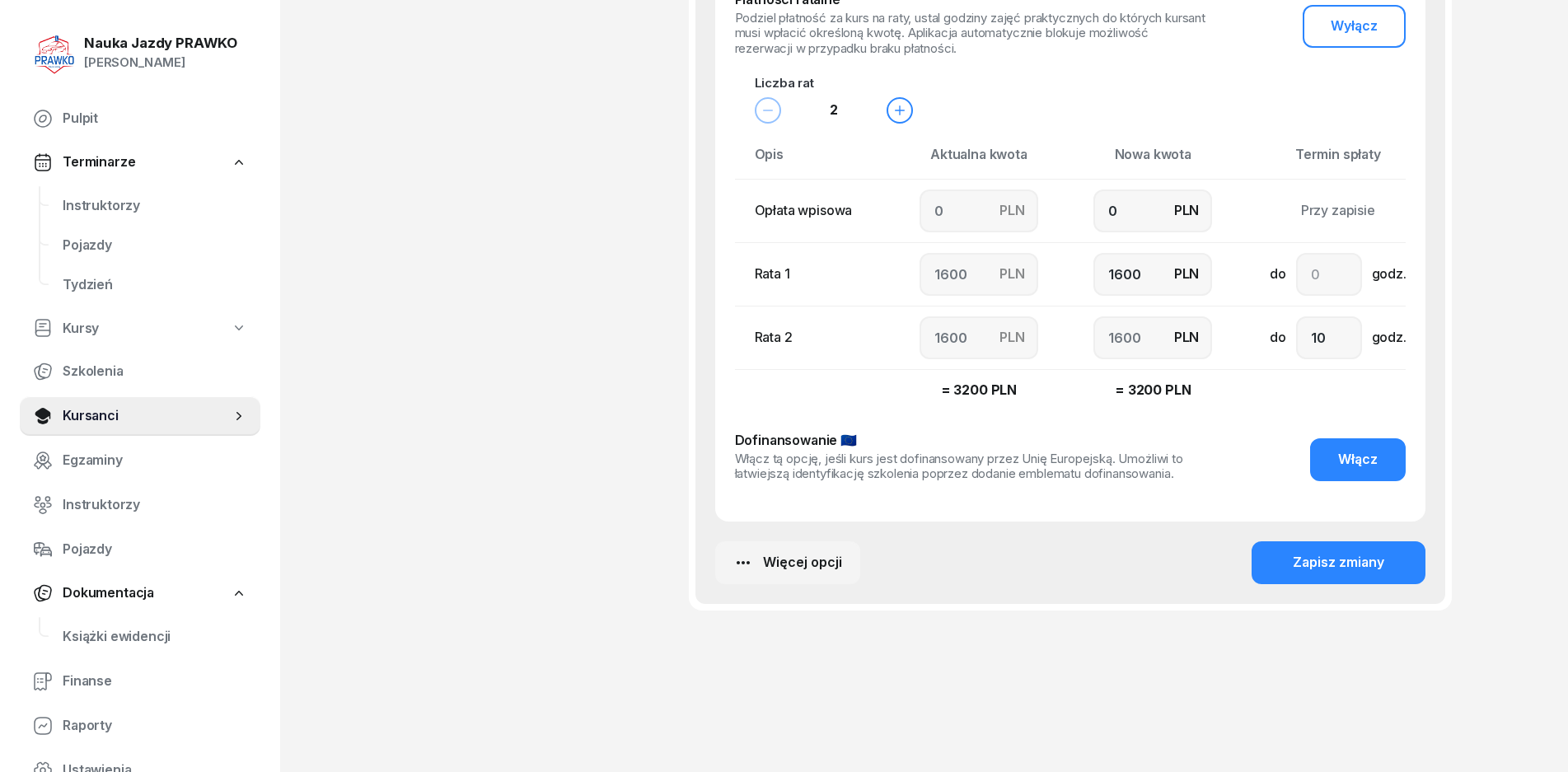
scroll to position [1368, 0]
click at [1319, 558] on div "Zapisz zmiany" at bounding box center [1339, 563] width 92 height 22
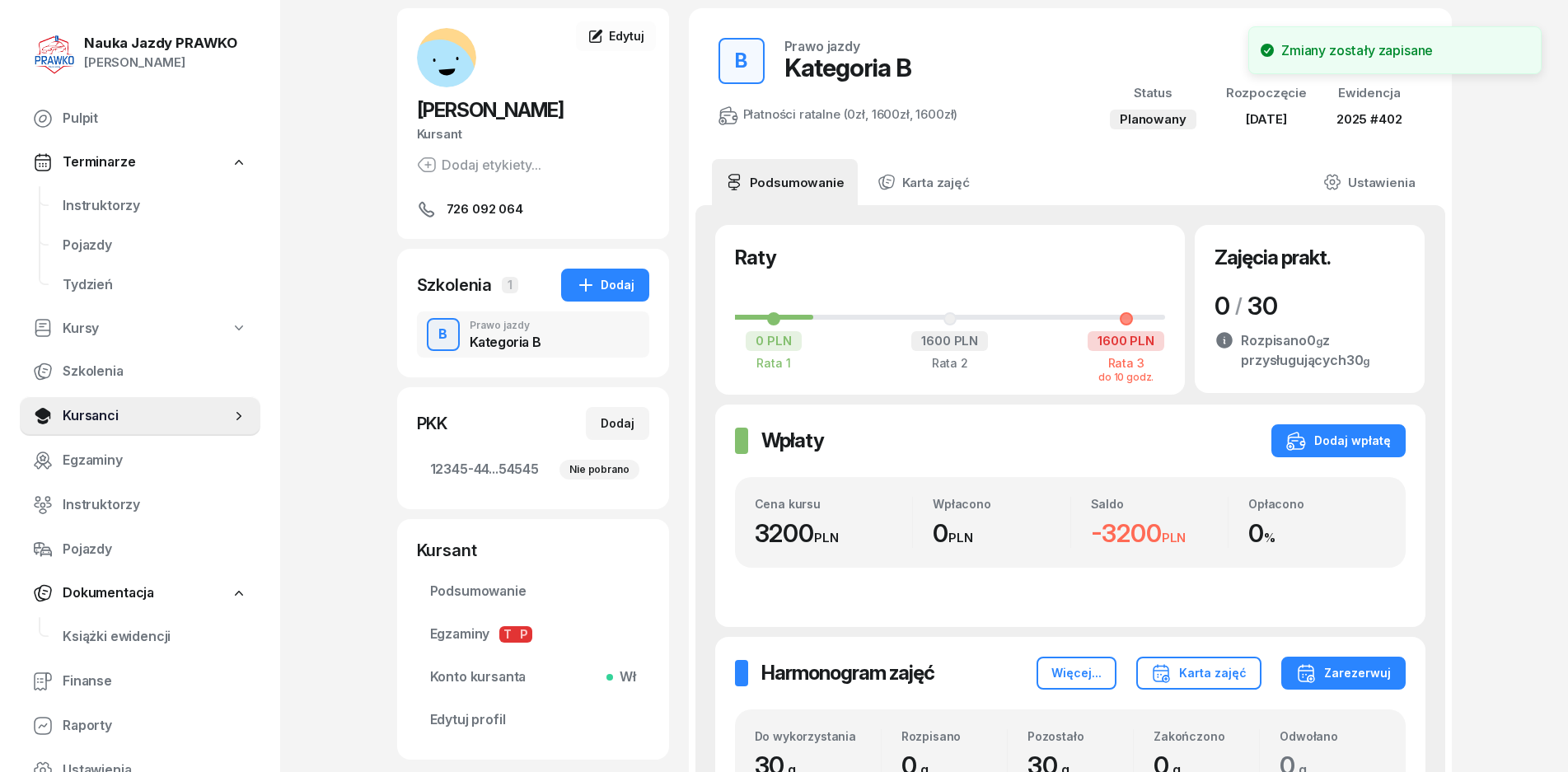
scroll to position [0, 0]
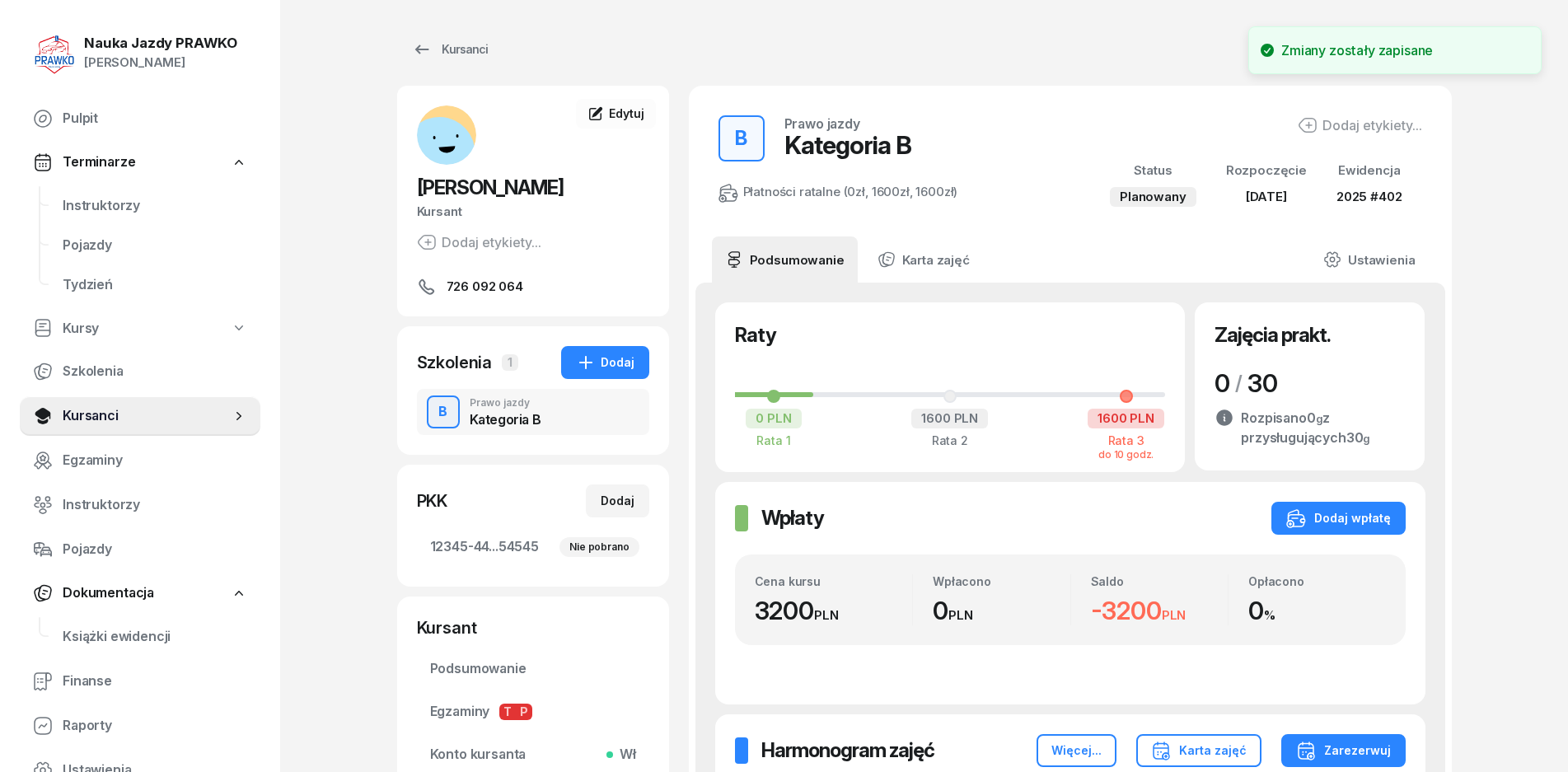
click at [842, 186] on div "Płatności ratalne (0zł, 1600zł, 1600zł)" at bounding box center [838, 192] width 240 height 22
click at [545, 401] on div "B Prawo jazdy Kategoria B" at bounding box center [533, 411] width 233 height 46
click at [564, 423] on div "B Prawo jazdy Kategoria B" at bounding box center [533, 411] width 233 height 46
click at [495, 421] on div "Kategoria B" at bounding box center [506, 419] width 71 height 13
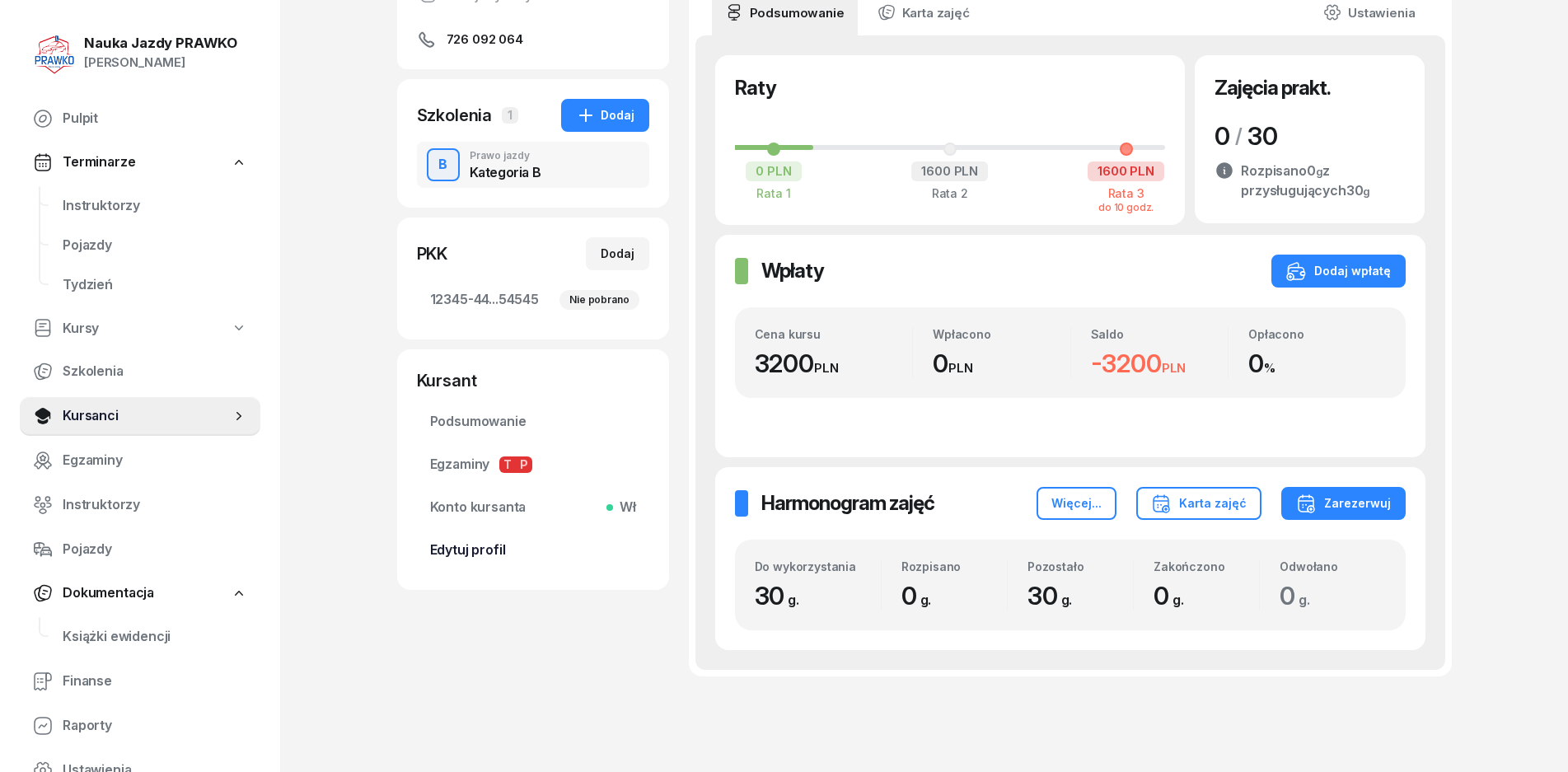
click at [462, 545] on span "Edytuj profil" at bounding box center [533, 550] width 206 height 22
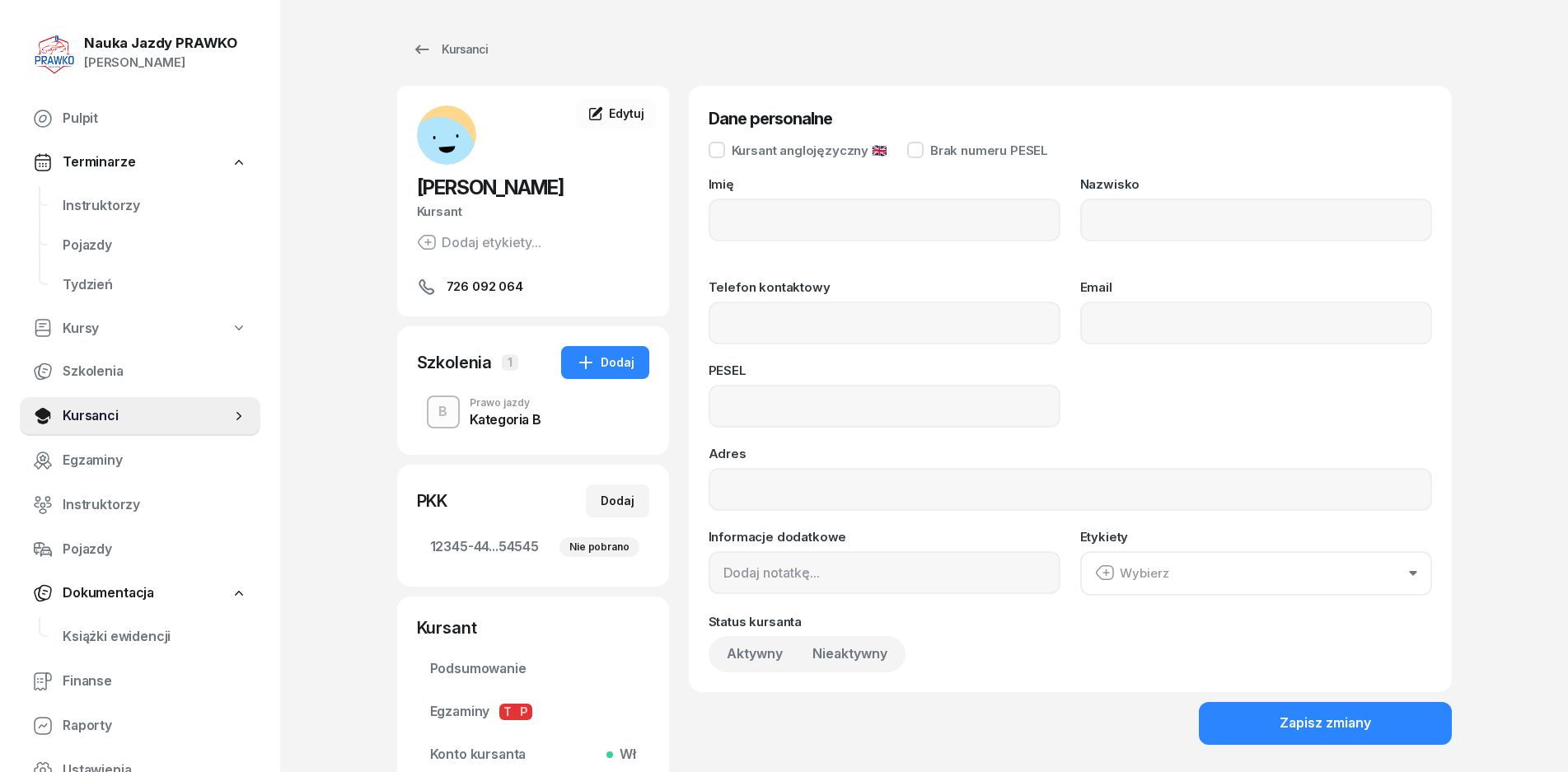
type input "[PERSON_NAME]"
type input "726092064"
type input "96021400729"
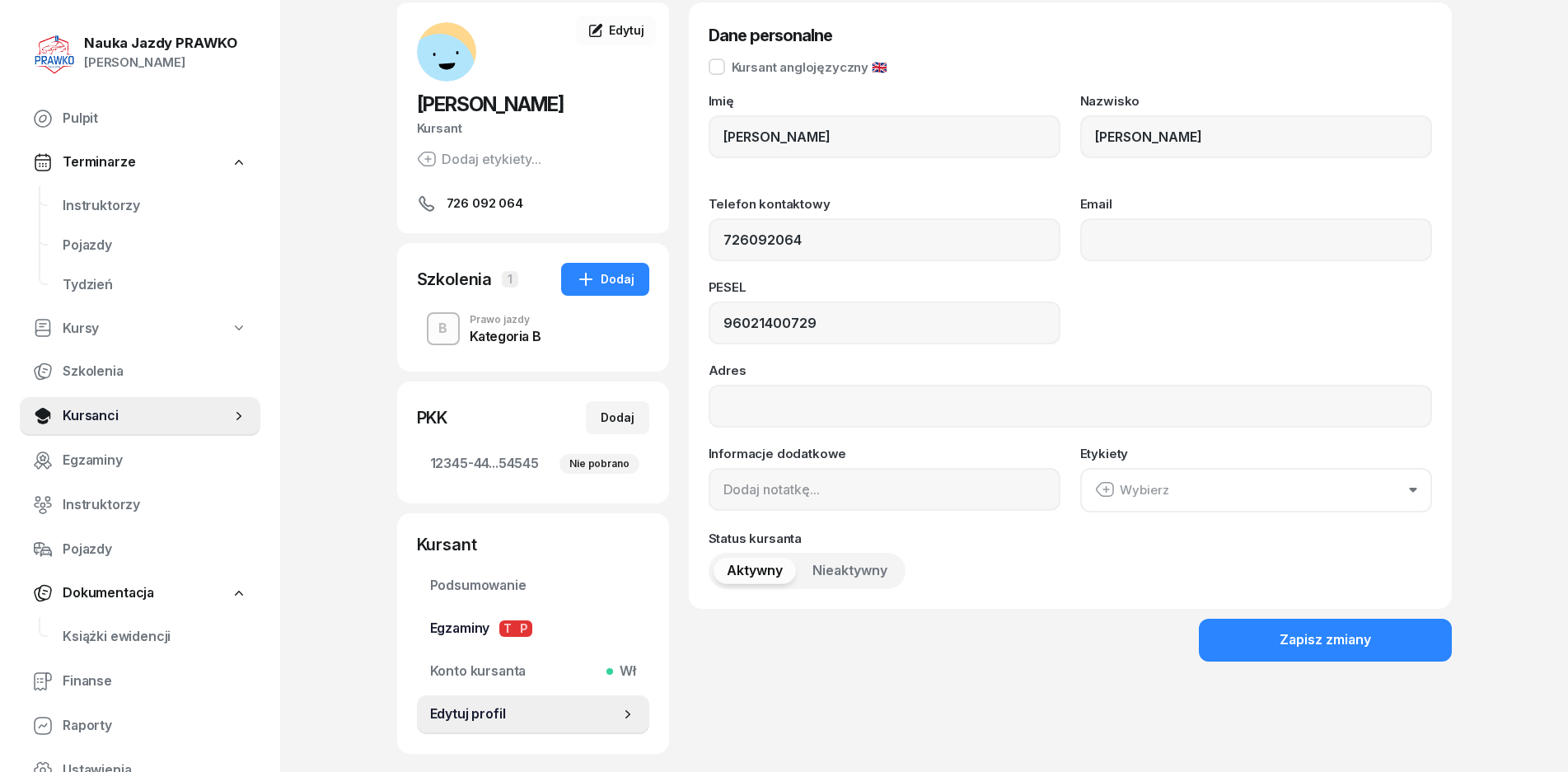
scroll to position [177, 0]
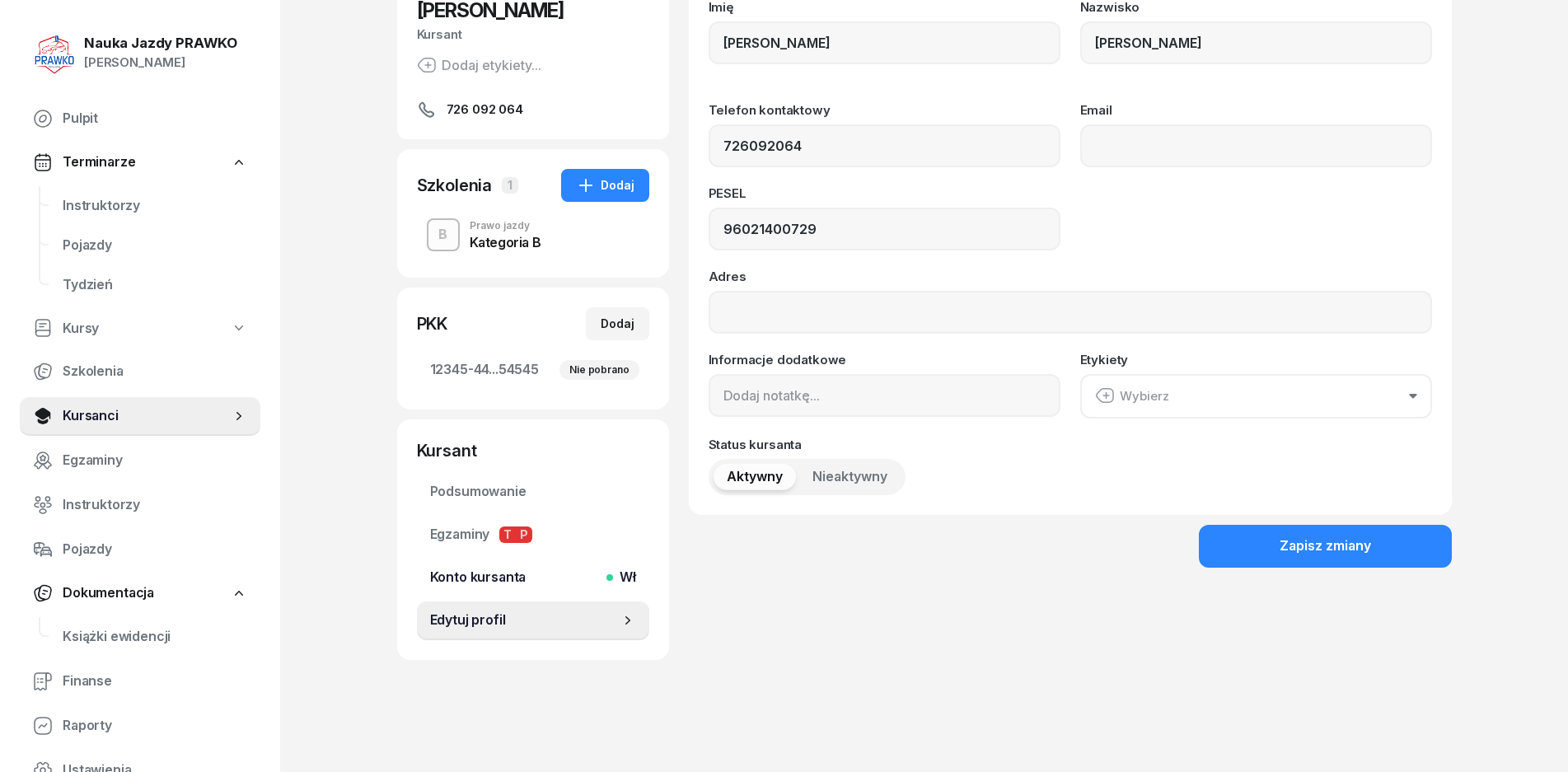
click at [498, 570] on span "Konto kursanta Wł" at bounding box center [533, 578] width 206 height 22
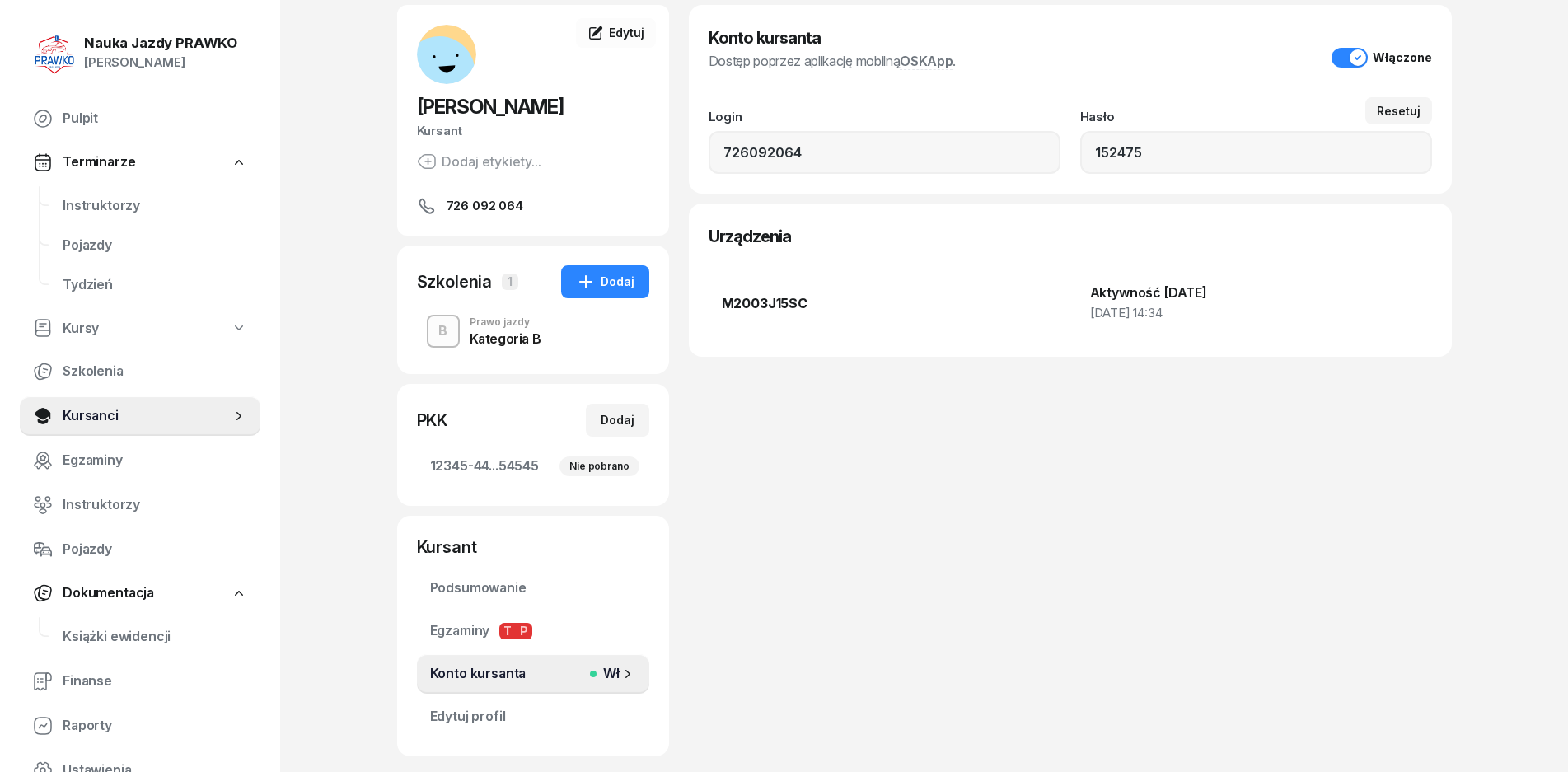
scroll to position [177, 0]
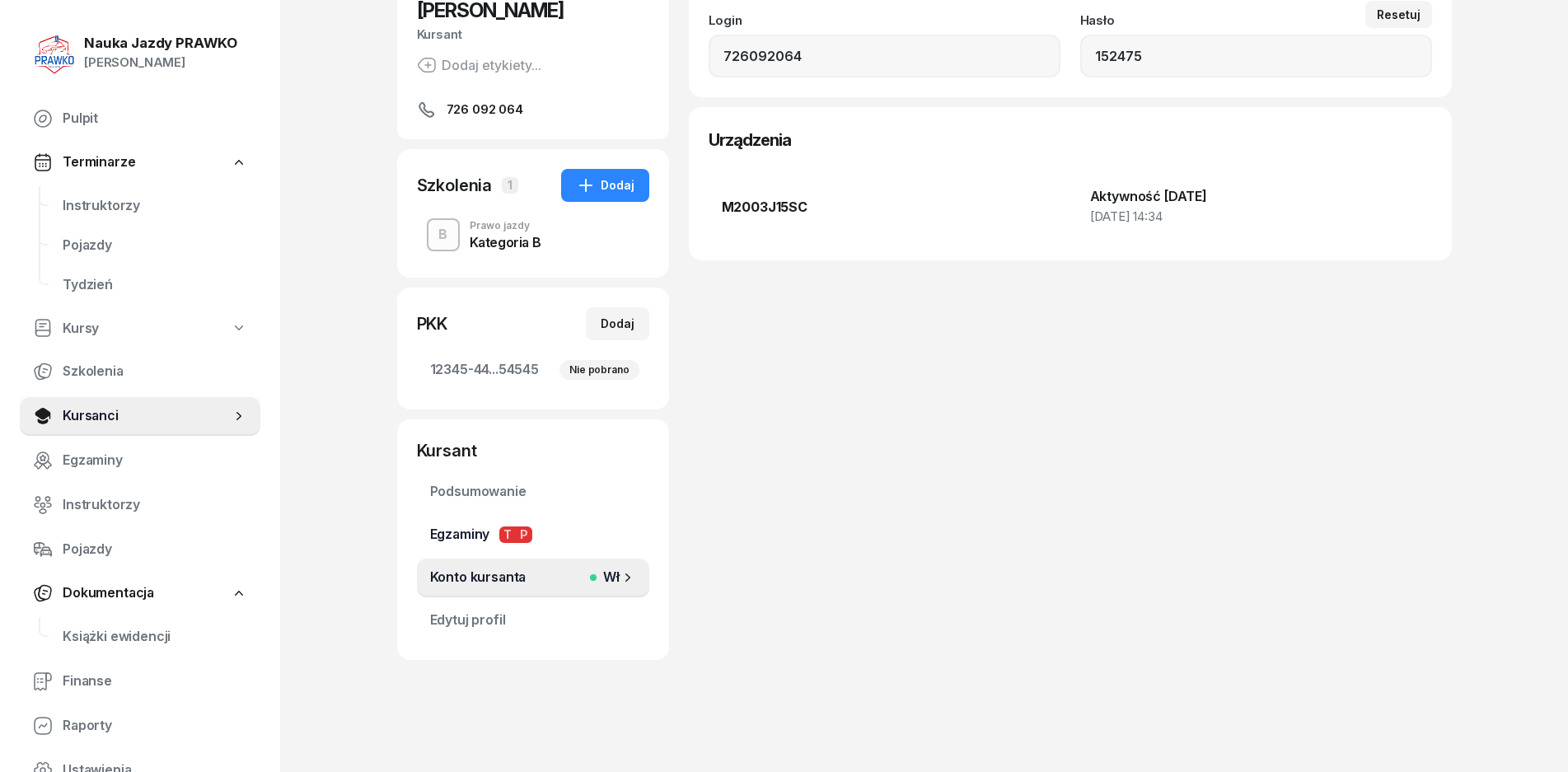
click at [473, 534] on span "Egzaminy T P" at bounding box center [533, 534] width 206 height 22
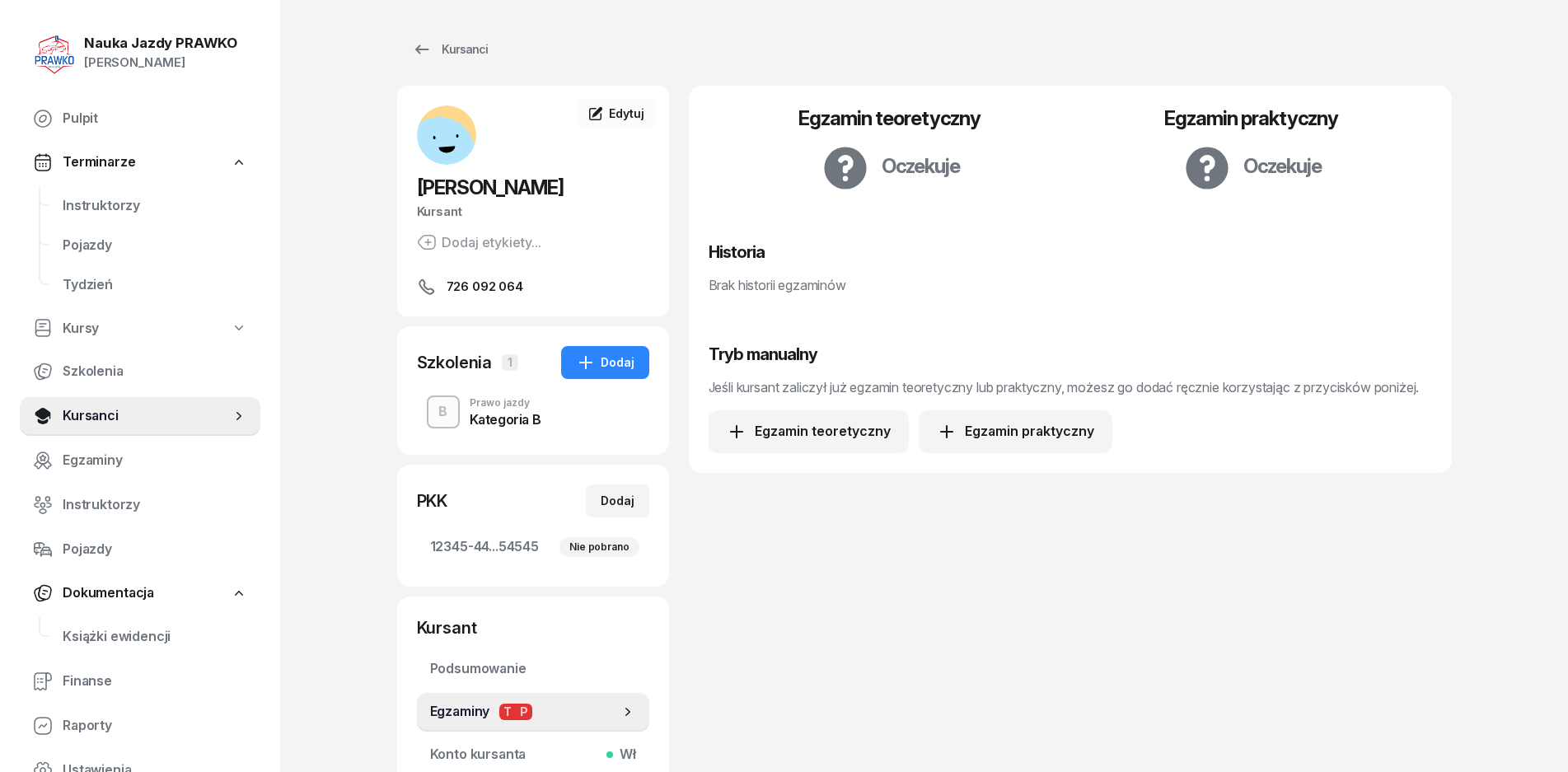
click at [479, 198] on span "[PERSON_NAME]" at bounding box center [490, 186] width 146 height 24
click at [449, 47] on div "Kursanci" at bounding box center [450, 49] width 76 height 20
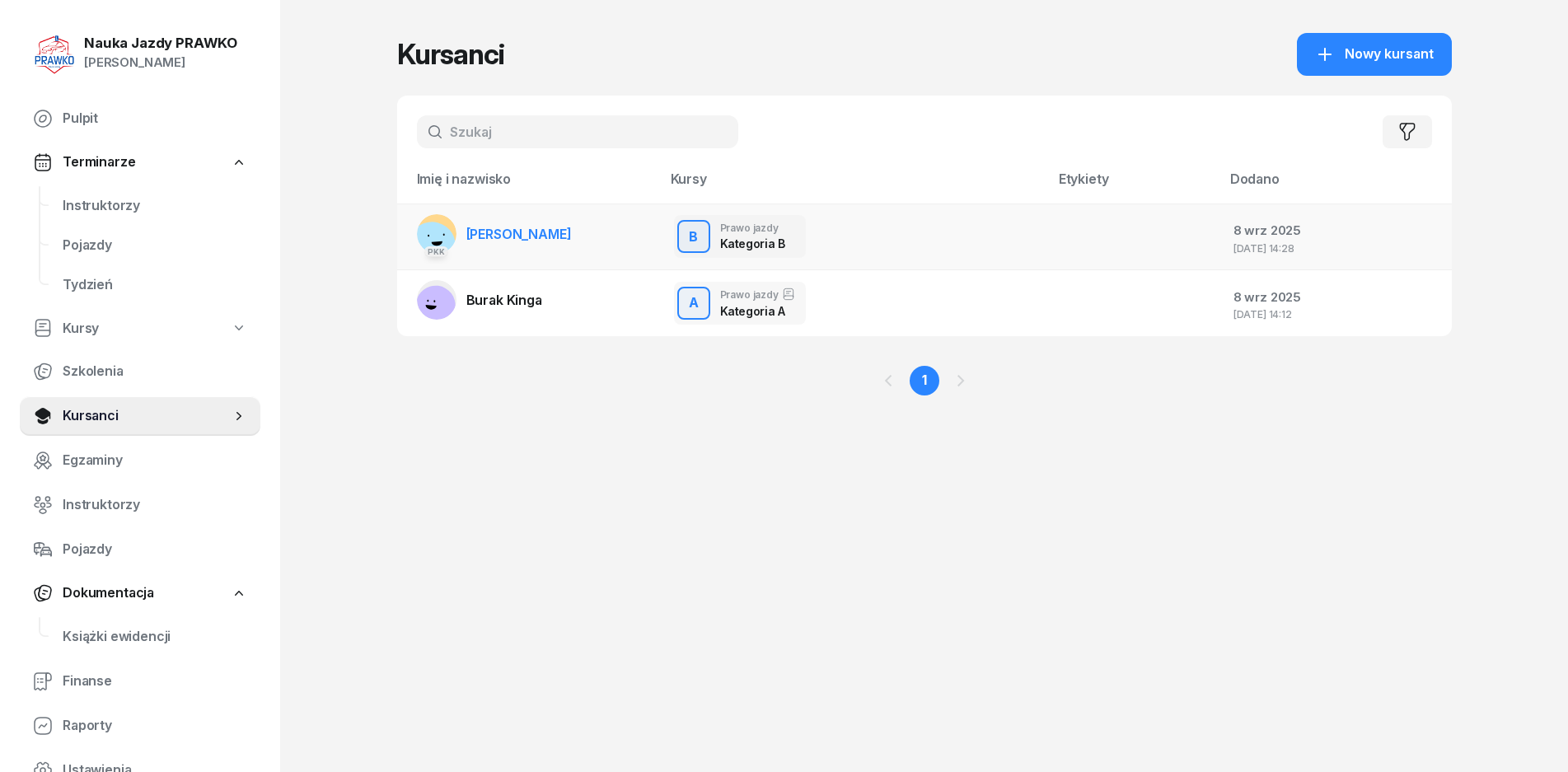
click at [560, 250] on link "PKK [PERSON_NAME]" at bounding box center [494, 234] width 155 height 39
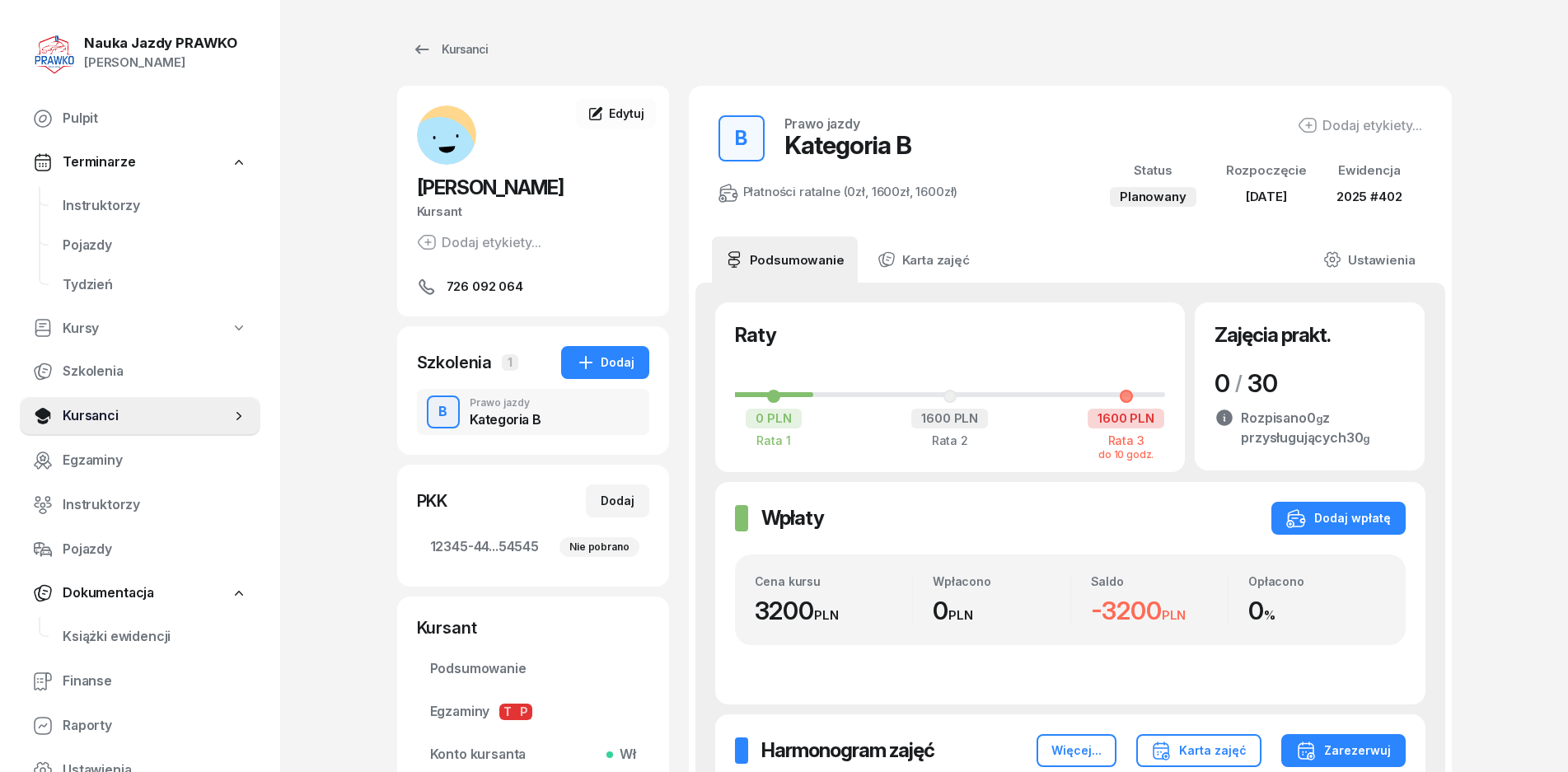
click at [1310, 399] on div "Rozpisano 0 g z przysługujących 30 g" at bounding box center [1310, 423] width 190 height 50
click at [1271, 392] on span "30" at bounding box center [1263, 383] width 31 height 30
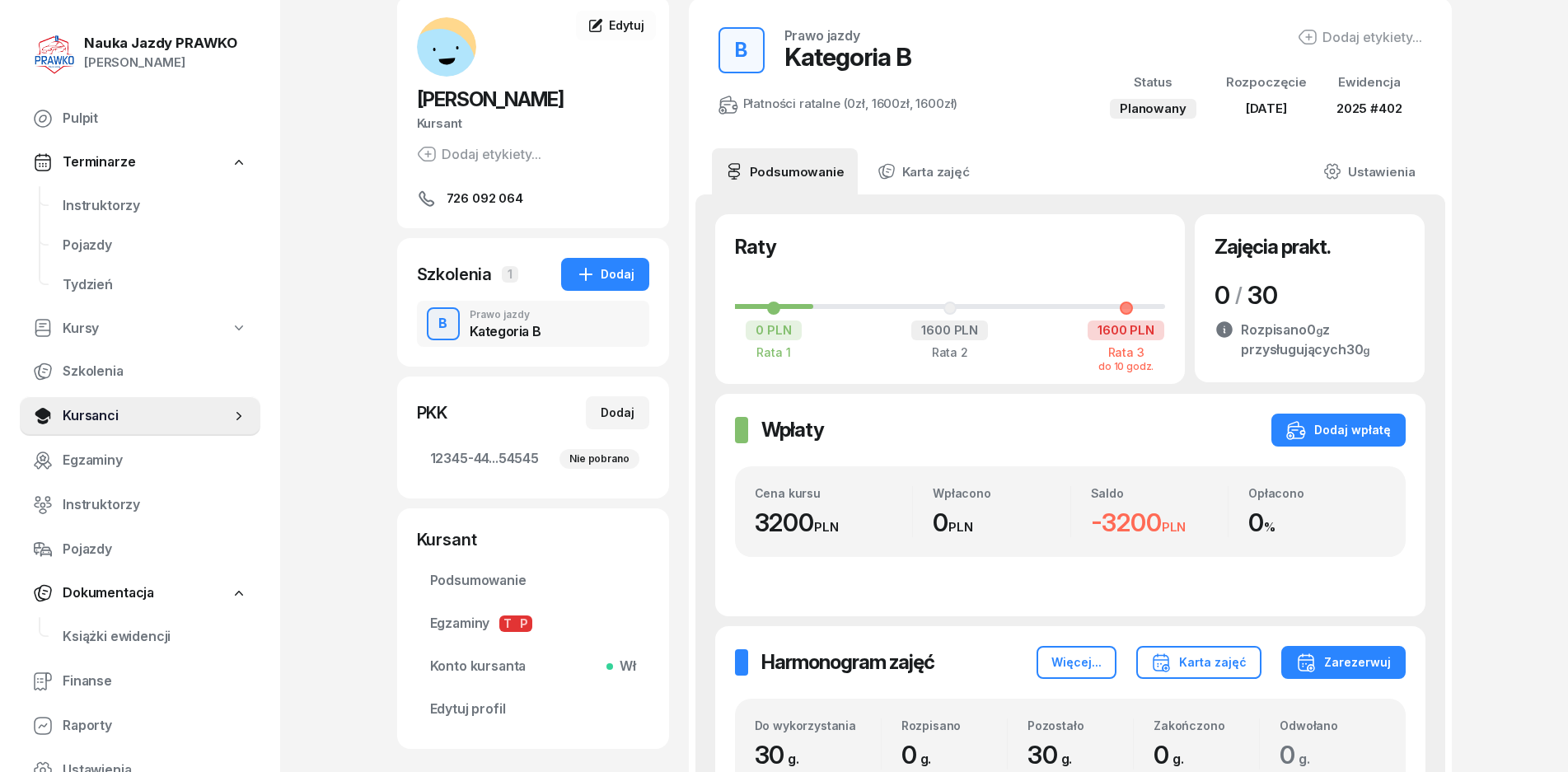
scroll to position [313, 0]
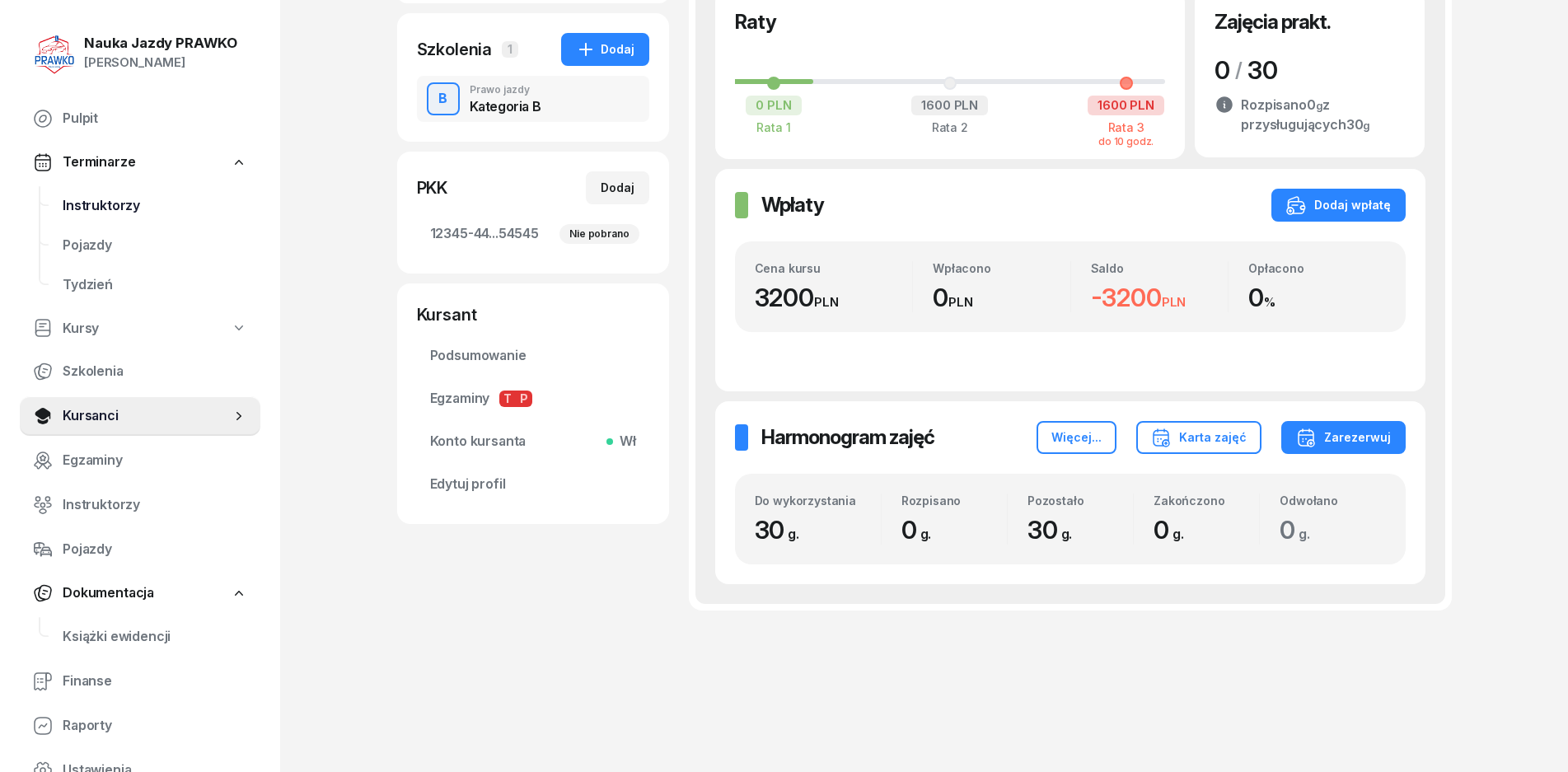
click at [120, 220] on link "Instruktorzy" at bounding box center [155, 206] width 211 height 39
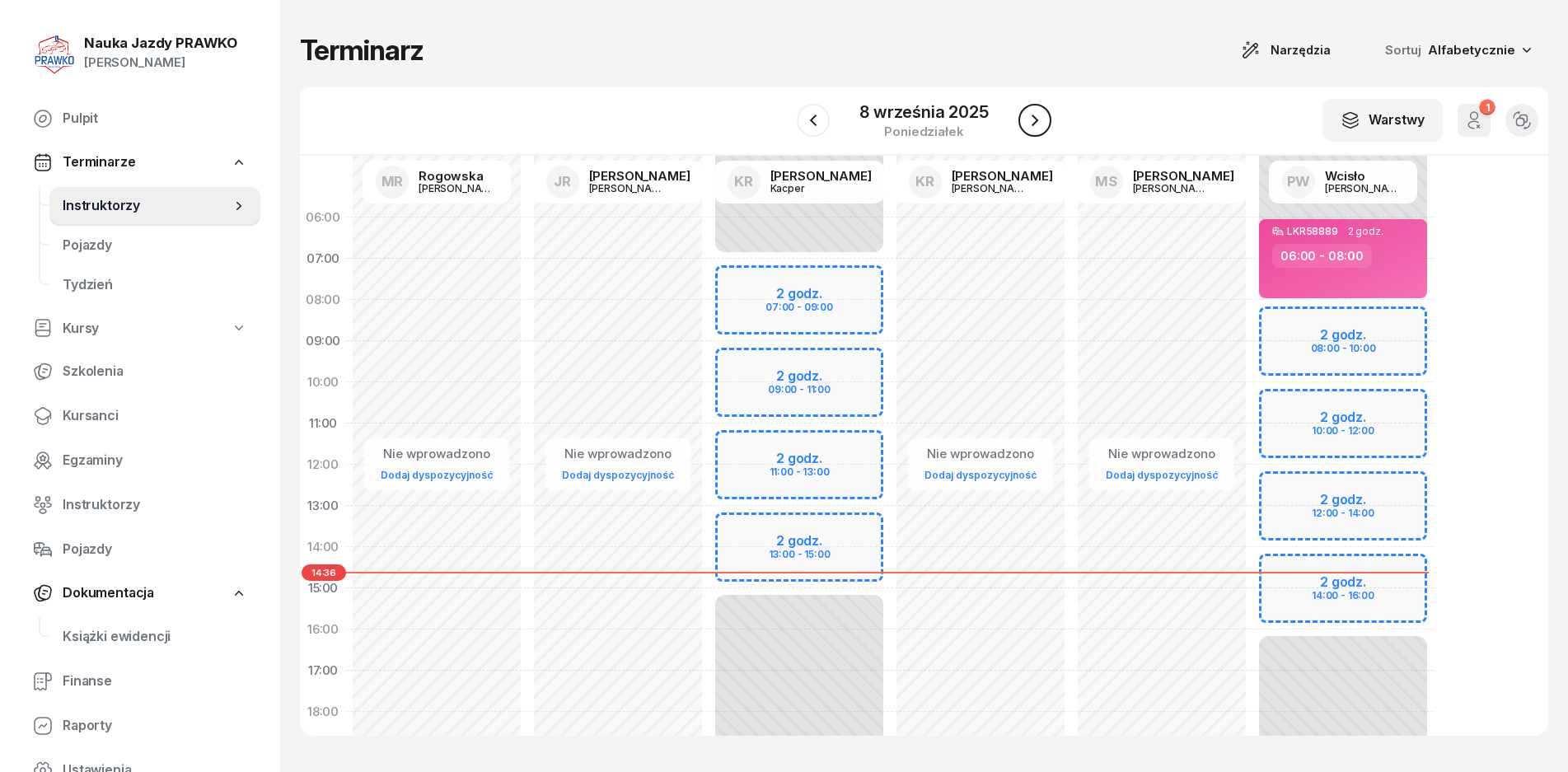
click at [1030, 123] on icon "button" at bounding box center [1035, 120] width 20 height 20
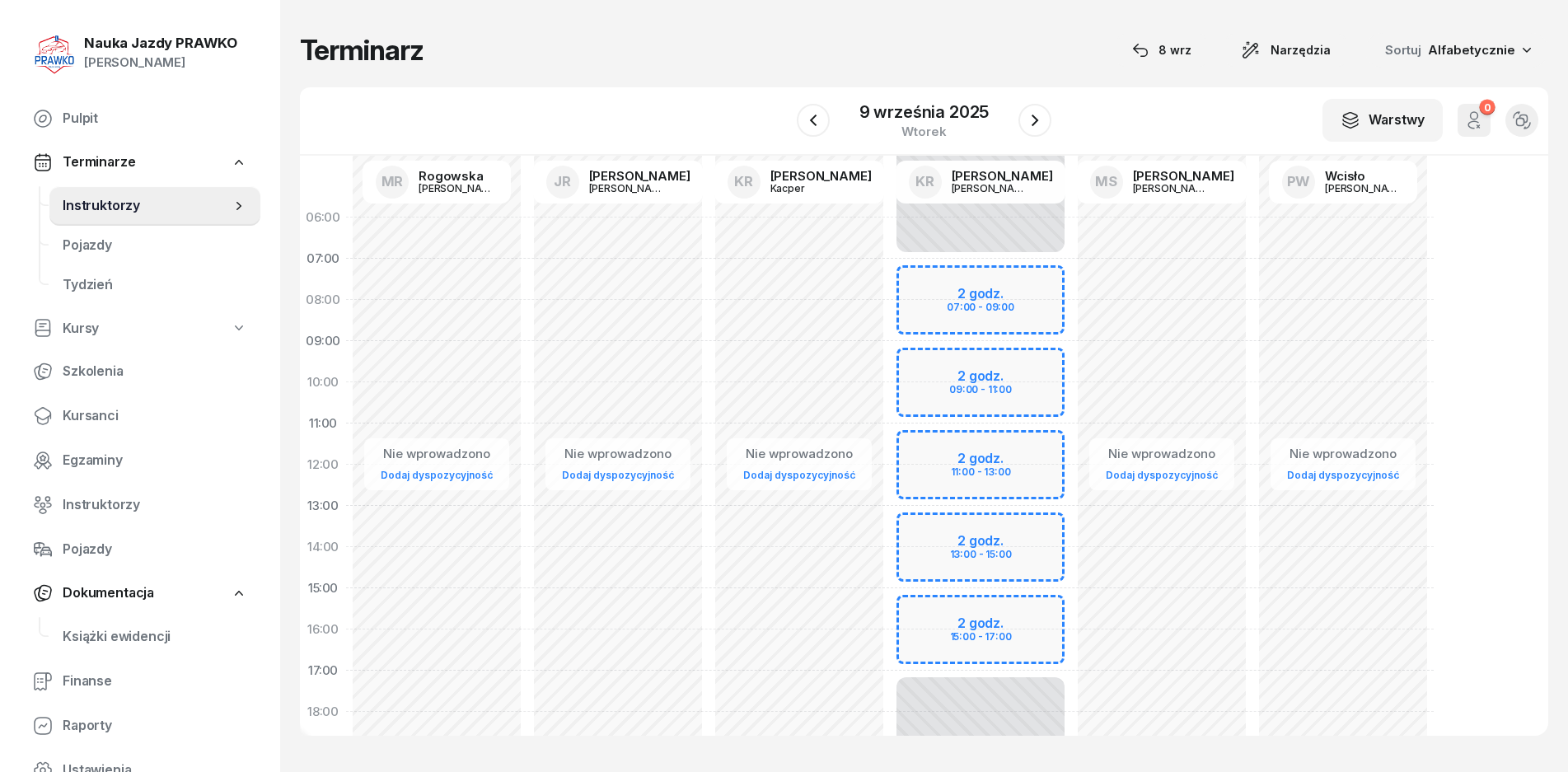
click at [1368, 434] on div "Nie wprowadzono Dodaj dyspozycyjność" at bounding box center [1343, 588] width 181 height 782
select select "11"
select select "13"
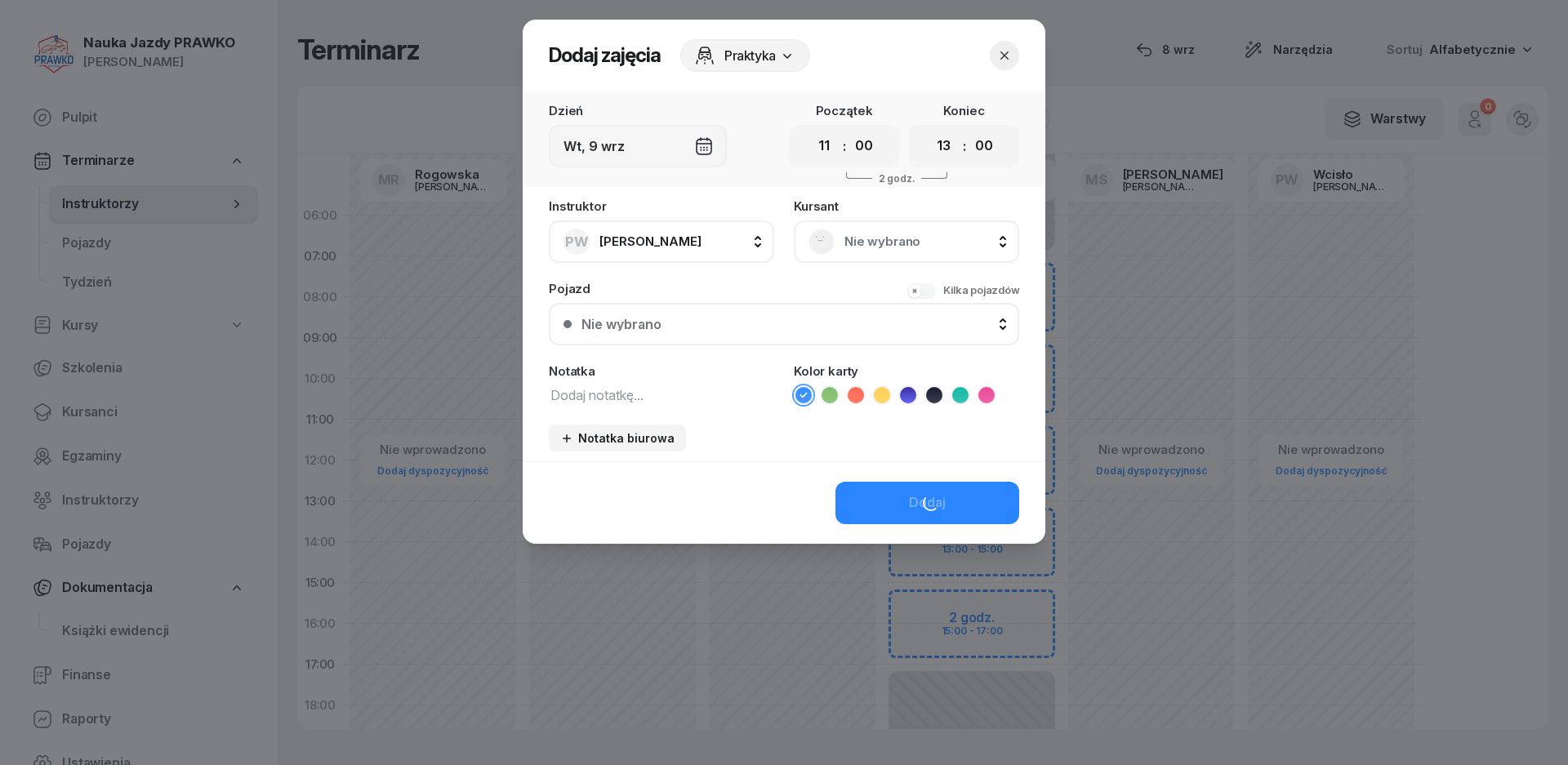
click at [1358, 450] on div at bounding box center [784, 382] width 1568 height 765
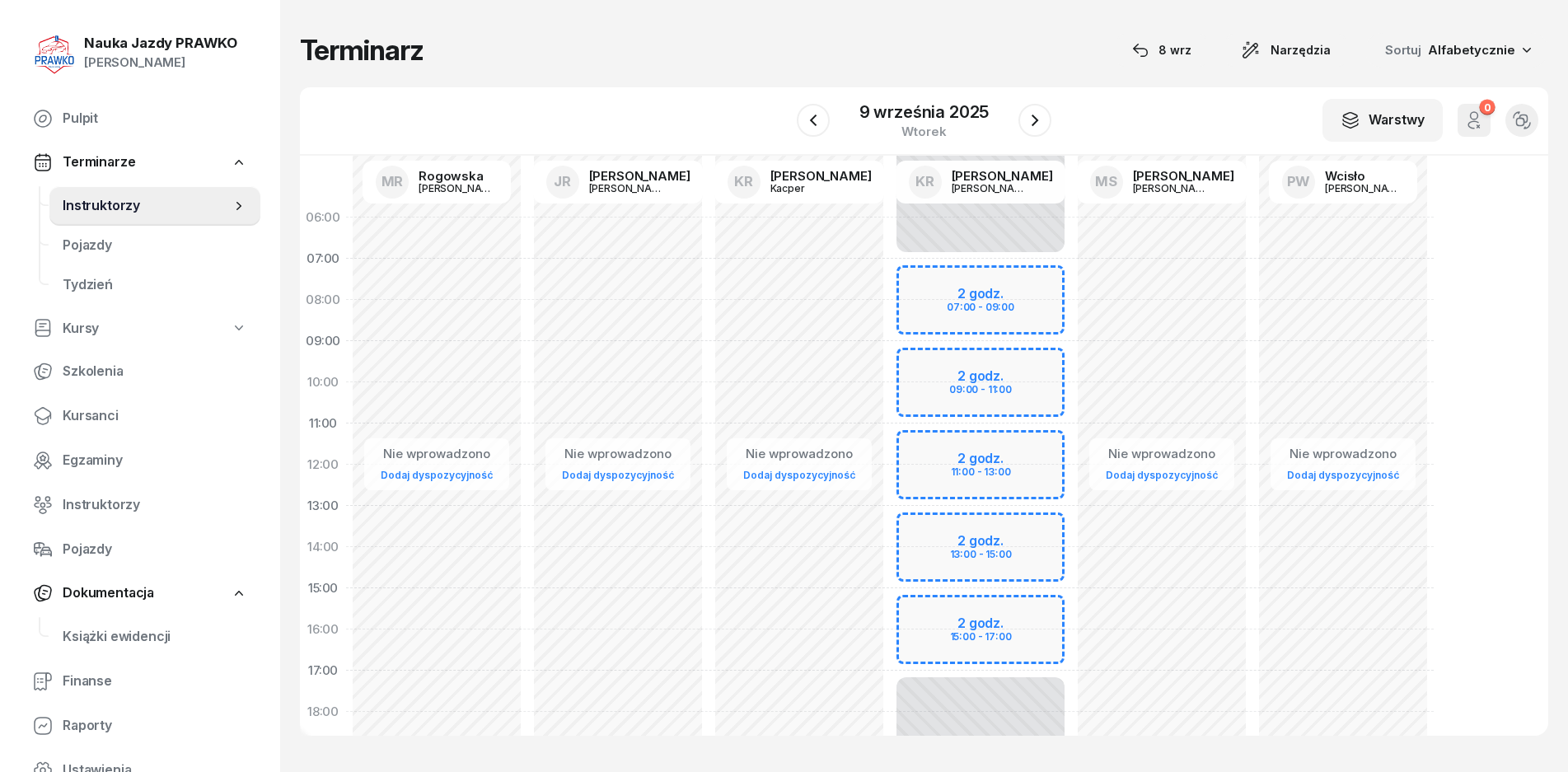
click at [1368, 465] on div "Dodaj dyspozycyjność" at bounding box center [1343, 474] width 126 height 22
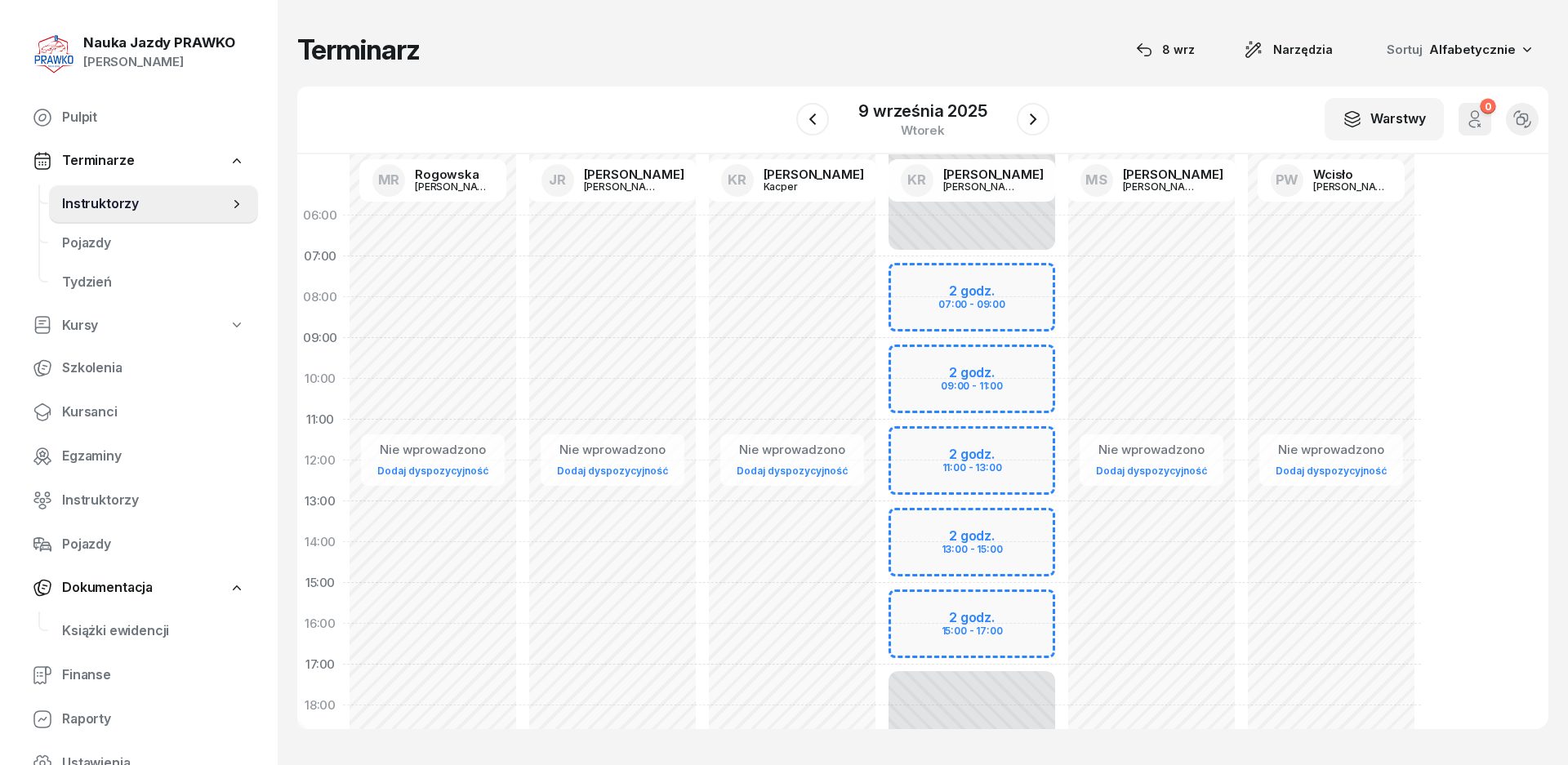
select select "08"
select select "16"
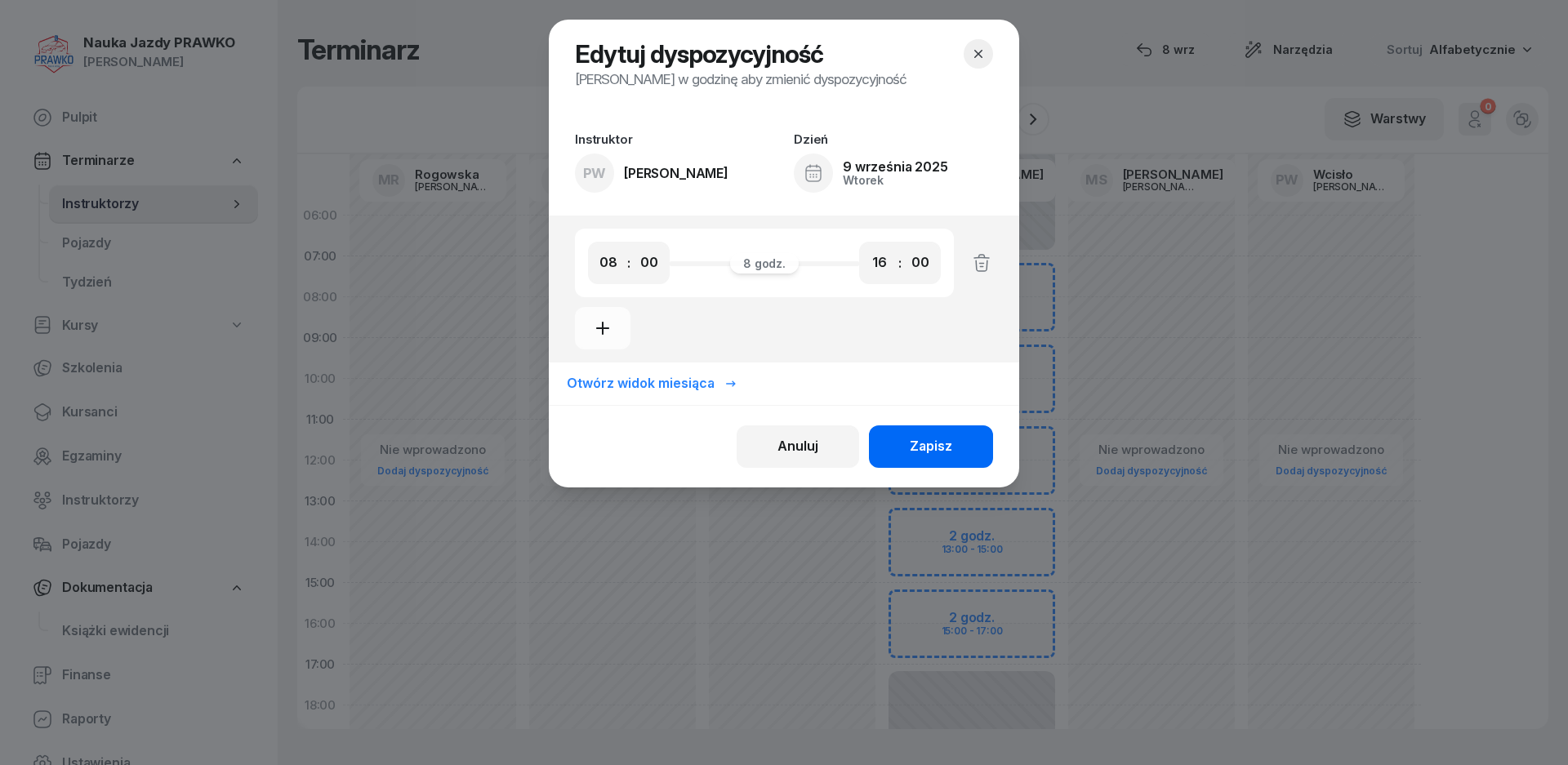
click at [943, 437] on div "Zapisz" at bounding box center [930, 446] width 42 height 22
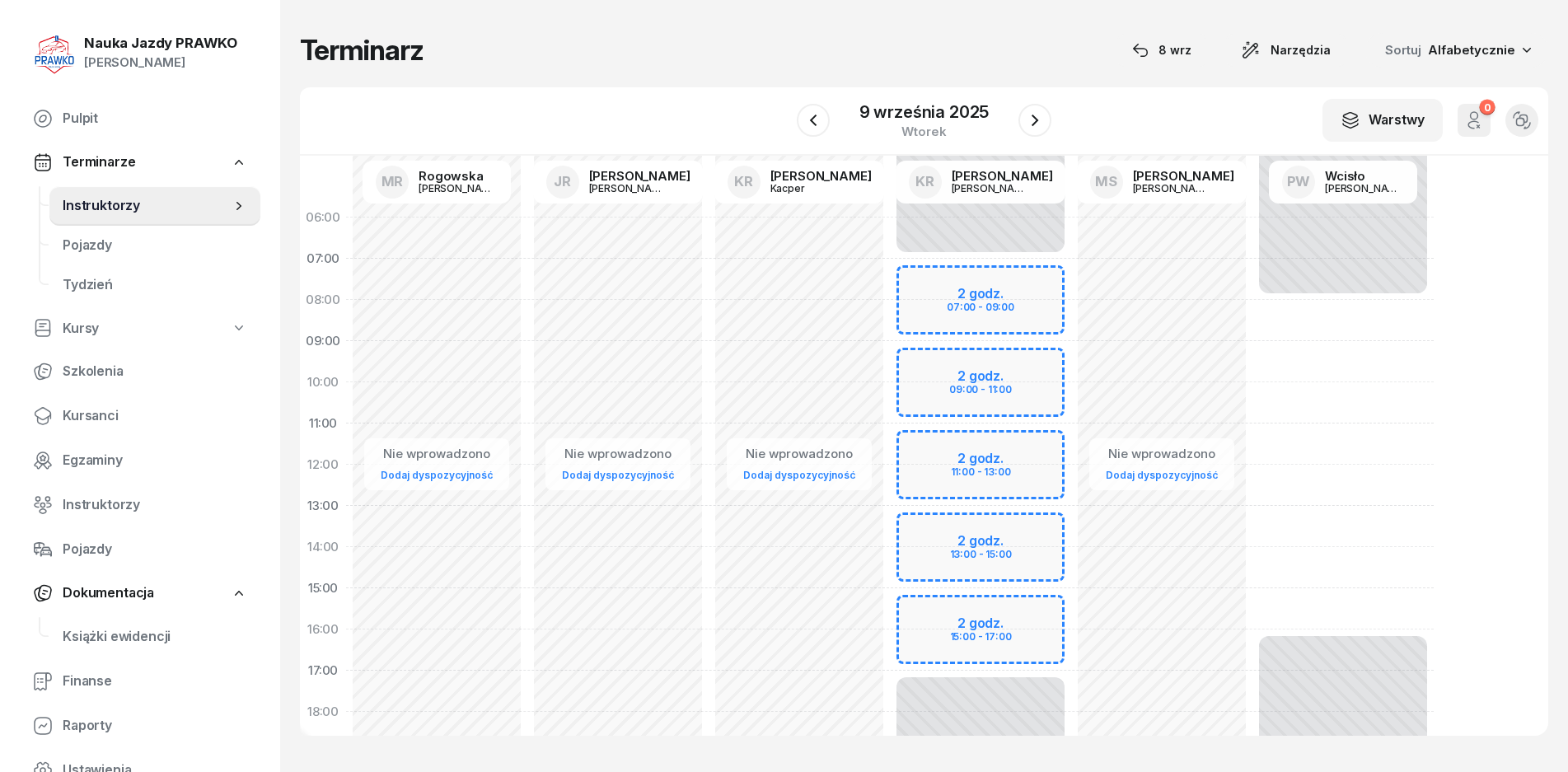
click at [1335, 354] on div "Niedostępny 00:00 - 08:00 Niedostępny 16:00 - 23:59" at bounding box center [1343, 588] width 181 height 782
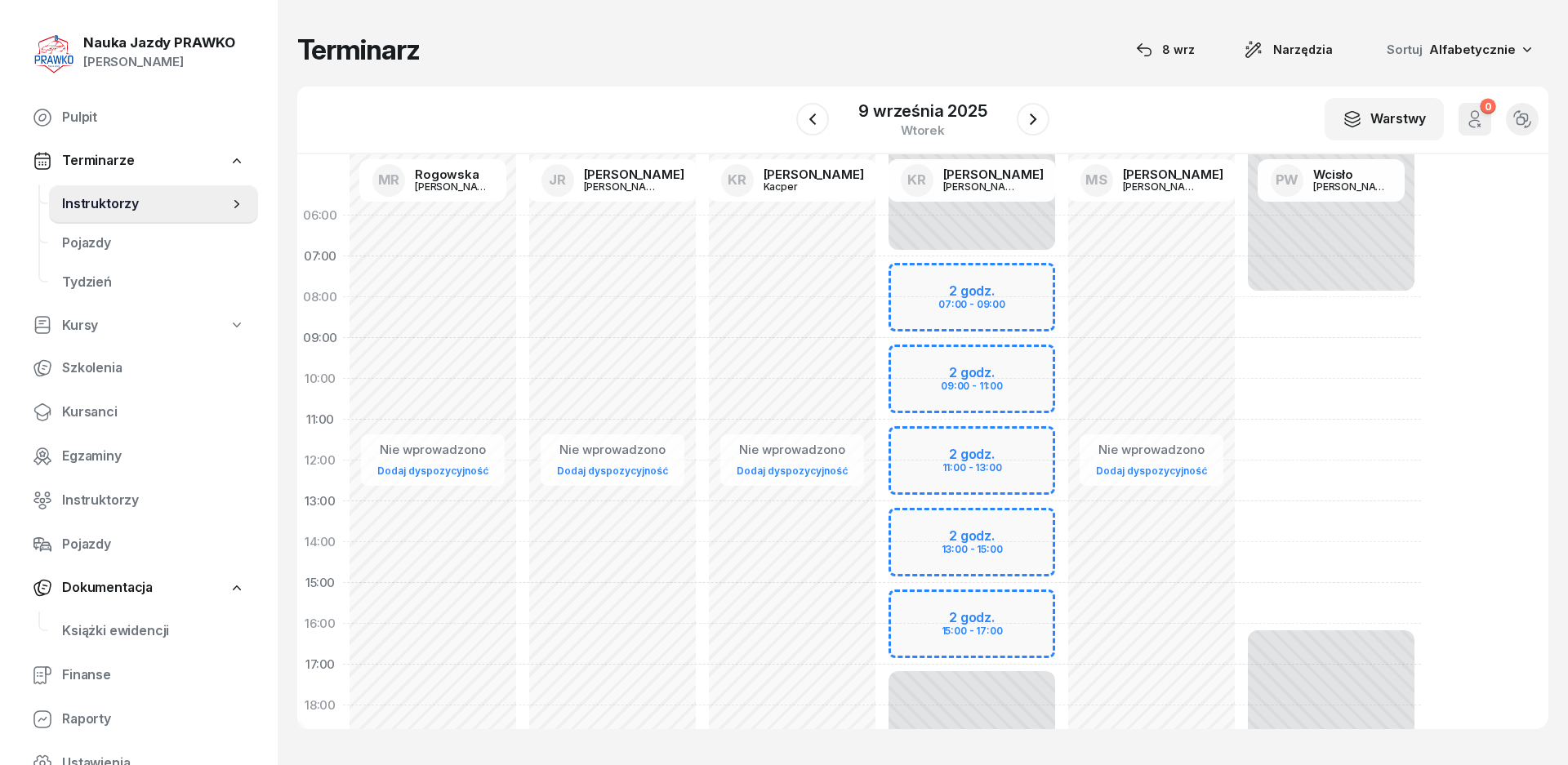
select select "09"
select select "11"
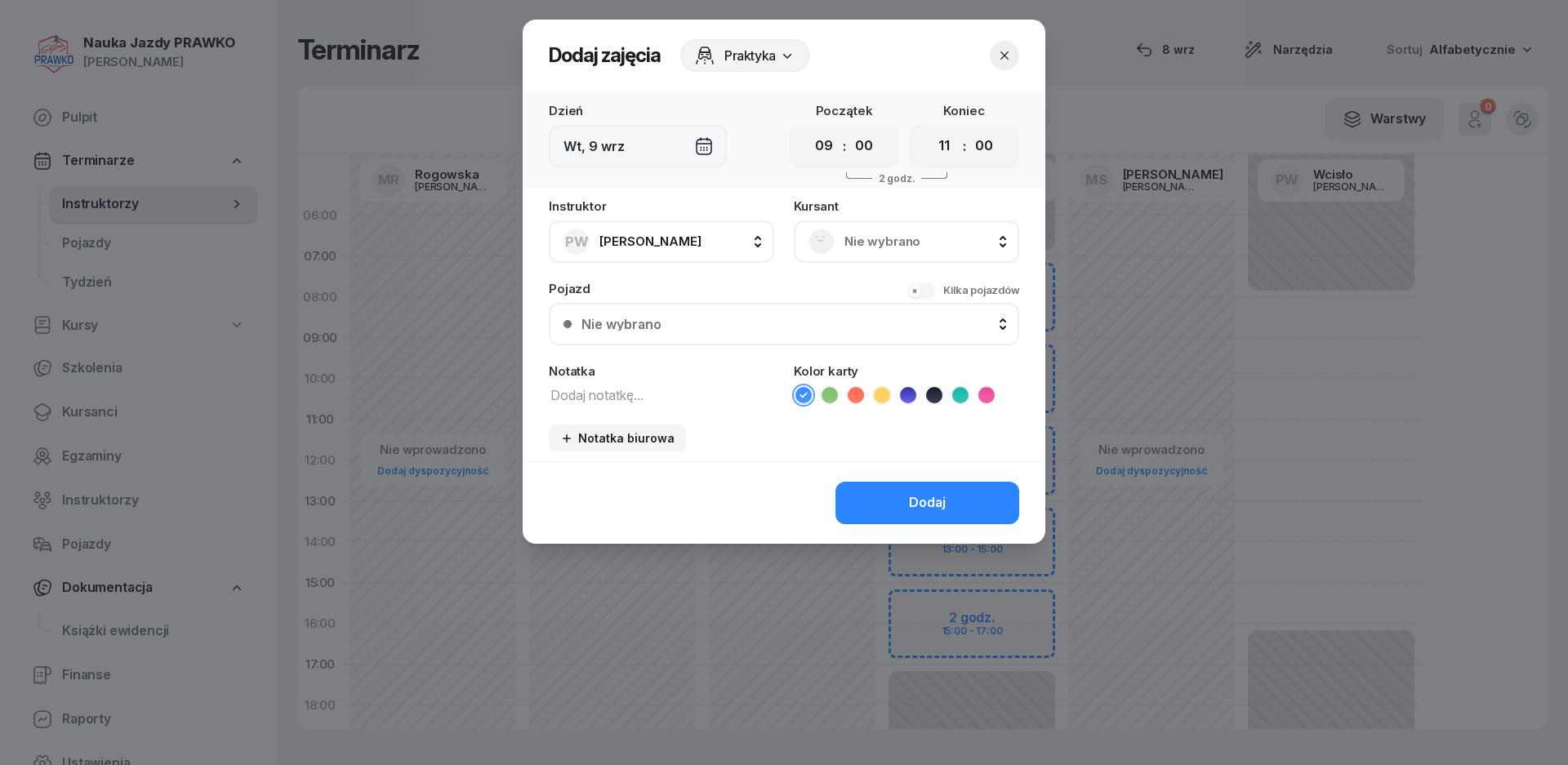
click at [866, 230] on div "Nie wybrano" at bounding box center [906, 242] width 196 height 26
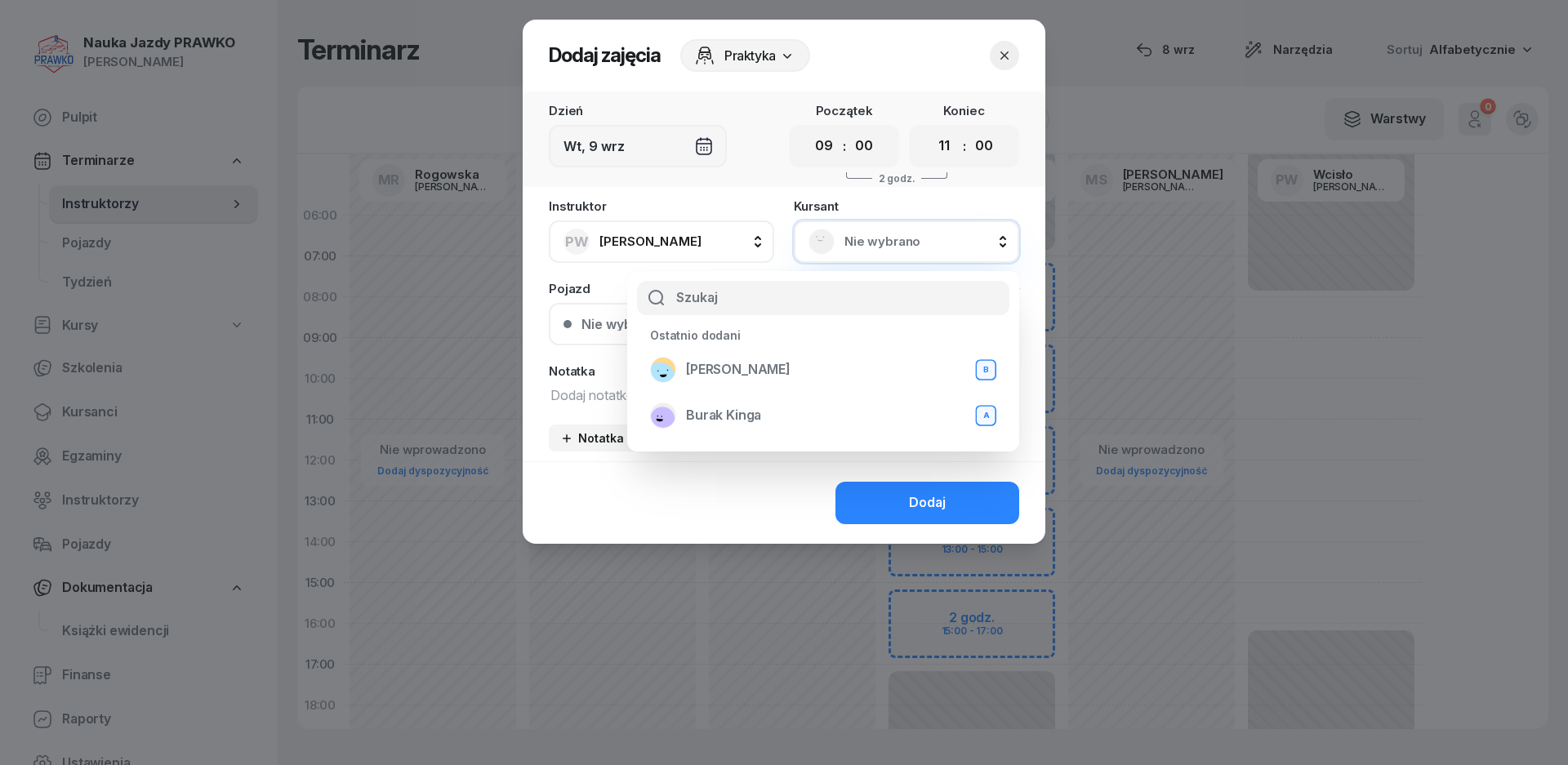
click at [867, 230] on div "Nie wybrano" at bounding box center [906, 242] width 196 height 26
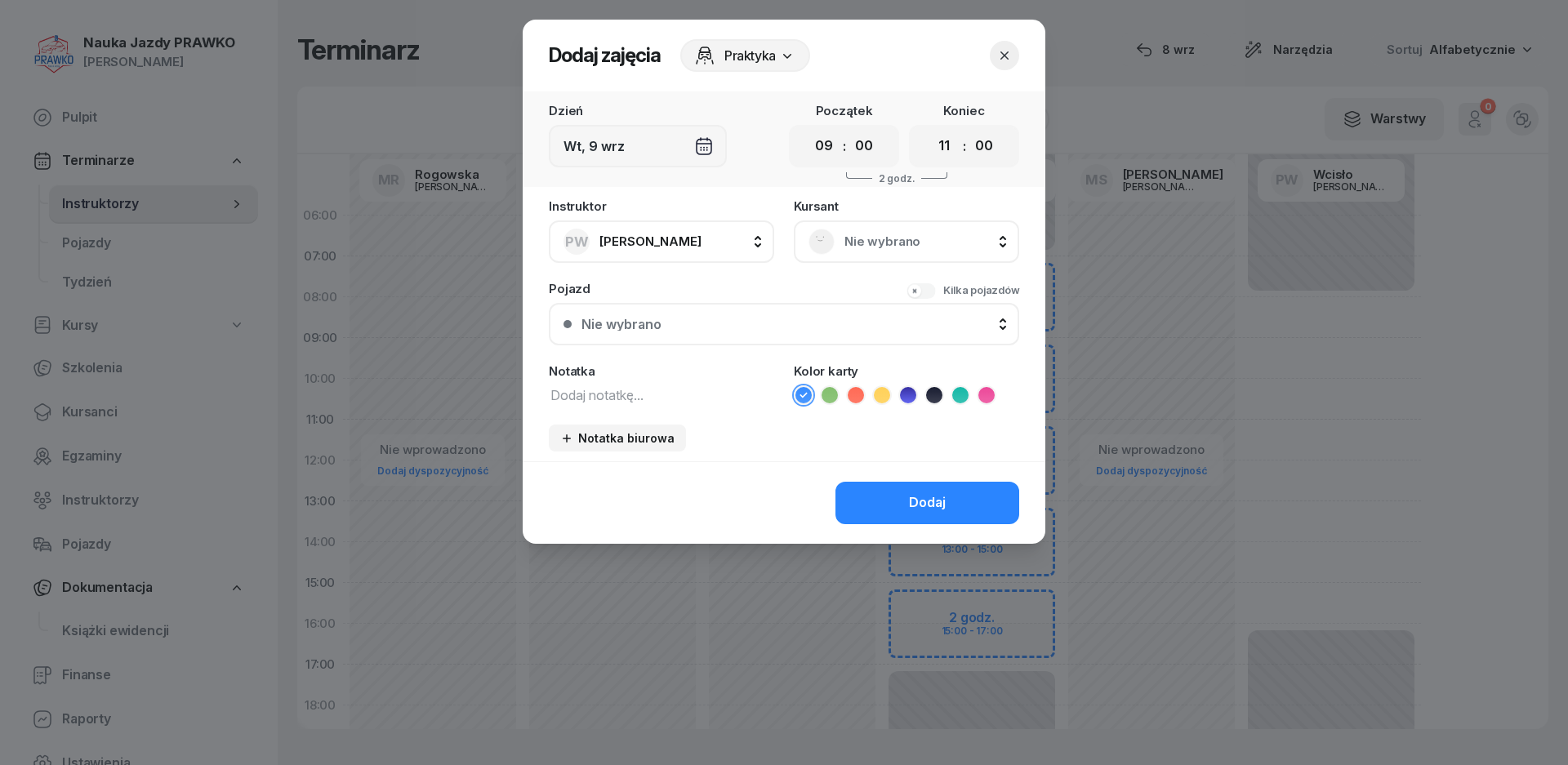
click at [641, 332] on button "Nie wybrano" at bounding box center [784, 324] width 471 height 42
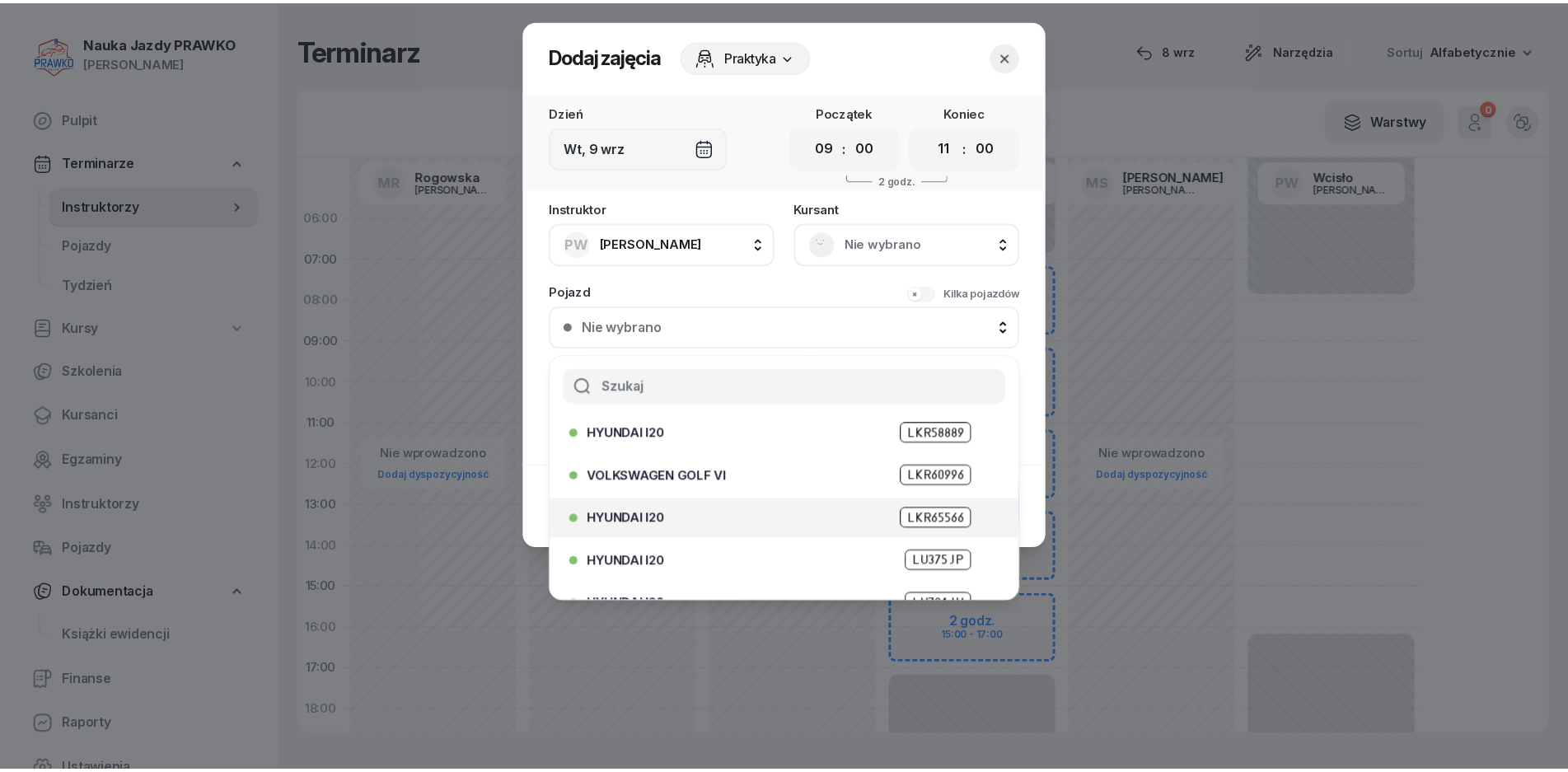
scroll to position [76, 0]
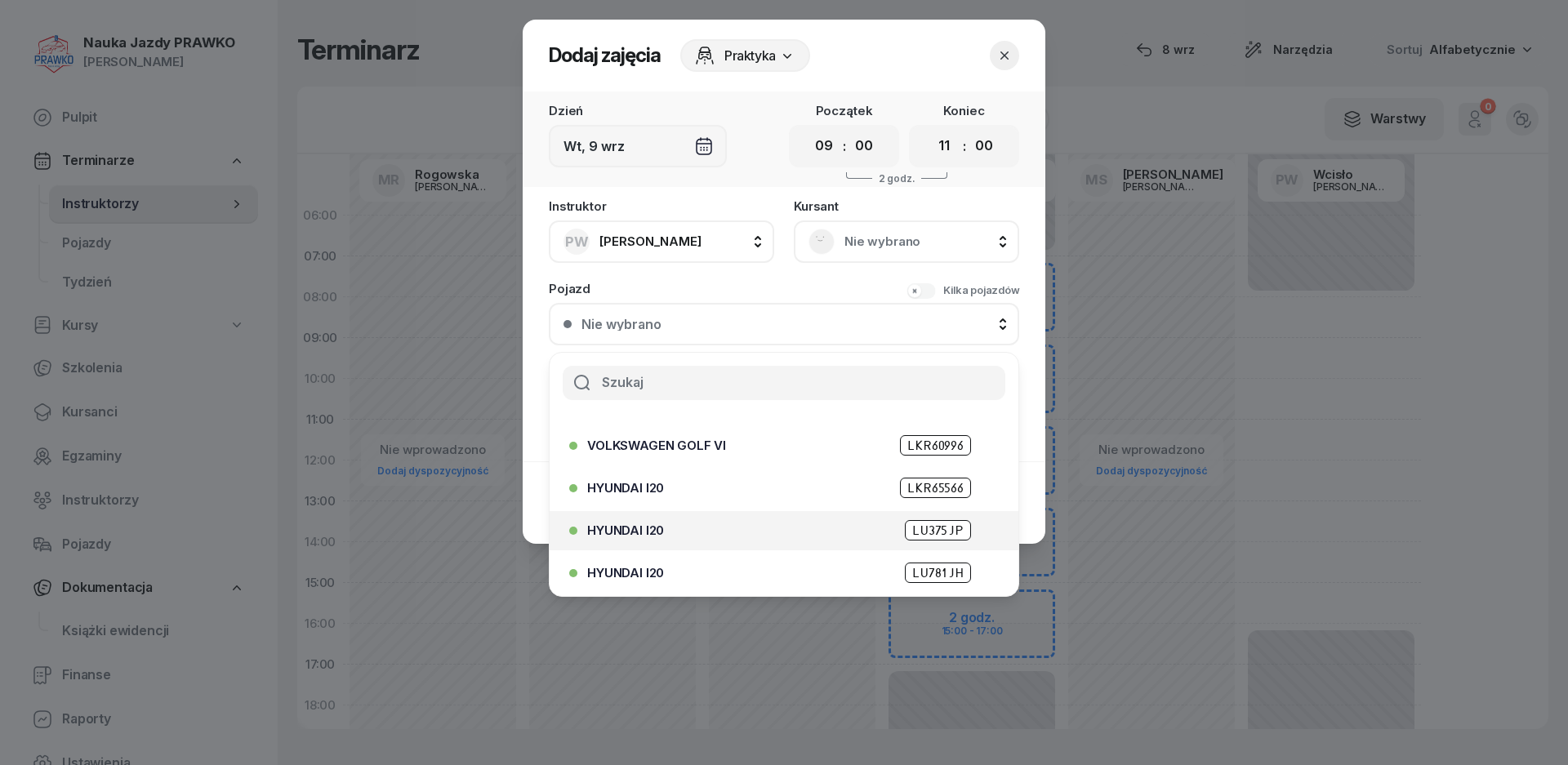
click at [632, 525] on span "HYUNDAI I20" at bounding box center [625, 530] width 77 height 12
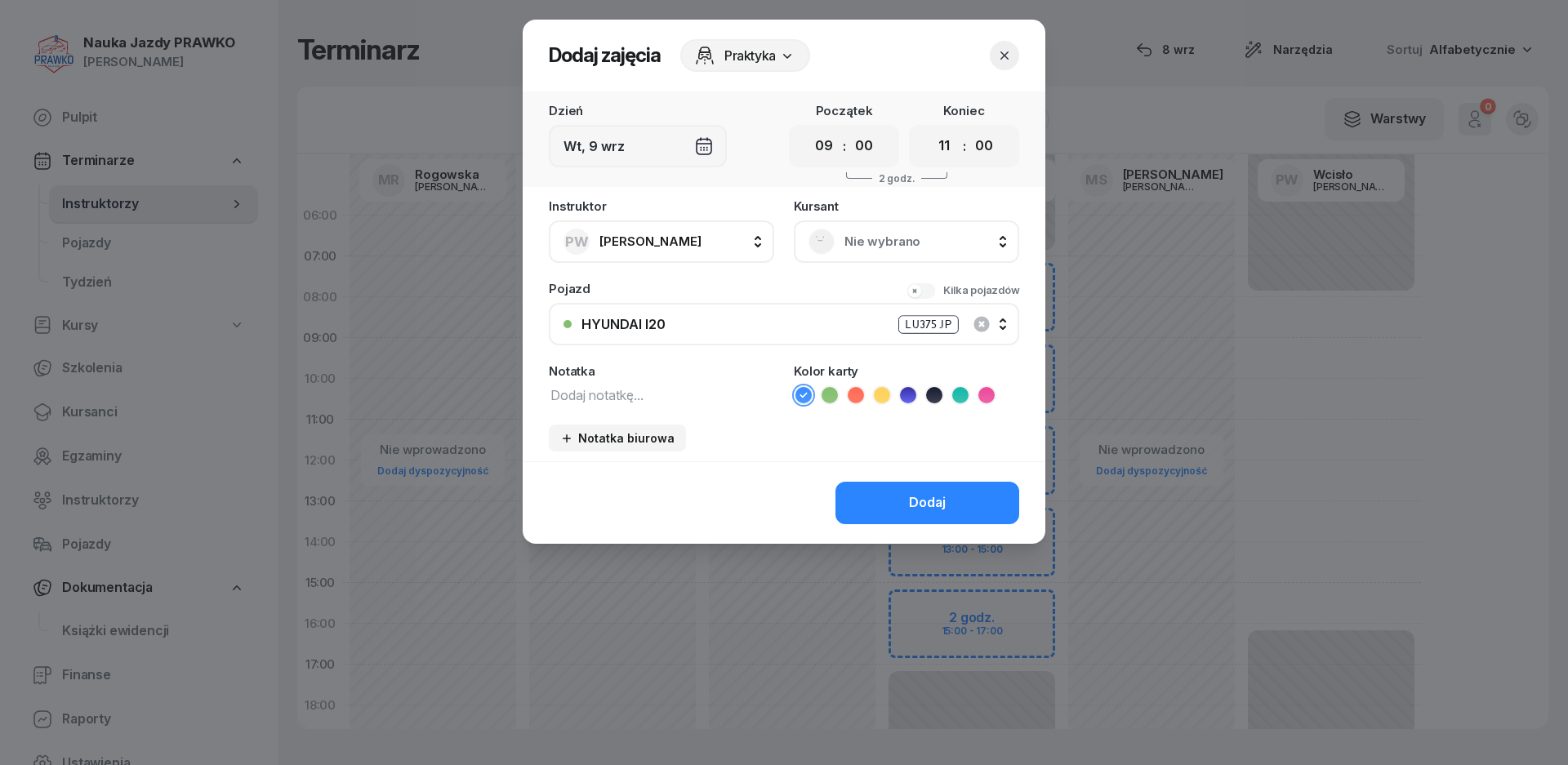
click at [986, 399] on icon at bounding box center [987, 395] width 16 height 16
click at [962, 393] on icon at bounding box center [961, 395] width 16 height 16
click at [906, 518] on button "Dodaj" at bounding box center [927, 503] width 184 height 42
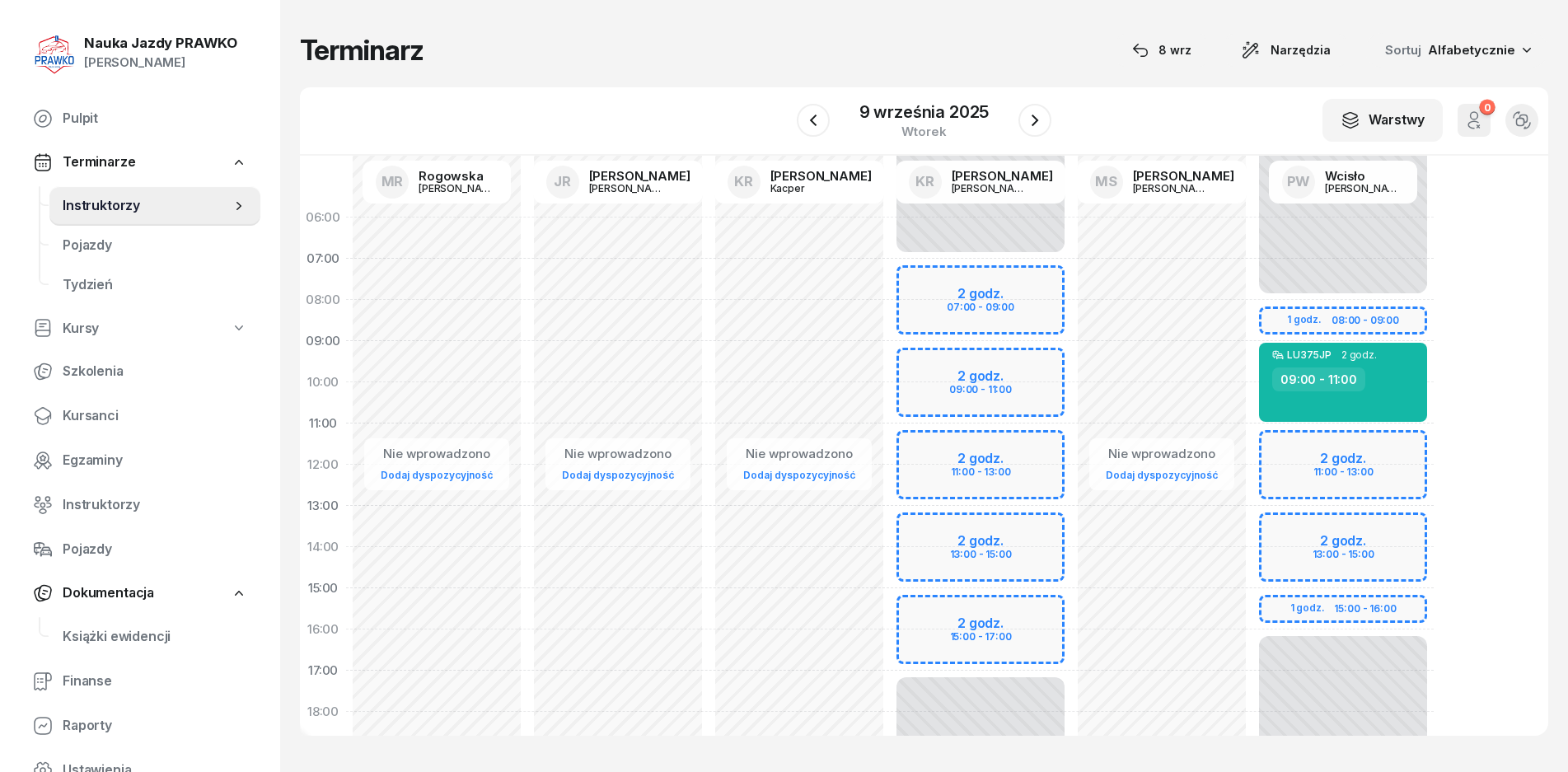
click at [1361, 290] on div "Niedostępny 00:00 - 08:00 Niedostępny 16:00 - 23:59 LU375JP 2 godz. 09:00 - 11:…" at bounding box center [1343, 588] width 181 height 782
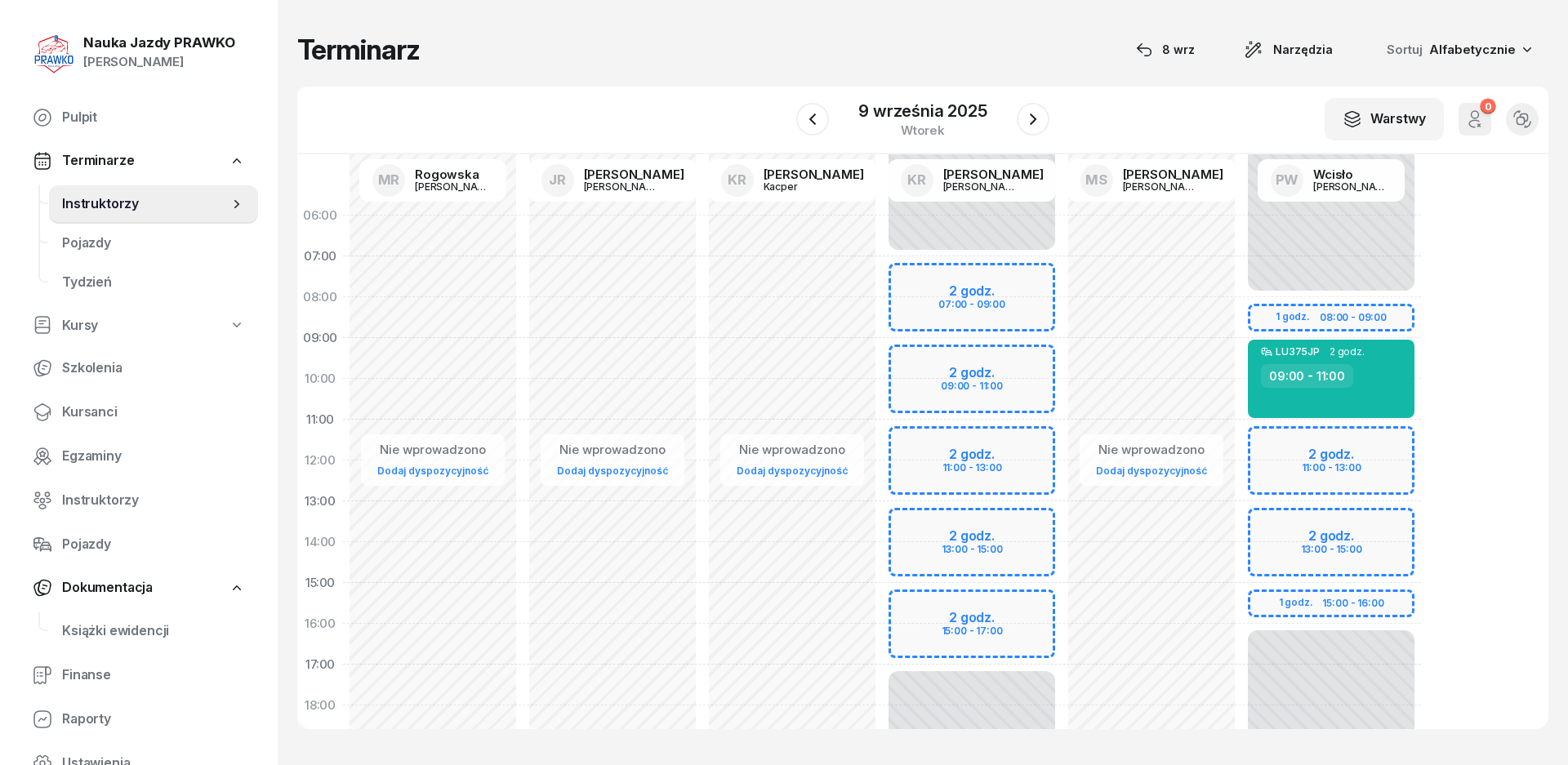
select select "07"
select select "09"
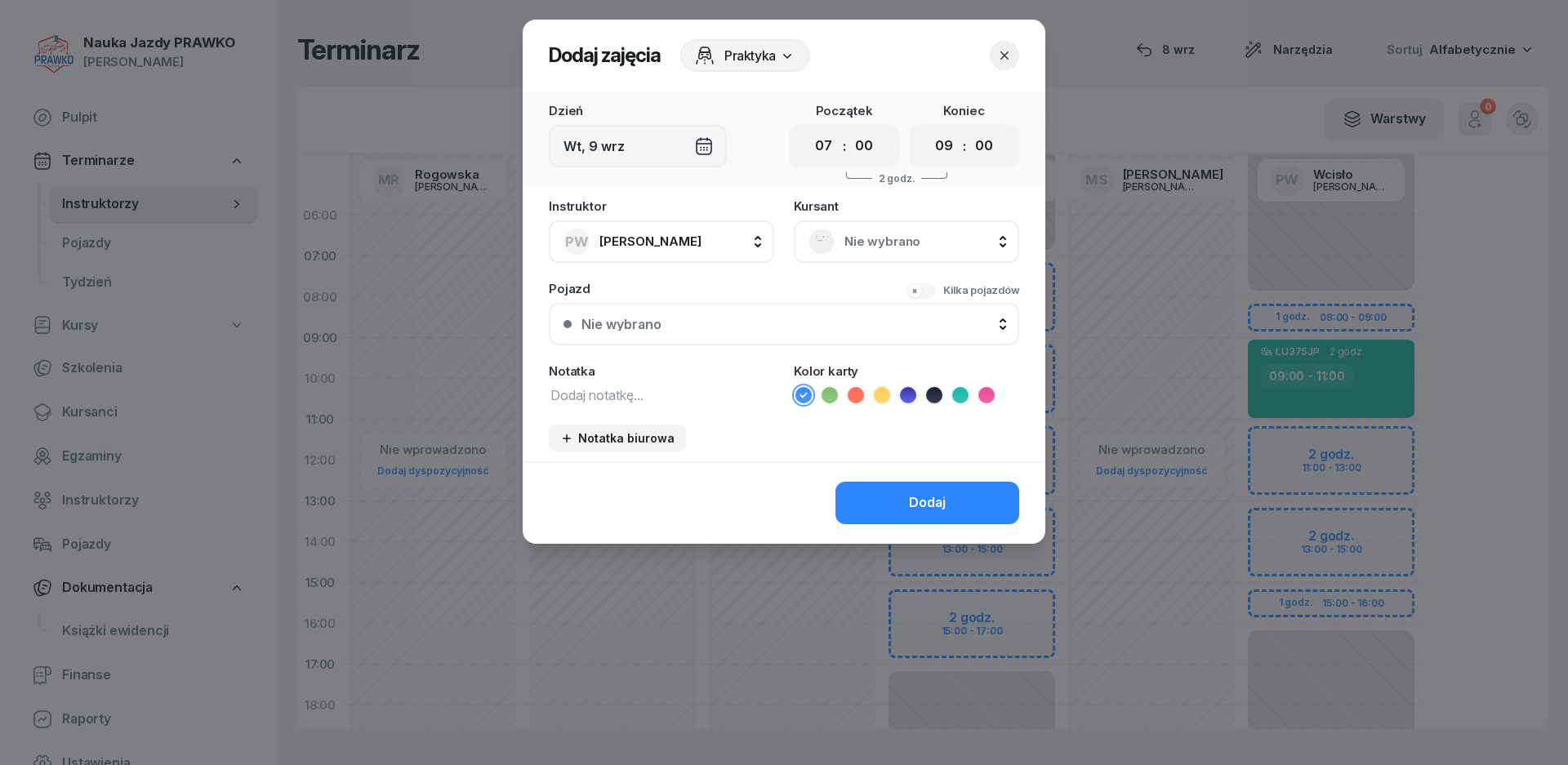
click at [1005, 55] on icon "button" at bounding box center [1004, 55] width 8 height 8
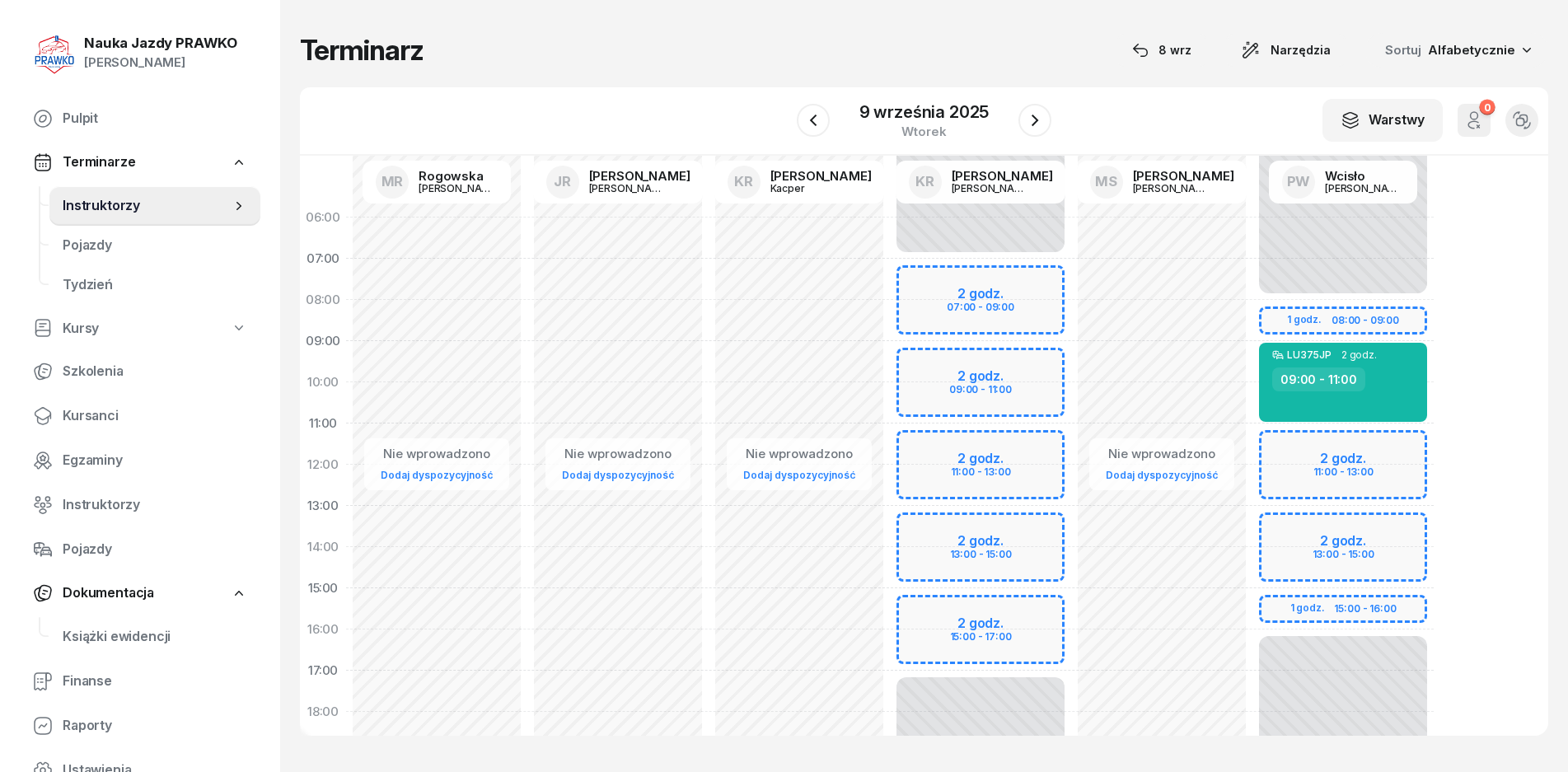
click at [1319, 293] on div "Niedostępny 00:00 - 08:00 Niedostępny 16:00 - 23:59 LU375JP 2 godz. 09:00 - 11:…" at bounding box center [1343, 588] width 181 height 782
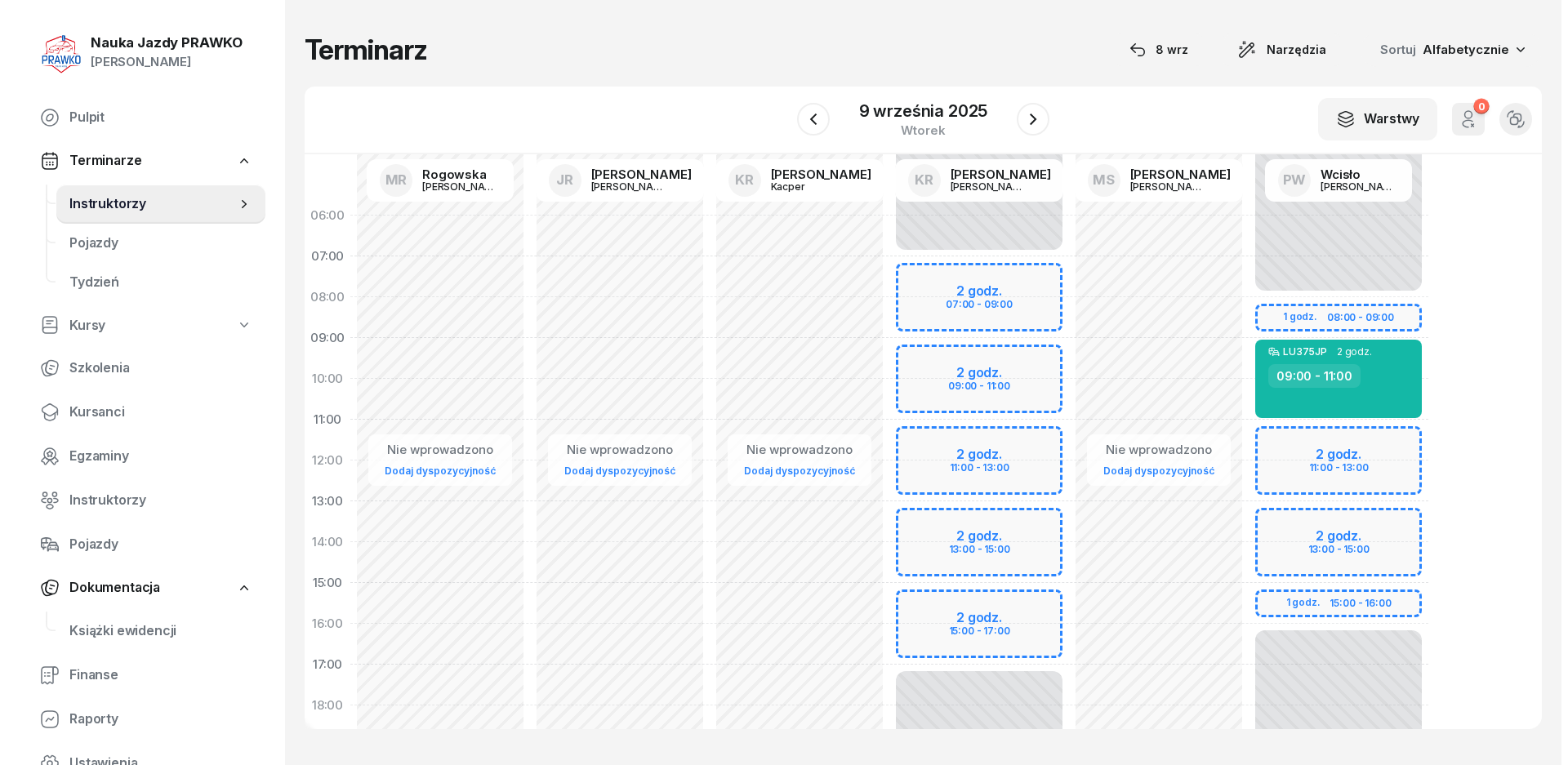
select select "07"
select select "09"
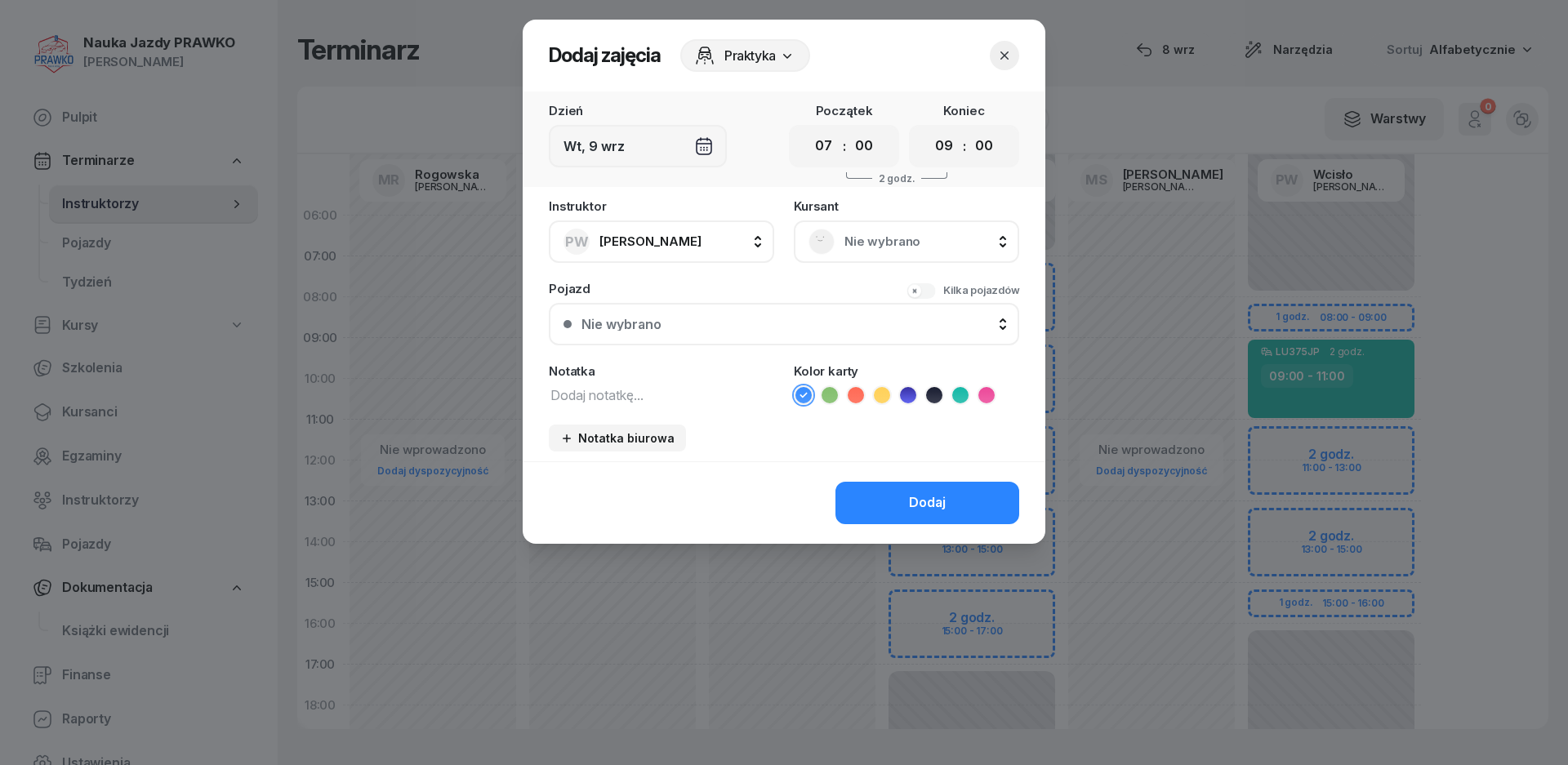
click at [1006, 60] on icon "button" at bounding box center [1005, 55] width 16 height 16
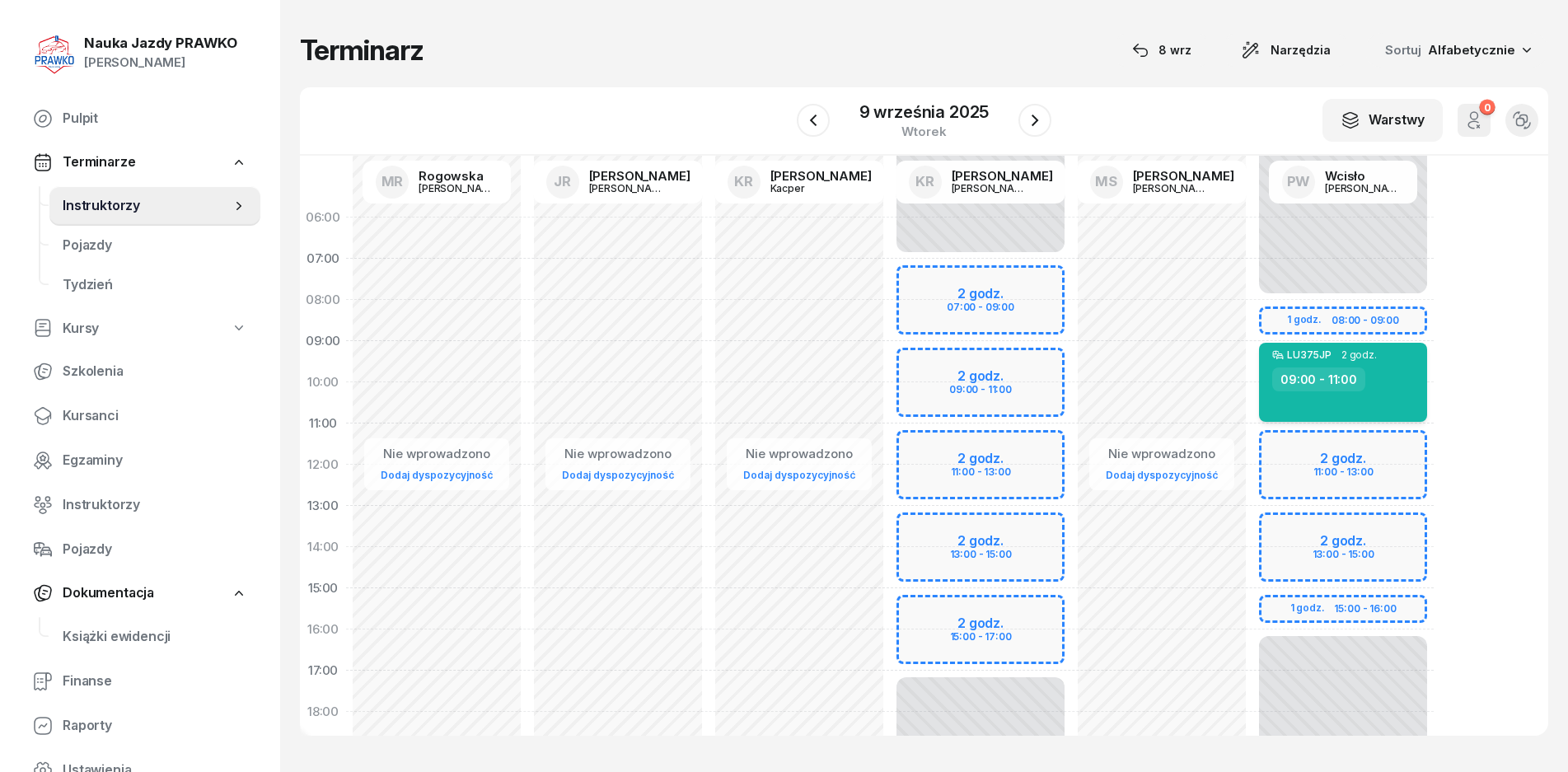
click at [1334, 343] on div "LU375JP 2 godz. 09:00 - 11:00" at bounding box center [1343, 382] width 168 height 79
select select "09"
select select "11"
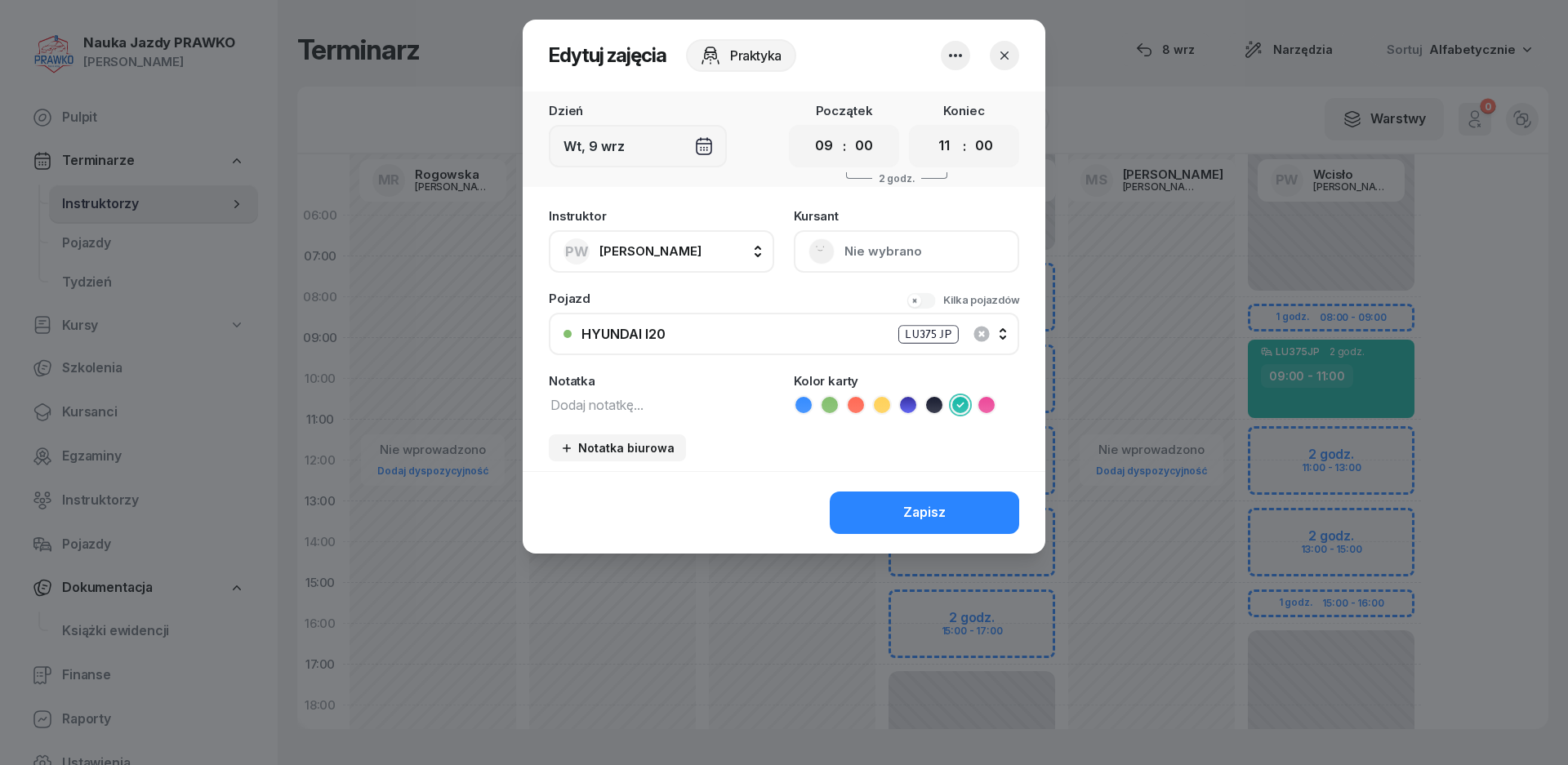
click at [1318, 355] on div at bounding box center [784, 382] width 1568 height 765
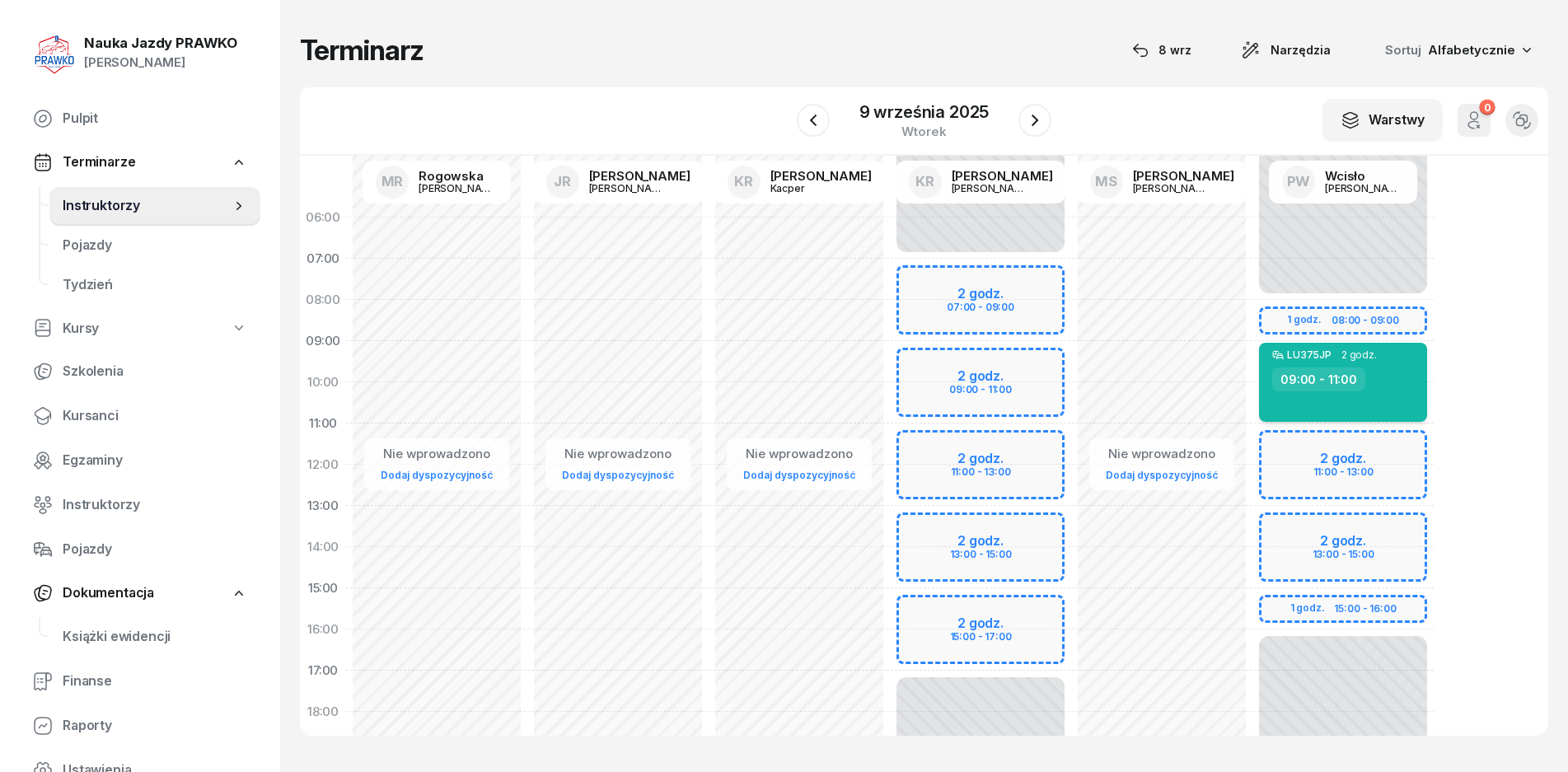
click at [1330, 360] on div "LU375JP" at bounding box center [1309, 355] width 44 height 10
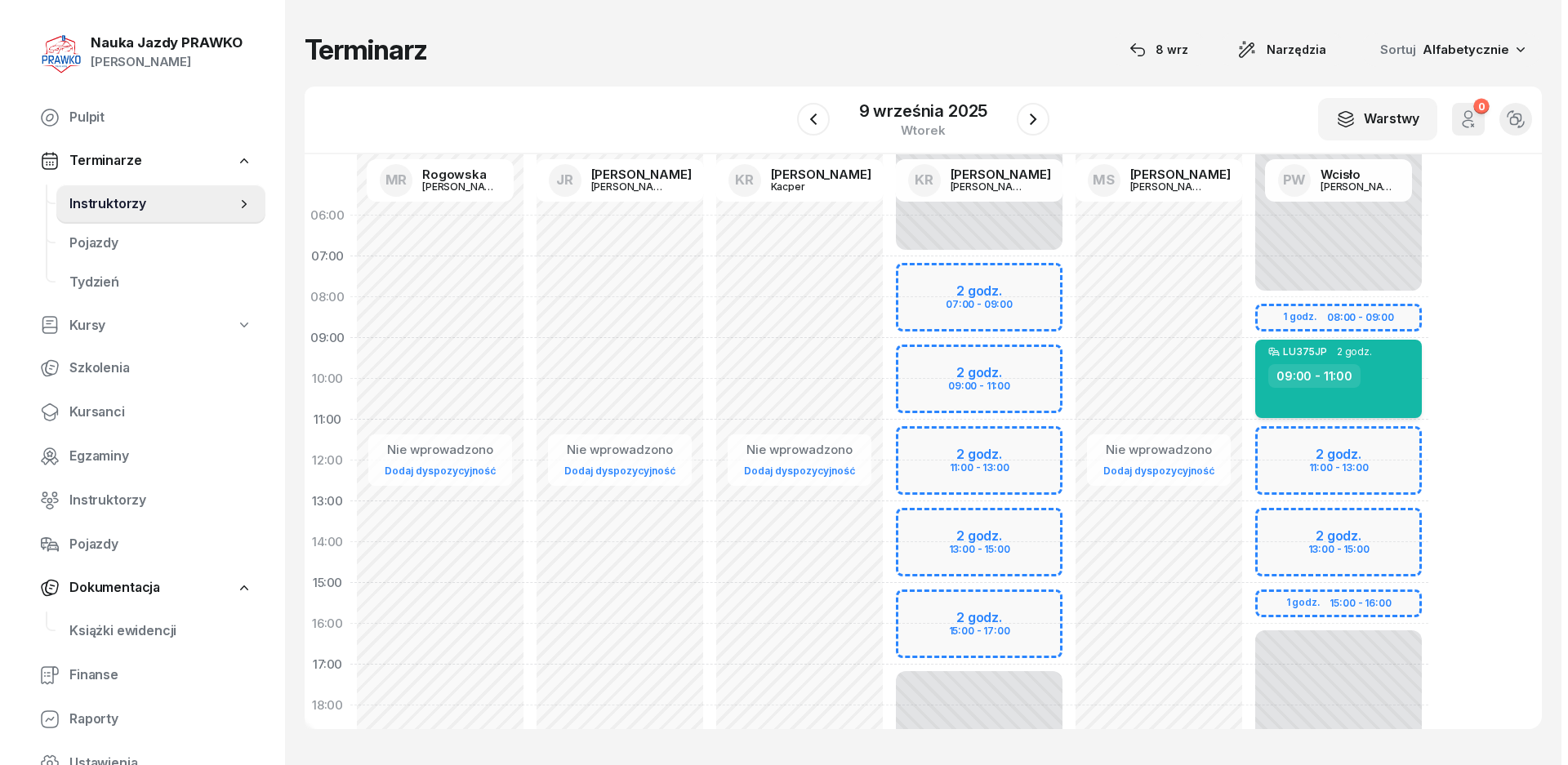
select select "09"
select select "11"
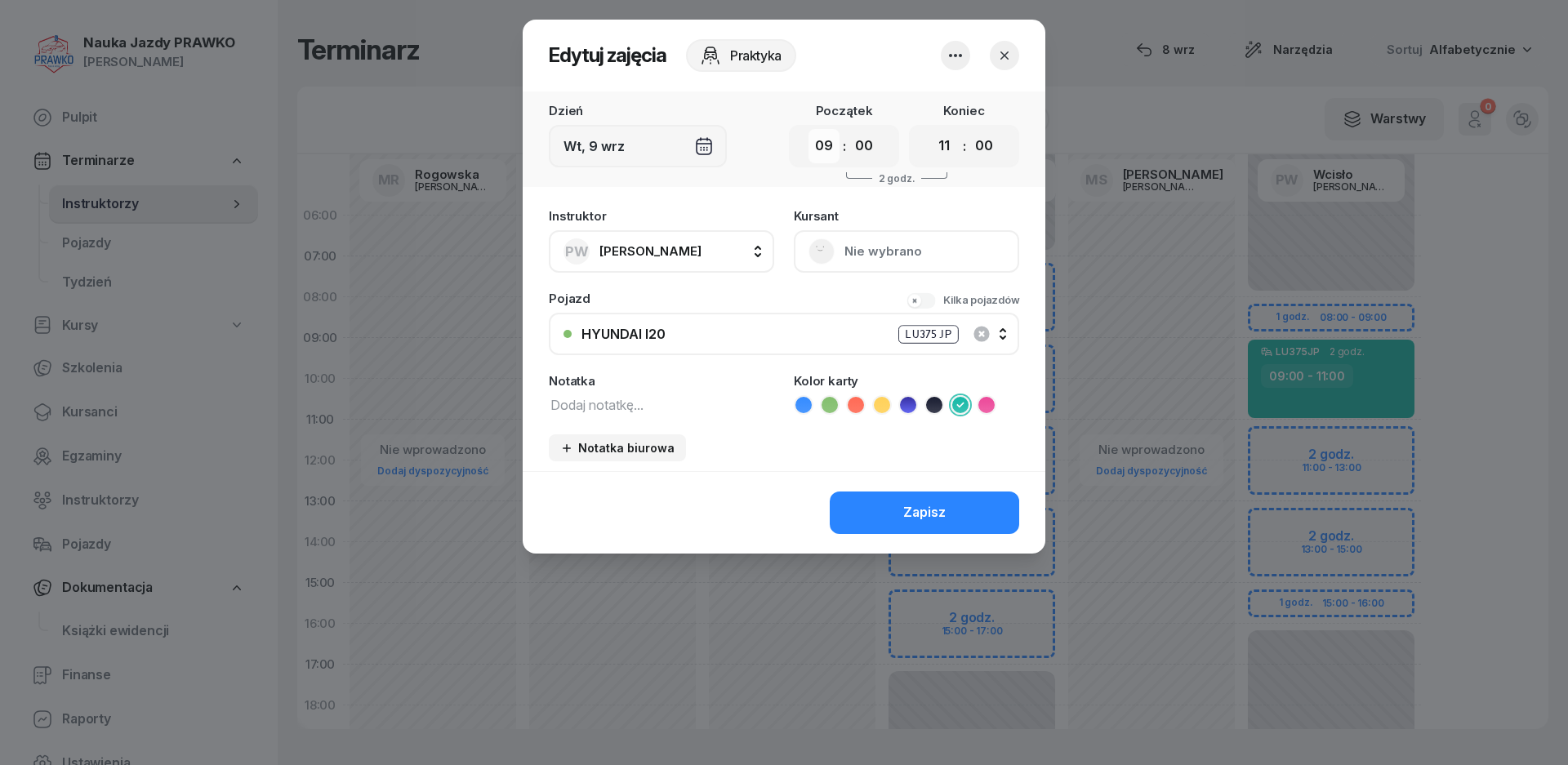
click at [828, 138] on select "00 01 02 03 04 05 06 07 08 09 10 11 12 13 14 15 16 17 18 19 20 21 22 23" at bounding box center [824, 146] width 31 height 35
select select "07"
click at [809, 129] on select "00 01 02 03 04 05 06 07 08 09 10 11 12 13 14 15 16 17 18 19 20 21 22 23" at bounding box center [824, 146] width 31 height 35
click at [953, 128] on div "00 01 02 03 04 05 06 07 08 09 10 11 12 13 14 15 16 17 18 19 20 21 22 23 : 00 05…" at bounding box center [964, 146] width 111 height 42
click at [950, 138] on select "00 01 02 03 04 05 06 07 08 09 10 11 12 13 14 15 16 17 18 19 20 21 22 23" at bounding box center [944, 146] width 31 height 35
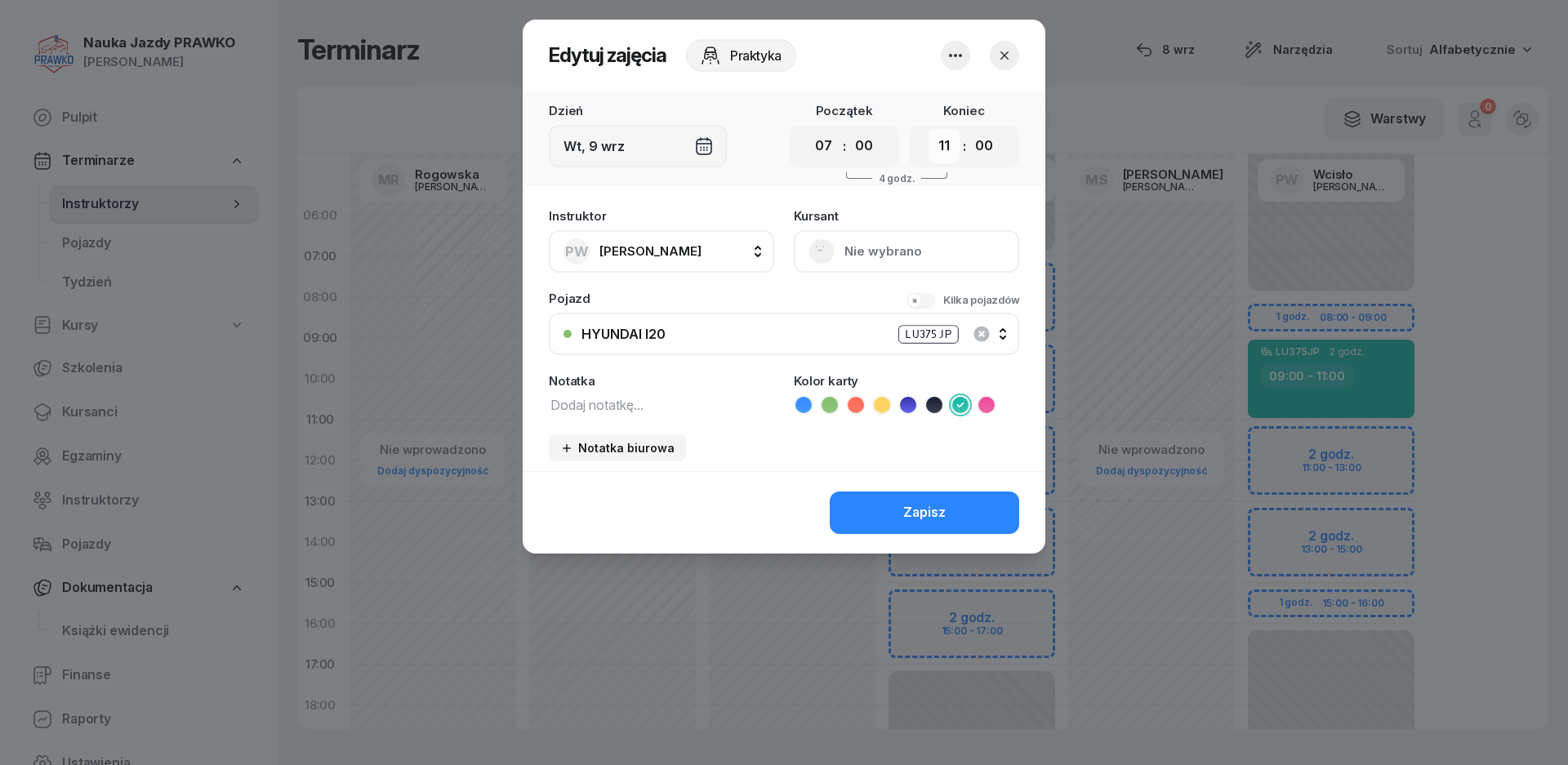
select select "15"
click at [929, 129] on select "00 01 02 03 04 05 06 07 08 09 10 11 12 13 14 15 16 17 18 19 20 21 22 23" at bounding box center [944, 146] width 31 height 35
drag, startPoint x: 943, startPoint y: 148, endPoint x: 947, endPoint y: 160, distance: 12.6
click at [943, 148] on select "00 01 02 03 04 05 06 07 08 09 10 11 12 13 14 15 16 17 18 19 20 21 22 23" at bounding box center [944, 146] width 31 height 35
click at [929, 129] on select "00 01 02 03 04 05 06 07 08 09 10 11 12 13 14 15 16 17 18 19 20 21 22 23" at bounding box center [944, 146] width 31 height 35
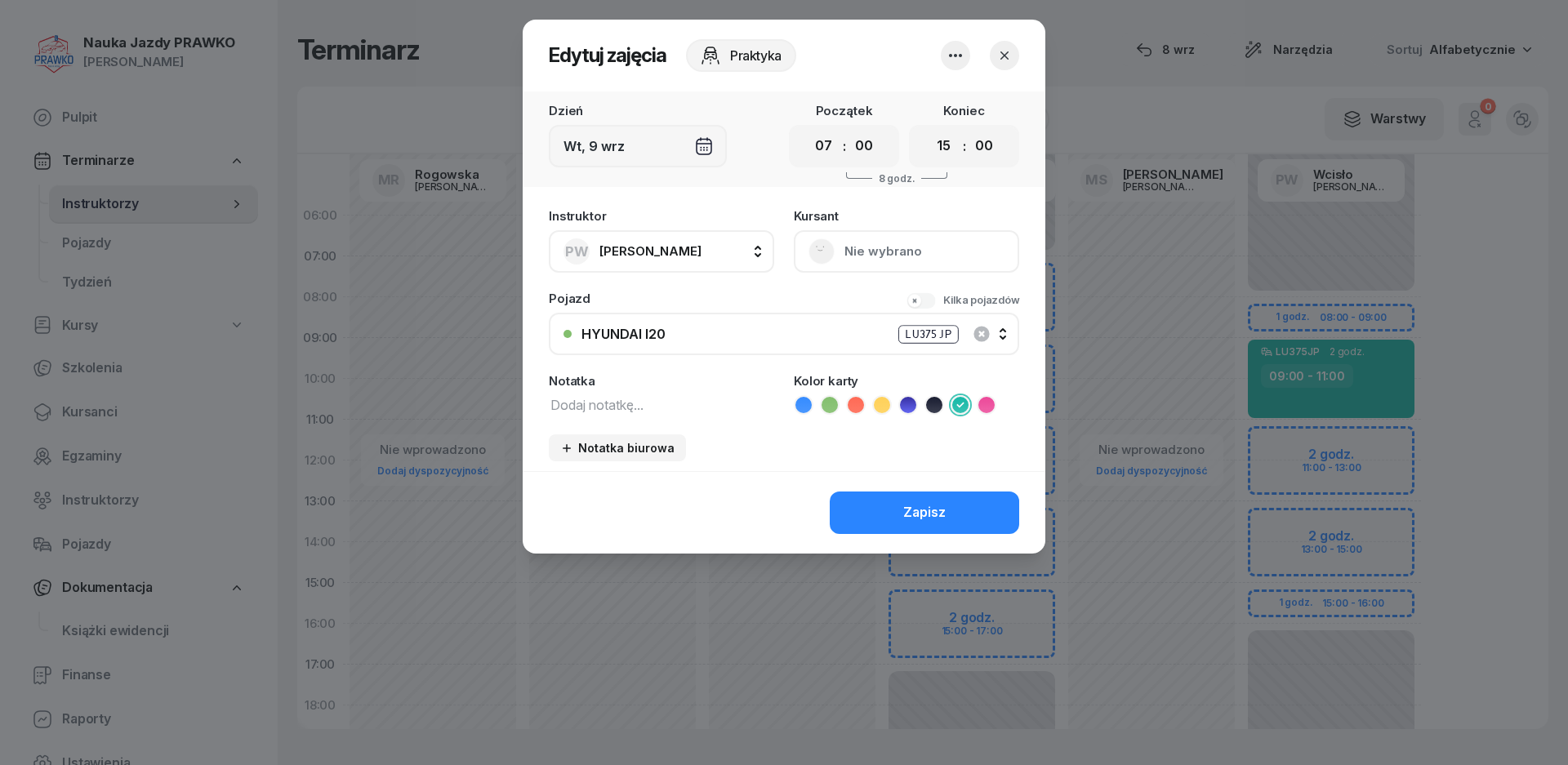
click at [889, 529] on button "Zapisz" at bounding box center [924, 512] width 189 height 42
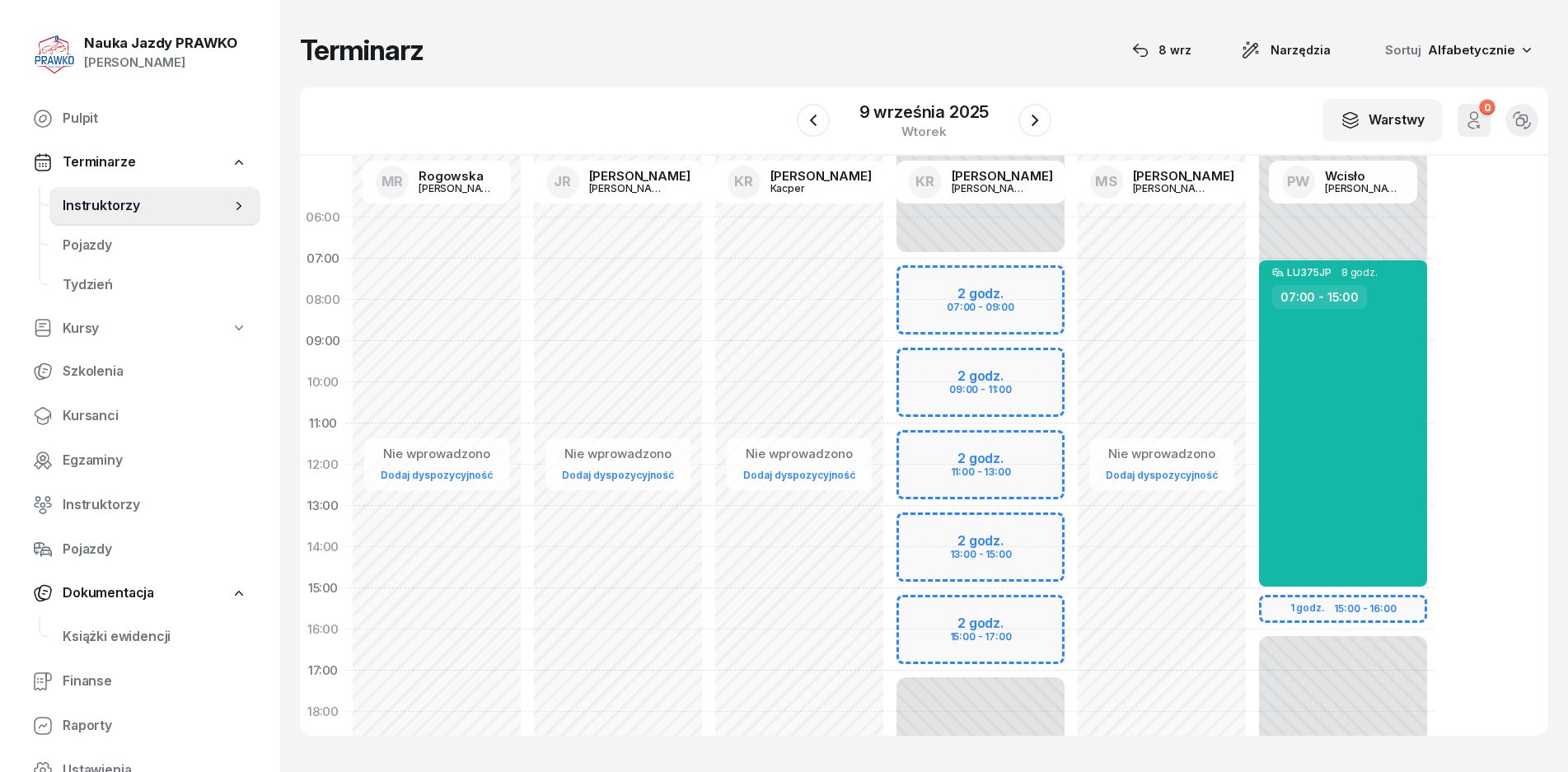
click at [1517, 122] on icon "button" at bounding box center [1521, 122] width 8 height 8
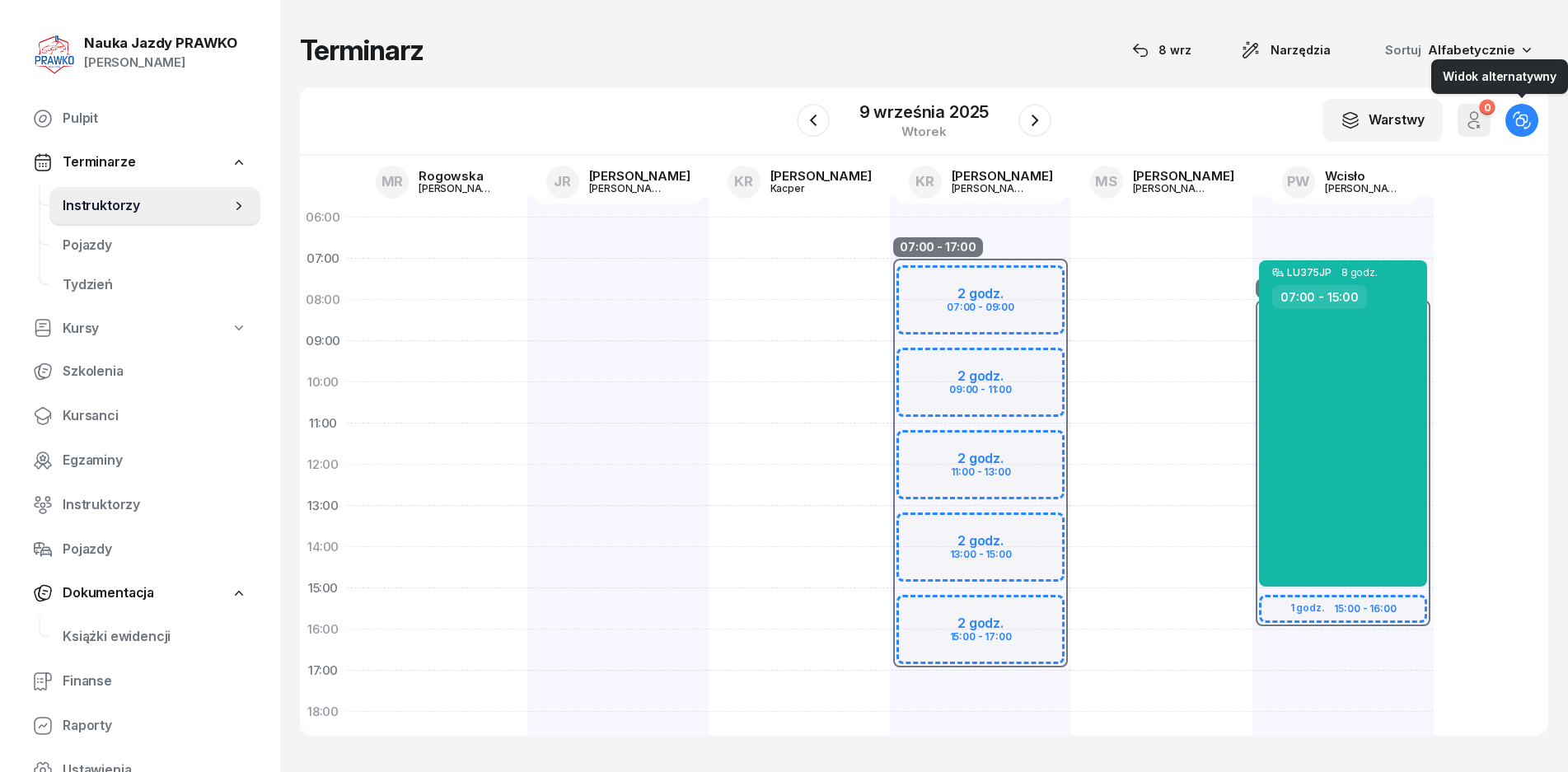
click at [1522, 121] on icon "button" at bounding box center [1522, 120] width 18 height 18
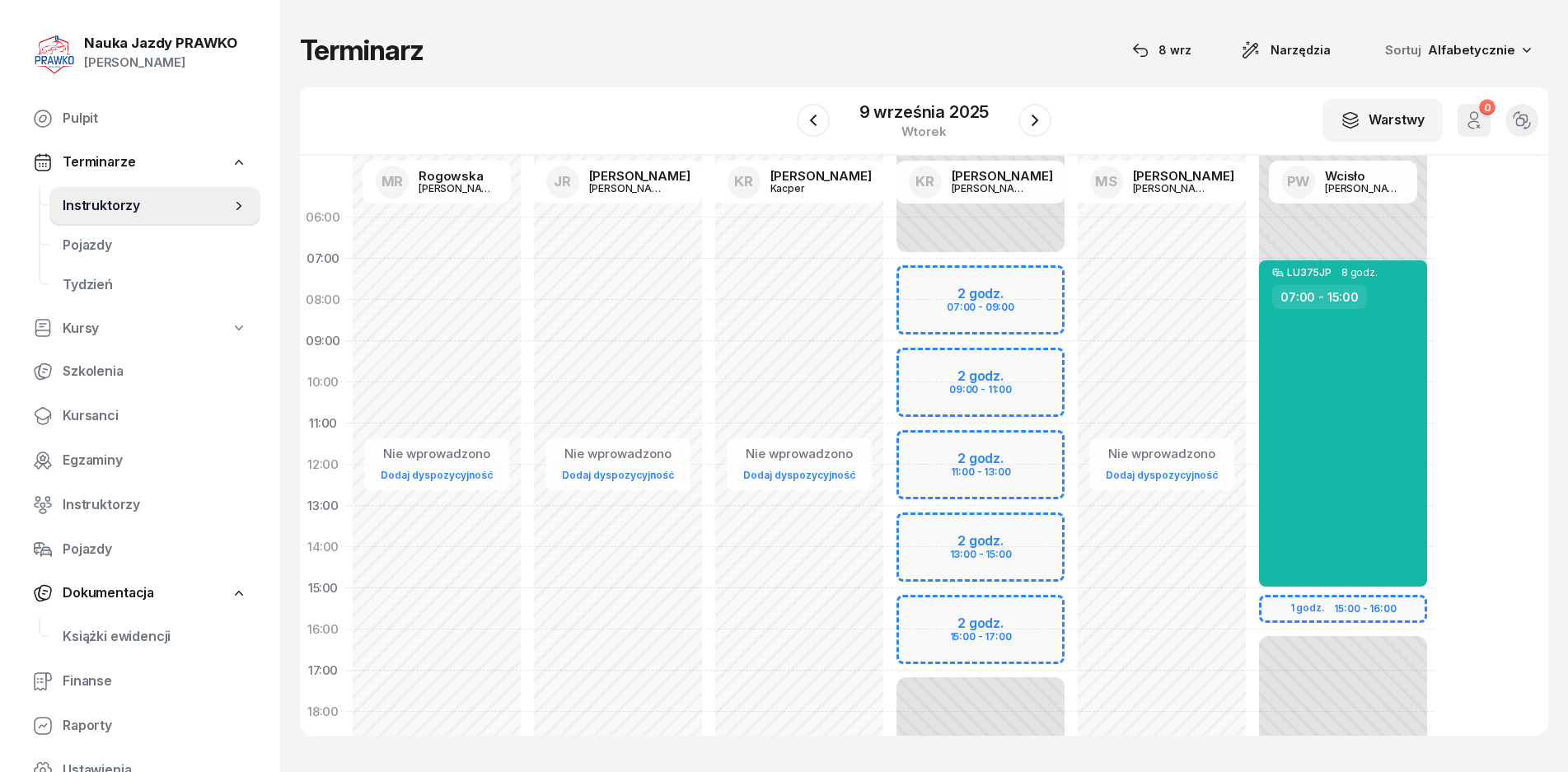
click at [1133, 46] on icon "button" at bounding box center [1140, 50] width 17 height 17
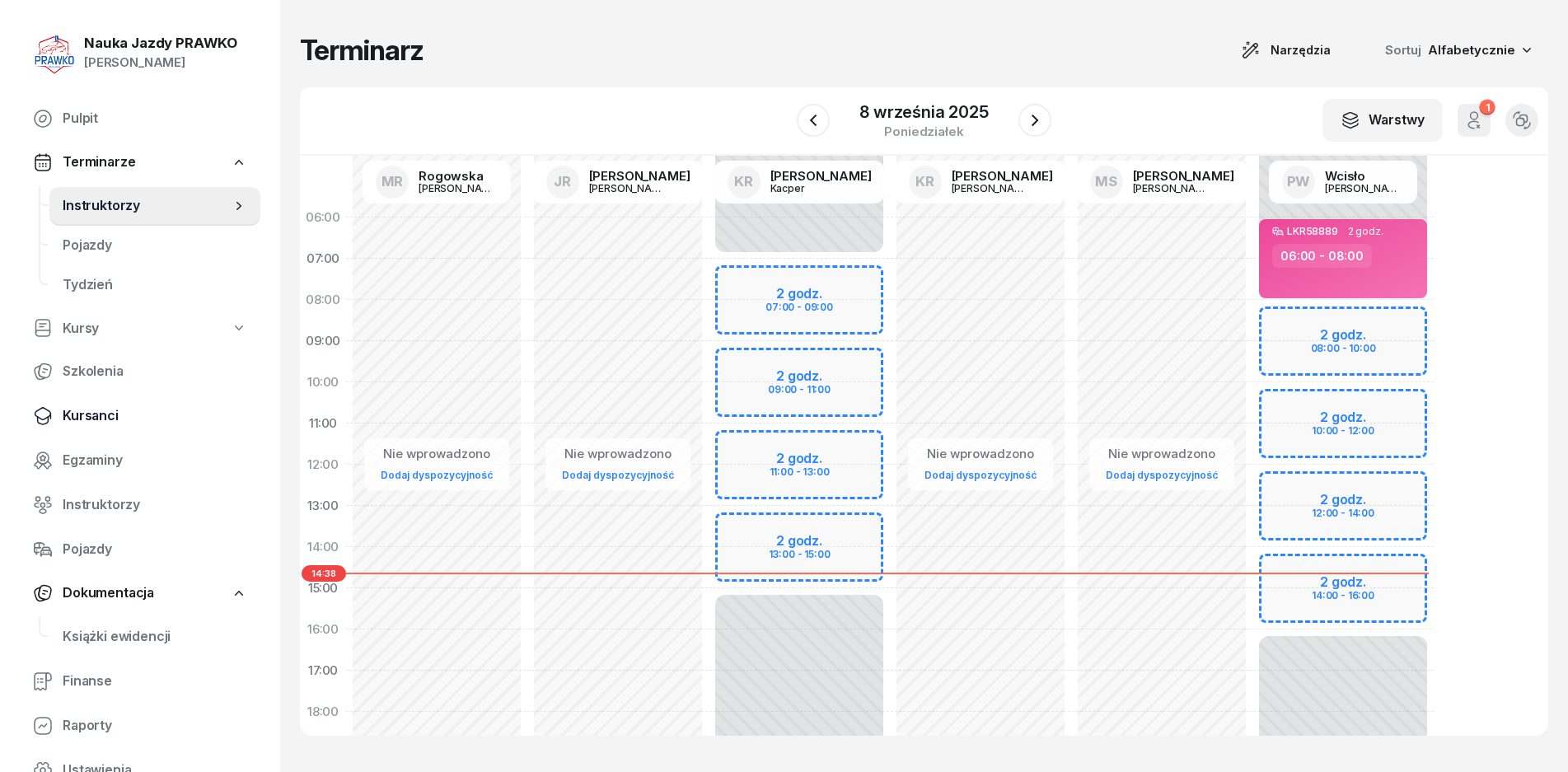
click at [92, 418] on span "Kursanci" at bounding box center [155, 416] width 185 height 22
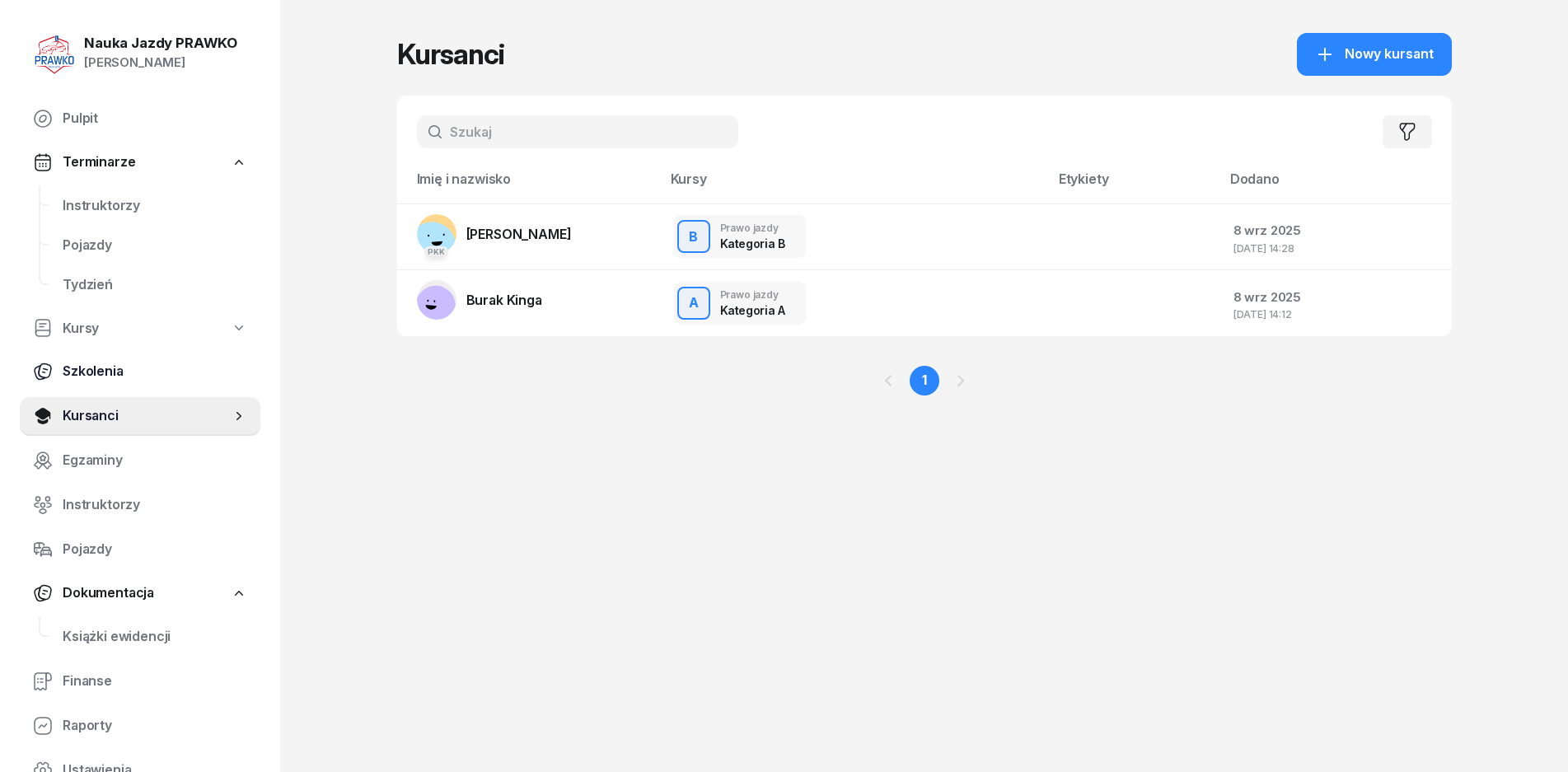
click at [92, 363] on span "Szkolenia" at bounding box center [155, 371] width 185 height 22
select select "createdAt-desc"
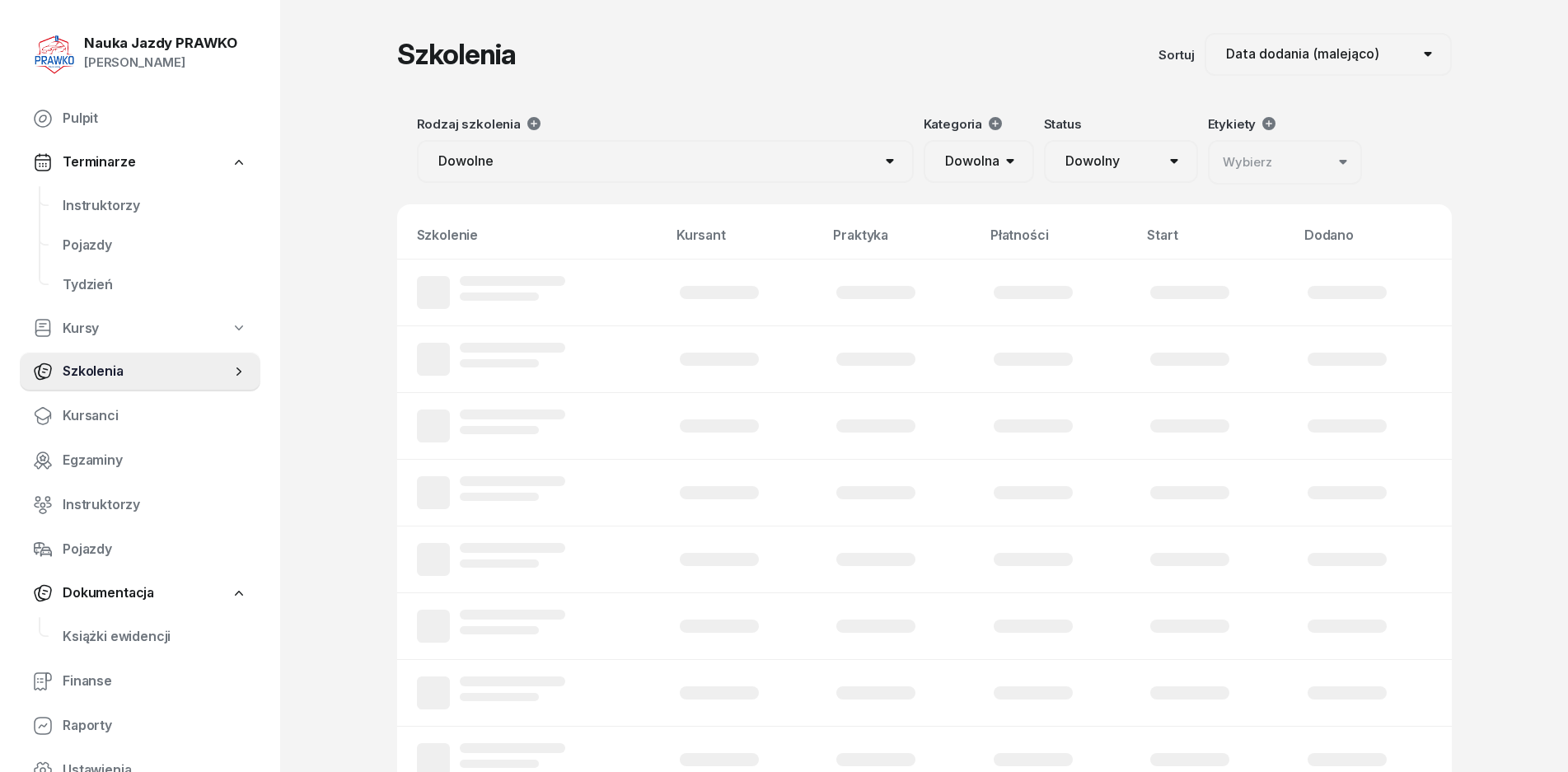
click at [92, 337] on span "Kursy" at bounding box center [81, 328] width 37 height 22
select select
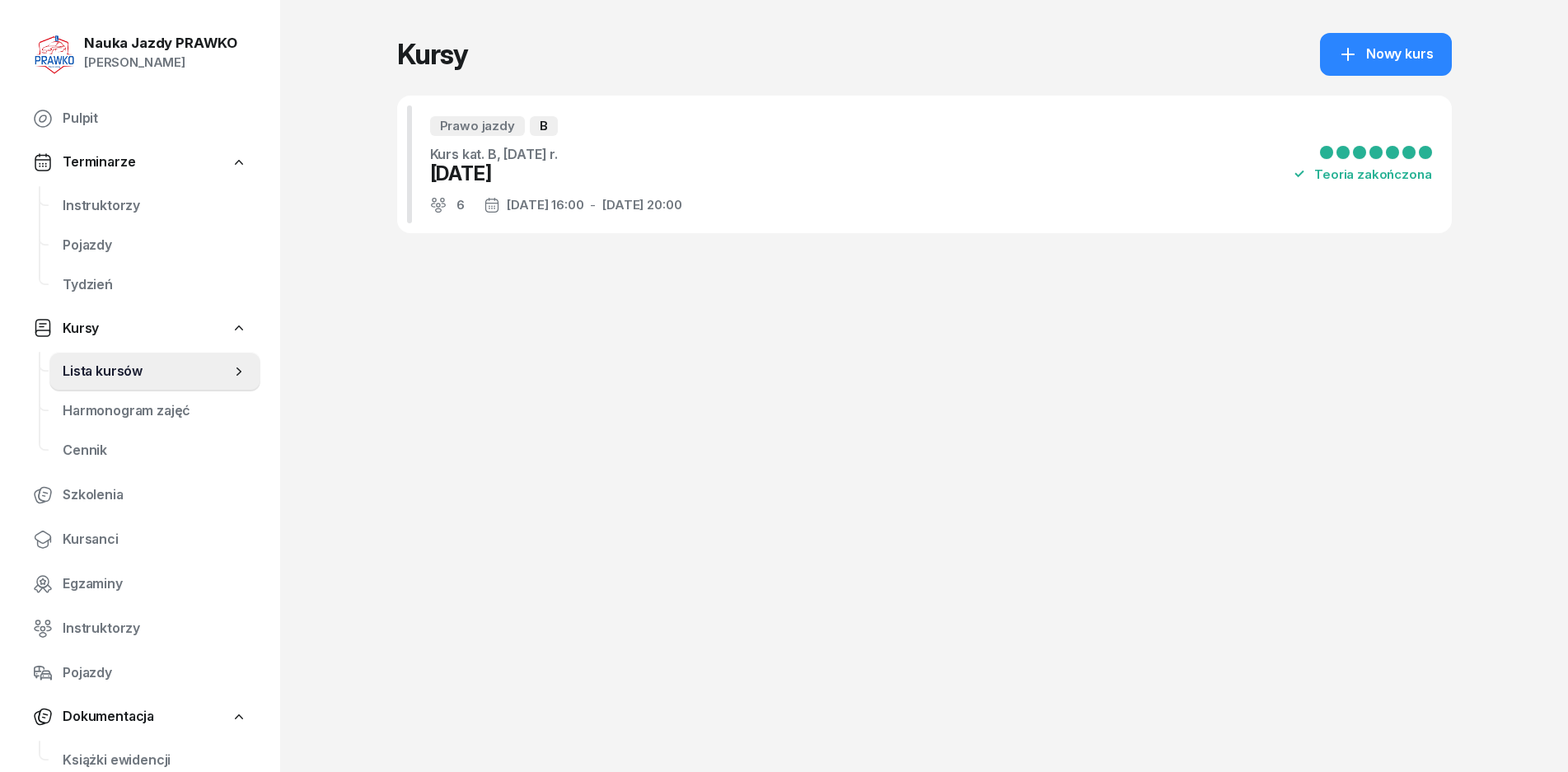
click at [105, 329] on link "Kursy" at bounding box center [140, 328] width 241 height 37
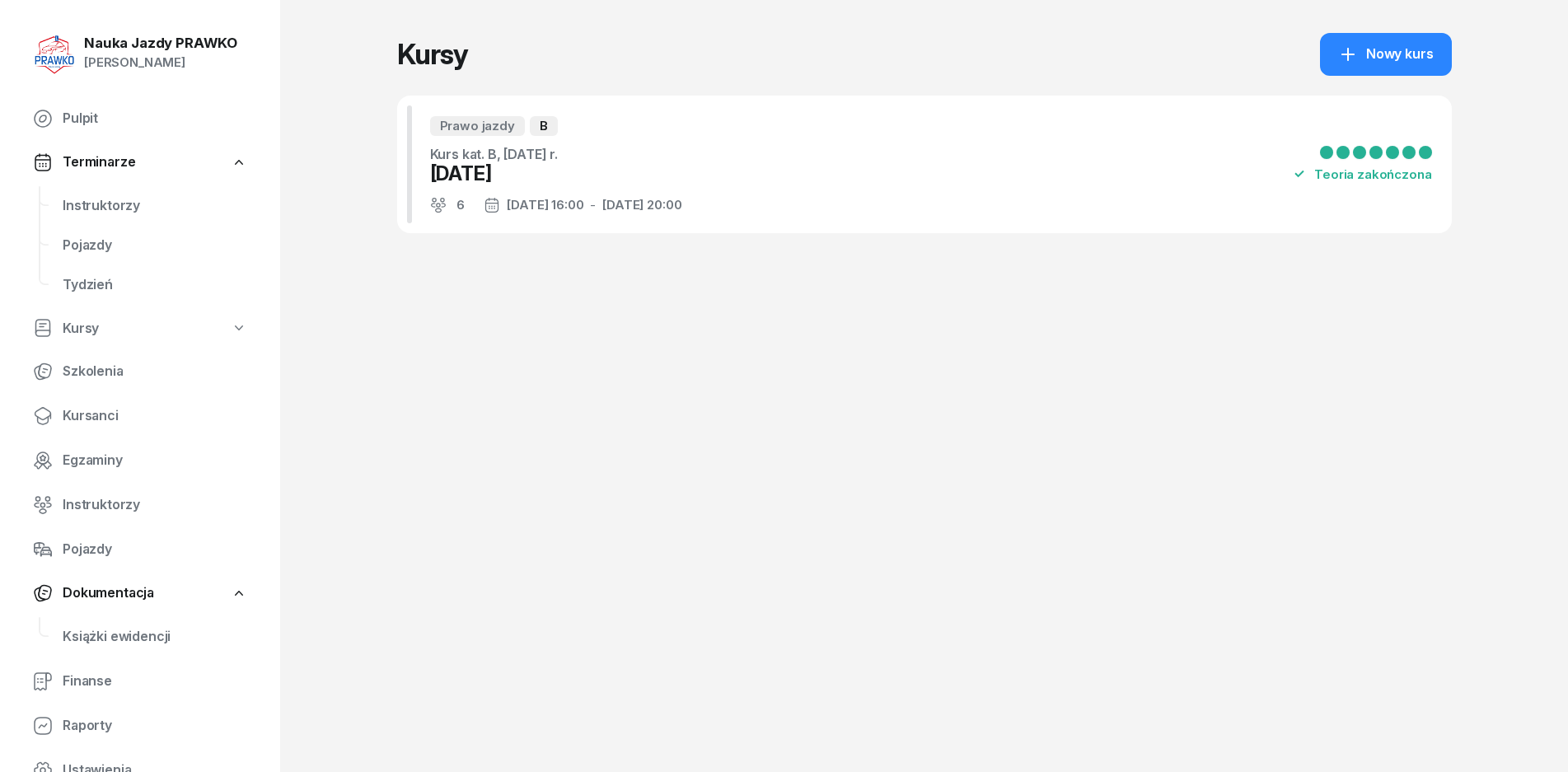
click at [102, 345] on link "Kursy" at bounding box center [140, 328] width 241 height 37
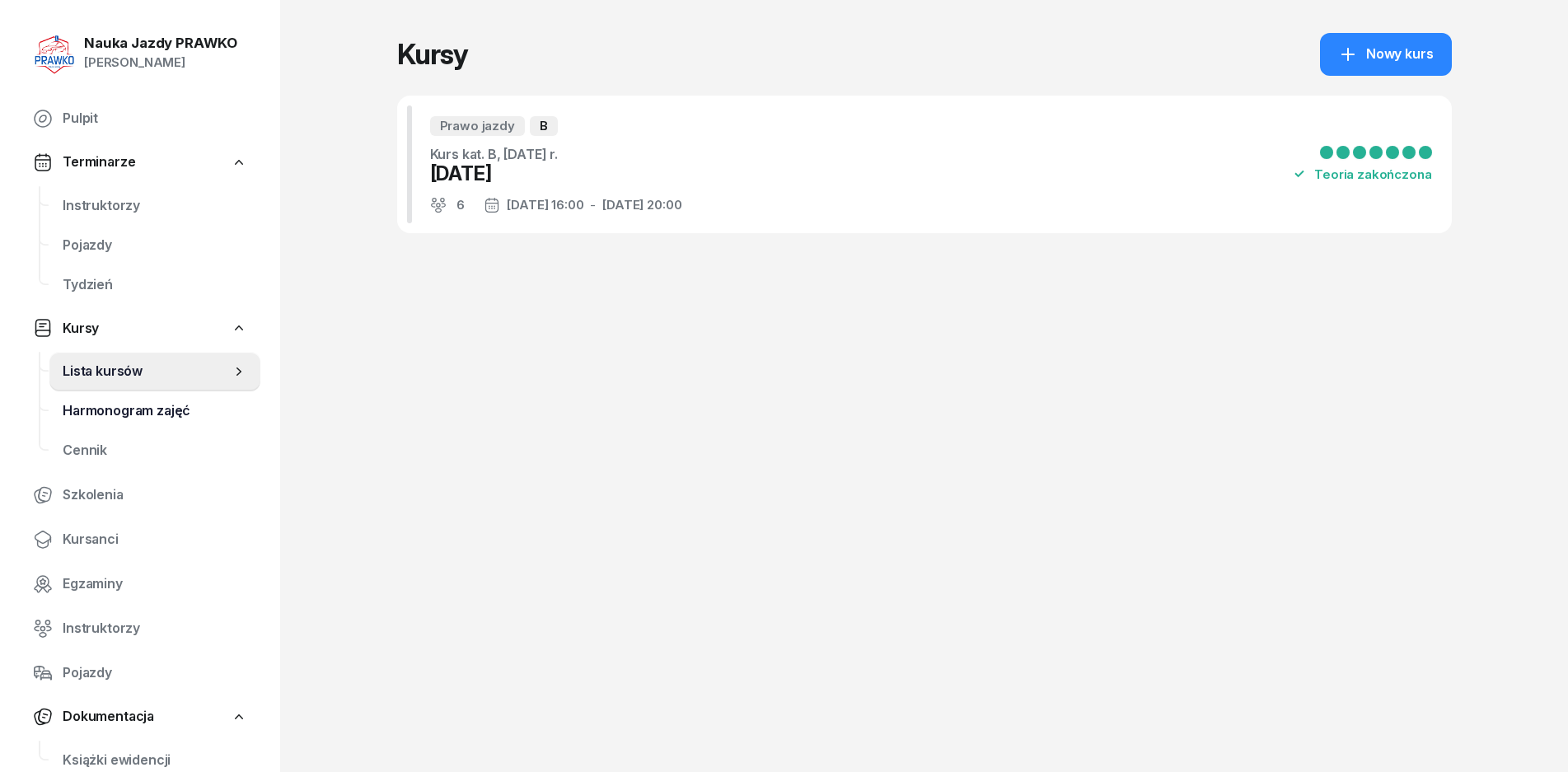
click at [108, 406] on span "Harmonogram zajęć" at bounding box center [155, 411] width 185 height 22
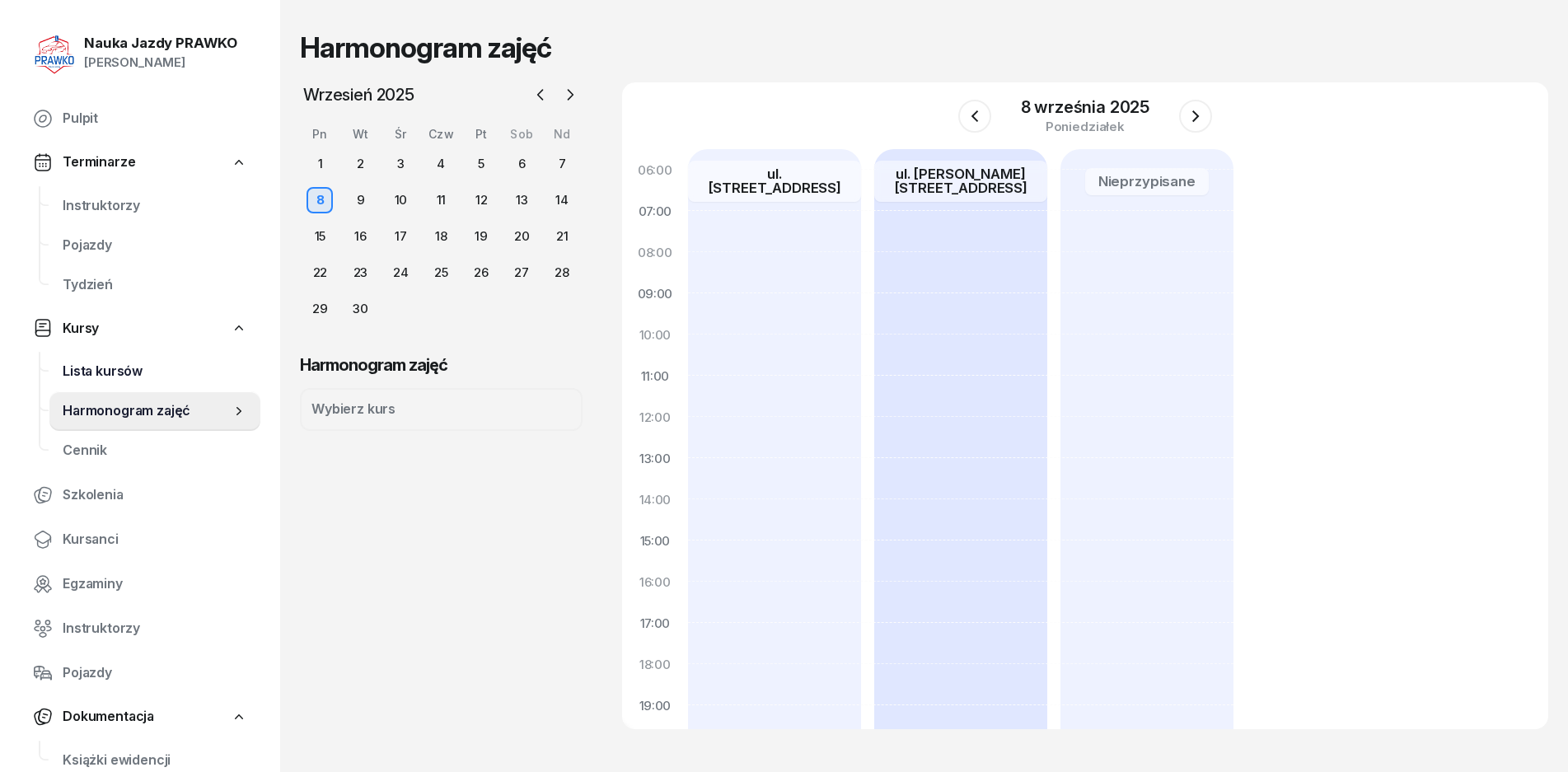
click at [119, 376] on span "Lista kursów" at bounding box center [155, 371] width 185 height 22
select select
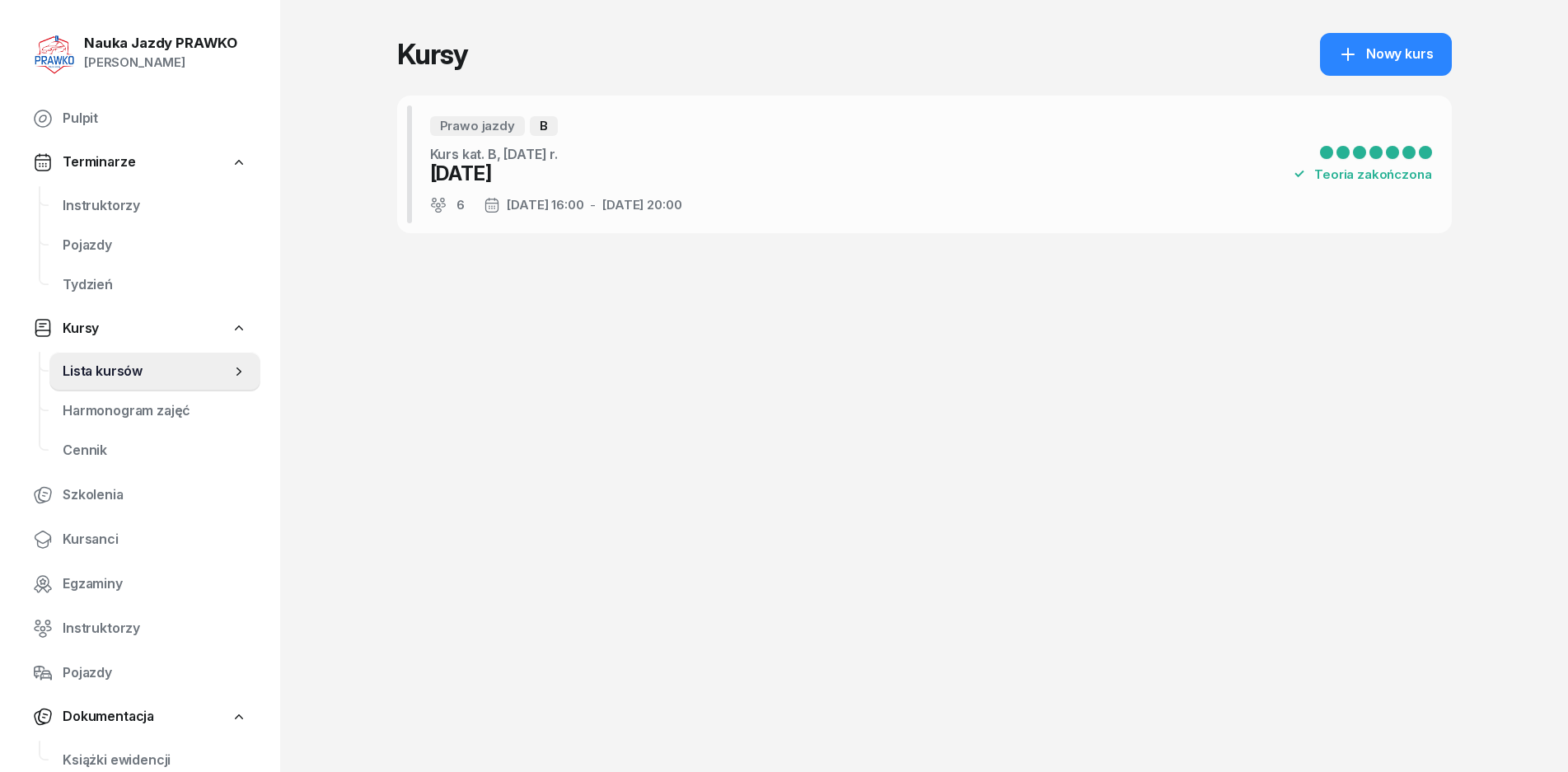
click at [1354, 146] on div at bounding box center [1360, 152] width 13 height 13
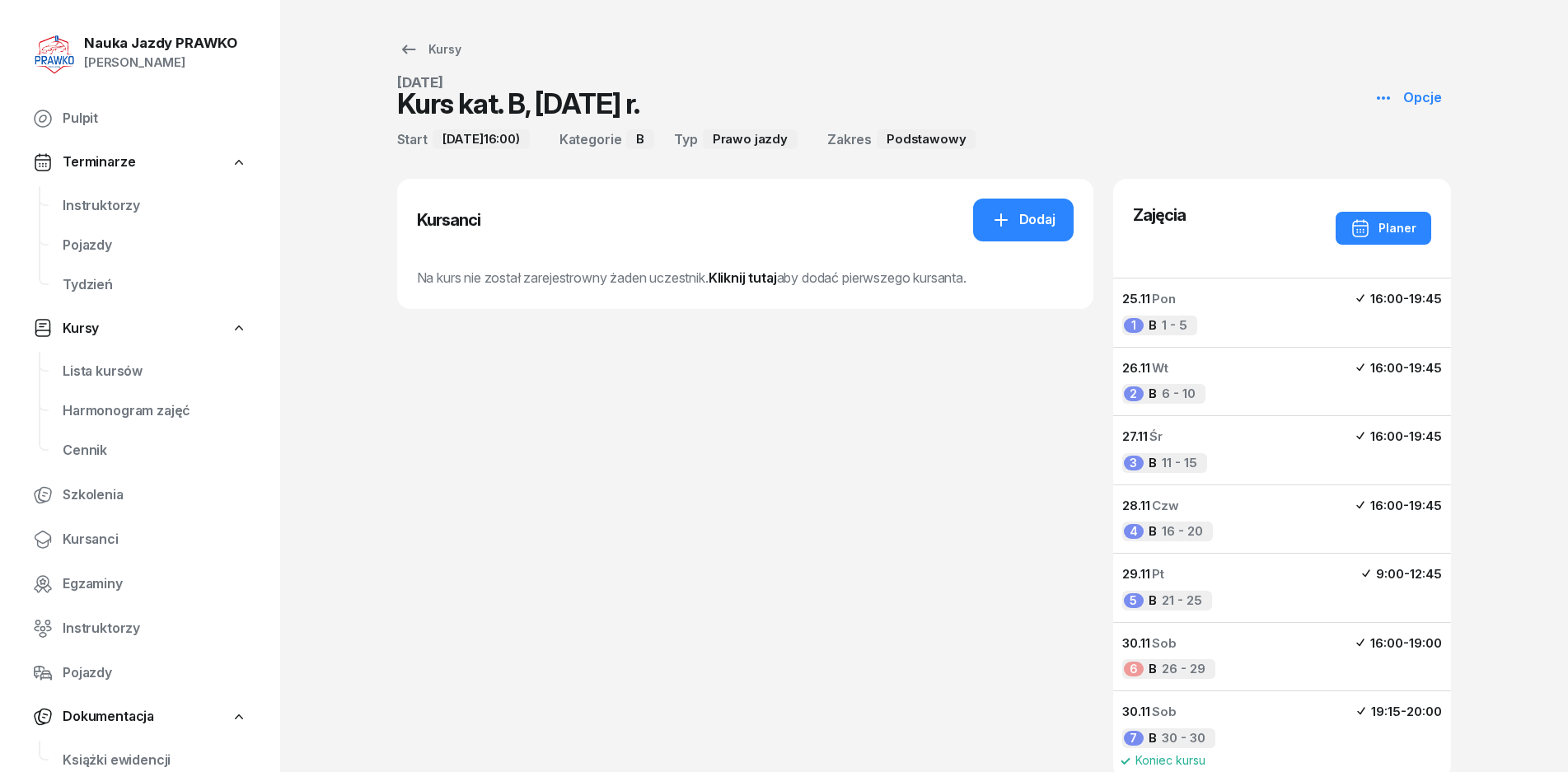
click at [1445, 96] on button "Opcje" at bounding box center [1408, 98] width 88 height 43
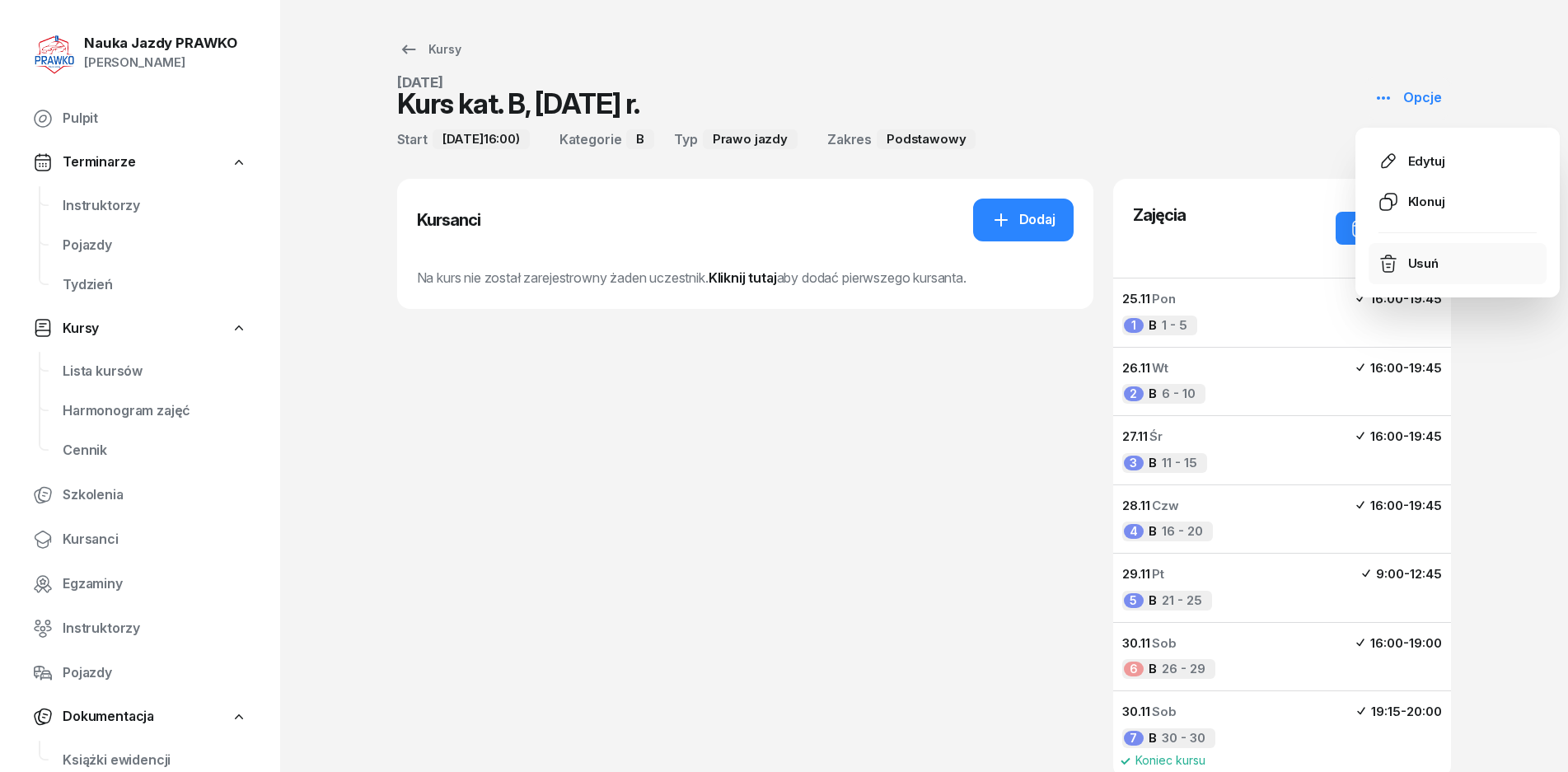
click at [1436, 264] on div "Usuń" at bounding box center [1423, 263] width 31 height 22
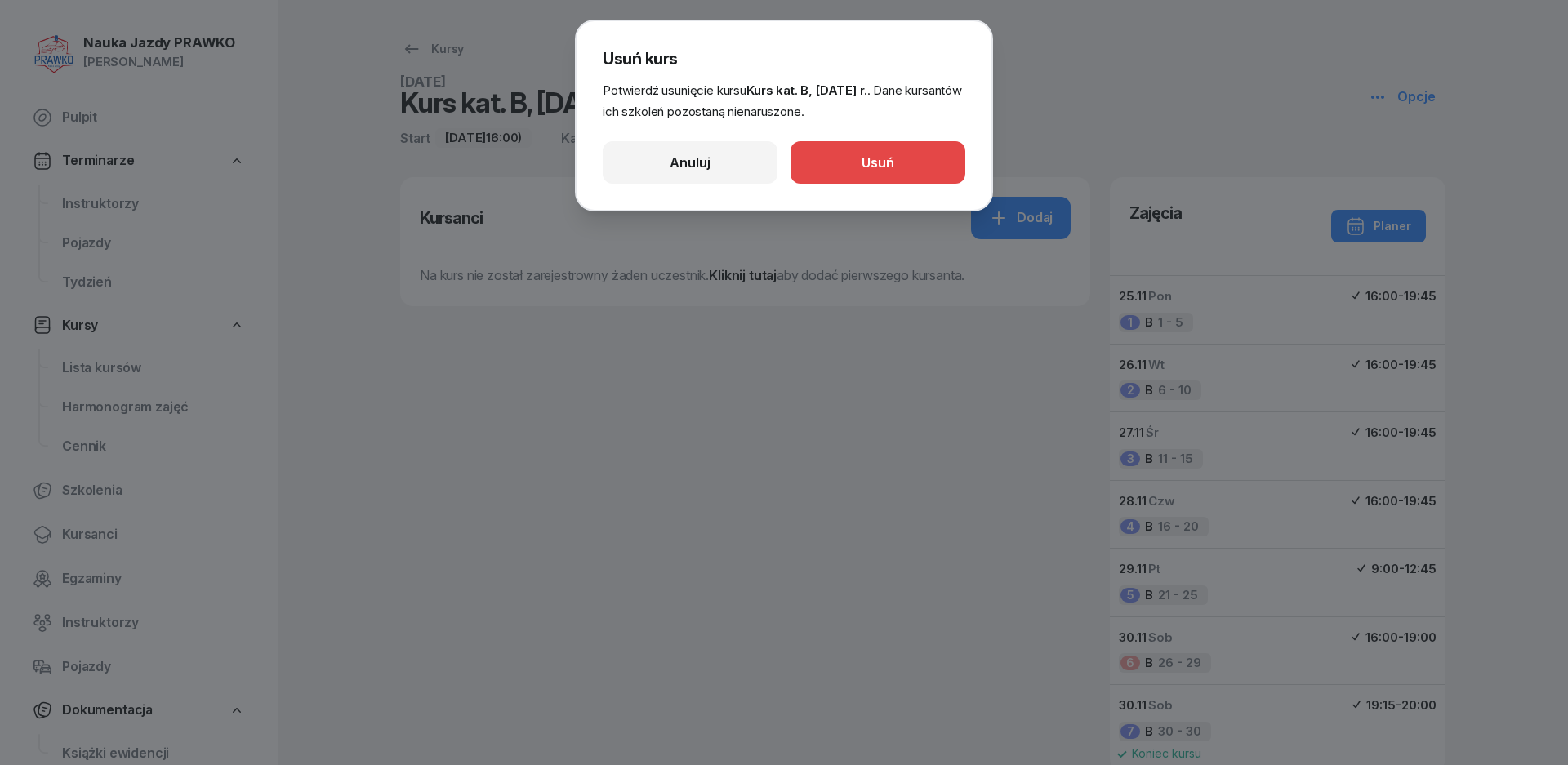
click at [941, 160] on button "Usuń" at bounding box center [878, 162] width 175 height 42
select select
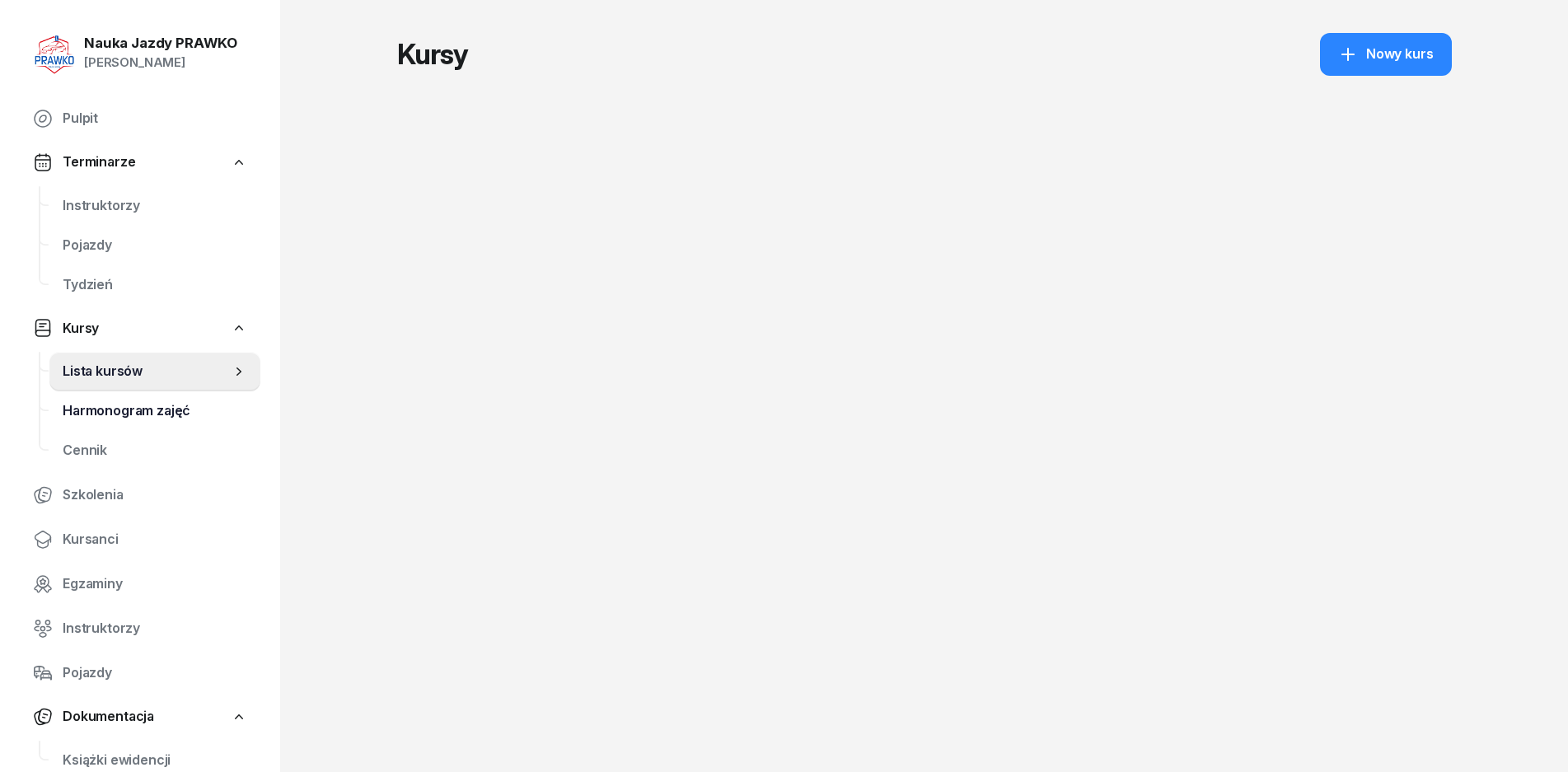
click at [133, 403] on span "Harmonogram zajęć" at bounding box center [155, 411] width 185 height 22
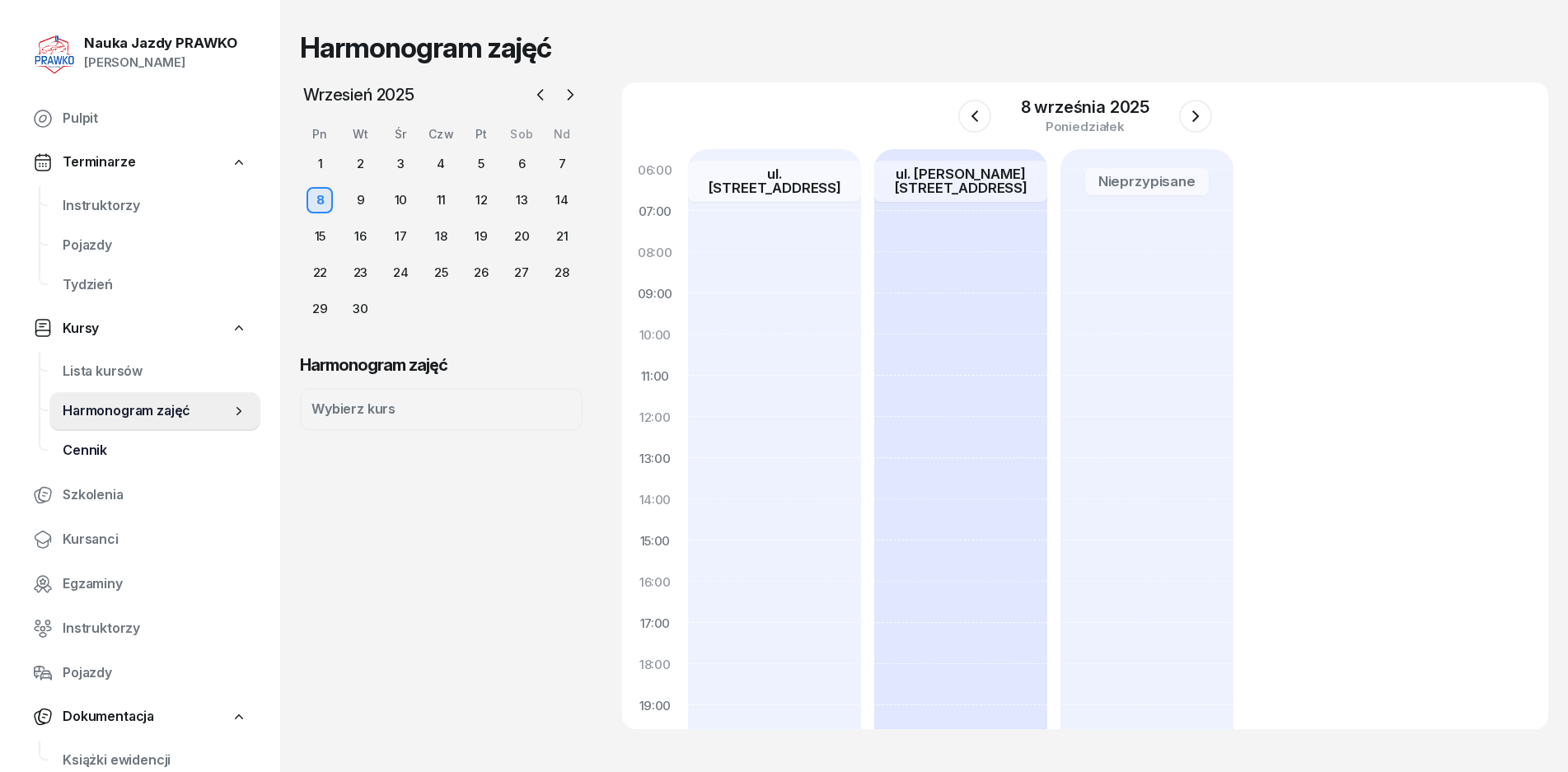
click at [92, 450] on span "Cennik" at bounding box center [155, 450] width 185 height 22
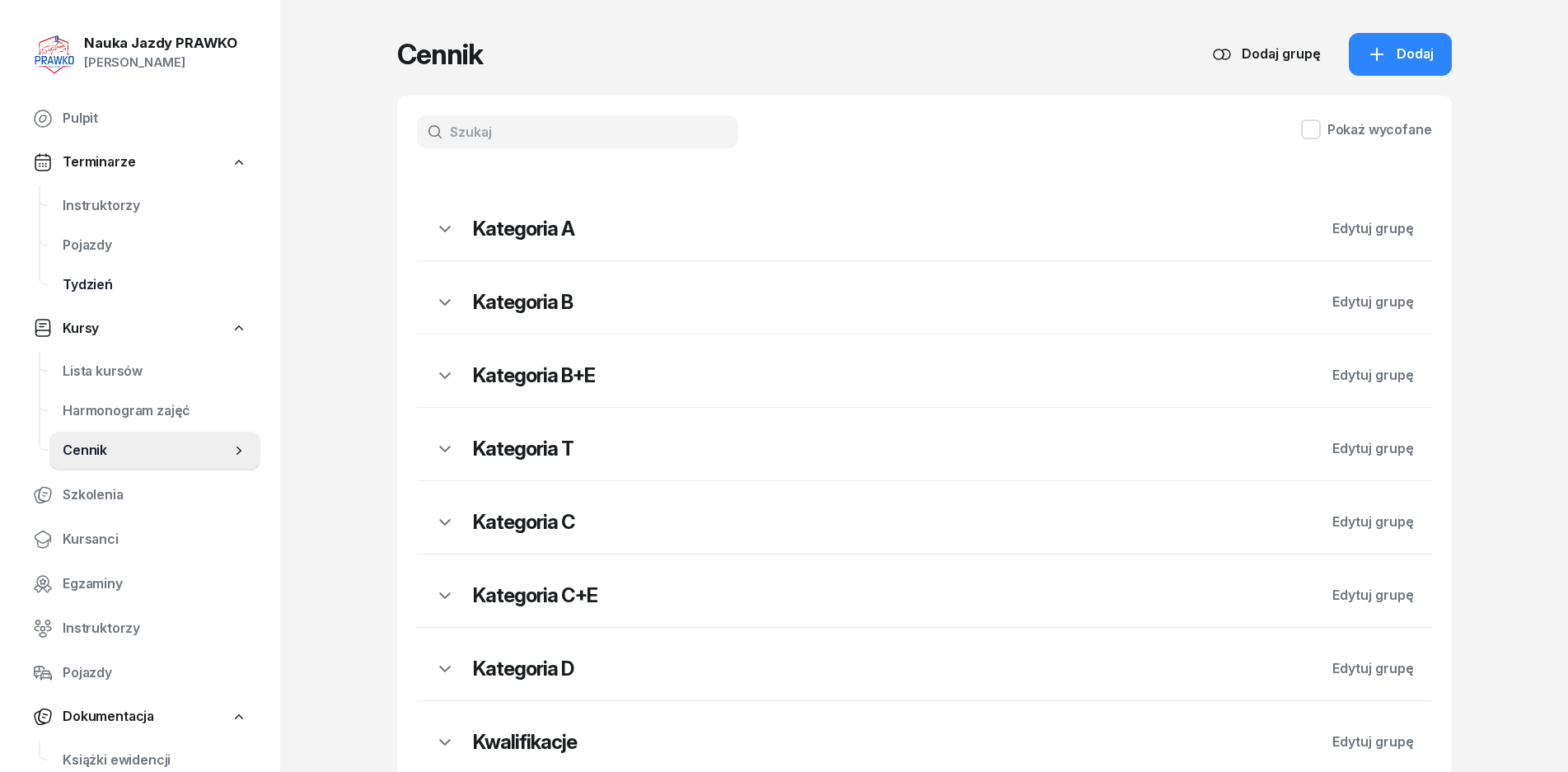
click at [107, 287] on span "Tydzień" at bounding box center [155, 285] width 185 height 22
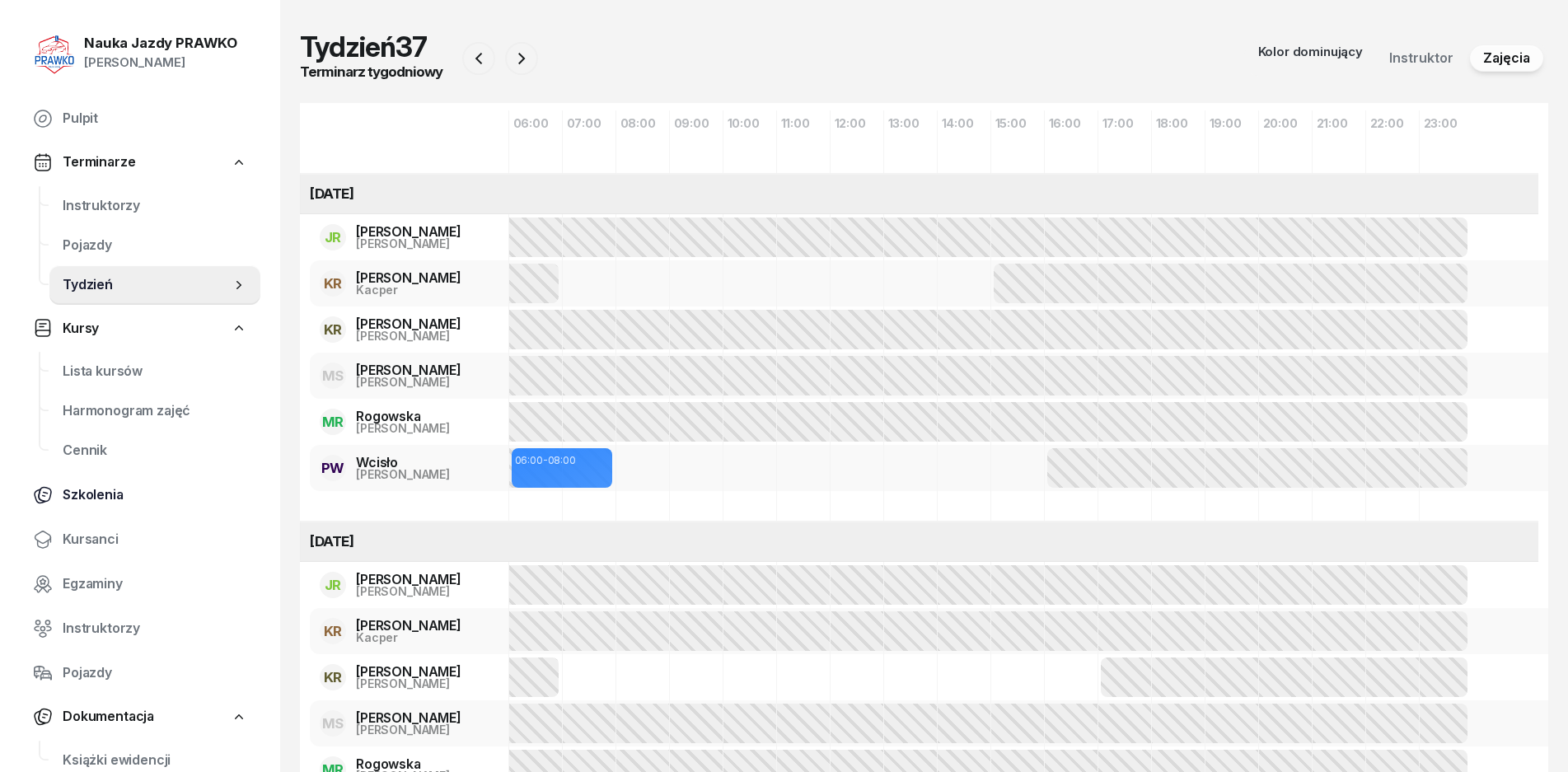
click at [117, 489] on span "Szkolenia" at bounding box center [155, 495] width 185 height 22
select select "createdAt-desc"
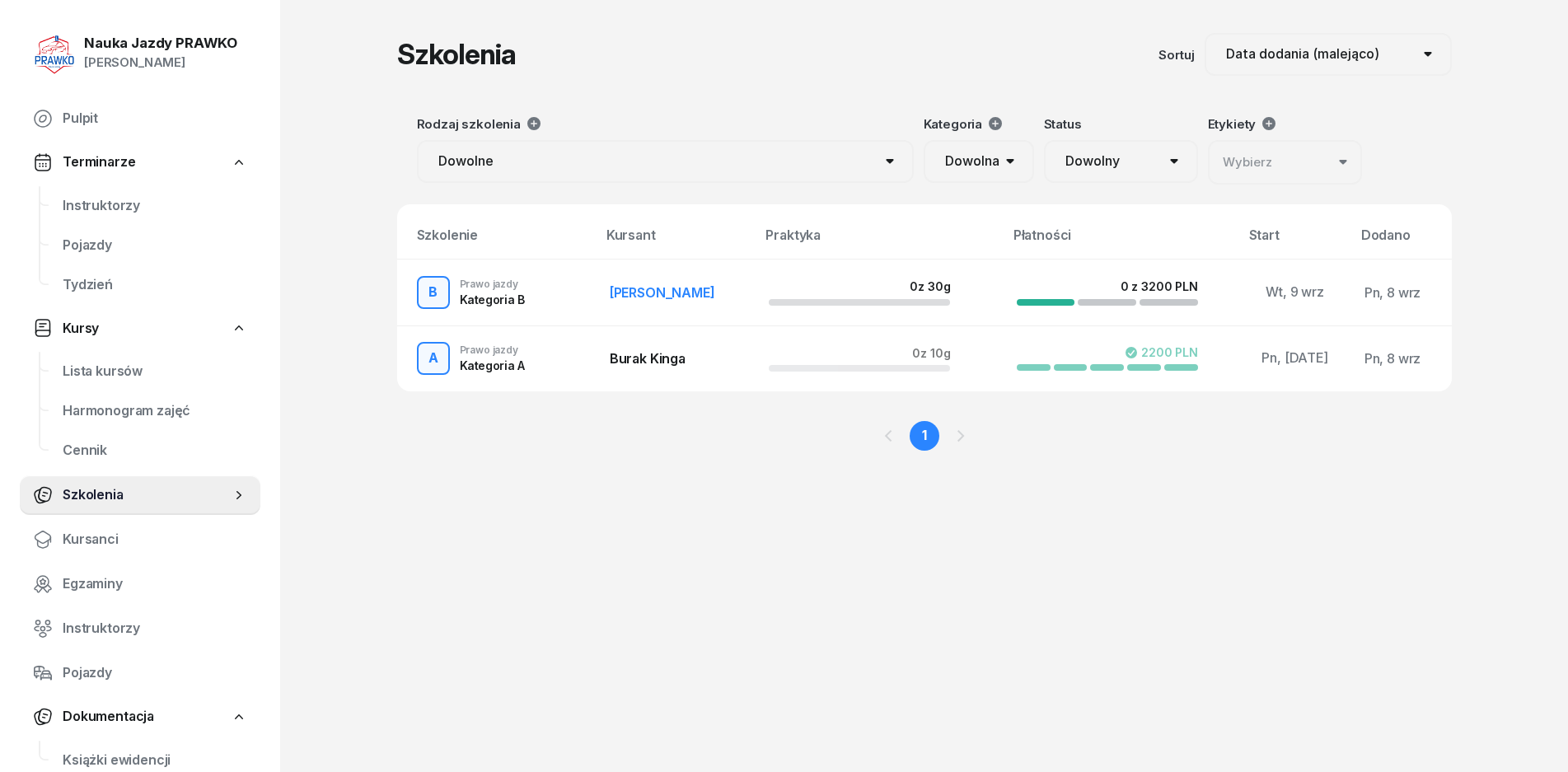
click at [658, 295] on span "[PERSON_NAME]" at bounding box center [662, 292] width 105 height 17
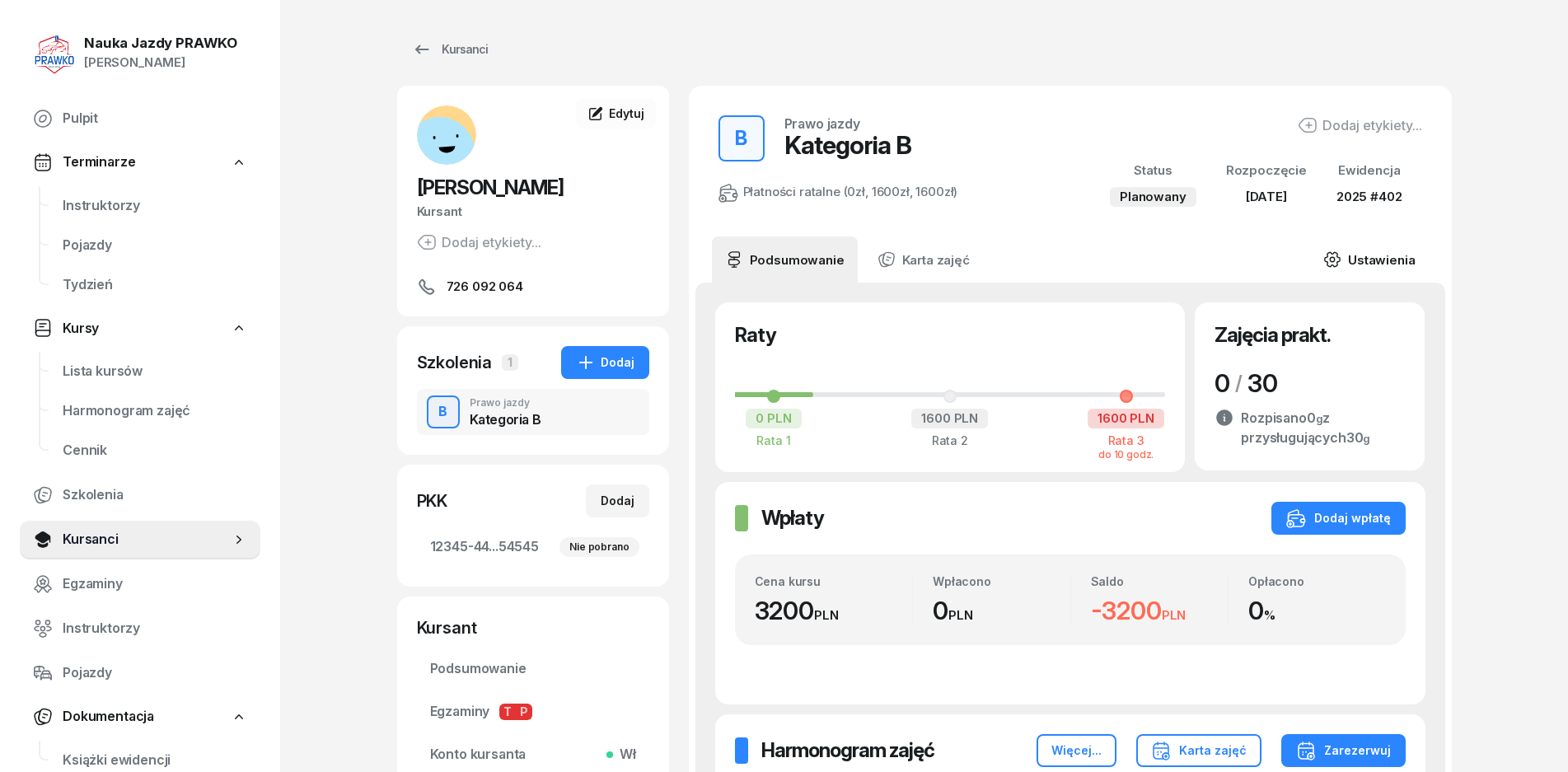
click at [1382, 260] on link "Ustawienia" at bounding box center [1368, 259] width 118 height 46
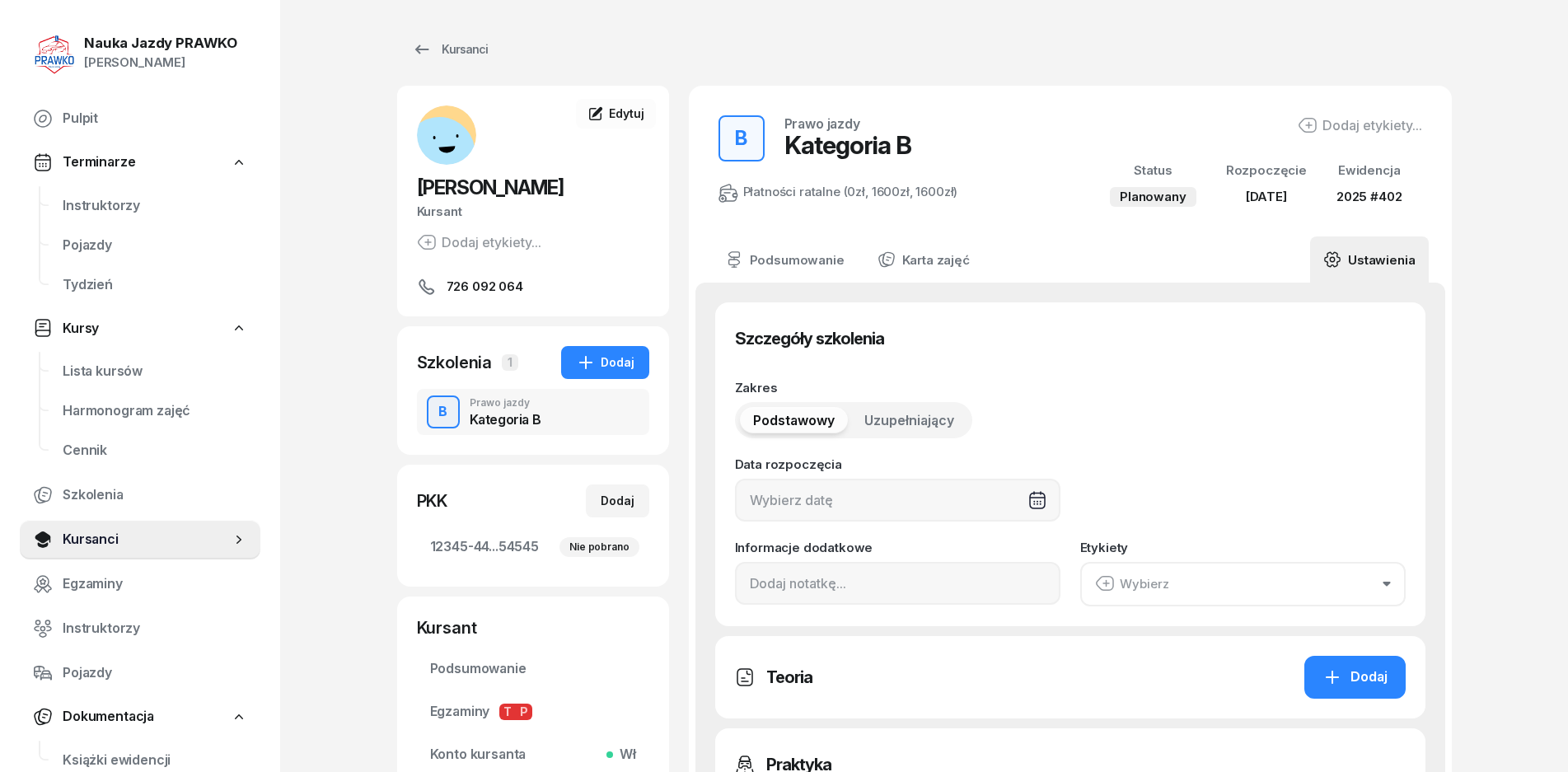
type input "[DATE]"
type input "12345"
type input "44545"
type input "45454"
type input "54545"
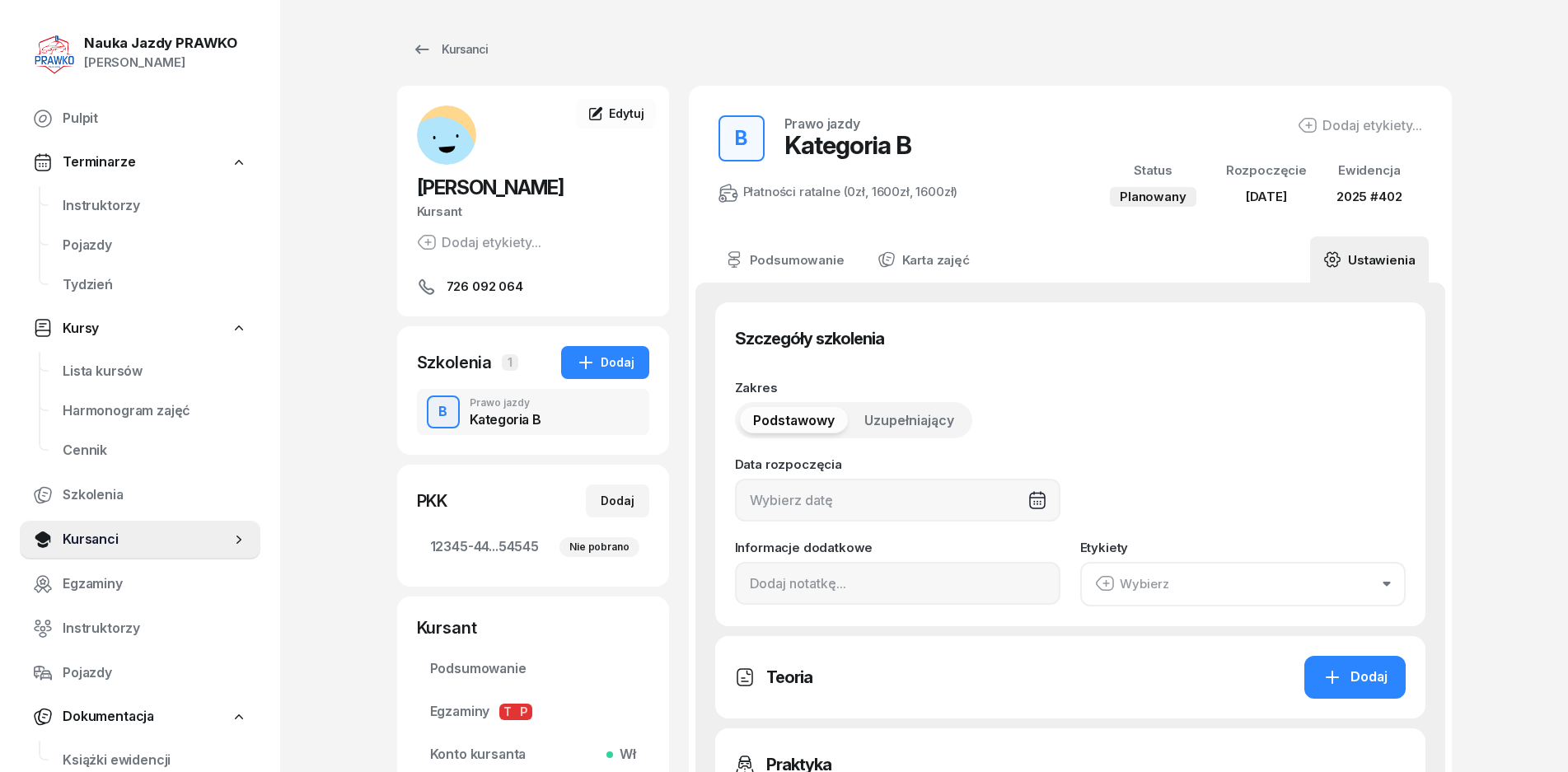
type input "2025"
type input "402"
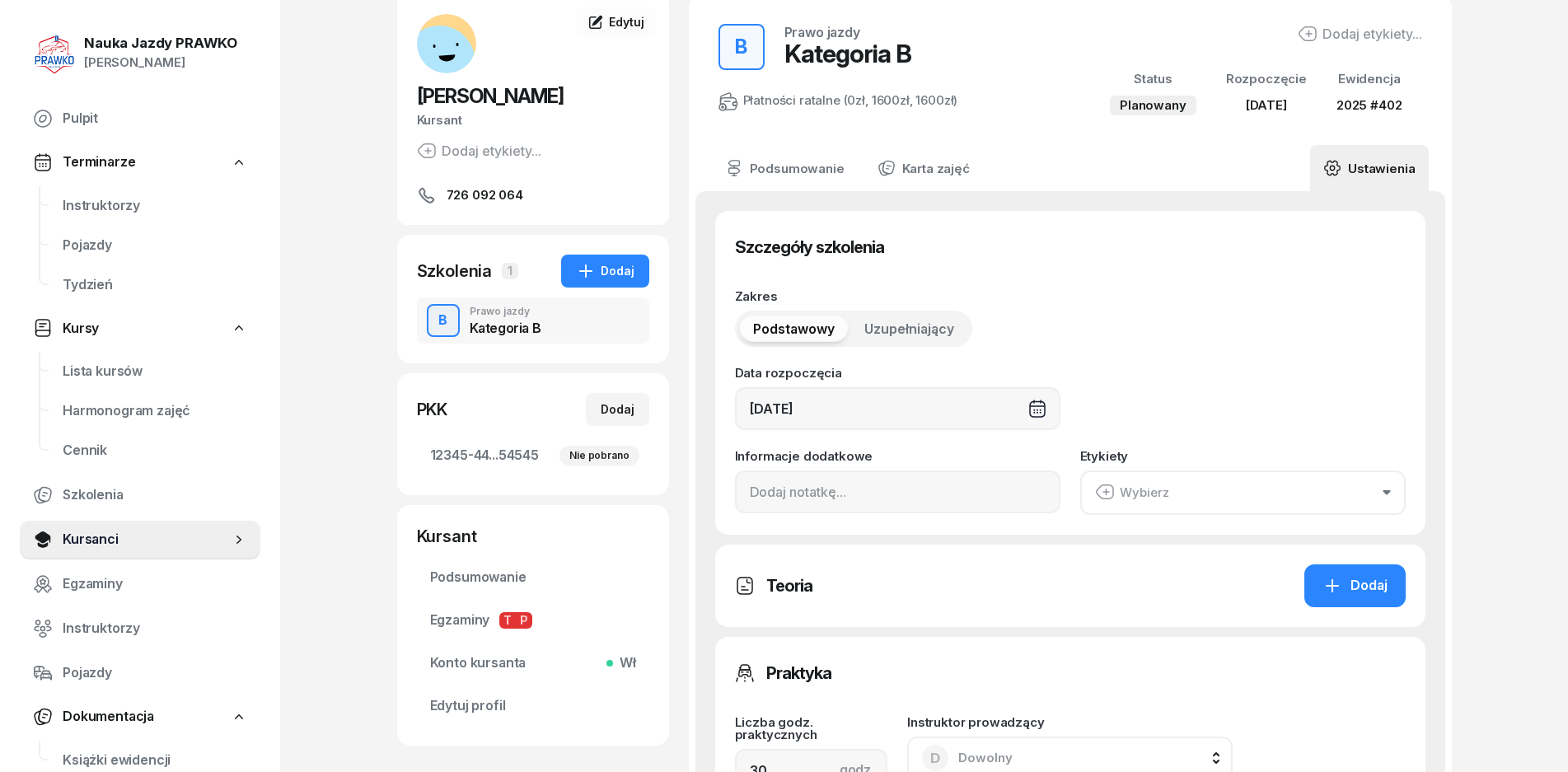
scroll to position [329, 0]
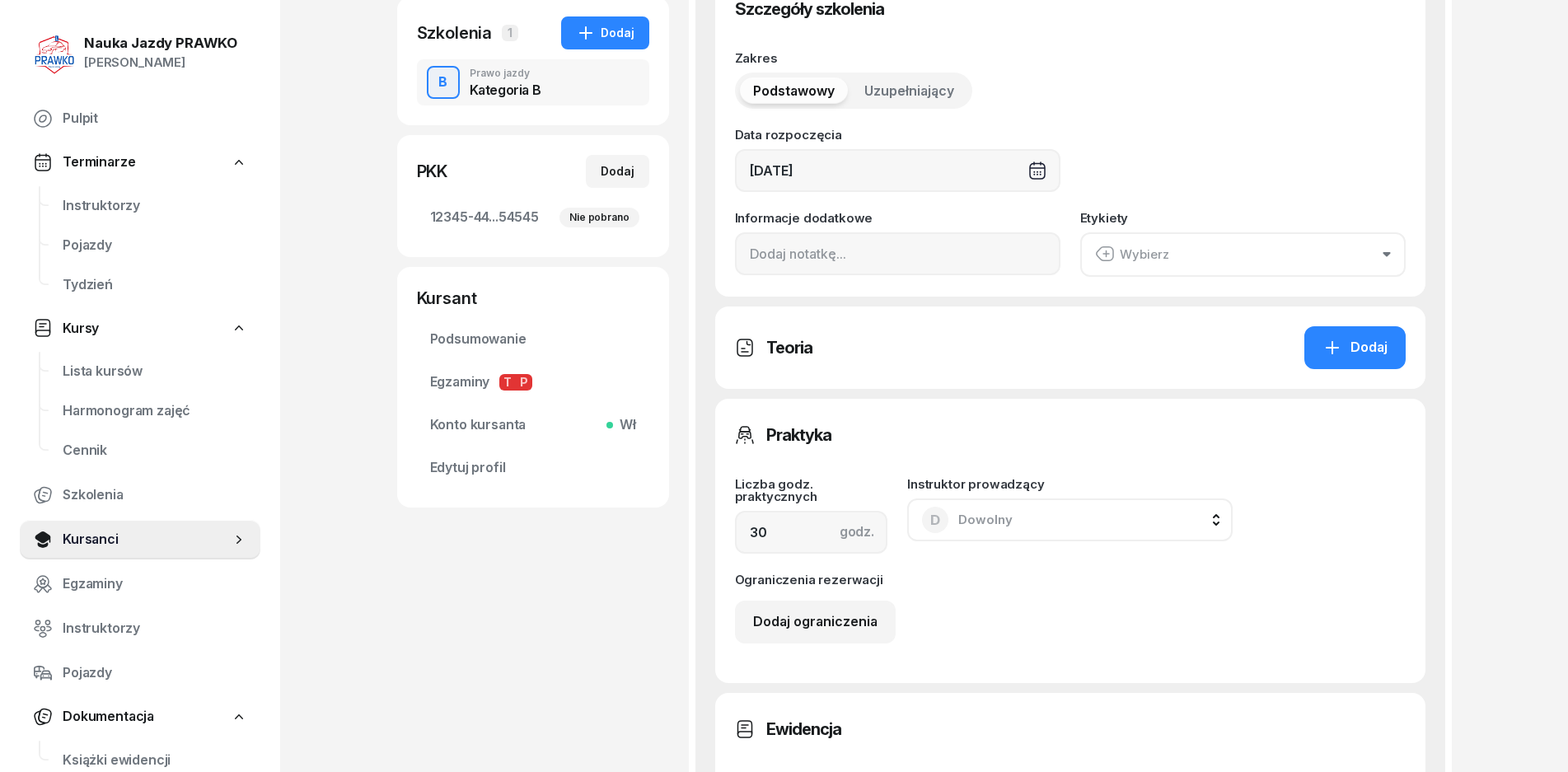
click at [1076, 522] on button "D Dowolny" at bounding box center [1069, 519] width 325 height 43
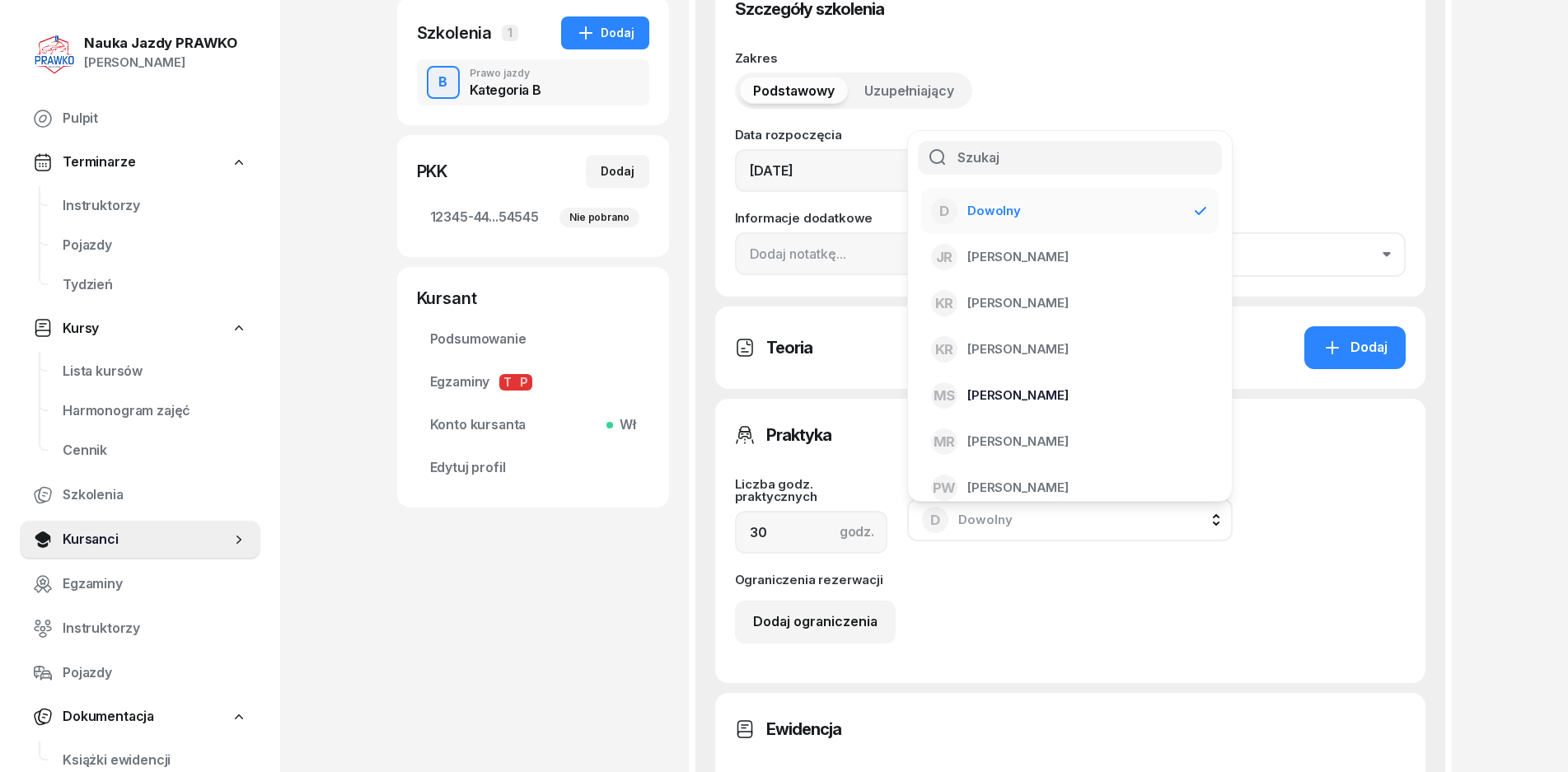
scroll to position [13, 0]
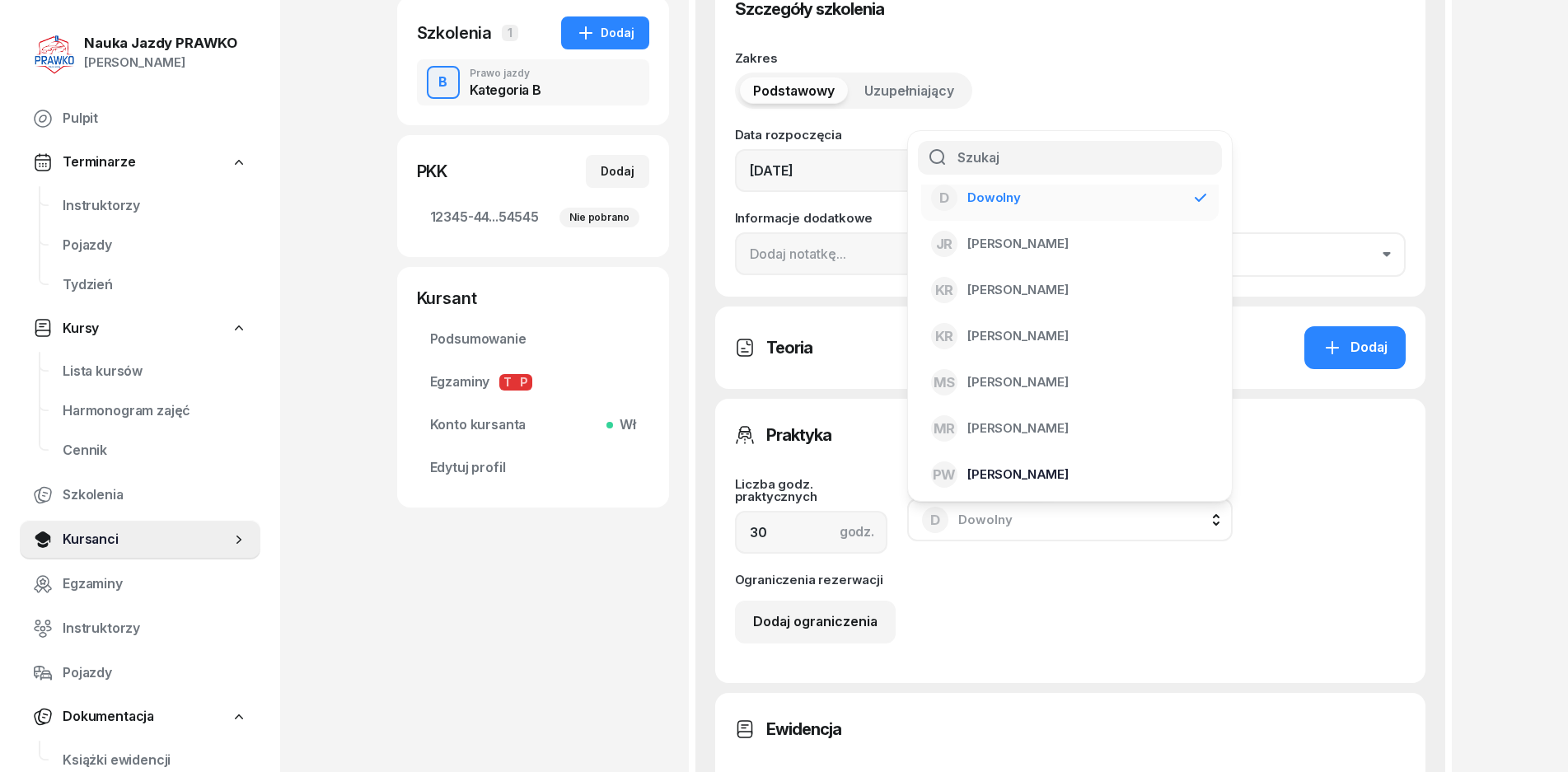
click at [1004, 469] on span "[PERSON_NAME]" at bounding box center [1018, 474] width 101 height 22
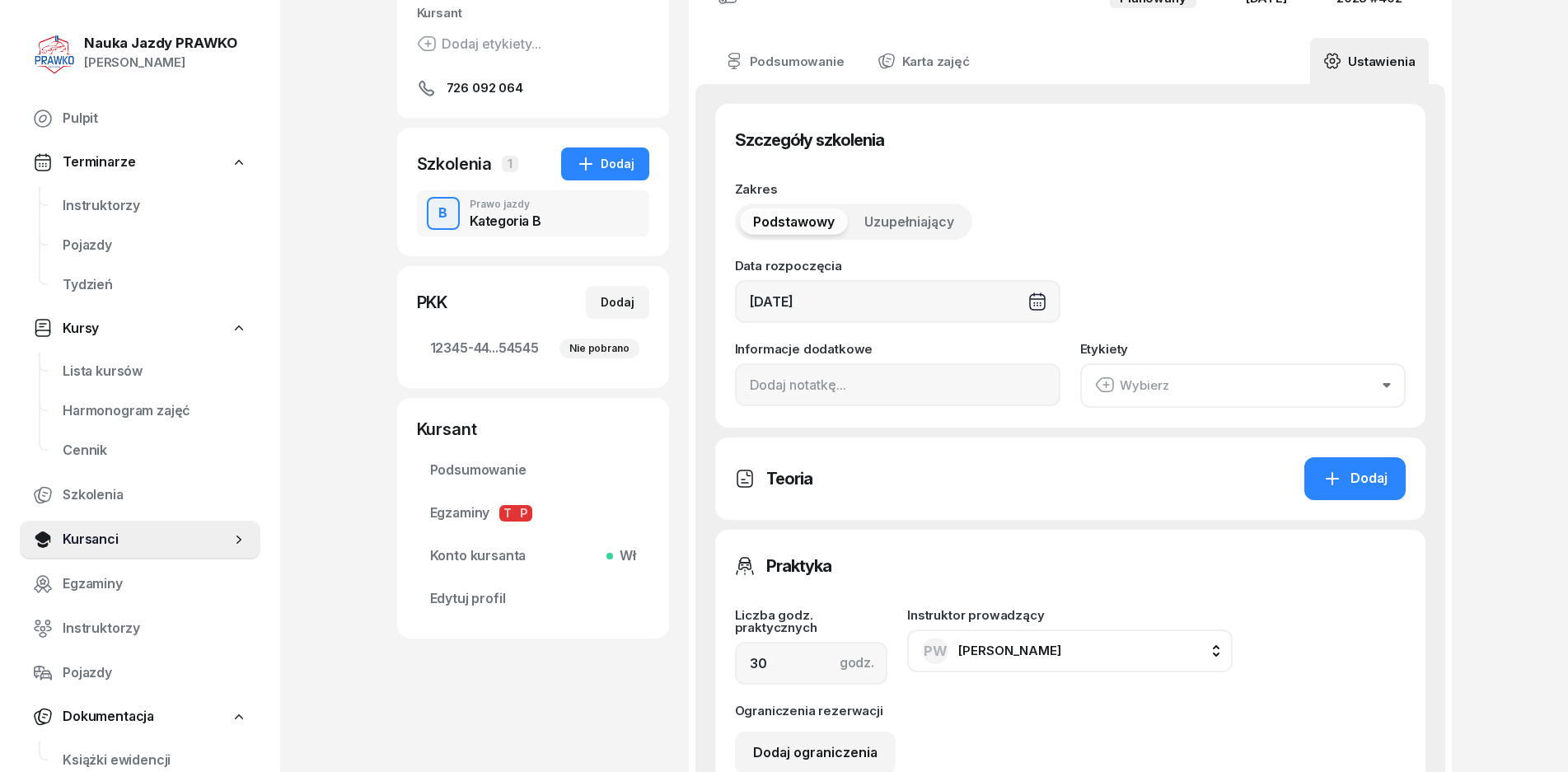
scroll to position [0, 0]
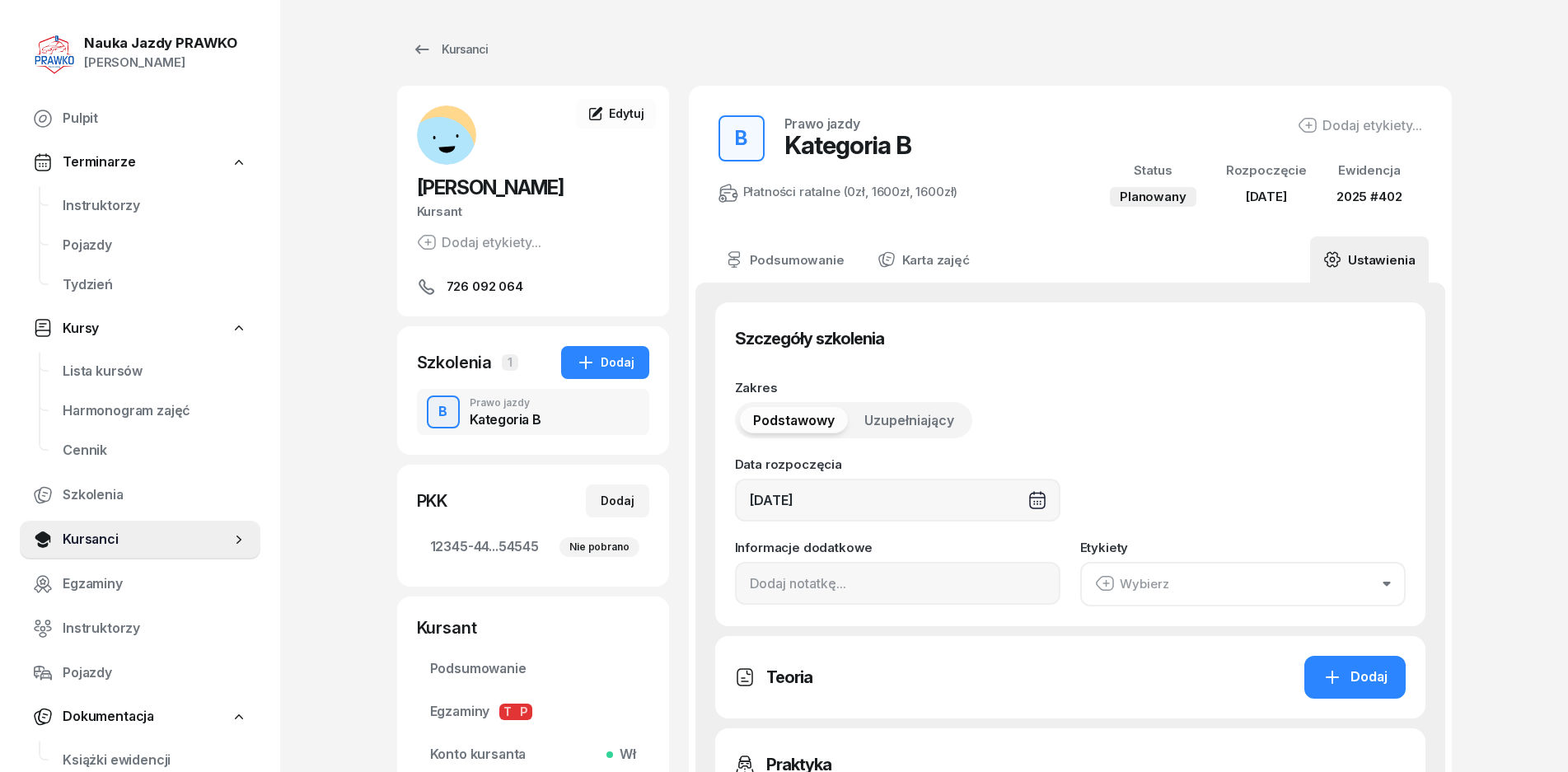
click at [567, 434] on div "B Prawo jazdy Kategoria B" at bounding box center [533, 411] width 233 height 46
click at [566, 423] on div "B Prawo jazdy Kategoria B" at bounding box center [533, 411] width 233 height 46
click at [791, 250] on link "Podsumowanie" at bounding box center [784, 259] width 146 height 46
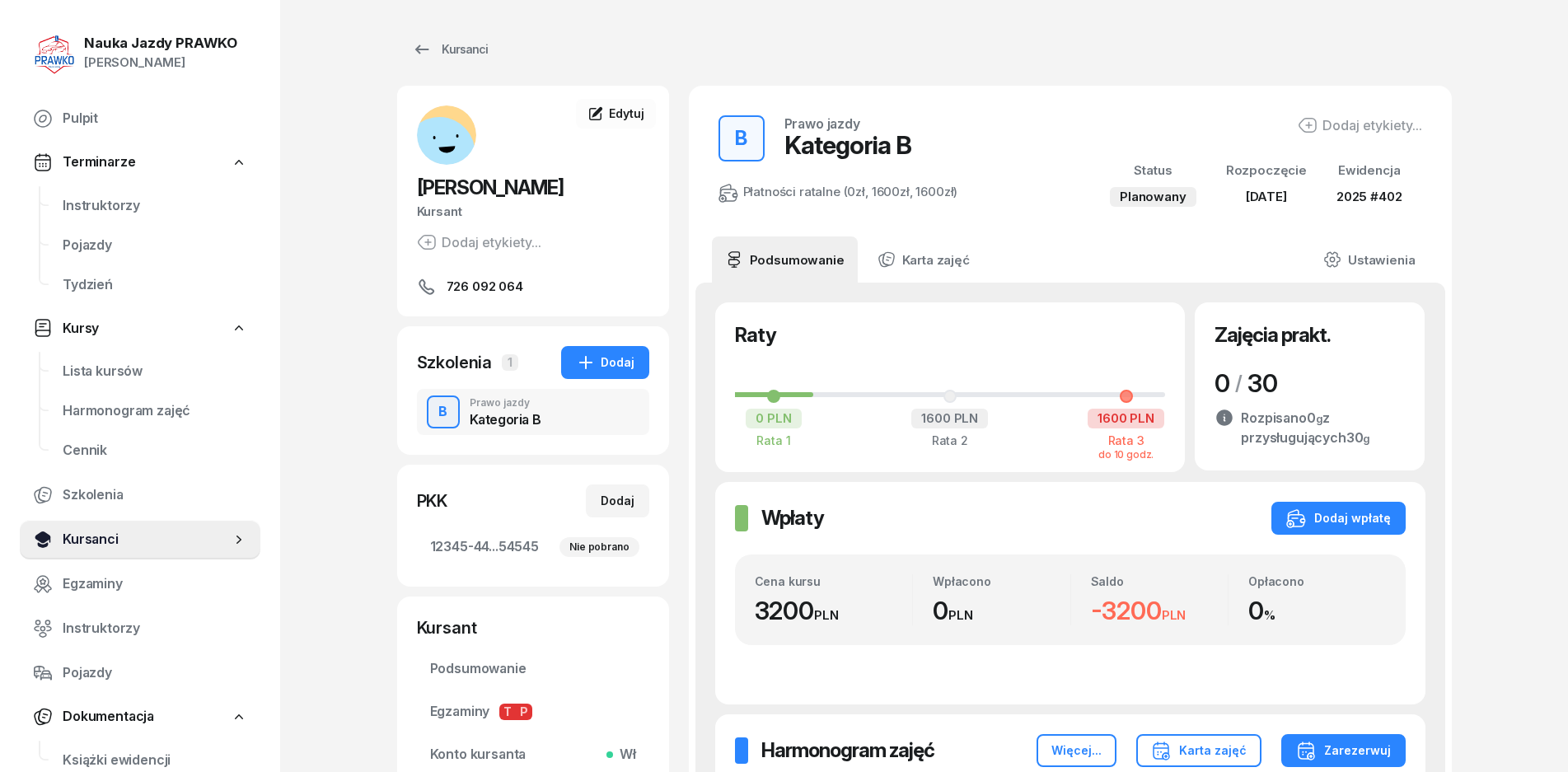
click at [145, 535] on span "Kursanci" at bounding box center [146, 539] width 168 height 22
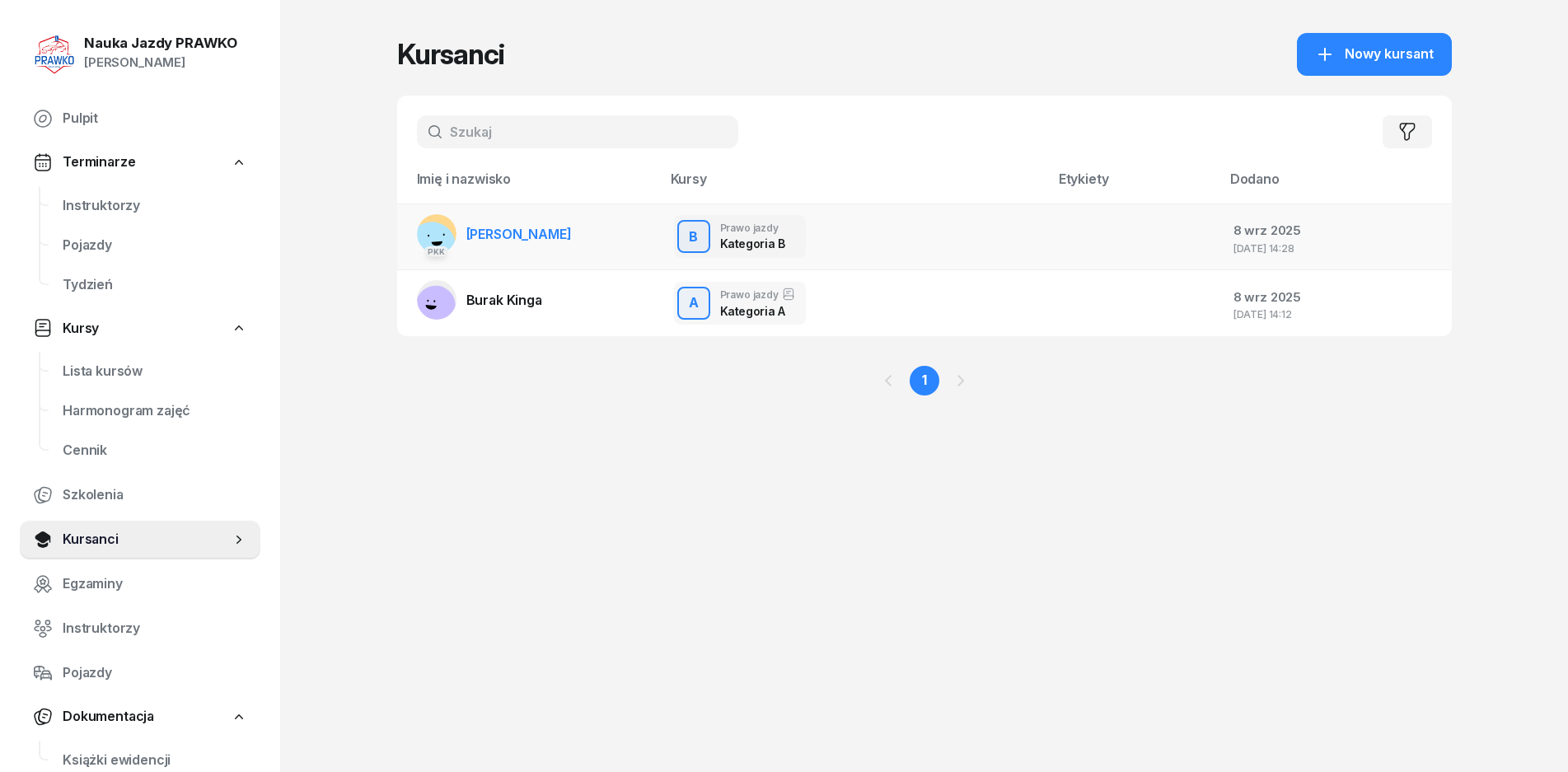
click at [532, 234] on span "[PERSON_NAME]" at bounding box center [519, 234] width 105 height 17
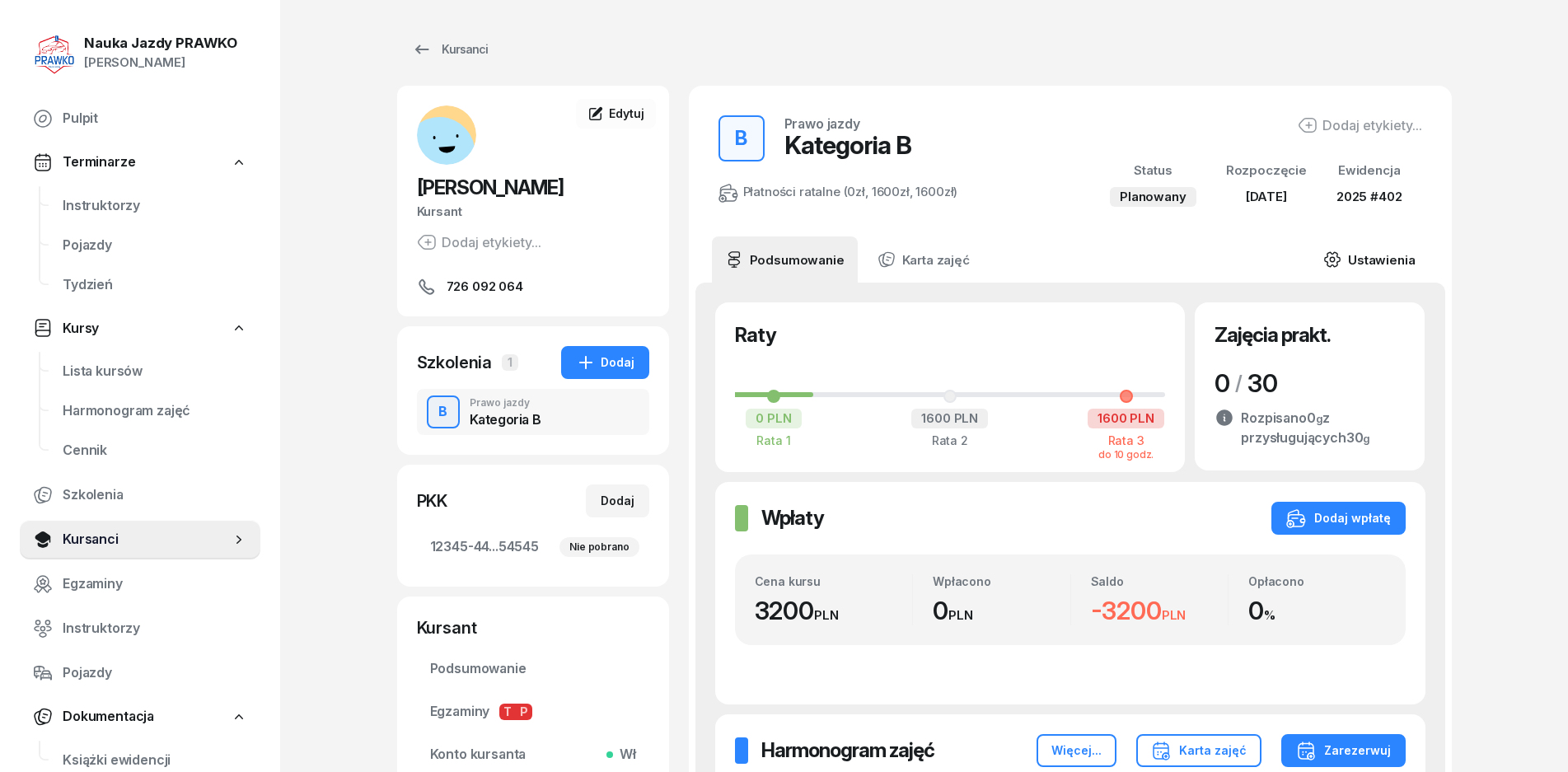
click at [1374, 267] on link "Ustawienia" at bounding box center [1368, 259] width 118 height 46
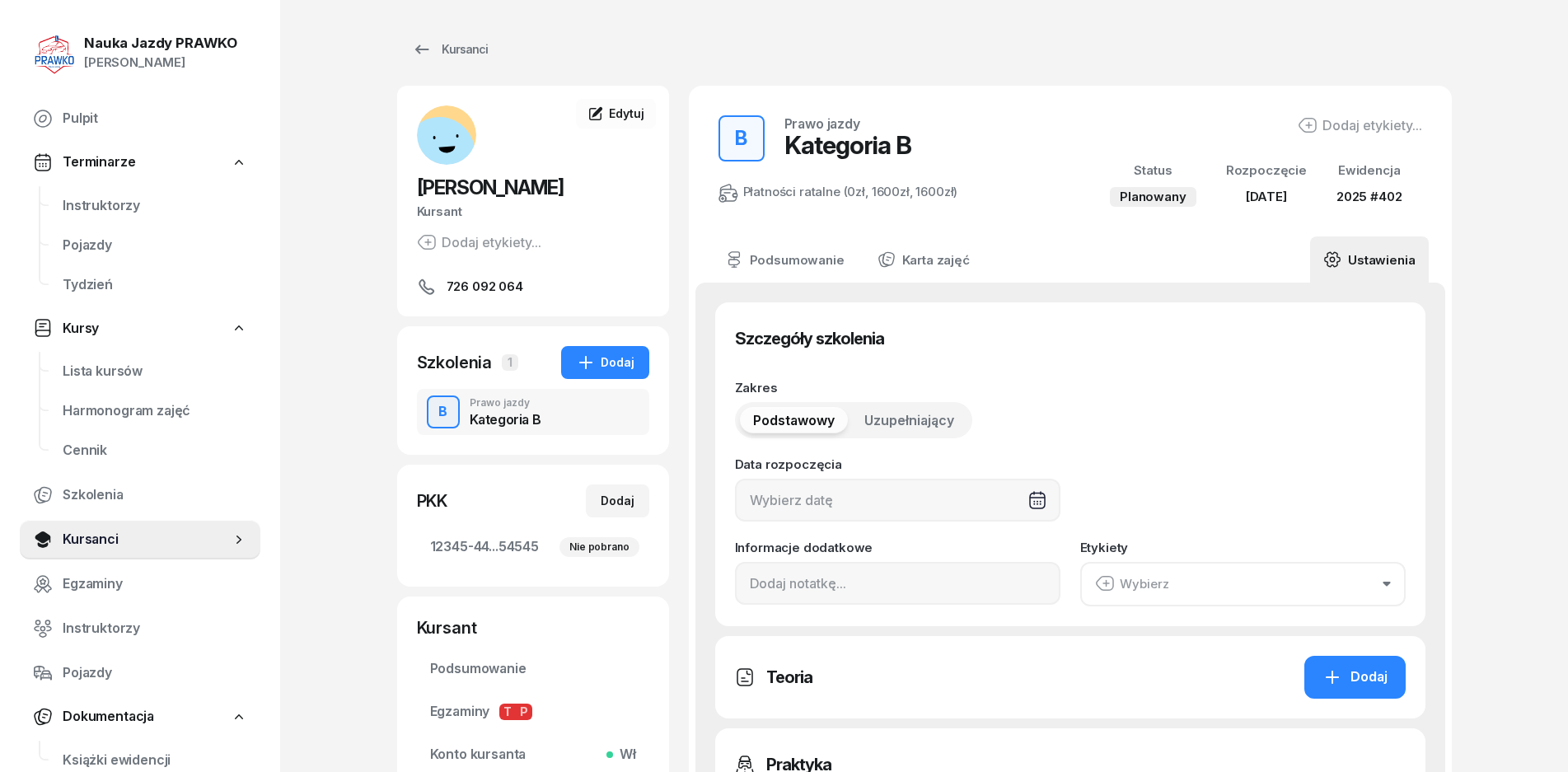
type input "[DATE]"
type input "12345"
type input "44545"
type input "45454"
type input "54545"
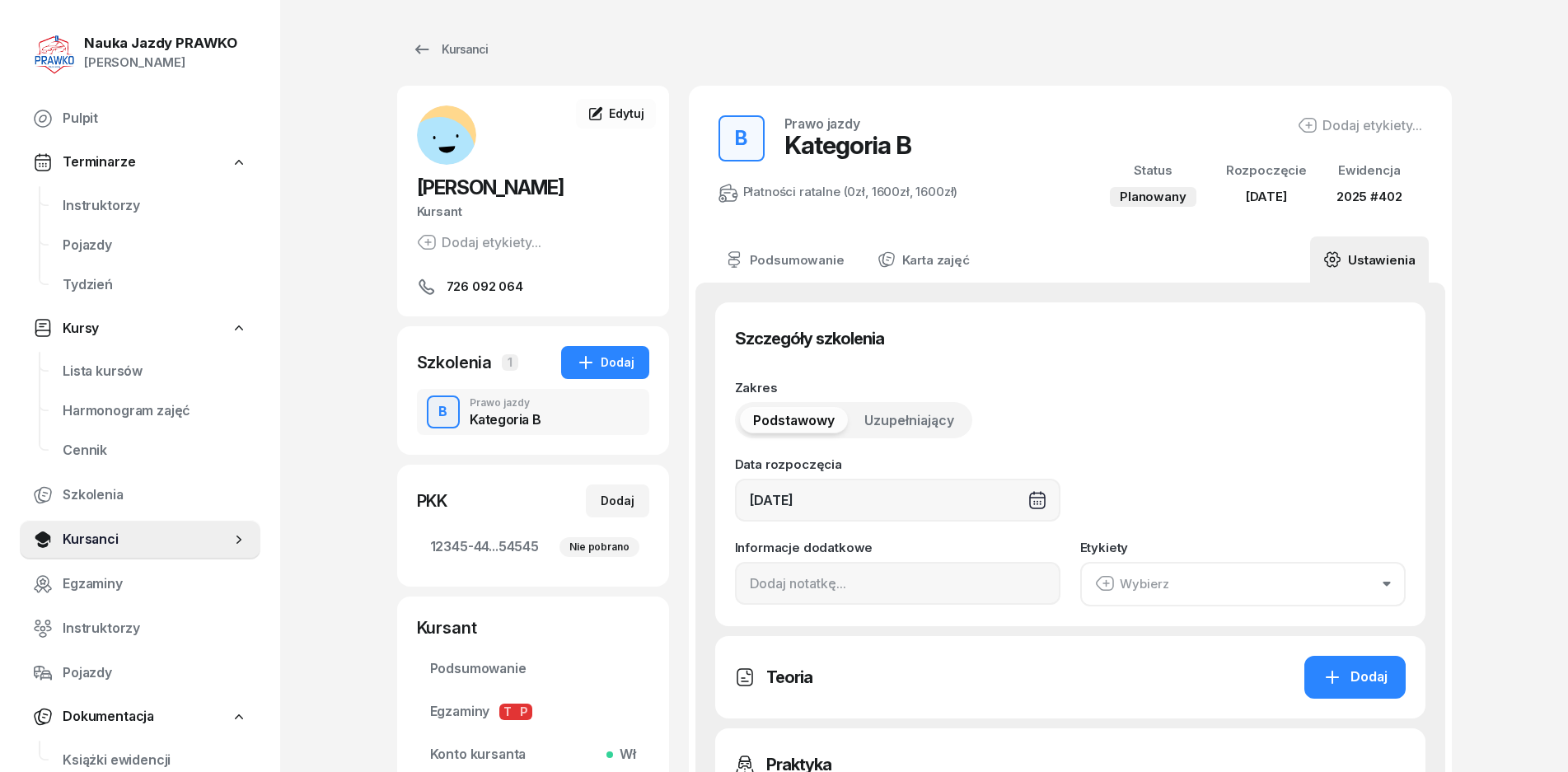
type input "2025"
type input "402"
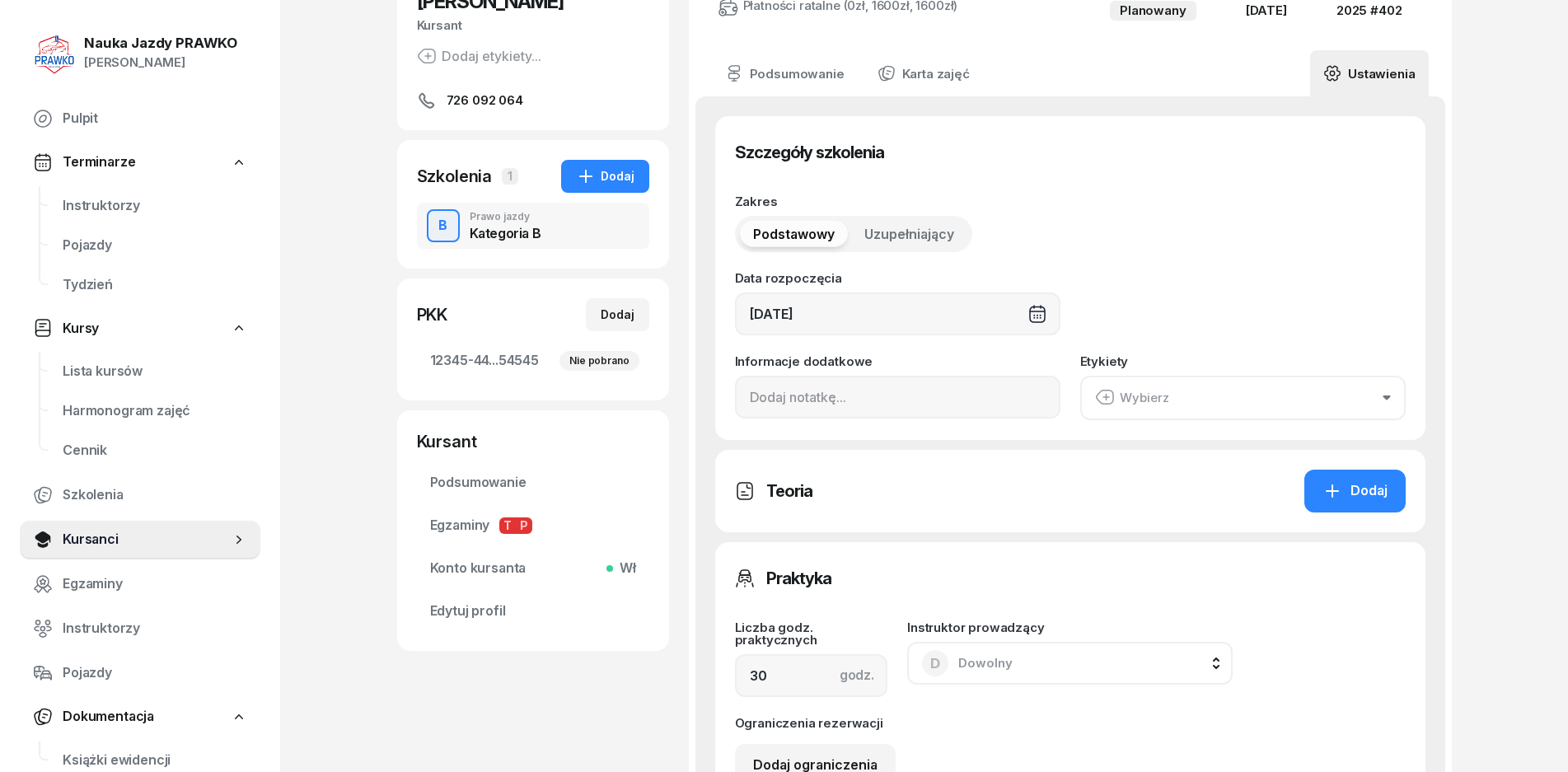
scroll to position [329, 0]
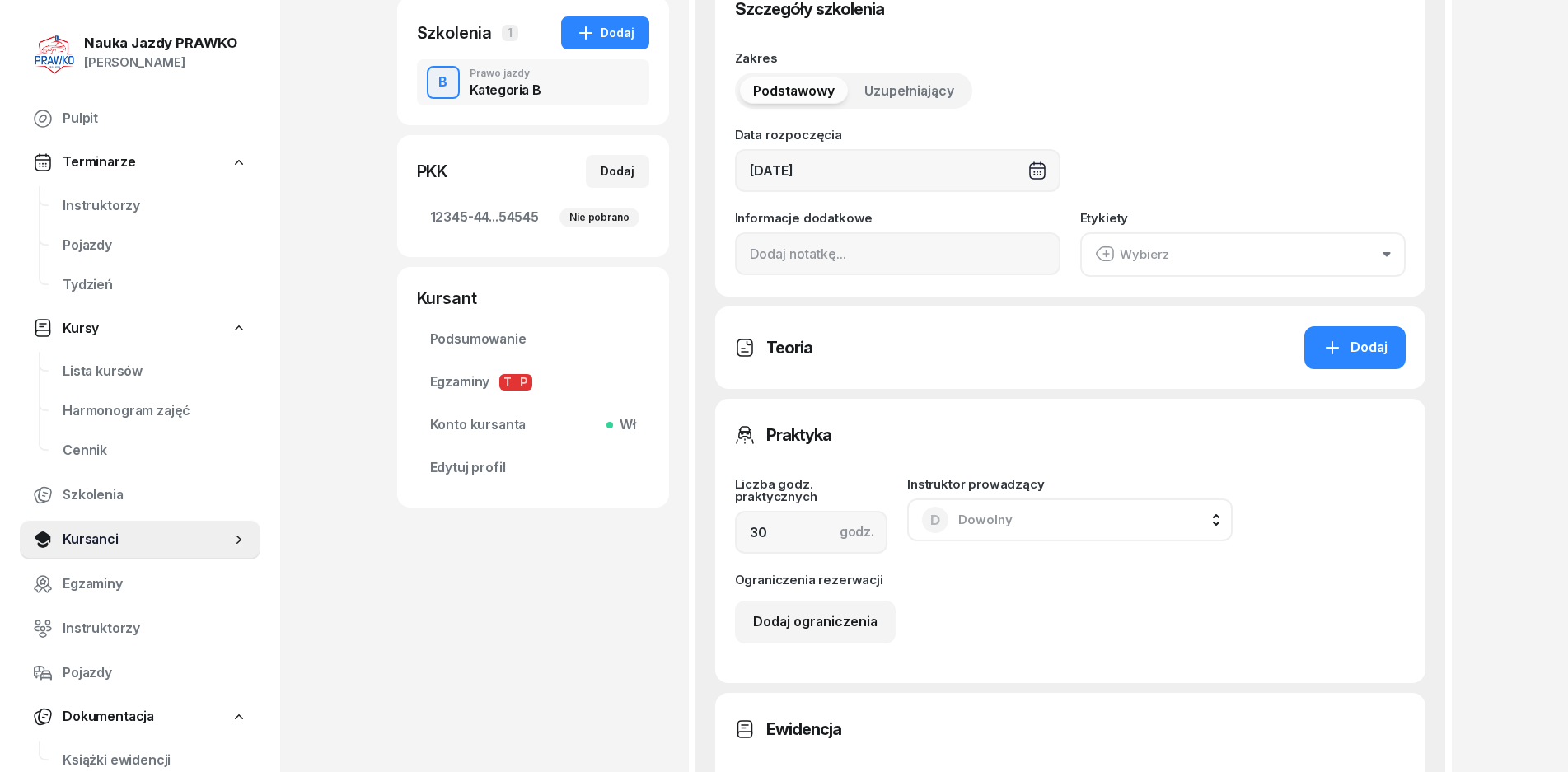
click at [993, 511] on div "D Dowolny" at bounding box center [967, 520] width 91 height 26
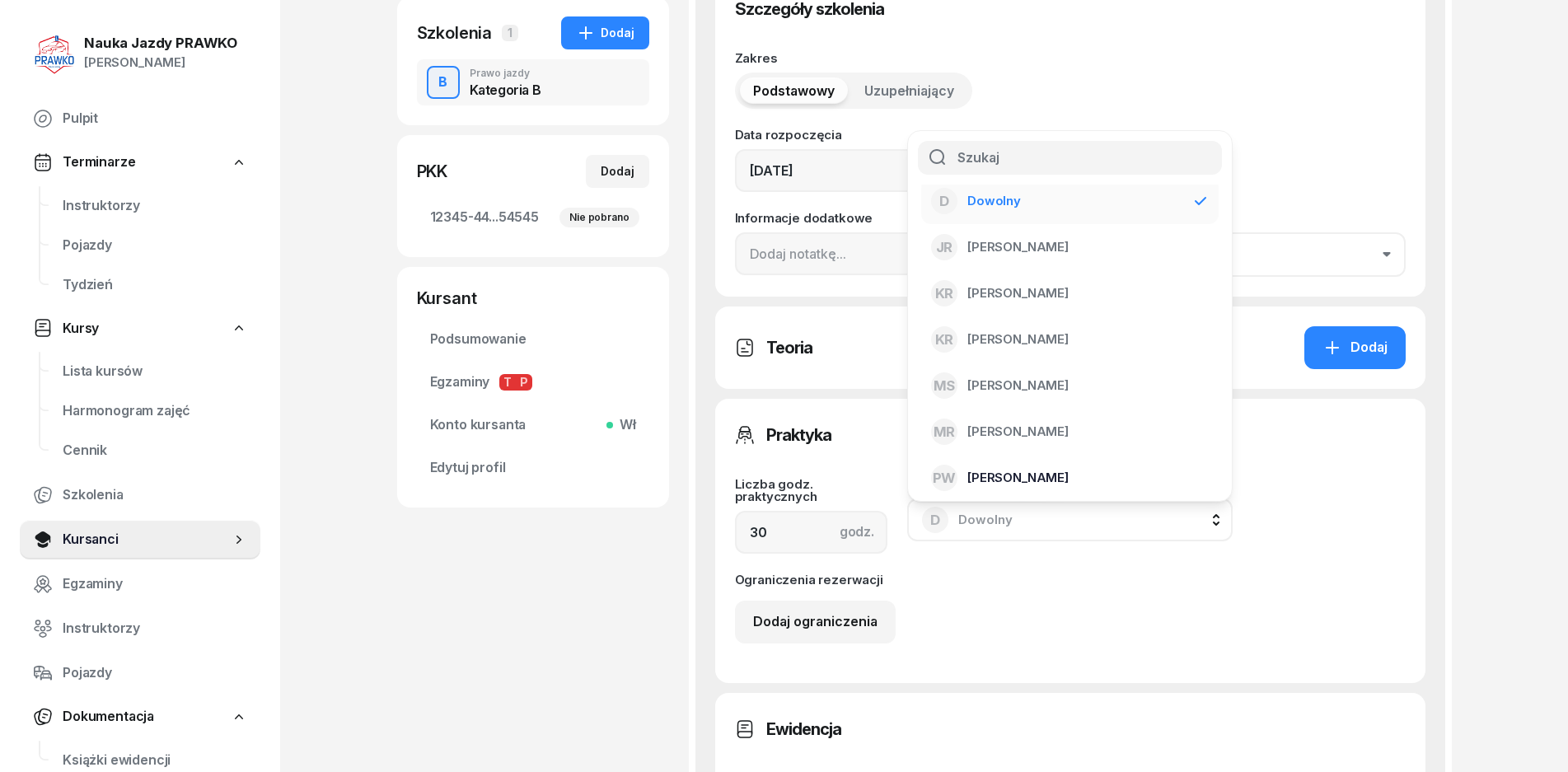
scroll to position [13, 0]
click at [1017, 471] on span "[PERSON_NAME]" at bounding box center [1018, 474] width 101 height 22
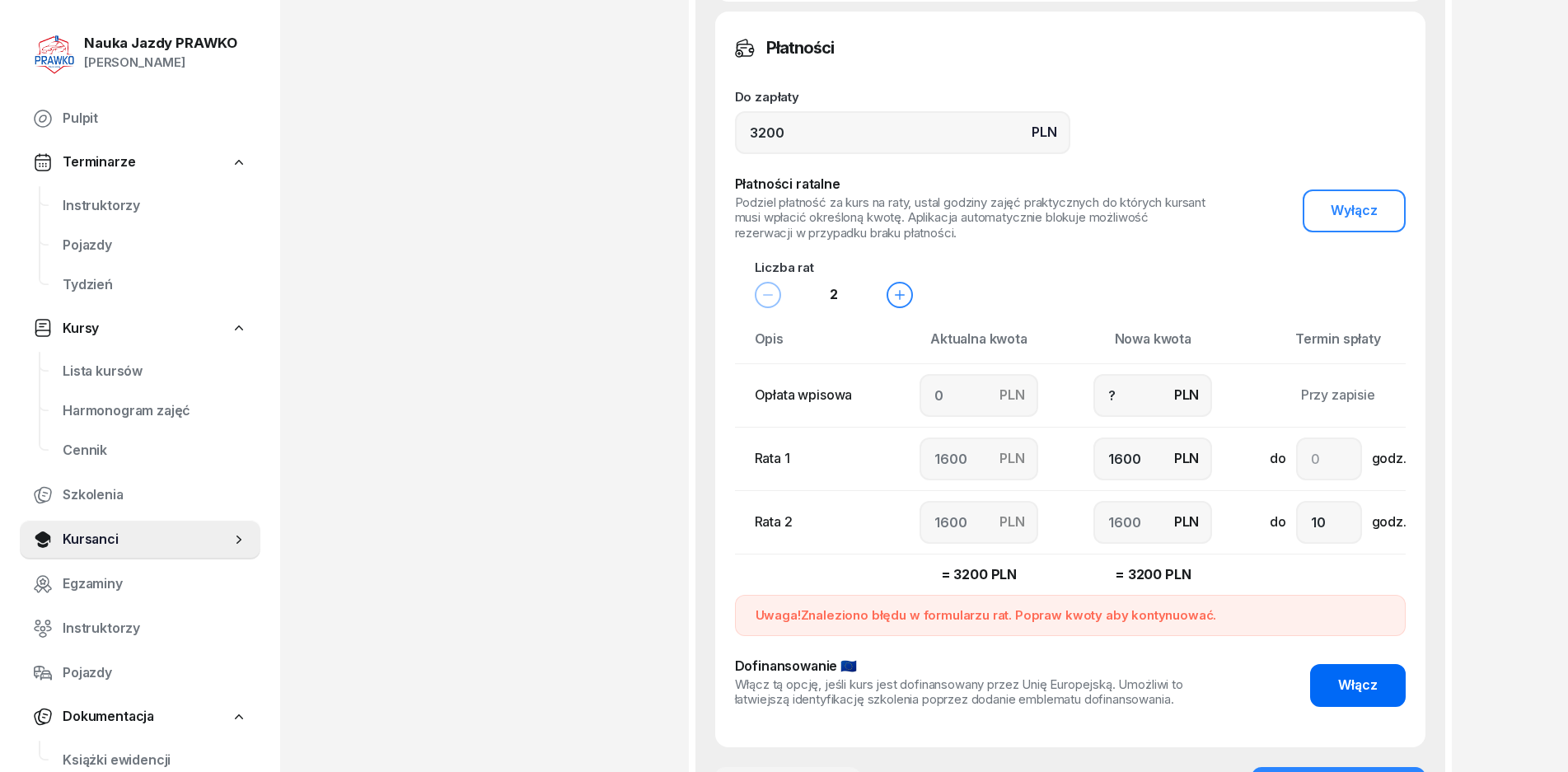
scroll to position [1409, 0]
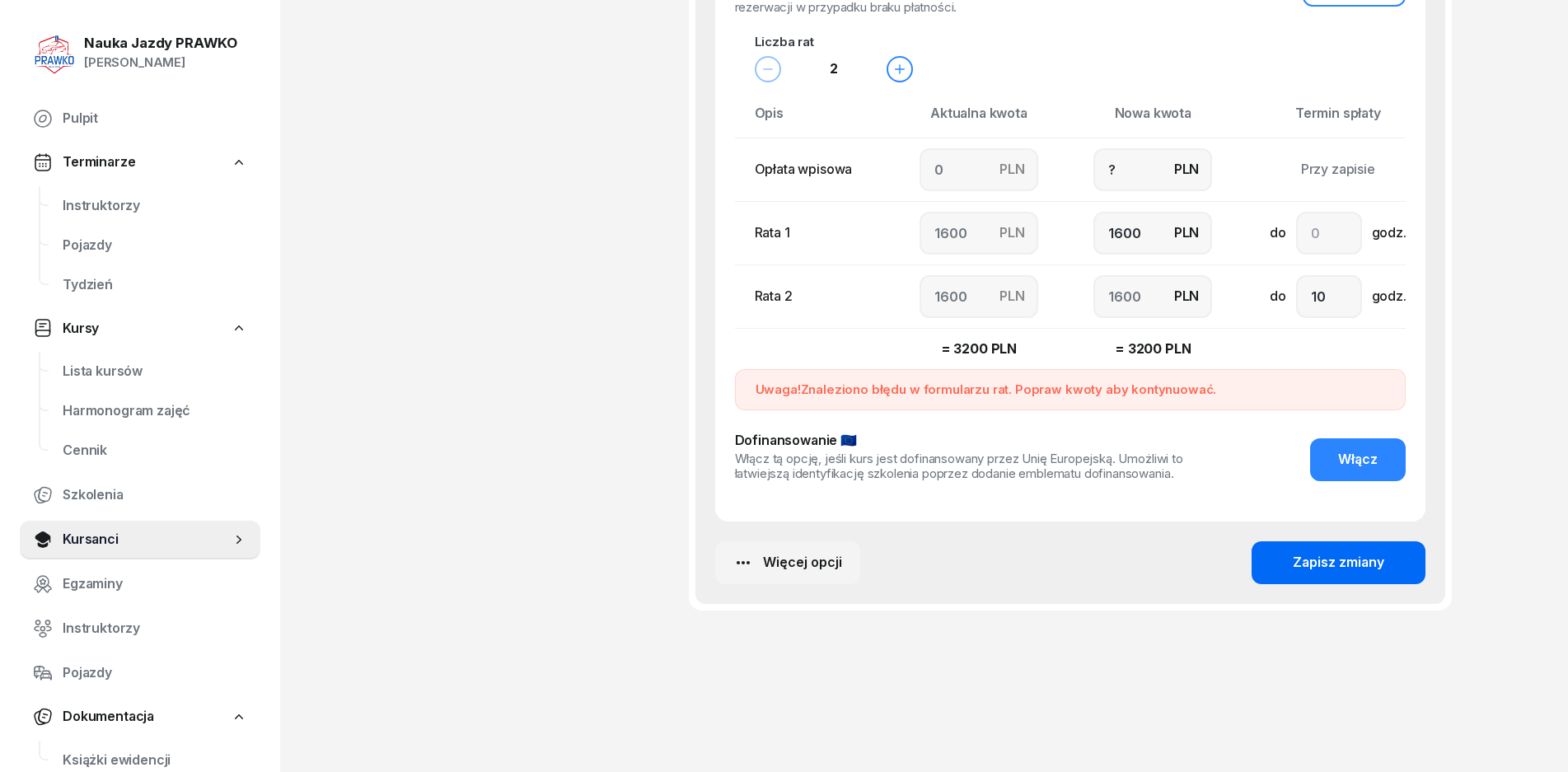
click at [1338, 556] on div "Zapisz zmiany" at bounding box center [1339, 563] width 92 height 22
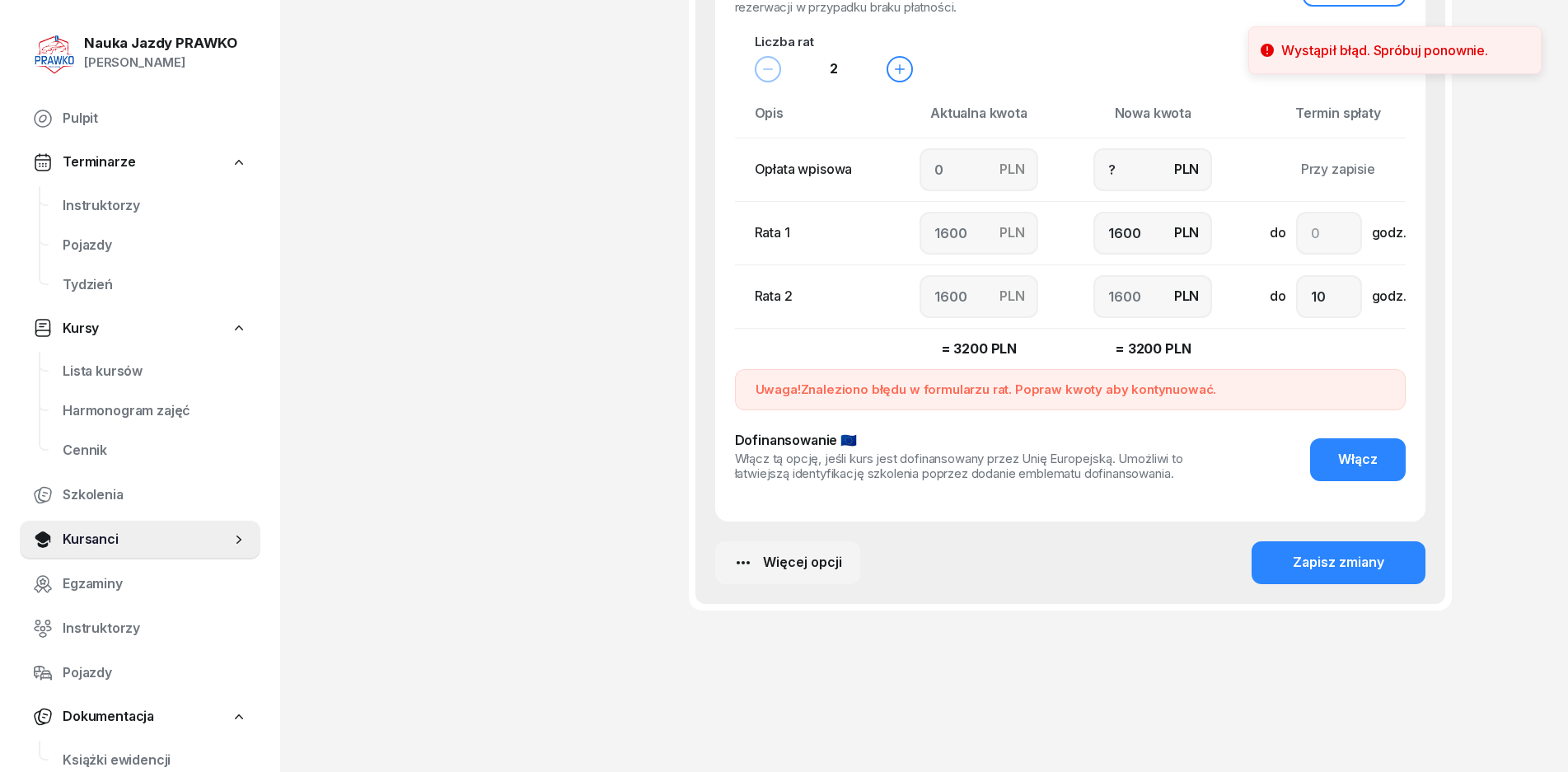
click at [1162, 333] on td "= 3200 PLN" at bounding box center [1154, 348] width 174 height 41
click at [1143, 182] on input "?" at bounding box center [1153, 169] width 119 height 43
drag, startPoint x: 1130, startPoint y: 173, endPoint x: 1093, endPoint y: 171, distance: 37.1
click at [1094, 172] on input "?" at bounding box center [1153, 169] width 119 height 43
type input ","
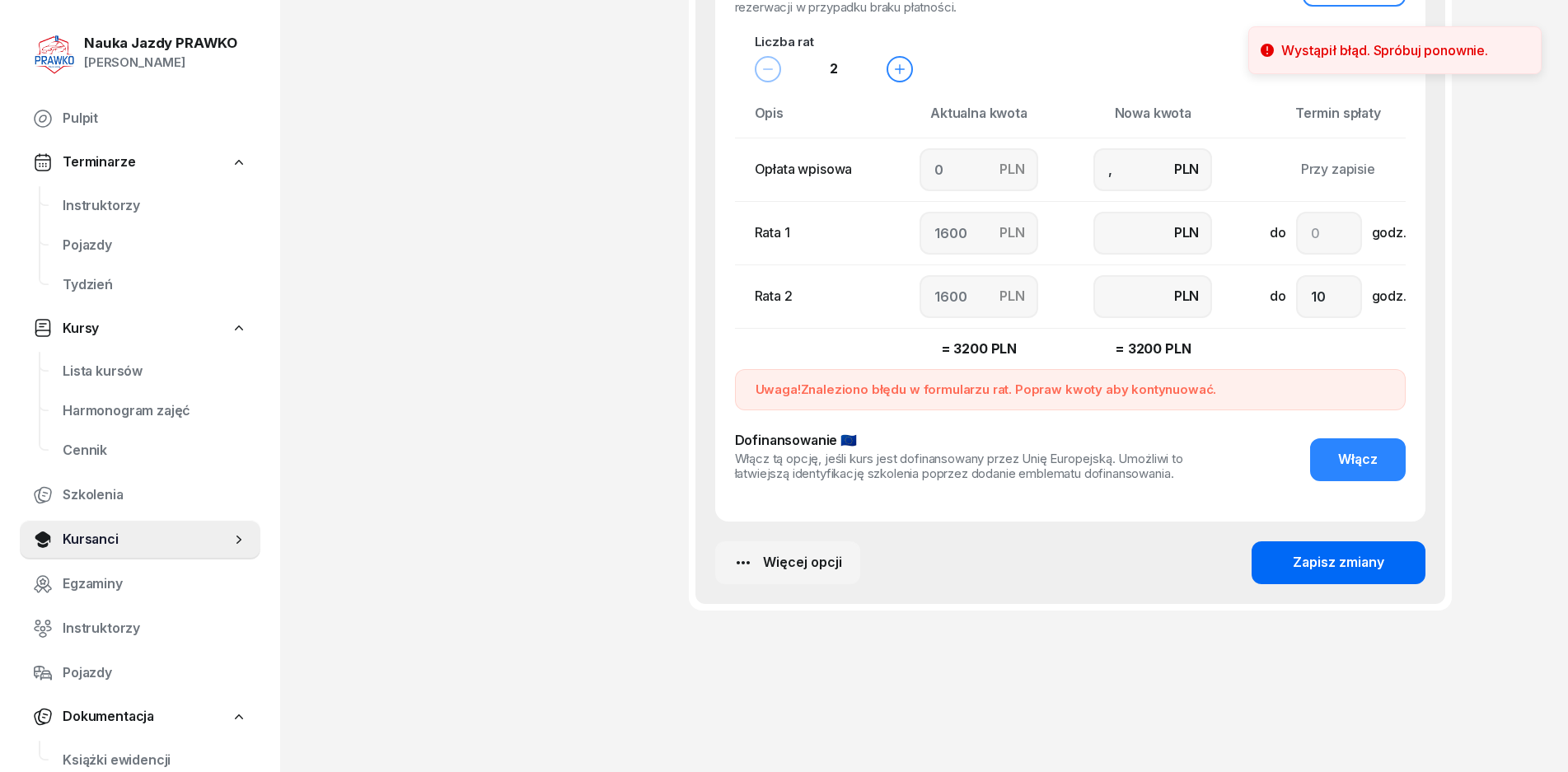
click at [1346, 564] on div "Zapisz zmiany" at bounding box center [1339, 563] width 92 height 22
click at [1132, 161] on input "," at bounding box center [1153, 169] width 119 height 43
drag, startPoint x: 1130, startPoint y: 169, endPoint x: 1022, endPoint y: 161, distance: 108.3
click at [1022, 161] on tr "Opłata wpisowa PLN 0 PLN , Przy zapisie" at bounding box center [1097, 169] width 725 height 64
type input "0"
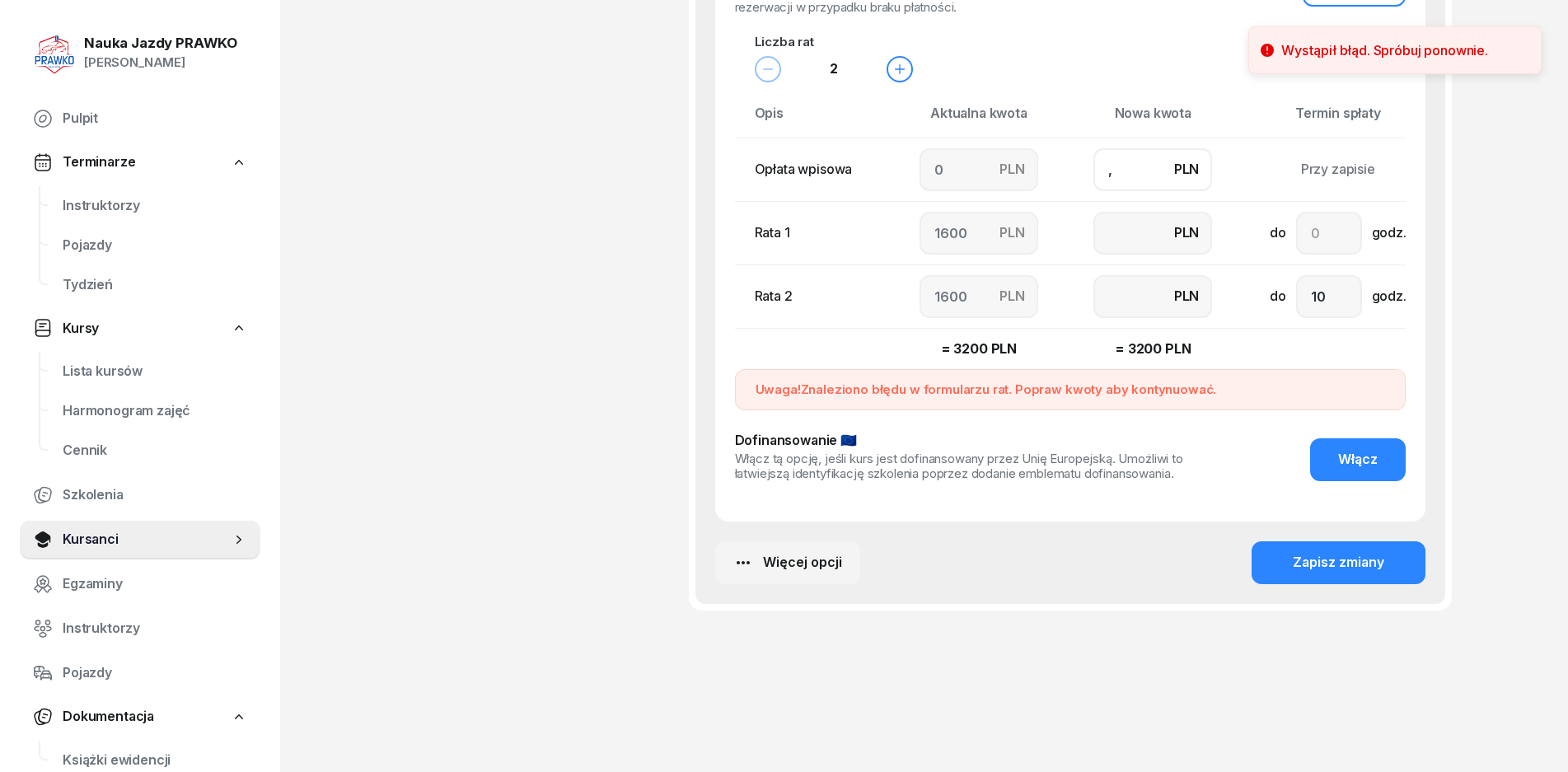
type input "1600"
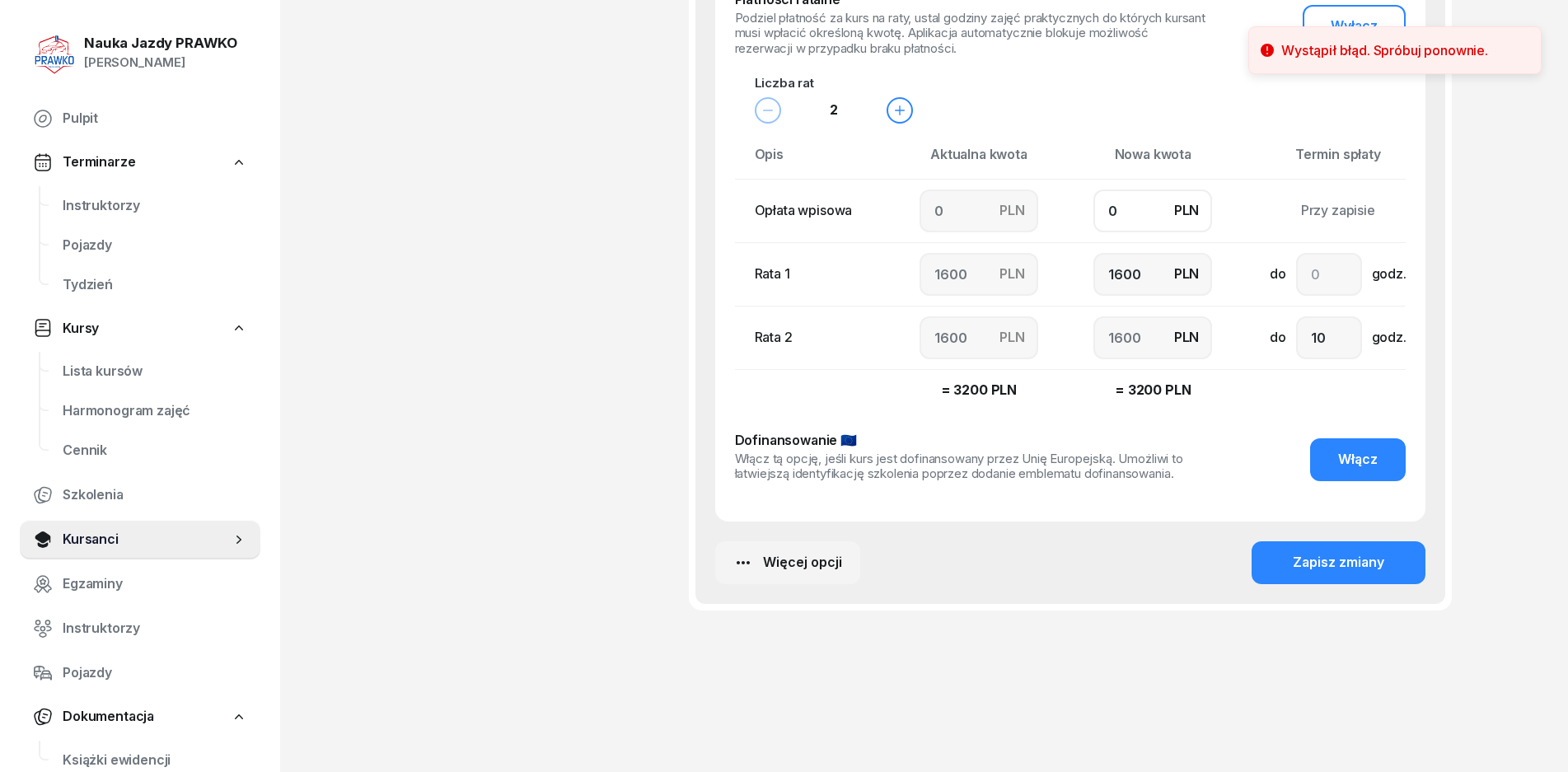
scroll to position [1368, 0]
type input "0"
click at [1320, 583] on button "Zapisz zmiany" at bounding box center [1339, 562] width 174 height 43
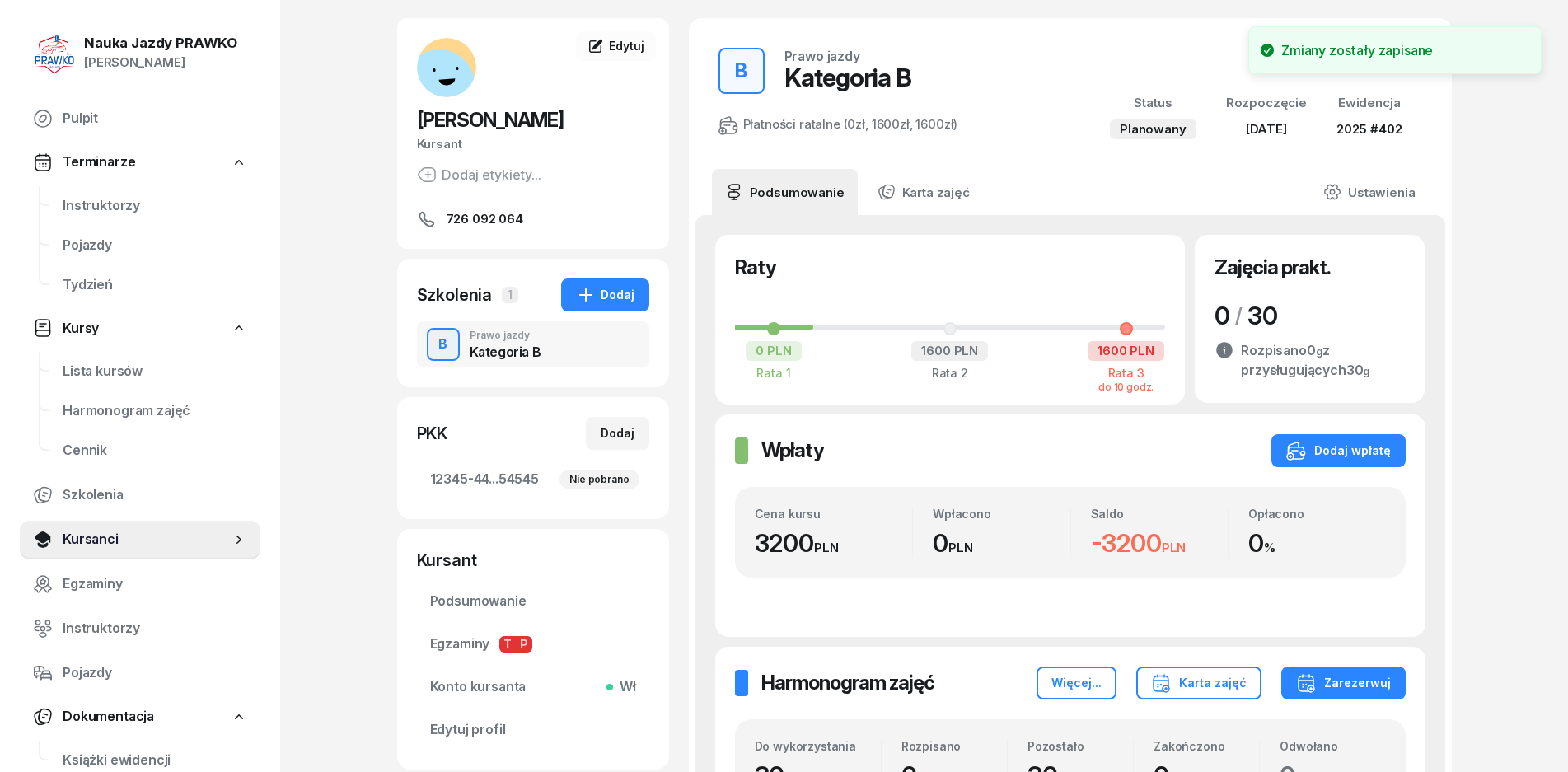
scroll to position [0, 0]
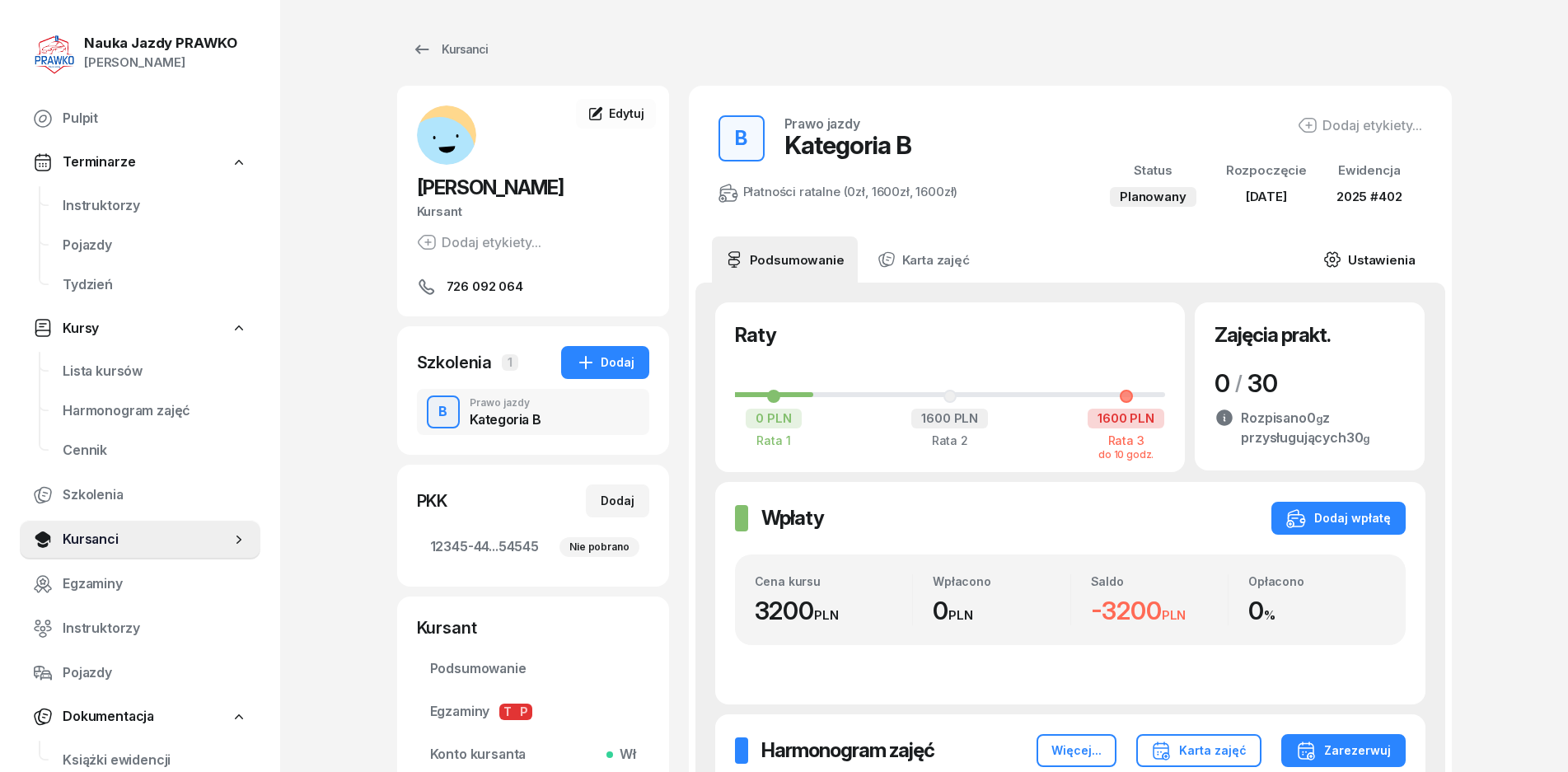
click at [1406, 265] on link "Ustawienia" at bounding box center [1368, 259] width 118 height 46
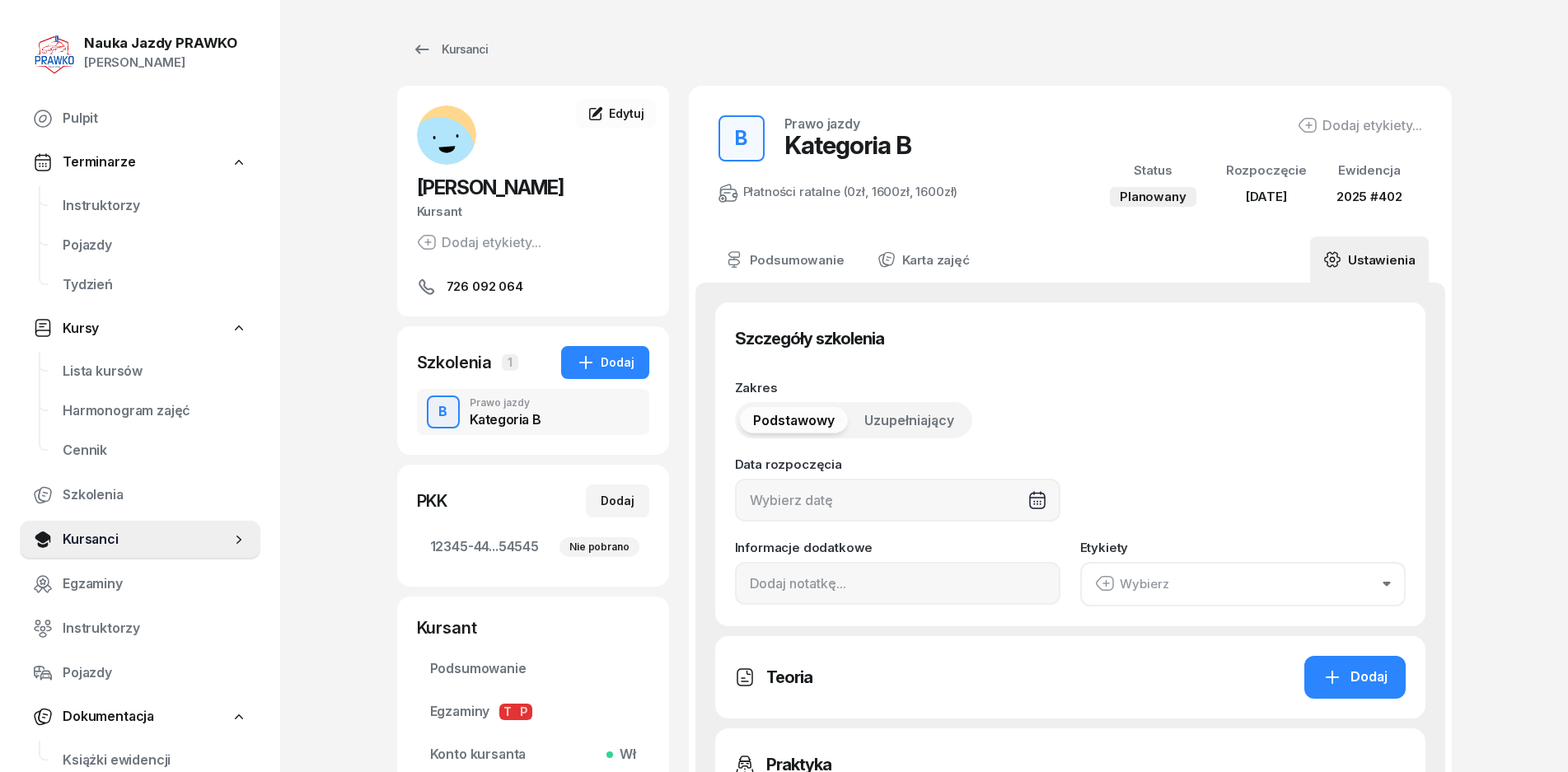
type input "[DATE]"
type input "12345"
type input "44545"
type input "45454"
type input "54545"
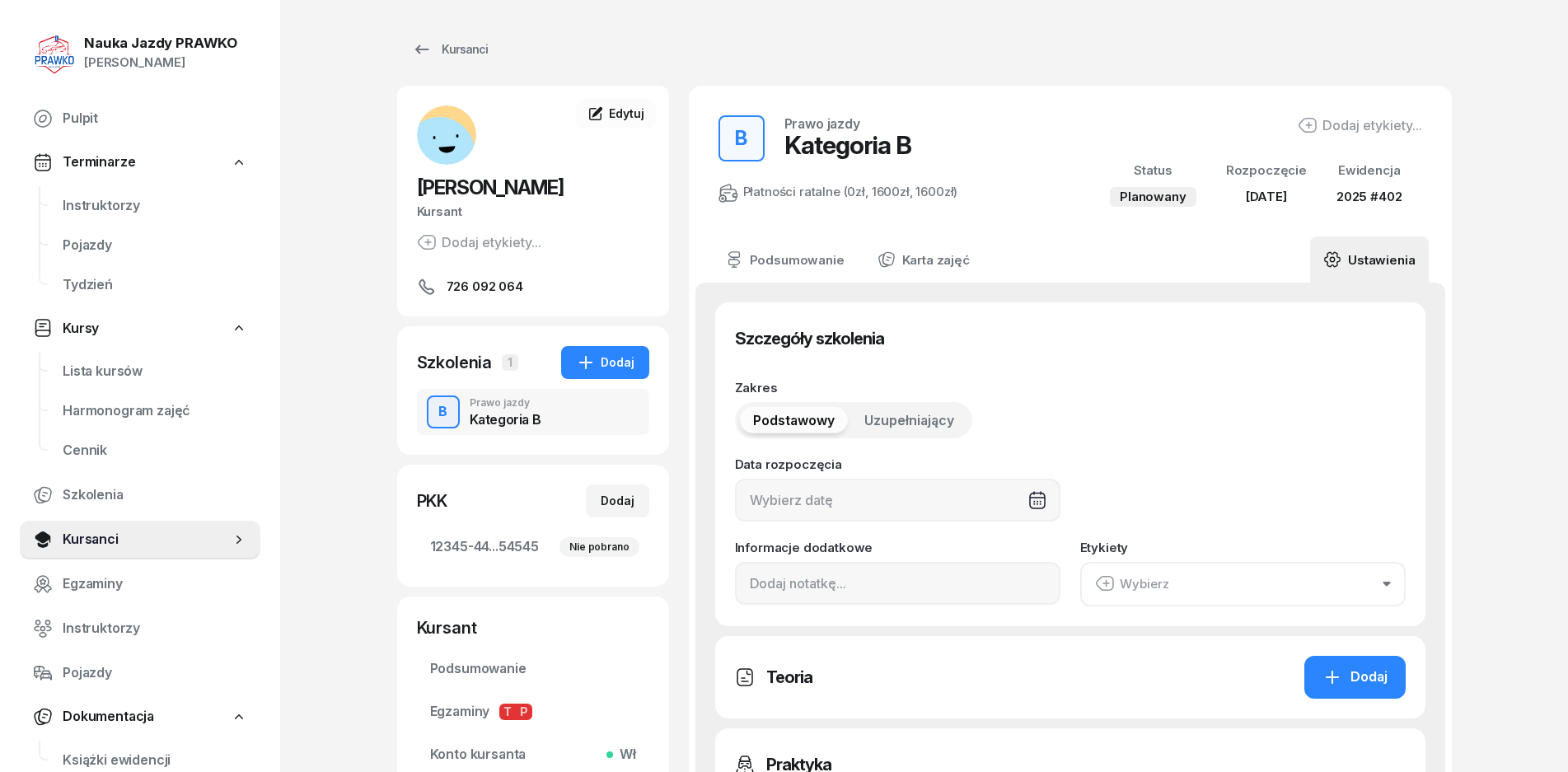
type input "2025"
type input "402"
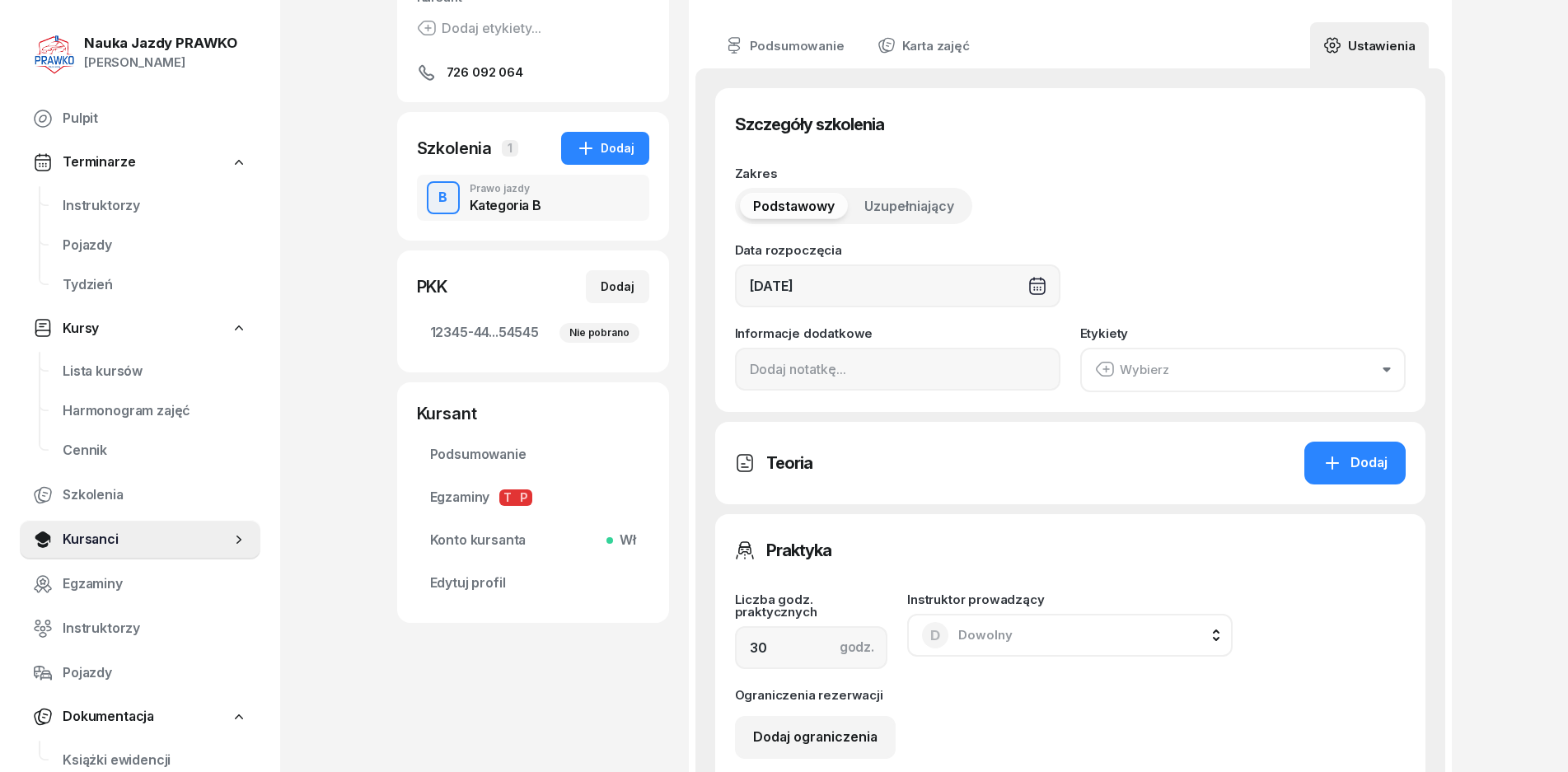
scroll to position [577, 0]
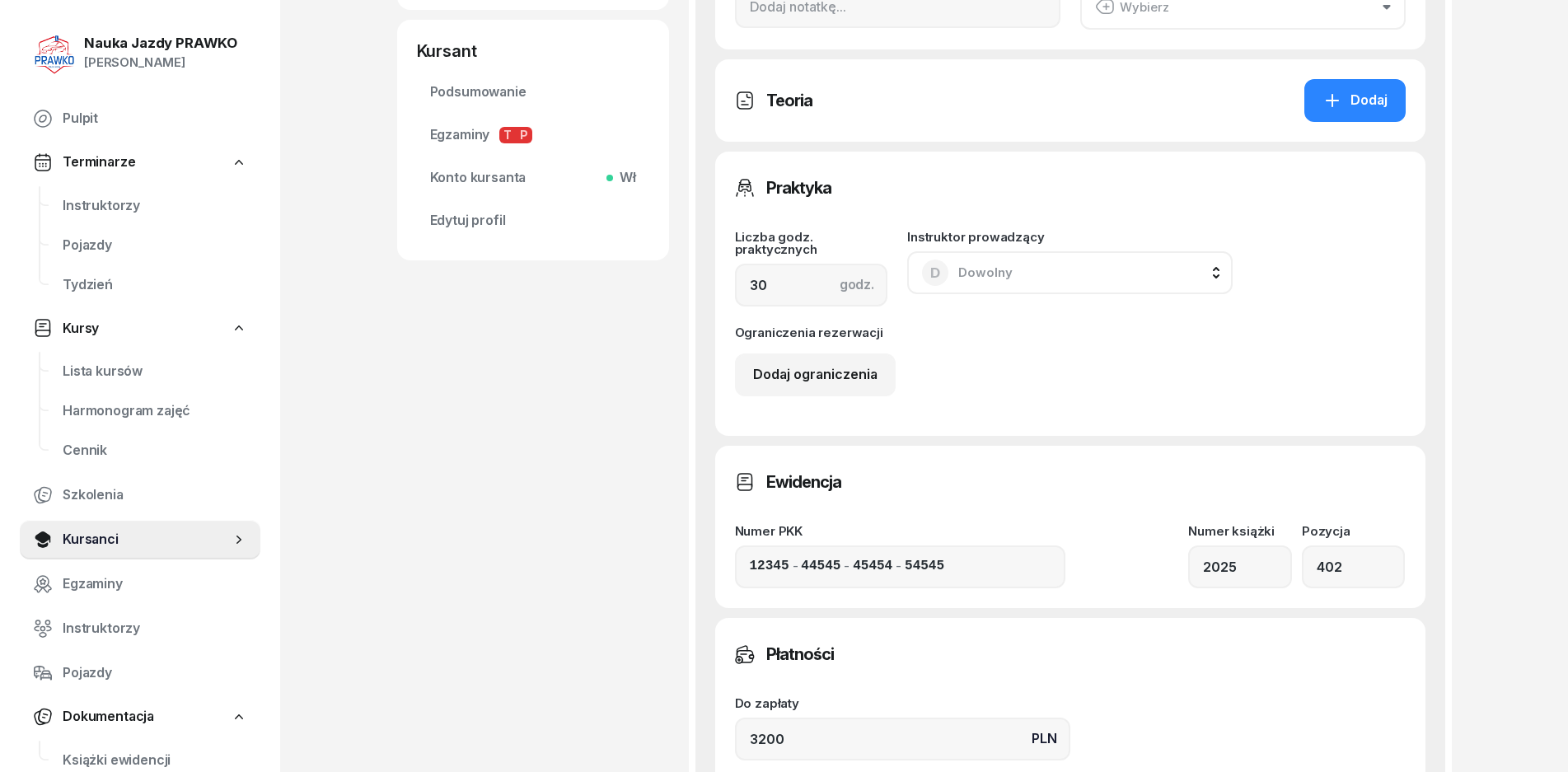
click at [1007, 272] on span "Dowolny" at bounding box center [986, 273] width 54 height 16
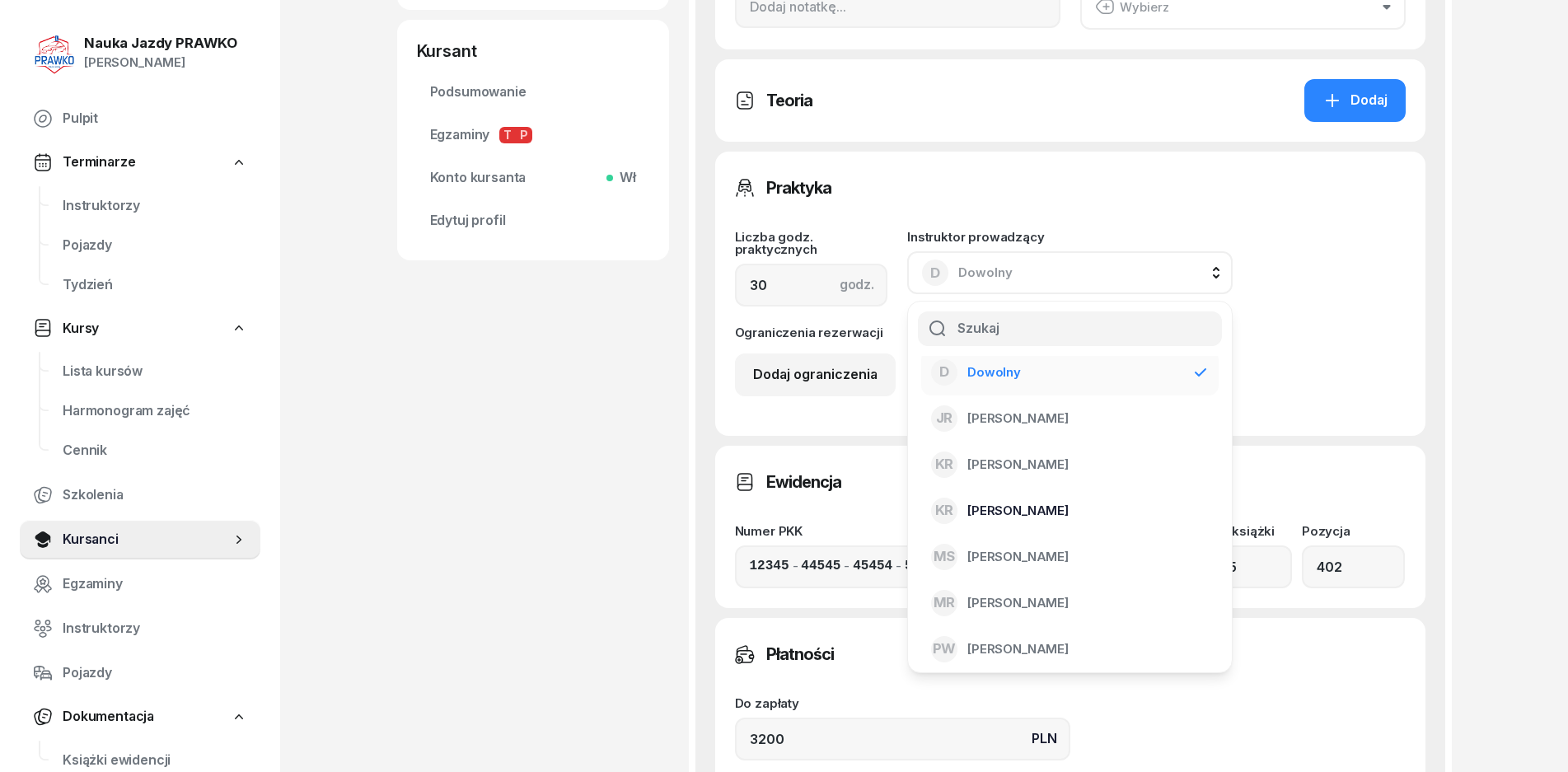
scroll to position [13, 0]
click at [1013, 661] on li "PW [PERSON_NAME]" at bounding box center [1069, 646] width 297 height 46
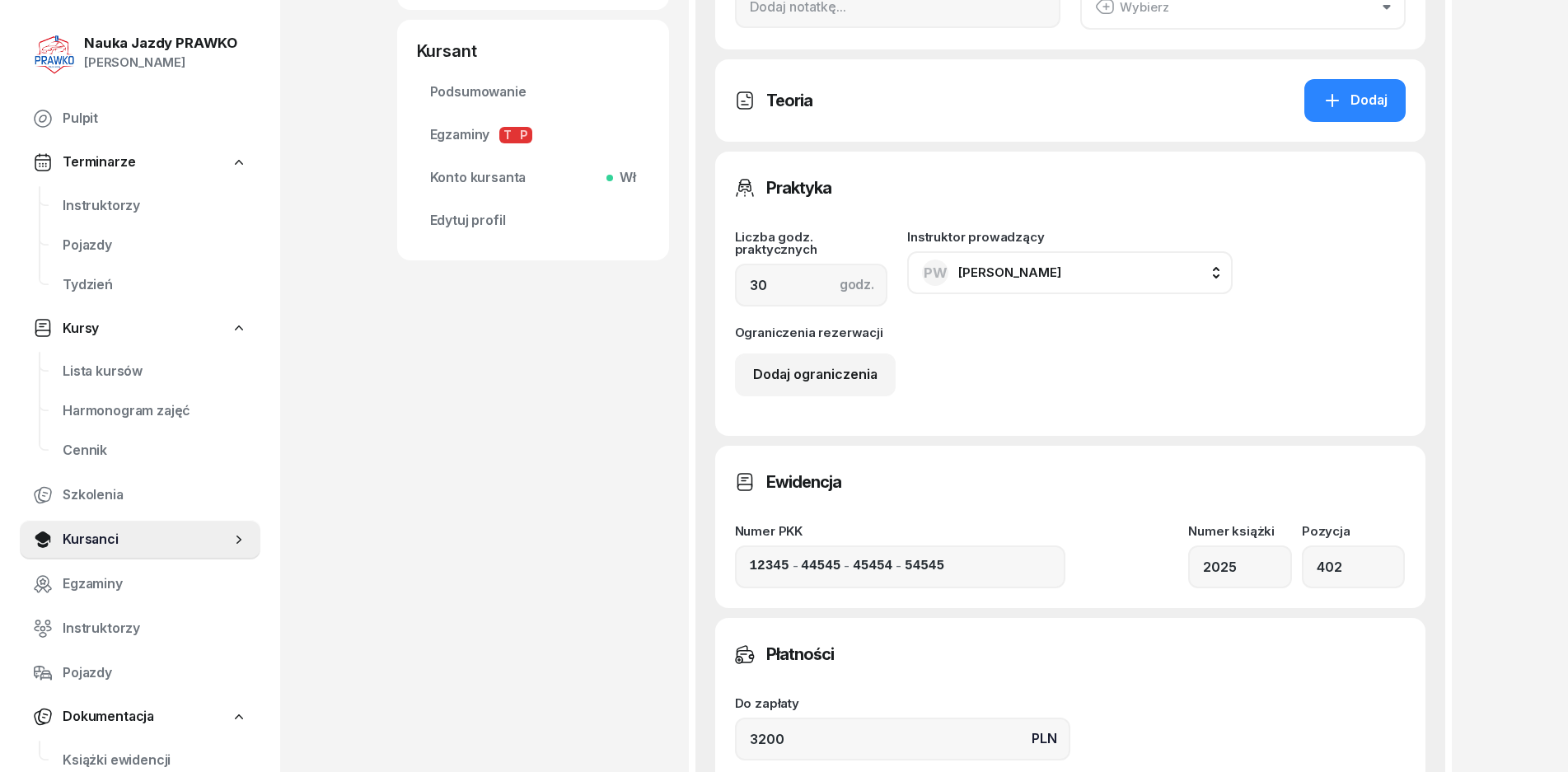
click at [972, 370] on div "Dodaj ograniczenia" at bounding box center [1070, 375] width 671 height 43
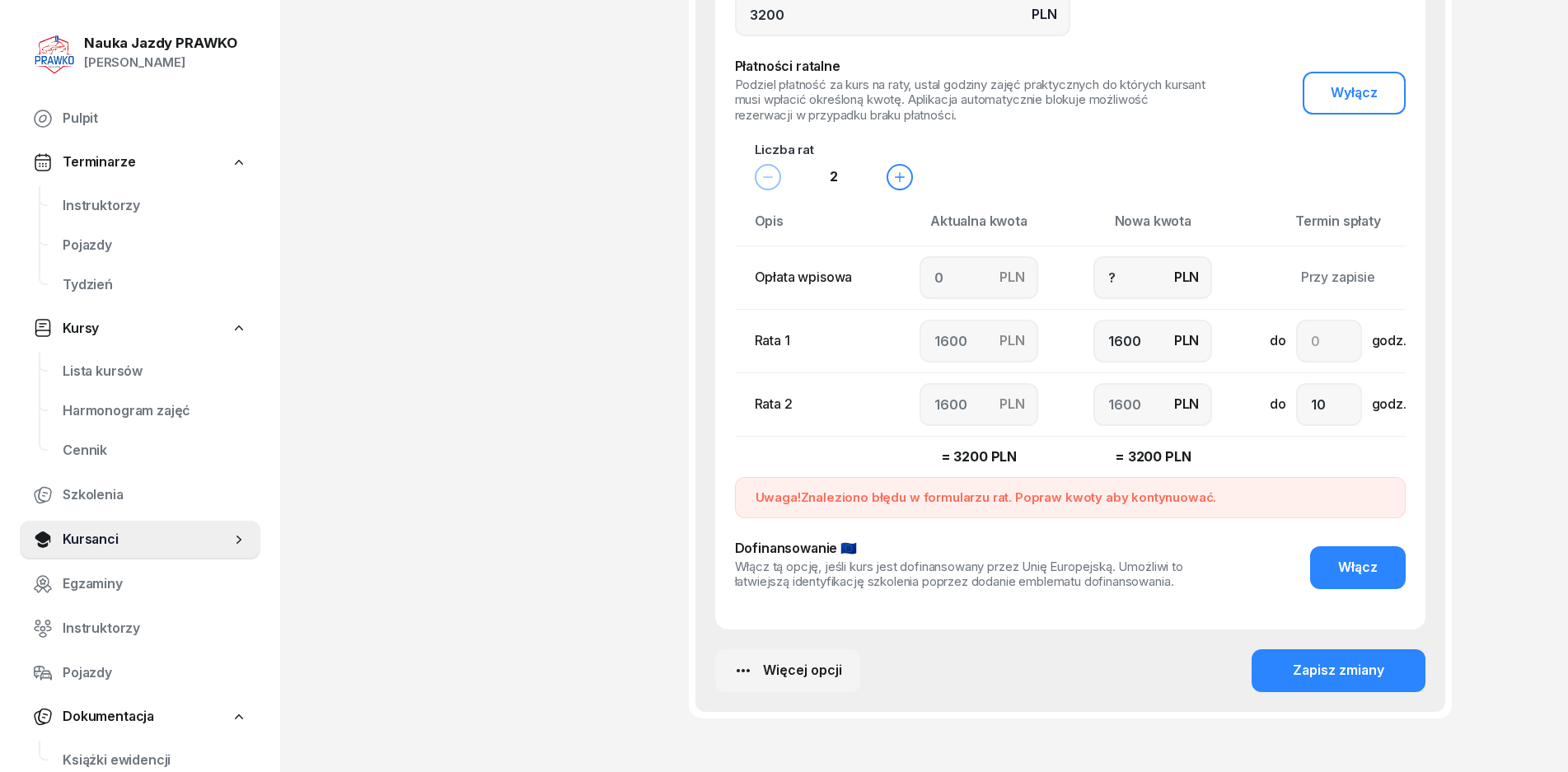
scroll to position [1409, 0]
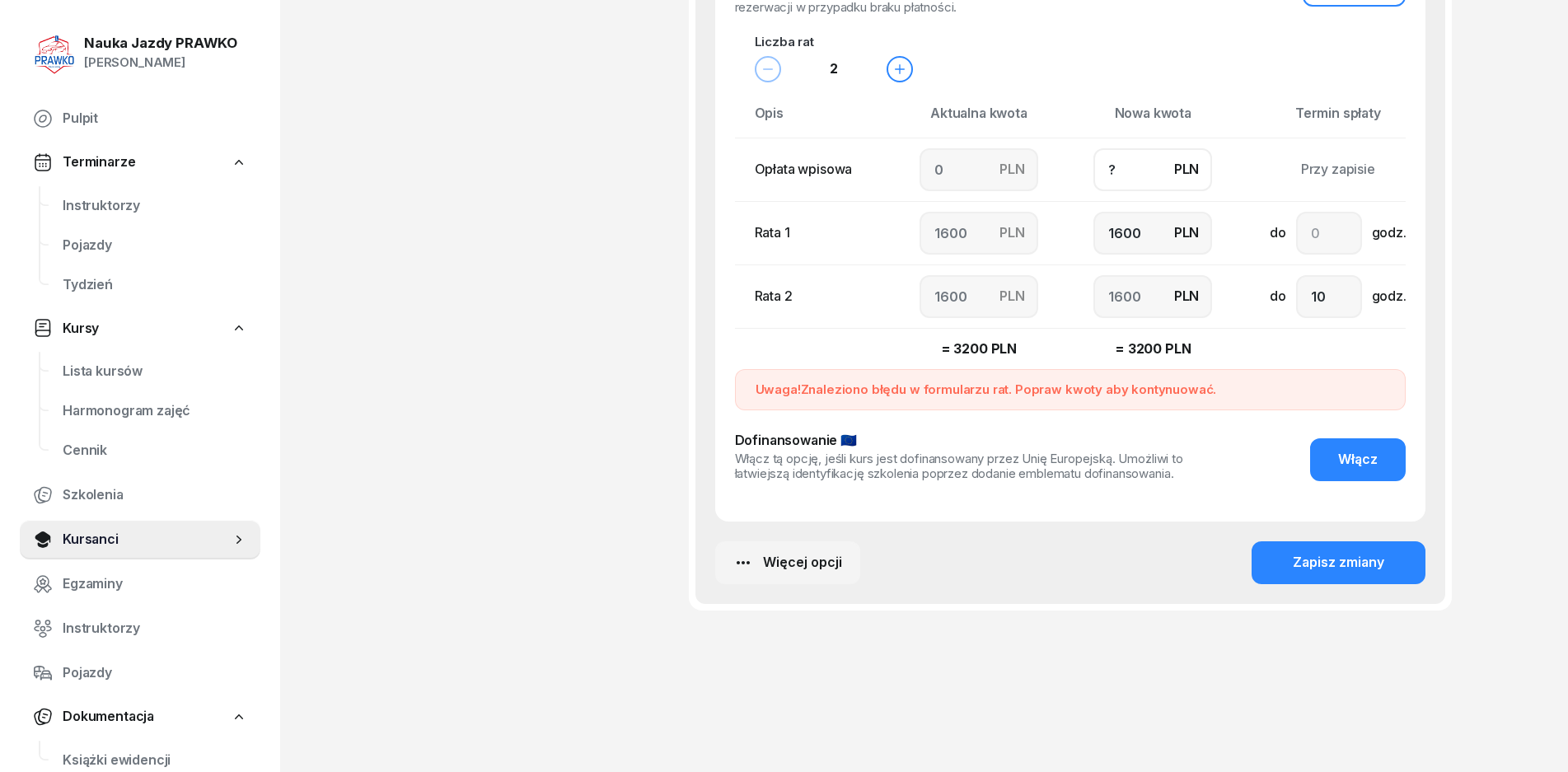
drag, startPoint x: 1183, startPoint y: 165, endPoint x: 1037, endPoint y: 175, distance: 146.3
click at [1182, 165] on input "?" at bounding box center [1153, 169] width 119 height 43
click at [948, 179] on input "0" at bounding box center [979, 169] width 119 height 43
click at [954, 171] on input "0" at bounding box center [979, 169] width 119 height 43
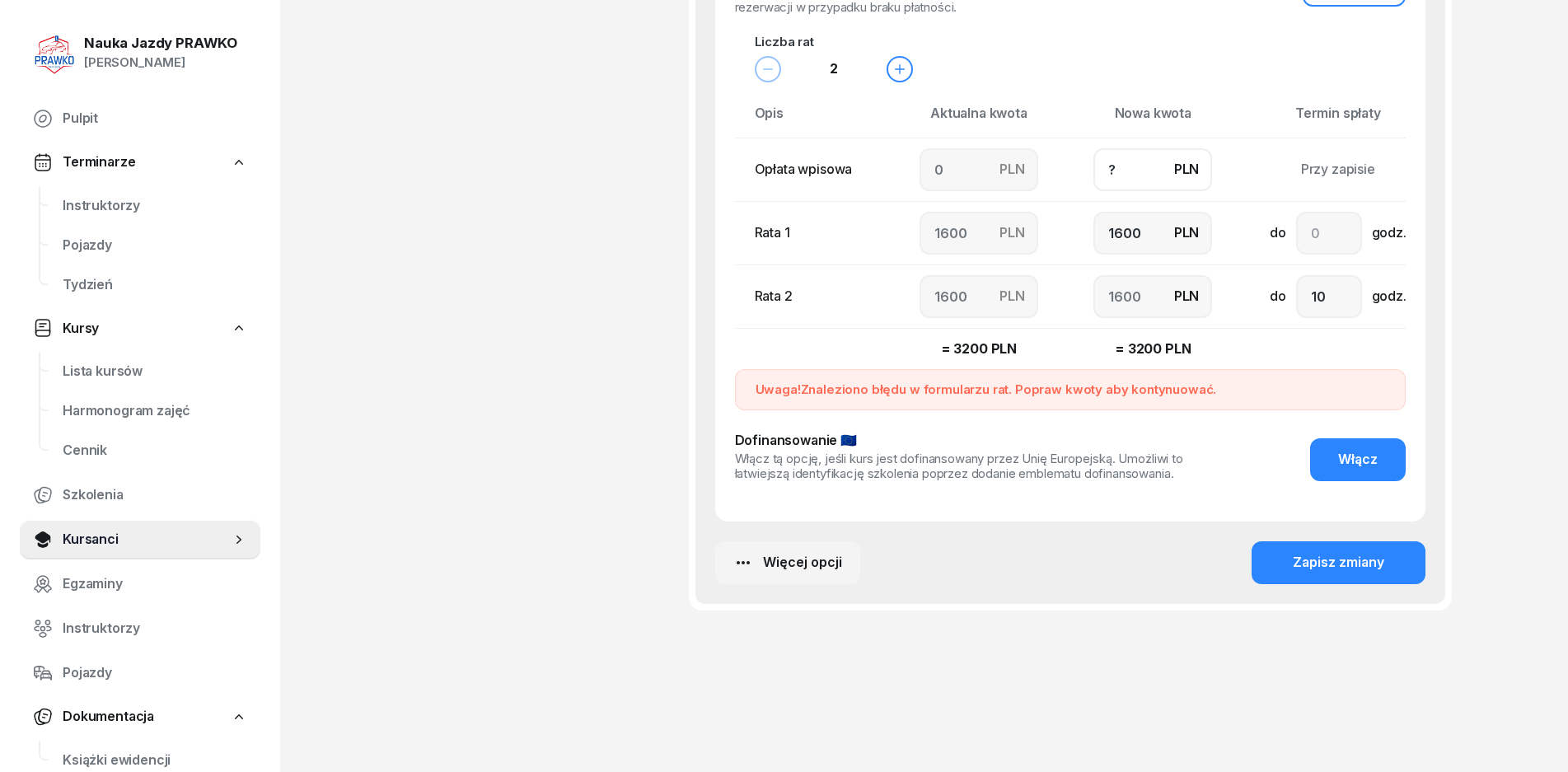
click at [1184, 168] on input "?" at bounding box center [1153, 169] width 119 height 43
drag, startPoint x: 1184, startPoint y: 168, endPoint x: 1083, endPoint y: 183, distance: 102.1
click at [1083, 183] on td "PLN ?" at bounding box center [1154, 169] width 174 height 64
type input "2"
type input "1598"
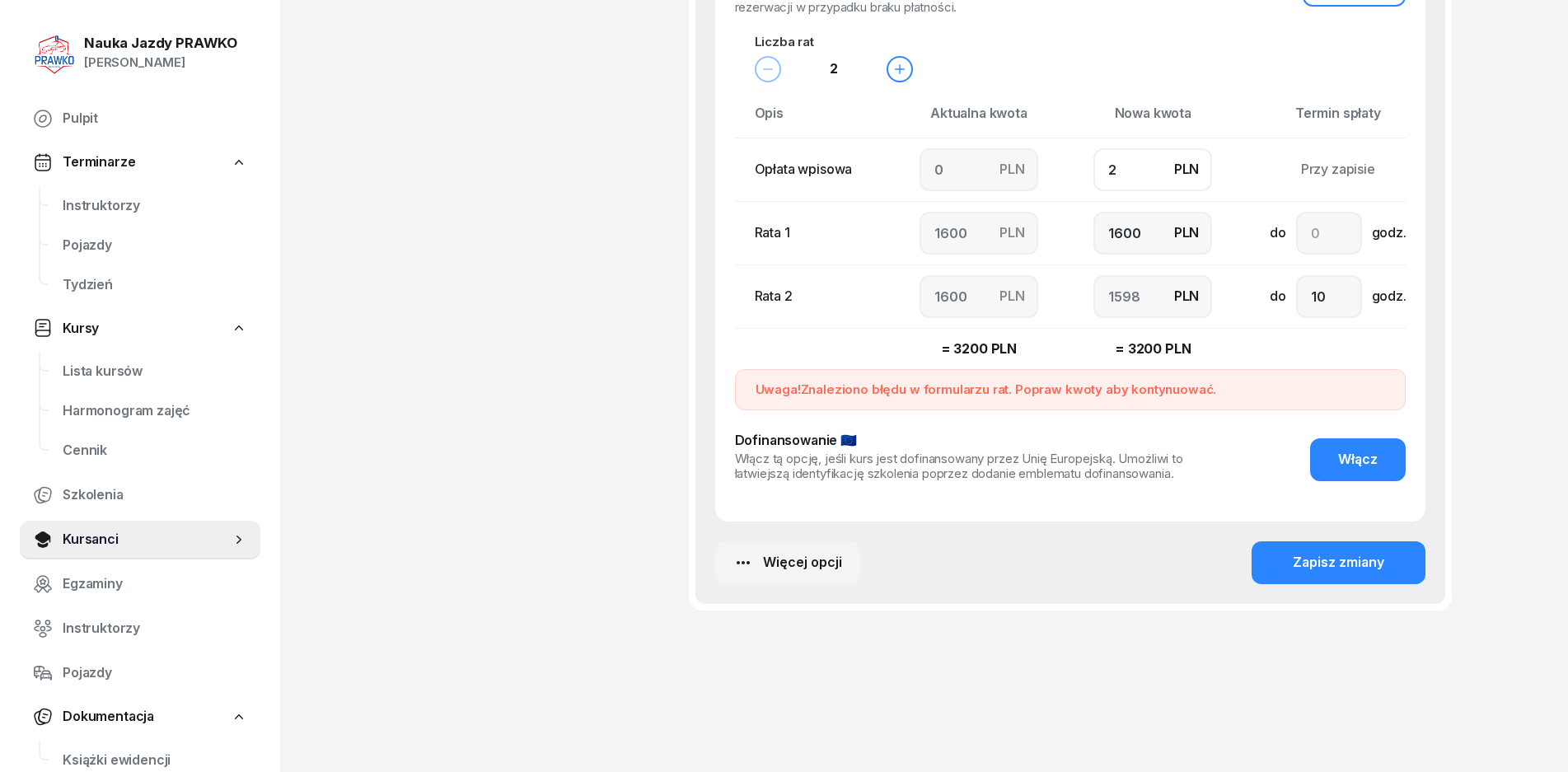
scroll to position [1368, 0]
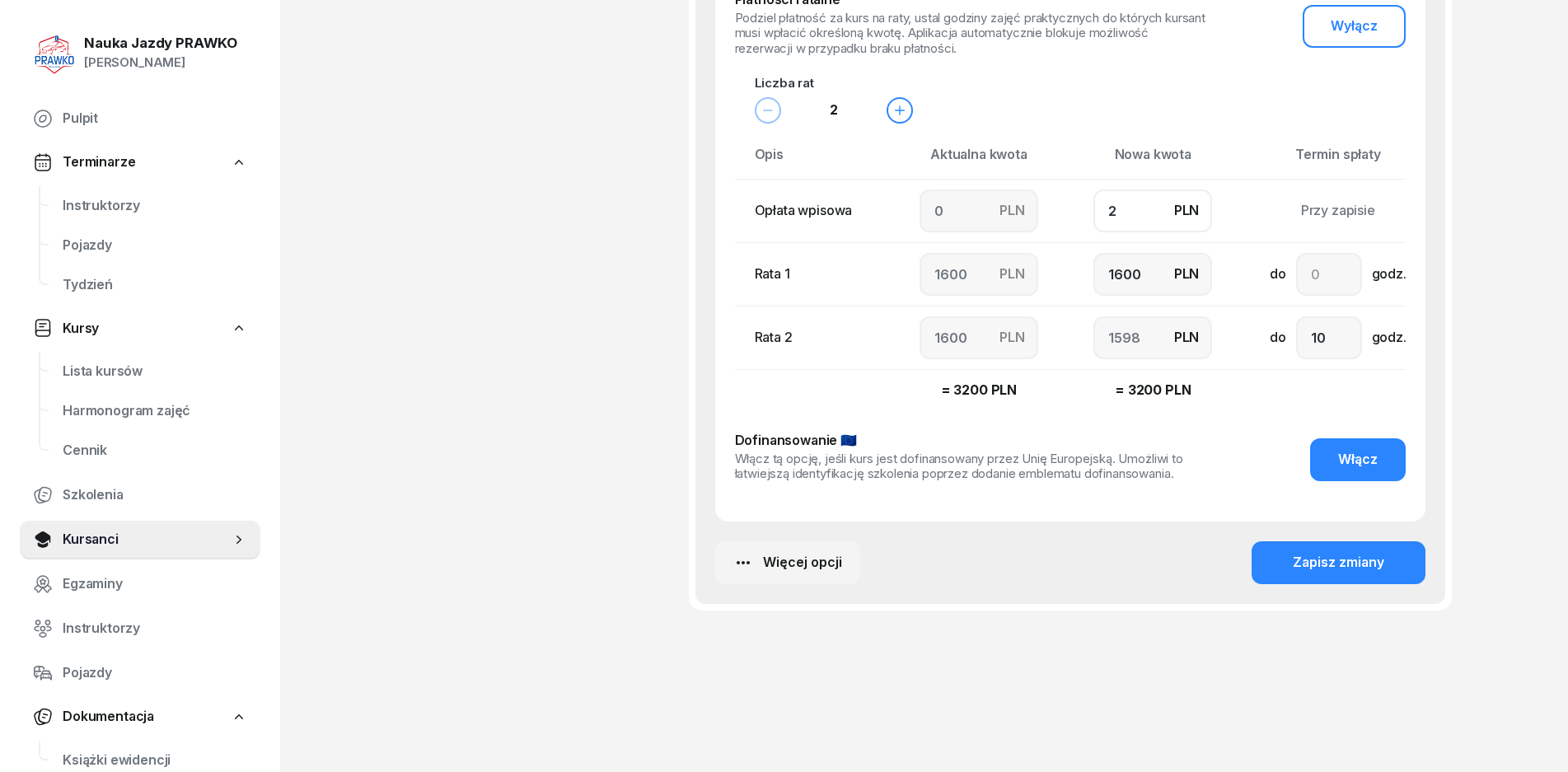
type input "20"
click at [1341, 289] on input "number" at bounding box center [1329, 274] width 66 height 43
click at [1345, 560] on div "Zapisz zmiany" at bounding box center [1339, 563] width 92 height 22
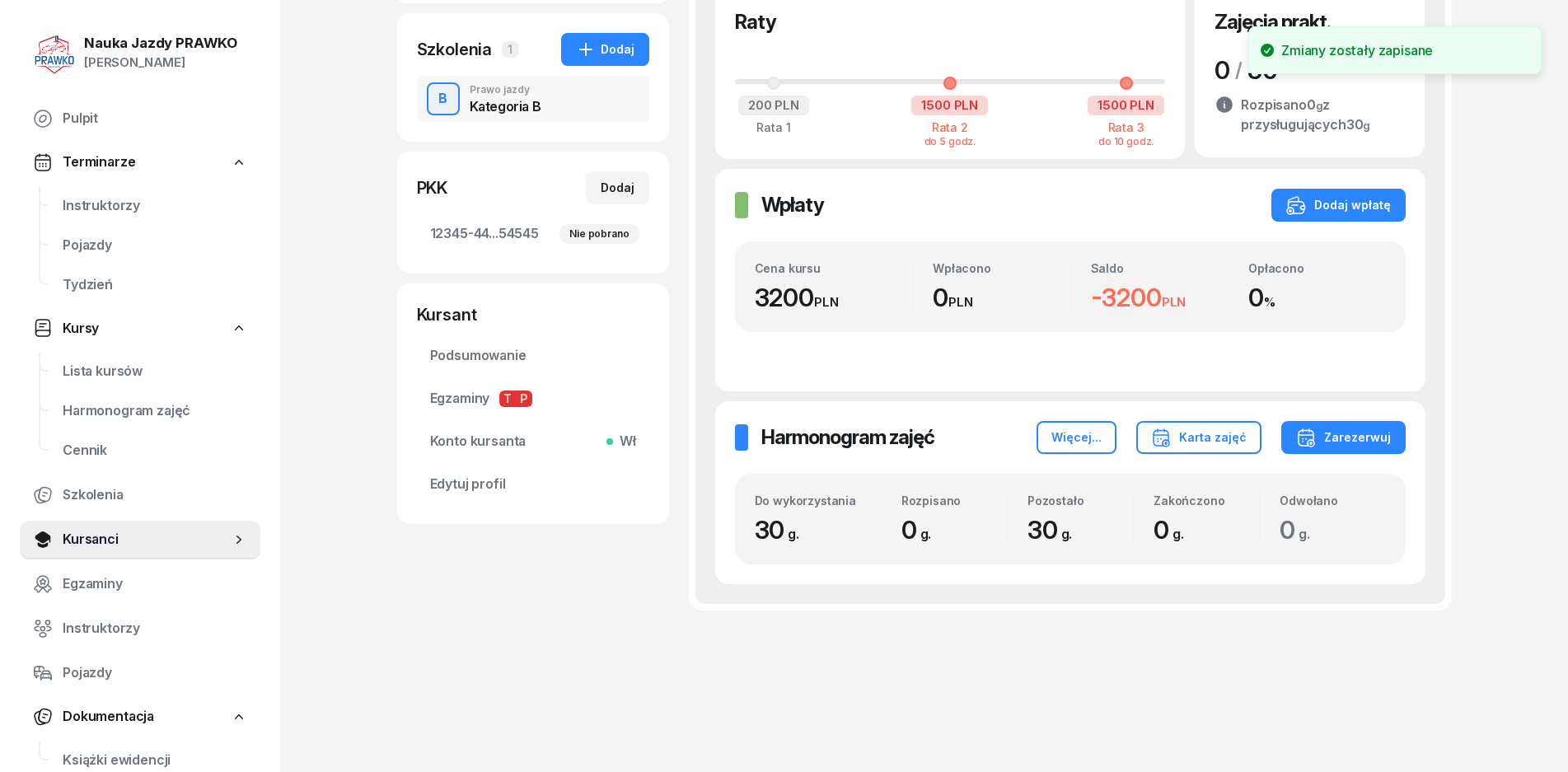
scroll to position [0, 0]
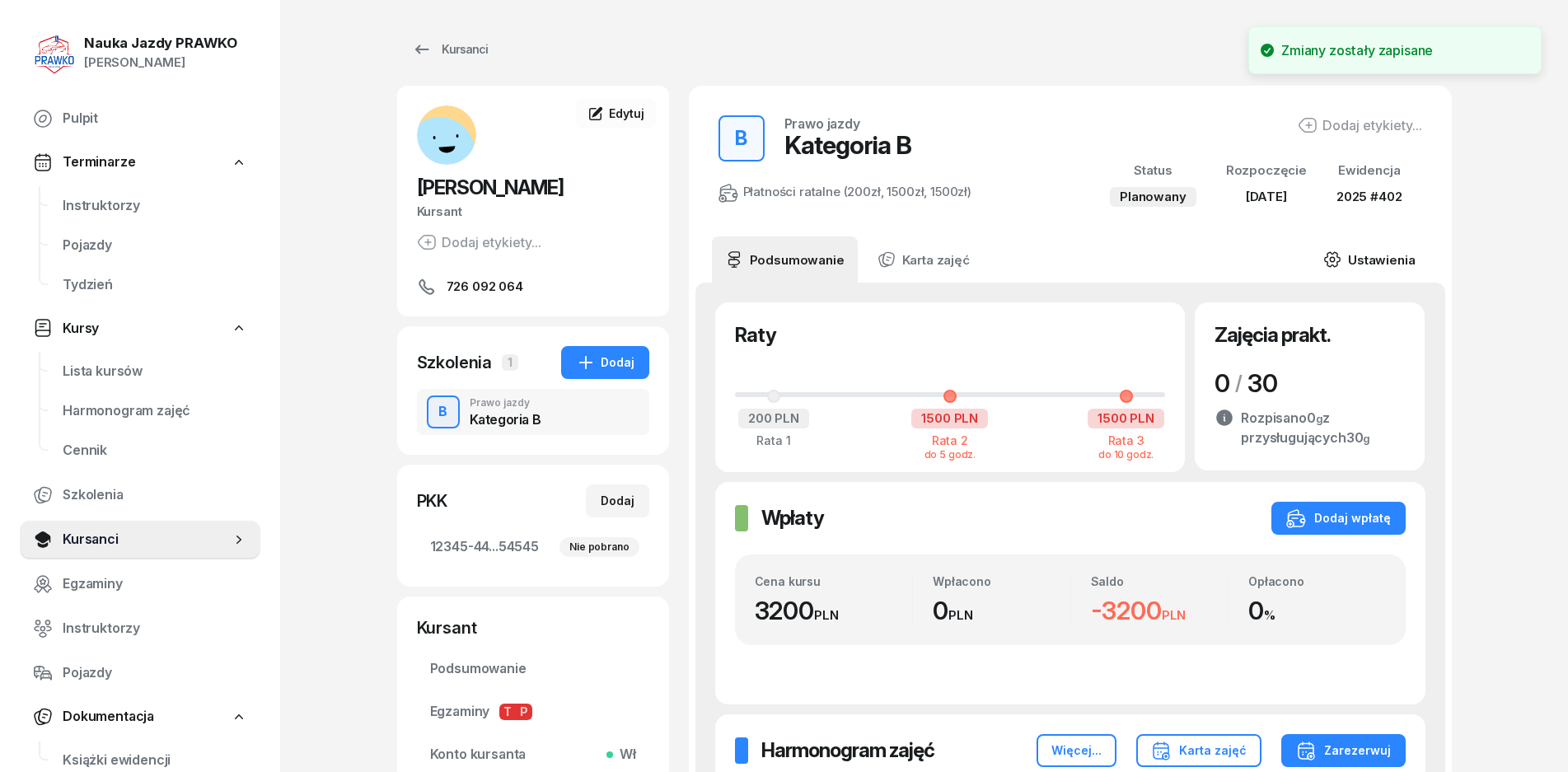
click at [1358, 267] on link "Ustawienia" at bounding box center [1368, 259] width 118 height 46
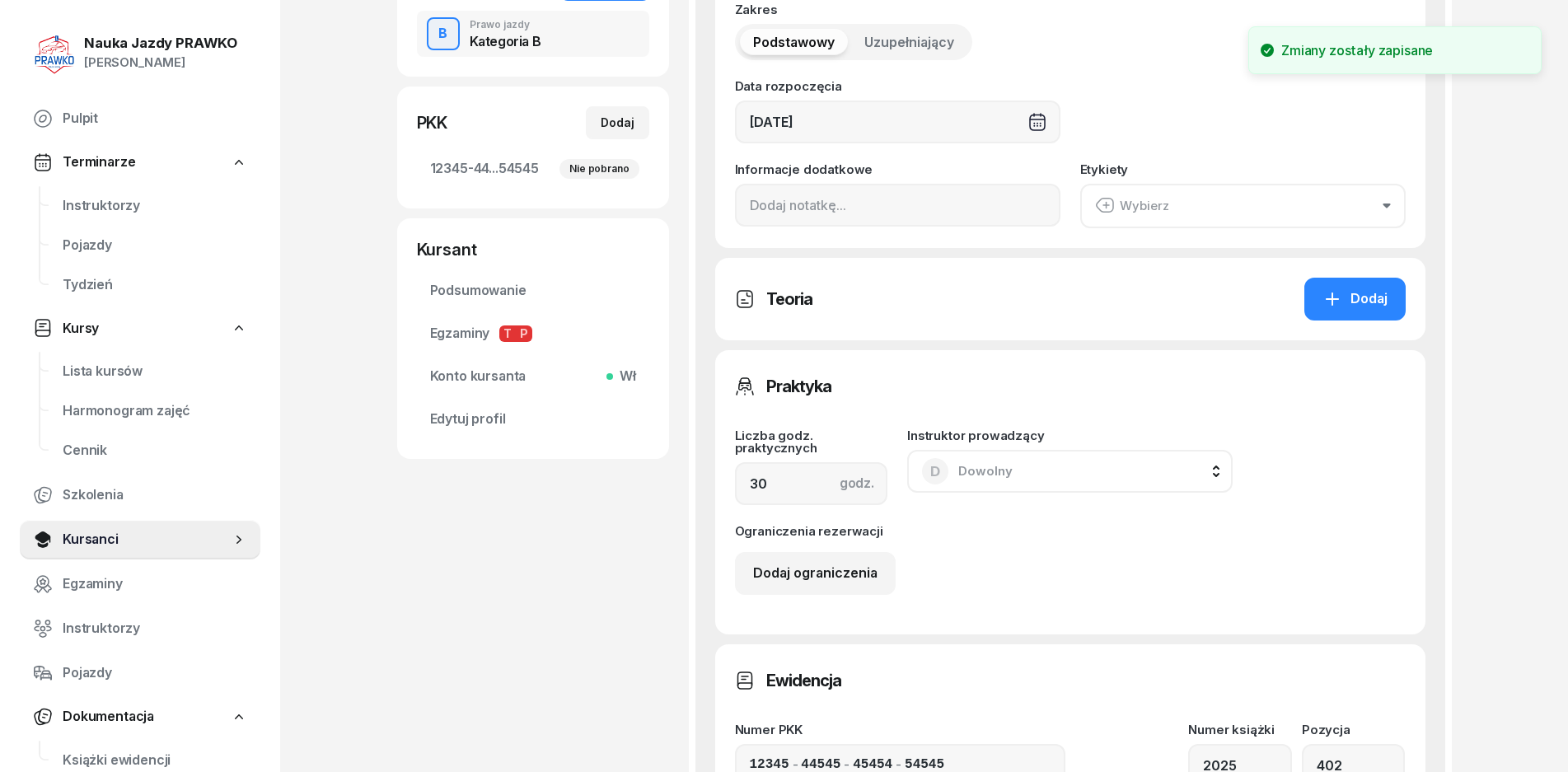
scroll to position [577, 0]
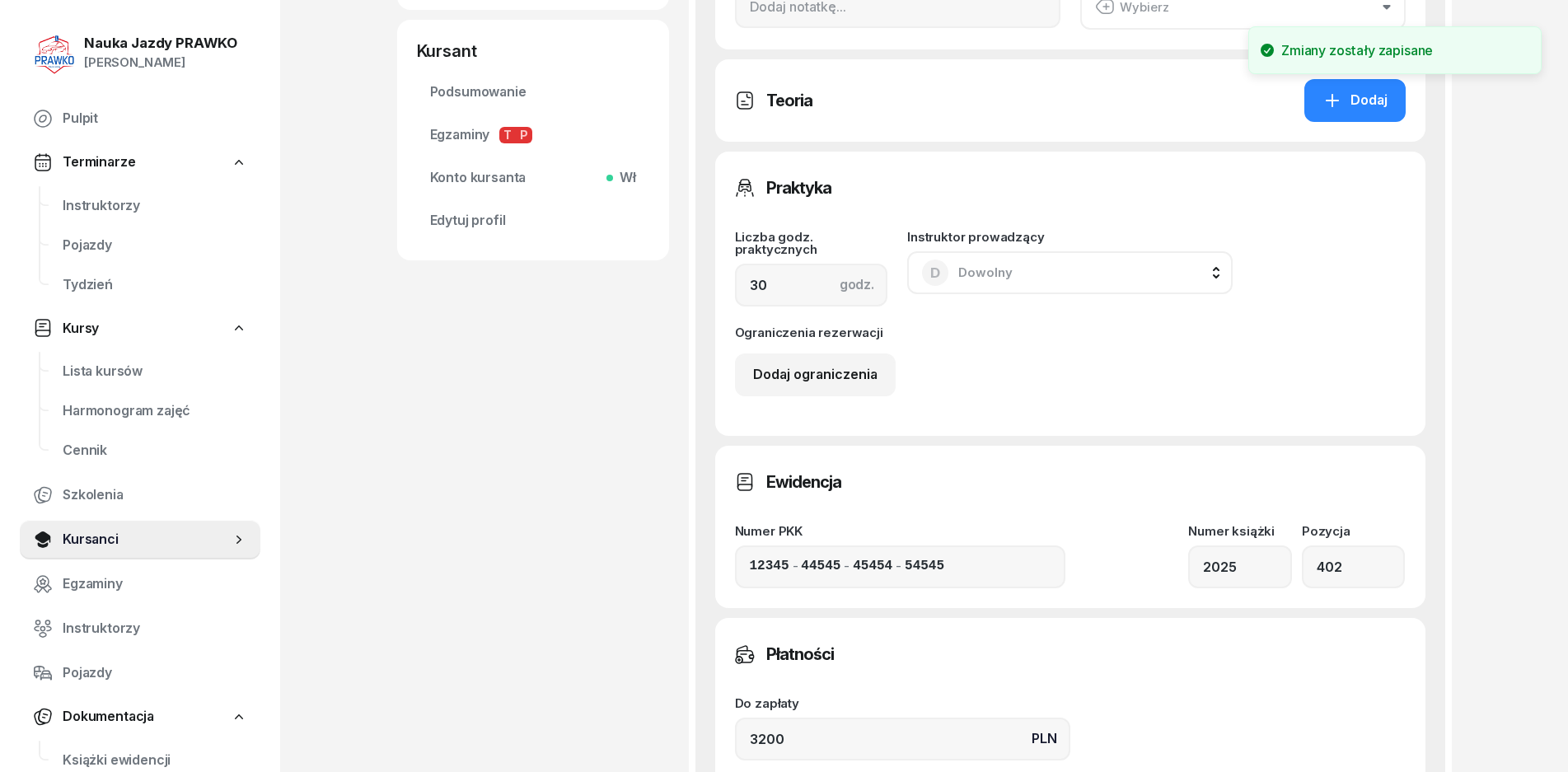
click at [977, 280] on span "Dowolny" at bounding box center [986, 273] width 54 height 16
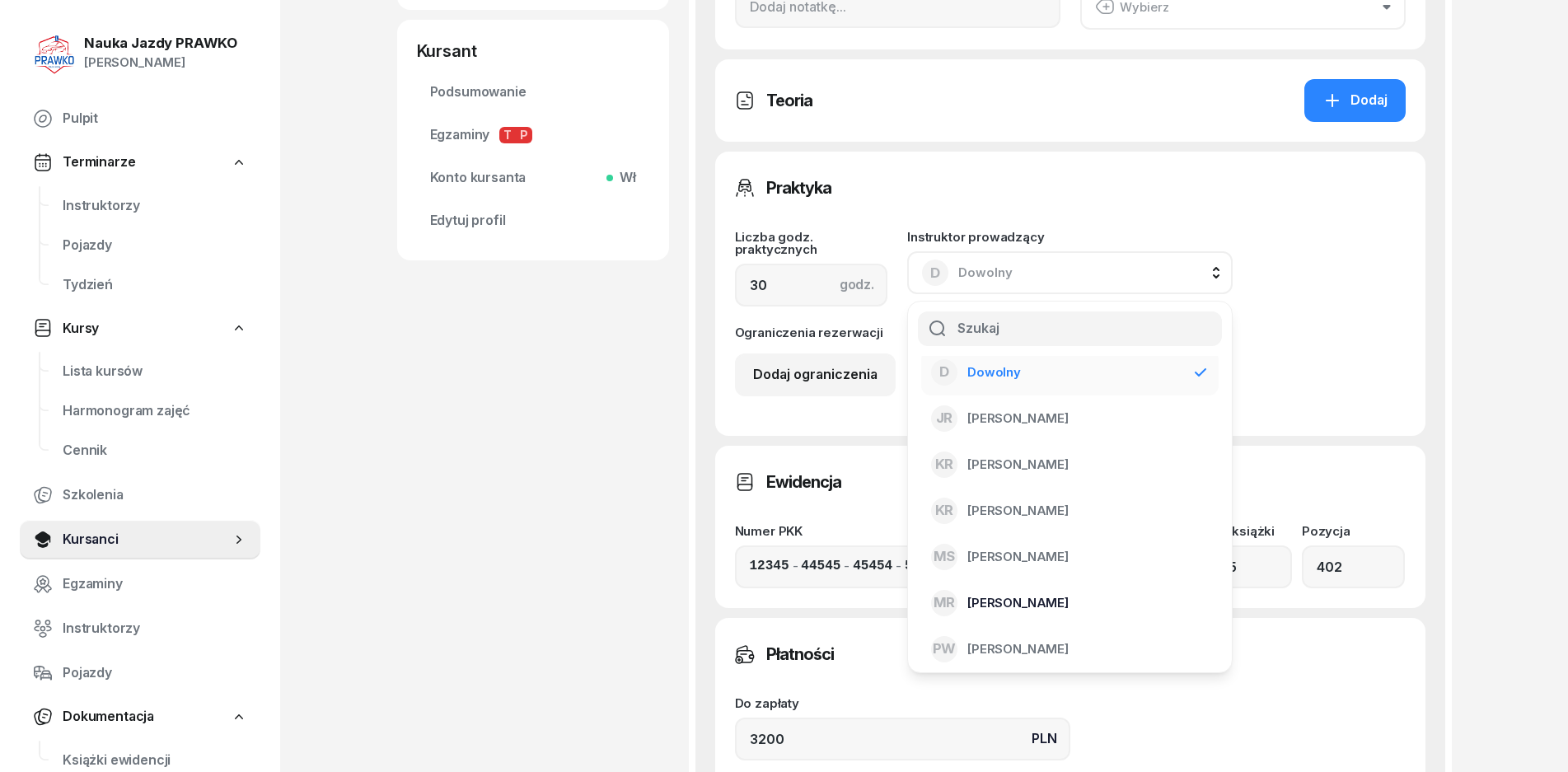
scroll to position [13, 0]
click at [995, 644] on span "[PERSON_NAME]" at bounding box center [1018, 646] width 101 height 22
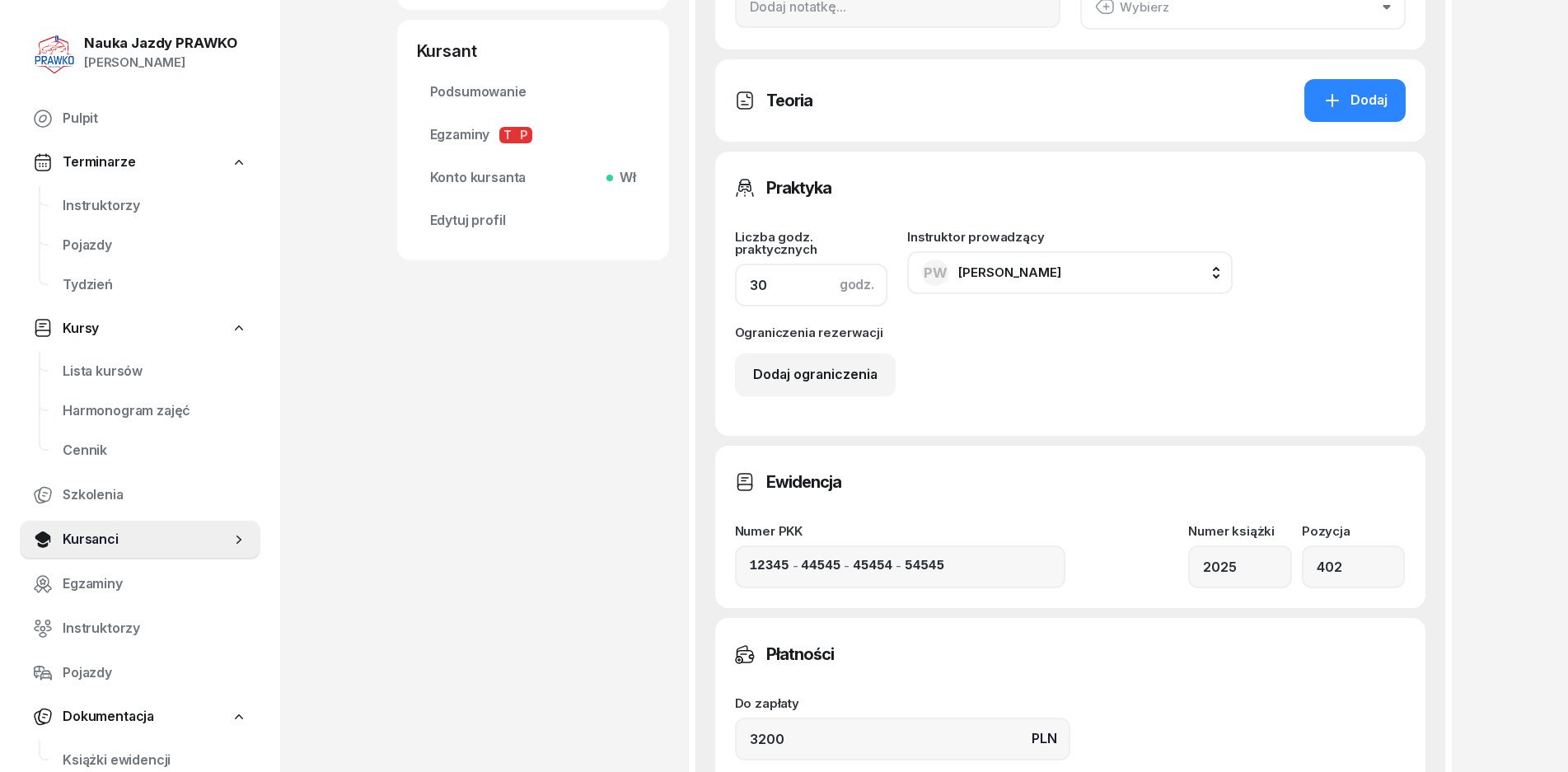
click at [832, 299] on input "30" at bounding box center [811, 285] width 153 height 43
click at [809, 348] on div "Ograniczenia rezerwacji Dodaj ograniczenia" at bounding box center [1070, 361] width 671 height 70
click at [807, 371] on div "Dodaj ograniczenia" at bounding box center [815, 375] width 125 height 22
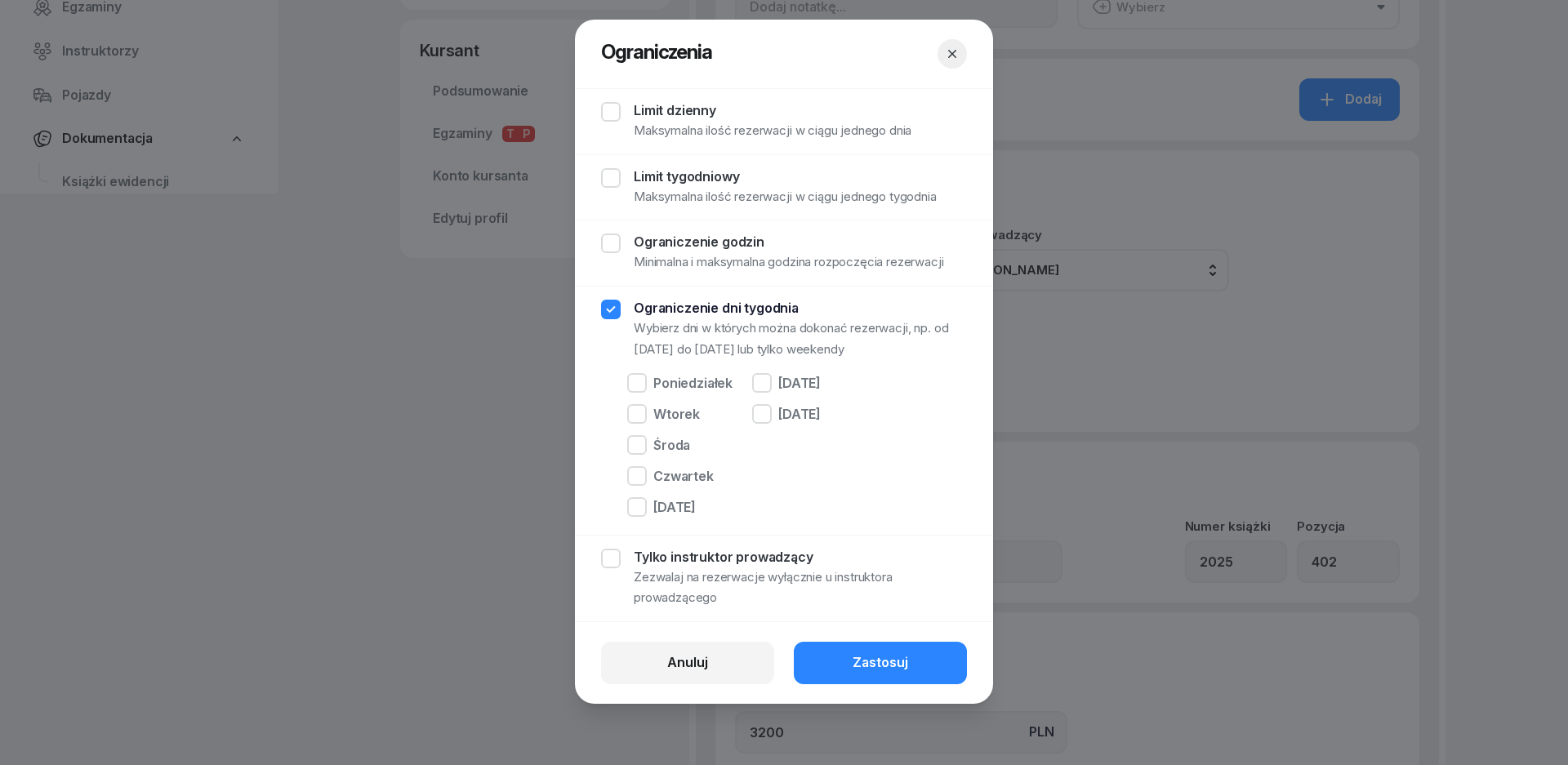
click at [710, 181] on div "Limit tygodniowy" at bounding box center [785, 176] width 303 height 20
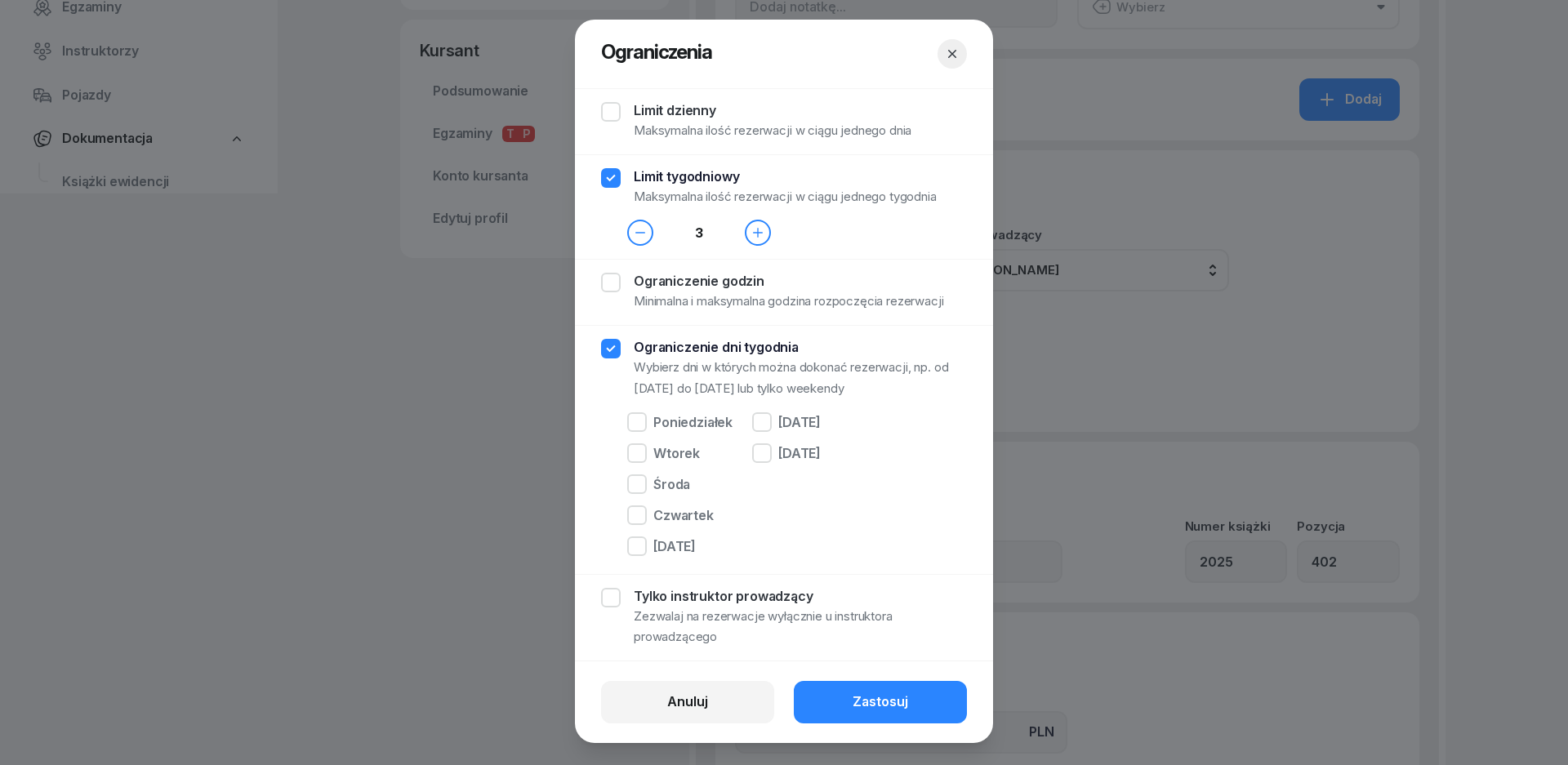
click at [653, 232] on div "3" at bounding box center [699, 233] width 92 height 22
click at [637, 232] on icon "button" at bounding box center [640, 232] width 13 height 13
click at [702, 603] on div "Tylko instruktor prowadzący" at bounding box center [801, 596] width 333 height 20
click at [835, 698] on button "Zastosuj" at bounding box center [880, 702] width 173 height 42
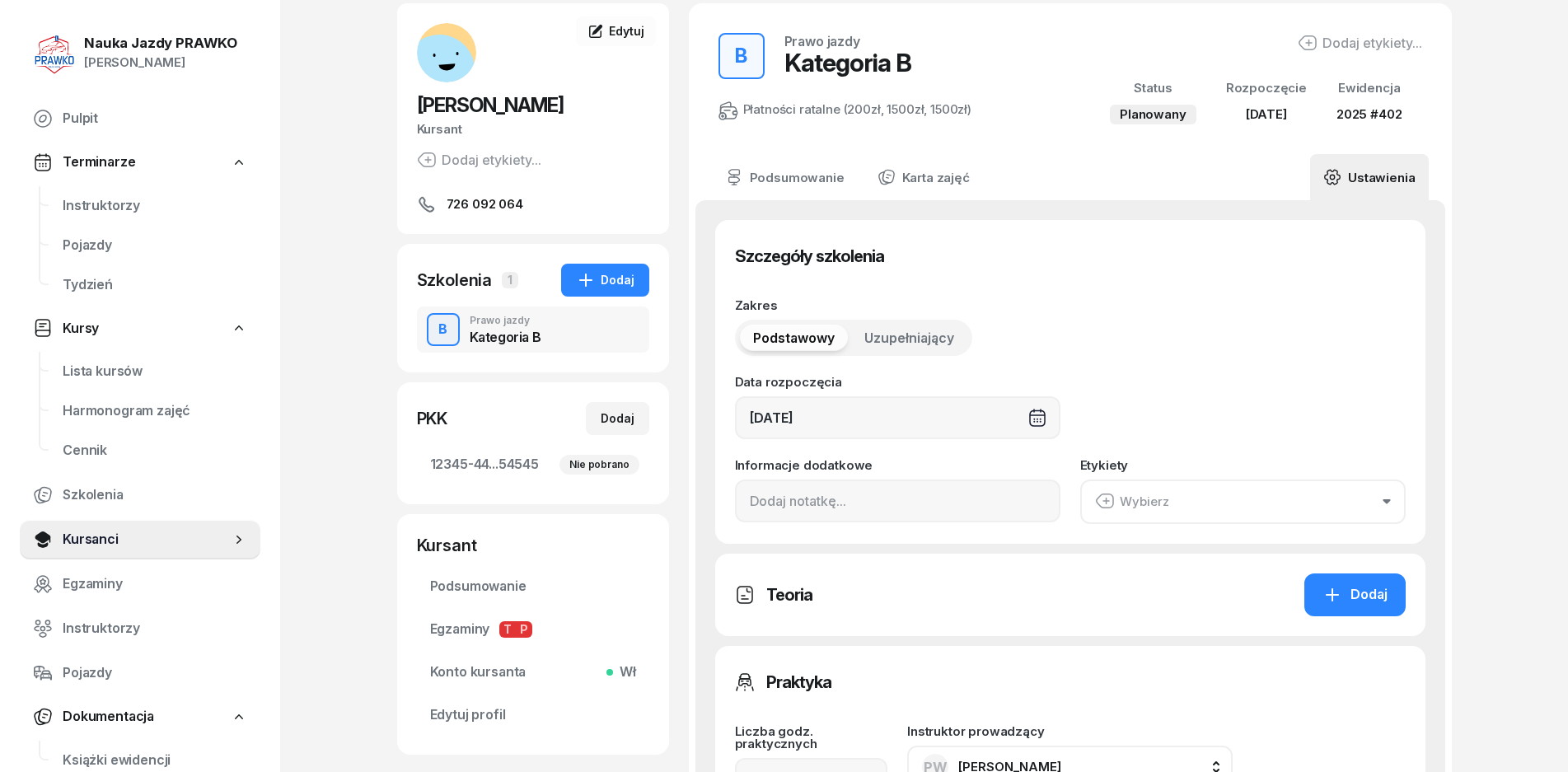
scroll to position [577, 0]
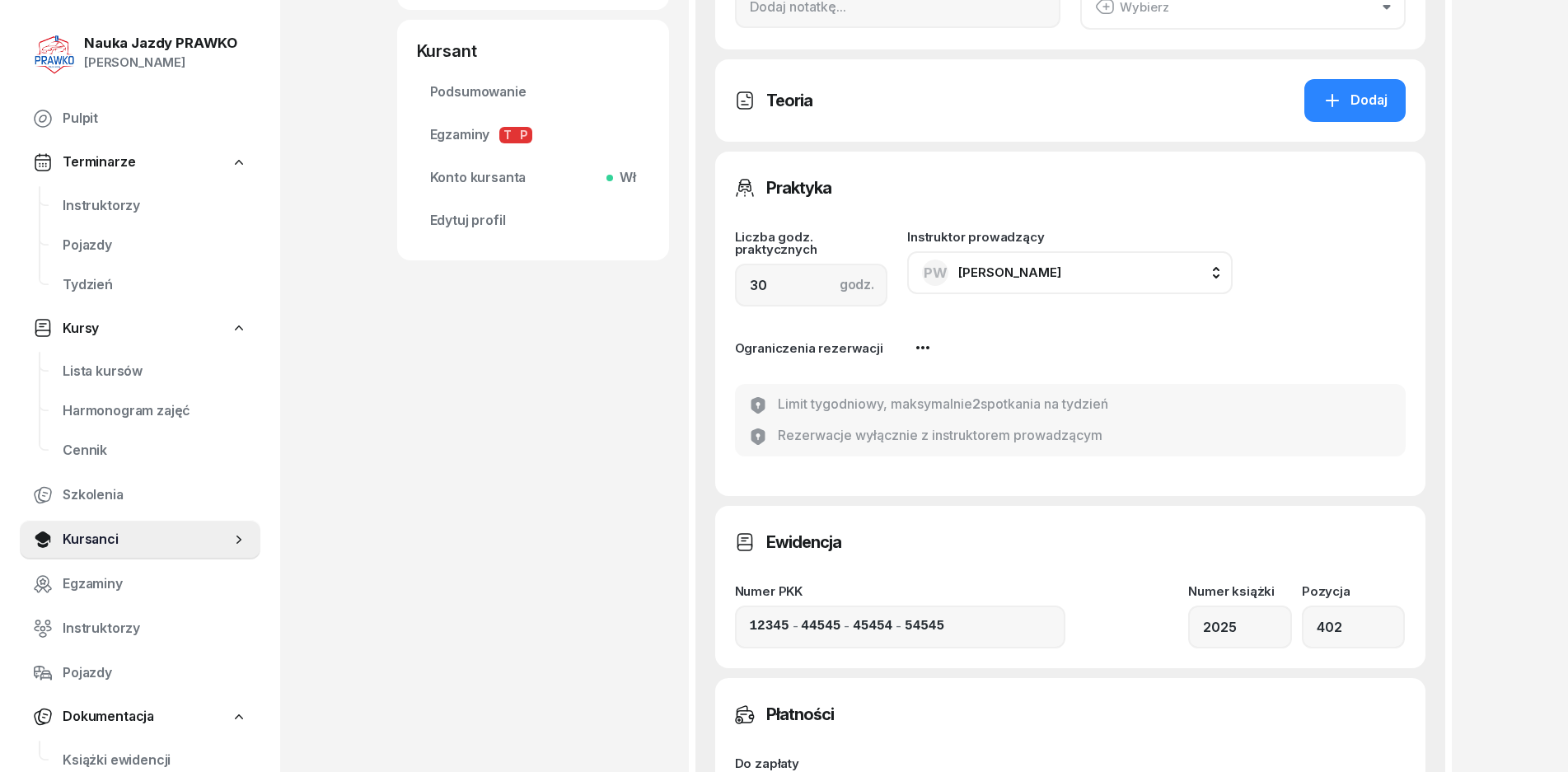
click at [951, 352] on button "button" at bounding box center [927, 347] width 50 height 43
click at [914, 335] on button "button" at bounding box center [927, 347] width 50 height 43
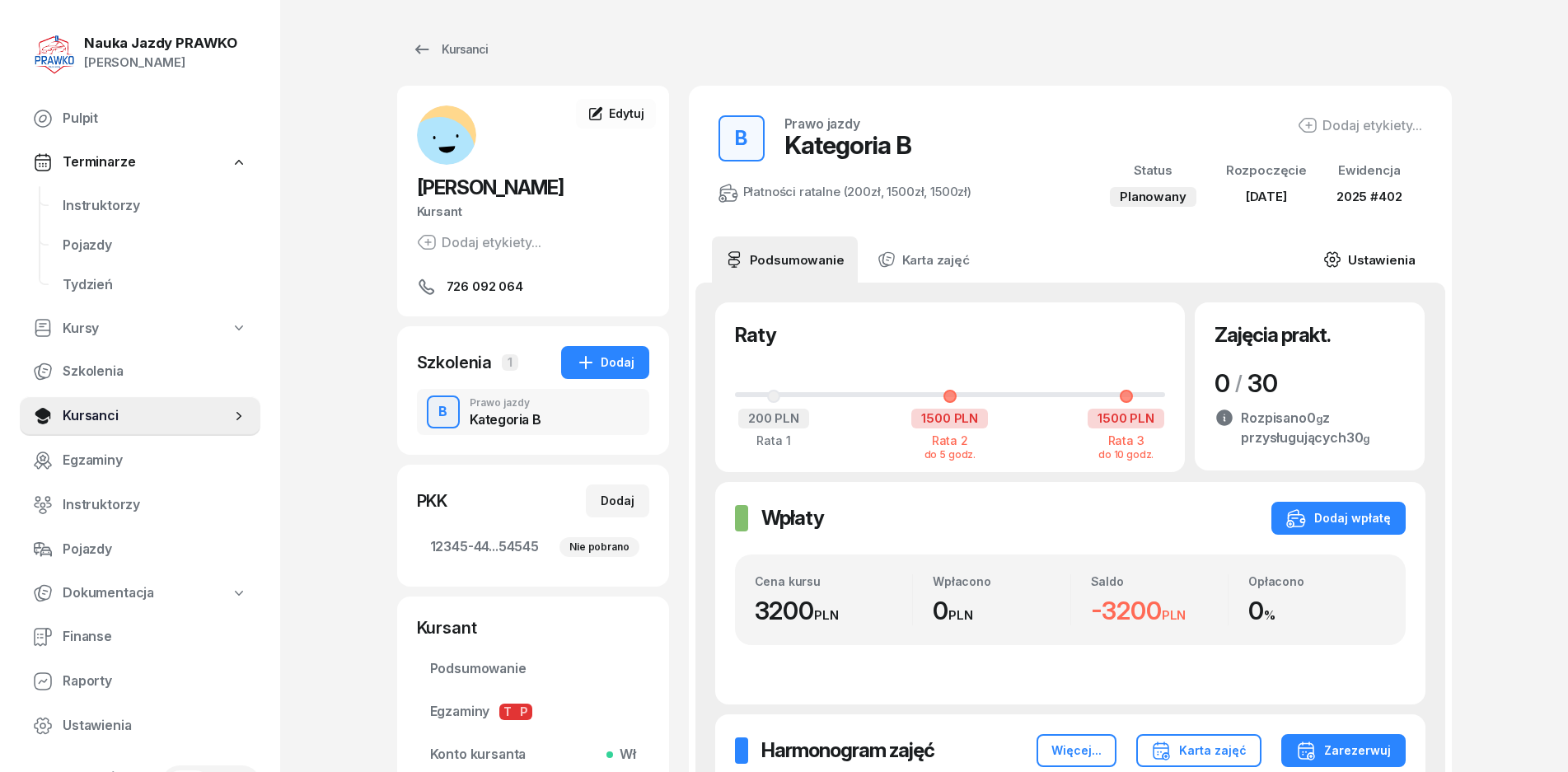
click at [1311, 265] on link "Ustawienia" at bounding box center [1368, 259] width 118 height 46
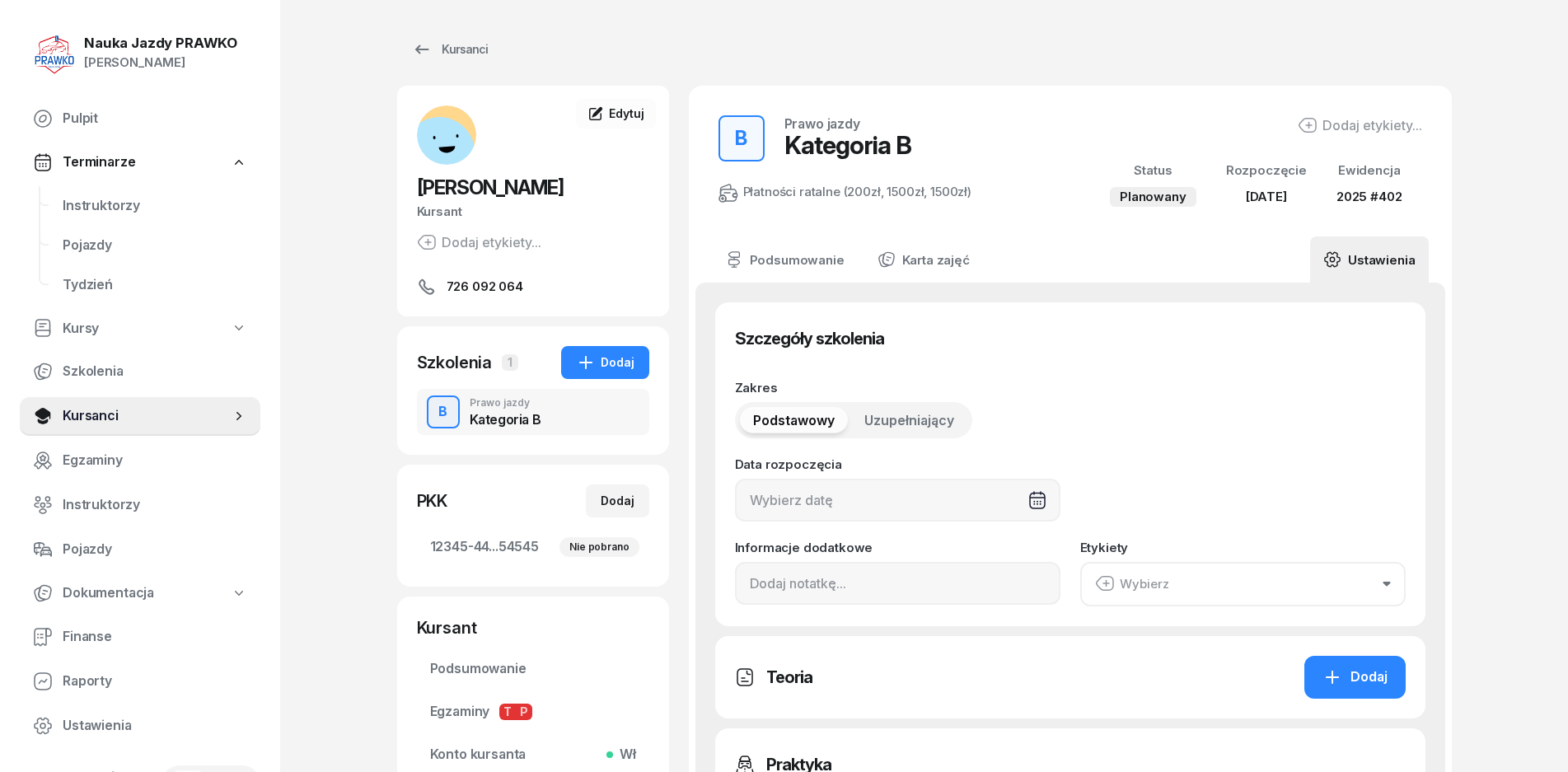
type input "[DATE]"
type input "12345"
type input "44545"
type input "45454"
type input "54545"
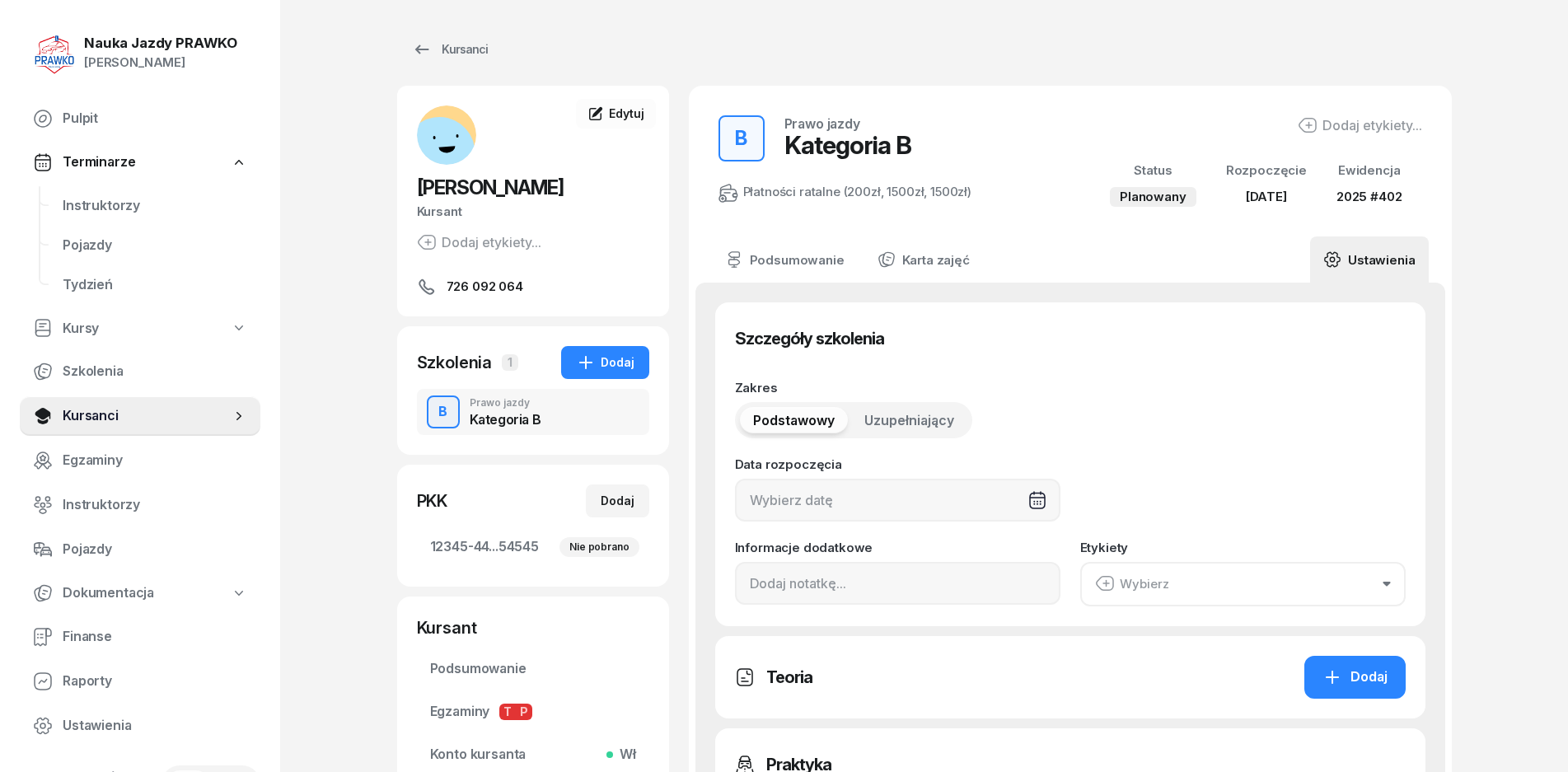
type input "2025"
type input "402"
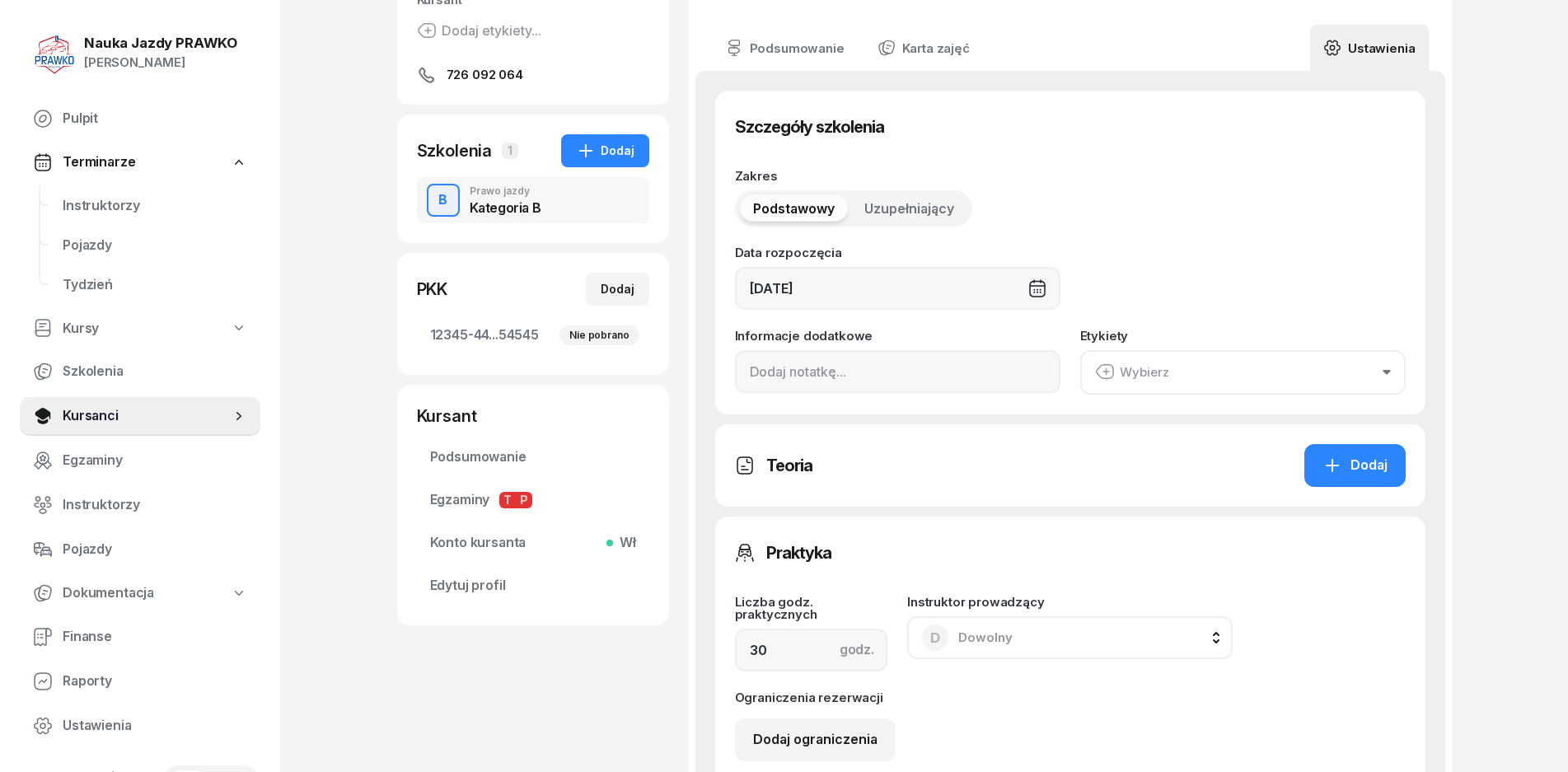
scroll to position [412, 0]
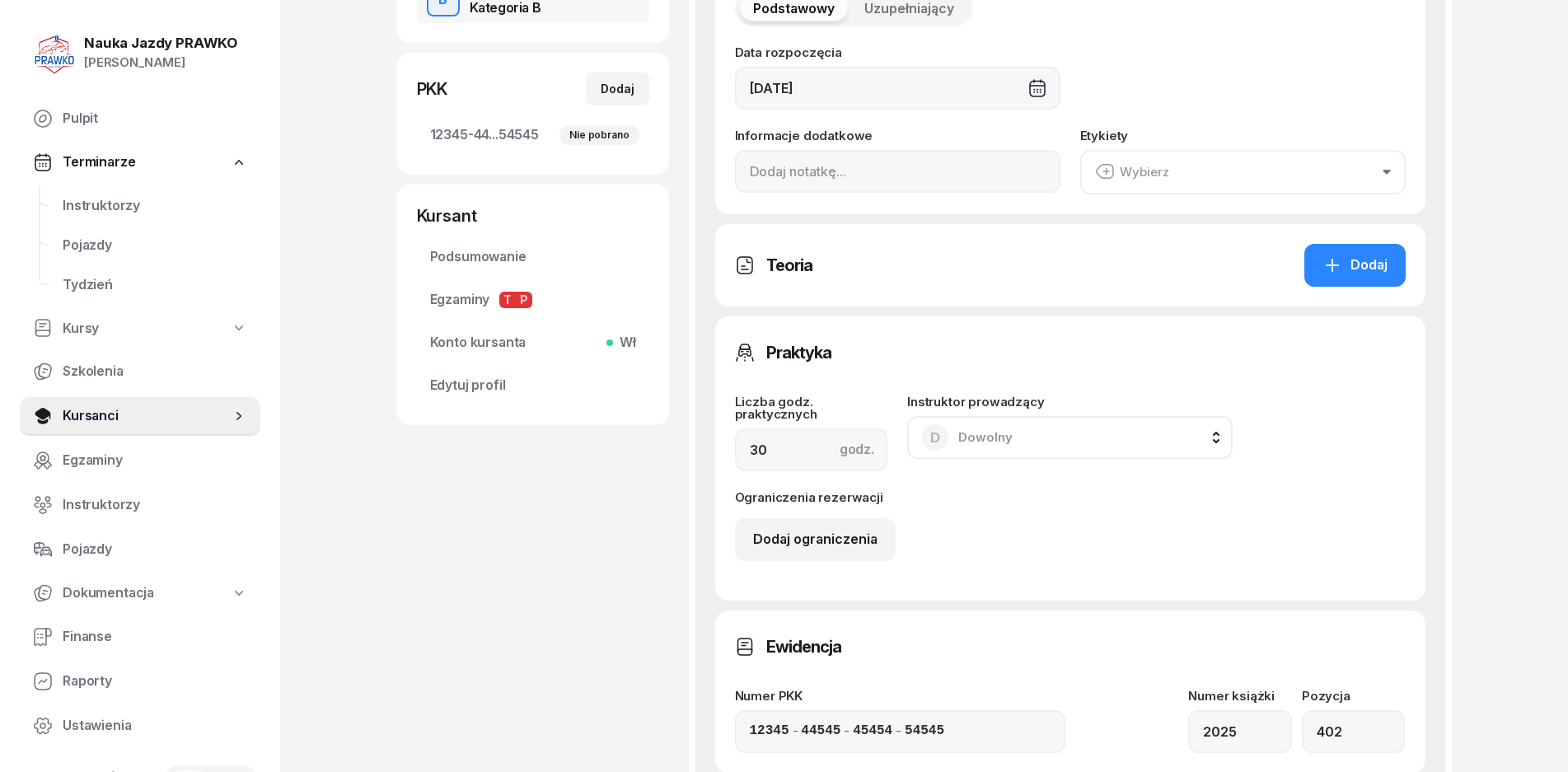
click at [925, 430] on div "D" at bounding box center [935, 437] width 26 height 26
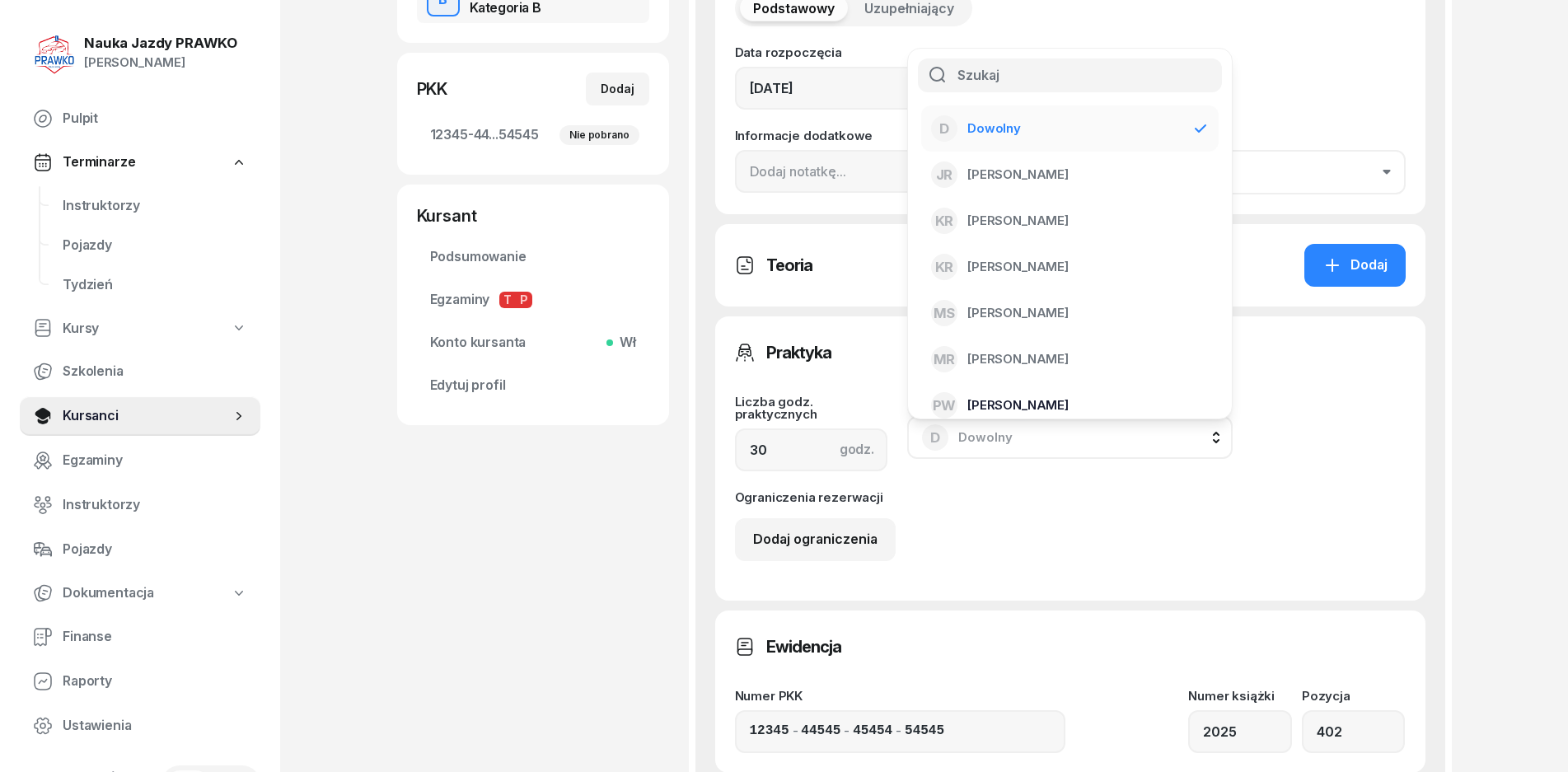
click at [996, 389] on li "PW [PERSON_NAME]" at bounding box center [1069, 405] width 297 height 46
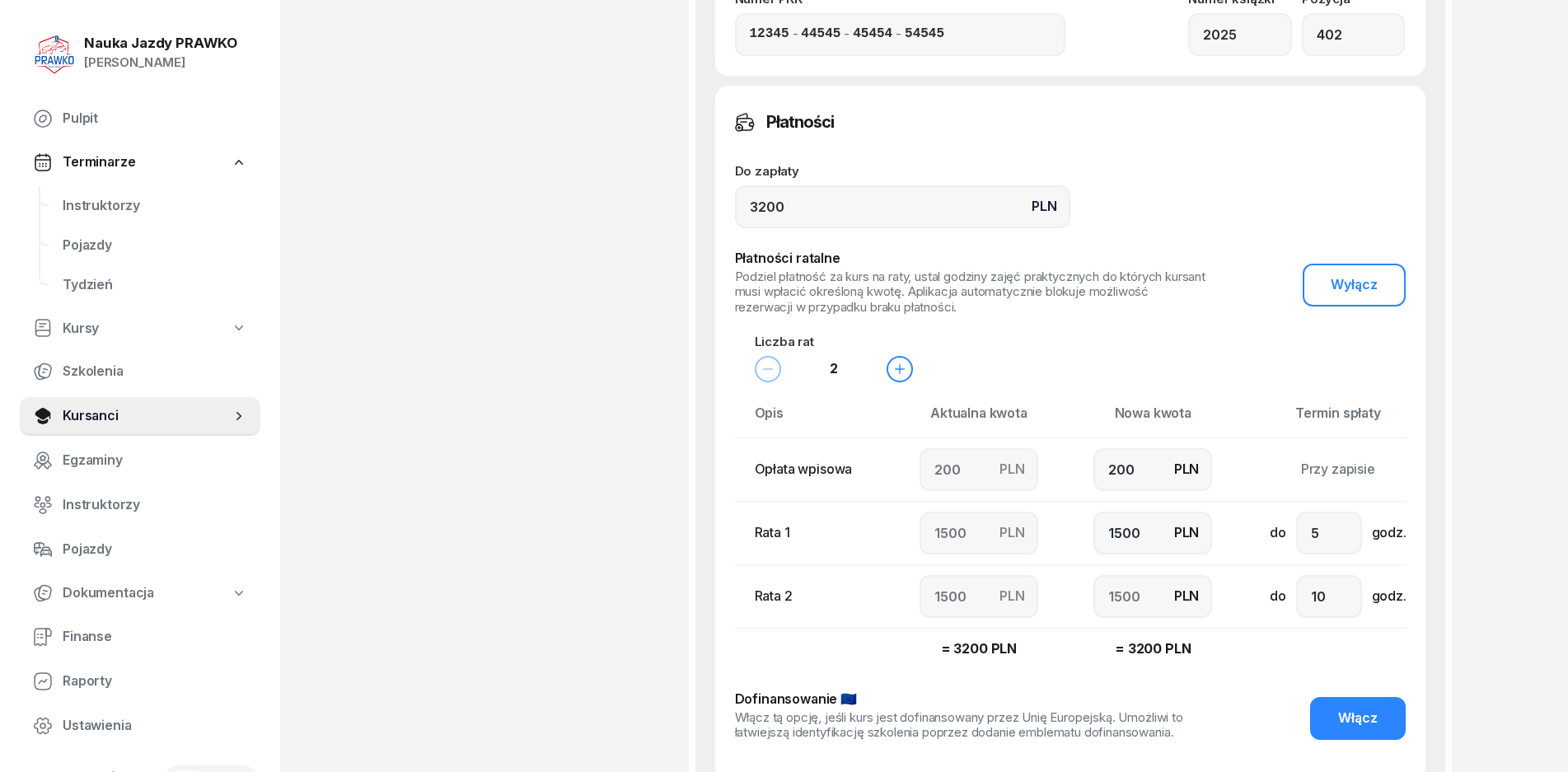
scroll to position [1318, 0]
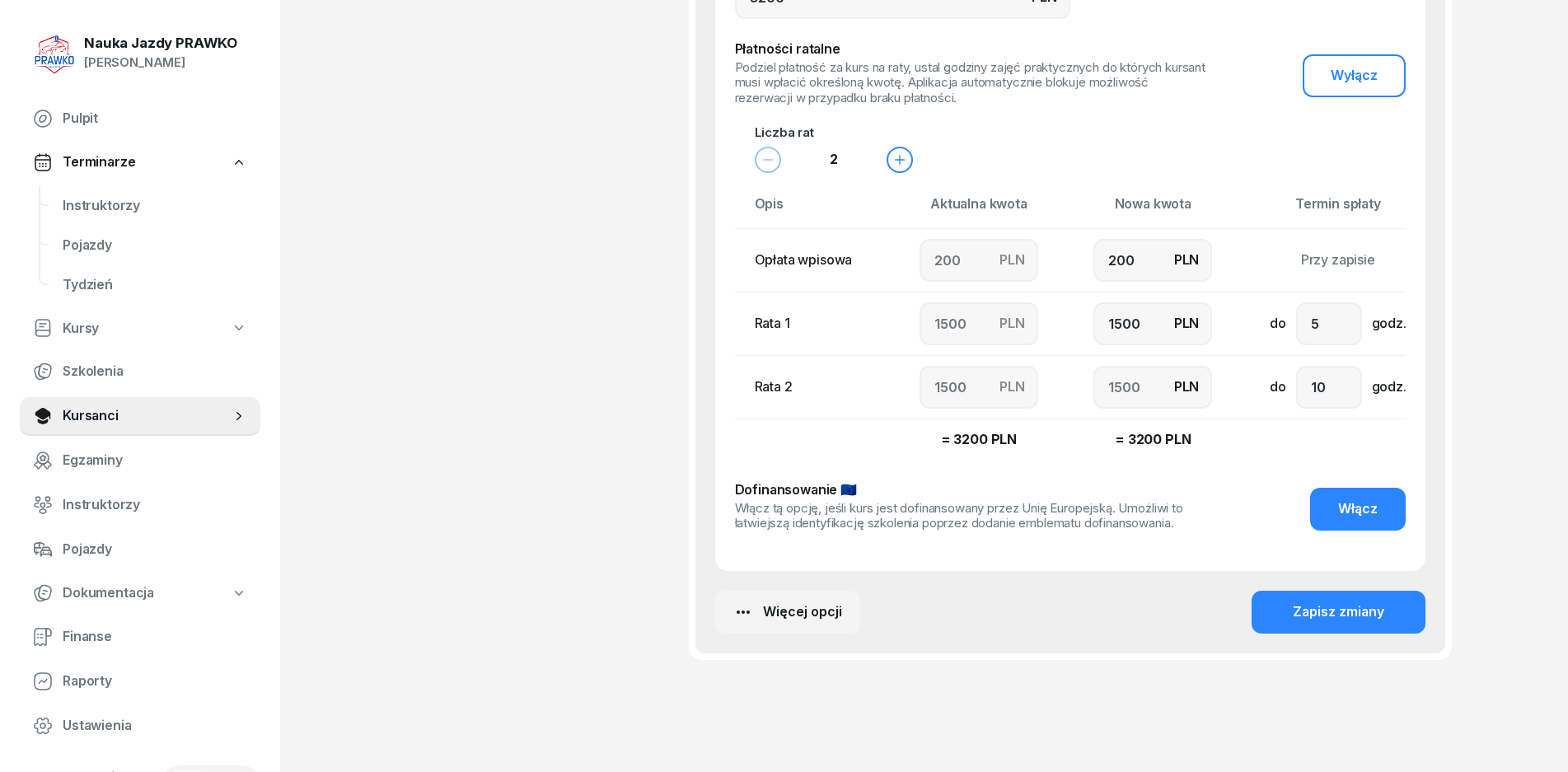
click at [750, 599] on button "Więcej opcji" at bounding box center [788, 612] width 145 height 43
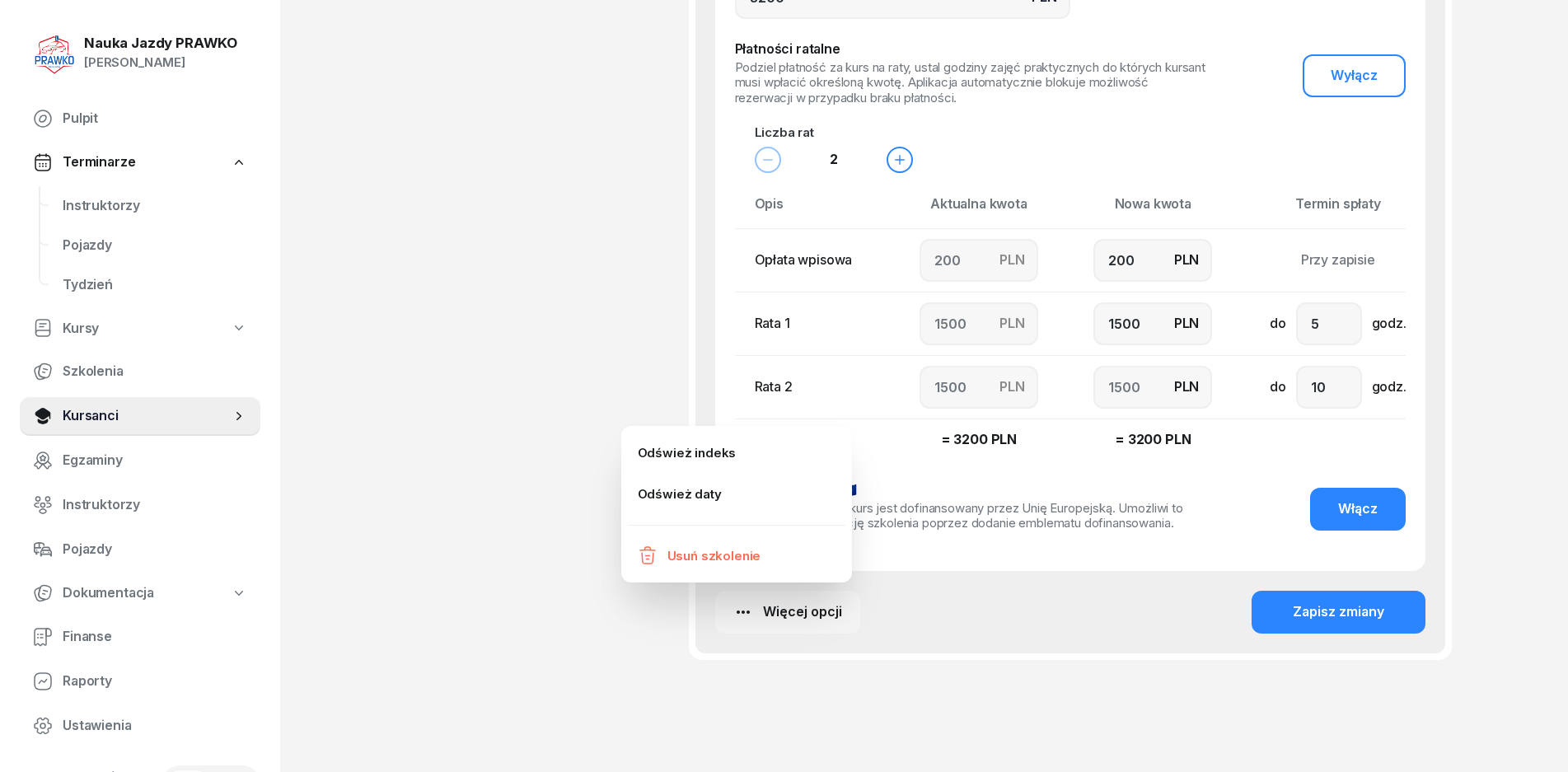
drag, startPoint x: 1210, startPoint y: 601, endPoint x: 1228, endPoint y: 599, distance: 18.1
click at [1222, 600] on div "Więcej opcji Zapisz zmiany" at bounding box center [1070, 612] width 710 height 43
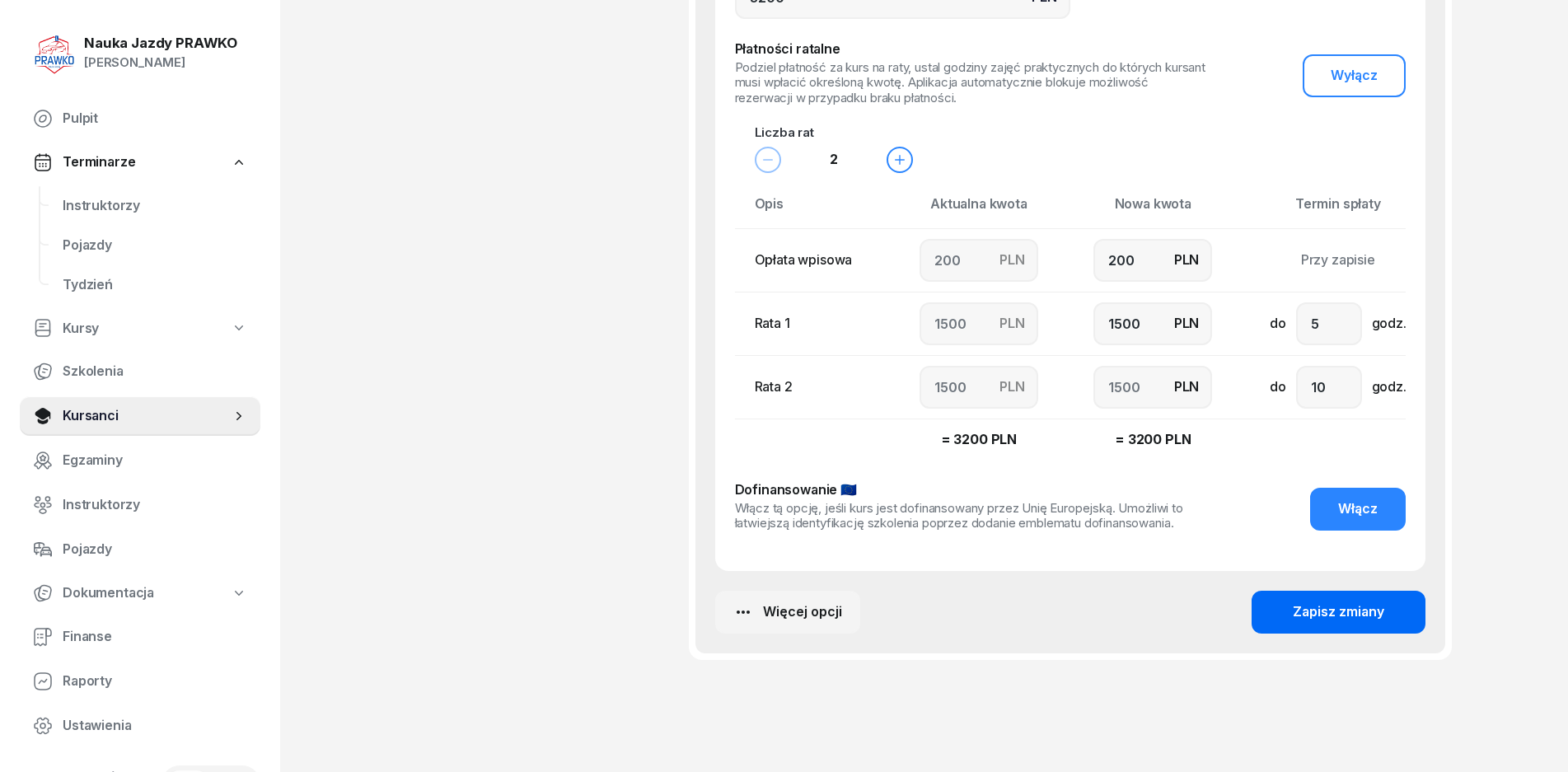
click at [1281, 600] on button "Zapisz zmiany" at bounding box center [1339, 612] width 174 height 43
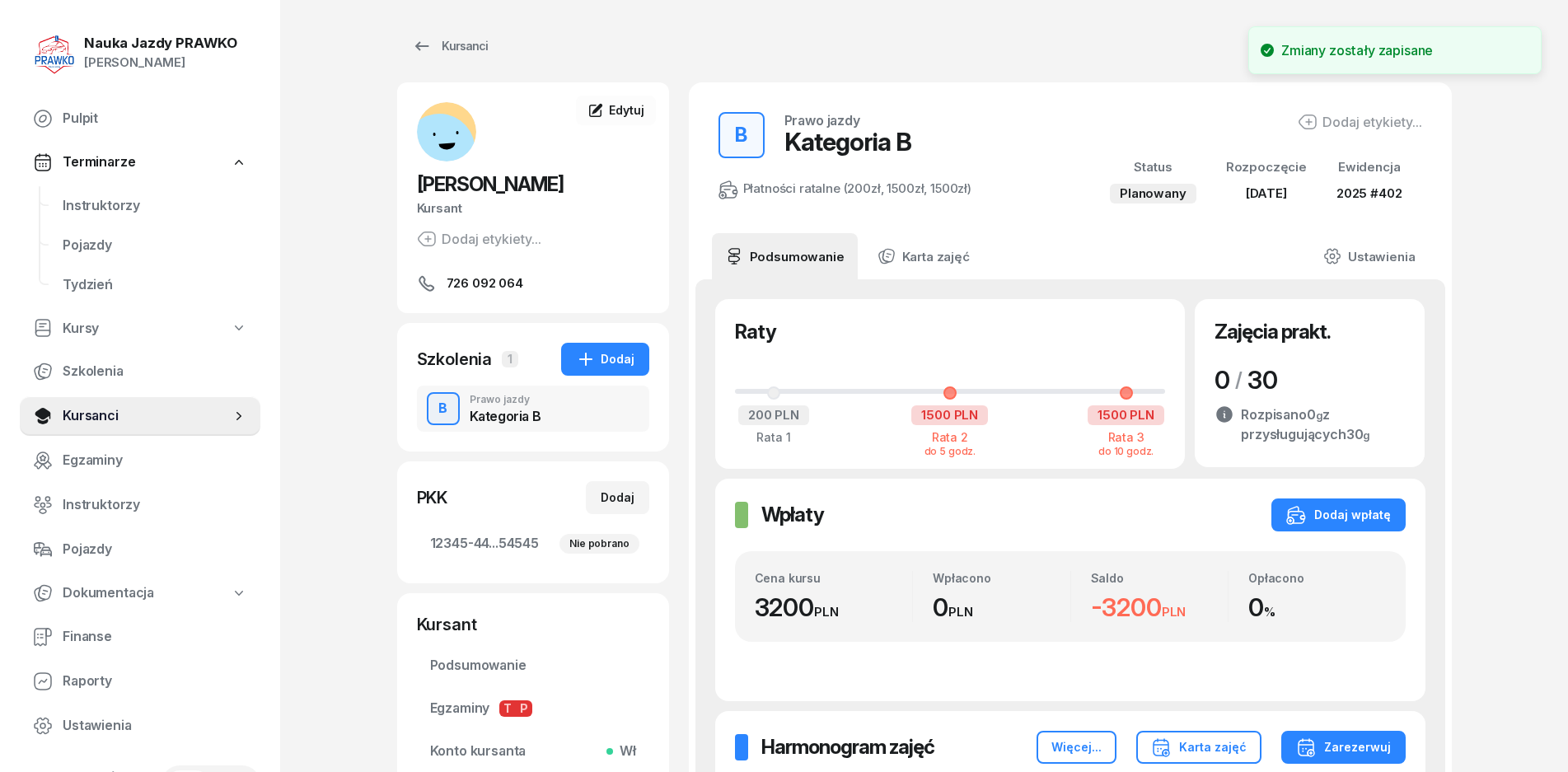
scroll to position [0, 0]
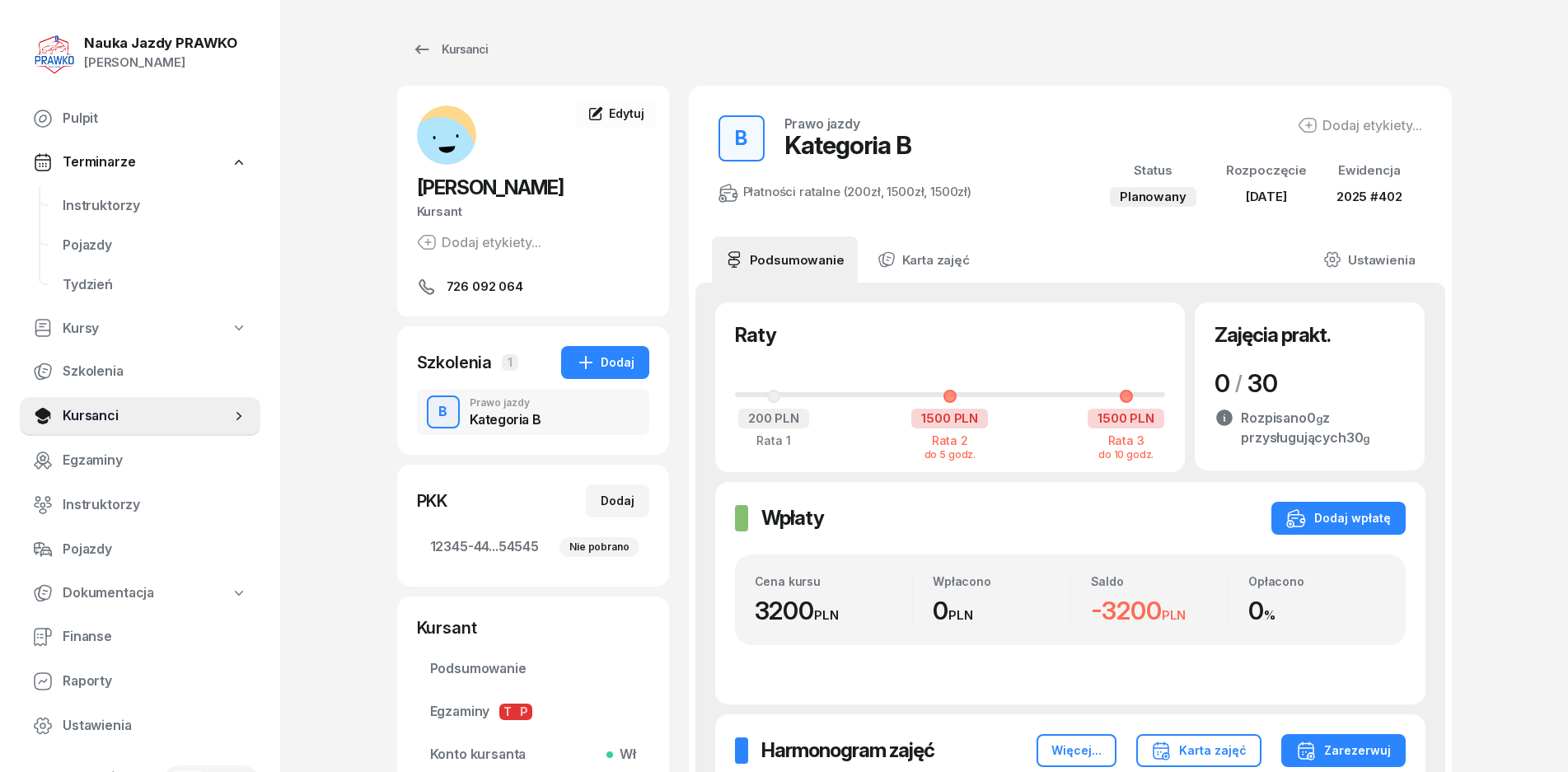
click at [104, 487] on link "Instruktorzy" at bounding box center [140, 505] width 241 height 39
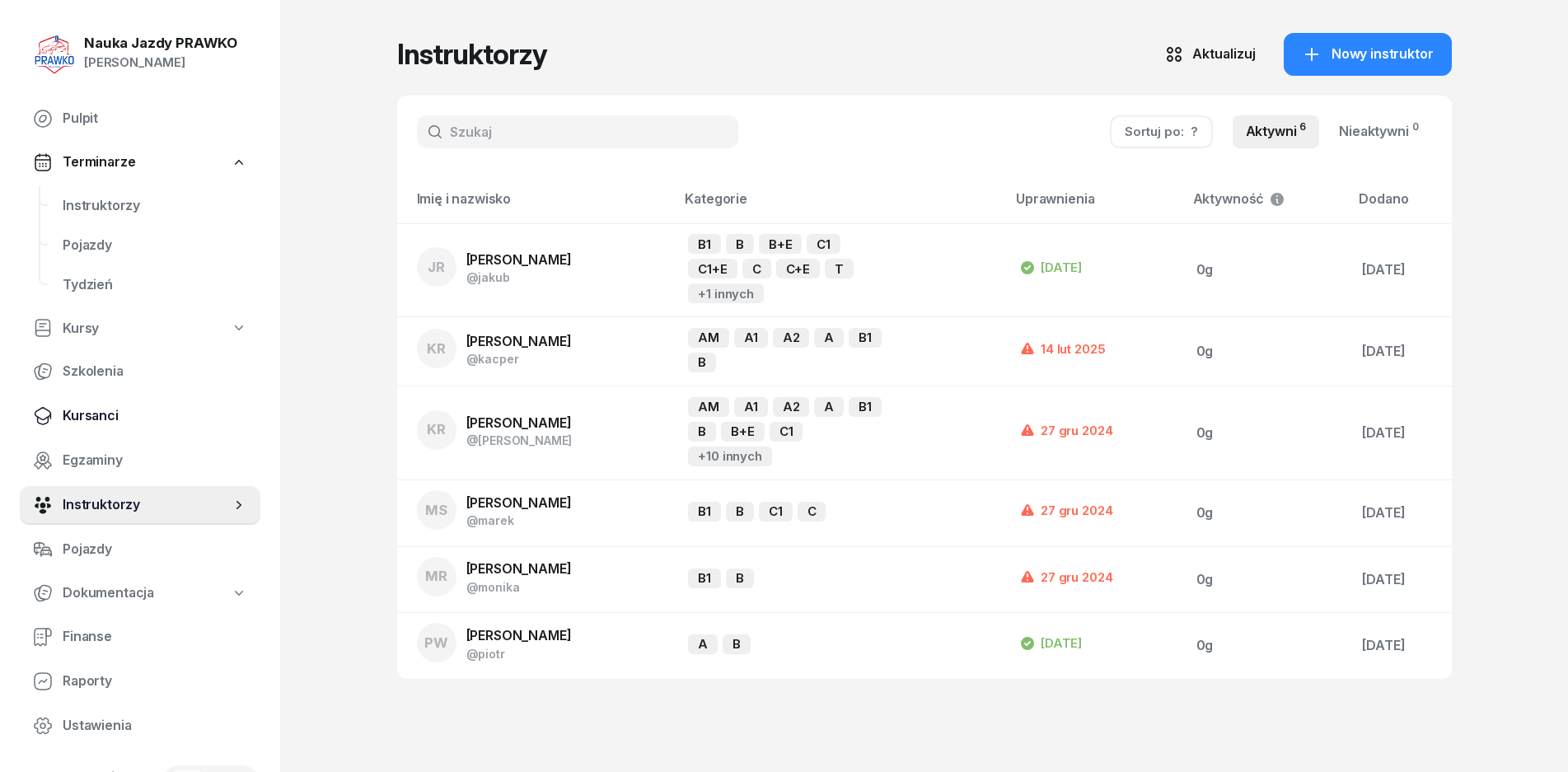
click at [98, 418] on span "Kursanci" at bounding box center [155, 416] width 185 height 22
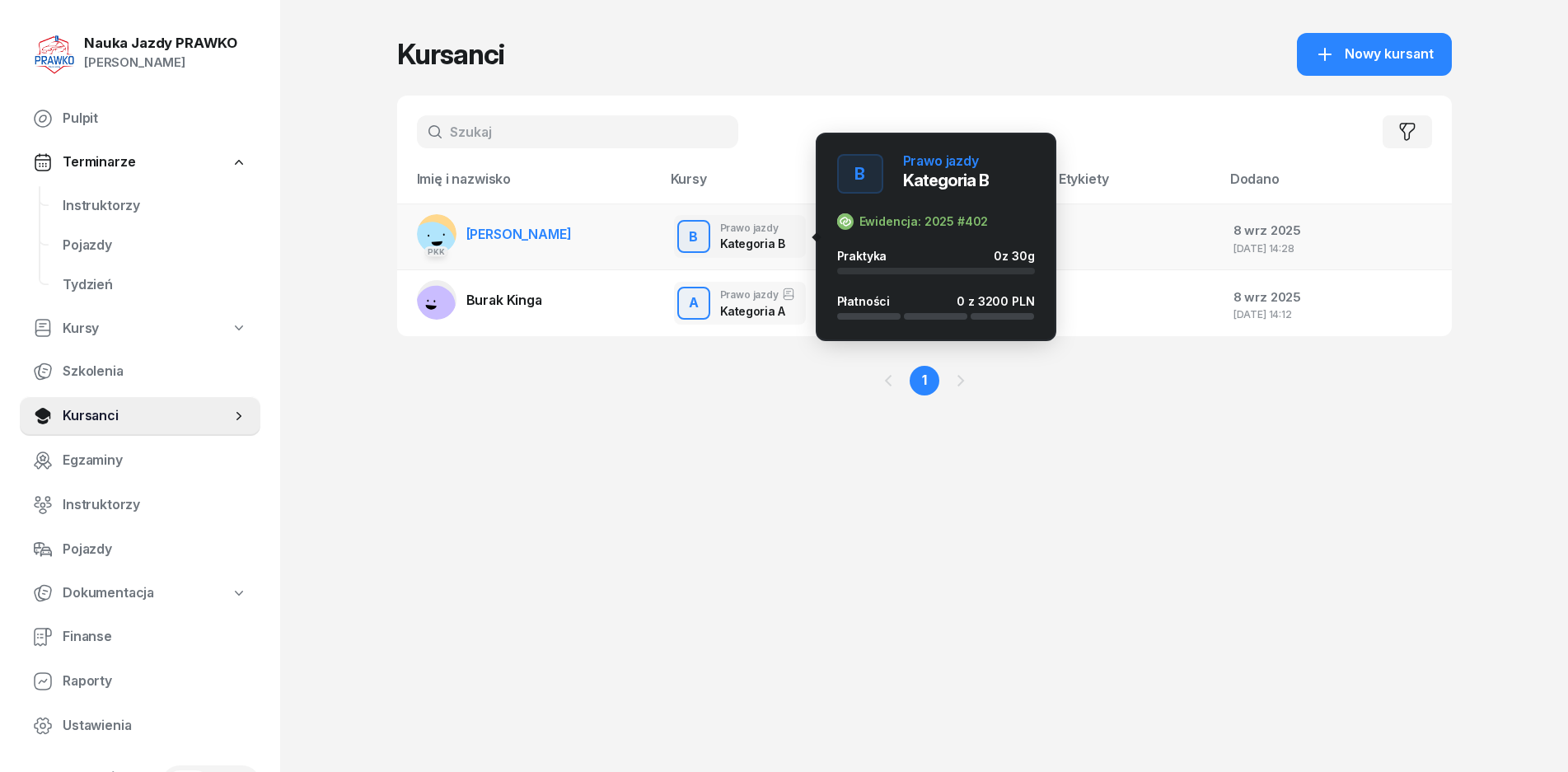
click at [927, 216] on div "Ewidencja: 2025 #402" at bounding box center [924, 221] width 129 height 14
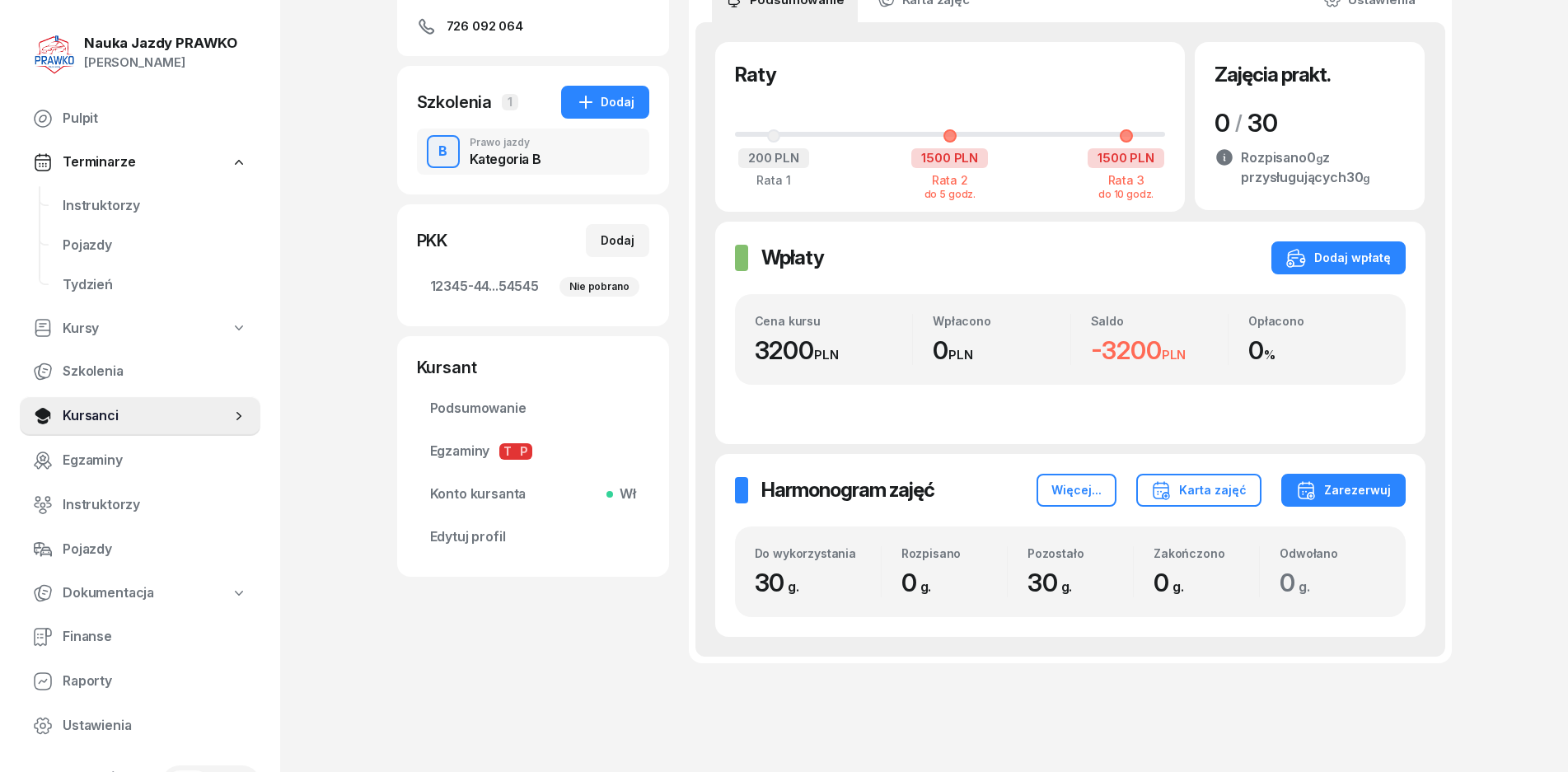
scroll to position [231, 0]
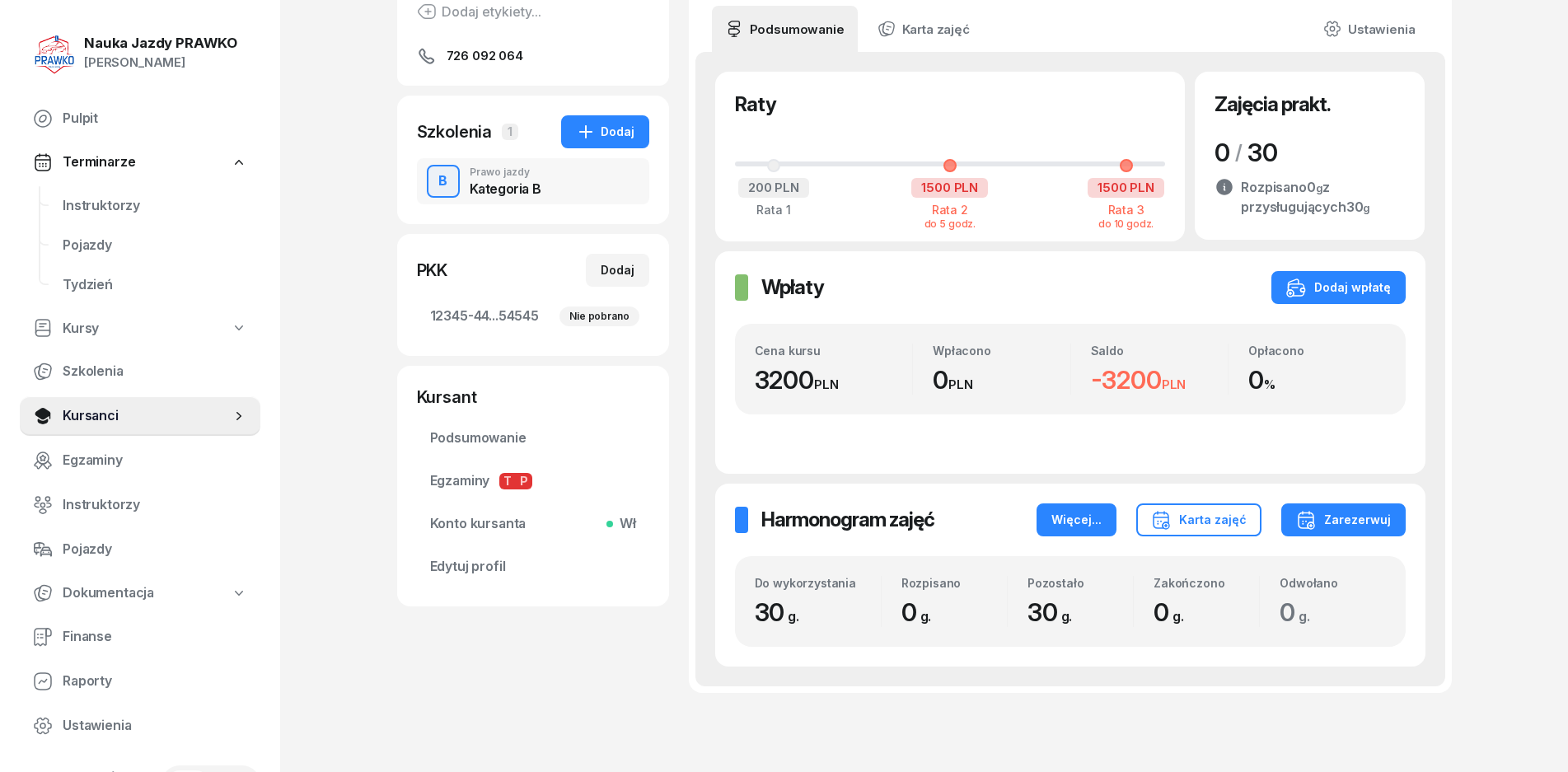
click at [1083, 525] on div "Więcej..." at bounding box center [1077, 519] width 51 height 20
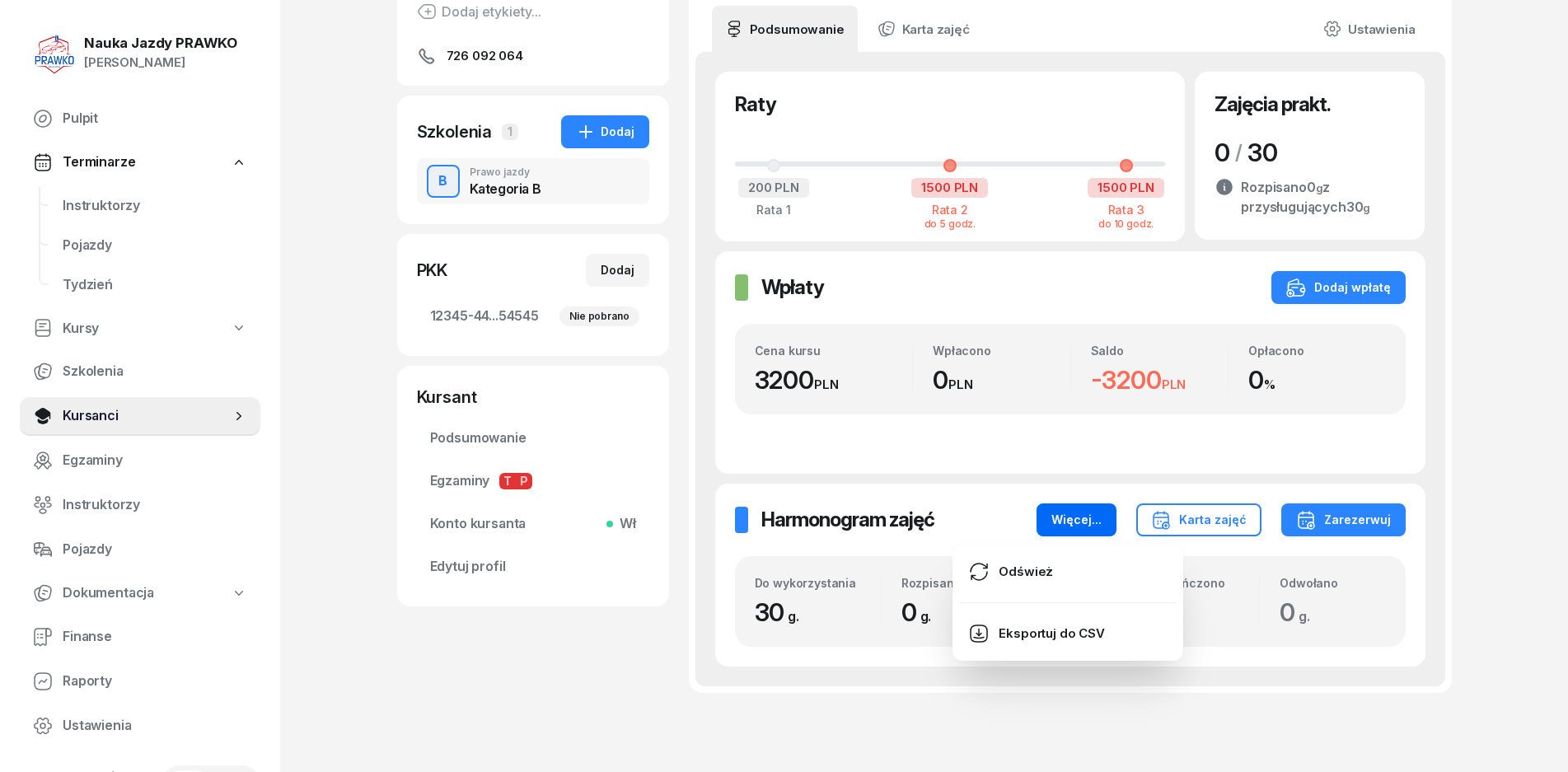
click at [1083, 522] on div "Więcej..." at bounding box center [1077, 519] width 51 height 20
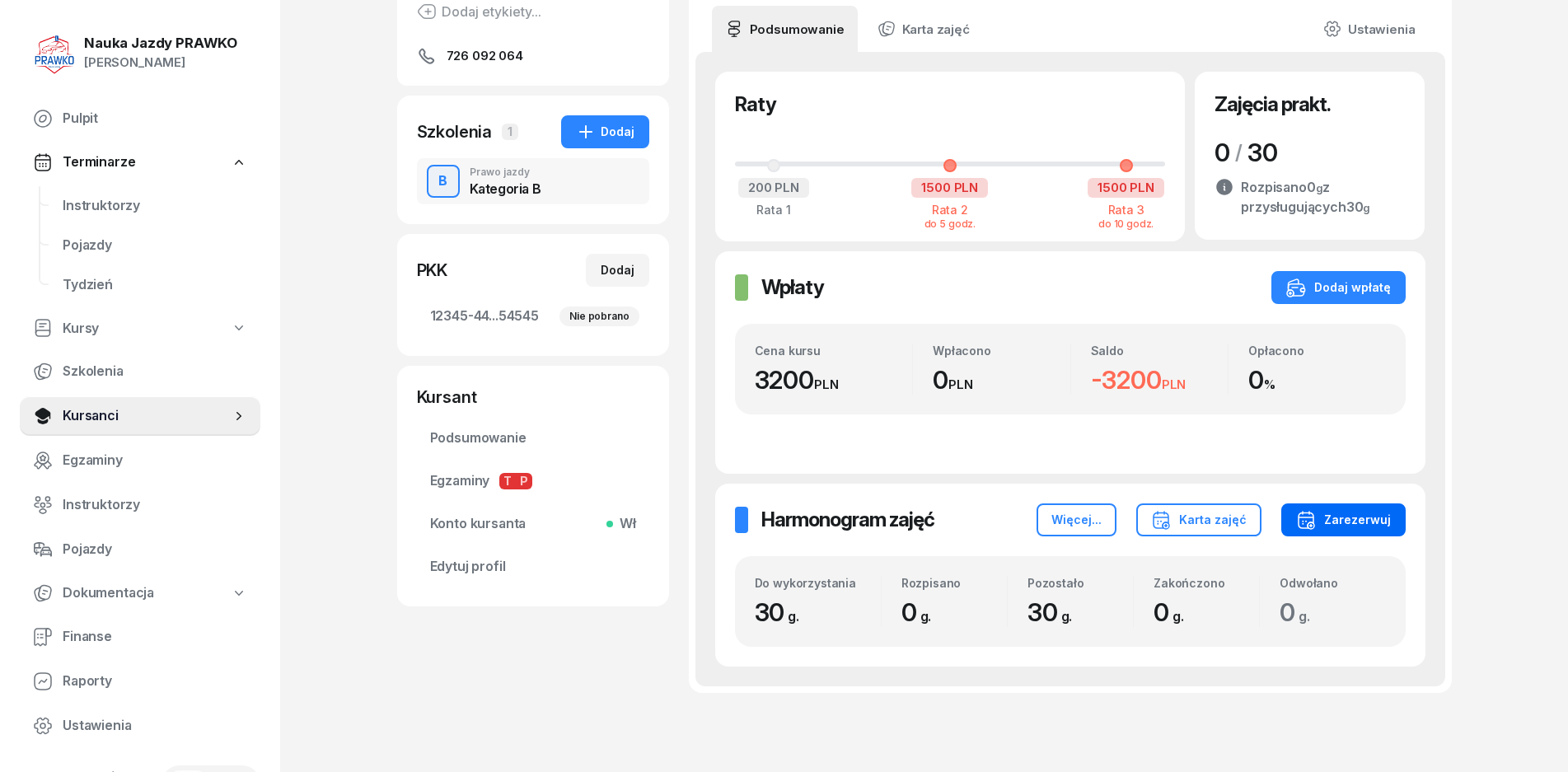
drag, startPoint x: 1412, startPoint y: 507, endPoint x: 1380, endPoint y: 507, distance: 32.0
click at [1411, 507] on div "Harmonogram zajęć Harmonogram zajęć Więcej... Karta zajęć Zarezerwuj Do wykorzy…" at bounding box center [1070, 575] width 710 height 183
click at [1373, 507] on button "Zarezerwuj" at bounding box center [1343, 520] width 125 height 33
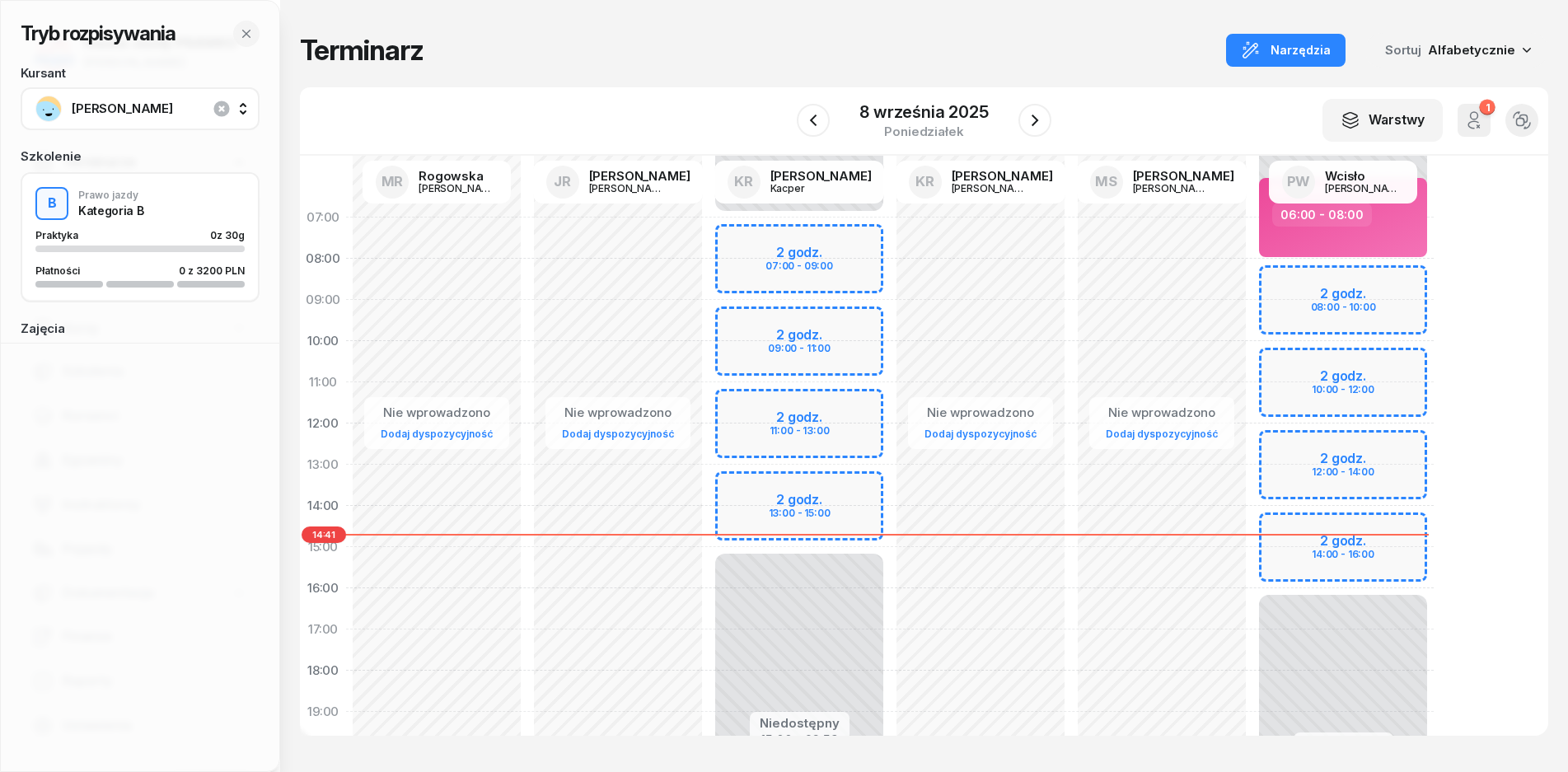
click at [1356, 371] on div "Niedostępny 00:00 - 08:00 Niedostępny 16:00 - 23:59 2 godz. 08:00 - 10:00 2 god…" at bounding box center [1343, 567] width 181 height 742
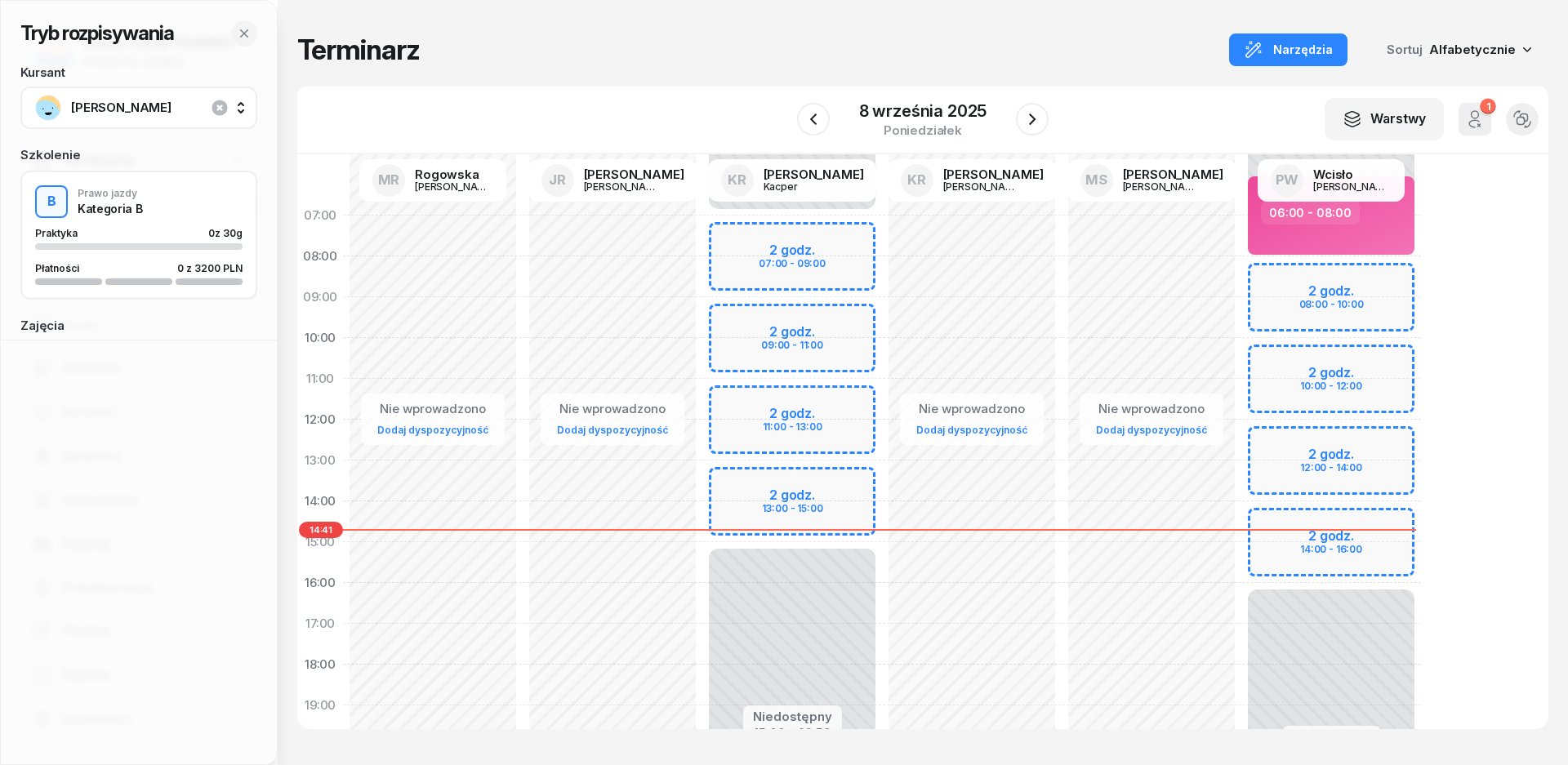
select select "10"
select select "12"
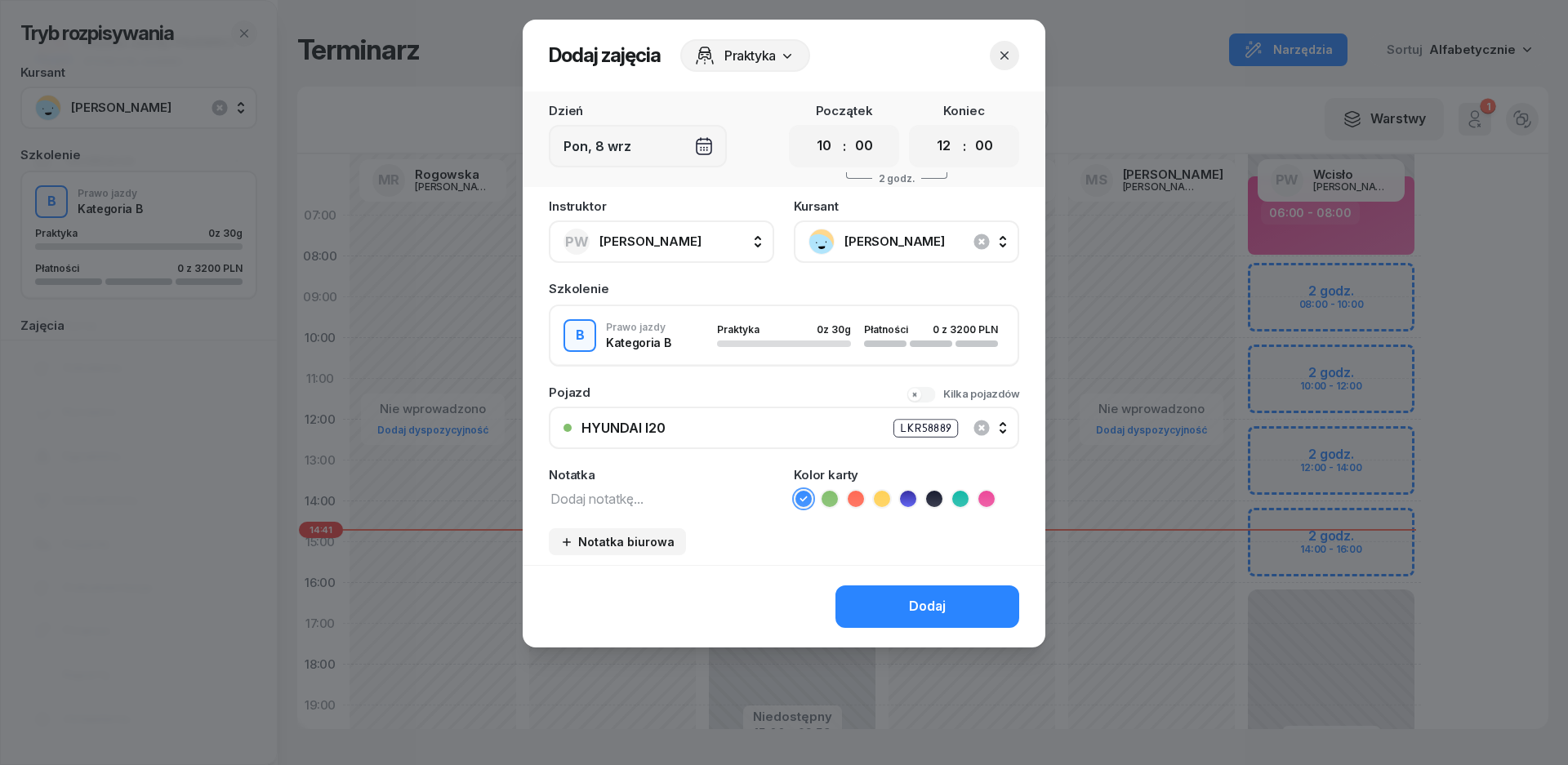
click at [1002, 60] on icon "button" at bounding box center [1005, 55] width 16 height 16
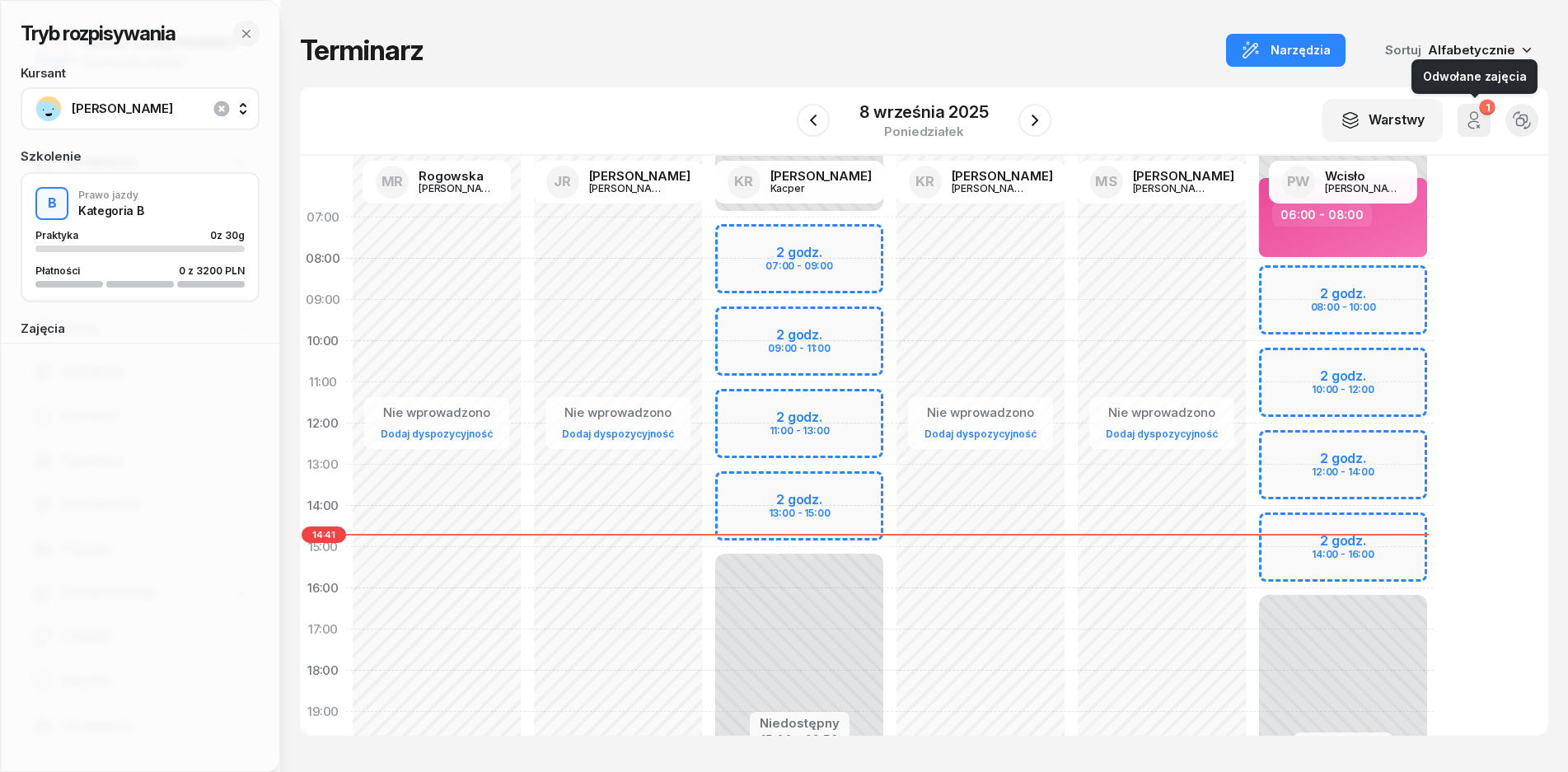
click at [1482, 115] on icon "button" at bounding box center [1474, 120] width 20 height 20
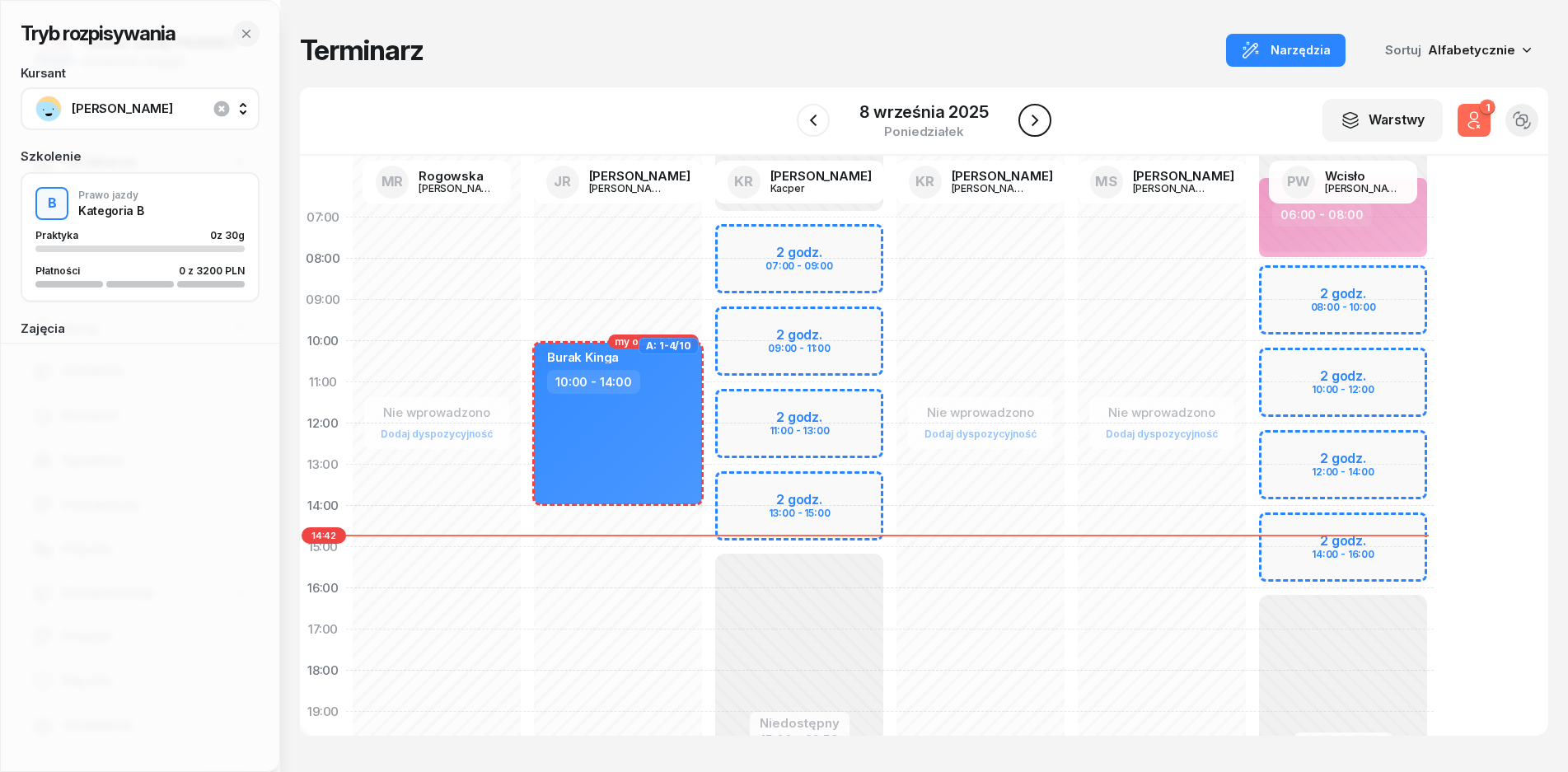
click at [1031, 119] on icon "button" at bounding box center [1035, 120] width 20 height 20
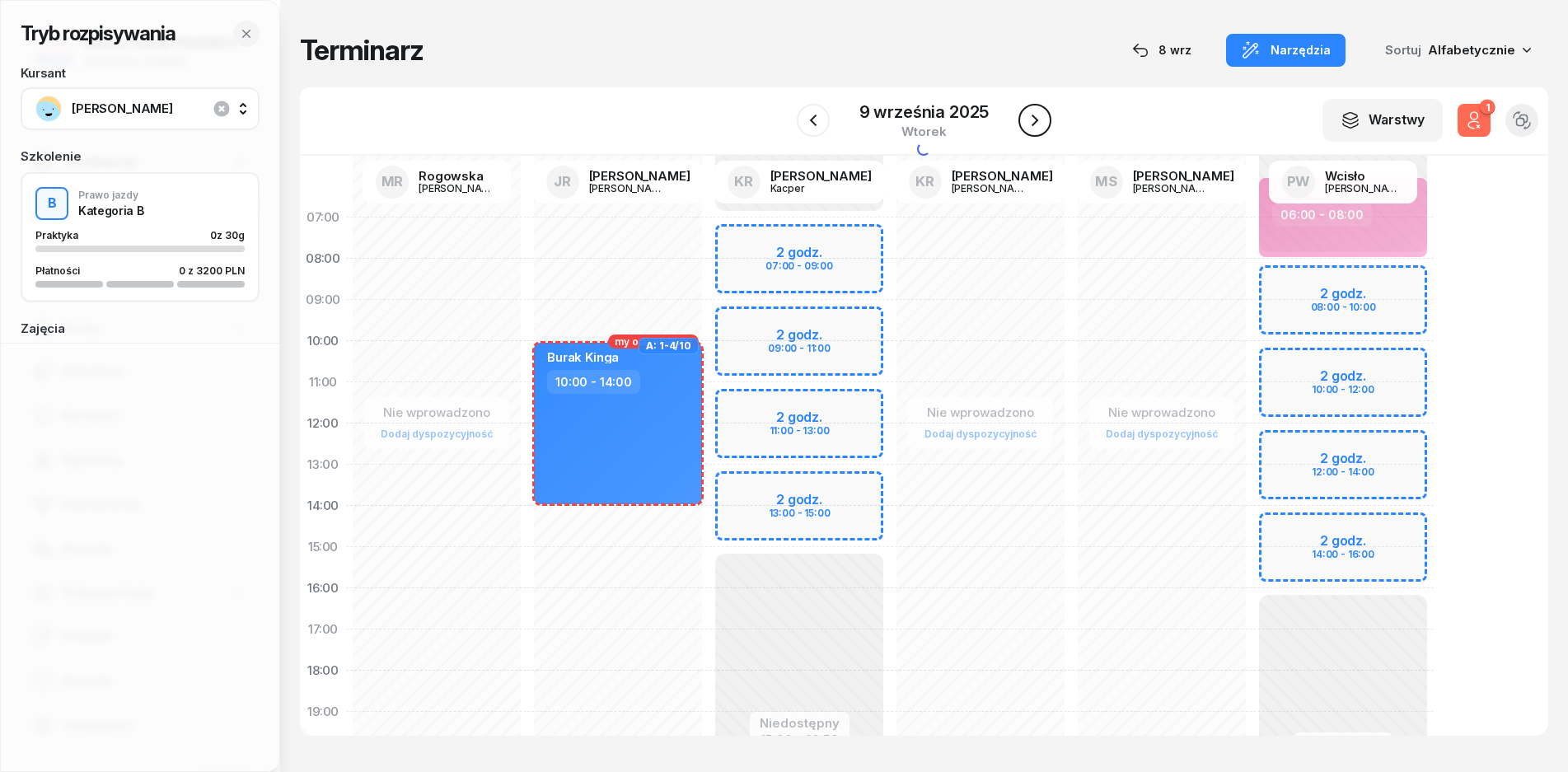
click at [1031, 120] on icon "button" at bounding box center [1035, 120] width 20 height 20
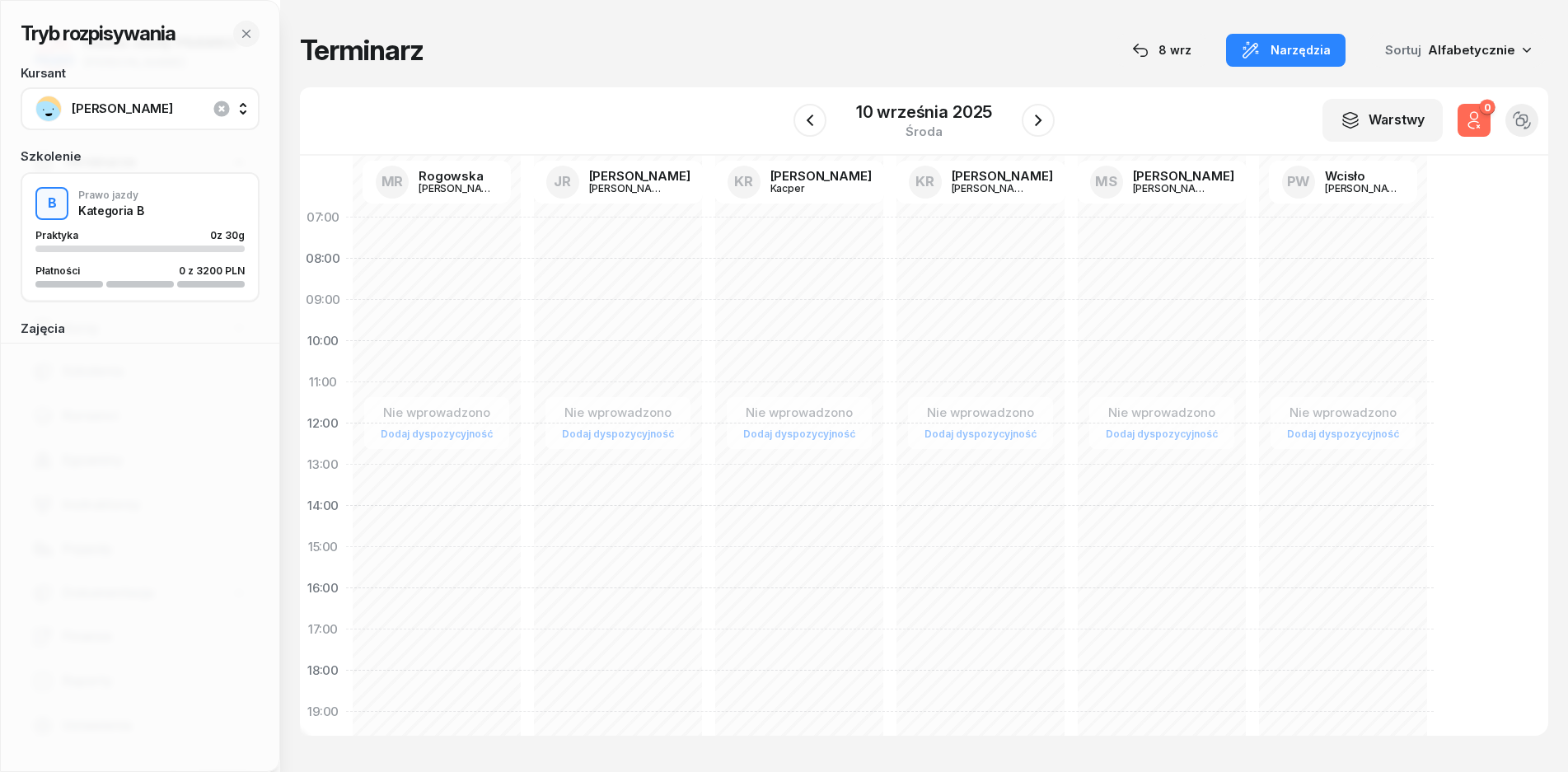
click at [1358, 435] on link "Dodaj dyspozycyjność" at bounding box center [1343, 434] width 126 height 19
select select "08"
select select "16"
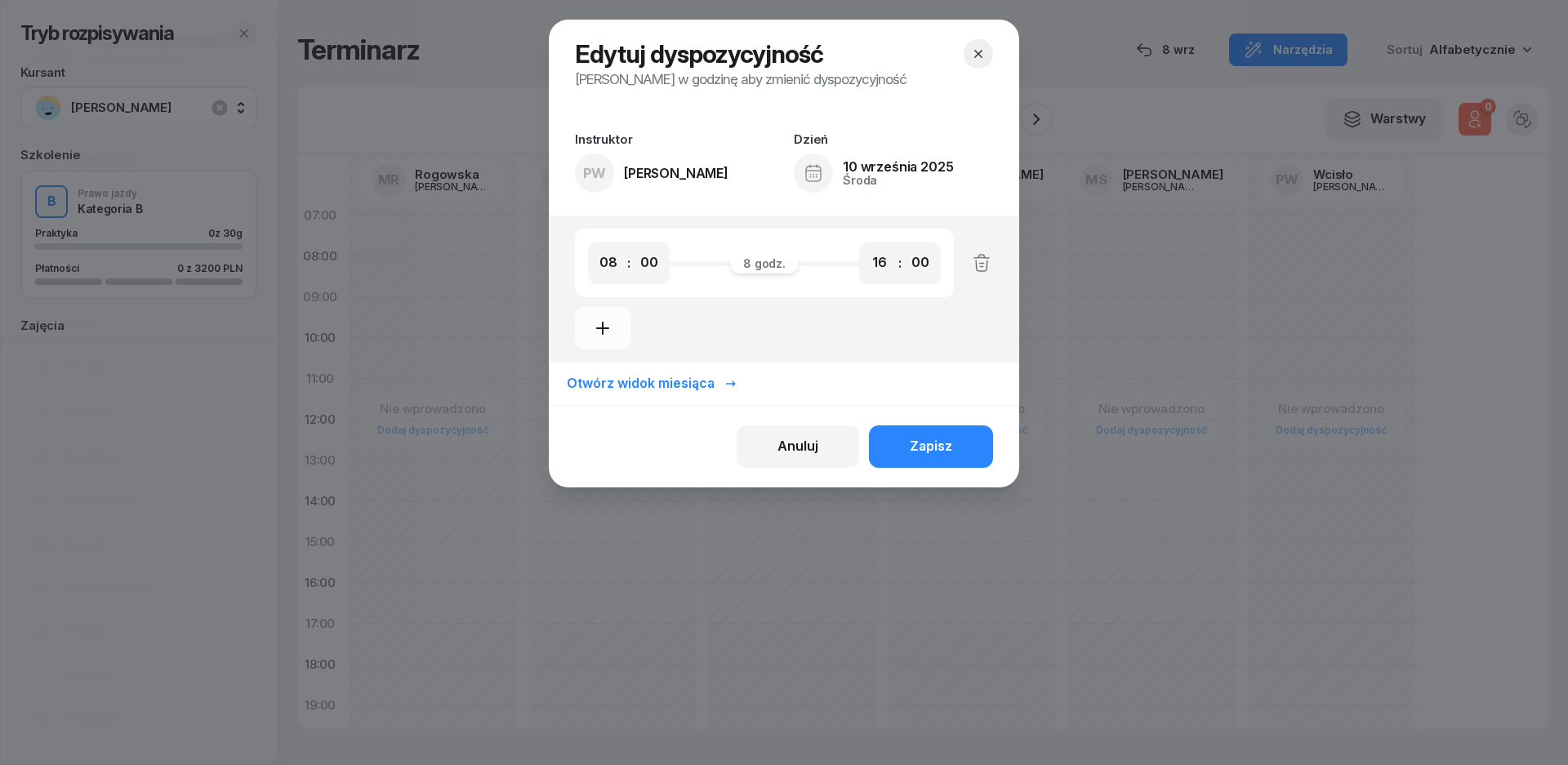
click at [680, 383] on div "Otwórz widok miesiąca" at bounding box center [652, 383] width 171 height 22
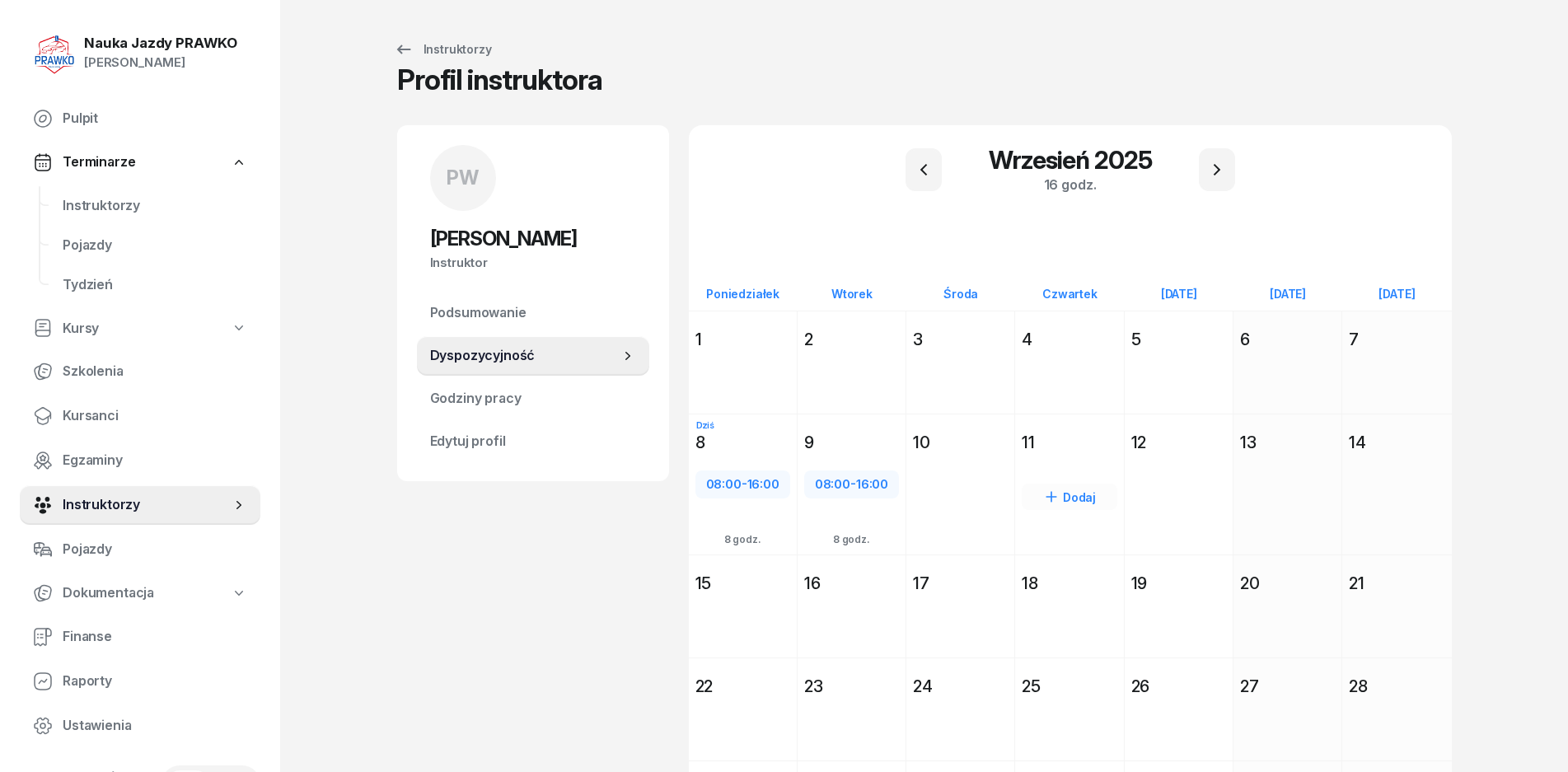
click at [1049, 458] on div "Dodaj" at bounding box center [1069, 514] width 108 height 113
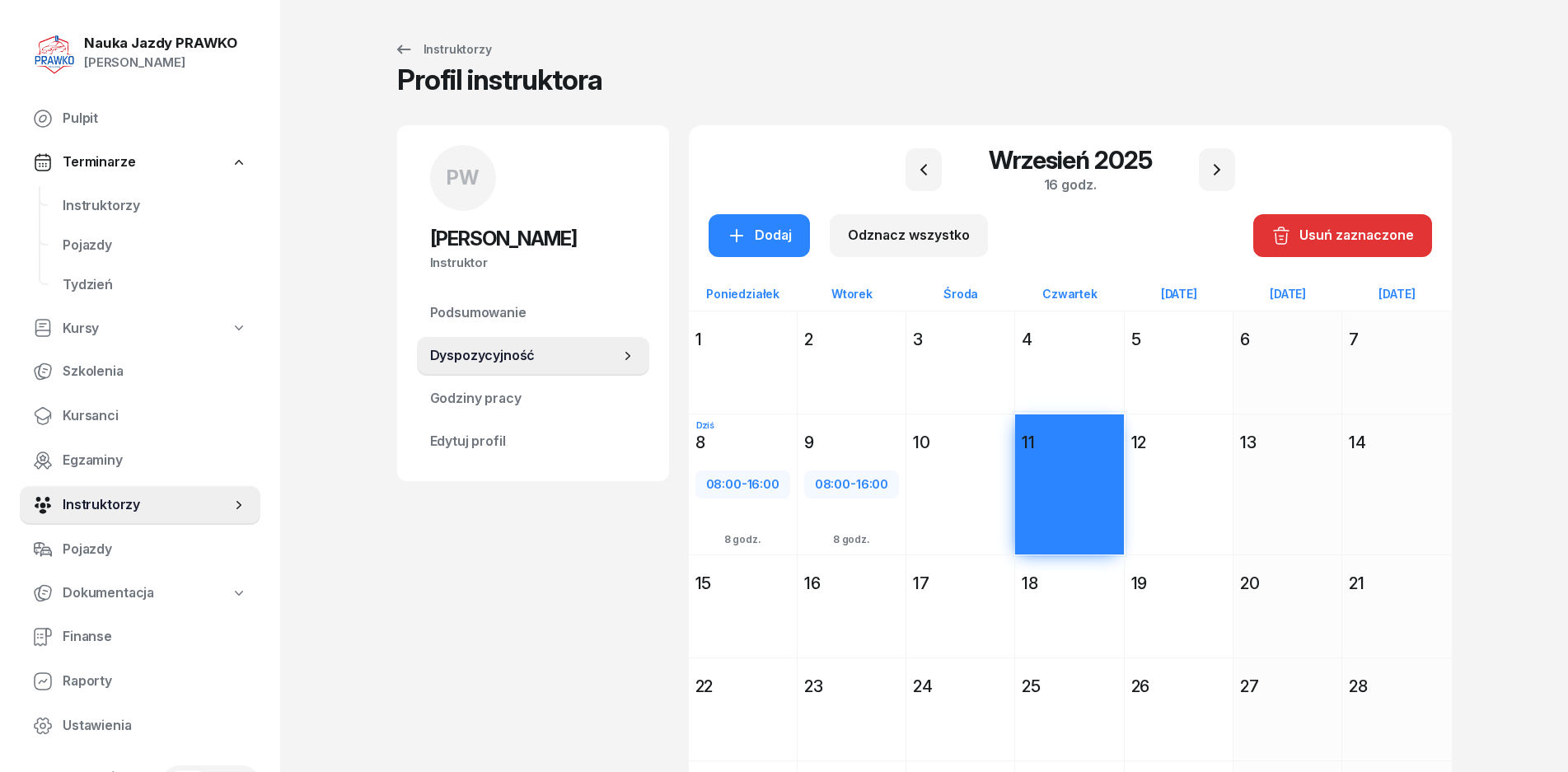
click at [986, 458] on div "Dodaj" at bounding box center [960, 514] width 108 height 113
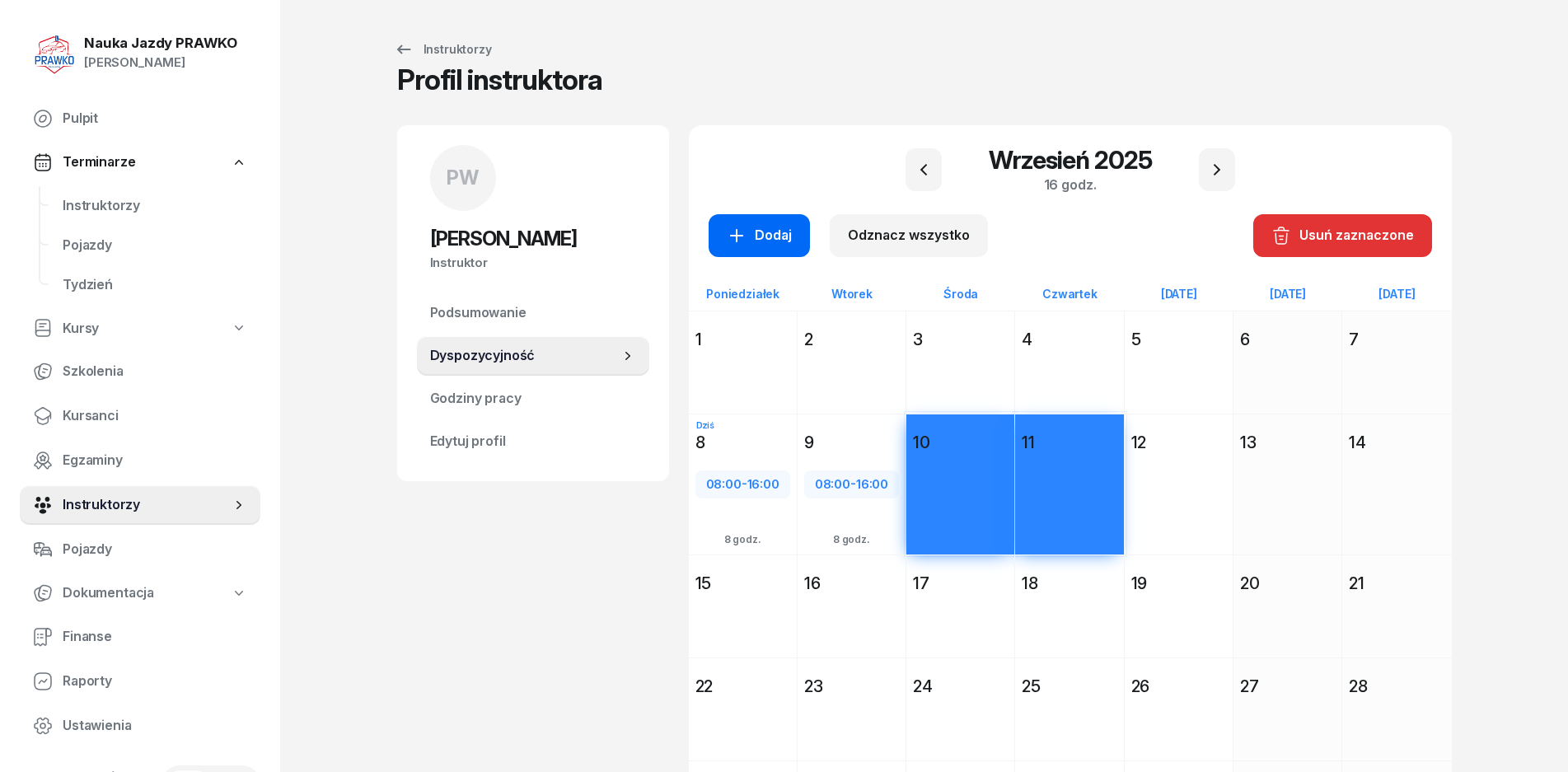
click at [802, 227] on button "Dodaj" at bounding box center [759, 235] width 101 height 43
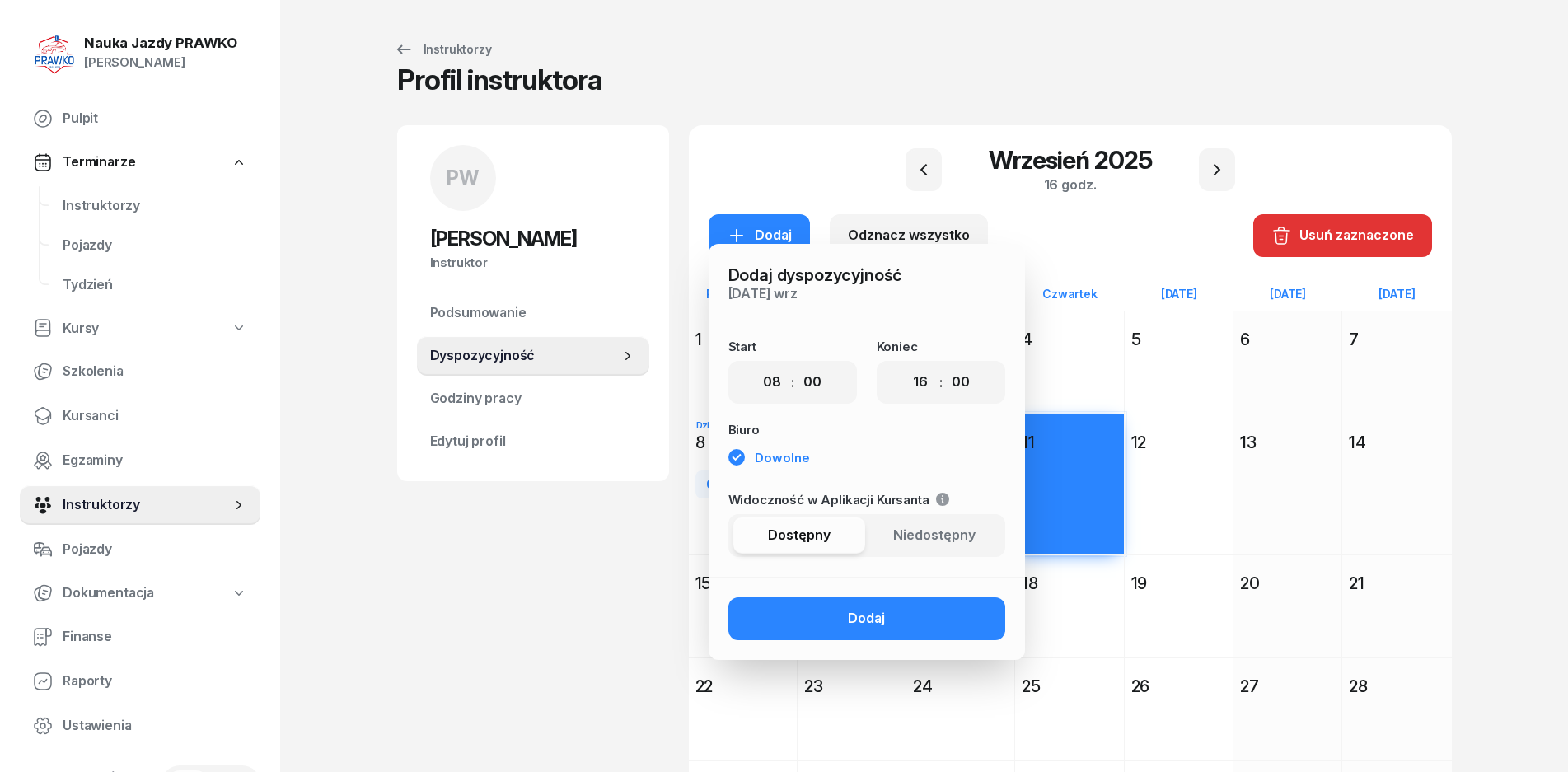
click at [859, 626] on div "Dodaj" at bounding box center [866, 619] width 37 height 22
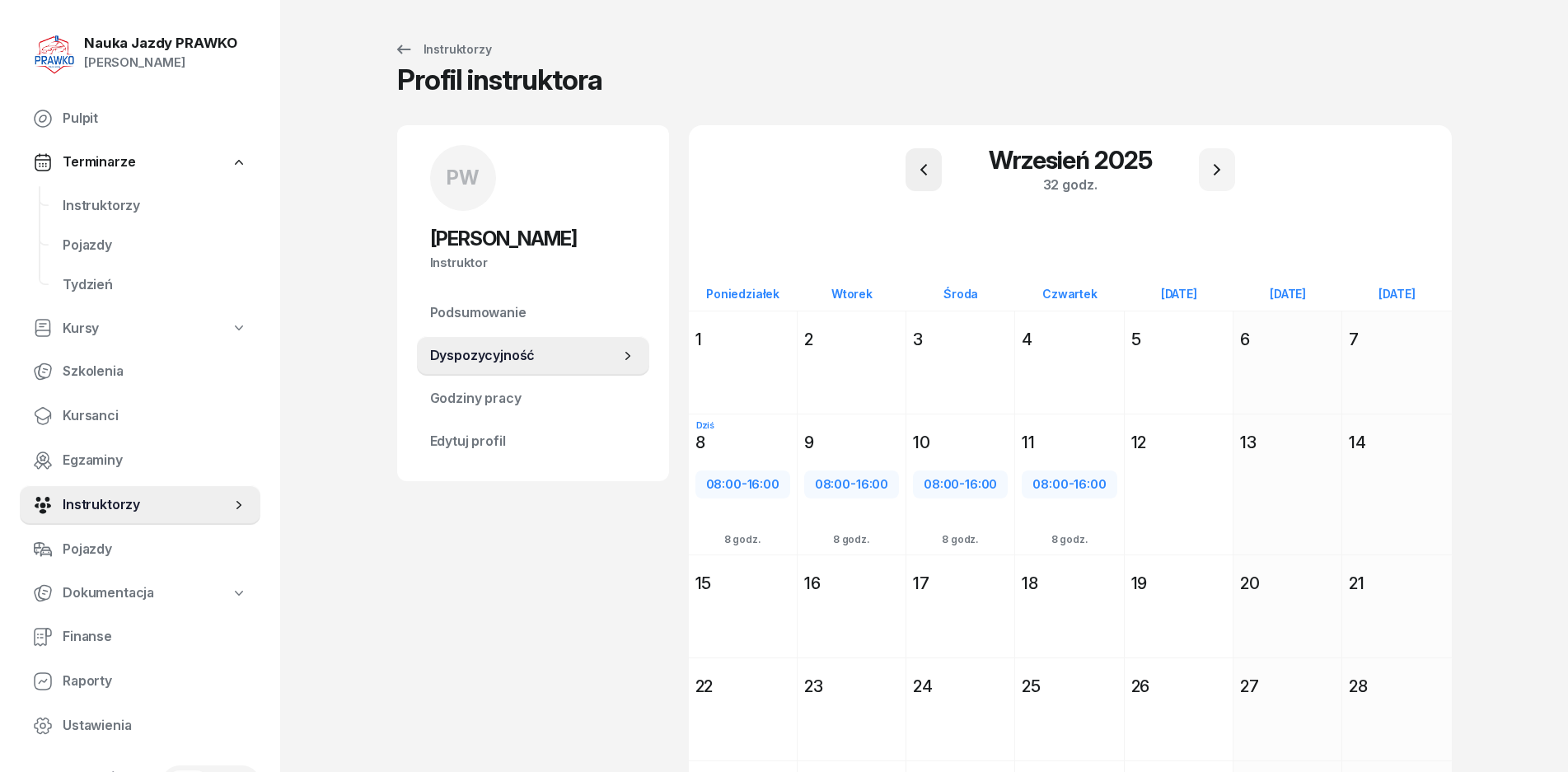
click at [940, 154] on div "wrzesień 2025 32 godz." at bounding box center [1070, 169] width 723 height 50
click at [942, 167] on div "wrzesień 2025 32 godz." at bounding box center [1070, 169] width 723 height 50
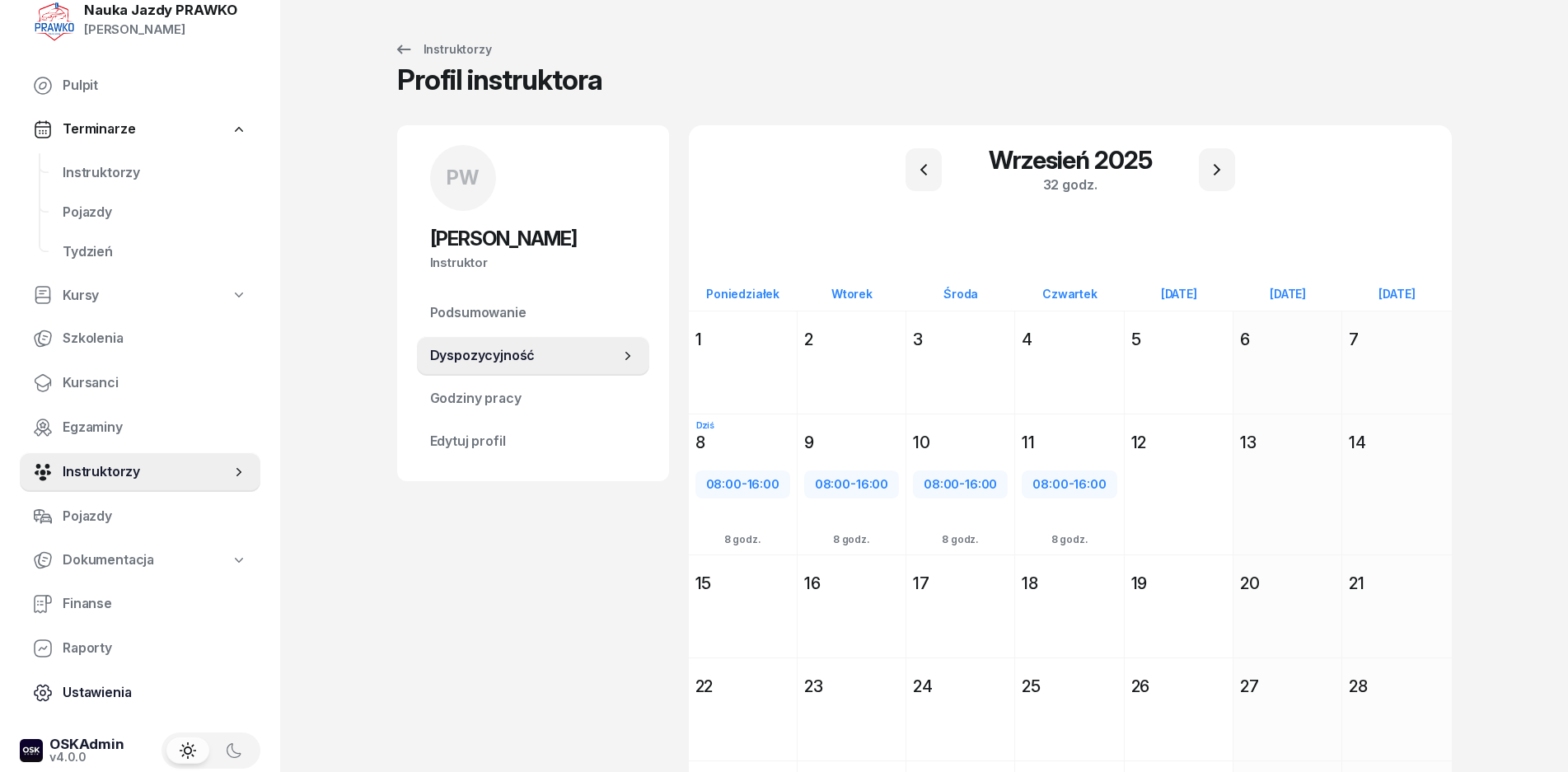
scroll to position [50, 0]
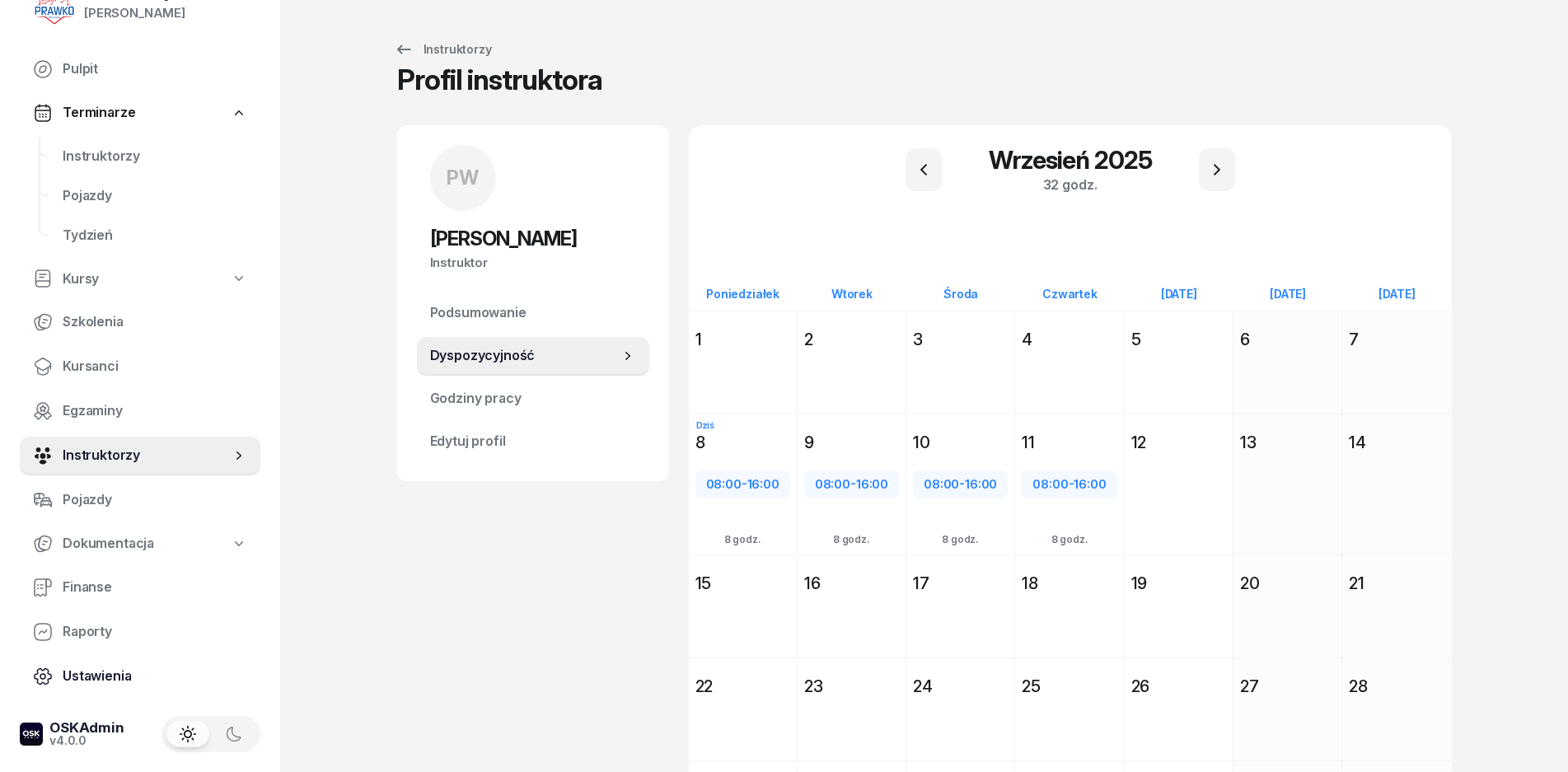
click at [71, 683] on span "Ustawienia" at bounding box center [155, 676] width 185 height 22
select select "07:00"
select select "20:00"
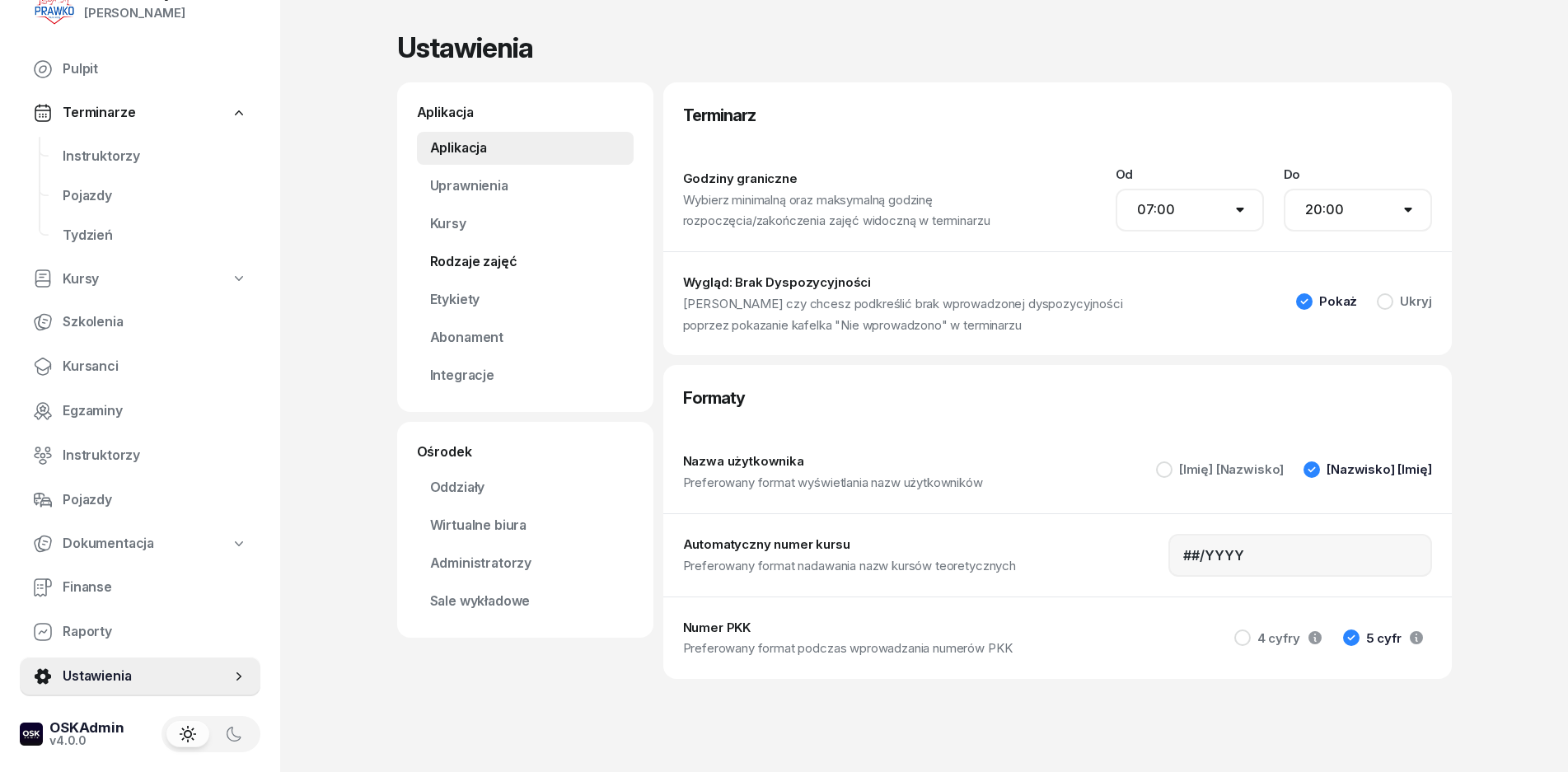
click at [498, 260] on link "Rodzaje zajęć" at bounding box center [525, 262] width 217 height 33
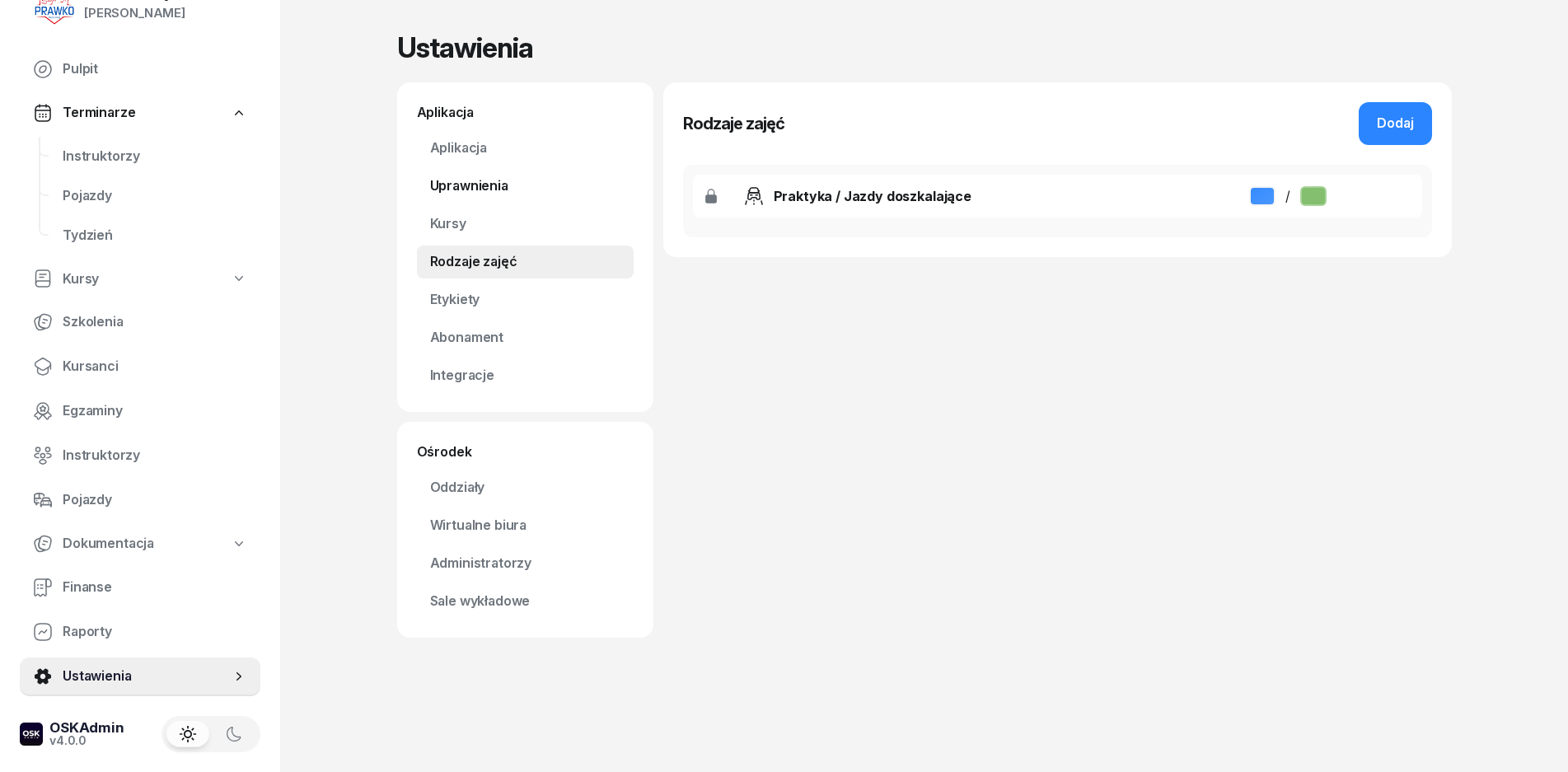
click at [479, 186] on link "Uprawnienia" at bounding box center [525, 186] width 217 height 33
select select "1"
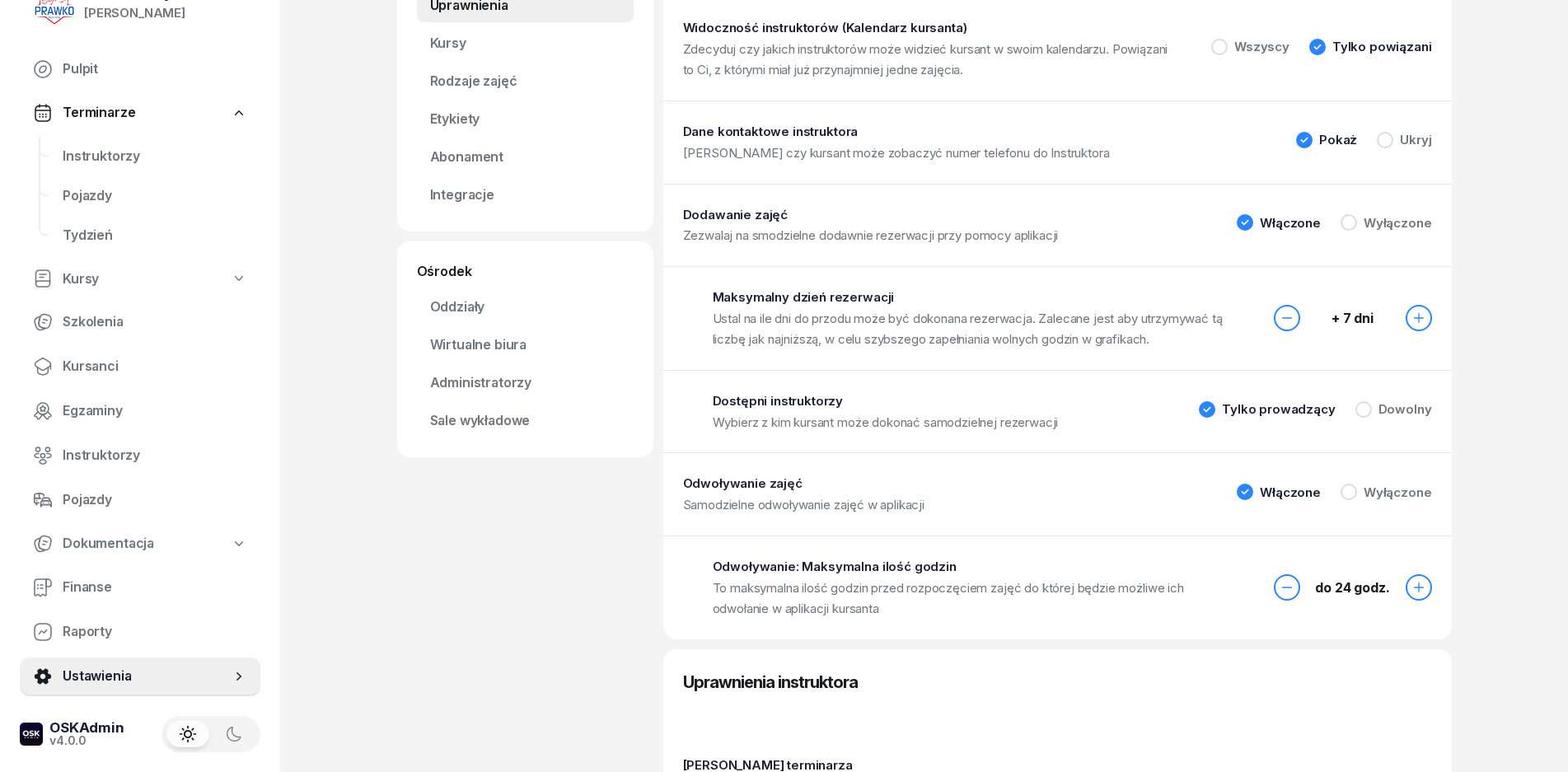
scroll to position [184, 0]
click at [1309, 412] on div "Tylko prowadzący" at bounding box center [1279, 406] width 113 height 12
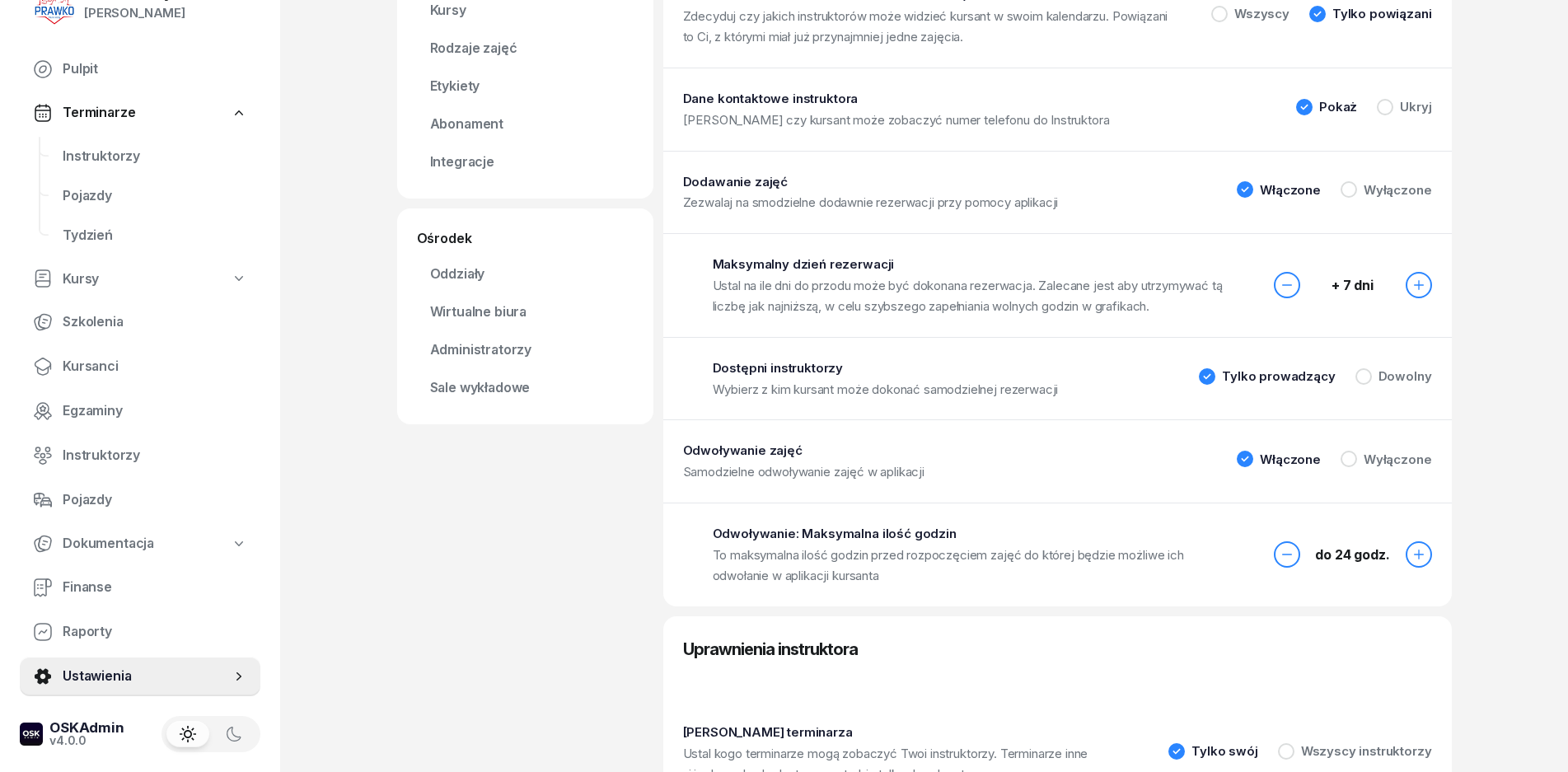
scroll to position [0, 0]
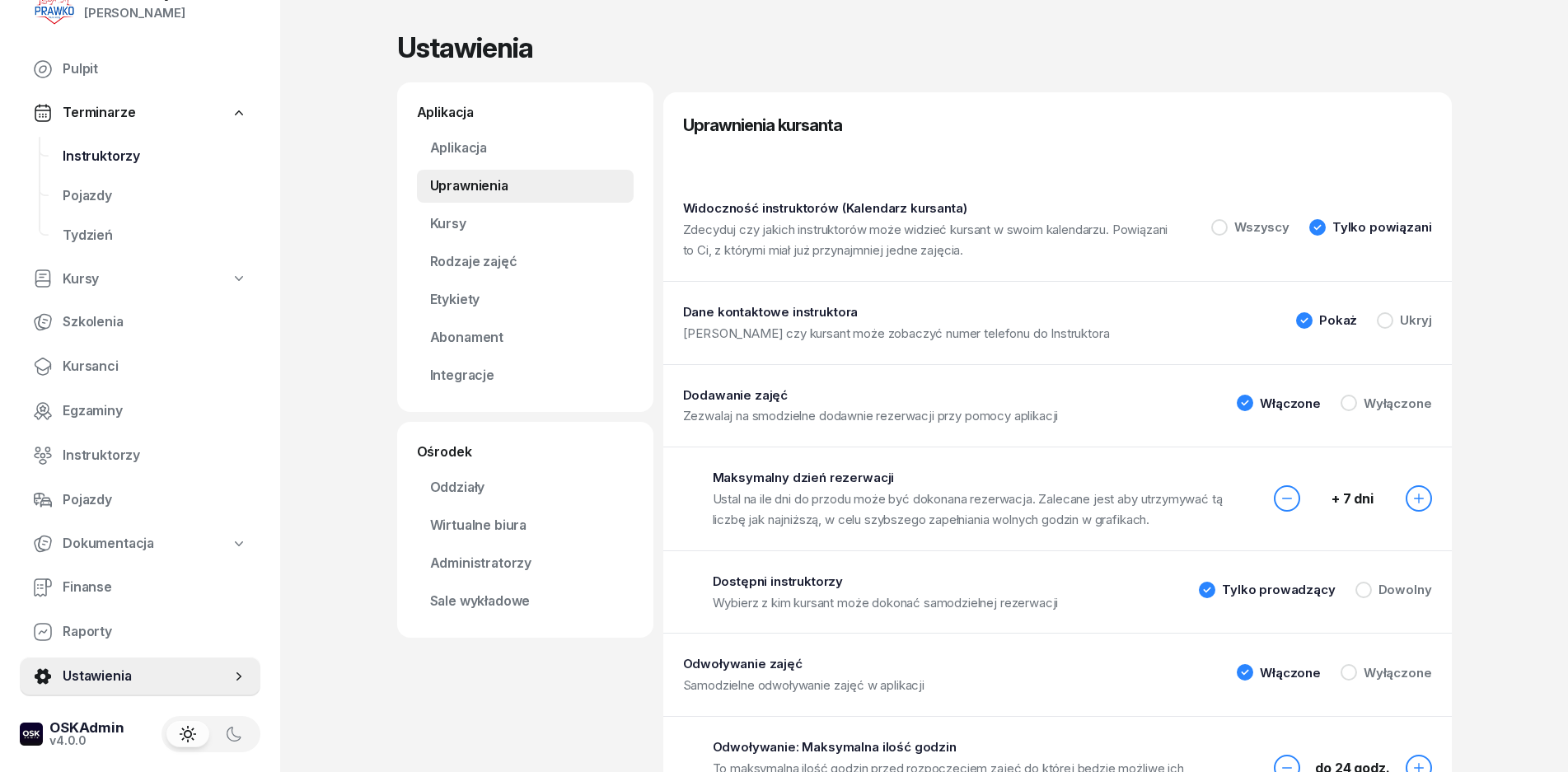
click at [113, 166] on span "Instruktorzy" at bounding box center [155, 156] width 185 height 22
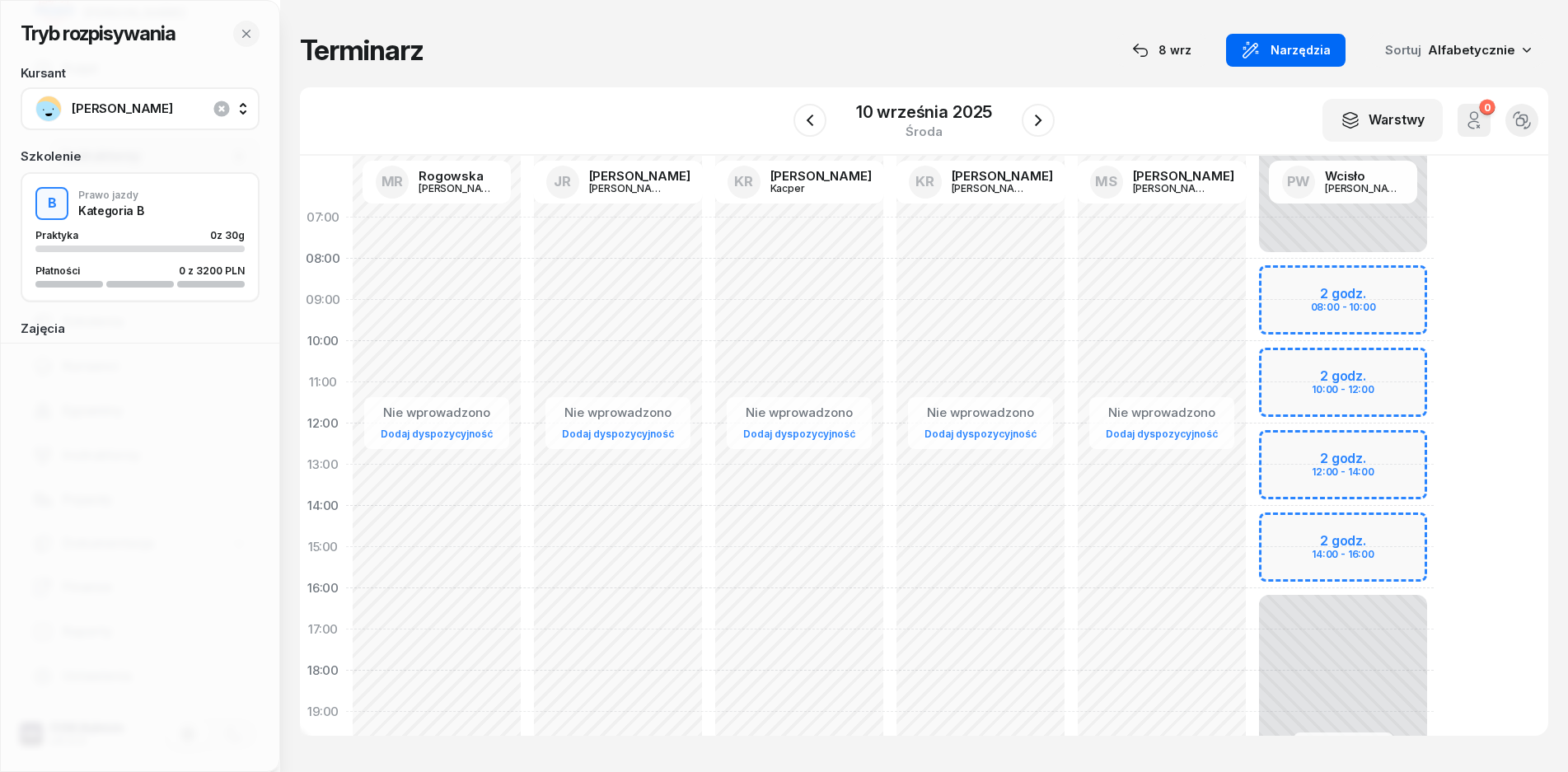
click at [1287, 45] on span "Narzędzia" at bounding box center [1300, 50] width 60 height 20
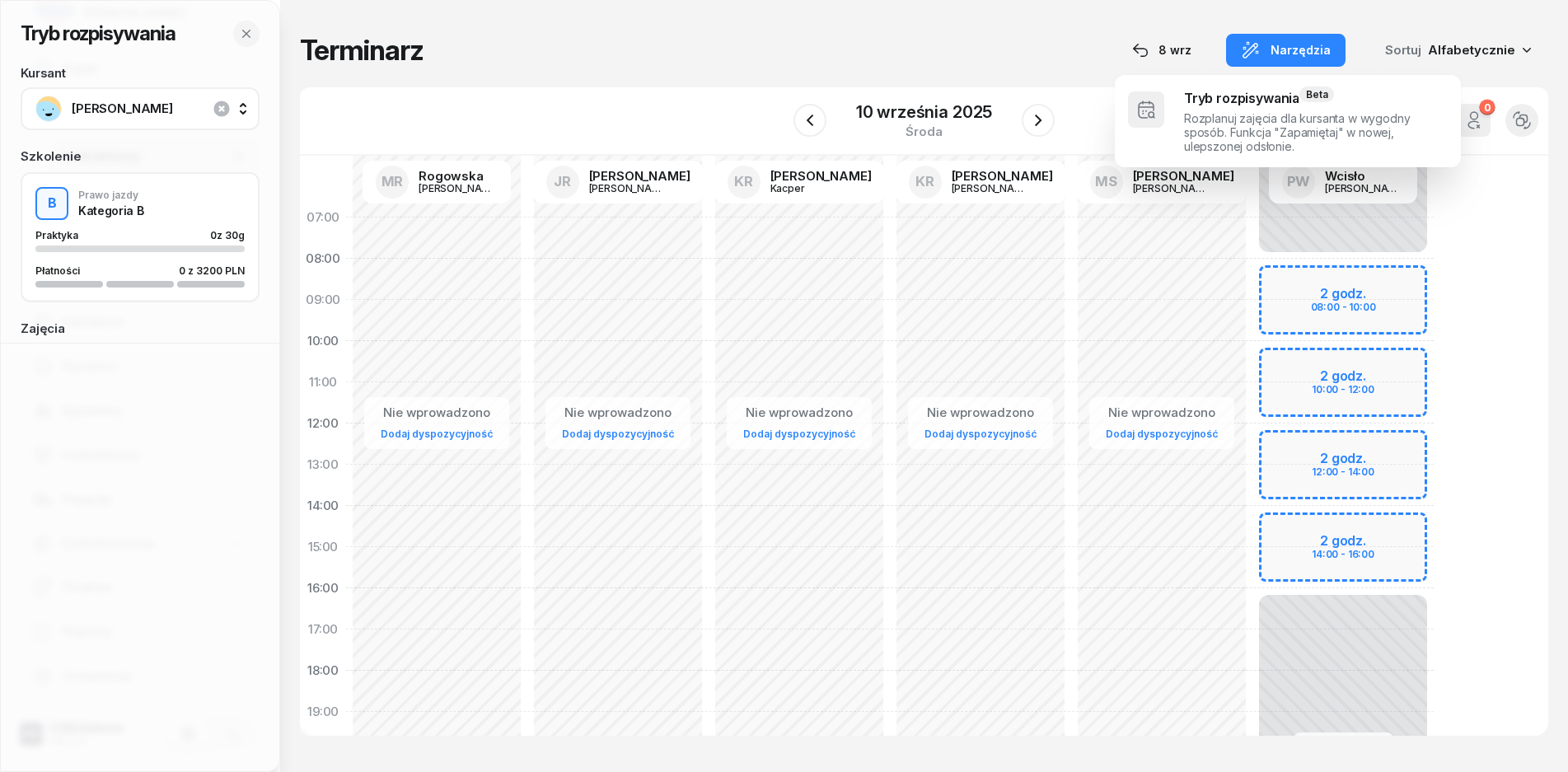
click at [978, 71] on div "Tryb rozpisywania Kursant Bieniek Agnieszka Szkolenie B Prawo jazdy Kategoria B…" at bounding box center [924, 384] width 1249 height 769
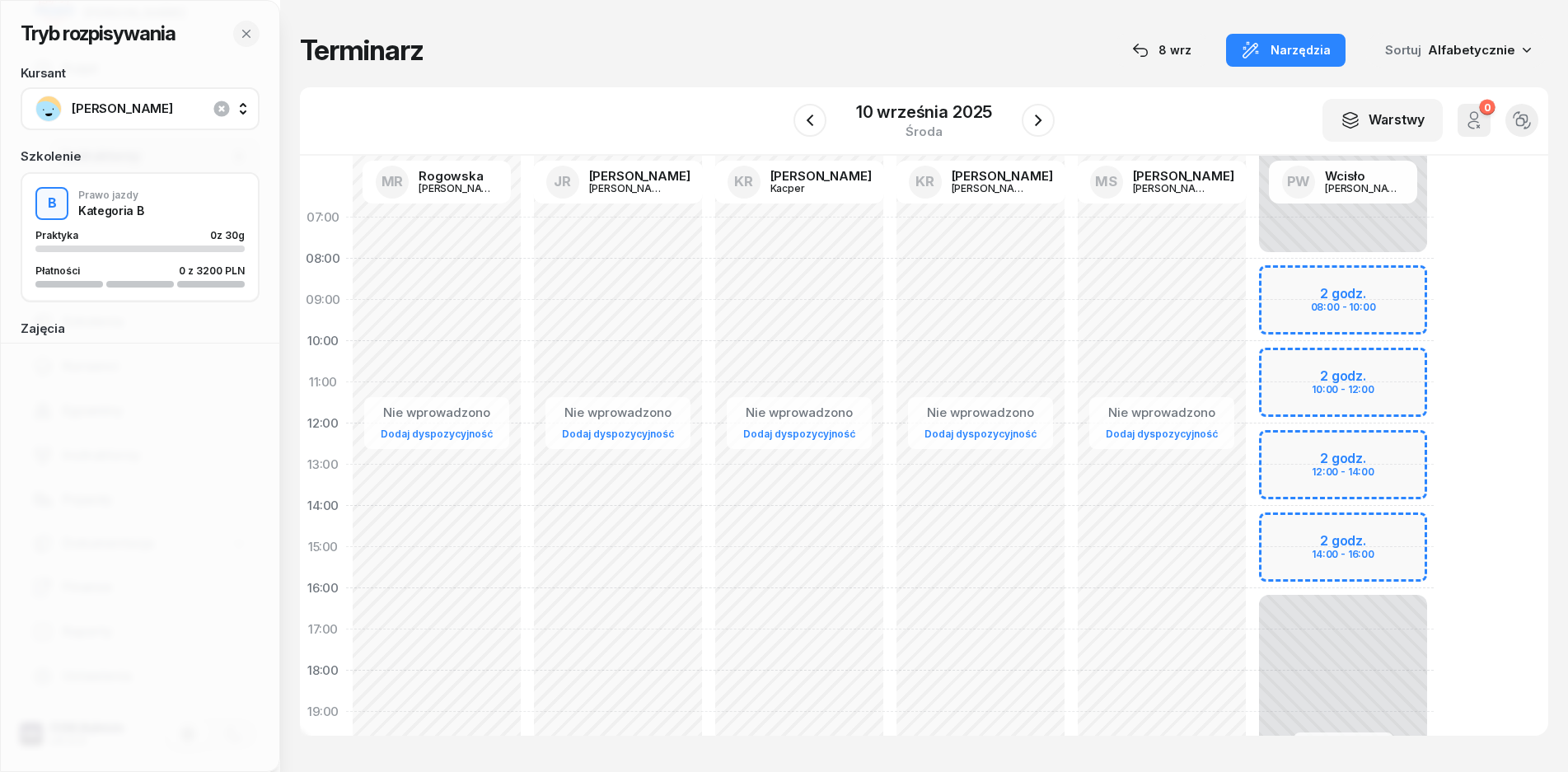
click at [105, 86] on div "Kursant Bieniek Agnieszka" at bounding box center [140, 98] width 239 height 64
click at [121, 111] on span "[PERSON_NAME]" at bounding box center [158, 109] width 173 height 22
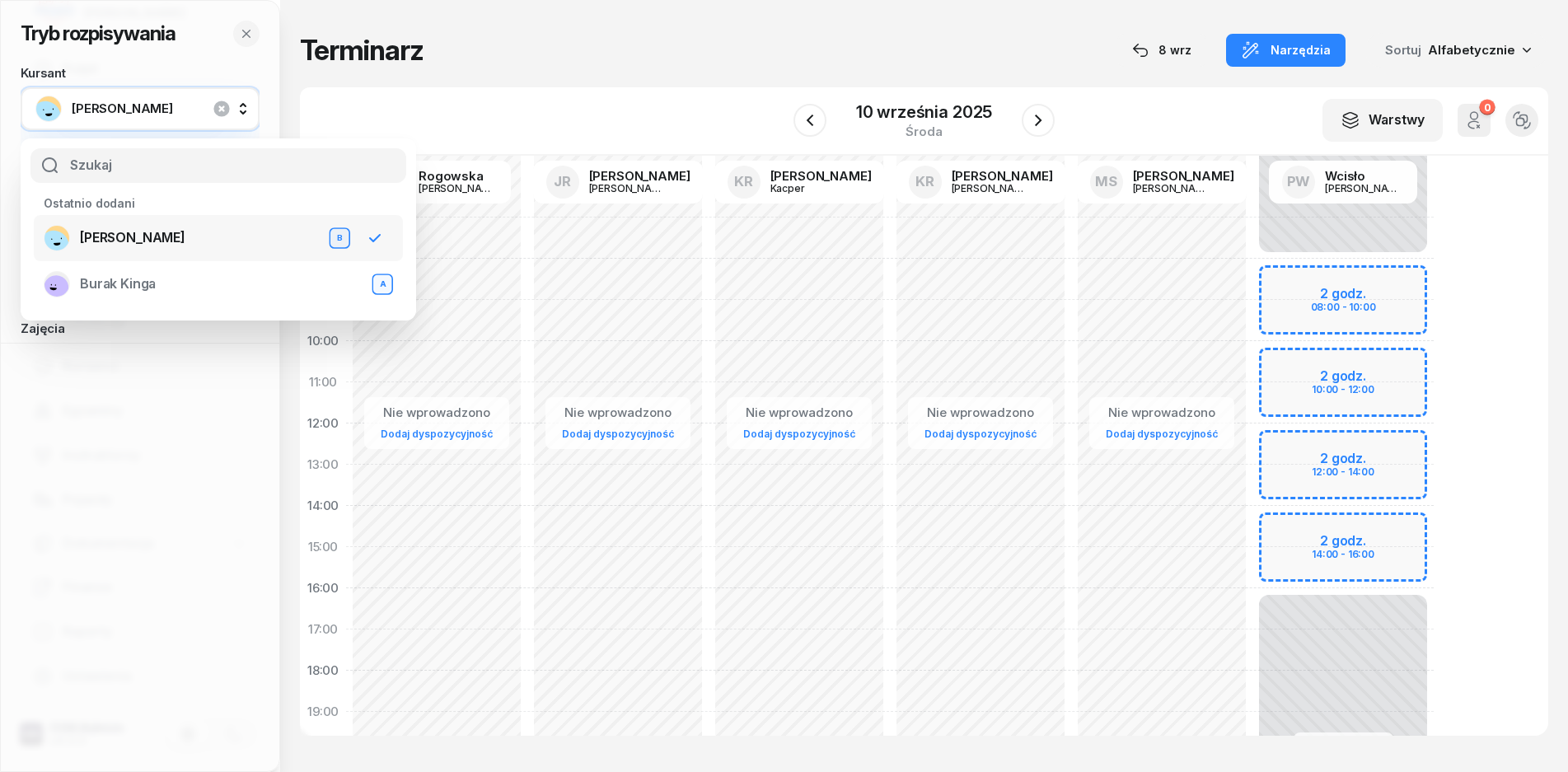
click at [136, 234] on span "[PERSON_NAME]" at bounding box center [132, 238] width 105 height 22
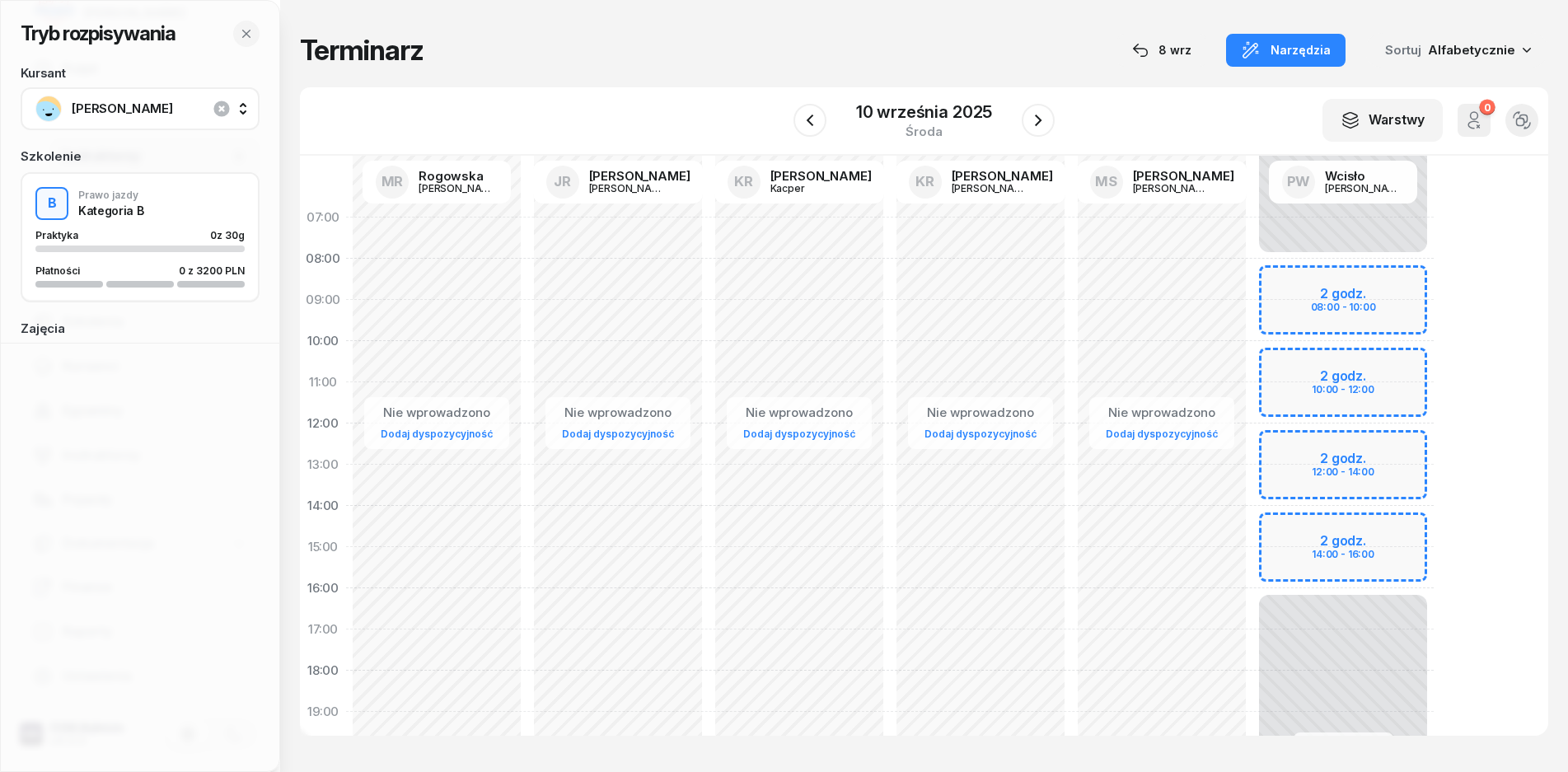
click at [265, 32] on div "Tryb rozpisywania Kursant Bieniek Agnieszka Szkolenie B Prawo jazdy Kategoria B…" at bounding box center [140, 161] width 279 height 322
click at [253, 39] on button "button" at bounding box center [247, 34] width 26 height 26
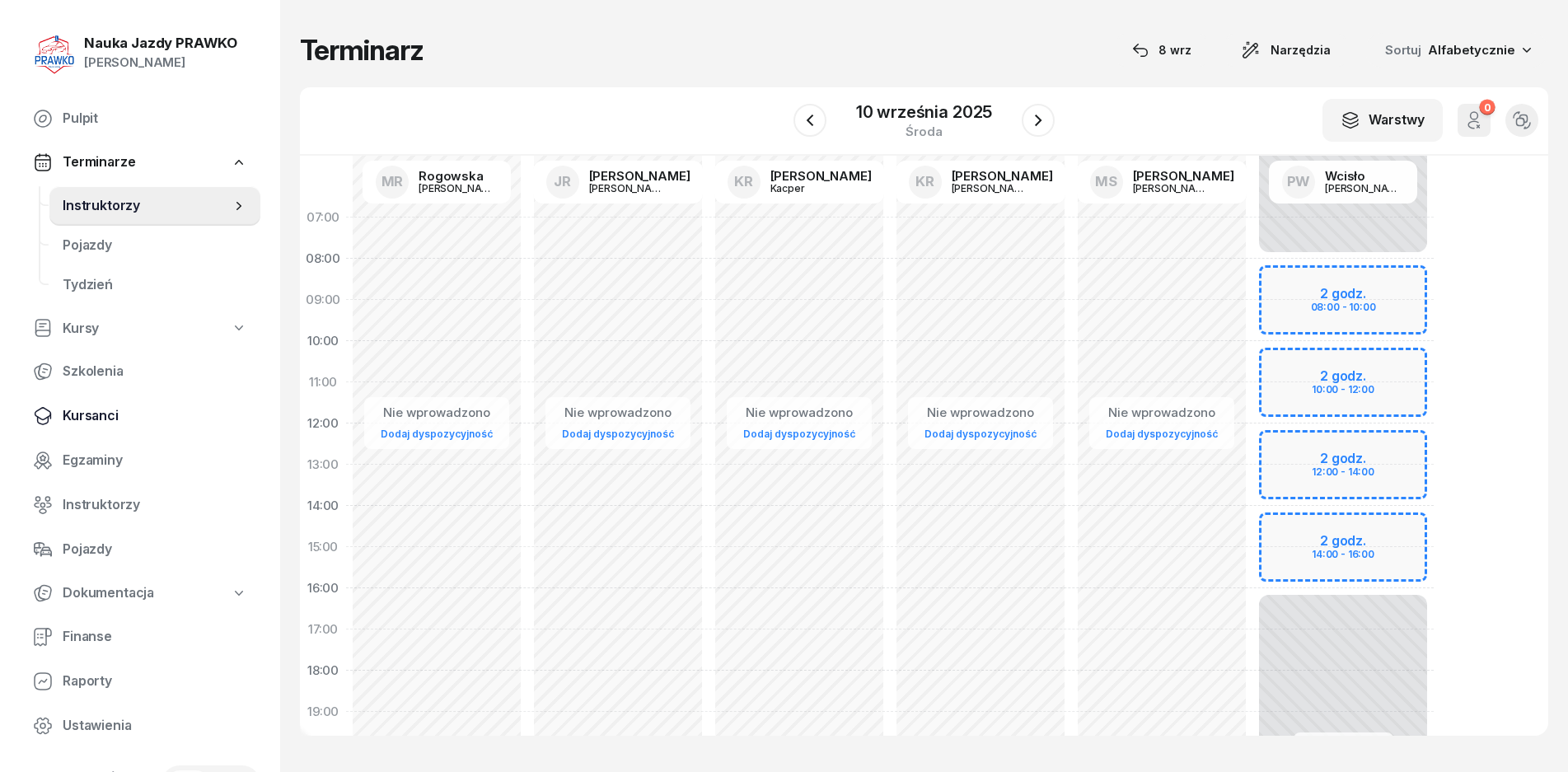
click at [106, 398] on link "Kursanci" at bounding box center [140, 416] width 241 height 39
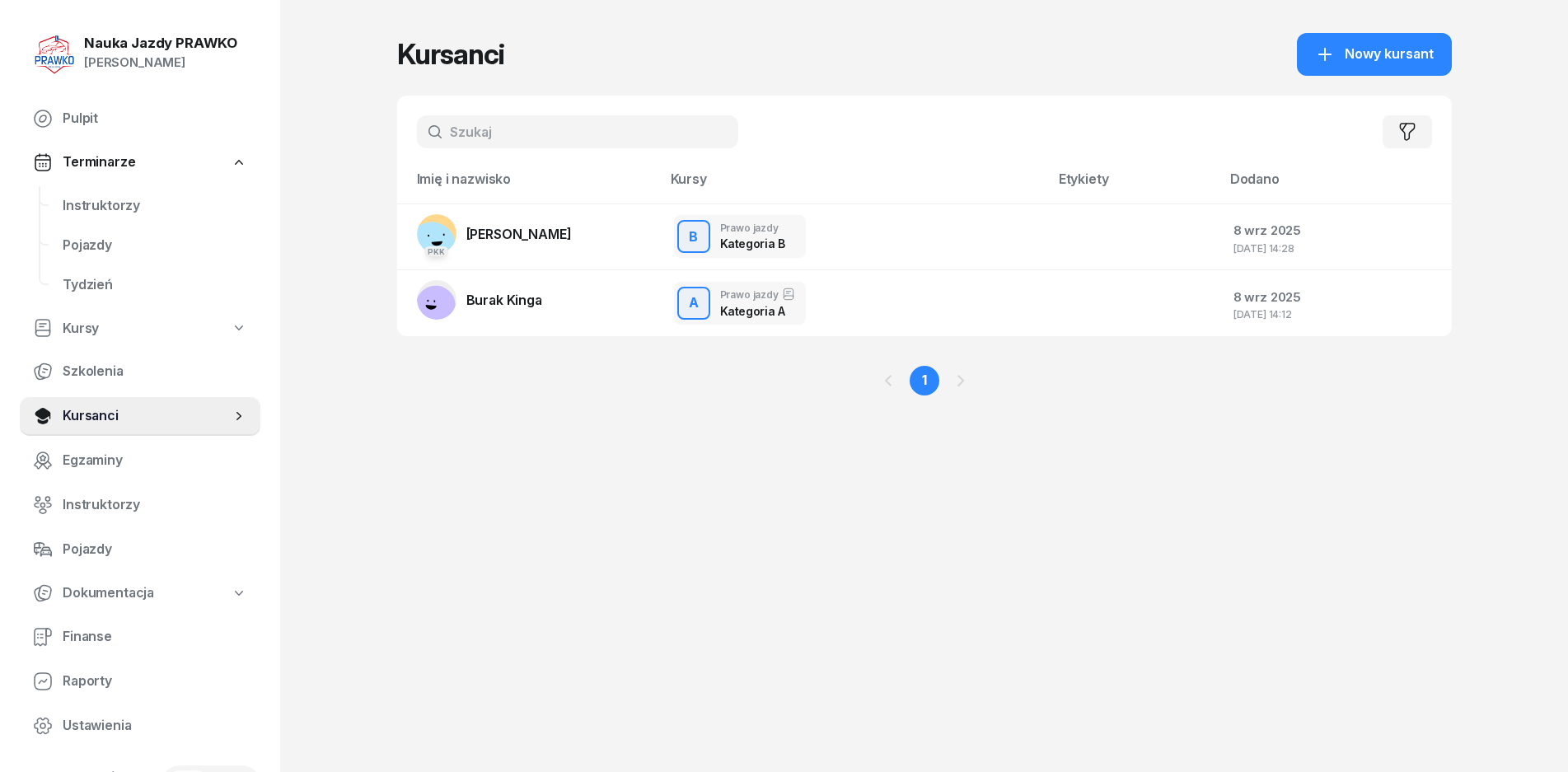
click at [629, 264] on td "PKK [PERSON_NAME]" at bounding box center [529, 237] width 264 height 67
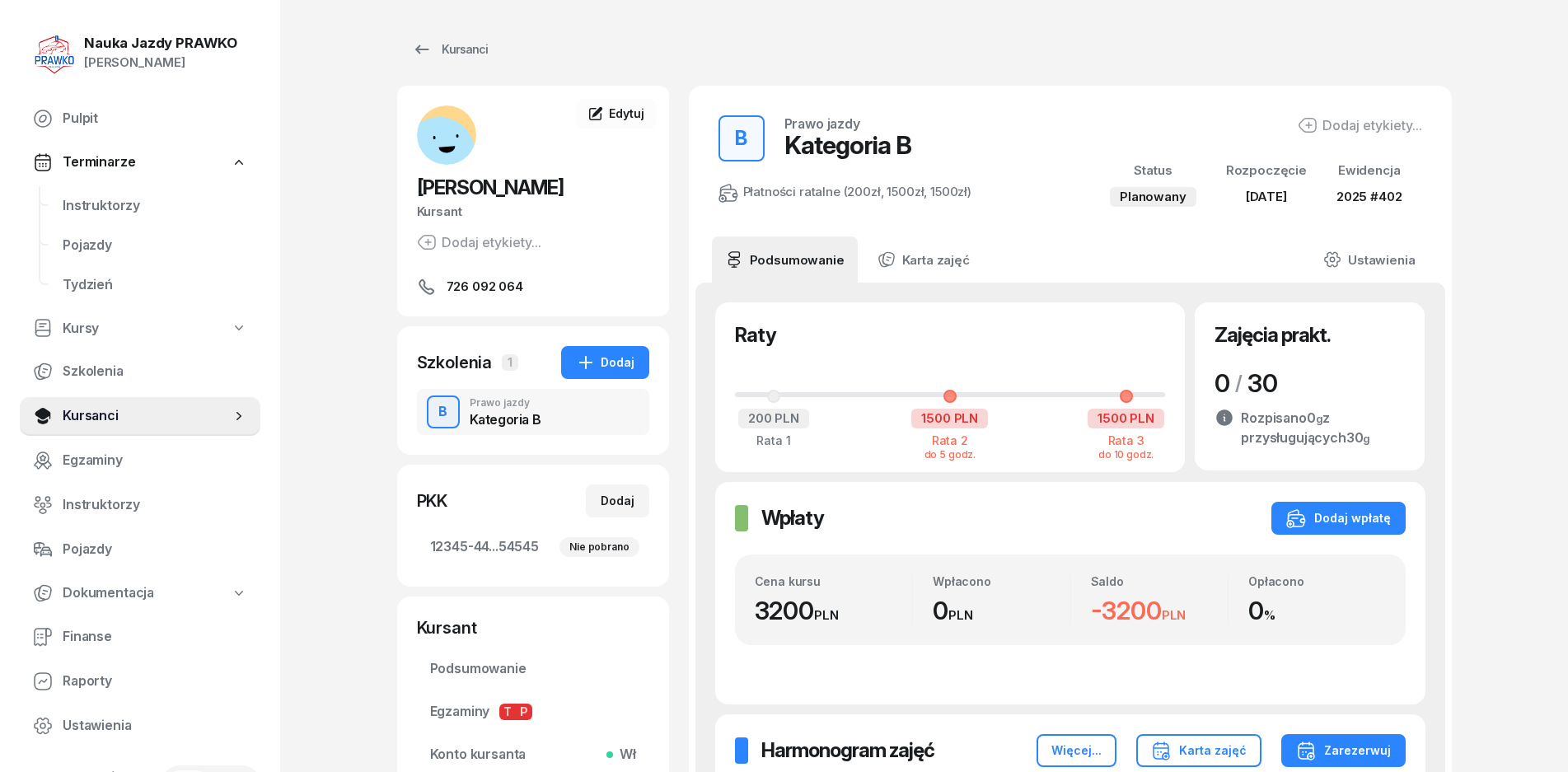
drag, startPoint x: 1374, startPoint y: 342, endPoint x: 1414, endPoint y: 342, distance: 40.0
click at [1375, 342] on div "Zajęcia prakt. Zajęcia prakt." at bounding box center [1310, 335] width 190 height 26
click at [1385, 250] on link "Ustawienia" at bounding box center [1368, 259] width 118 height 46
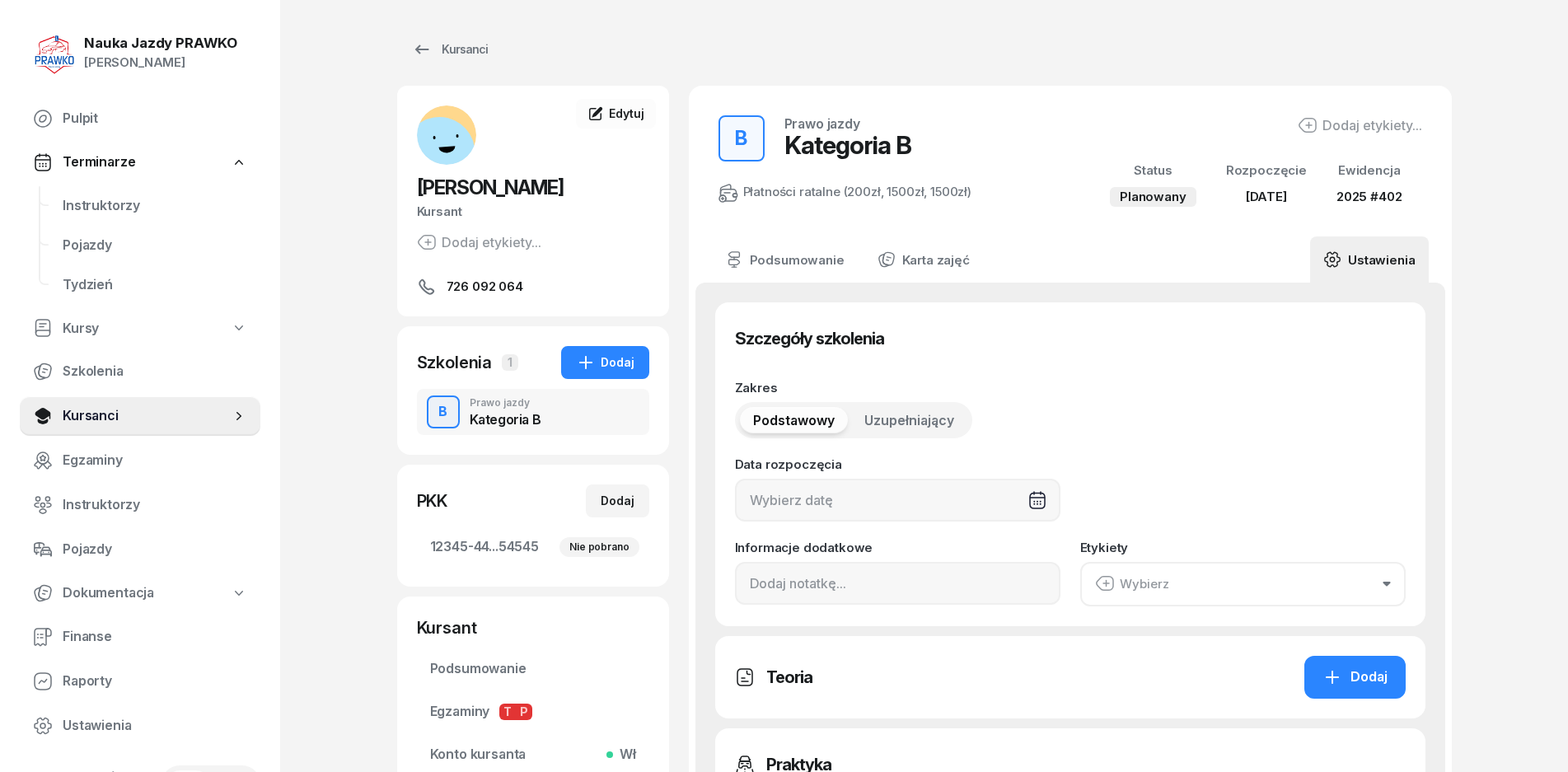
type input "[DATE]"
type input "12345"
type input "44545"
type input "45454"
type input "54545"
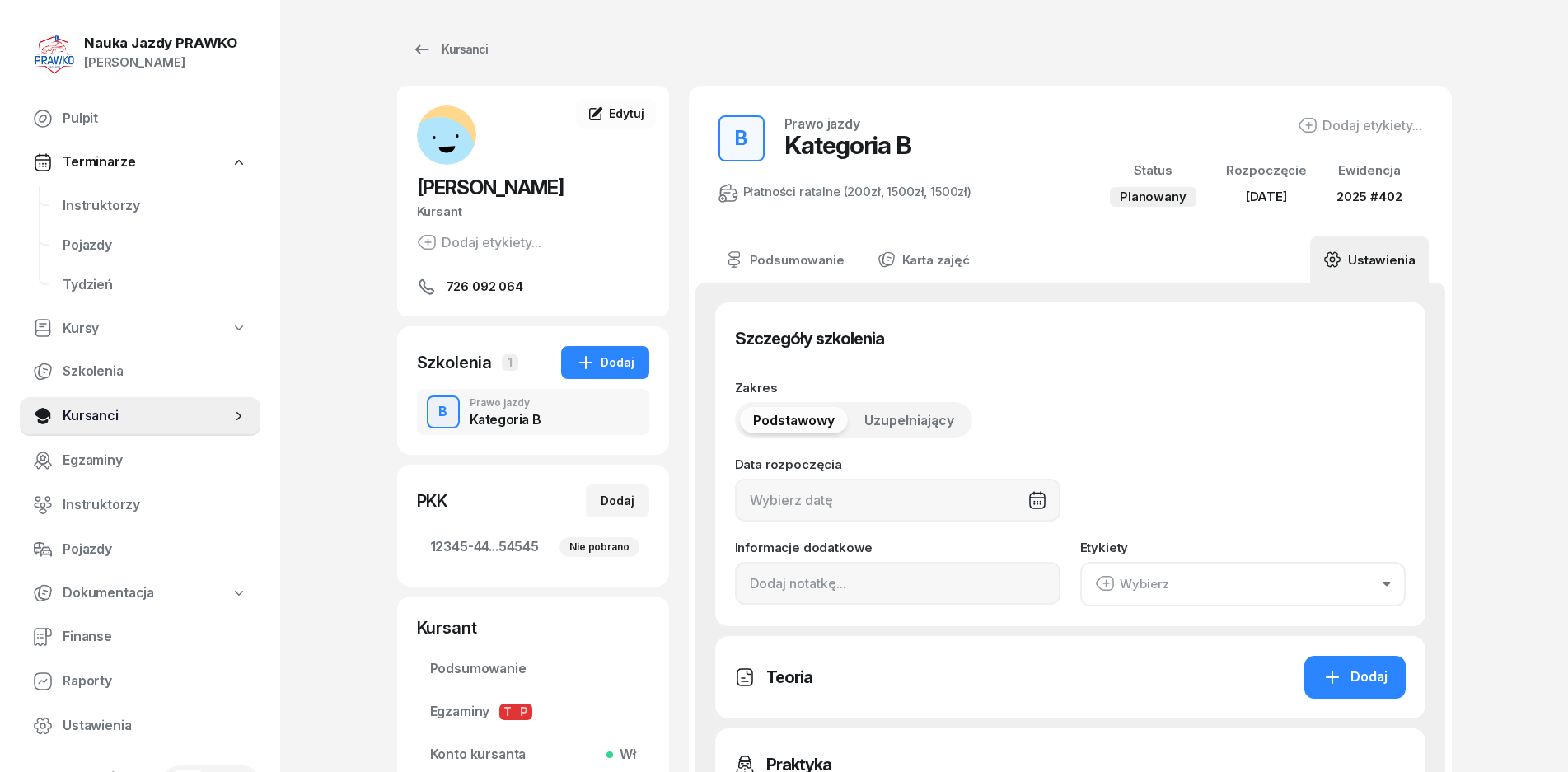
type input "2025"
type input "402"
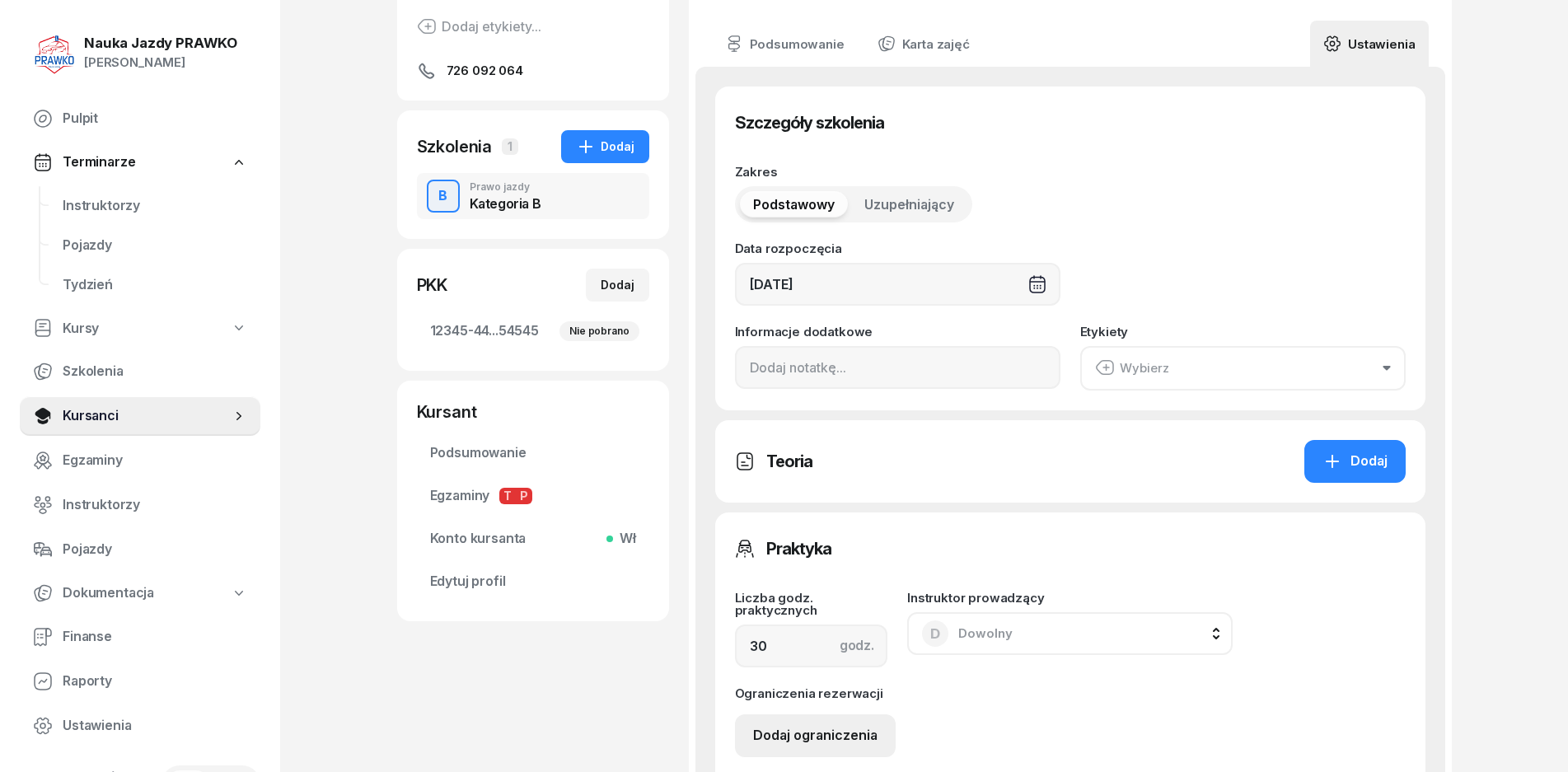
scroll to position [494, 0]
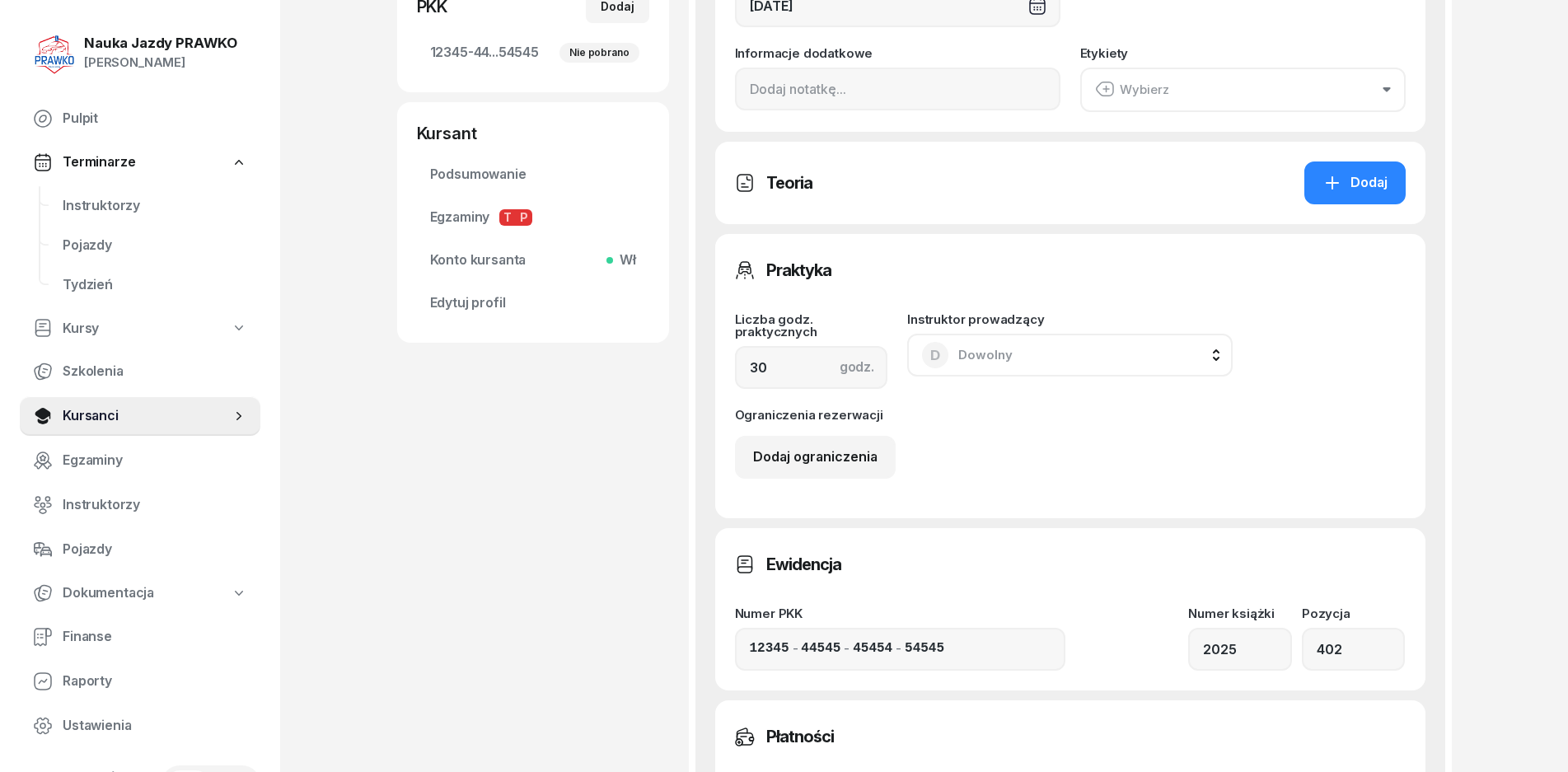
click at [942, 365] on div "D" at bounding box center [935, 355] width 26 height 26
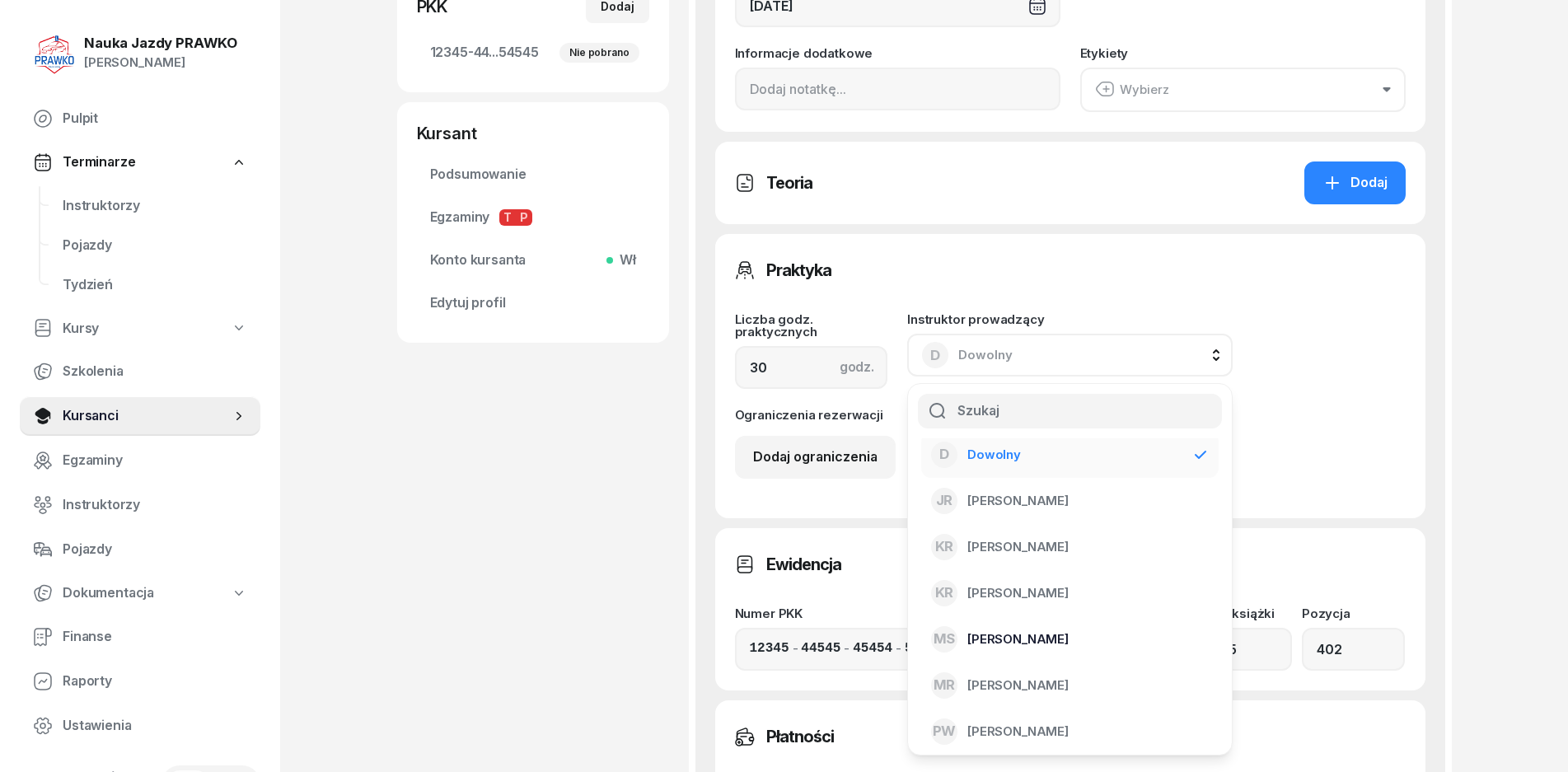
scroll to position [13, 0]
click at [1013, 630] on span "[PERSON_NAME]" at bounding box center [1018, 636] width 101 height 22
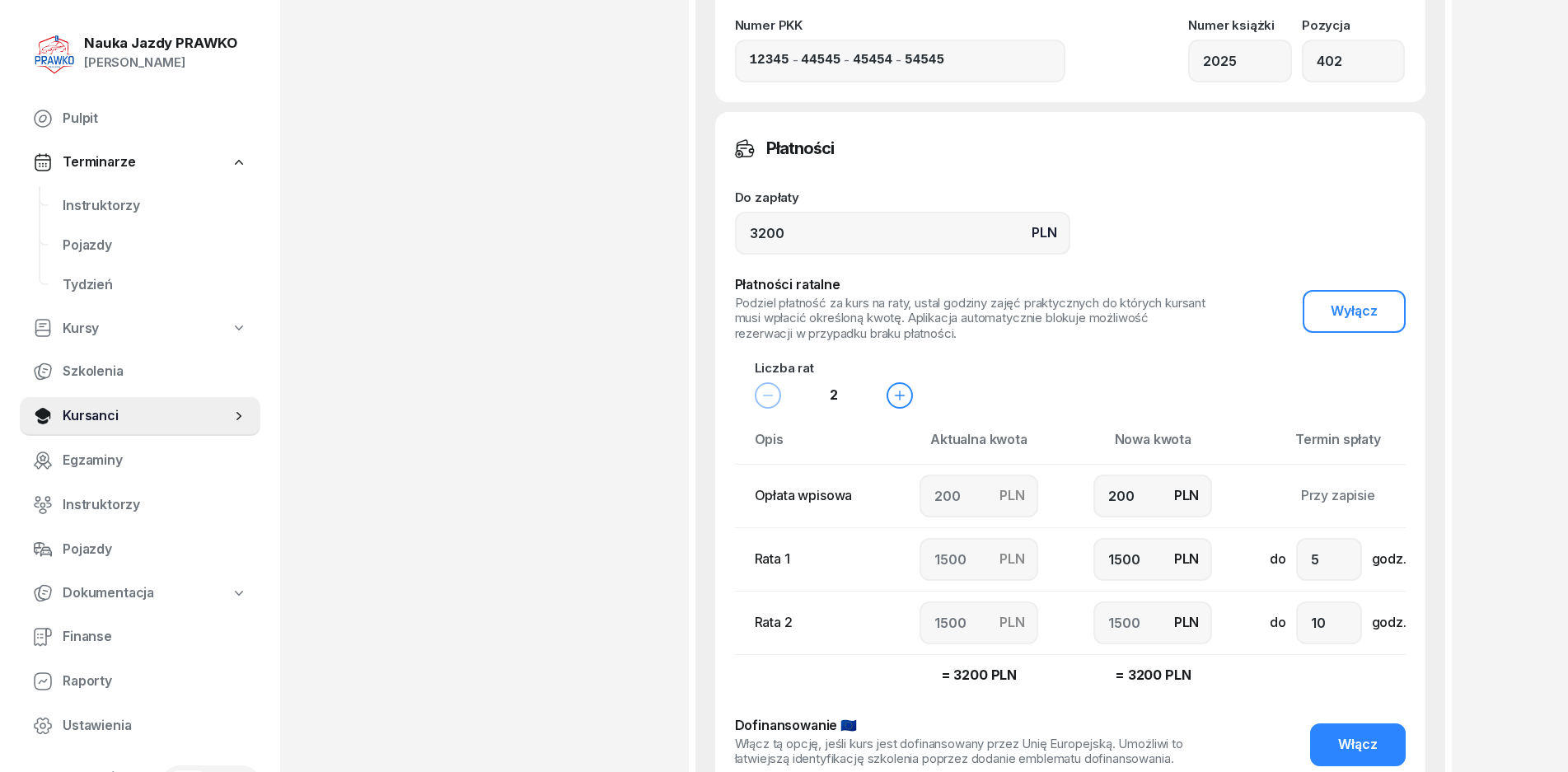
scroll to position [1236, 0]
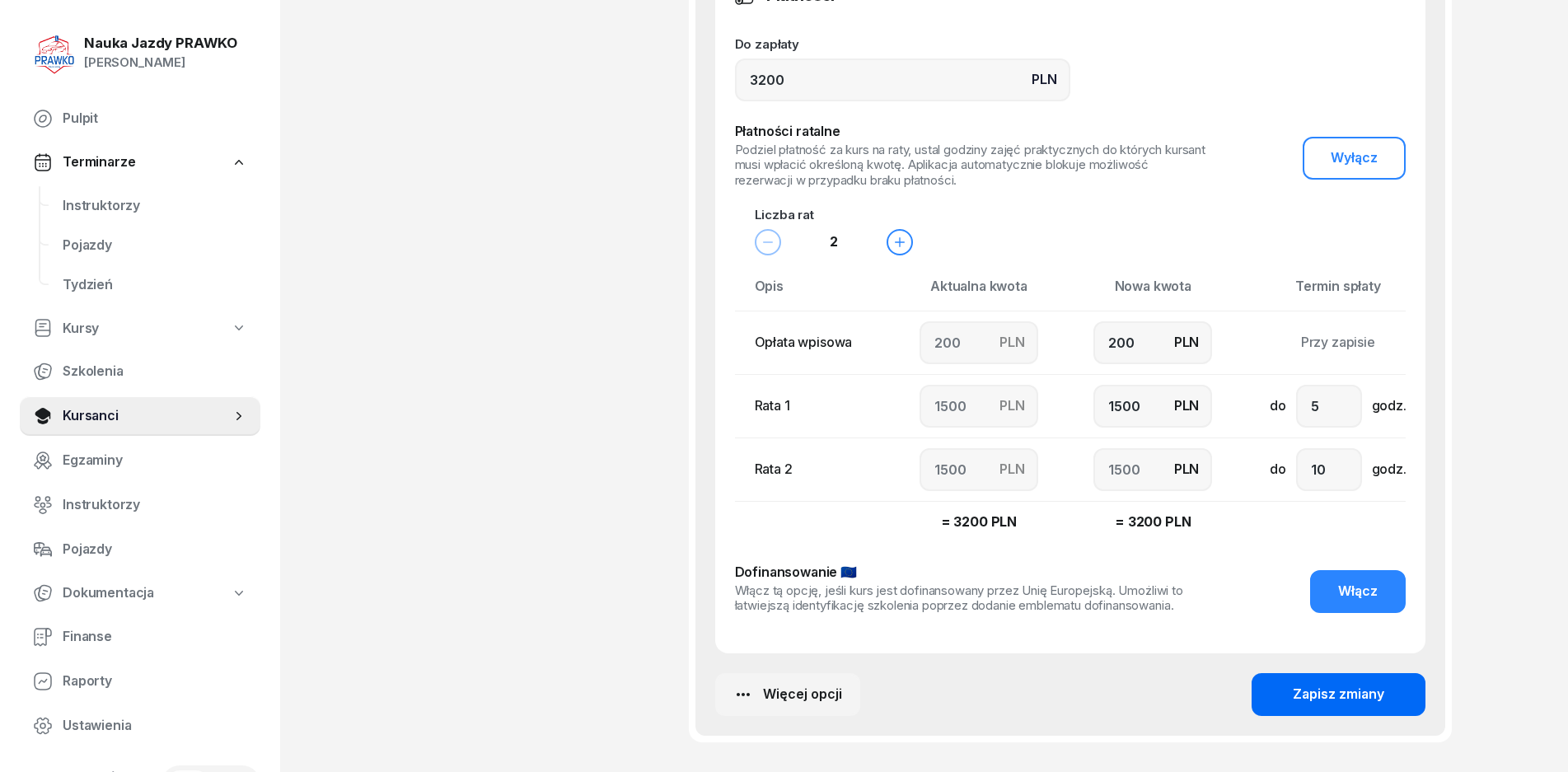
click at [1303, 688] on div "Zapisz zmiany" at bounding box center [1339, 694] width 92 height 22
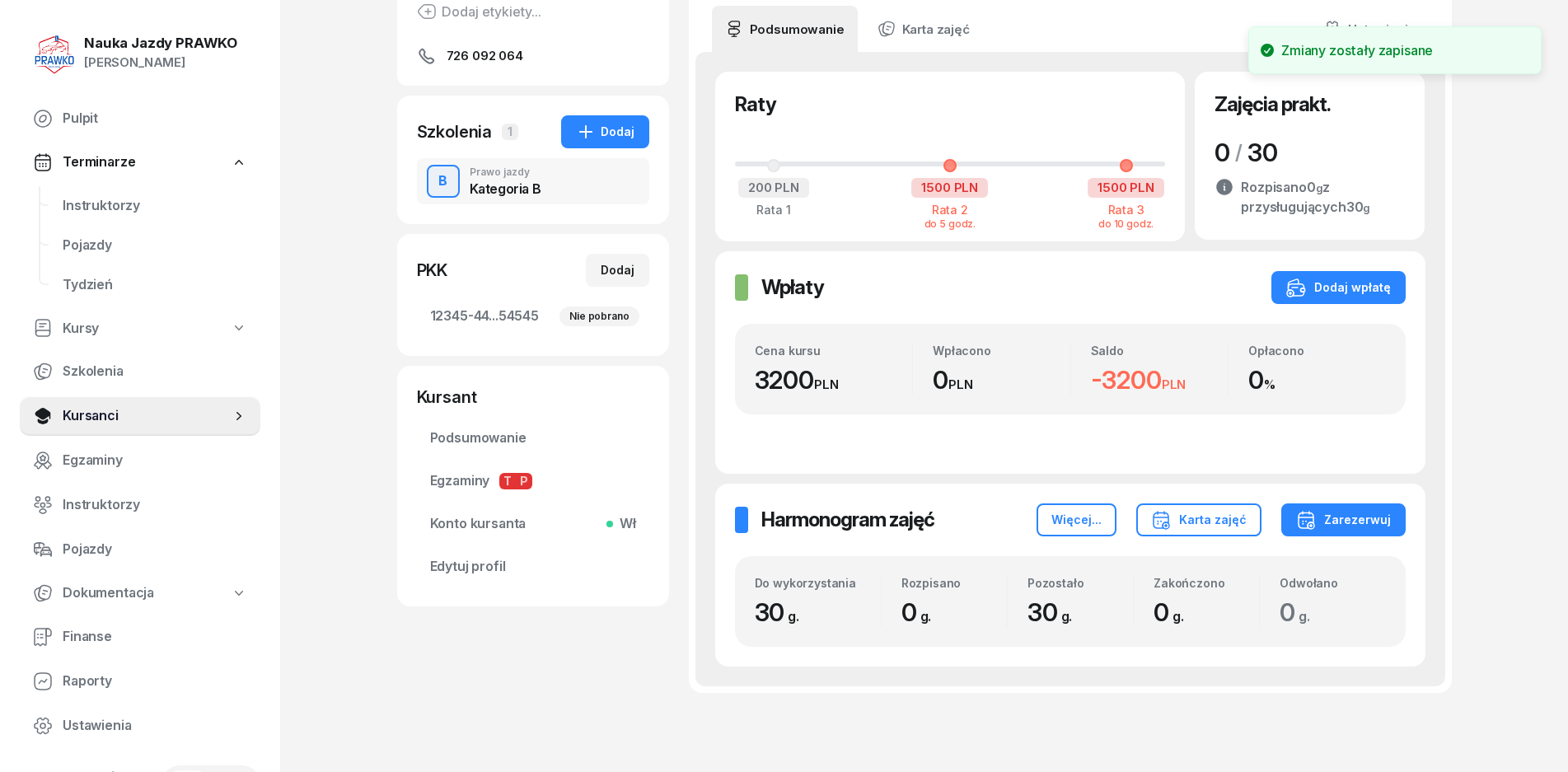
scroll to position [0, 0]
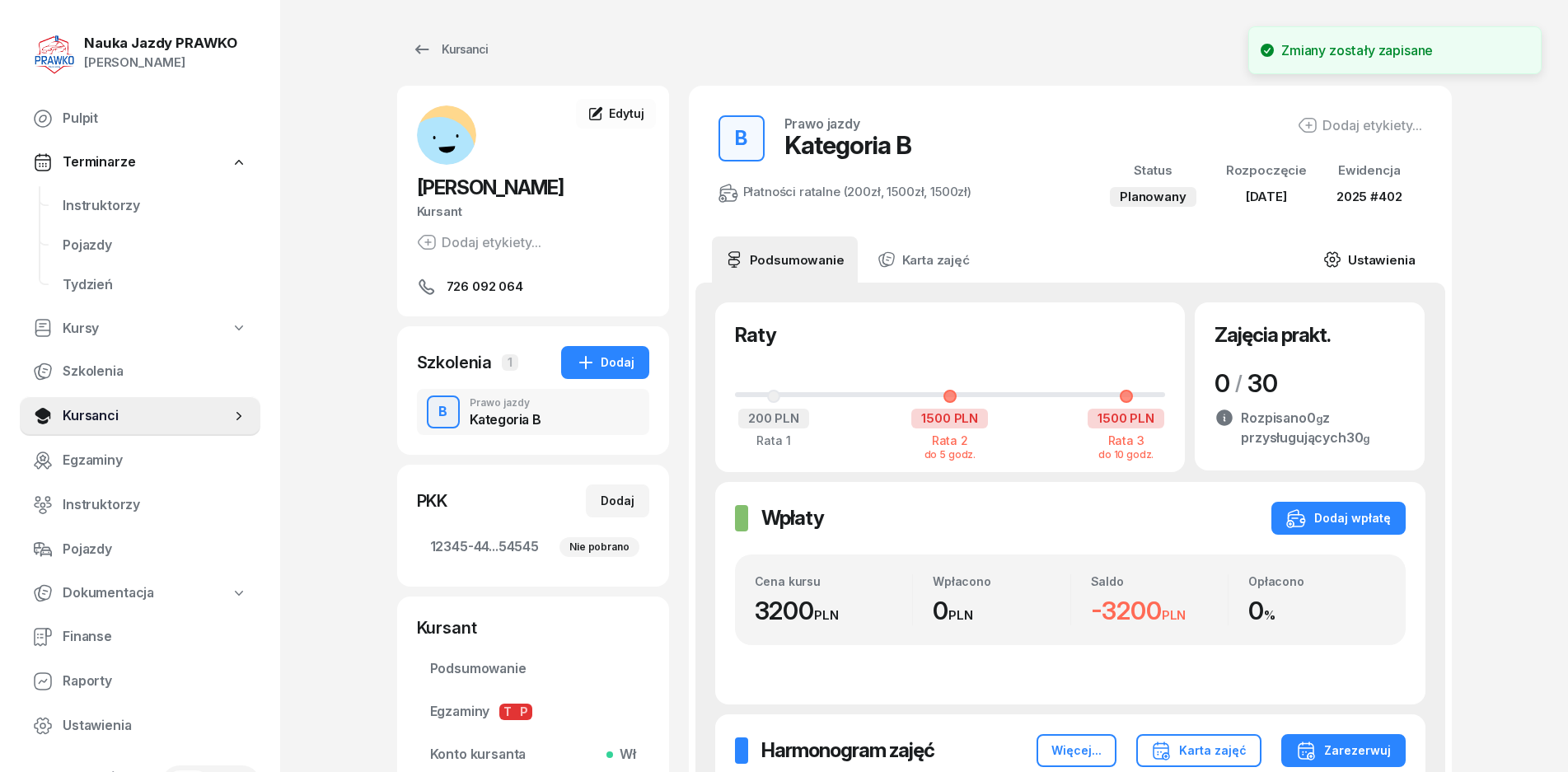
click at [1314, 274] on link "Ustawienia" at bounding box center [1368, 259] width 118 height 46
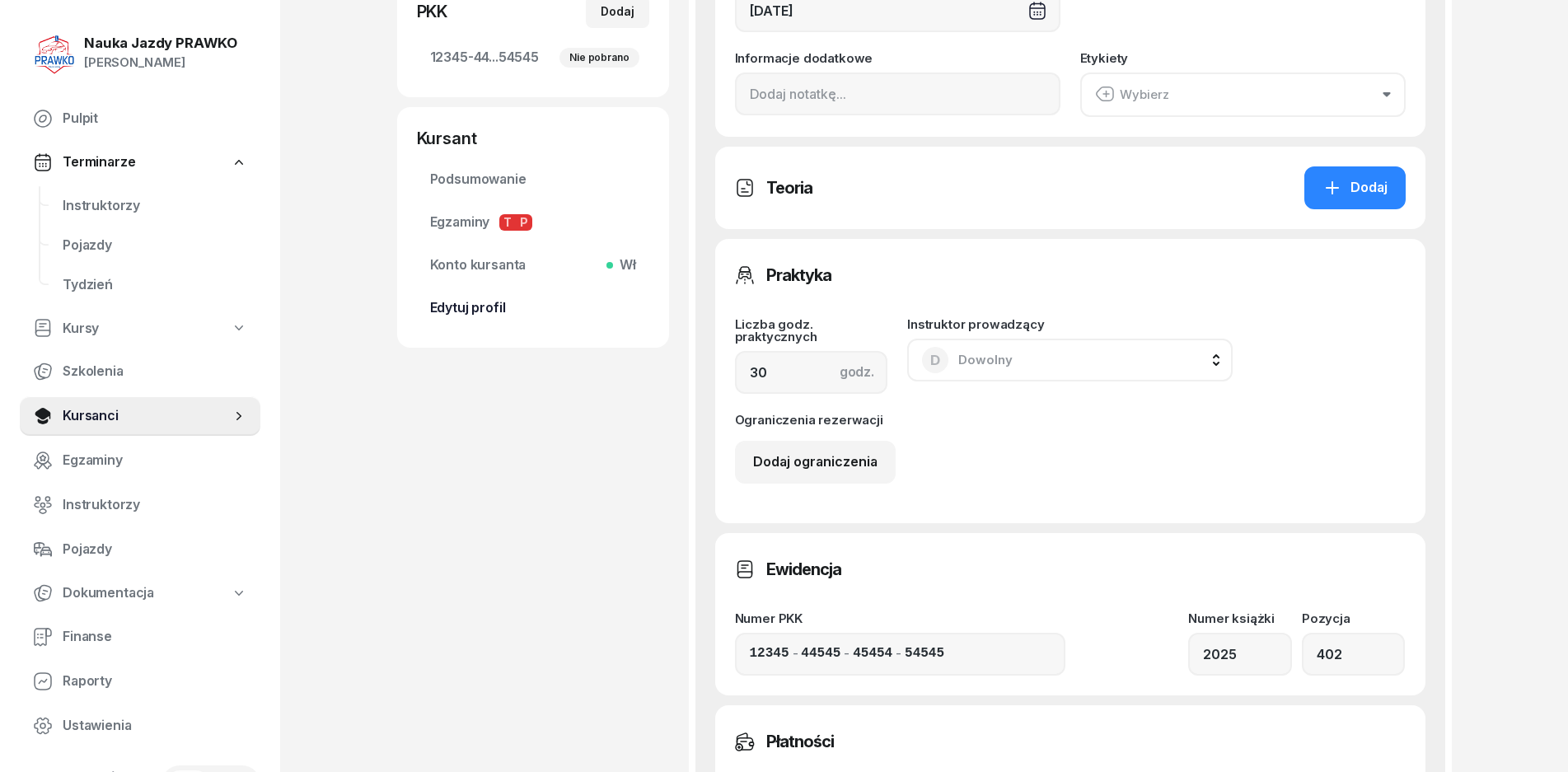
scroll to position [494, 0]
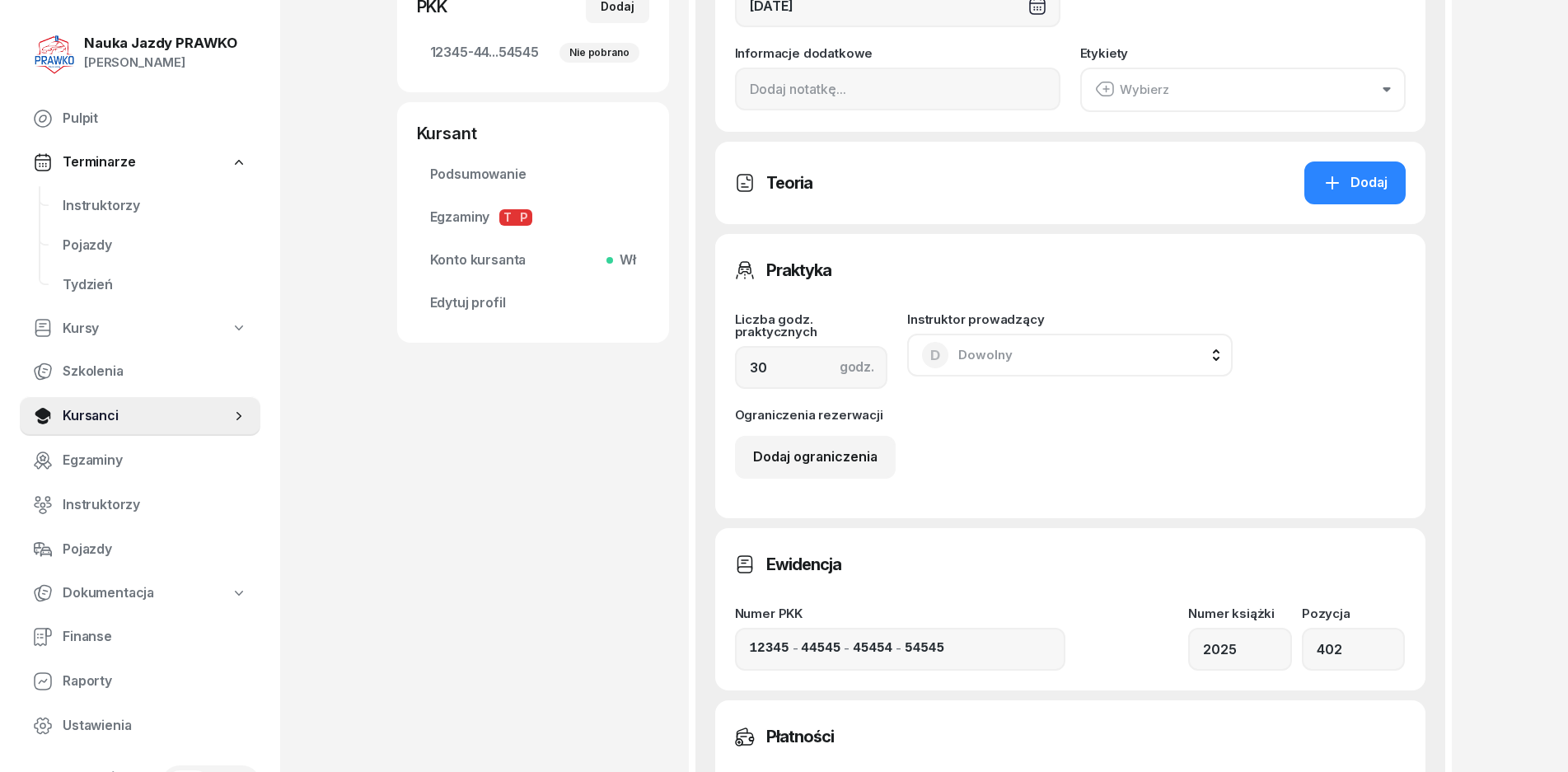
click at [965, 347] on span "Dowolny" at bounding box center [986, 355] width 54 height 16
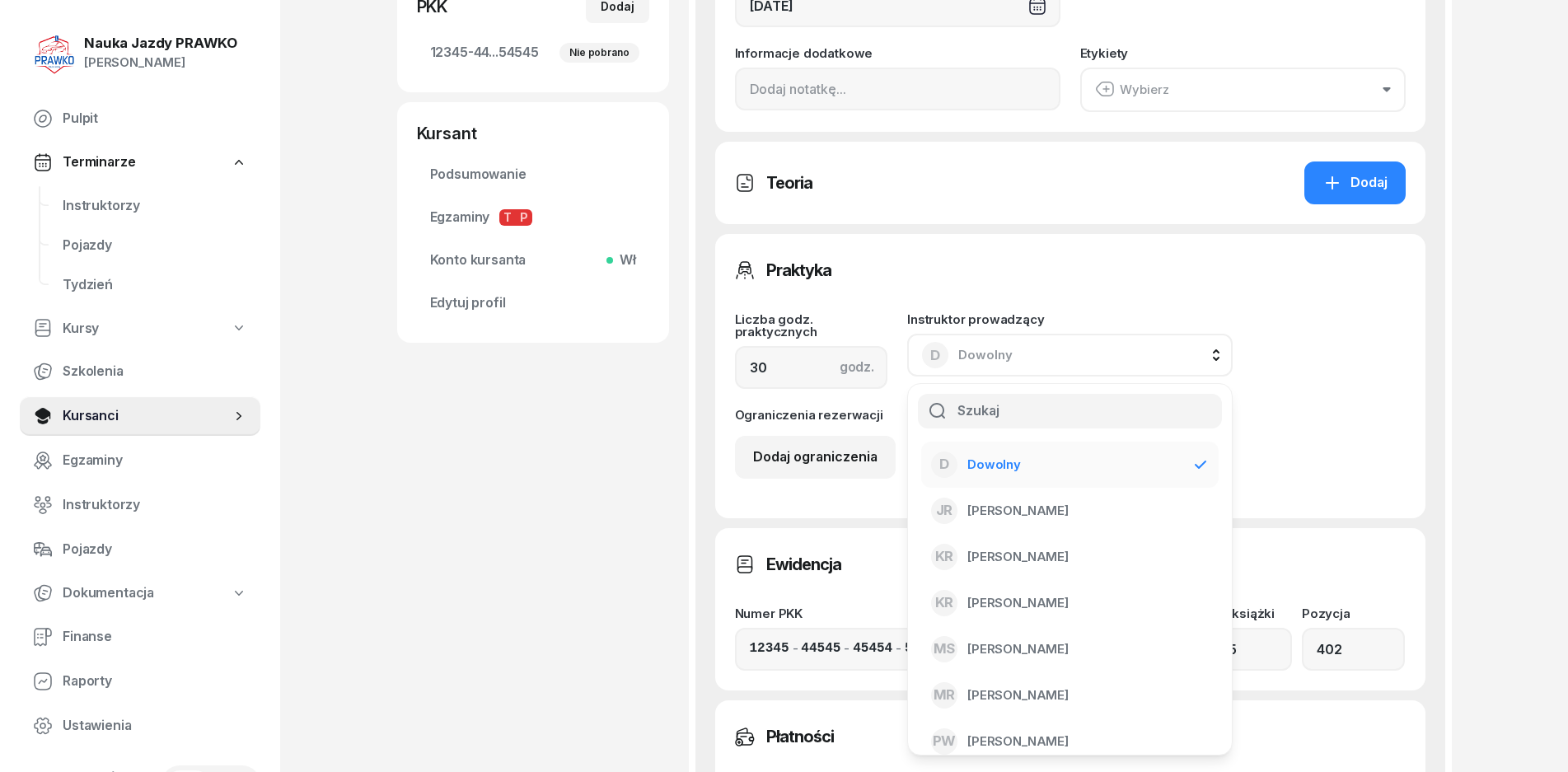
click at [965, 347] on span "Dowolny" at bounding box center [986, 355] width 54 height 16
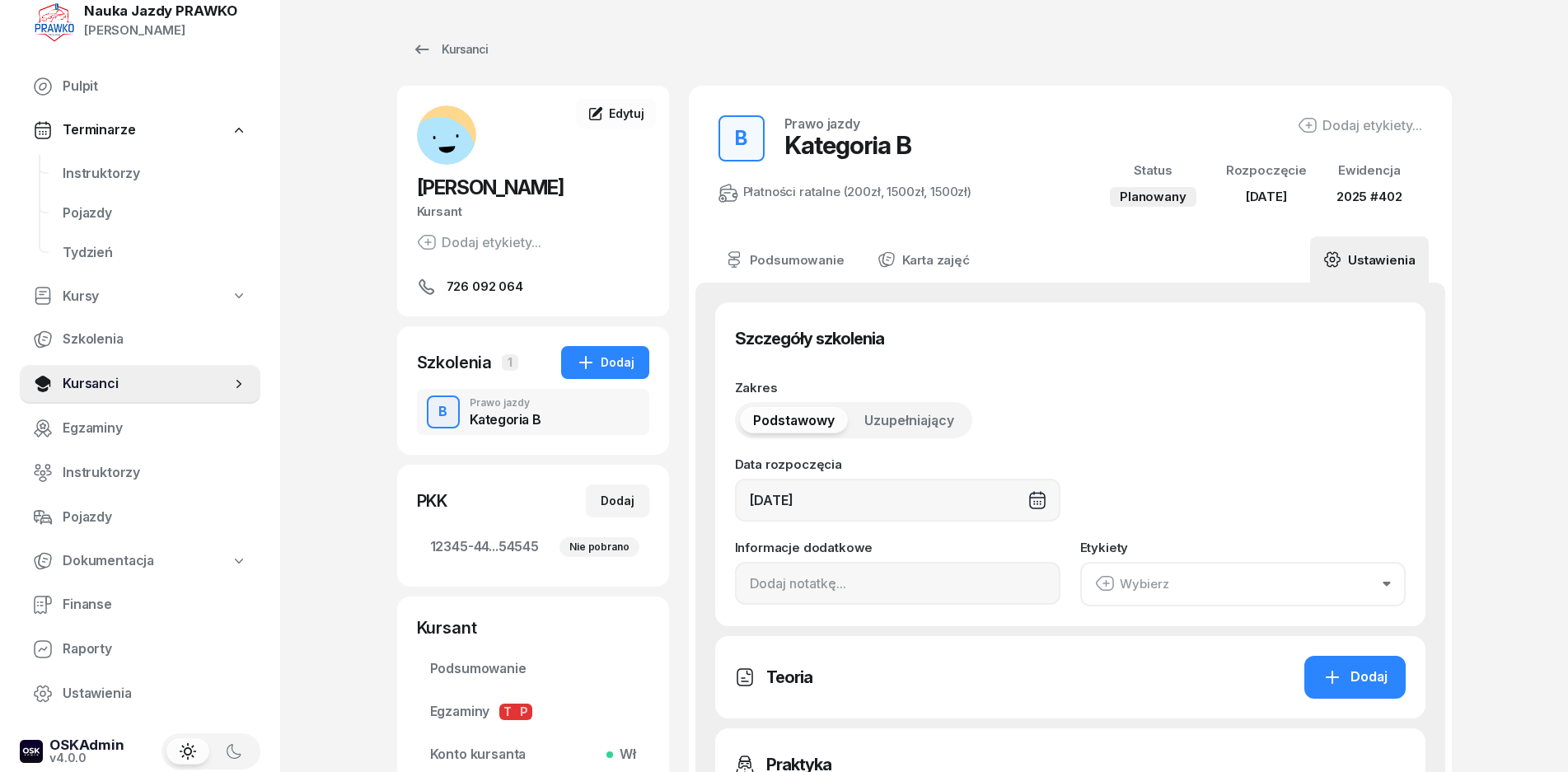
scroll to position [50, 0]
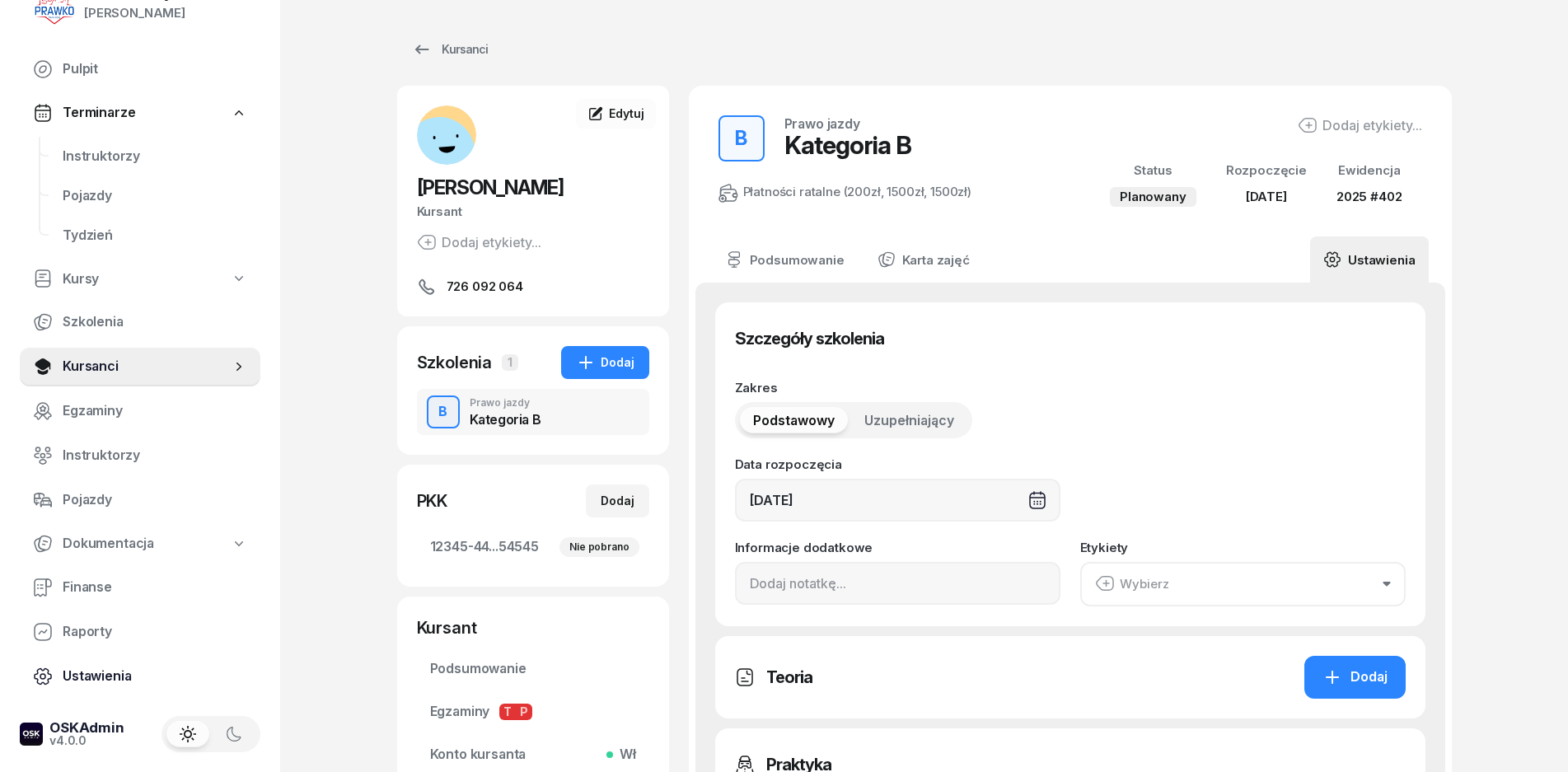
click at [112, 668] on span "Ustawienia" at bounding box center [155, 676] width 185 height 22
select select "07:00"
select select "20:00"
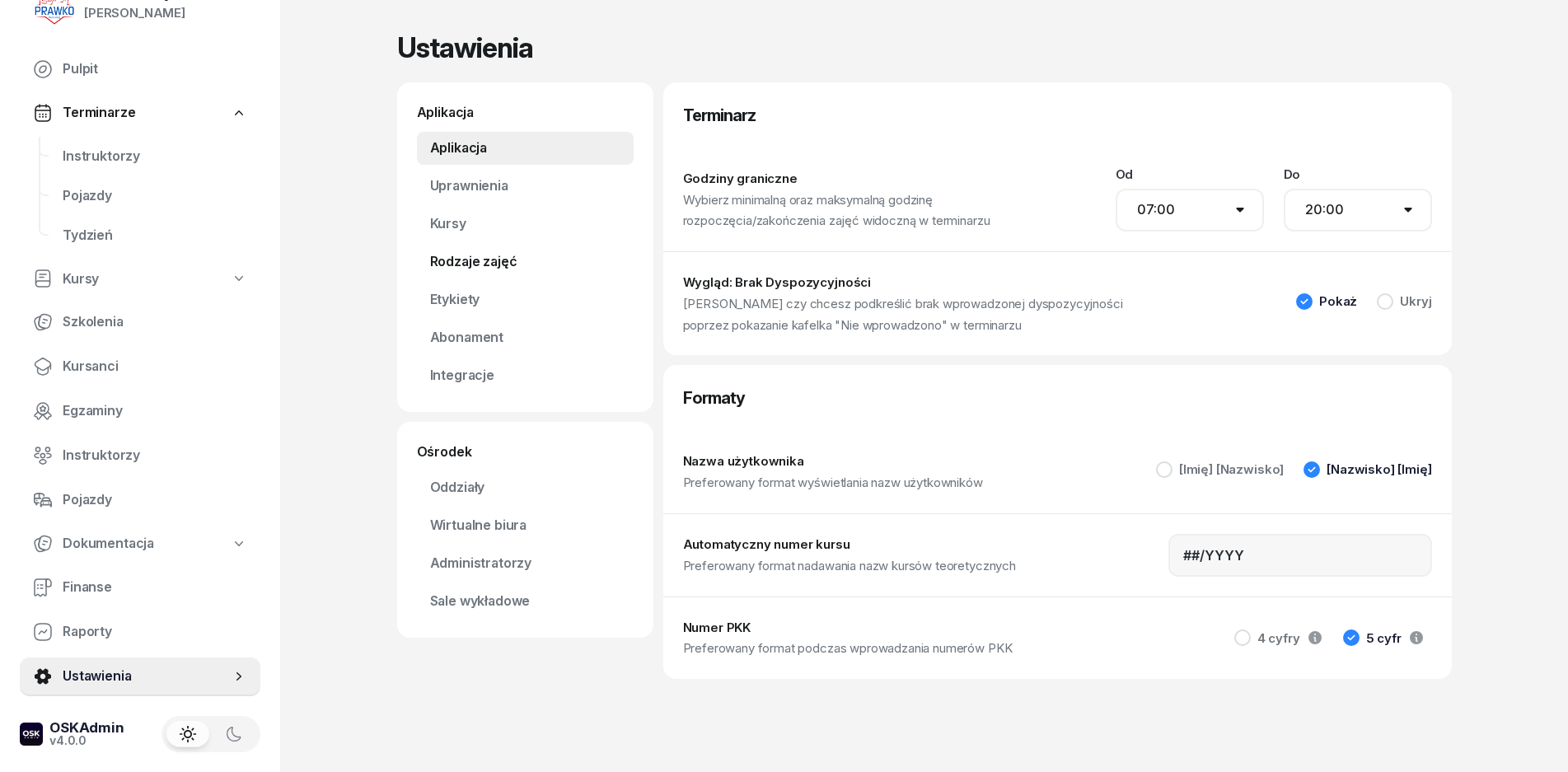
click at [478, 263] on link "Rodzaje zajęć" at bounding box center [525, 262] width 217 height 33
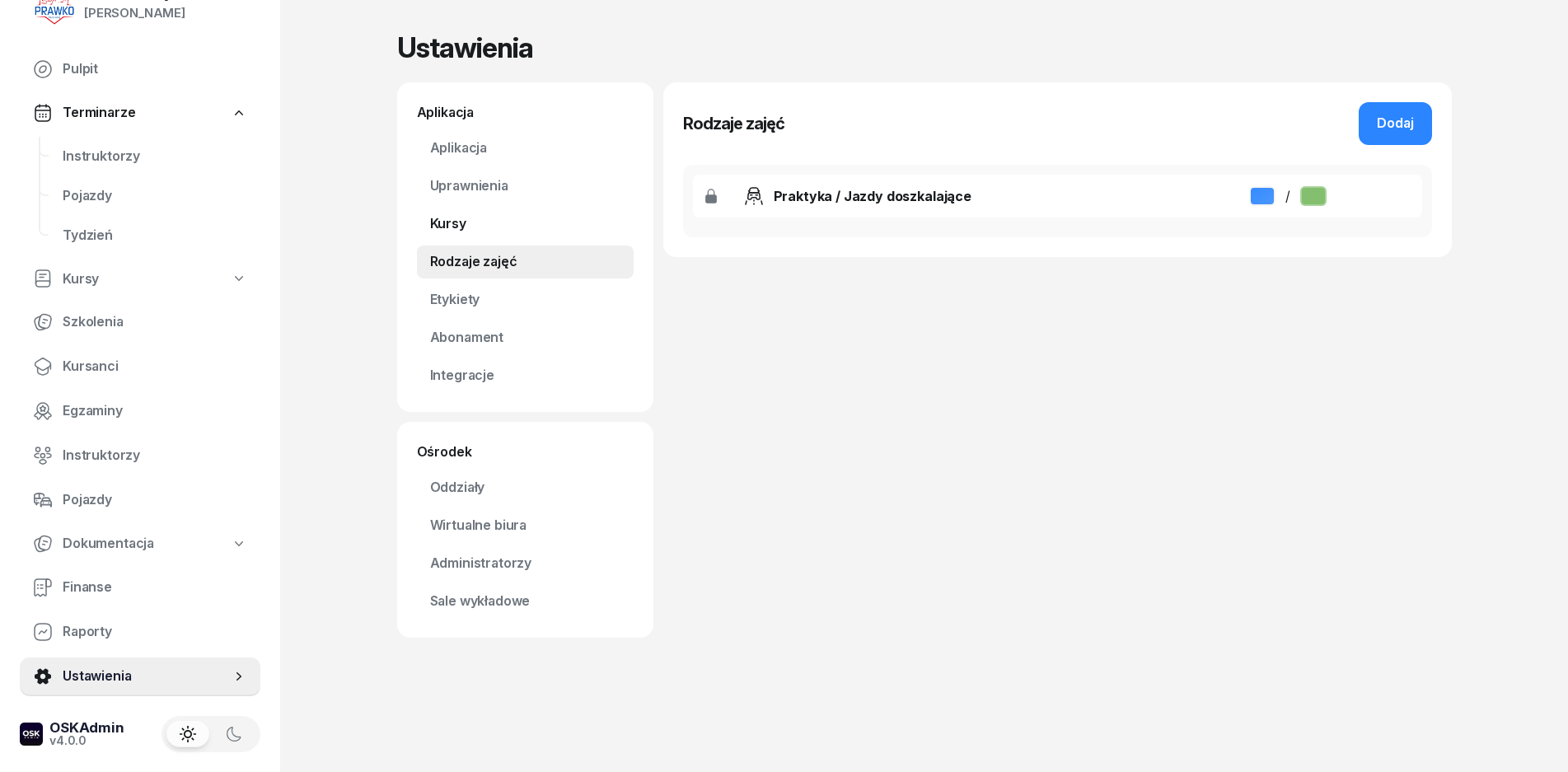
click at [463, 214] on link "Kursy" at bounding box center [525, 224] width 217 height 33
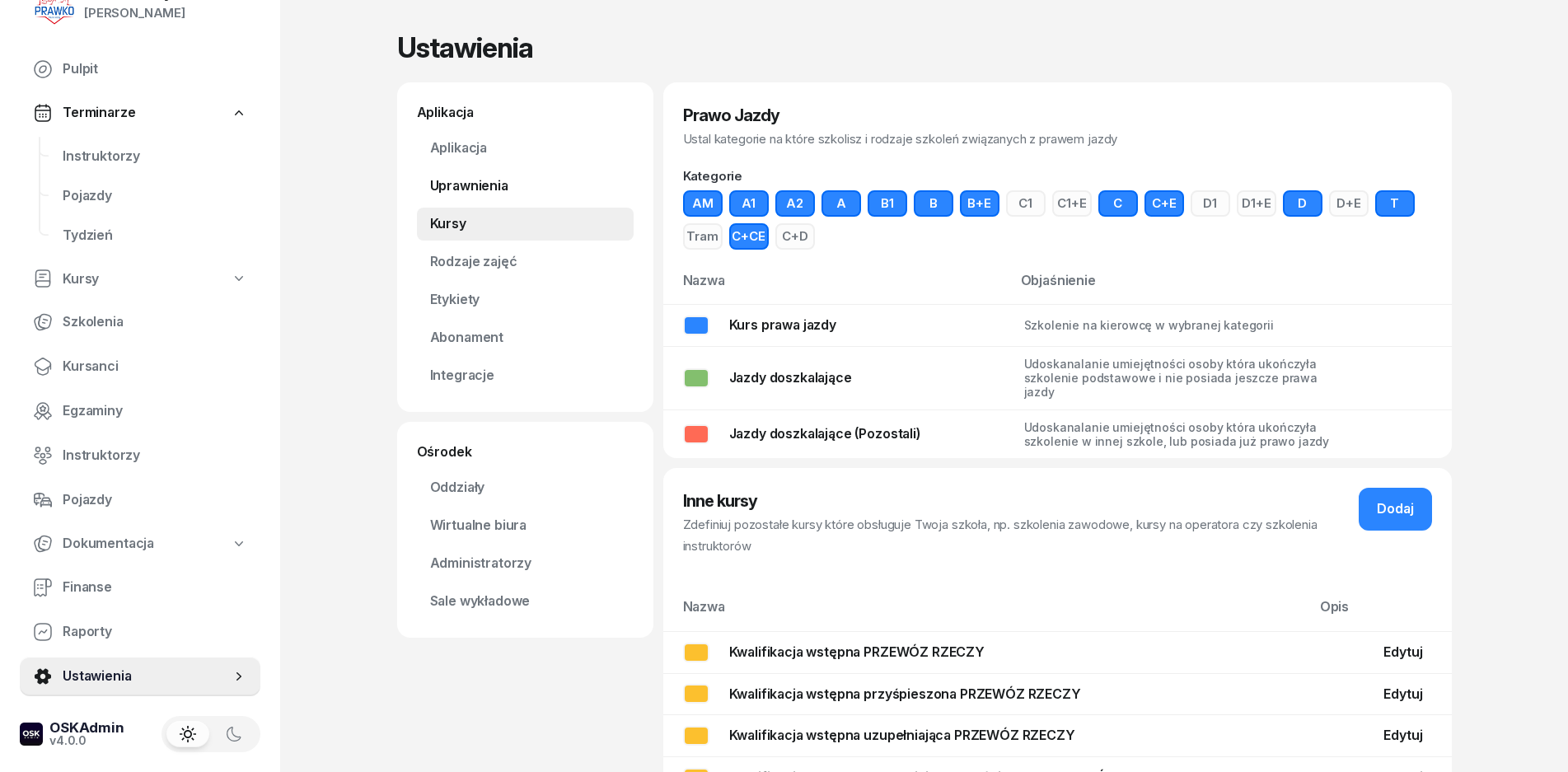
click at [465, 202] on link "Uprawnienia" at bounding box center [525, 186] width 217 height 33
select select "1"
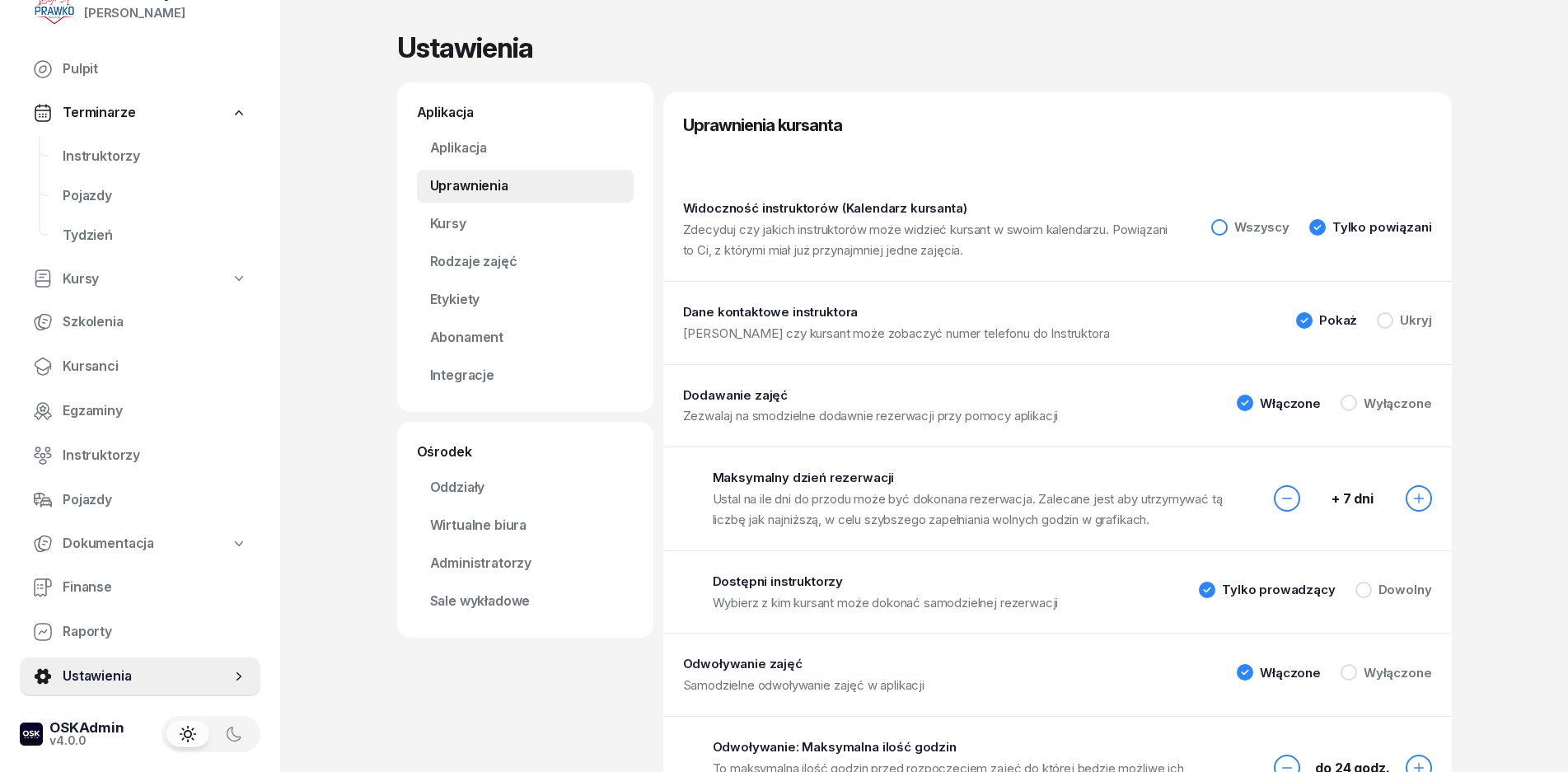
click at [1218, 220] on div "Wszyscy" at bounding box center [1251, 227] width 78 height 17
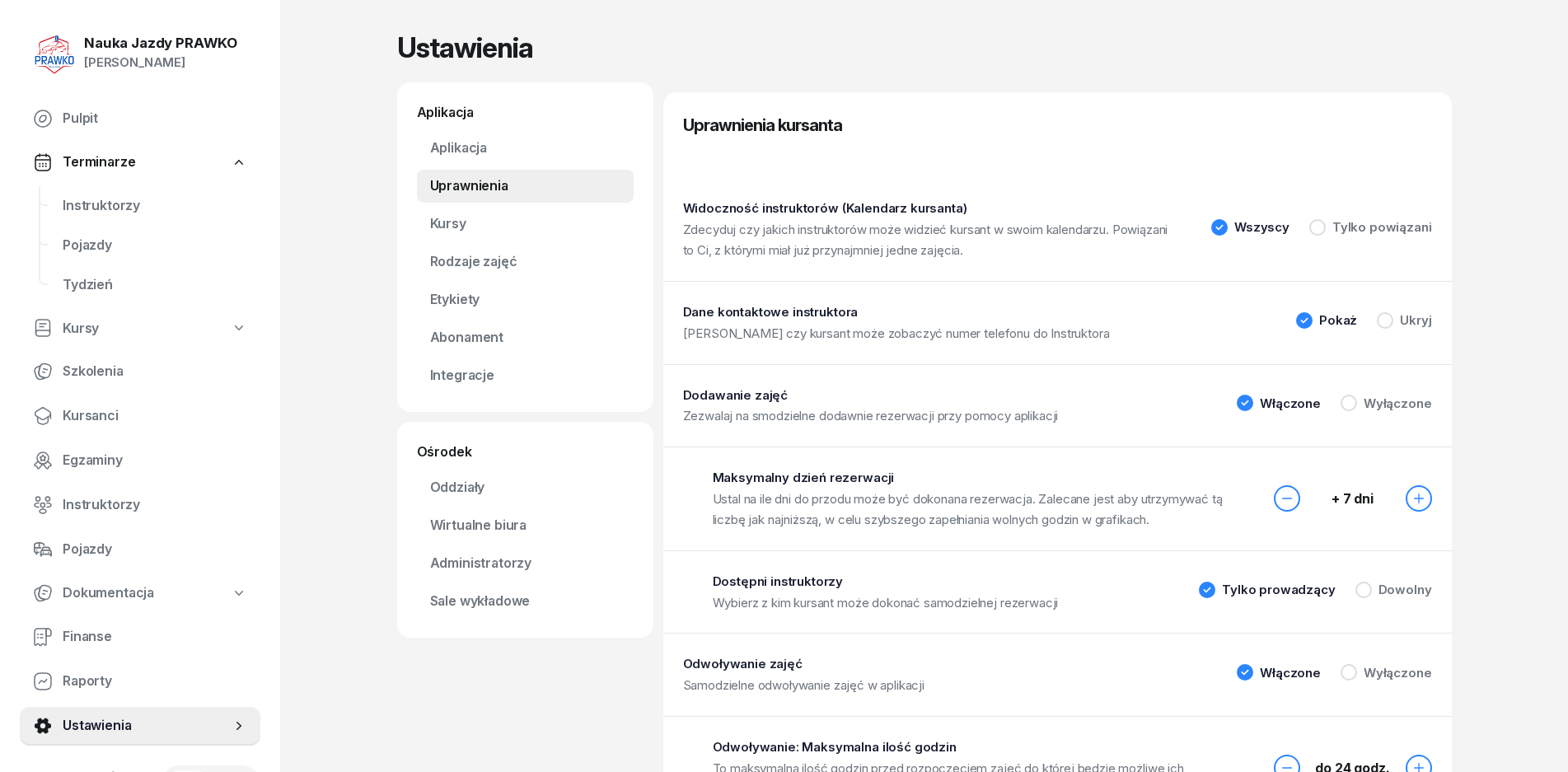
click at [110, 170] on span "Terminarze" at bounding box center [98, 162] width 72 height 22
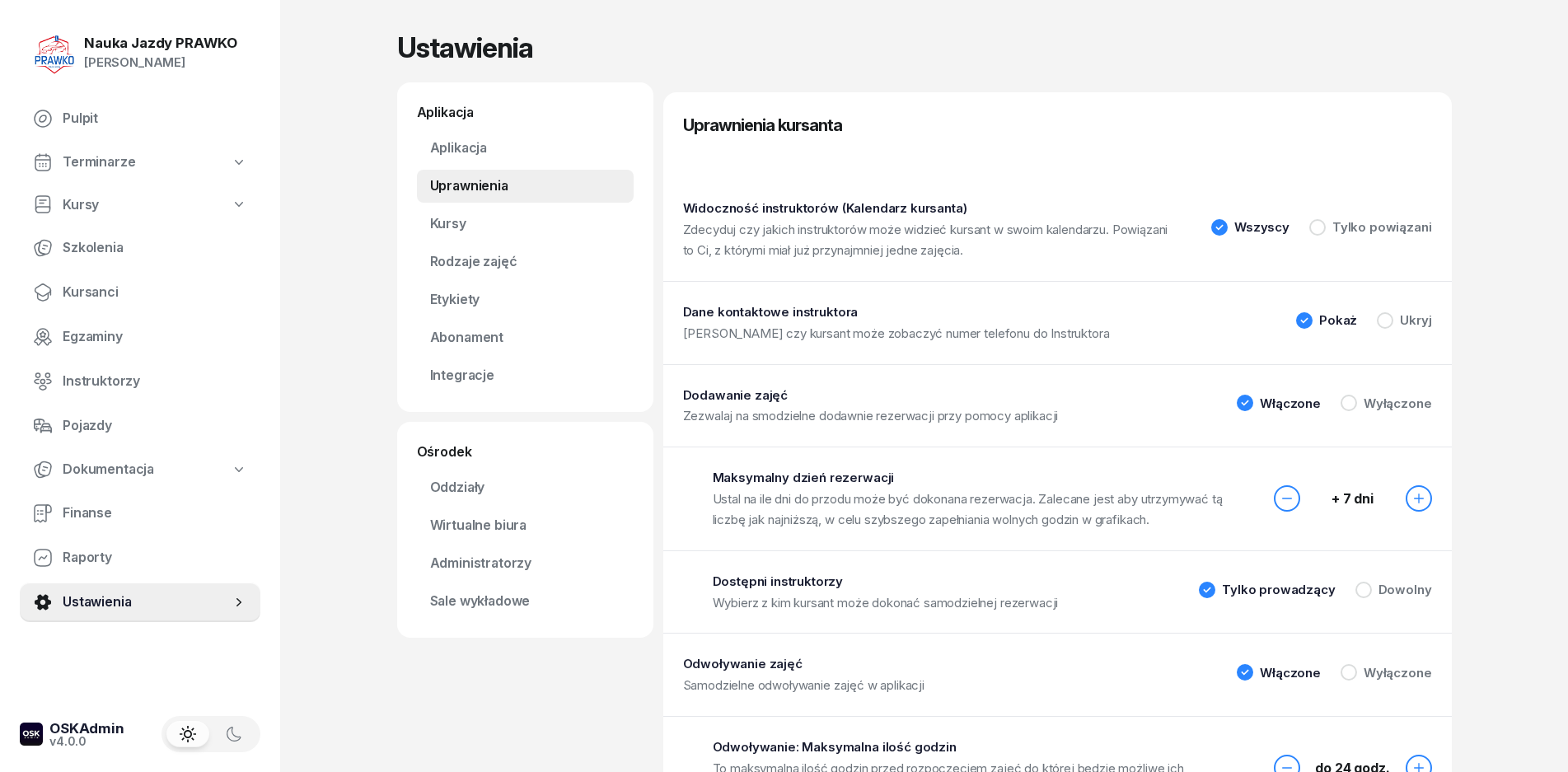
click at [107, 165] on span "Terminarze" at bounding box center [98, 162] width 72 height 22
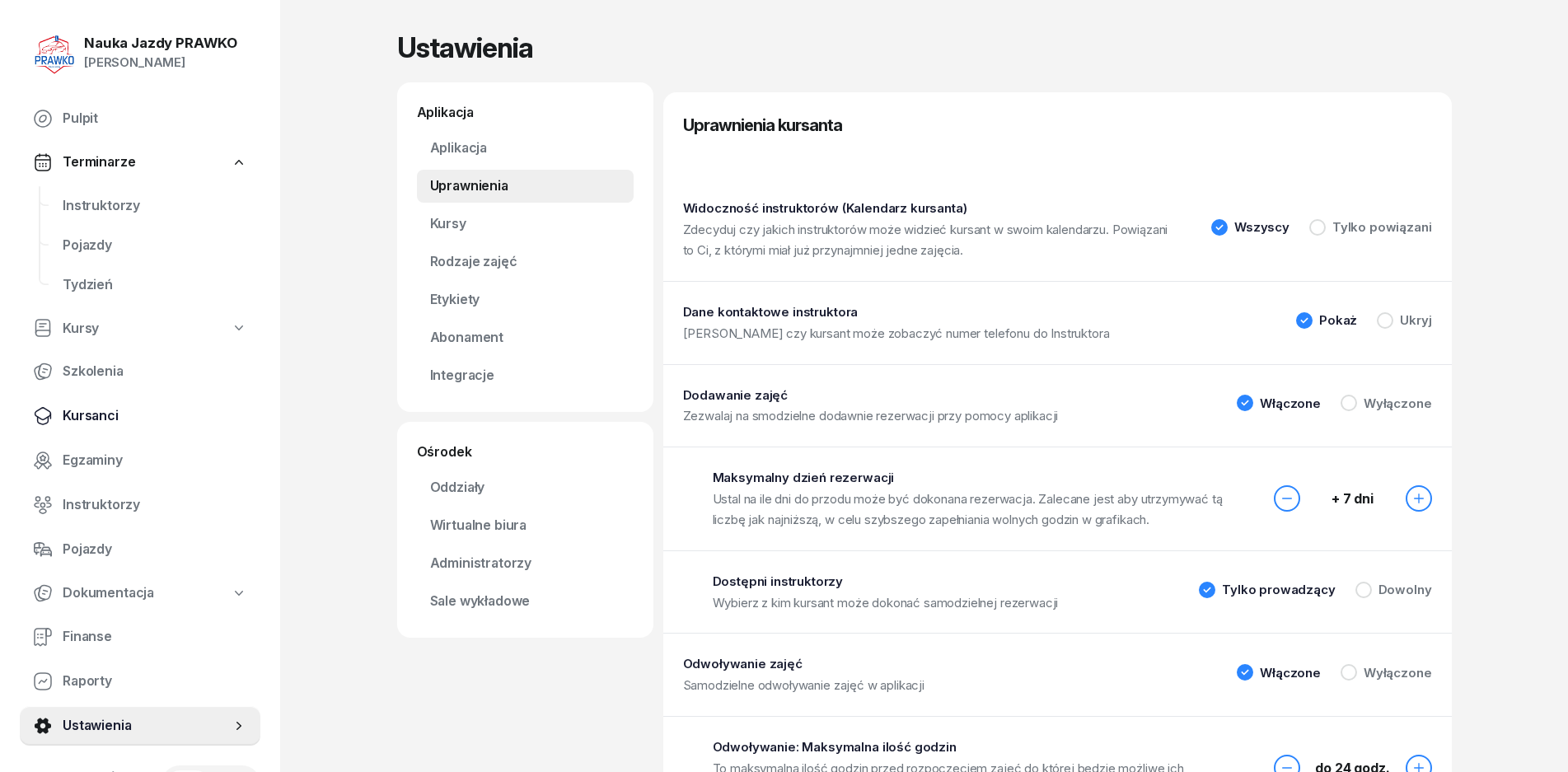
click at [98, 417] on span "Kursanci" at bounding box center [155, 416] width 185 height 22
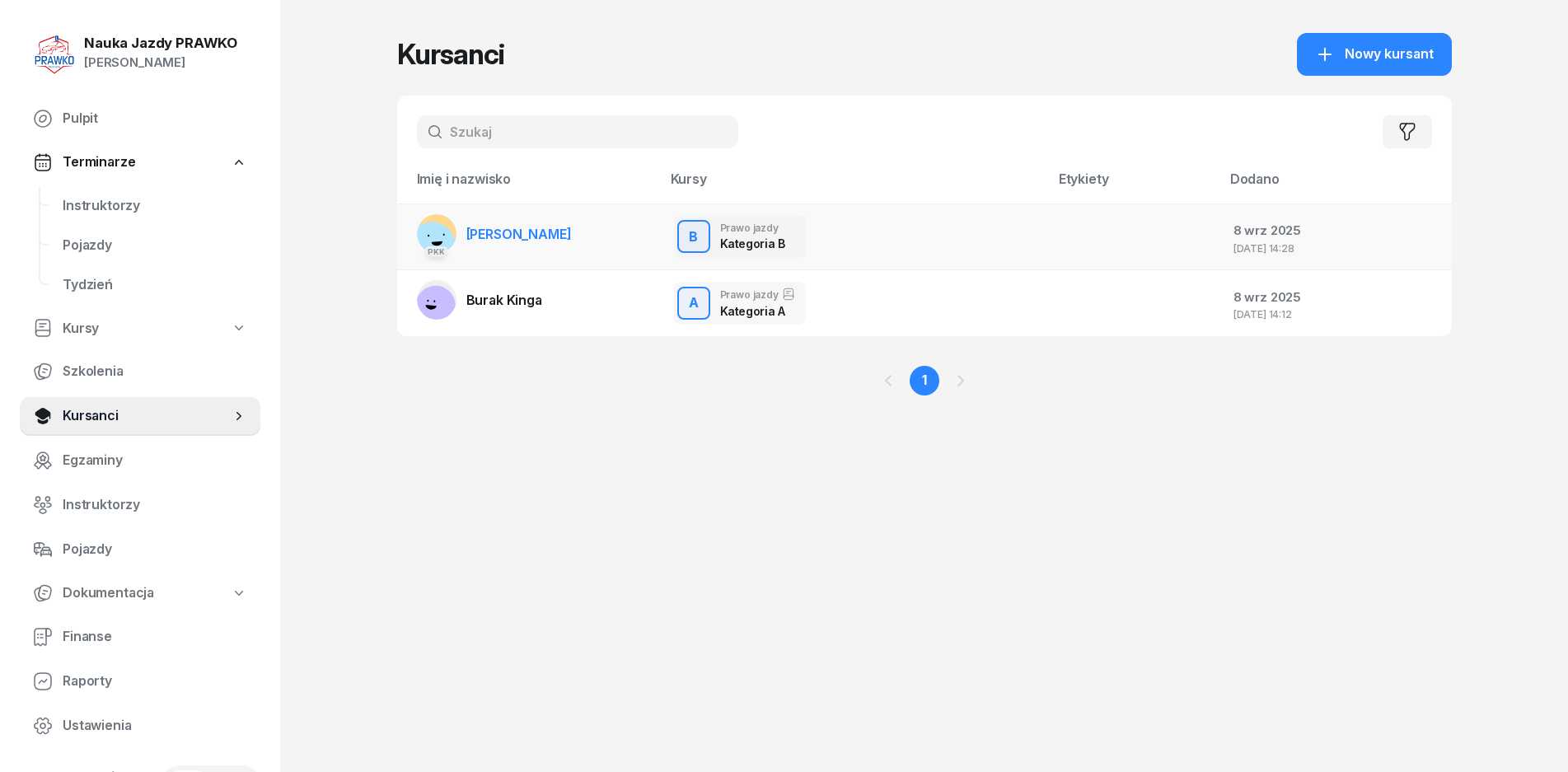
click at [851, 205] on td "B Prawo jazdy Kategoria B B Prawo jazdy Kategoria B Ewidencja: 2025 #402 Prakty…" at bounding box center [854, 237] width 388 height 67
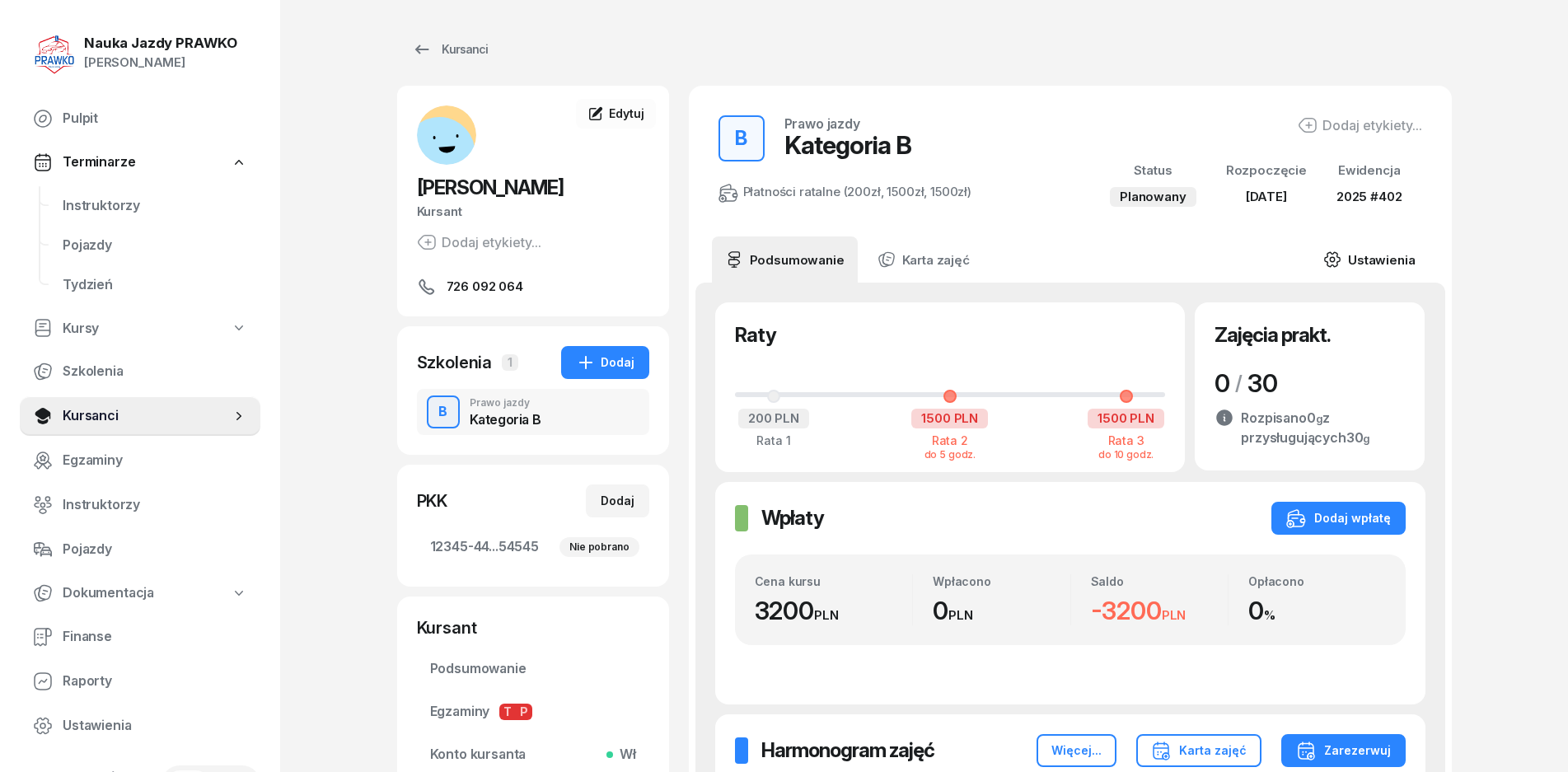
click at [1410, 251] on link "Ustawienia" at bounding box center [1368, 259] width 118 height 46
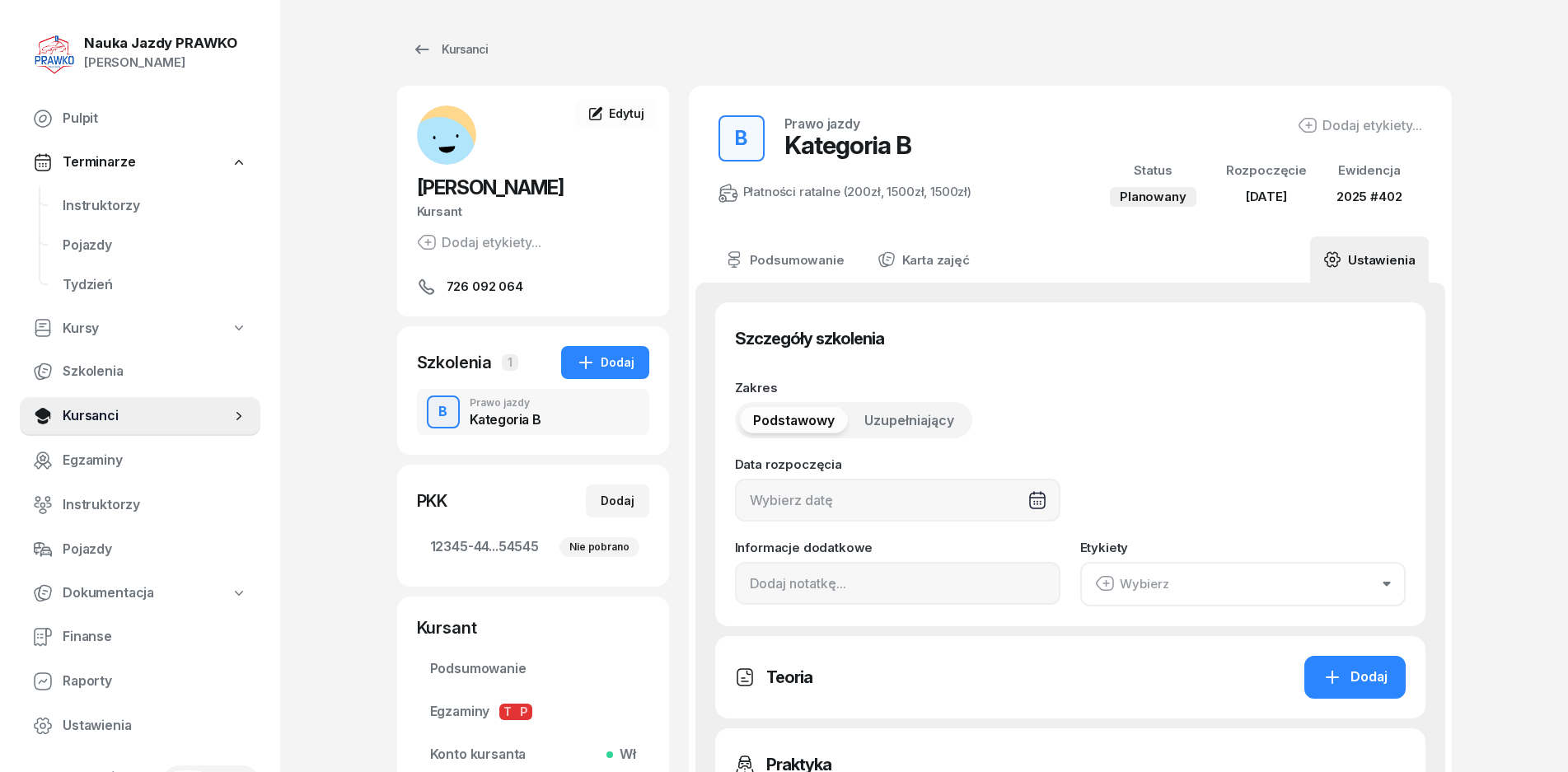
type input "[DATE]"
type input "12345"
type input "44545"
type input "45454"
type input "54545"
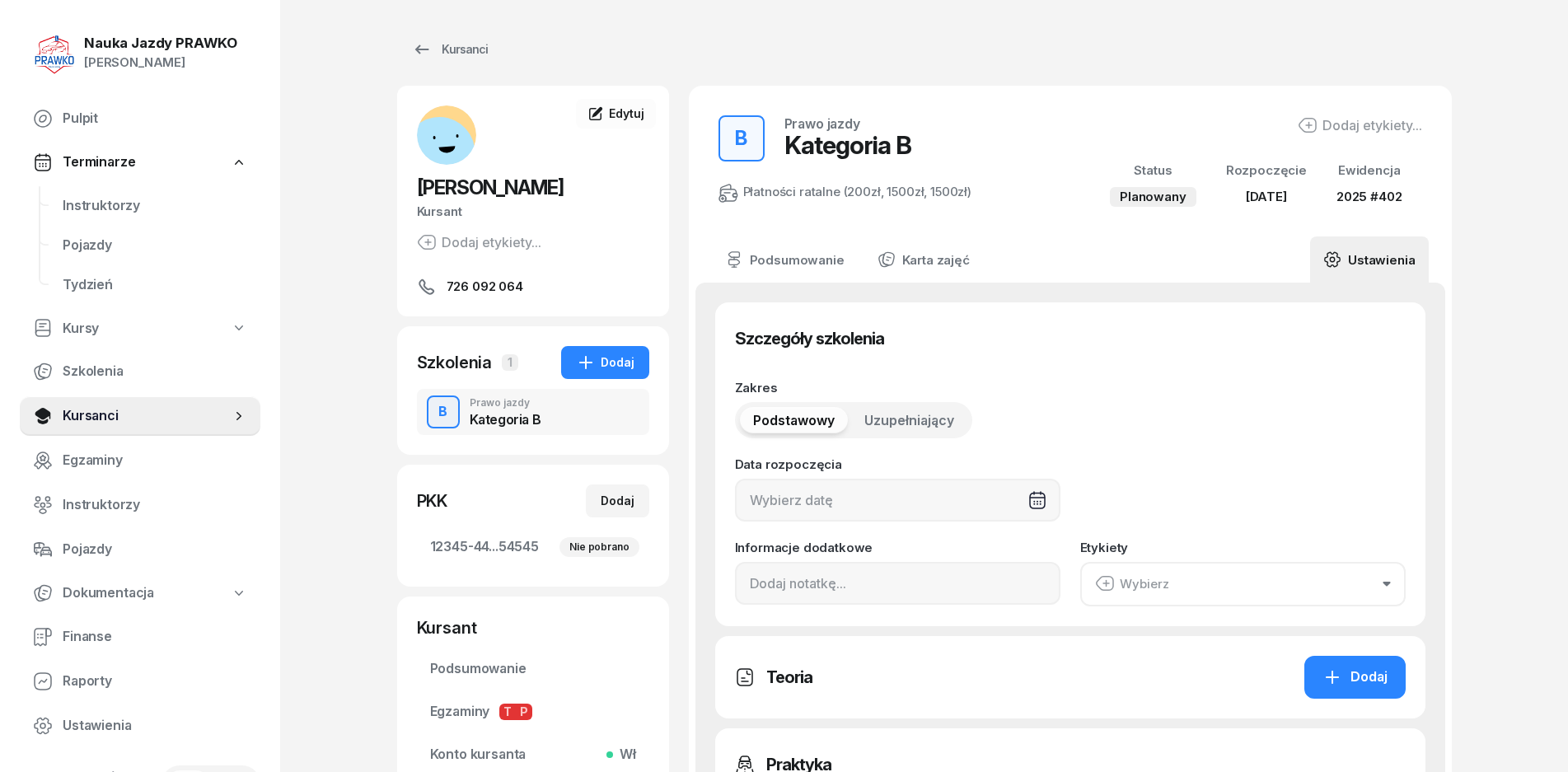
type input "2025"
type input "402"
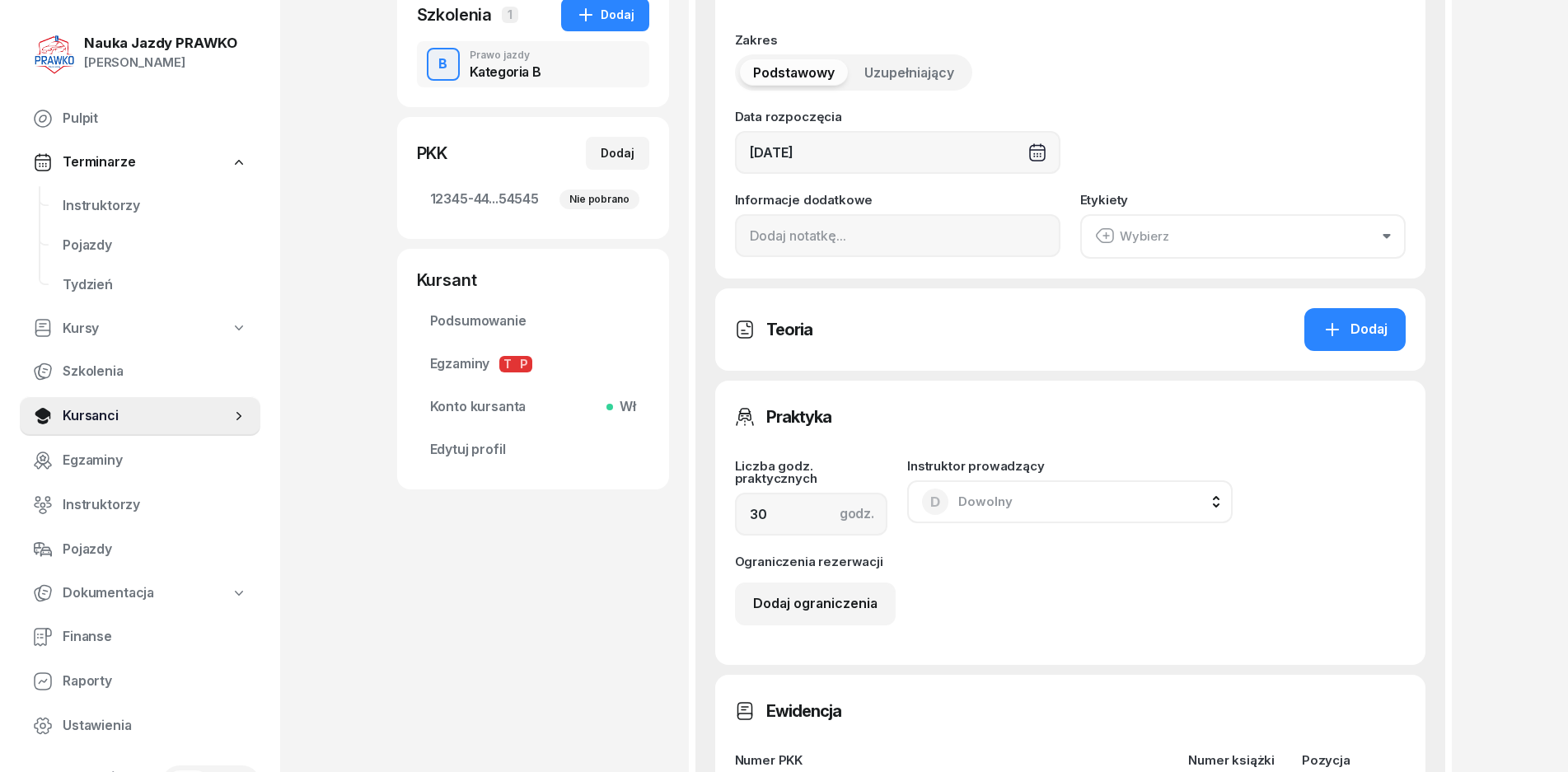
scroll to position [494, 0]
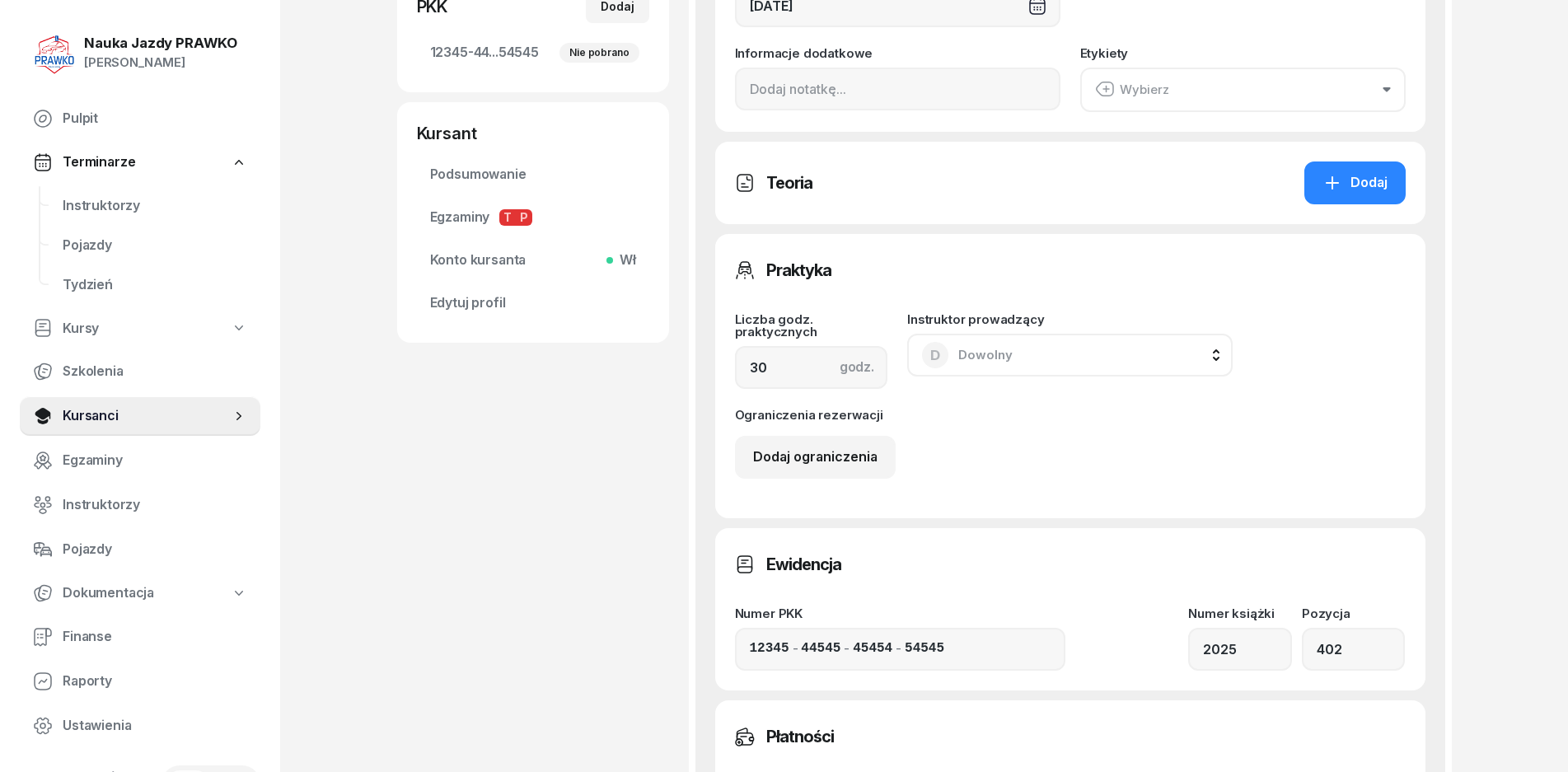
click at [1017, 360] on button "D Dowolny" at bounding box center [1069, 355] width 325 height 43
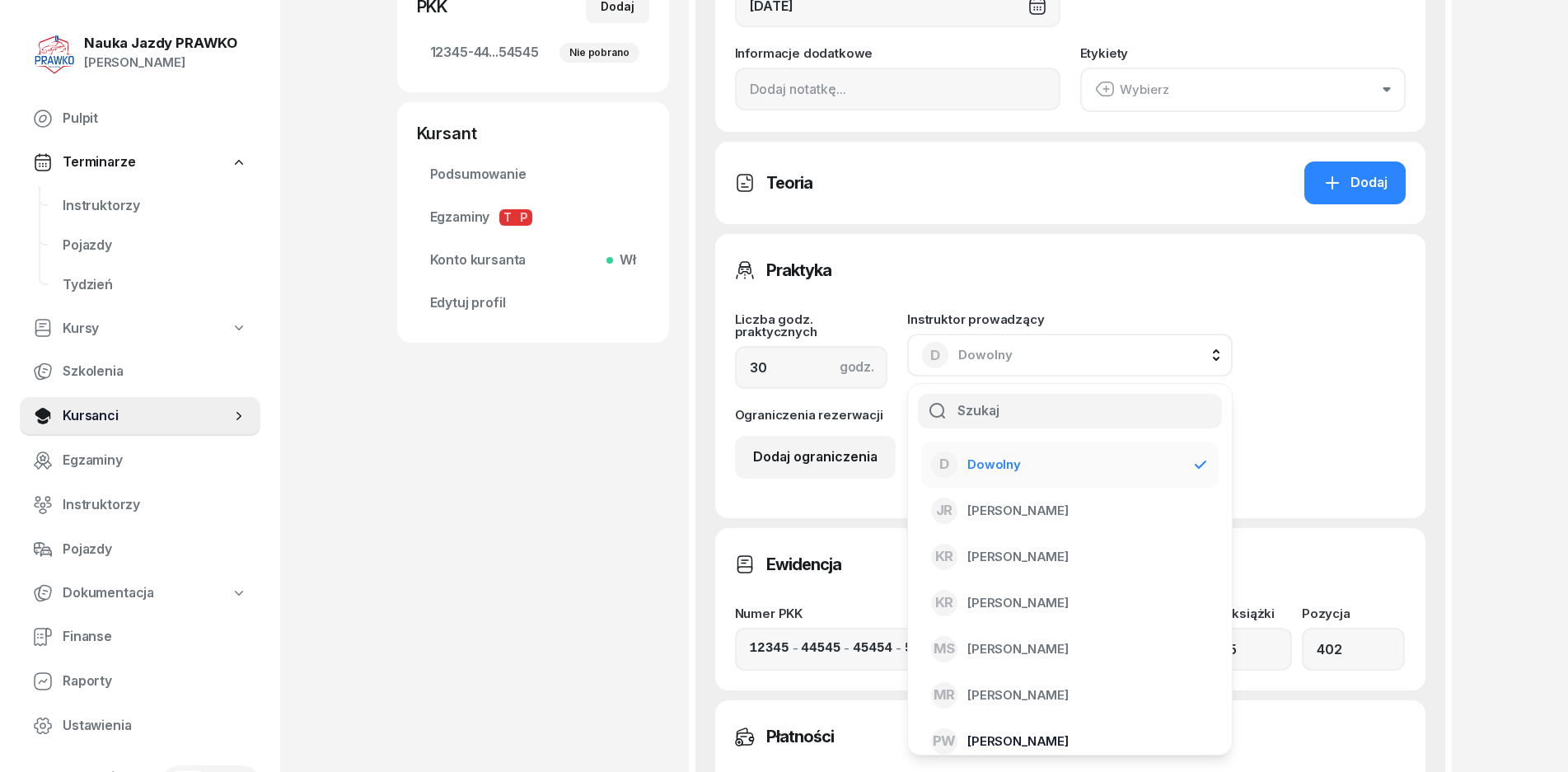
click at [1041, 746] on div "PW [PERSON_NAME]" at bounding box center [1060, 742] width 258 height 26
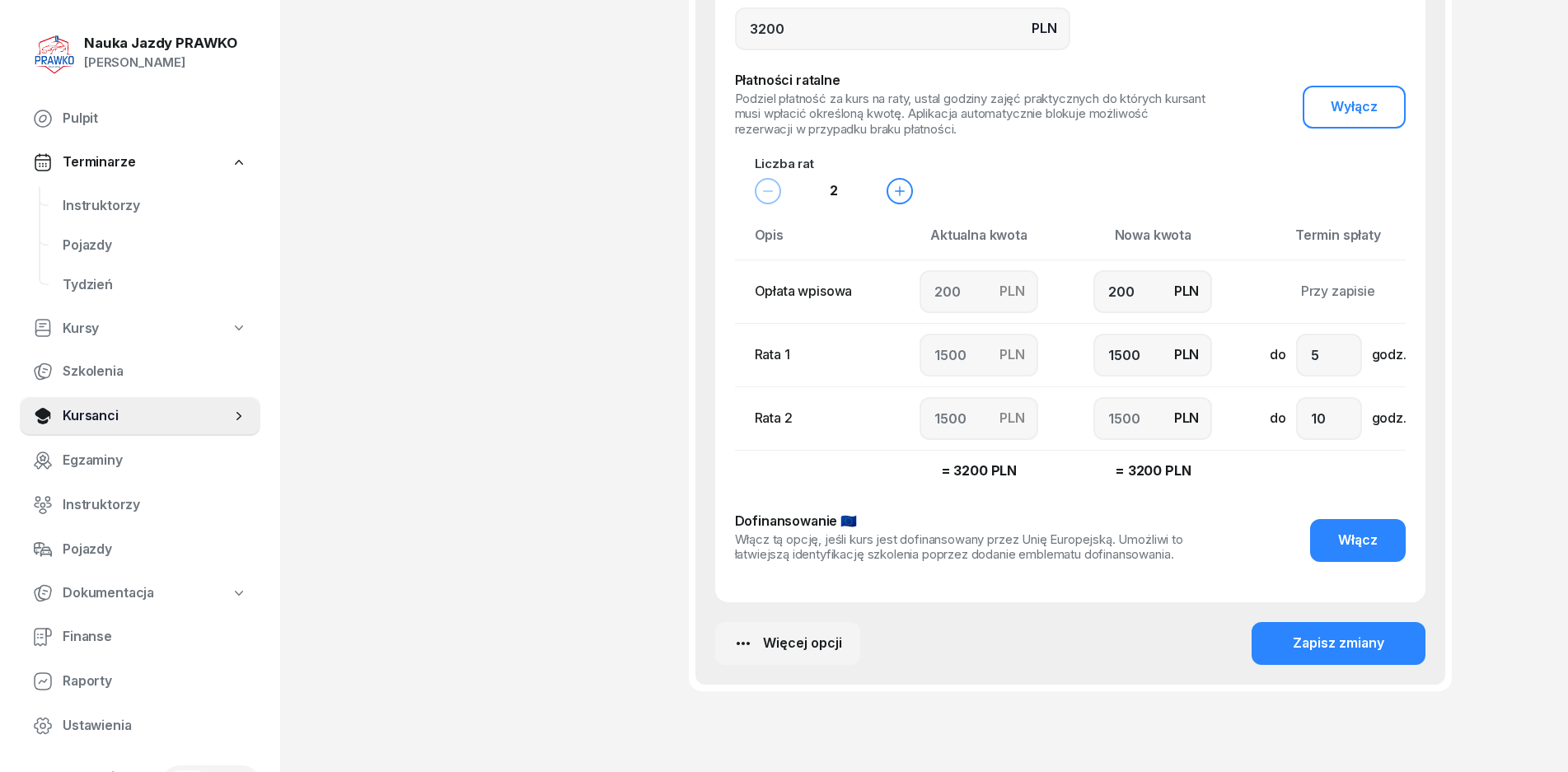
scroll to position [1368, 0]
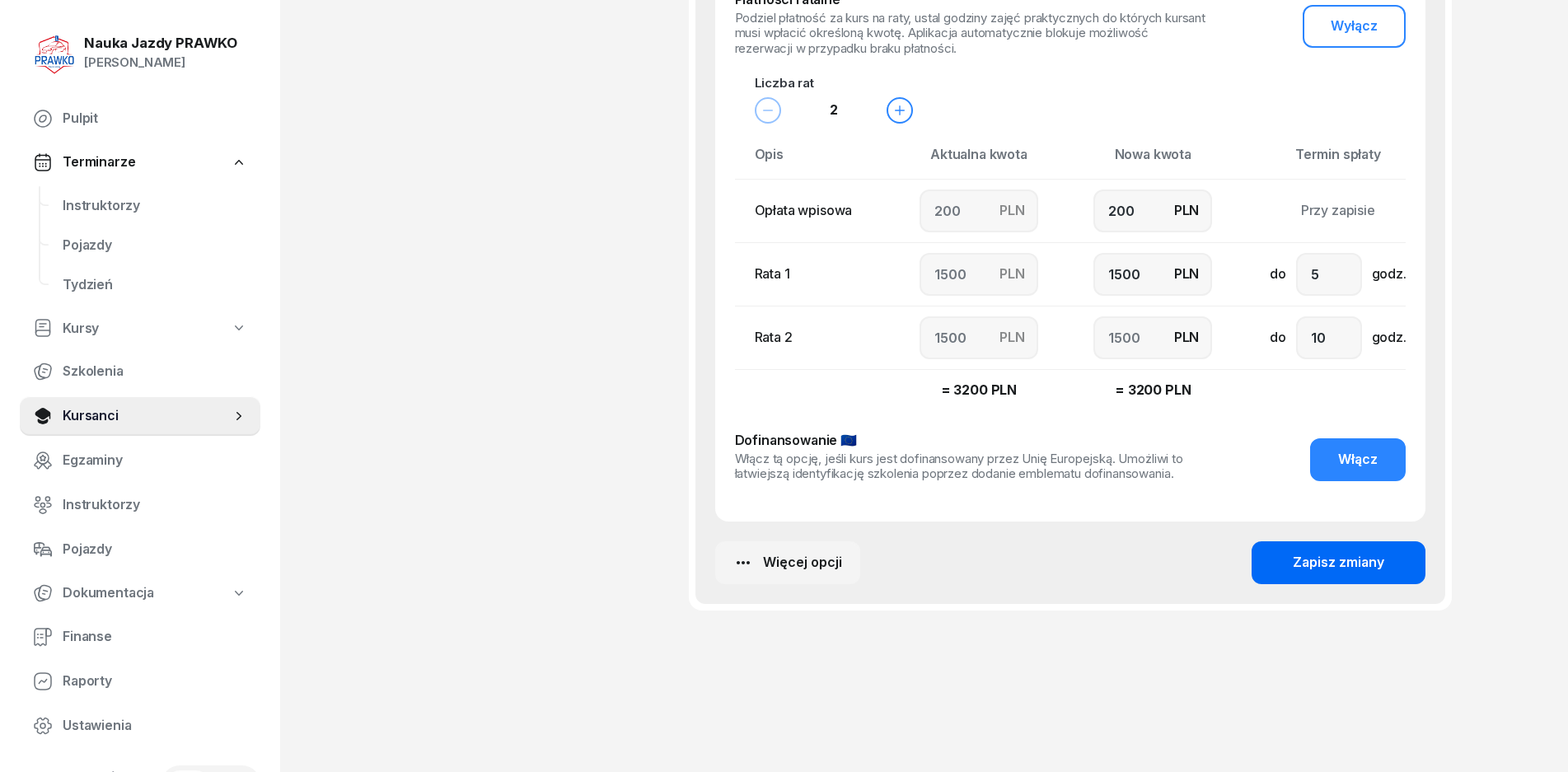
click at [1330, 559] on div "Zapisz zmiany" at bounding box center [1339, 563] width 92 height 22
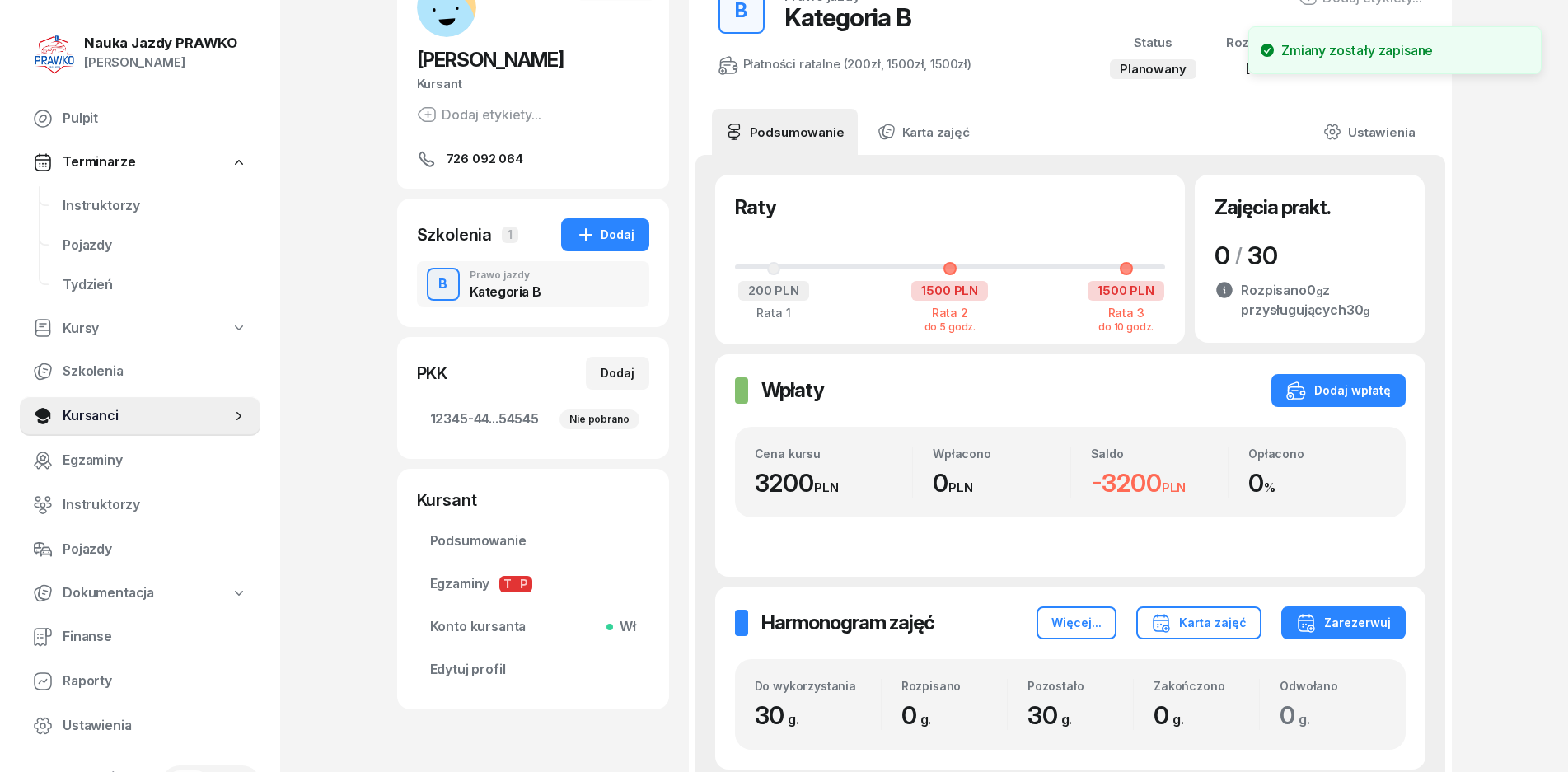
scroll to position [0, 0]
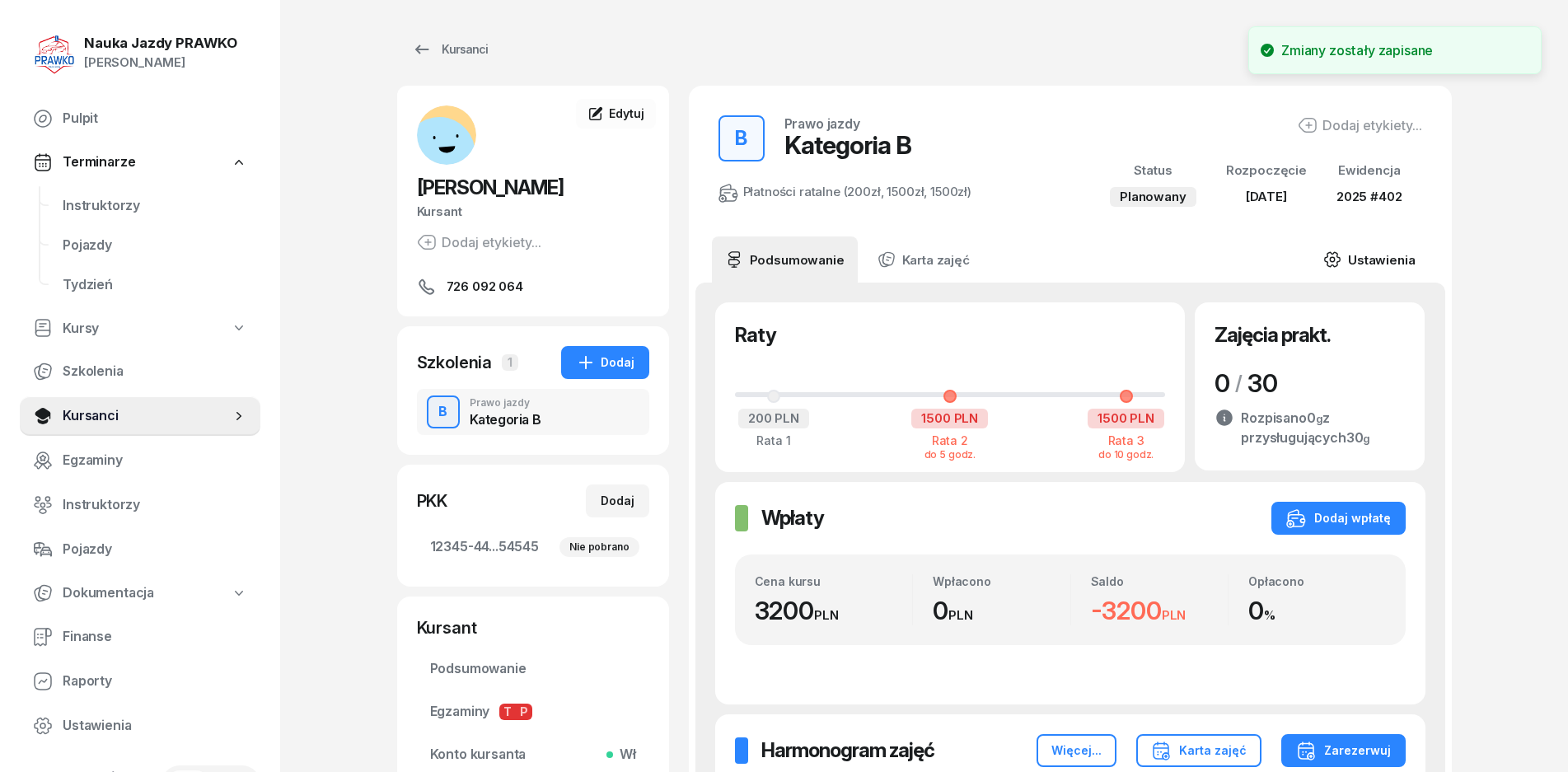
click at [1385, 250] on link "Ustawienia" at bounding box center [1368, 259] width 118 height 46
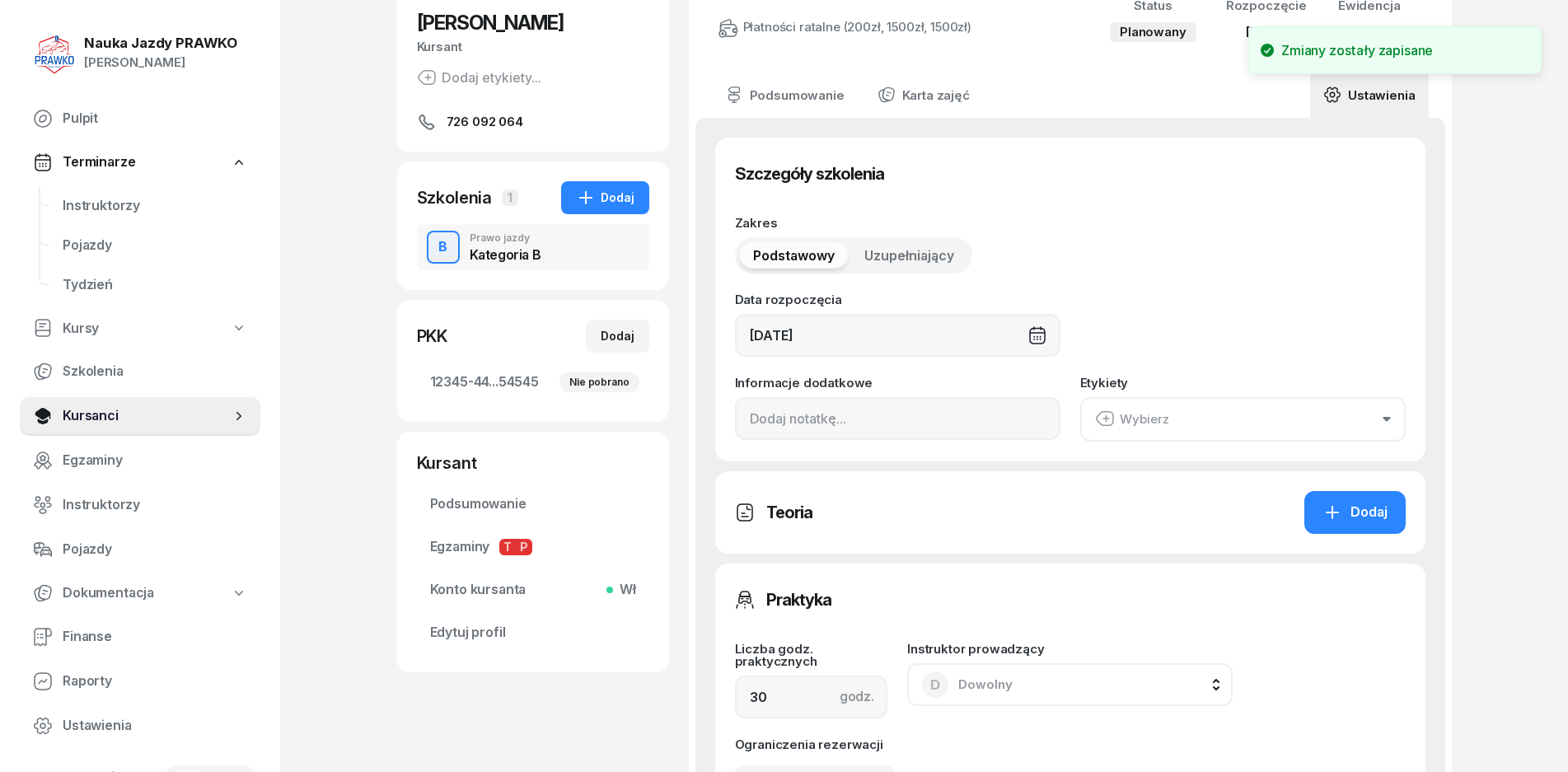
scroll to position [329, 0]
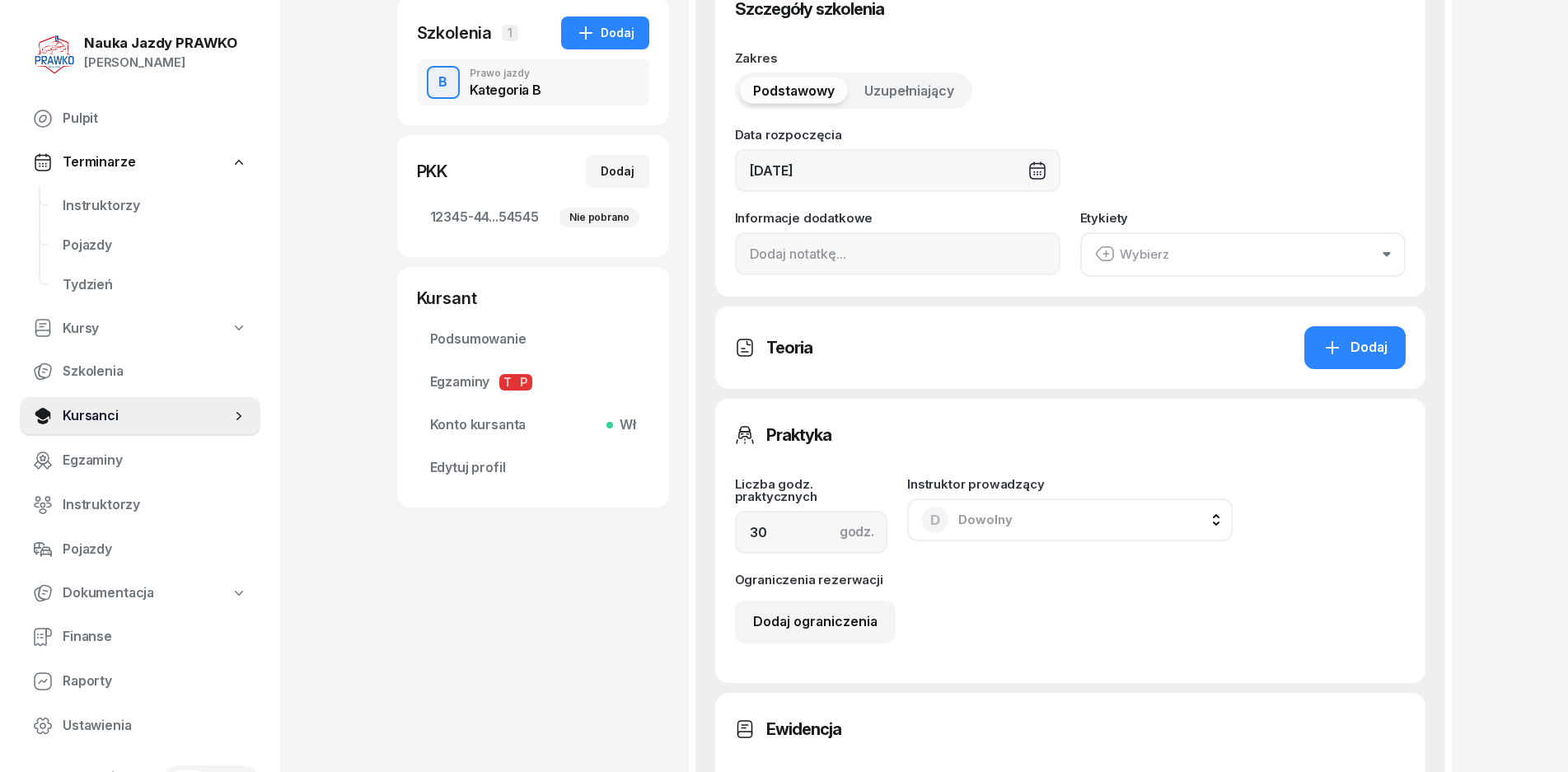
click at [964, 507] on div "D Dowolny" at bounding box center [967, 520] width 91 height 26
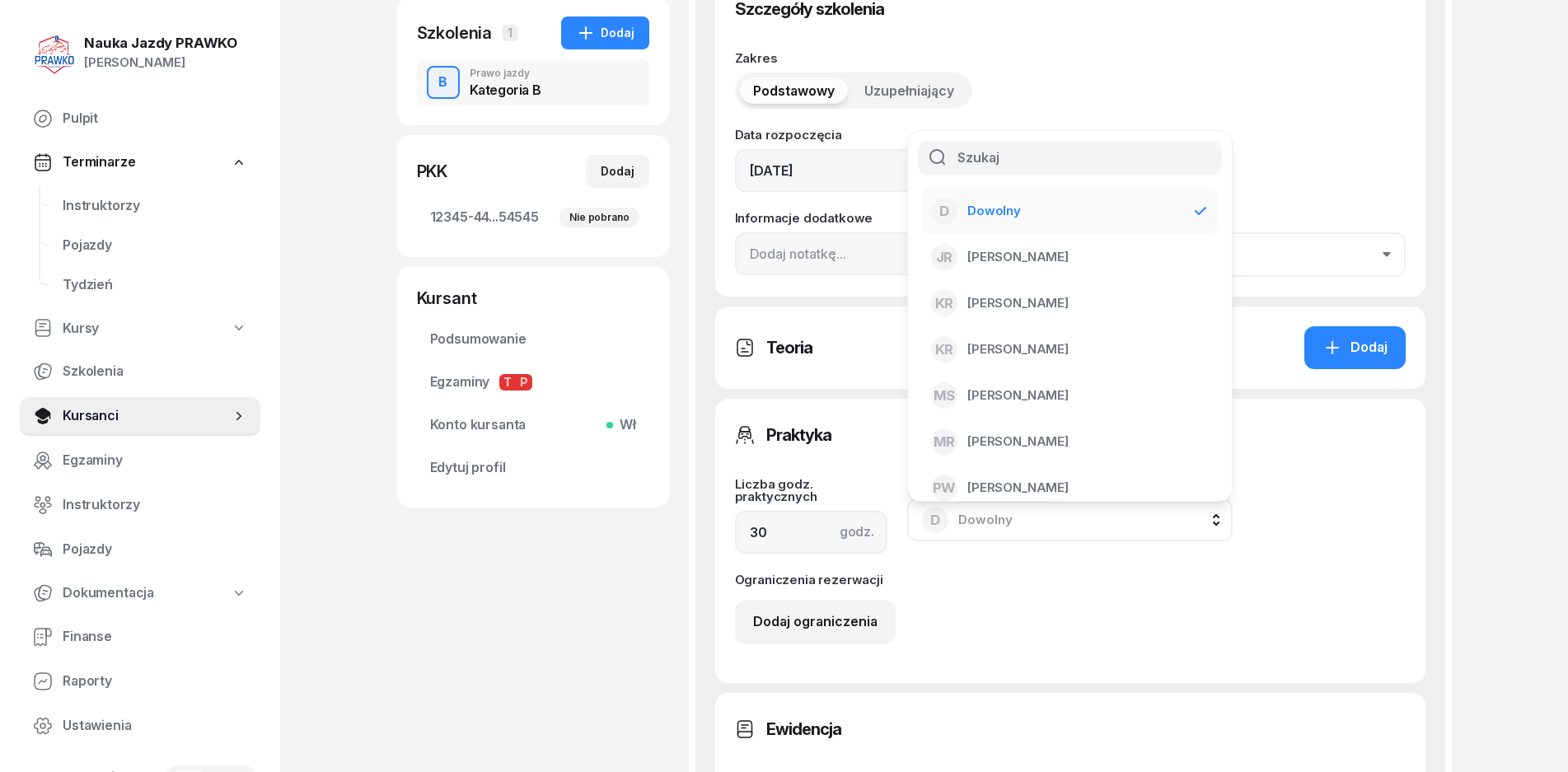
click at [964, 507] on div "D Dowolny" at bounding box center [967, 520] width 91 height 26
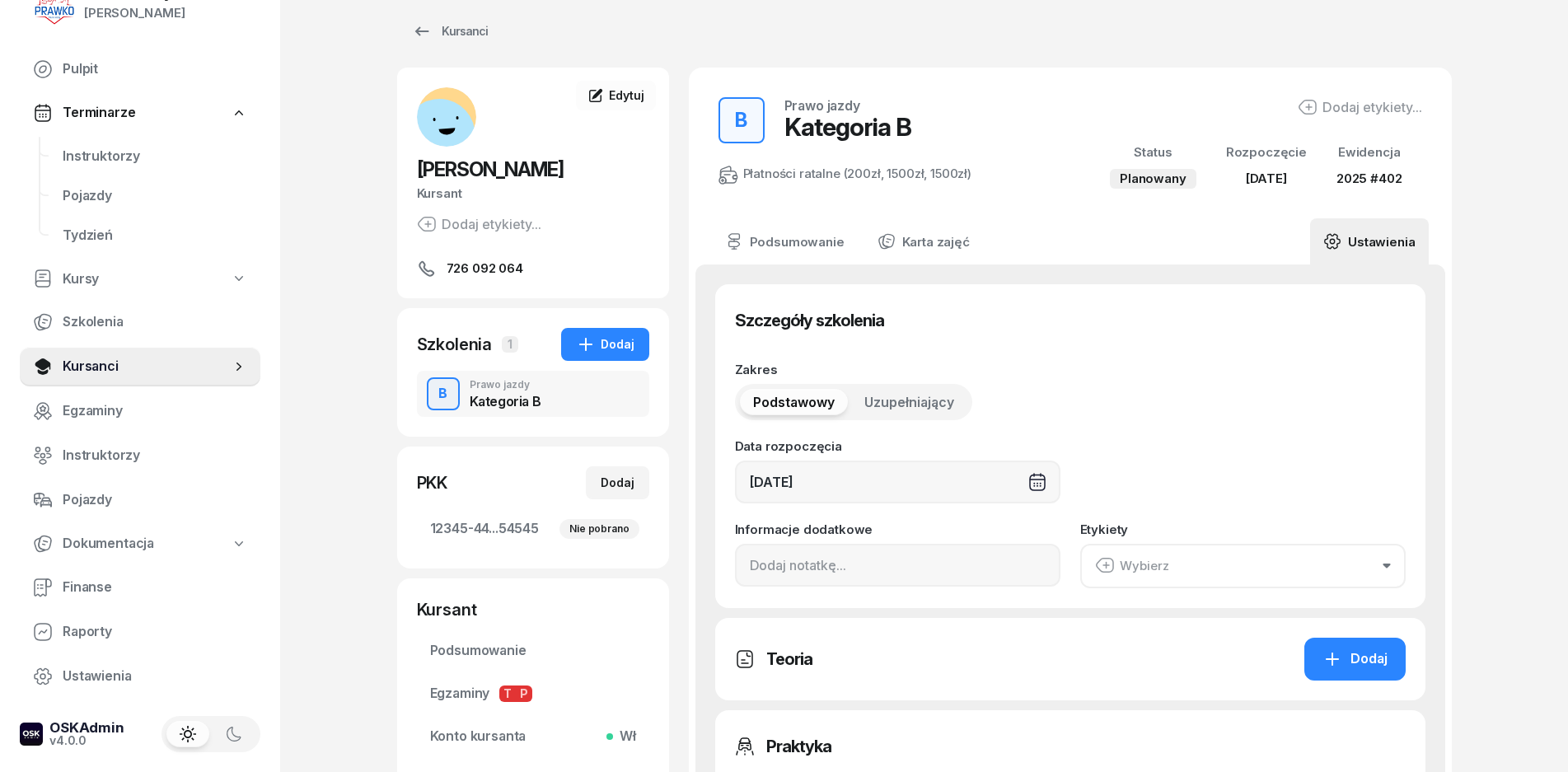
scroll to position [0, 0]
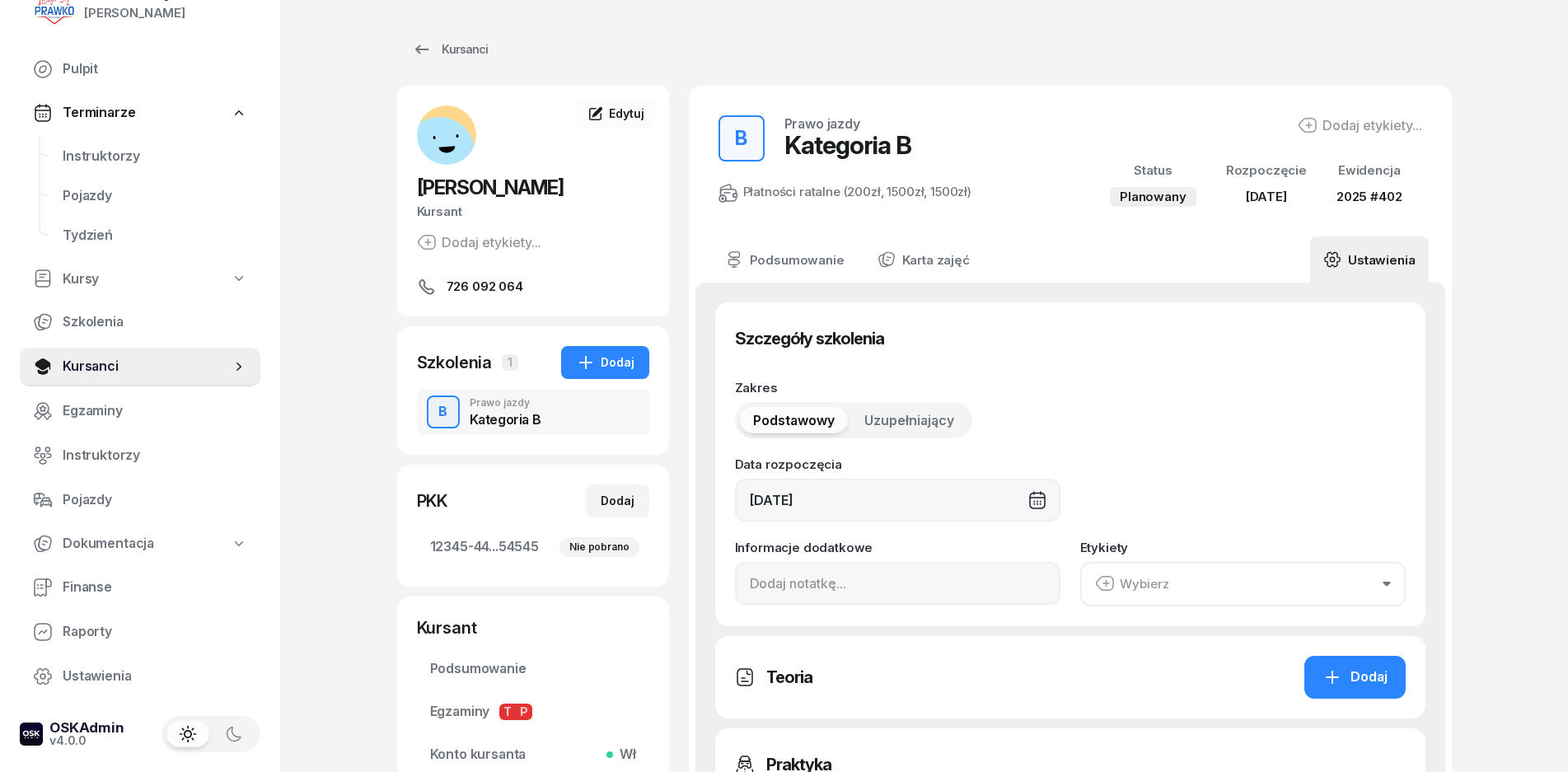
click at [1415, 250] on link "Ustawienia" at bounding box center [1368, 259] width 118 height 46
click at [88, 654] on nav "Pulpit Terminarze Instruktorzy Pojazdy Tydzień Kursy Szkolenia Kursanci Egzamin…" at bounding box center [140, 373] width 241 height 647
click at [90, 668] on span "Ustawienia" at bounding box center [155, 676] width 185 height 22
select select "06:00"
select select "22:00"
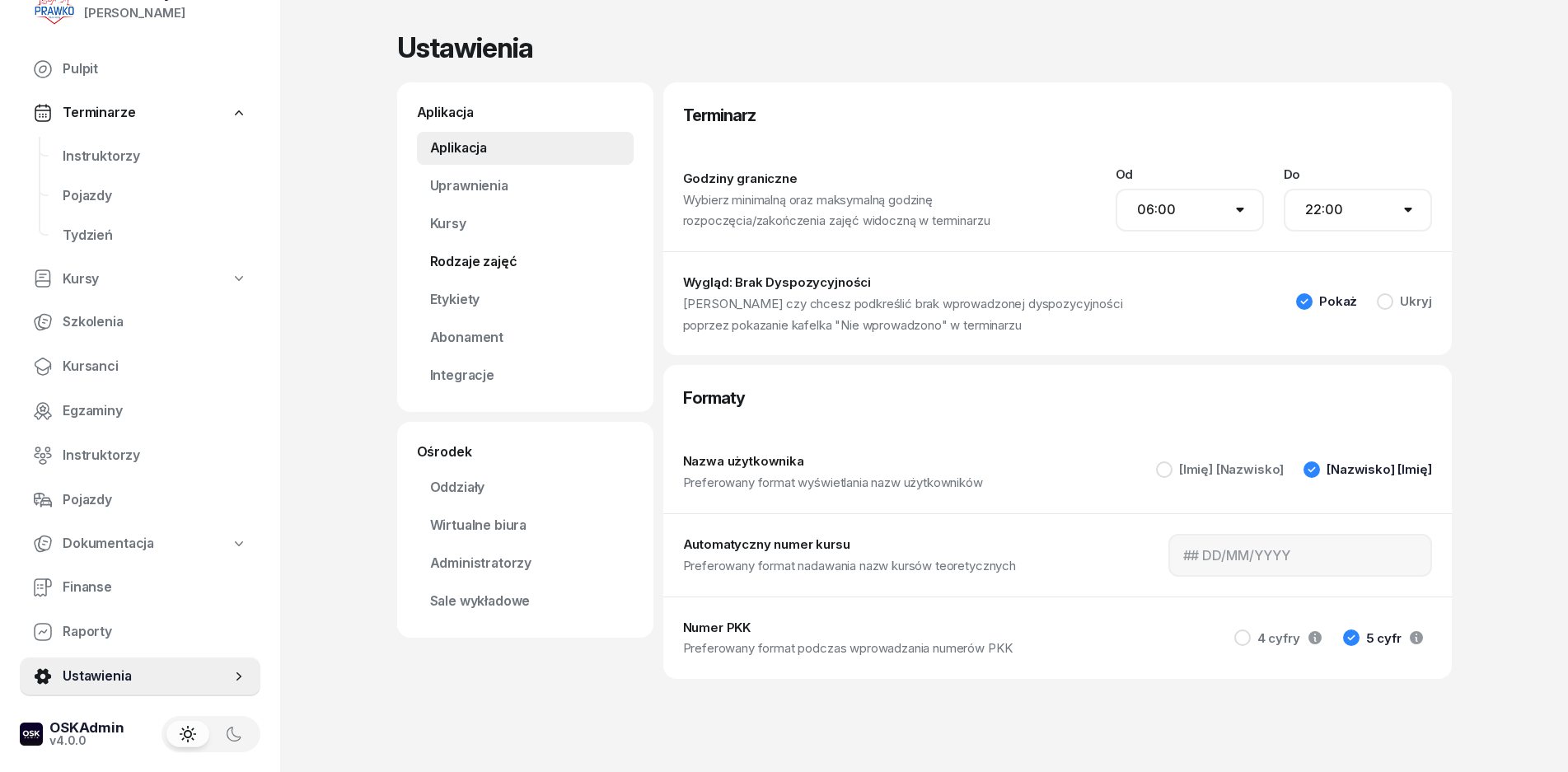
click at [481, 270] on link "Rodzaje zajęć" at bounding box center [525, 262] width 217 height 33
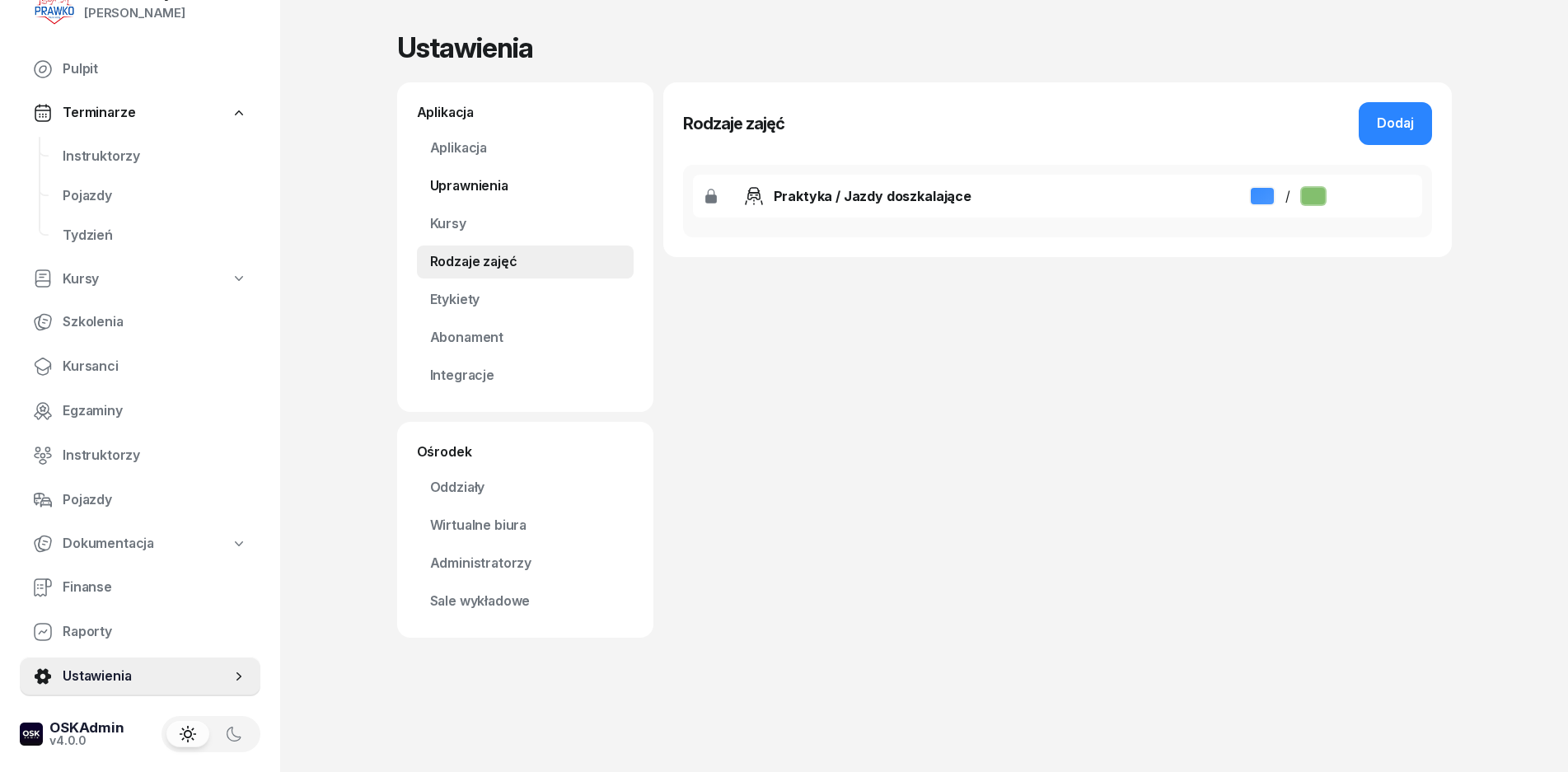
click at [470, 192] on link "Uprawnienia" at bounding box center [525, 186] width 217 height 33
select select "none"
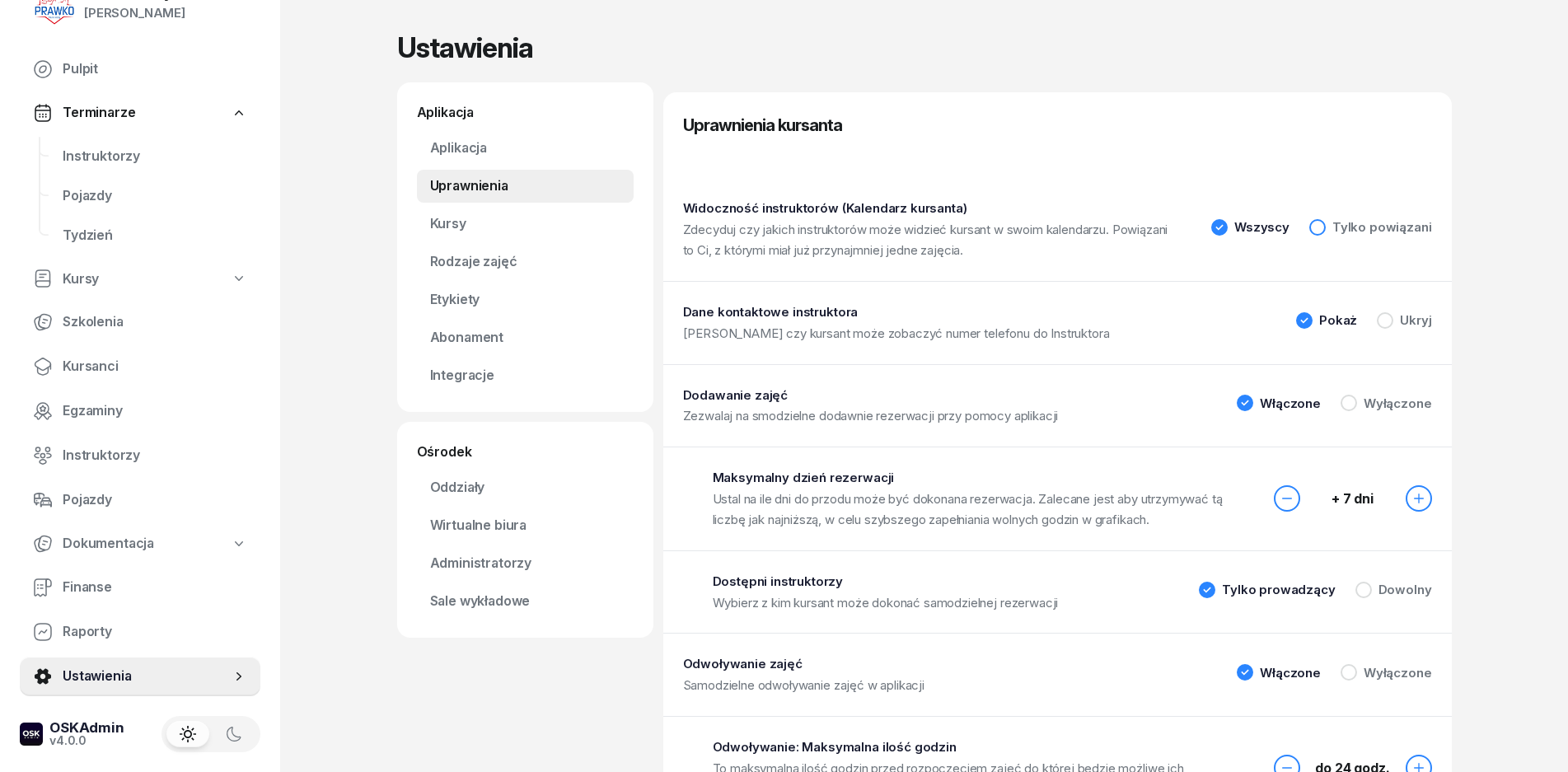
click at [1345, 228] on div "Tylko powiązani" at bounding box center [1382, 227] width 99 height 12
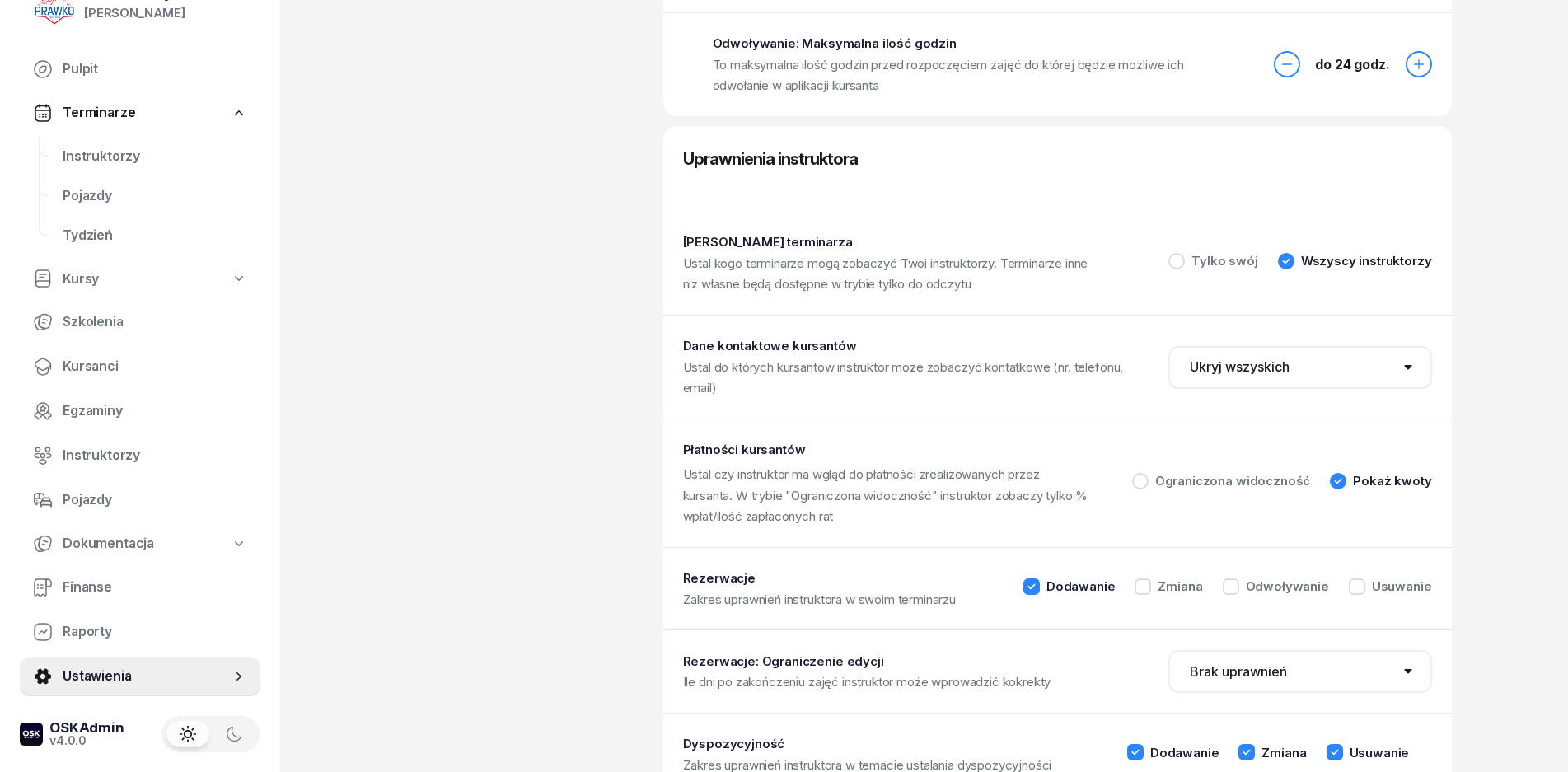
scroll to position [761, 0]
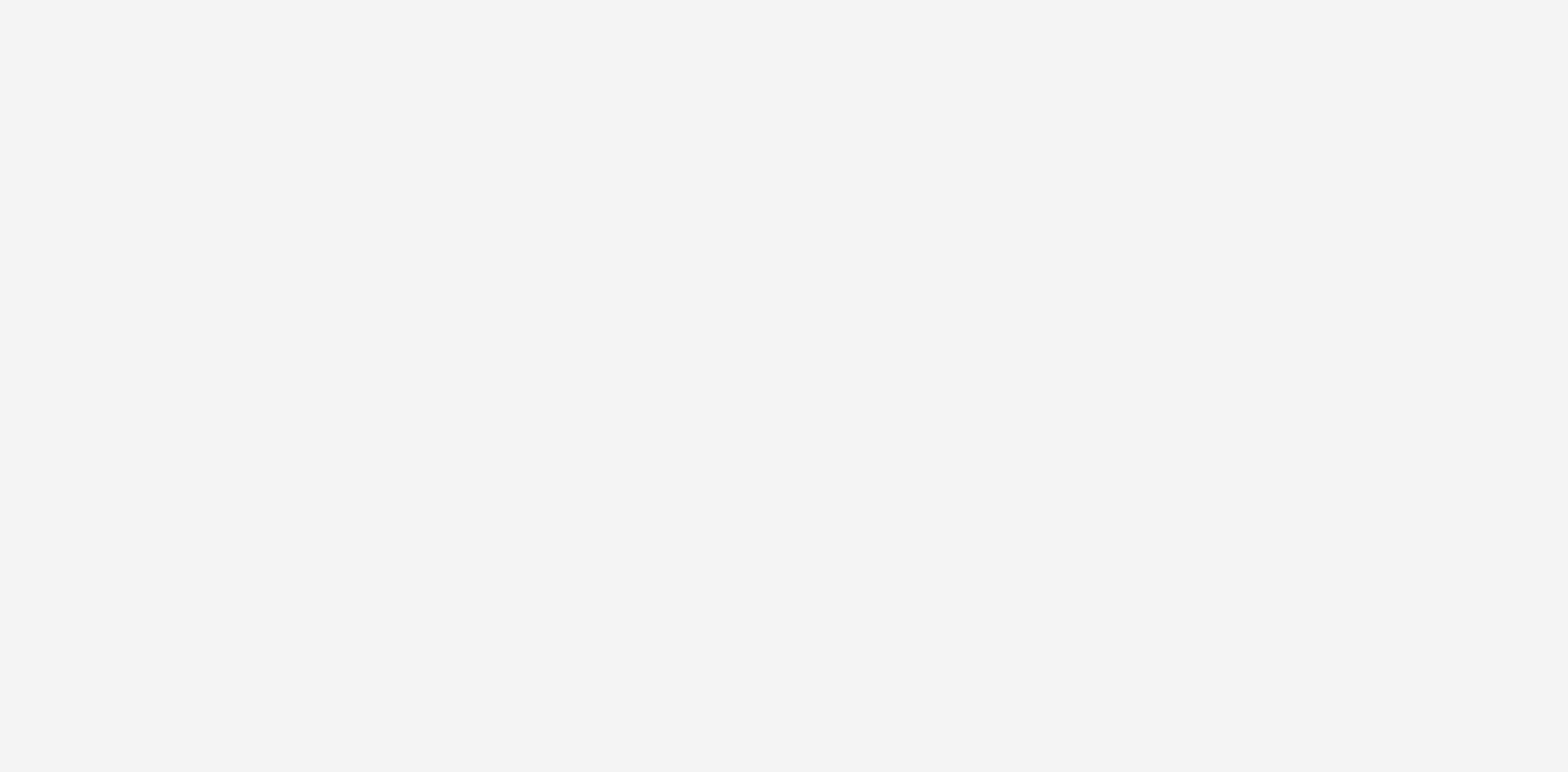
select select "1"
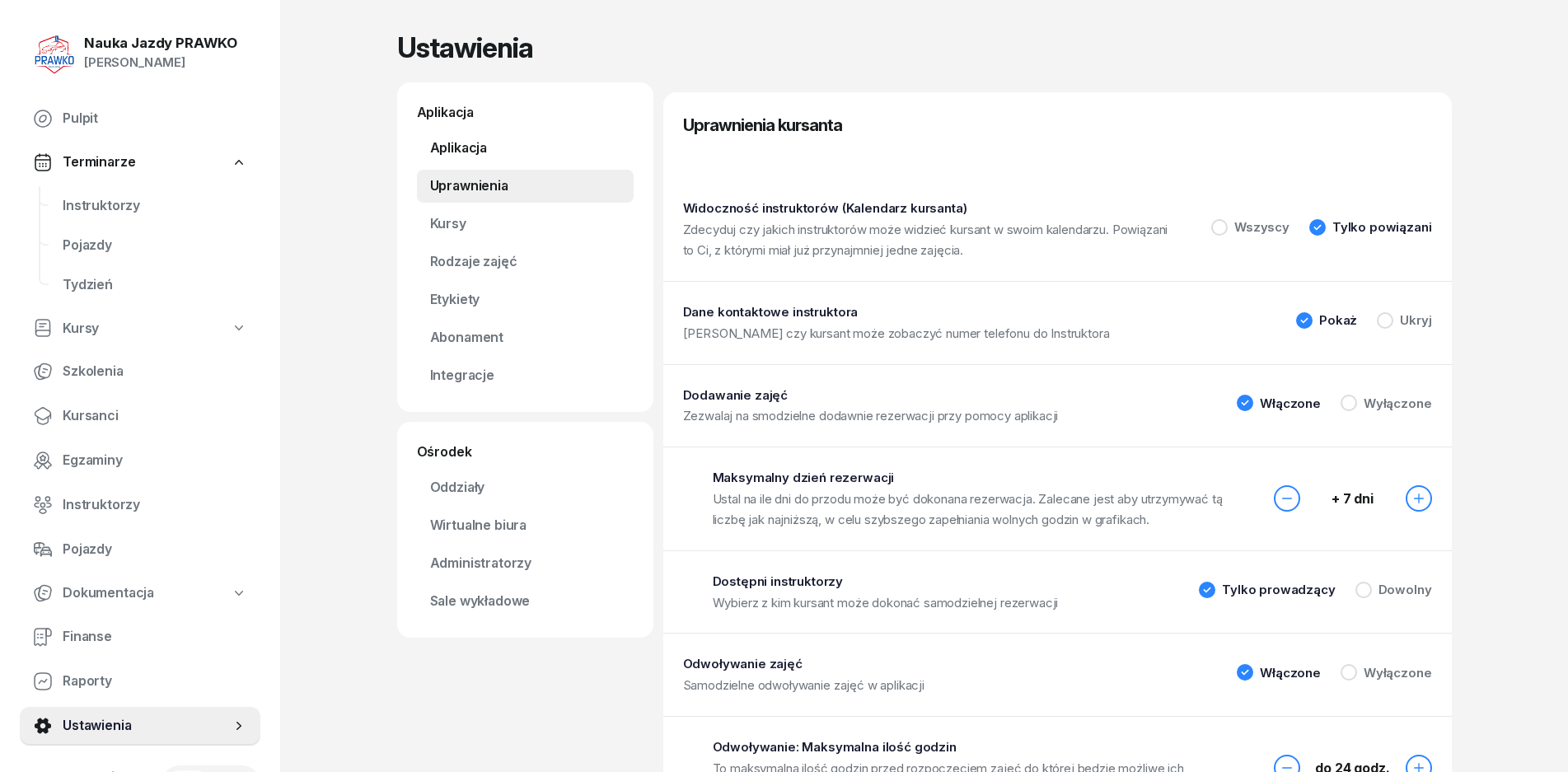
click at [497, 146] on link "Aplikacja" at bounding box center [525, 148] width 217 height 33
select select "07:00"
select select "20:00"
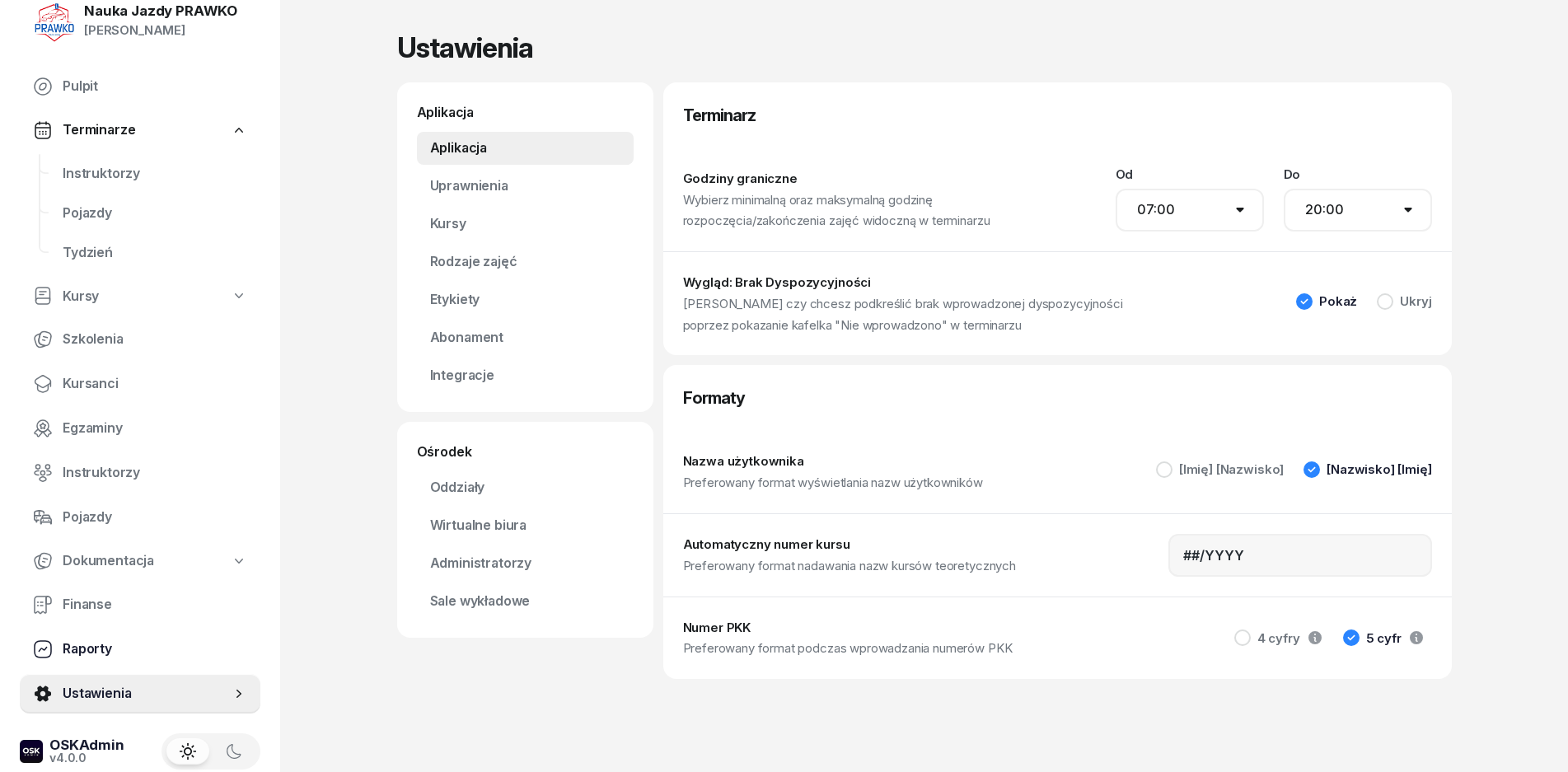
scroll to position [50, 0]
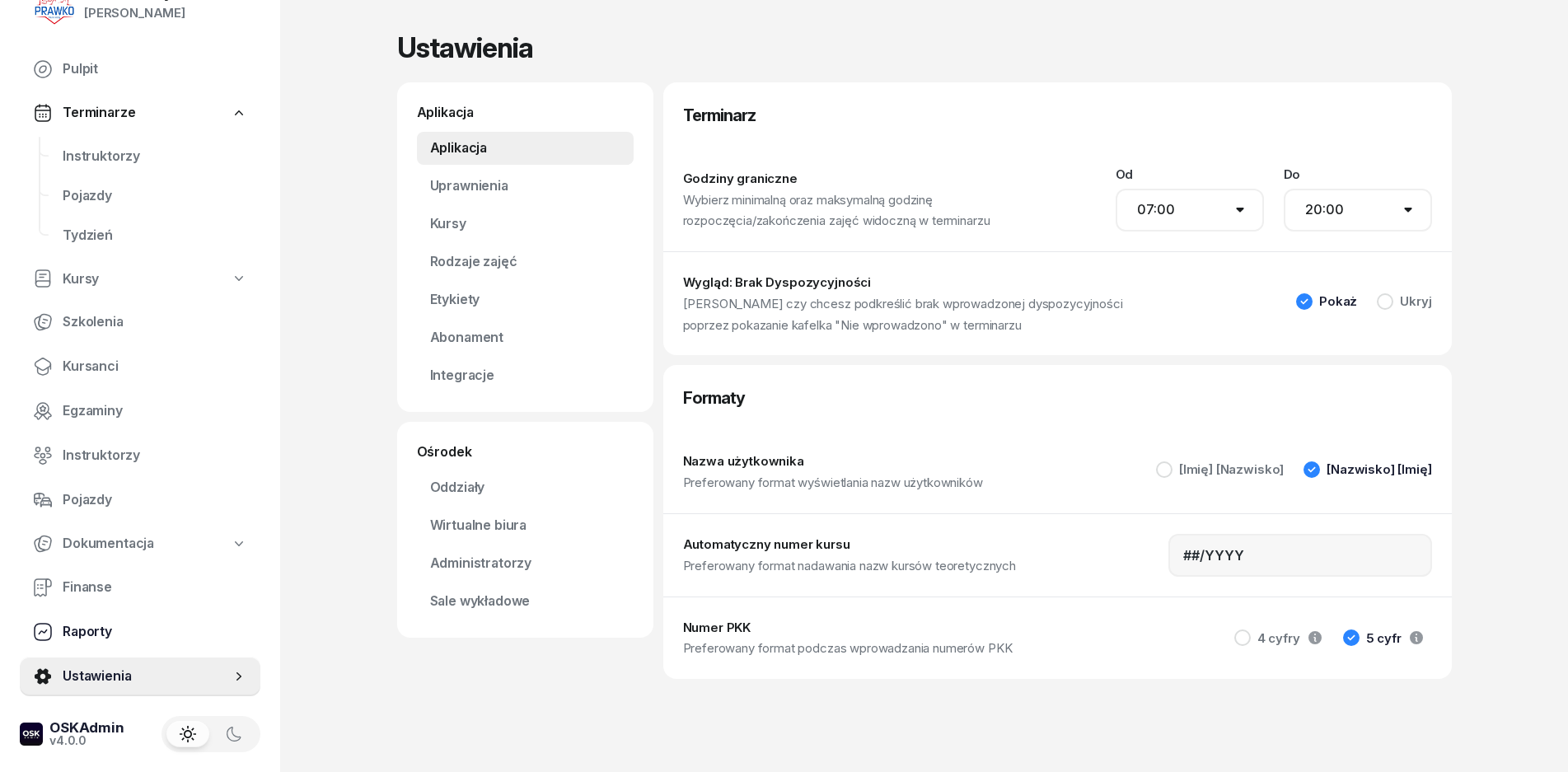
click at [165, 643] on link "Raporty" at bounding box center [140, 632] width 241 height 39
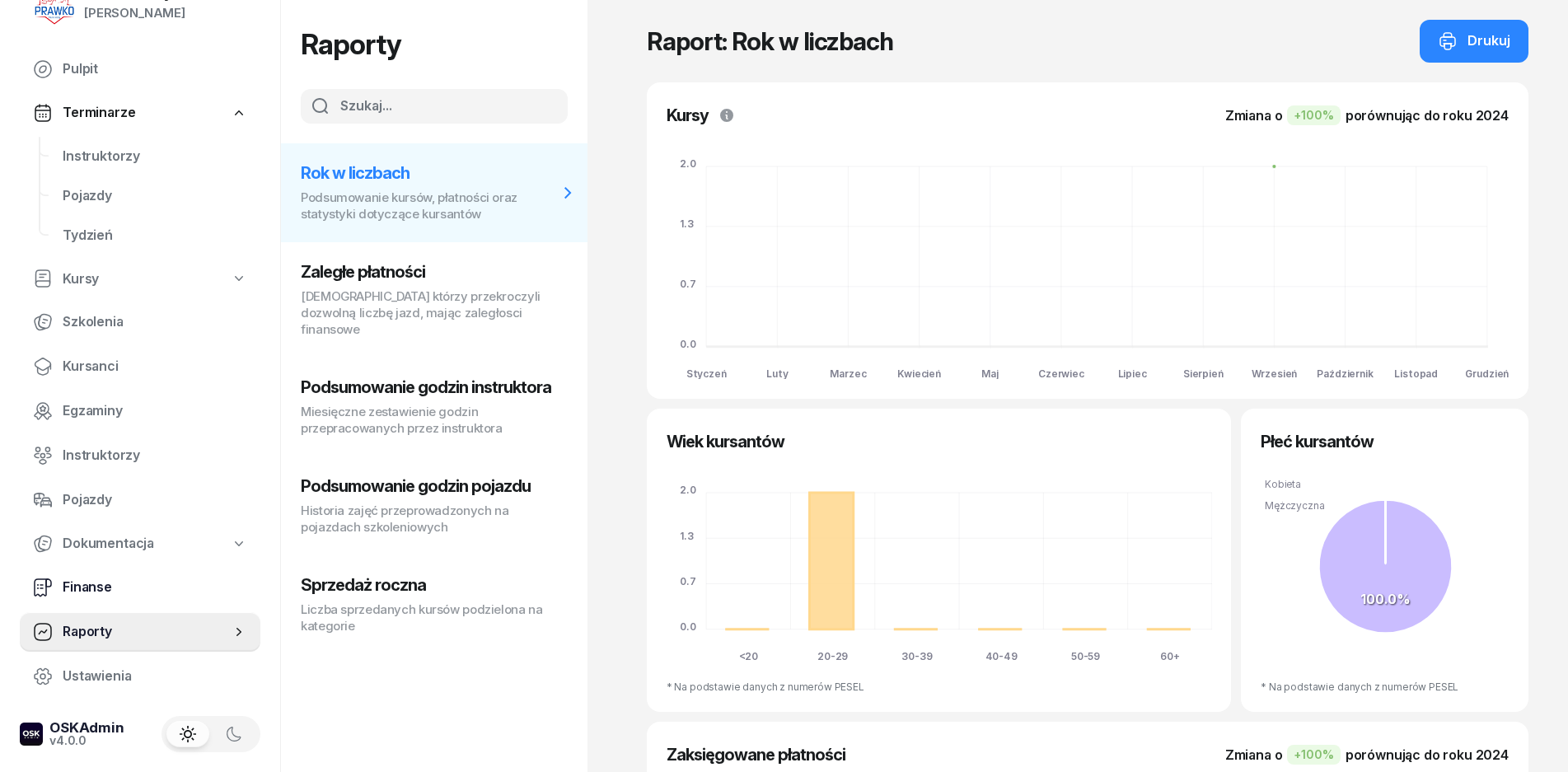
click at [91, 605] on link "Finanse" at bounding box center [140, 586] width 241 height 39
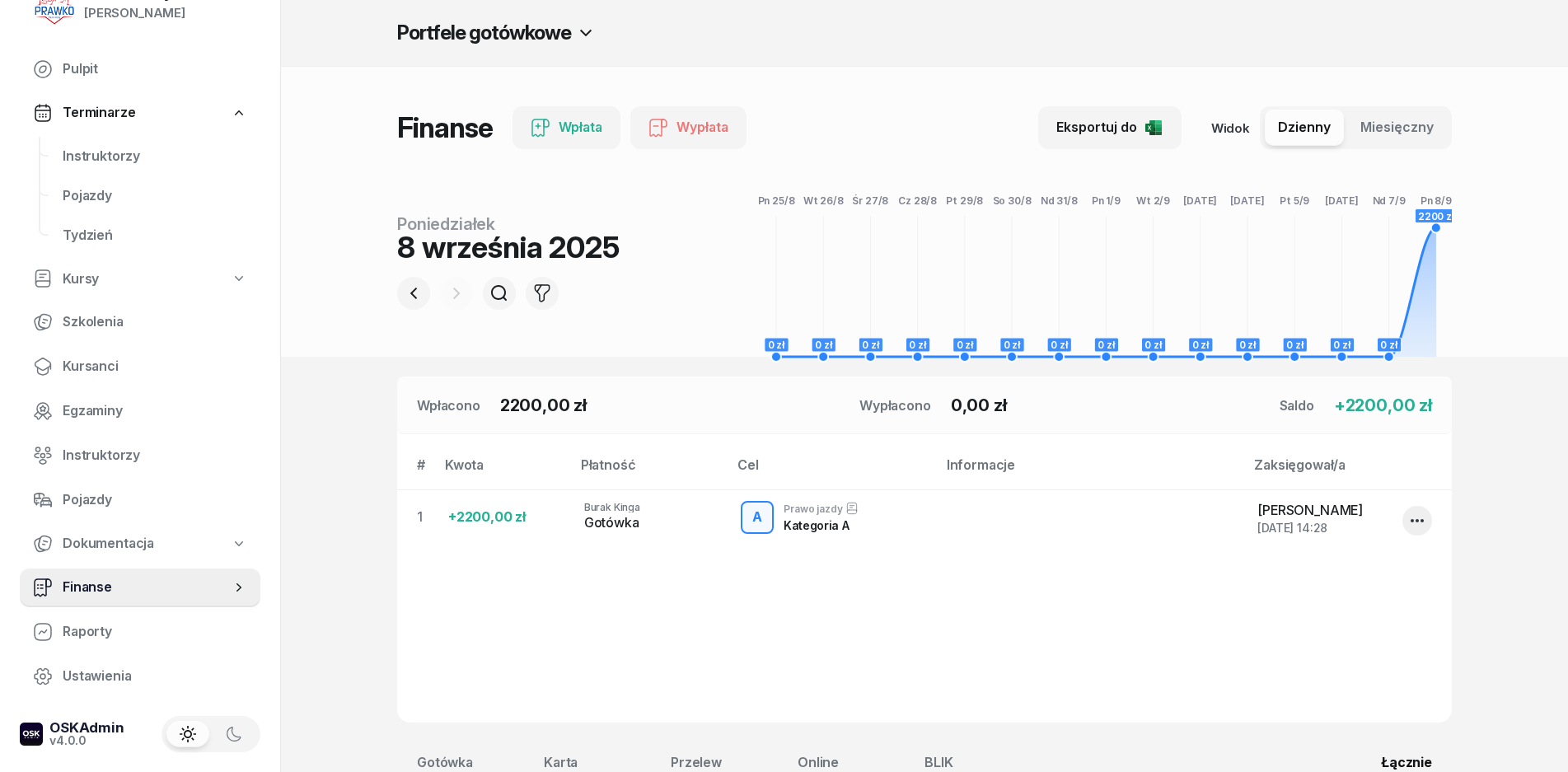
click at [105, 577] on span "Finanse" at bounding box center [146, 587] width 168 height 22
click at [132, 546] on span "Dokumentacja" at bounding box center [108, 544] width 92 height 22
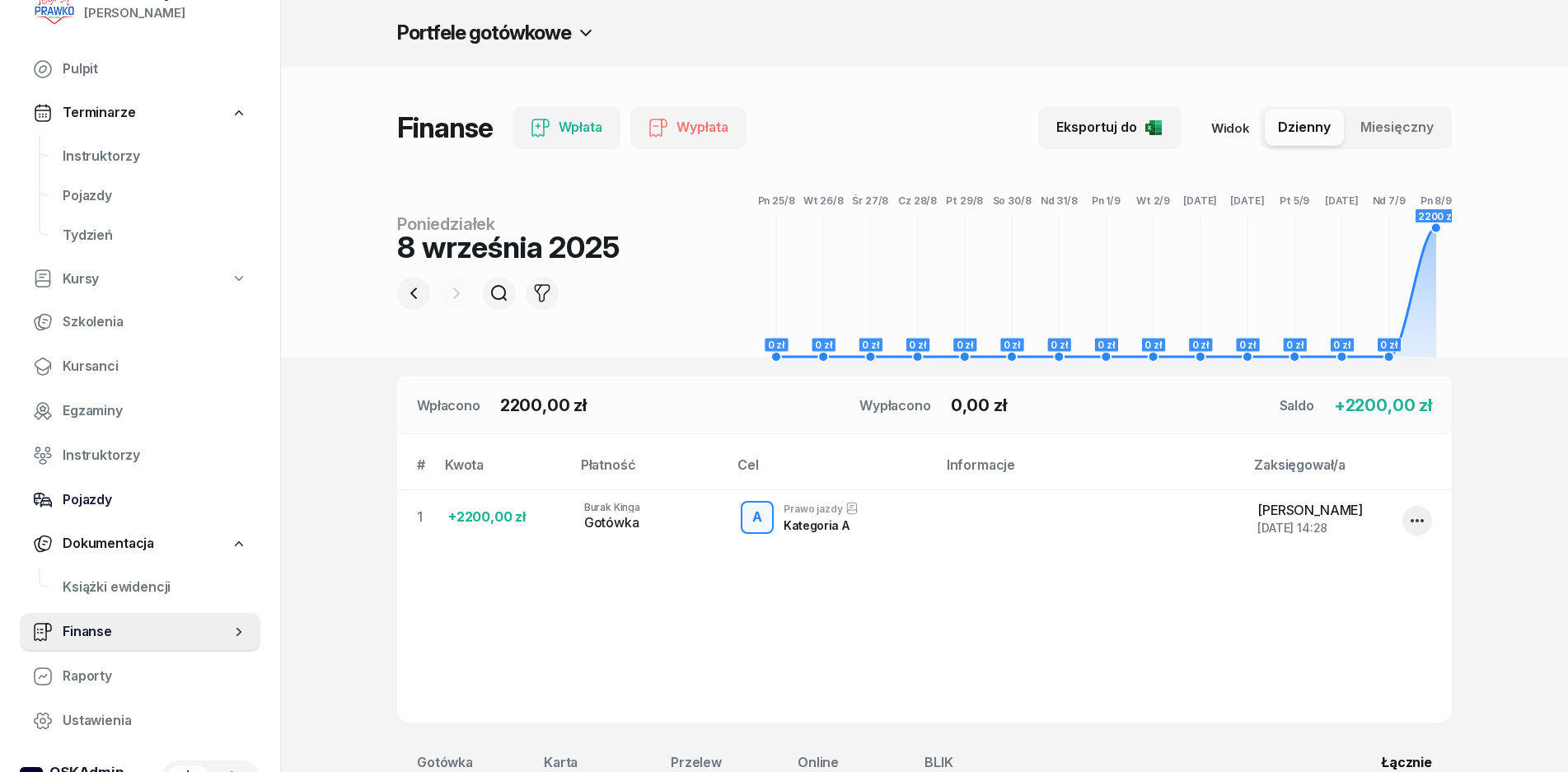
click at [127, 501] on span "Pojazdy" at bounding box center [155, 500] width 185 height 22
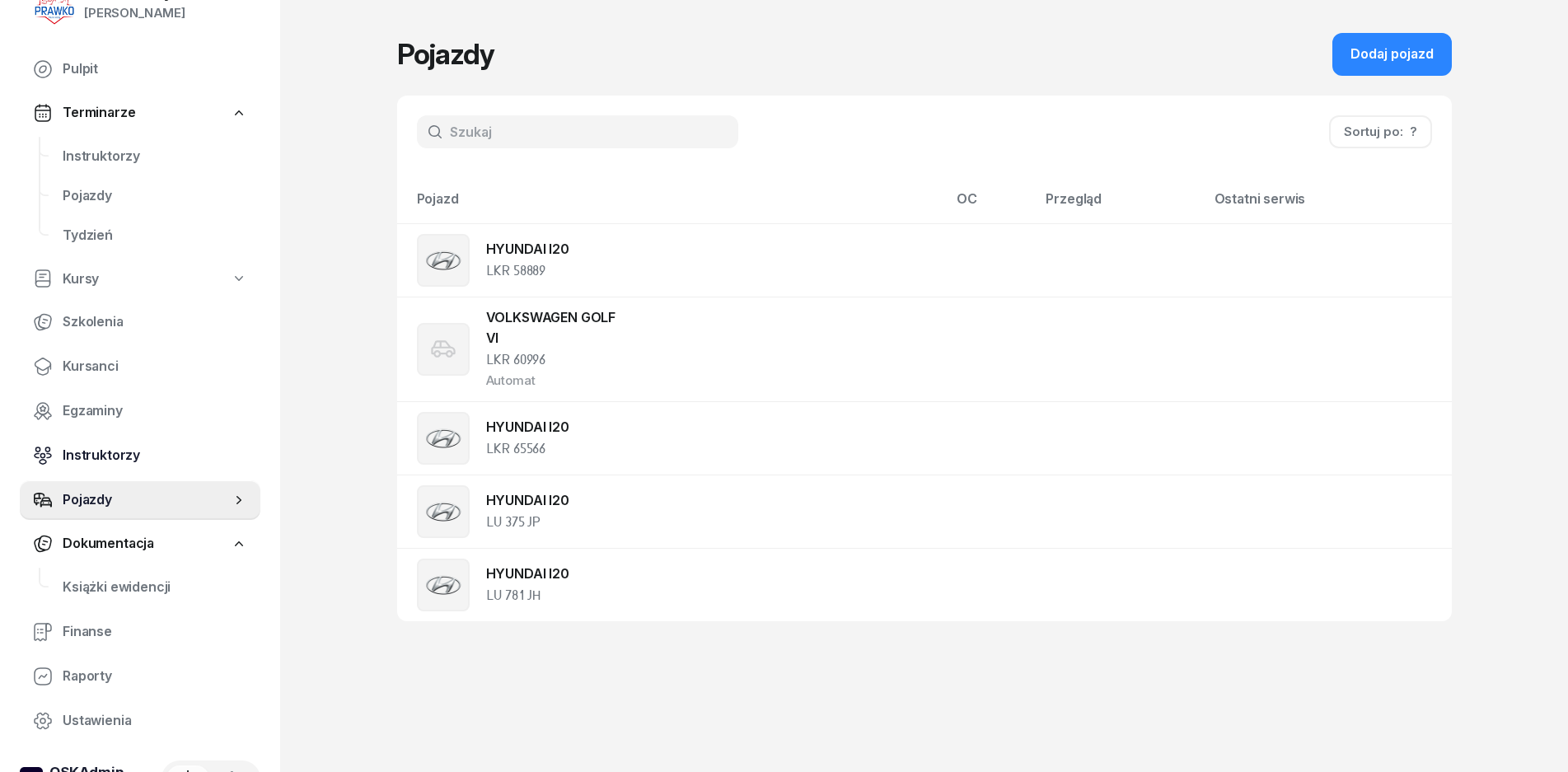
click at [126, 449] on span "Instruktorzy" at bounding box center [155, 456] width 185 height 22
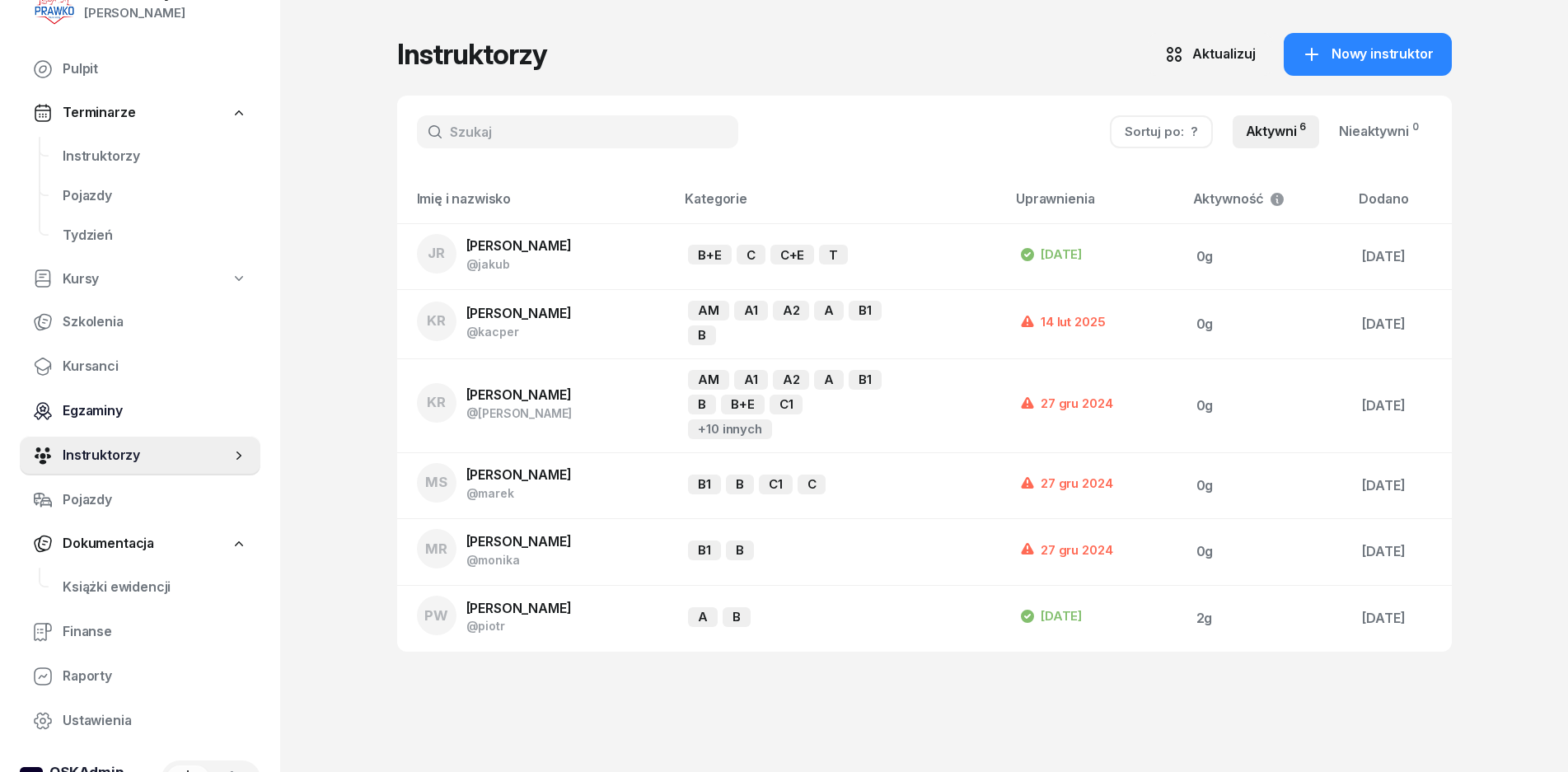
click at [98, 420] on span "Egzaminy" at bounding box center [155, 411] width 185 height 22
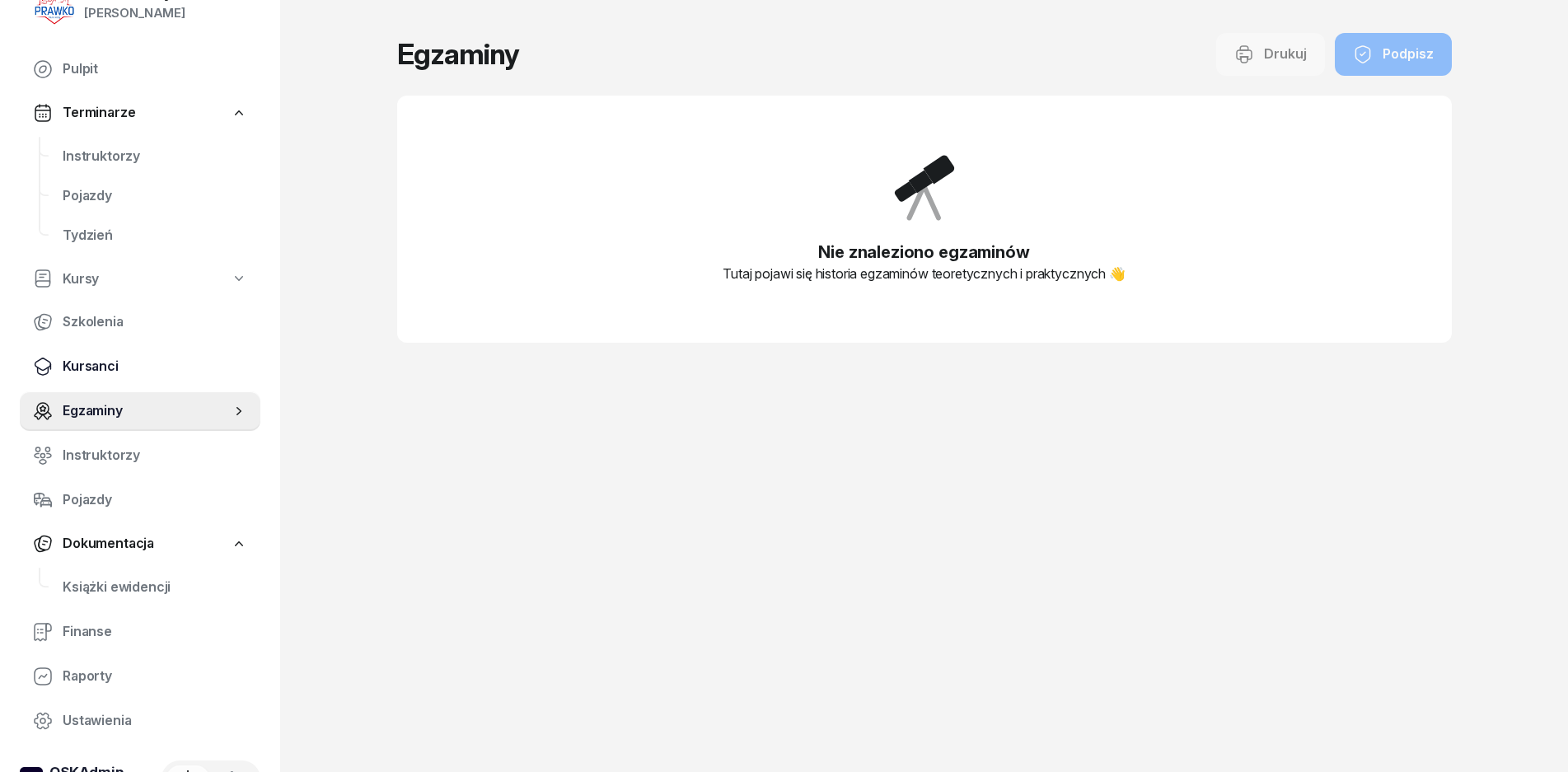
click at [84, 369] on span "Kursanci" at bounding box center [155, 366] width 185 height 22
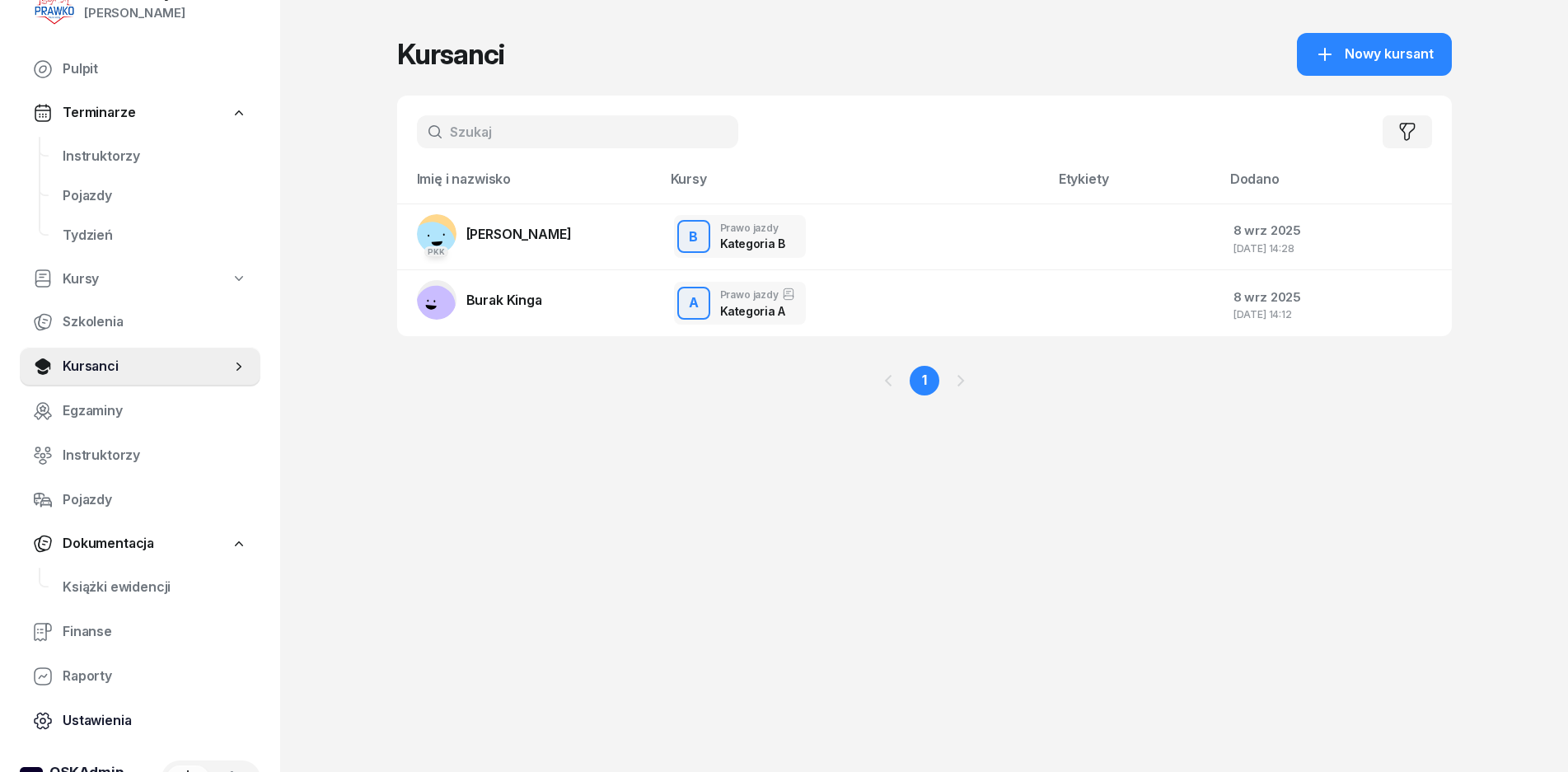
click at [105, 710] on span "Ustawienia" at bounding box center [155, 721] width 185 height 22
select select "07:00"
select select "20:00"
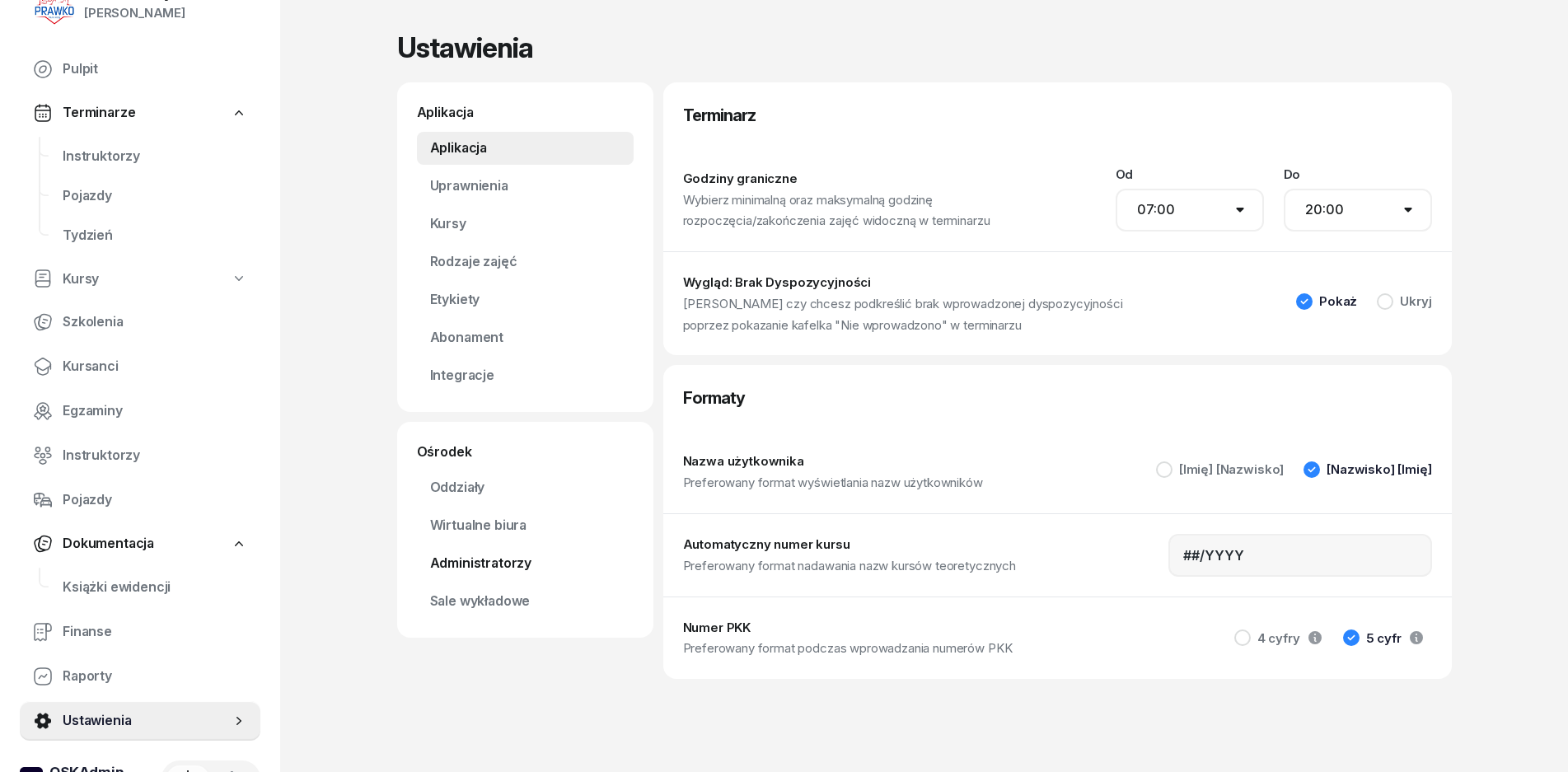
click at [479, 551] on link "Administratorzy" at bounding box center [525, 564] width 217 height 33
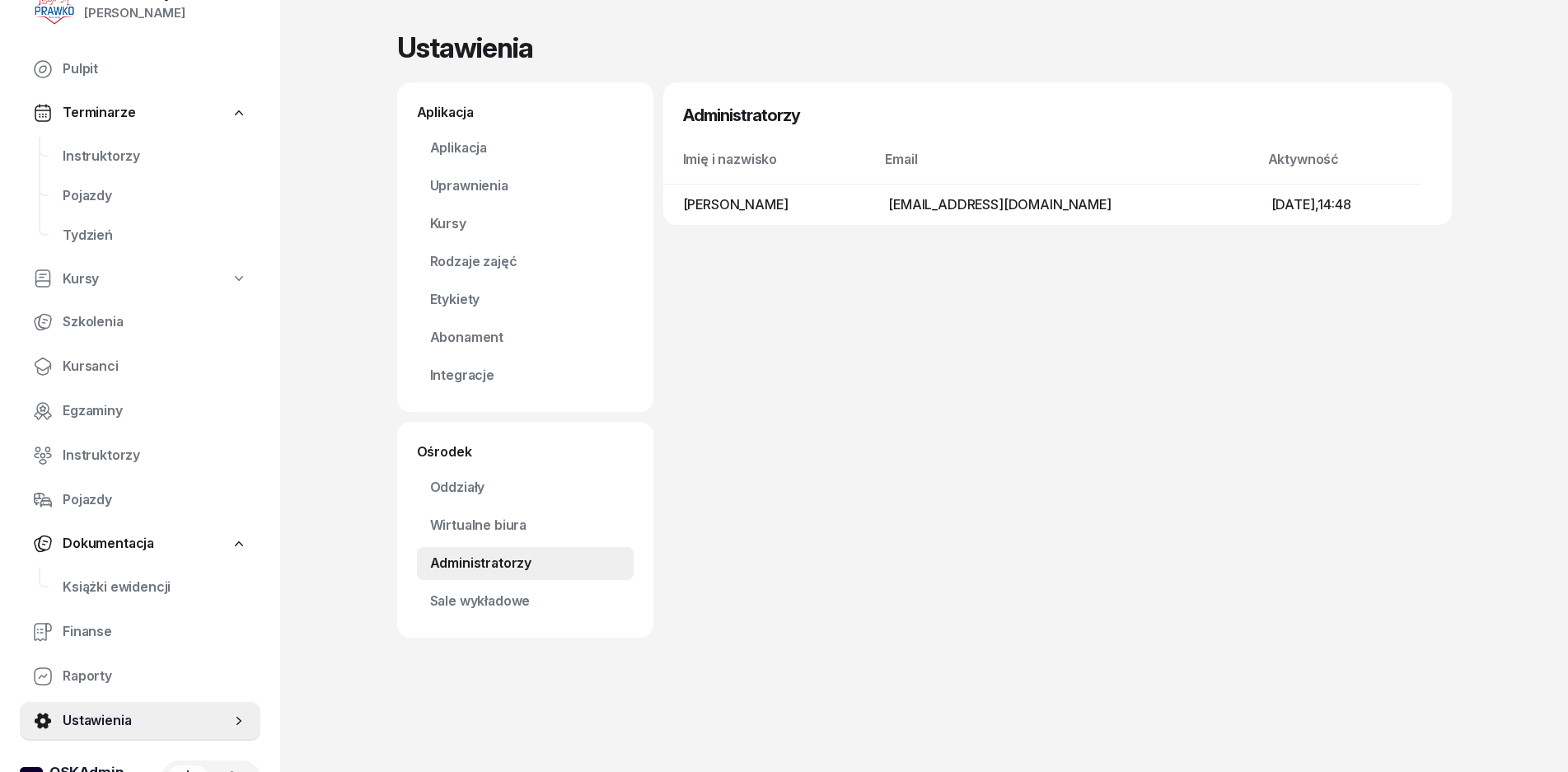
click at [1045, 218] on td "[EMAIL_ADDRESS][DOMAIN_NAME]" at bounding box center [1066, 204] width 383 height 41
click at [1049, 207] on td "[EMAIL_ADDRESS][DOMAIN_NAME]" at bounding box center [1066, 204] width 383 height 41
click at [994, 205] on td "[EMAIL_ADDRESS][DOMAIN_NAME]" at bounding box center [1066, 204] width 383 height 41
drag, startPoint x: 974, startPoint y: 205, endPoint x: 976, endPoint y: 220, distance: 15.1
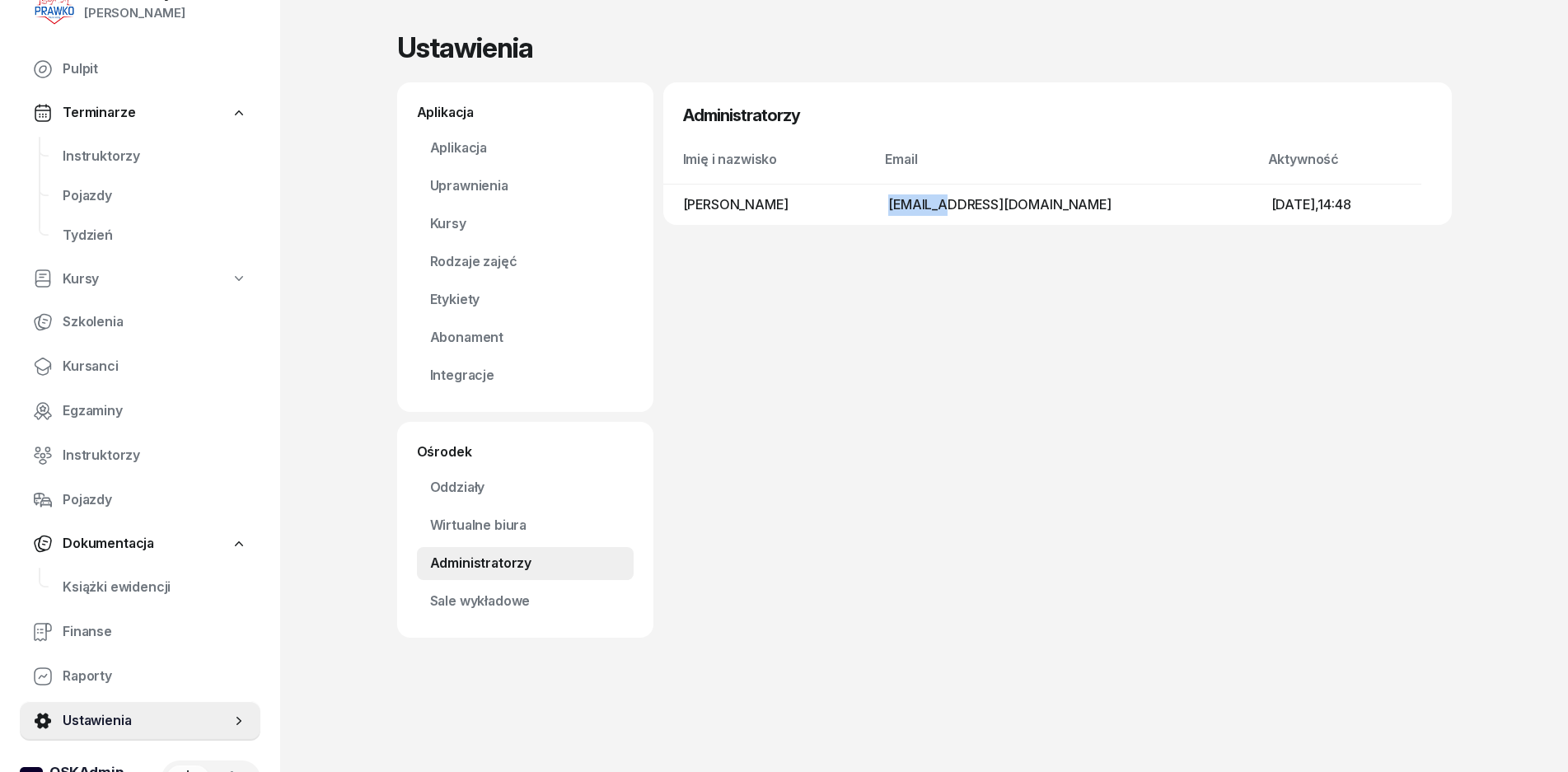
click at [974, 205] on td "[EMAIL_ADDRESS][DOMAIN_NAME]" at bounding box center [1066, 204] width 383 height 41
click at [116, 455] on span "Instruktorzy" at bounding box center [155, 456] width 185 height 22
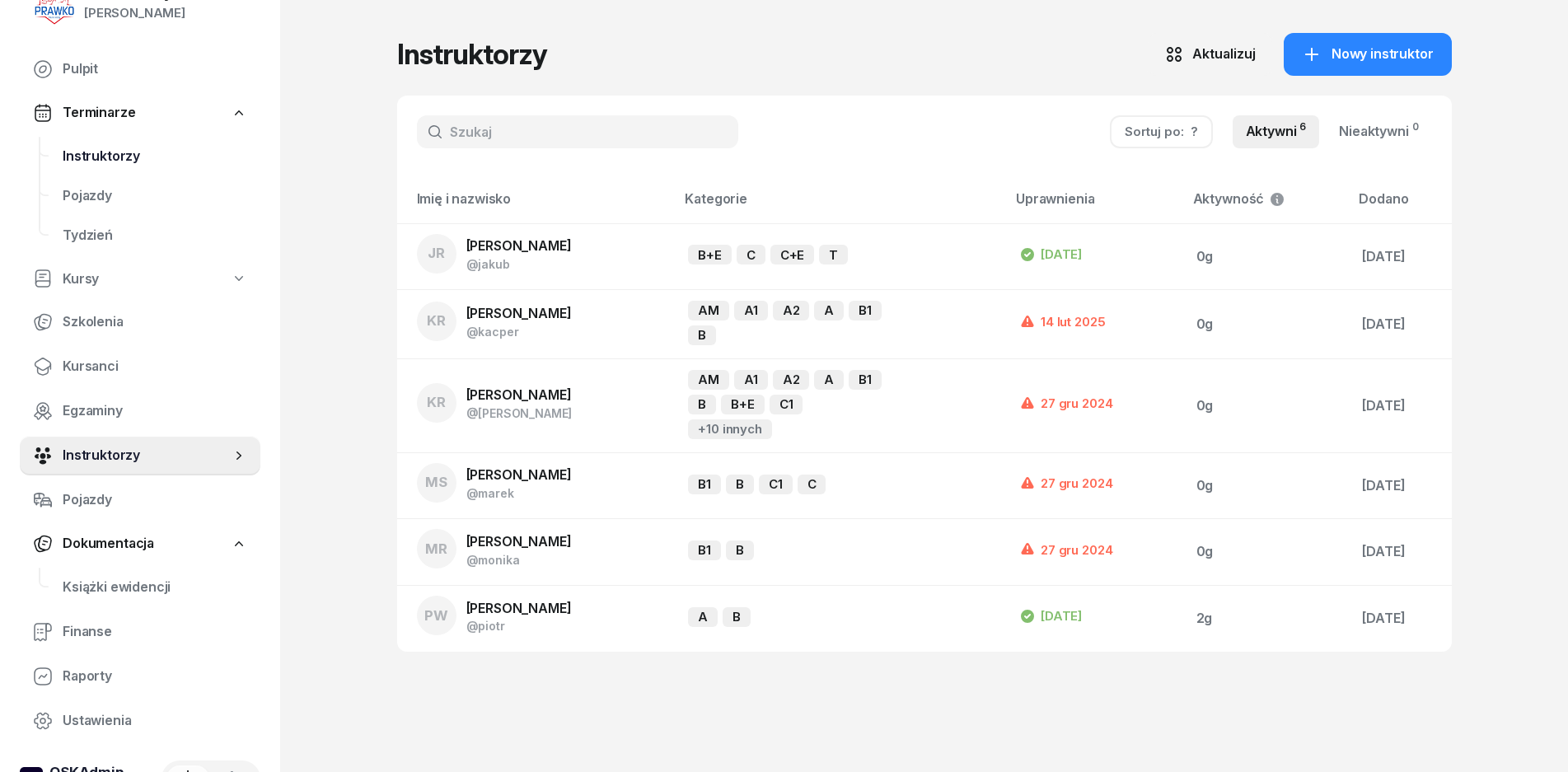
click at [158, 165] on span "Instruktorzy" at bounding box center [155, 156] width 185 height 22
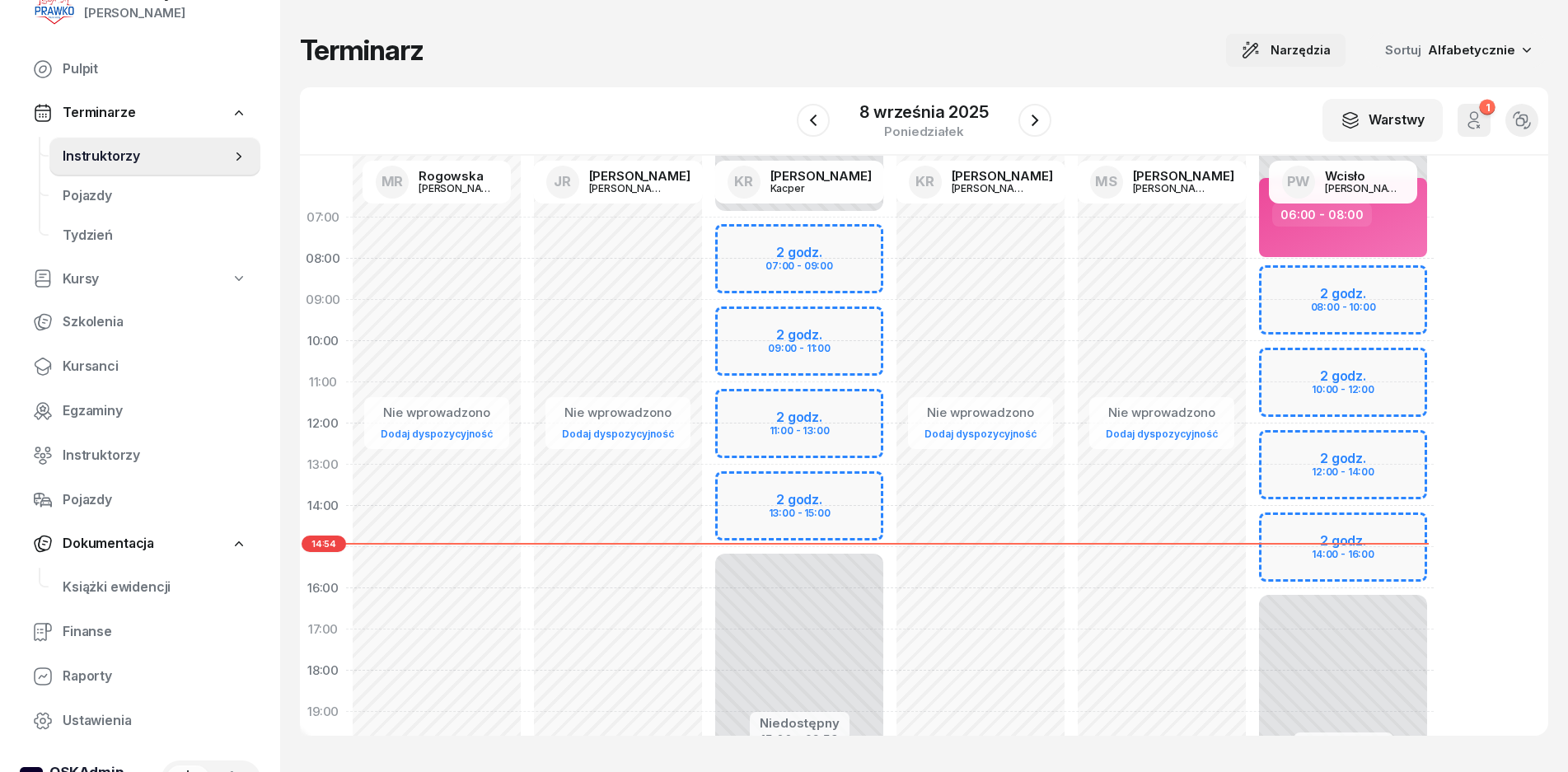
click at [1251, 42] on icon "button" at bounding box center [1251, 50] width 20 height 20
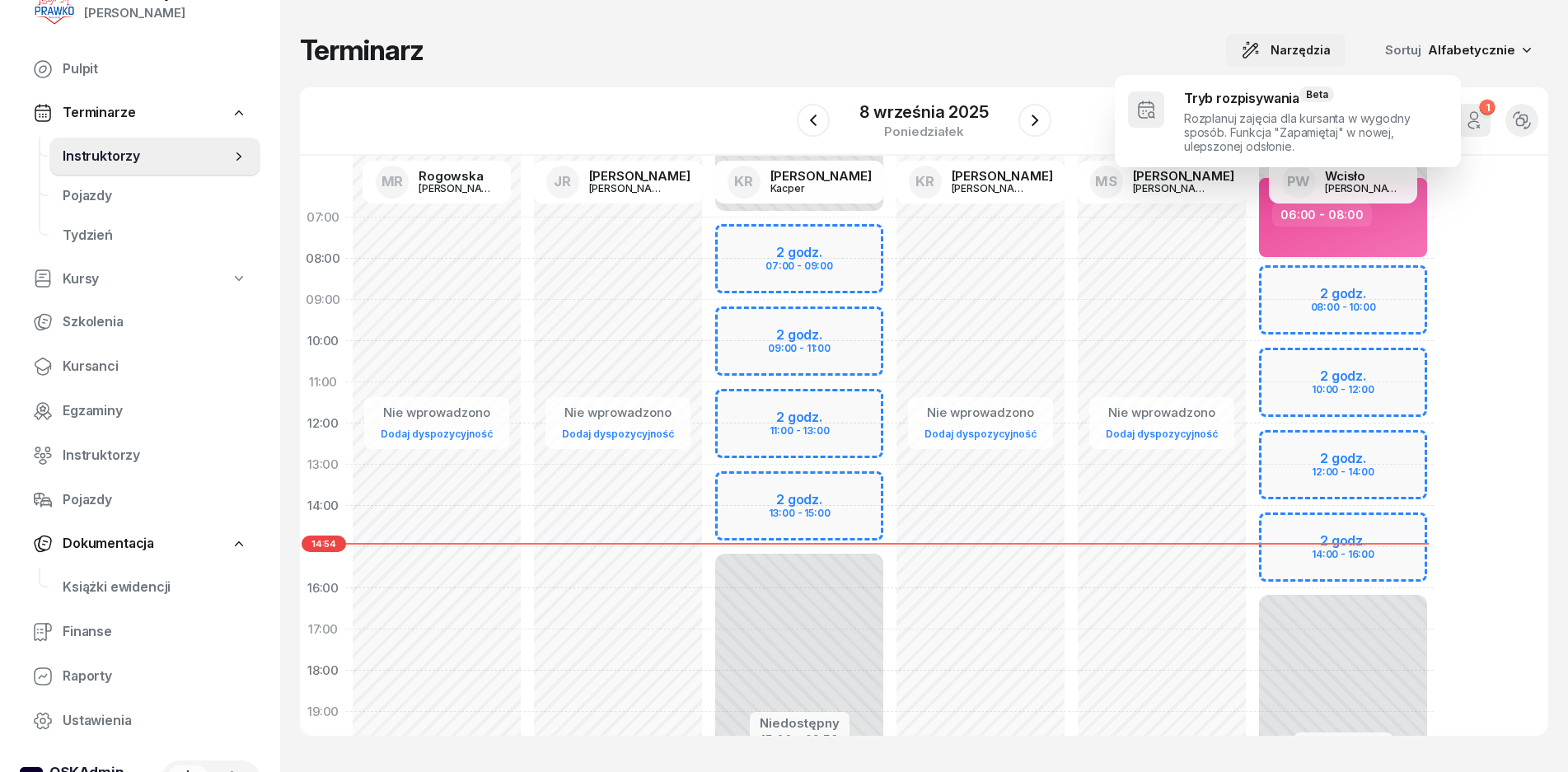
click at [1251, 42] on icon "button" at bounding box center [1251, 50] width 20 height 20
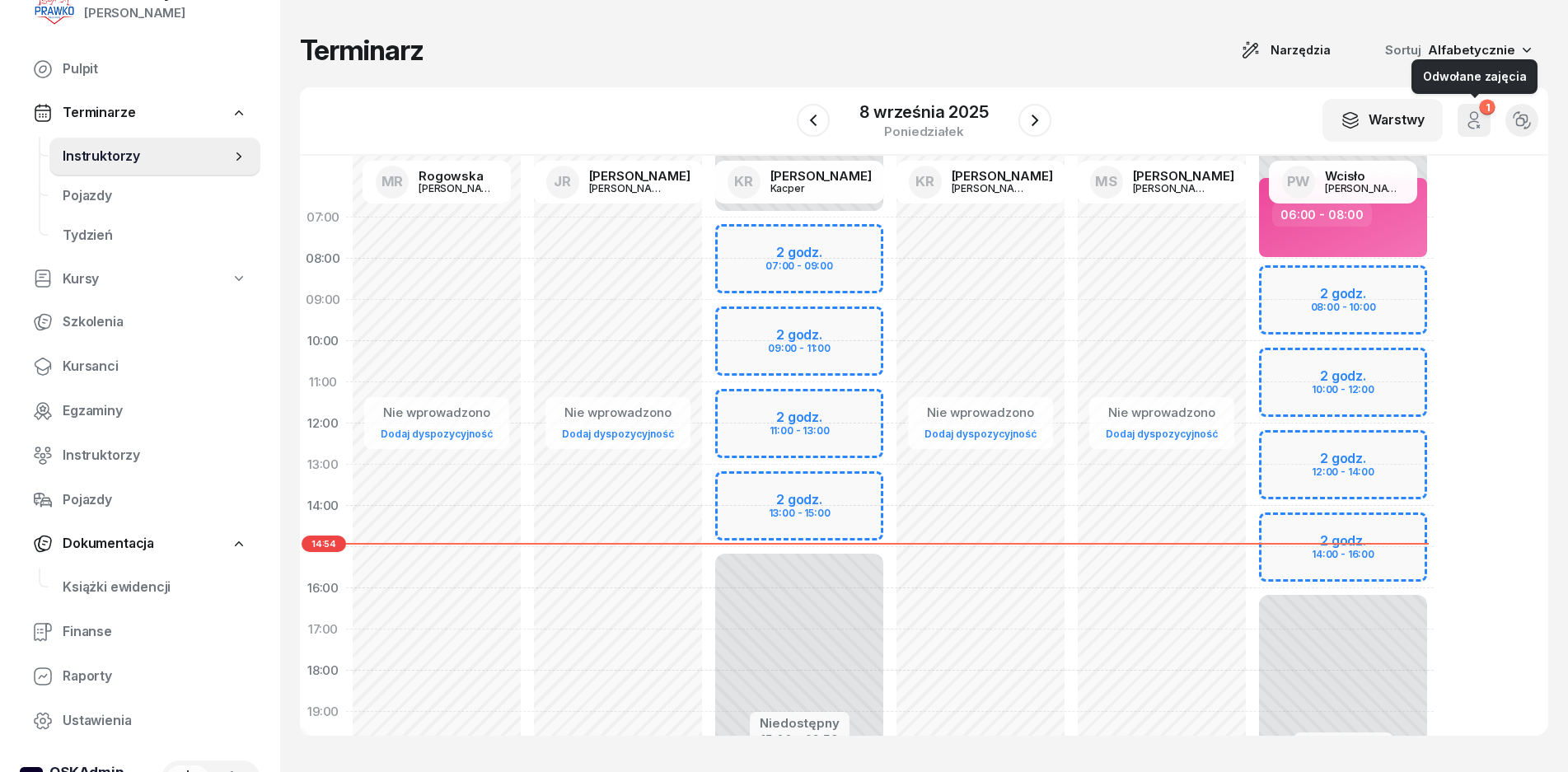
click at [1476, 119] on icon "button" at bounding box center [1474, 120] width 20 height 20
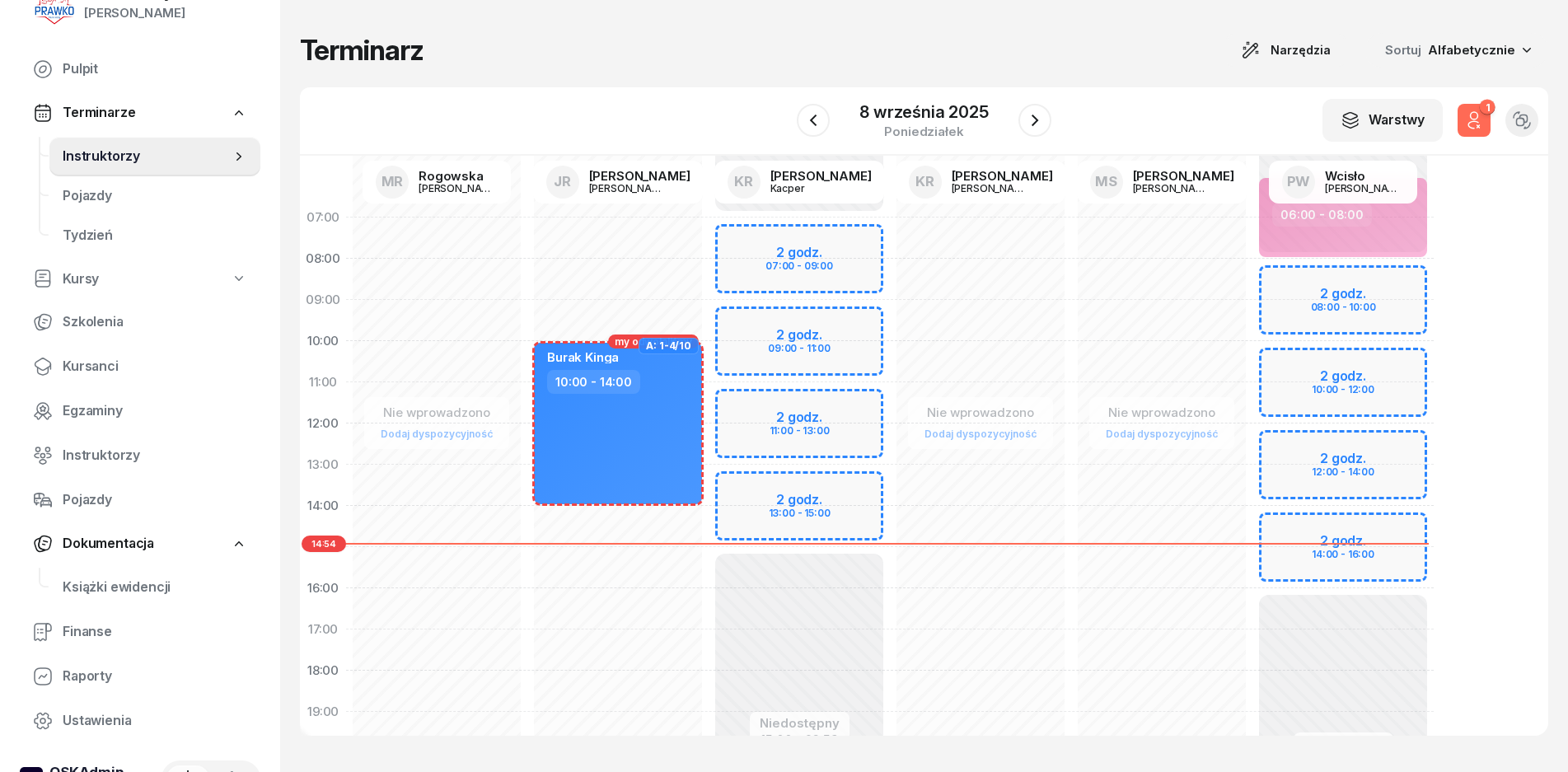
click at [1476, 119] on icon "button" at bounding box center [1474, 120] width 20 height 20
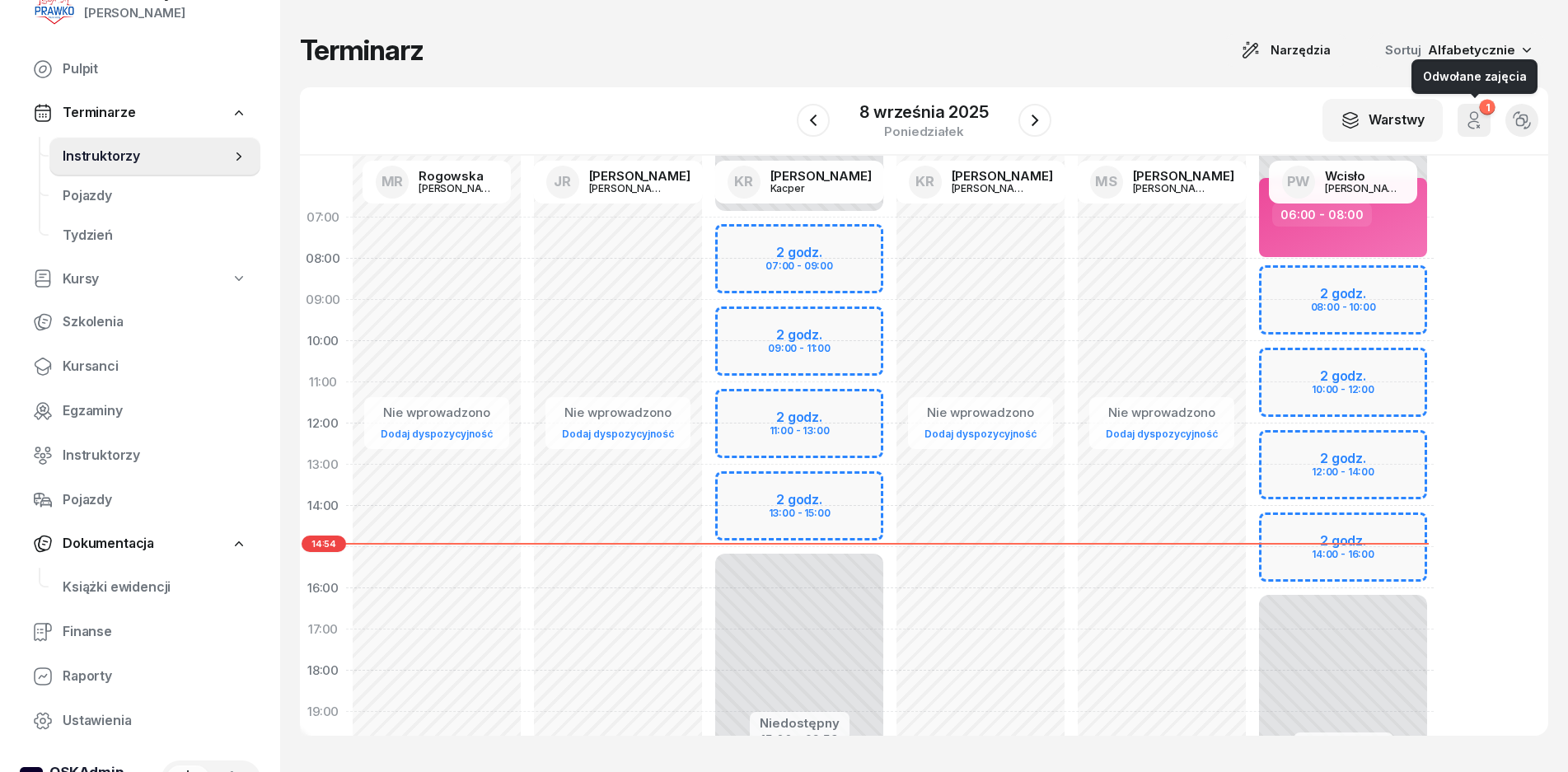
click at [1488, 119] on button "1" at bounding box center [1475, 120] width 33 height 33
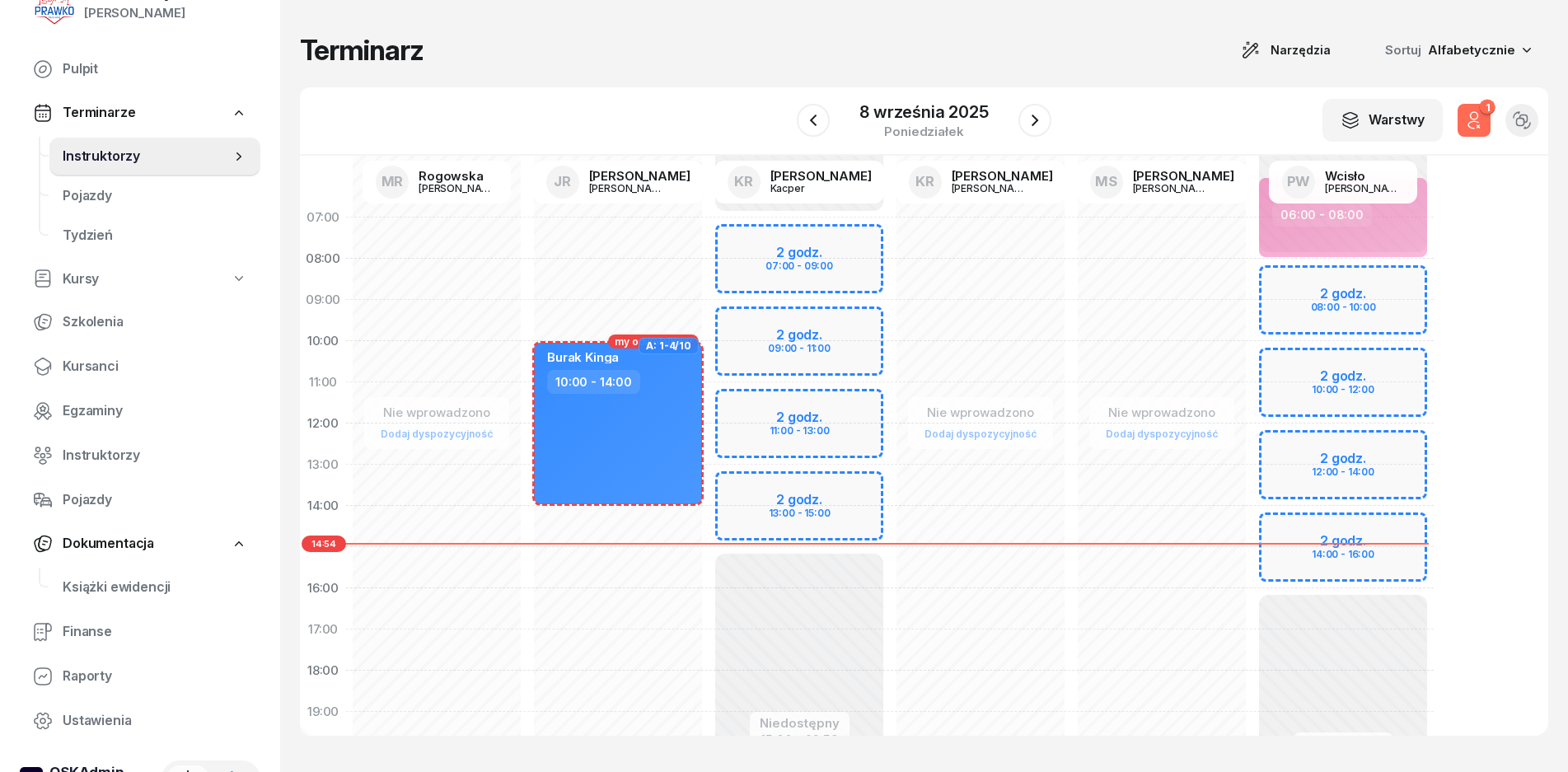
click at [621, 340] on span "my odwołaliśmy" at bounding box center [653, 342] width 78 height 12
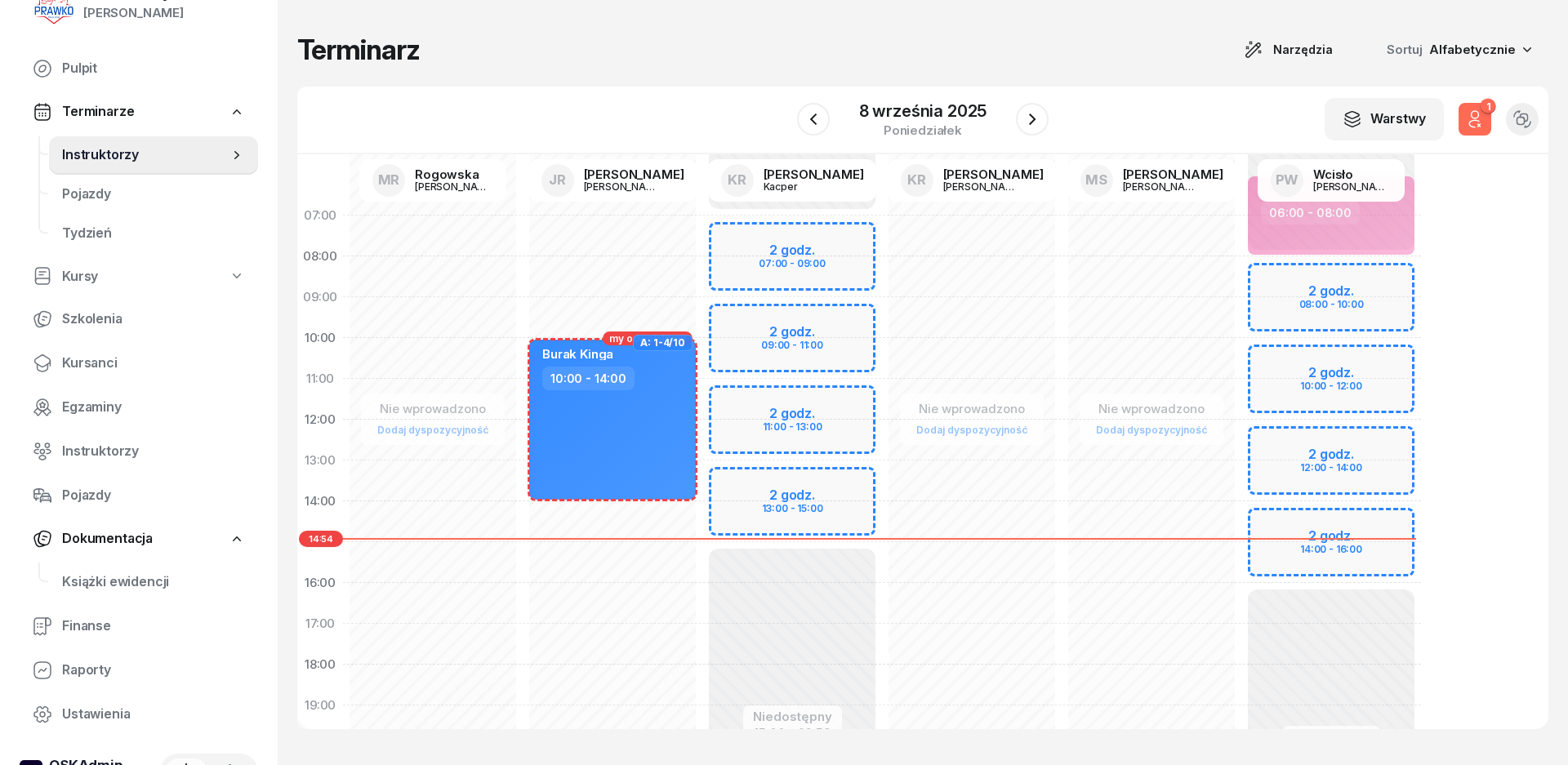
select select "10"
select select "14"
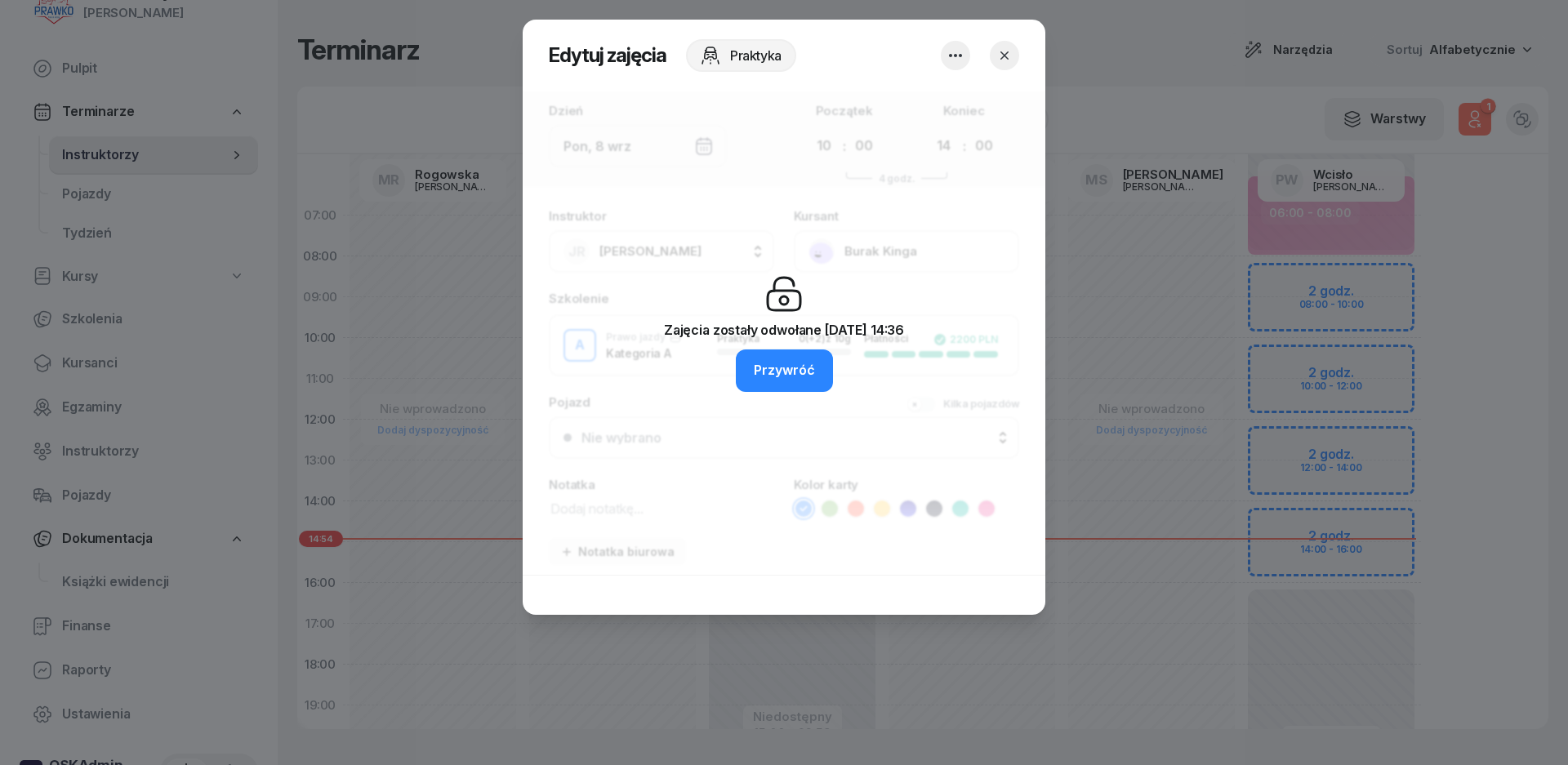
click at [1002, 65] on button "button" at bounding box center [1005, 55] width 29 height 29
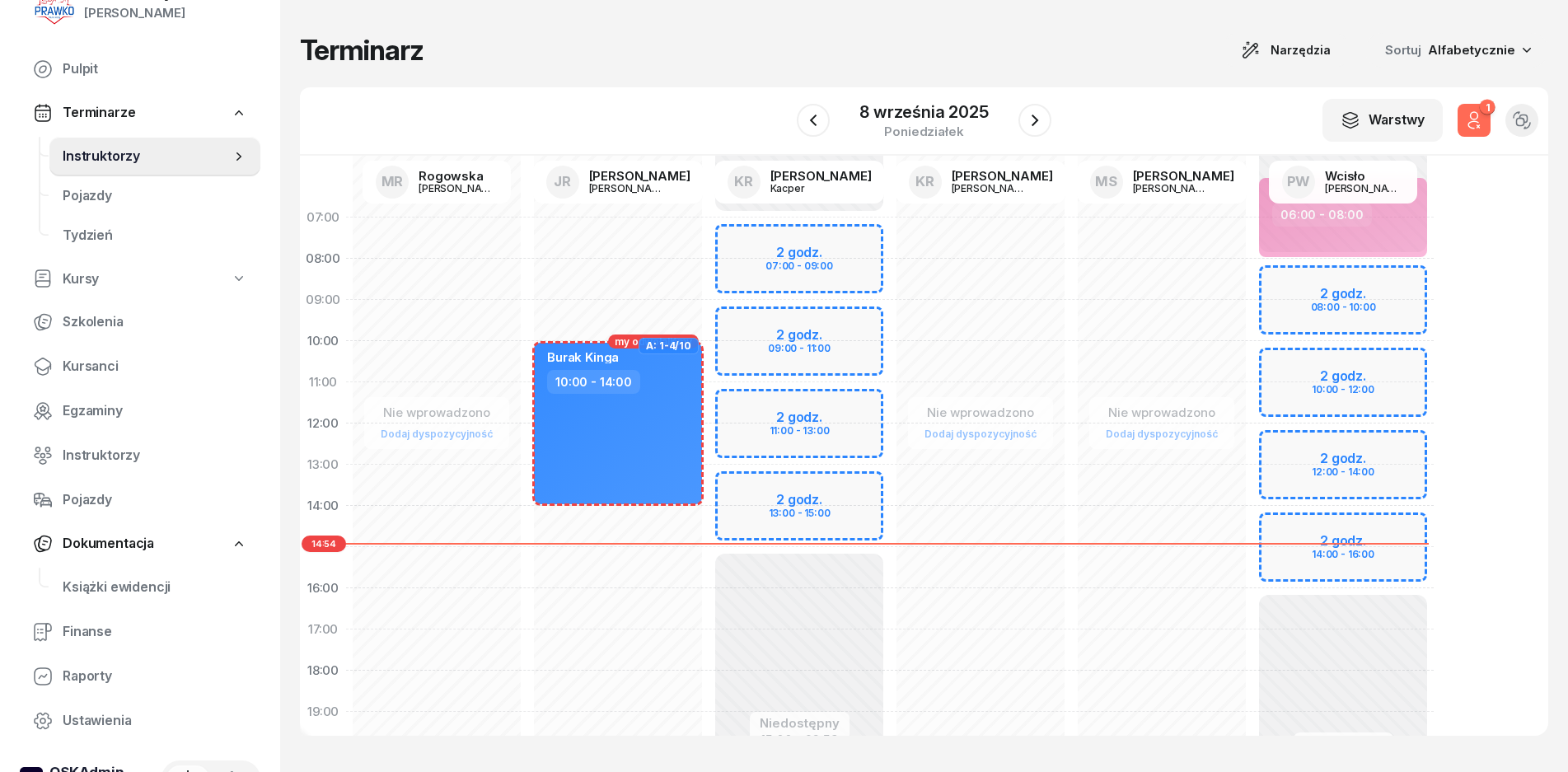
click at [1521, 120] on icon "button" at bounding box center [1522, 120] width 18 height 18
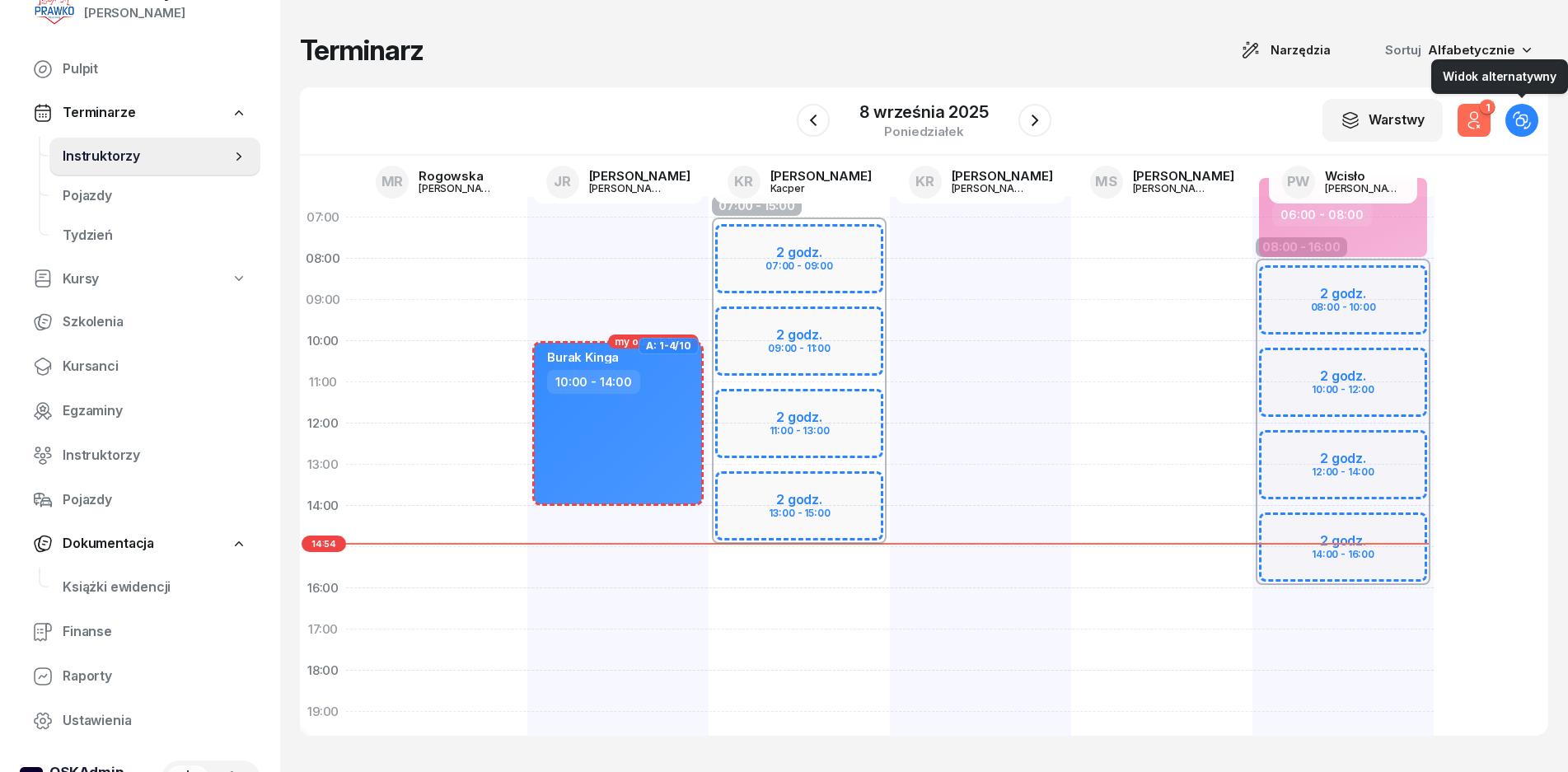
click at [1519, 120] on icon "button" at bounding box center [1522, 120] width 18 height 18
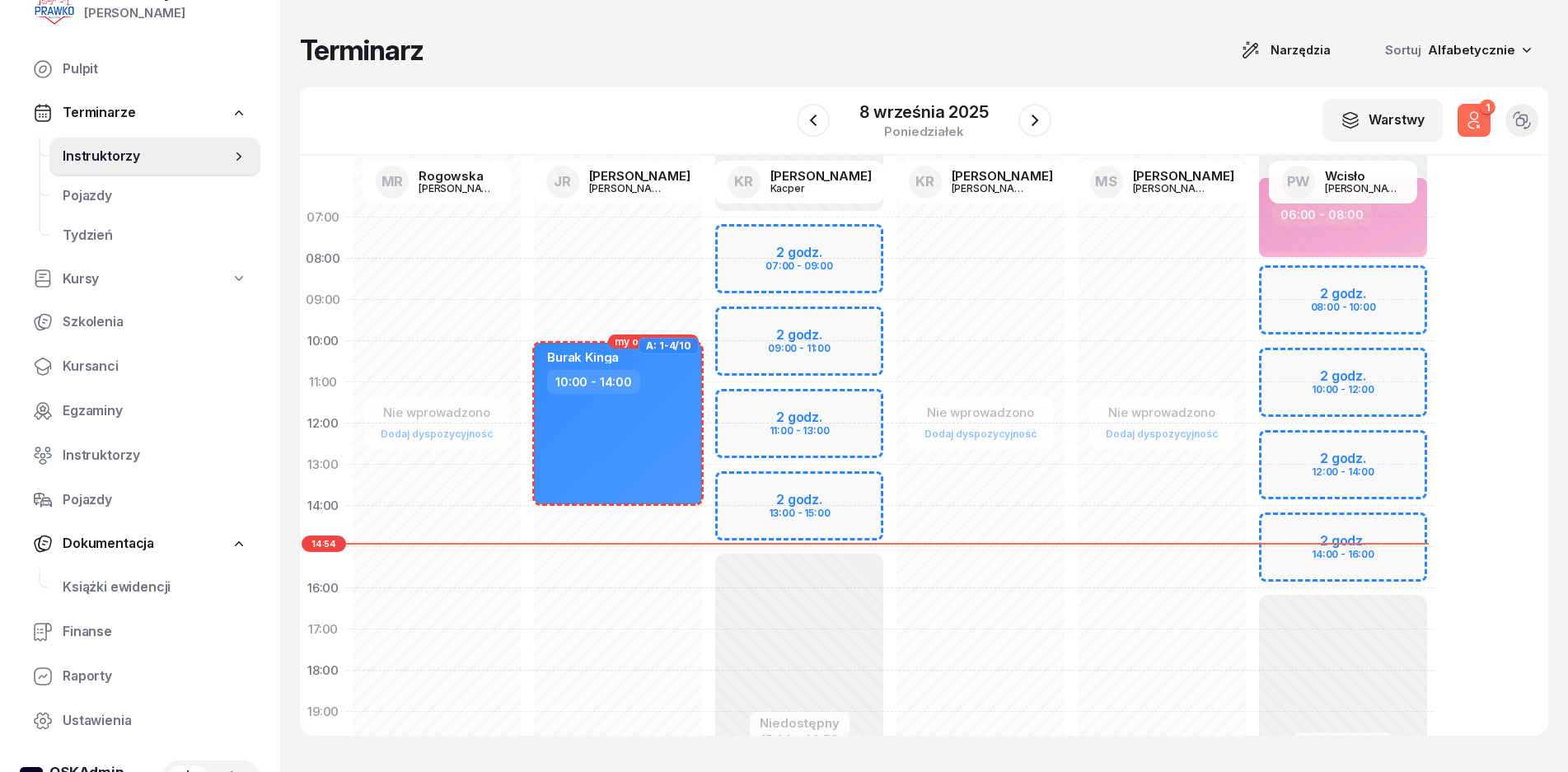
click at [1519, 120] on icon "button" at bounding box center [1522, 120] width 18 height 18
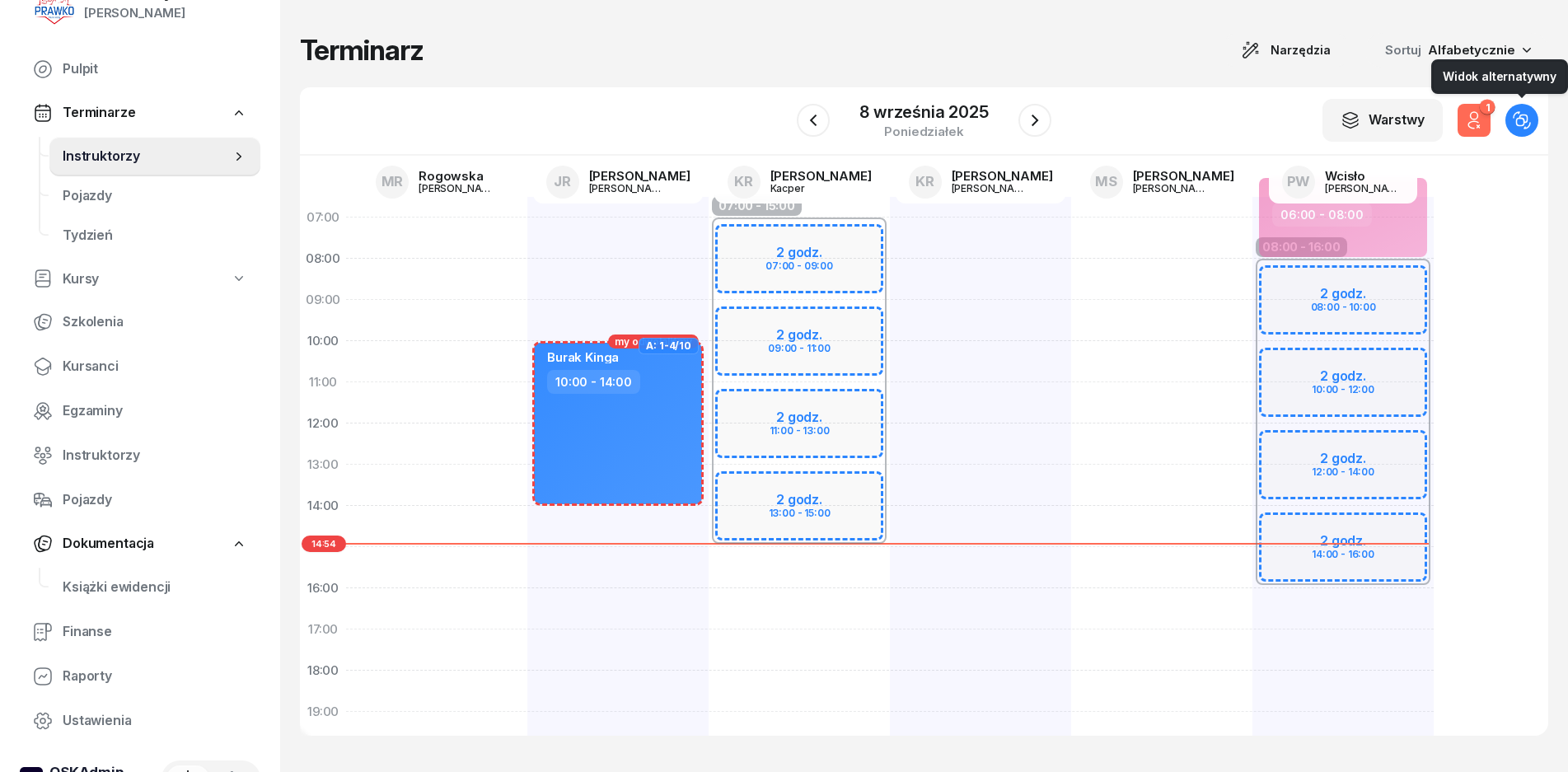
click at [1524, 119] on icon "button" at bounding box center [1522, 120] width 18 height 18
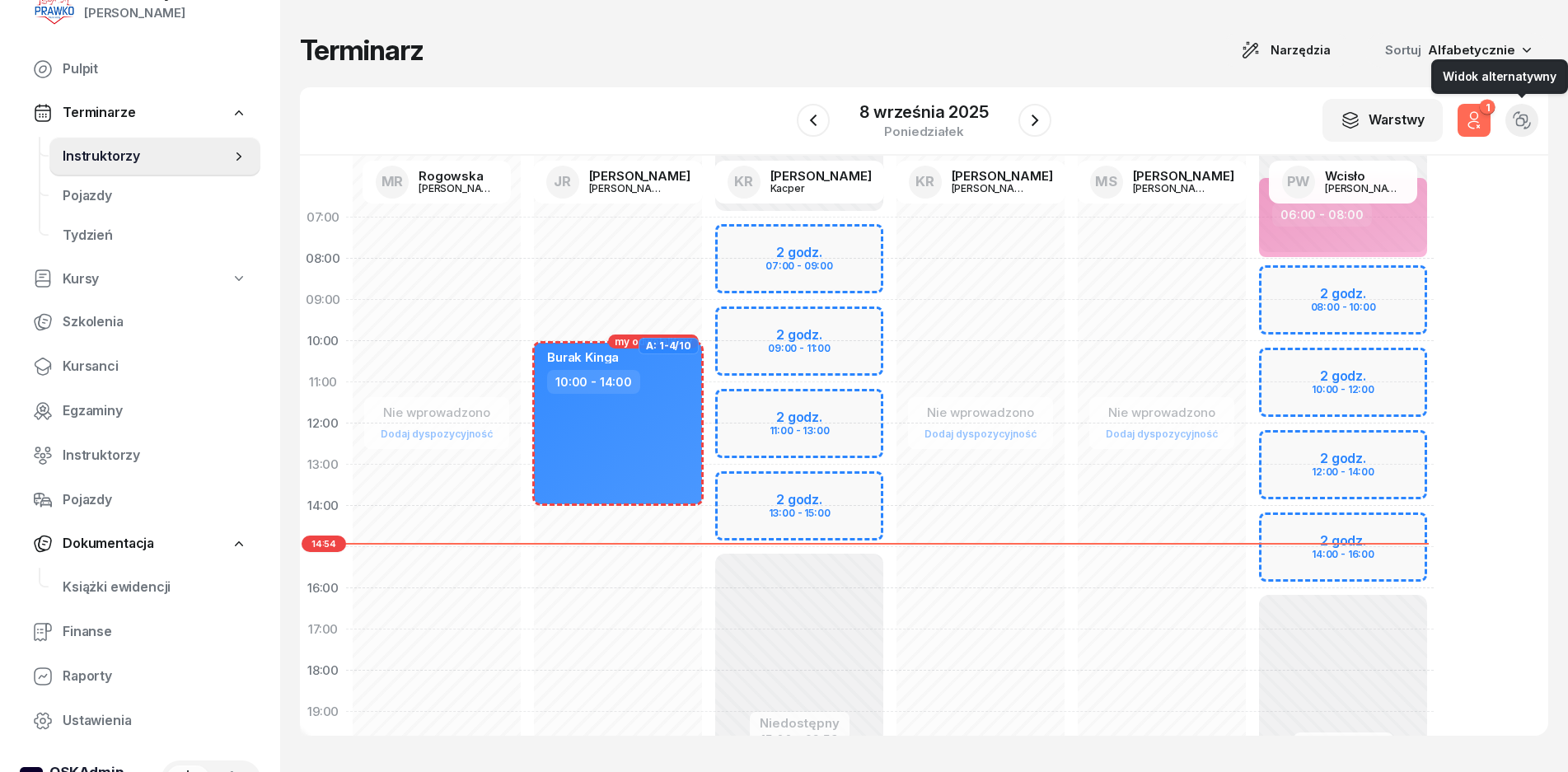
click at [1508, 119] on button "button" at bounding box center [1523, 120] width 33 height 33
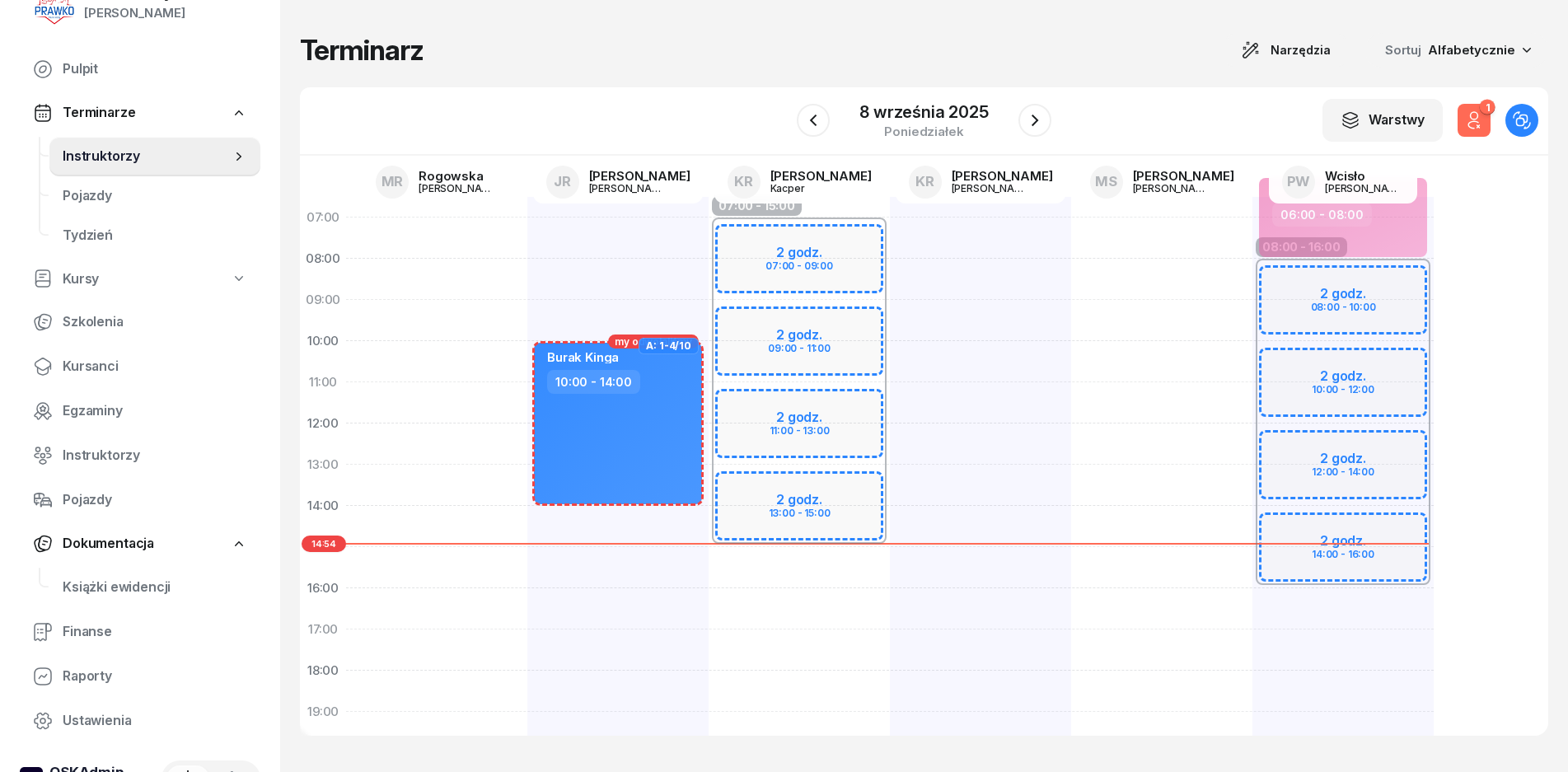
click at [1028, 316] on div at bounding box center [981, 567] width 181 height 742
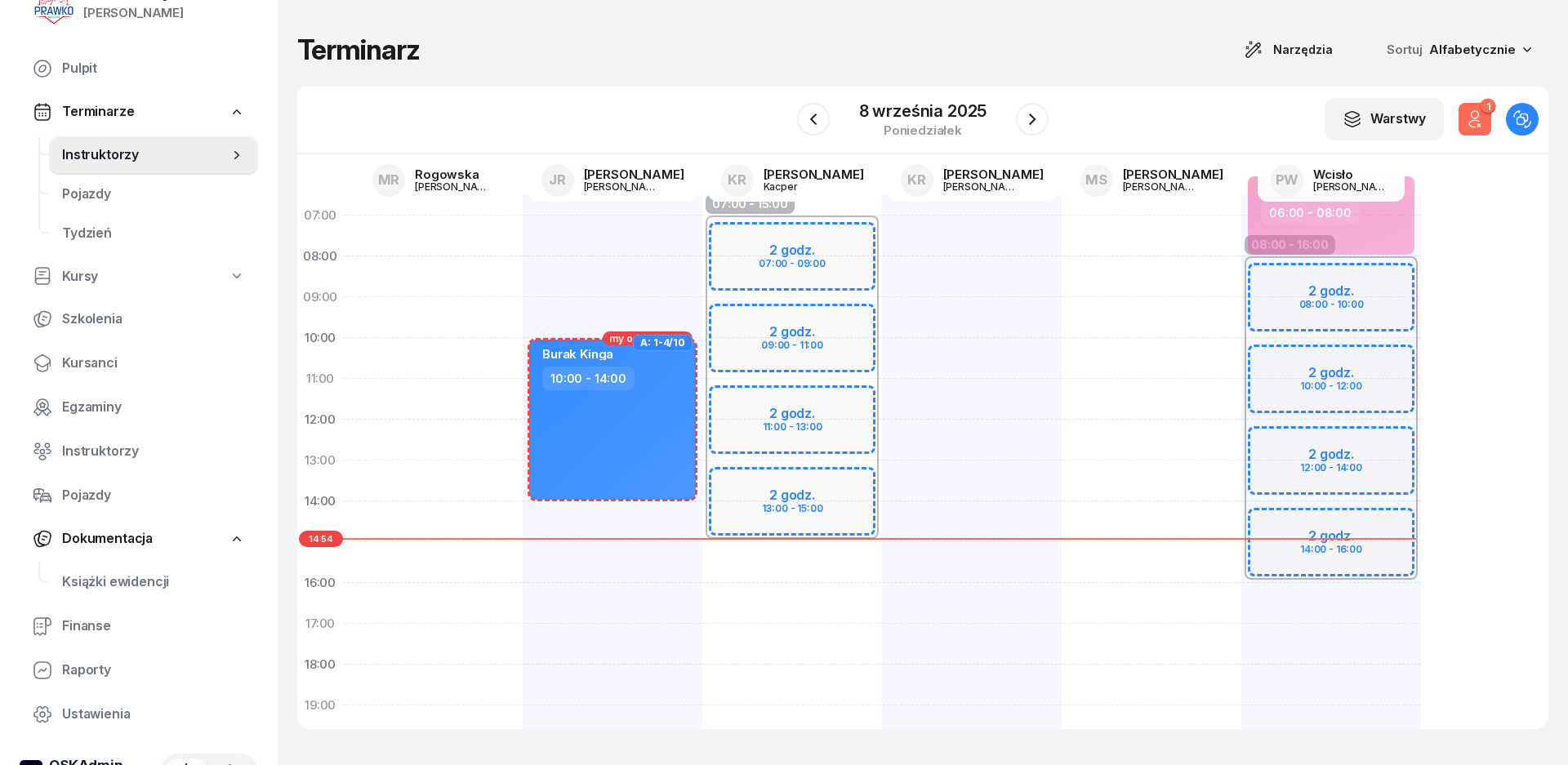
select select "09"
select select "11"
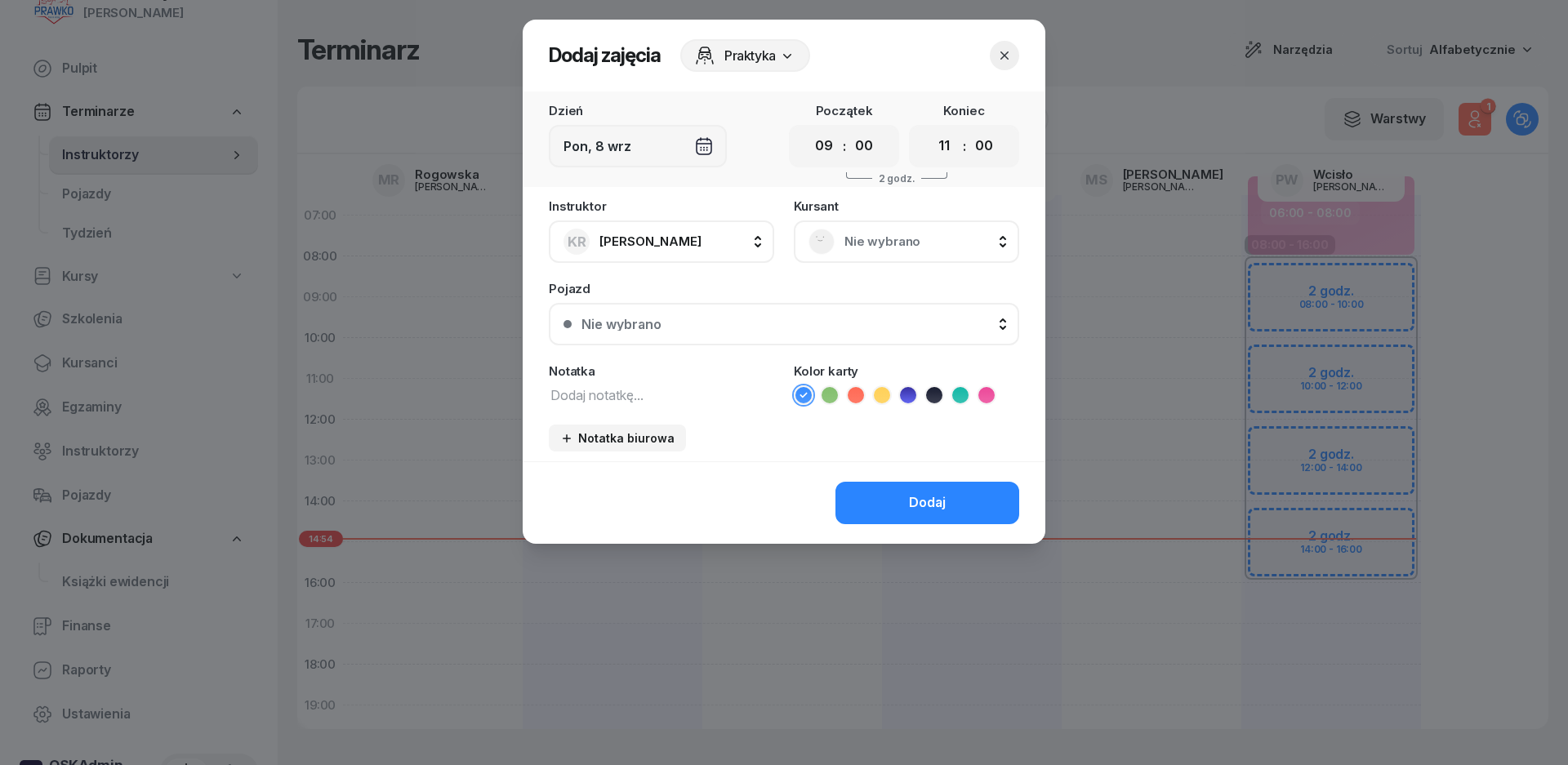
click at [1006, 55] on icon "button" at bounding box center [1005, 55] width 16 height 16
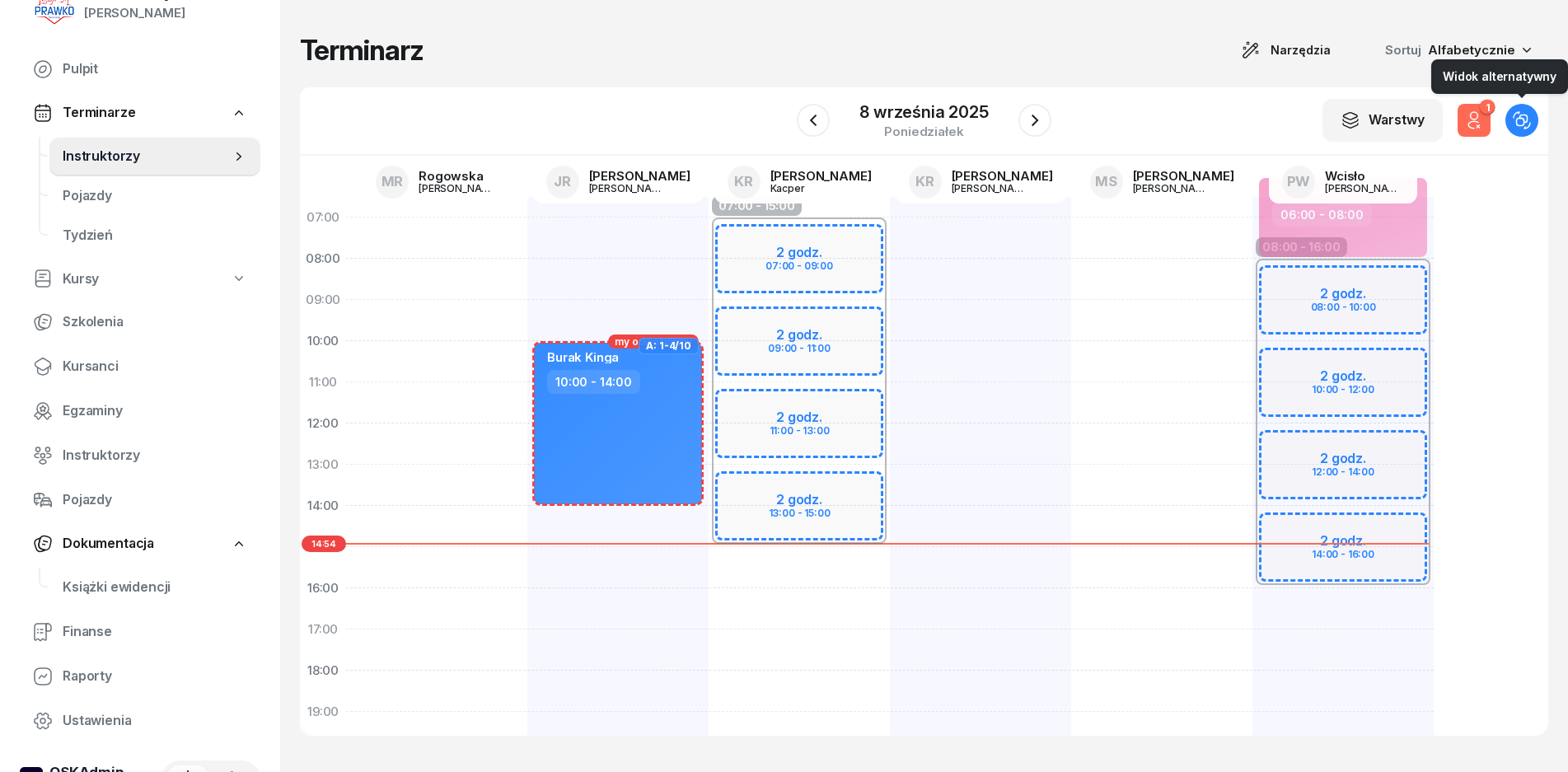
click at [1525, 125] on icon "button" at bounding box center [1522, 120] width 18 height 18
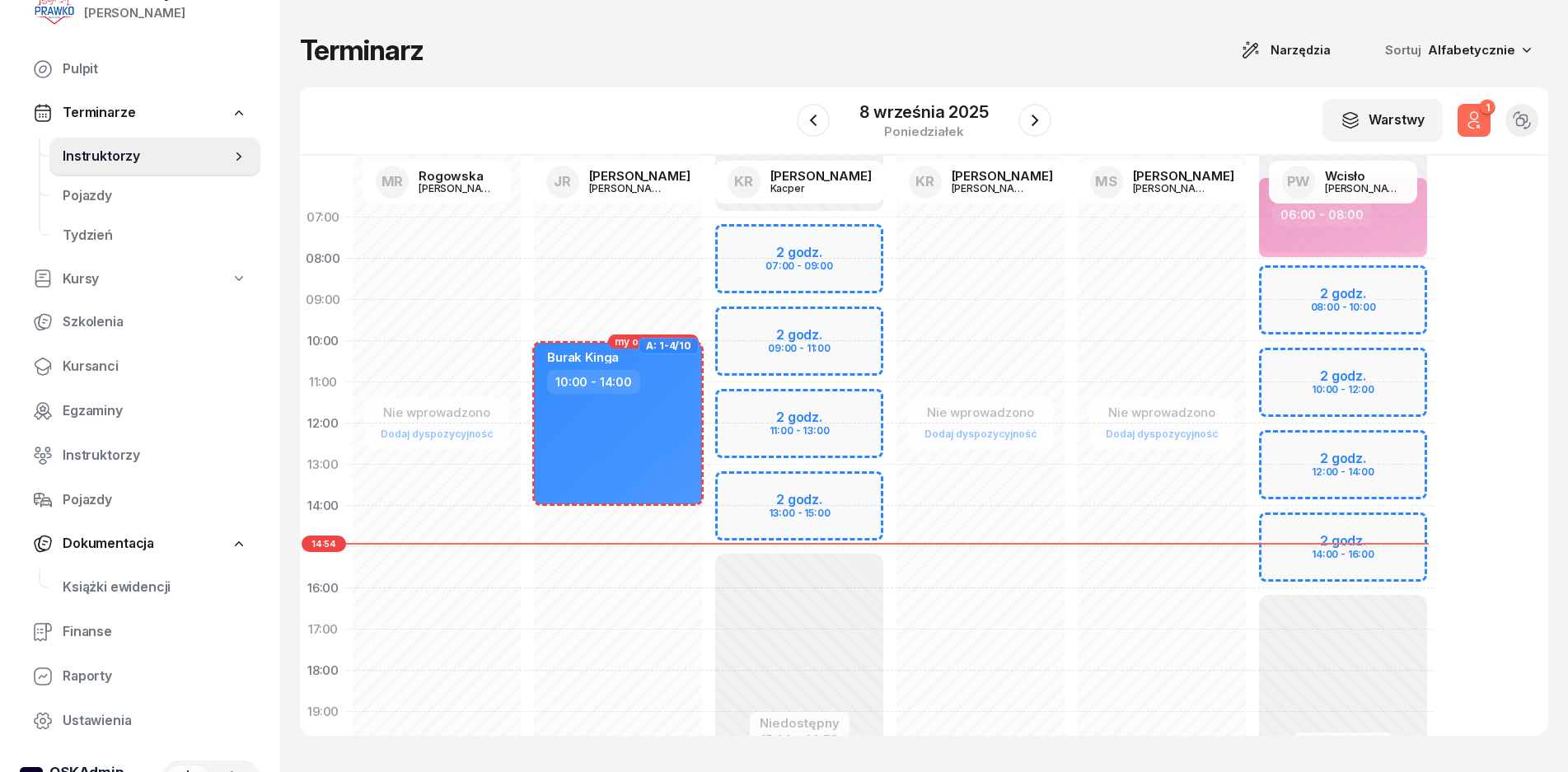
click at [982, 429] on link "Dodaj dyspozycyjność" at bounding box center [981, 434] width 126 height 19
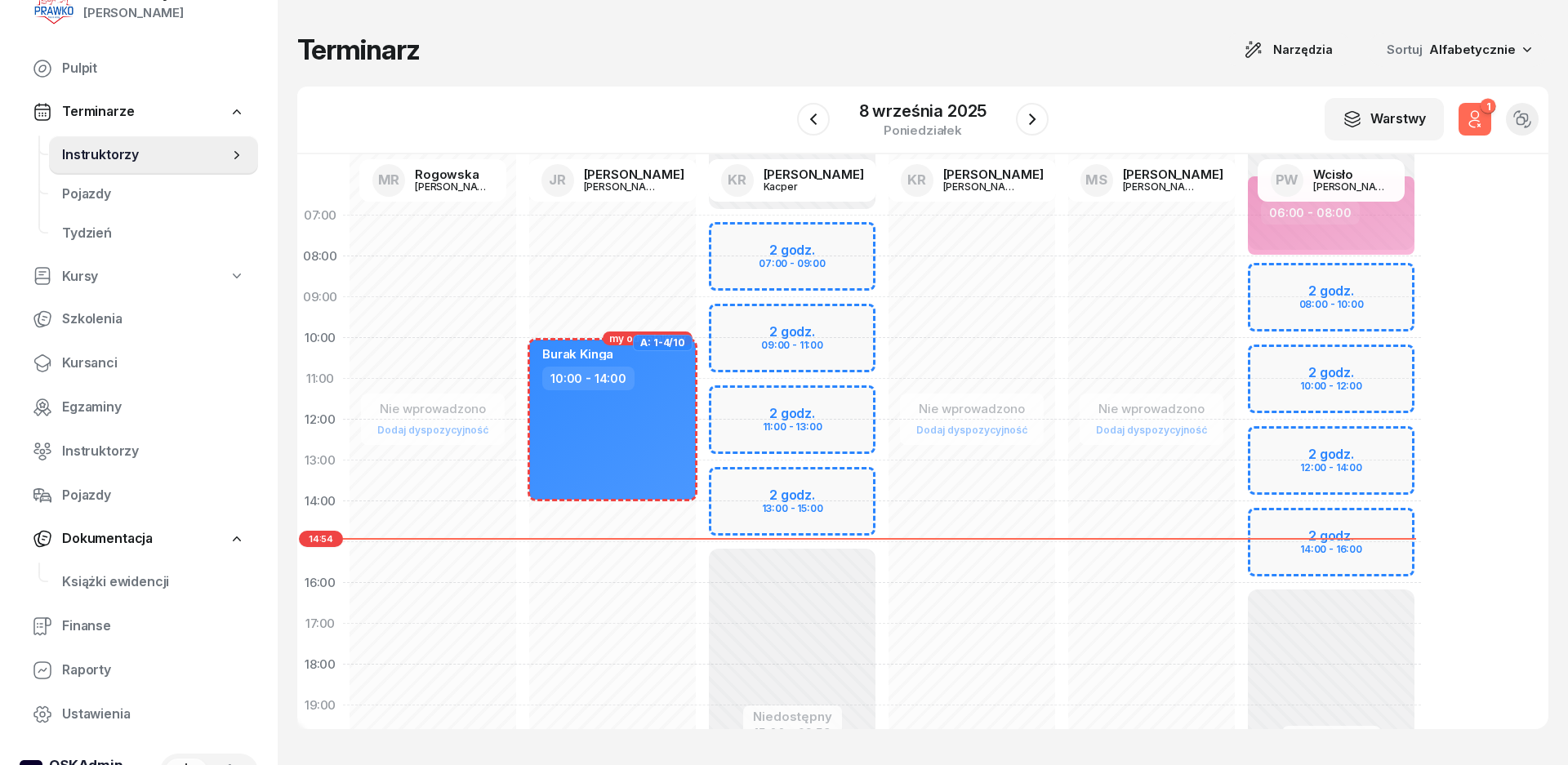
select select "08"
select select "16"
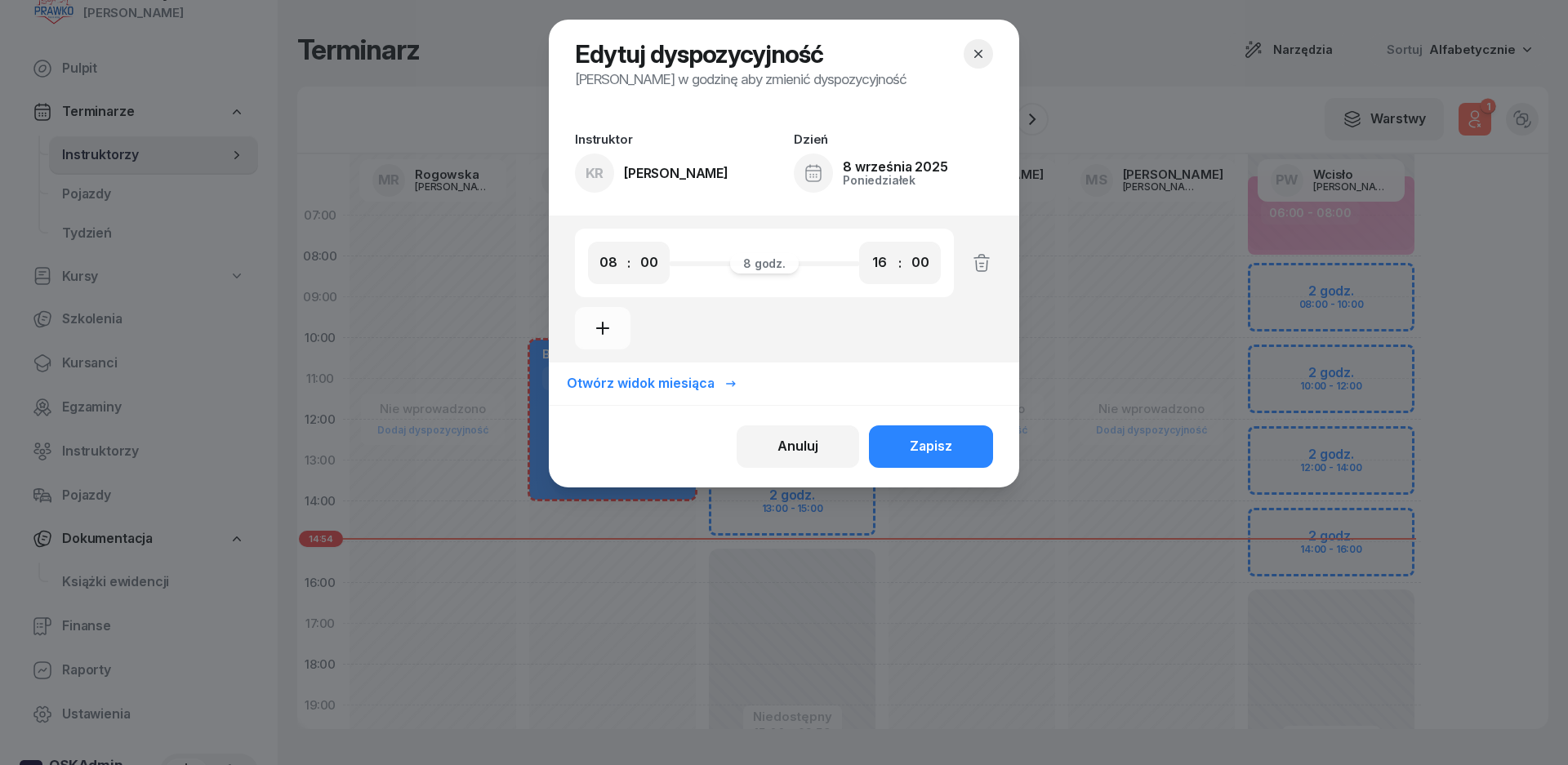
click at [981, 58] on icon "button" at bounding box center [978, 54] width 16 height 16
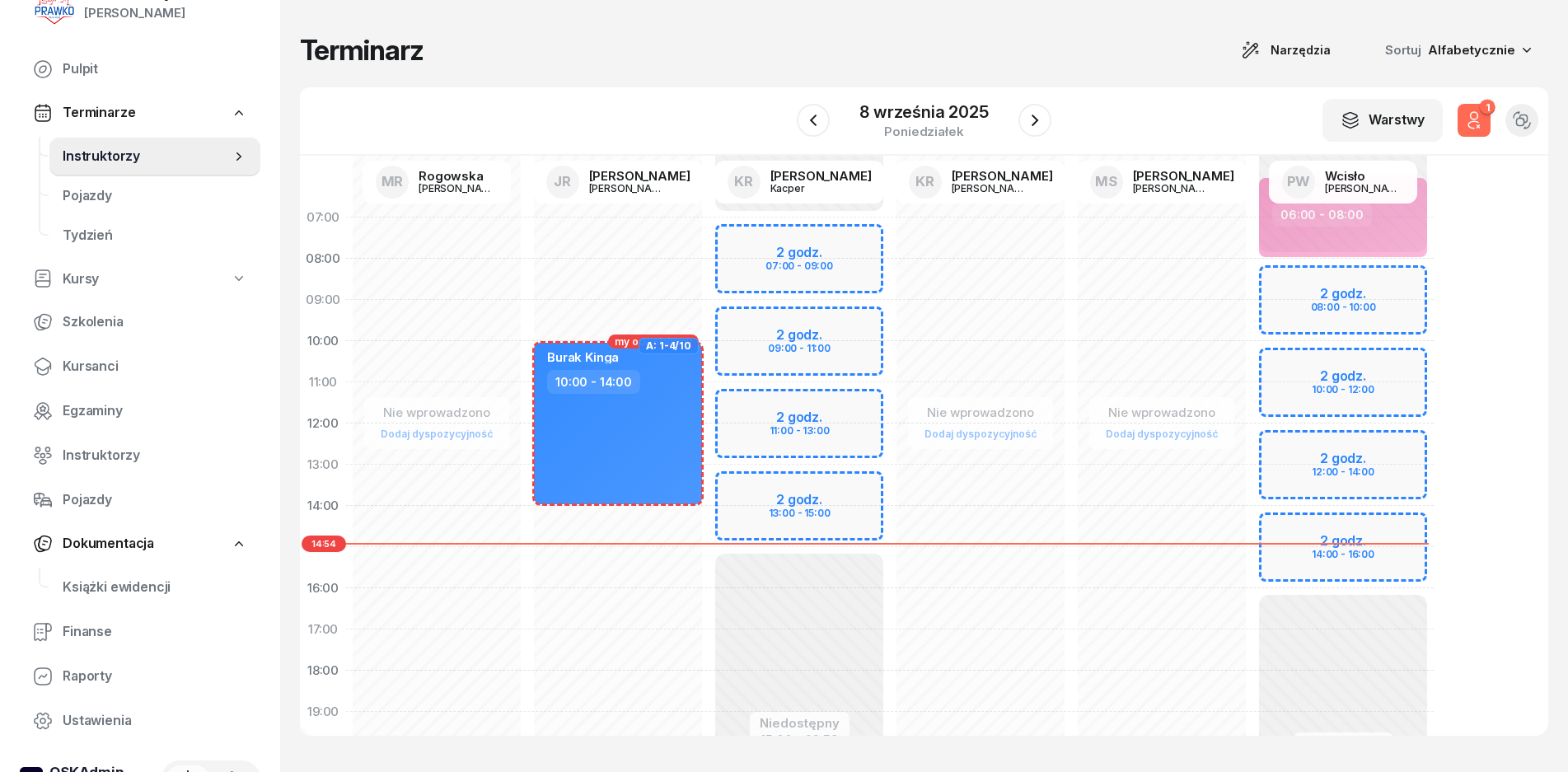
click at [971, 326] on div "Nie wprowadzono Dodaj dyspozycyjność" at bounding box center [981, 567] width 181 height 742
select select "09"
select select "11"
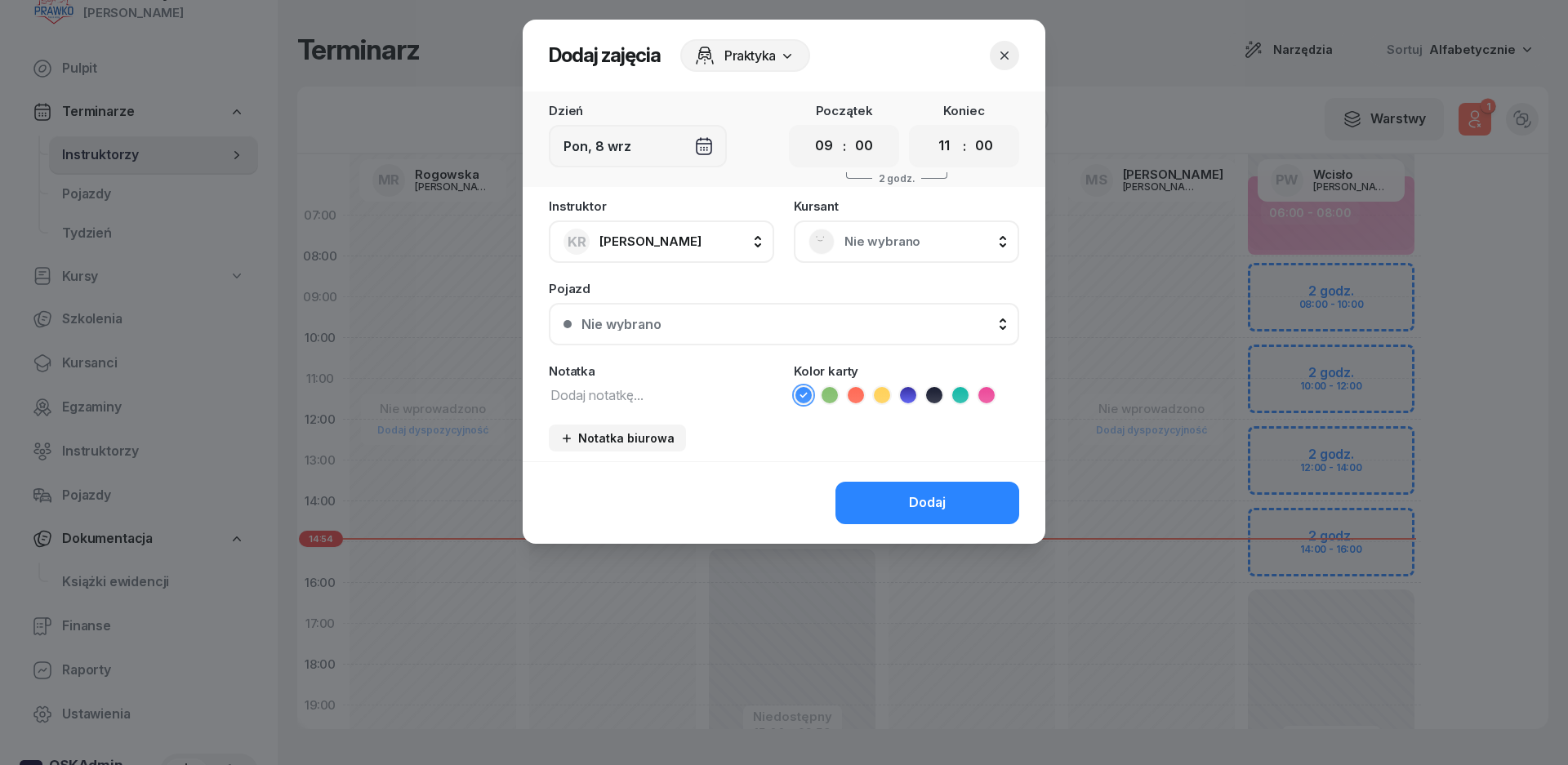
click at [1020, 53] on header "Dodaj zajęcia Praktyka" at bounding box center [784, 55] width 523 height 72
click at [1009, 66] on button "button" at bounding box center [1005, 55] width 29 height 29
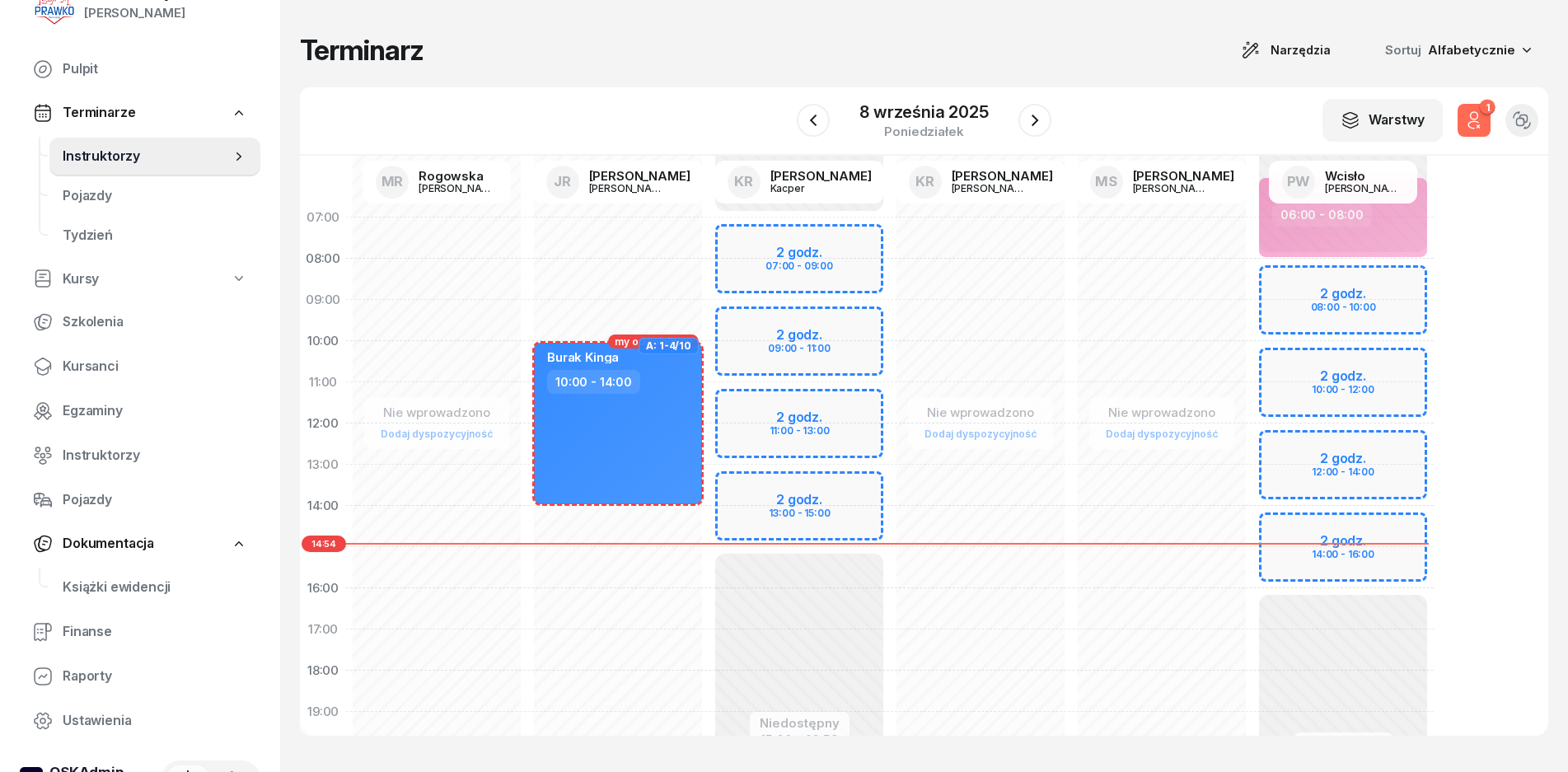
click at [973, 432] on link "Dodaj dyspozycyjność" at bounding box center [981, 434] width 126 height 19
select select "08"
select select "16"
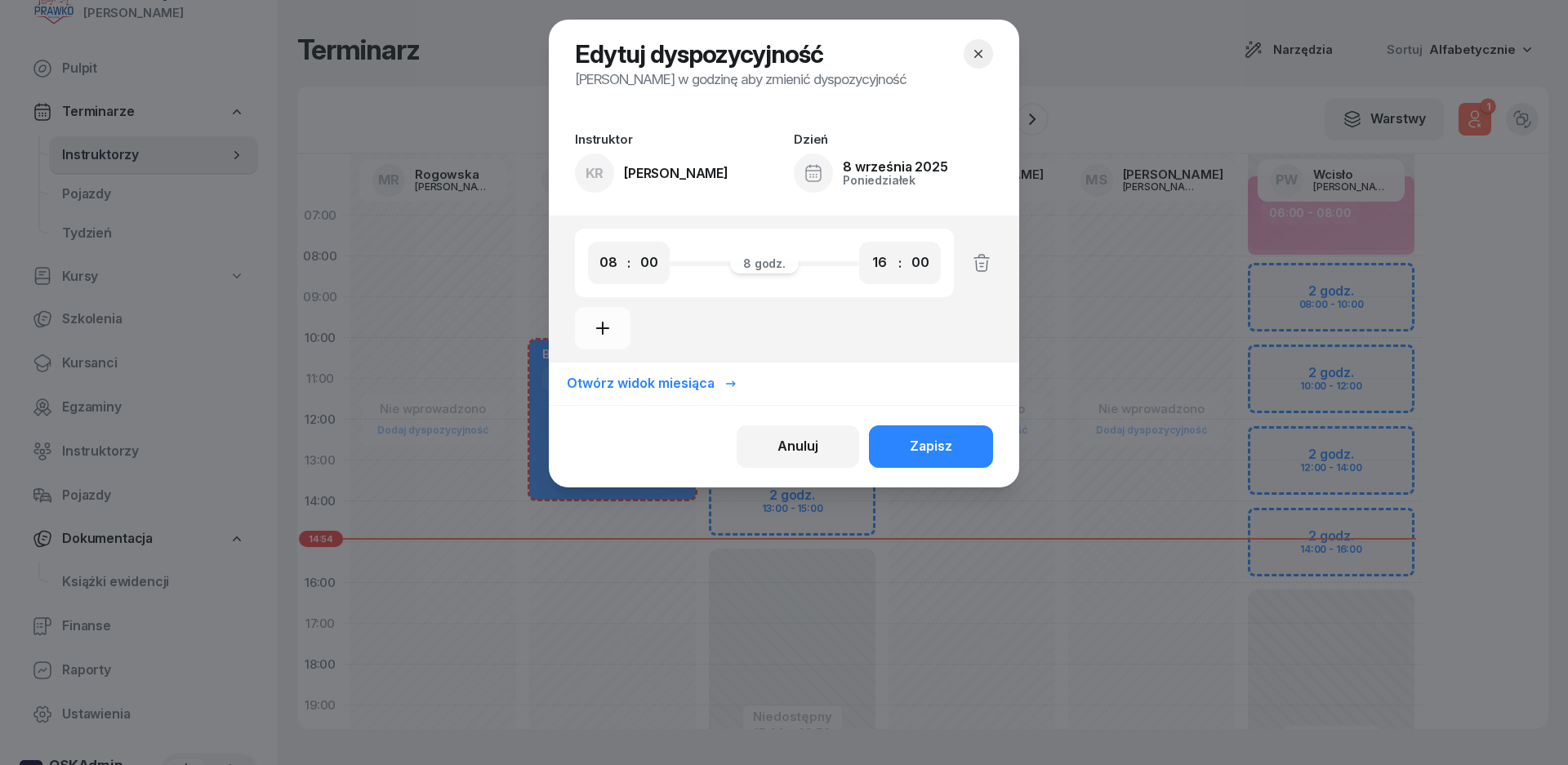
click at [698, 386] on div "Otwórz widok miesiąca" at bounding box center [652, 383] width 171 height 22
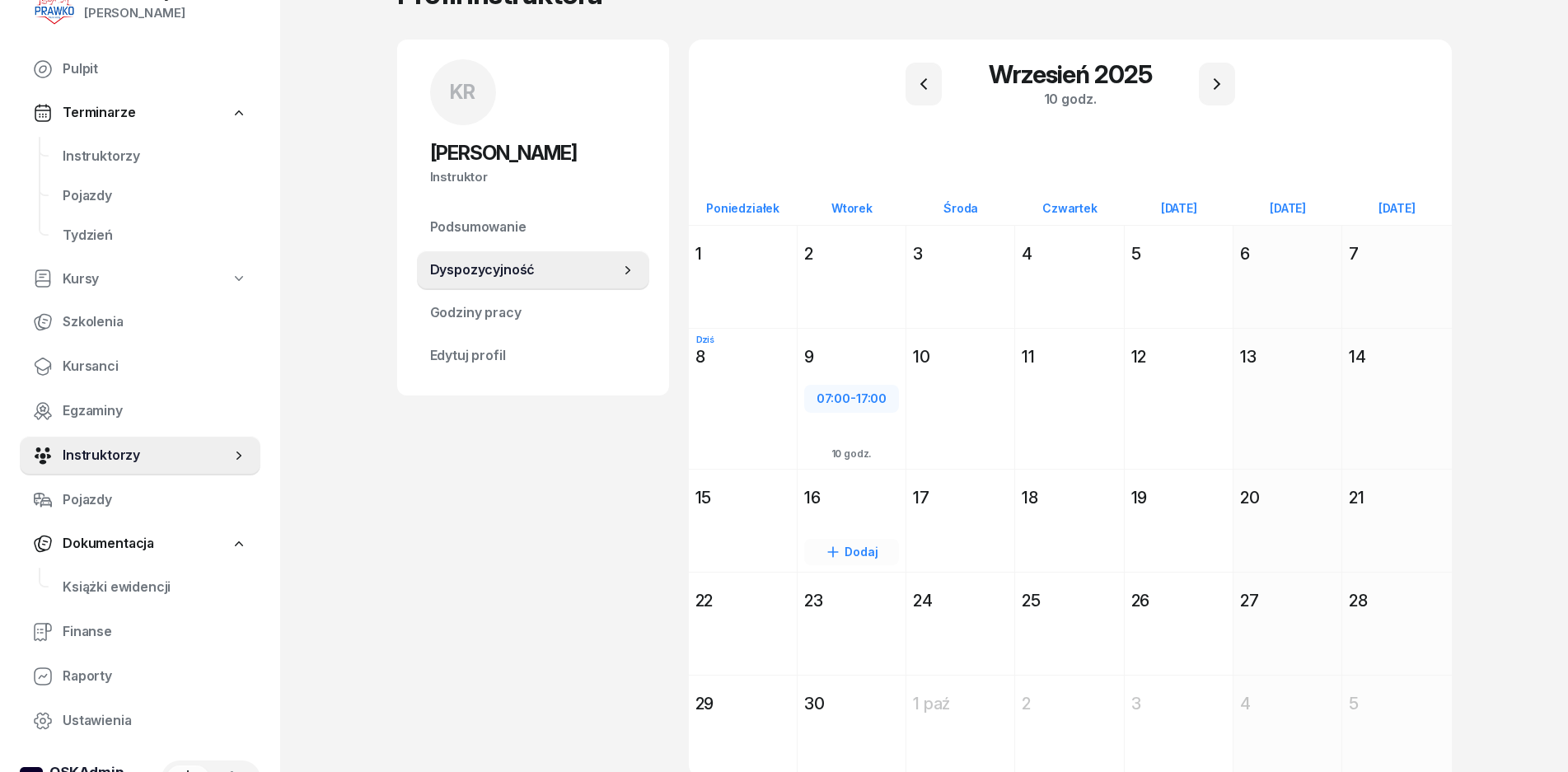
scroll to position [164, 0]
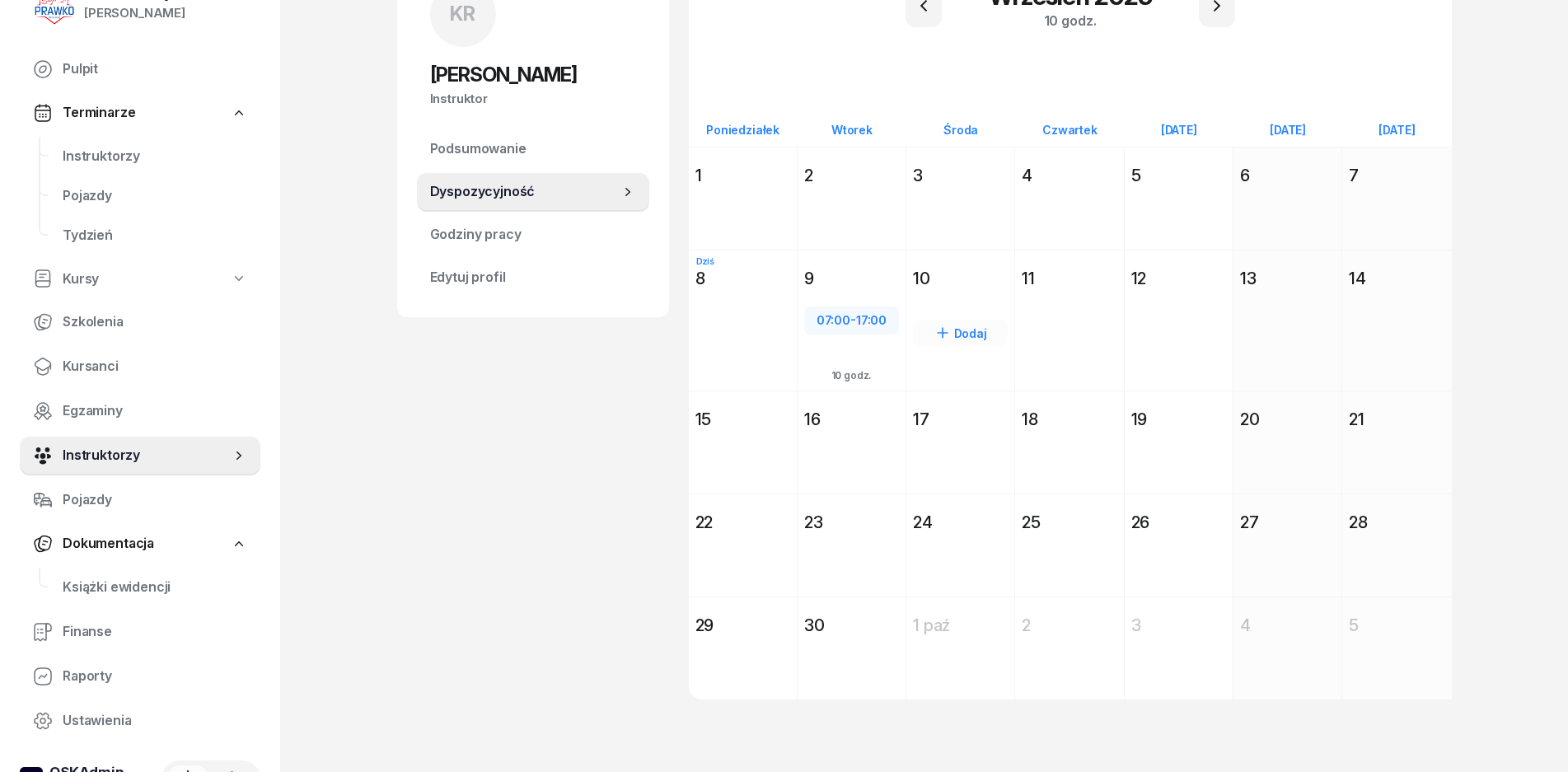
click at [931, 283] on div "10" at bounding box center [960, 278] width 95 height 23
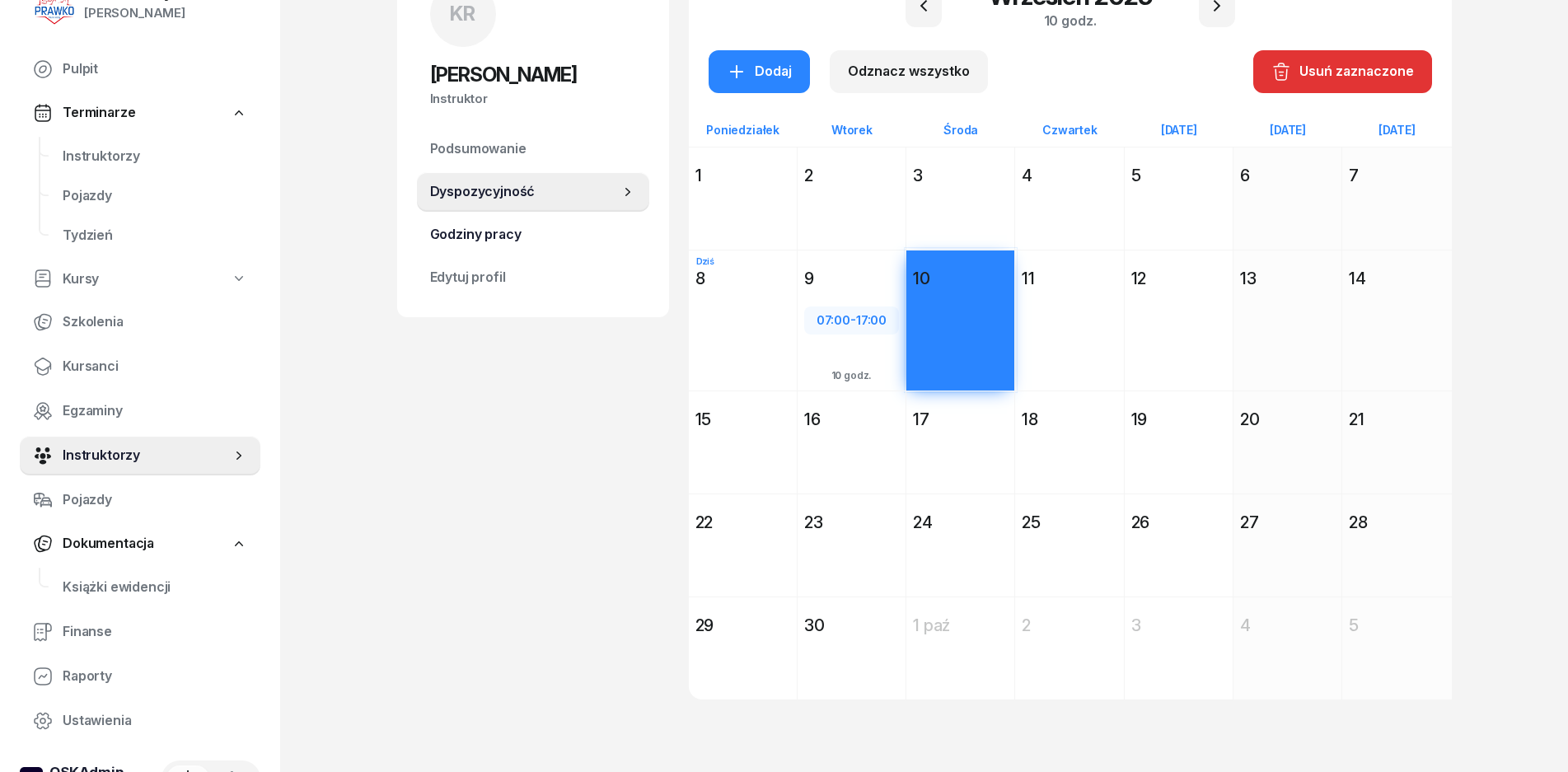
click at [545, 242] on span "Godziny pracy" at bounding box center [533, 234] width 206 height 22
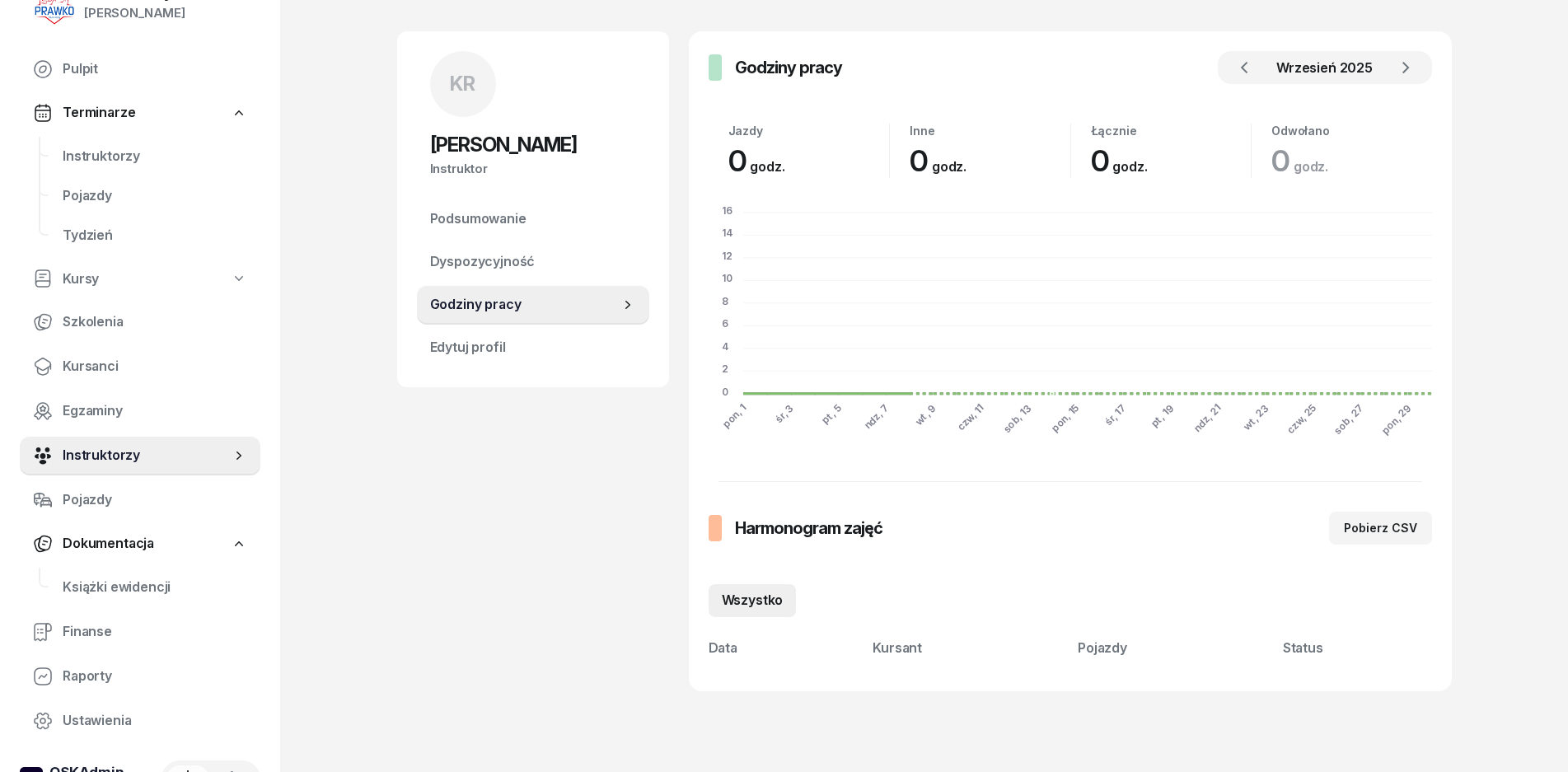
scroll to position [105, 0]
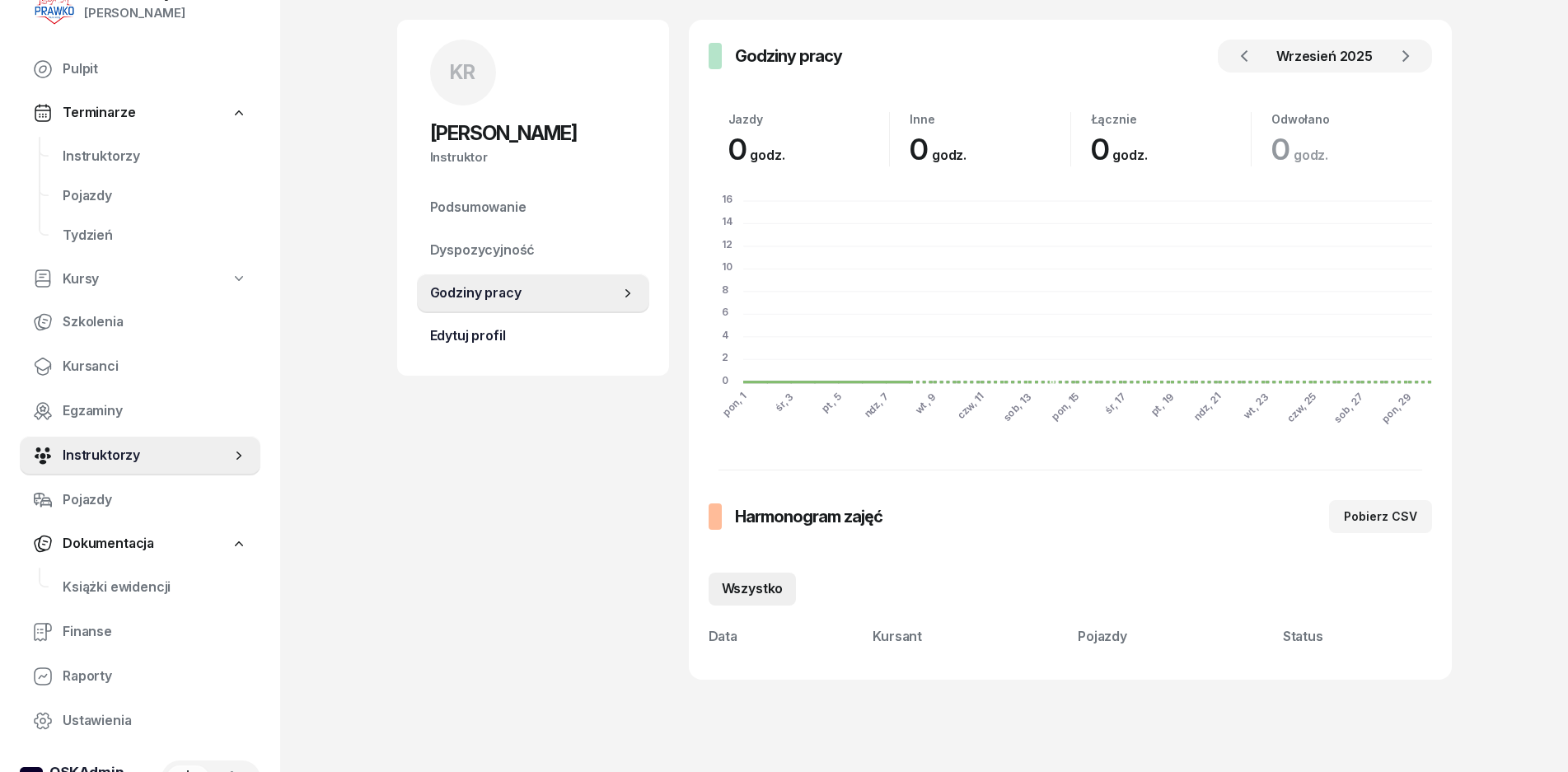
click at [519, 337] on span "Edytuj profil" at bounding box center [533, 335] width 206 height 22
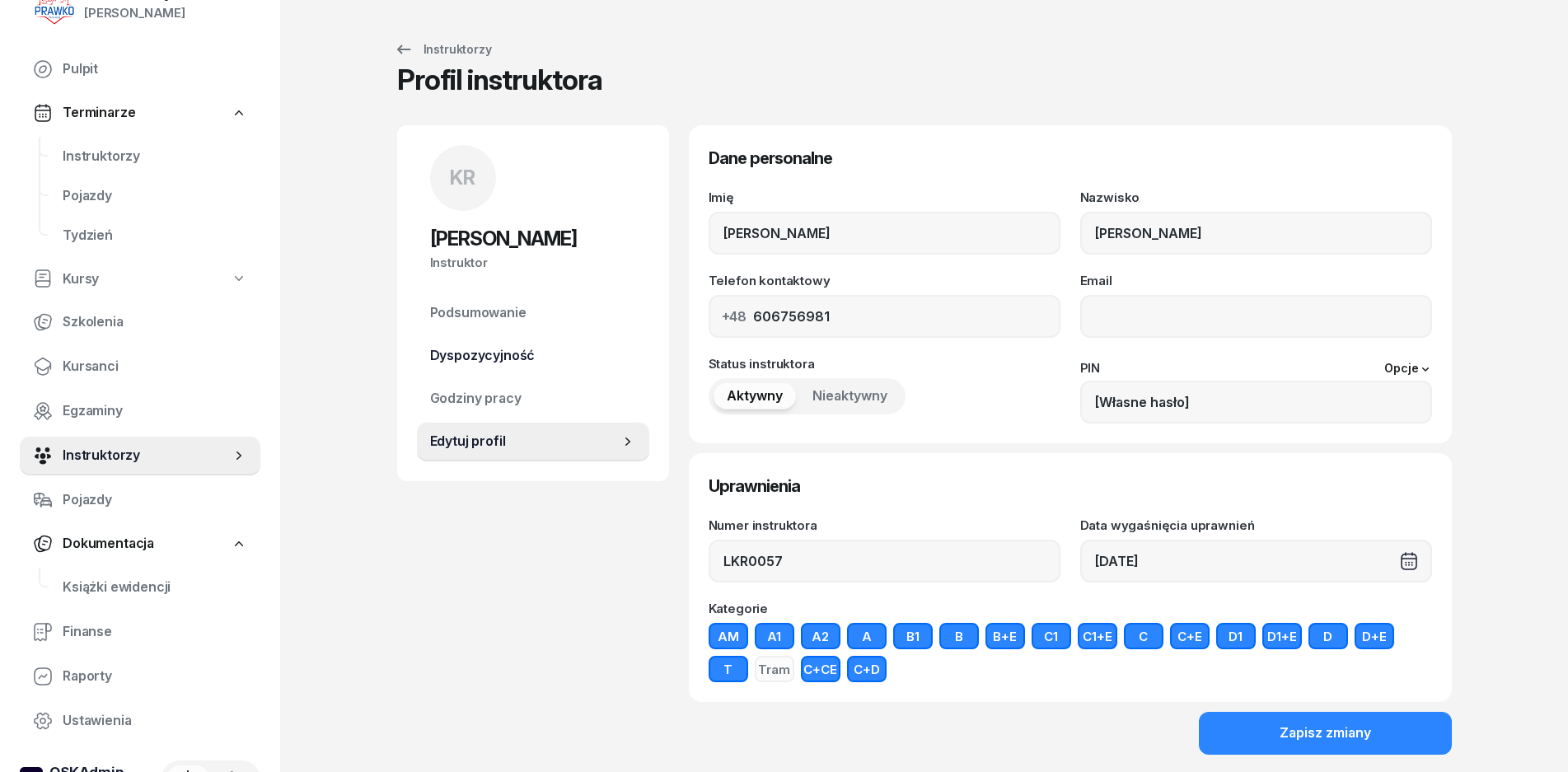
click at [496, 352] on span "Dyspozycyjność" at bounding box center [533, 356] width 206 height 22
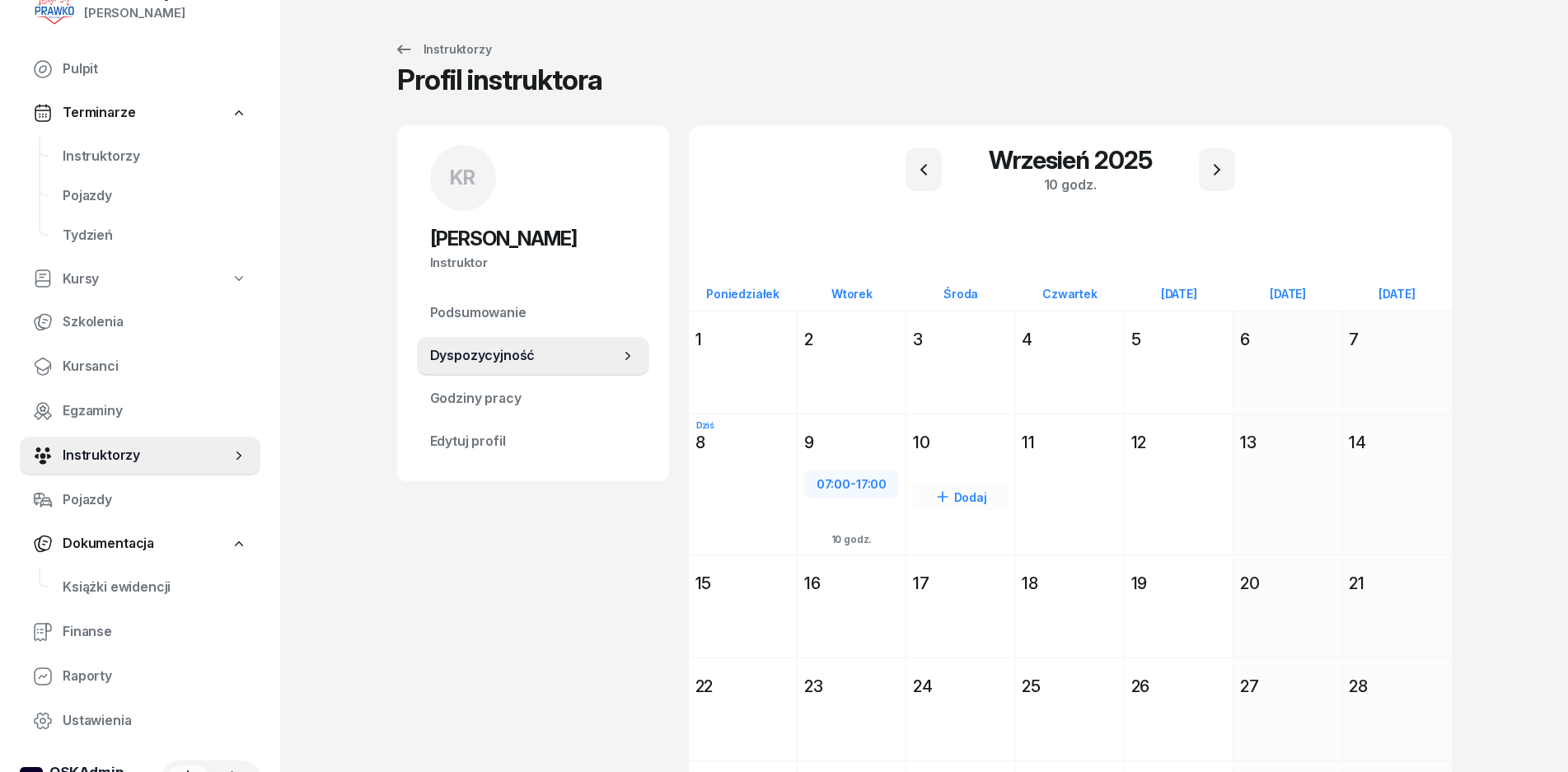
click at [981, 518] on div "Dodaj" at bounding box center [960, 514] width 108 height 113
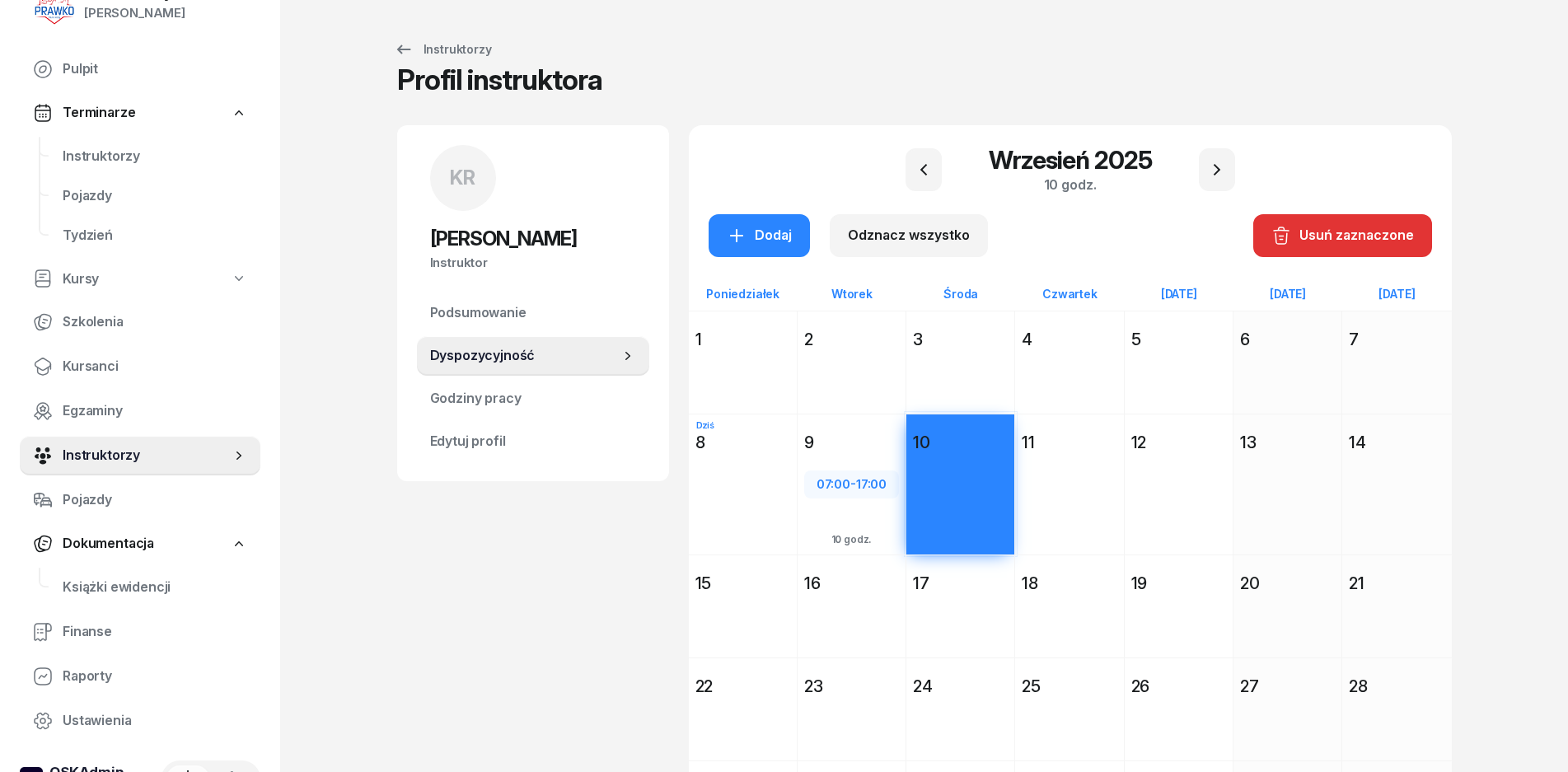
click at [987, 517] on div "Dodaj" at bounding box center [960, 514] width 108 height 113
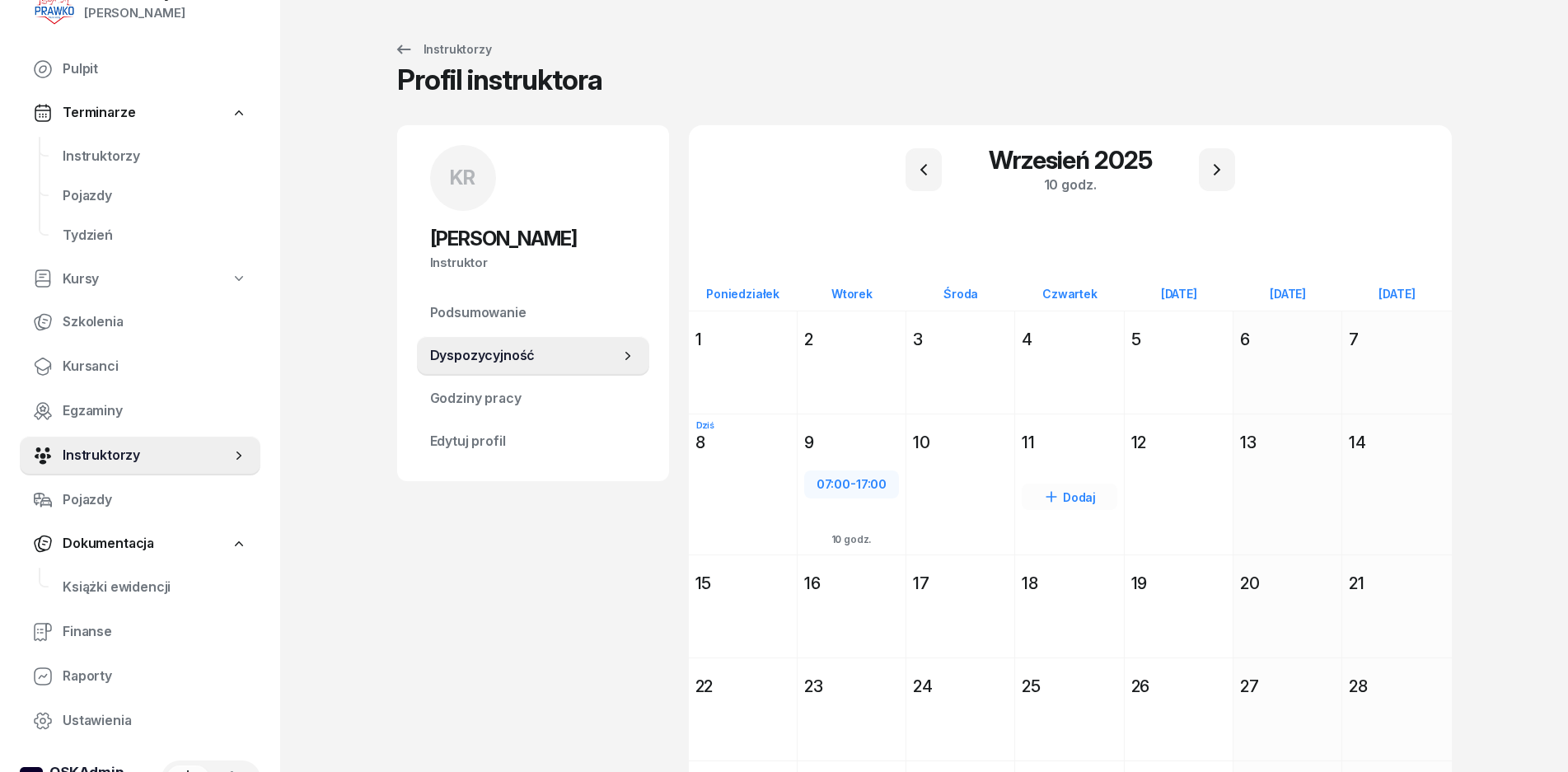
click at [1067, 511] on div "Dodaj" at bounding box center [1069, 514] width 108 height 113
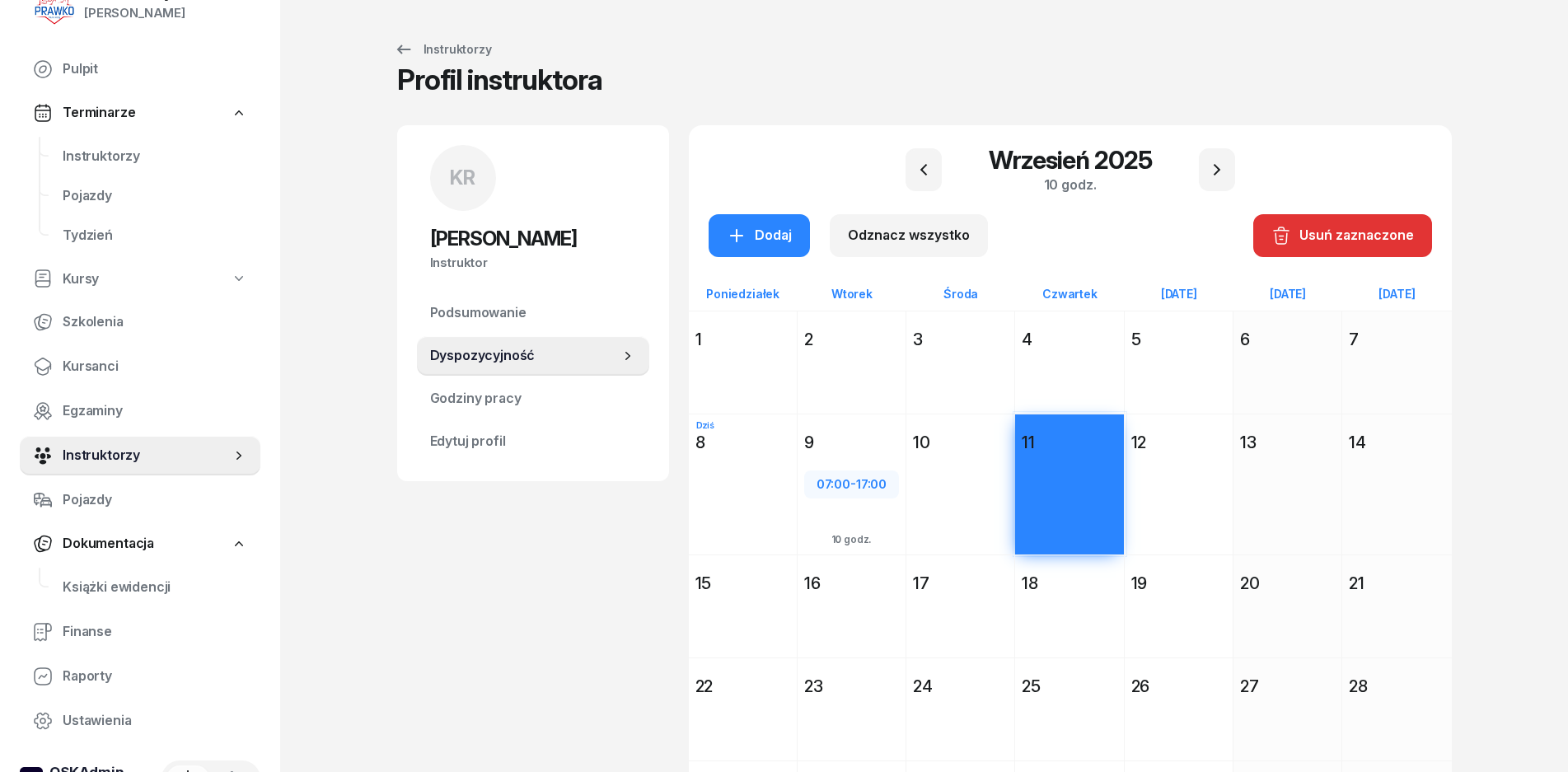
click at [1000, 509] on div "Dodaj" at bounding box center [960, 514] width 108 height 113
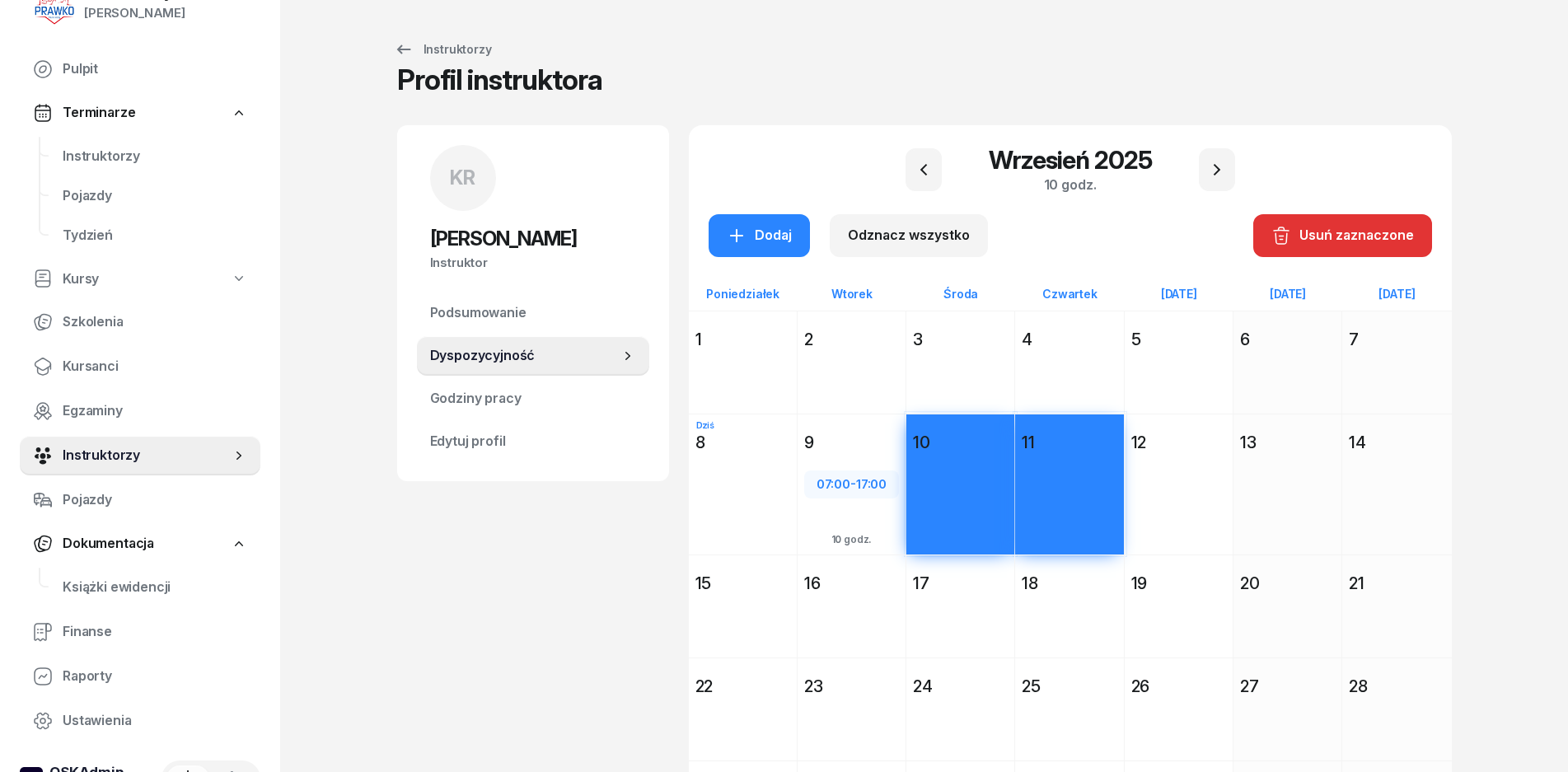
click at [1224, 488] on div "Dodaj" at bounding box center [1179, 514] width 108 height 113
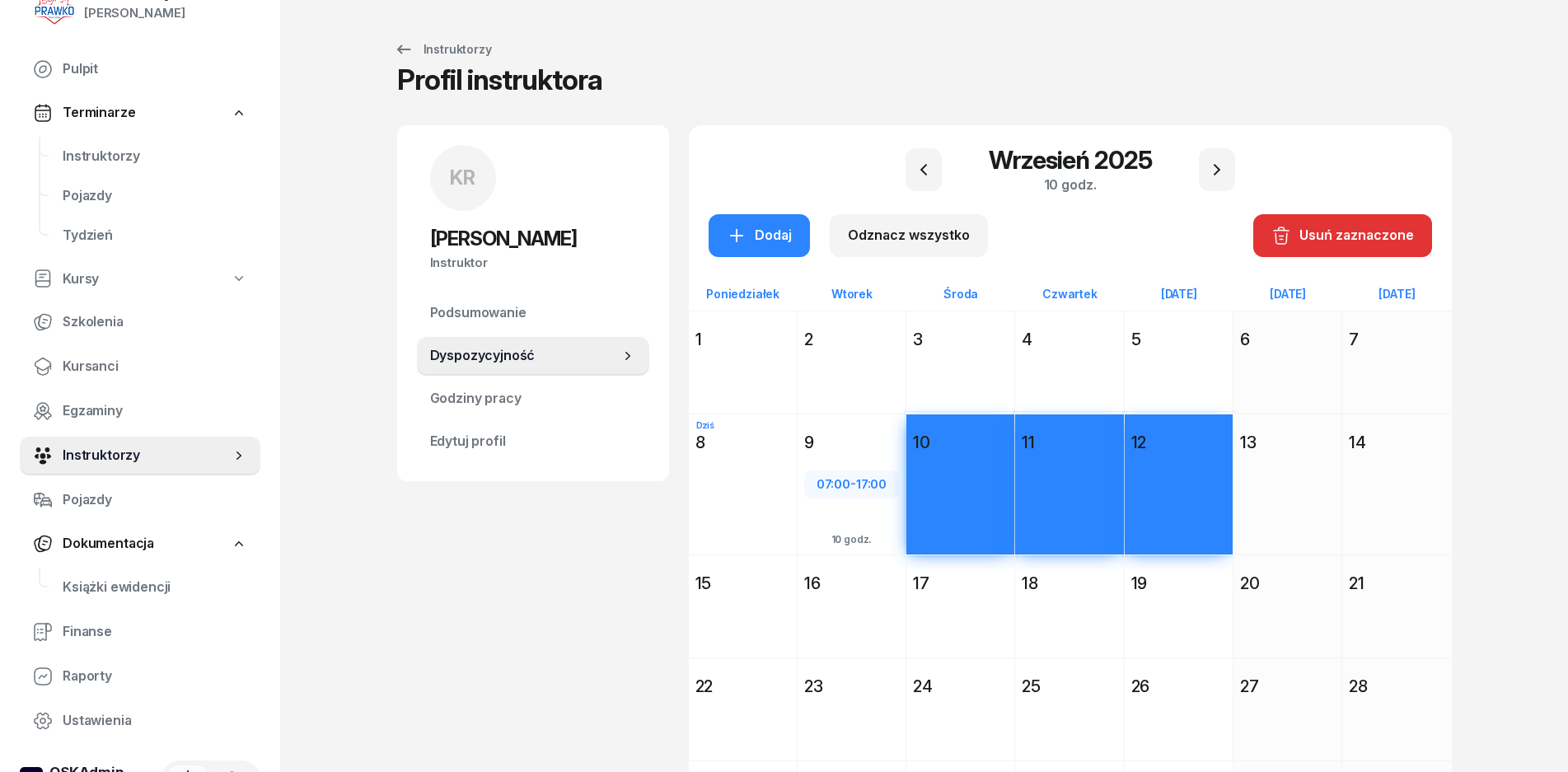
click at [1302, 488] on div "Dodaj" at bounding box center [1287, 514] width 108 height 113
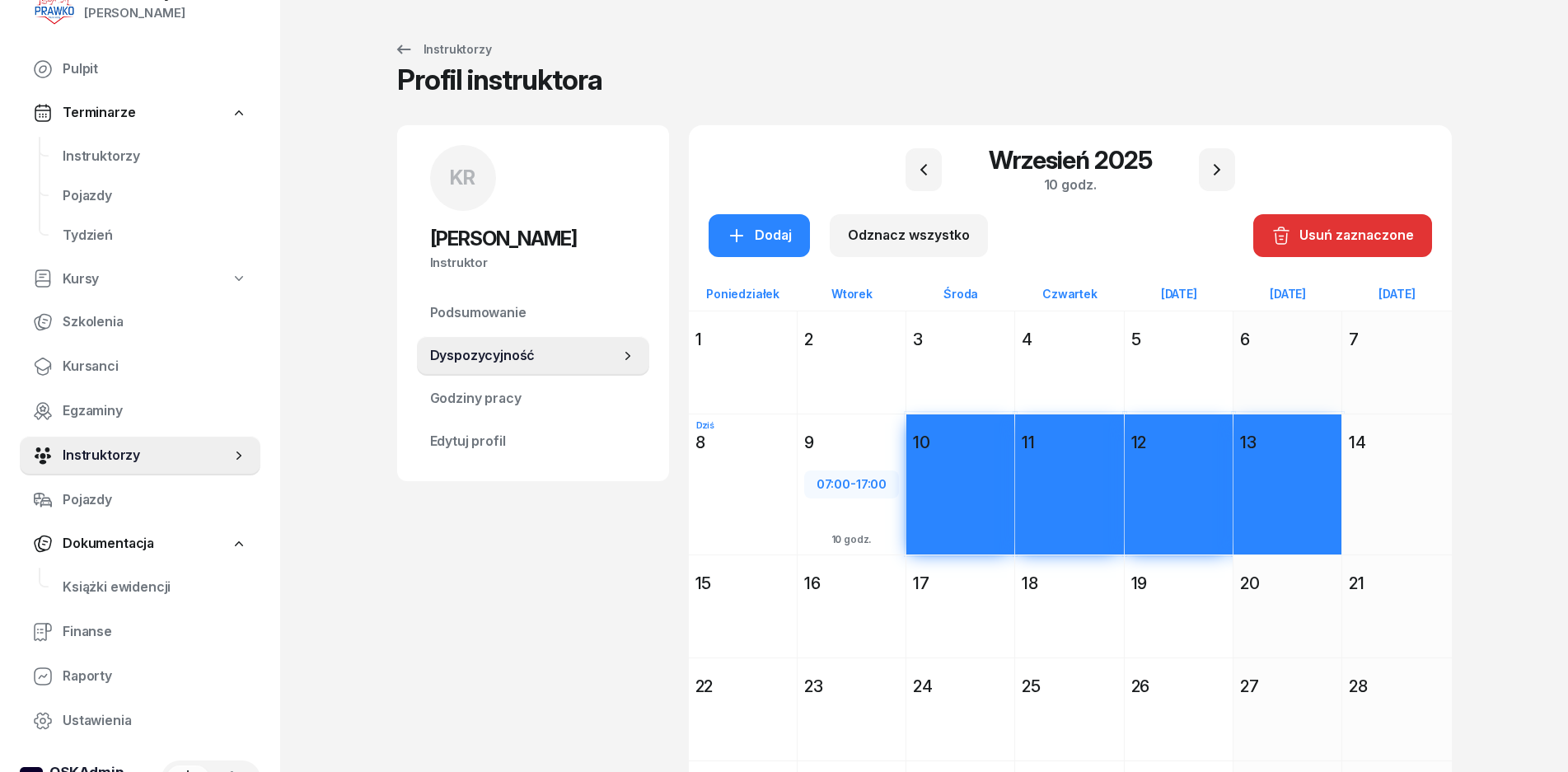
click at [1232, 578] on div "19" at bounding box center [1179, 583] width 108 height 30
click at [1153, 598] on div "Dodaj" at bounding box center [1179, 635] width 108 height 76
click at [1049, 598] on div "Dodaj" at bounding box center [1069, 635] width 108 height 76
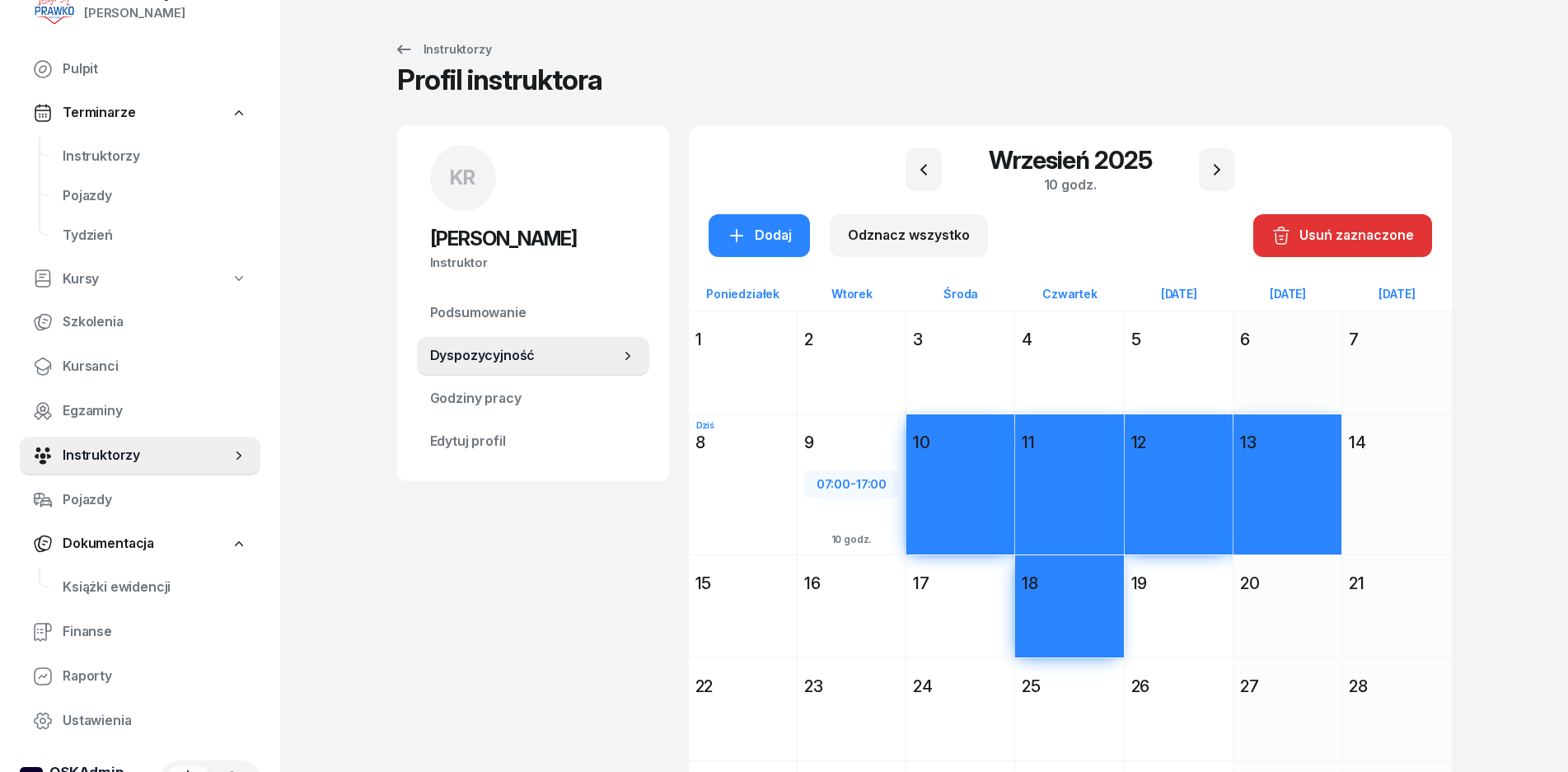
click at [1254, 480] on div "Dodaj" at bounding box center [1287, 514] width 108 height 113
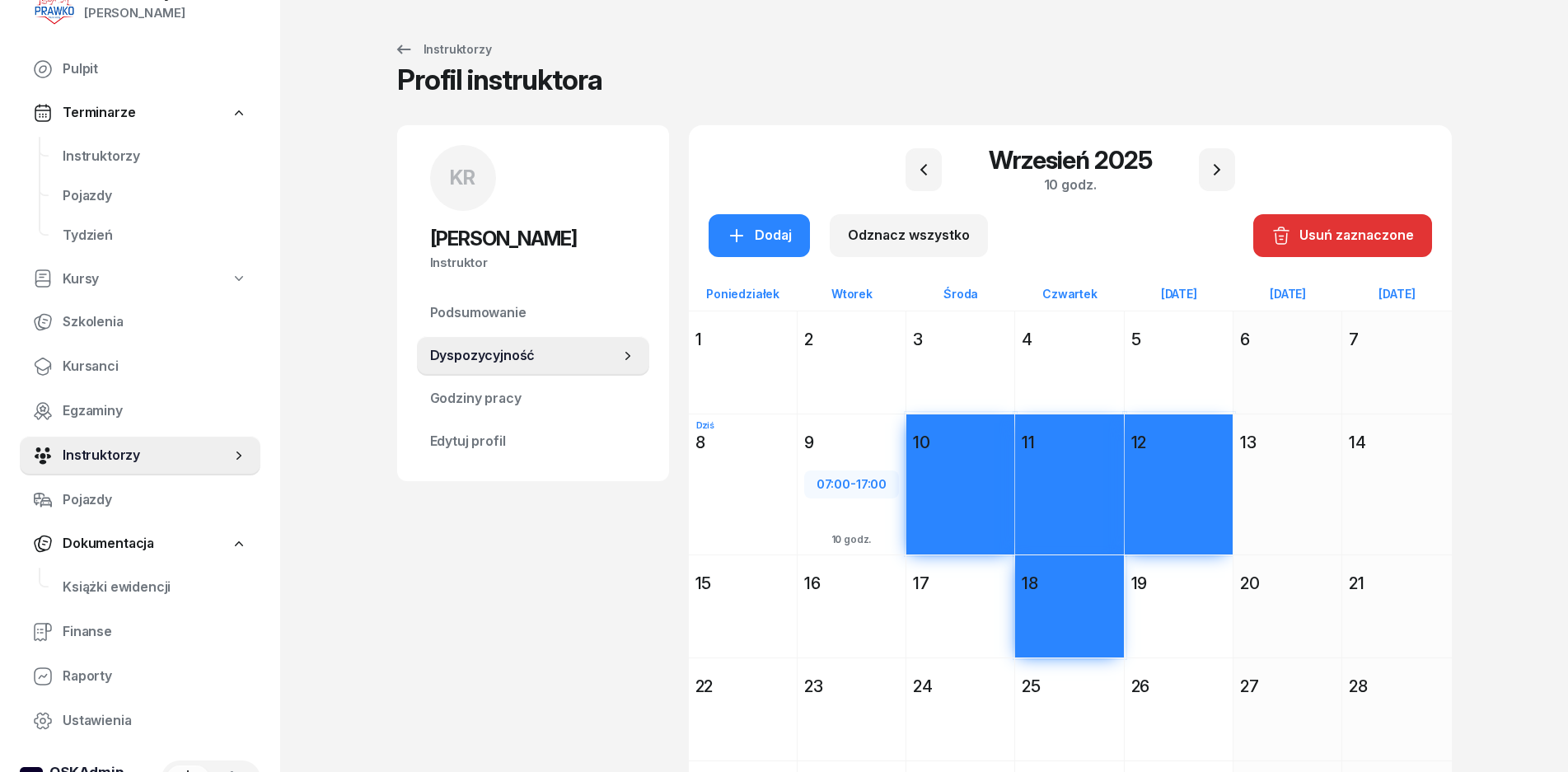
click at [1151, 585] on div "19" at bounding box center [1178, 583] width 95 height 23
click at [945, 607] on div "Dodaj" at bounding box center [960, 635] width 108 height 76
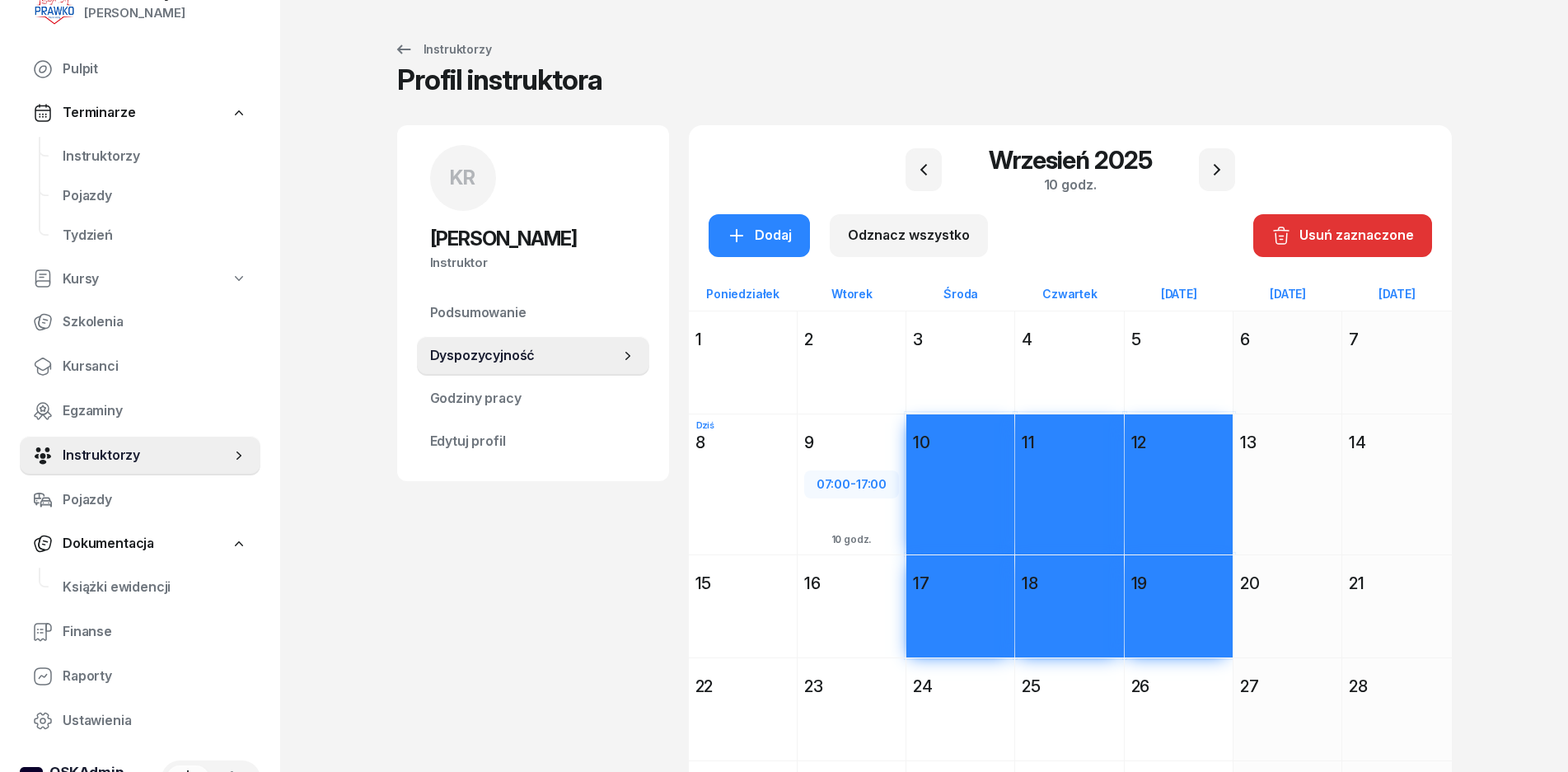
click at [778, 598] on div "Dodaj" at bounding box center [743, 635] width 108 height 76
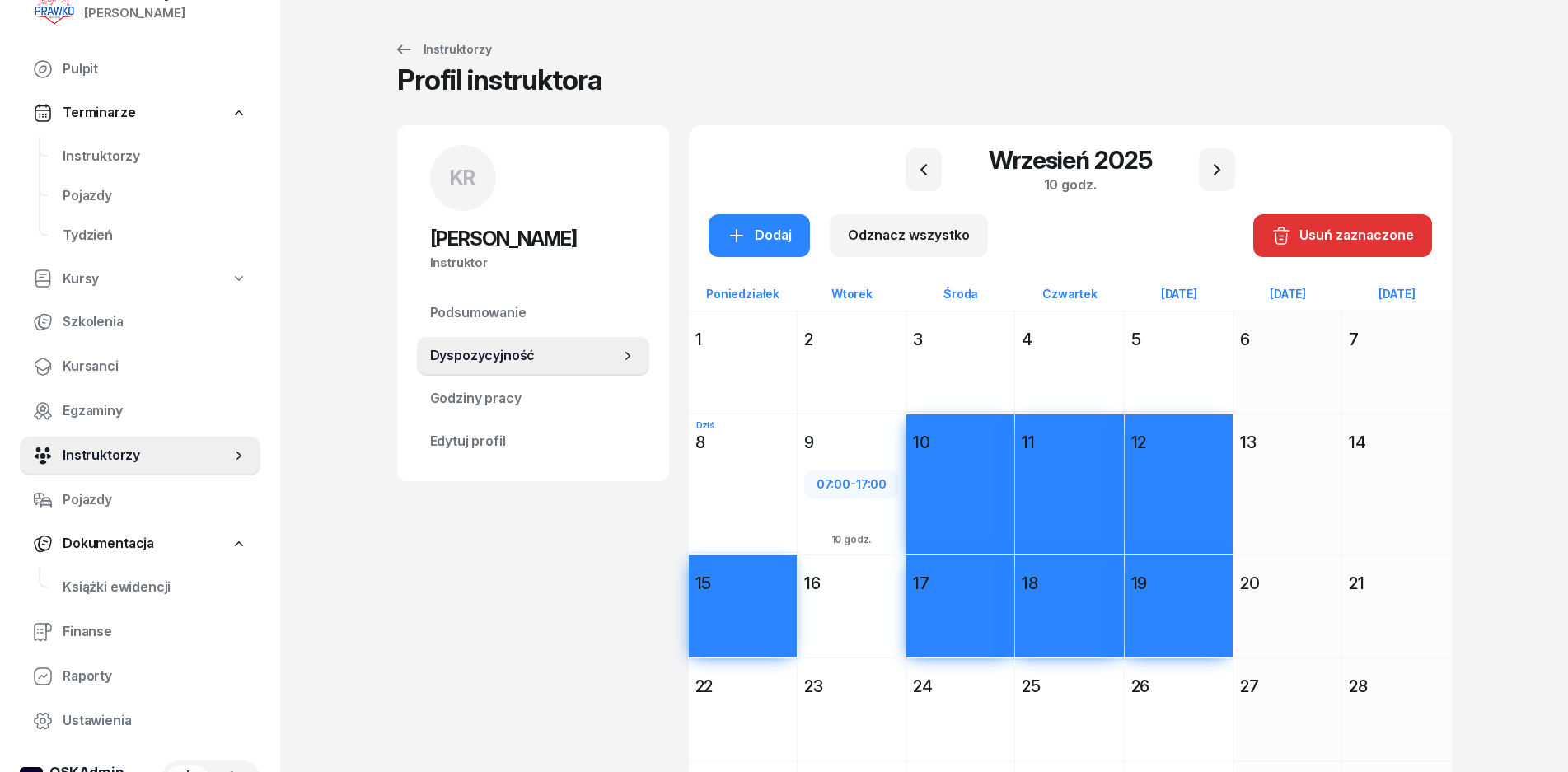
click at [788, 595] on div "15" at bounding box center [743, 583] width 108 height 30
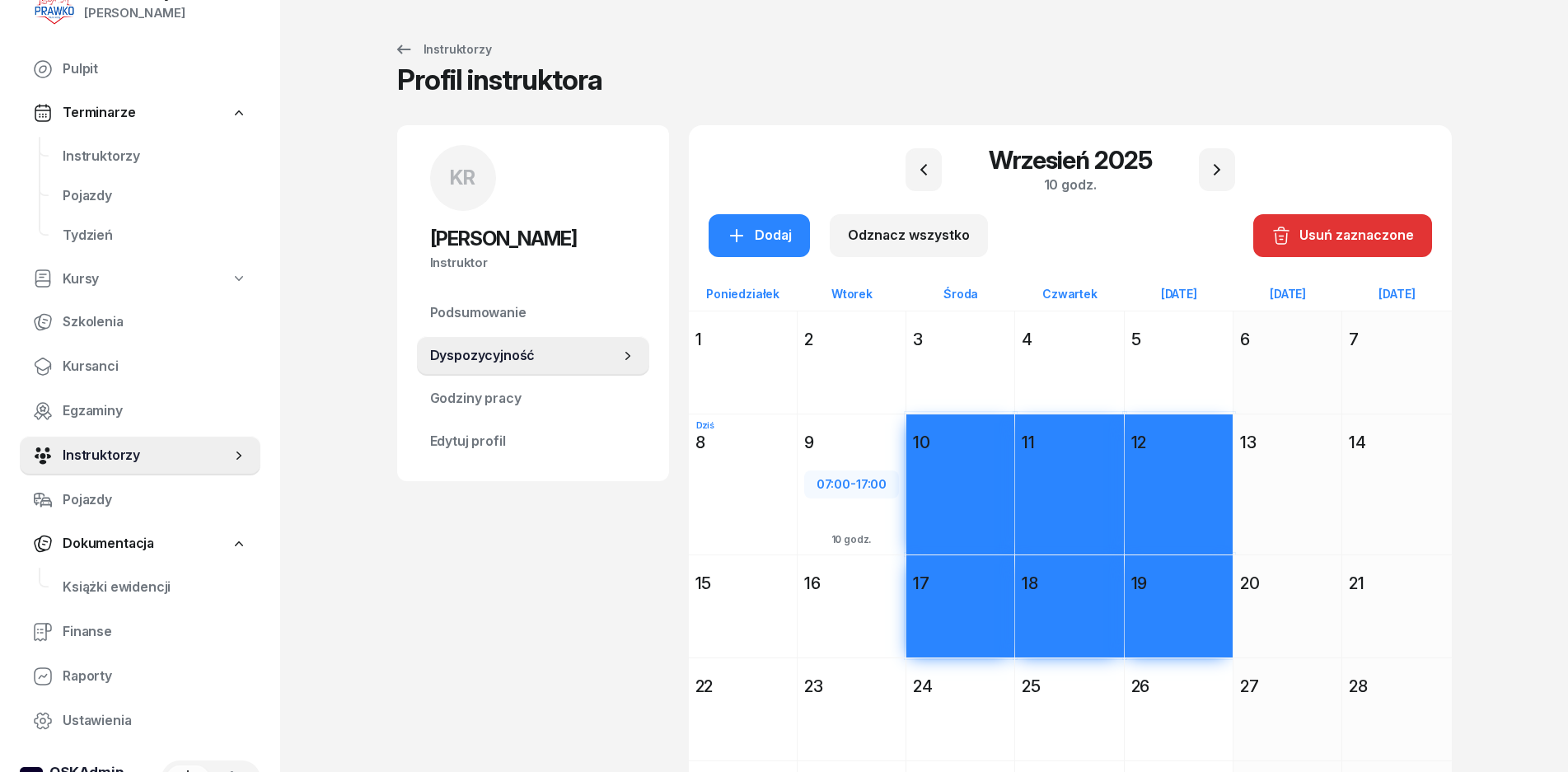
click at [835, 586] on div "16" at bounding box center [852, 583] width 95 height 23
click at [663, 586] on div "KR Krzysztof Rogowski Instruktor KR Krzysztof Rogowski @krzysztof Wyślij wiadom…" at bounding box center [533, 514] width 272 height 778
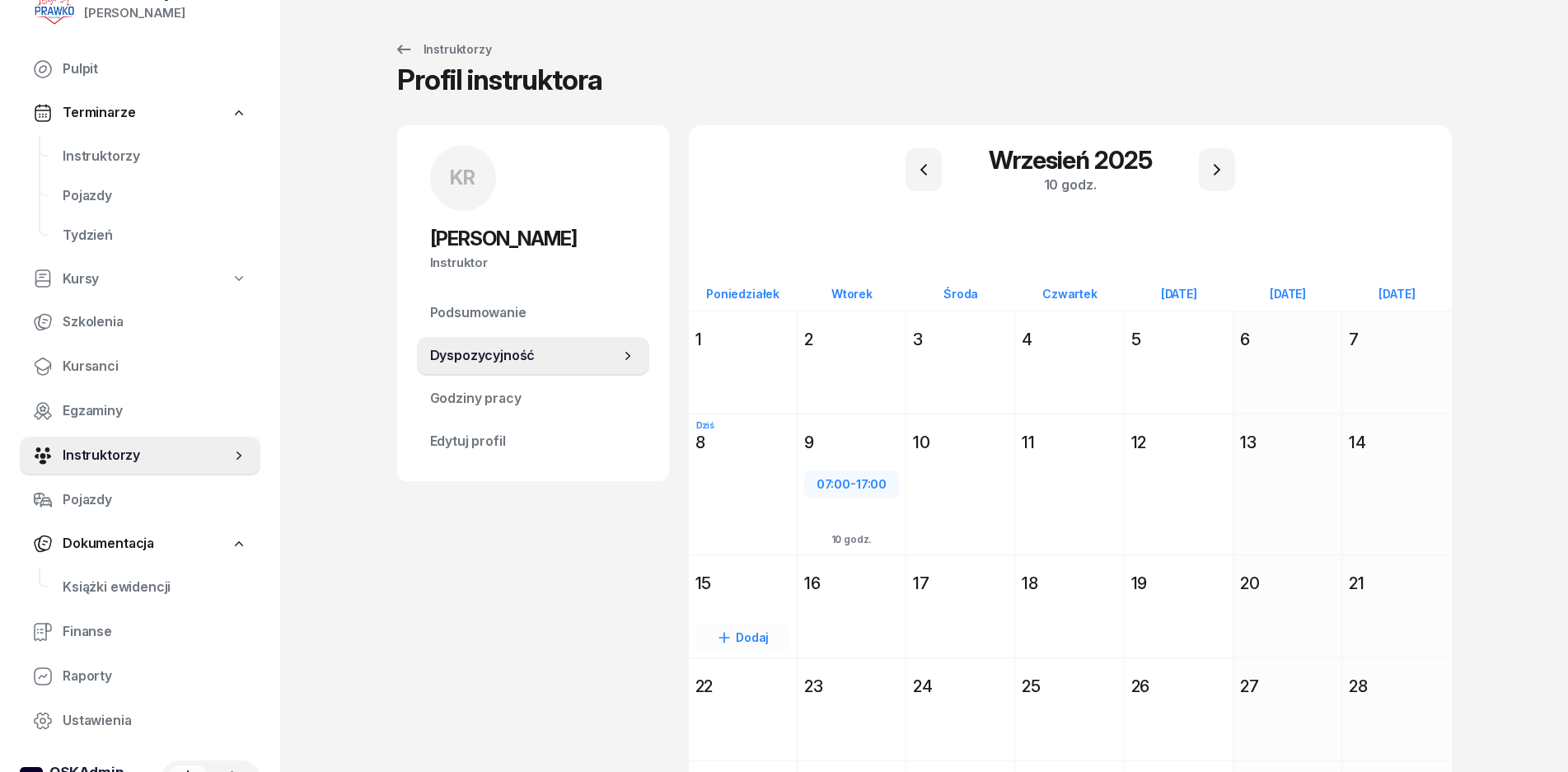
click at [737, 581] on div "15" at bounding box center [743, 583] width 95 height 23
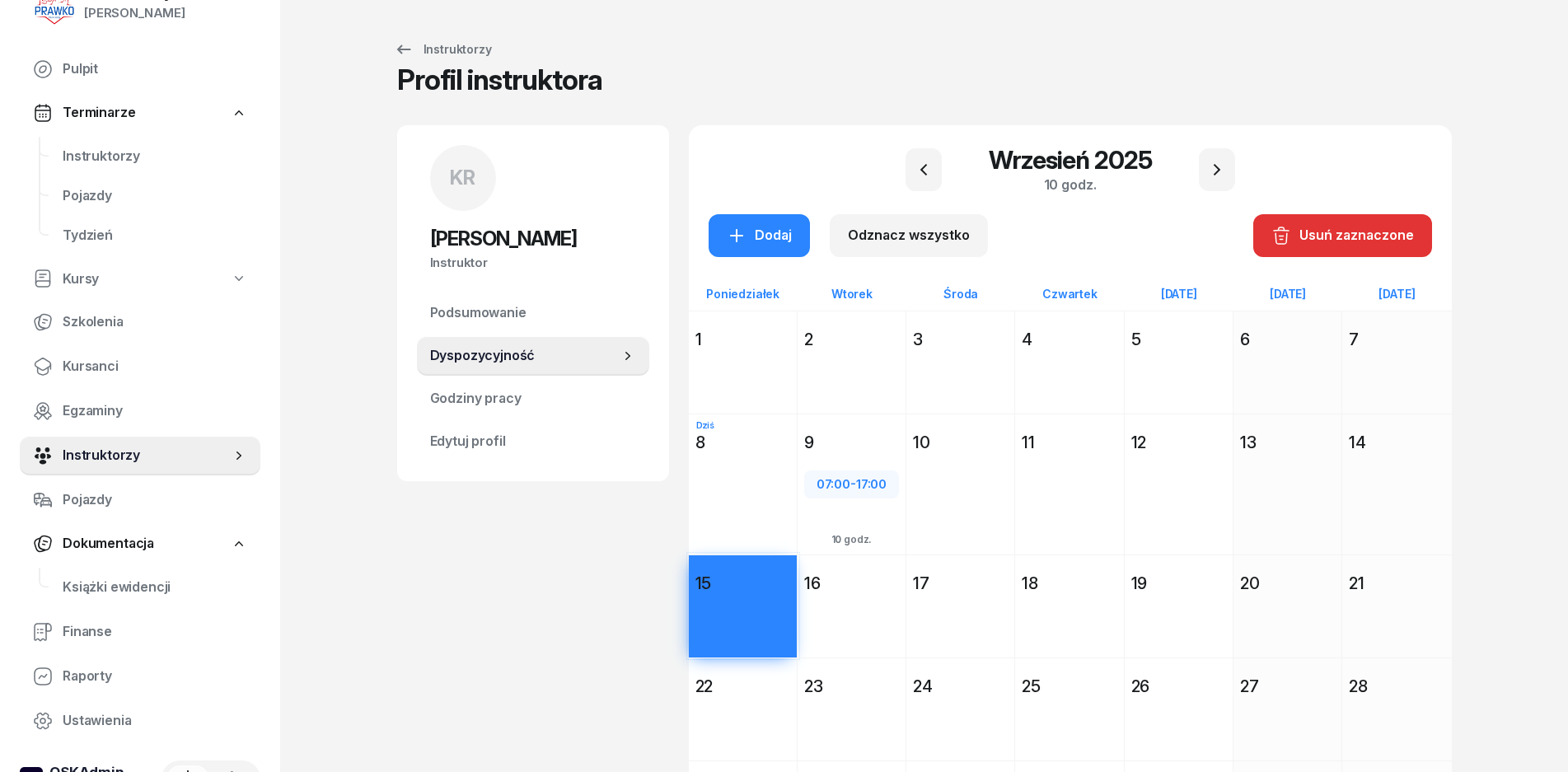
click at [824, 582] on div "16" at bounding box center [852, 583] width 95 height 23
click at [929, 581] on div "17" at bounding box center [960, 583] width 95 height 23
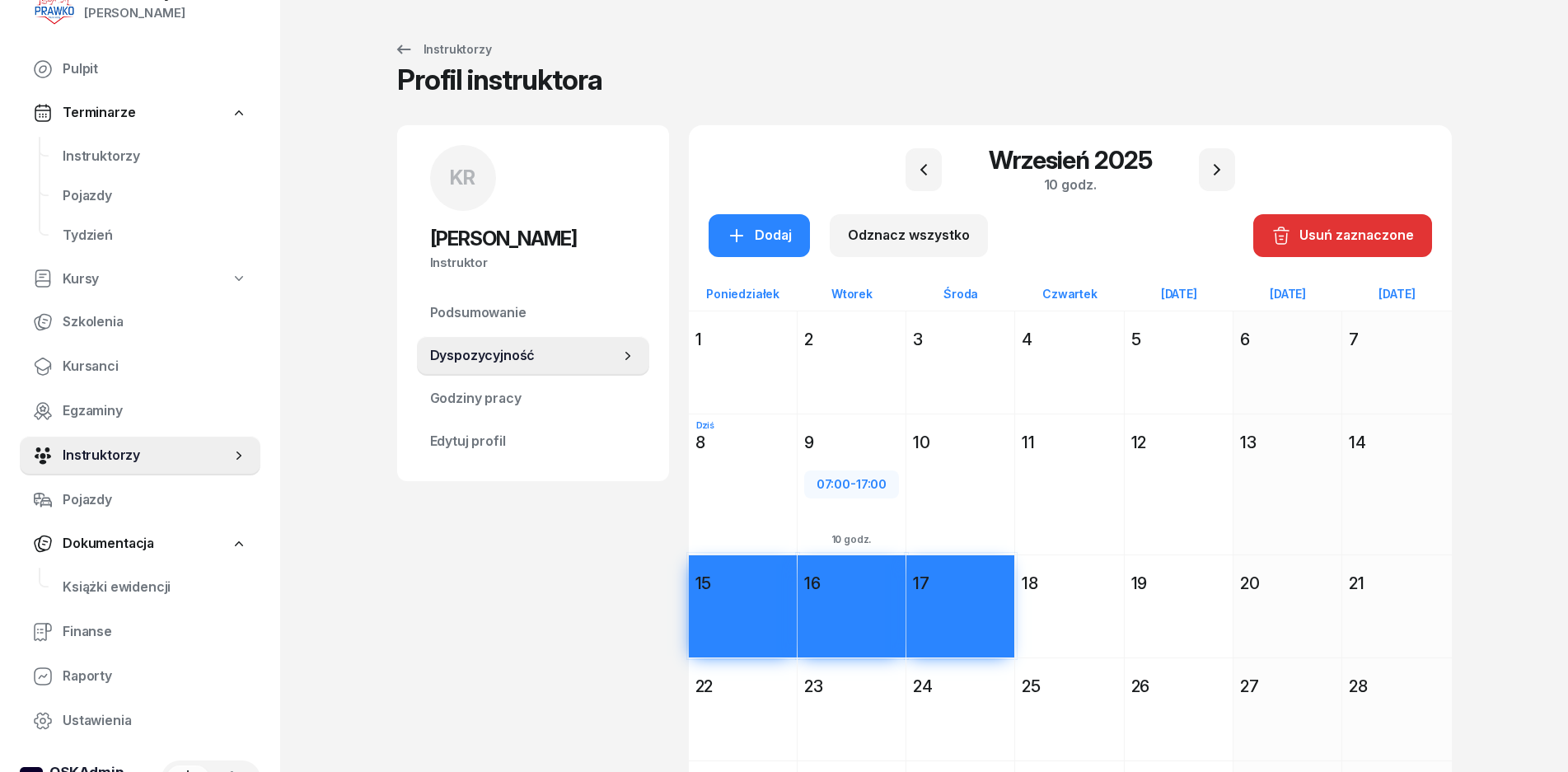
click at [1019, 582] on div "18" at bounding box center [1069, 583] width 108 height 30
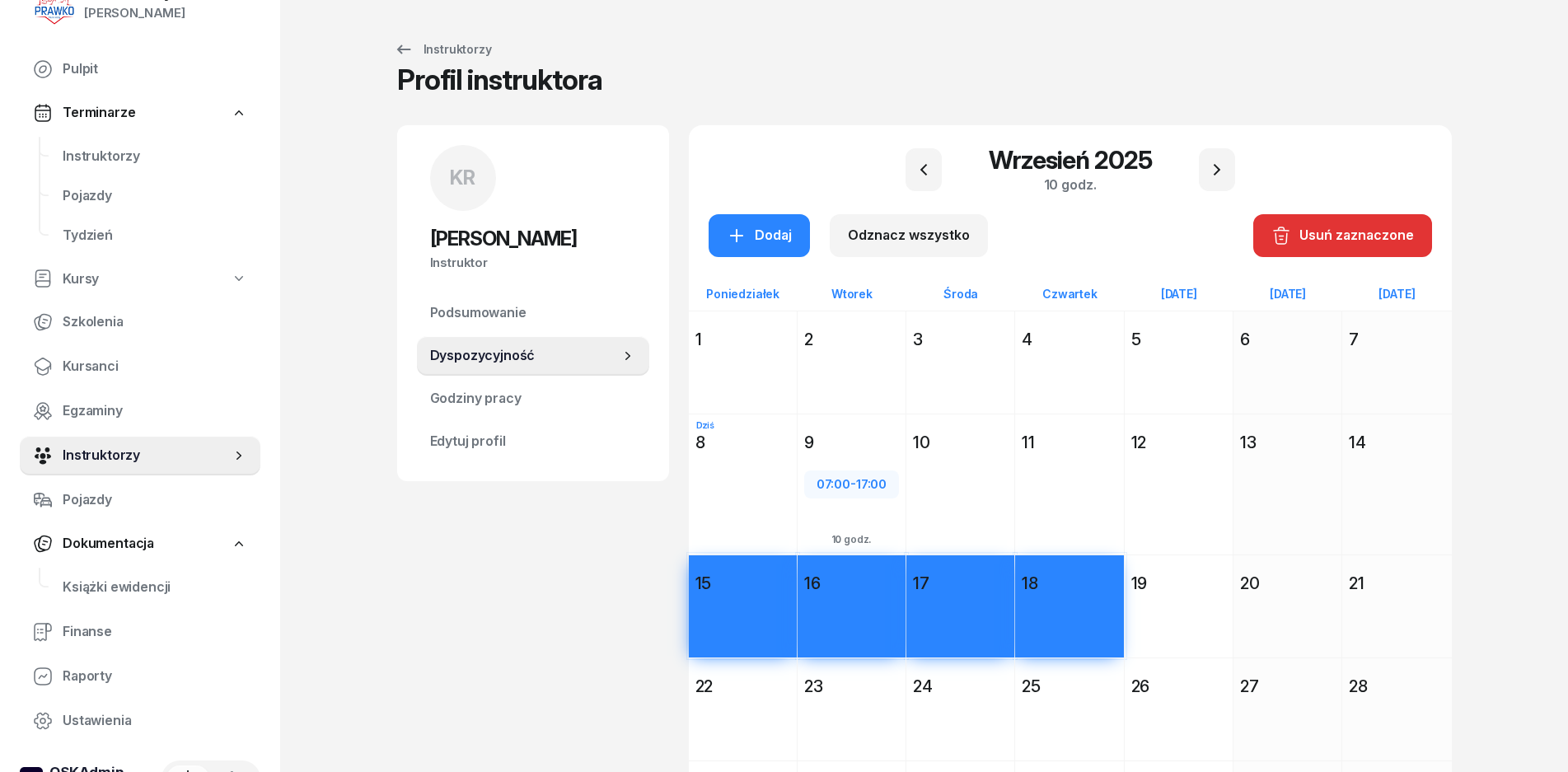
click at [998, 510] on div "Dodaj" at bounding box center [960, 514] width 108 height 113
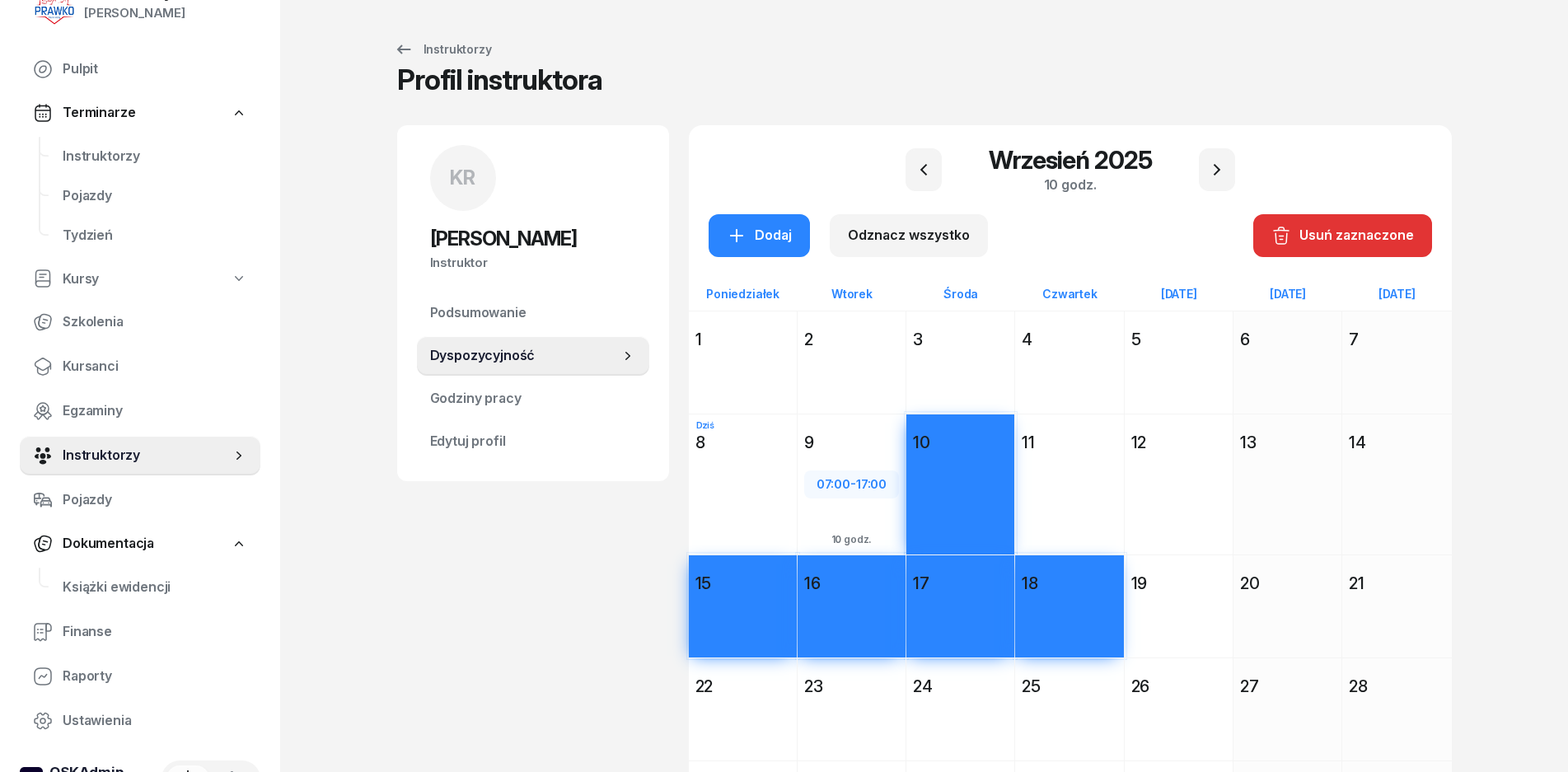
click at [1083, 487] on div "Dodaj" at bounding box center [1069, 514] width 108 height 113
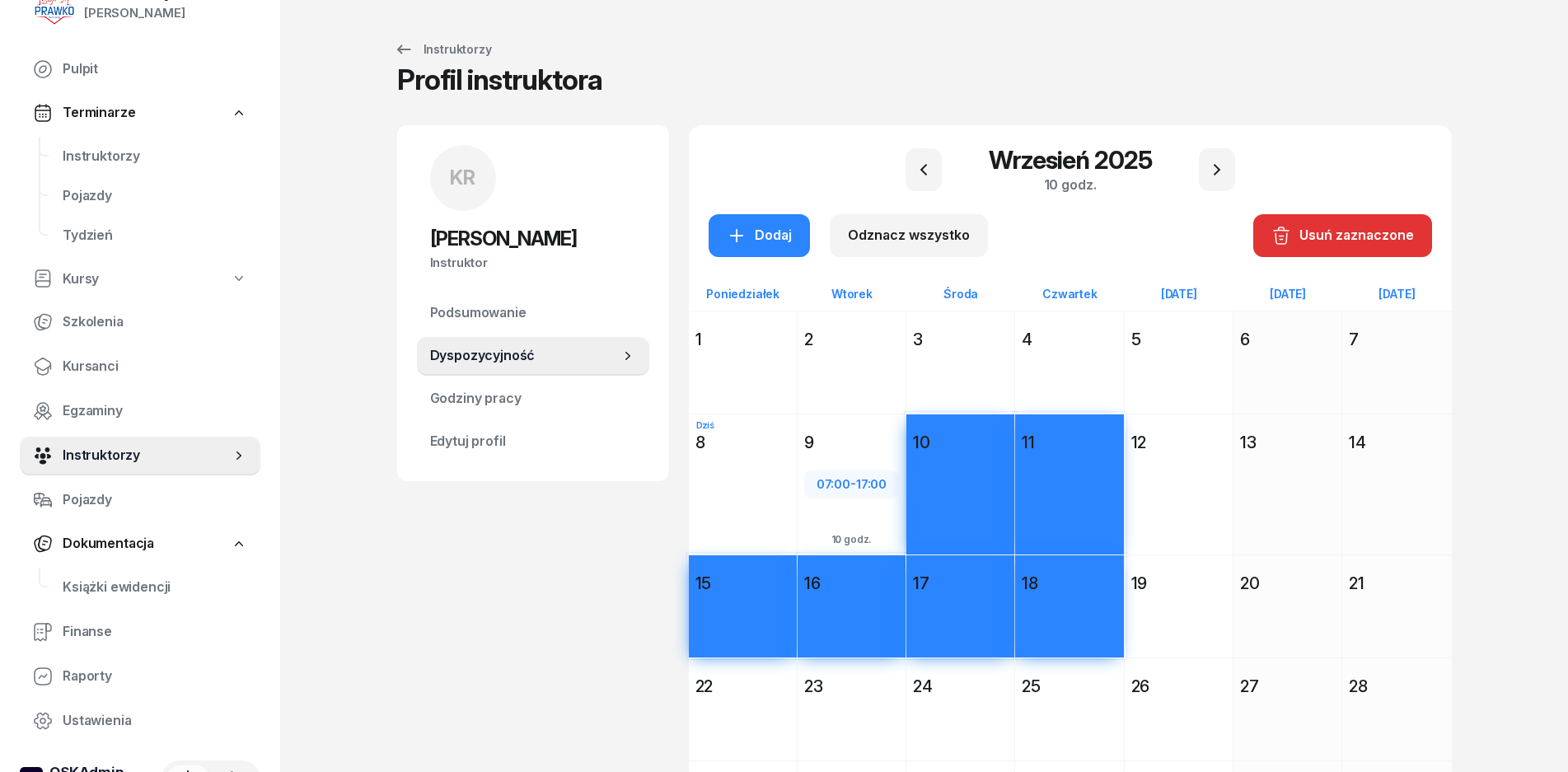
click at [1130, 484] on div "Dodaj" at bounding box center [1179, 514] width 108 height 113
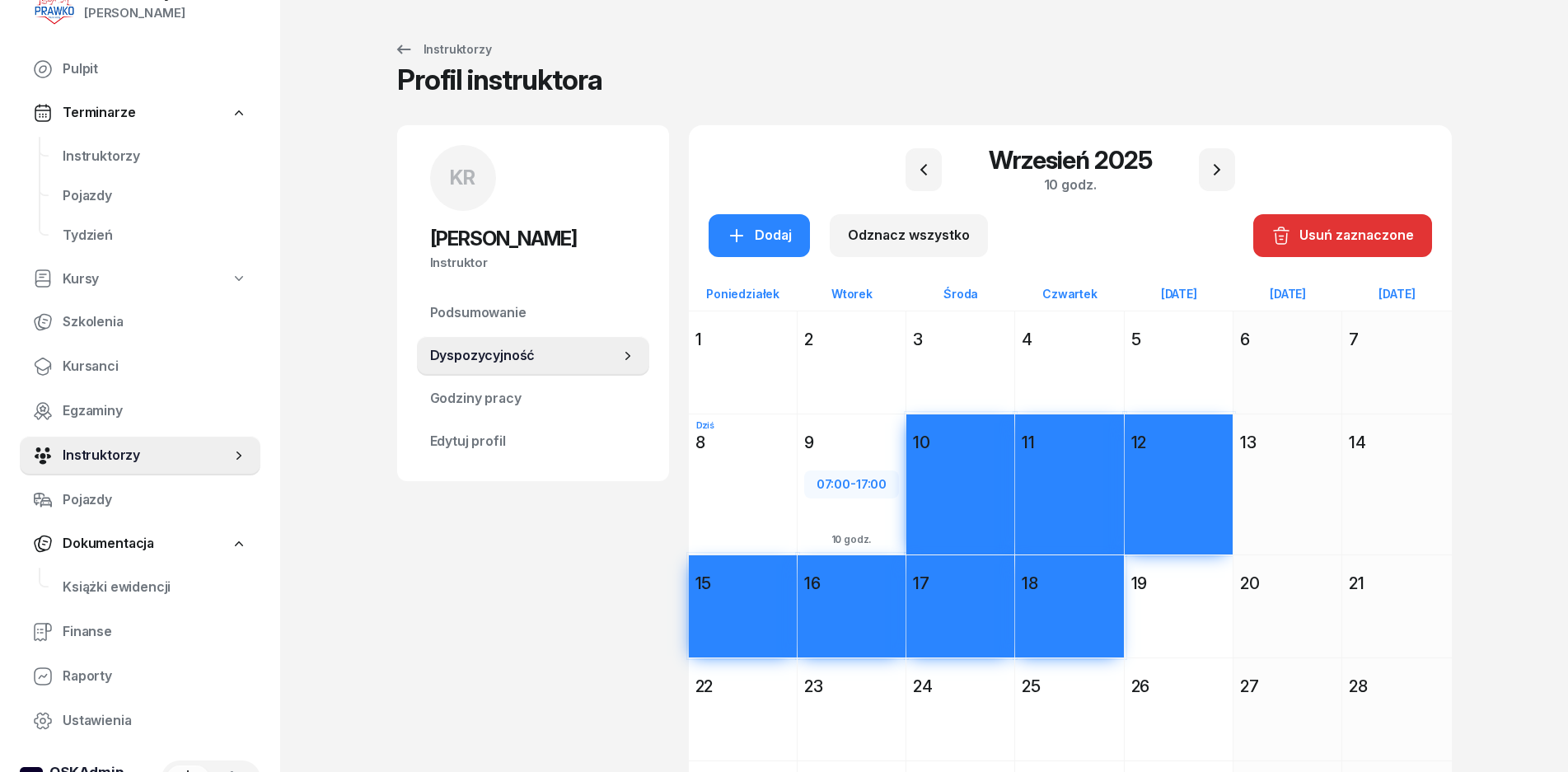
click at [1137, 538] on div "Dodaj" at bounding box center [1179, 514] width 108 height 113
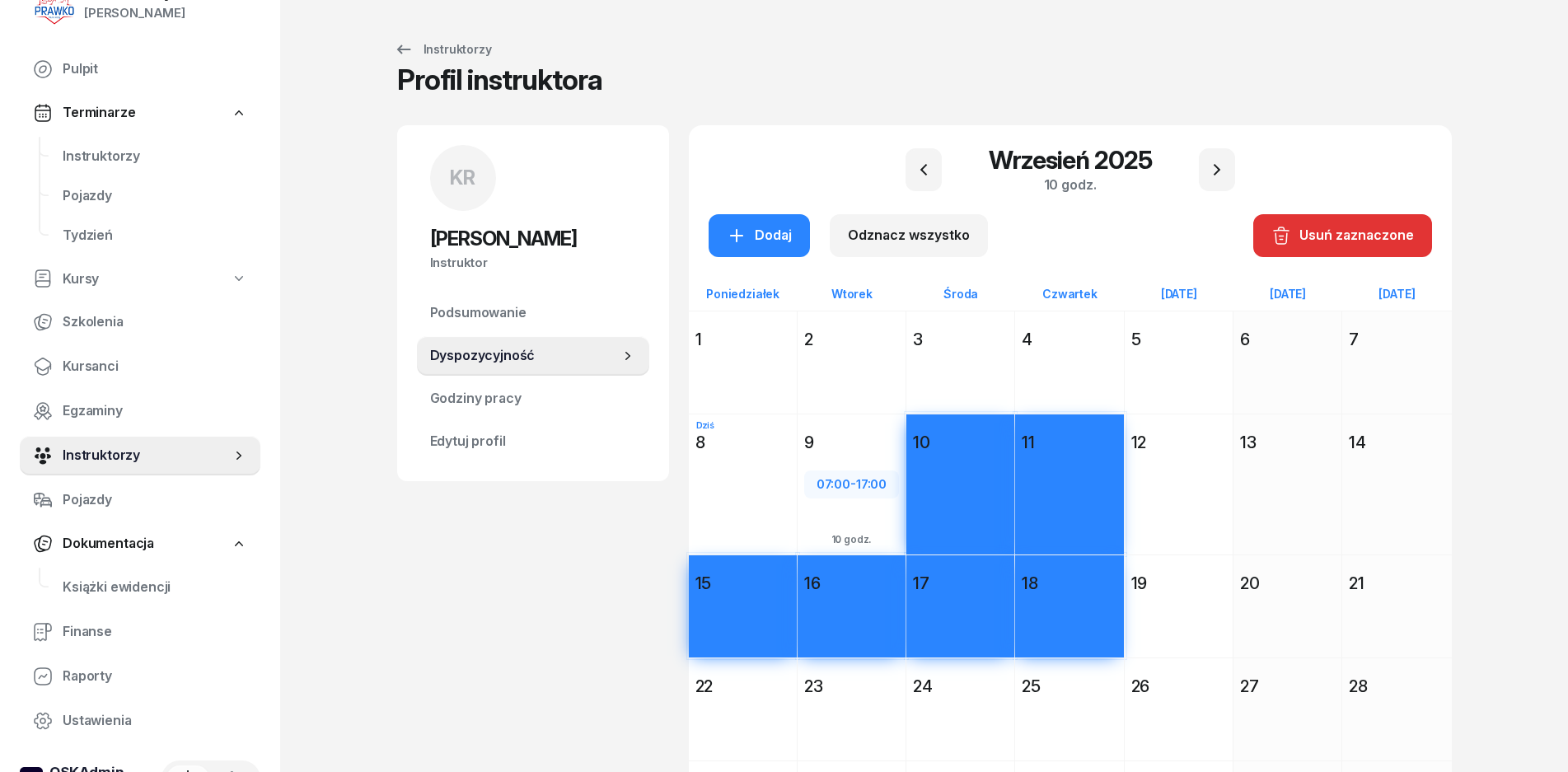
click at [1144, 572] on div "19" at bounding box center [1178, 583] width 95 height 23
click at [1151, 508] on div "Dodaj" at bounding box center [1179, 514] width 108 height 113
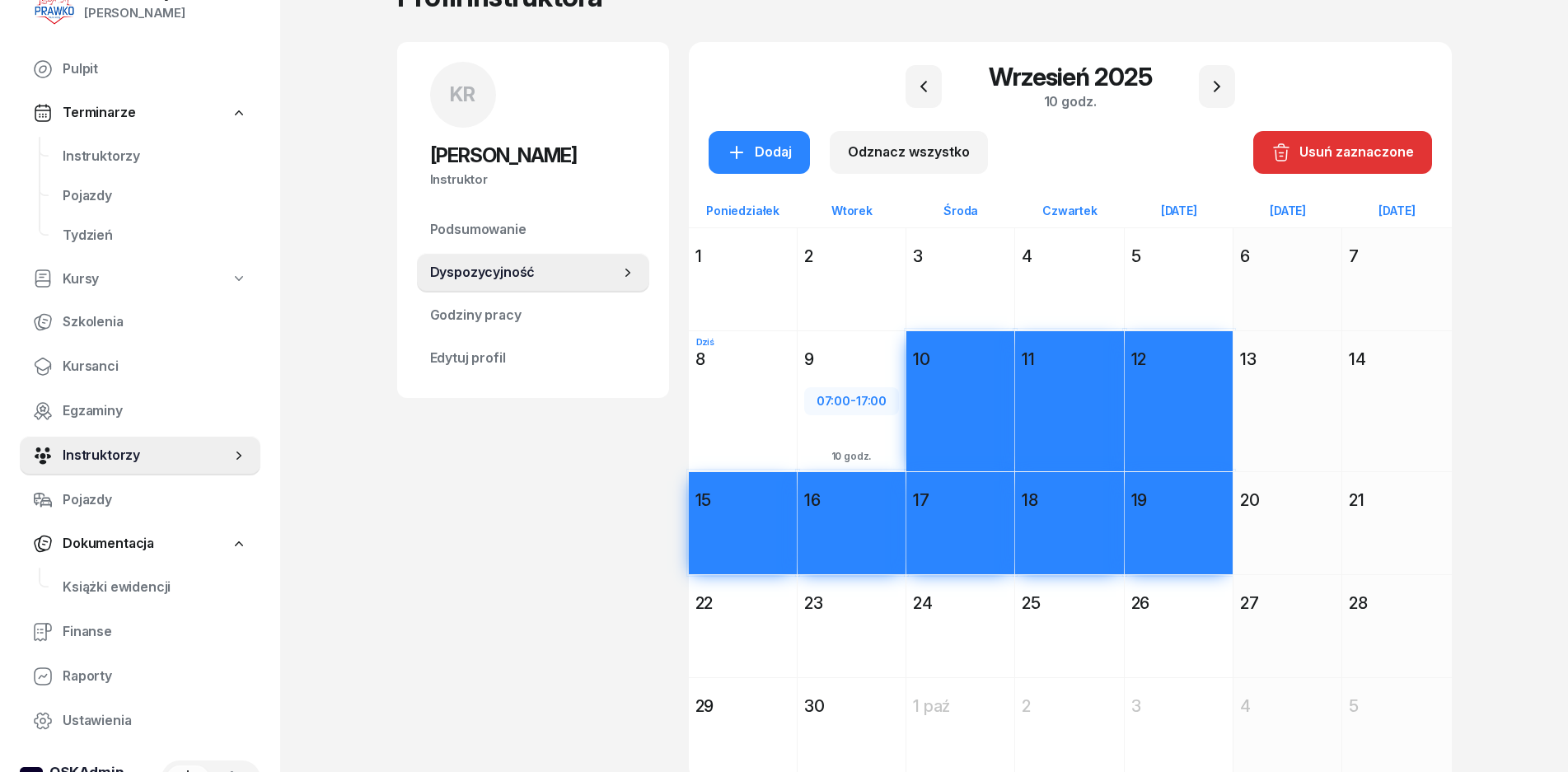
scroll to position [164, 0]
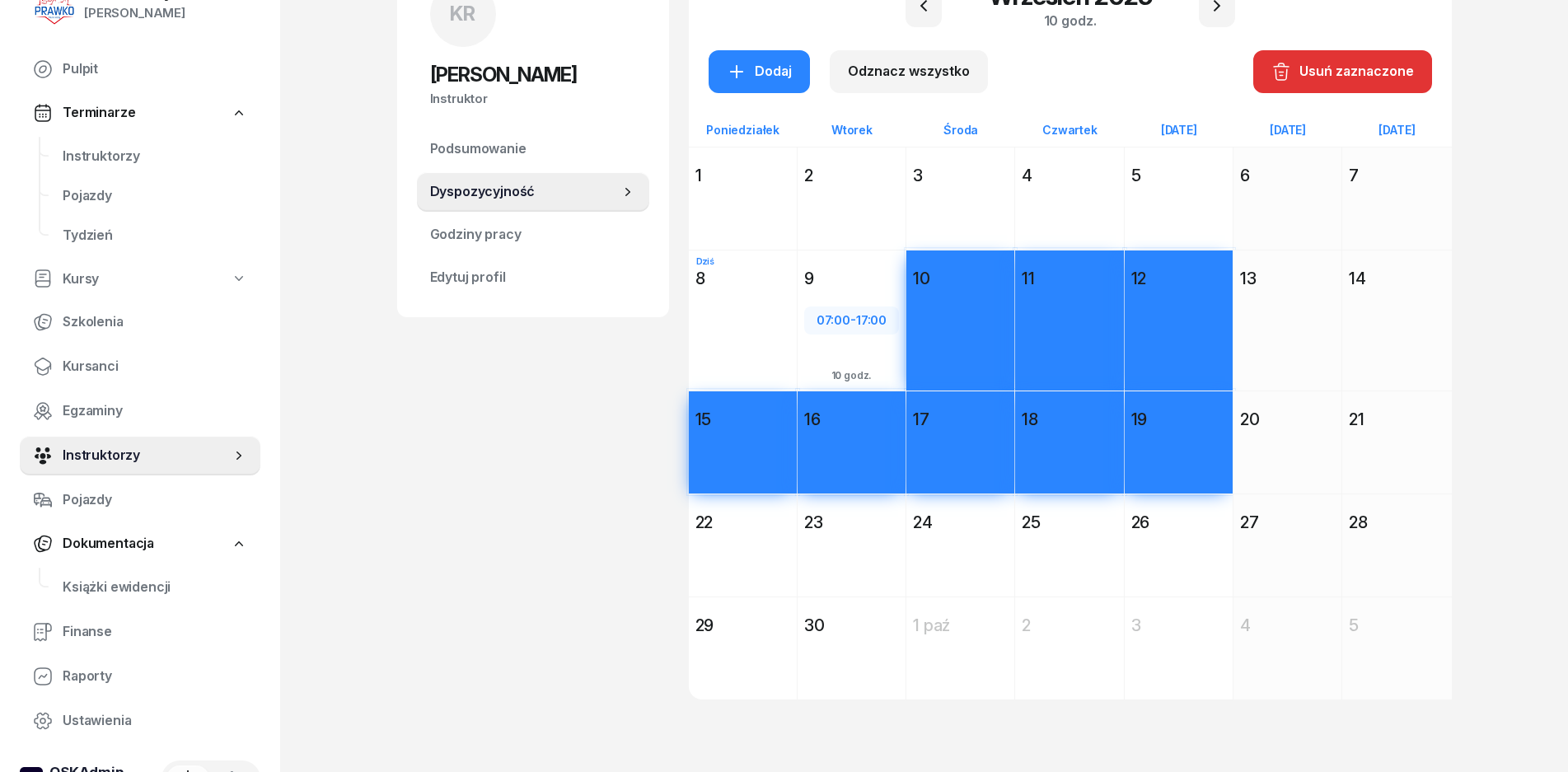
click at [1161, 511] on div "26" at bounding box center [1178, 522] width 95 height 23
click at [1050, 538] on div "Dodaj" at bounding box center [1069, 575] width 108 height 76
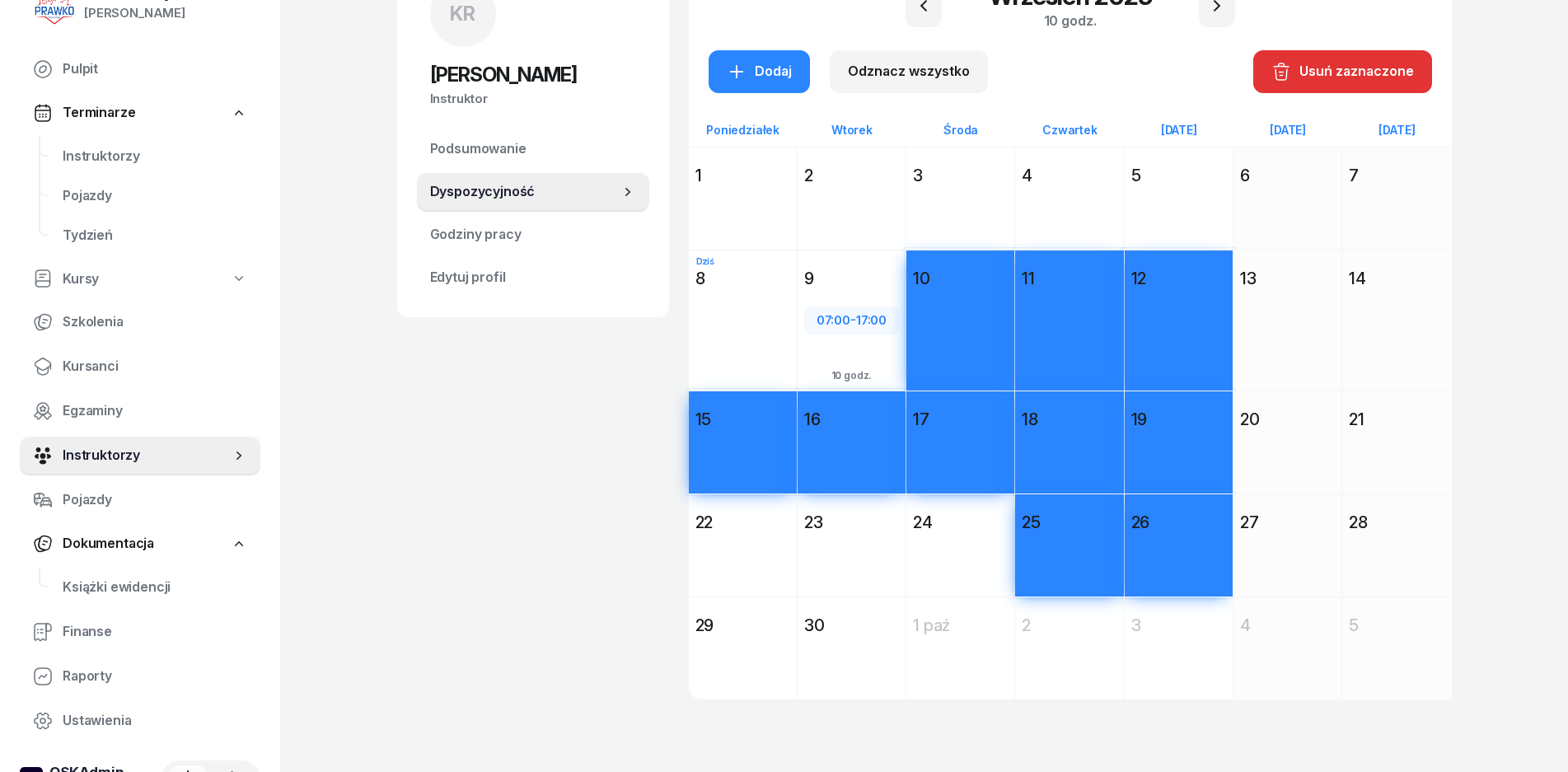
click at [960, 529] on div "24" at bounding box center [960, 522] width 95 height 23
click at [825, 533] on div "23" at bounding box center [852, 522] width 95 height 23
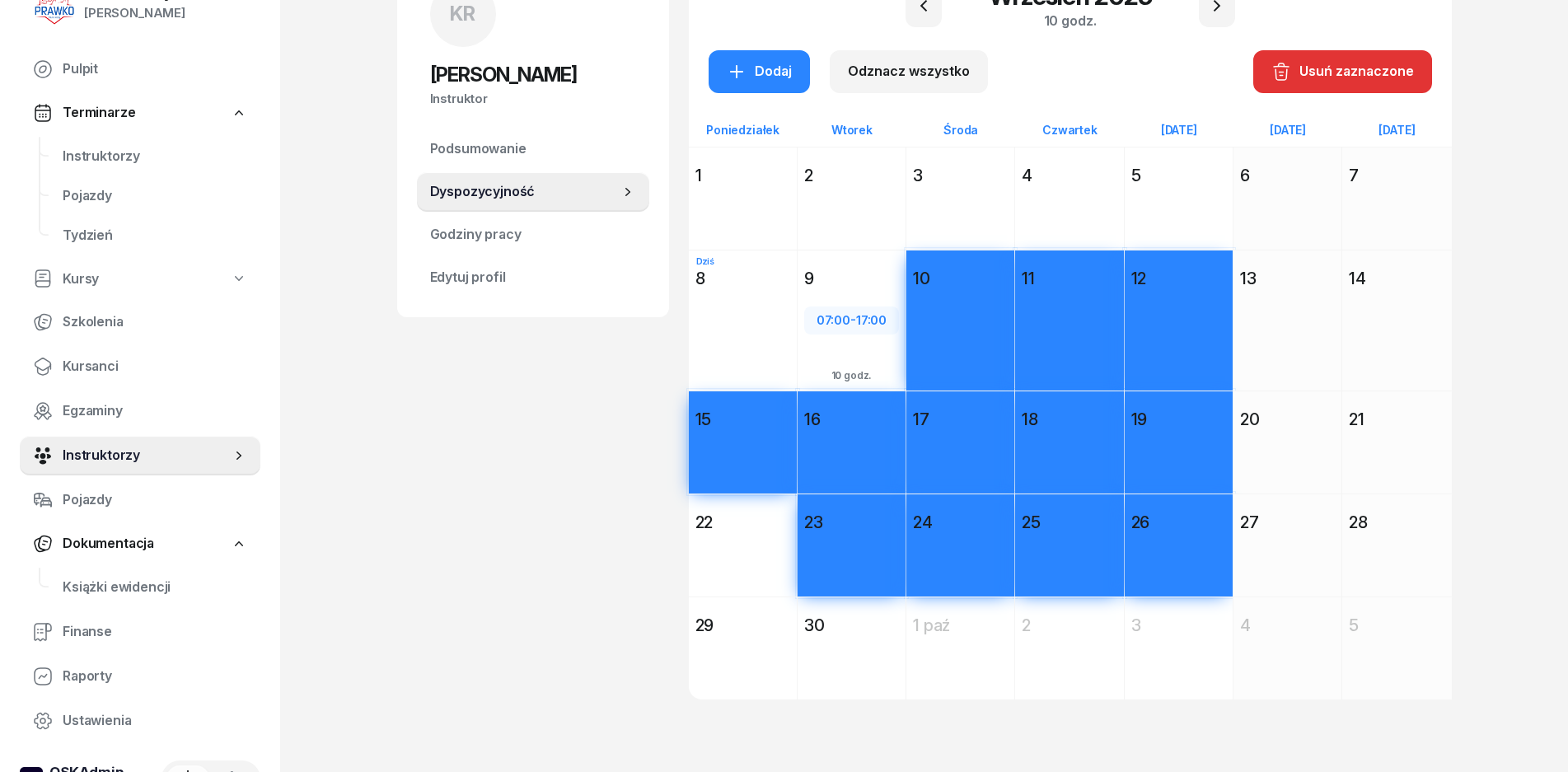
click at [701, 527] on div "22" at bounding box center [743, 522] width 95 height 23
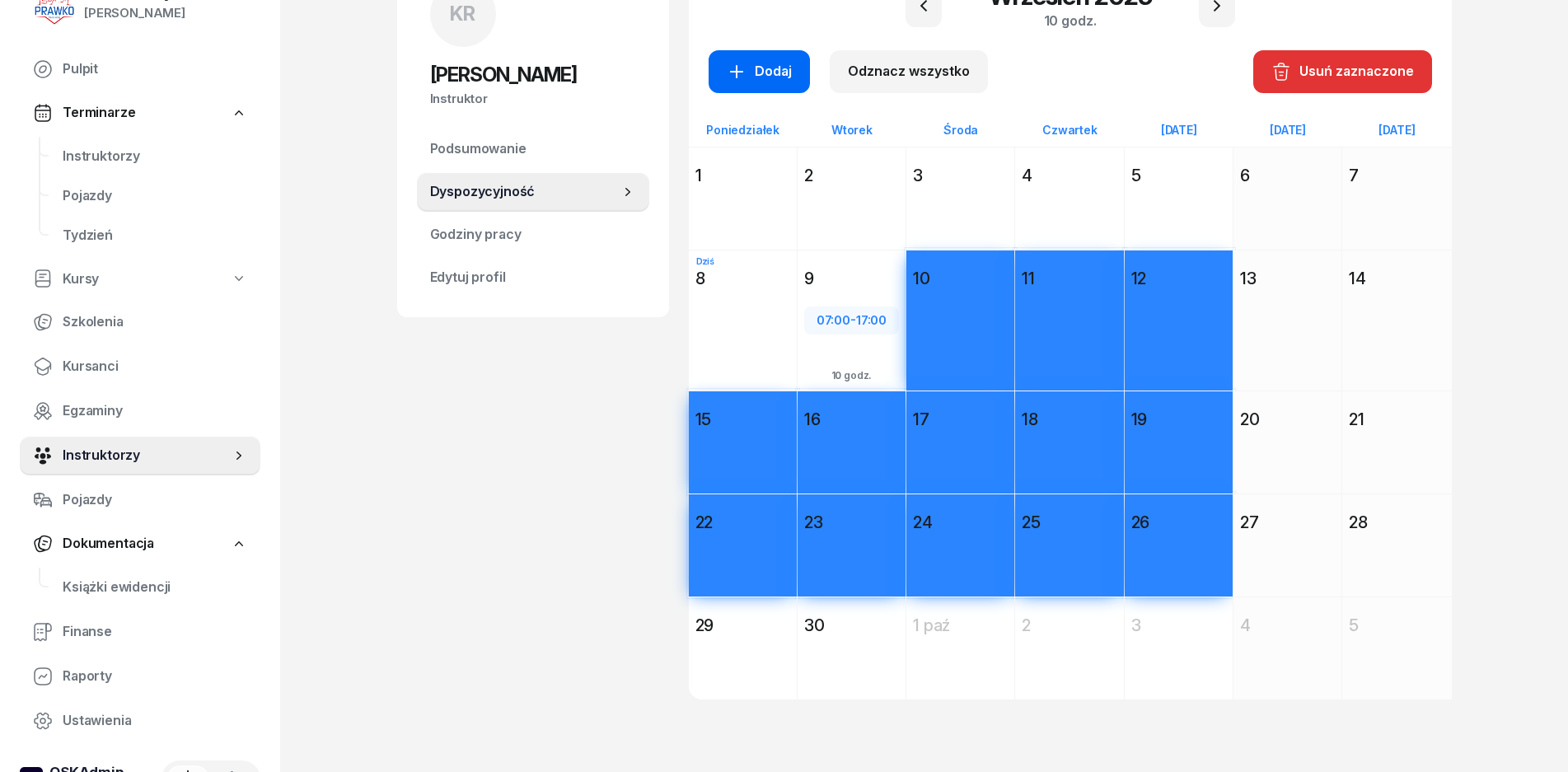
click at [777, 67] on div "Dodaj" at bounding box center [759, 71] width 65 height 22
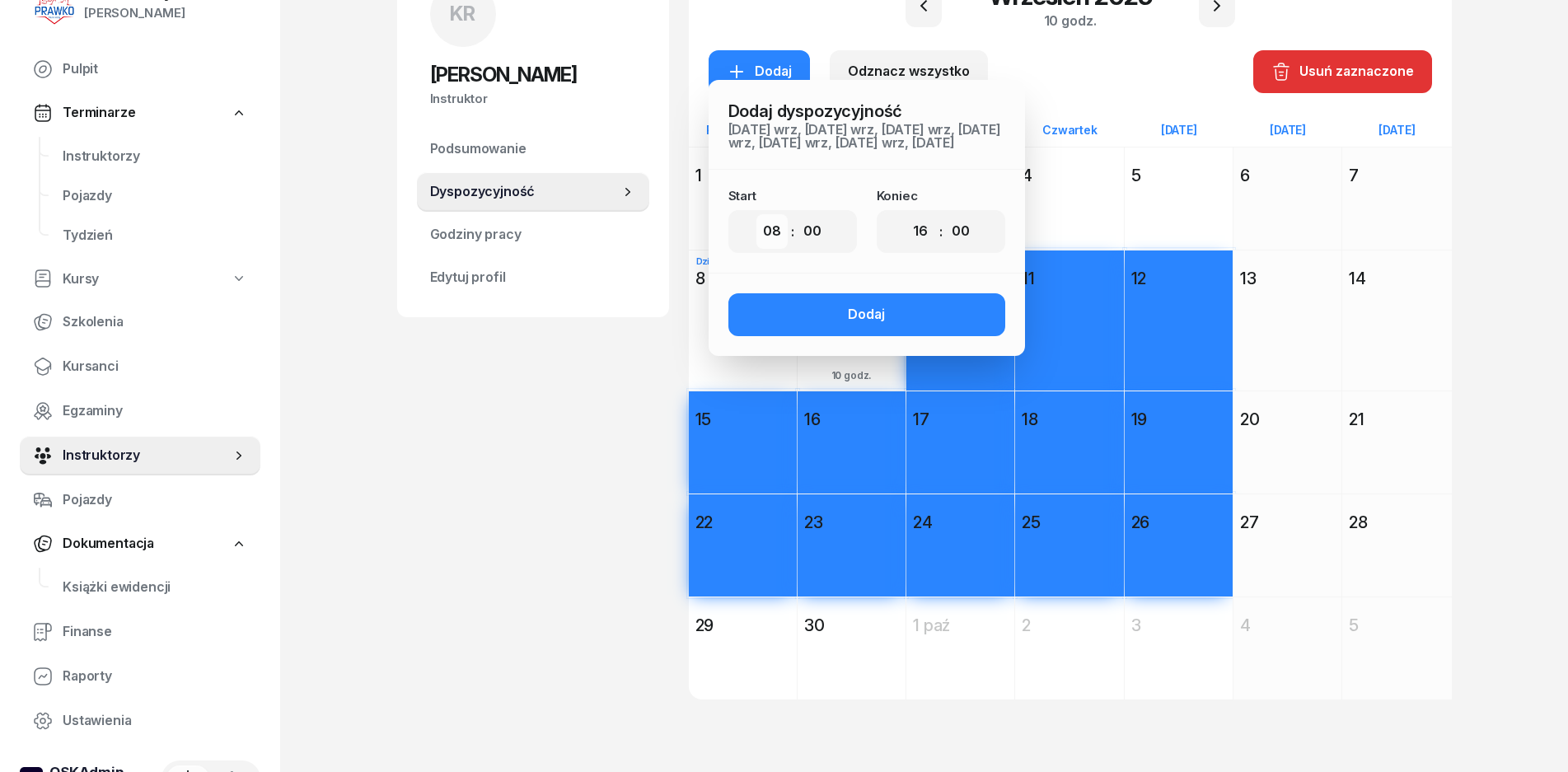
click at [778, 249] on select "00 01 02 03 04 05 06 07 08 09 10 11 12 13 14 15 16 17 18 19 20 21 22 23" at bounding box center [772, 232] width 31 height 35
select select "07"
click at [757, 227] on select "00 01 02 03 04 05 06 07 08 09 10 11 12 13 14 15 16 17 18 19 20 21 22 23" at bounding box center [772, 232] width 31 height 35
click at [926, 249] on select "00 01 02 03 04 05 06 07 08 09 10 11 12 13 14 15 16 17 18 19 20 21 22 23" at bounding box center [920, 232] width 31 height 35
select select "15"
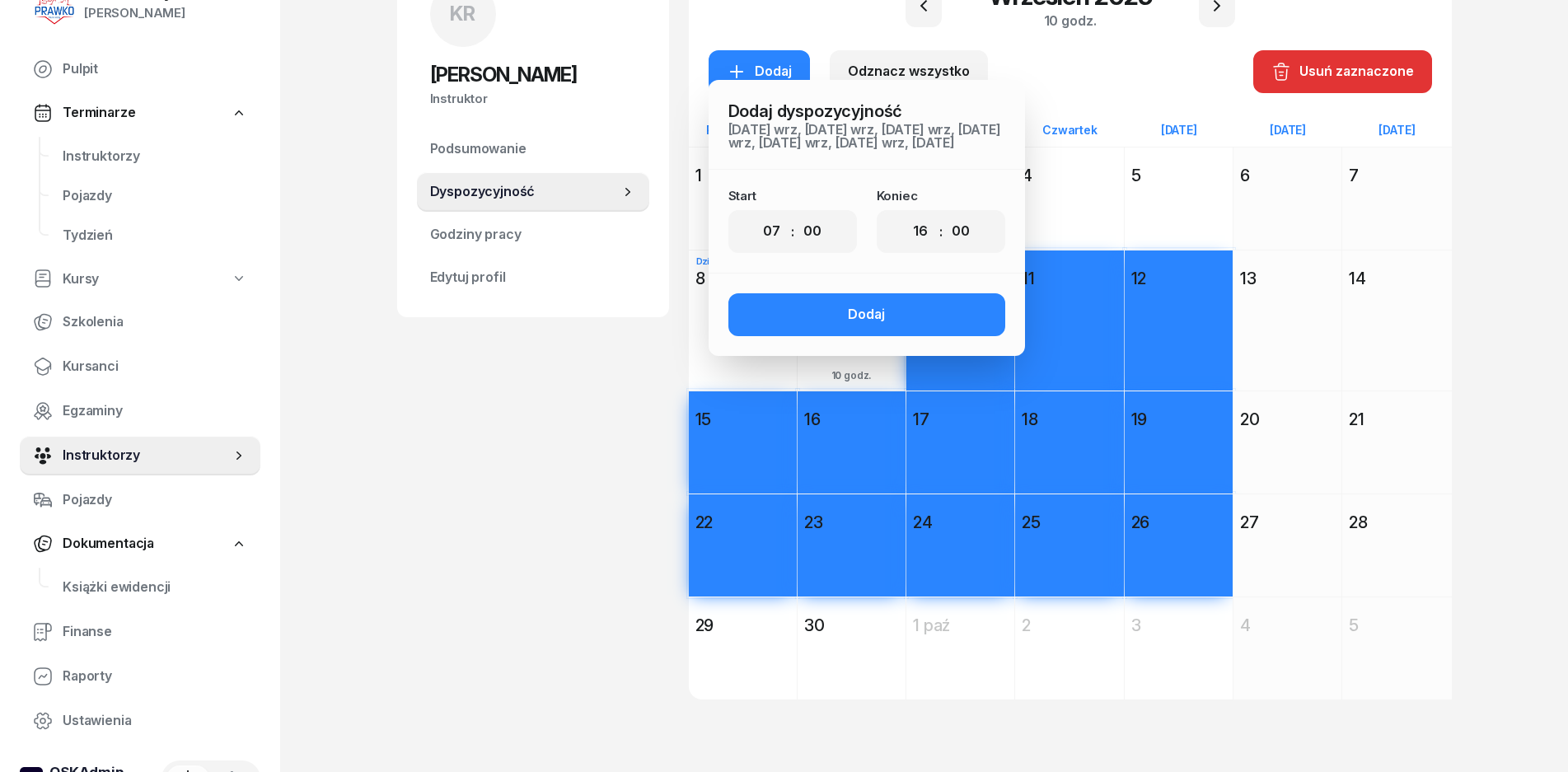
click at [905, 227] on select "00 01 02 03 04 05 06 07 08 09 10 11 12 13 14 15 16 17 18 19 20 21 22 23" at bounding box center [920, 232] width 31 height 35
click at [906, 328] on button "Dodaj" at bounding box center [867, 315] width 277 height 43
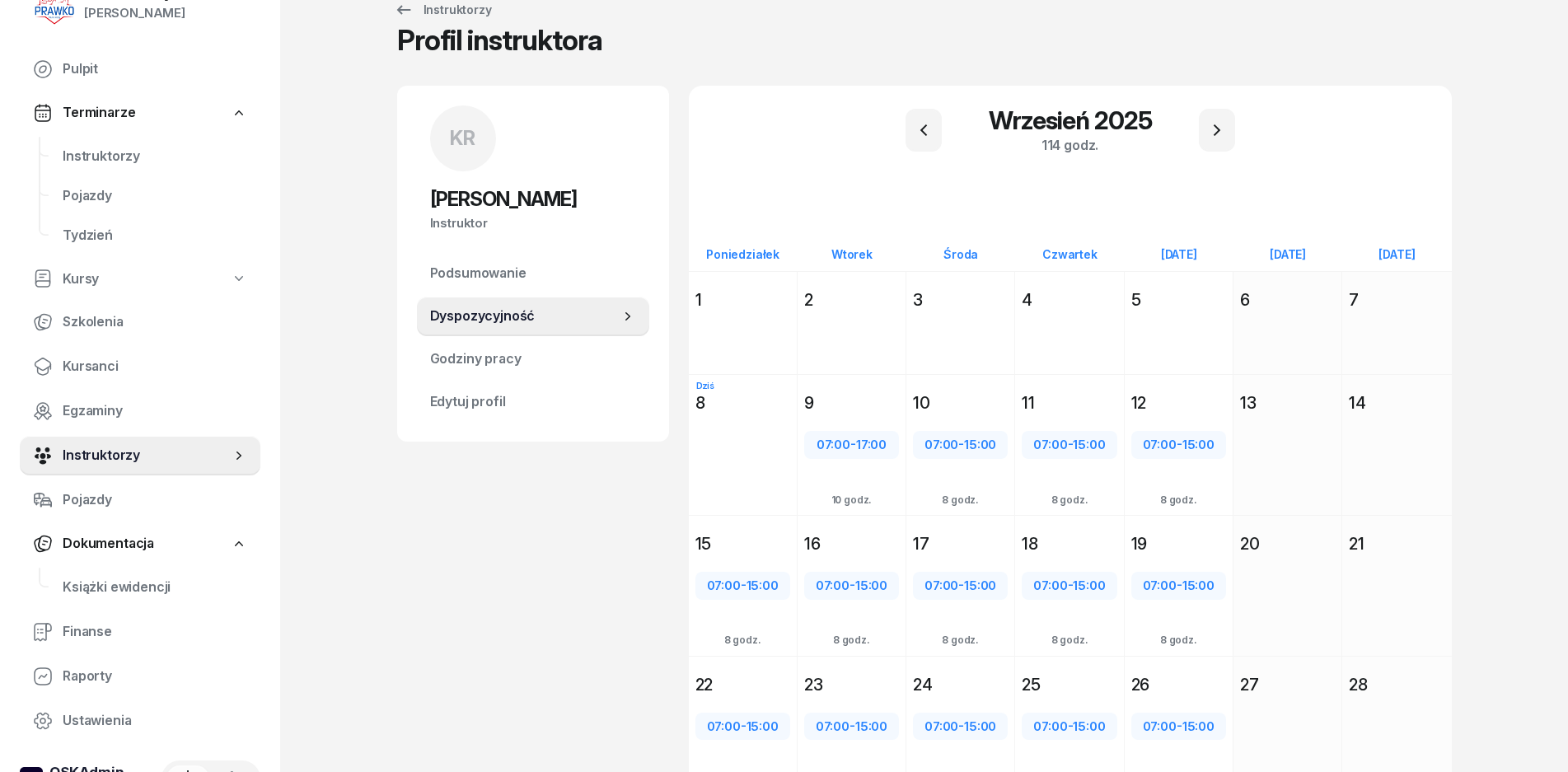
scroll to position [0, 0]
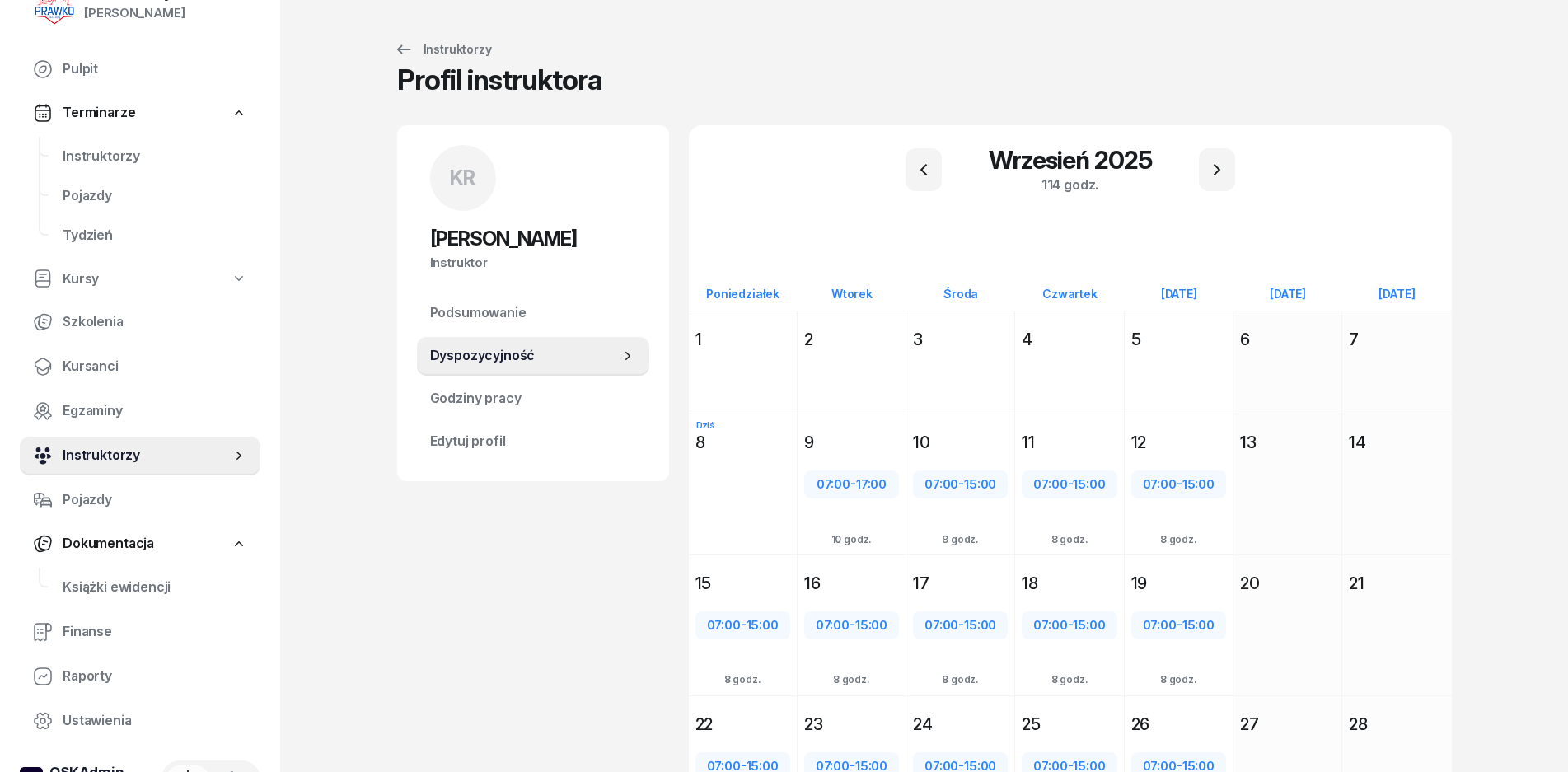
click at [146, 446] on span "Instruktorzy" at bounding box center [146, 456] width 168 height 22
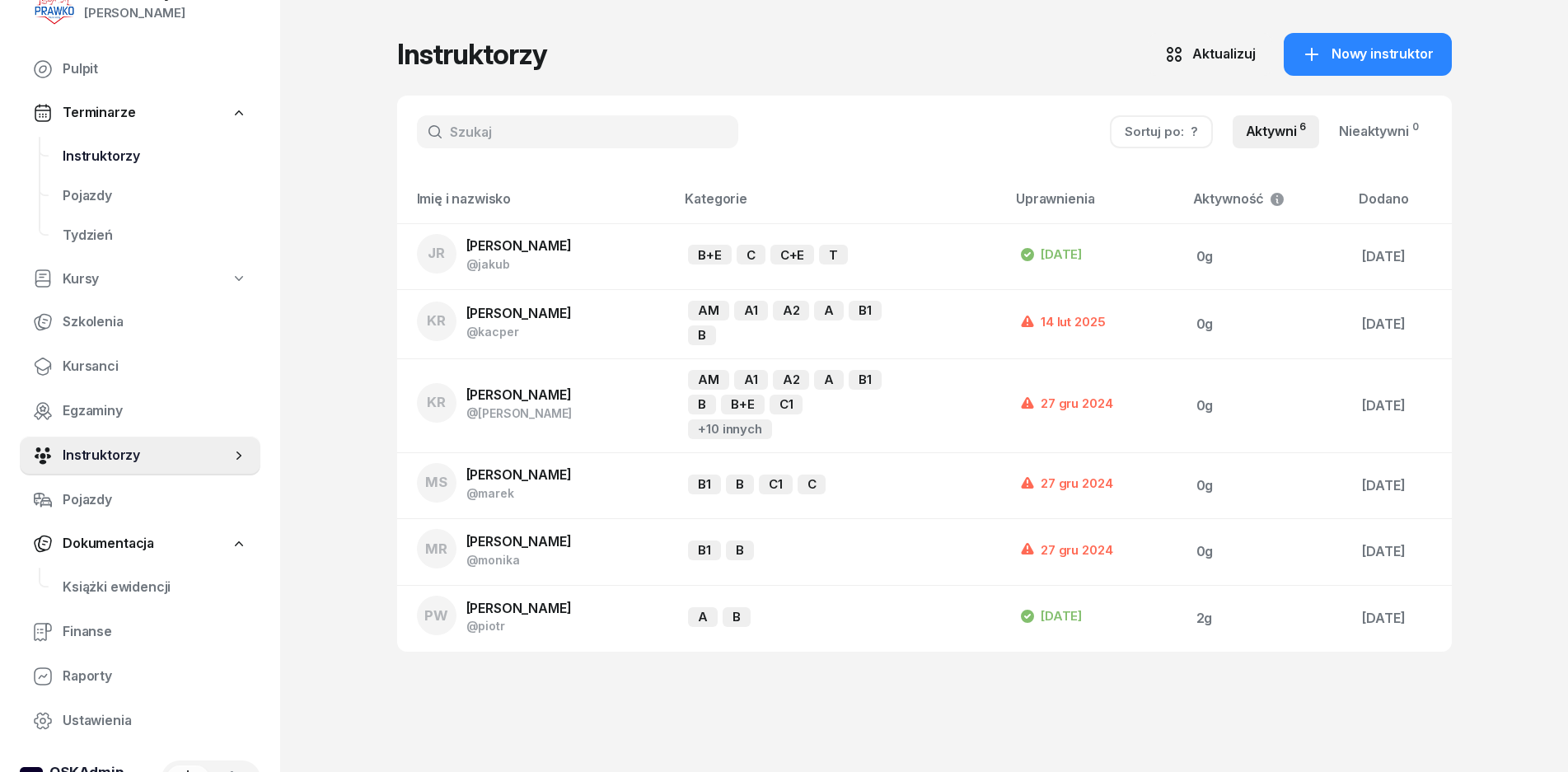
click at [126, 160] on span "Instruktorzy" at bounding box center [155, 156] width 185 height 22
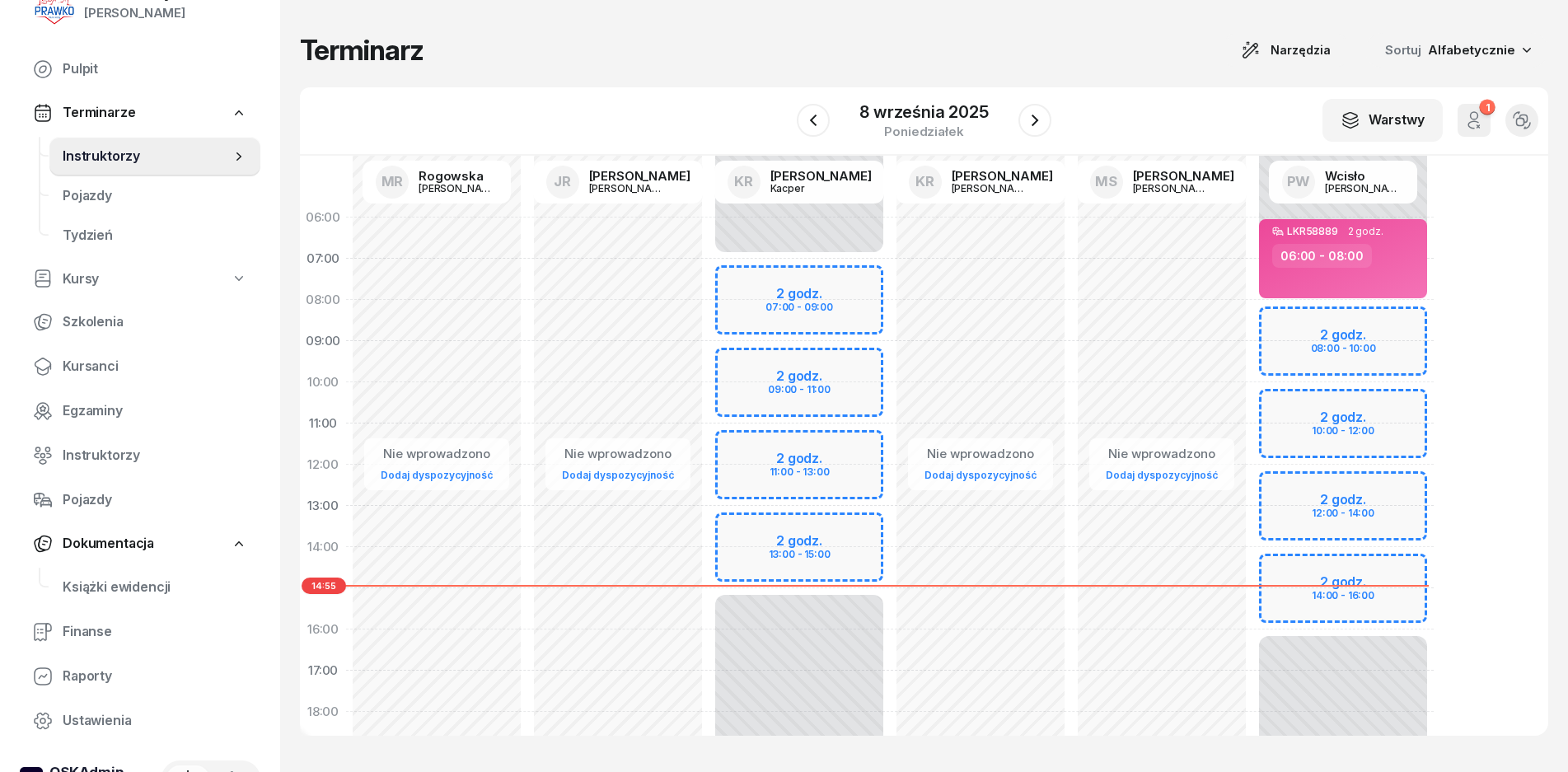
click at [122, 129] on link "Terminarze" at bounding box center [140, 112] width 241 height 37
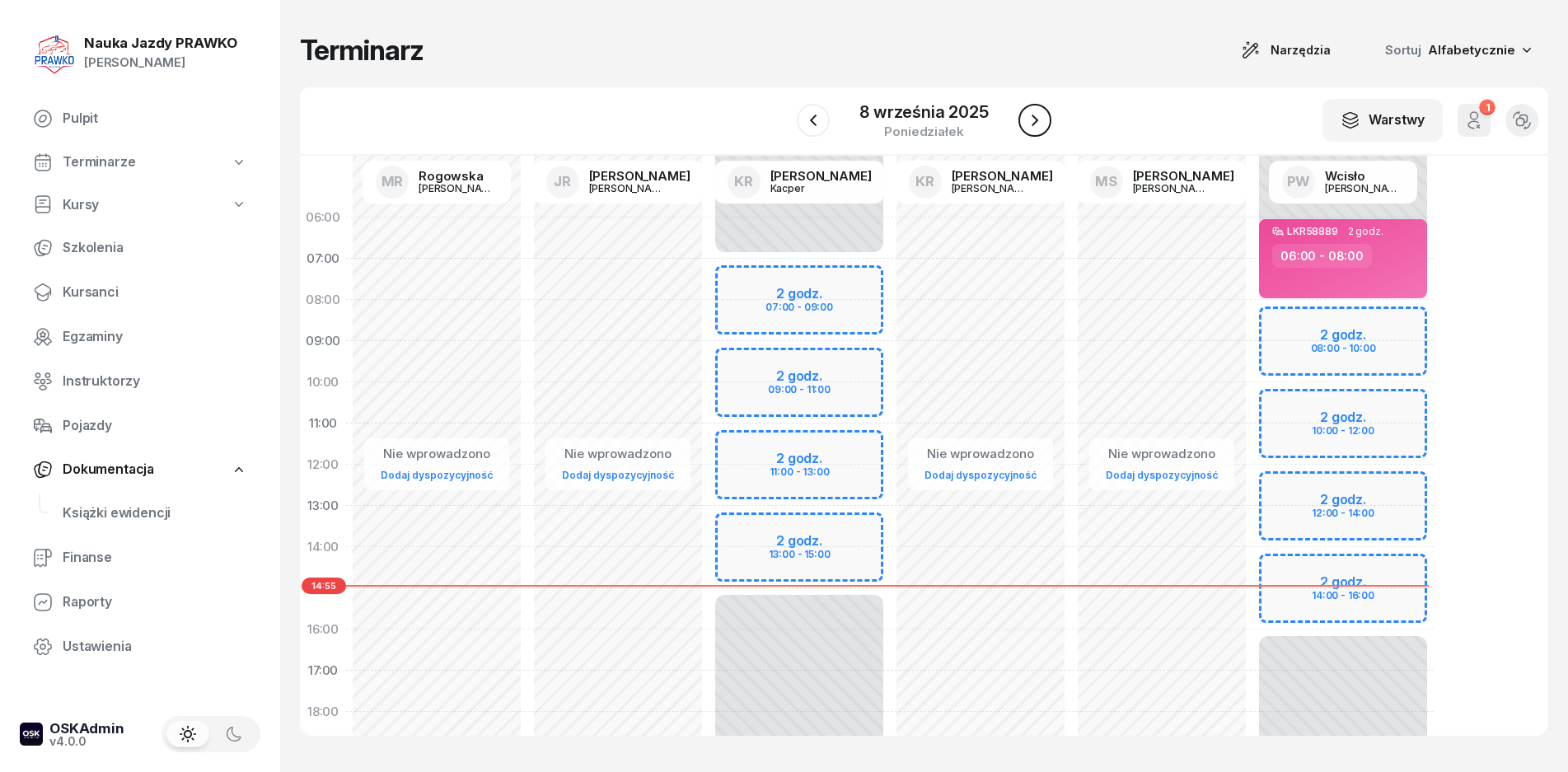
click at [1038, 112] on icon "button" at bounding box center [1035, 120] width 20 height 20
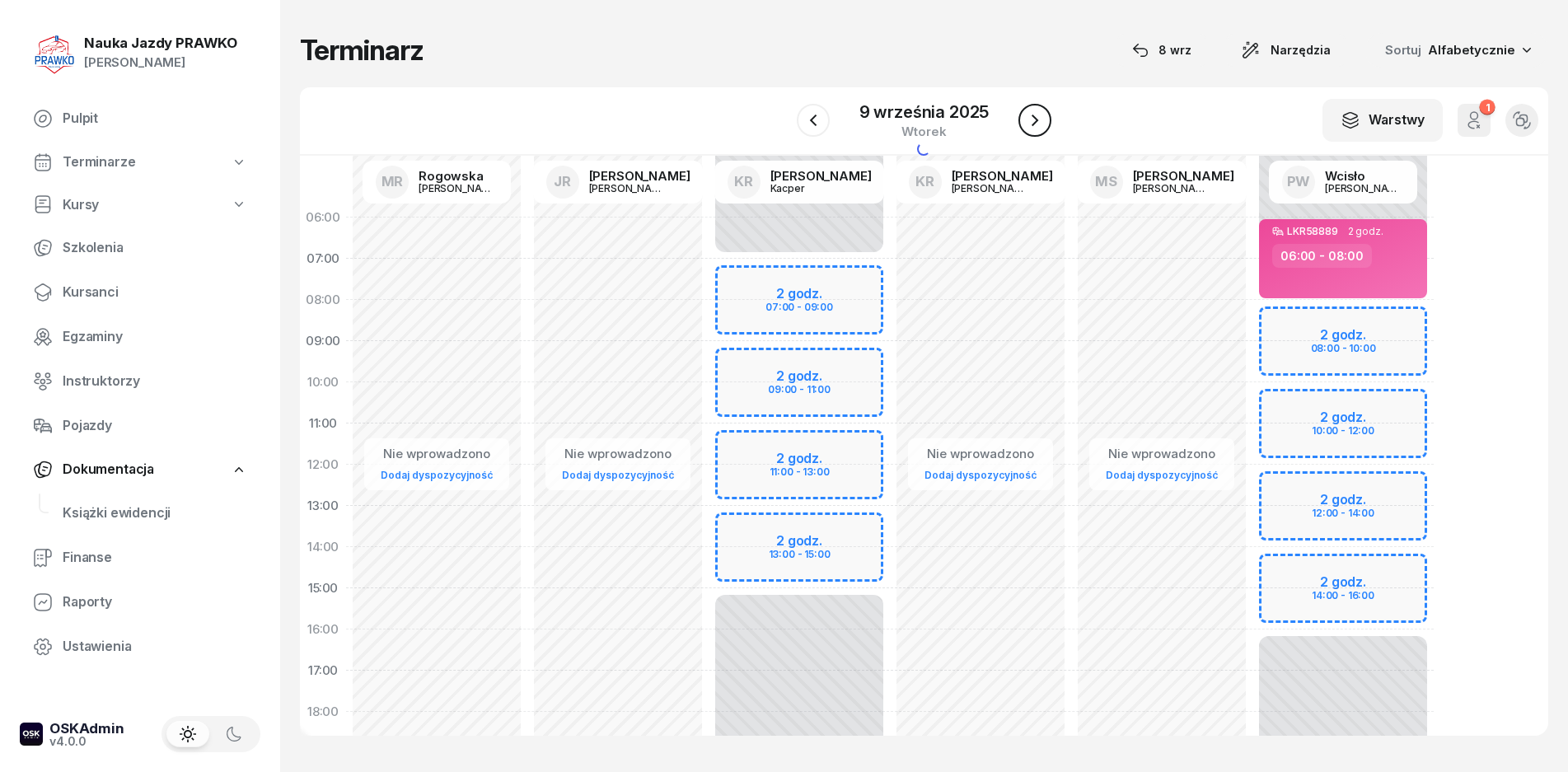
click at [1038, 118] on icon "button" at bounding box center [1035, 120] width 20 height 20
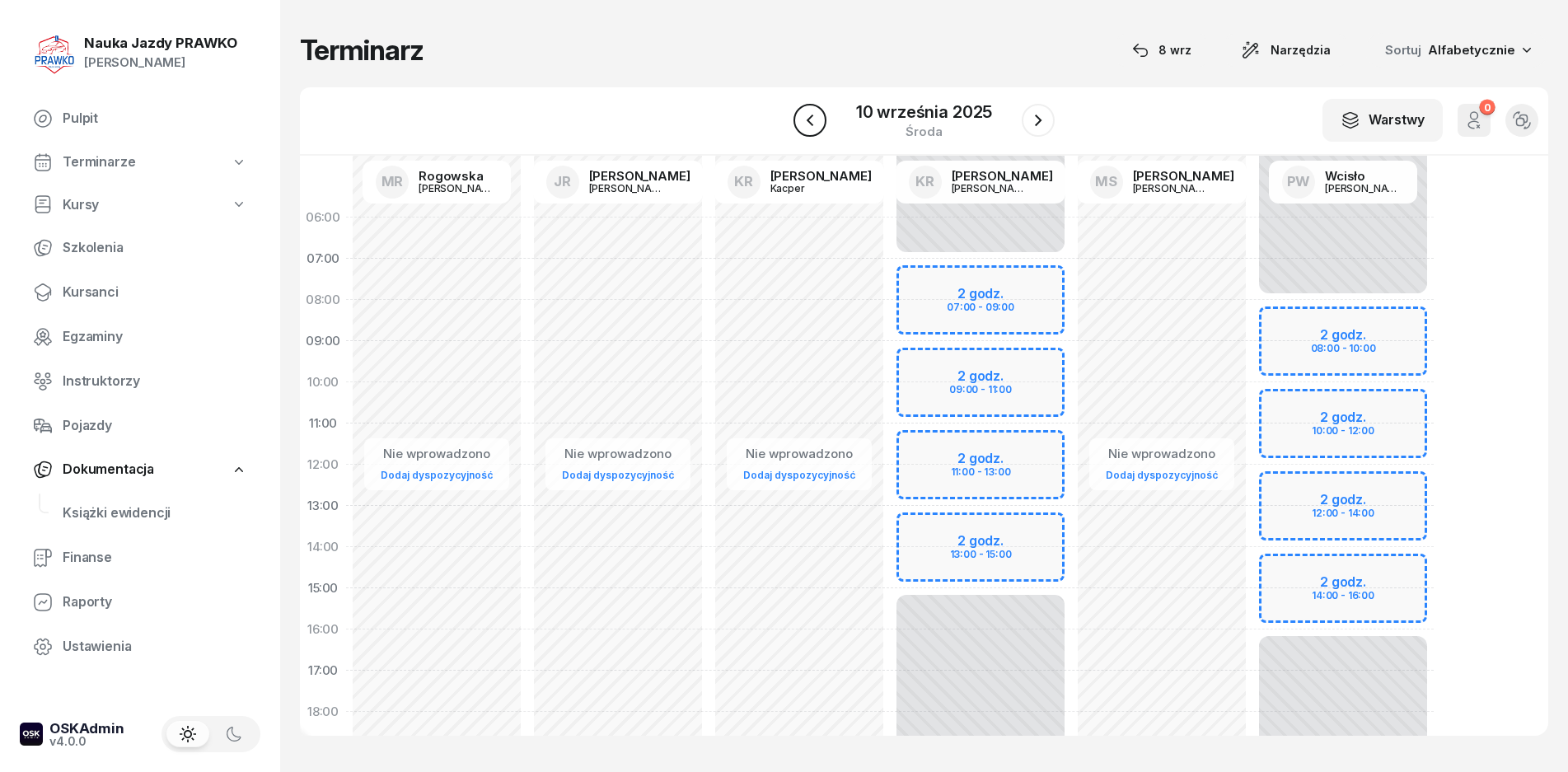
click at [800, 124] on icon "button" at bounding box center [810, 120] width 20 height 20
